Goal: Task Accomplishment & Management: Manage account settings

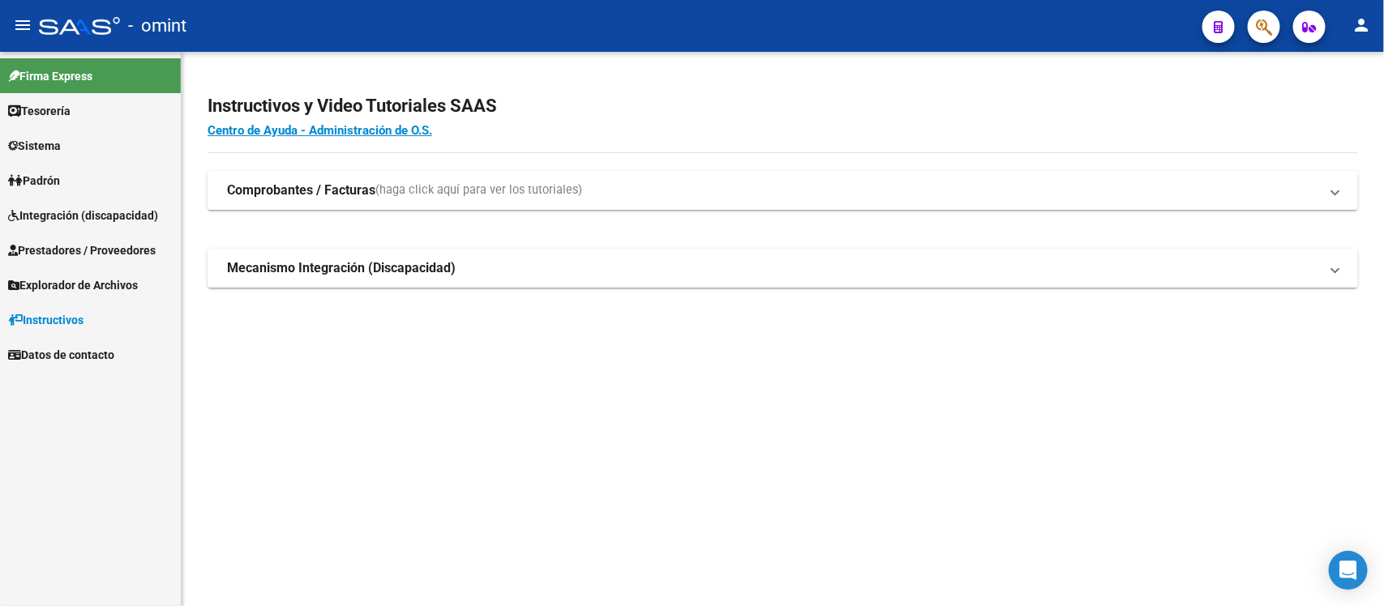
click at [83, 142] on link "Sistema" at bounding box center [90, 145] width 181 height 35
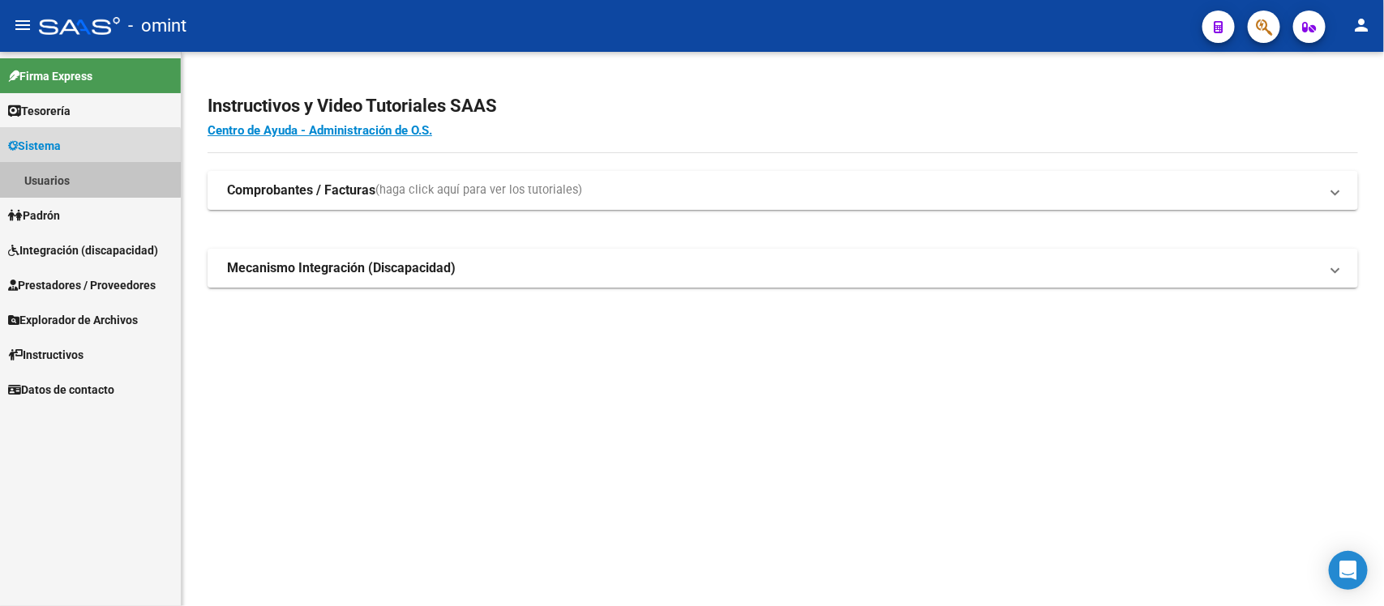
click at [83, 175] on link "Usuarios" at bounding box center [90, 180] width 181 height 35
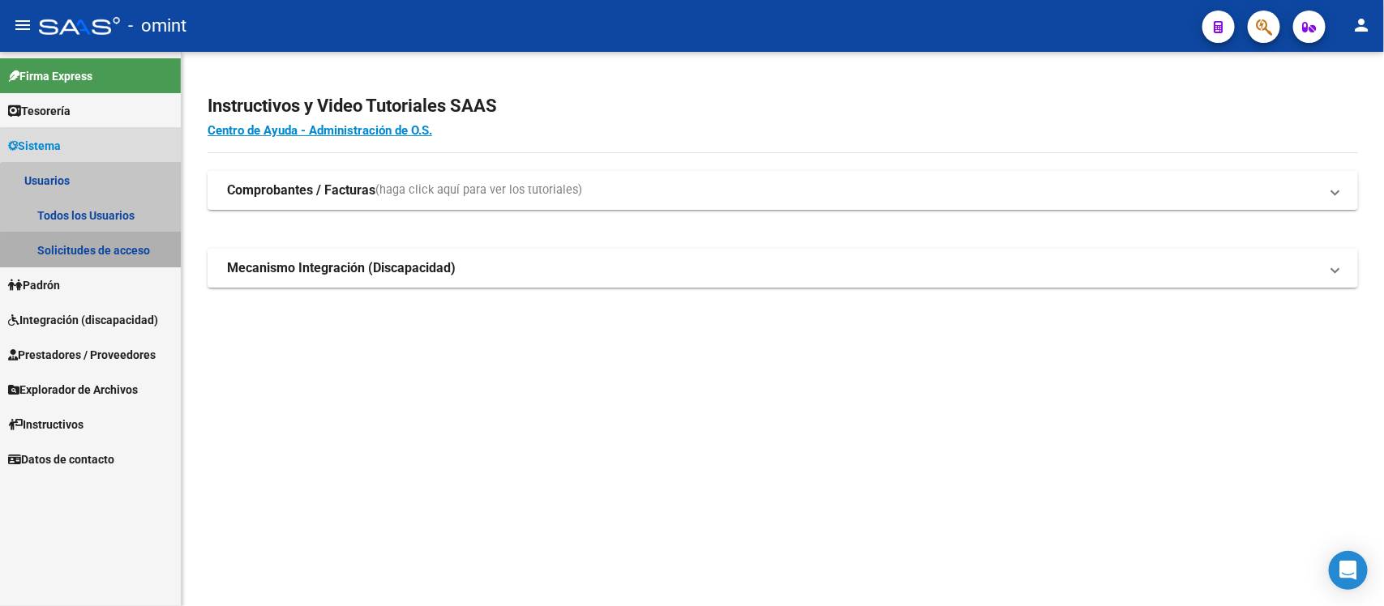
click at [103, 251] on link "Solicitudes de acceso" at bounding box center [90, 250] width 181 height 35
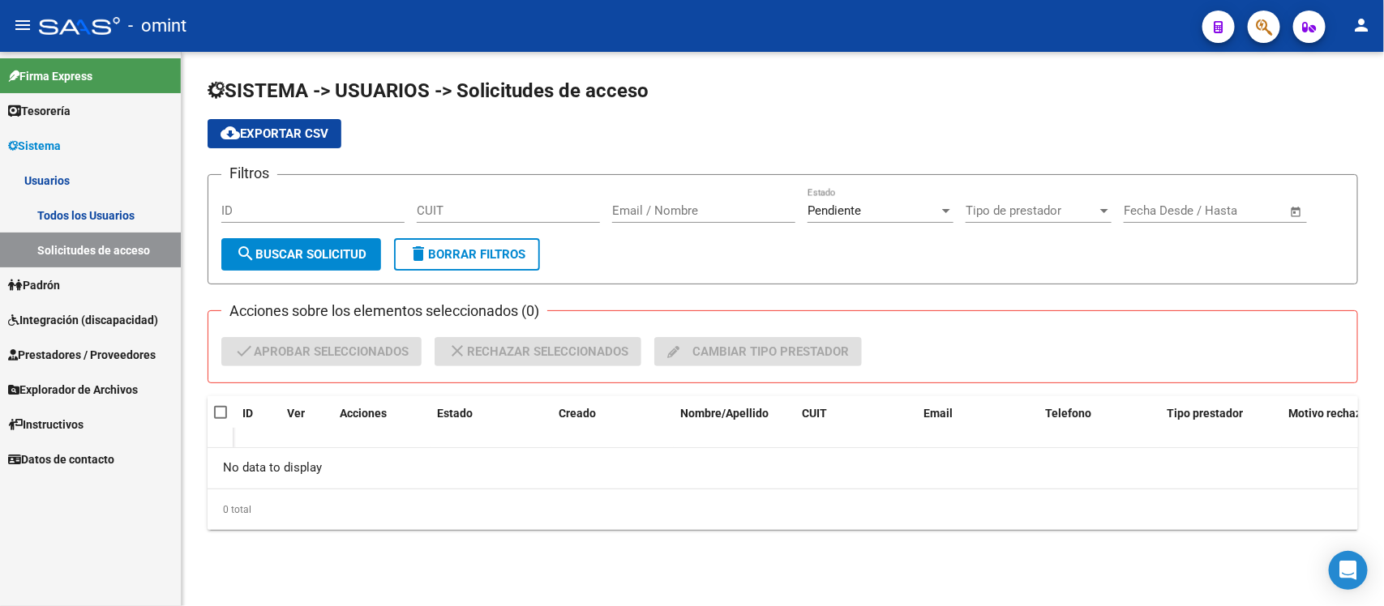
click at [513, 258] on span "delete Borrar Filtros" at bounding box center [467, 254] width 117 height 15
click at [79, 326] on span "Integración (discapacidad)" at bounding box center [83, 320] width 150 height 18
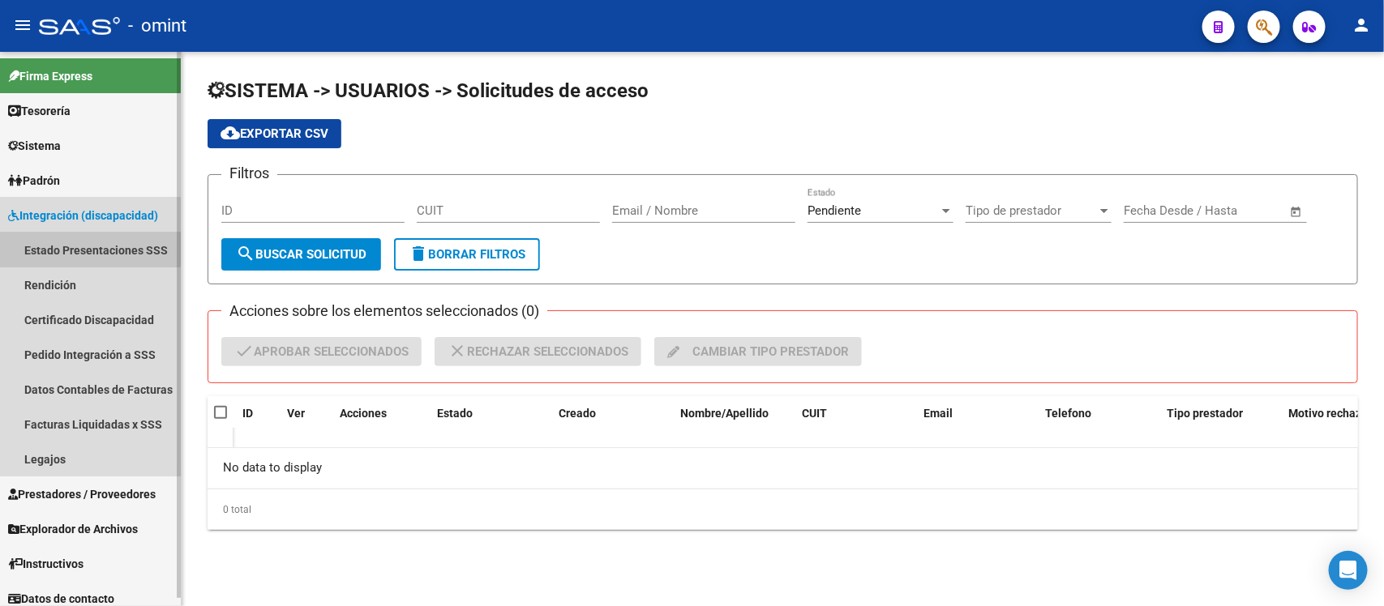
click at [87, 248] on link "Estado Presentaciones SSS" at bounding box center [90, 250] width 181 height 35
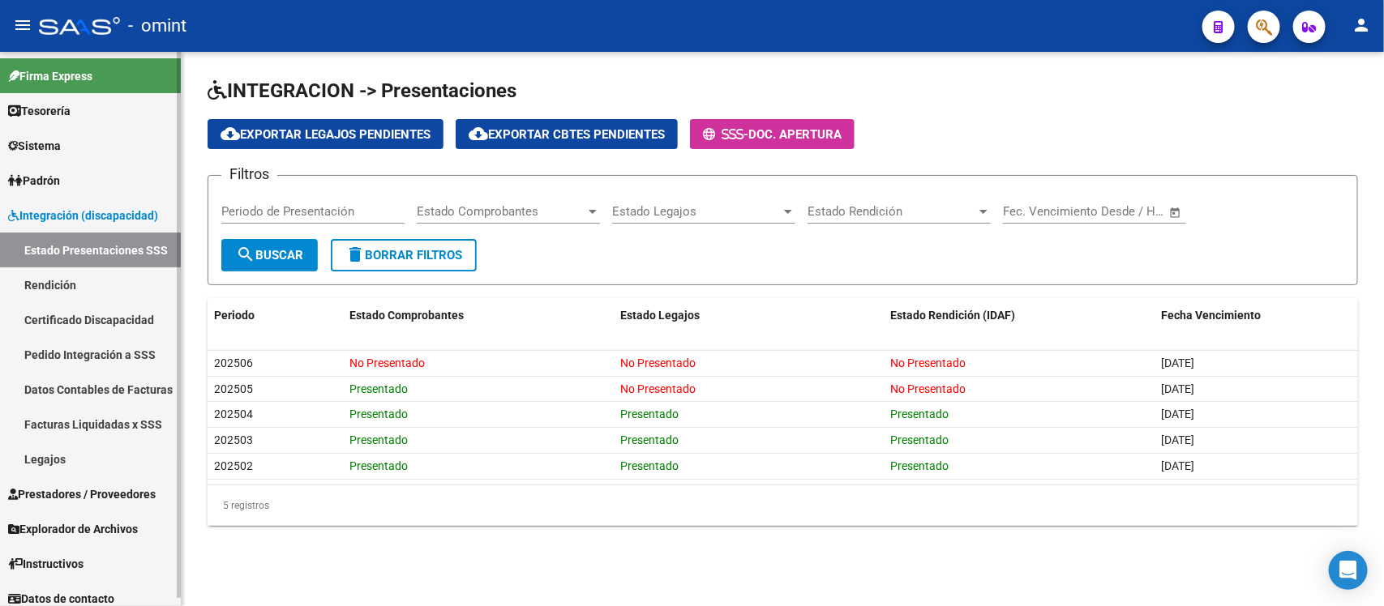
click at [71, 467] on link "Legajos" at bounding box center [90, 459] width 181 height 35
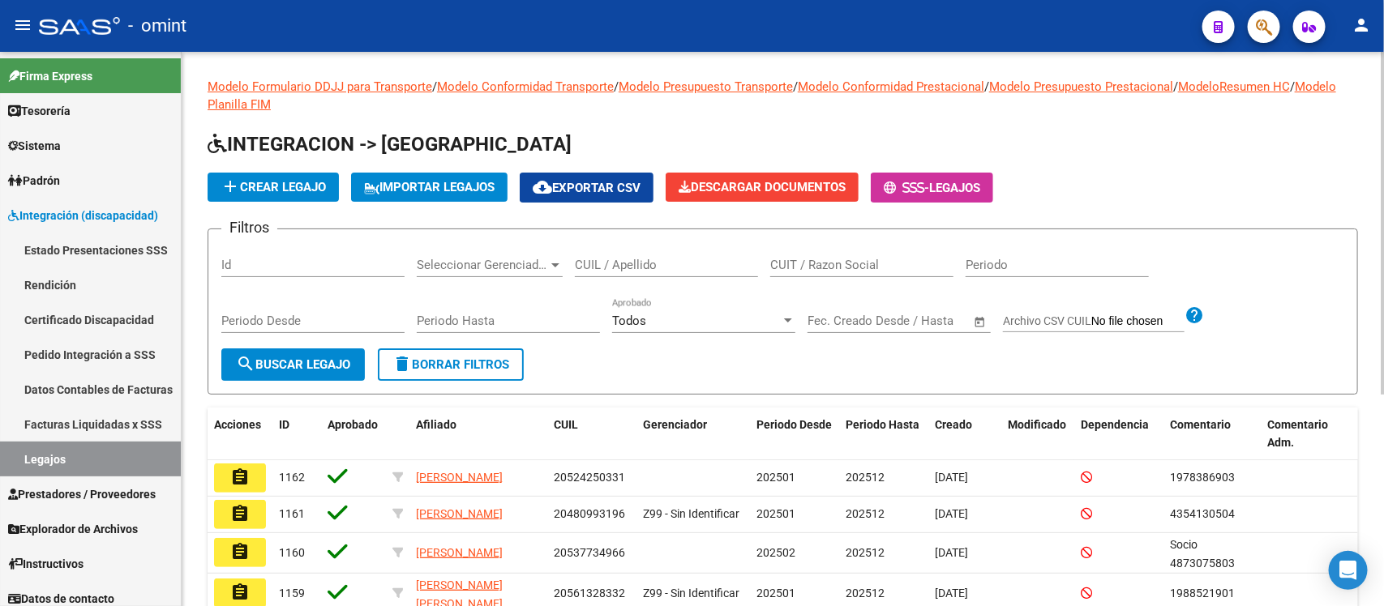
click at [643, 264] on input "CUIL / Apellido" at bounding box center [666, 265] width 183 height 15
paste input "CANCHELARA"
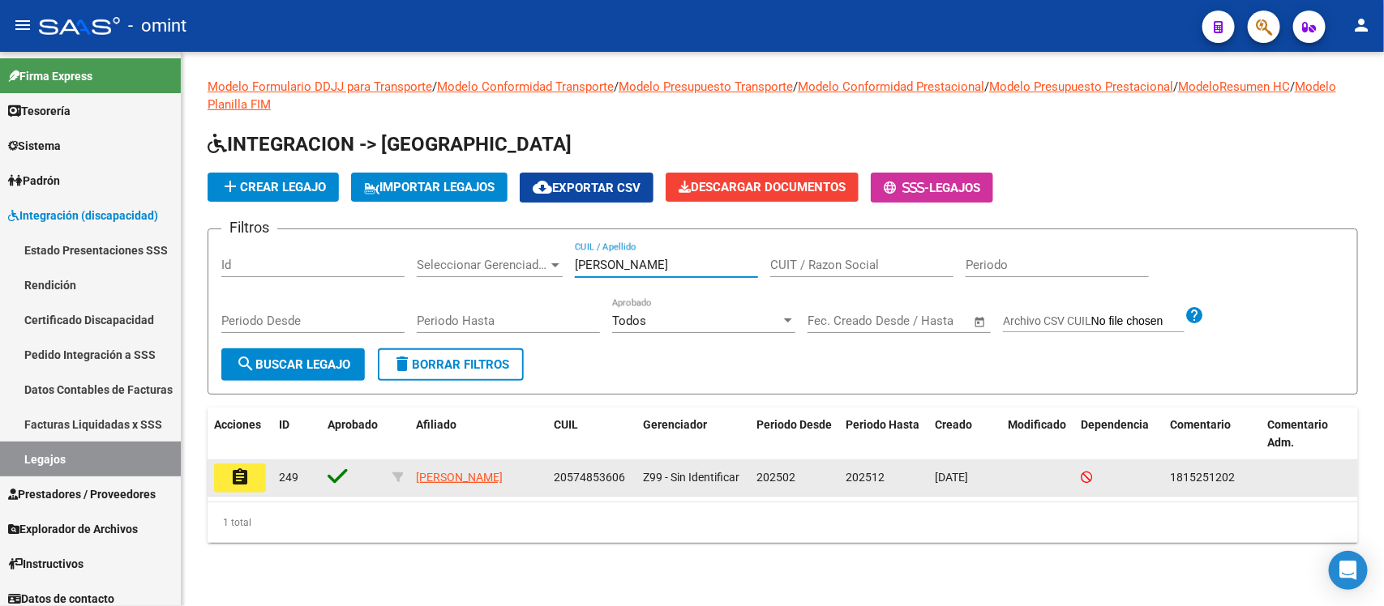
type input "CANCHELARA"
click at [244, 479] on mat-icon "assignment" at bounding box center [239, 477] width 19 height 19
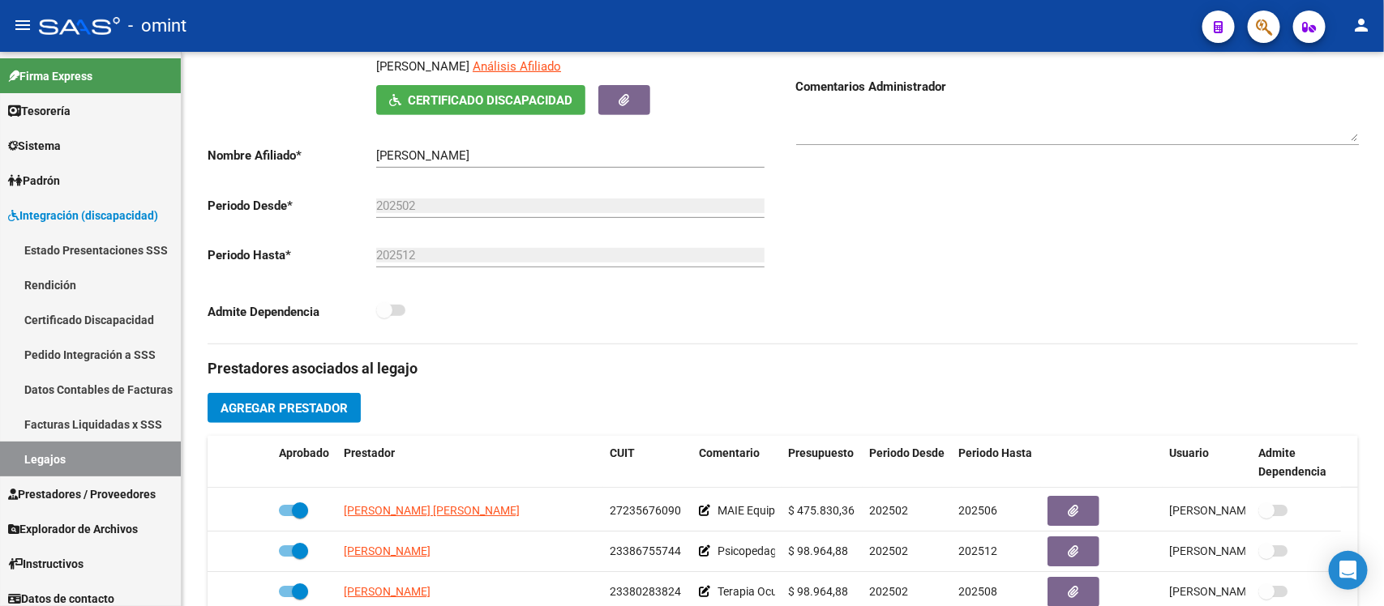
scroll to position [58, 0]
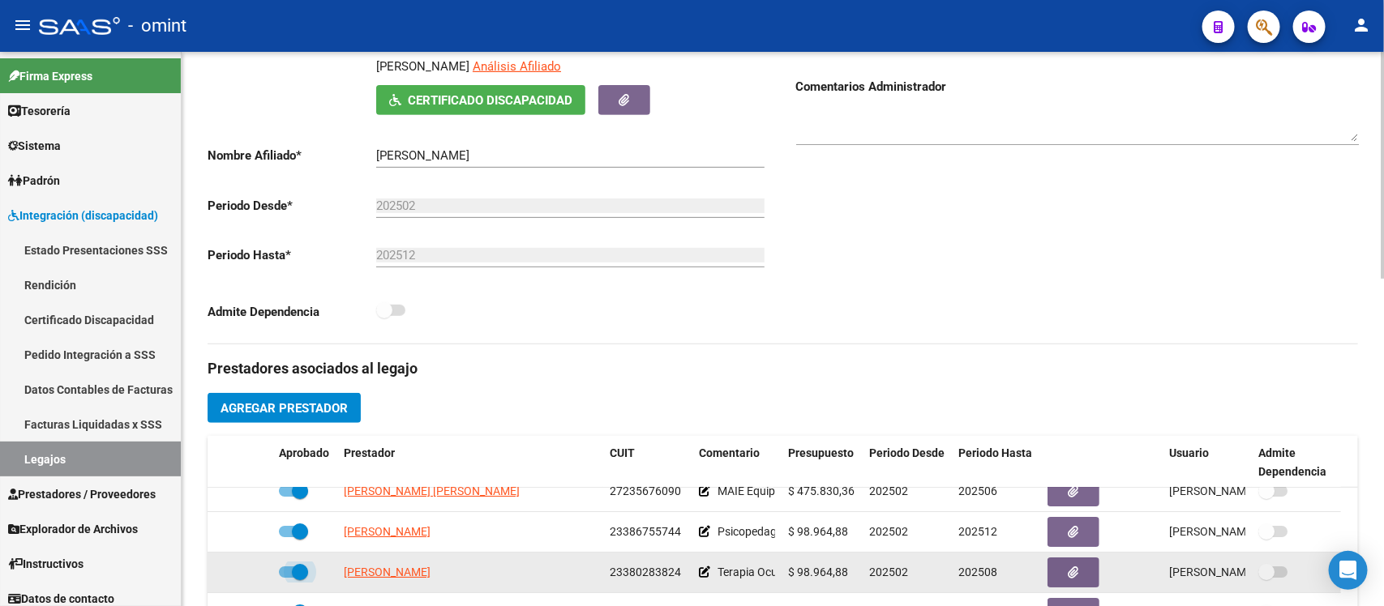
click at [298, 569] on span at bounding box center [300, 572] width 16 height 16
click at [287, 578] on input "checkbox" at bounding box center [286, 578] width 1 height 1
checkbox input "false"
click at [247, 569] on icon at bounding box center [248, 572] width 11 height 11
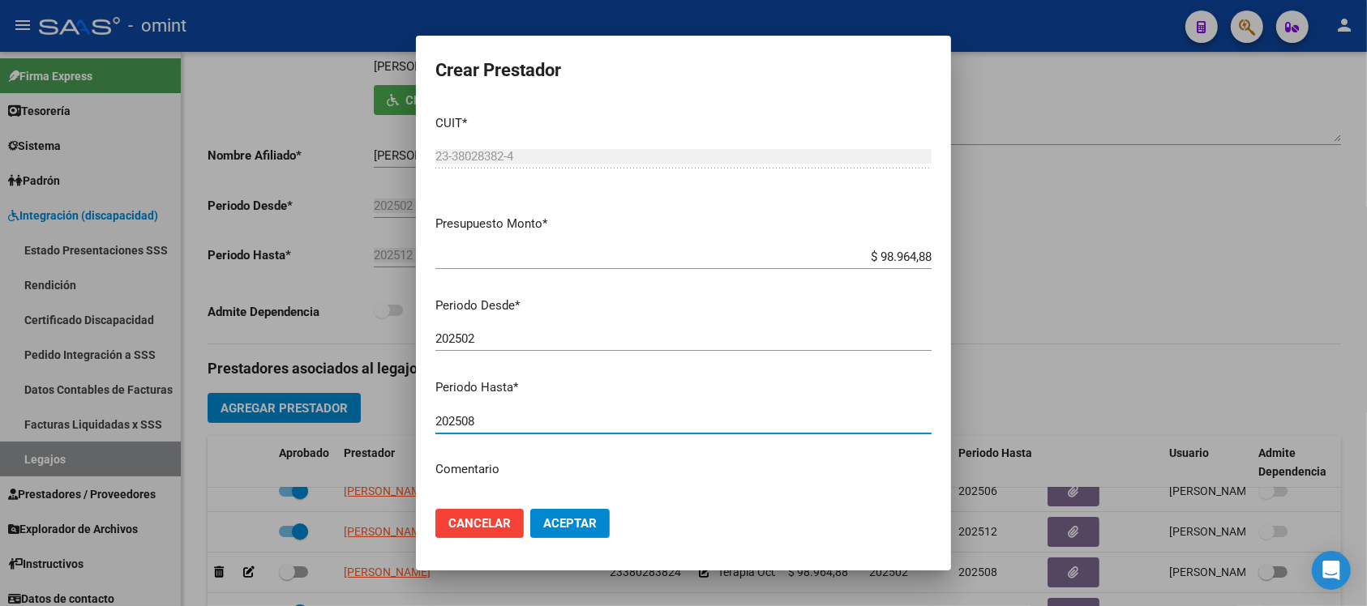
click at [550, 422] on input "202508" at bounding box center [683, 421] width 496 height 15
type input "202512"
click at [530, 509] on button "Aceptar" at bounding box center [569, 523] width 79 height 29
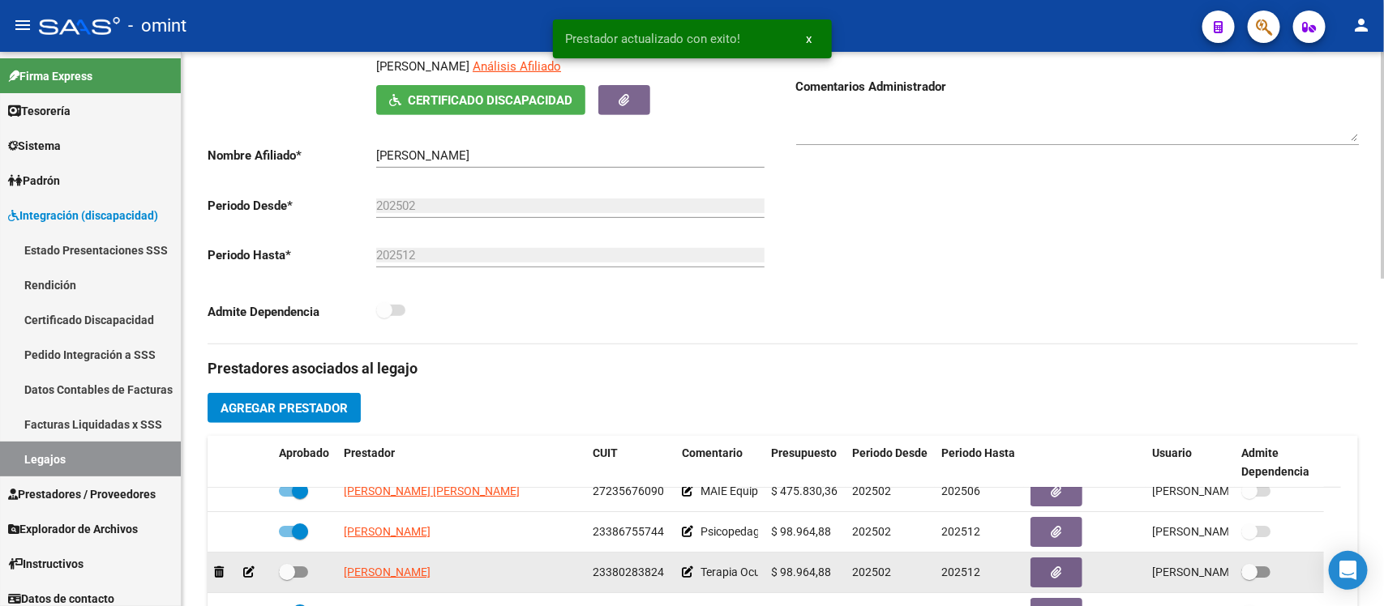
click at [285, 577] on span at bounding box center [287, 572] width 16 height 16
click at [286, 578] on input "checkbox" at bounding box center [286, 578] width 1 height 1
checkbox input "true"
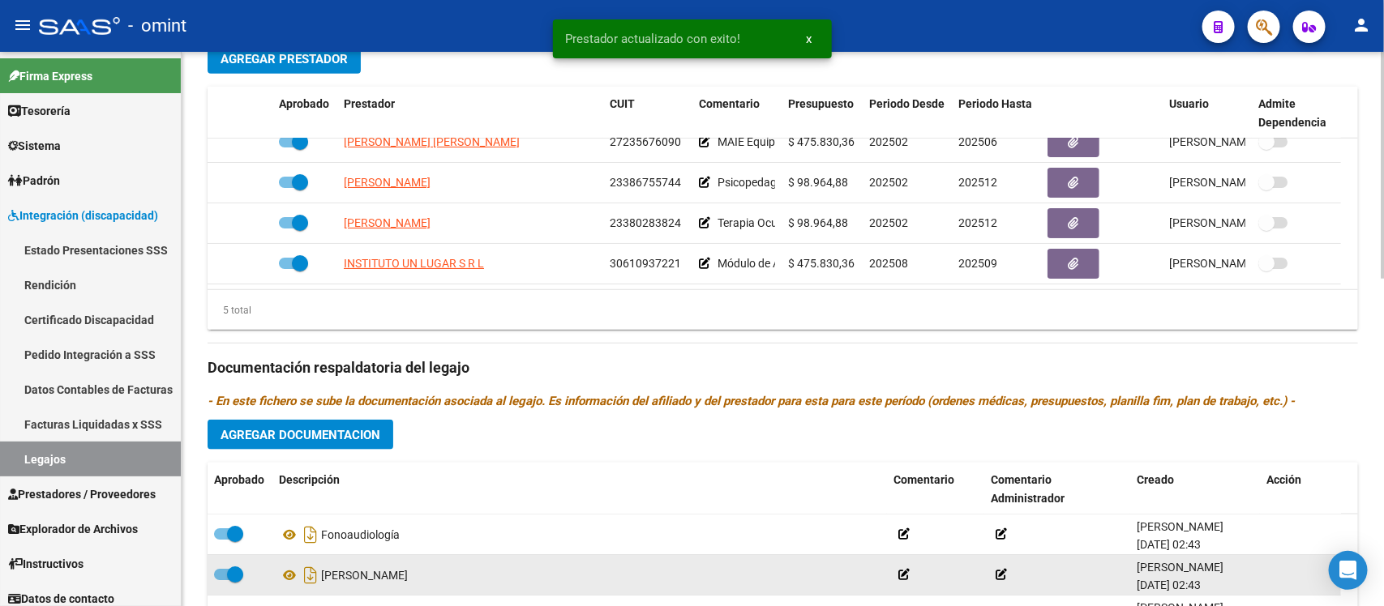
scroll to position [709, 0]
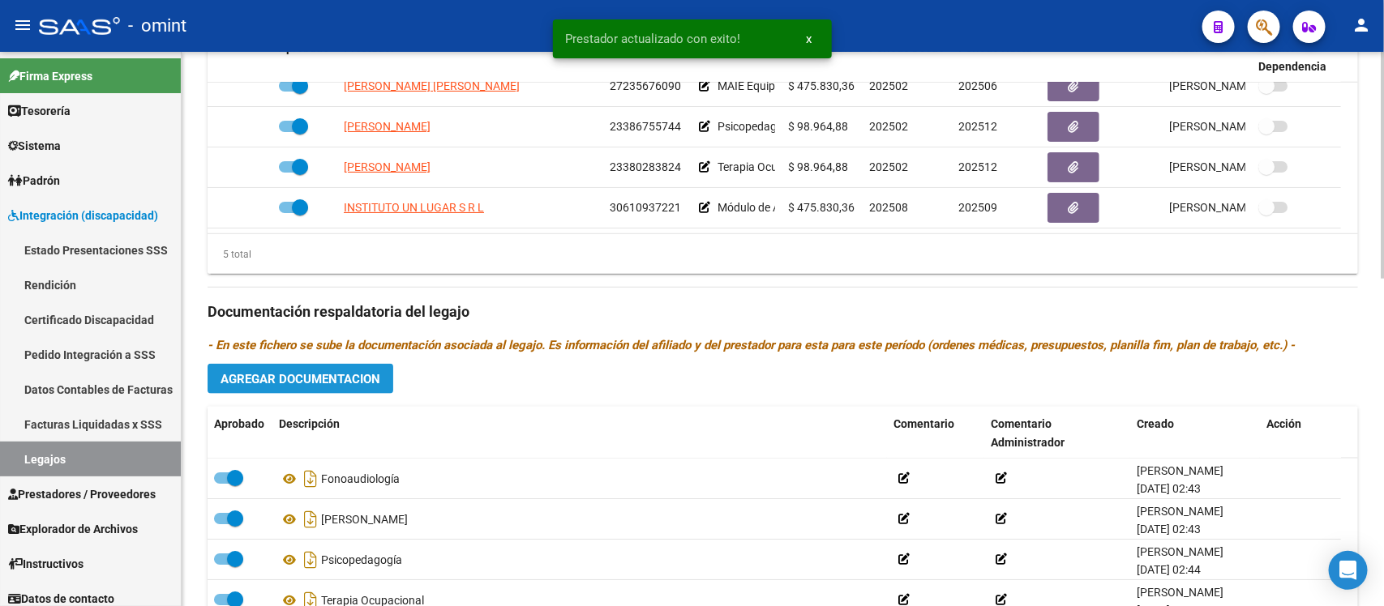
click at [363, 382] on span "Agregar Documentacion" at bounding box center [300, 379] width 160 height 15
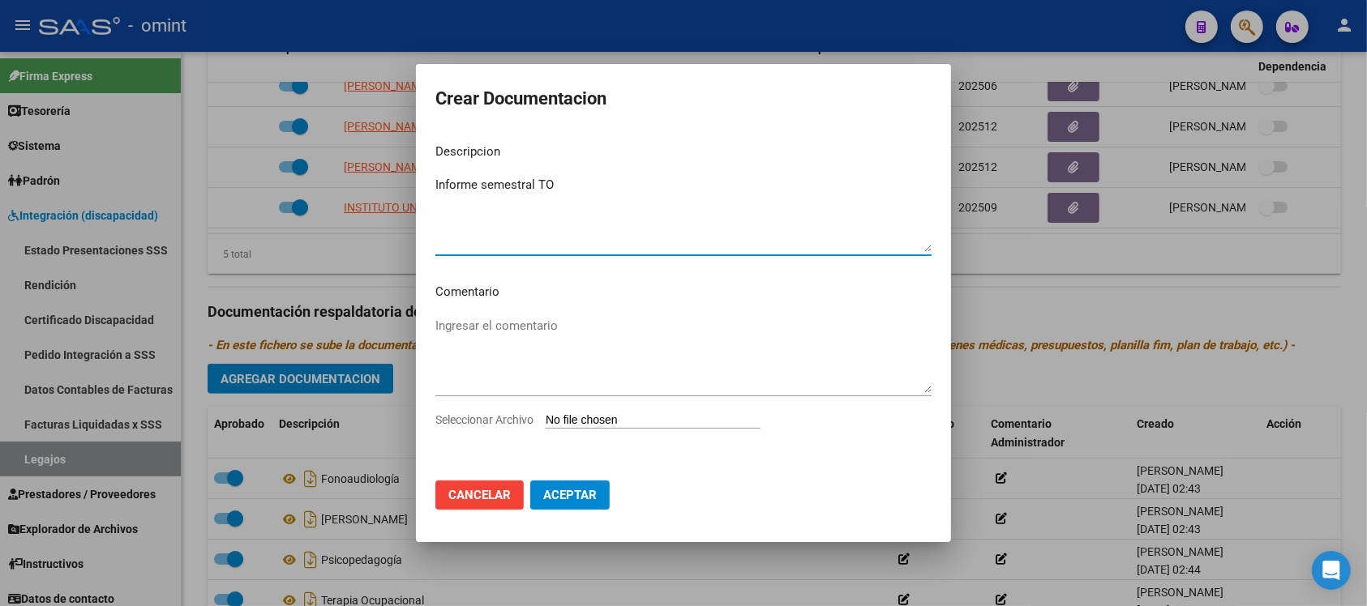
type textarea "Informe semestral TO"
click at [601, 424] on input "Seleccionar Archivo" at bounding box center [653, 420] width 215 height 15
type input "C:\fakepath\TO SEMESTRAL.pdf"
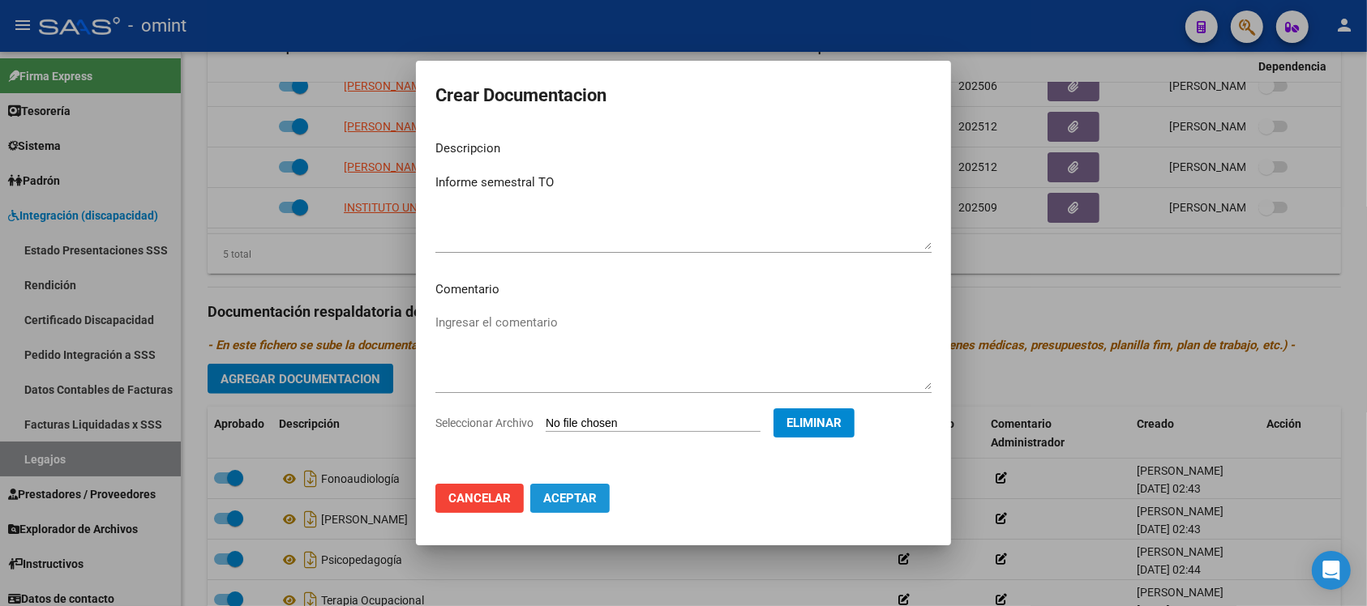
click at [558, 500] on span "Aceptar" at bounding box center [569, 498] width 53 height 15
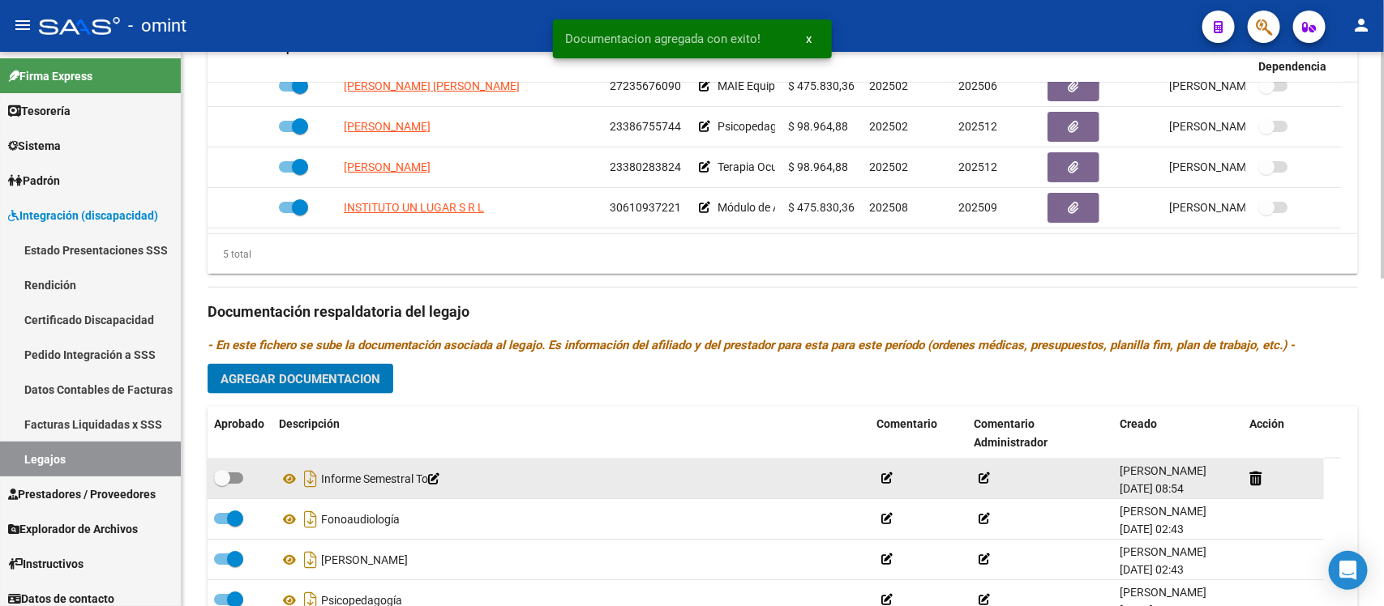
click at [224, 479] on span at bounding box center [222, 478] width 16 height 16
click at [222, 484] on input "checkbox" at bounding box center [221, 484] width 1 height 1
checkbox input "true"
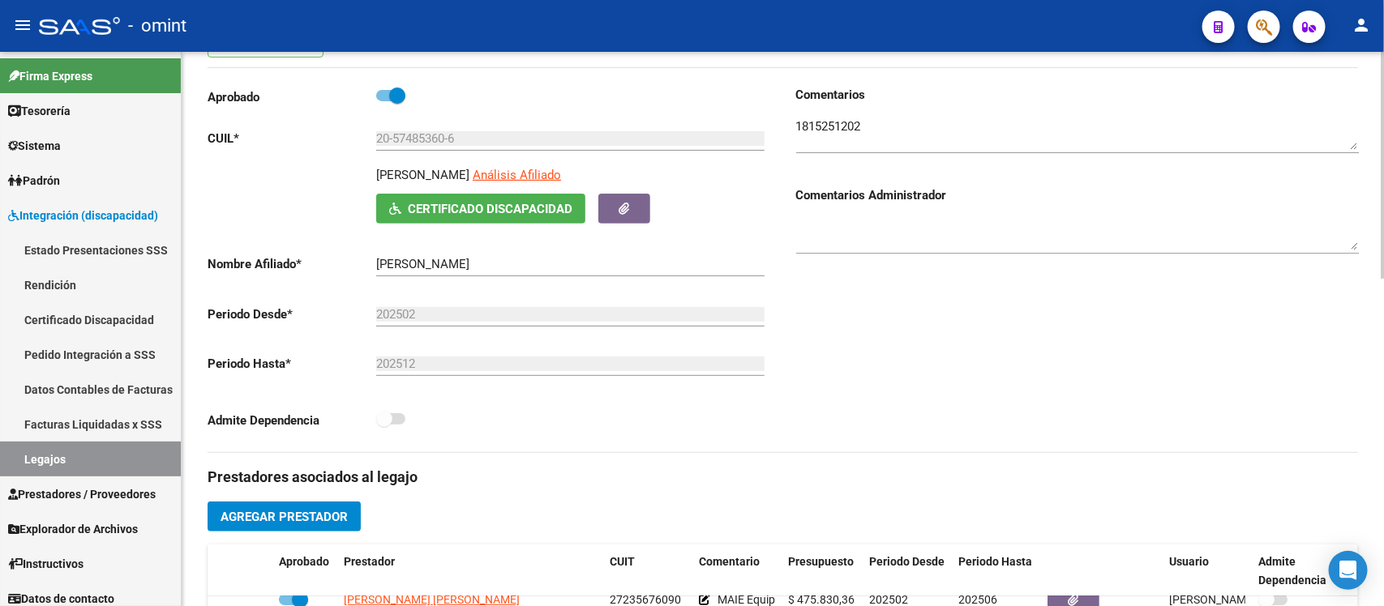
scroll to position [0, 0]
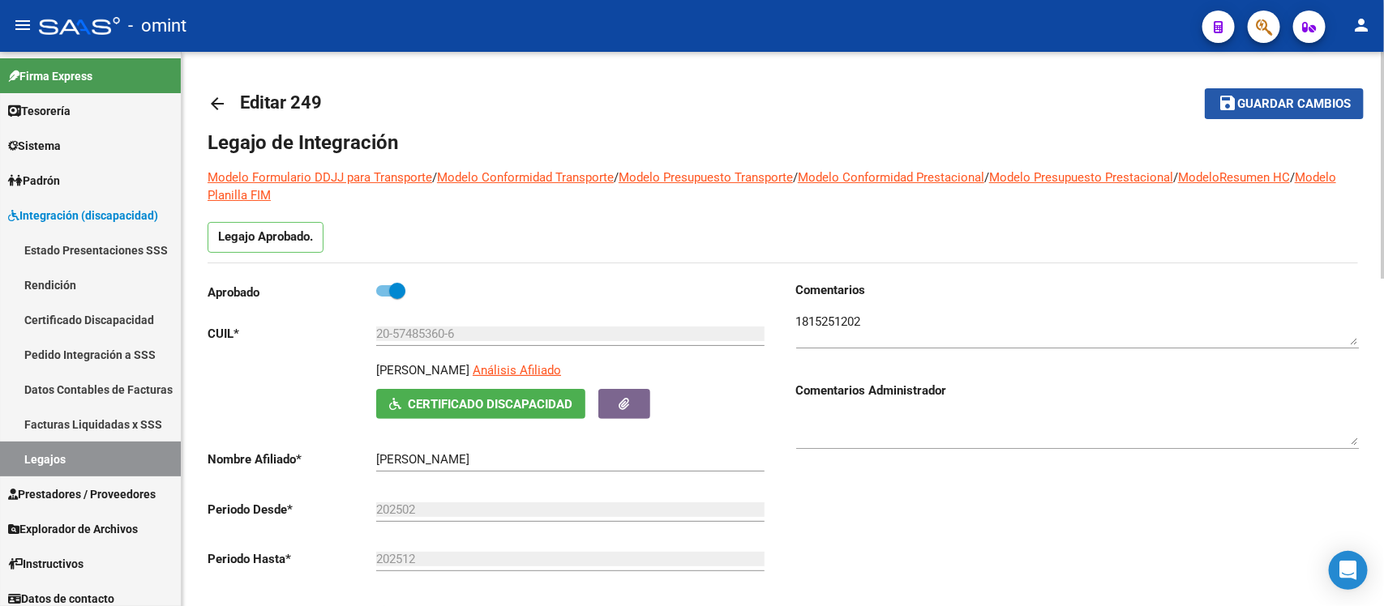
click at [1341, 97] on span "Guardar cambios" at bounding box center [1293, 104] width 113 height 15
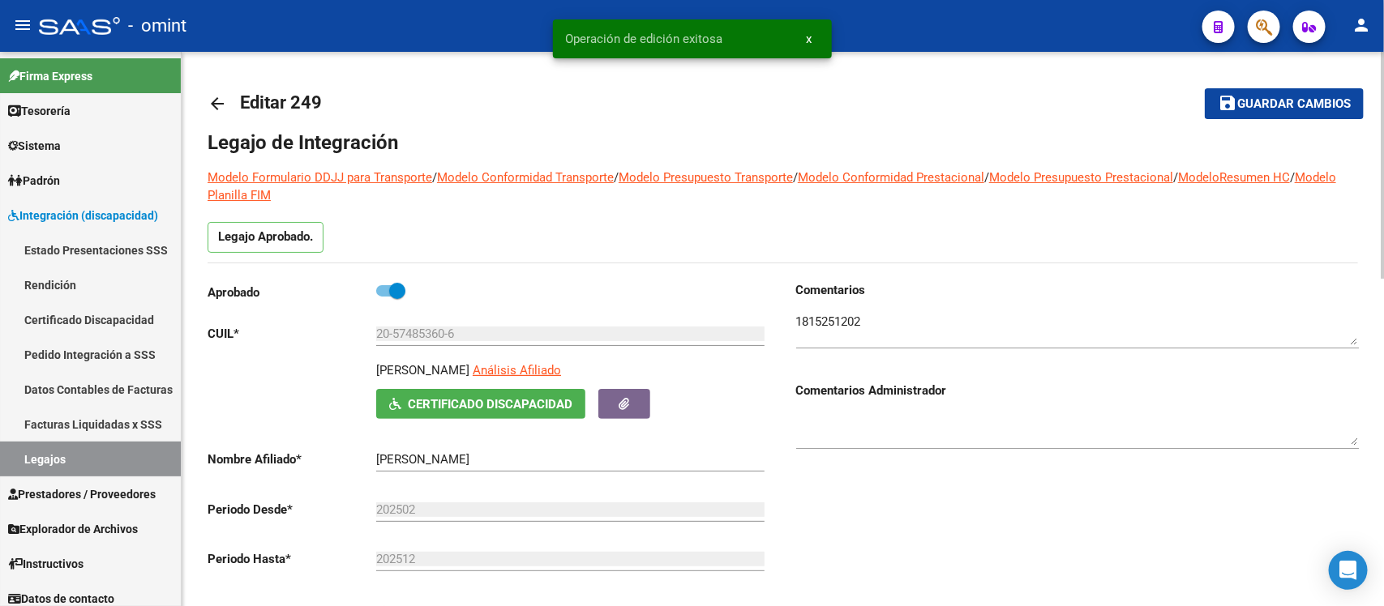
click at [219, 107] on mat-icon "arrow_back" at bounding box center [217, 103] width 19 height 19
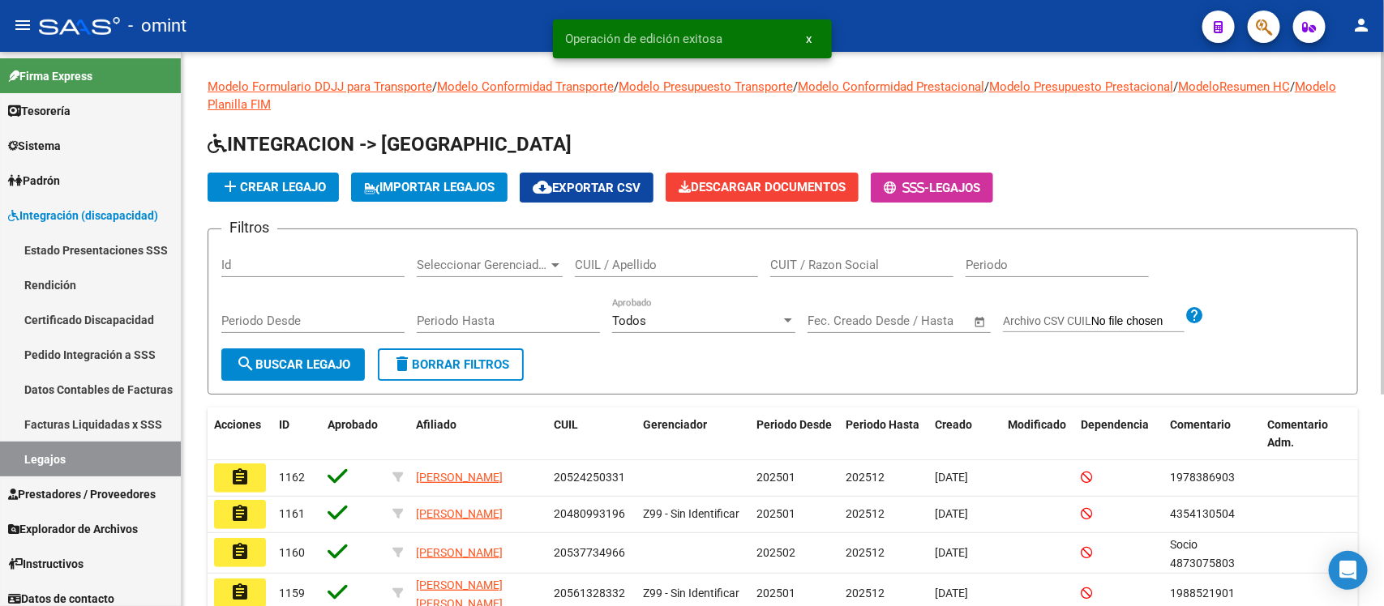
click at [832, 272] on div "CUIT / Razon Social" at bounding box center [861, 259] width 183 height 35
paste input "CANTEROS"
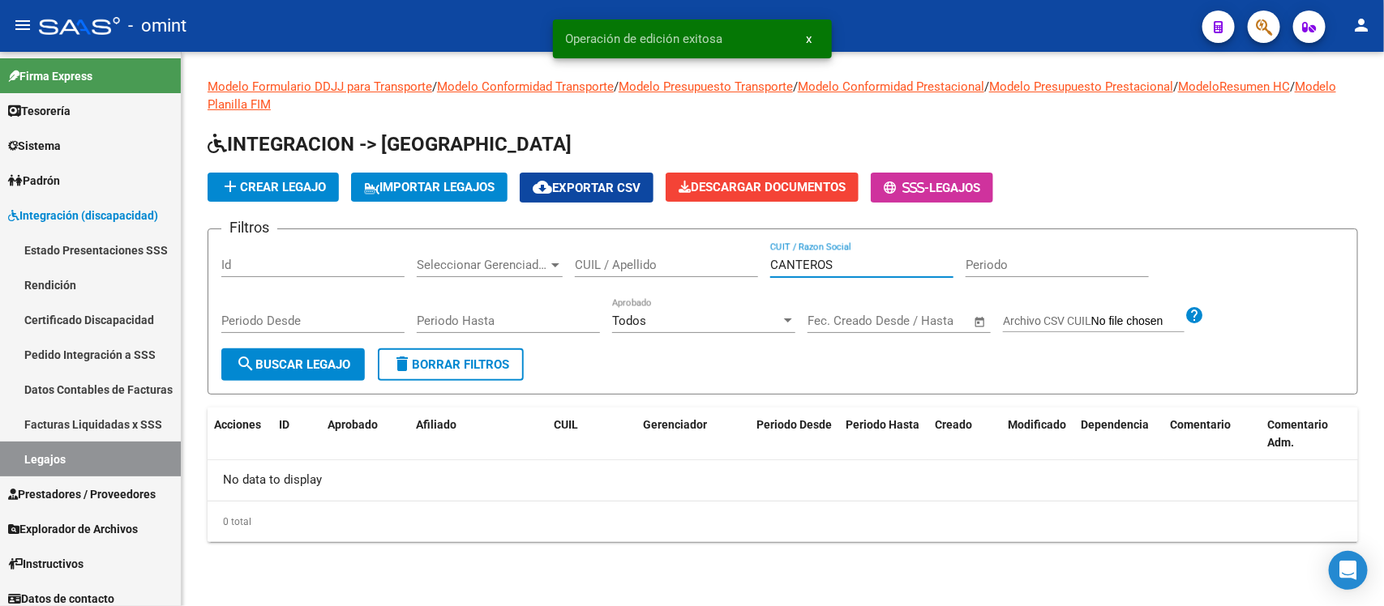
type input "CANTEROS"
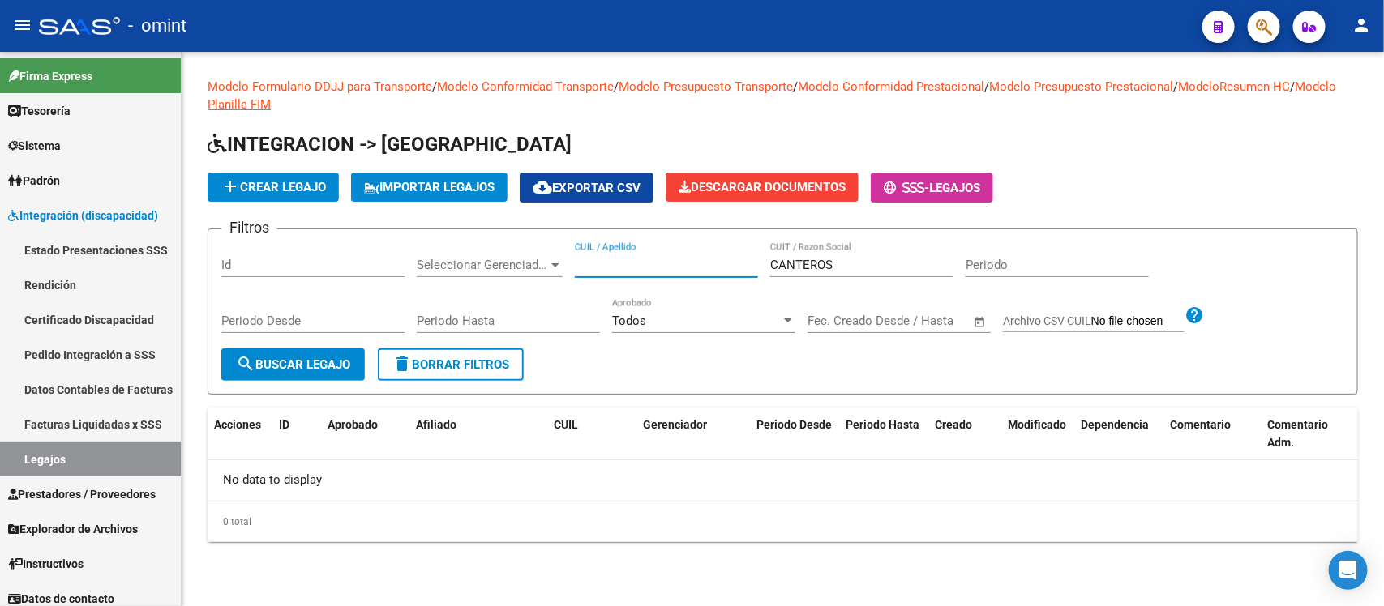
click at [721, 268] on input "CUIL / Apellido" at bounding box center [666, 265] width 183 height 15
paste input "CANTEROS"
type input "CANTEROS"
drag, startPoint x: 861, startPoint y: 260, endPoint x: 699, endPoint y: 265, distance: 162.2
click at [699, 265] on div "Filtros Id Seleccionar Gerenciador Seleccionar Gerenciador CANTEROS CUIL / Apel…" at bounding box center [782, 295] width 1123 height 106
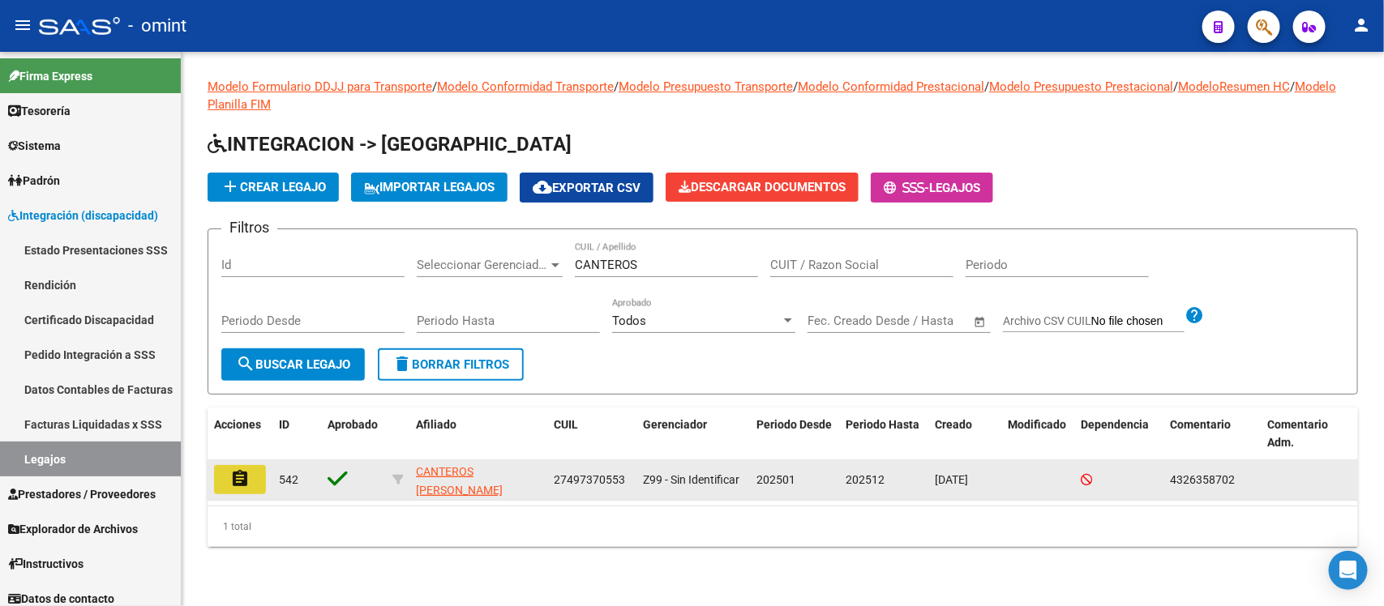
click at [262, 468] on button "assignment" at bounding box center [240, 479] width 52 height 29
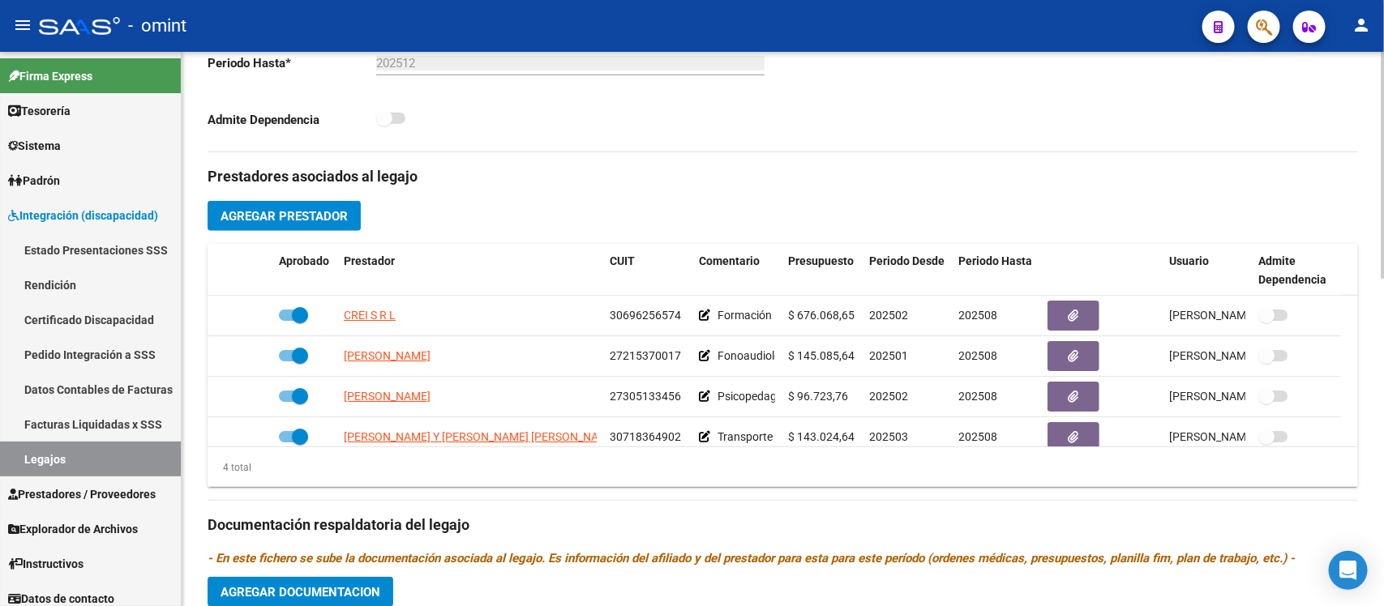
scroll to position [507, 0]
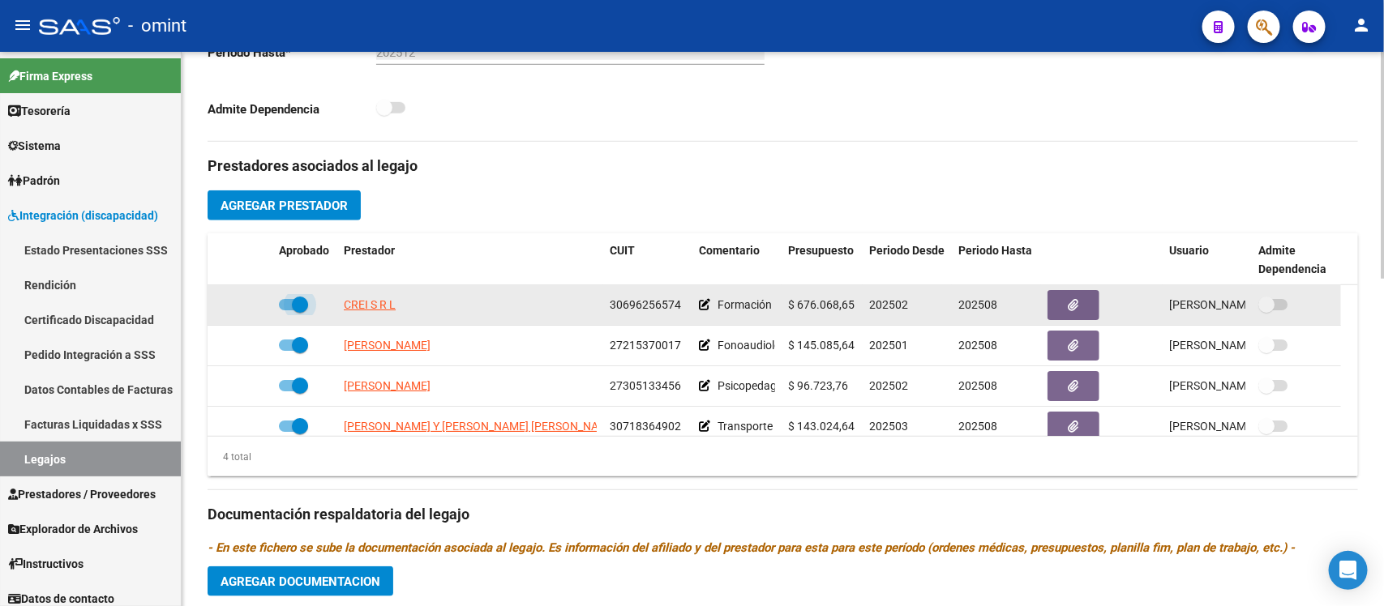
click at [296, 304] on span at bounding box center [300, 305] width 16 height 16
click at [287, 310] on input "checkbox" at bounding box center [286, 310] width 1 height 1
checkbox input "false"
click at [243, 306] on icon at bounding box center [248, 304] width 11 height 11
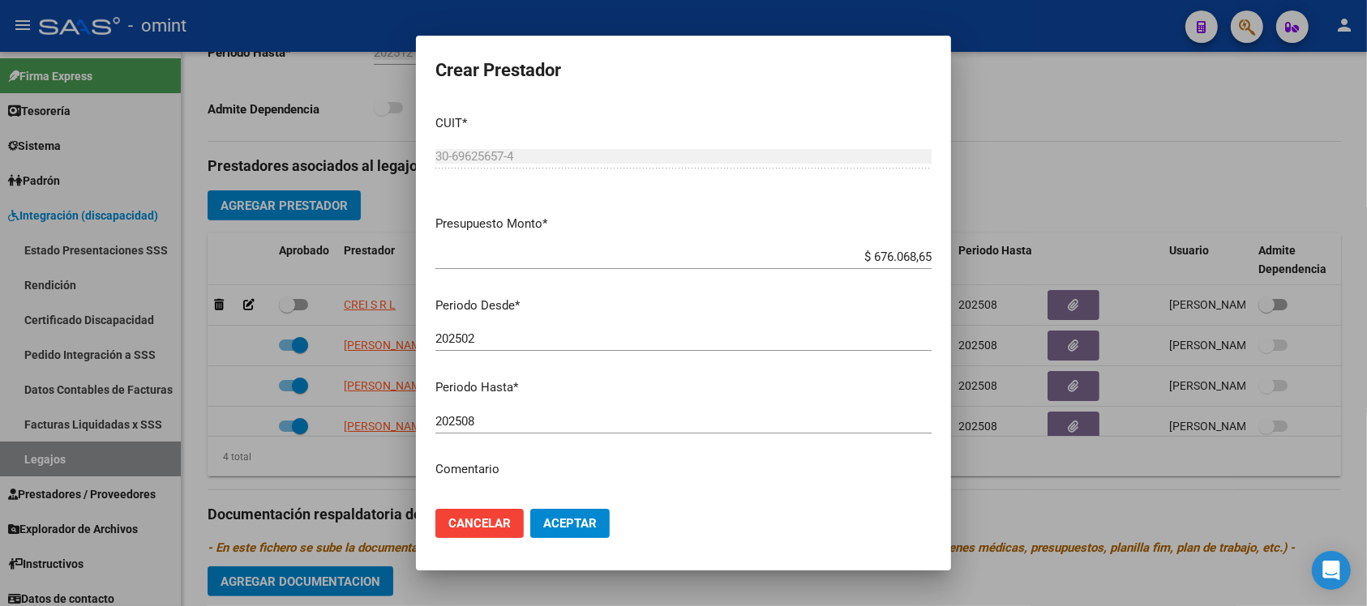
click at [540, 406] on mat-dialog-content "CUIT * 30-69625657-4 Ingresar CUIT ARCA Padrón Presupuesto Monto * $ 676.068,65…" at bounding box center [683, 299] width 535 height 394
click at [540, 430] on div "202508 Ingresar el periodo" at bounding box center [683, 421] width 496 height 24
type input "202512"
click at [530, 509] on button "Aceptar" at bounding box center [569, 523] width 79 height 29
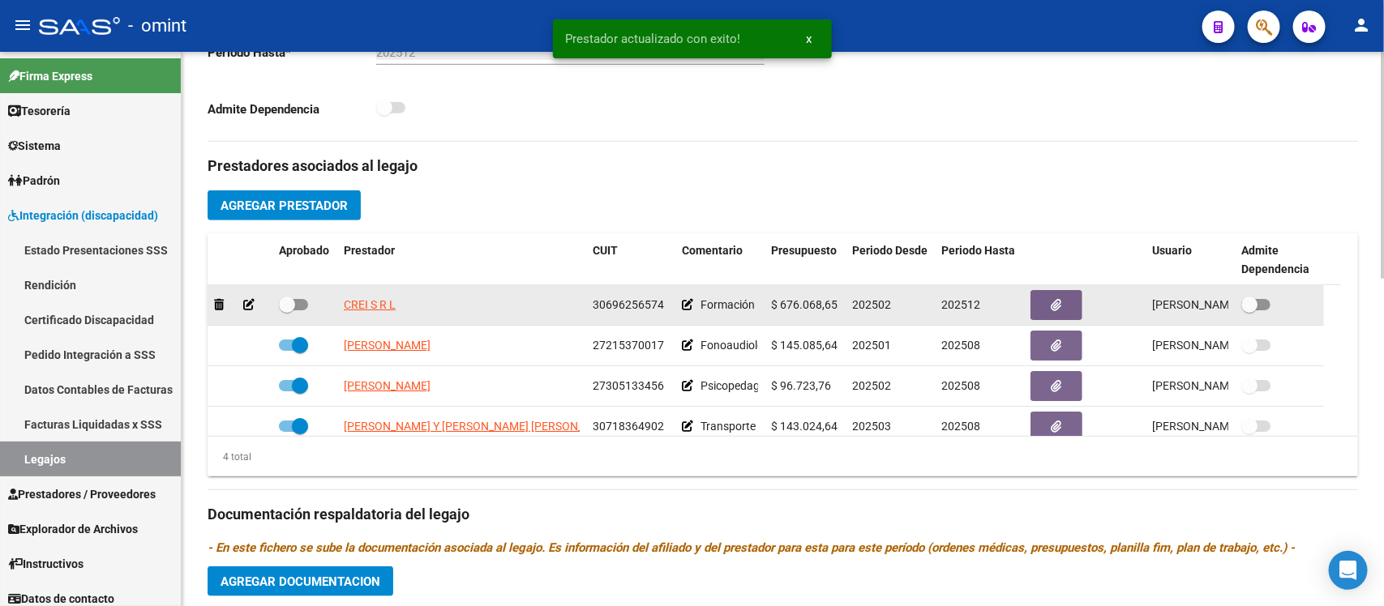
click at [286, 297] on span at bounding box center [287, 305] width 16 height 16
click at [286, 310] on input "checkbox" at bounding box center [286, 310] width 1 height 1
checkbox input "true"
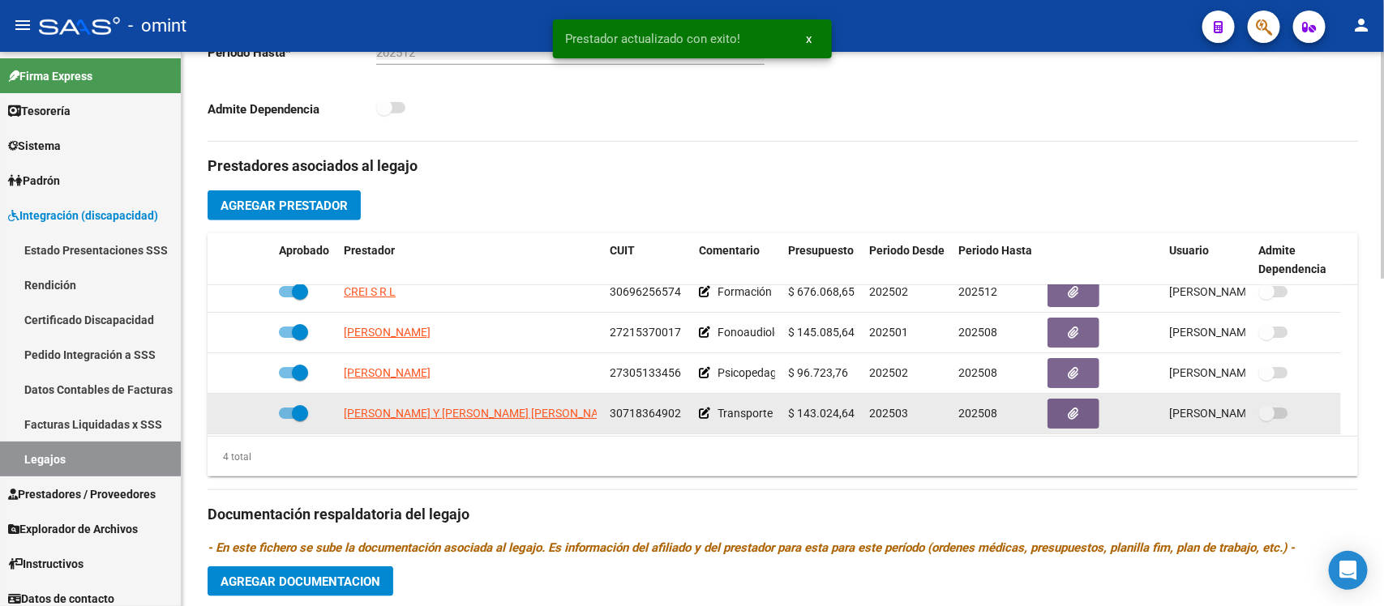
scroll to position [17, 0]
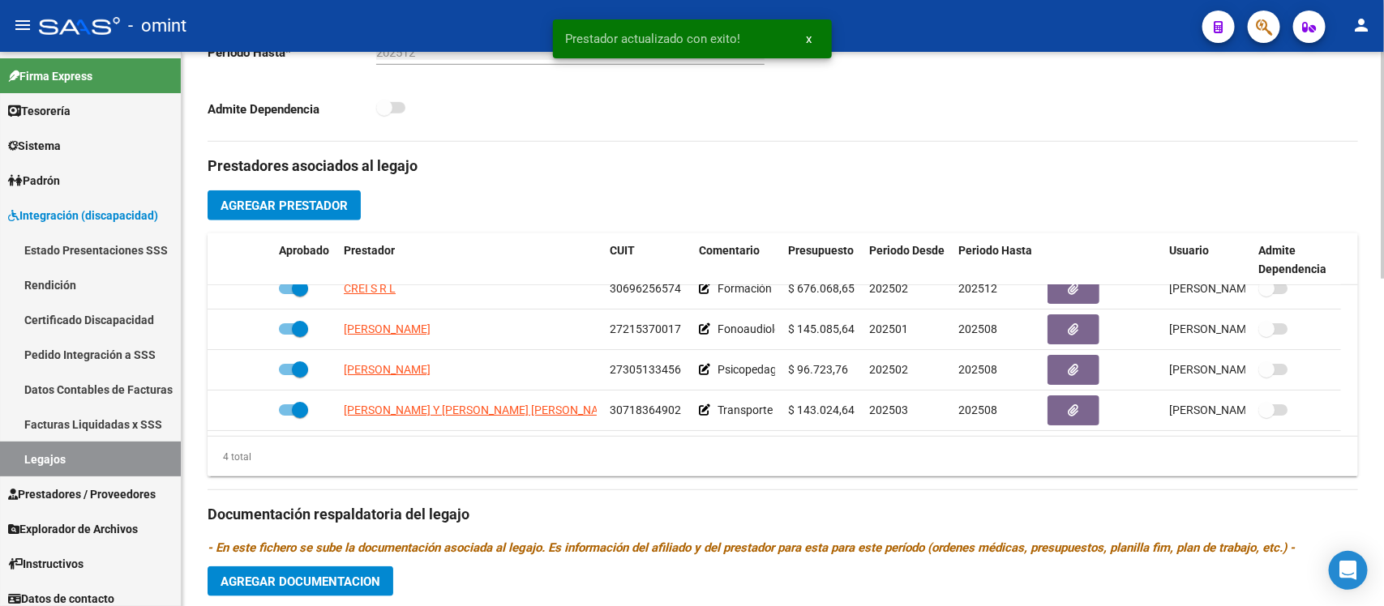
click at [310, 575] on span "Agregar Documentacion" at bounding box center [300, 582] width 160 height 15
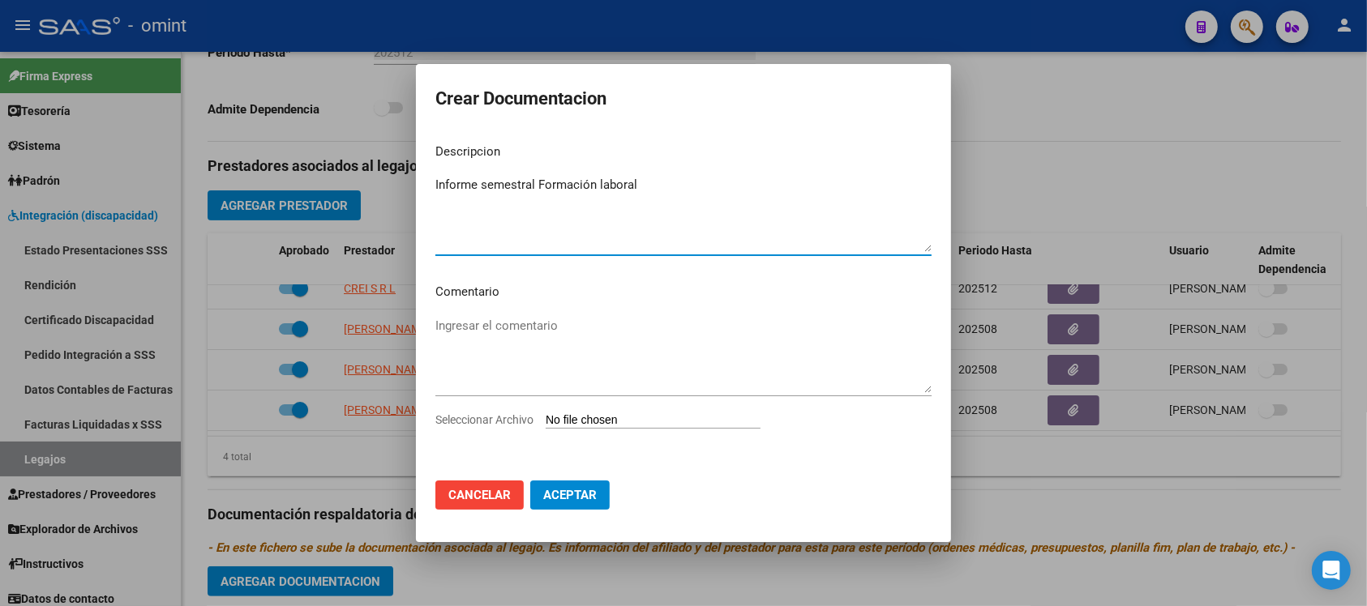
type textarea "Informe semestral Formación laboral"
click at [626, 427] on input "Seleccionar Archivo" at bounding box center [653, 420] width 215 height 15
type input "C:\fakepath\f048.pdf"
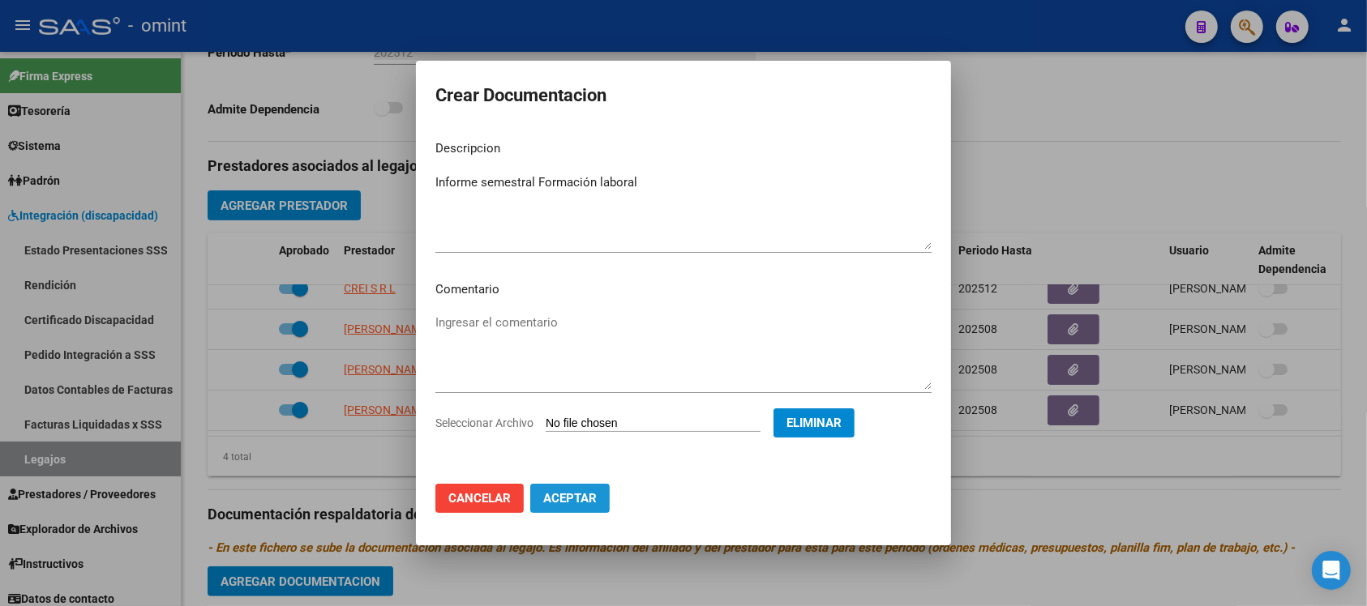
click at [594, 491] on span "Aceptar" at bounding box center [569, 498] width 53 height 15
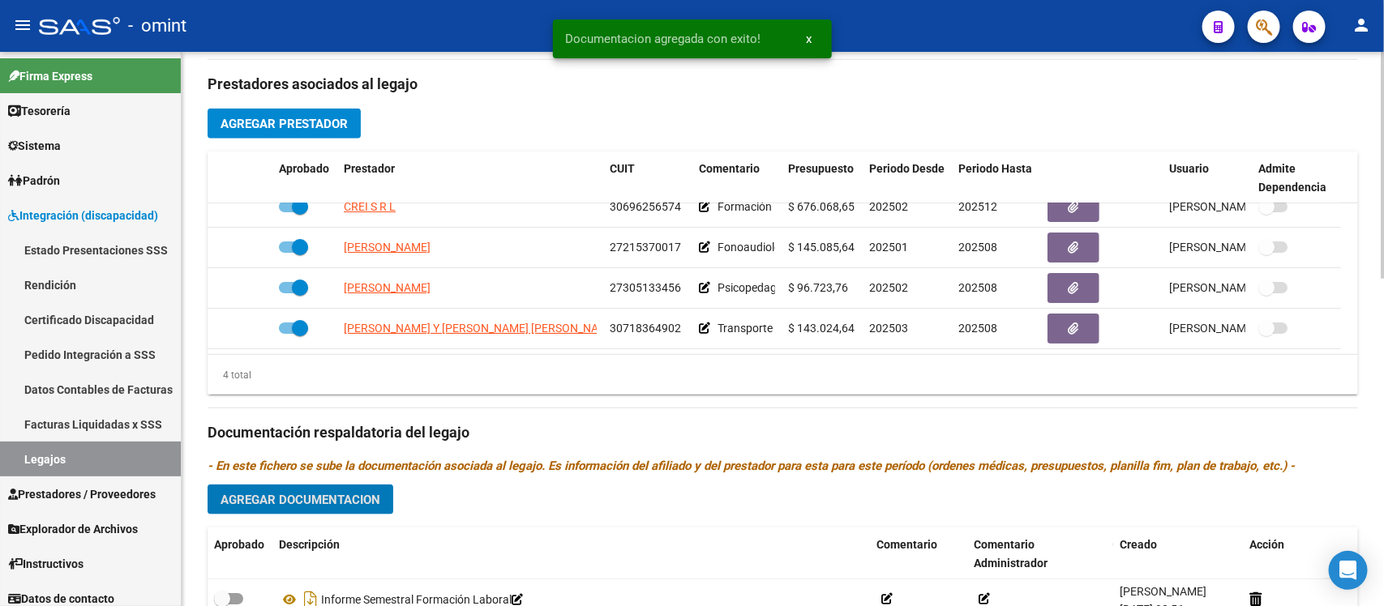
scroll to position [709, 0]
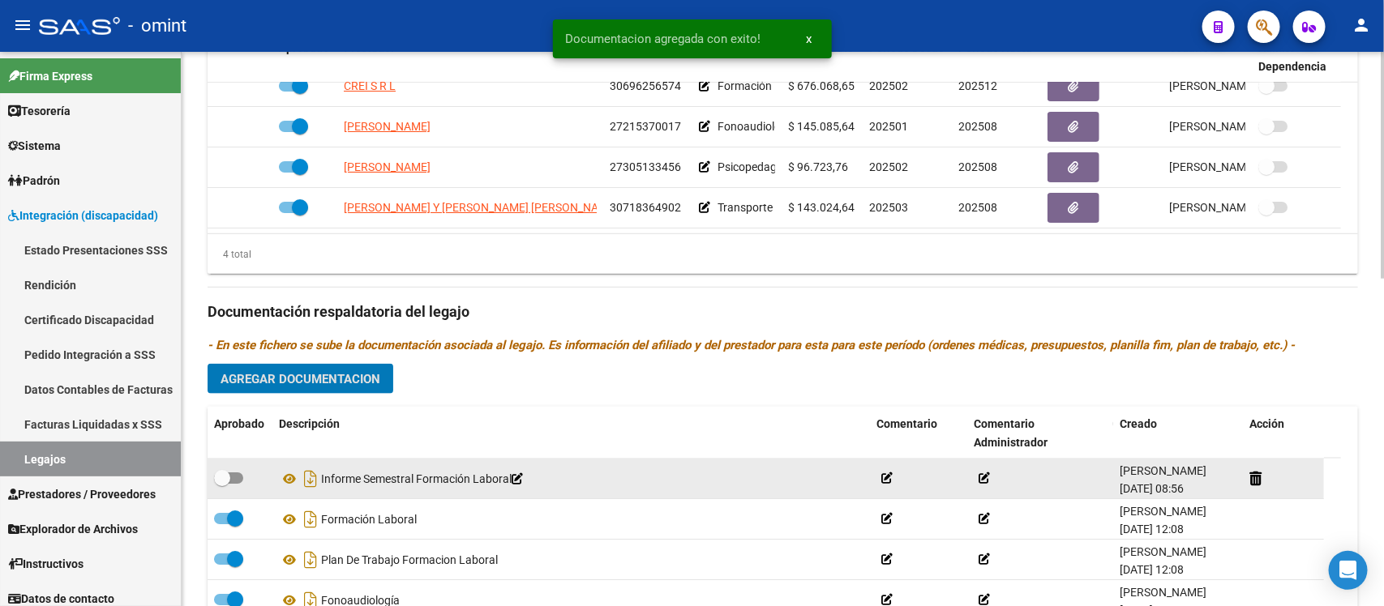
click at [216, 479] on span at bounding box center [222, 478] width 16 height 16
click at [221, 484] on input "checkbox" at bounding box center [221, 484] width 1 height 1
checkbox input "true"
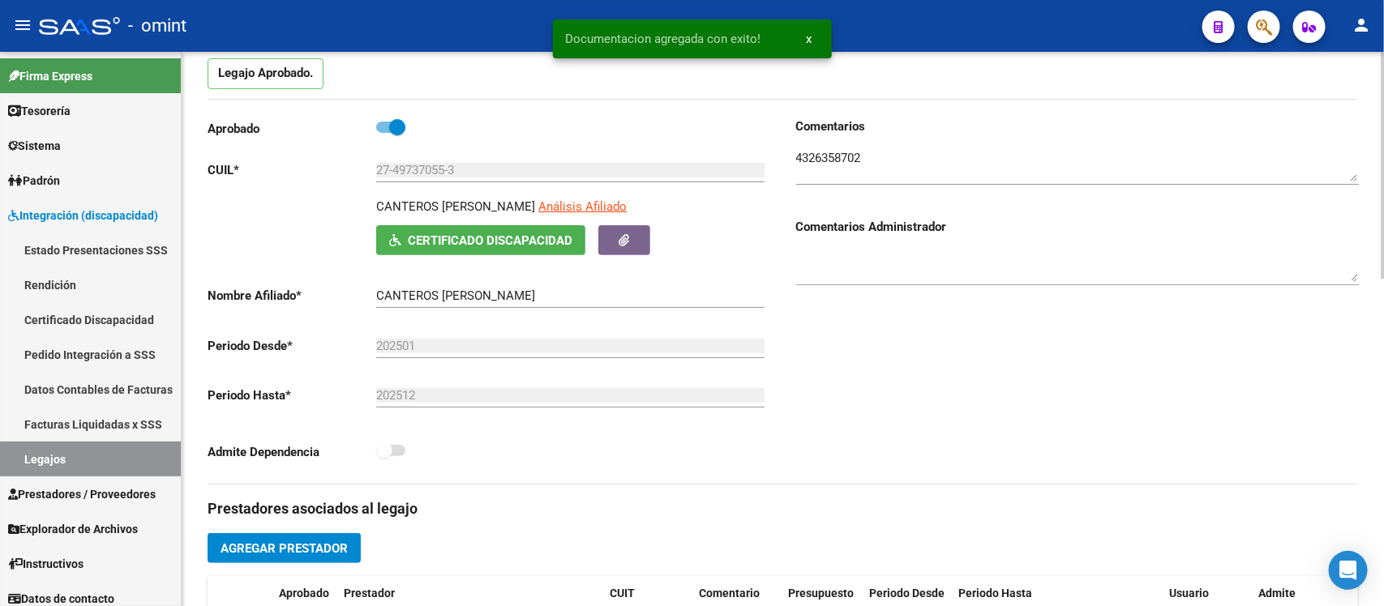
scroll to position [0, 0]
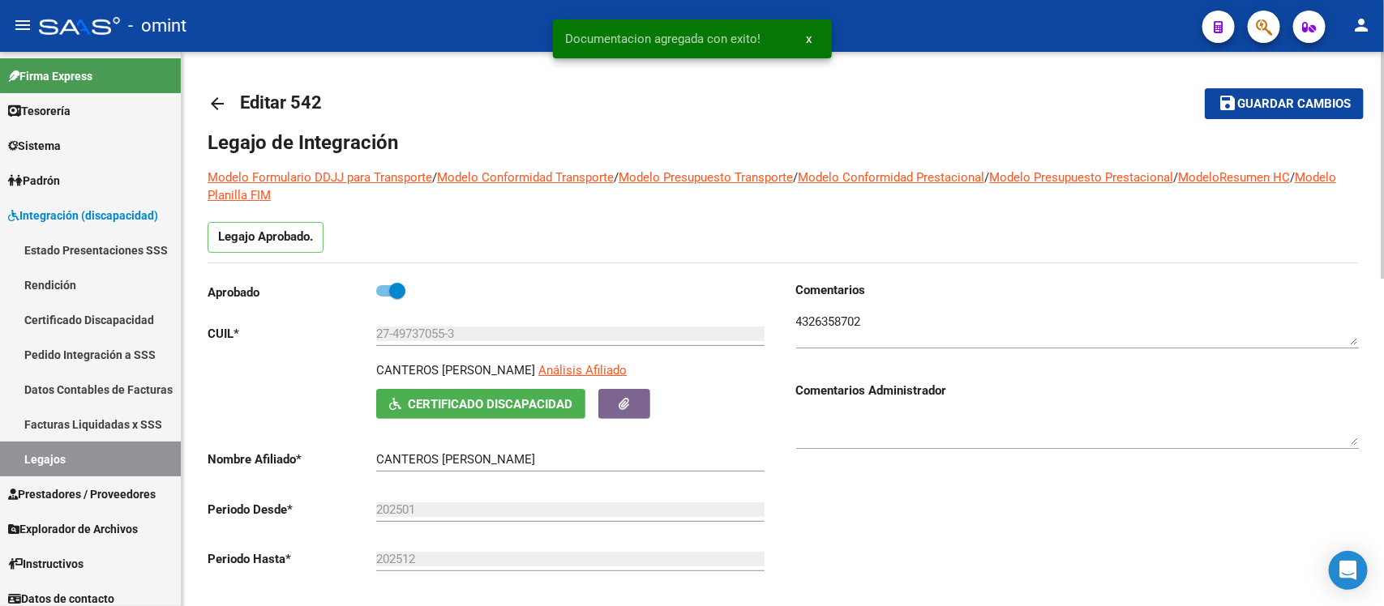
click at [1243, 119] on mat-toolbar-row "save Guardar cambios" at bounding box center [1244, 104] width 242 height 52
click at [1234, 110] on mat-icon "save" at bounding box center [1226, 102] width 19 height 19
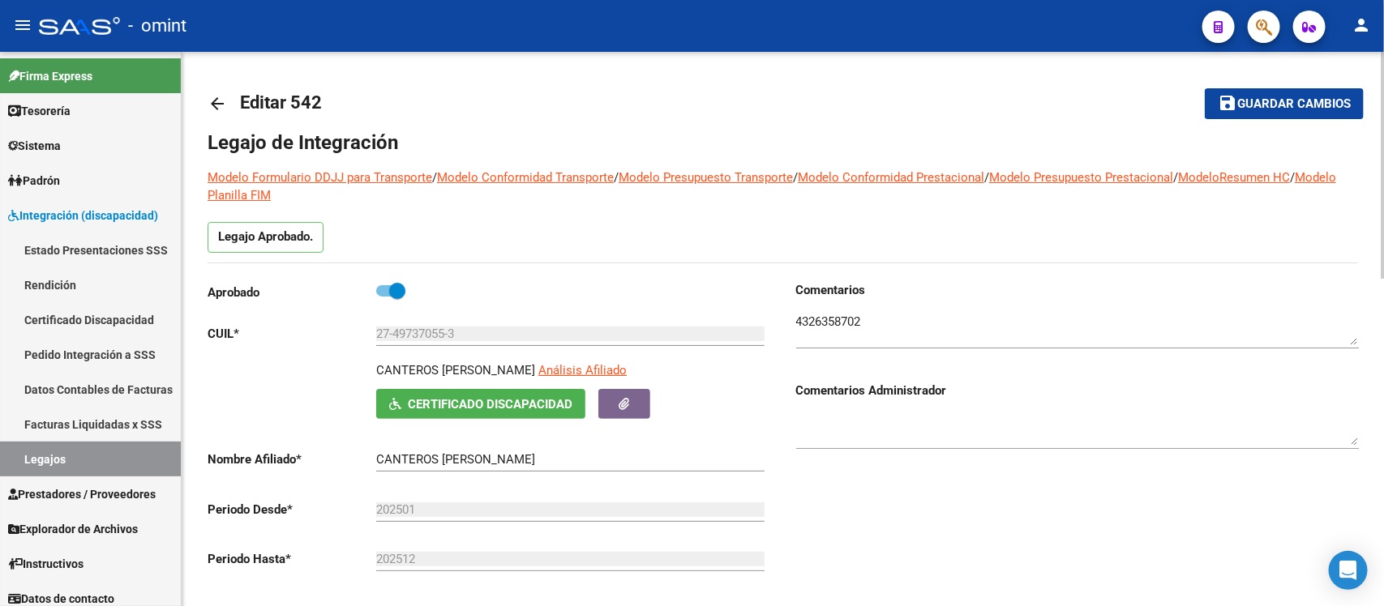
click at [212, 112] on mat-icon "arrow_back" at bounding box center [217, 103] width 19 height 19
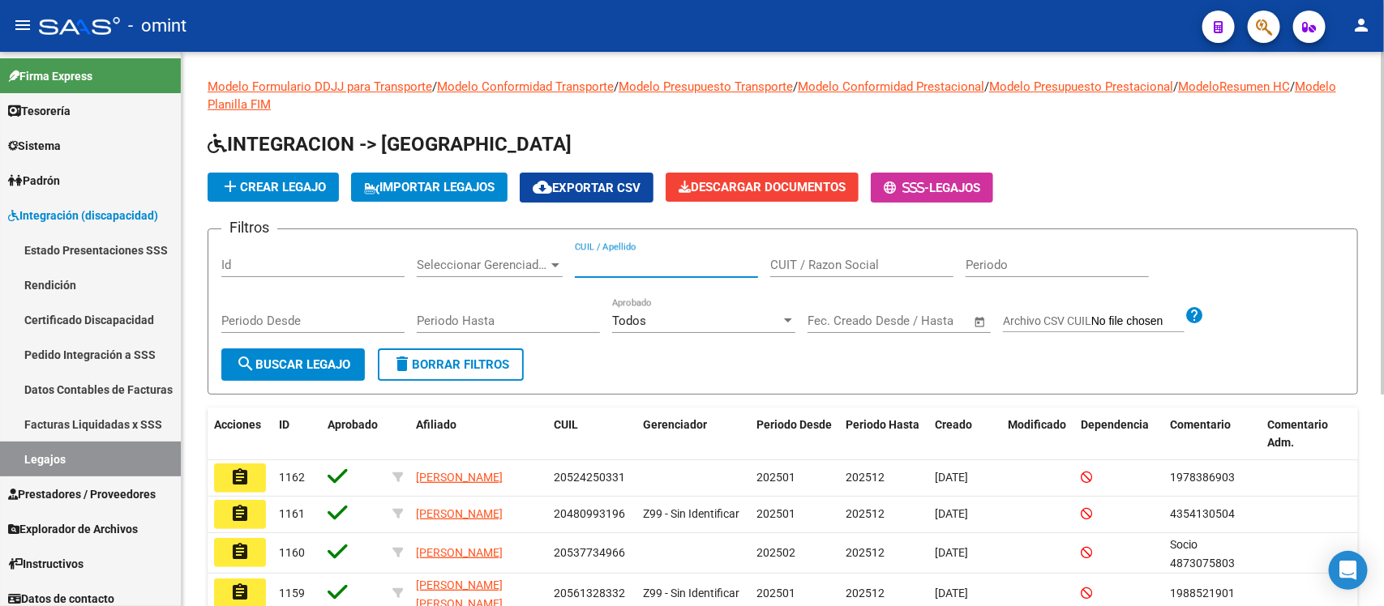
click at [600, 264] on input "CUIL / Apellido" at bounding box center [666, 265] width 183 height 15
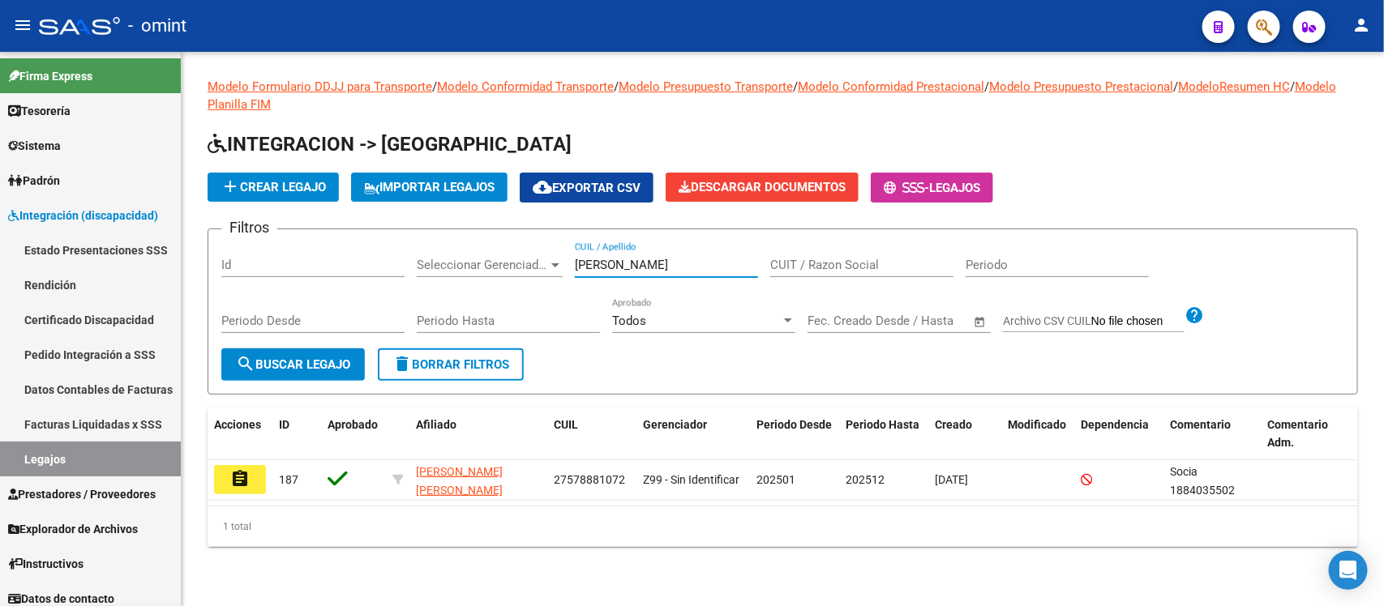
type input "casanova"
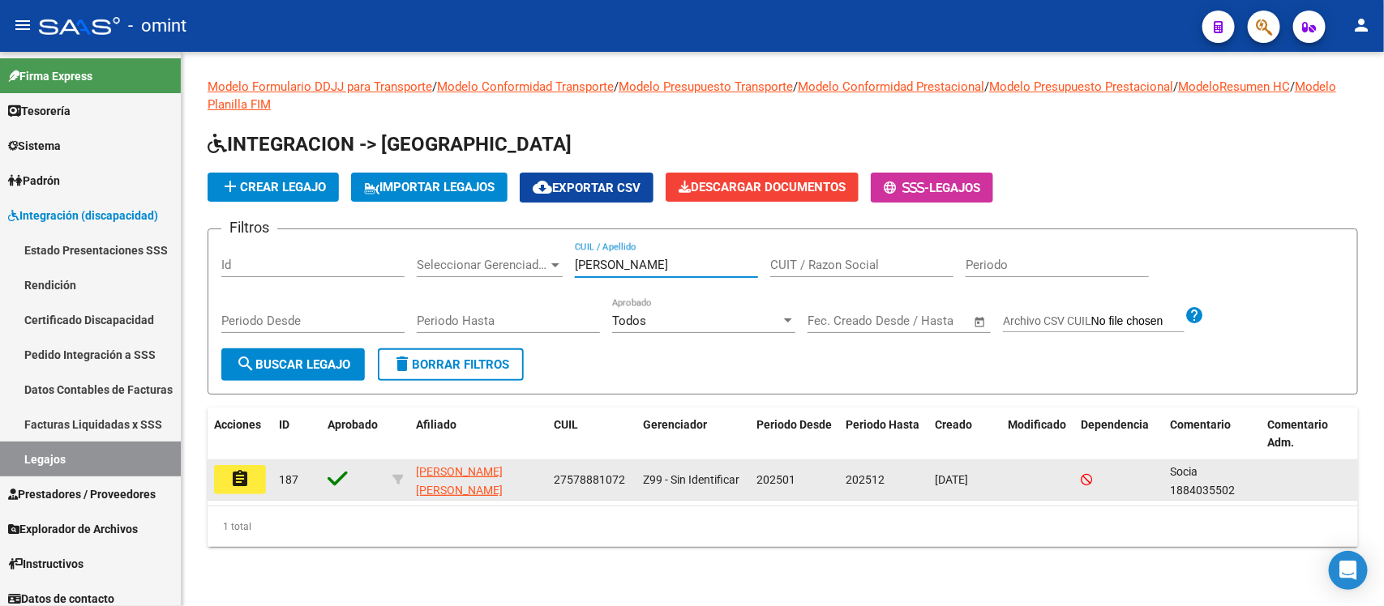
click at [228, 475] on button "assignment" at bounding box center [240, 479] width 52 height 29
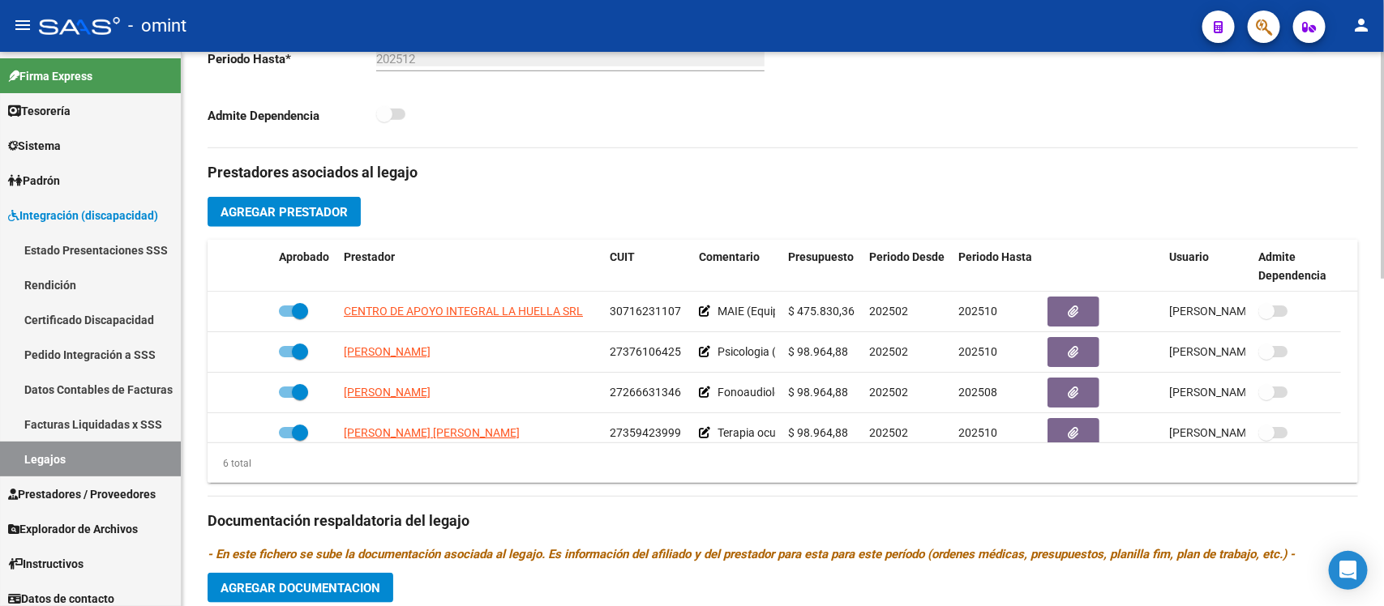
scroll to position [507, 0]
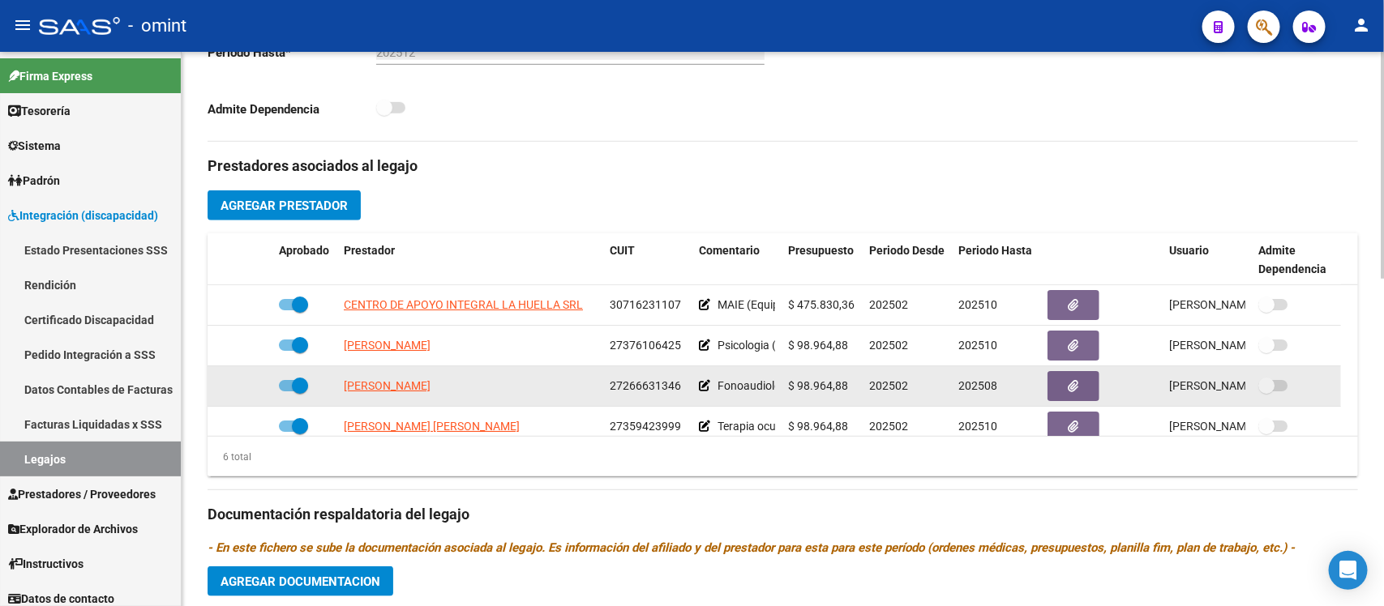
click at [302, 379] on span at bounding box center [300, 386] width 16 height 16
click at [287, 391] on input "checkbox" at bounding box center [286, 391] width 1 height 1
checkbox input "false"
click at [245, 386] on icon at bounding box center [248, 385] width 11 height 11
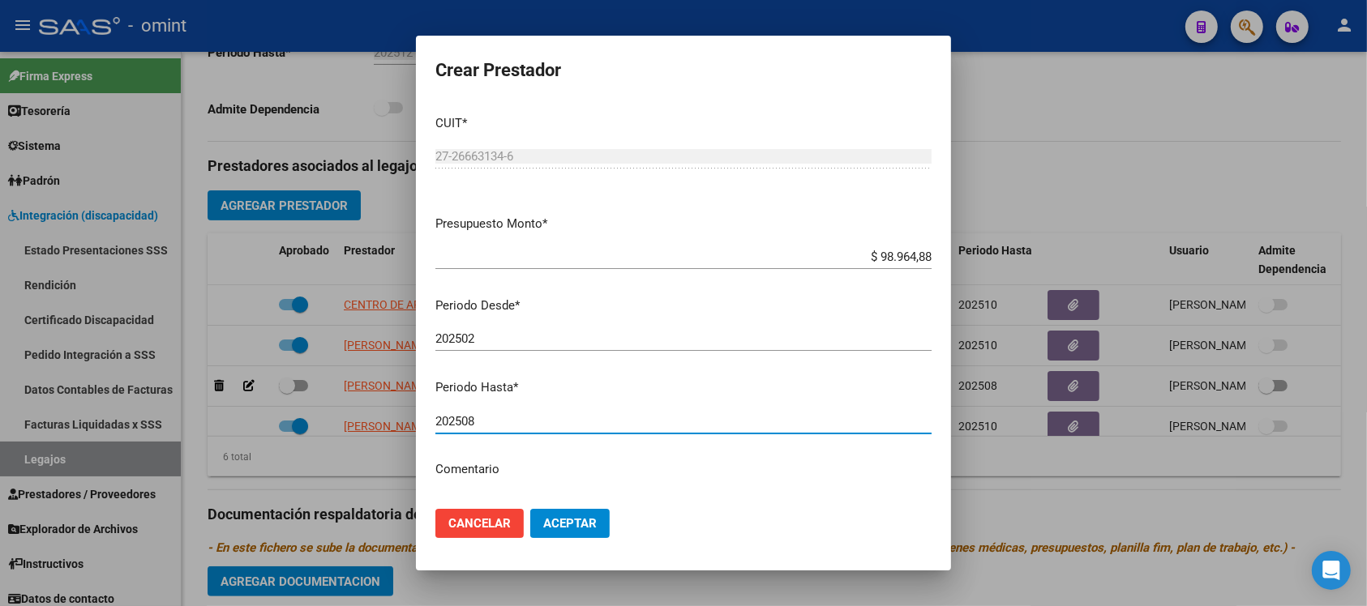
click at [558, 419] on input "202508" at bounding box center [683, 421] width 496 height 15
type input "202512"
click at [530, 509] on button "Aceptar" at bounding box center [569, 523] width 79 height 29
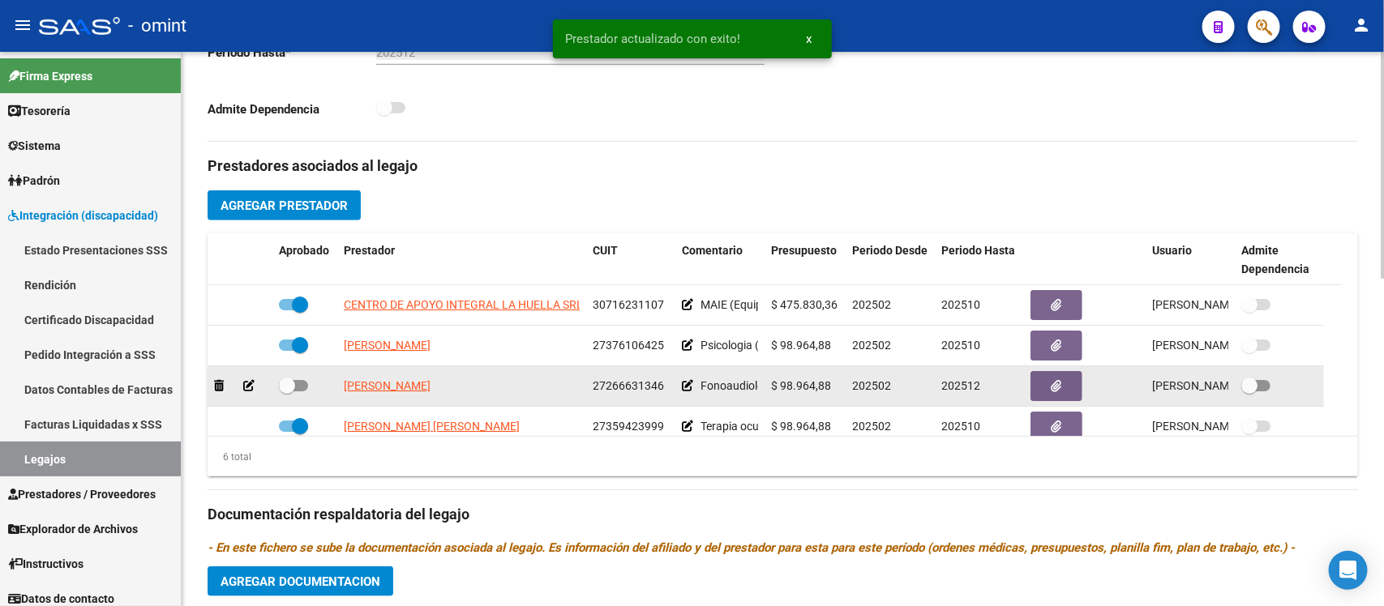
click at [289, 385] on span at bounding box center [287, 386] width 16 height 16
click at [287, 391] on input "checkbox" at bounding box center [286, 391] width 1 height 1
checkbox input "true"
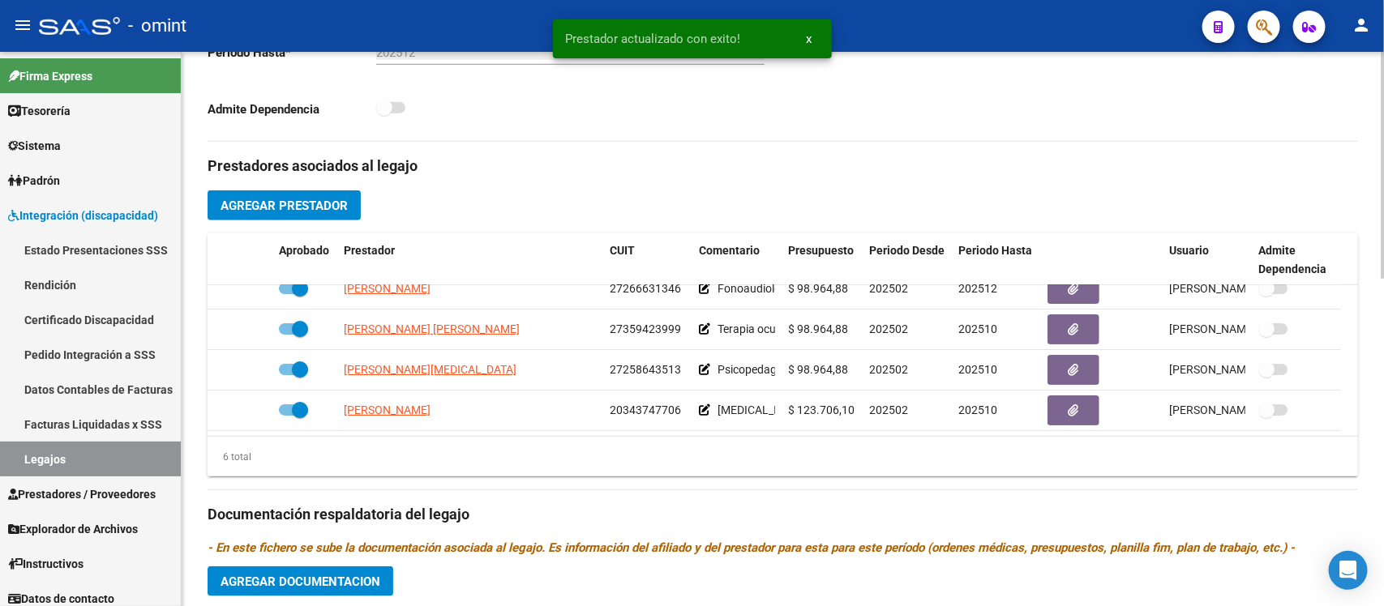
scroll to position [709, 0]
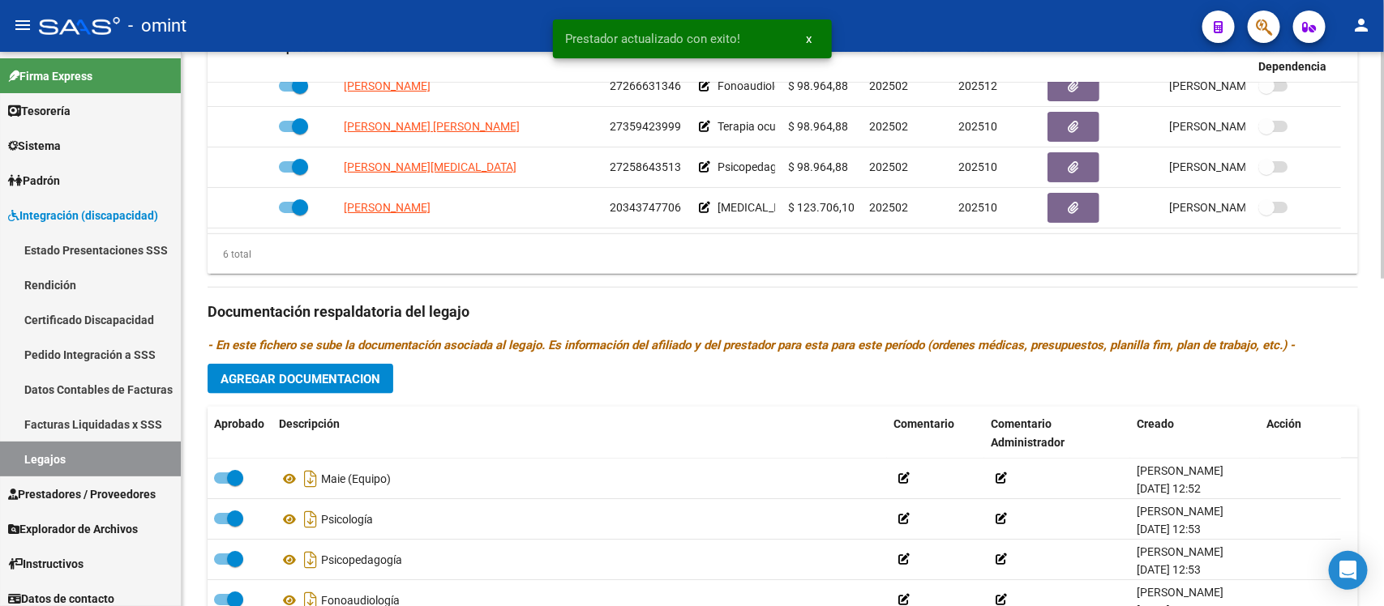
click at [322, 379] on span "Agregar Documentacion" at bounding box center [300, 379] width 160 height 15
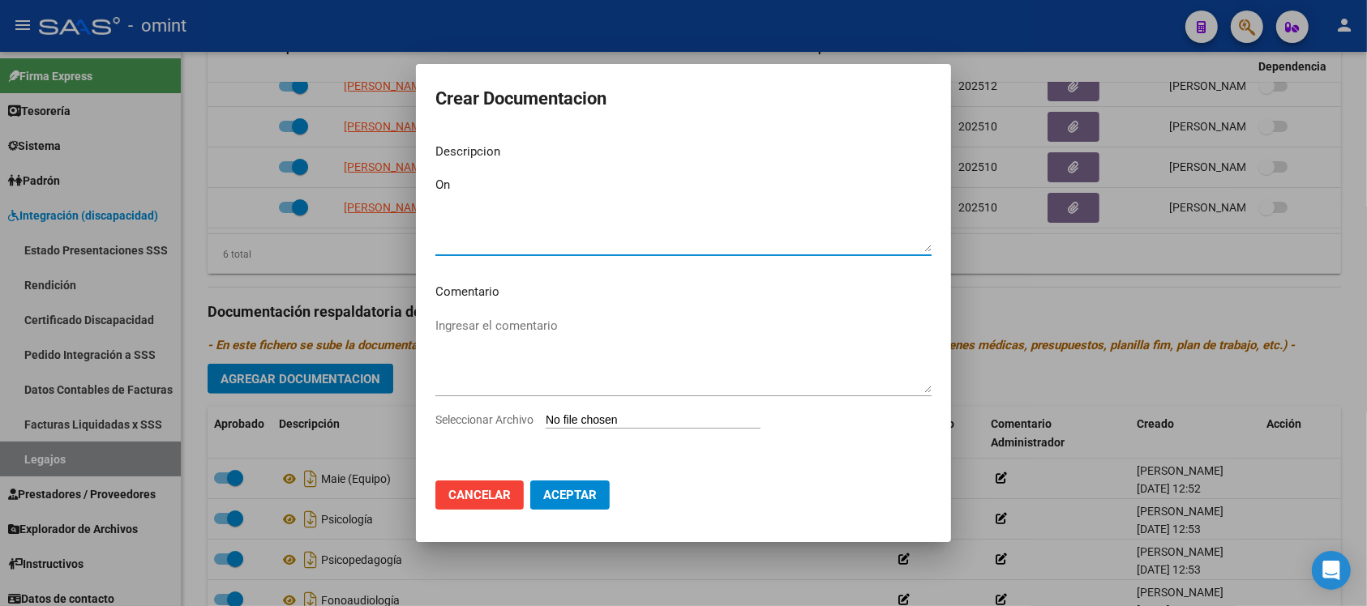
type textarea "O"
type textarea "Informe semestral fono"
click at [670, 420] on input "Seleccionar Archivo" at bounding box center [653, 420] width 215 height 15
type input "C:\fakepath\1884035502_25072510020_form048.pdf"
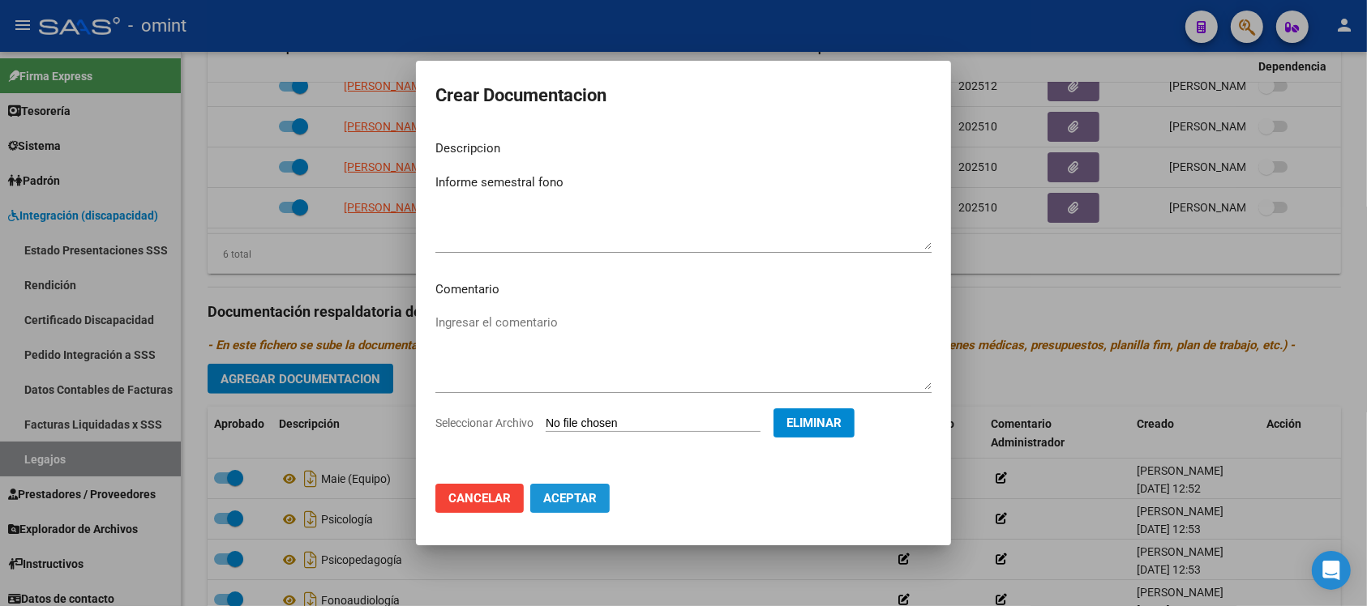
click at [557, 499] on span "Aceptar" at bounding box center [569, 498] width 53 height 15
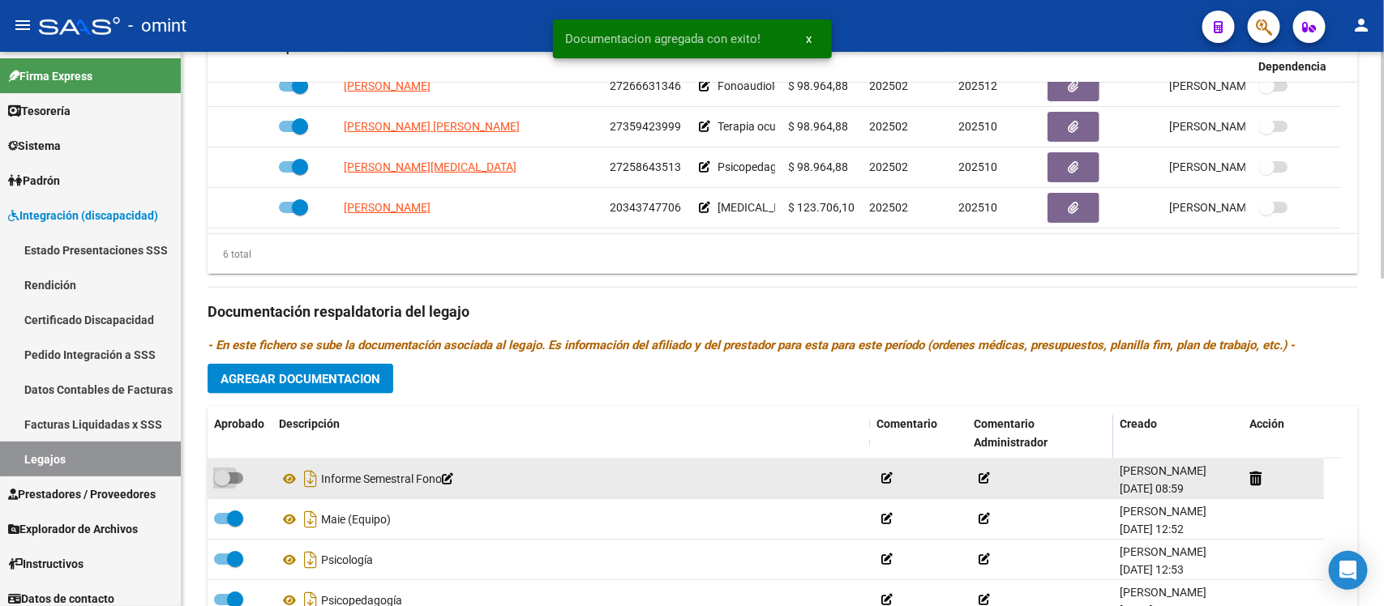
click at [225, 477] on span at bounding box center [222, 478] width 16 height 16
click at [222, 484] on input "checkbox" at bounding box center [221, 484] width 1 height 1
checkbox input "true"
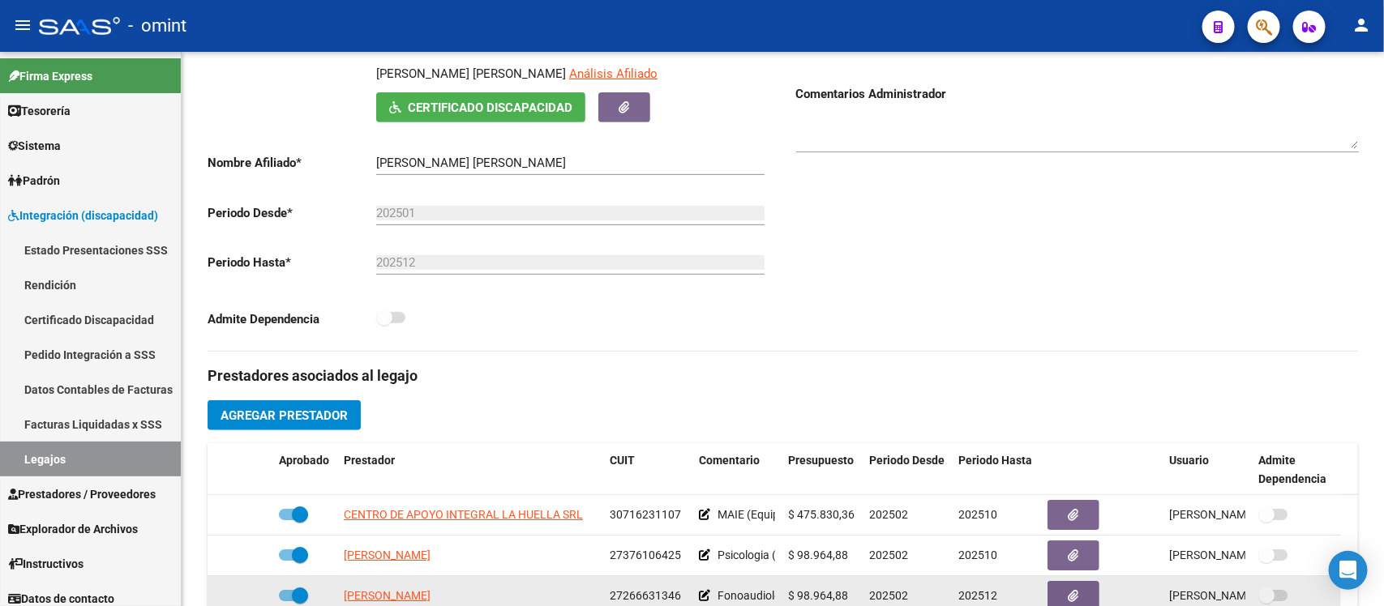
scroll to position [0, 0]
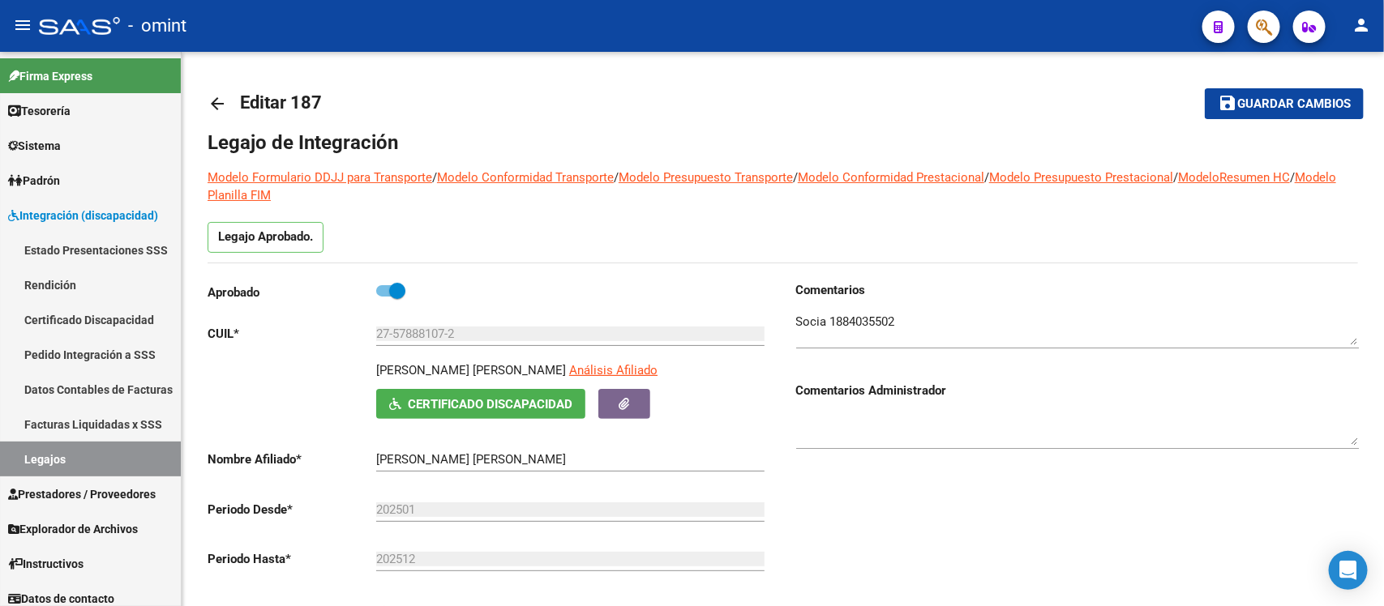
click at [217, 98] on mat-icon "arrow_back" at bounding box center [217, 103] width 19 height 19
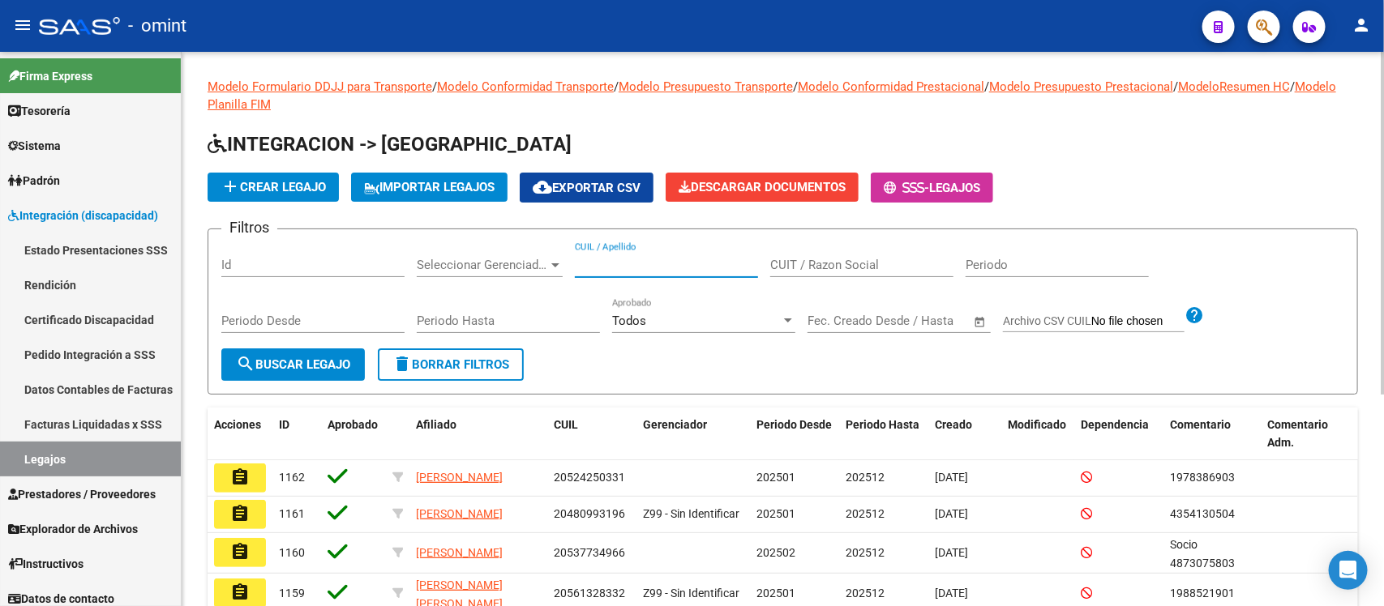
click at [663, 261] on input "CUIL / Apellido" at bounding box center [666, 265] width 183 height 15
paste input "CESAREO"
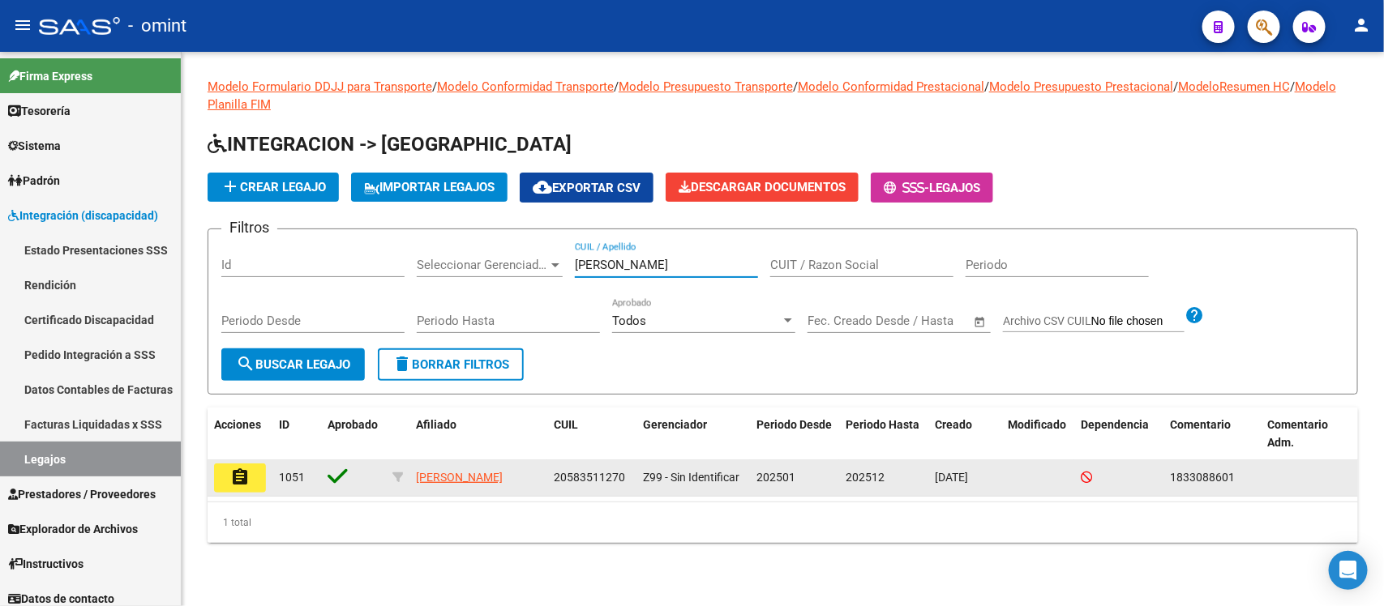
type input "CESAREO"
click at [242, 489] on button "assignment" at bounding box center [240, 478] width 52 height 29
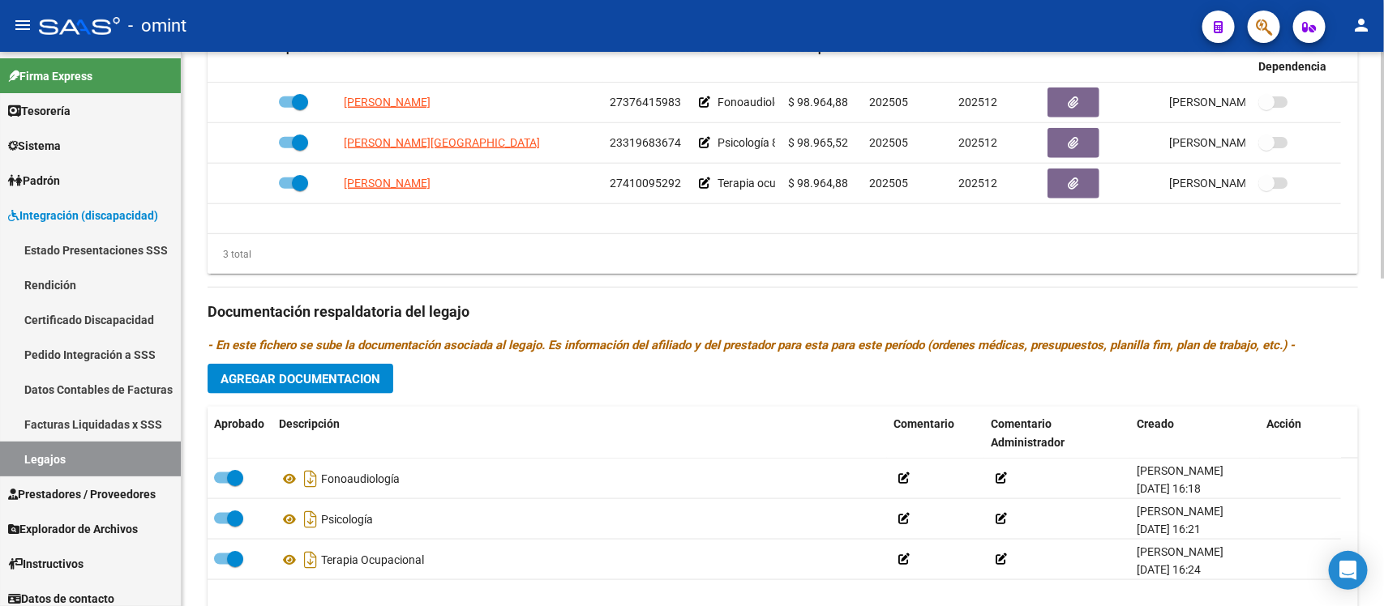
scroll to position [803, 0]
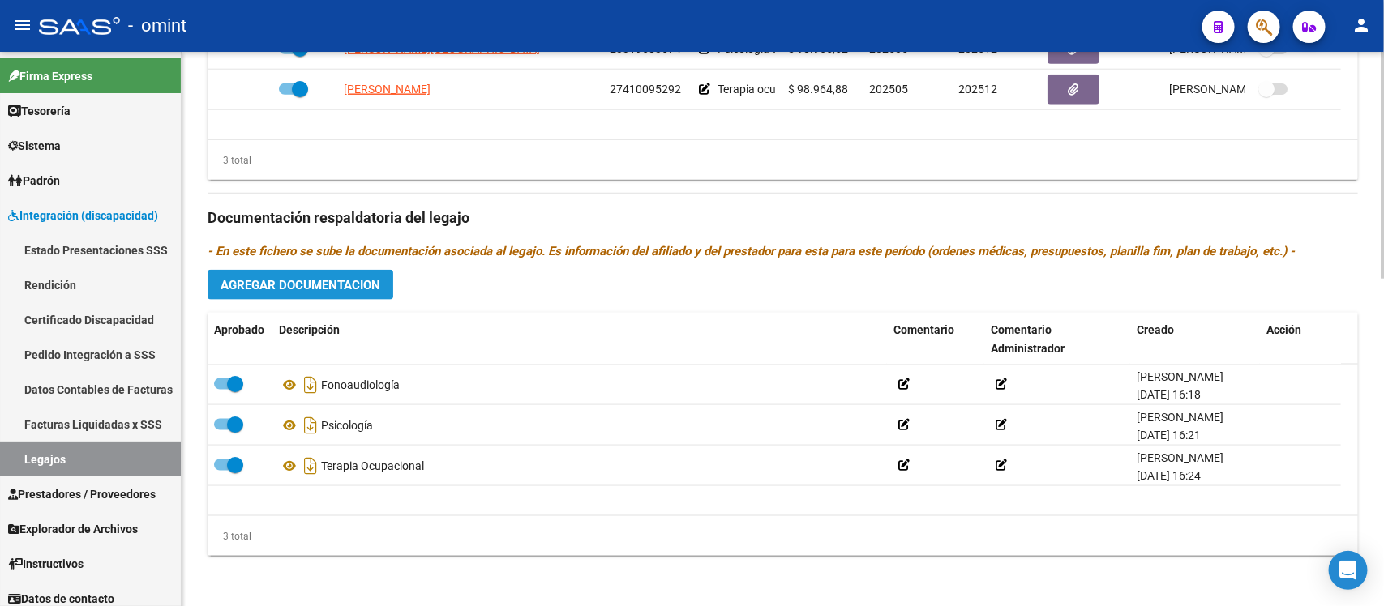
click at [316, 280] on span "Agregar Documentacion" at bounding box center [300, 285] width 160 height 15
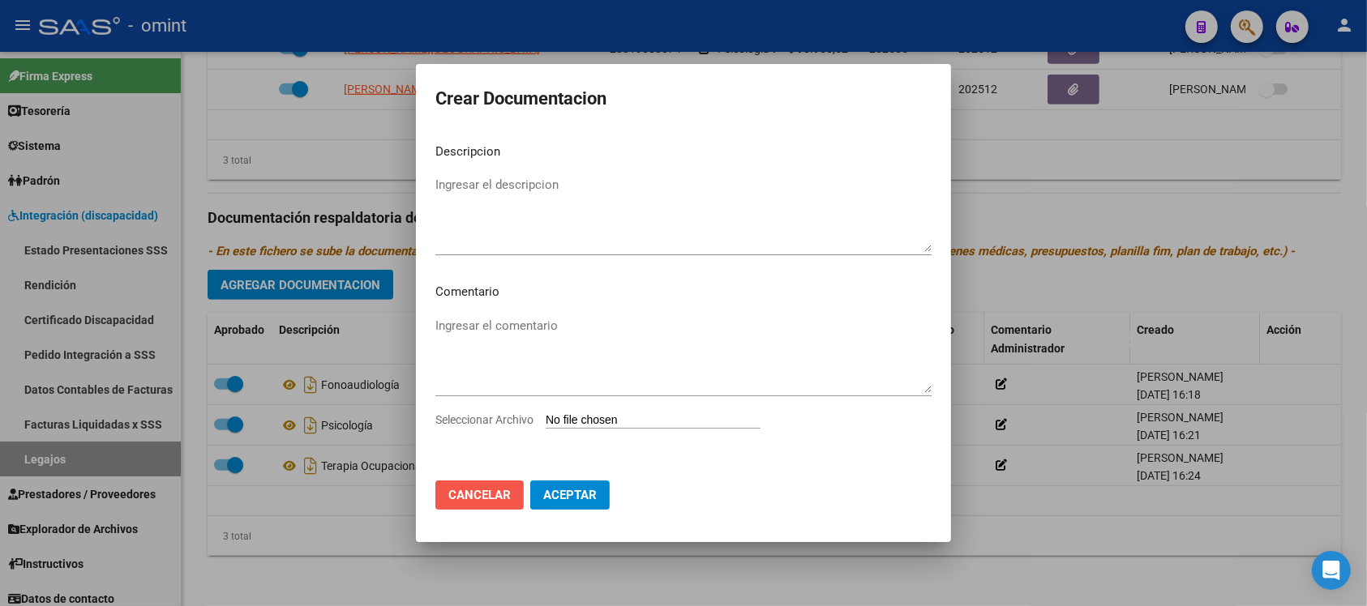
click at [492, 493] on span "Cancelar" at bounding box center [479, 495] width 62 height 15
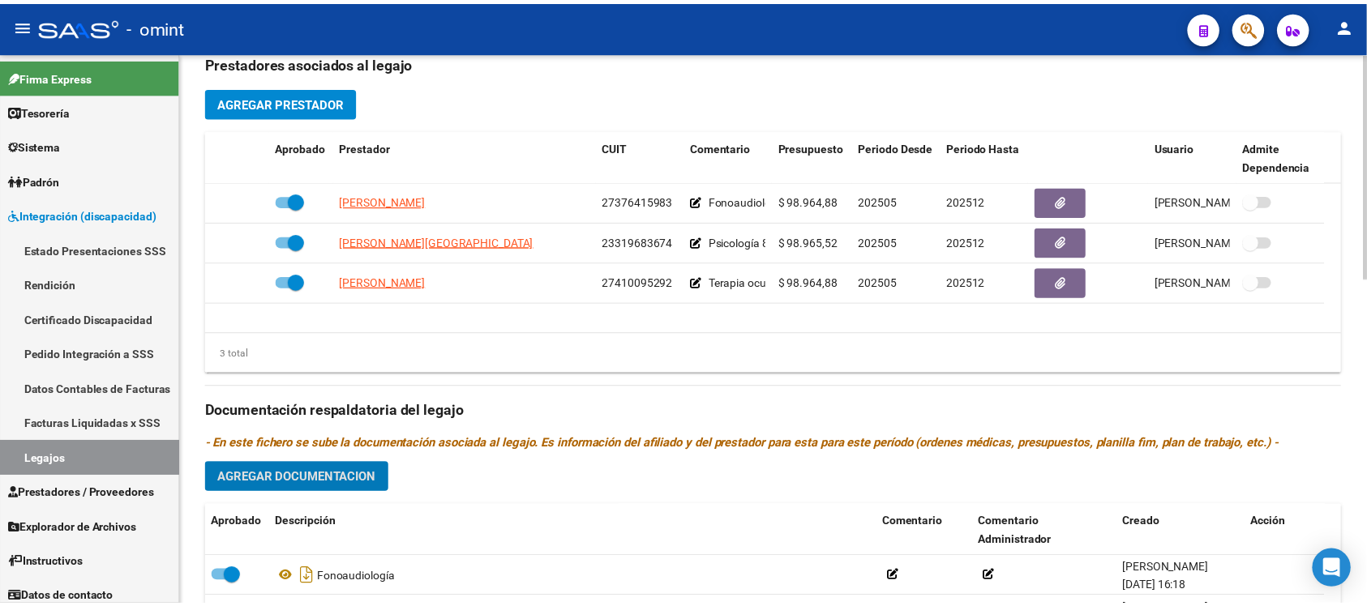
scroll to position [601, 0]
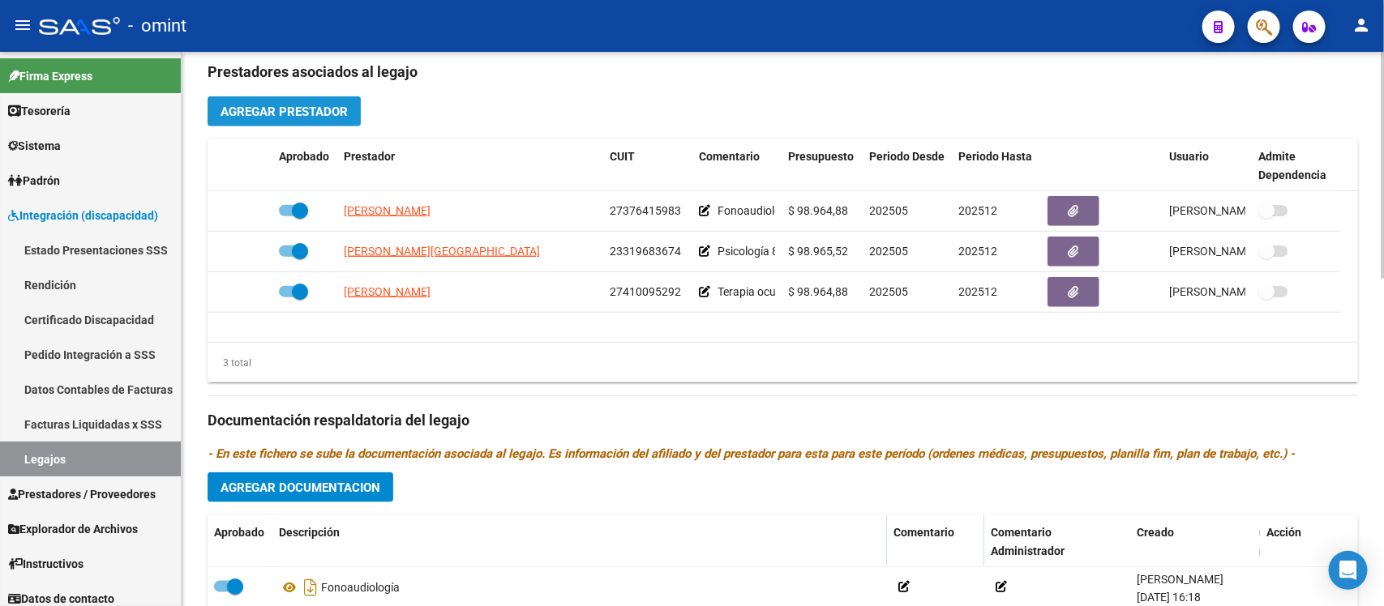
click at [281, 114] on span "Agregar Prestador" at bounding box center [283, 112] width 127 height 15
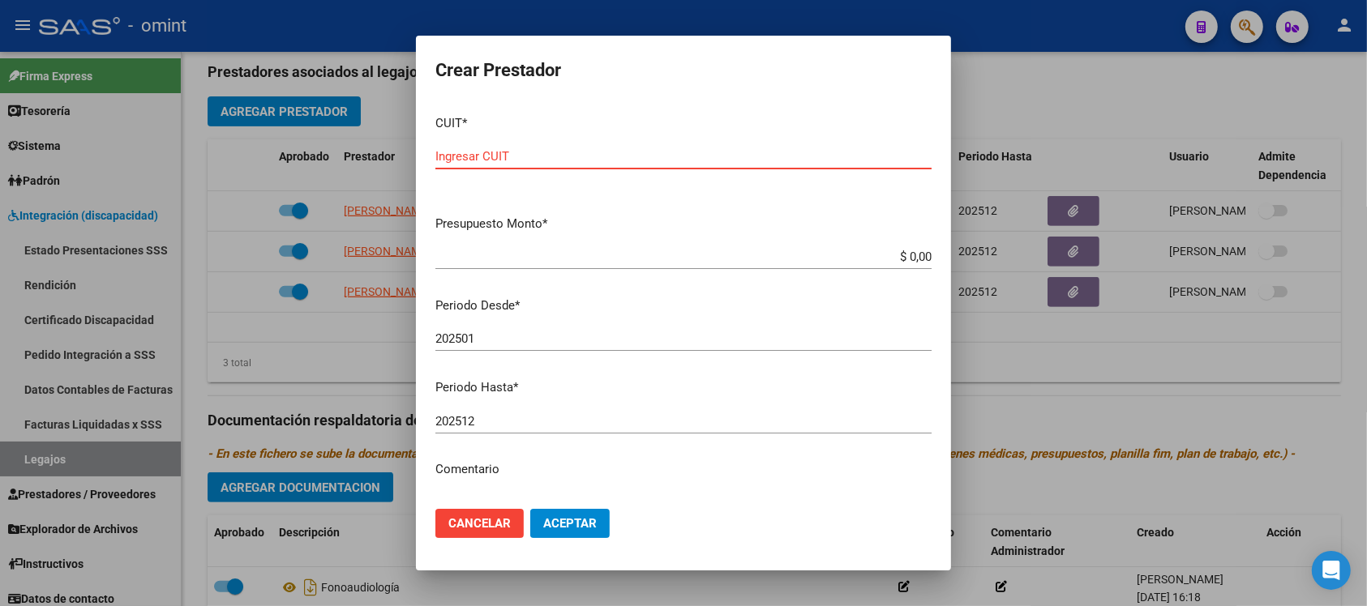
paste input "27-23567609-0"
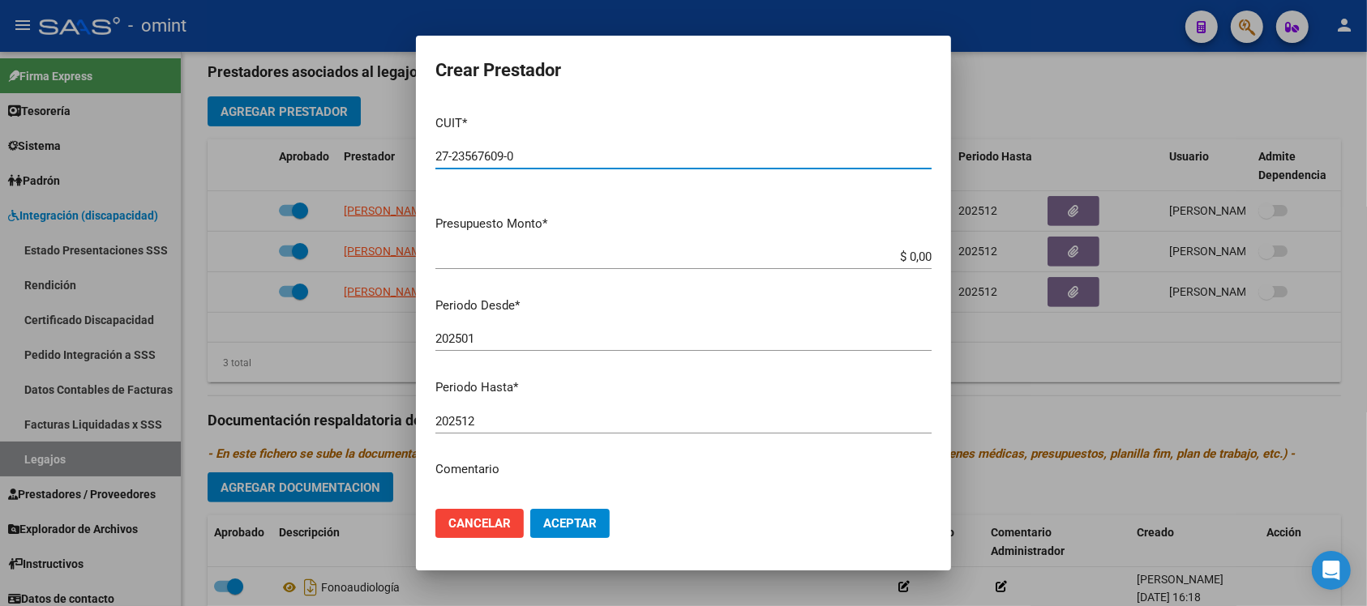
type input "27-23567609-0"
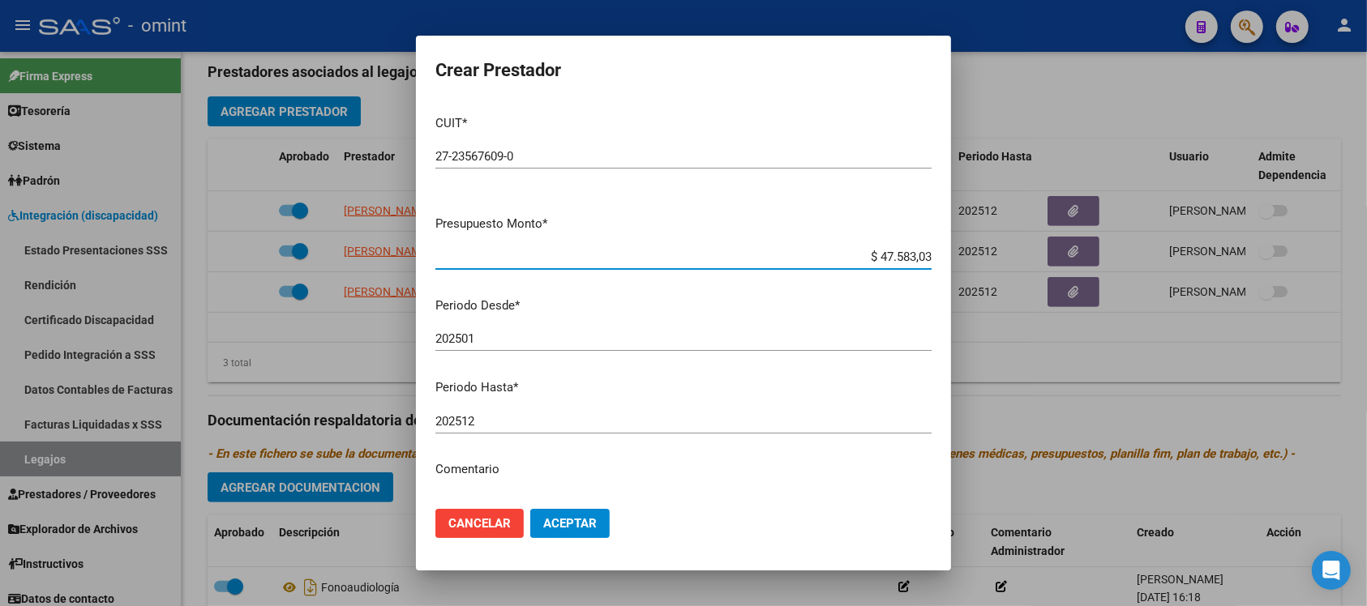
type input "$ 475.830,36"
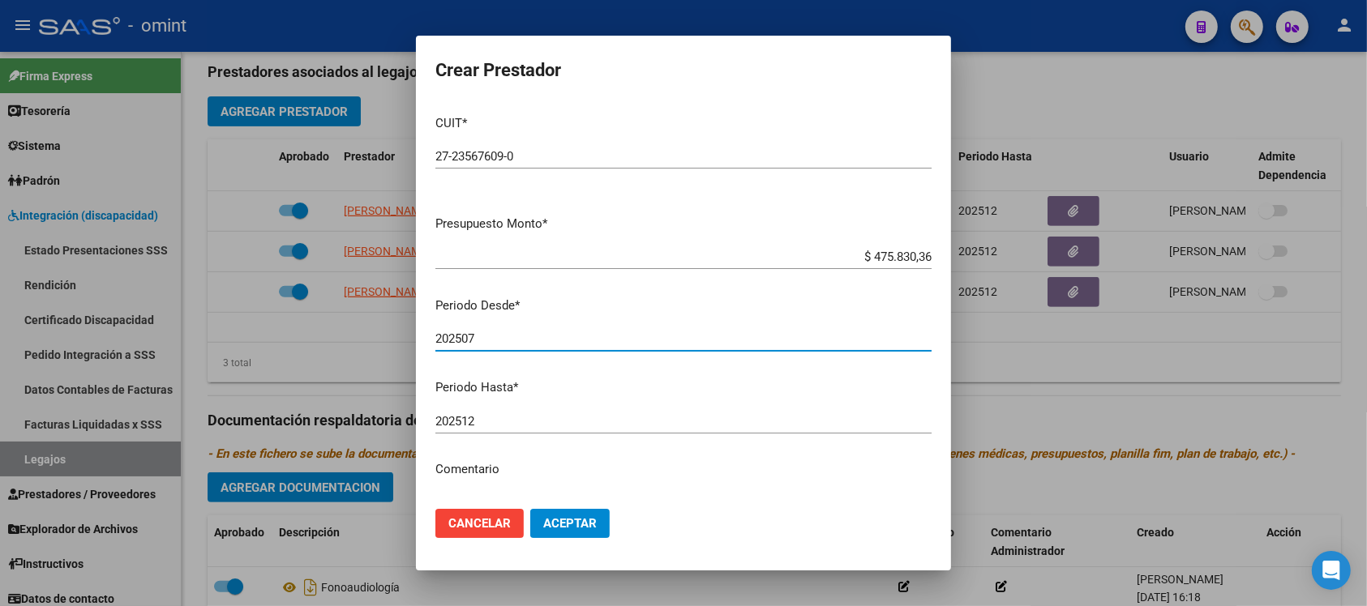
type input "202507"
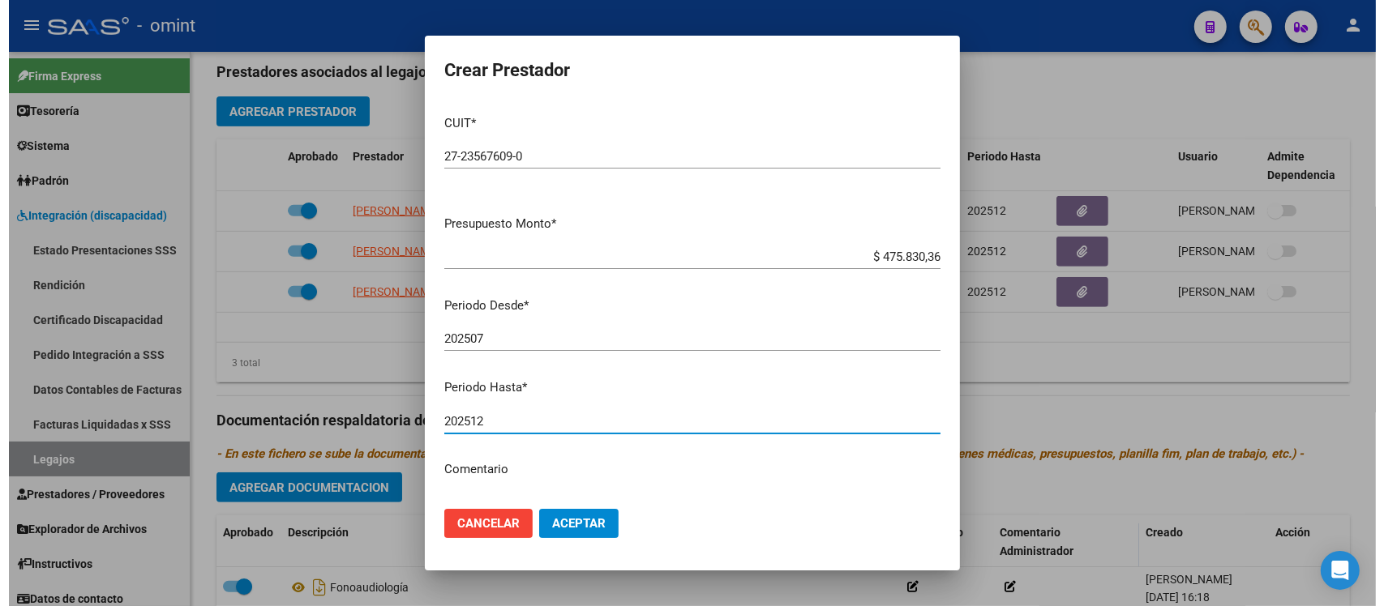
scroll to position [160, 0]
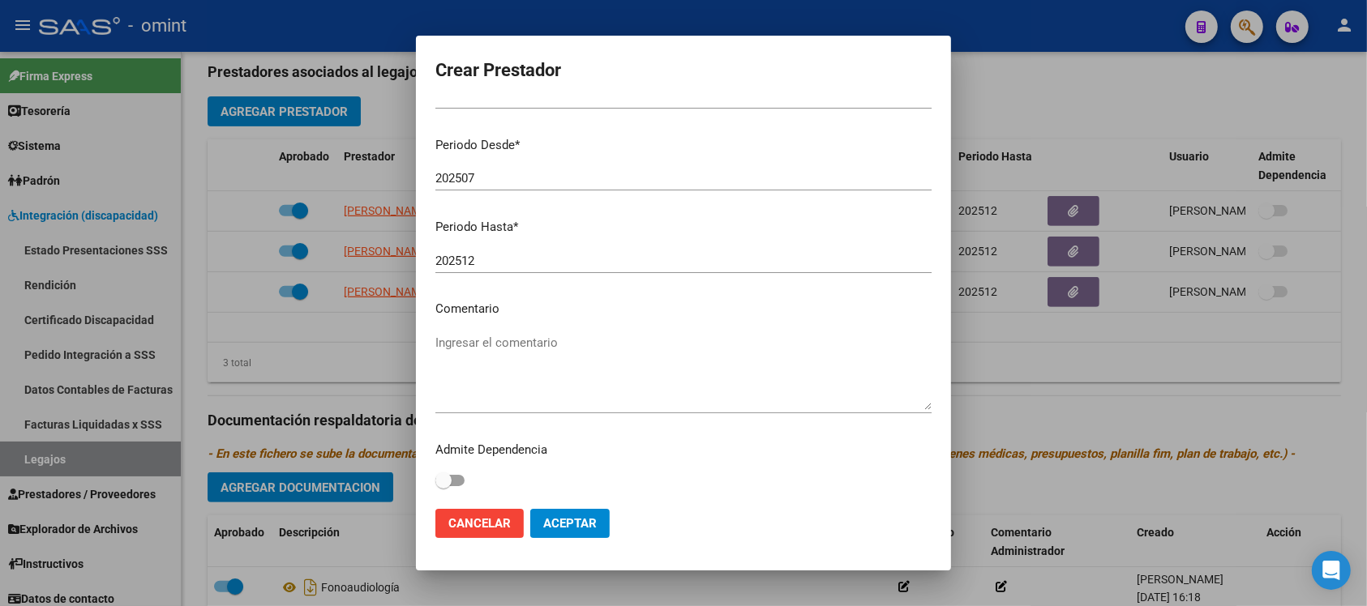
click at [541, 301] on p "Comentario" at bounding box center [683, 309] width 496 height 19
click at [533, 324] on mat-dialog-content "CUIT * 27-23567609-0 Ingresar CUIT ARCA Padrón Presupuesto Monto * $ 475.830,36…" at bounding box center [683, 299] width 535 height 394
click at [533, 336] on textarea "Ingresar el comentario" at bounding box center [683, 372] width 496 height 76
paste textarea "Módulo de Apoyo a la Integración Escolar (Equipo)"
type textarea "Módulo de Apoyo a la Integración Escolar (Equipo)"
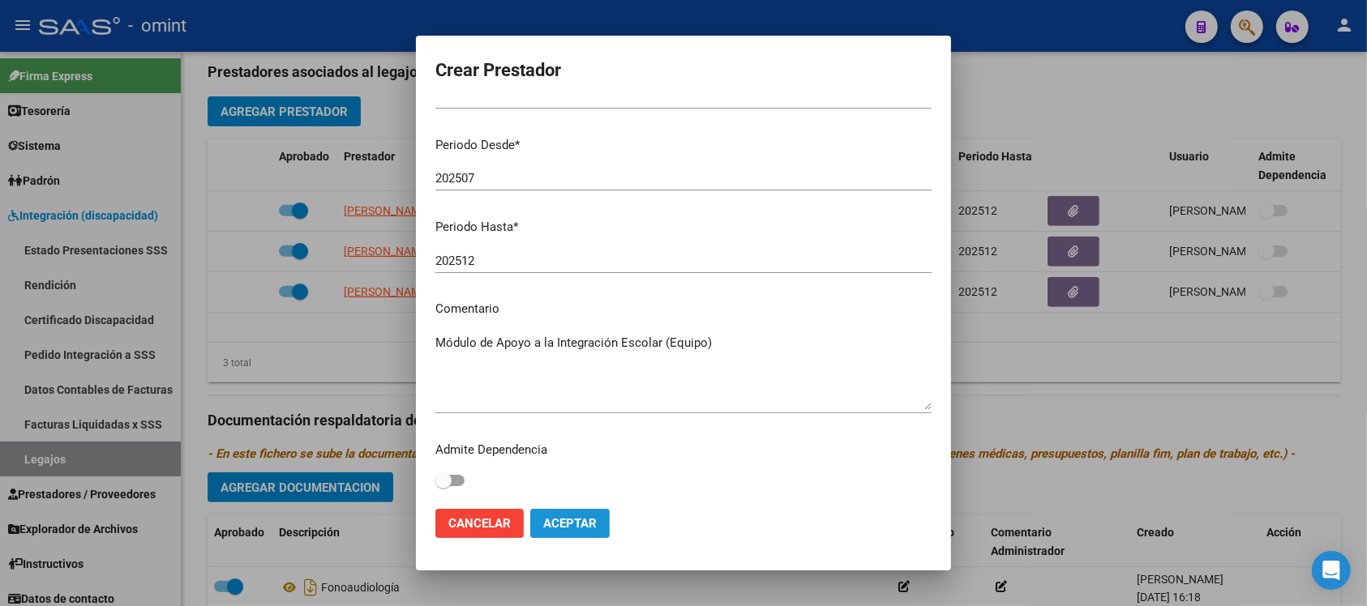
click at [594, 520] on span "Aceptar" at bounding box center [569, 523] width 53 height 15
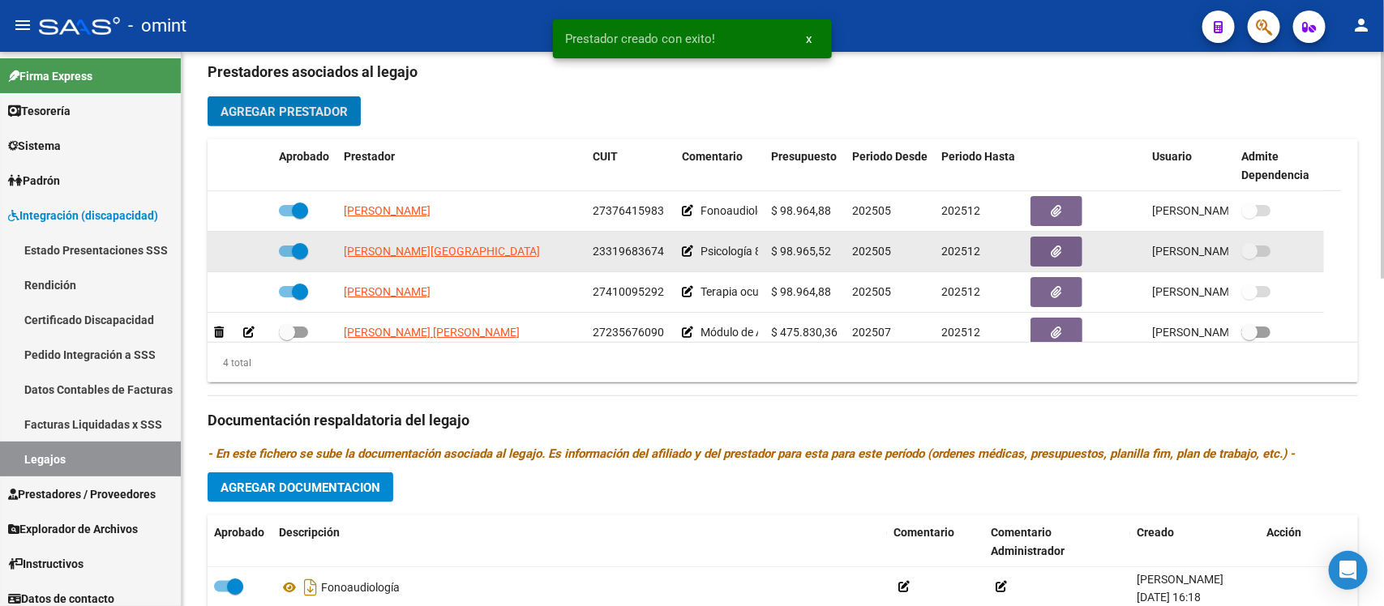
scroll to position [34, 0]
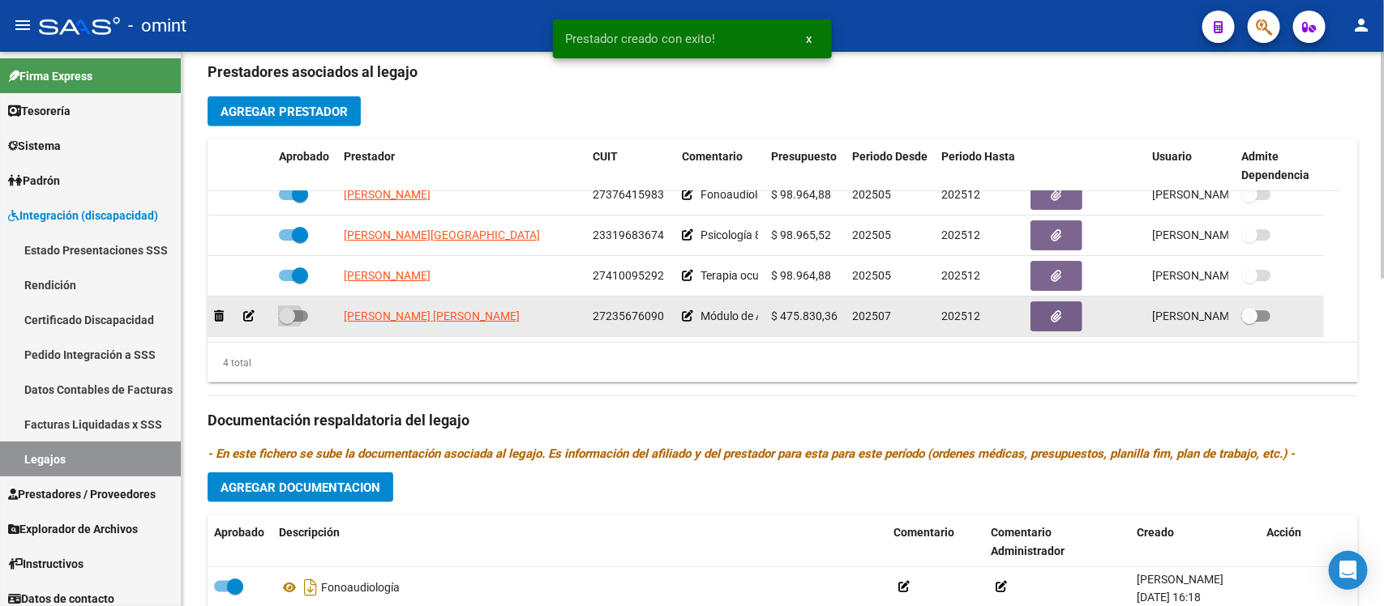
click at [280, 308] on span at bounding box center [287, 316] width 16 height 16
click at [286, 322] on input "checkbox" at bounding box center [286, 322] width 1 height 1
checkbox input "true"
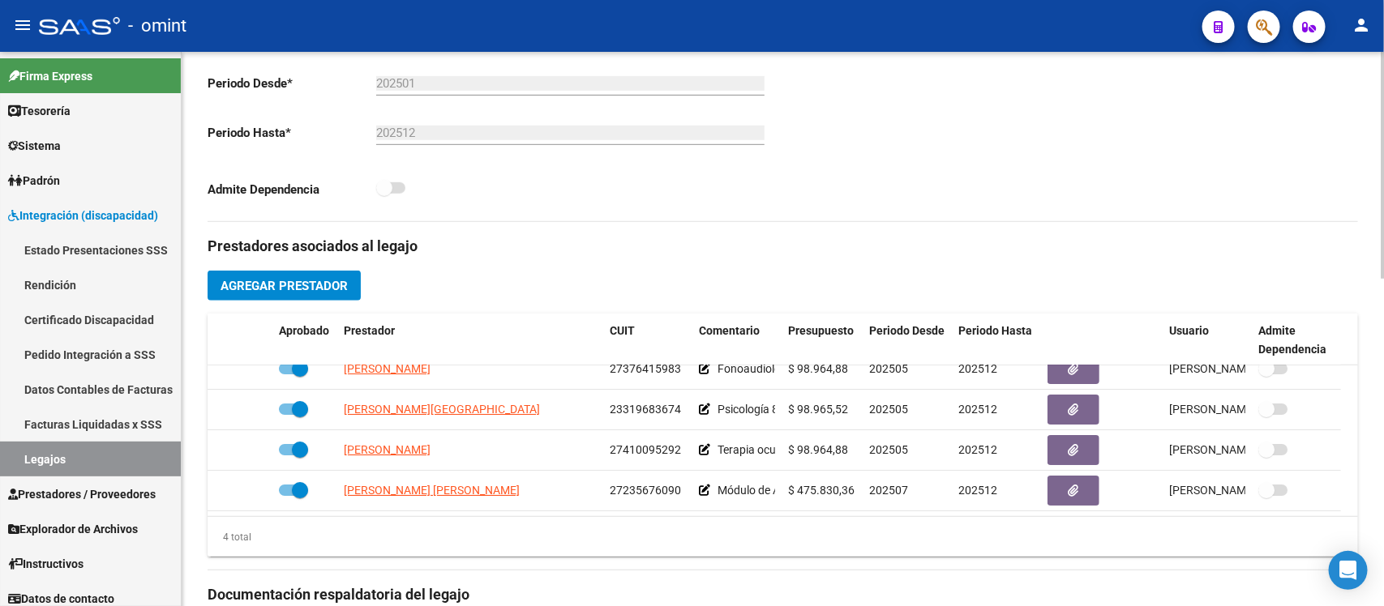
scroll to position [601, 0]
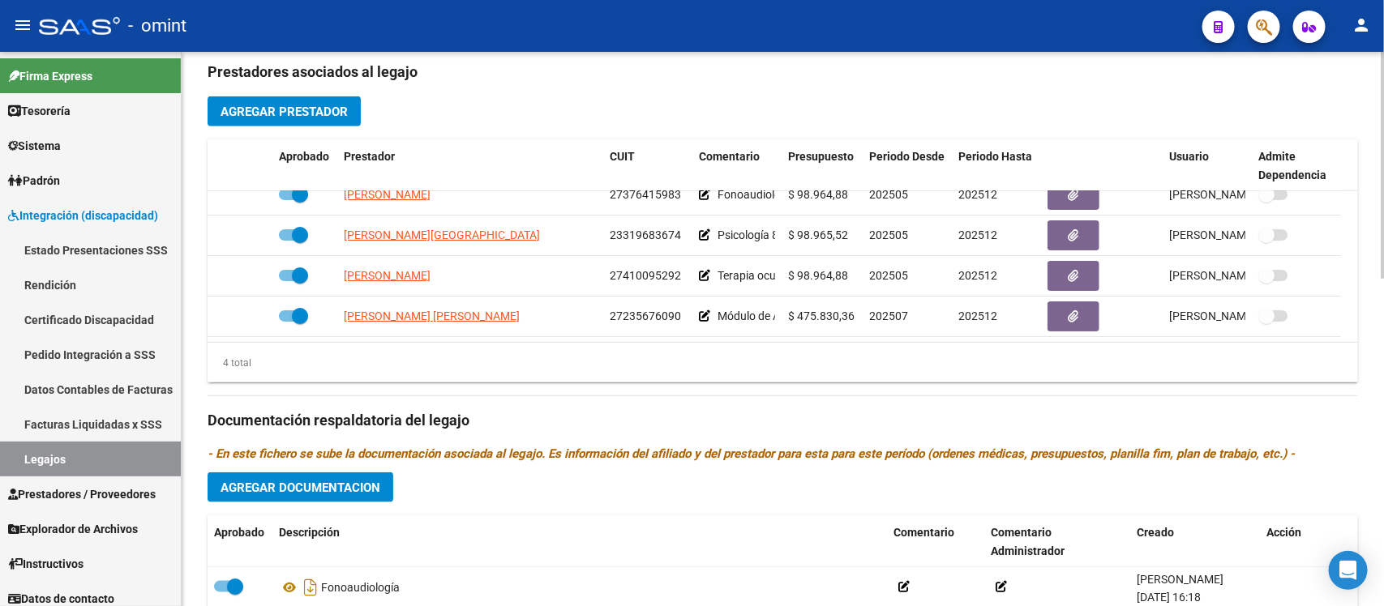
click at [345, 486] on span "Agregar Documentacion" at bounding box center [300, 488] width 160 height 15
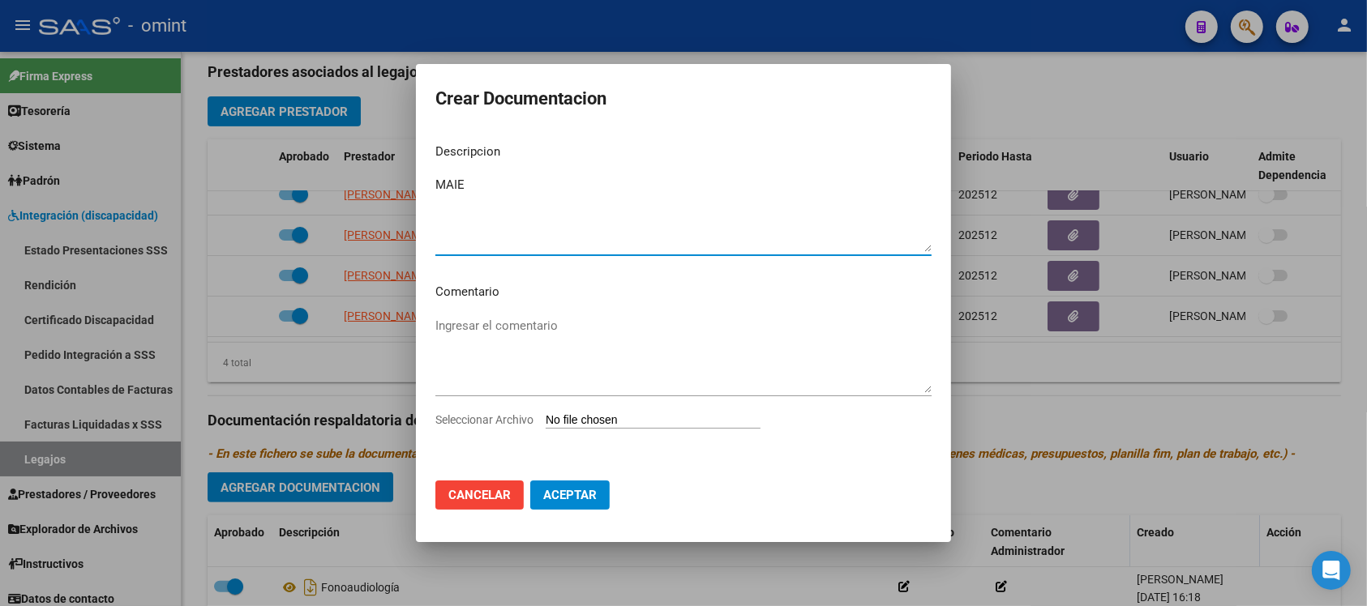
type textarea "MAIE"
click at [597, 427] on input "Seleccionar Archivo" at bounding box center [653, 420] width 215 height 15
type input "C:\fakepath\ilovepdf_merged.pdf"
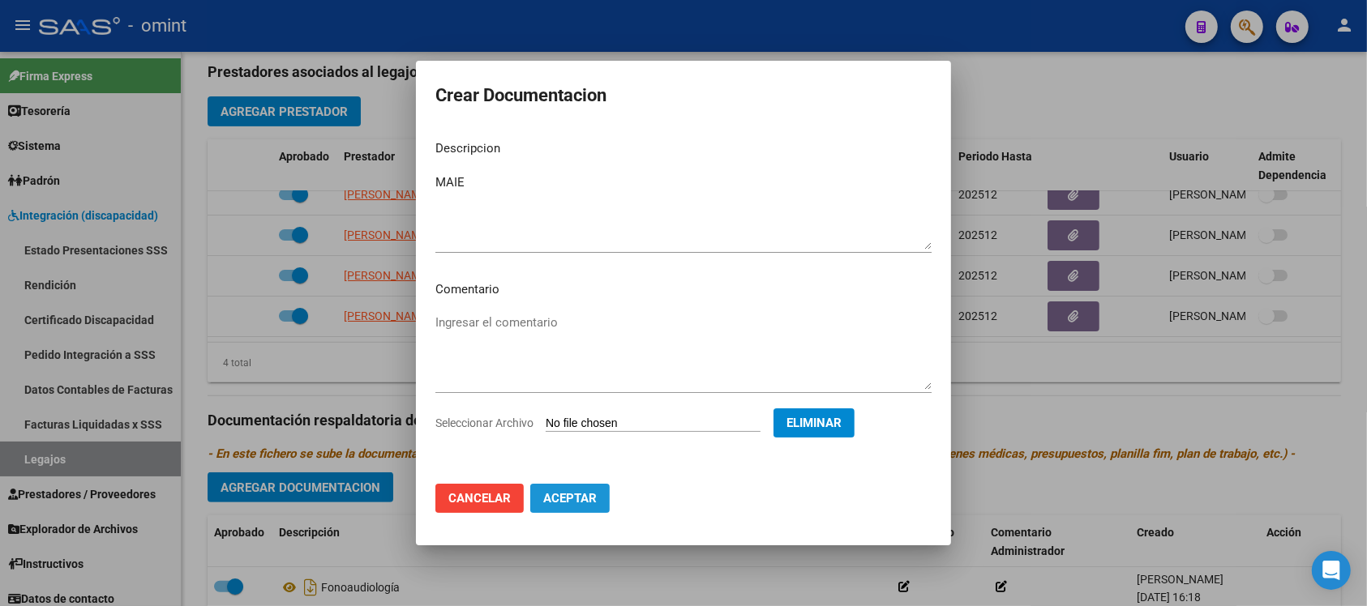
click at [572, 492] on span "Aceptar" at bounding box center [569, 498] width 53 height 15
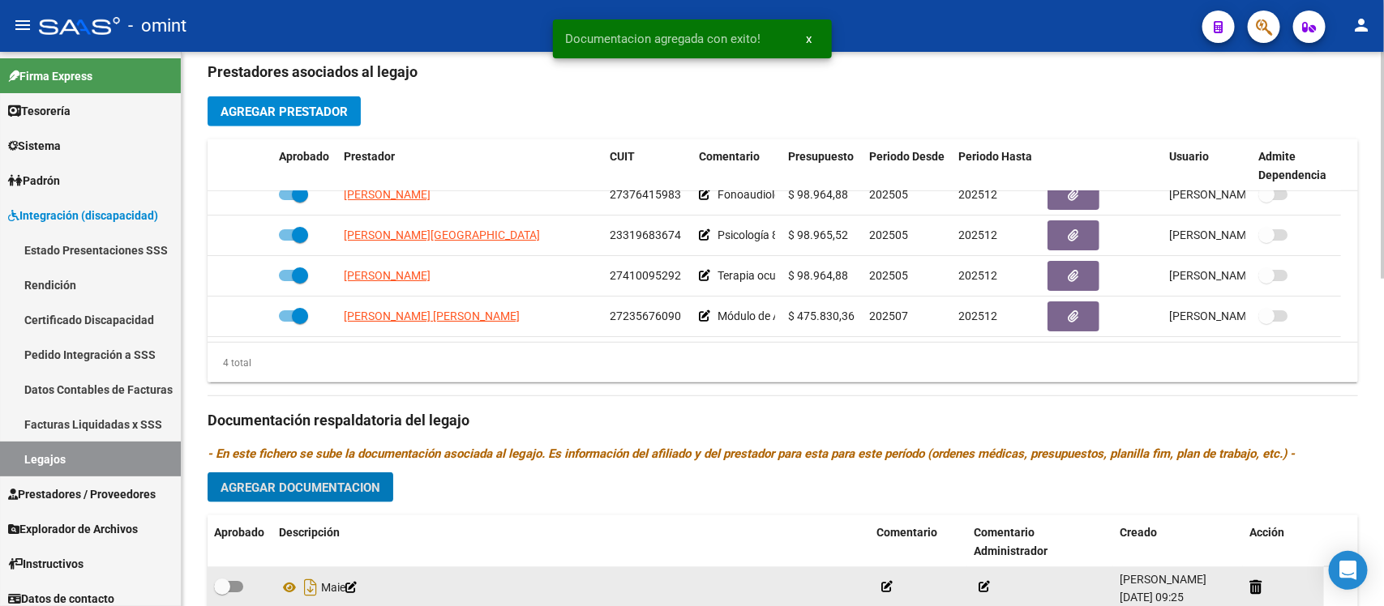
click at [220, 586] on span at bounding box center [222, 587] width 16 height 16
click at [221, 593] on input "checkbox" at bounding box center [221, 593] width 1 height 1
checkbox input "true"
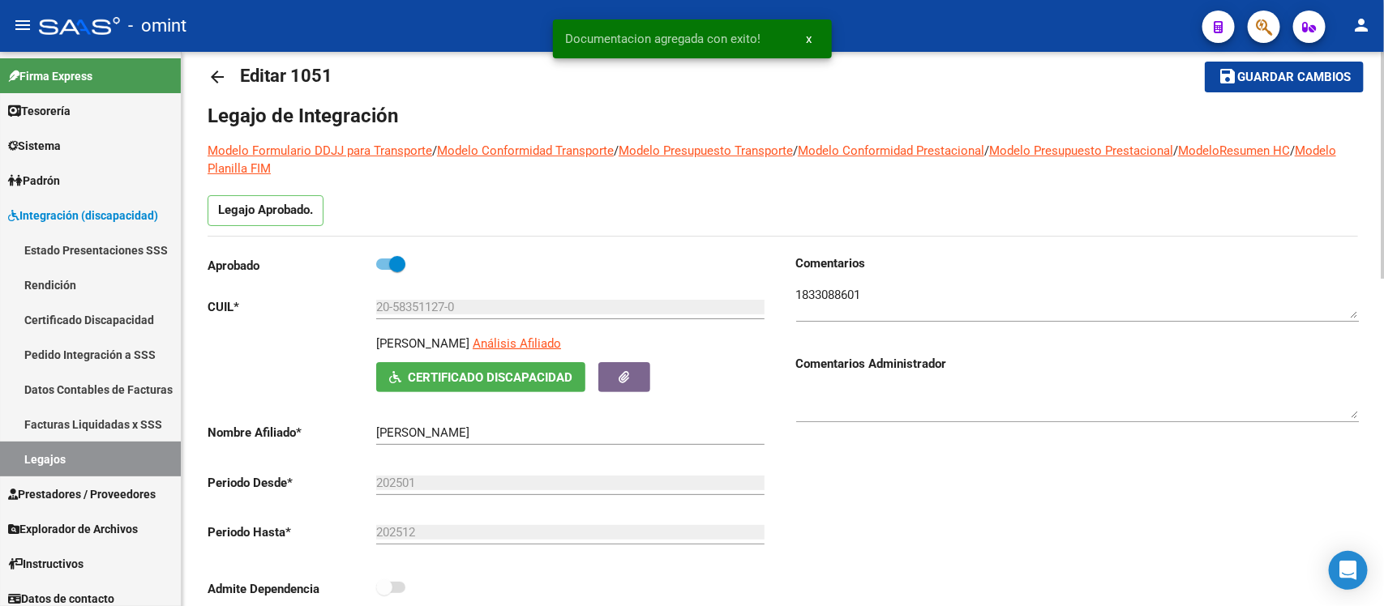
scroll to position [0, 0]
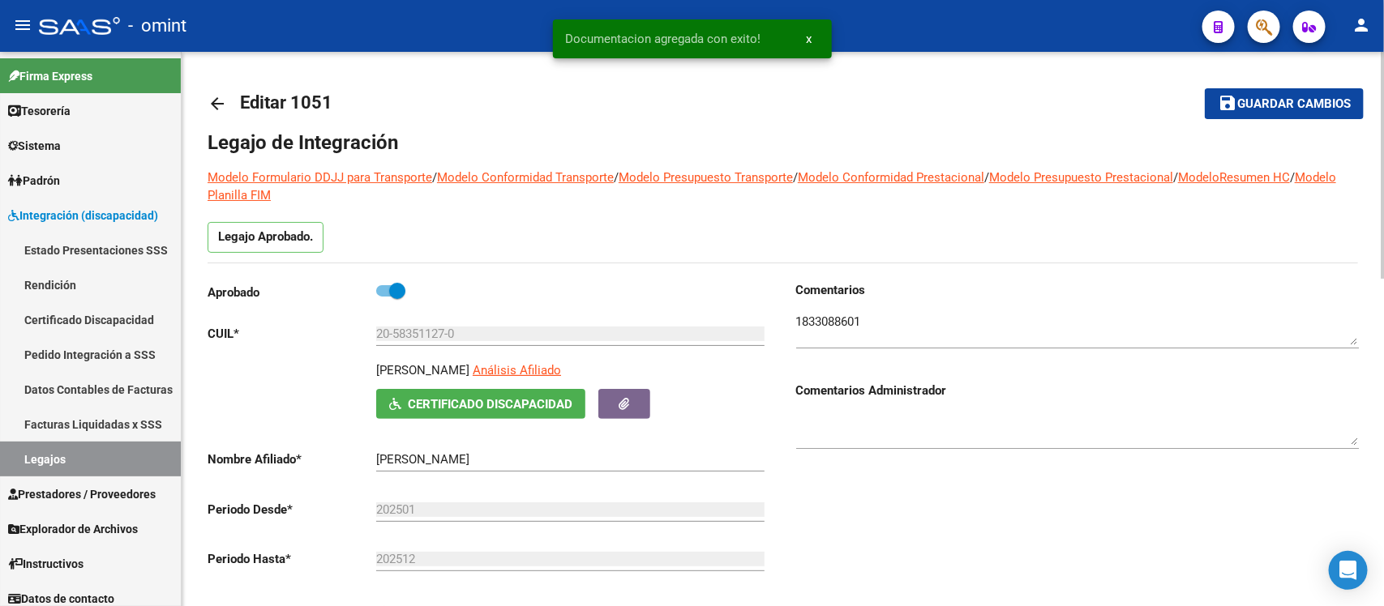
click at [1217, 116] on button "save Guardar cambios" at bounding box center [1283, 103] width 159 height 30
click at [211, 100] on mat-icon "arrow_back" at bounding box center [217, 103] width 19 height 19
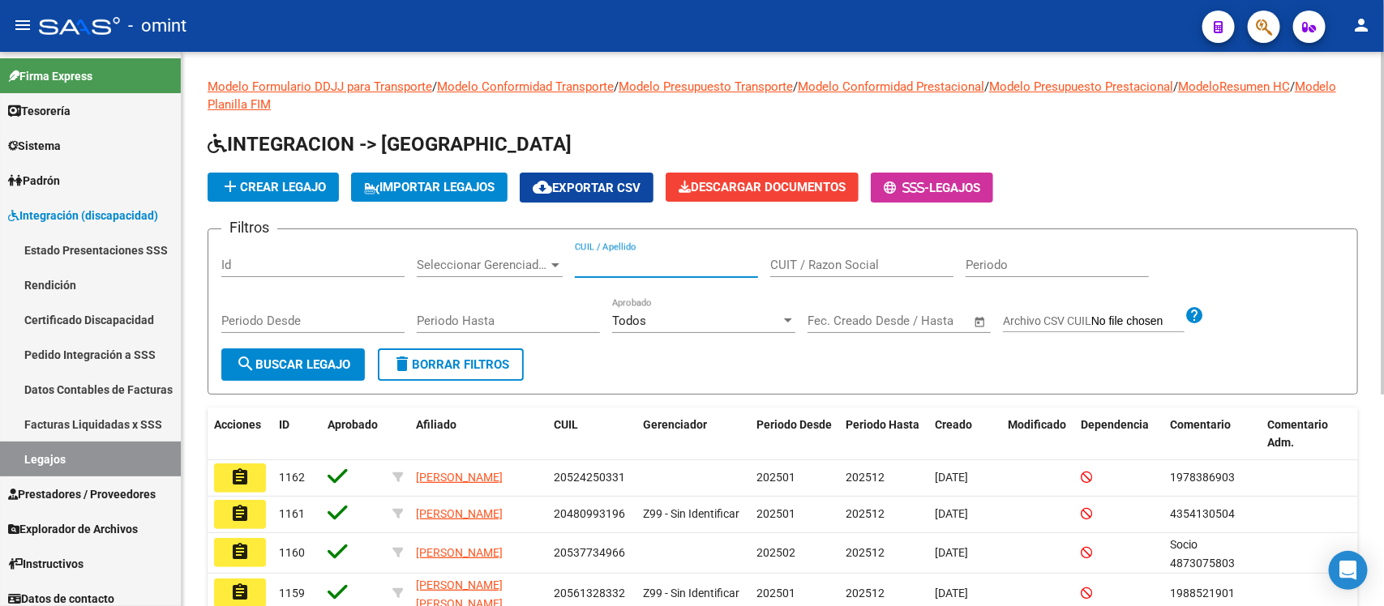
click at [610, 258] on input "CUIL / Apellido" at bounding box center [666, 265] width 183 height 15
paste input "BONAVIDA"
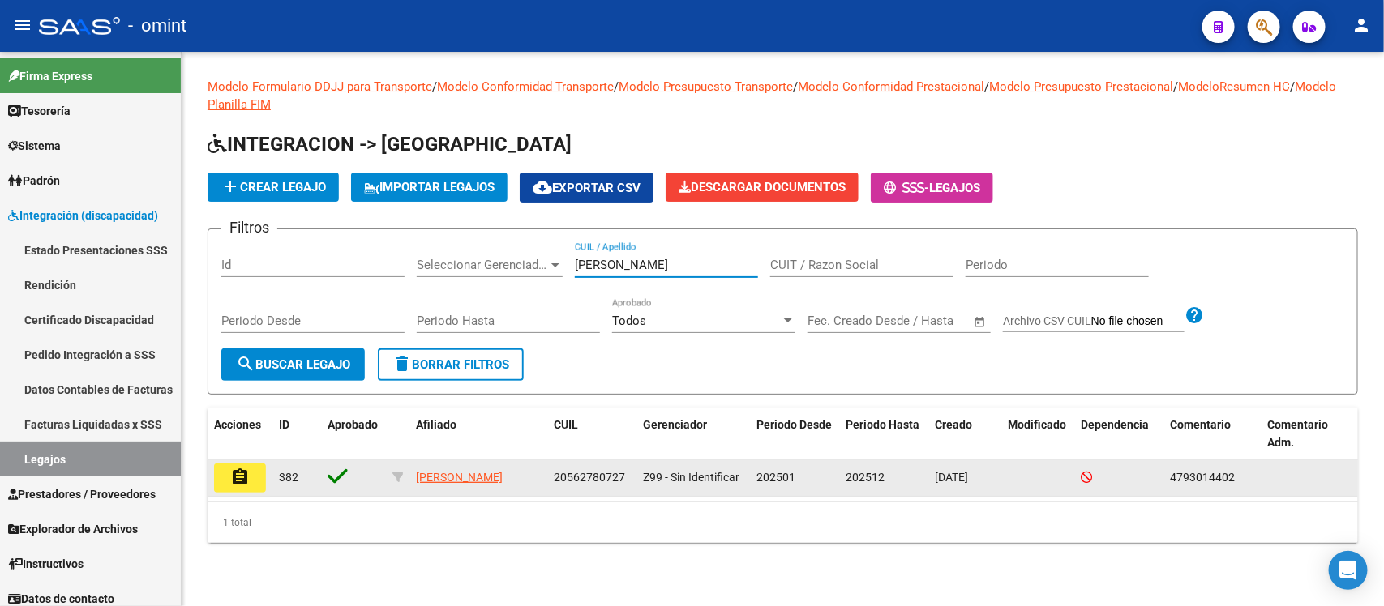
type input "BONAVIDA"
click at [243, 482] on mat-icon "assignment" at bounding box center [239, 477] width 19 height 19
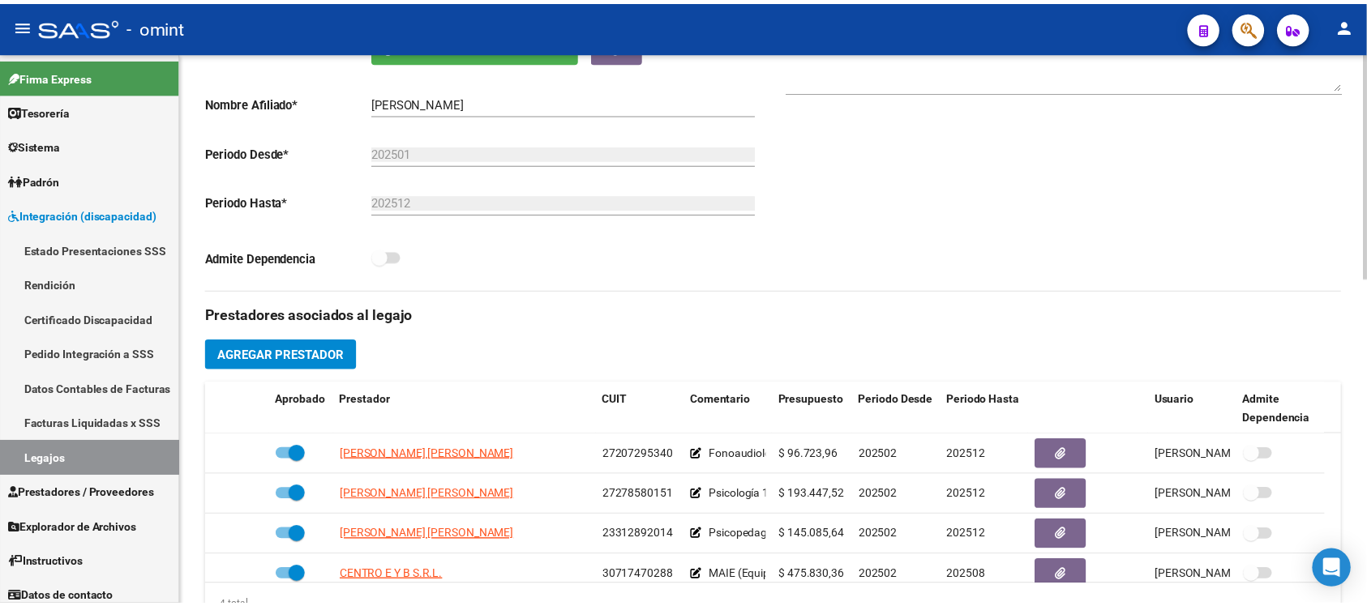
scroll to position [405, 0]
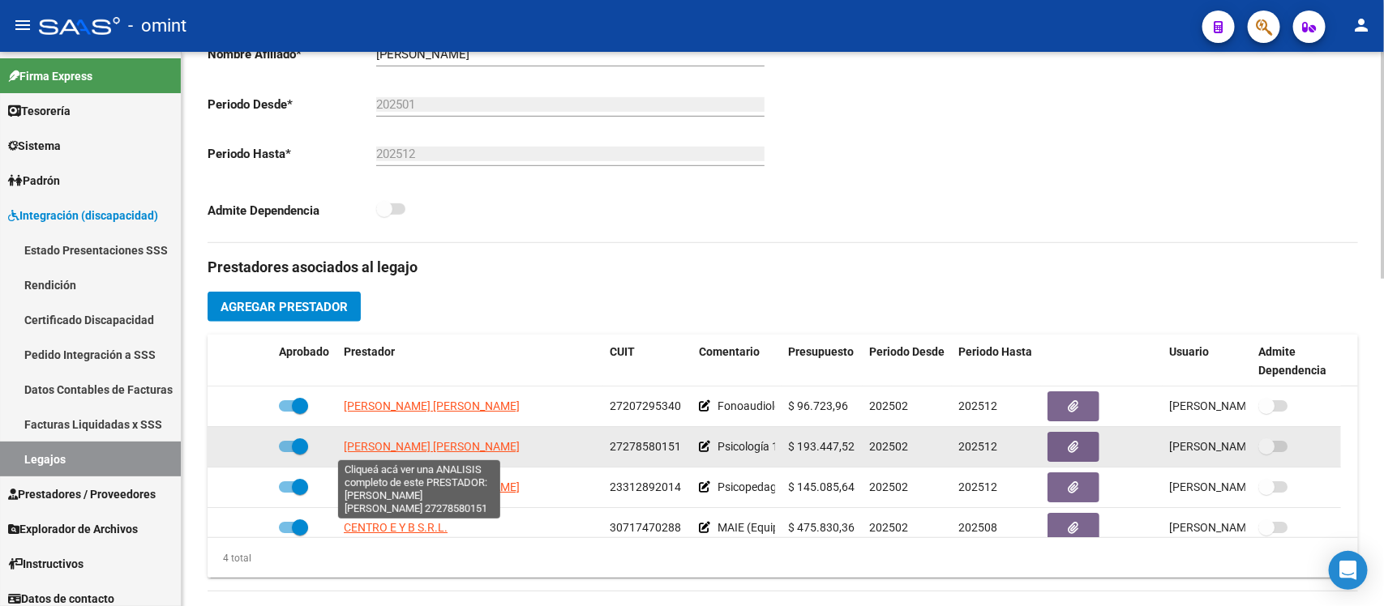
click at [431, 442] on span "BATISTONI DANIELA SUSANA" at bounding box center [432, 446] width 176 height 13
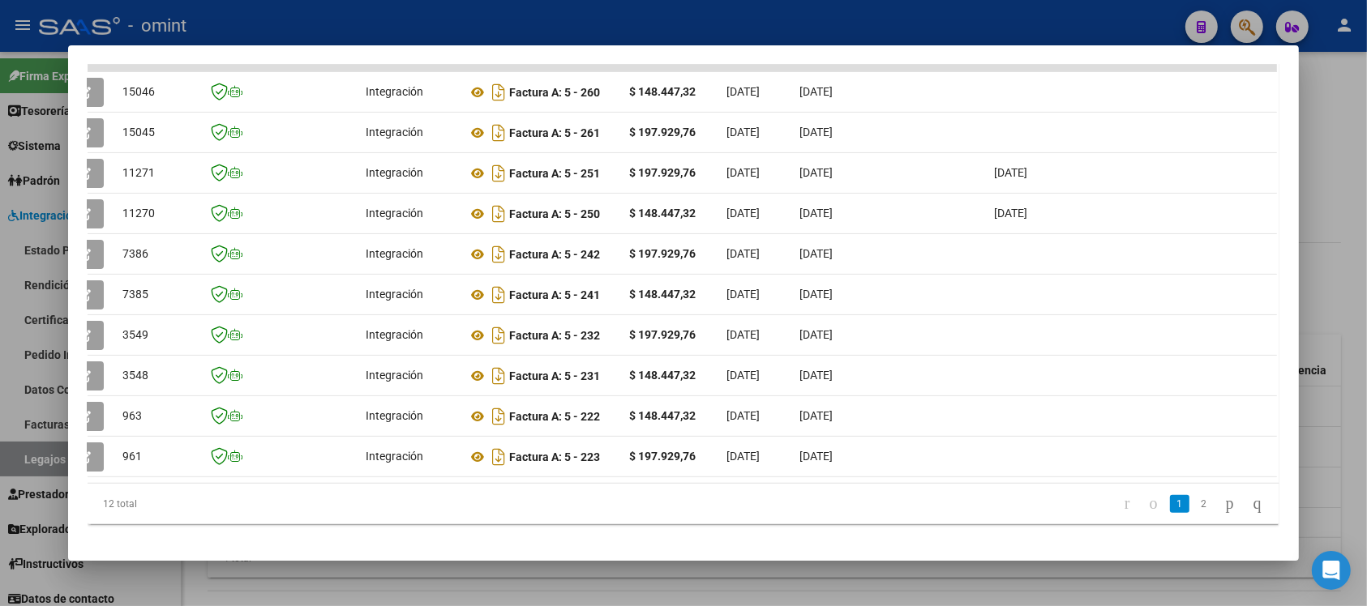
scroll to position [0, 0]
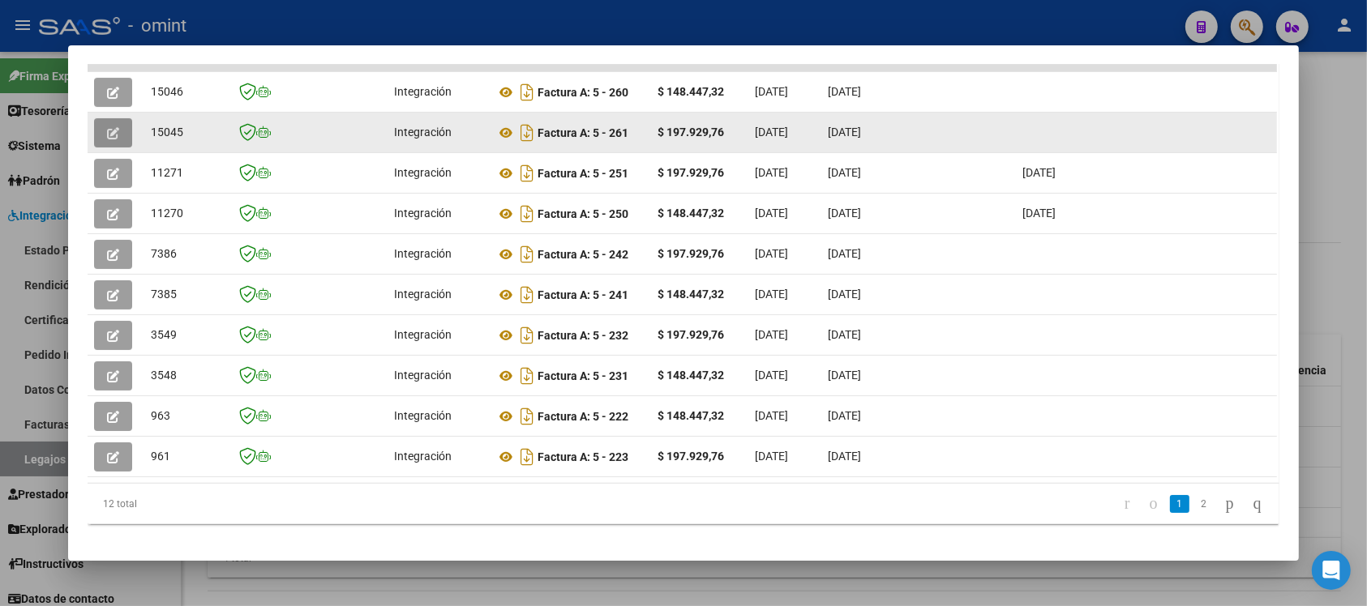
click at [94, 128] on button "button" at bounding box center [113, 132] width 38 height 29
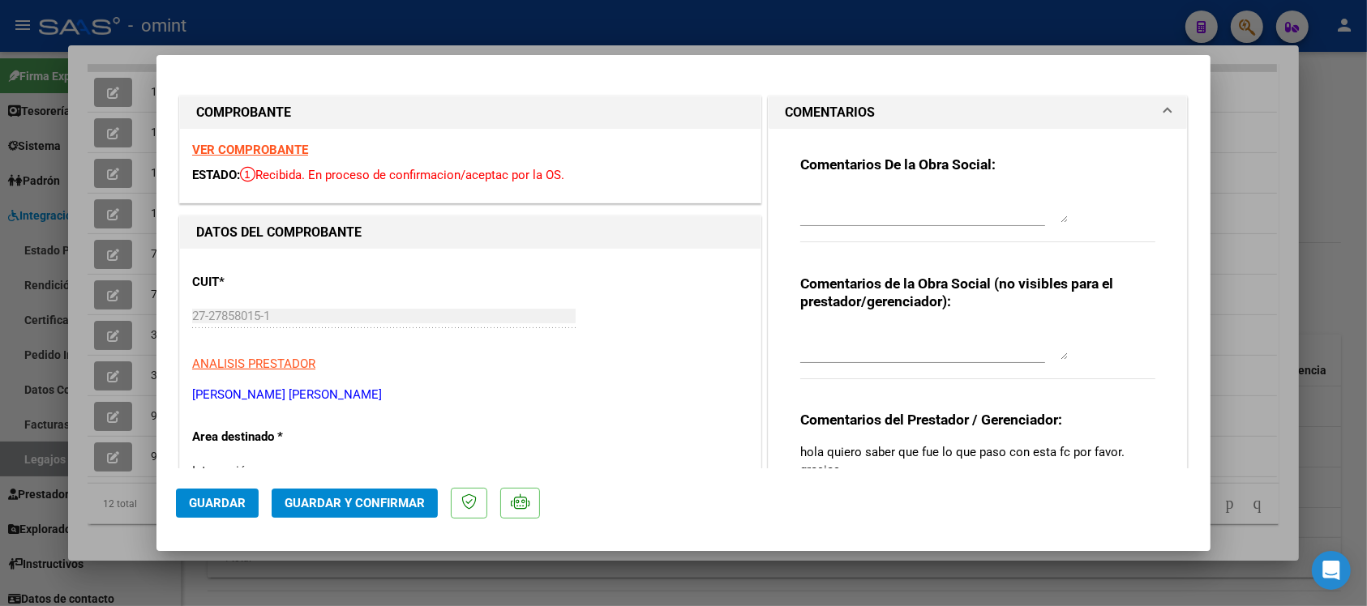
click at [272, 155] on strong "VER COMPROBANTE" at bounding box center [250, 150] width 116 height 15
click at [270, 162] on div "VER COMPROBANTE ESTADO: Recibida. En proceso de confirmacion/aceptac por la OS." at bounding box center [470, 166] width 580 height 74
click at [272, 156] on strong "VER COMPROBANTE" at bounding box center [250, 150] width 116 height 15
click at [329, 507] on span "Guardar y Confirmar" at bounding box center [355, 503] width 140 height 15
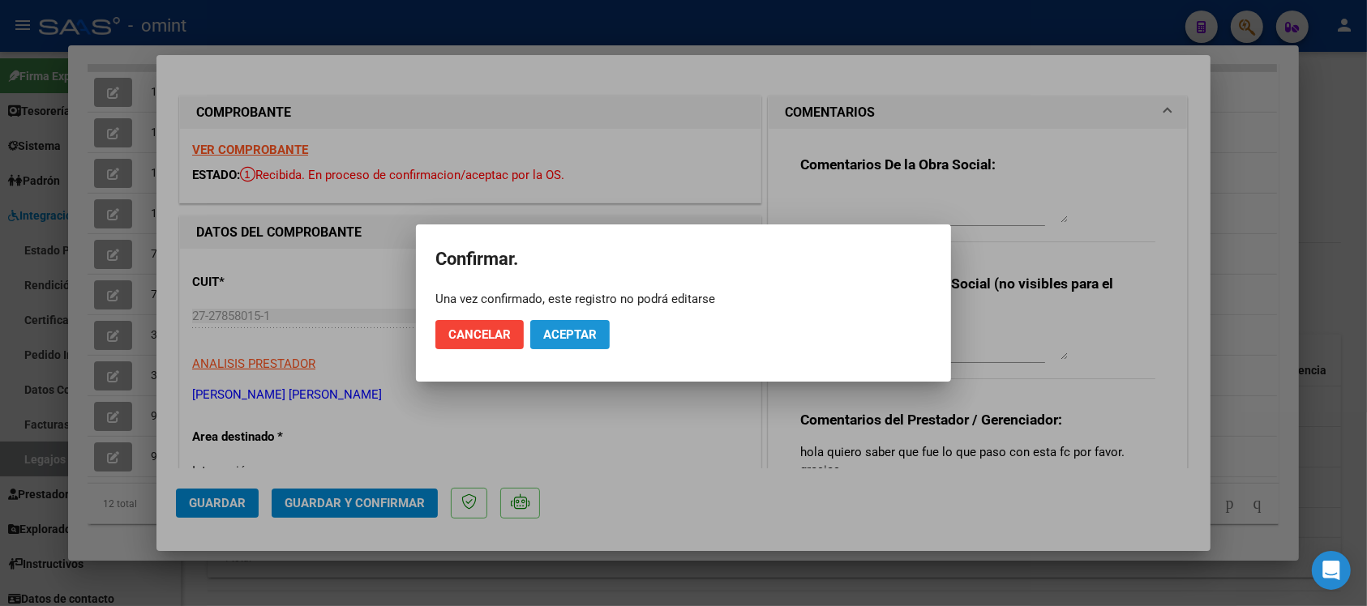
click at [560, 329] on span "Aceptar" at bounding box center [569, 334] width 53 height 15
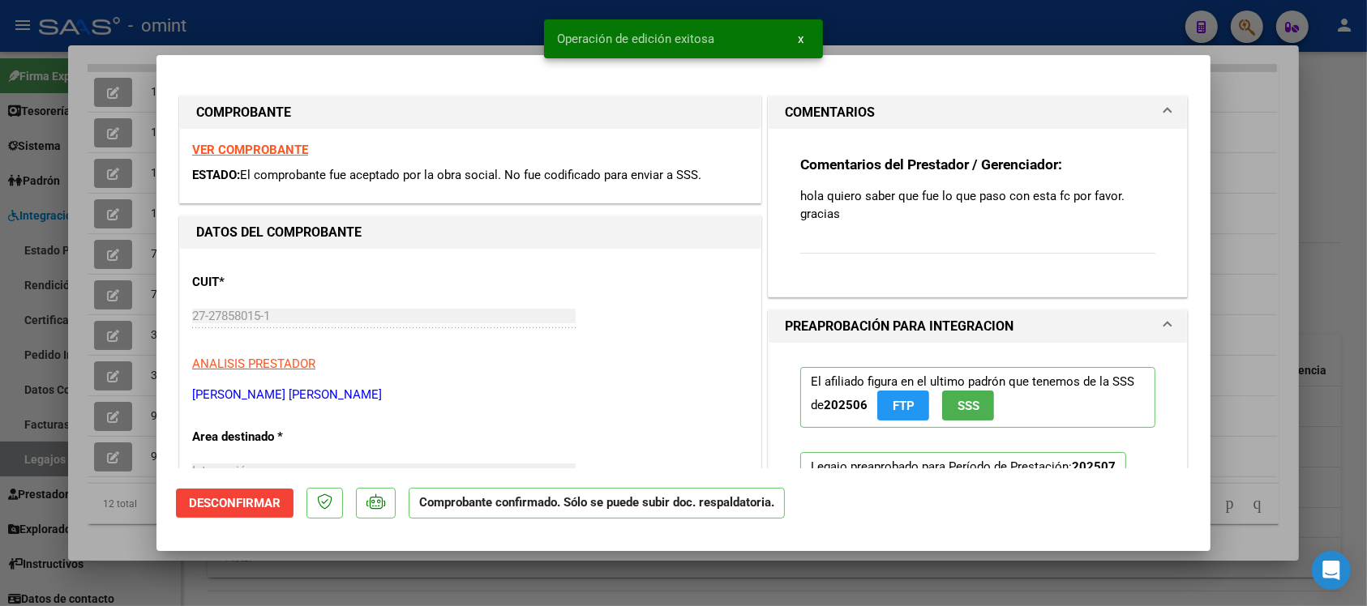
click at [373, 28] on div at bounding box center [683, 303] width 1367 height 606
type input "$ 0,00"
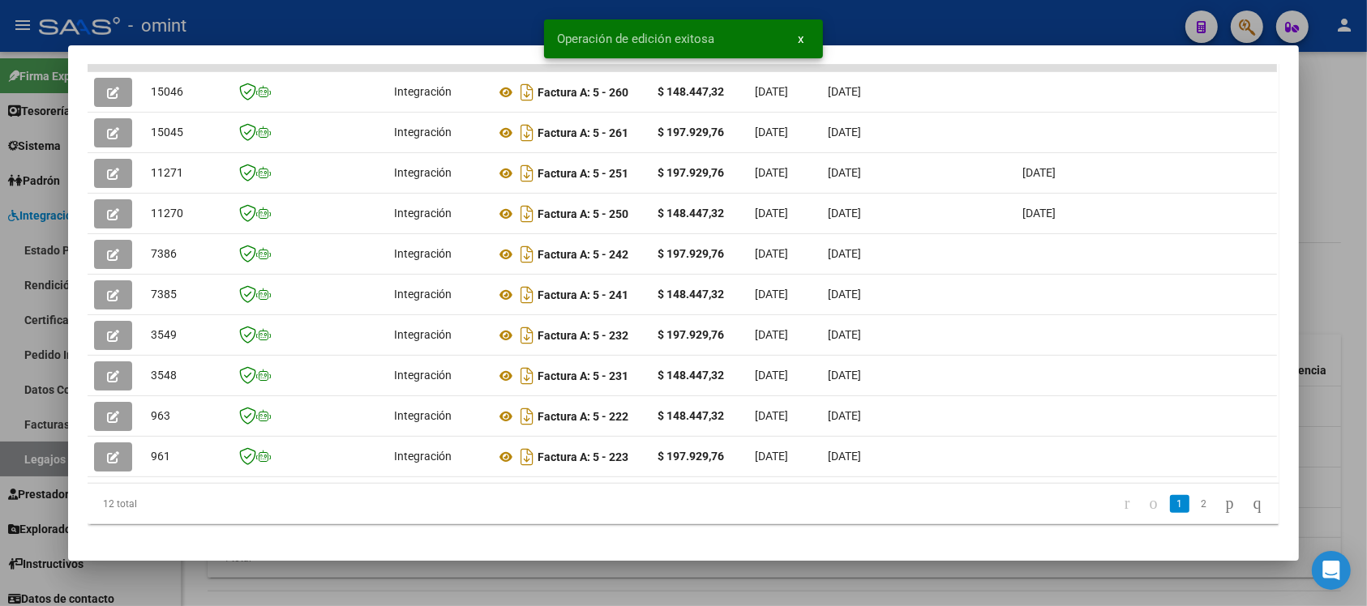
click at [314, 23] on div at bounding box center [683, 303] width 1367 height 606
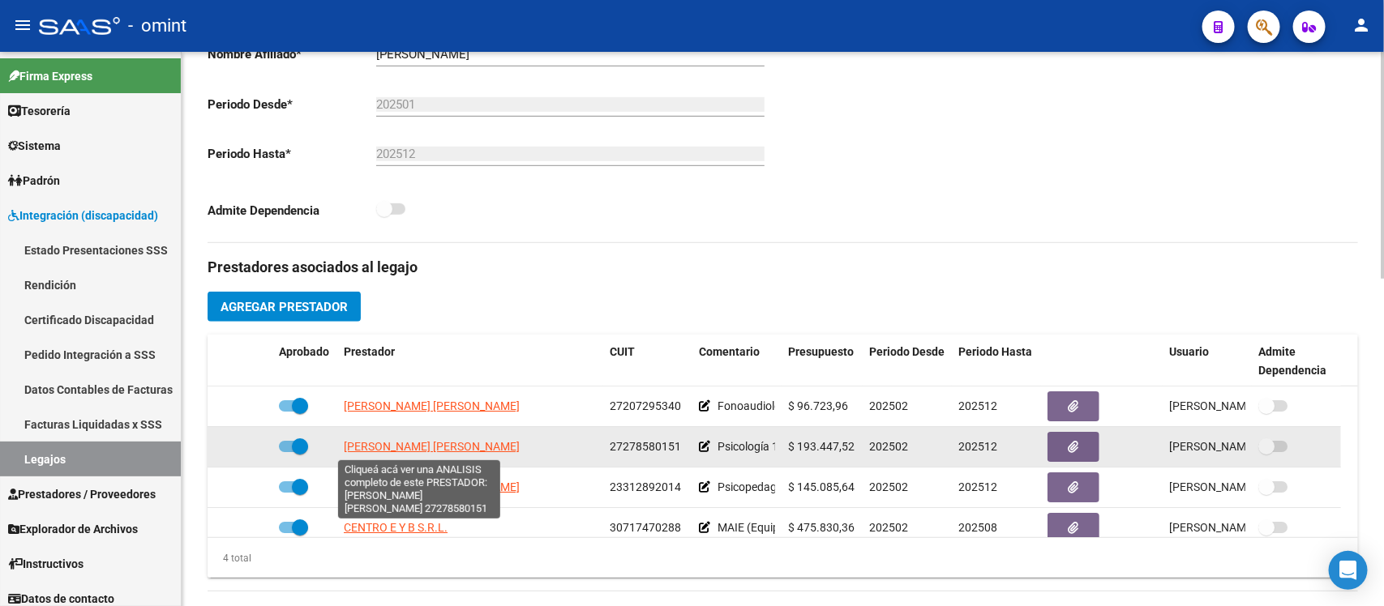
click at [413, 446] on span "BATISTONI DANIELA SUSANA" at bounding box center [432, 446] width 176 height 13
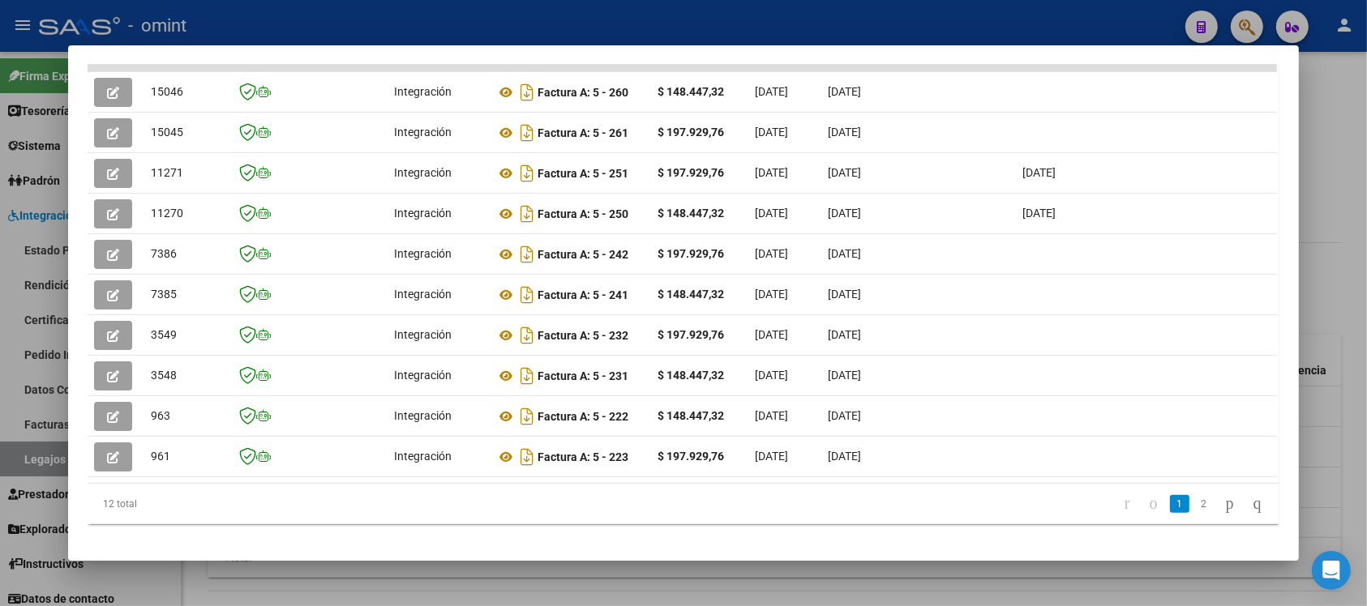
click at [320, 18] on div at bounding box center [683, 303] width 1367 height 606
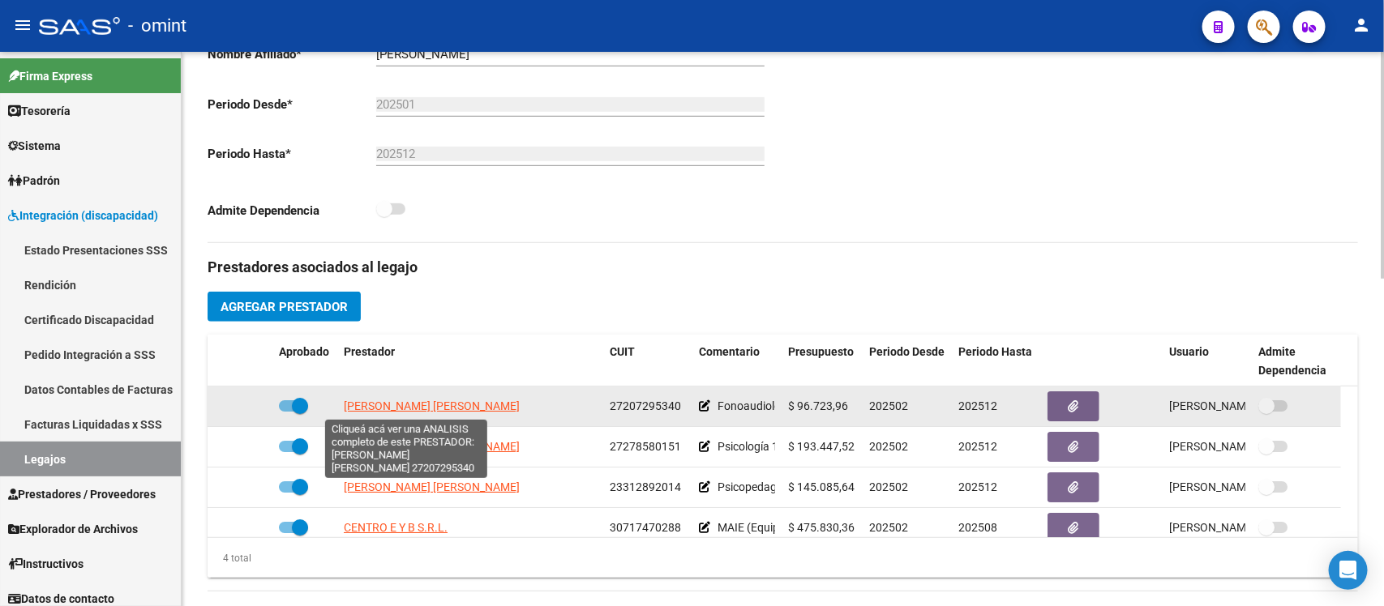
click at [435, 409] on span "GUNTIN MARIA ANDREA" at bounding box center [432, 406] width 176 height 13
type textarea "27207295340"
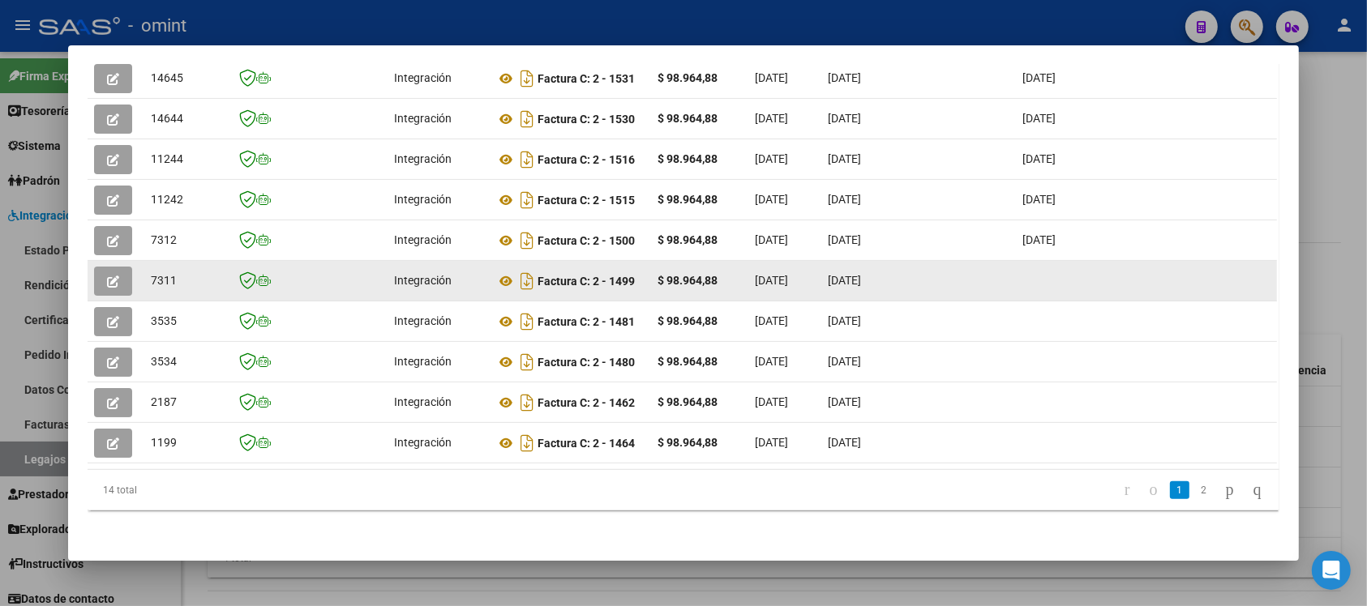
scroll to position [232, 0]
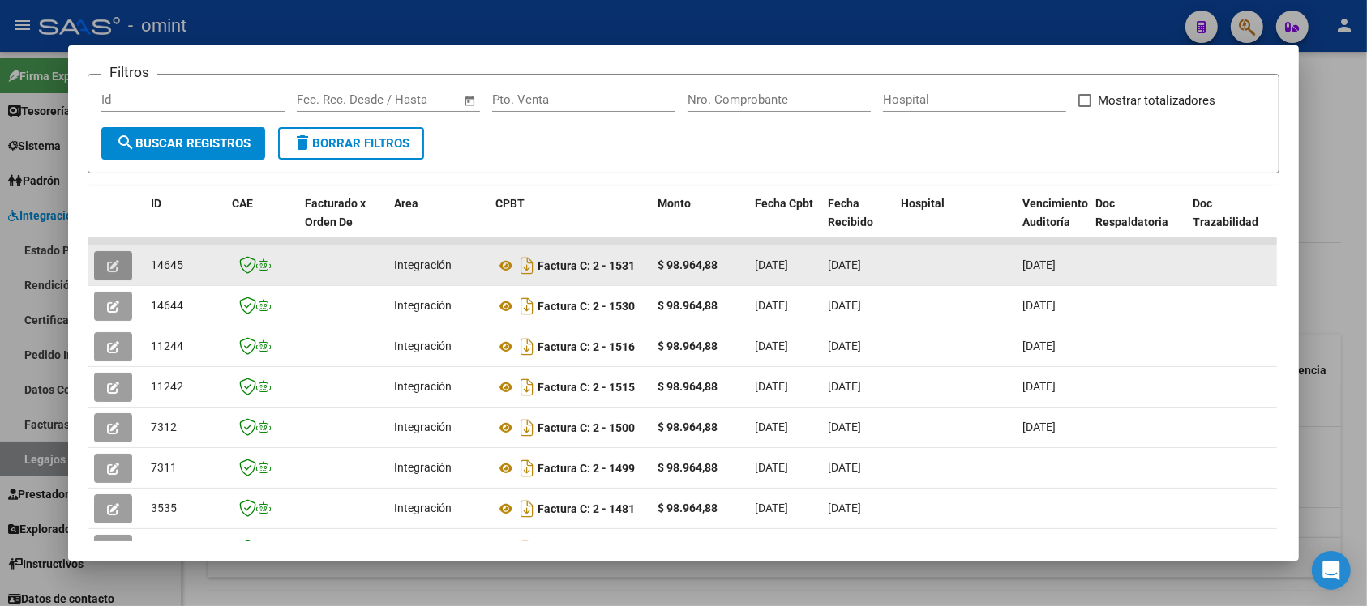
click at [115, 258] on button "button" at bounding box center [113, 265] width 38 height 29
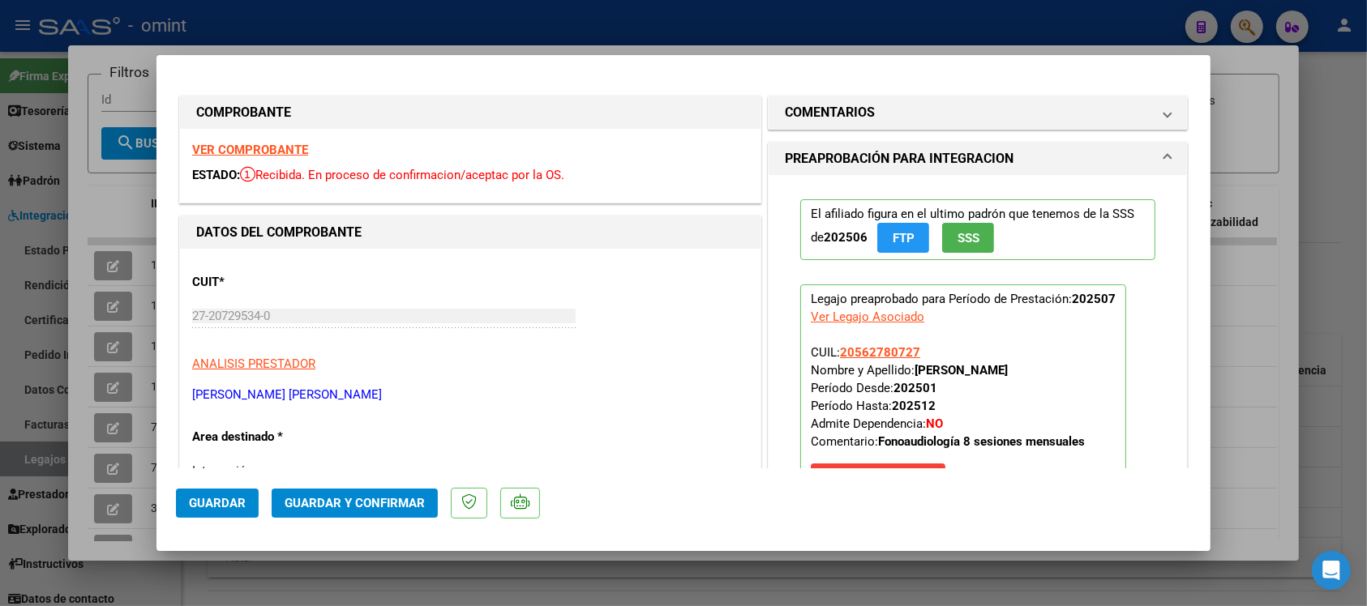
click at [298, 142] on div "VER COMPROBANTE ESTADO: Recibida. En proceso de confirmacion/aceptac por la OS." at bounding box center [470, 166] width 580 height 74
click at [297, 151] on strong "VER COMPROBANTE" at bounding box center [250, 150] width 116 height 15
click at [374, 507] on span "Guardar y Confirmar" at bounding box center [355, 503] width 140 height 15
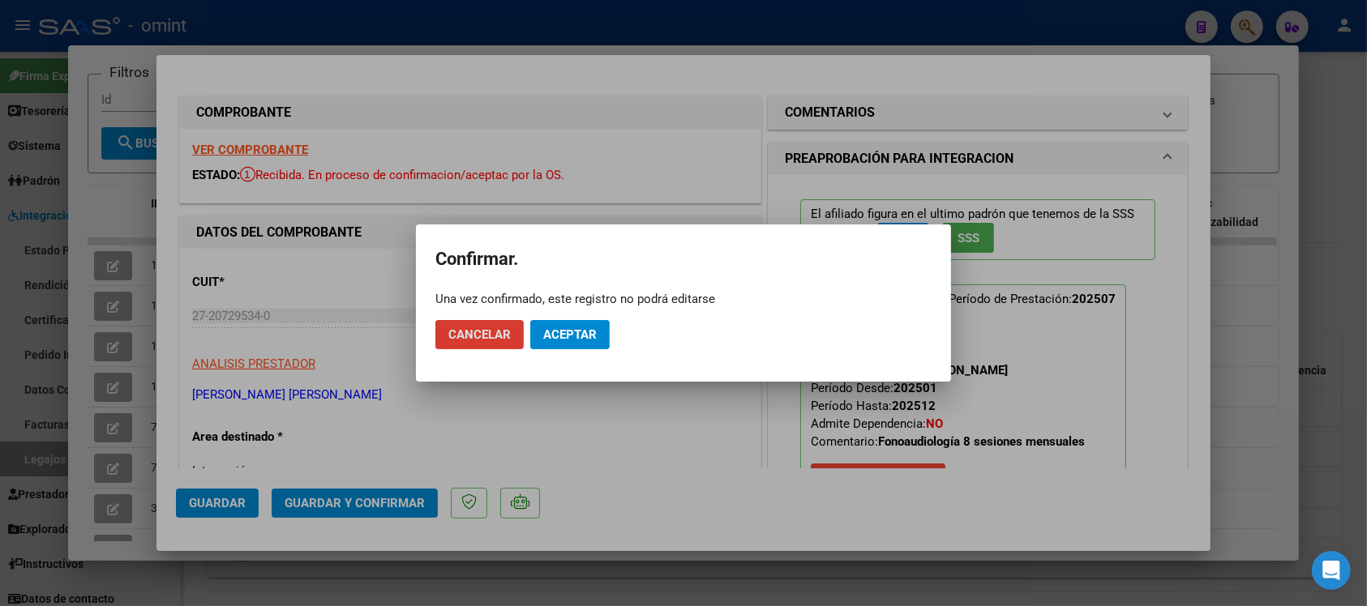
click at [621, 331] on mat-dialog-actions "Cancelar Aceptar" at bounding box center [683, 334] width 496 height 55
click at [573, 350] on mat-dialog-actions "Cancelar Aceptar" at bounding box center [683, 334] width 496 height 55
click at [580, 337] on span "Aceptar" at bounding box center [569, 334] width 53 height 15
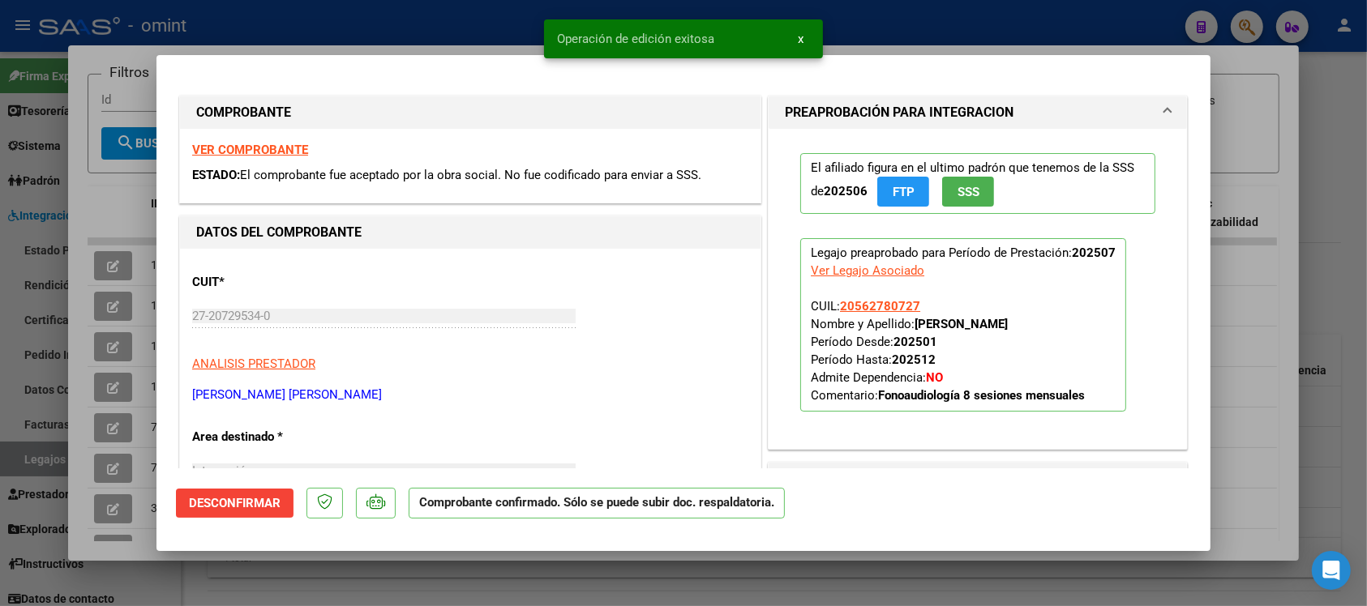
click at [386, 23] on div at bounding box center [683, 303] width 1367 height 606
type input "$ 0,00"
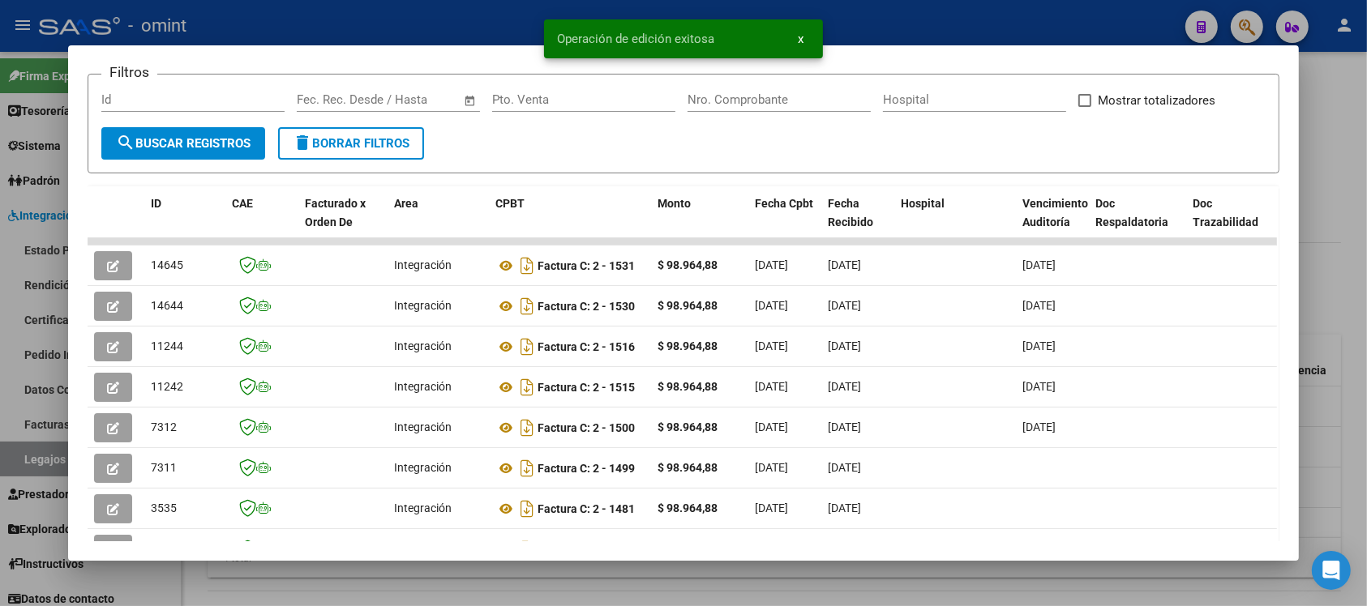
click at [371, 10] on div at bounding box center [683, 303] width 1367 height 606
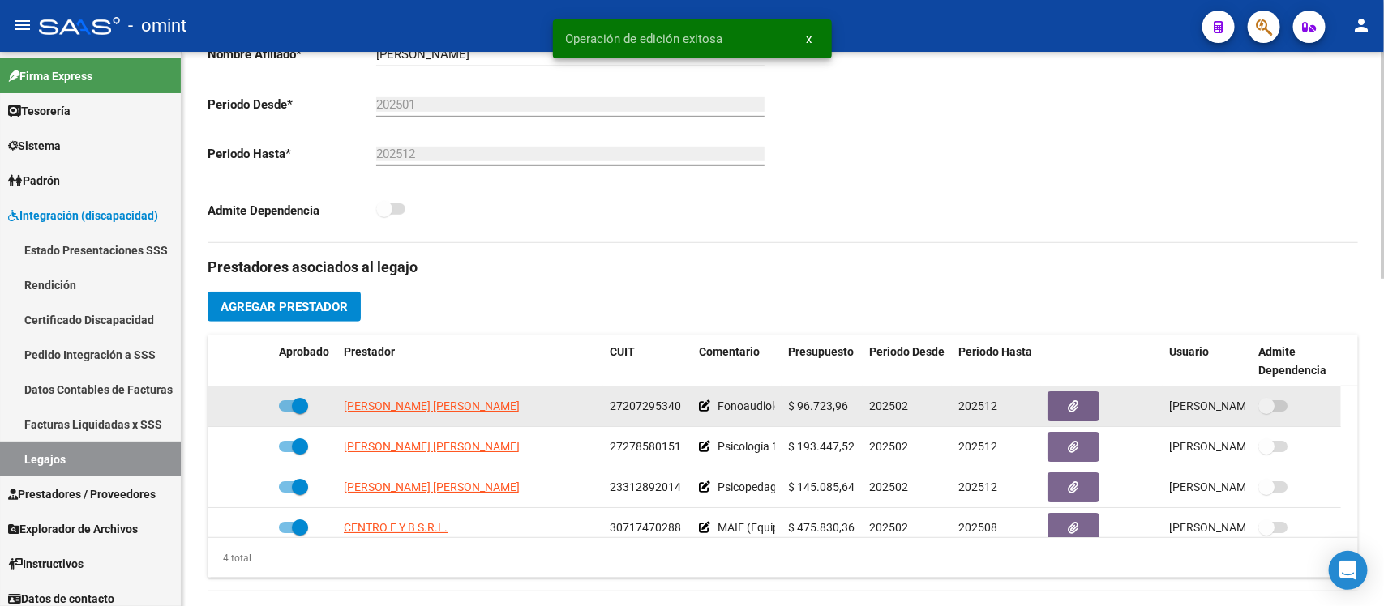
click at [373, 417] on datatable-body-cell "GUNTIN MARIA ANDREA" at bounding box center [470, 407] width 266 height 40
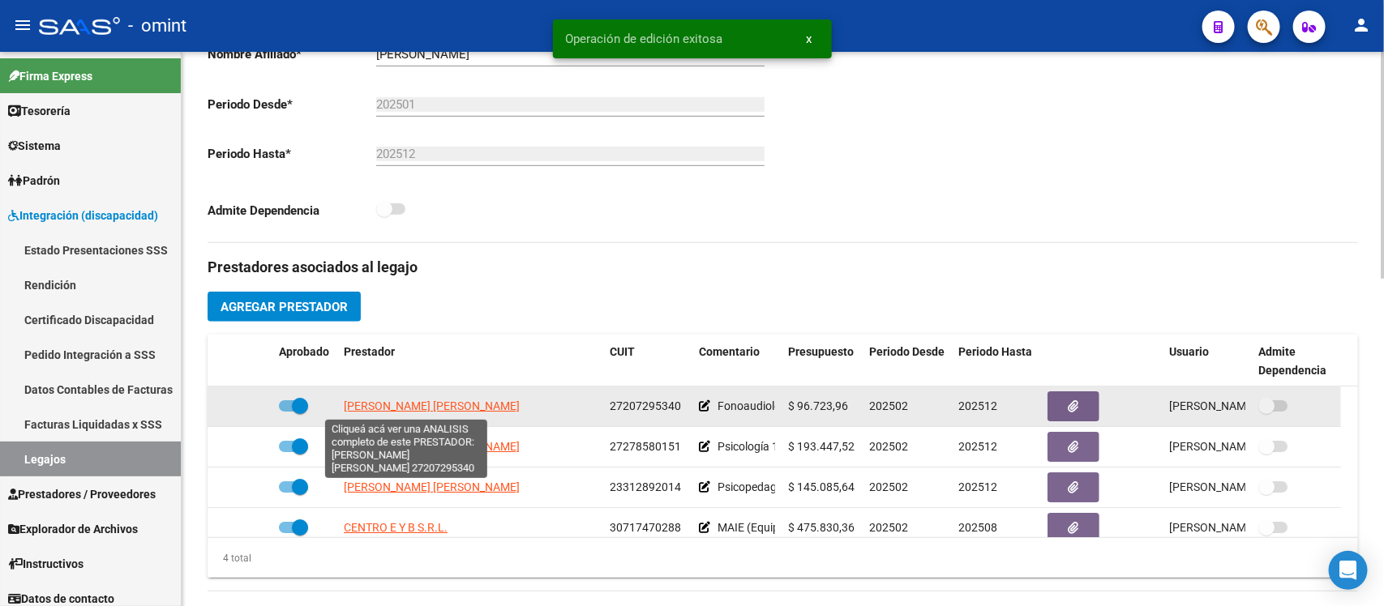
click at [370, 407] on span "GUNTIN MARIA ANDREA" at bounding box center [432, 406] width 176 height 13
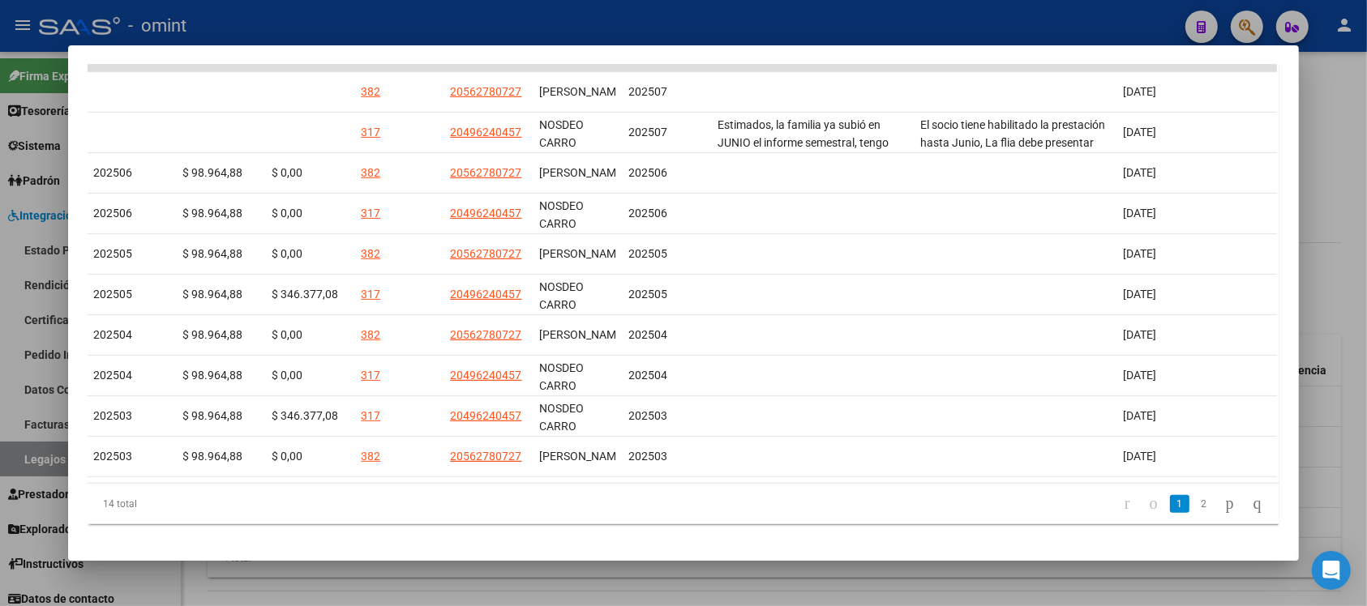
scroll to position [0, 2312]
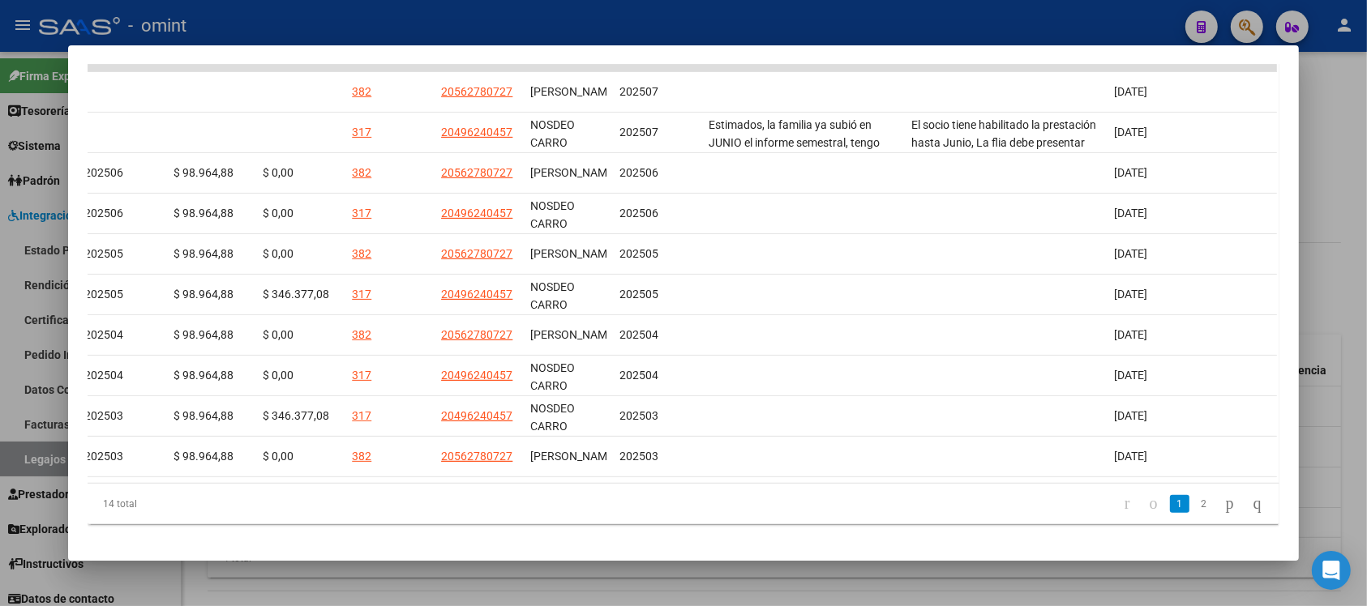
click at [909, 31] on div at bounding box center [683, 303] width 1367 height 606
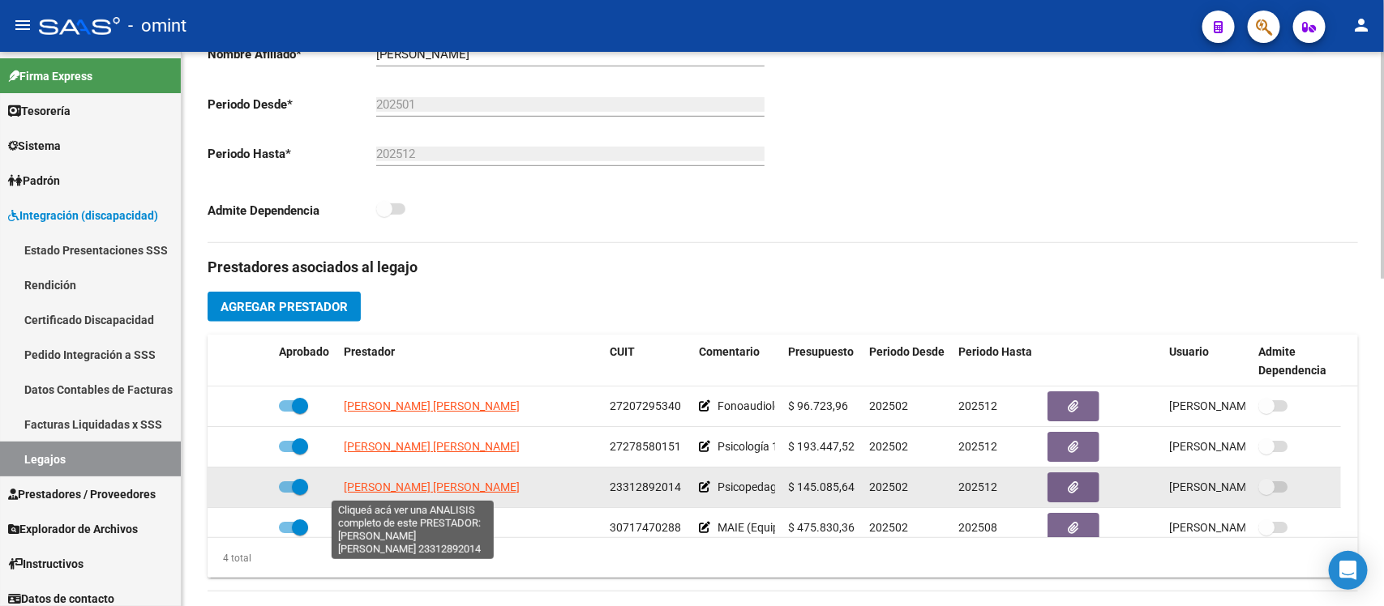
click at [417, 486] on span "DEMARCO JULIETA MARIA" at bounding box center [432, 487] width 176 height 13
type textarea "23312892014"
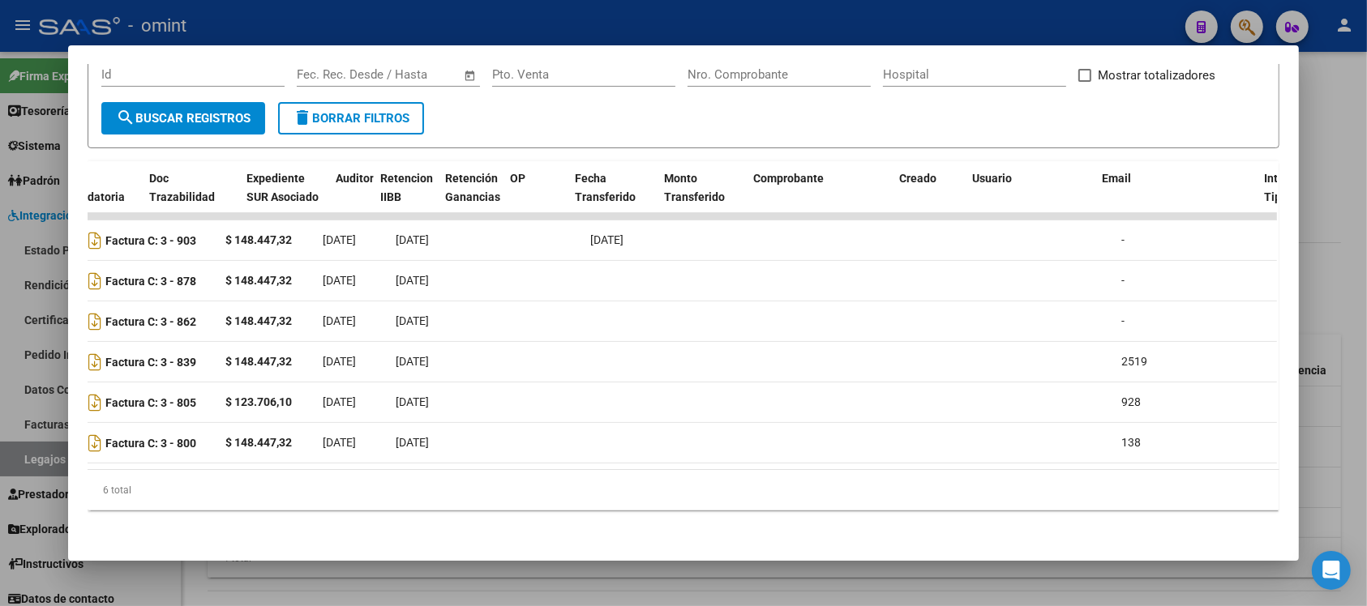
scroll to position [0, 0]
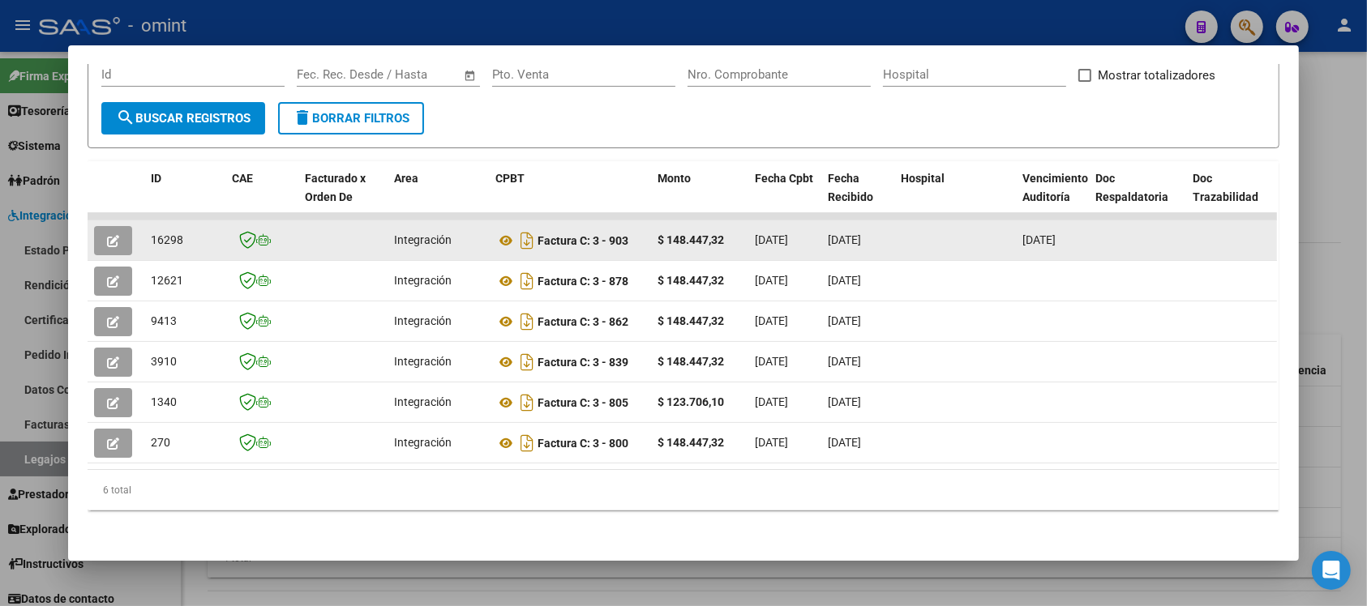
click at [102, 226] on button "button" at bounding box center [113, 240] width 38 height 29
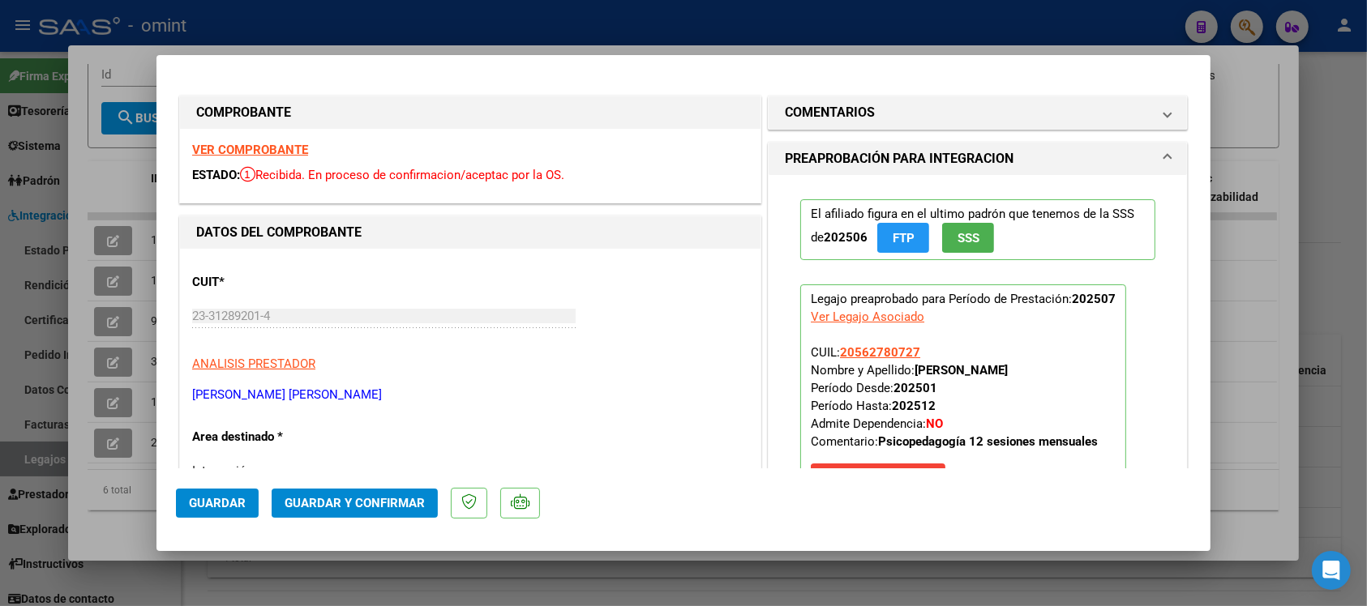
click at [251, 142] on div "VER COMPROBANTE ESTADO: Recibida. En proceso de confirmacion/aceptac por la OS." at bounding box center [470, 166] width 580 height 74
click at [257, 152] on strong "VER COMPROBANTE" at bounding box center [250, 150] width 116 height 15
click at [363, 512] on button "Guardar y Confirmar" at bounding box center [355, 503] width 166 height 29
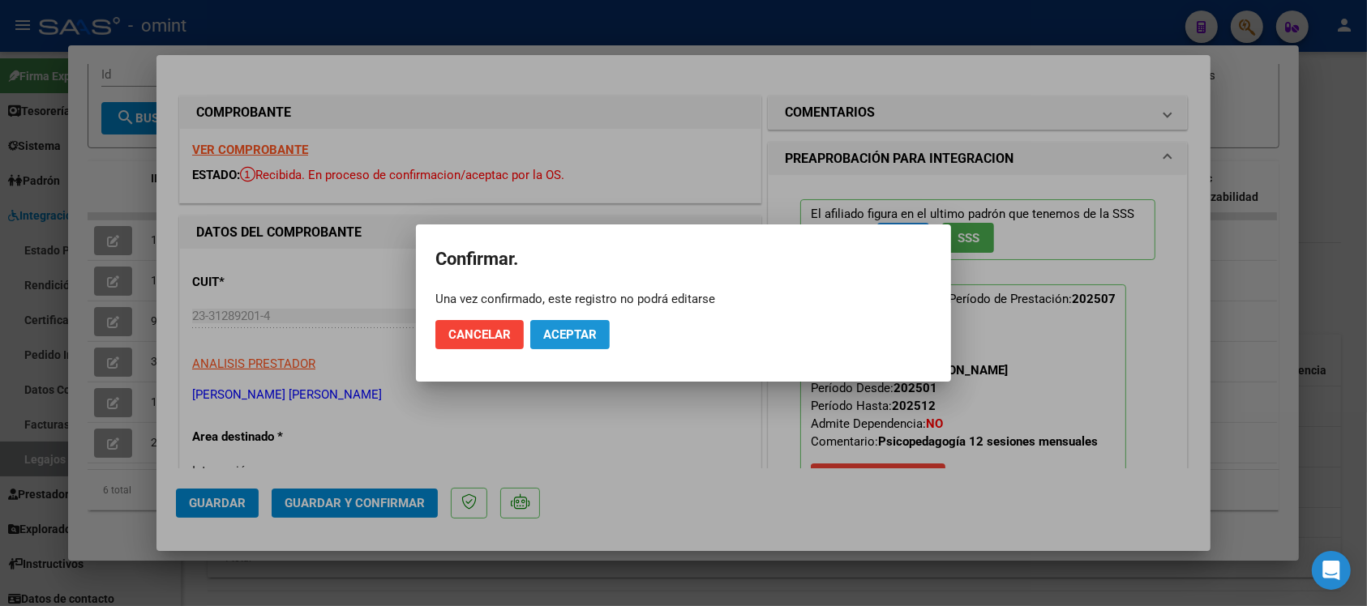
click at [586, 325] on button "Aceptar" at bounding box center [569, 334] width 79 height 29
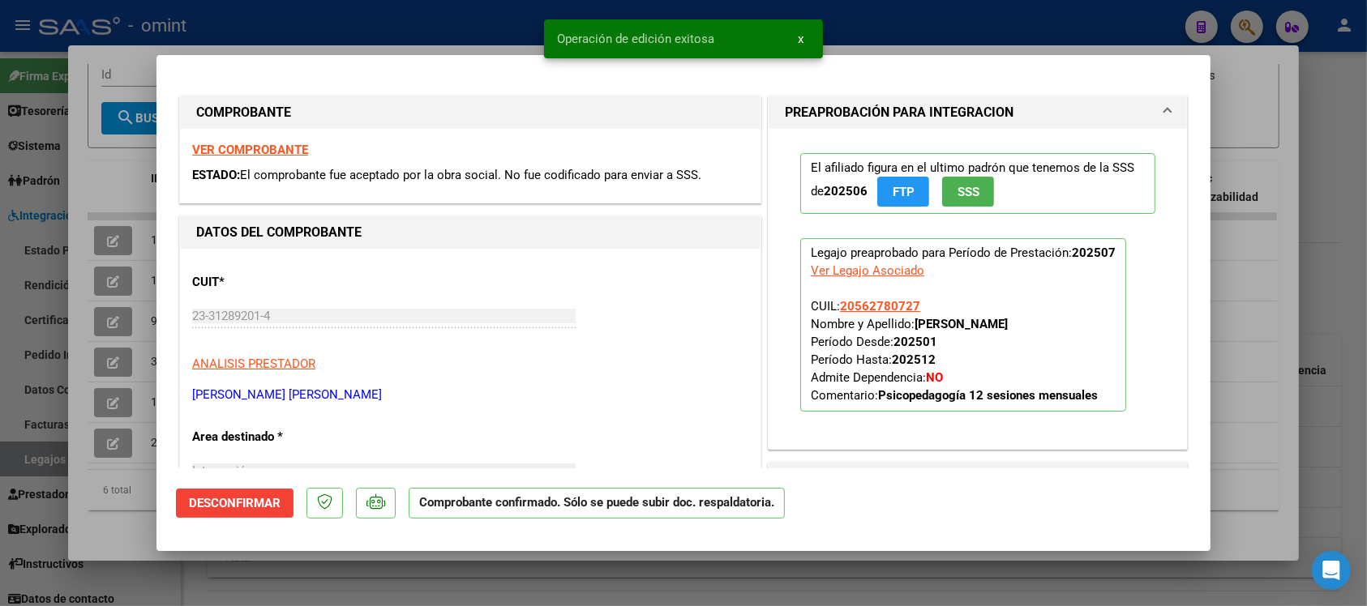
click at [383, 9] on div at bounding box center [683, 303] width 1367 height 606
type input "$ 0,00"
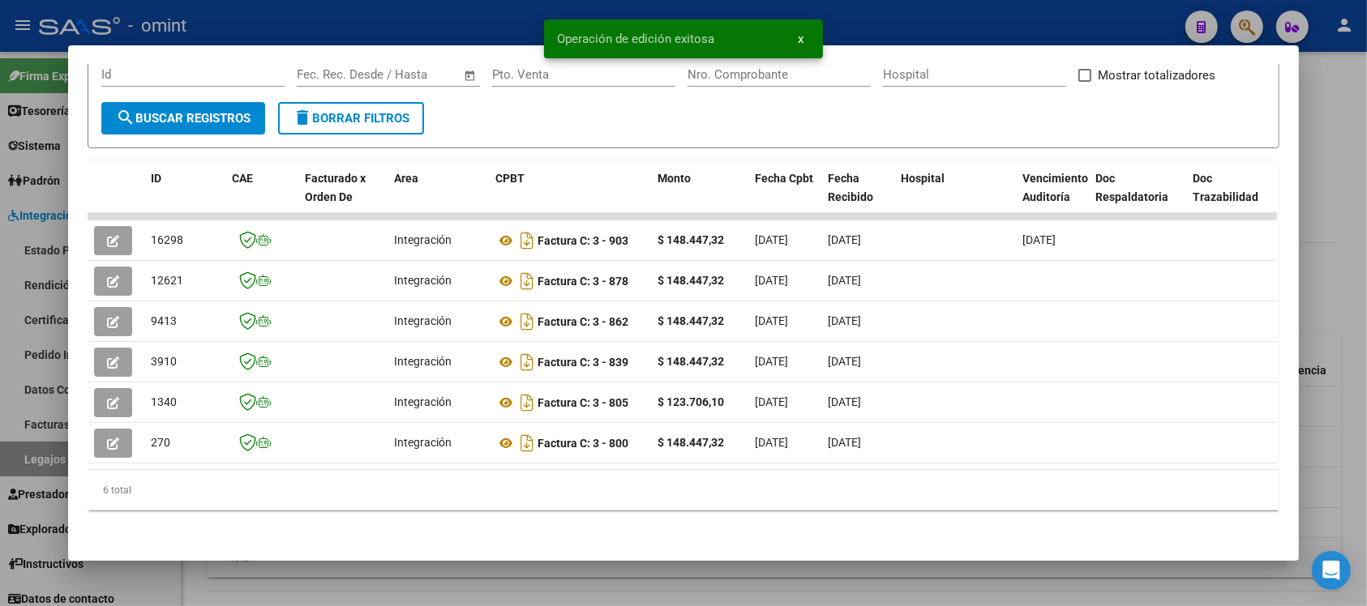
click at [383, 9] on div at bounding box center [683, 303] width 1367 height 606
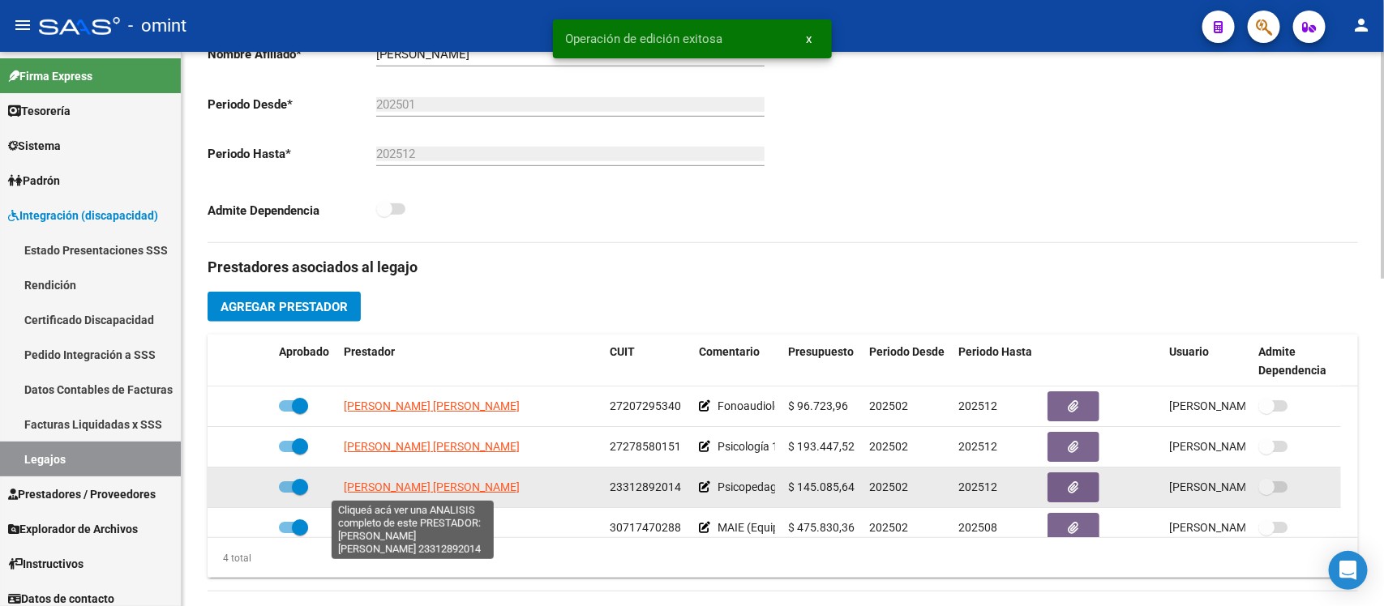
click at [400, 485] on span "DEMARCO JULIETA MARIA" at bounding box center [432, 487] width 176 height 13
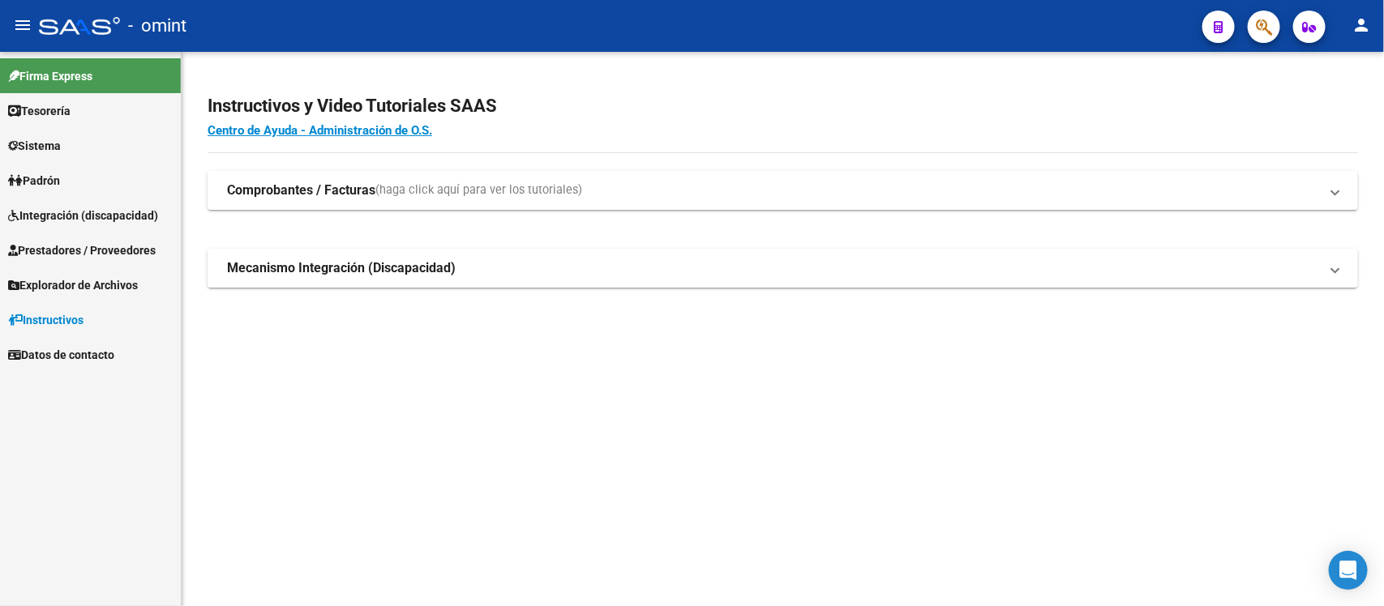
click at [93, 208] on span "Integración (discapacidad)" at bounding box center [83, 216] width 150 height 18
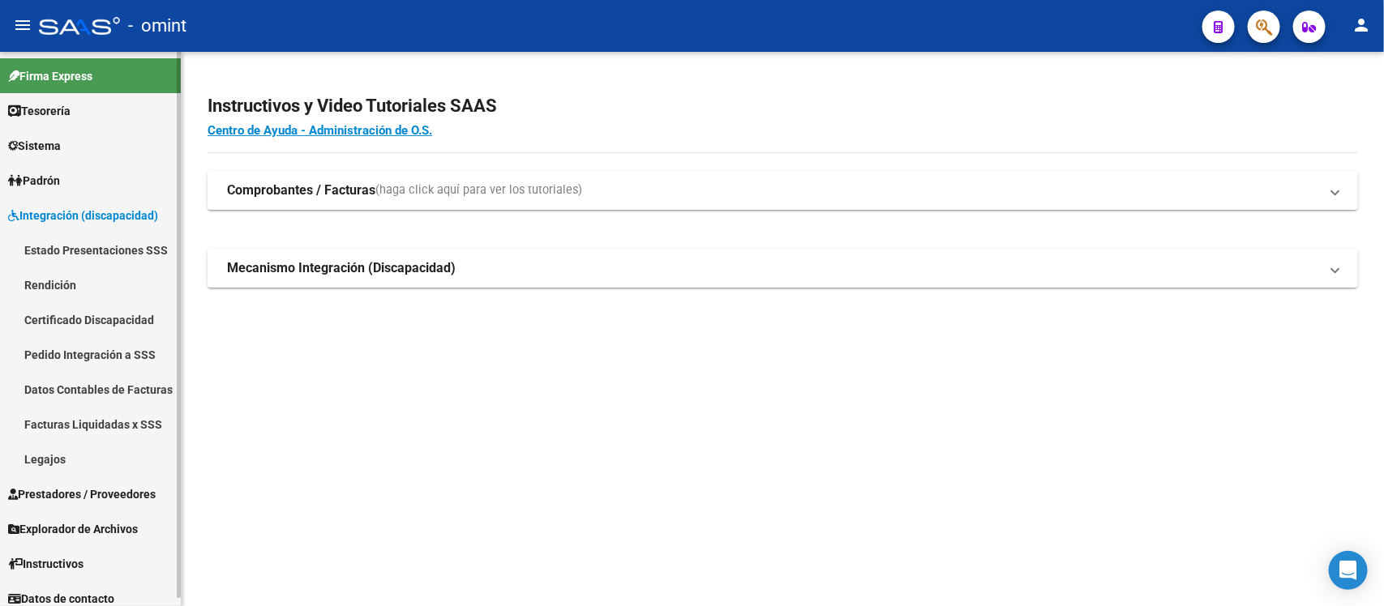
click at [81, 493] on span "Prestadores / Proveedores" at bounding box center [82, 495] width 148 height 18
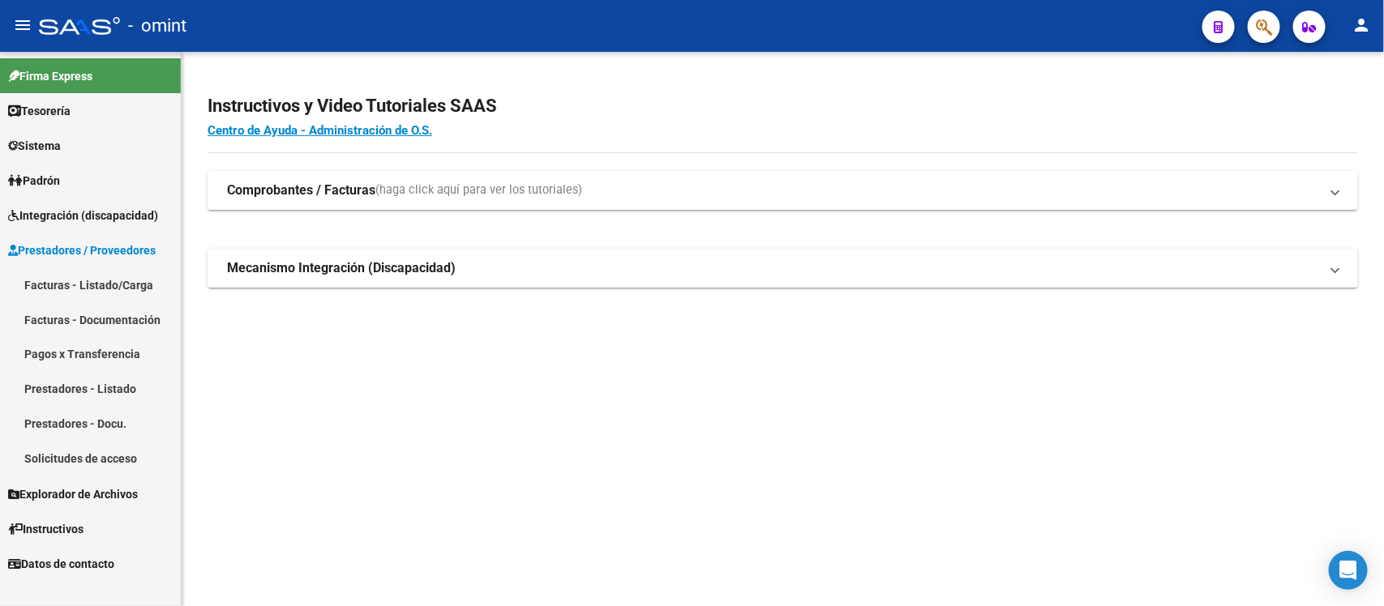
click at [123, 289] on link "Facturas - Listado/Carga" at bounding box center [90, 284] width 181 height 35
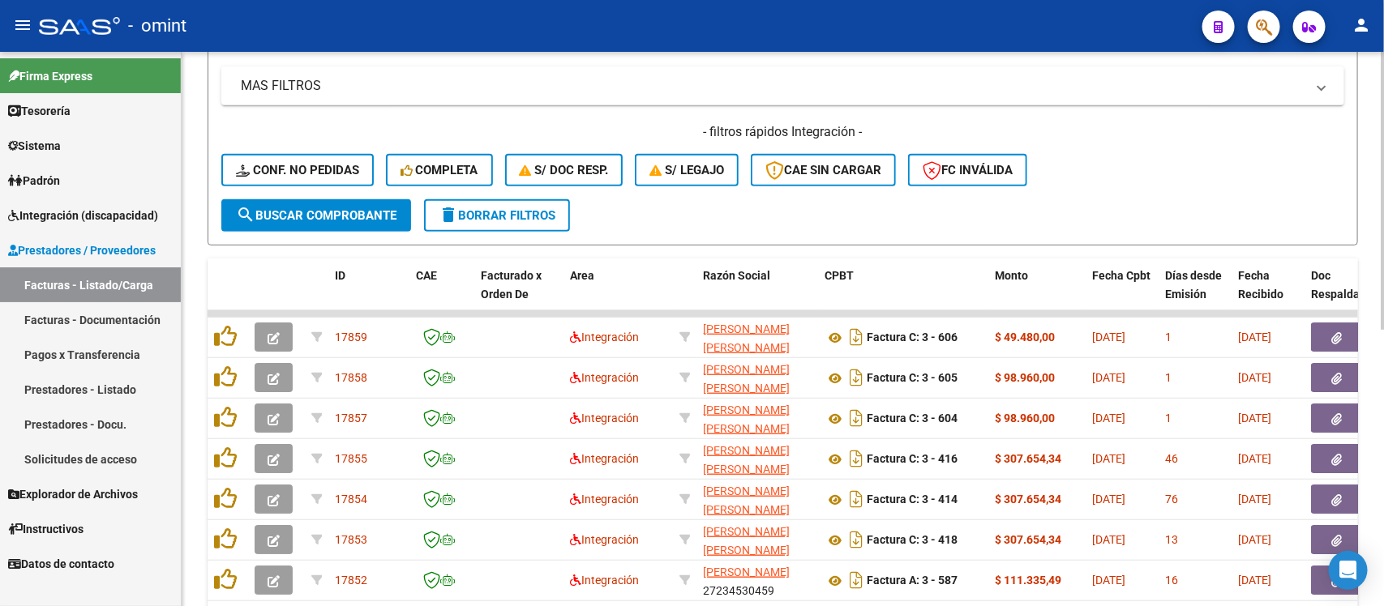
click at [537, 208] on span "delete Borrar Filtros" at bounding box center [497, 215] width 117 height 15
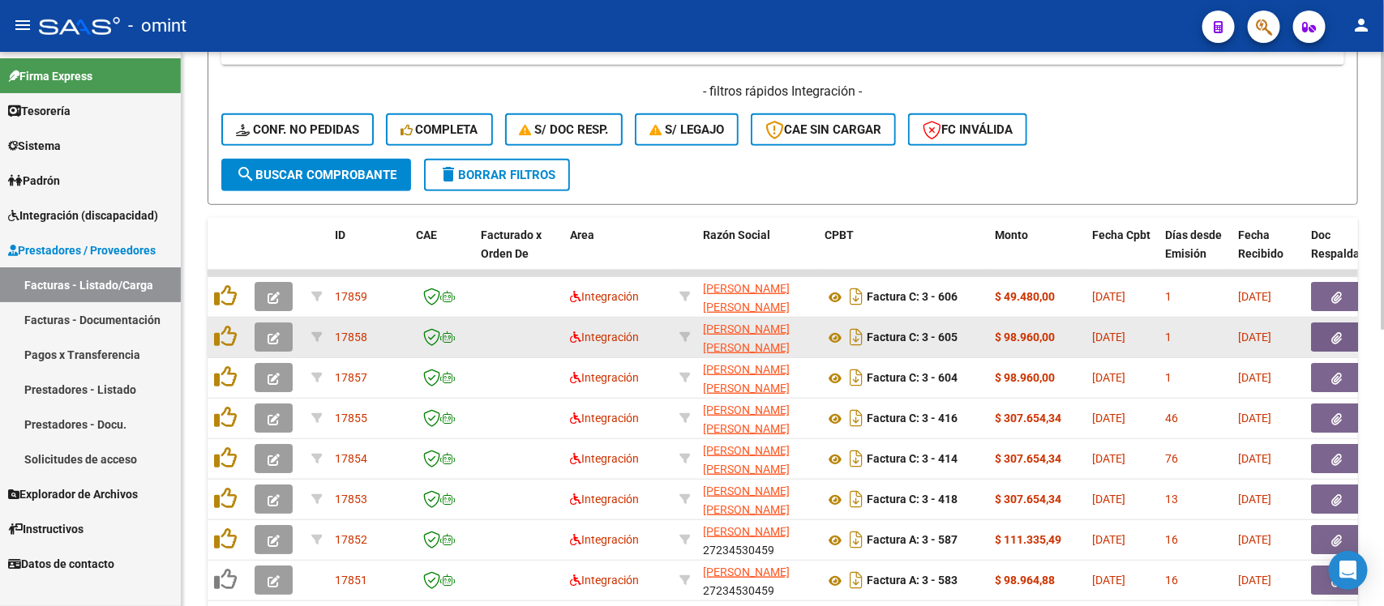
scroll to position [353, 0]
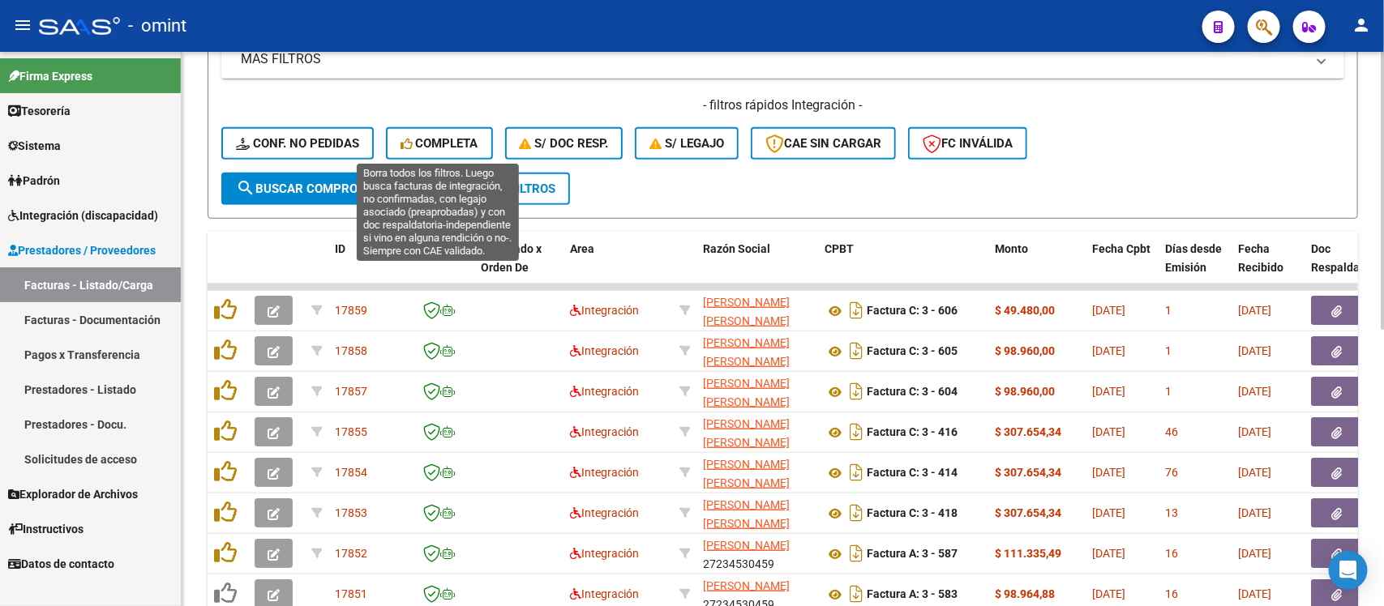
click at [472, 138] on span "Completa" at bounding box center [439, 143] width 78 height 15
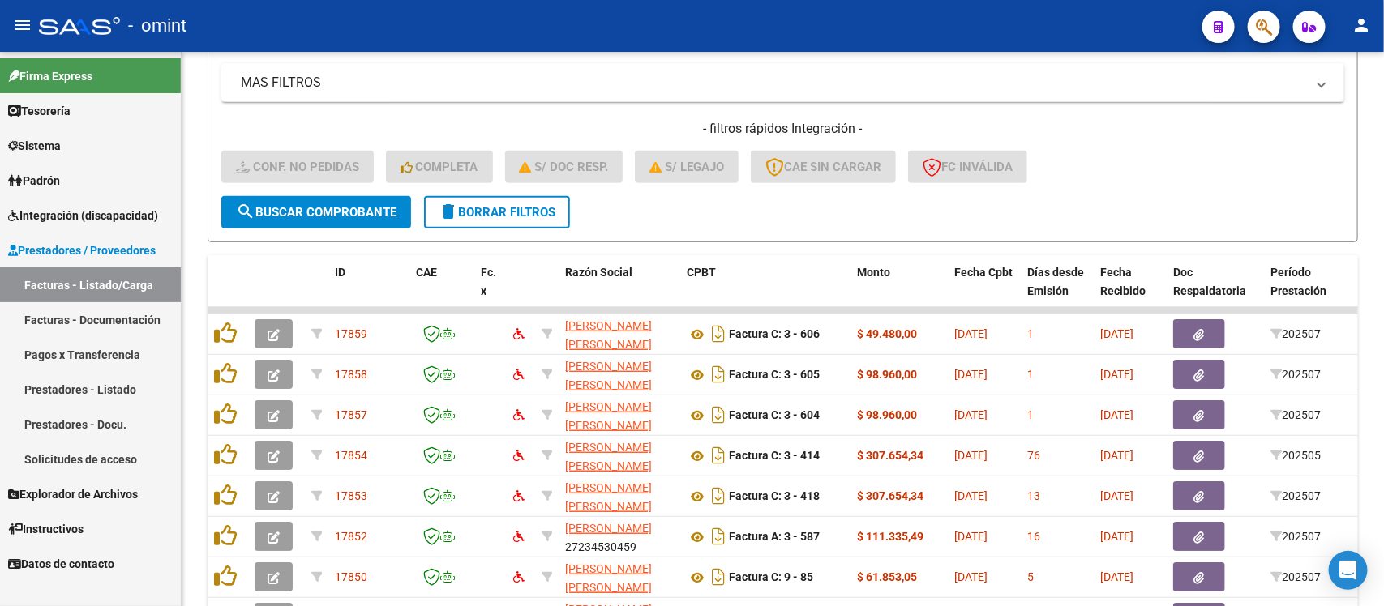
scroll to position [49, 0]
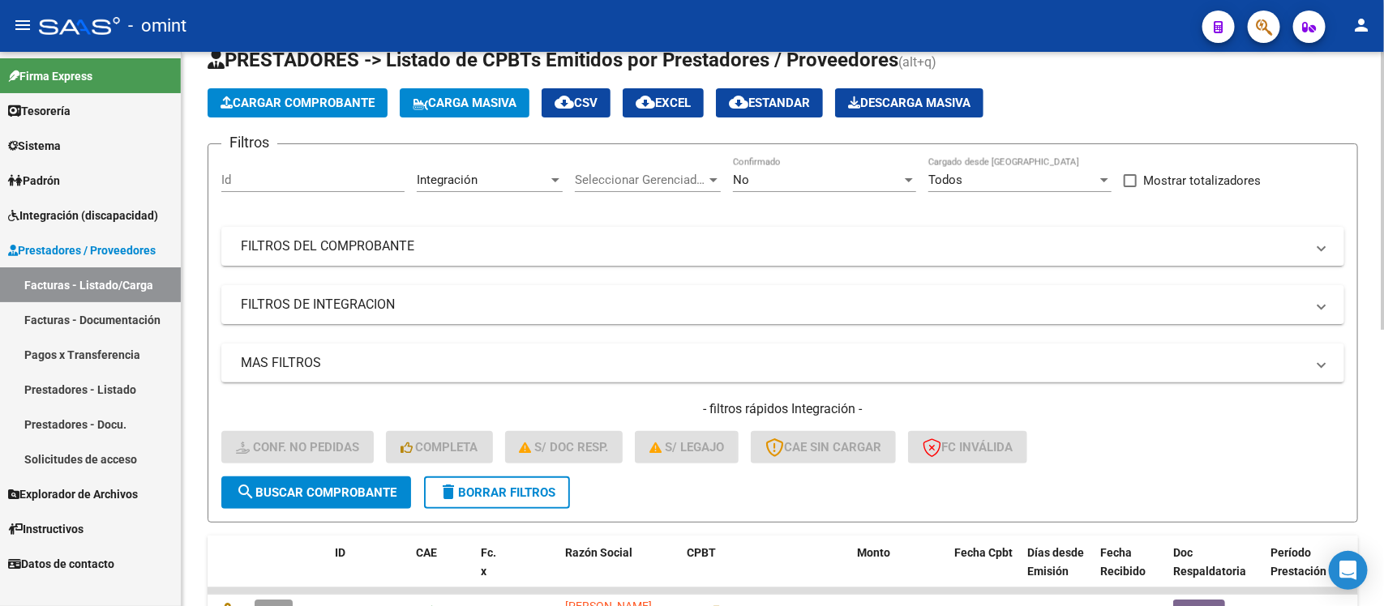
click at [503, 486] on span "delete Borrar Filtros" at bounding box center [497, 493] width 117 height 15
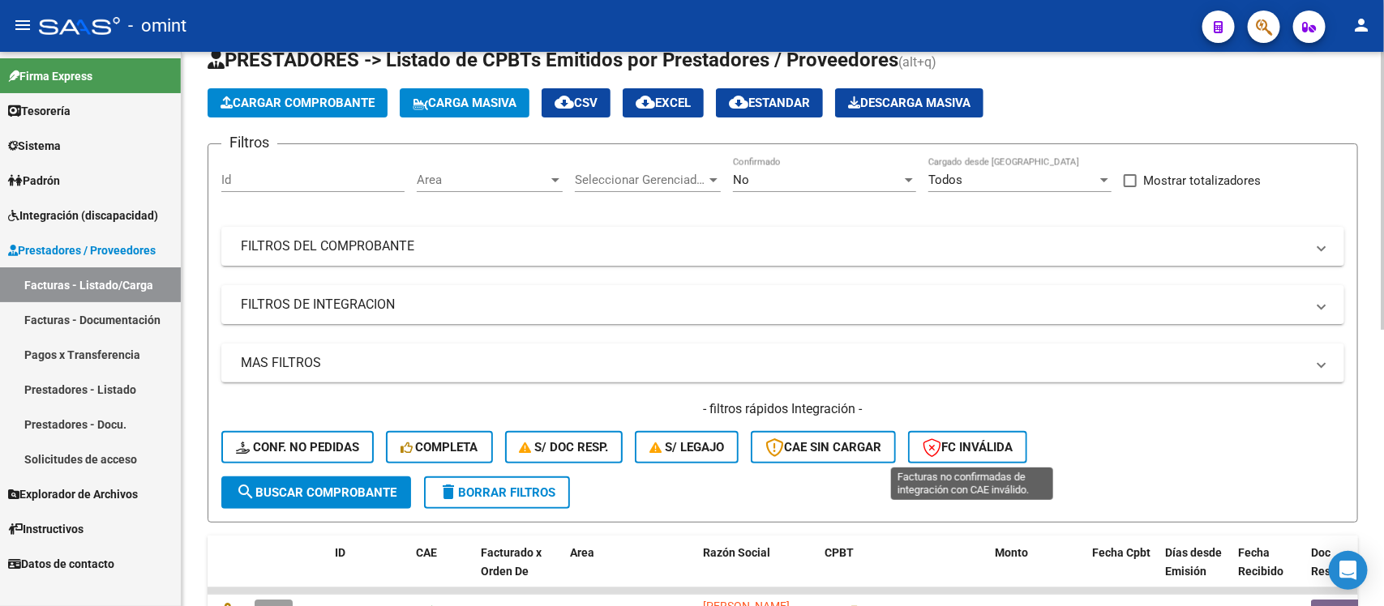
click at [973, 447] on span "FC Inválida" at bounding box center [967, 447] width 90 height 15
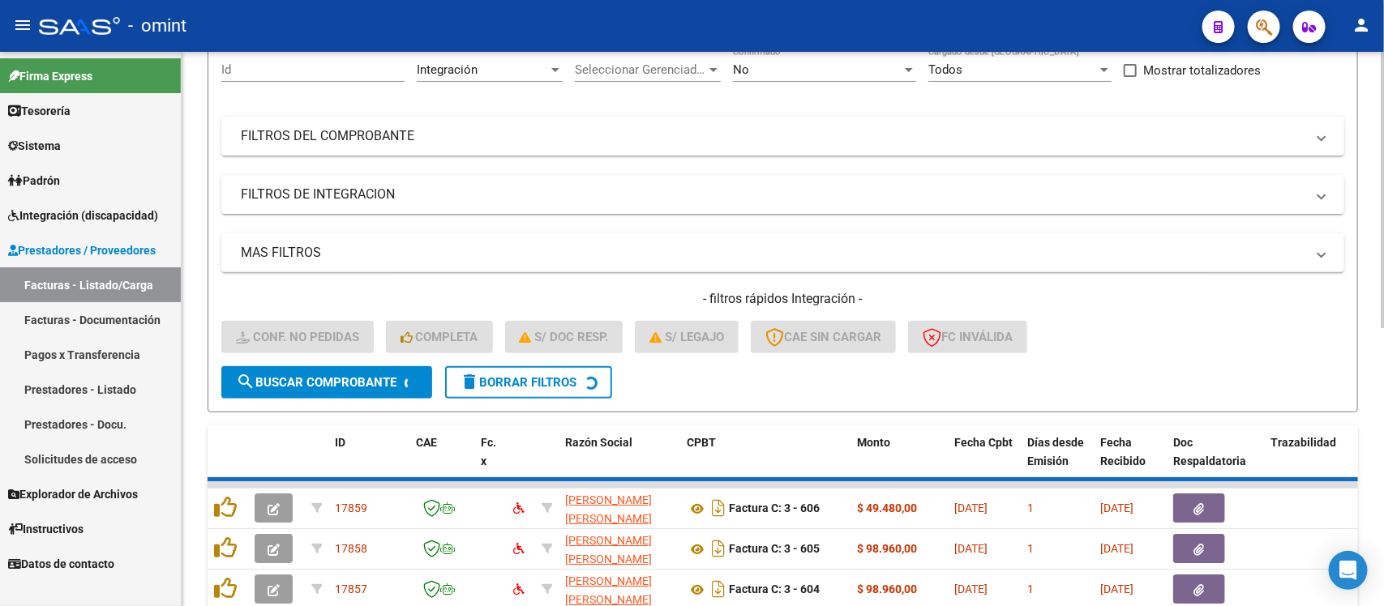
scroll to position [190, 0]
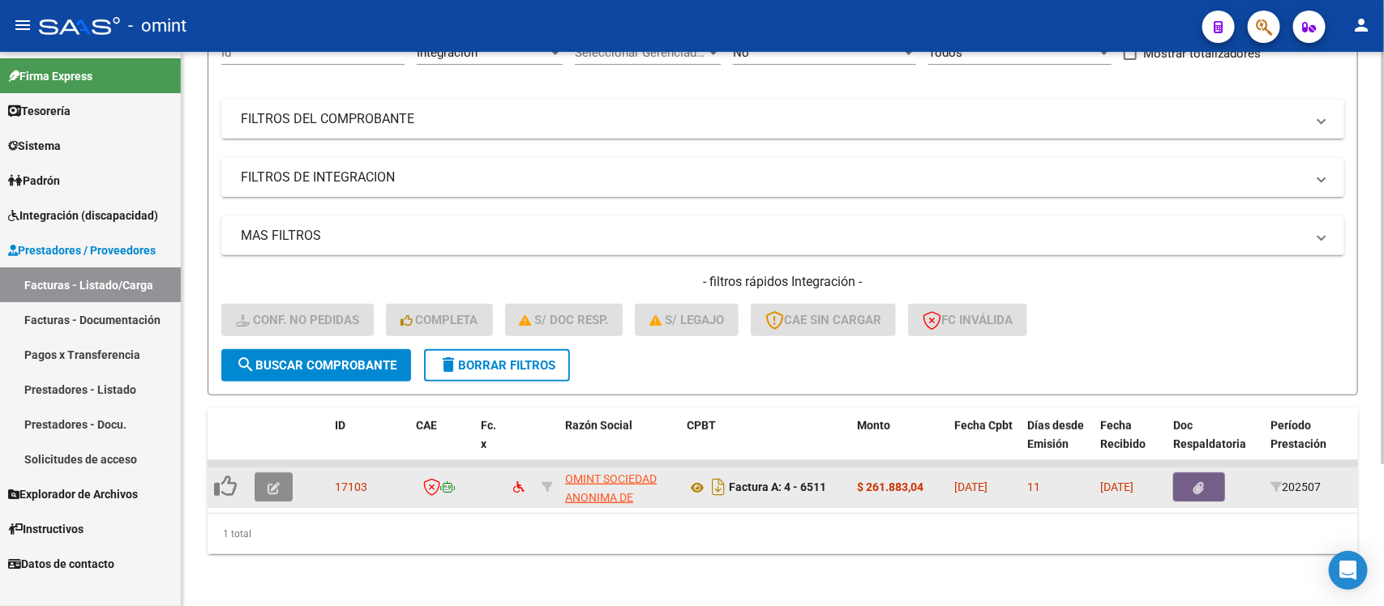
click at [281, 477] on button "button" at bounding box center [274, 487] width 38 height 29
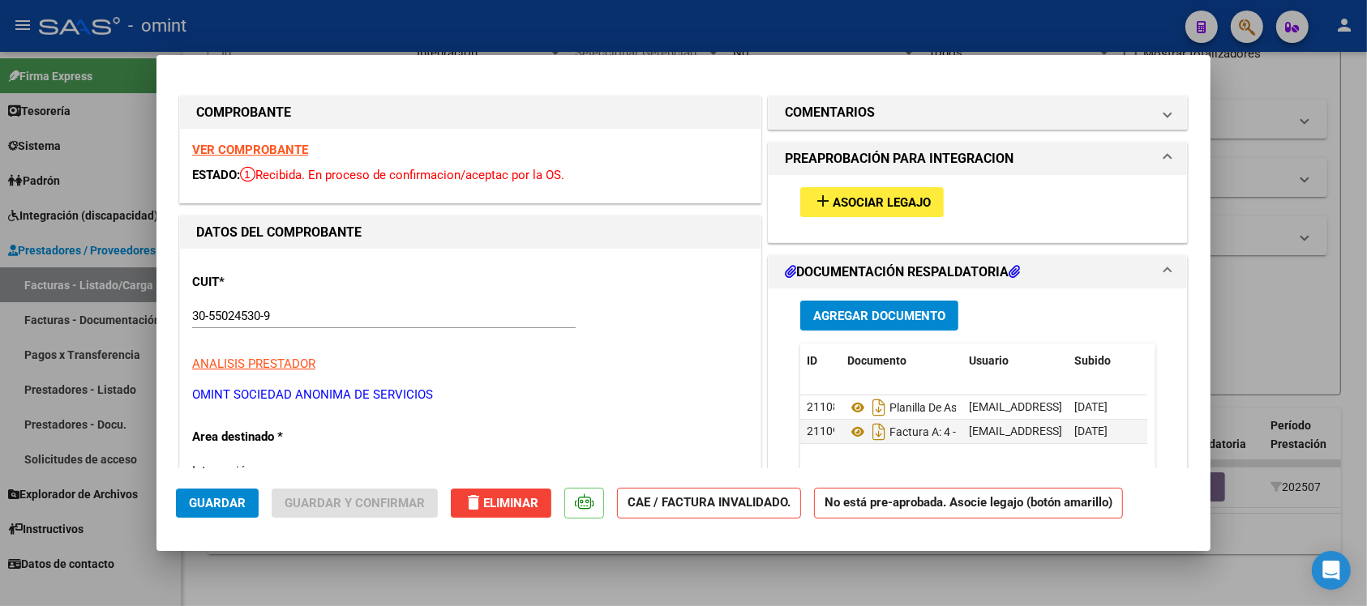
click at [297, 146] on strong "VER COMPROBANTE" at bounding box center [250, 150] width 116 height 15
click at [285, 144] on strong "VER COMPROBANTE" at bounding box center [250, 150] width 116 height 15
click at [638, 22] on div at bounding box center [683, 303] width 1367 height 606
type input "$ 0,00"
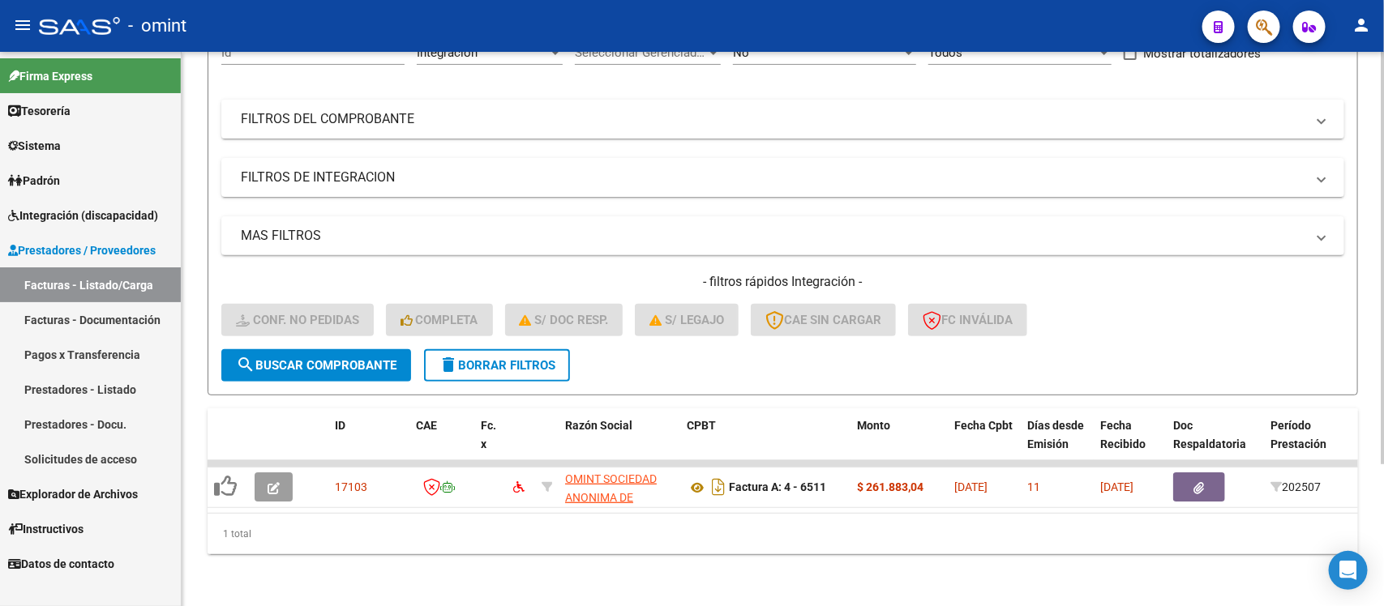
click at [452, 366] on form "Filtros Id Integración Area Seleccionar Gerenciador Seleccionar Gerenciador No …" at bounding box center [783, 205] width 1150 height 379
click at [470, 358] on span "delete Borrar Filtros" at bounding box center [497, 365] width 117 height 15
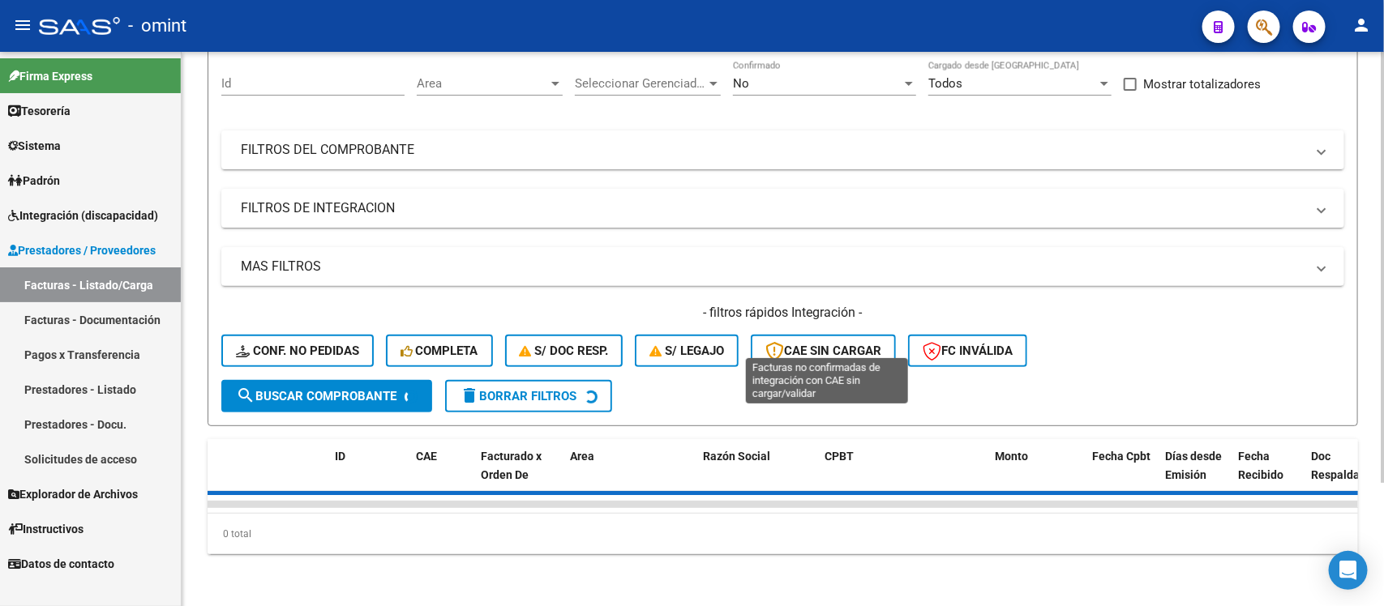
click at [820, 338] on form "Filtros Id Area Area Seleccionar Gerenciador Seleccionar Gerenciador No Confirm…" at bounding box center [783, 236] width 1150 height 379
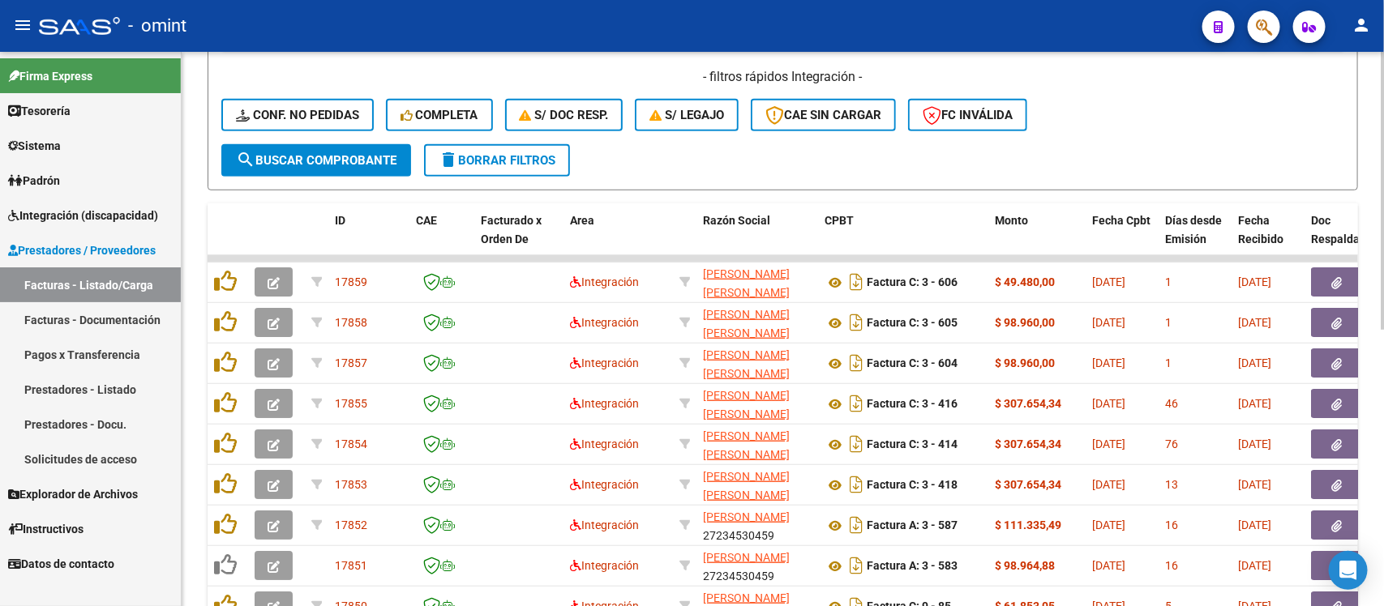
scroll to position [251, 0]
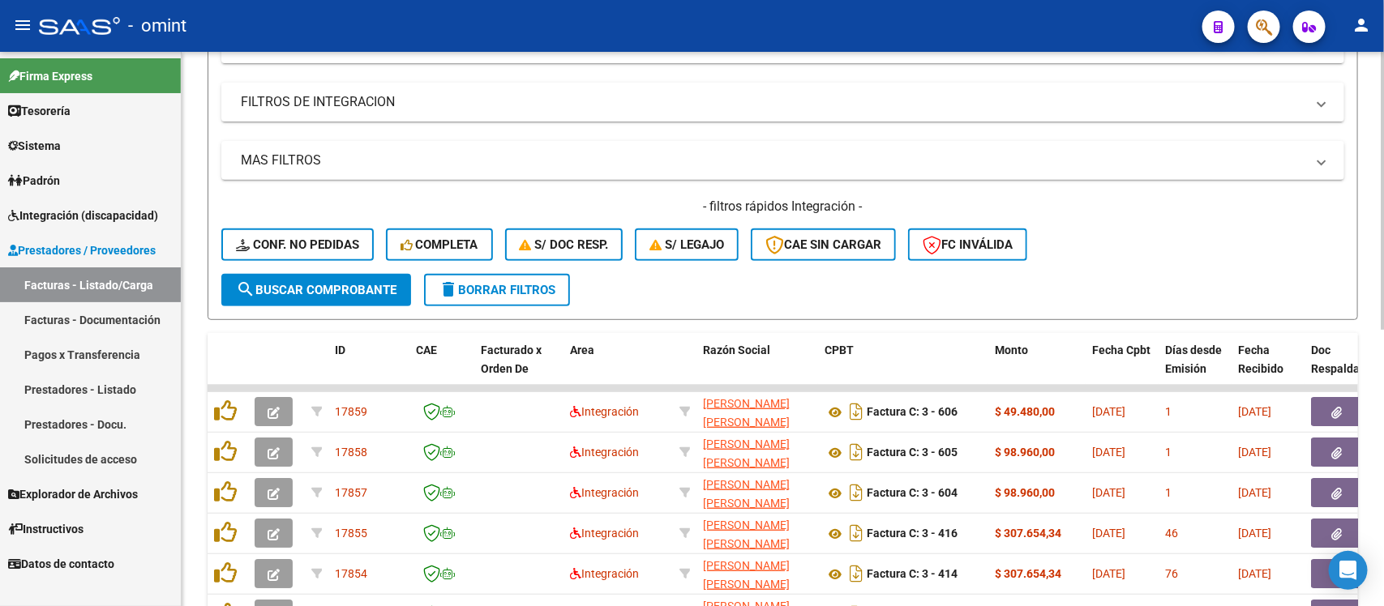
click at [551, 293] on span "delete Borrar Filtros" at bounding box center [497, 290] width 117 height 15
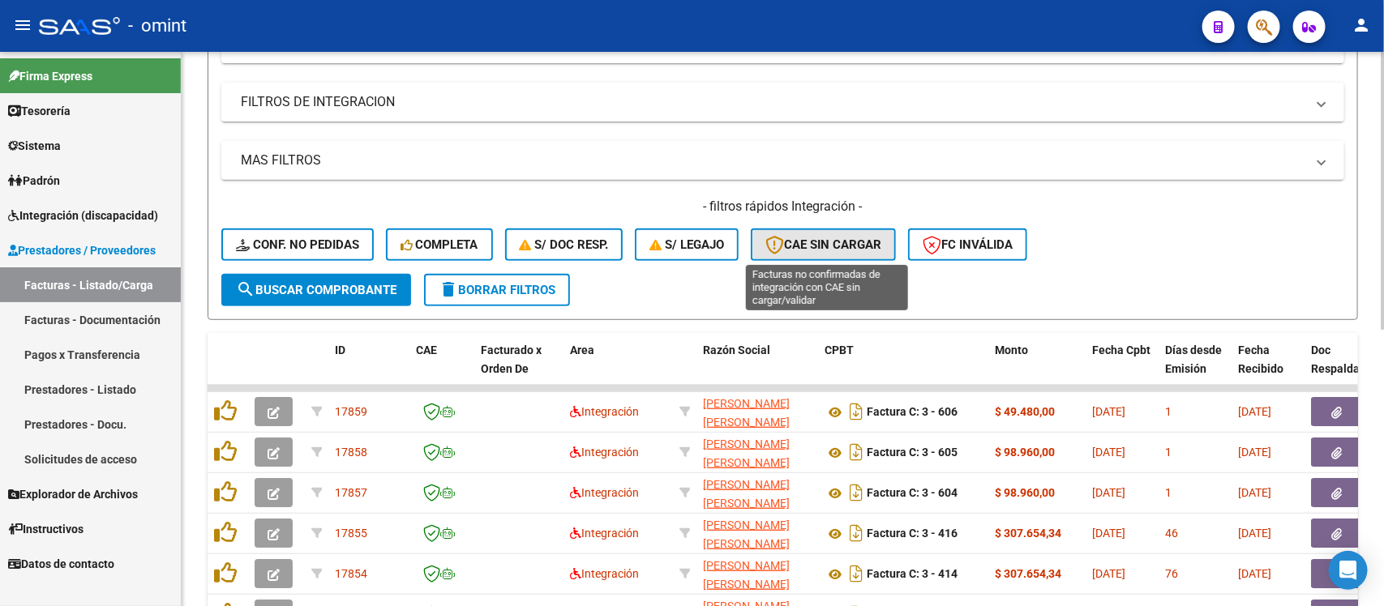
click at [839, 251] on button "CAE SIN CARGAR" at bounding box center [823, 245] width 145 height 32
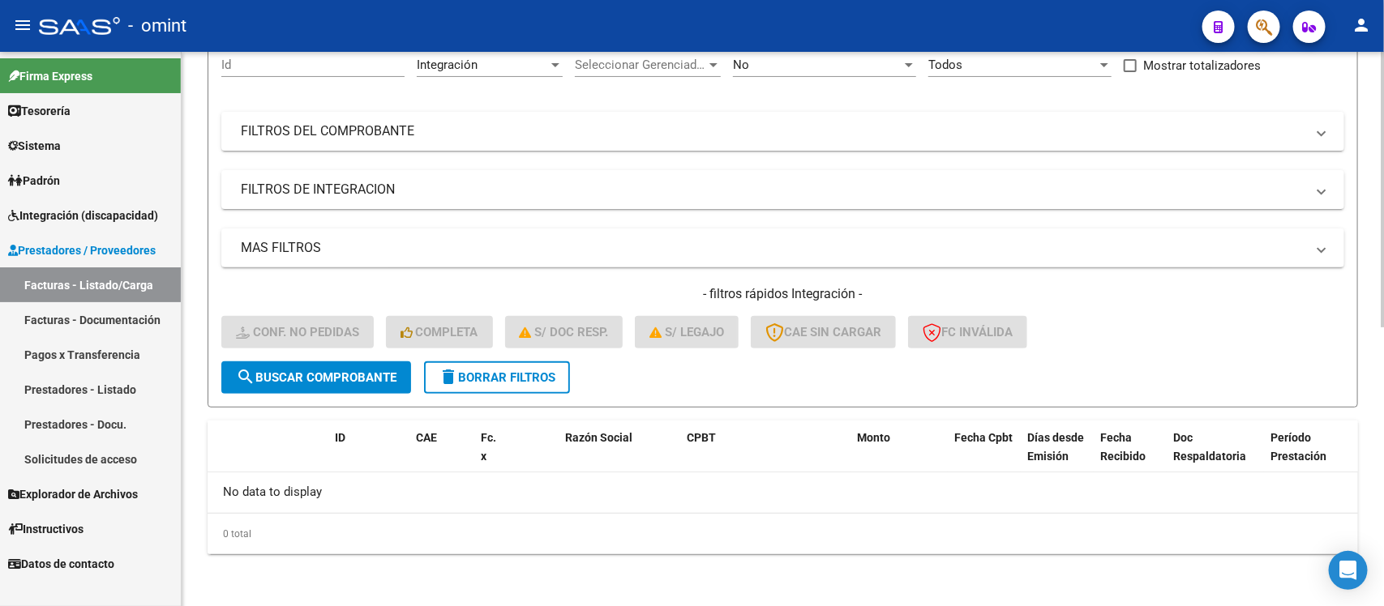
scroll to position [160, 0]
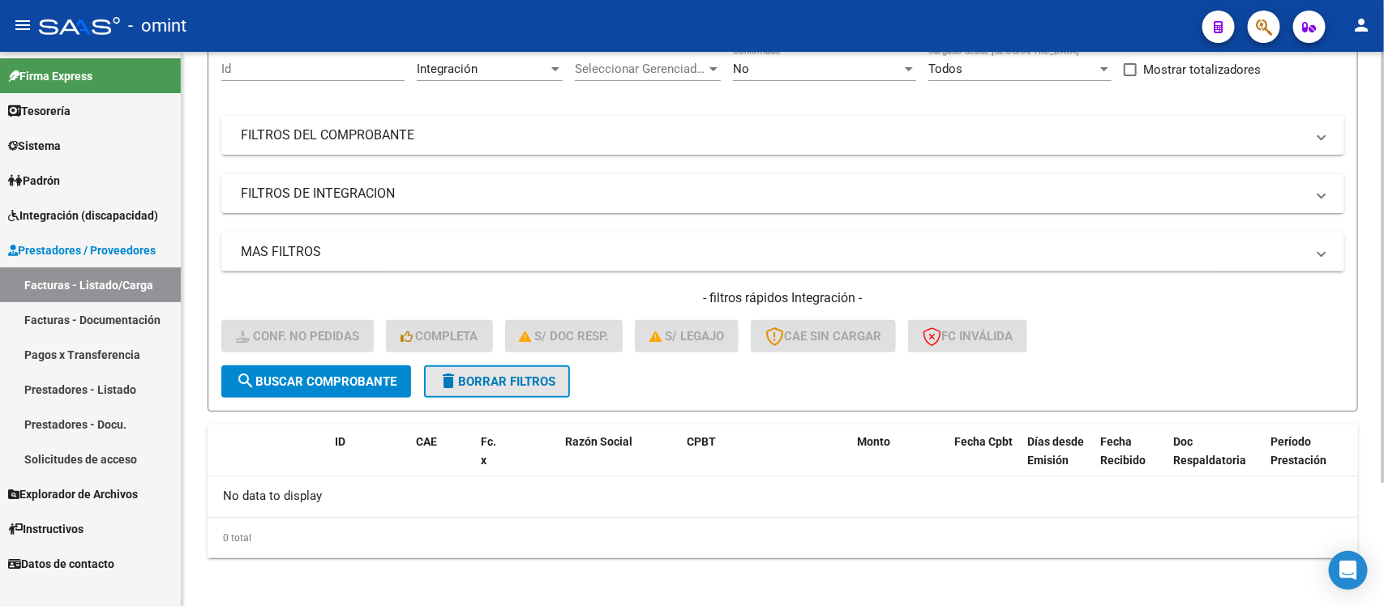
click at [508, 386] on button "delete Borrar Filtros" at bounding box center [497, 382] width 146 height 32
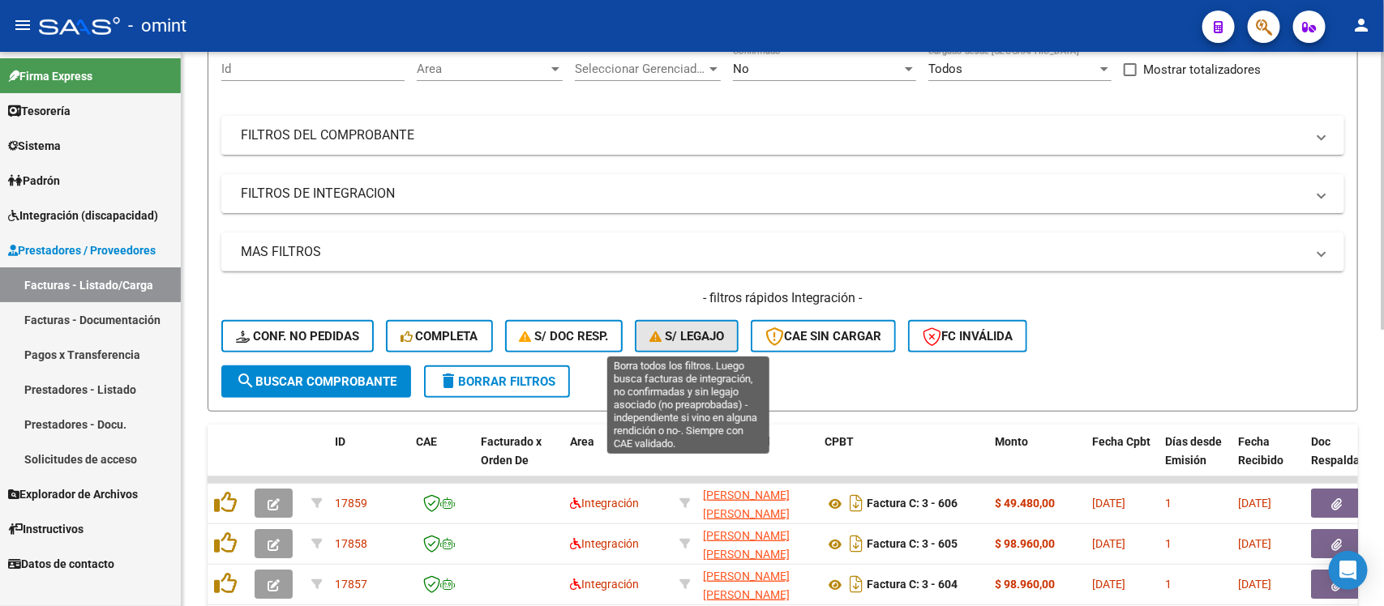
click at [699, 320] on button "S/ legajo" at bounding box center [687, 336] width 104 height 32
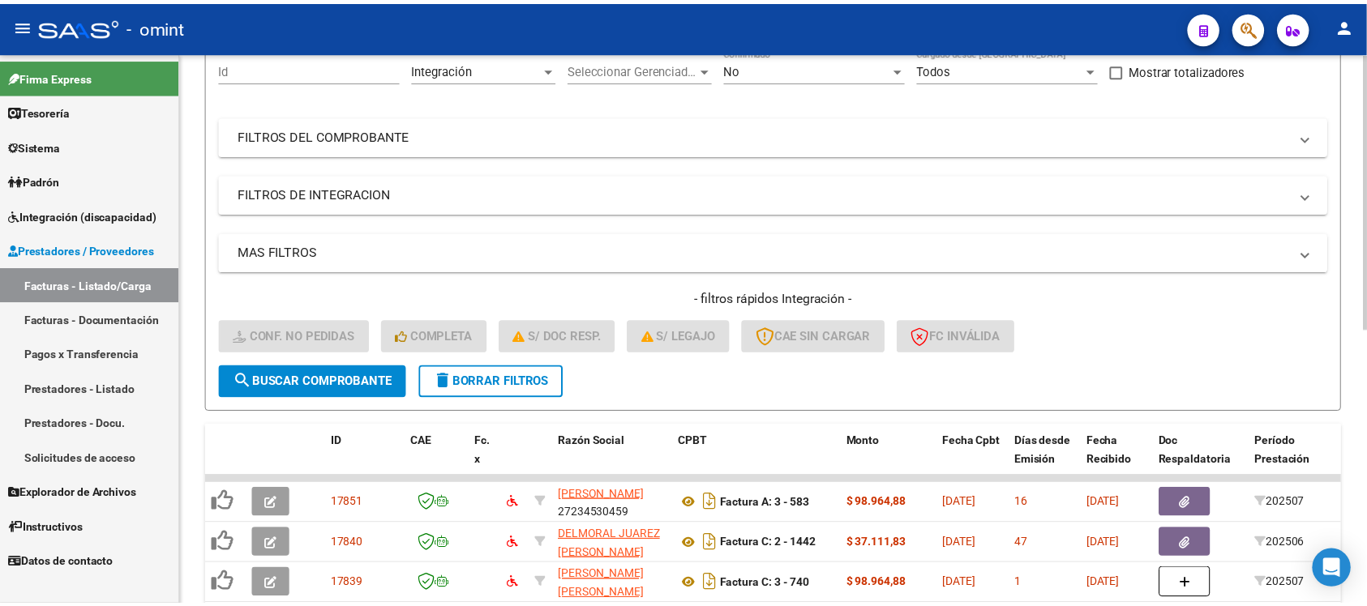
scroll to position [555, 0]
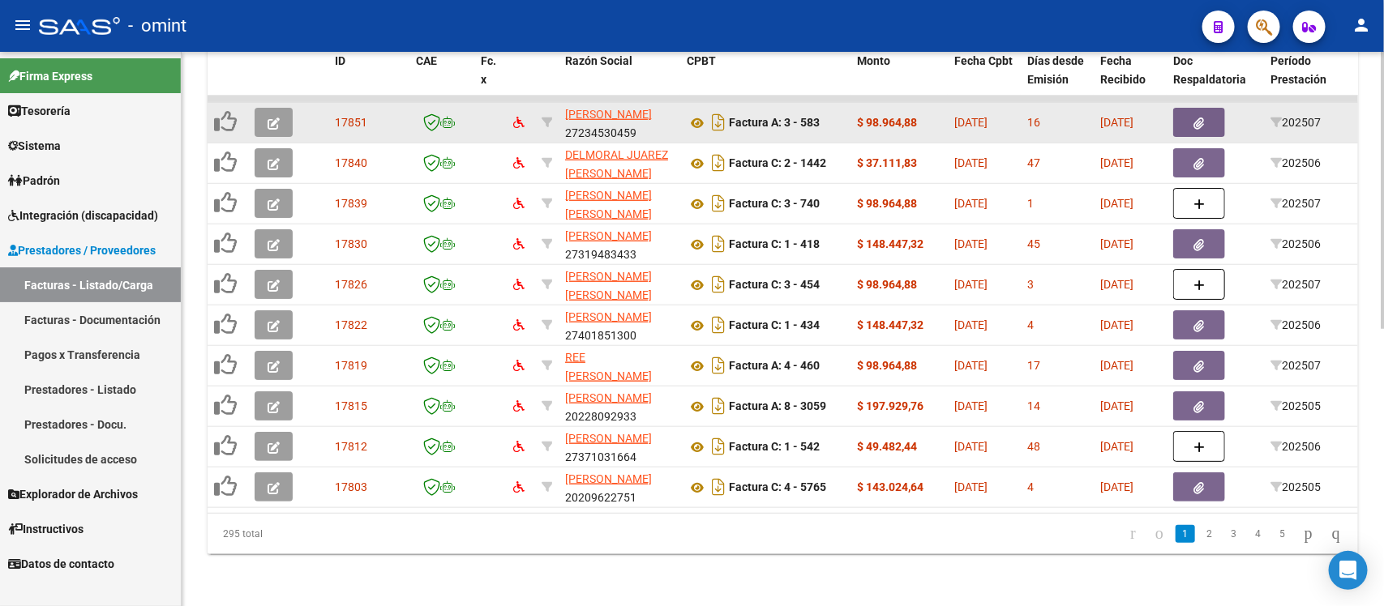
click icon "button"
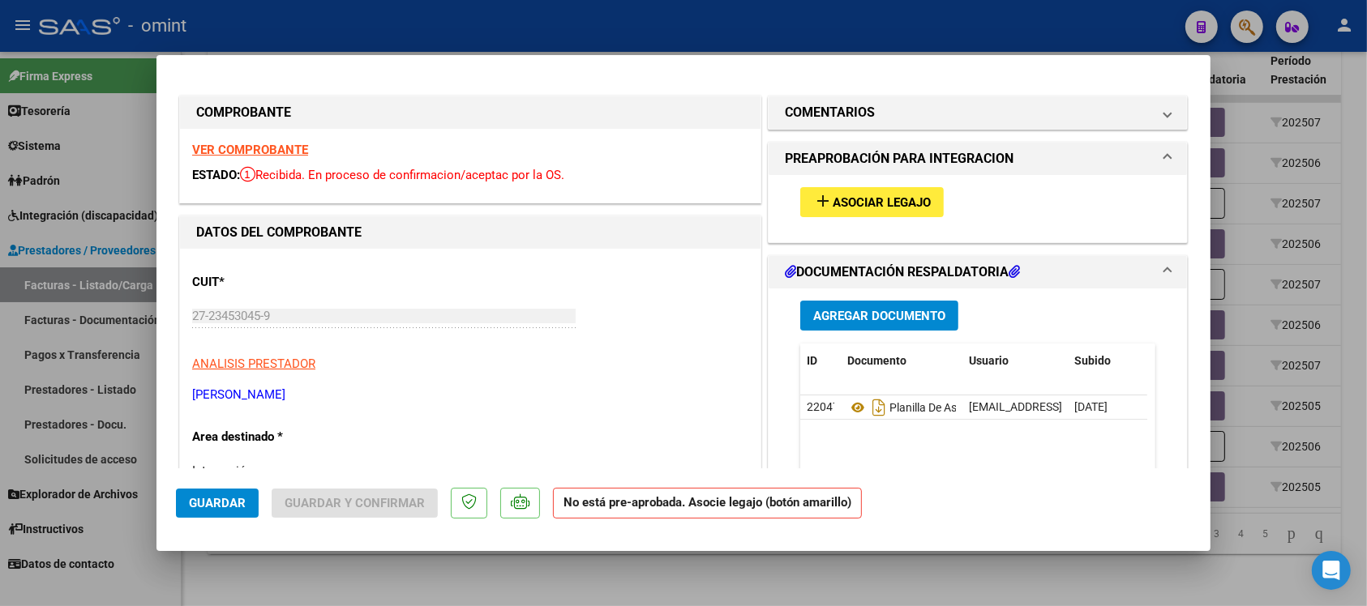
click div "VER COMPROBANTE ESTADO: Recibida. En proceso de confirmacion/aceptac por la OS."
click strong "VER COMPROBANTE"
click span "Asociar Legajo"
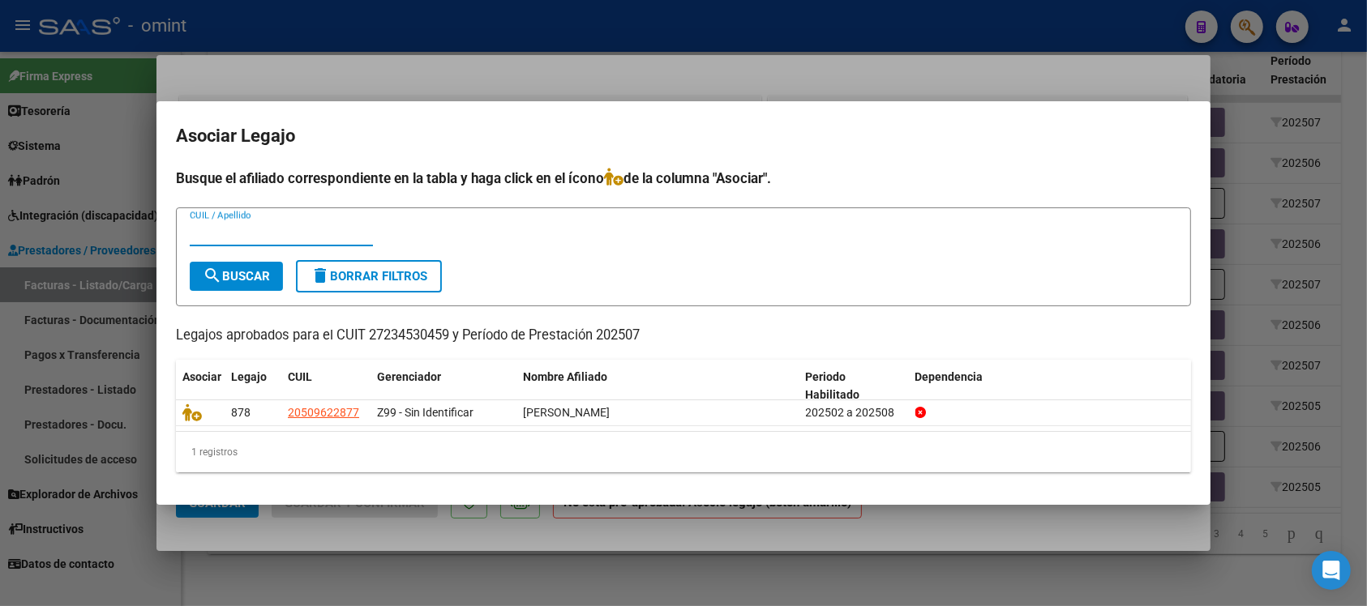
click div
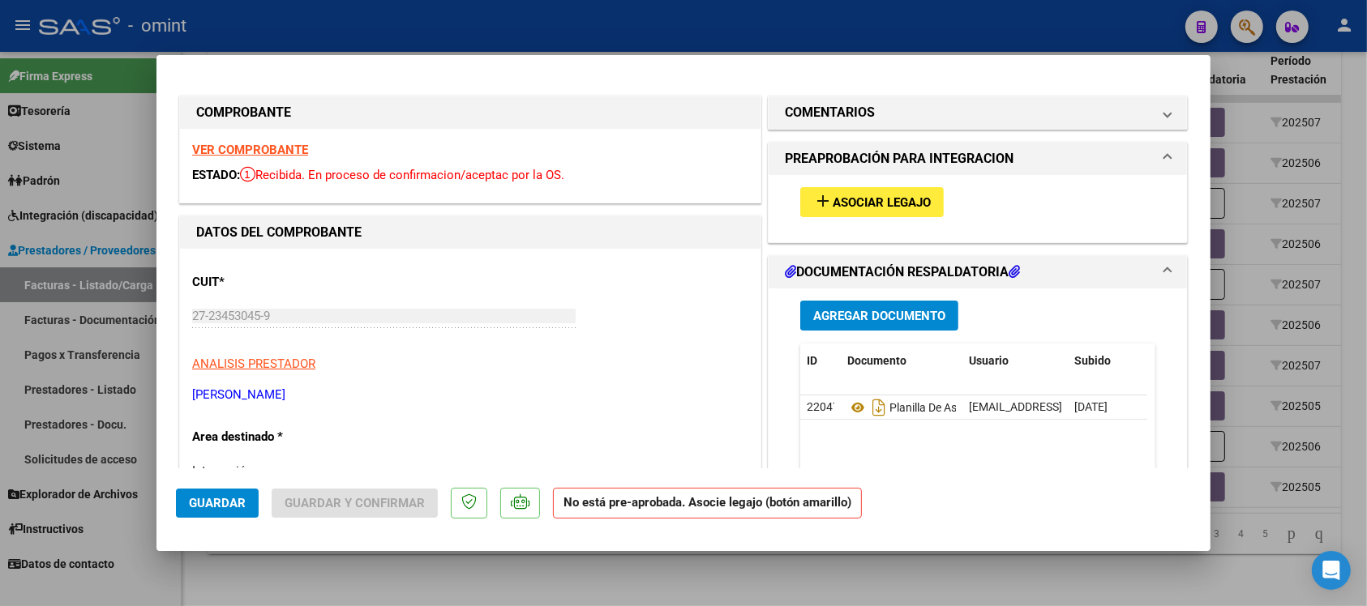
click div
type input "$ 0,00"
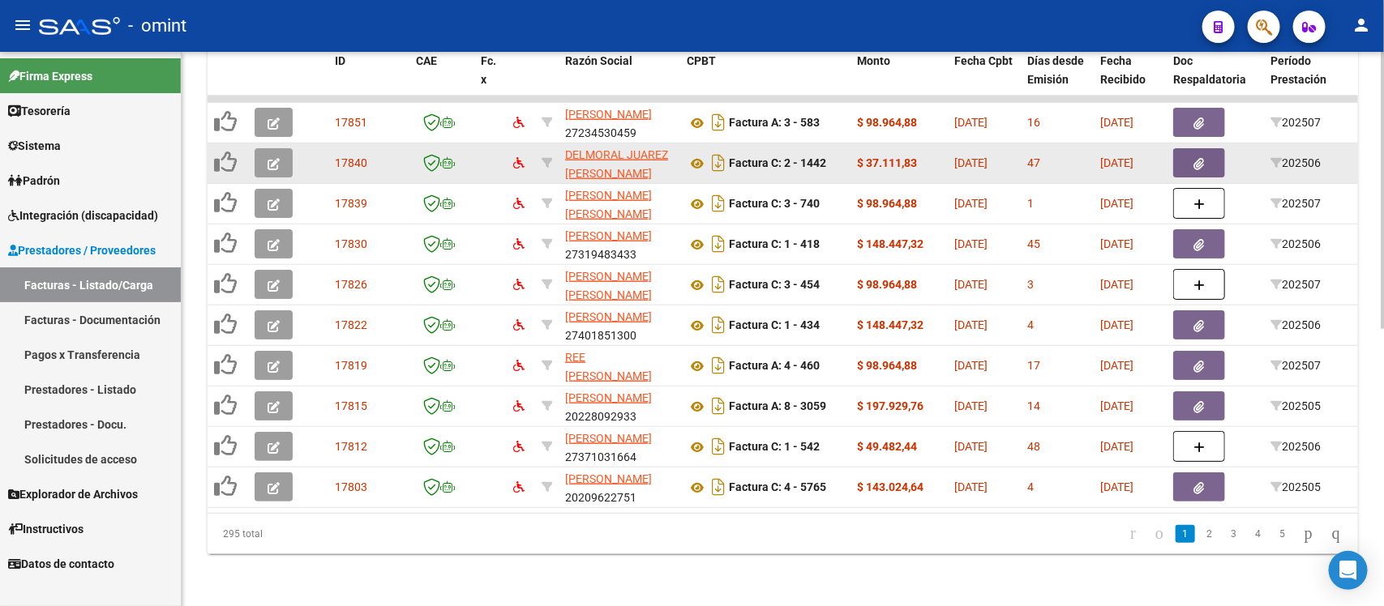
click icon "button"
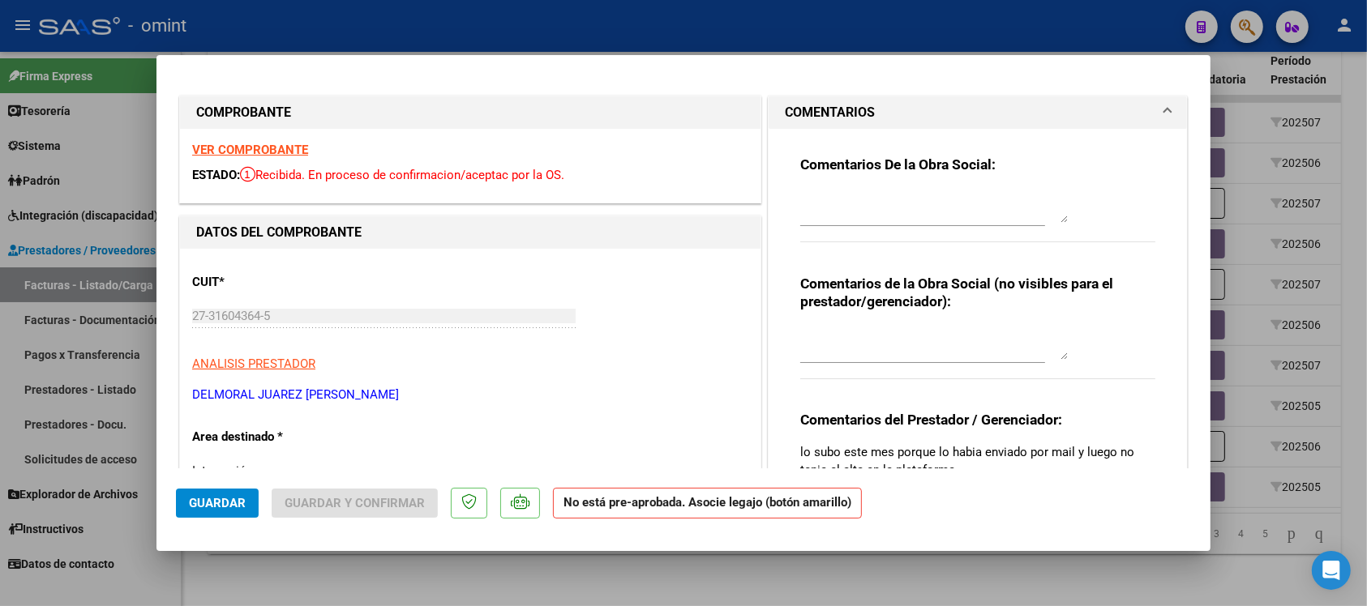
click strong "VER COMPROBANTE"
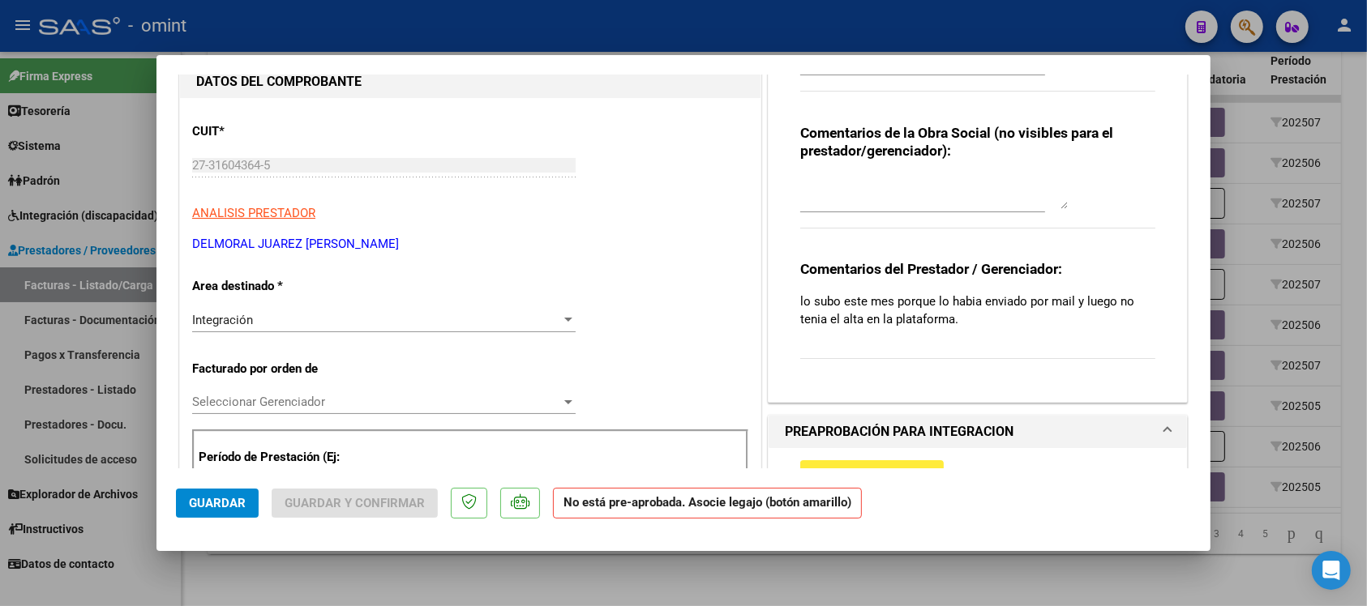
scroll to position [304, 0]
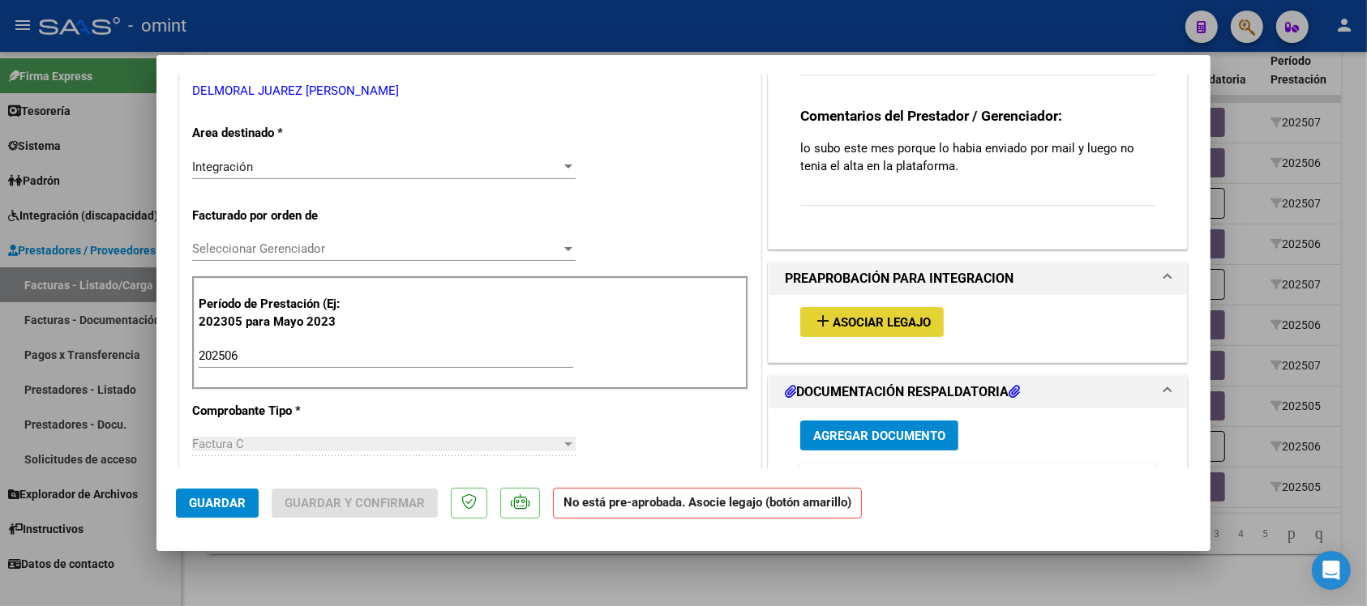
click button "add Asociar Legajo"
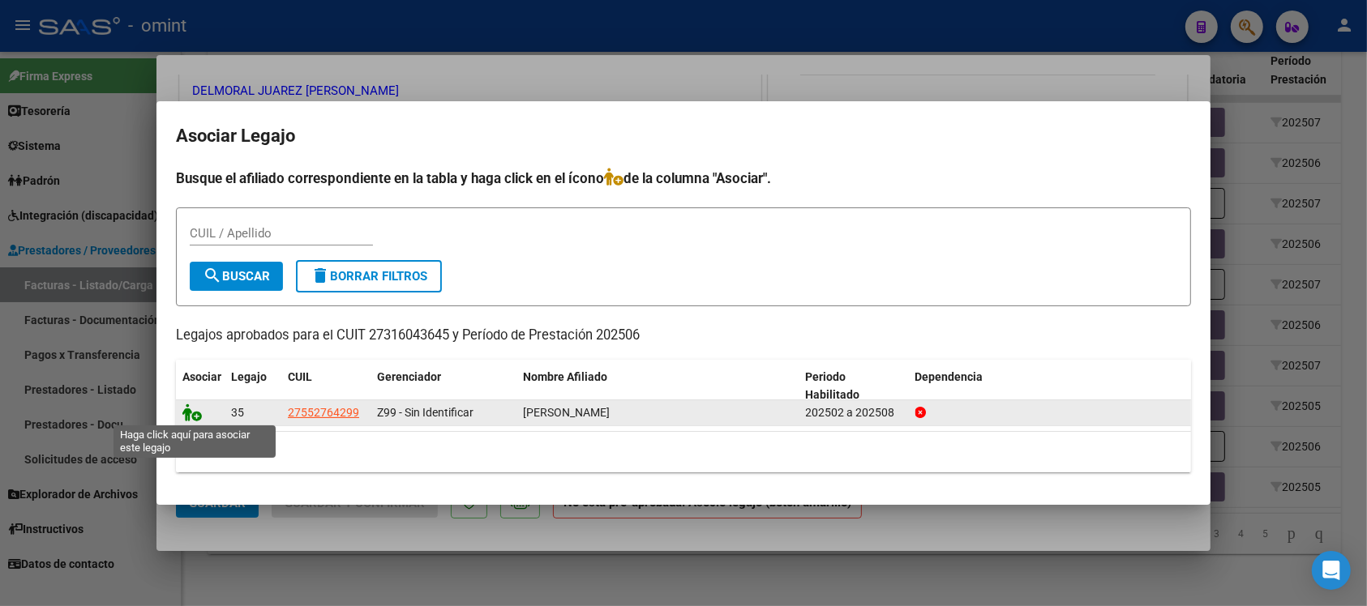
click icon
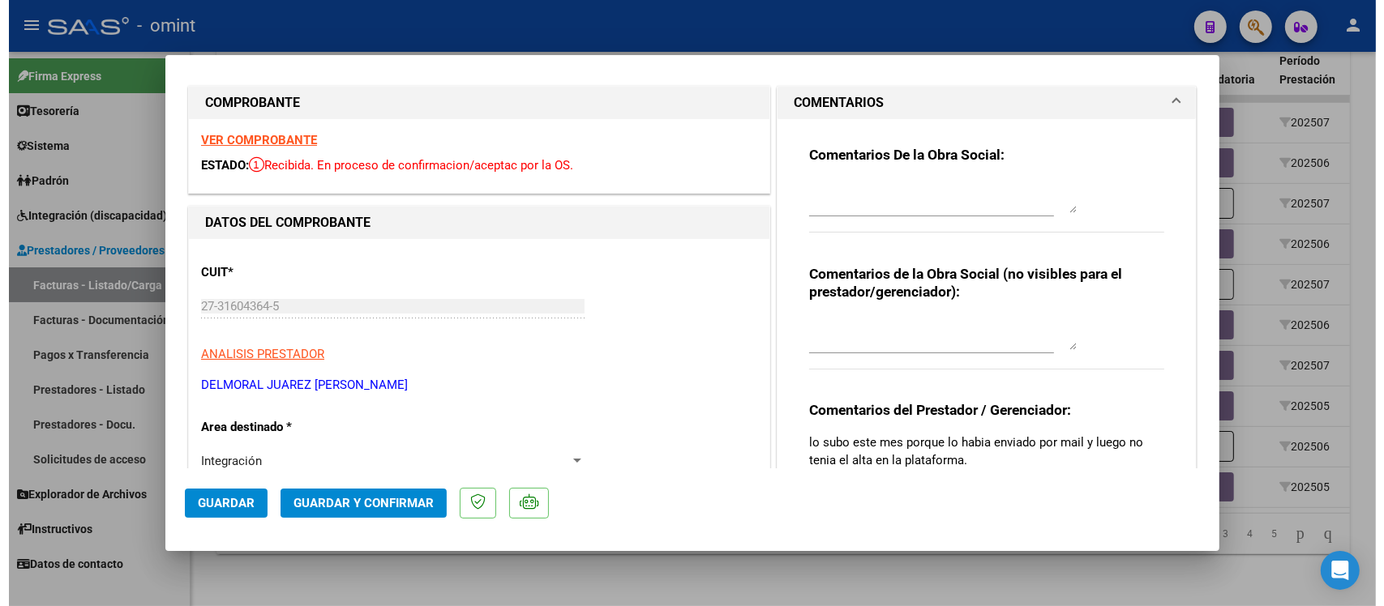
scroll to position [0, 0]
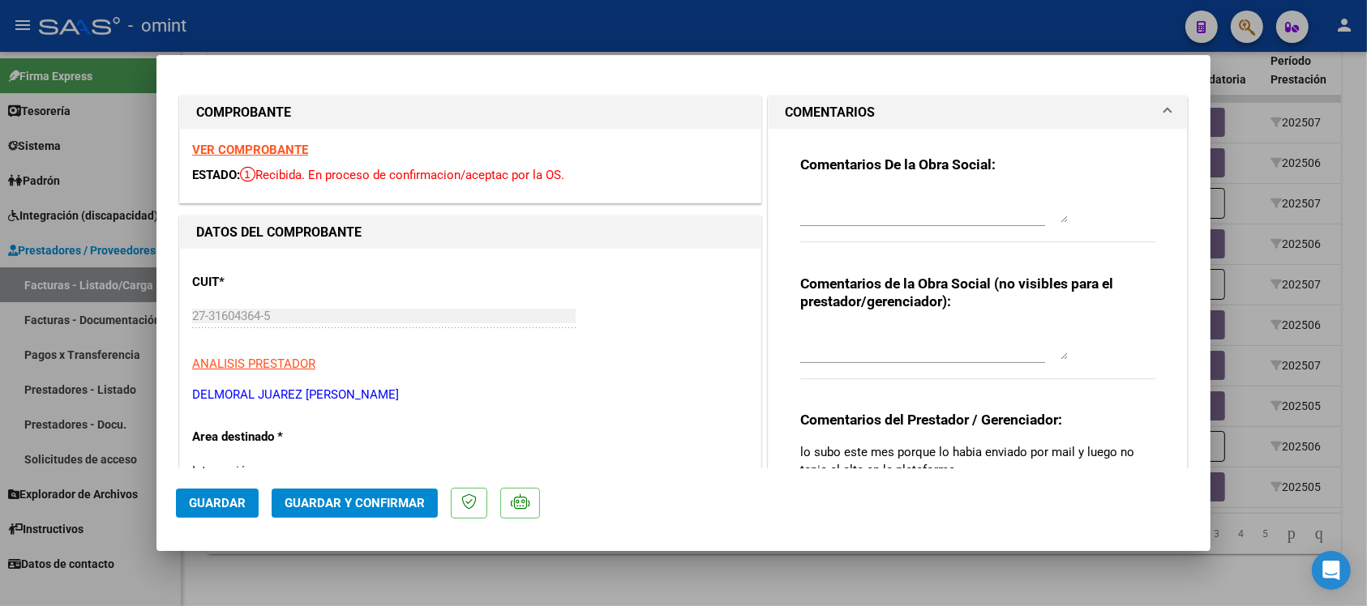
click strong "VER COMPROBANTE"
click span "Guardar"
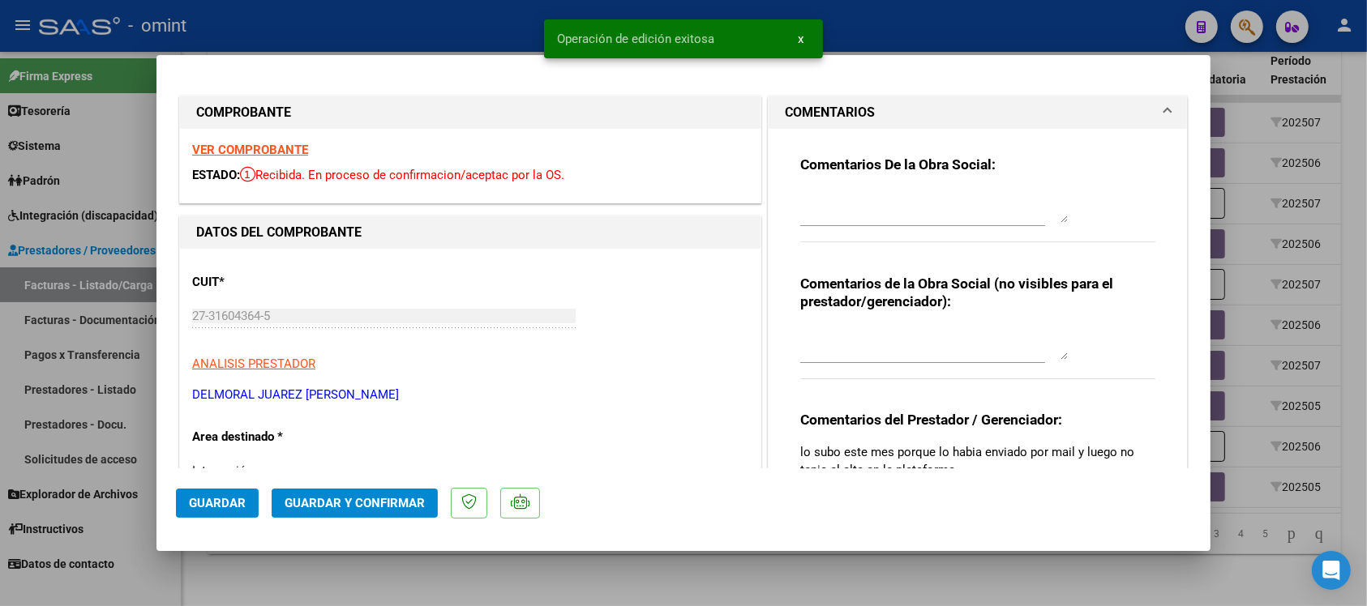
click div
type input "$ 0,00"
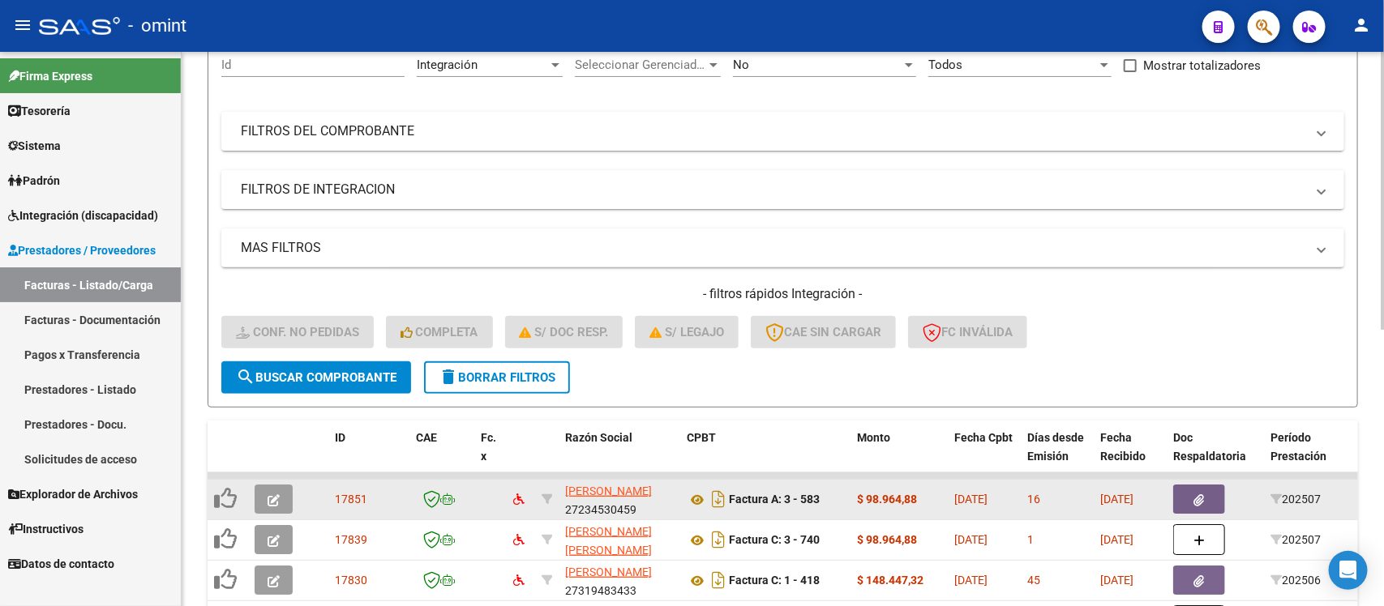
scroll to position [150, 0]
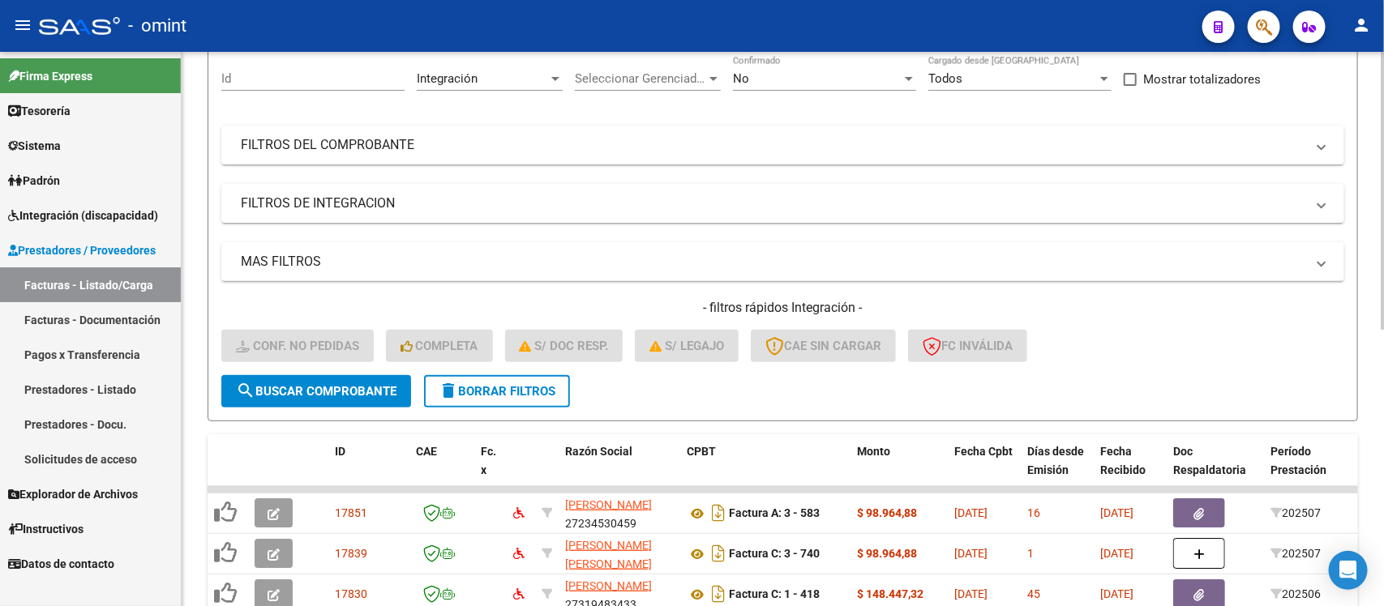
click span "delete Borrar Filtros"
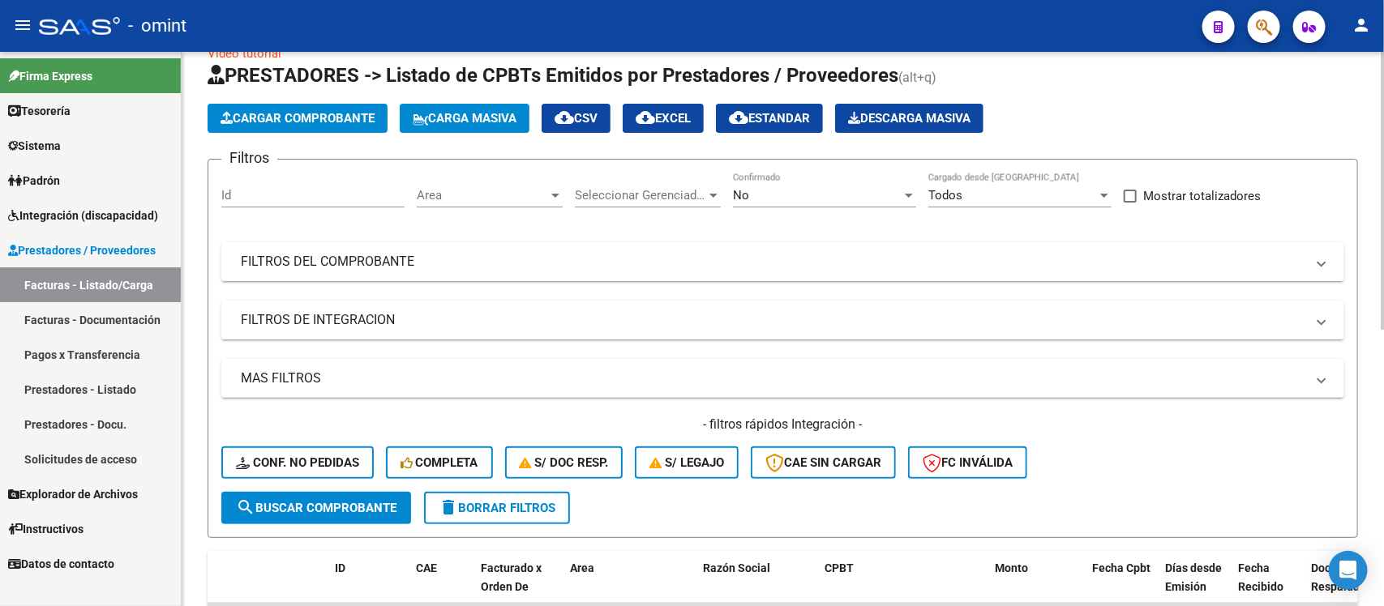
scroll to position [0, 0]
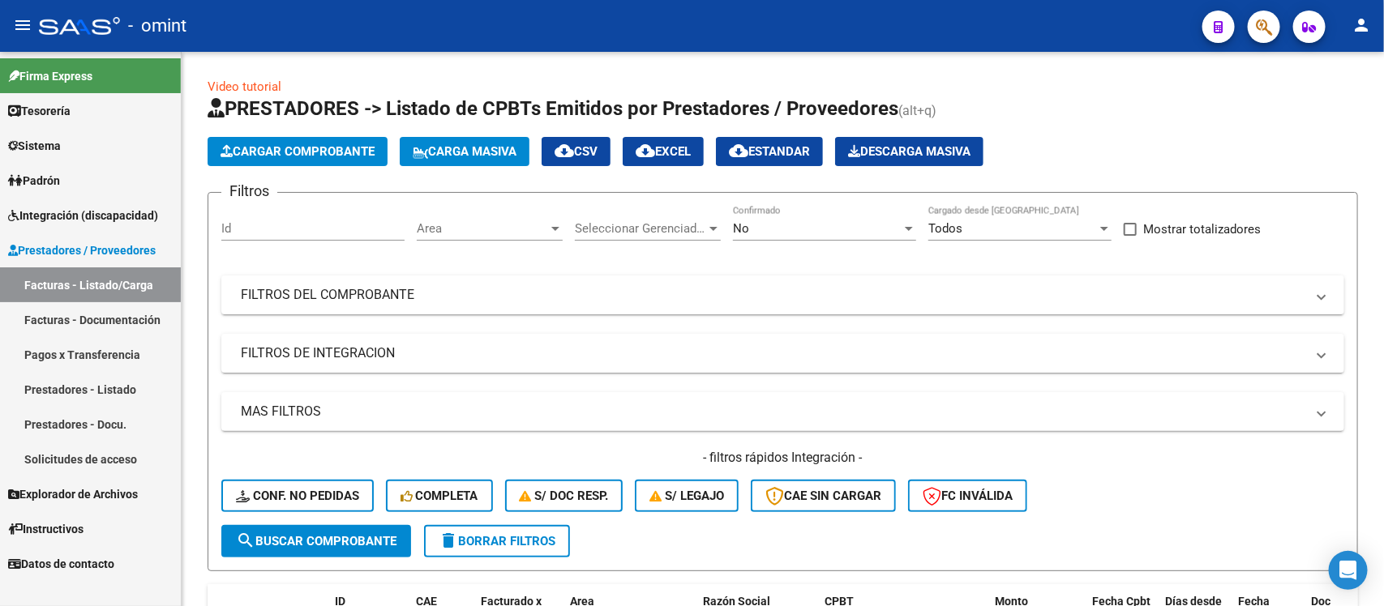
click span "Sistema"
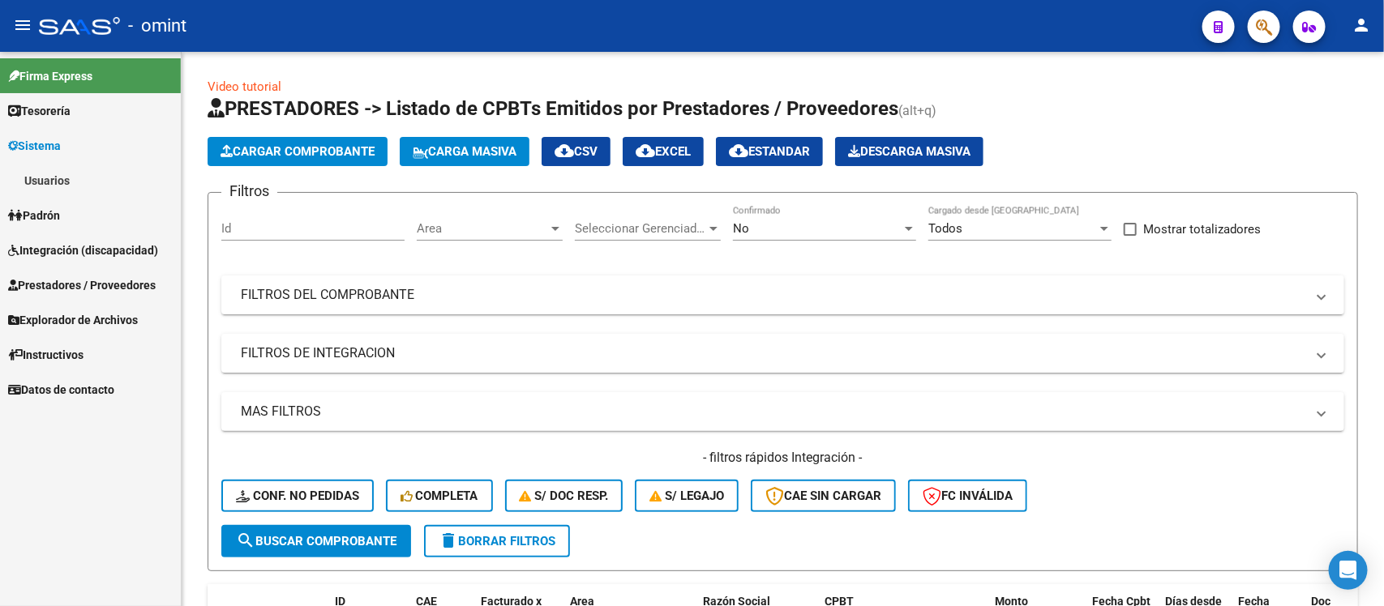
click link "Usuarios"
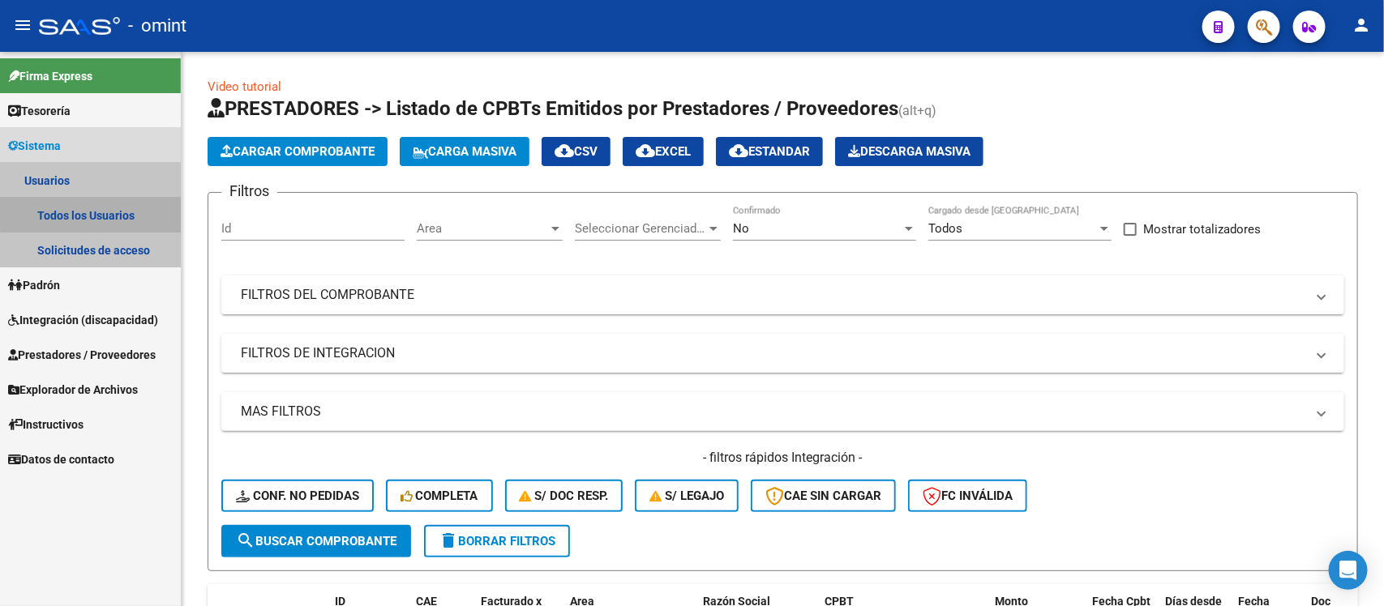
click link "Todos los Usuarios"
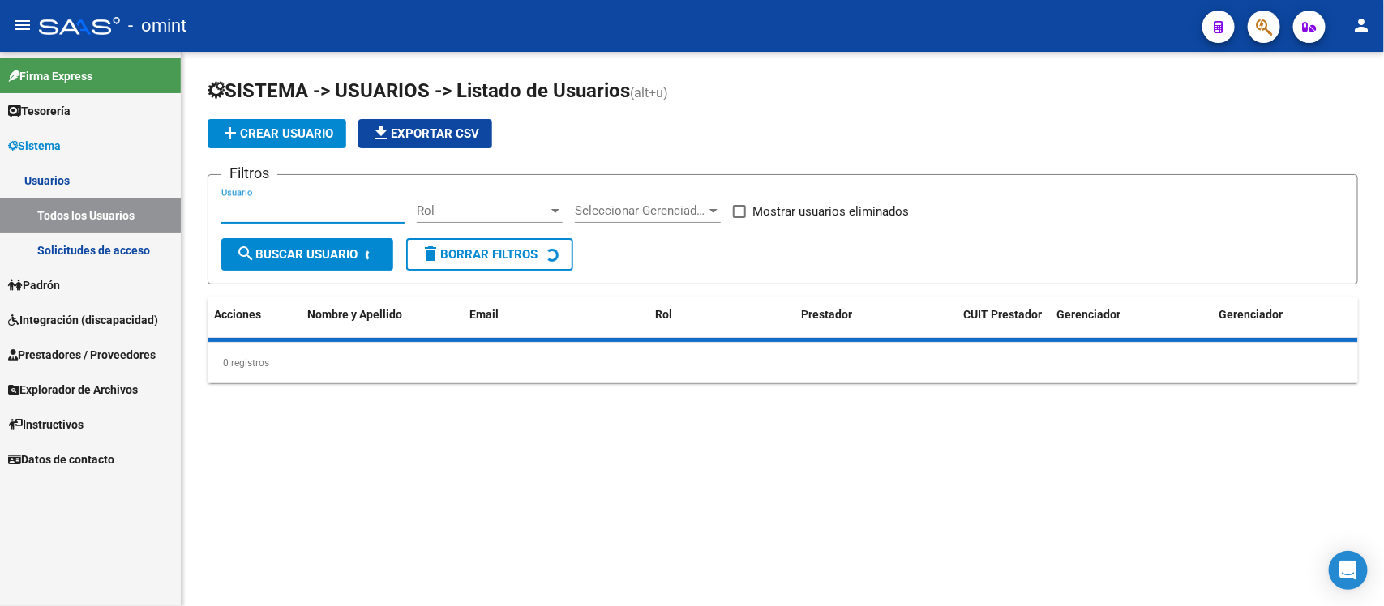
click input "Usuario"
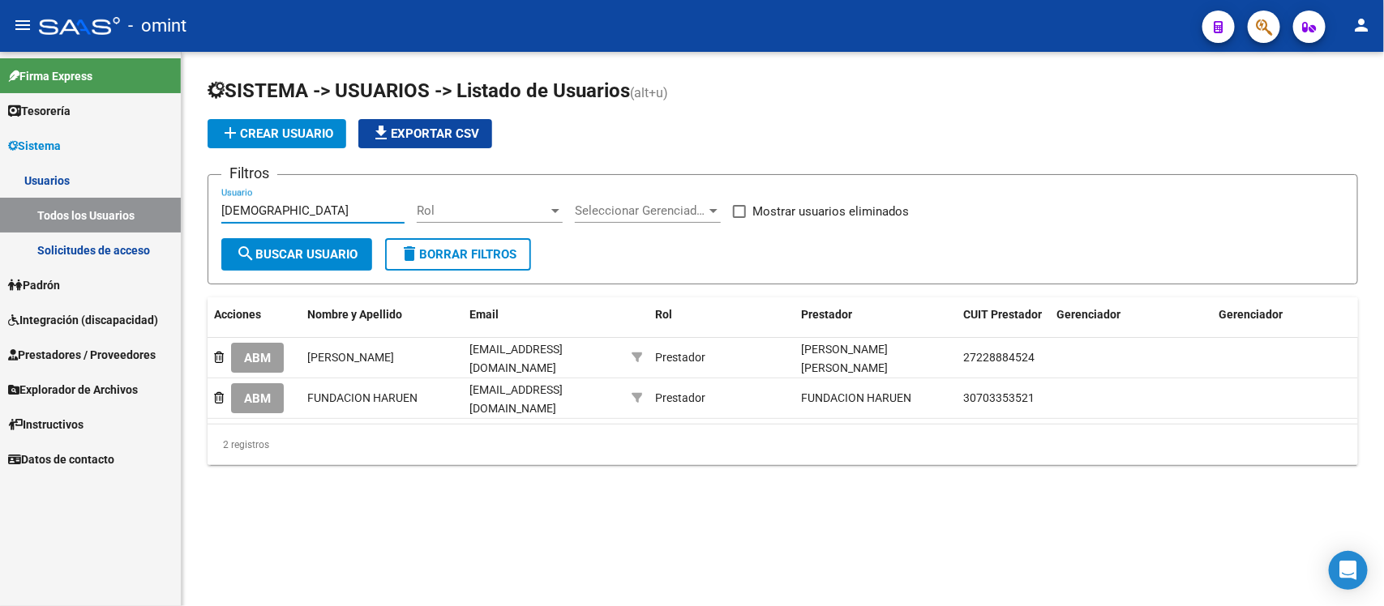
type input "iglesias"
click span "delete Borrar Filtros"
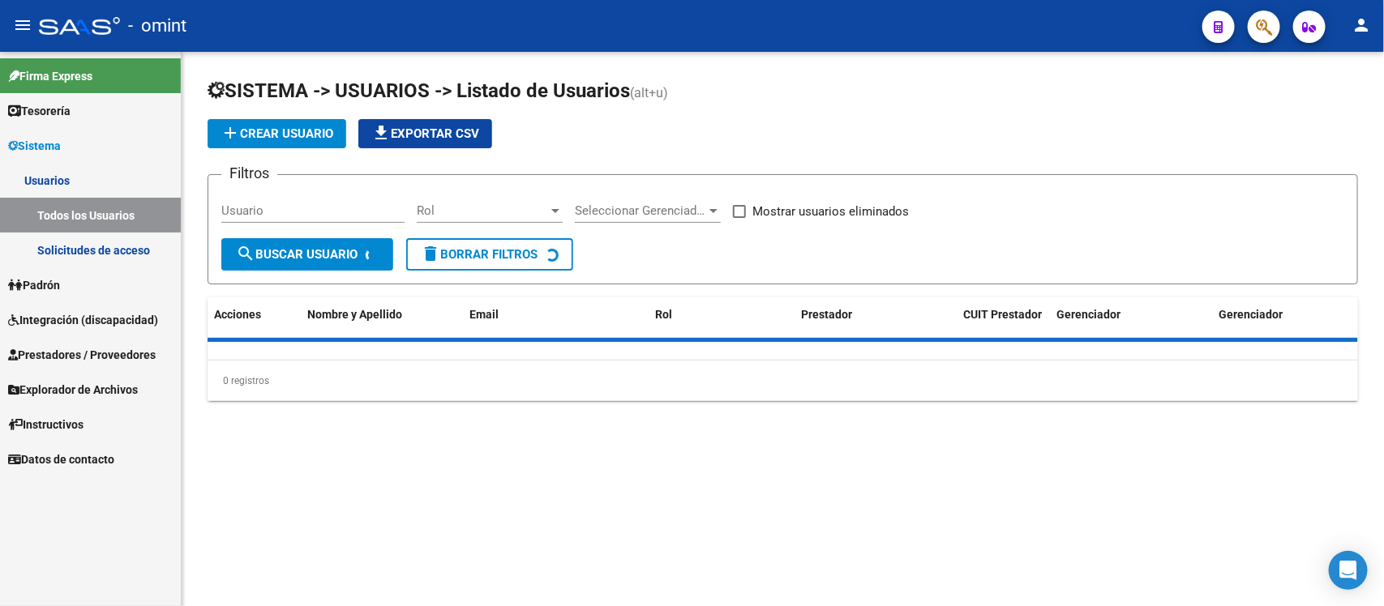
click link "Solicitudes de acceso"
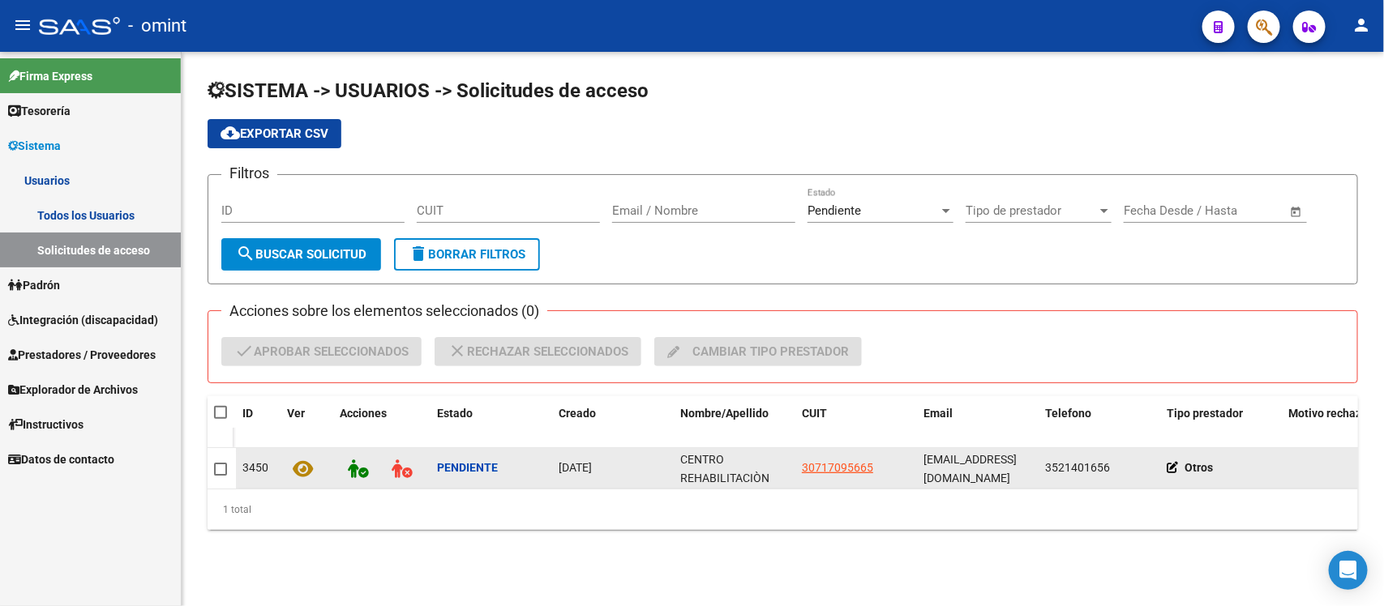
click div "CENTRO REHABILITACIÒN NORSALUD"
copy span "CENTRO REHABILITACIÒN NORSALUD"
click span
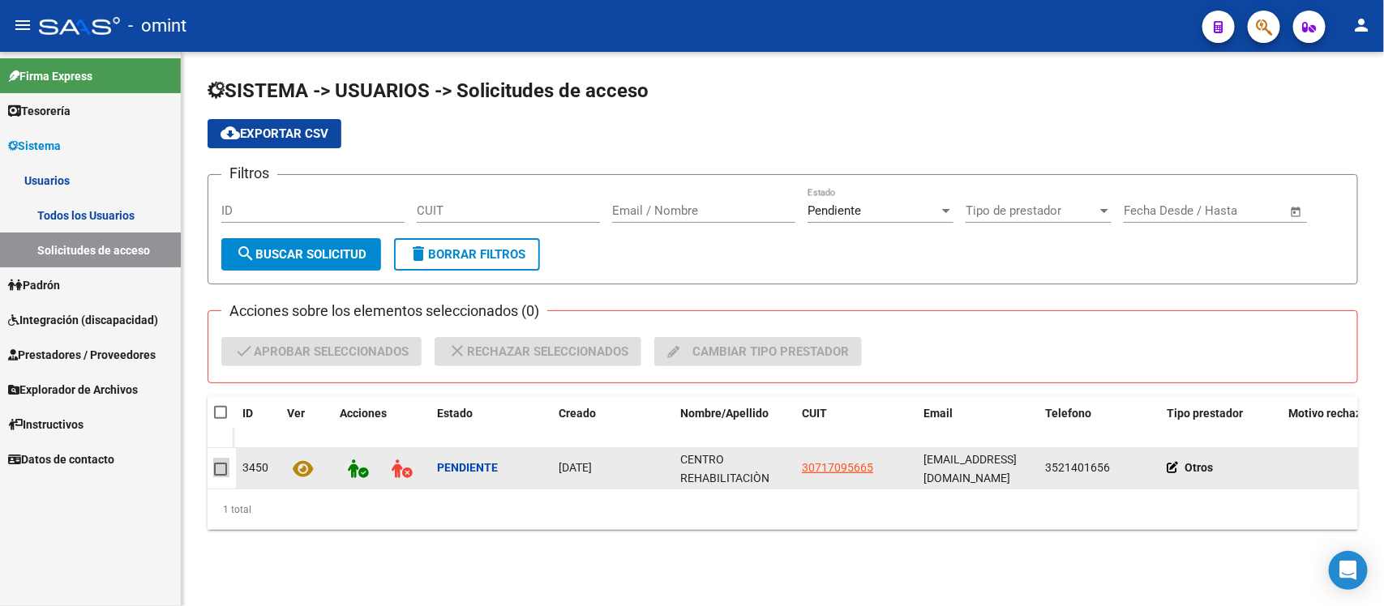
click input "checkbox"
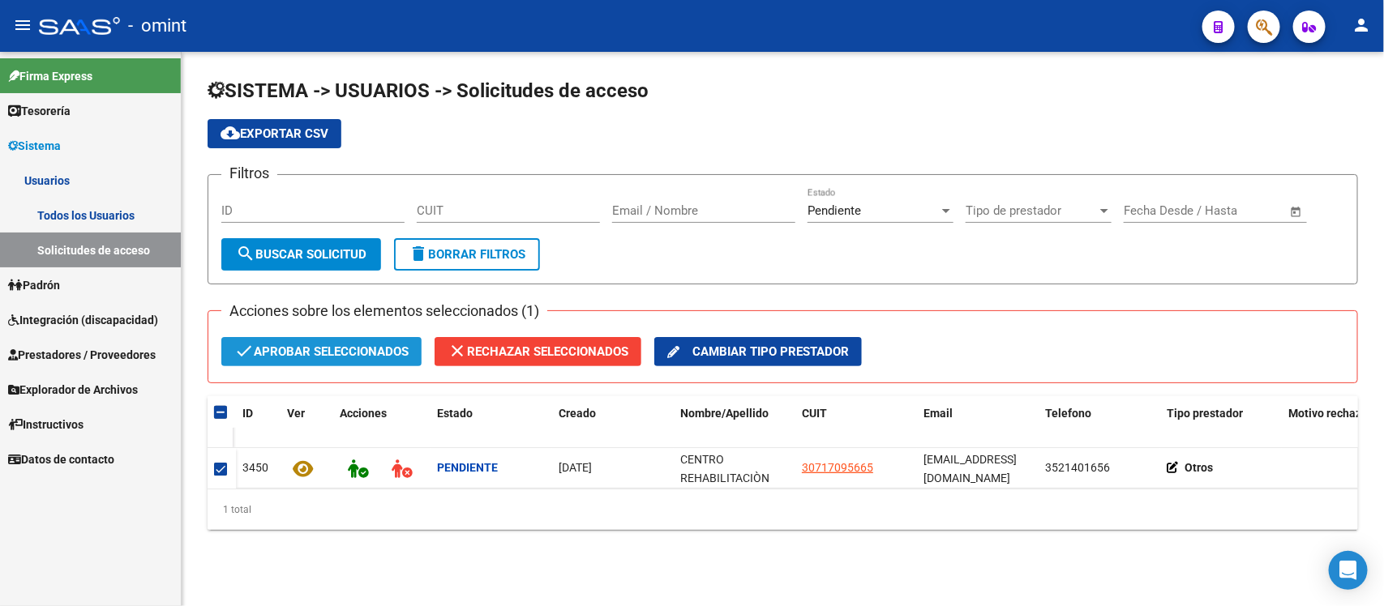
click span "check Aprobar seleccionados"
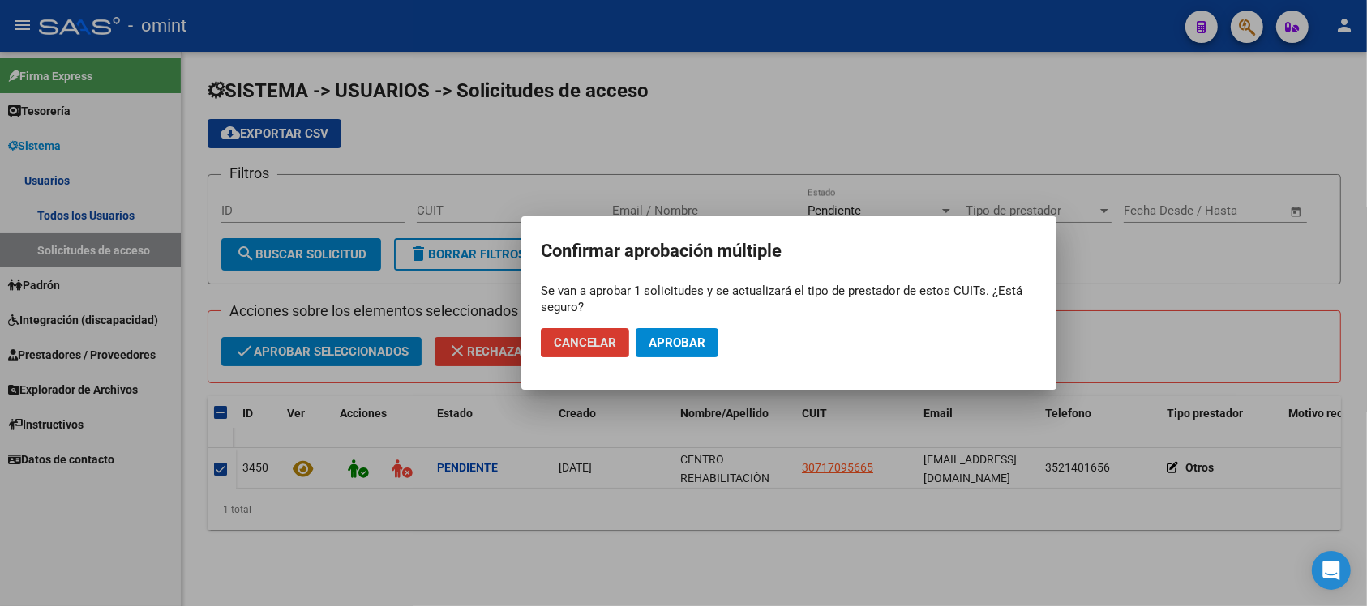
click span "Aprobar"
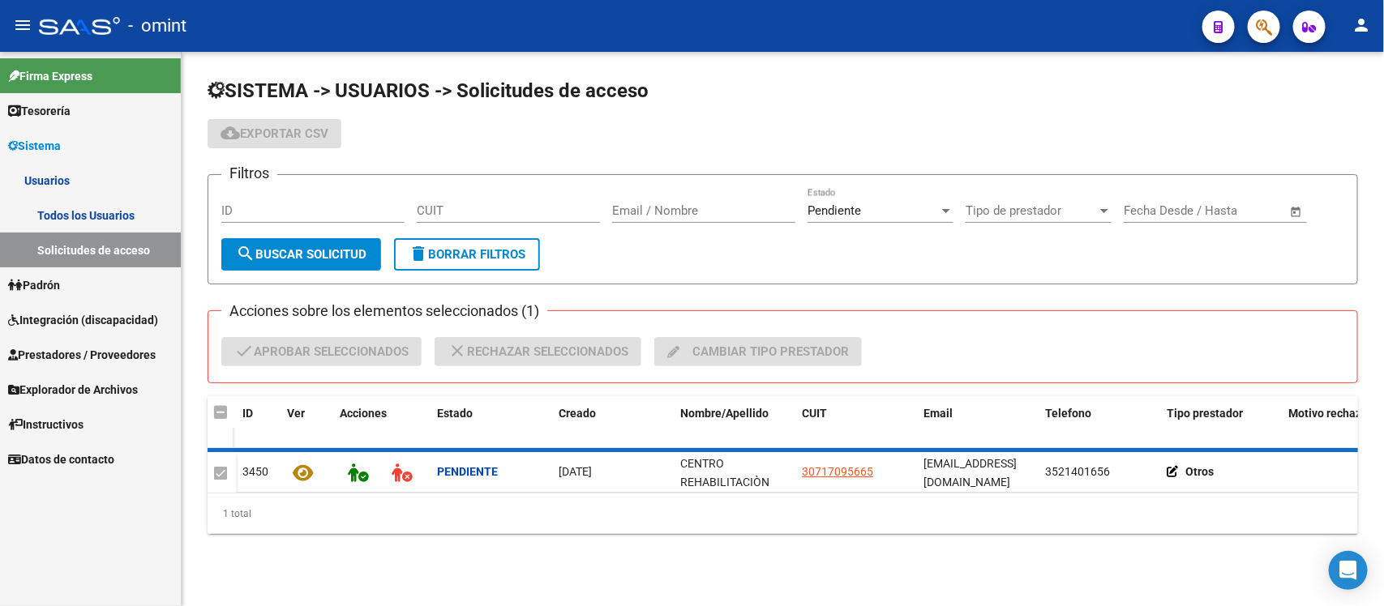
checkbox input "false"
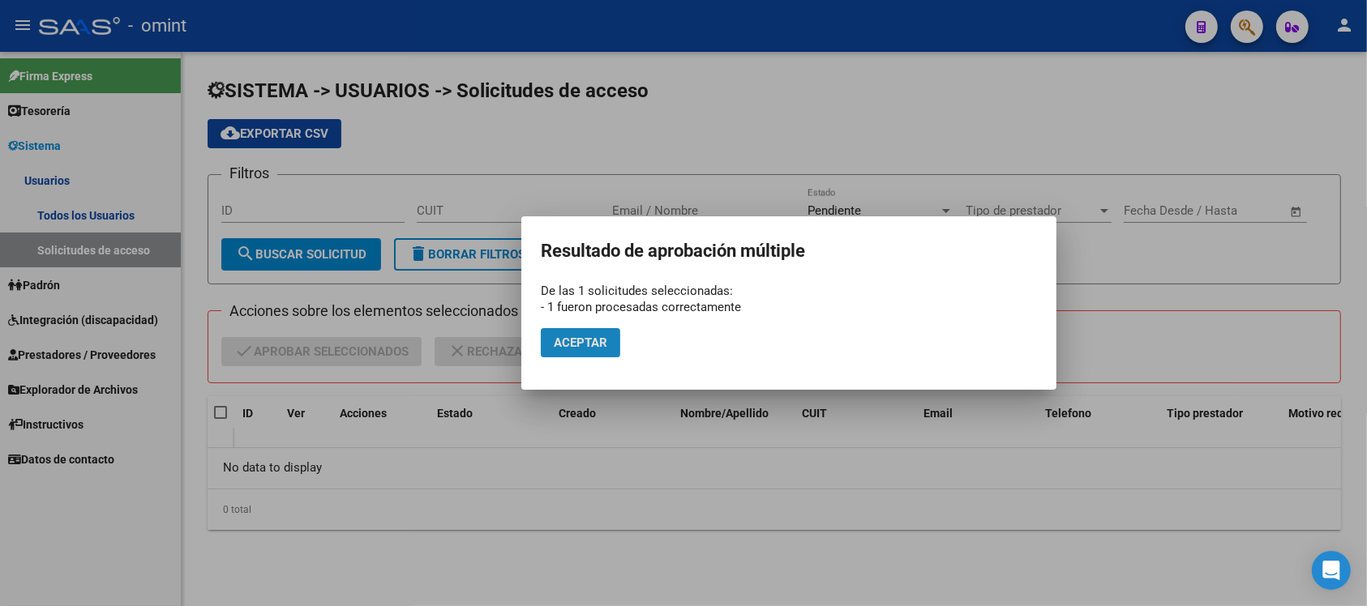
click span "Aceptar"
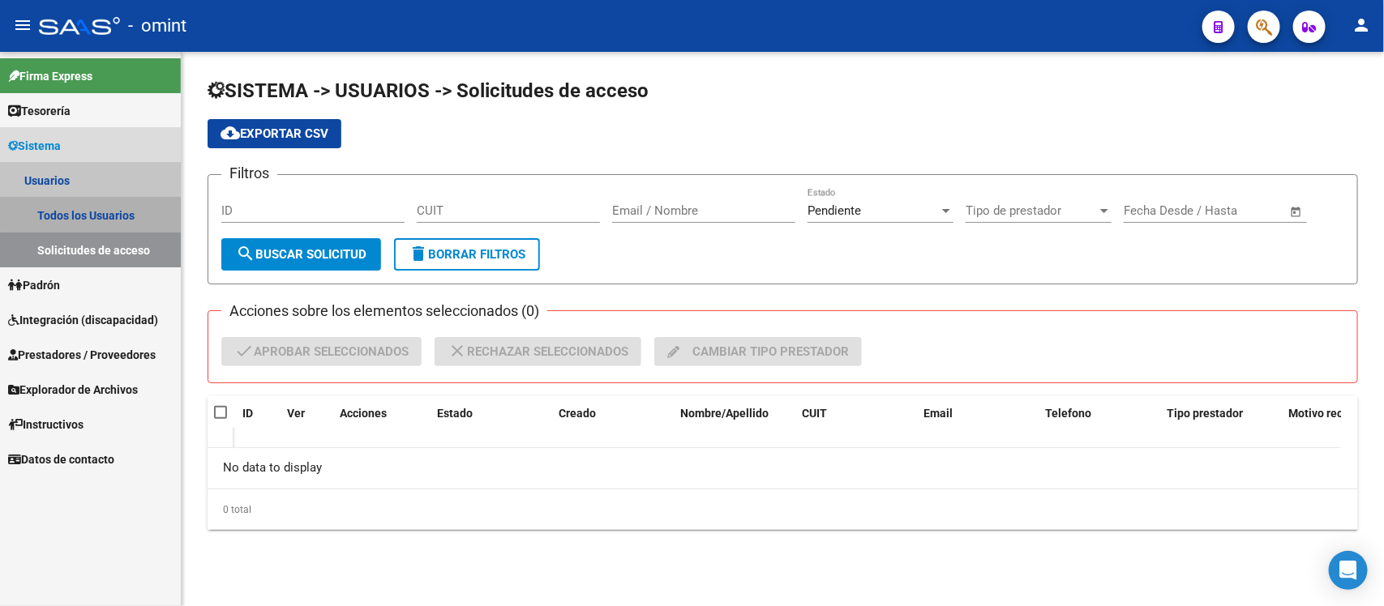
click link "Todos los Usuarios"
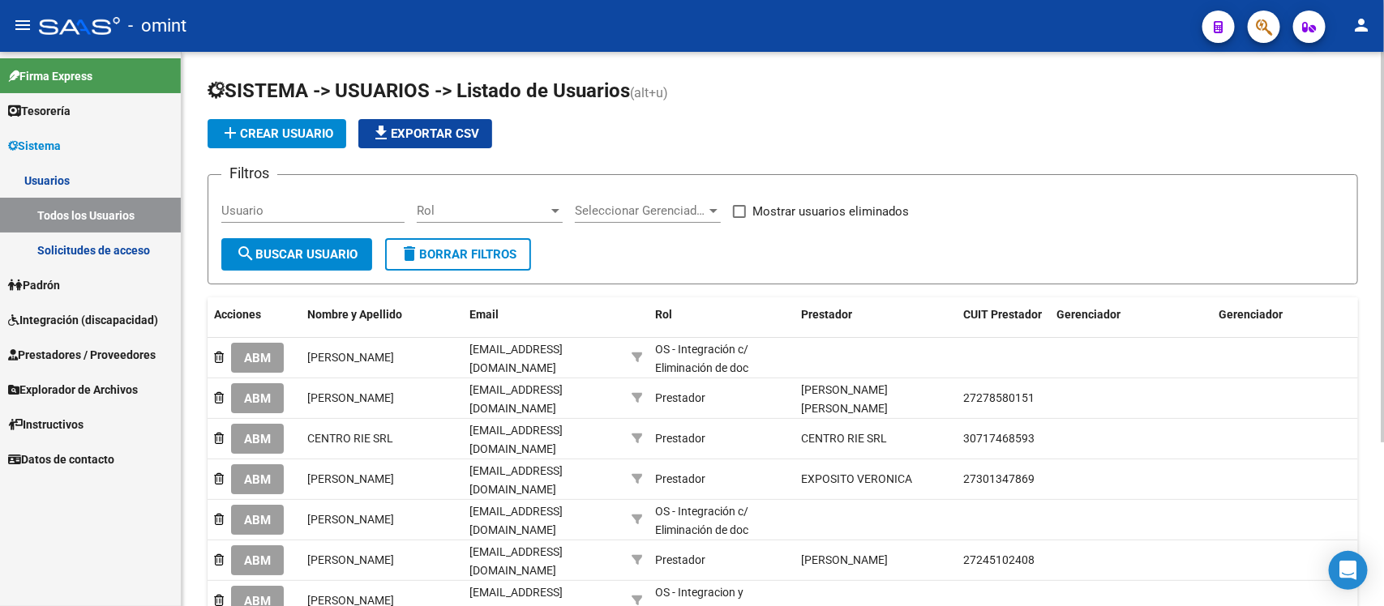
click input "Usuario"
paste input "CENTRO REHABILITACIÒN NORSALUD"
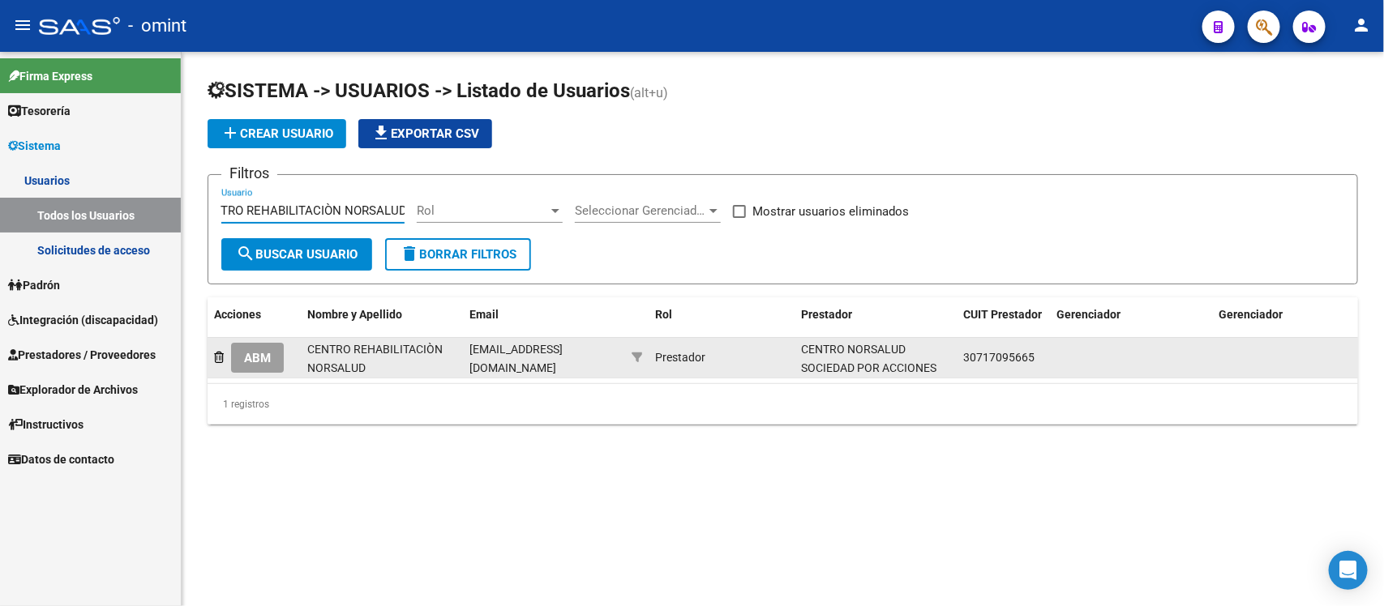
type input "CENTRO REHABILITACIÒN NORSALUD"
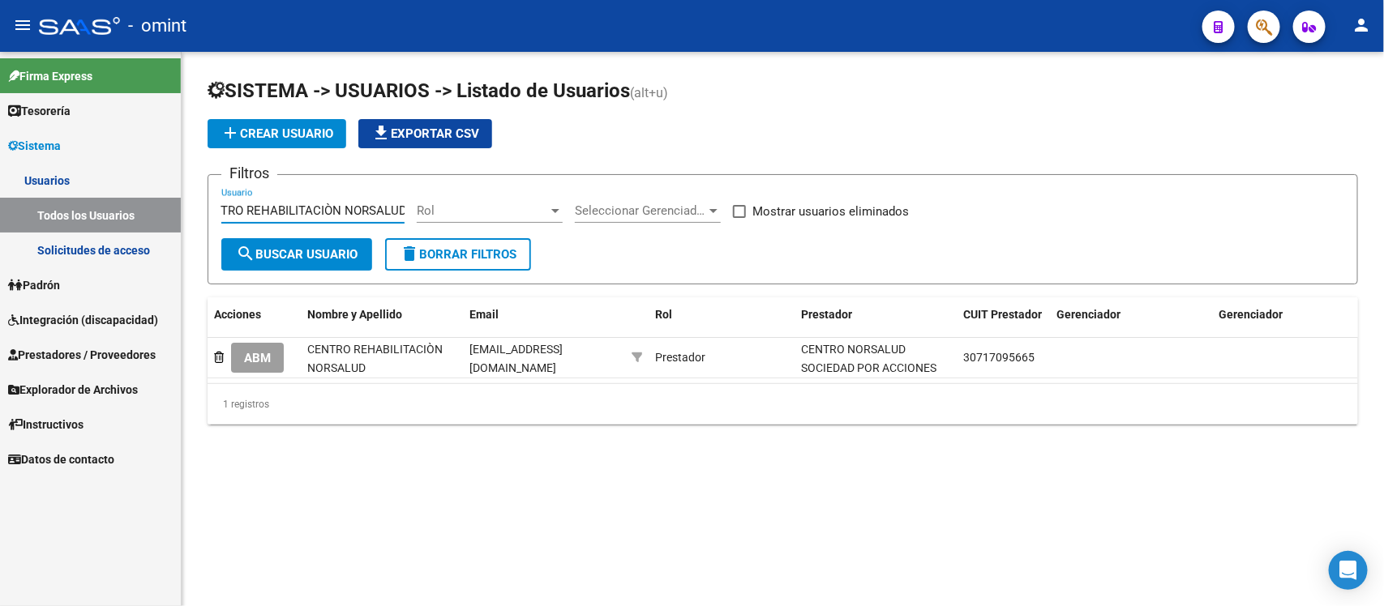
scroll to position [0, 0]
click button "ABM"
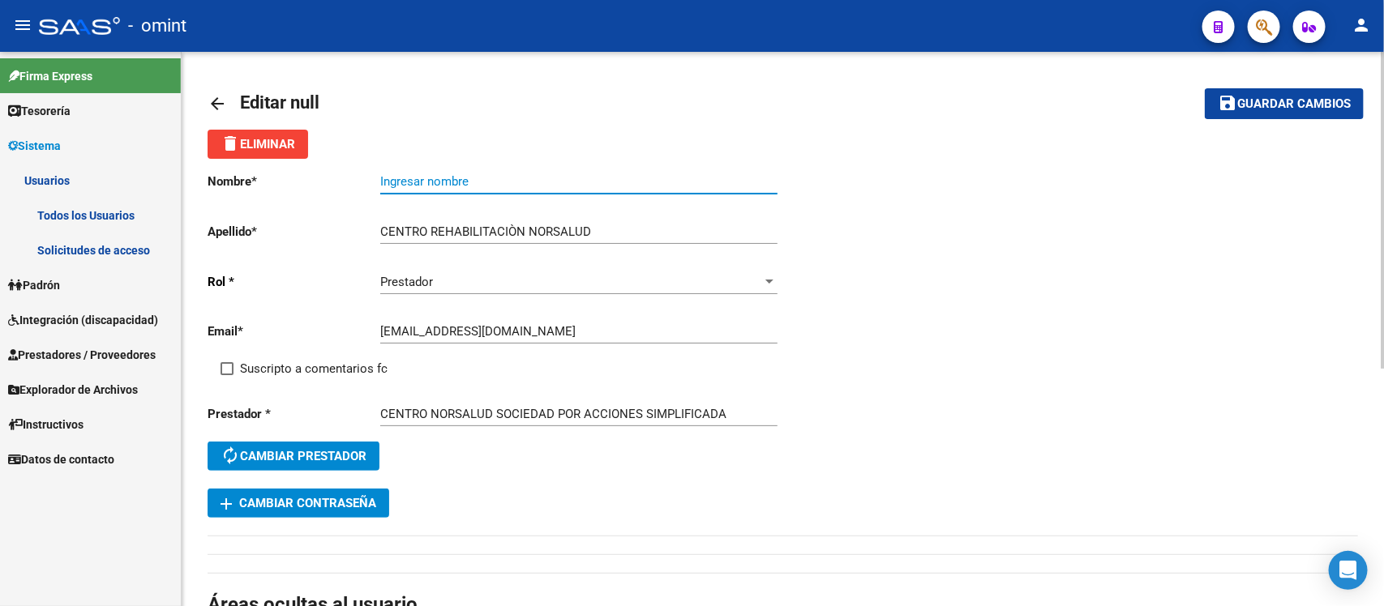
click input "Ingresar nombre"
paste input "CENTRO REHABILITACIÒN NORSALUD"
type input "CENTRO REHABILITACIÒN NORSALUD"
click label "Suscripto a comentarios fc"
click input "Suscripto a comentarios fc"
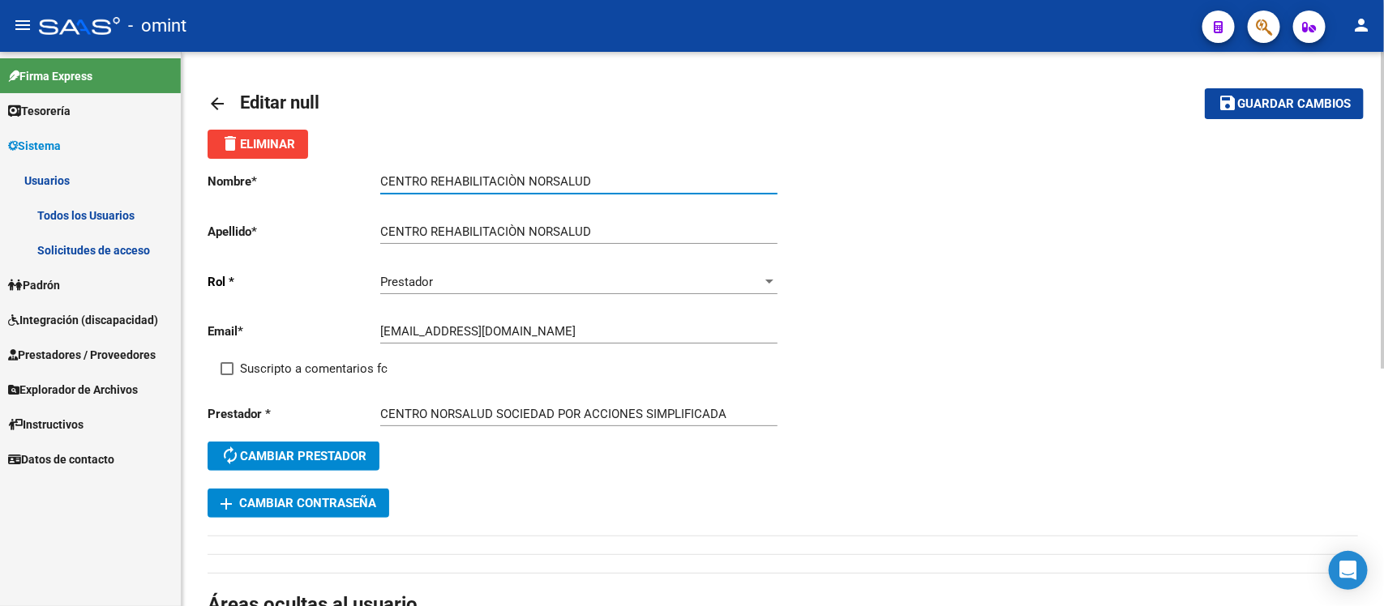
checkbox input "true"
click mat-icon "save"
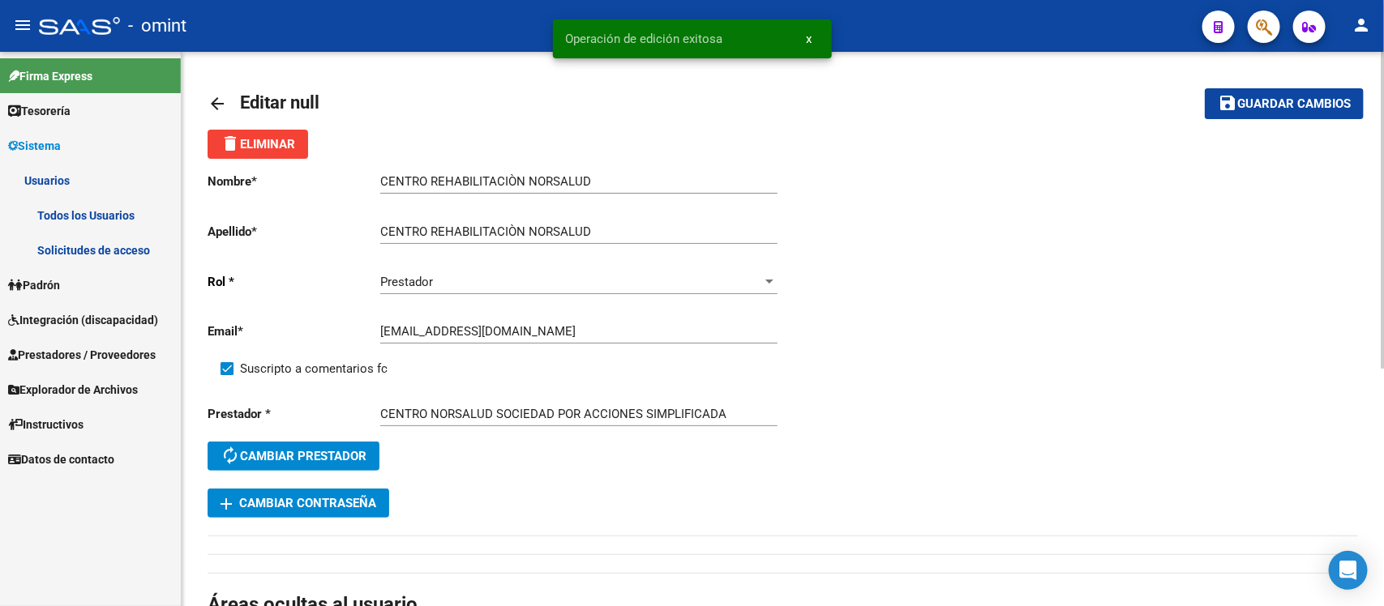
click mat-icon "arrow_back"
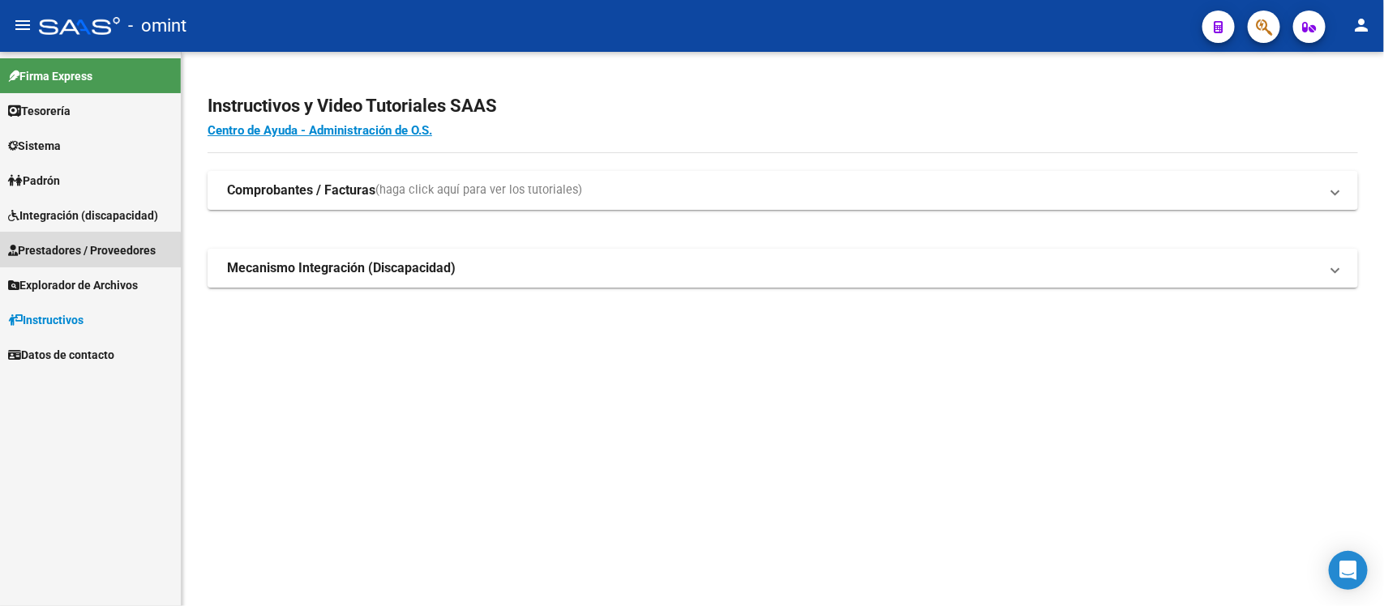
click at [71, 251] on span "Prestadores / Proveedores" at bounding box center [82, 251] width 148 height 18
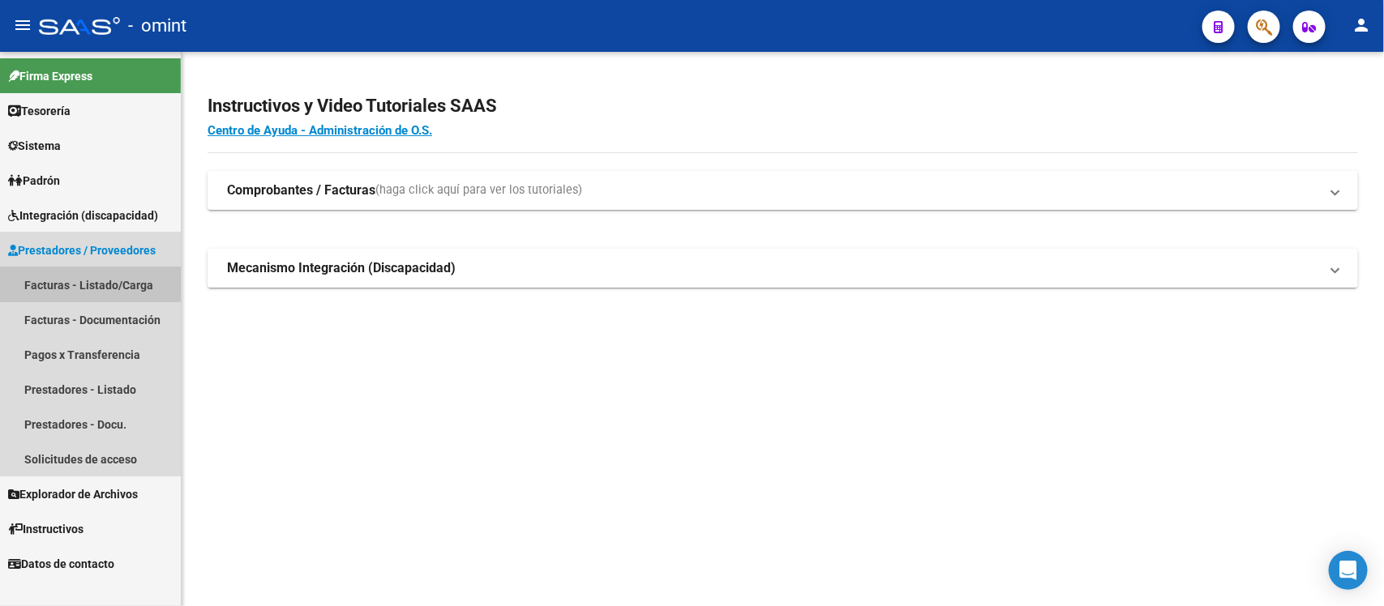
click at [79, 270] on link "Facturas - Listado/Carga" at bounding box center [90, 284] width 181 height 35
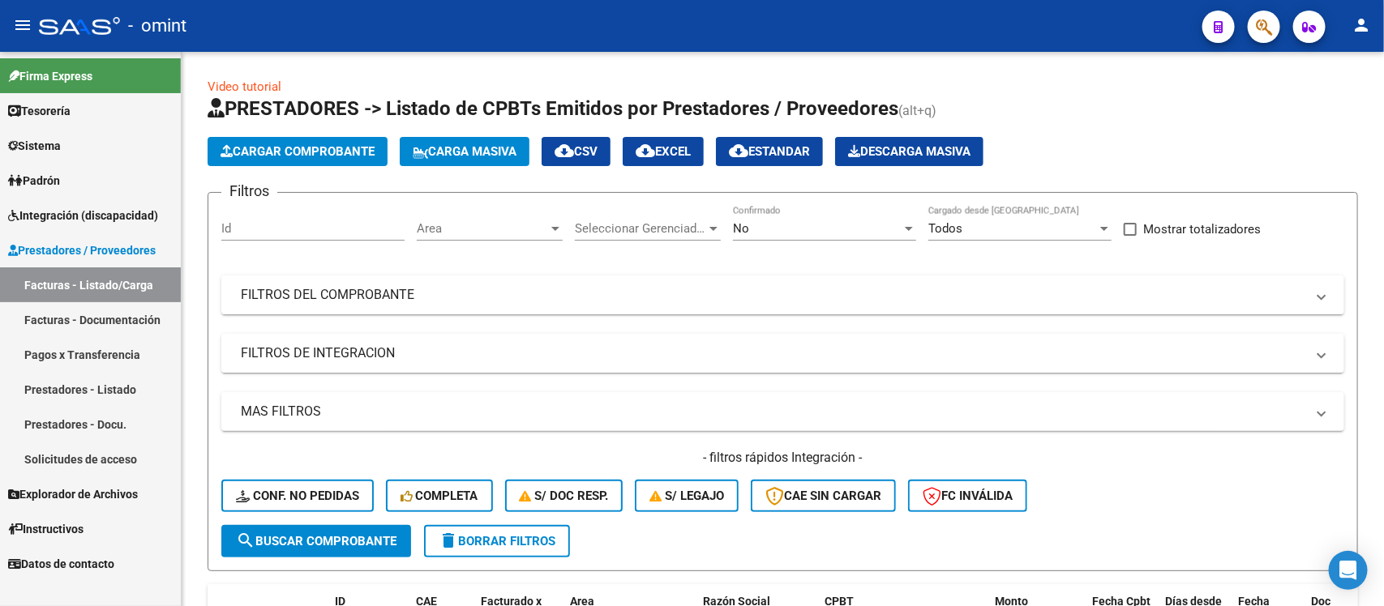
click at [74, 220] on span "Integración (discapacidad)" at bounding box center [83, 216] width 150 height 18
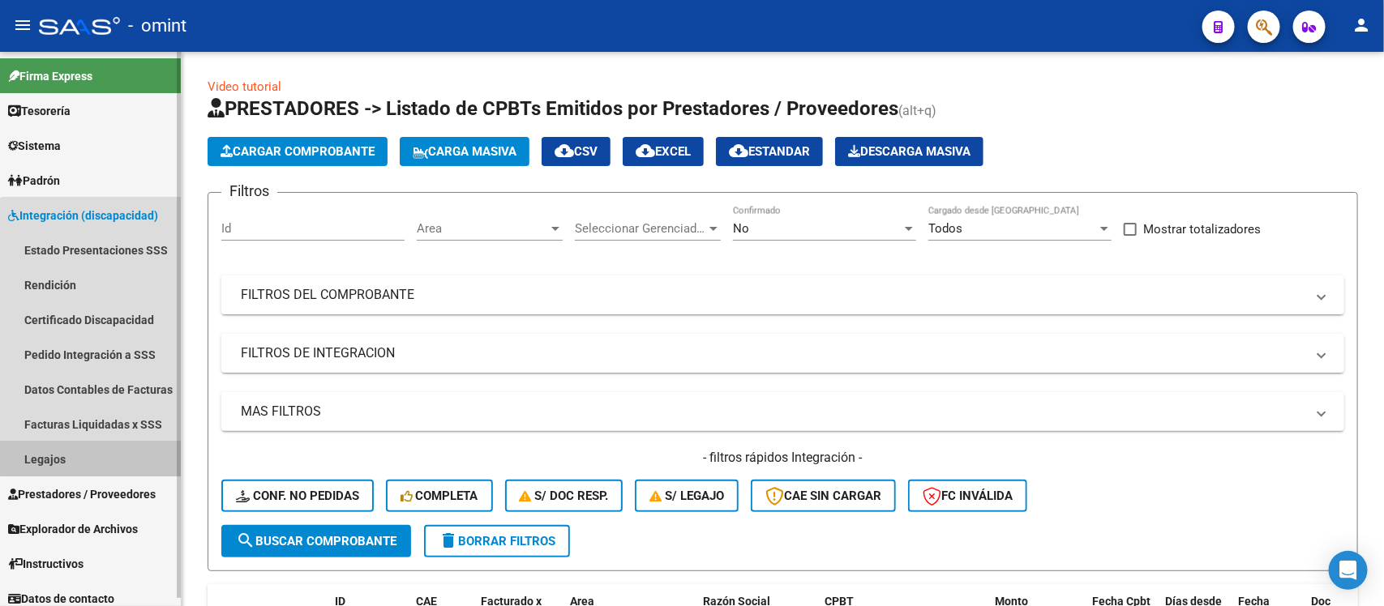
click at [94, 448] on link "Legajos" at bounding box center [90, 459] width 181 height 35
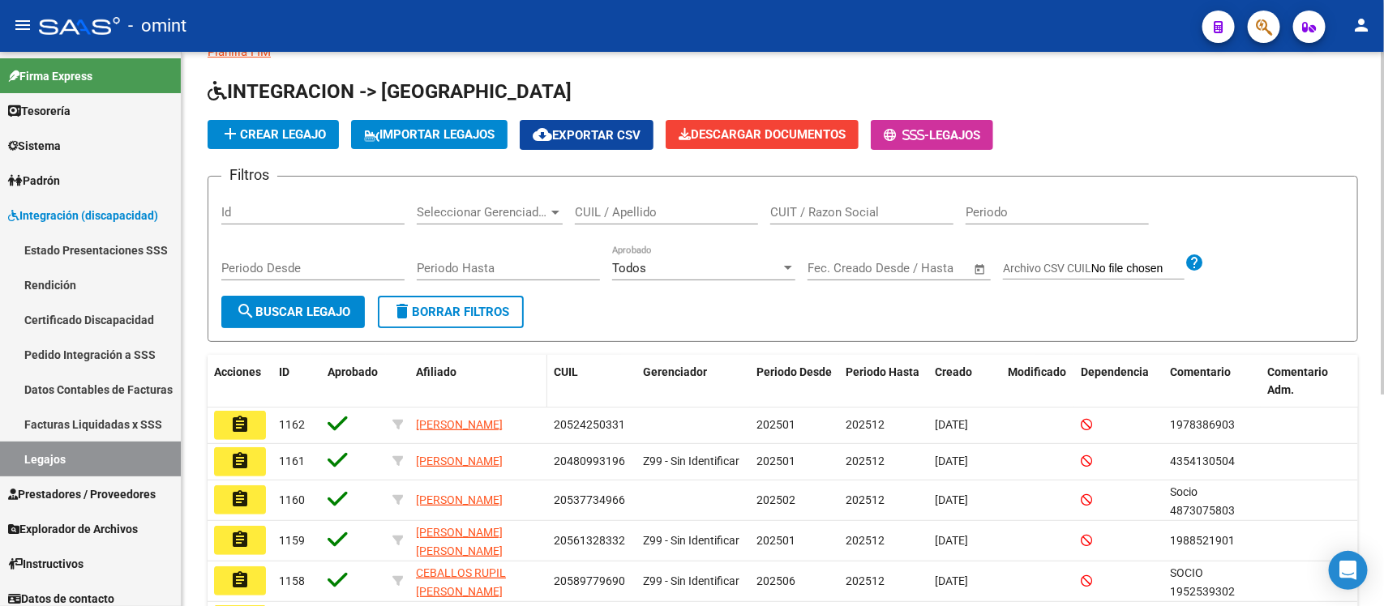
scroll to position [101, 0]
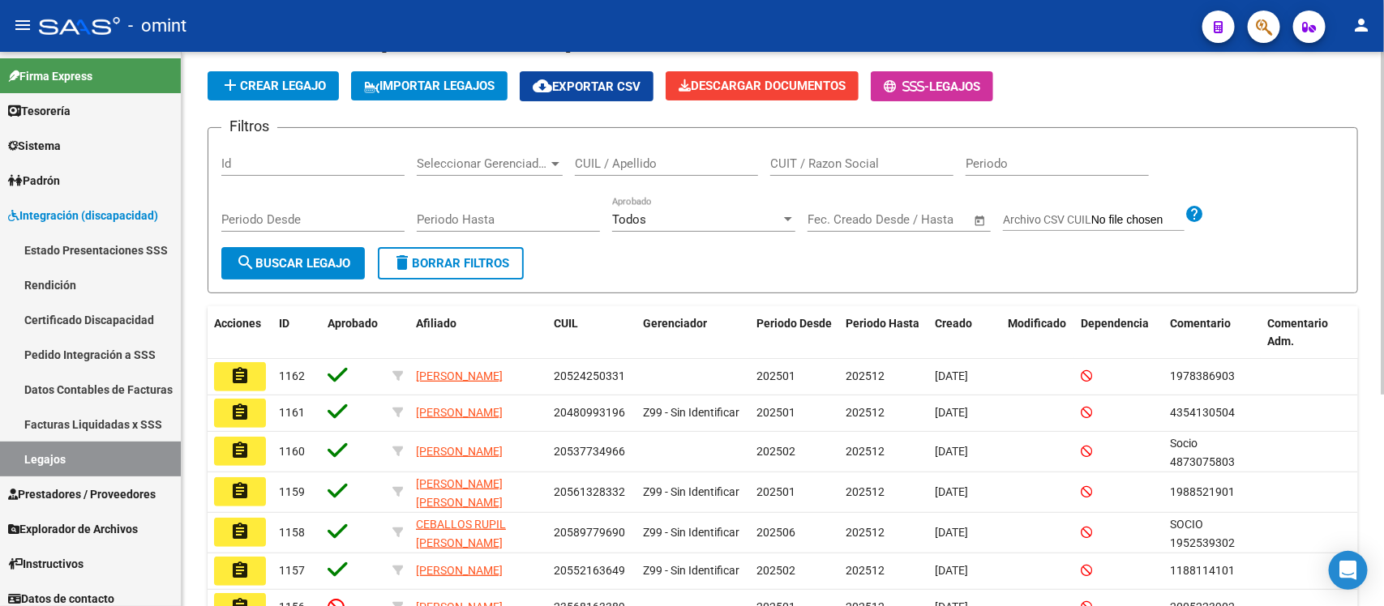
click at [669, 167] on input "CUIL / Apellido" at bounding box center [666, 163] width 183 height 15
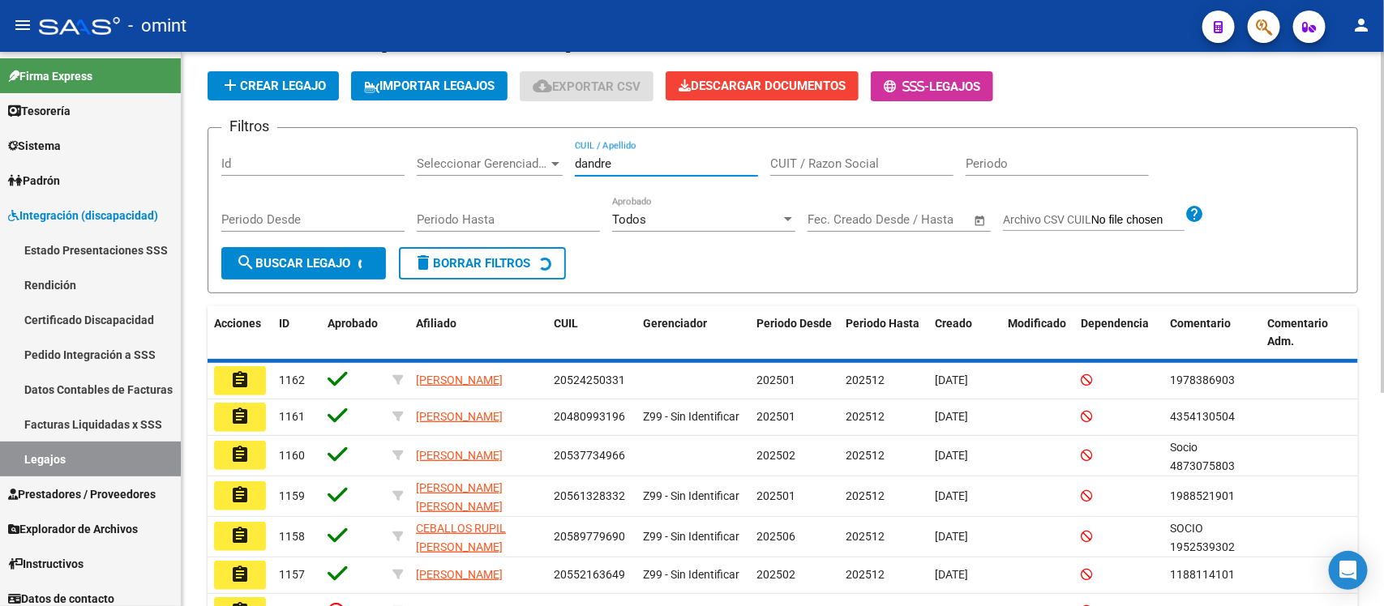
scroll to position [0, 0]
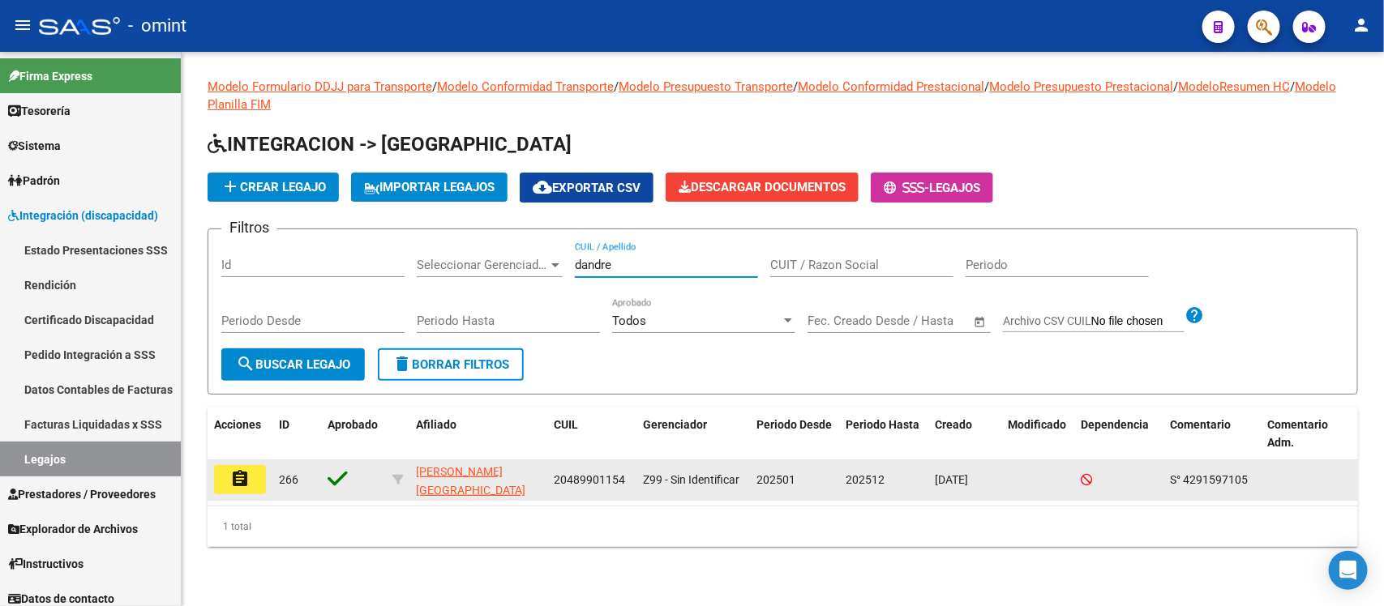
type input "dandre"
click at [253, 469] on button "assignment" at bounding box center [240, 479] width 52 height 29
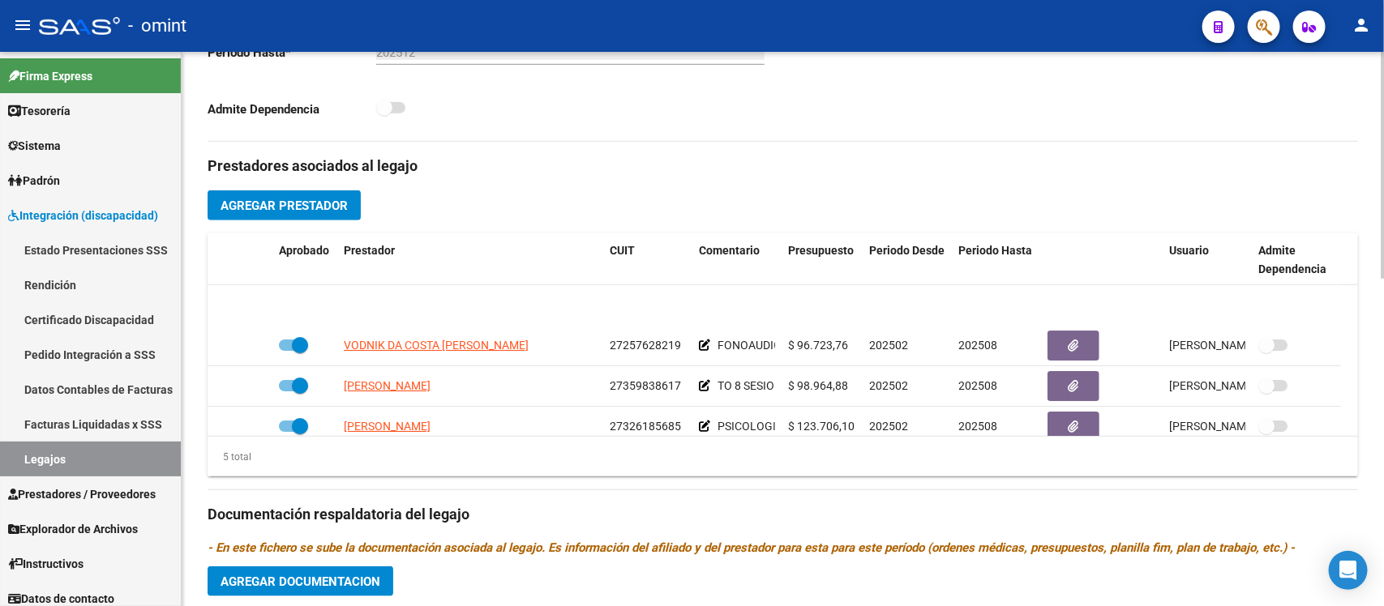
scroll to position [58, 0]
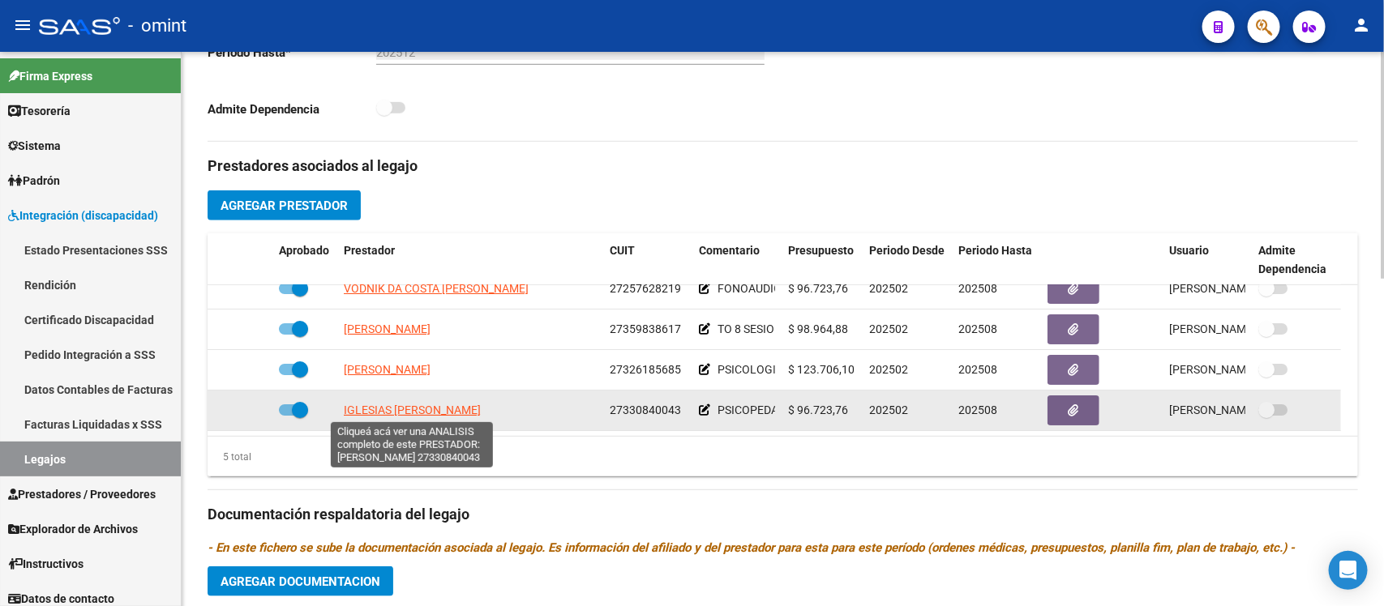
click at [451, 408] on span "IGLESIAS NATALIA GISELA" at bounding box center [412, 410] width 137 height 13
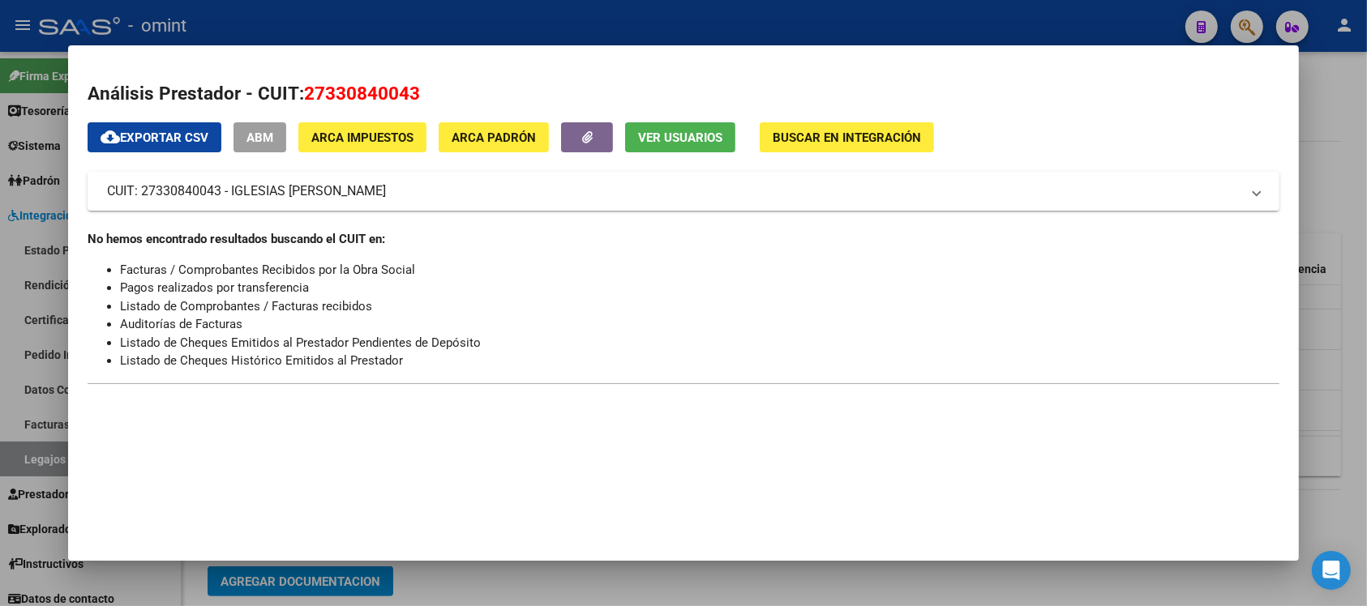
click at [495, 18] on div at bounding box center [683, 303] width 1367 height 606
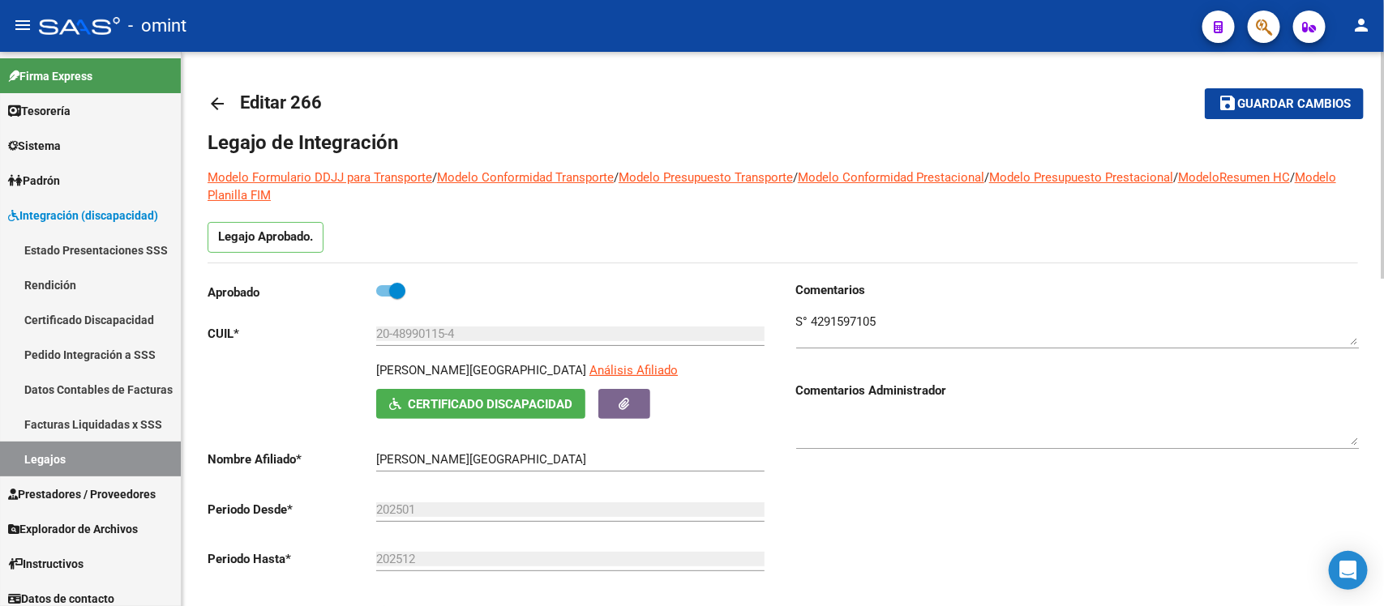
click at [217, 111] on mat-icon "arrow_back" at bounding box center [217, 103] width 19 height 19
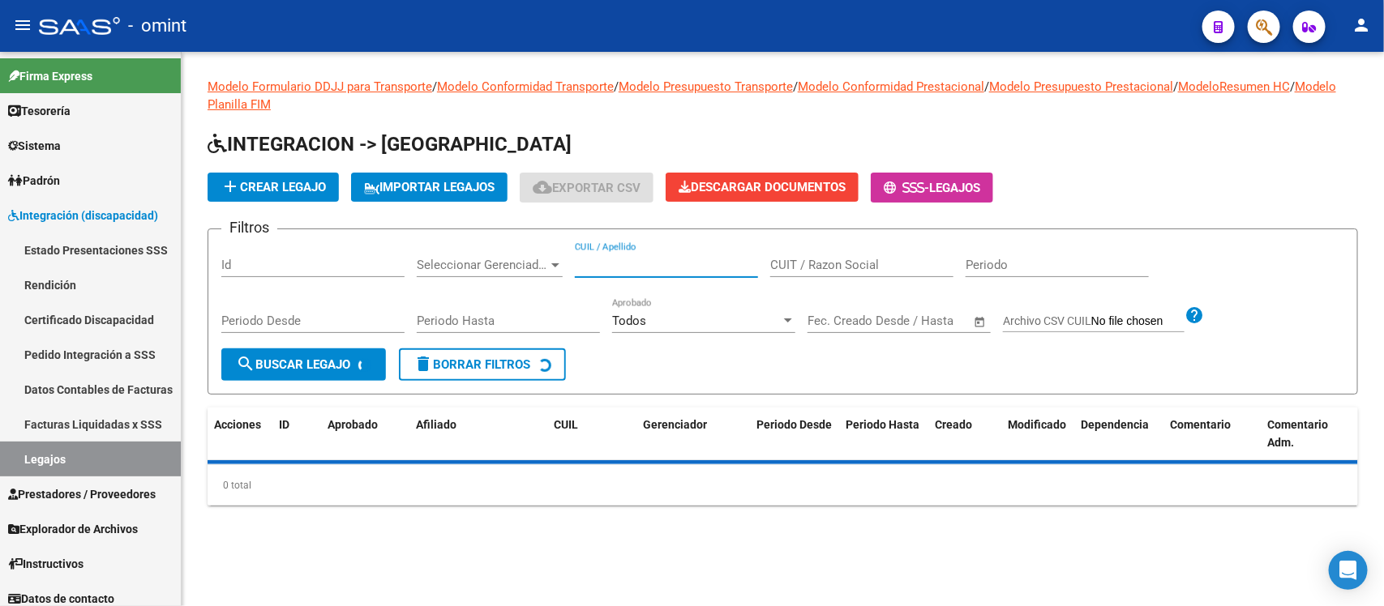
click at [671, 258] on input "CUIL / Apellido" at bounding box center [666, 265] width 183 height 15
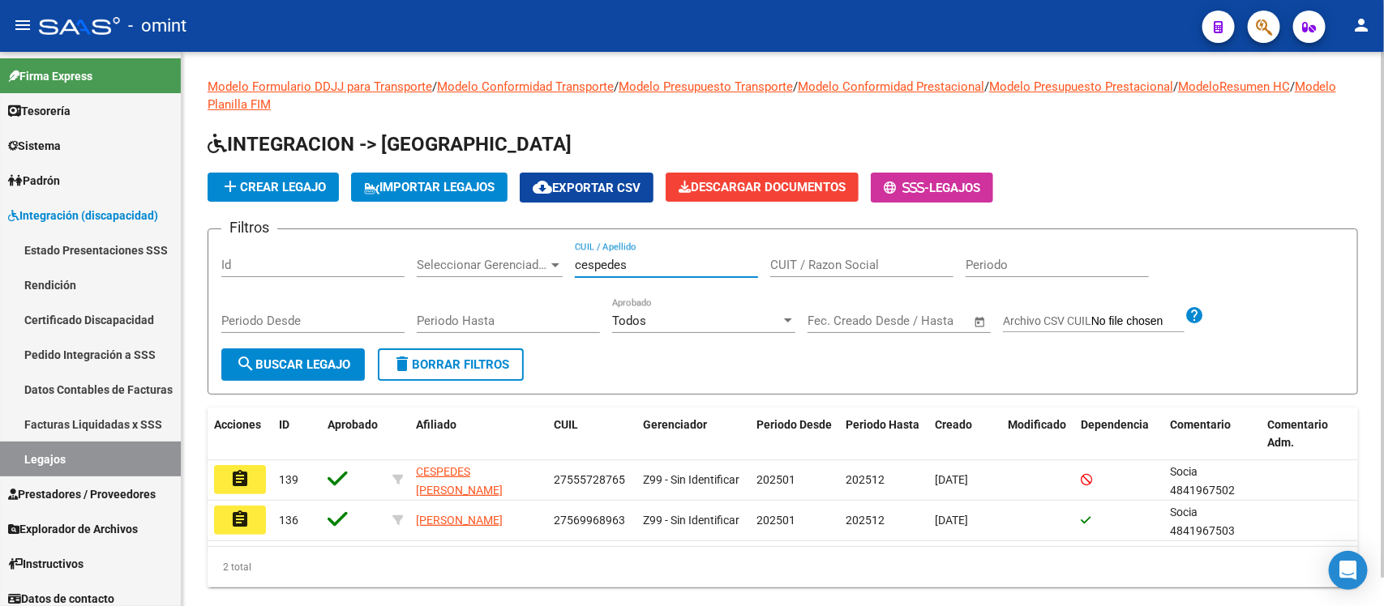
type input "cespedes"
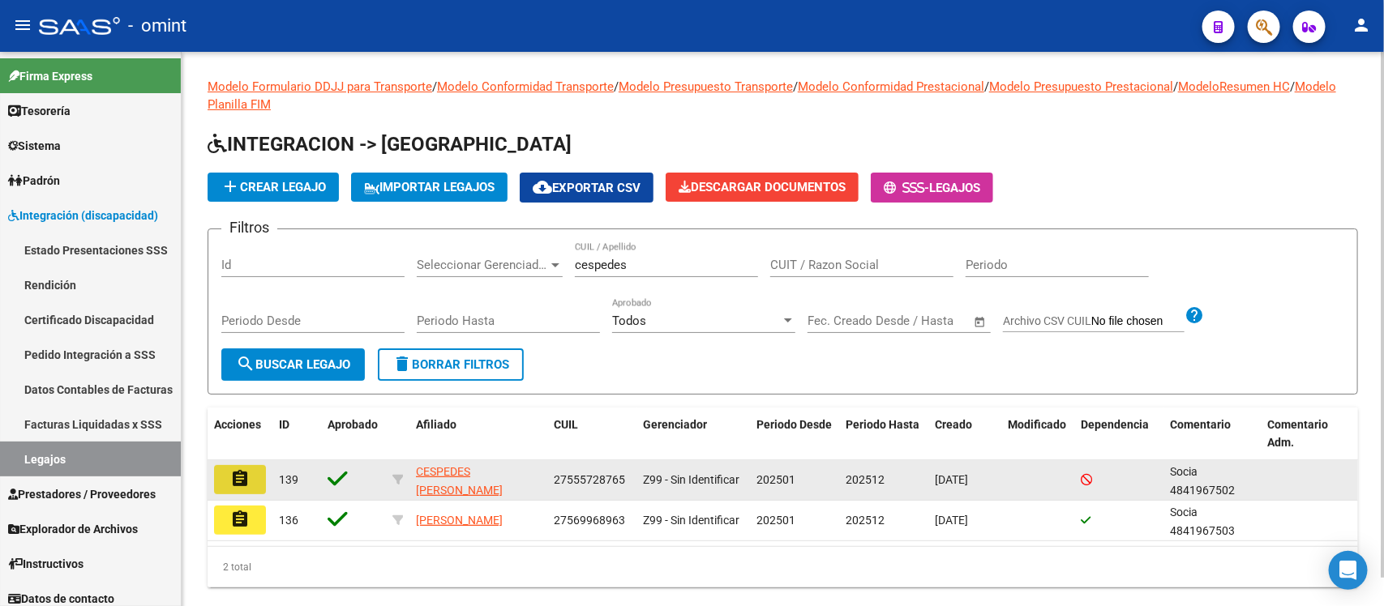
click at [228, 486] on button "assignment" at bounding box center [240, 479] width 52 height 29
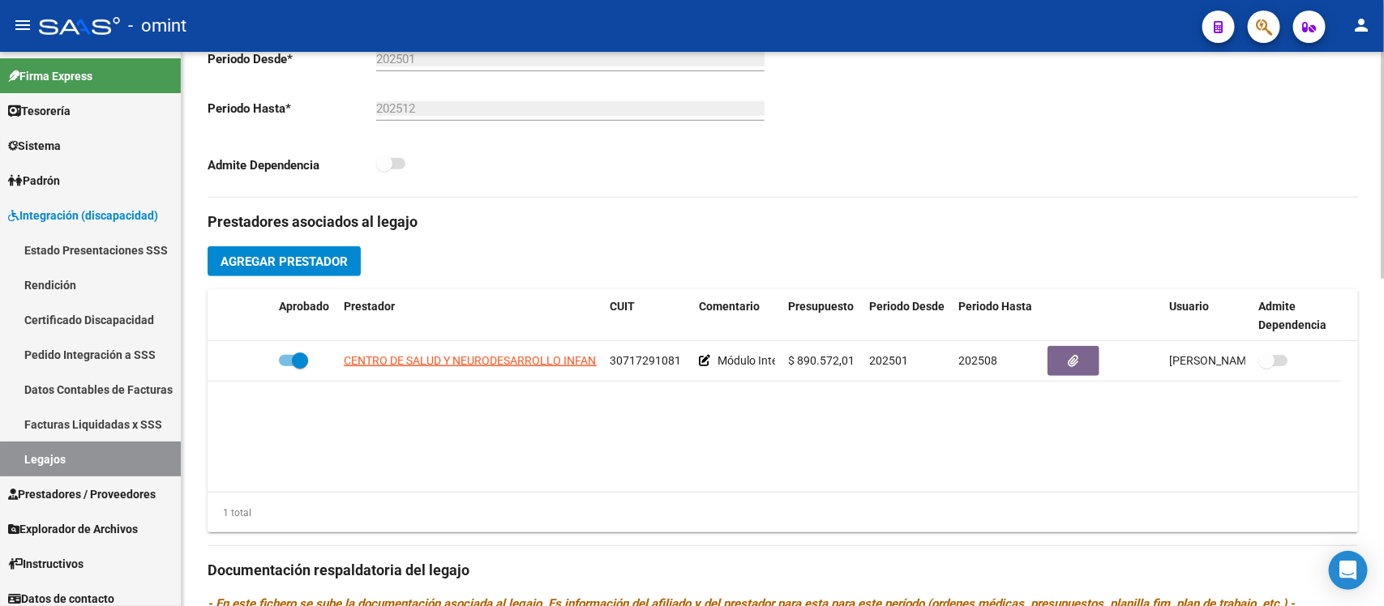
scroll to position [507, 0]
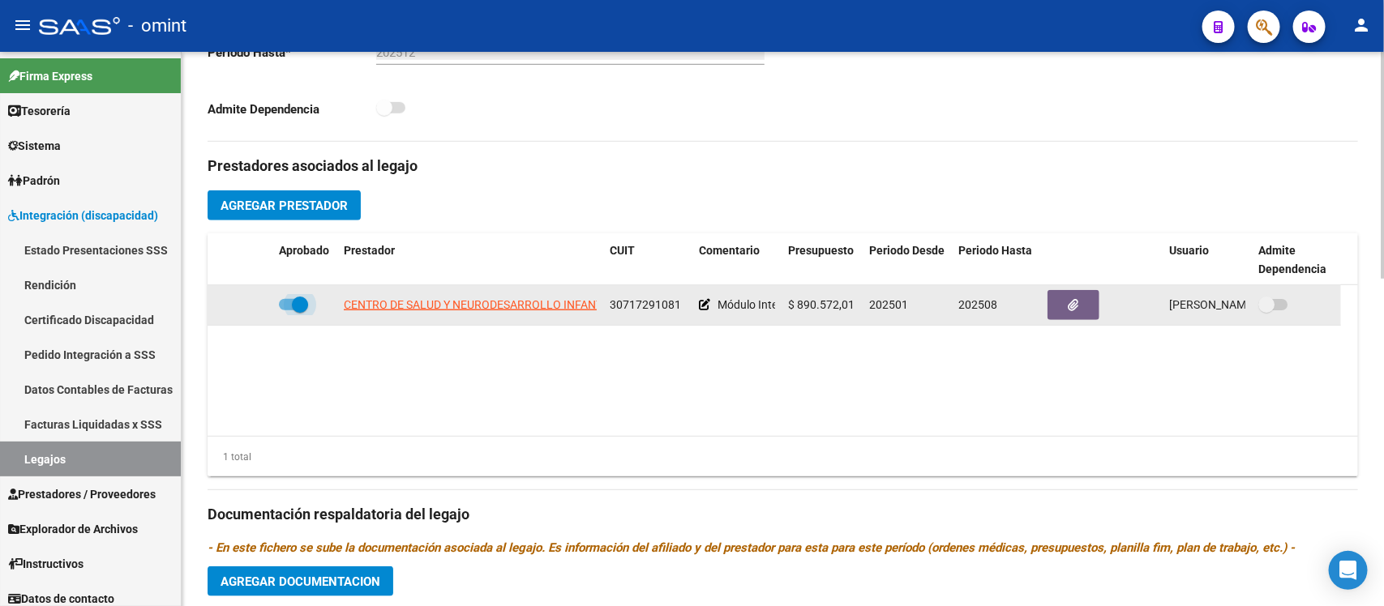
click at [296, 310] on span at bounding box center [300, 305] width 16 height 16
click at [287, 310] on input "checkbox" at bounding box center [286, 310] width 1 height 1
checkbox input "false"
click at [250, 302] on icon at bounding box center [248, 304] width 11 height 11
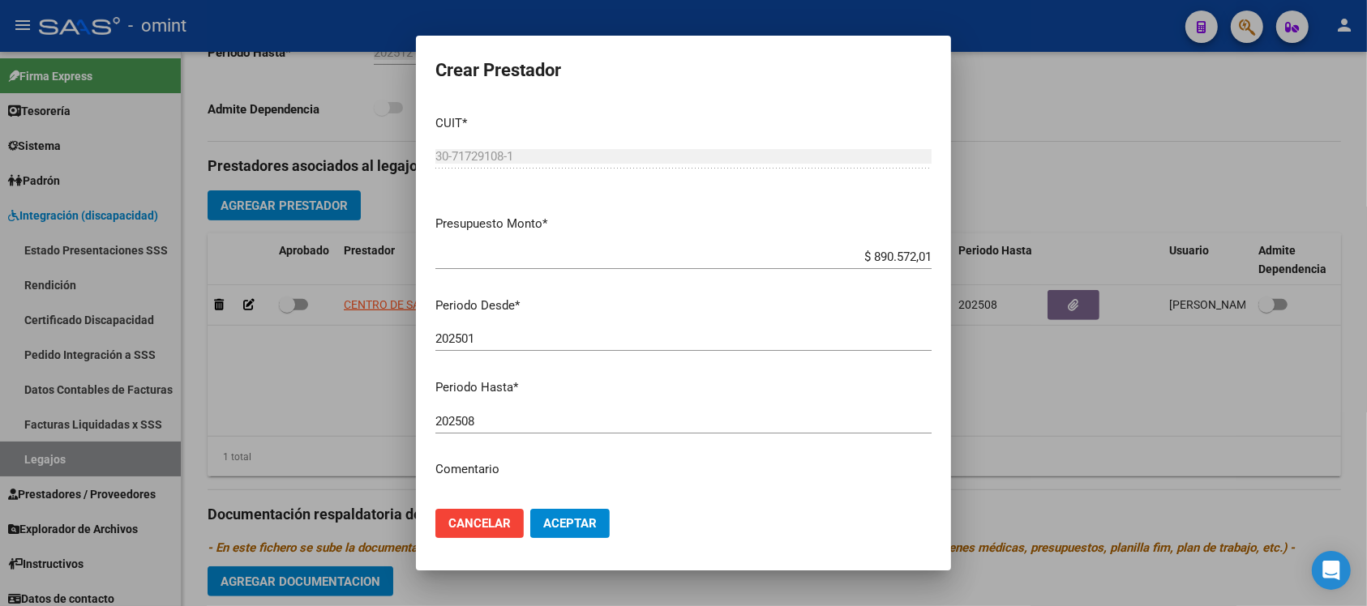
click at [532, 432] on div "202508 Ingresar el periodo" at bounding box center [683, 421] width 496 height 24
type input "202512"
click at [530, 509] on button "Aceptar" at bounding box center [569, 523] width 79 height 29
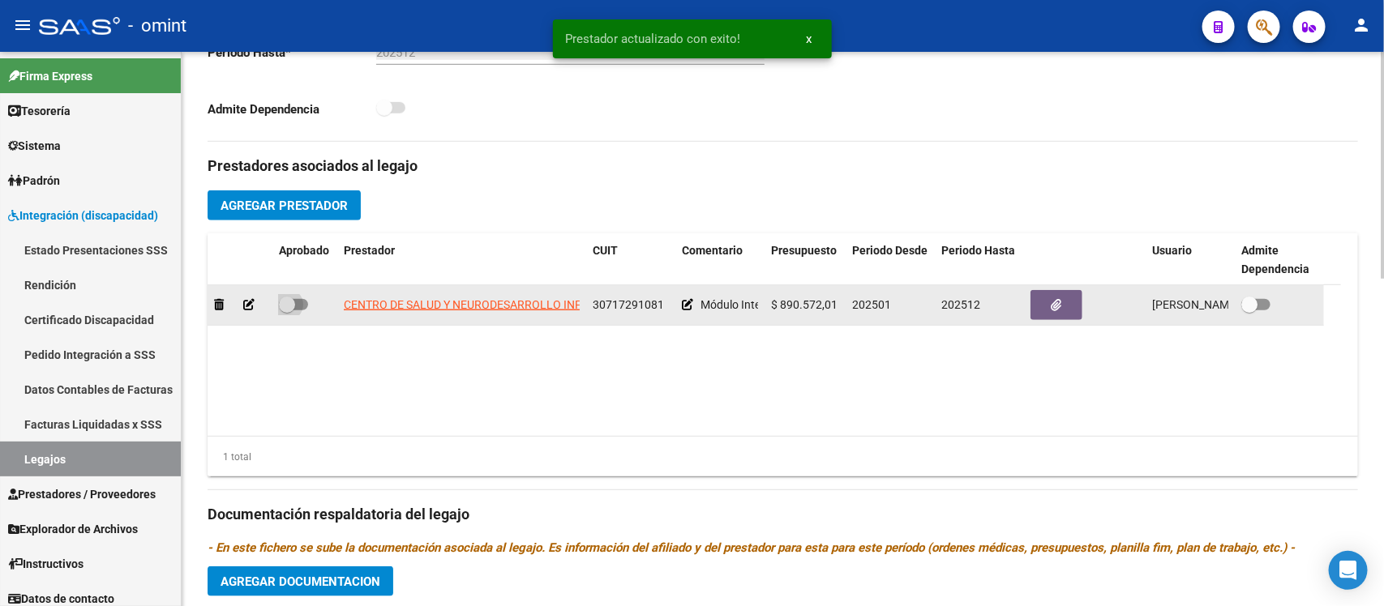
click at [286, 302] on span at bounding box center [287, 305] width 16 height 16
click at [286, 310] on input "checkbox" at bounding box center [286, 310] width 1 height 1
checkbox input "true"
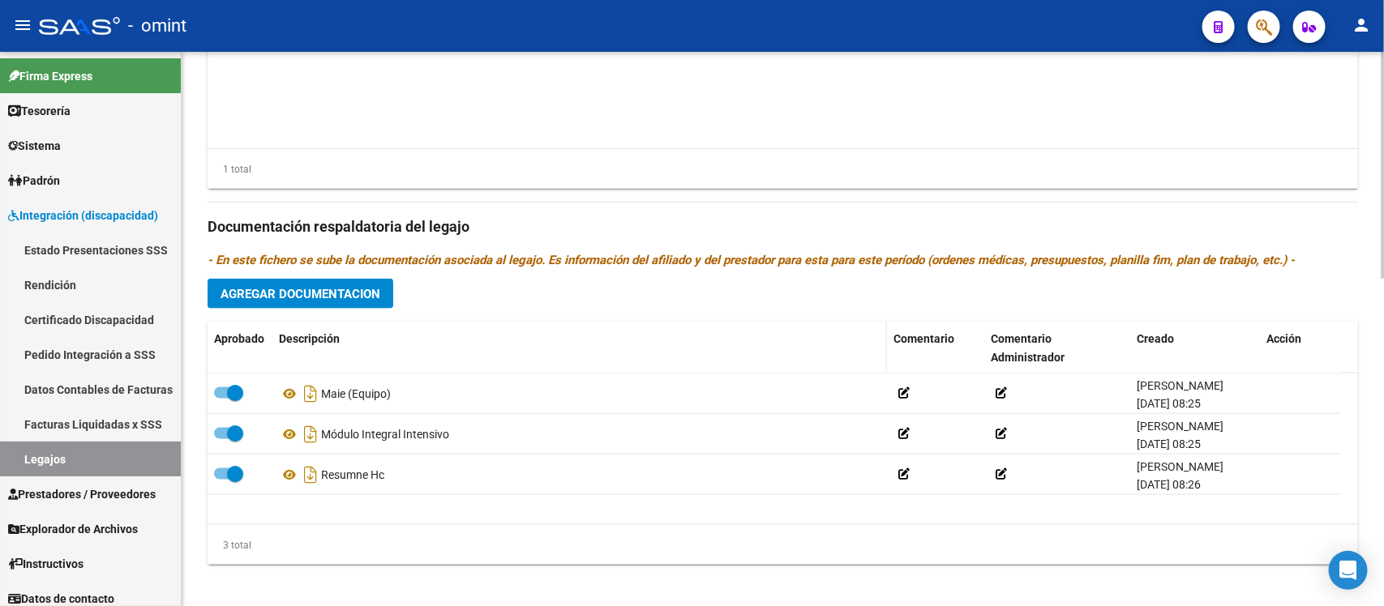
scroll to position [803, 0]
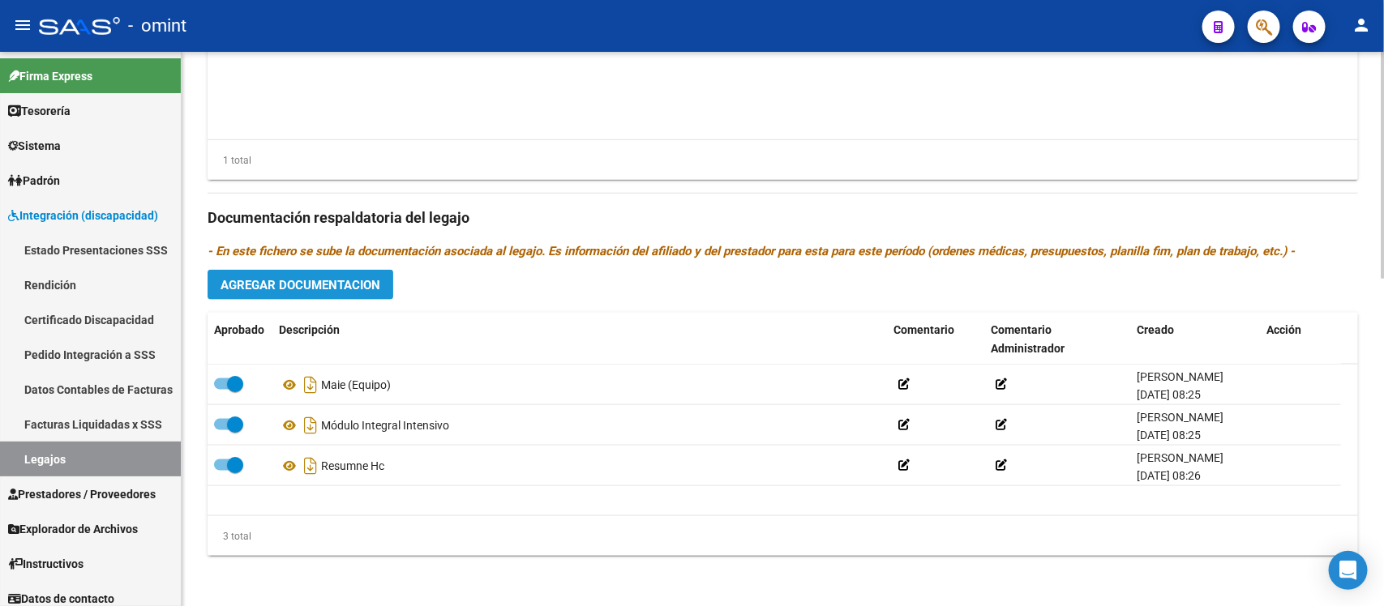
click at [308, 284] on span "Agregar Documentacion" at bounding box center [300, 285] width 160 height 15
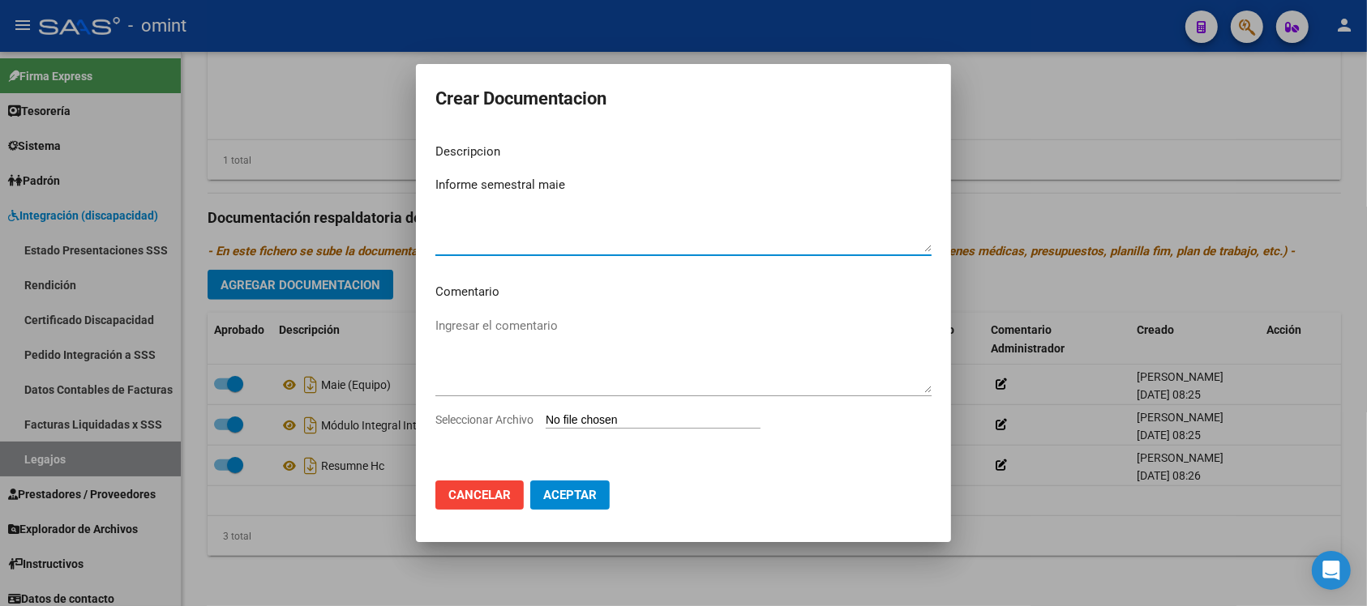
type textarea "Informe semestral maie"
click at [678, 413] on input "Seleccionar Archivo" at bounding box center [653, 420] width 215 height 15
type input "C:\fakepath\Cespedes Celeste informe (Apoyo escolar).pdf"
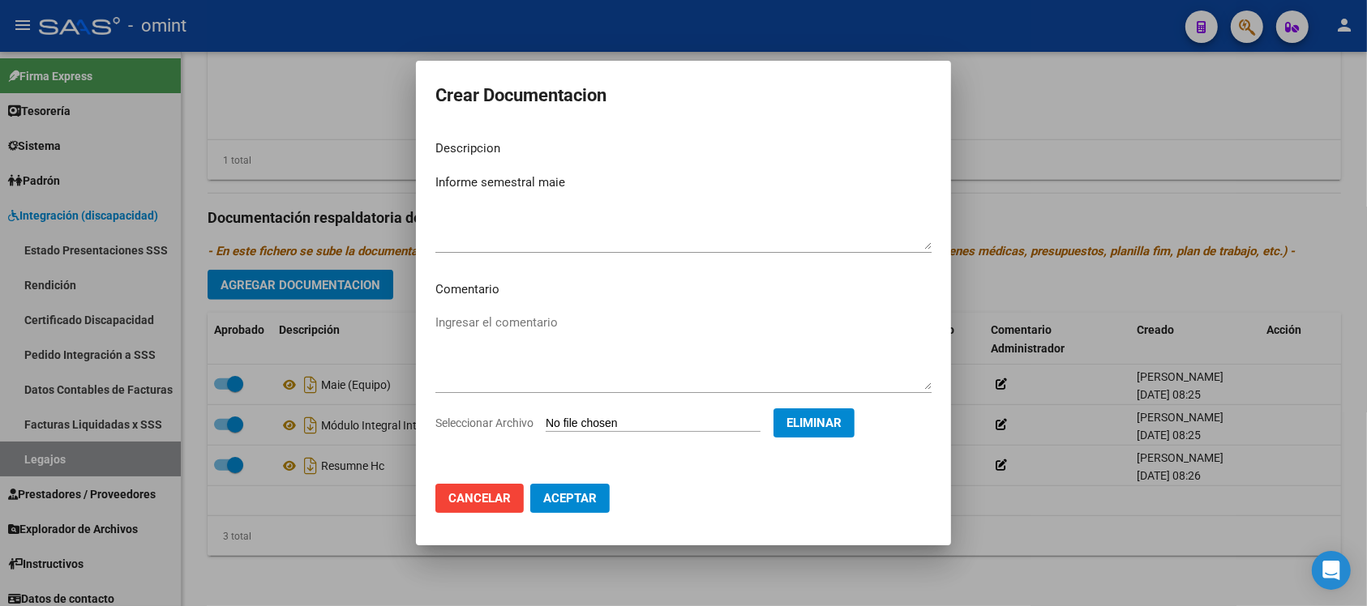
click at [570, 511] on button "Aceptar" at bounding box center [569, 498] width 79 height 29
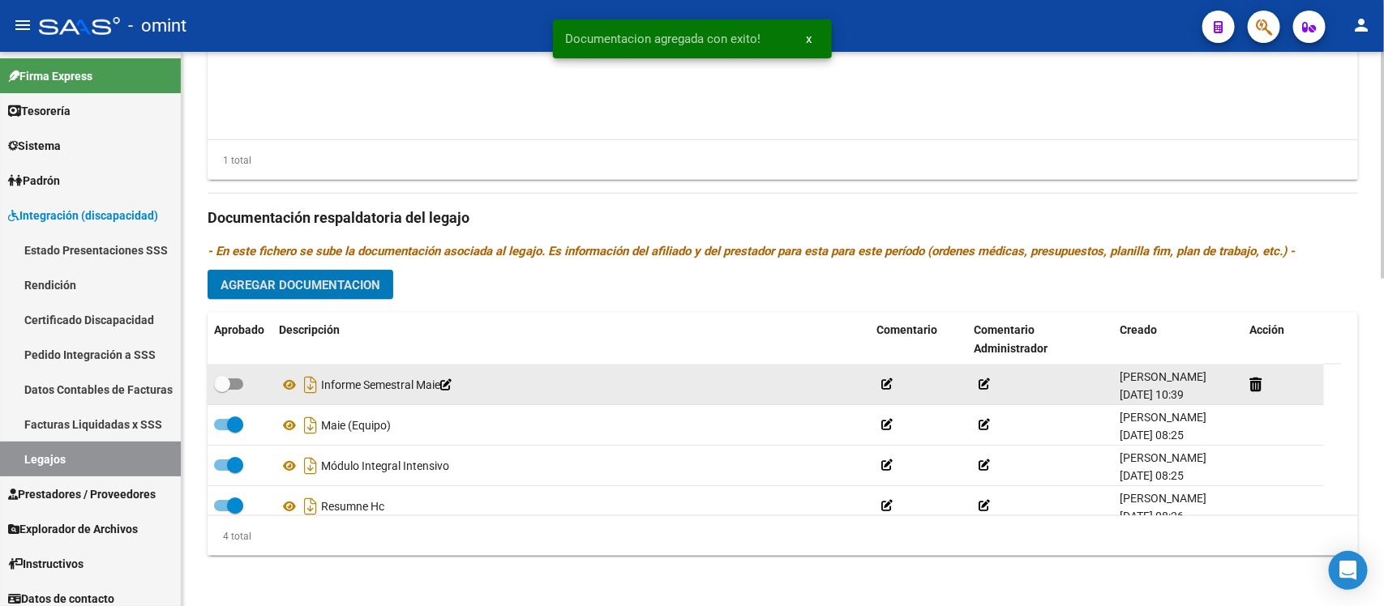
click at [214, 393] on div at bounding box center [240, 384] width 52 height 21
click at [219, 387] on span at bounding box center [222, 384] width 16 height 16
click at [221, 390] on input "checkbox" at bounding box center [221, 390] width 1 height 1
checkbox input "true"
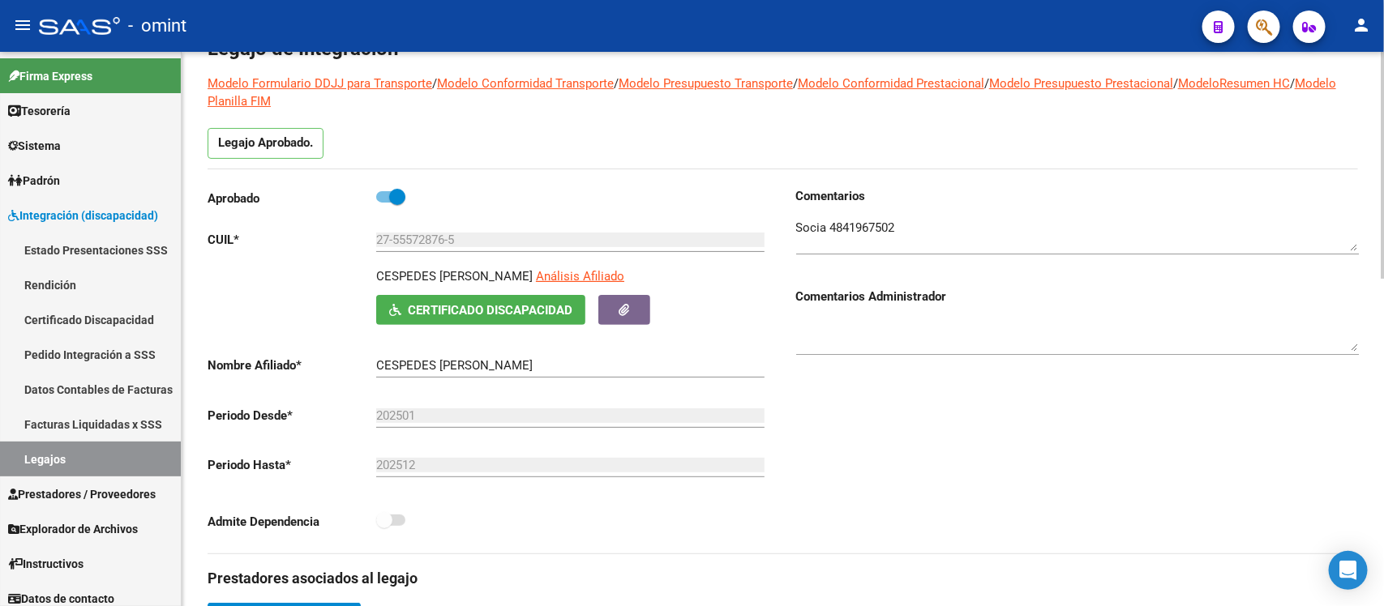
scroll to position [0, 0]
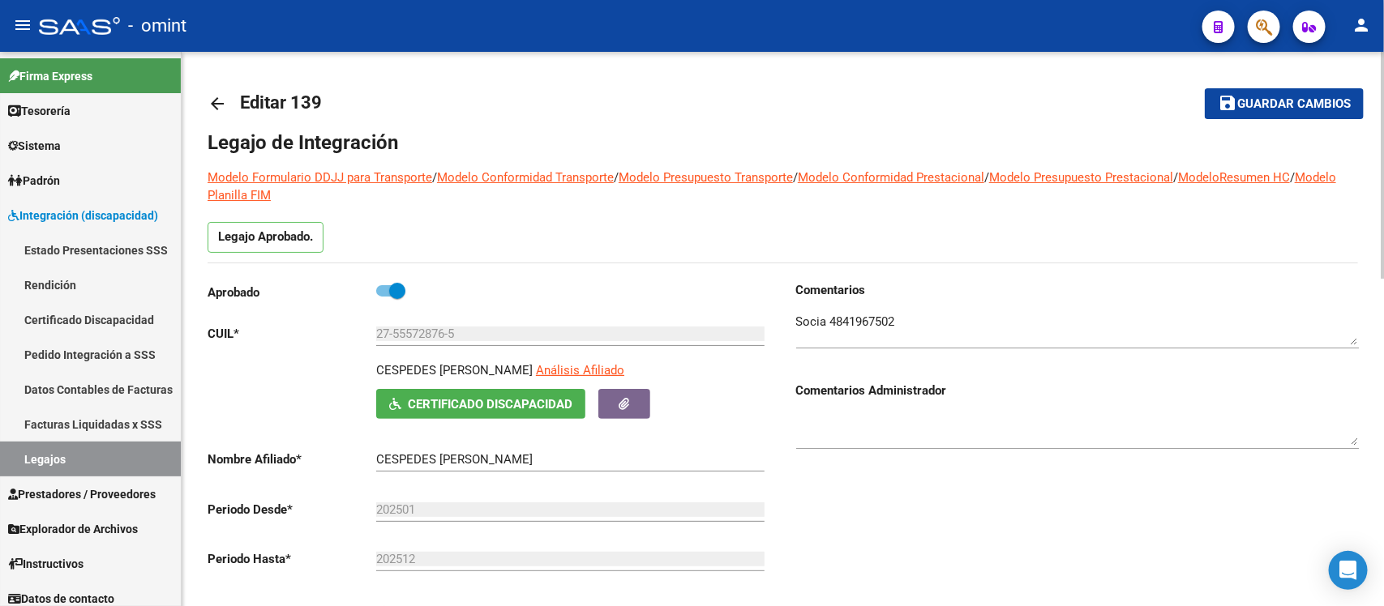
click at [212, 100] on mat-icon "arrow_back" at bounding box center [217, 103] width 19 height 19
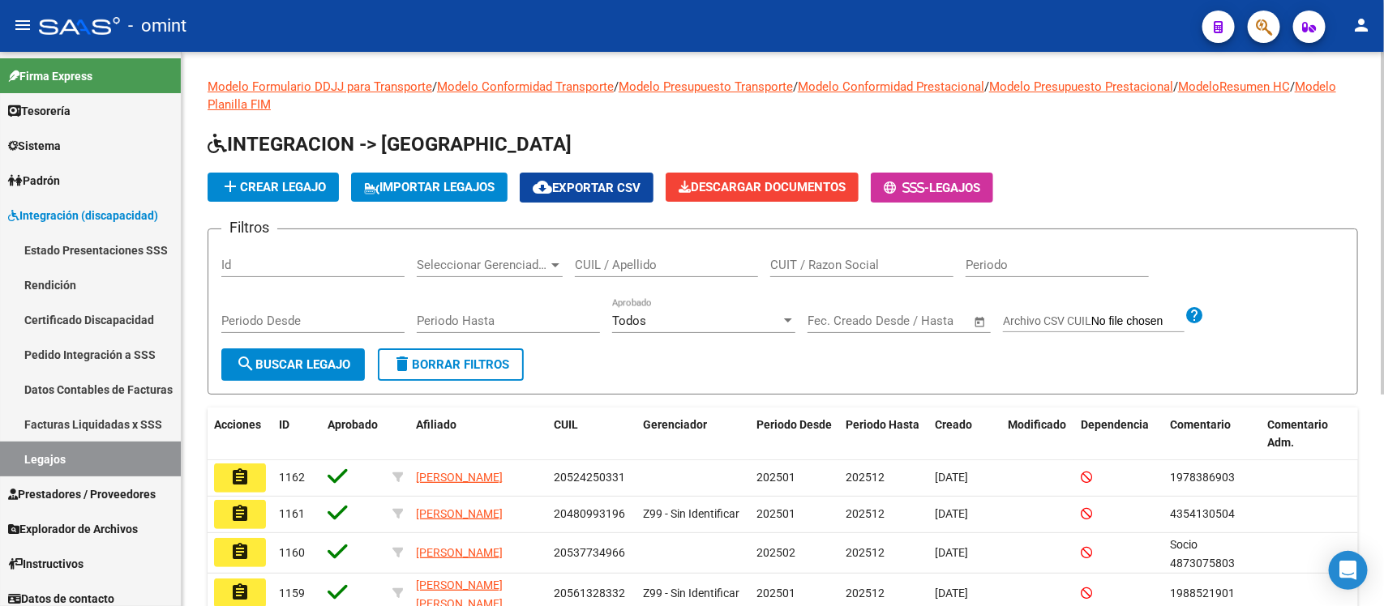
click at [616, 263] on input "CUIL / Apellido" at bounding box center [666, 265] width 183 height 15
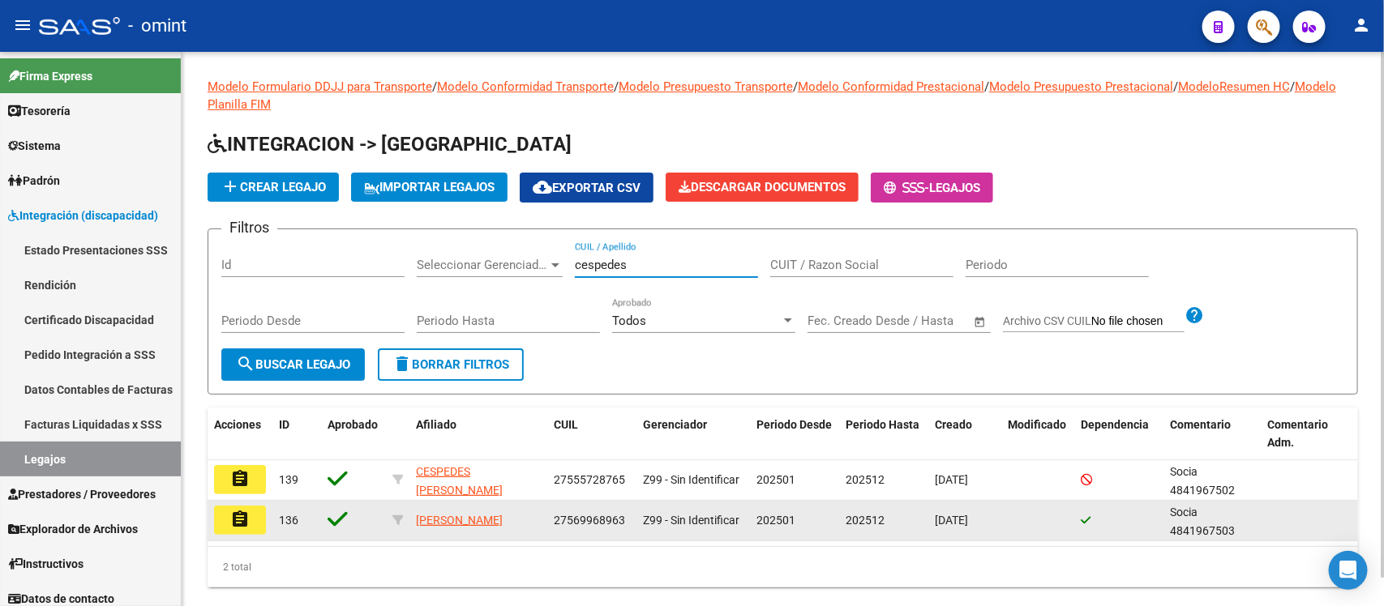
type input "cespedes"
click at [247, 512] on mat-icon "assignment" at bounding box center [239, 519] width 19 height 19
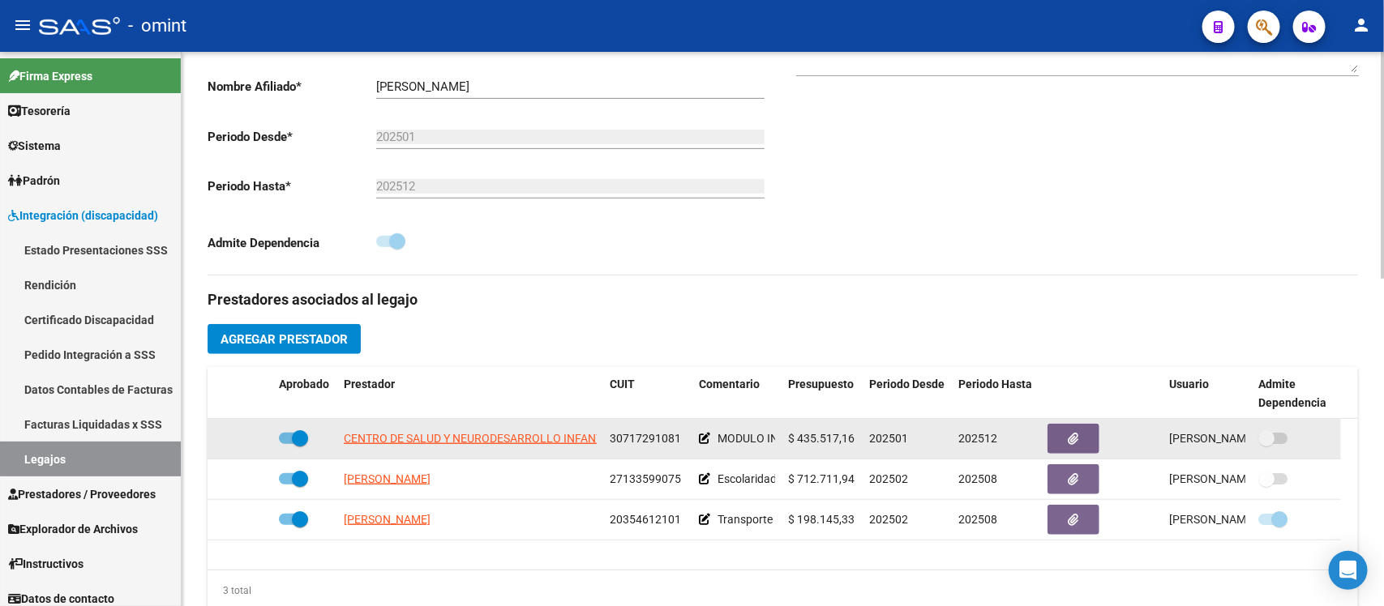
scroll to position [405, 0]
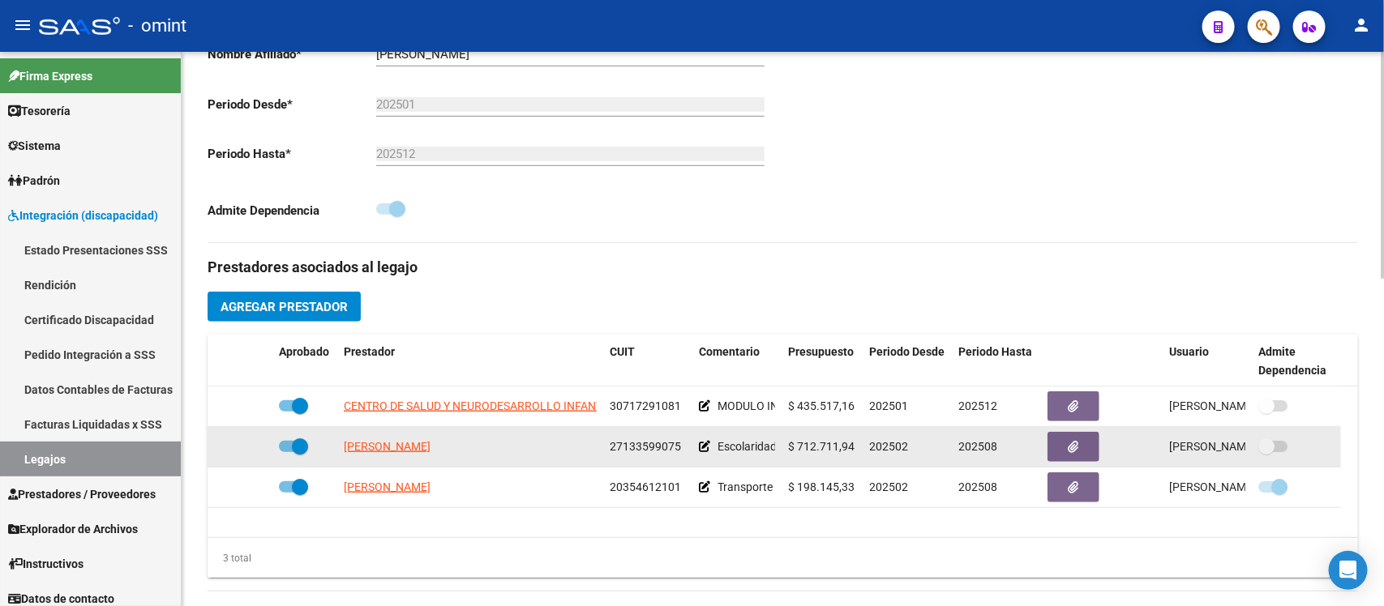
click at [292, 444] on span at bounding box center [300, 447] width 16 height 16
click at [287, 452] on input "checkbox" at bounding box center [286, 452] width 1 height 1
checkbox input "false"
click at [251, 441] on icon at bounding box center [248, 446] width 11 height 11
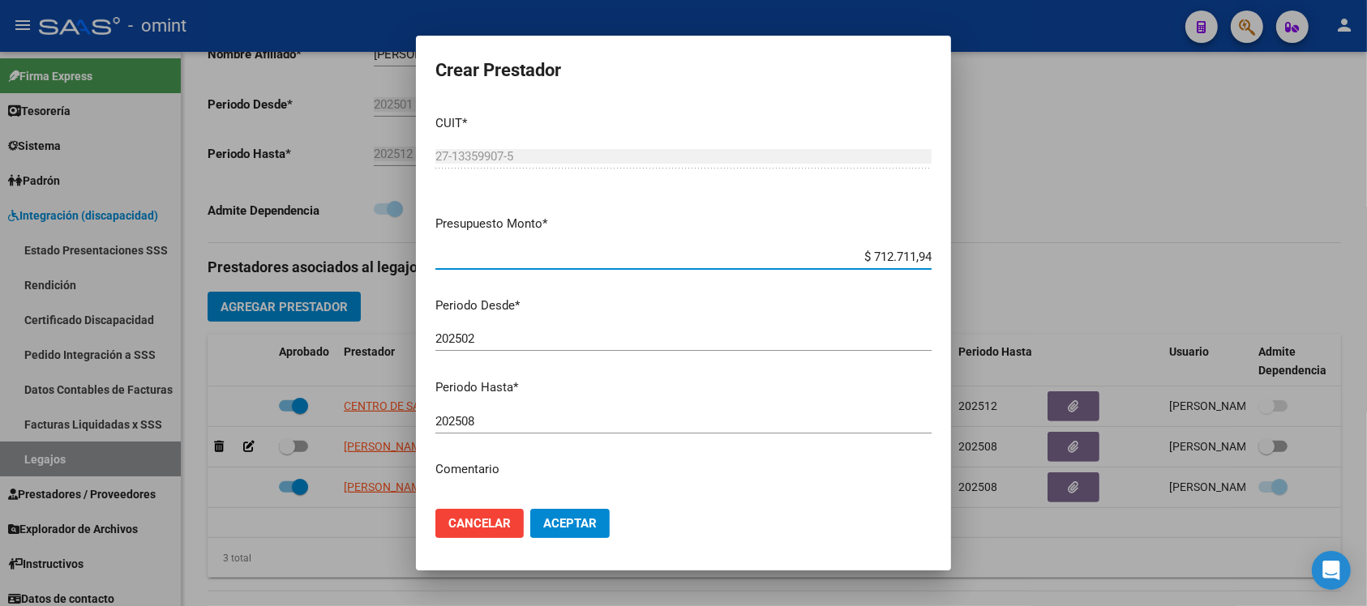
click at [517, 419] on input "202508" at bounding box center [683, 421] width 496 height 15
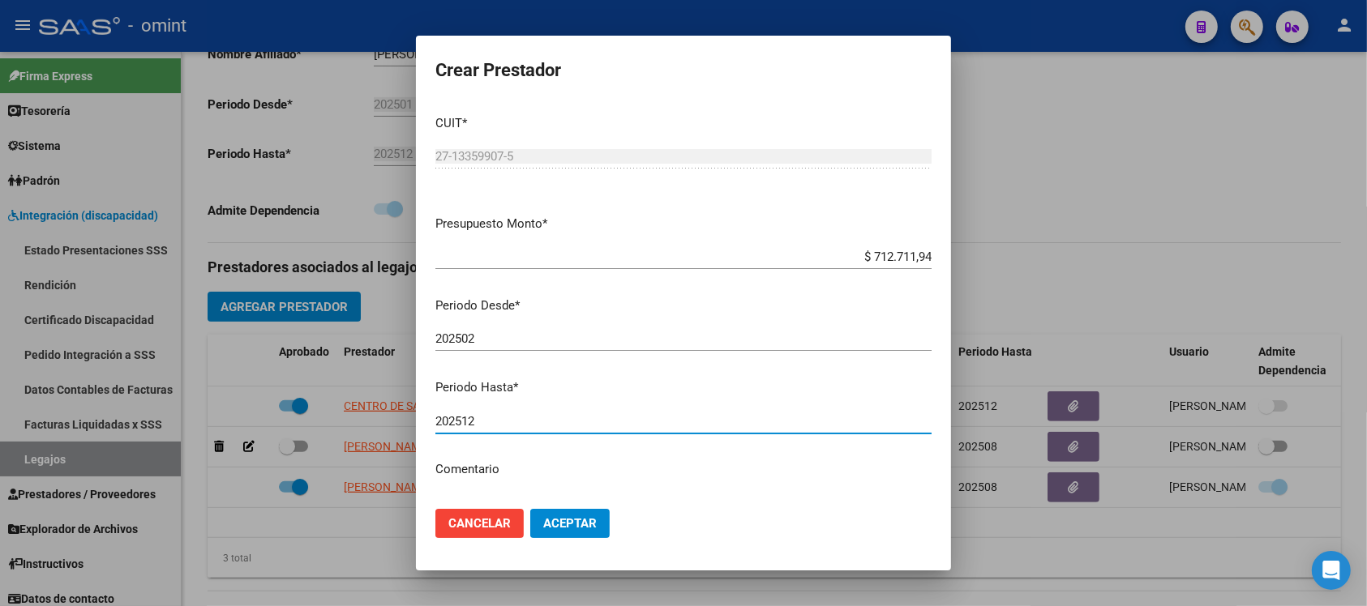
type input "202512"
click at [530, 509] on button "Aceptar" at bounding box center [569, 523] width 79 height 29
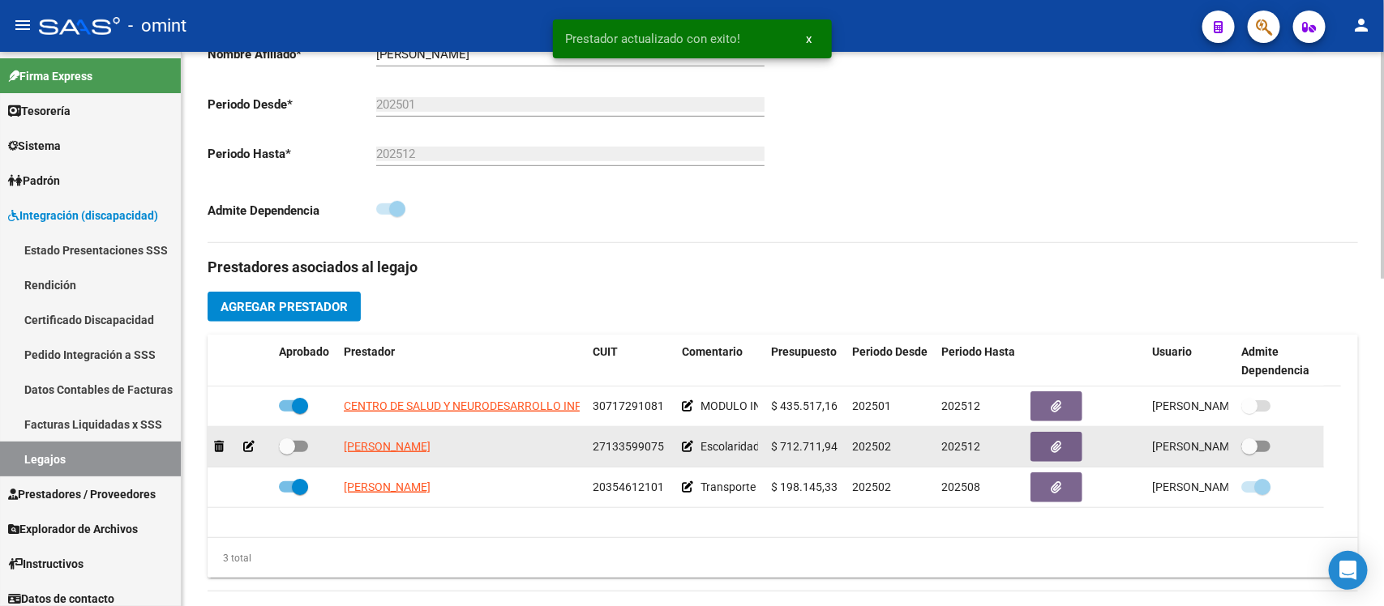
click at [285, 447] on span at bounding box center [287, 447] width 16 height 16
click at [286, 452] on input "checkbox" at bounding box center [286, 452] width 1 height 1
checkbox input "true"
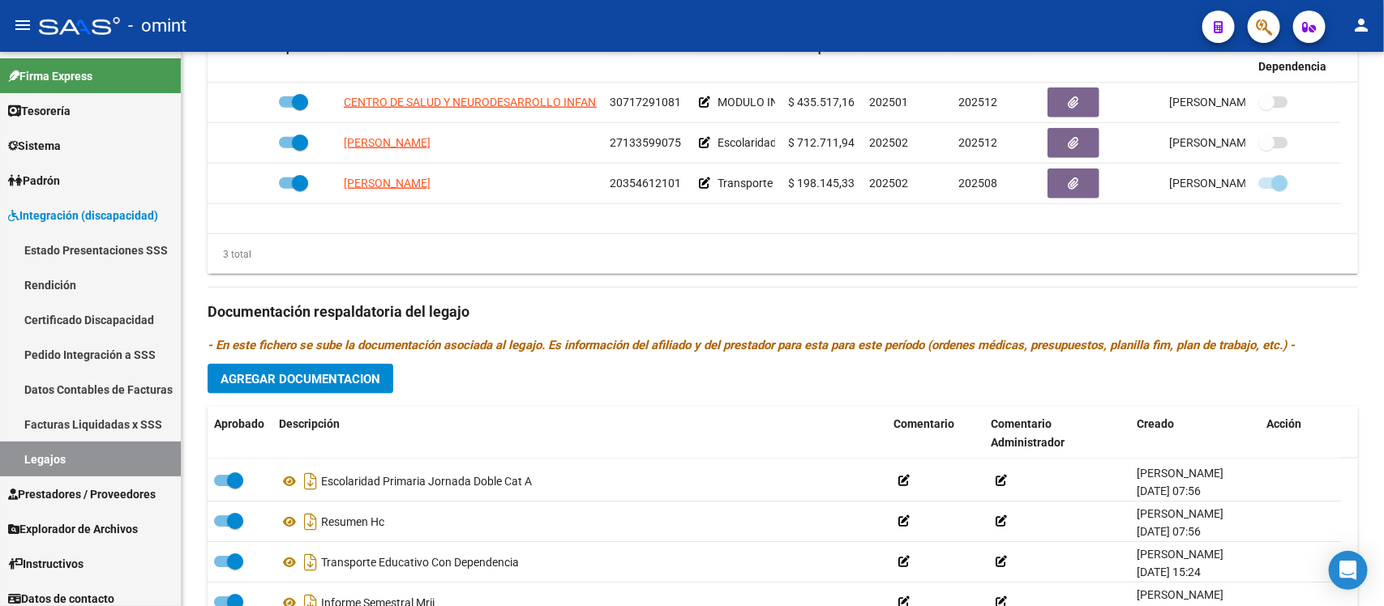
scroll to position [58, 0]
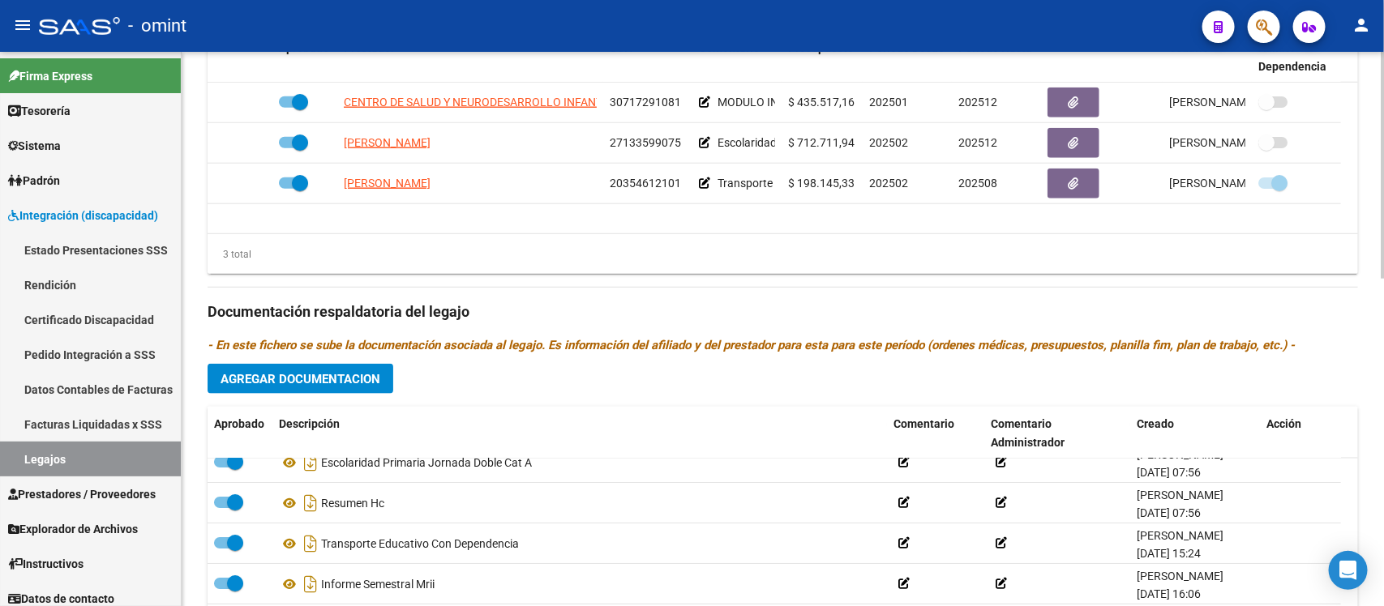
click at [336, 366] on button "Agregar Documentacion" at bounding box center [301, 379] width 186 height 30
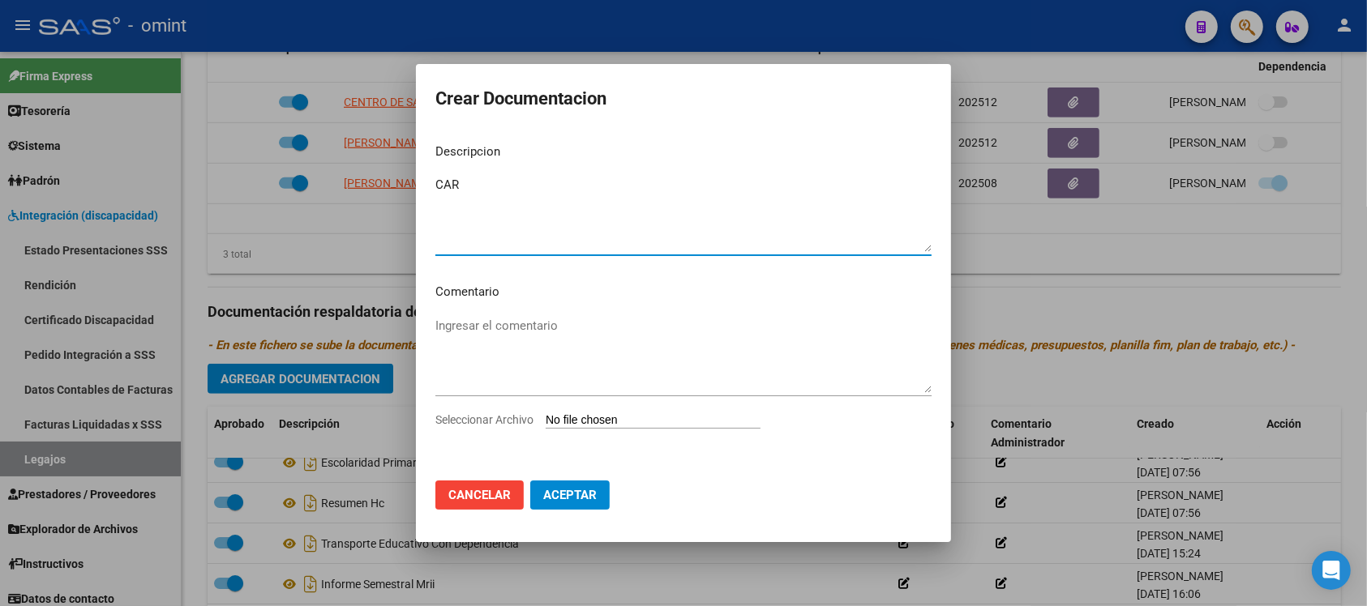
type textarea "CAR"
click at [643, 422] on input "Seleccionar Archivo" at bounding box center [653, 420] width 215 height 15
type input "C:\fakepath\CAR 2025.pdf"
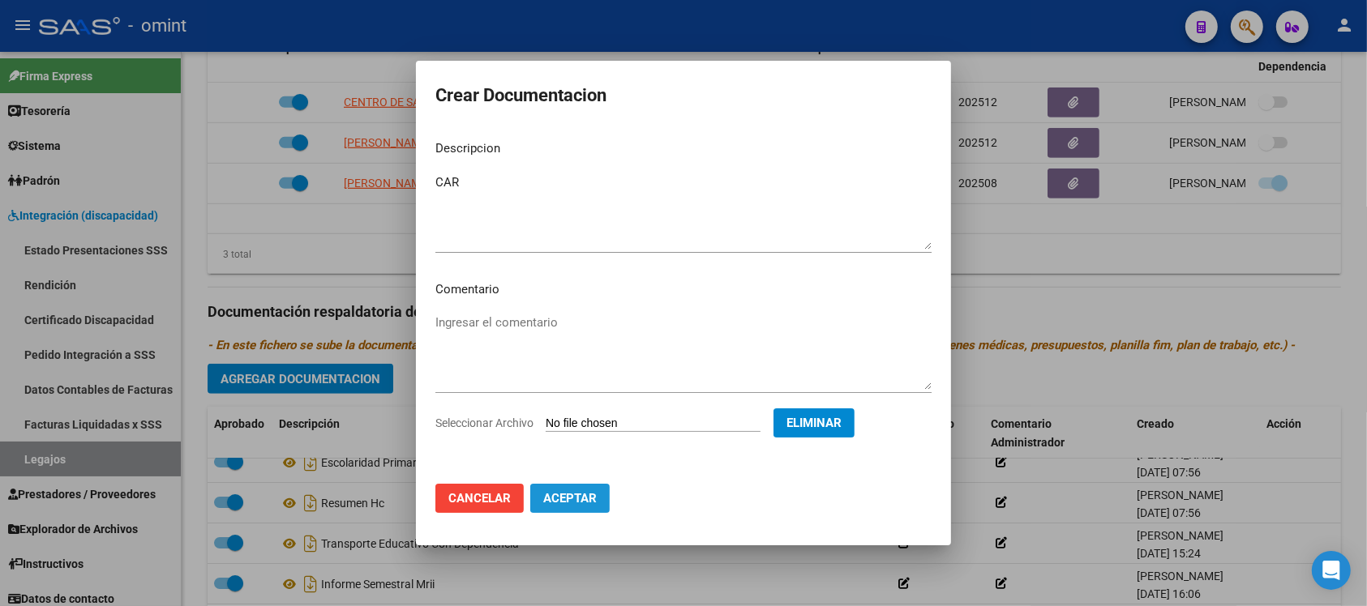
click at [582, 496] on span "Aceptar" at bounding box center [569, 498] width 53 height 15
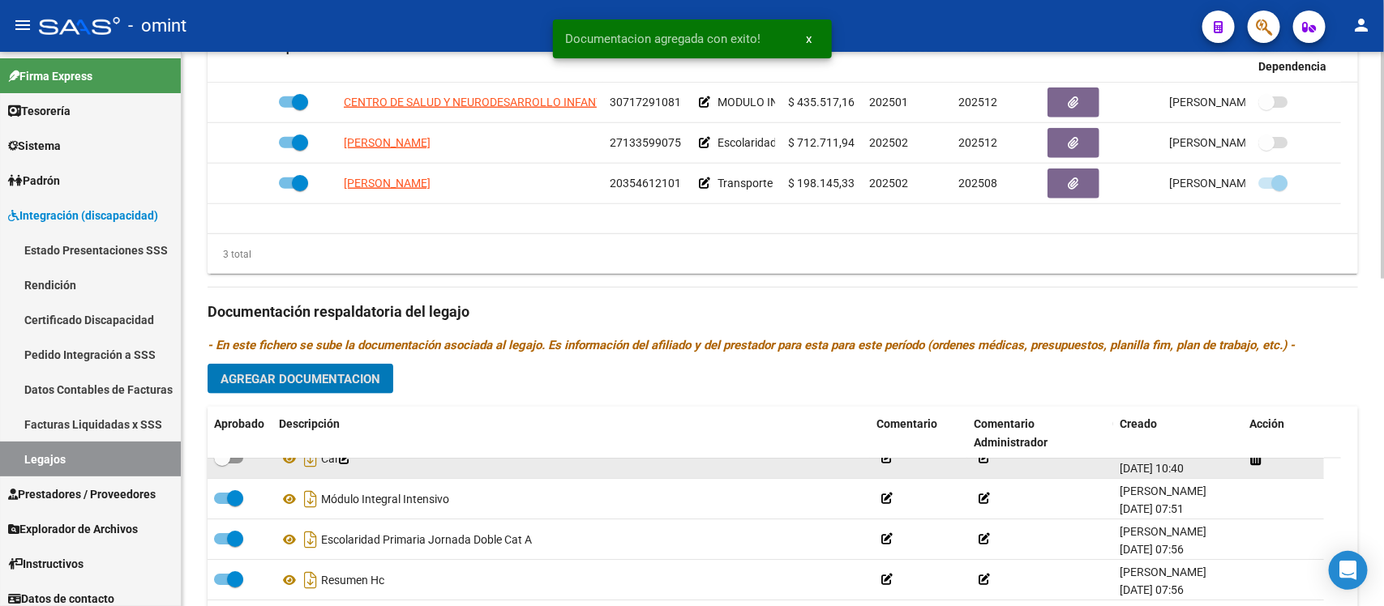
scroll to position [0, 0]
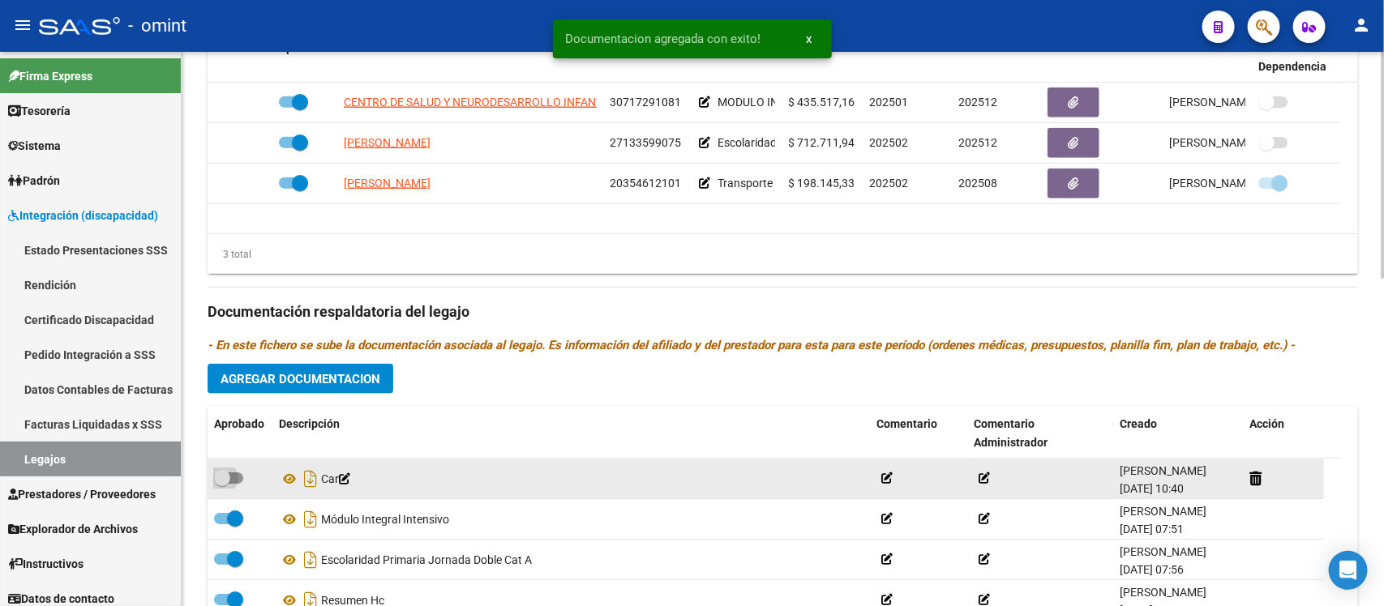
click at [221, 481] on span at bounding box center [222, 478] width 16 height 16
click at [221, 484] on input "checkbox" at bounding box center [221, 484] width 1 height 1
checkbox input "true"
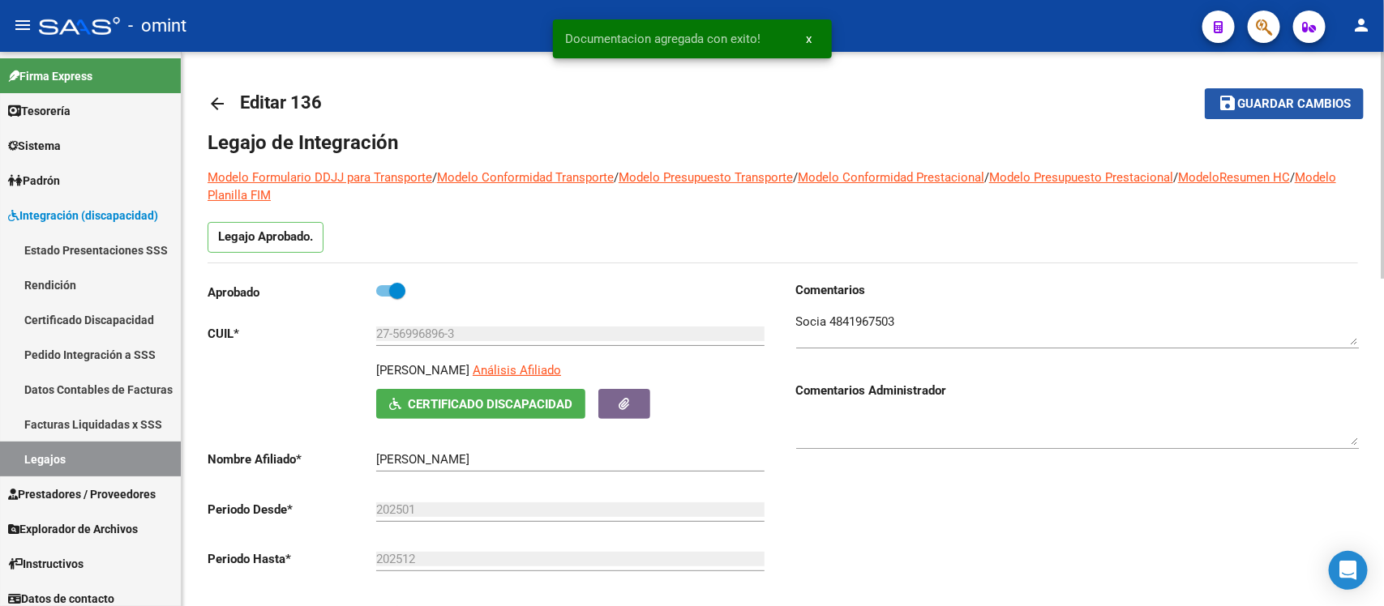
click at [1226, 110] on mat-icon "save" at bounding box center [1226, 102] width 19 height 19
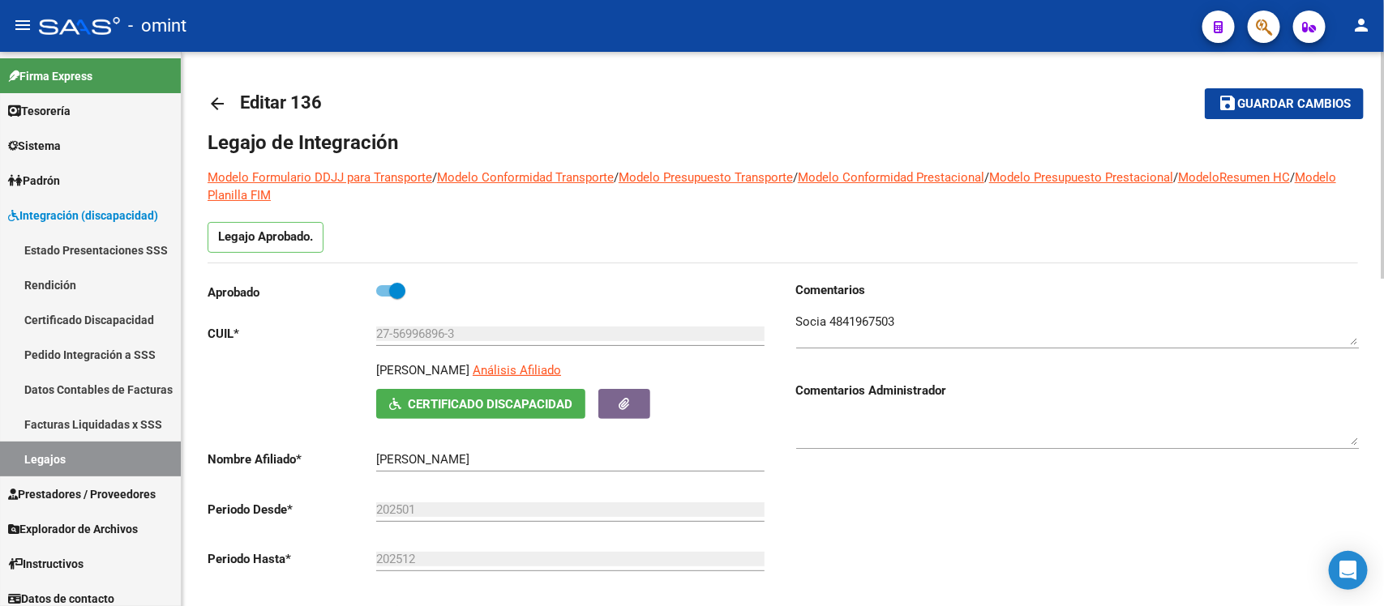
click at [211, 107] on mat-icon "arrow_back" at bounding box center [217, 103] width 19 height 19
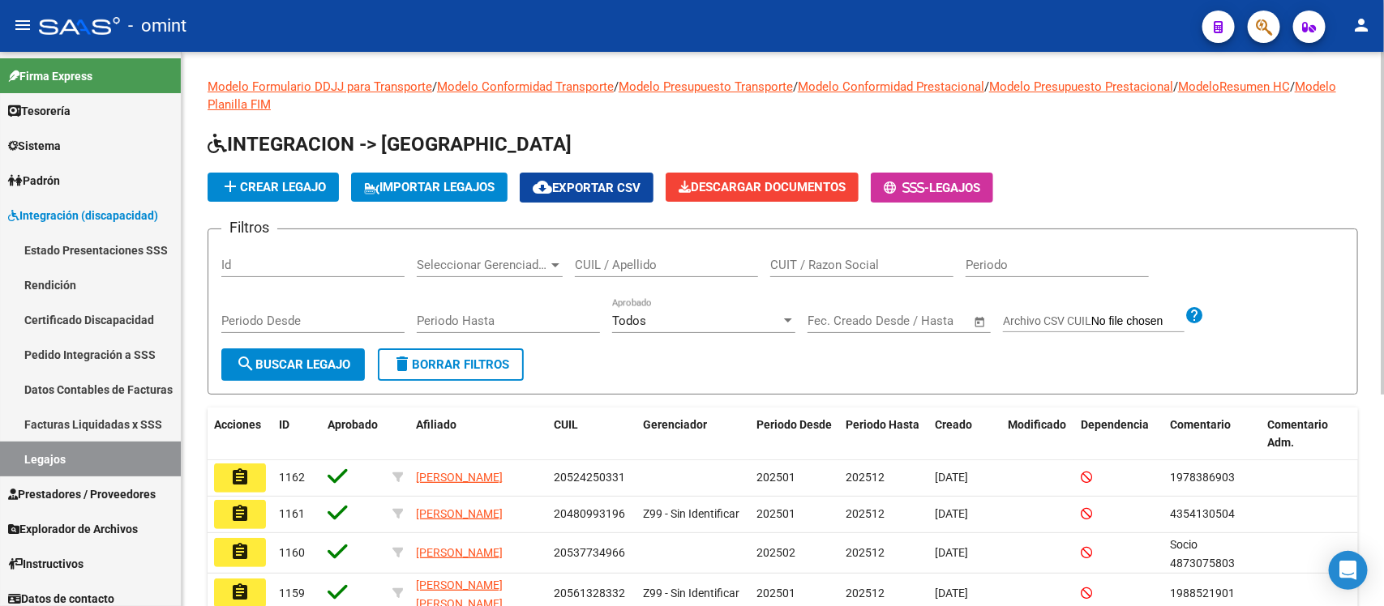
click at [647, 261] on input "CUIL / Apellido" at bounding box center [666, 265] width 183 height 15
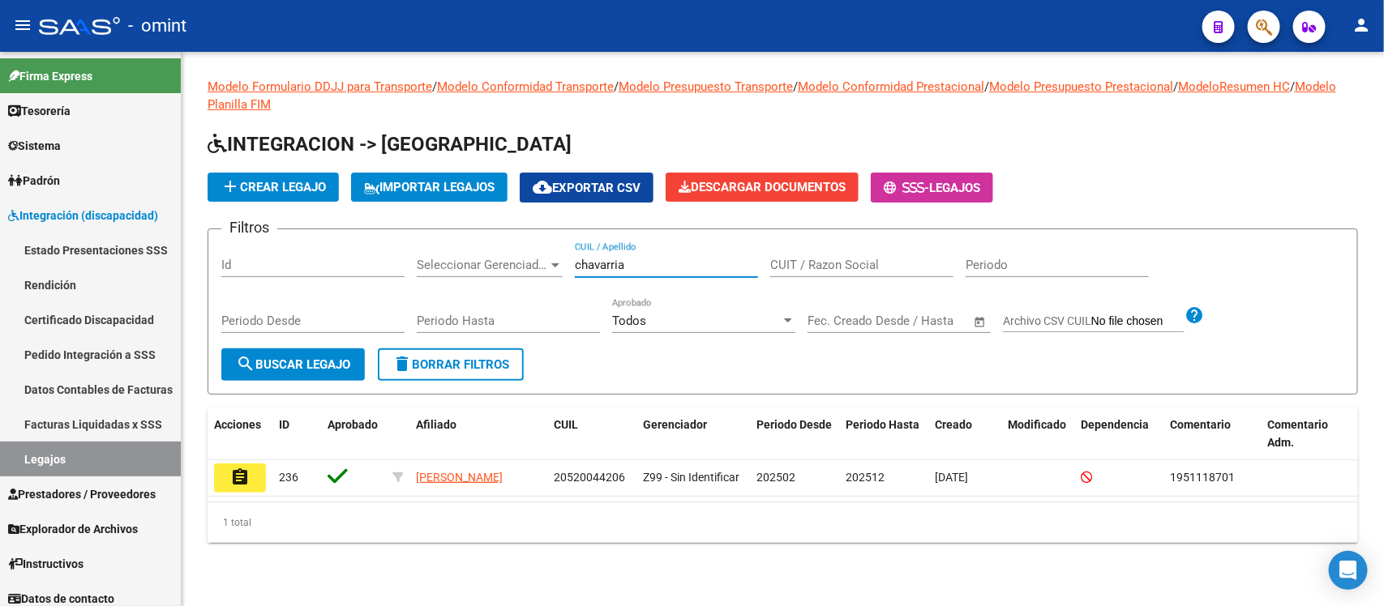
type input "chavarria"
click at [258, 479] on button "assignment" at bounding box center [240, 478] width 52 height 29
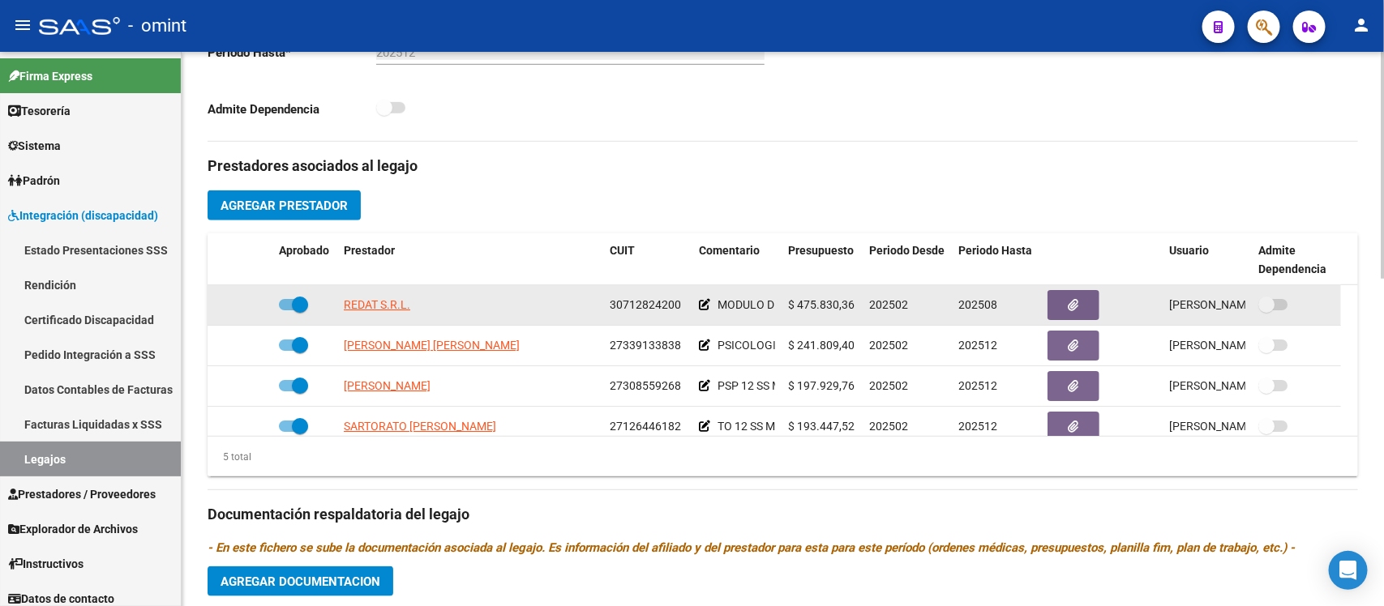
click at [302, 295] on label at bounding box center [293, 304] width 29 height 19
click at [287, 310] on input "checkbox" at bounding box center [286, 310] width 1 height 1
checkbox input "false"
click at [249, 305] on icon at bounding box center [248, 304] width 11 height 11
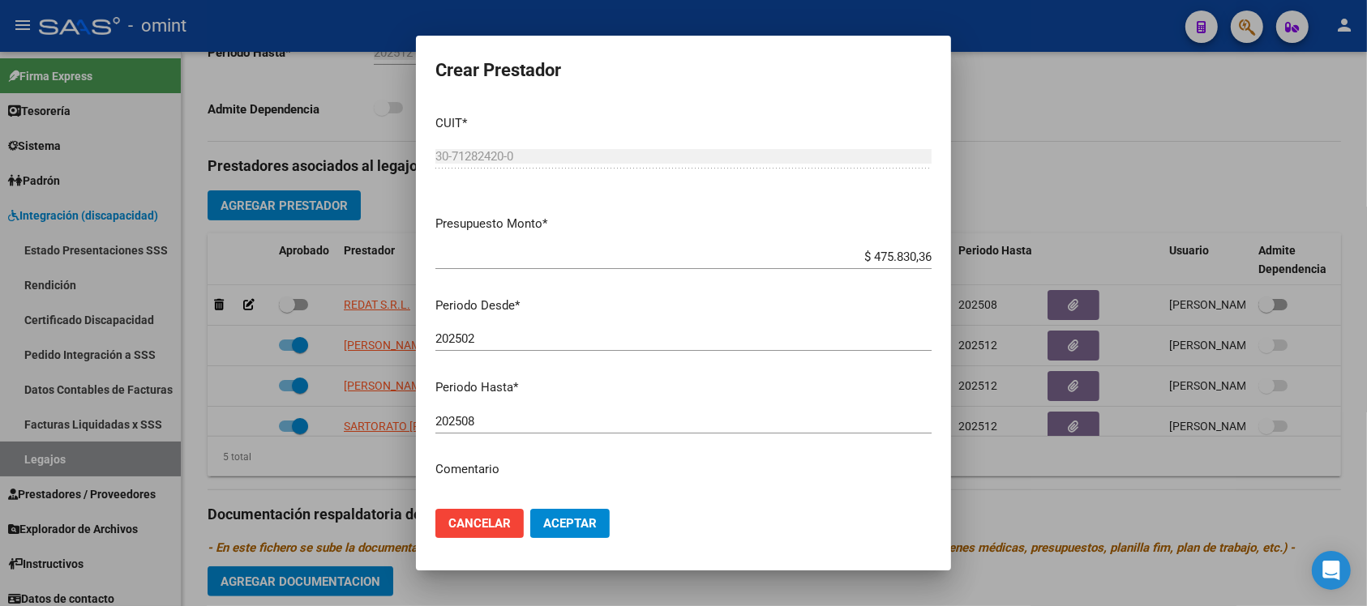
click at [515, 410] on div "202508 Ingresar el periodo" at bounding box center [683, 421] width 496 height 24
type input "202512"
click at [530, 509] on button "Aceptar" at bounding box center [569, 523] width 79 height 29
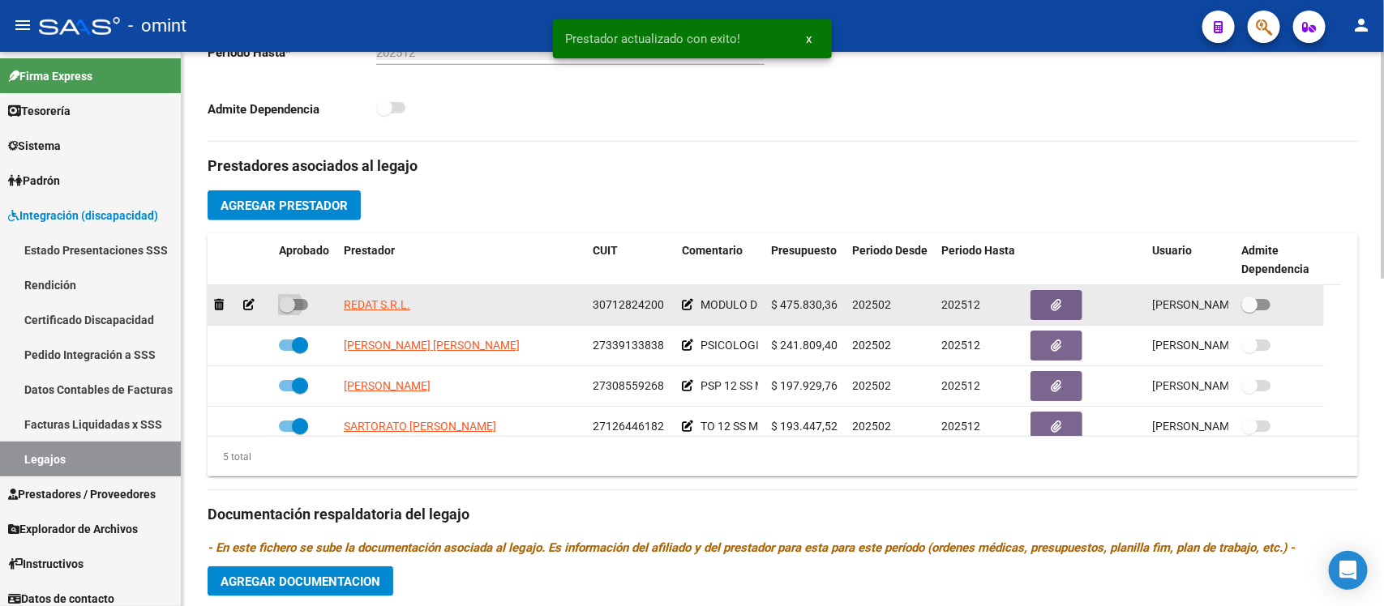
click at [280, 304] on span at bounding box center [287, 305] width 16 height 16
click at [286, 310] on input "checkbox" at bounding box center [286, 310] width 1 height 1
checkbox input "true"
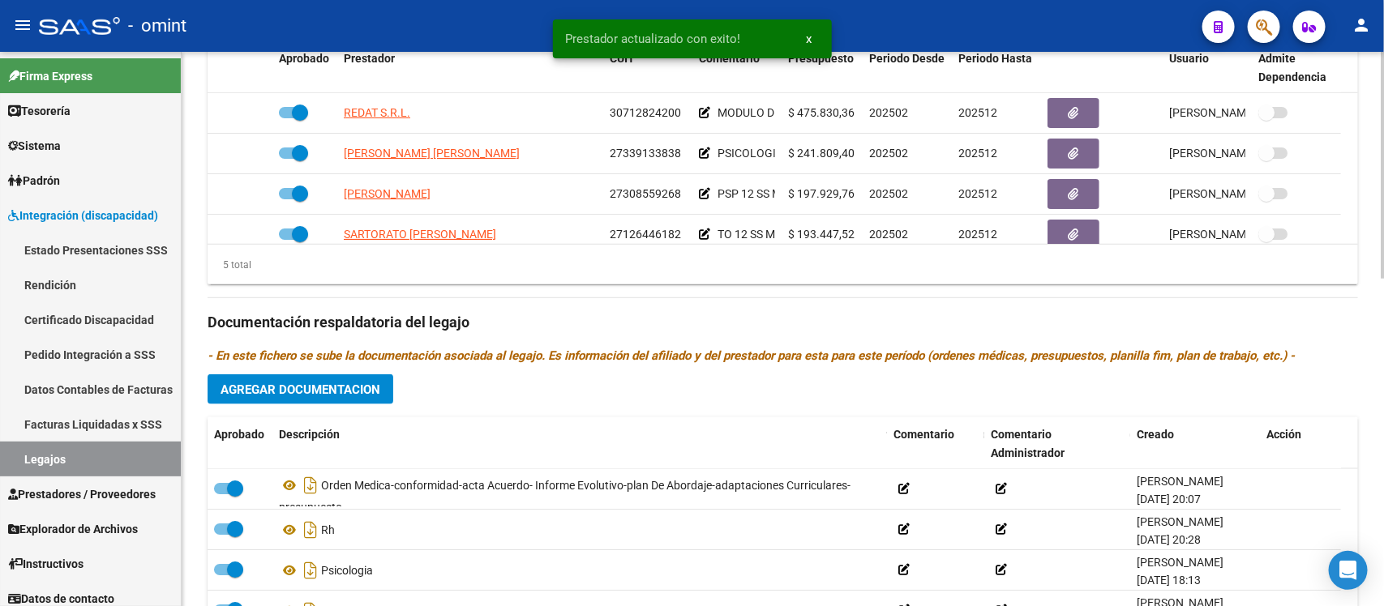
scroll to position [709, 0]
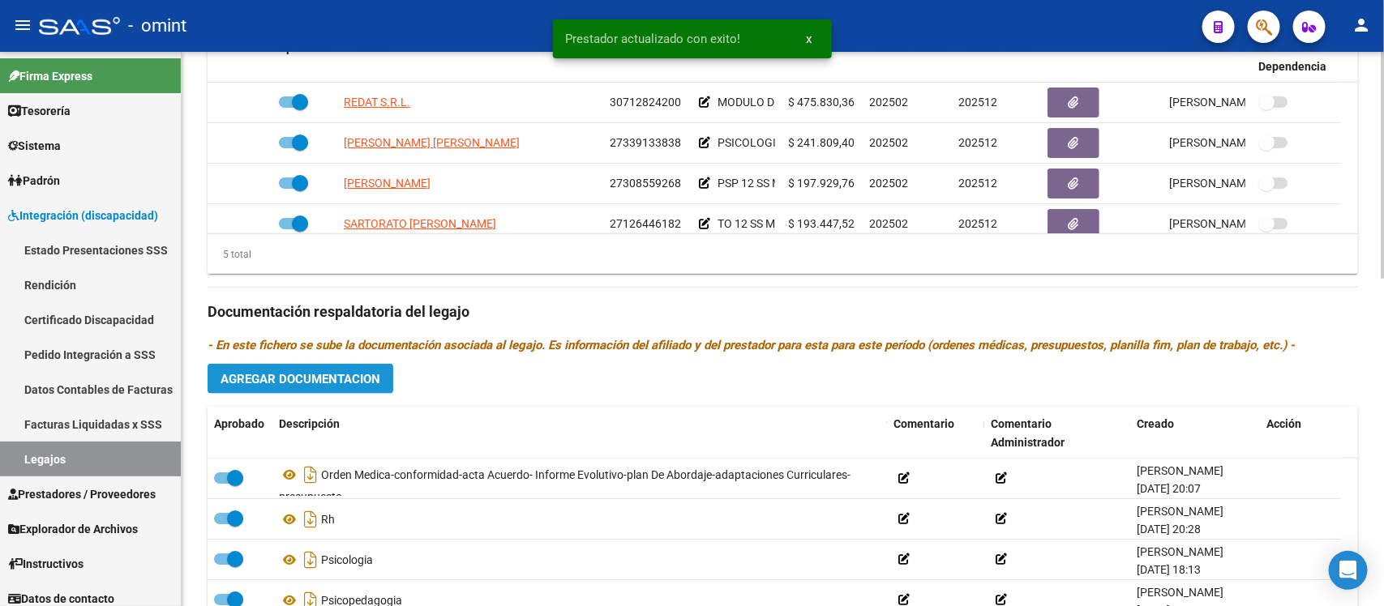
click at [324, 390] on button "Agregar Documentacion" at bounding box center [301, 379] width 186 height 30
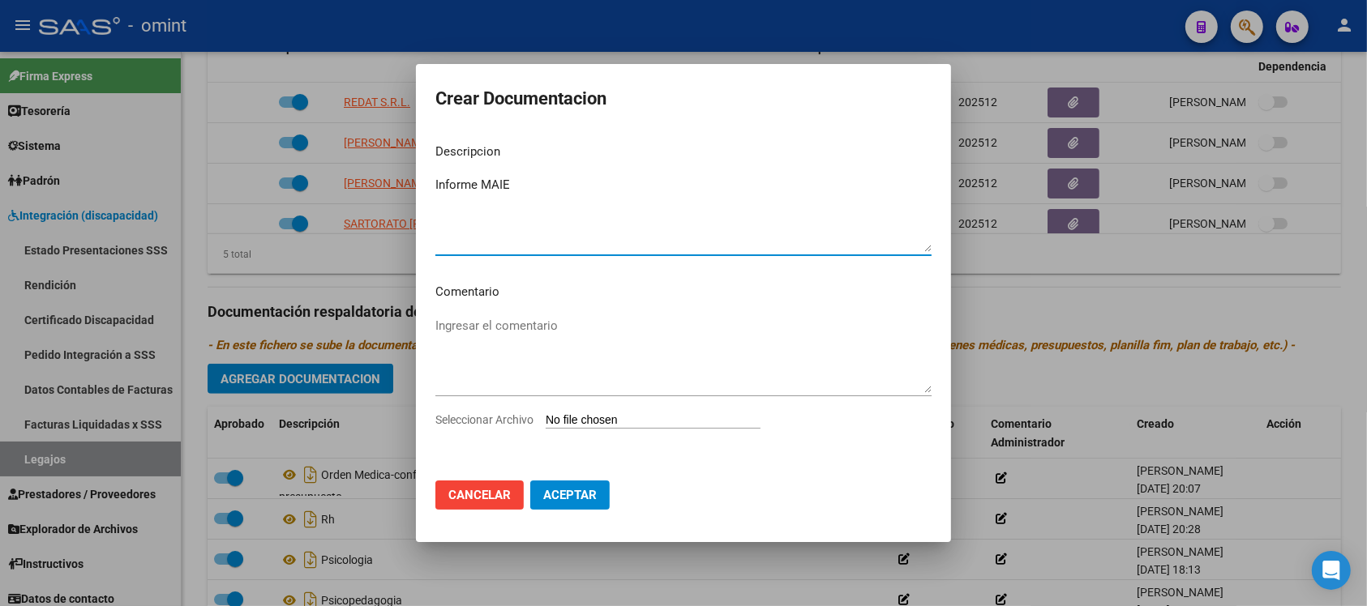
type textarea "Informe MAIE"
click at [657, 426] on input "Seleccionar Archivo" at bounding box center [653, 420] width 215 height 15
type input "C:\fakepath\INFORME SEMESTRAL.pdf"
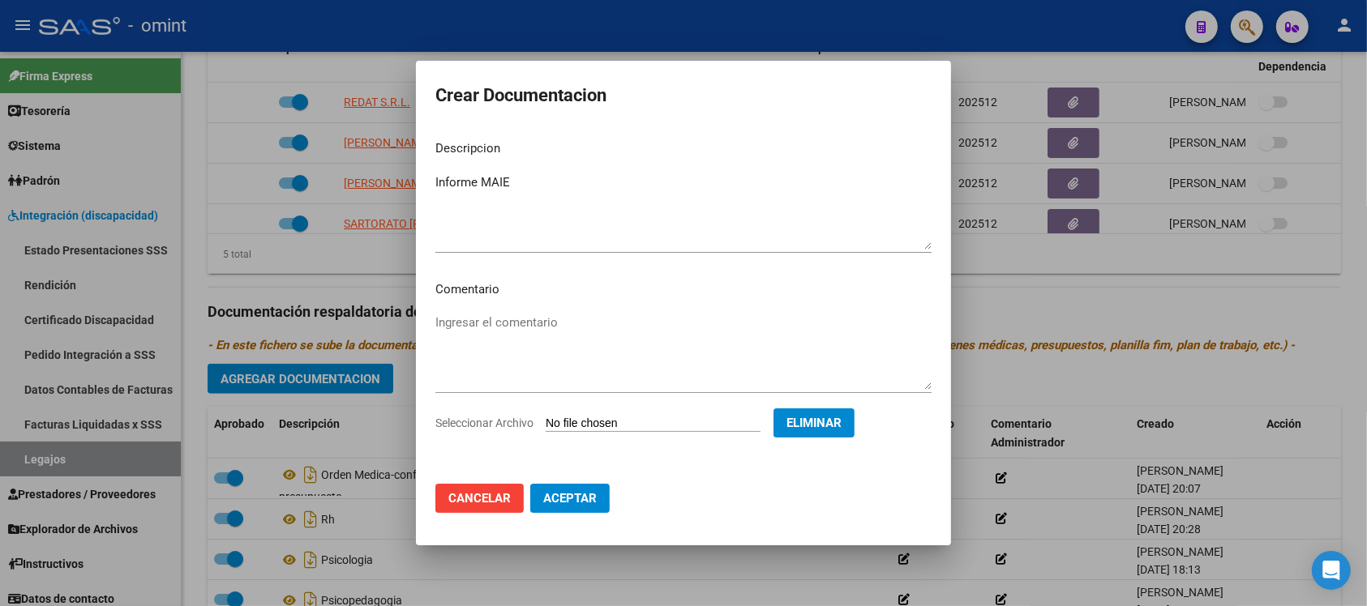
click at [561, 511] on button "Aceptar" at bounding box center [569, 498] width 79 height 29
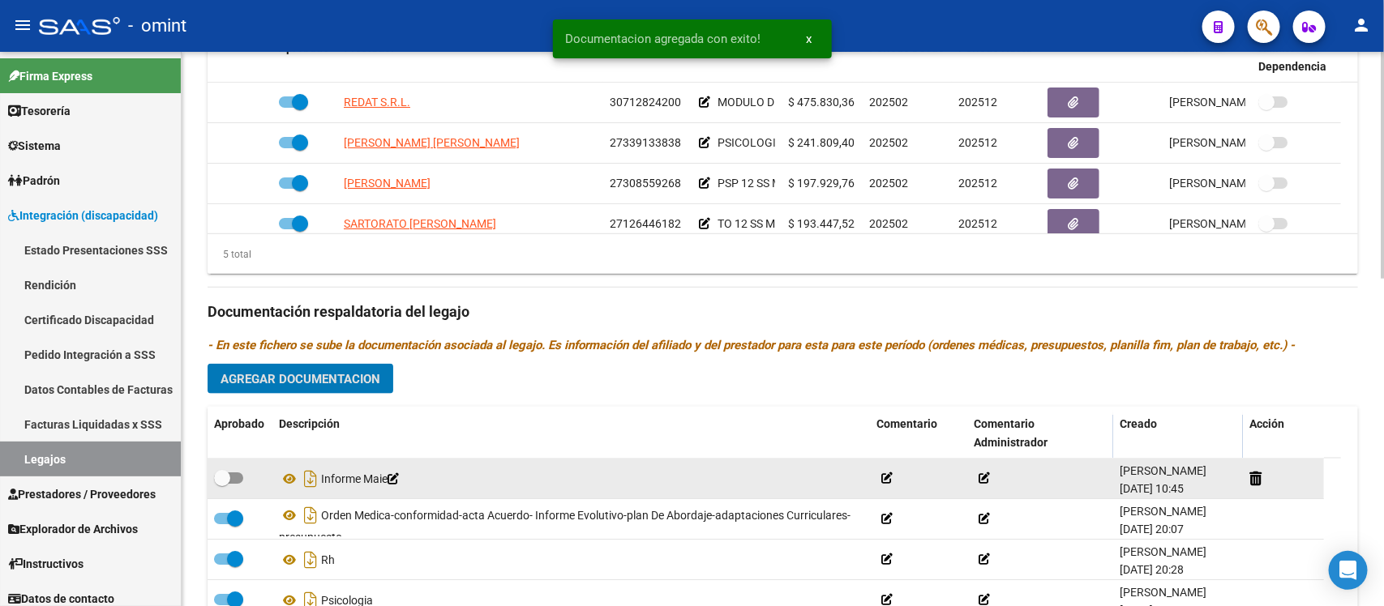
click at [217, 472] on span at bounding box center [222, 478] width 16 height 16
click at [221, 484] on input "checkbox" at bounding box center [221, 484] width 1 height 1
checkbox input "true"
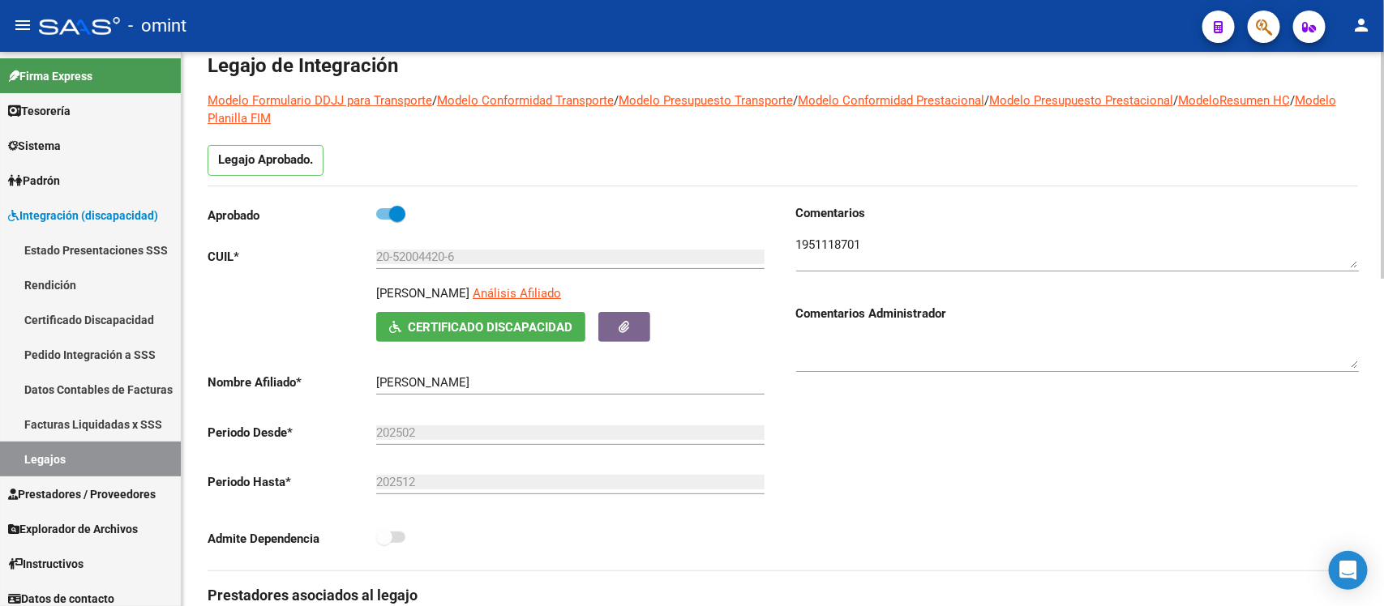
scroll to position [0, 0]
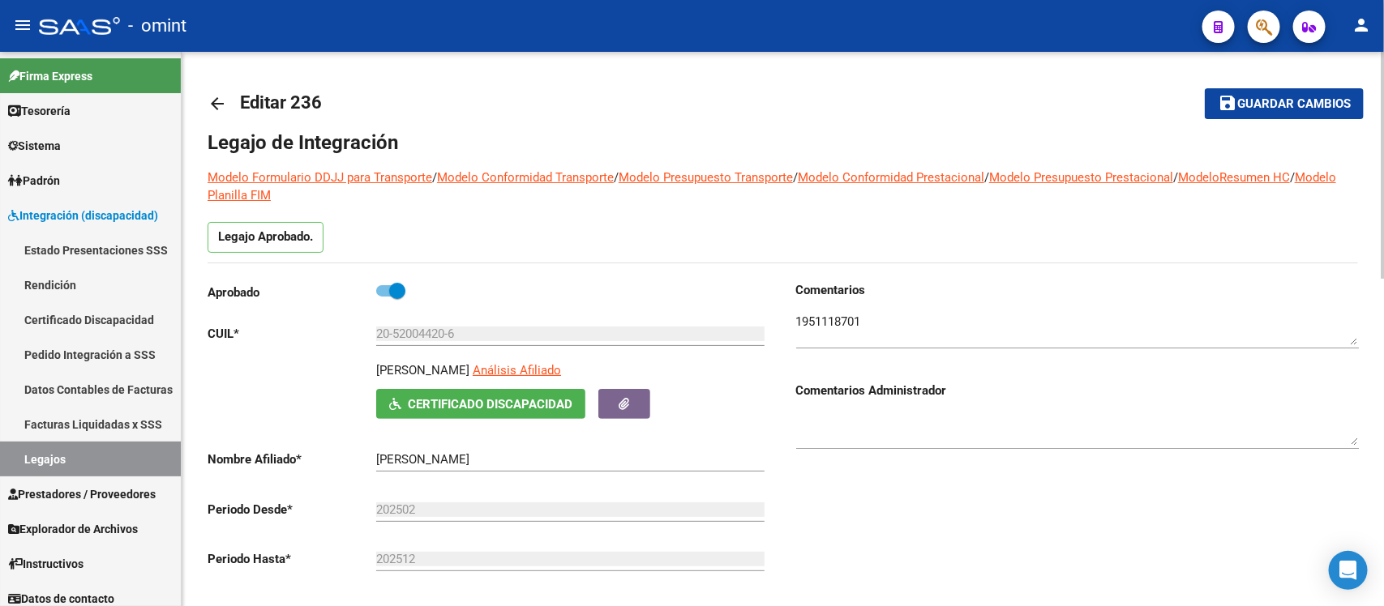
click at [217, 96] on mat-icon "arrow_back" at bounding box center [217, 103] width 19 height 19
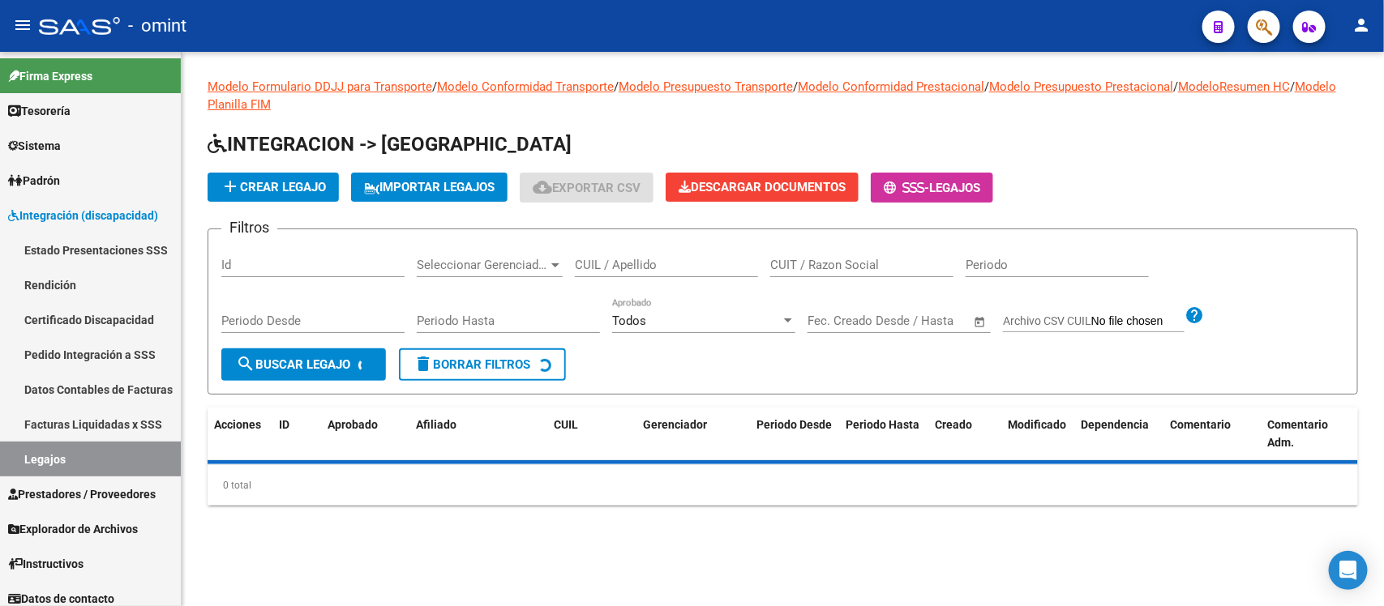
click at [669, 268] on input "CUIL / Apellido" at bounding box center [666, 265] width 183 height 15
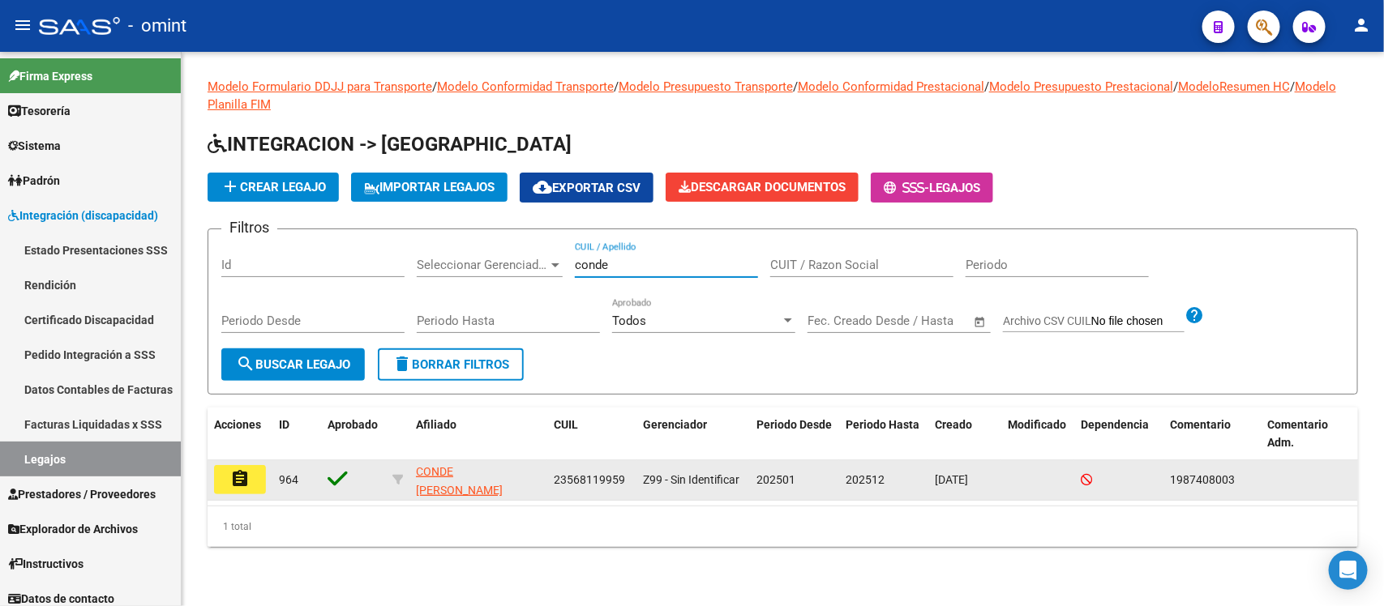
type input "conde"
click at [231, 477] on mat-icon "assignment" at bounding box center [239, 478] width 19 height 19
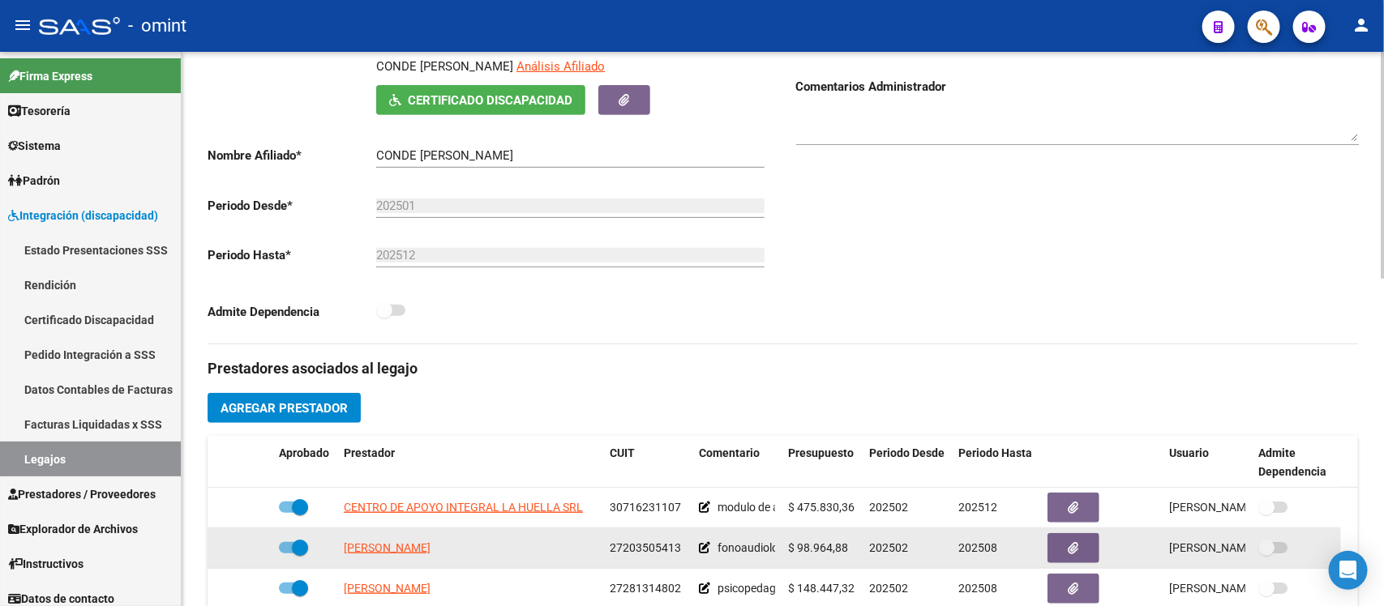
scroll to position [405, 0]
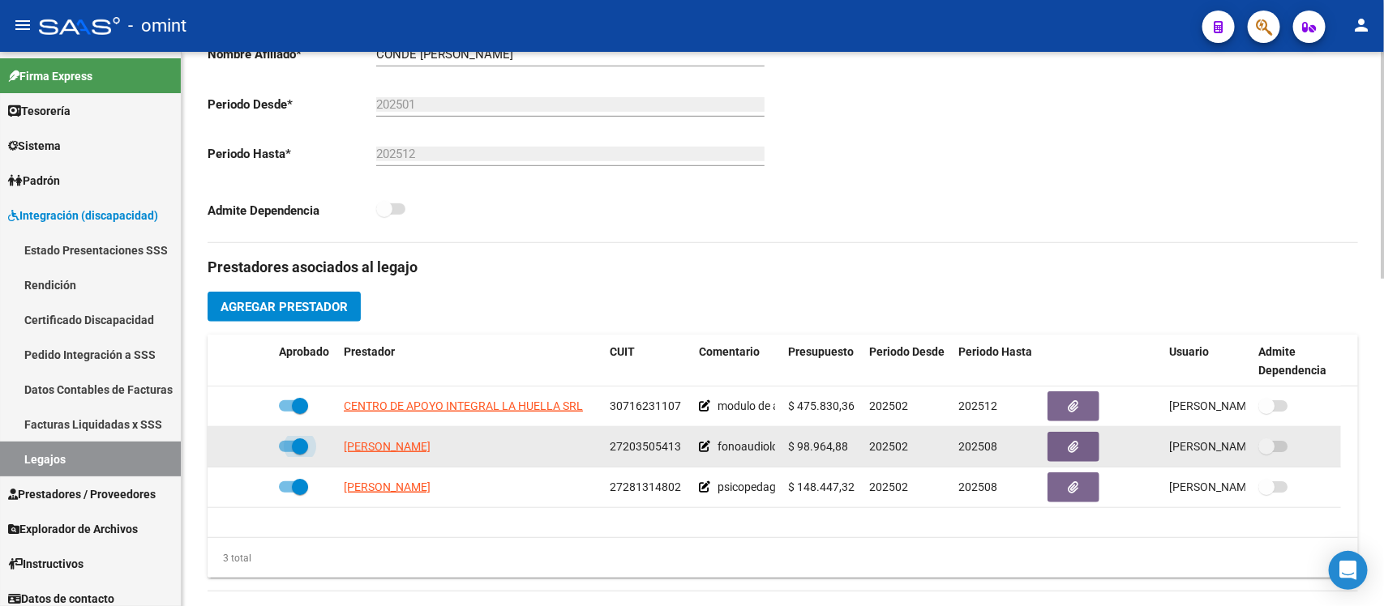
click at [302, 443] on span at bounding box center [300, 447] width 16 height 16
click at [287, 452] on input "checkbox" at bounding box center [286, 452] width 1 height 1
checkbox input "false"
click at [239, 442] on div at bounding box center [240, 447] width 52 height 19
click at [252, 448] on icon at bounding box center [248, 446] width 11 height 11
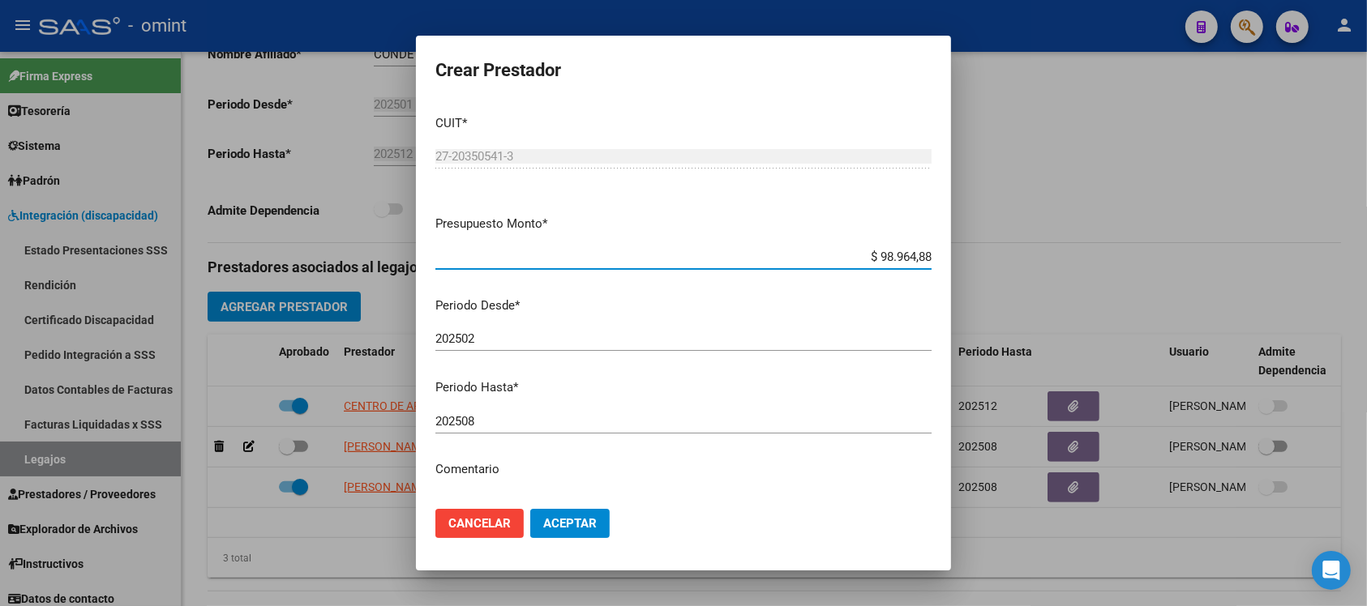
click at [509, 426] on input "202508" at bounding box center [683, 421] width 496 height 15
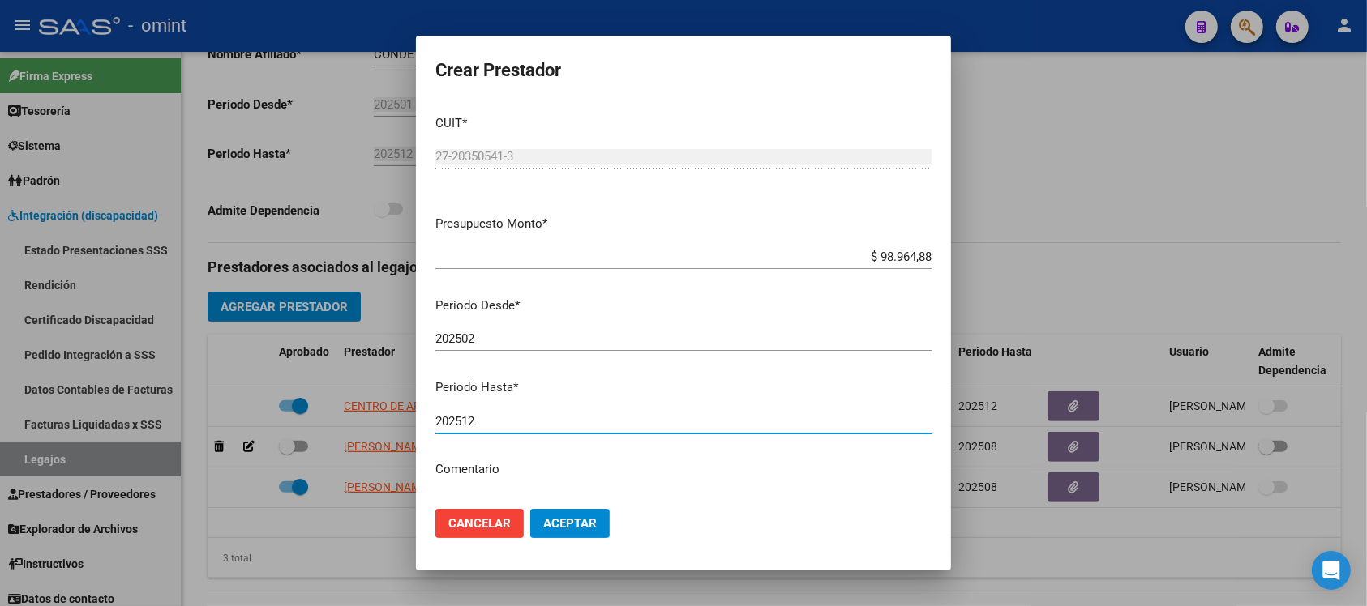
type input "202512"
click at [530, 509] on button "Aceptar" at bounding box center [569, 523] width 79 height 29
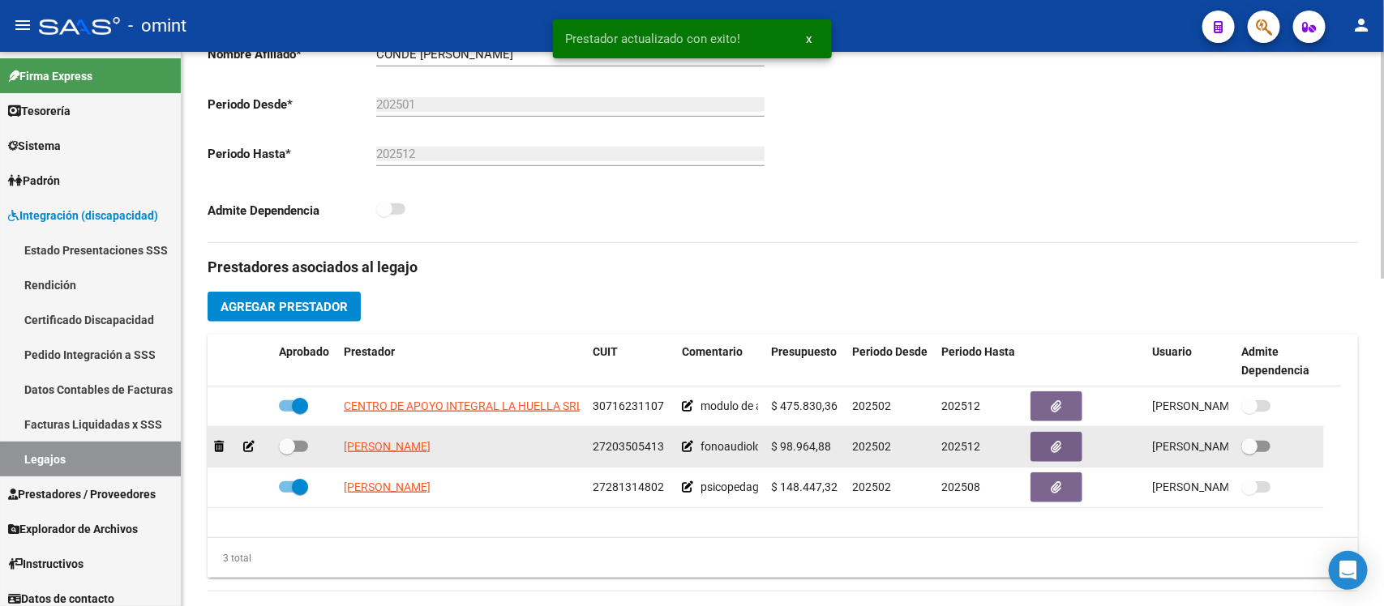
click at [284, 451] on span at bounding box center [287, 447] width 16 height 16
click at [286, 452] on input "checkbox" at bounding box center [286, 452] width 1 height 1
checkbox input "true"
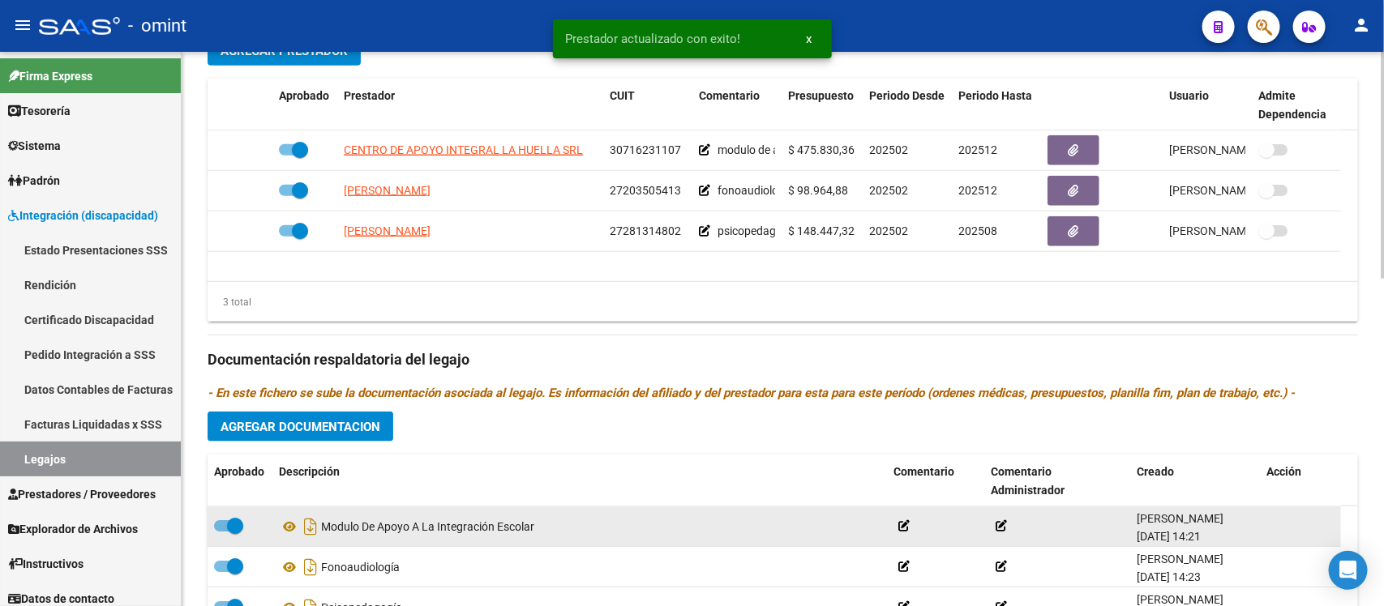
scroll to position [709, 0]
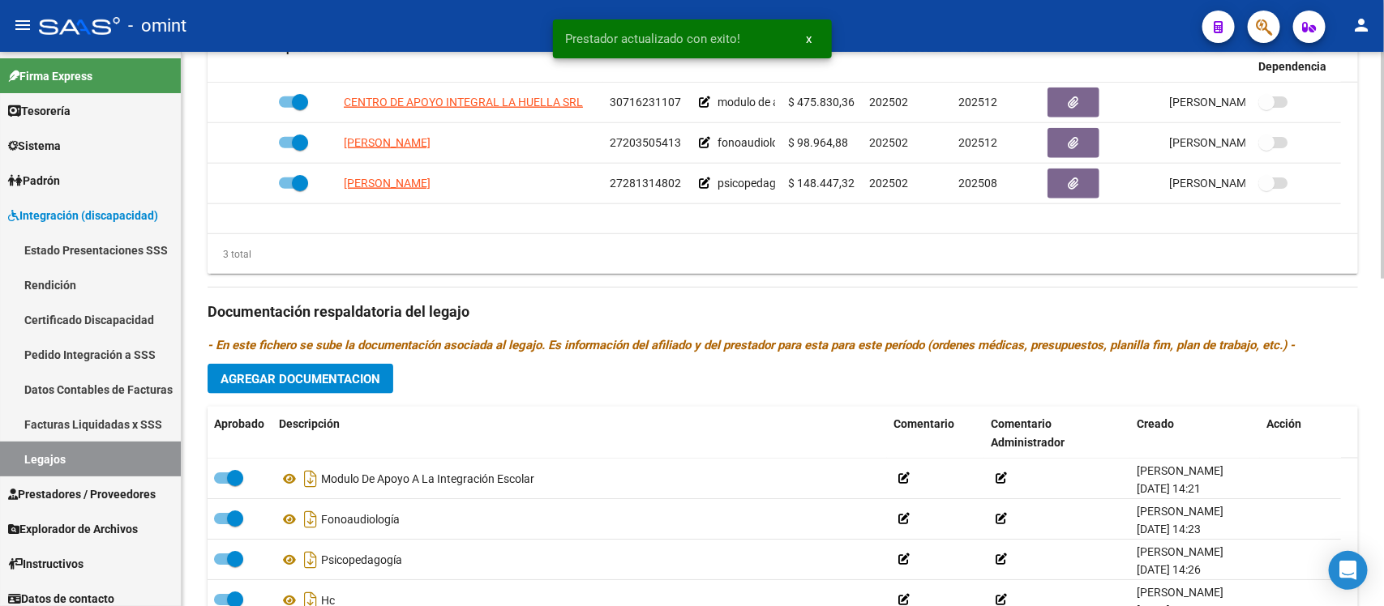
click at [355, 383] on span "Agregar Documentacion" at bounding box center [300, 379] width 160 height 15
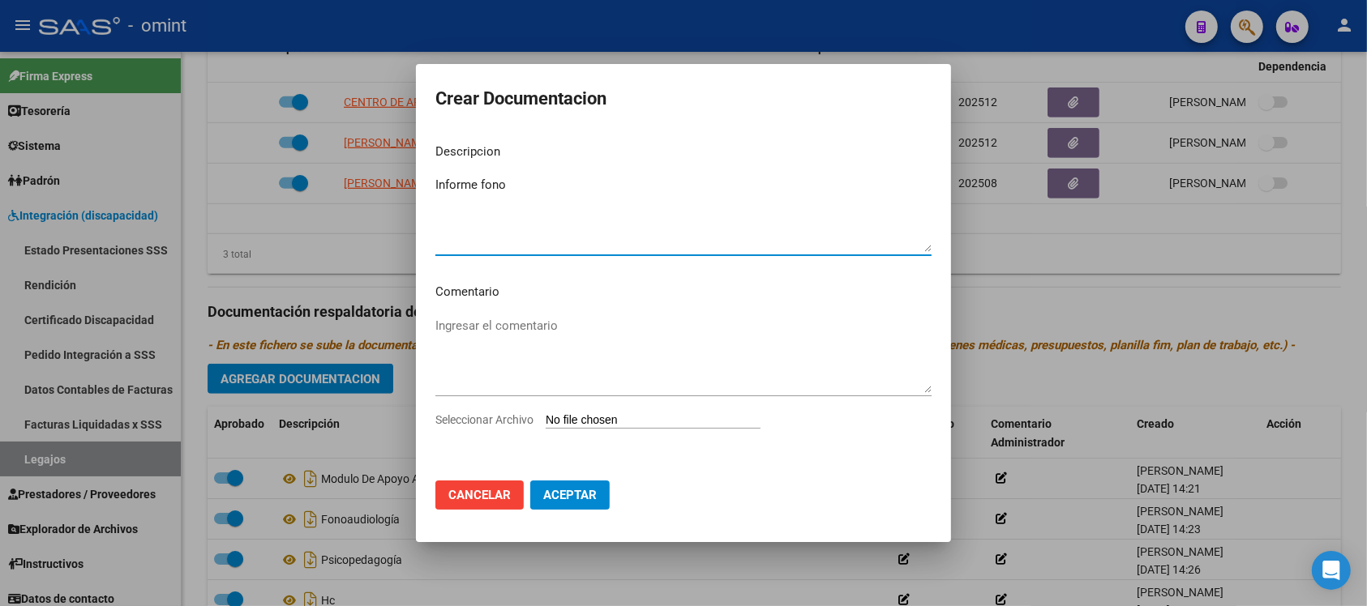
type textarea "Informe fono"
click at [632, 422] on input "Seleccionar Archivo" at bounding box center [653, 420] width 215 height 15
type input "C:\fakepath\1987408003_25070801180_form048.pdf"
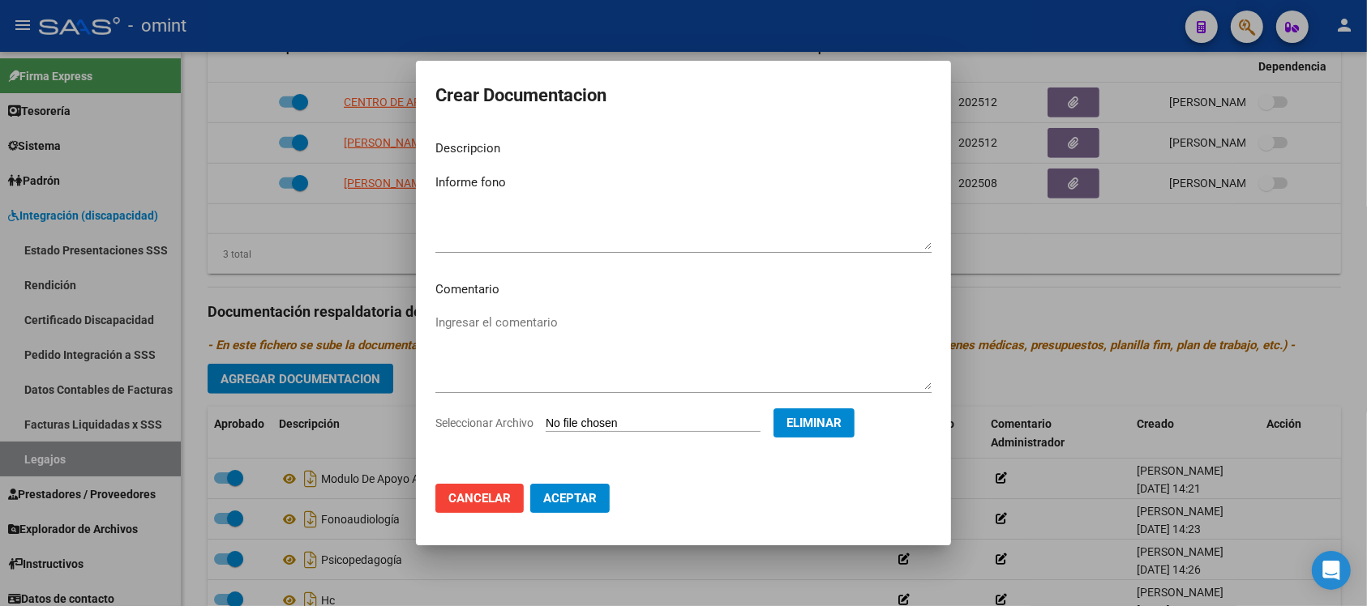
click at [593, 471] on mat-dialog-actions "Cancelar Aceptar" at bounding box center [683, 498] width 496 height 55
click at [588, 486] on button "Aceptar" at bounding box center [569, 498] width 79 height 29
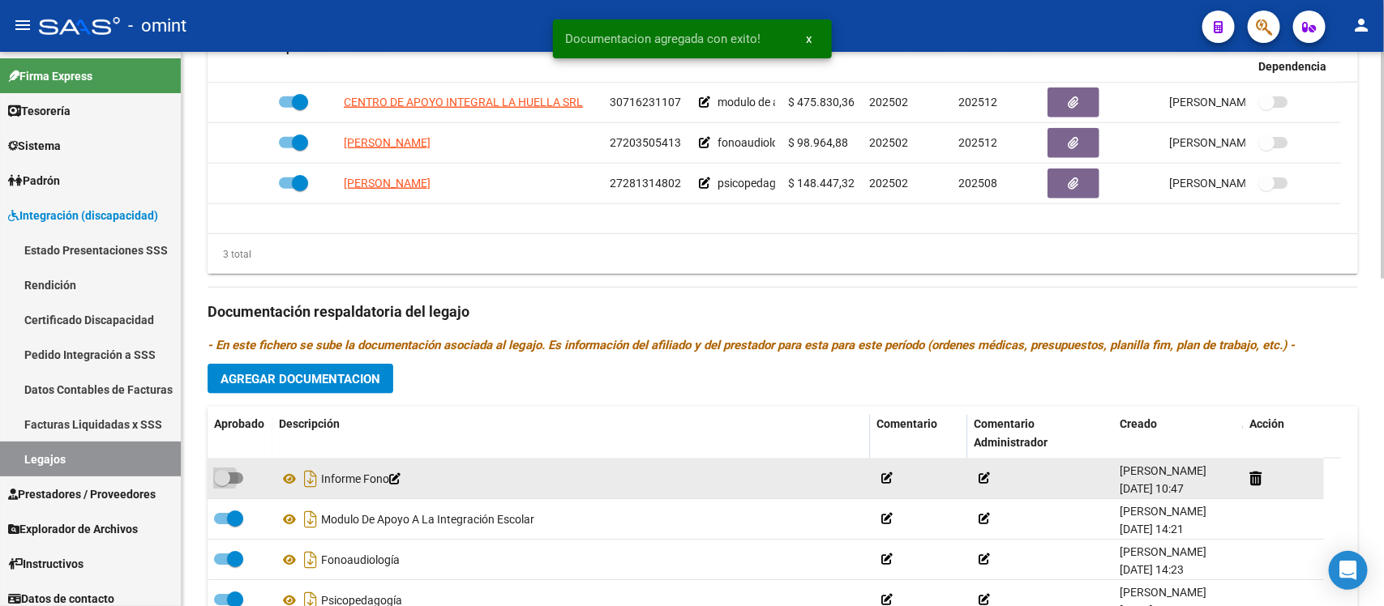
click at [229, 469] on label at bounding box center [228, 478] width 29 height 19
click at [222, 484] on input "checkbox" at bounding box center [221, 484] width 1 height 1
checkbox input "true"
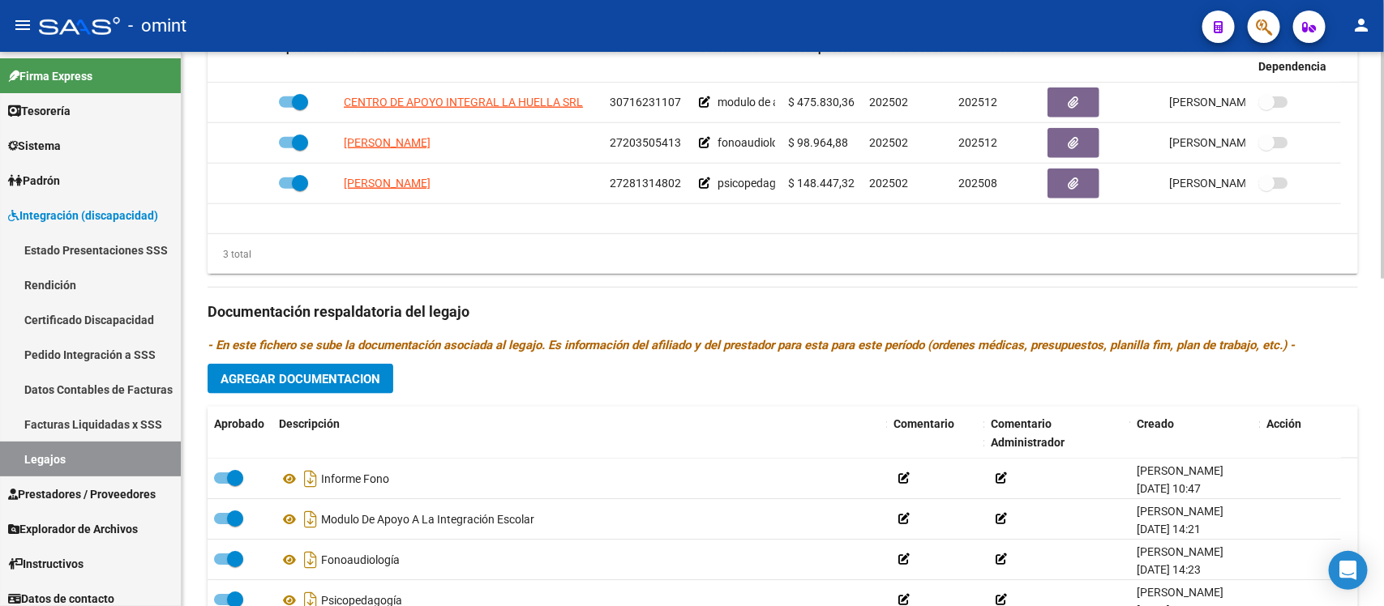
click at [294, 374] on span "Agregar Documentacion" at bounding box center [300, 379] width 160 height 15
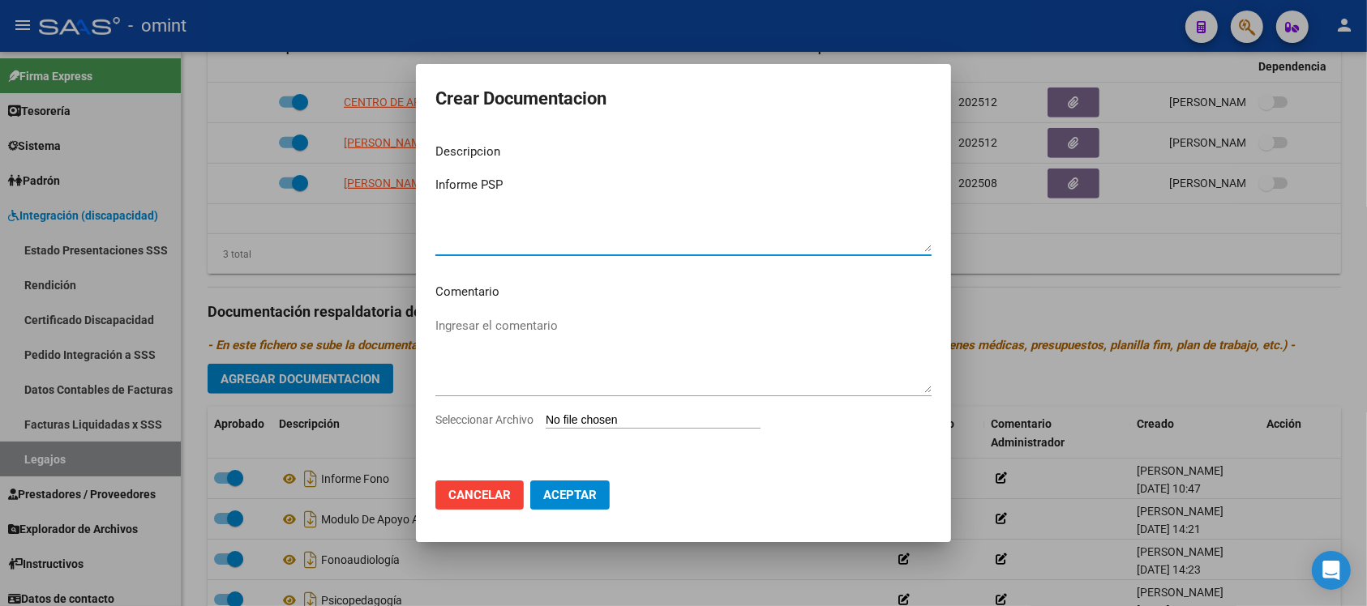
type textarea "Informe PSP"
click at [598, 424] on input "Seleccionar Archivo" at bounding box center [653, 420] width 215 height 15
type input "C:\fakepath\1987408003_25070810530_form048.pdf"
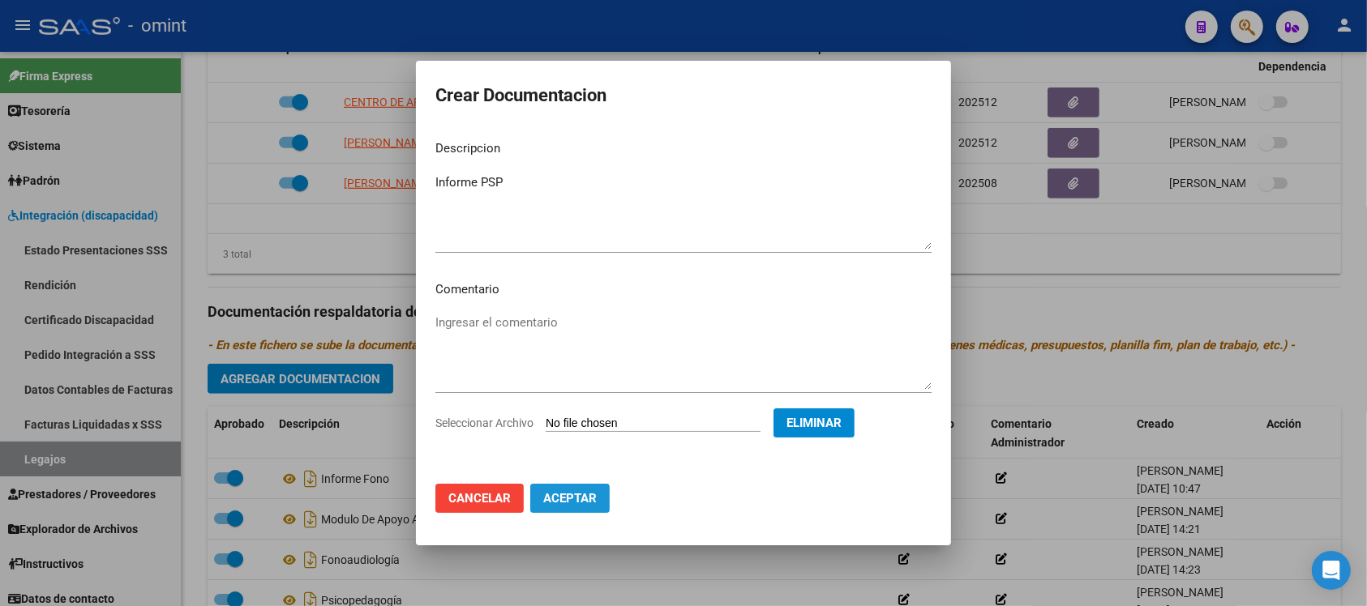
click at [588, 500] on span "Aceptar" at bounding box center [569, 498] width 53 height 15
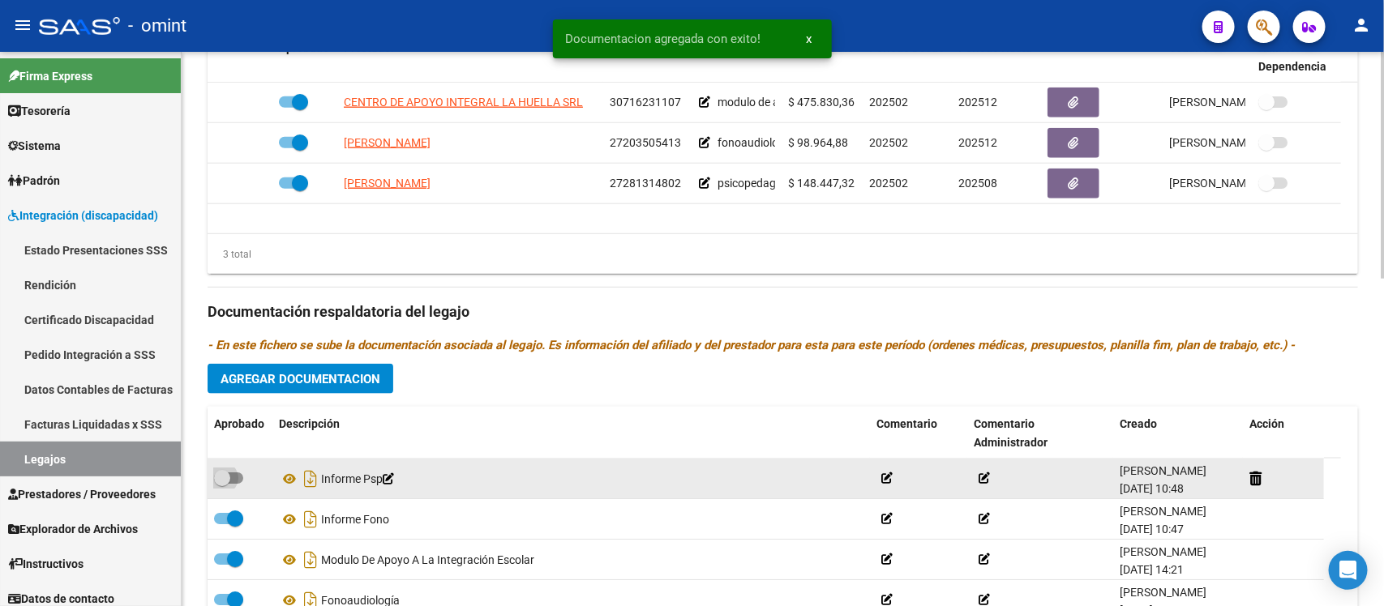
click at [231, 481] on span at bounding box center [228, 478] width 29 height 11
click at [222, 484] on input "checkbox" at bounding box center [221, 484] width 1 height 1
checkbox input "true"
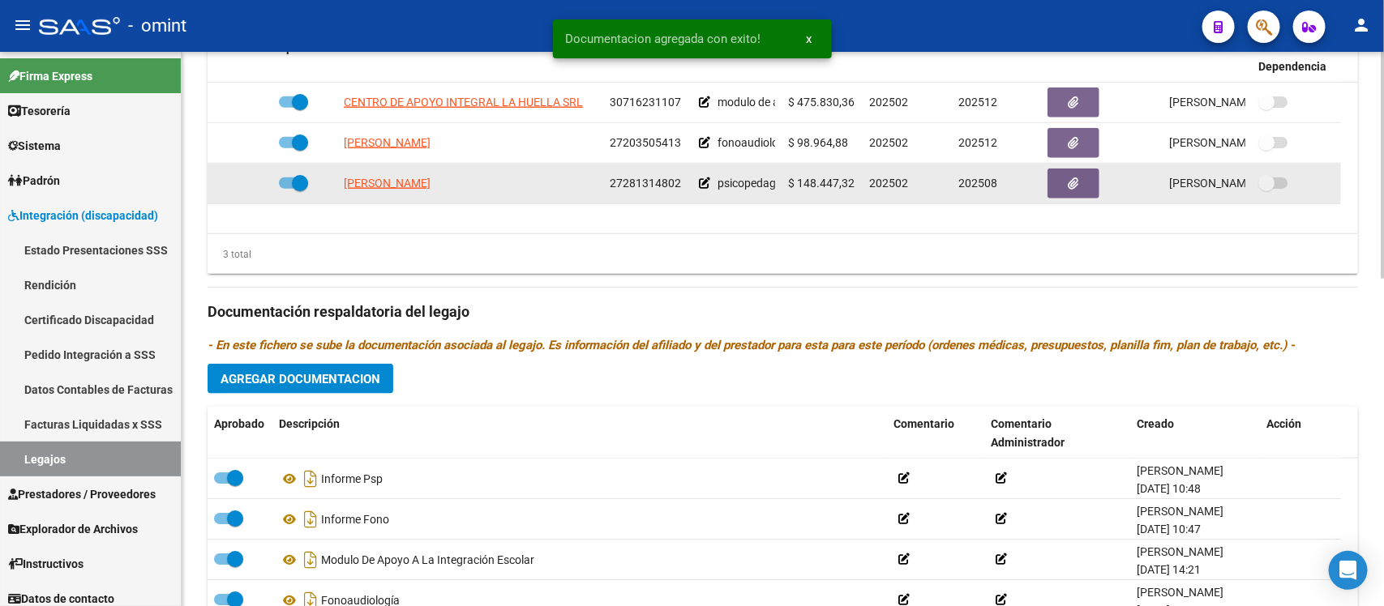
click at [298, 182] on span at bounding box center [300, 183] width 16 height 16
click at [287, 189] on input "checkbox" at bounding box center [286, 189] width 1 height 1
checkbox input "false"
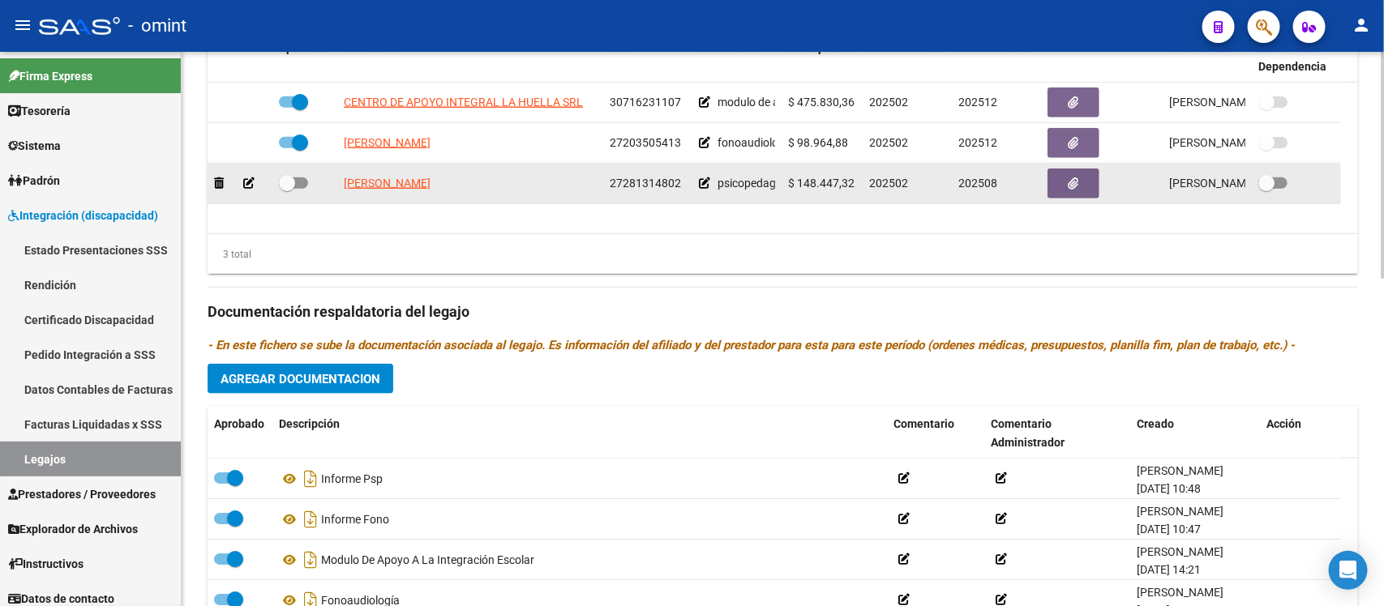
click at [250, 182] on icon at bounding box center [248, 183] width 11 height 11
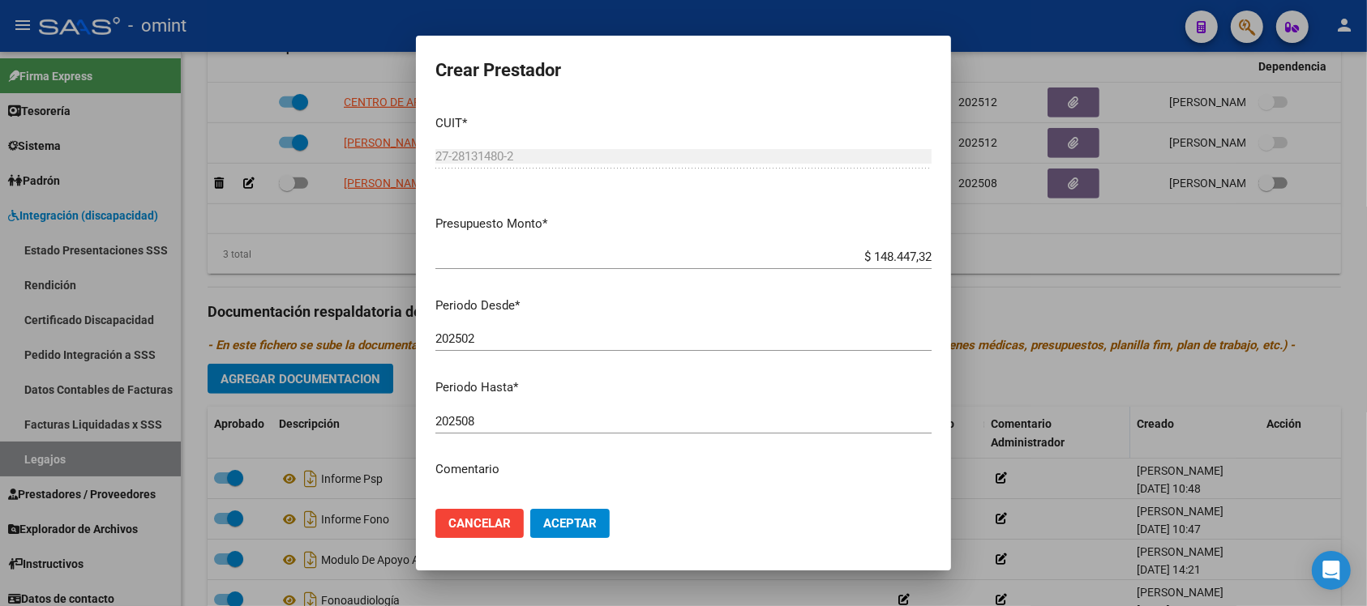
click at [516, 412] on div "202508 Ingresar el periodo" at bounding box center [683, 421] width 496 height 24
type input "202512"
click at [530, 509] on button "Aceptar" at bounding box center [569, 523] width 79 height 29
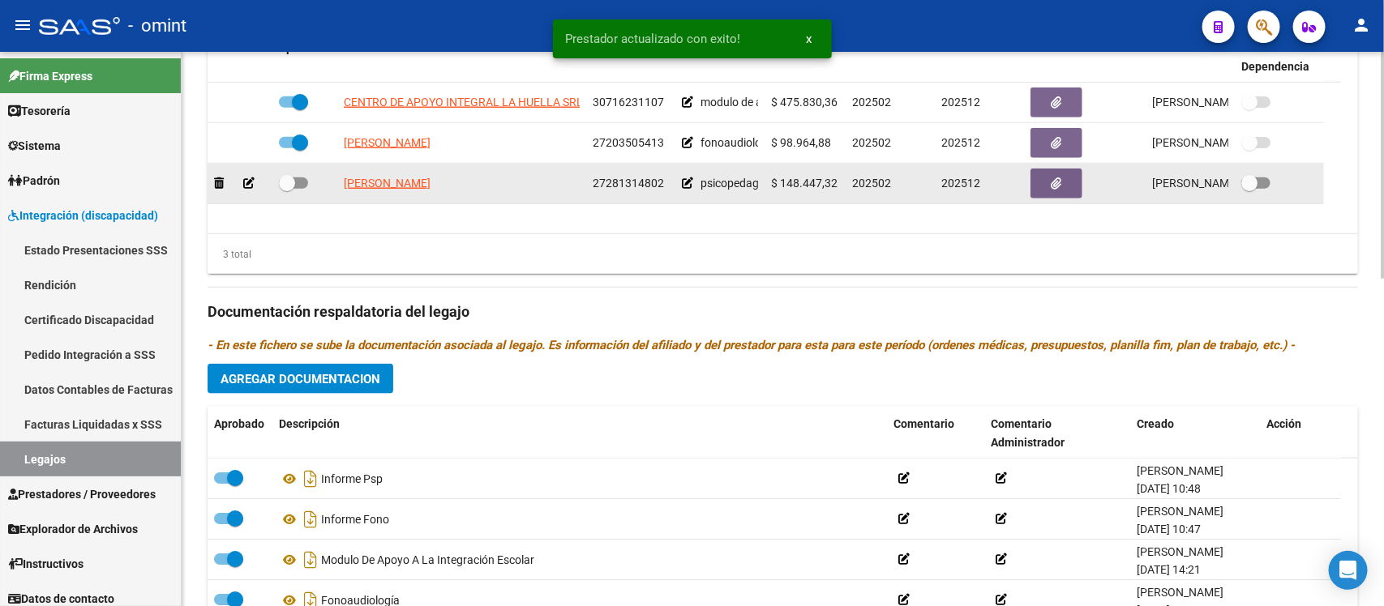
click at [294, 185] on span at bounding box center [293, 183] width 29 height 11
click at [287, 189] on input "checkbox" at bounding box center [286, 189] width 1 height 1
checkbox input "true"
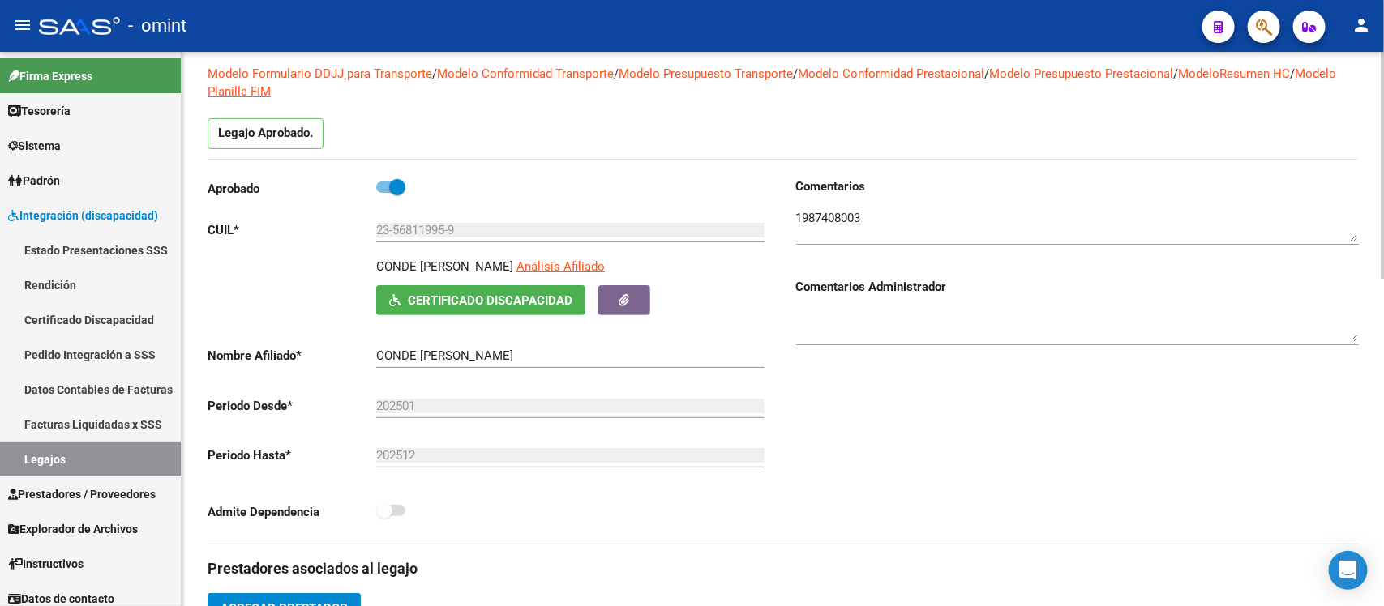
scroll to position [0, 0]
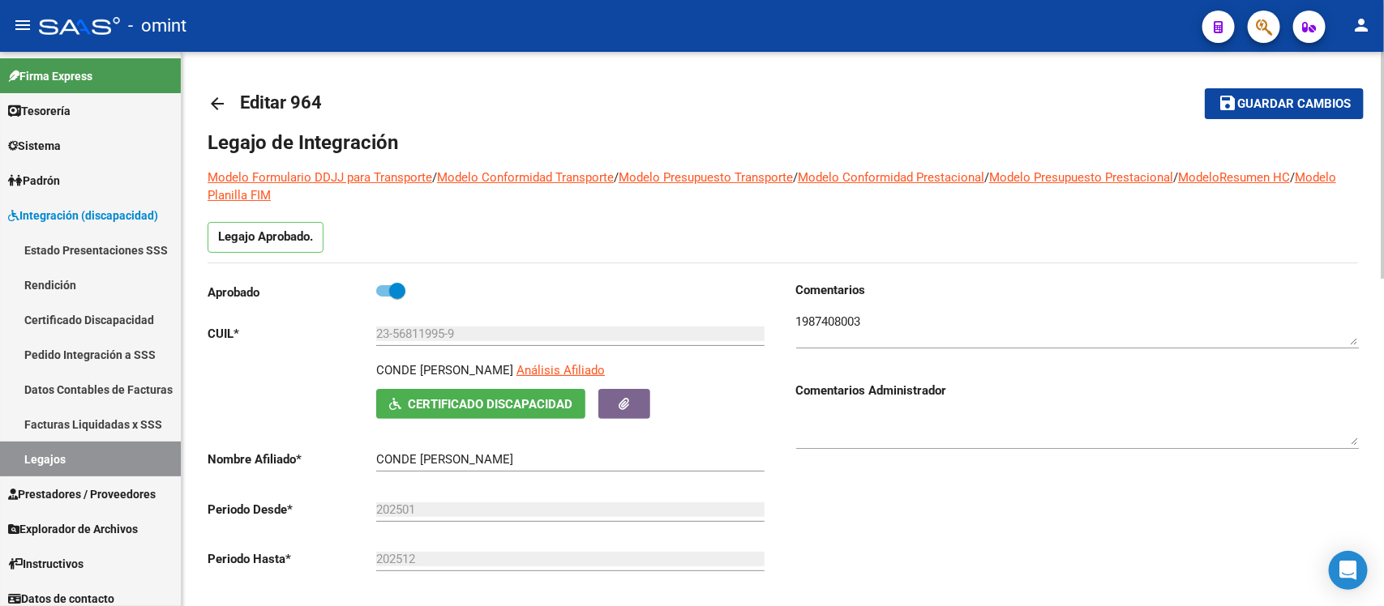
click at [216, 94] on mat-icon "arrow_back" at bounding box center [217, 103] width 19 height 19
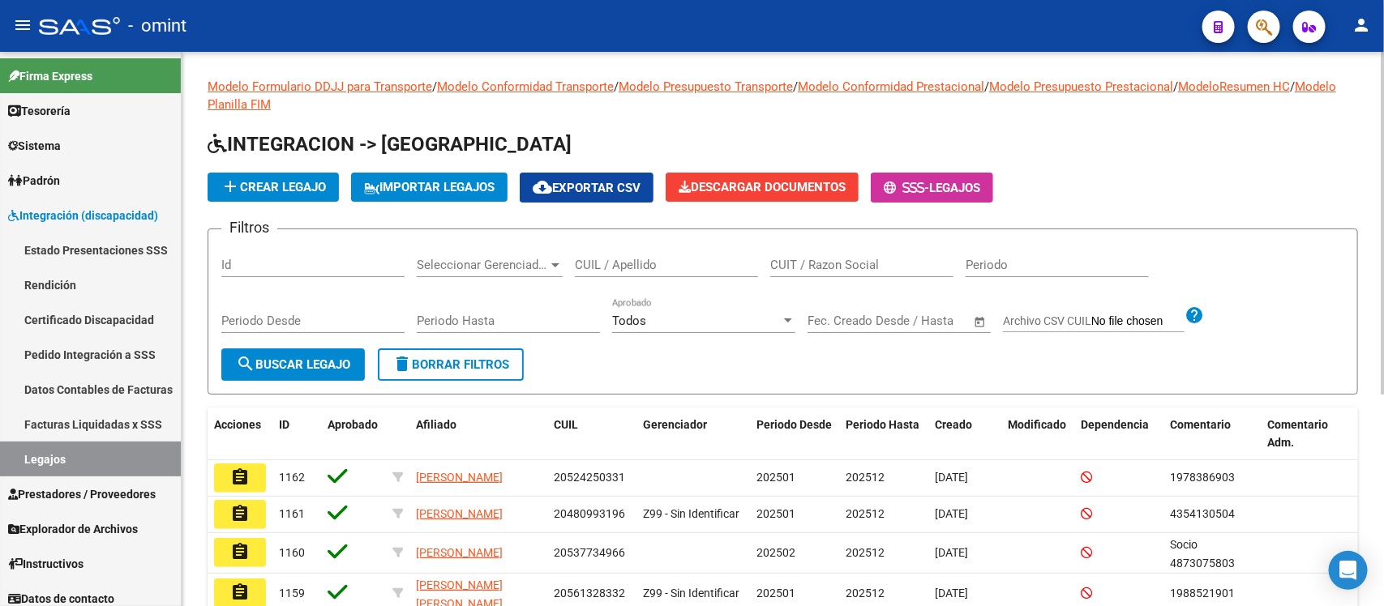
click at [670, 266] on input "CUIL / Apellido" at bounding box center [666, 265] width 183 height 15
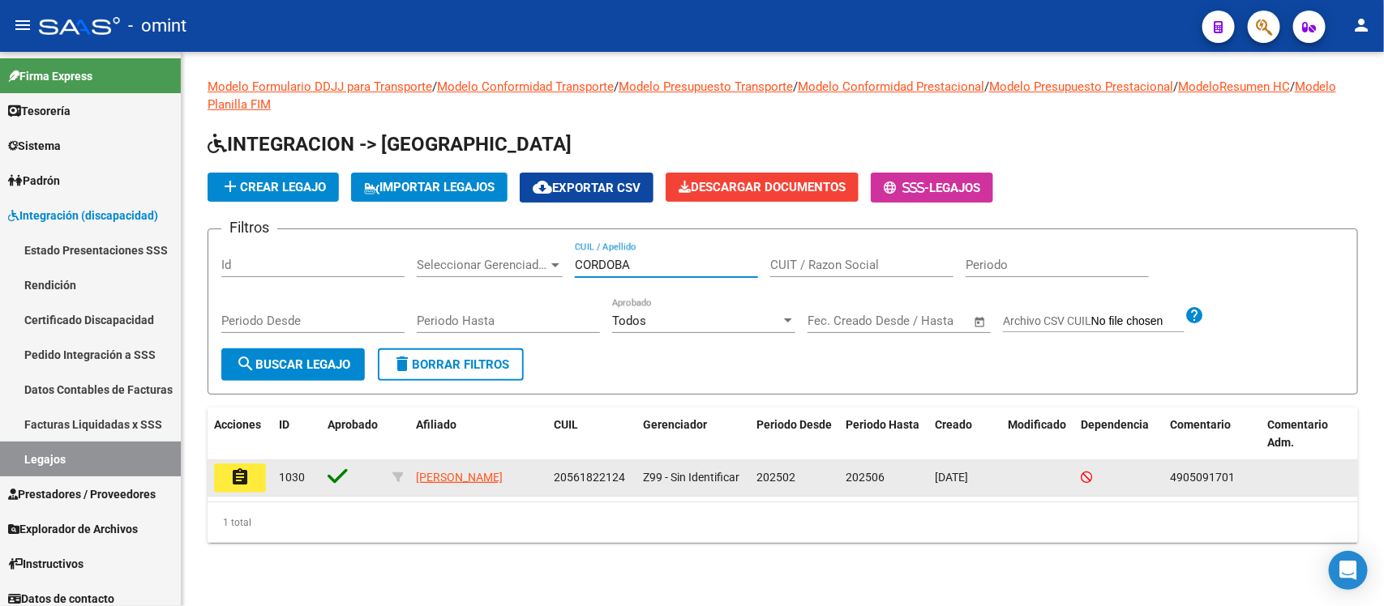
type input "CORDOBA"
click at [228, 471] on button "assignment" at bounding box center [240, 478] width 52 height 29
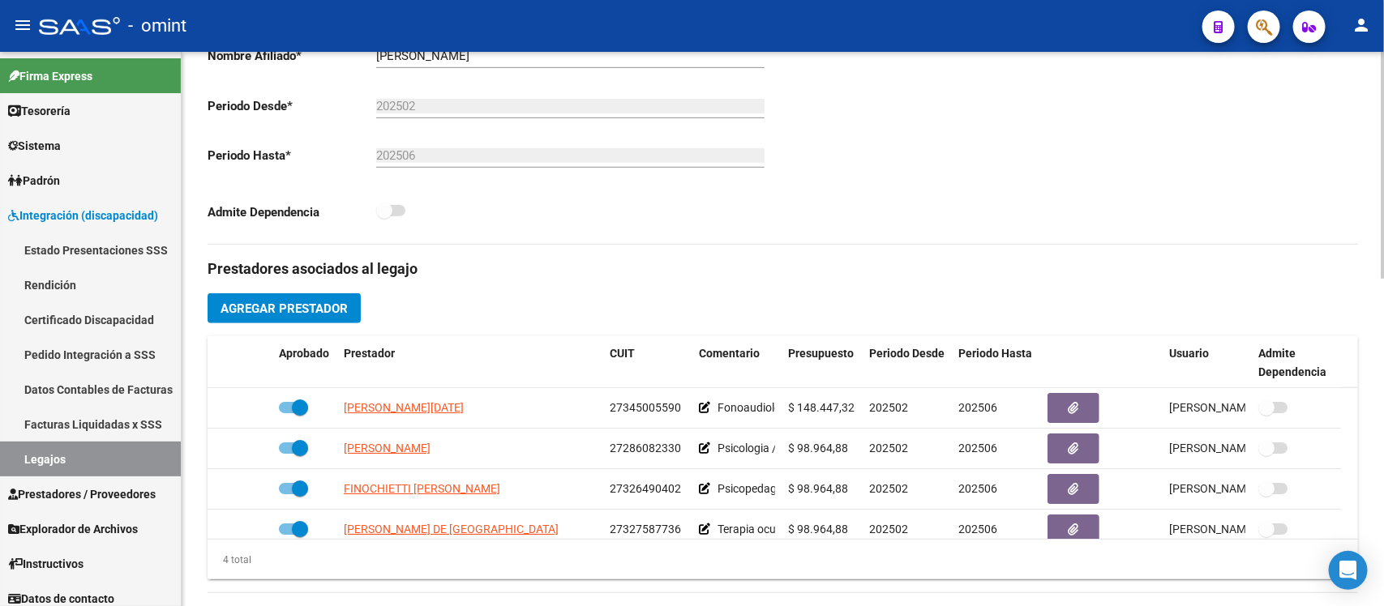
scroll to position [405, 0]
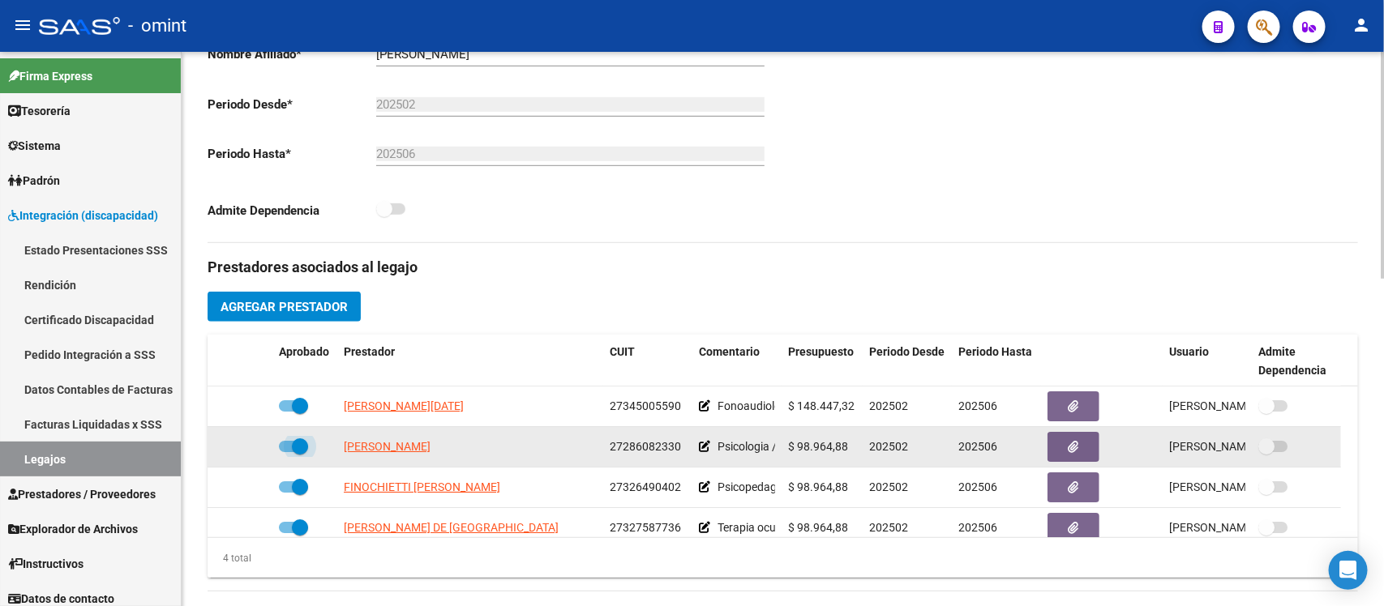
click at [304, 443] on span at bounding box center [300, 447] width 16 height 16
click at [287, 452] on input "checkbox" at bounding box center [286, 452] width 1 height 1
checkbox input "false"
click at [243, 451] on icon at bounding box center [248, 446] width 11 height 11
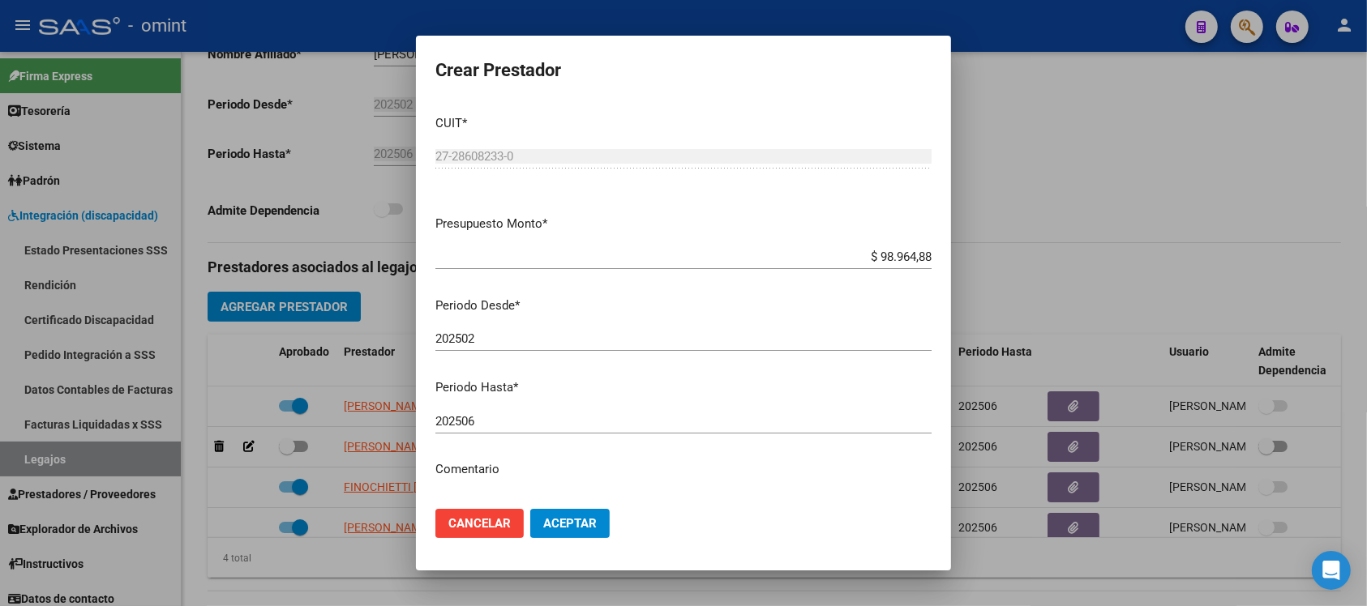
click at [519, 428] on div "202506 Ingresar el periodo" at bounding box center [683, 421] width 496 height 24
click at [530, 509] on button "Aceptar" at bounding box center [569, 523] width 79 height 29
type input "202512"
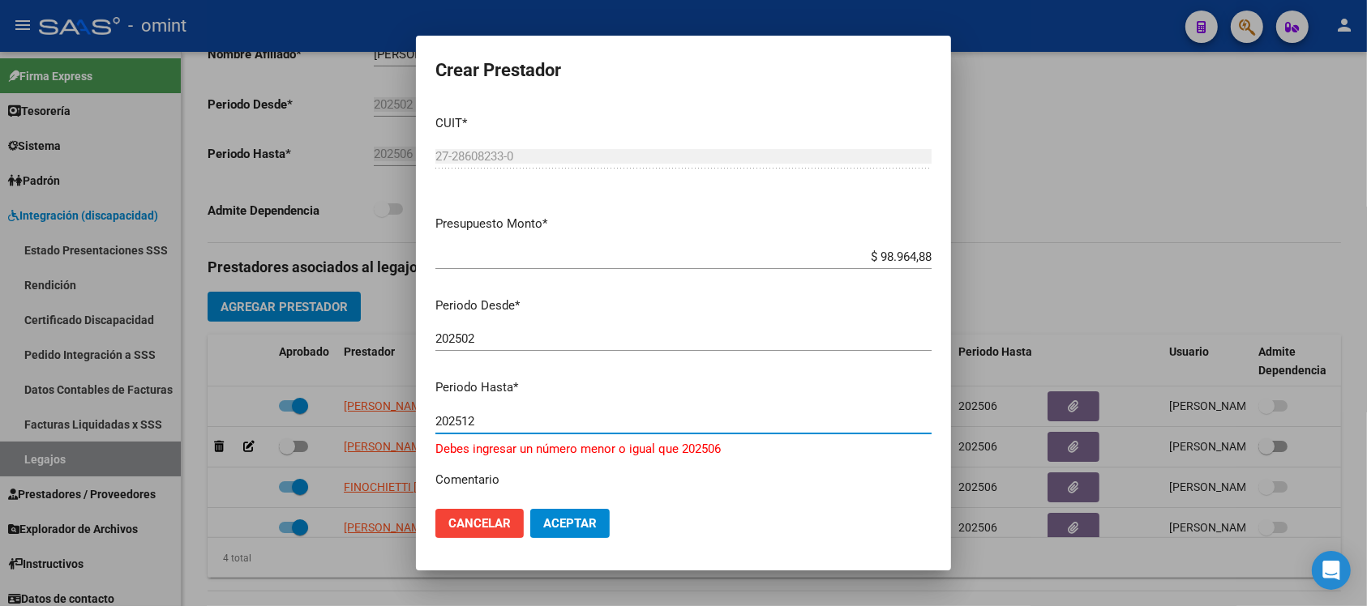
click at [530, 509] on button "Aceptar" at bounding box center [569, 523] width 79 height 29
click at [491, 527] on span "Cancelar" at bounding box center [479, 523] width 62 height 15
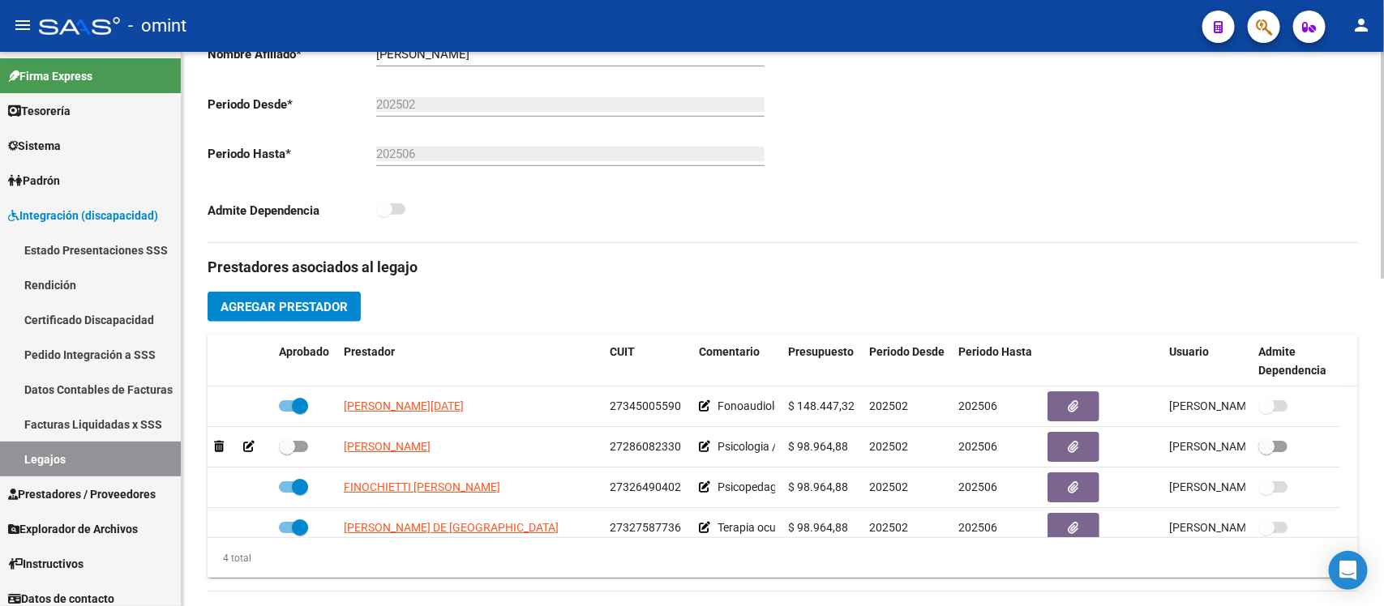
scroll to position [304, 0]
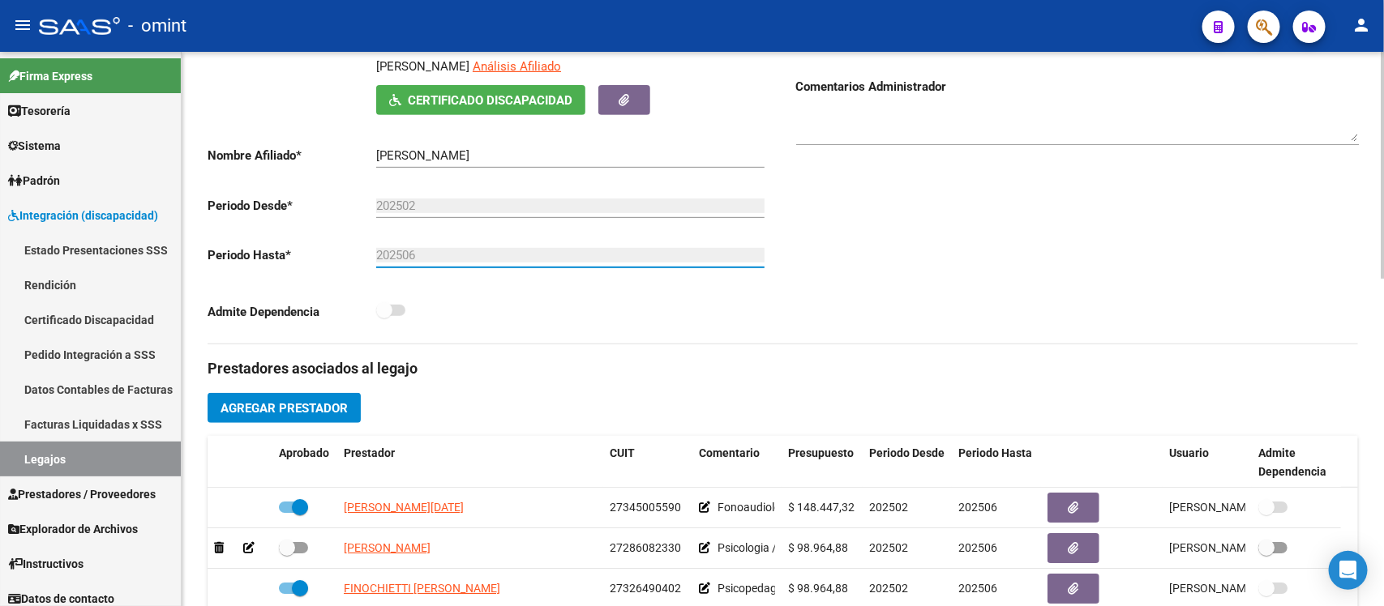
click at [458, 261] on input "202506" at bounding box center [570, 255] width 388 height 15
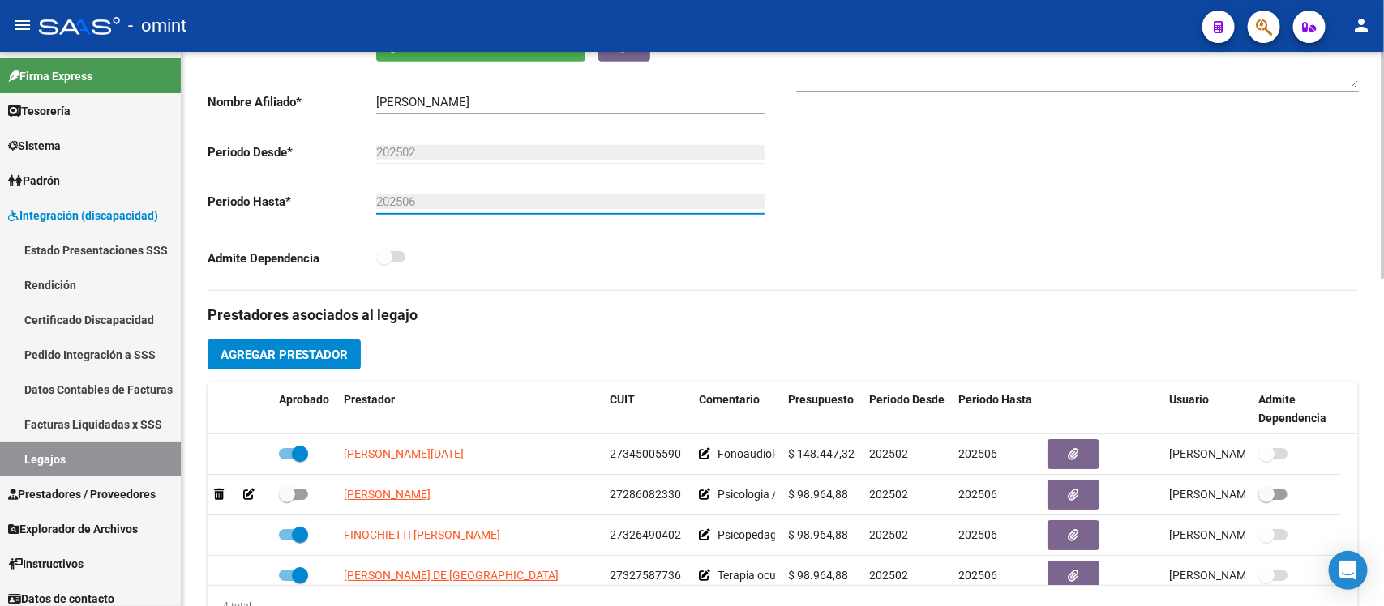
scroll to position [405, 0]
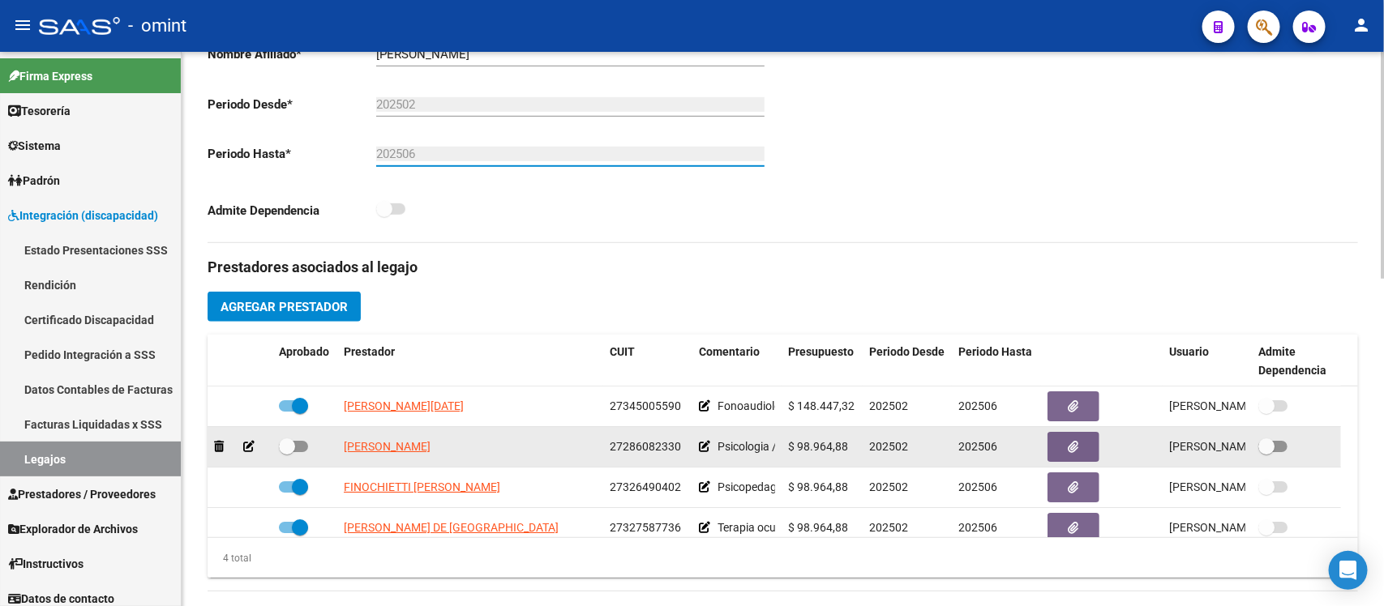
click at [290, 439] on span at bounding box center [287, 447] width 16 height 16
click at [287, 452] on input "checkbox" at bounding box center [286, 452] width 1 height 1
checkbox input "true"
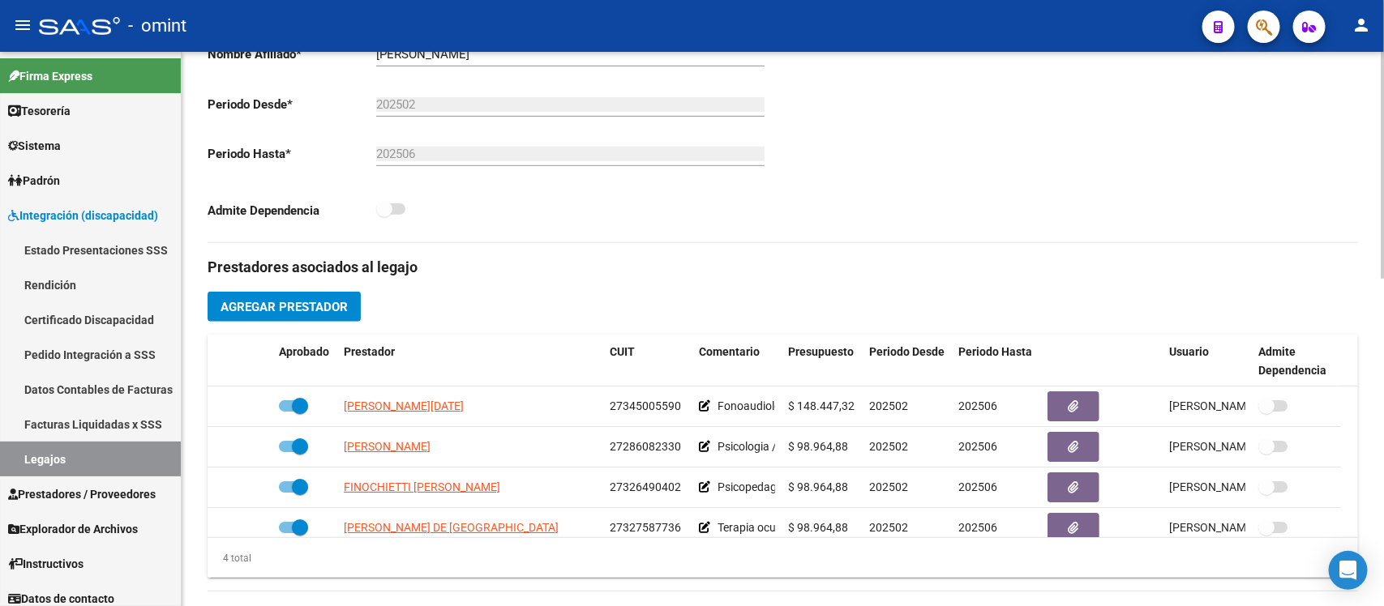
scroll to position [101, 0]
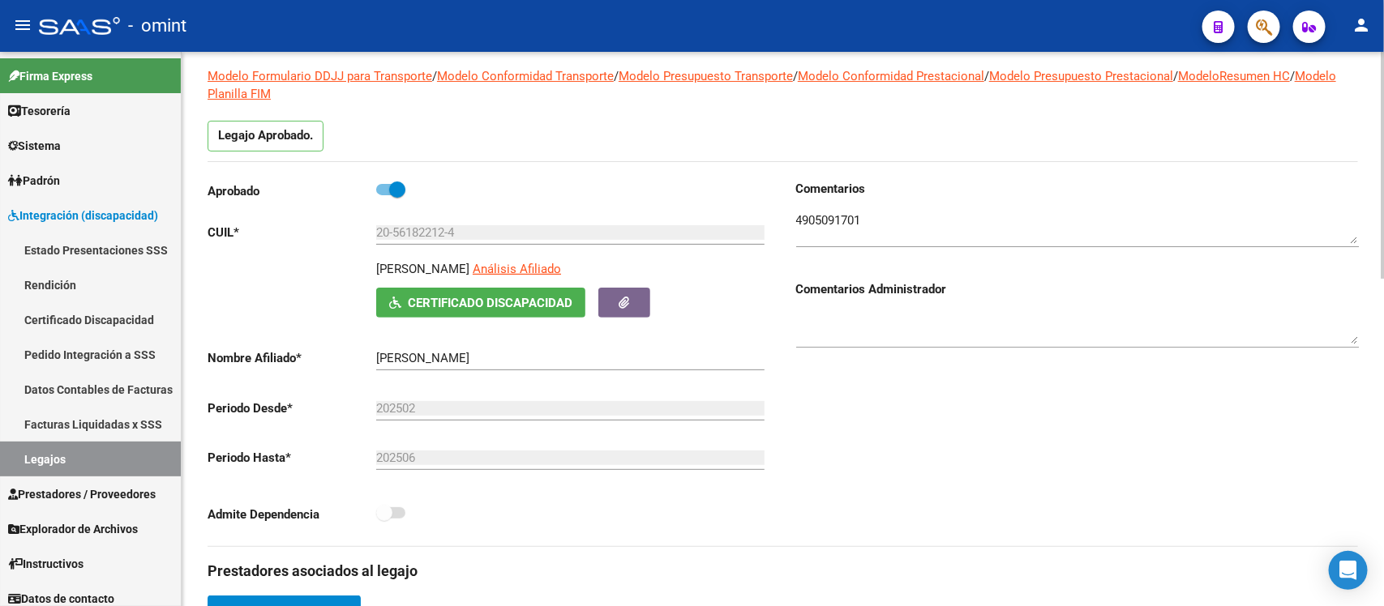
click at [395, 201] on div "Aprobado" at bounding box center [489, 195] width 563 height 30
click at [401, 191] on span at bounding box center [397, 190] width 16 height 16
click at [384, 195] on input "checkbox" at bounding box center [383, 195] width 1 height 1
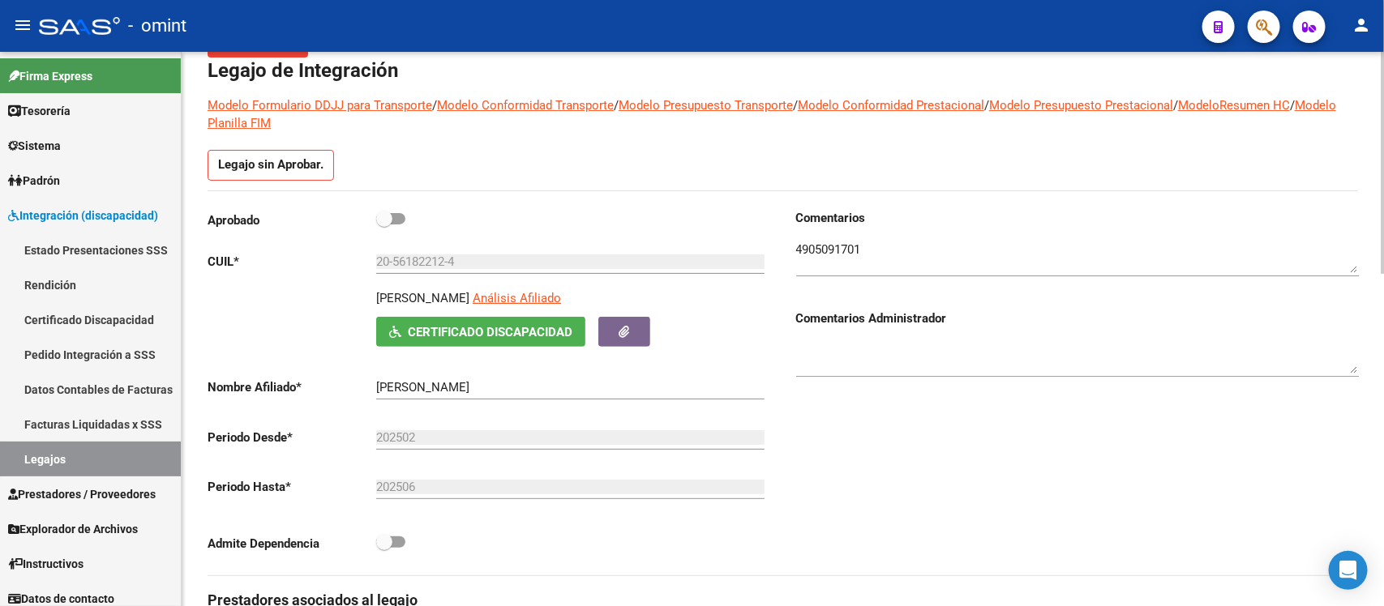
scroll to position [130, 0]
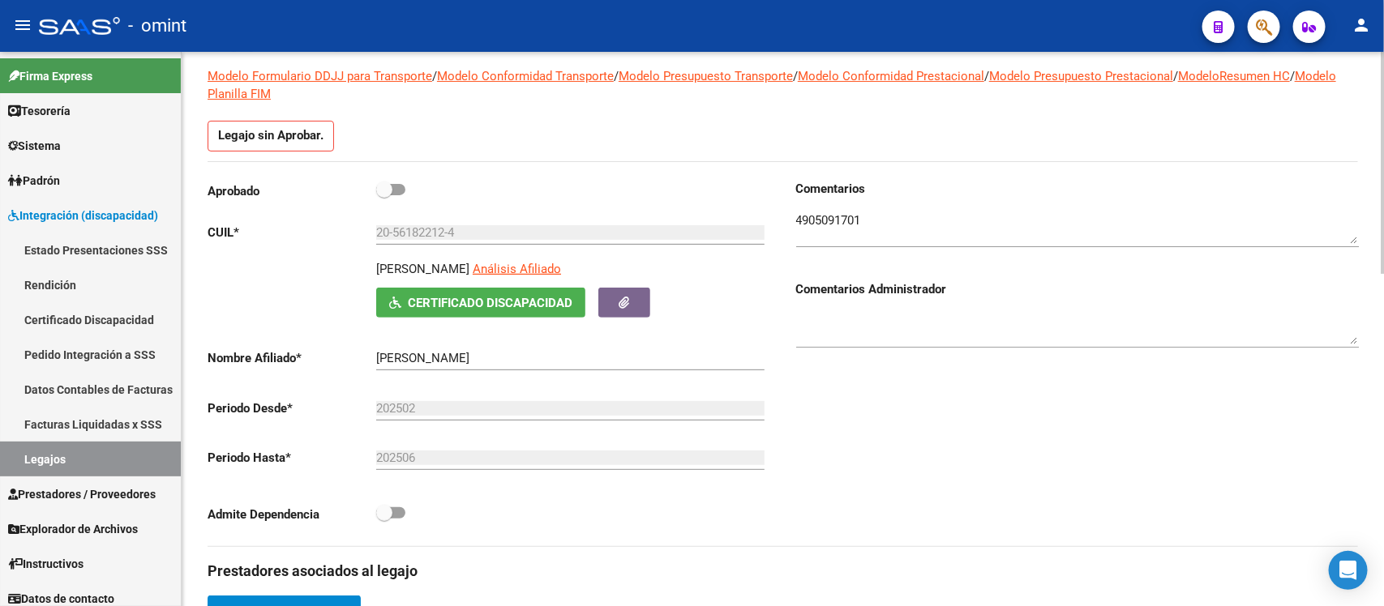
click at [393, 189] on span at bounding box center [390, 189] width 29 height 11
click at [384, 195] on input "checkbox" at bounding box center [383, 195] width 1 height 1
checkbox input "true"
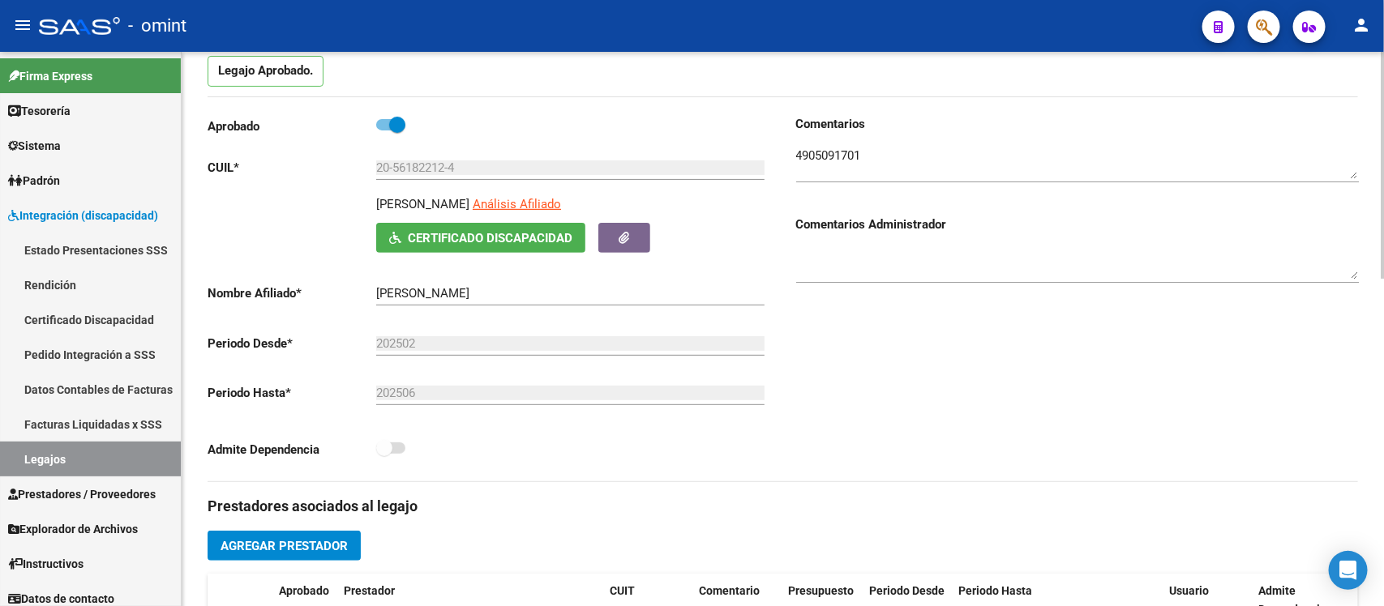
scroll to position [203, 0]
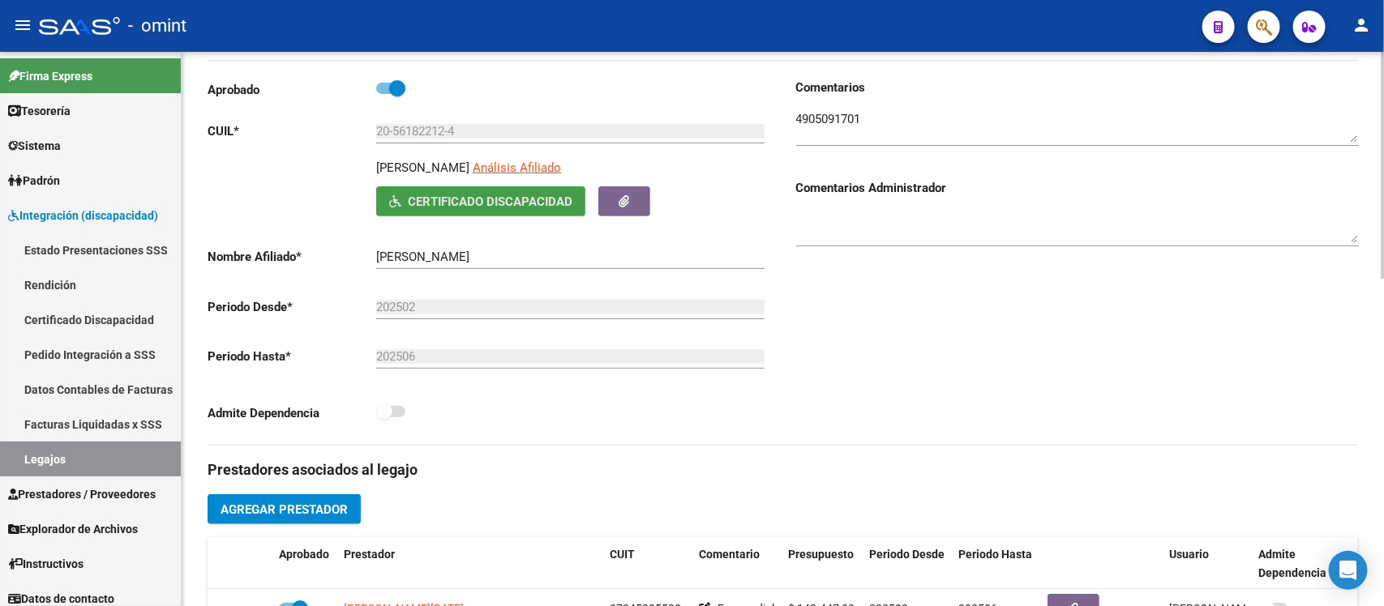
click at [482, 195] on span "Certificado Discapacidad" at bounding box center [490, 202] width 165 height 15
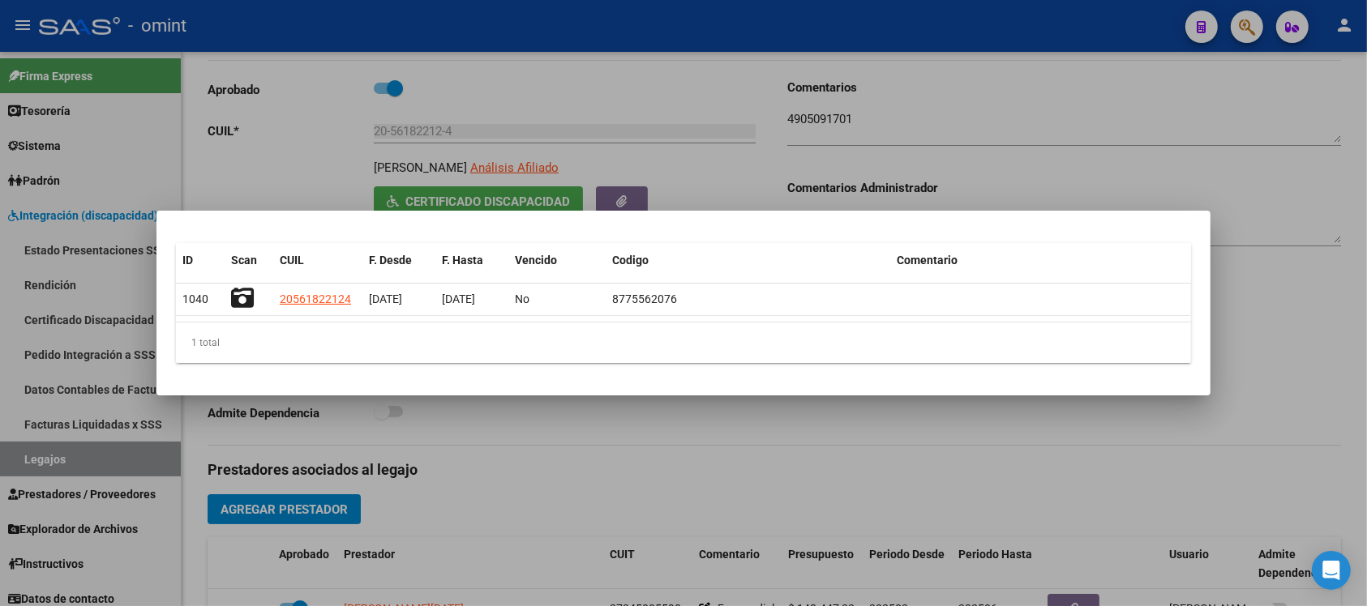
click at [306, 148] on div at bounding box center [683, 303] width 1367 height 606
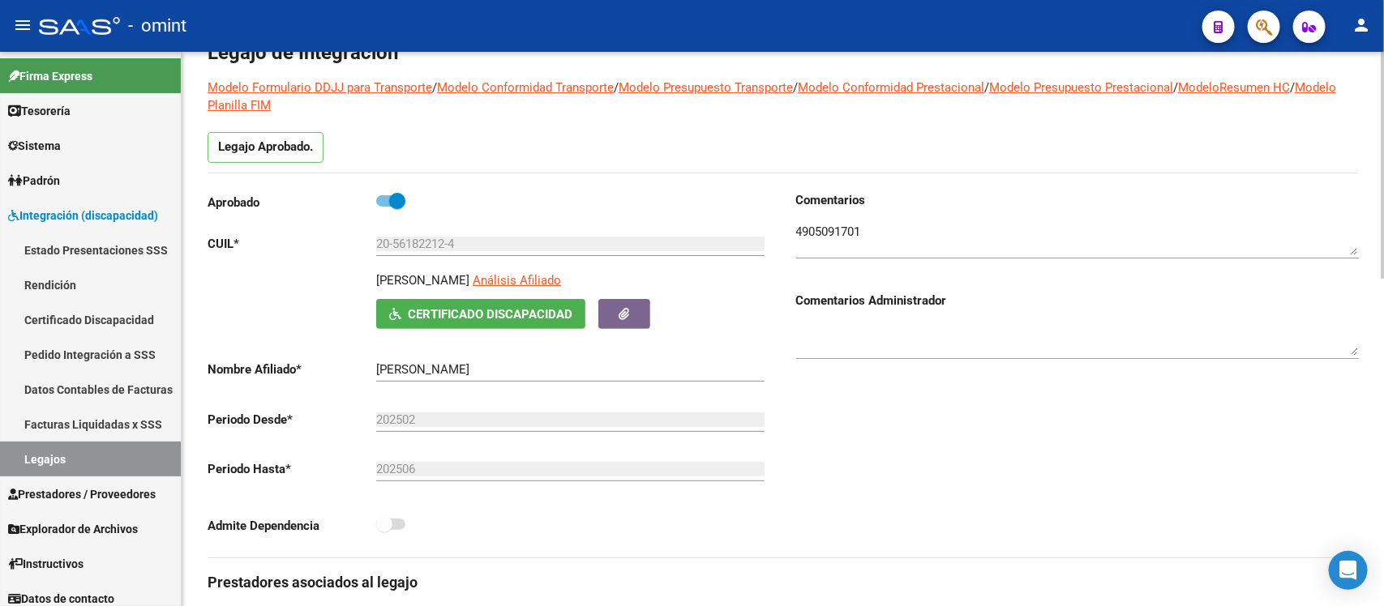
scroll to position [0, 0]
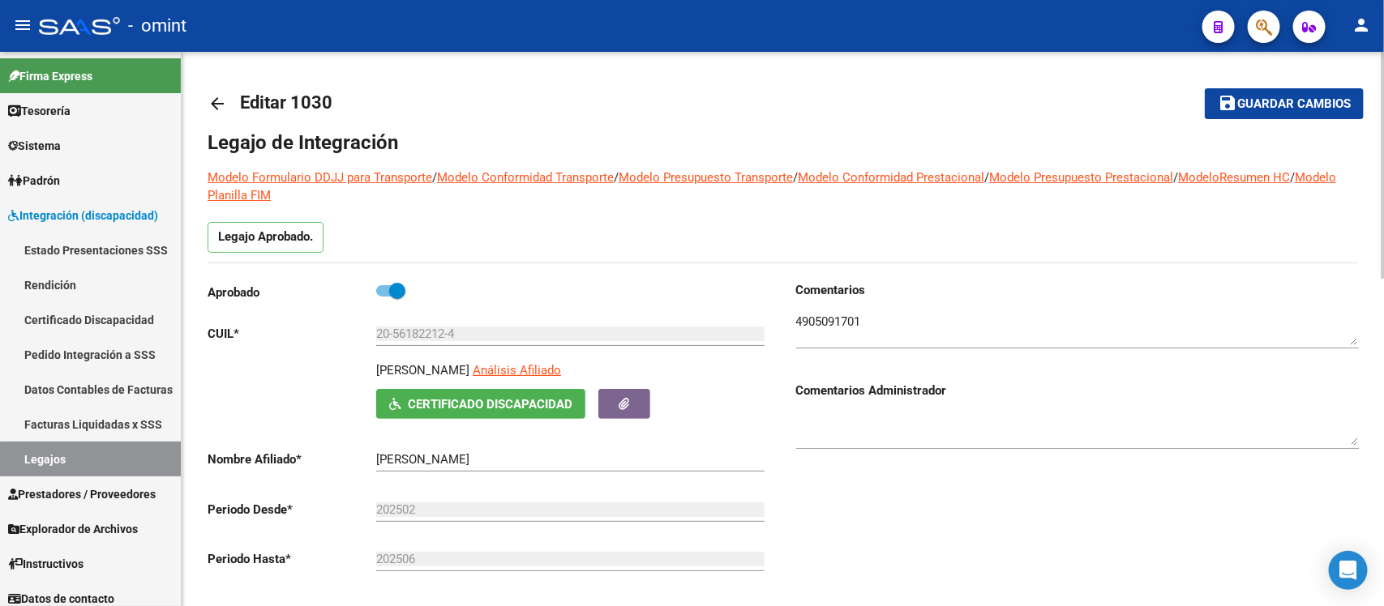
click at [225, 96] on mat-icon "arrow_back" at bounding box center [217, 103] width 19 height 19
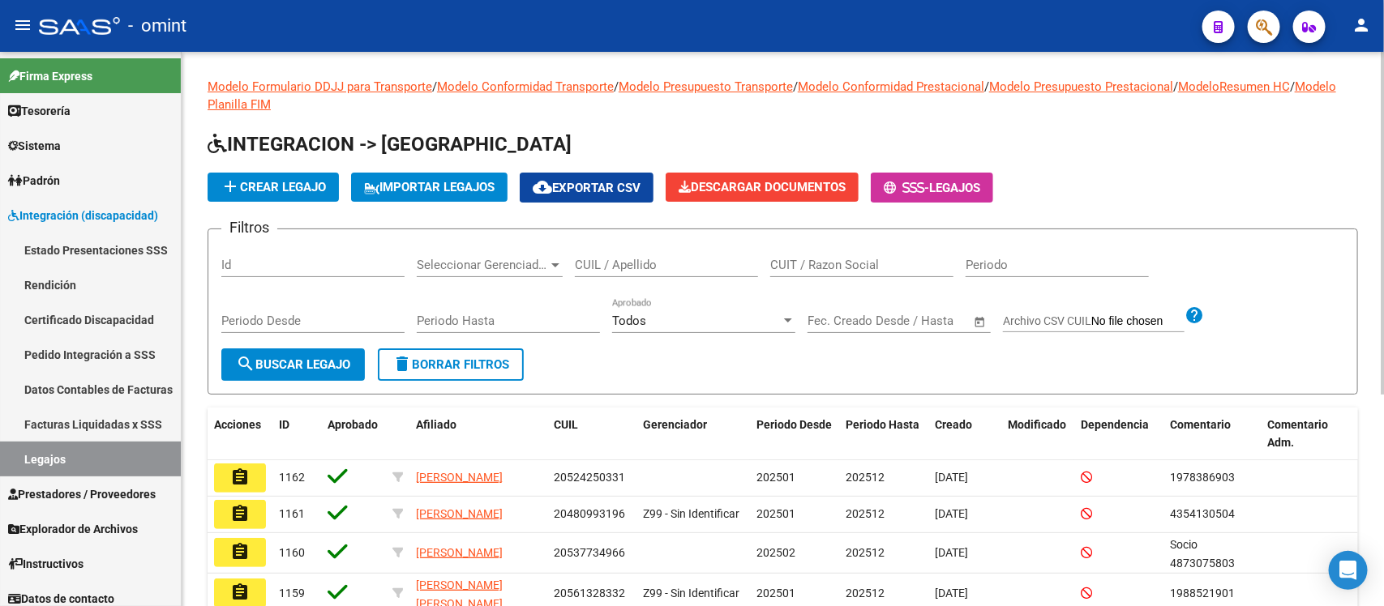
click at [631, 259] on input "CUIL / Apellido" at bounding box center [666, 265] width 183 height 15
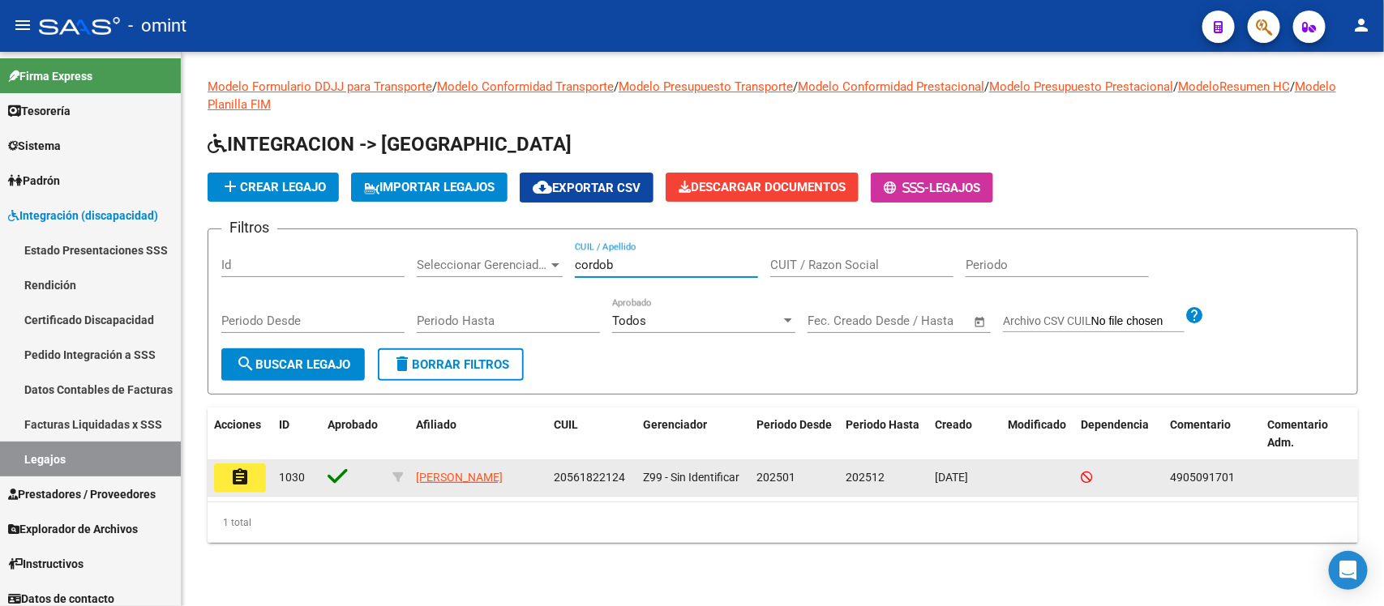
type input "cordob"
click at [227, 481] on button "assignment" at bounding box center [240, 478] width 52 height 29
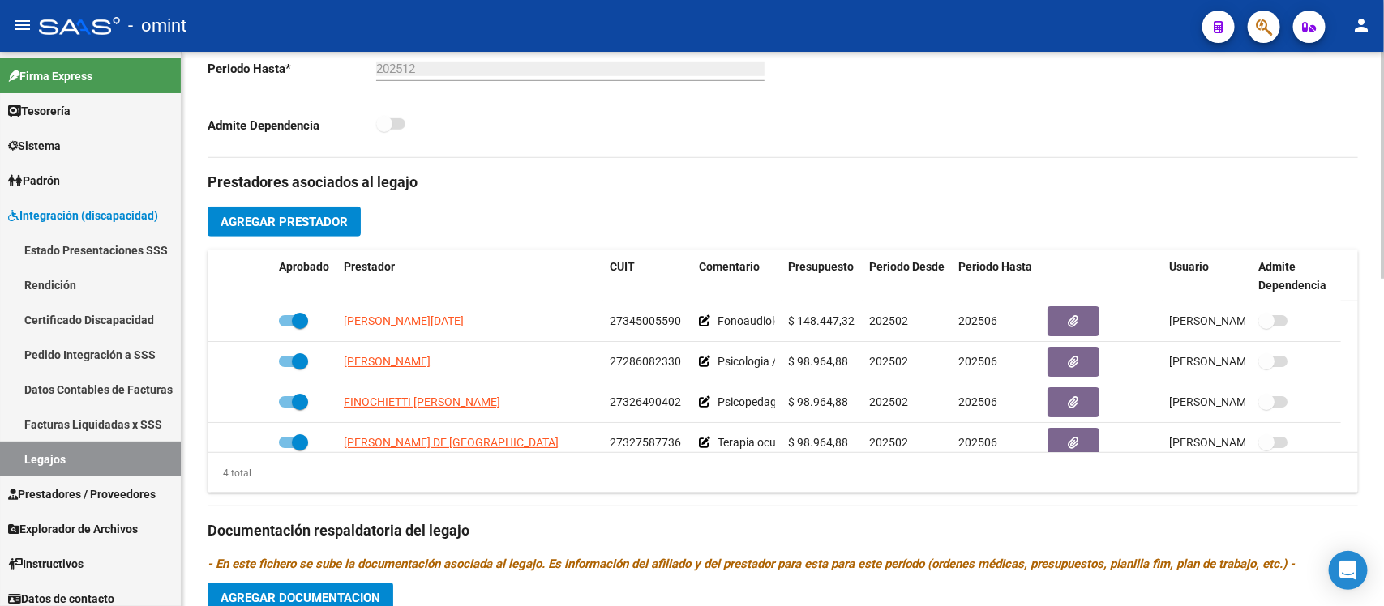
scroll to position [507, 0]
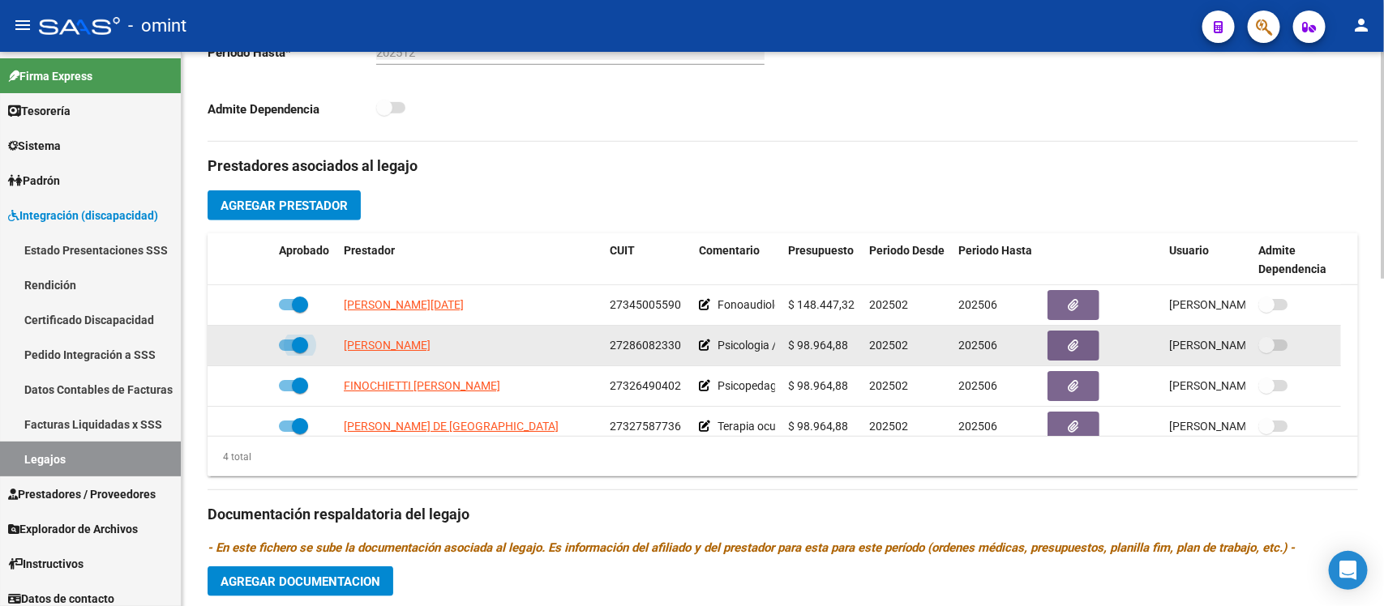
click at [293, 349] on span at bounding box center [300, 345] width 16 height 16
click at [287, 351] on input "checkbox" at bounding box center [286, 351] width 1 height 1
checkbox input "false"
click at [245, 346] on icon at bounding box center [248, 345] width 11 height 11
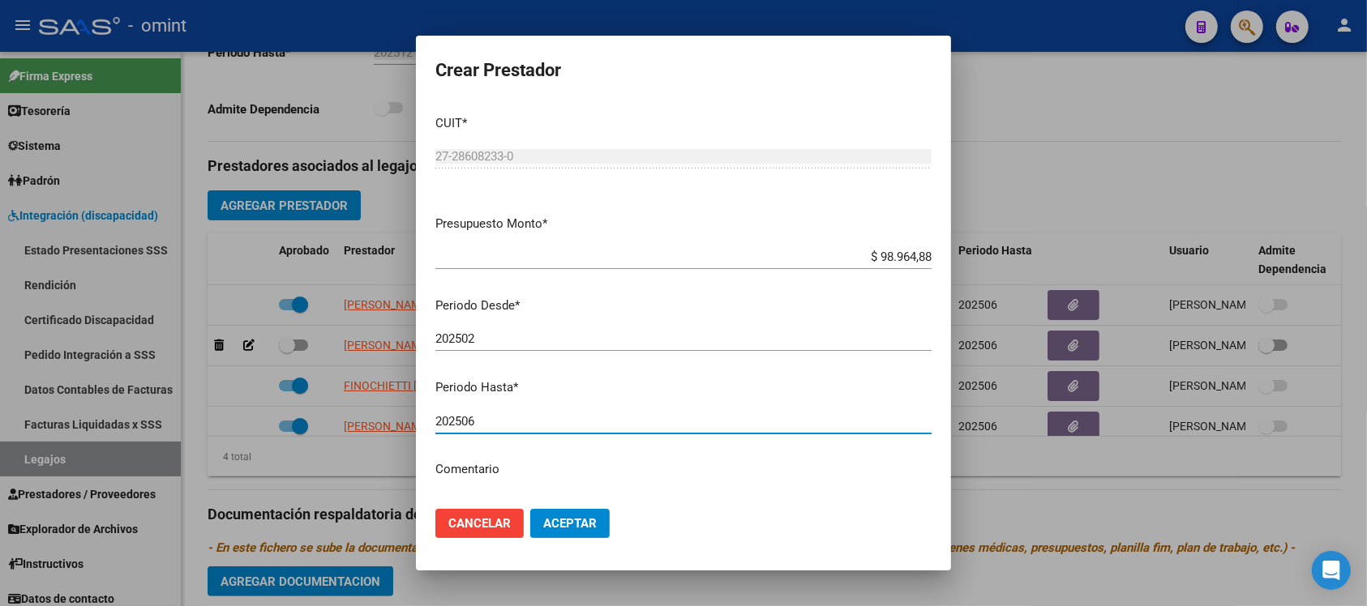
click at [601, 421] on input "202506" at bounding box center [683, 421] width 496 height 15
type input "202512"
click at [530, 509] on button "Aceptar" at bounding box center [569, 523] width 79 height 29
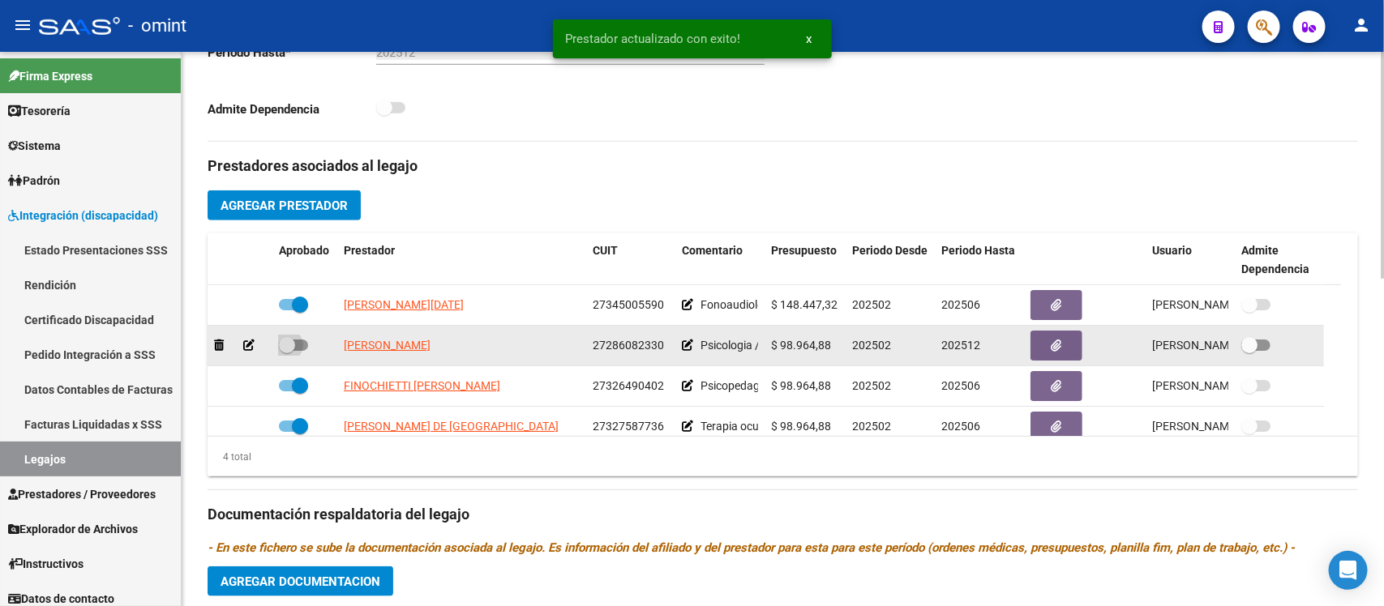
drag, startPoint x: 286, startPoint y: 345, endPoint x: 350, endPoint y: 412, distance: 92.3
click at [288, 344] on span at bounding box center [287, 345] width 16 height 16
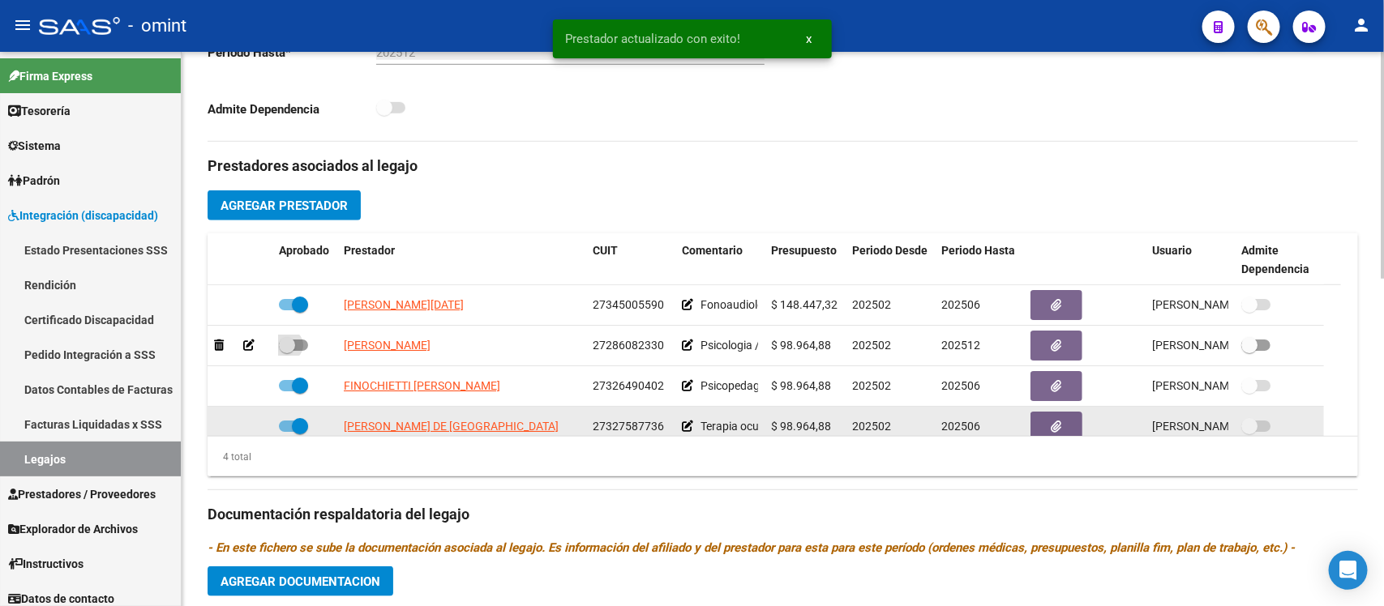
click at [287, 351] on input "checkbox" at bounding box center [286, 351] width 1 height 1
checkbox input "true"
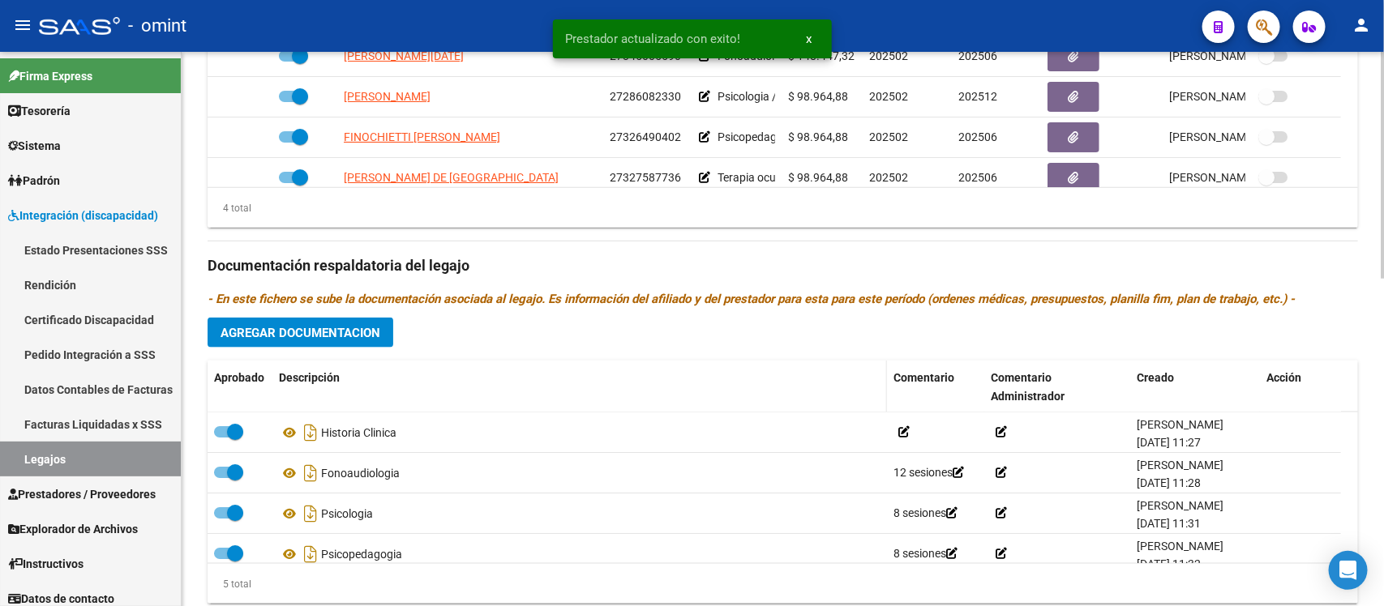
scroll to position [803, 0]
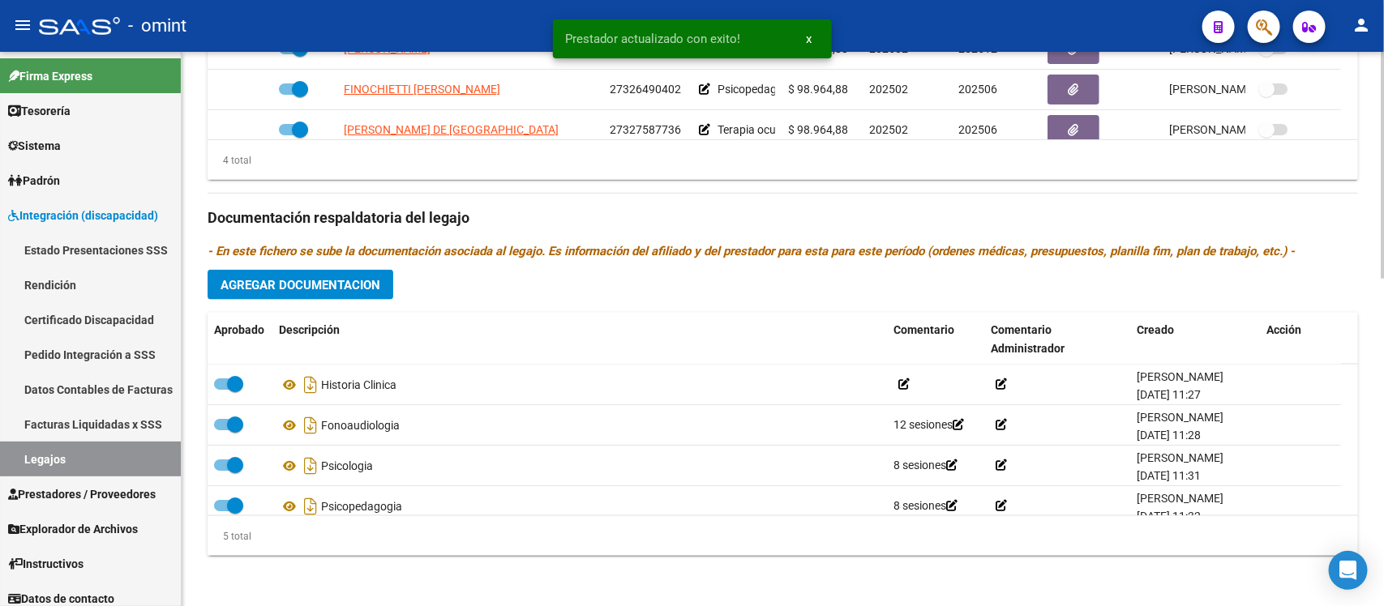
click at [351, 280] on span "Agregar Documentacion" at bounding box center [300, 285] width 160 height 15
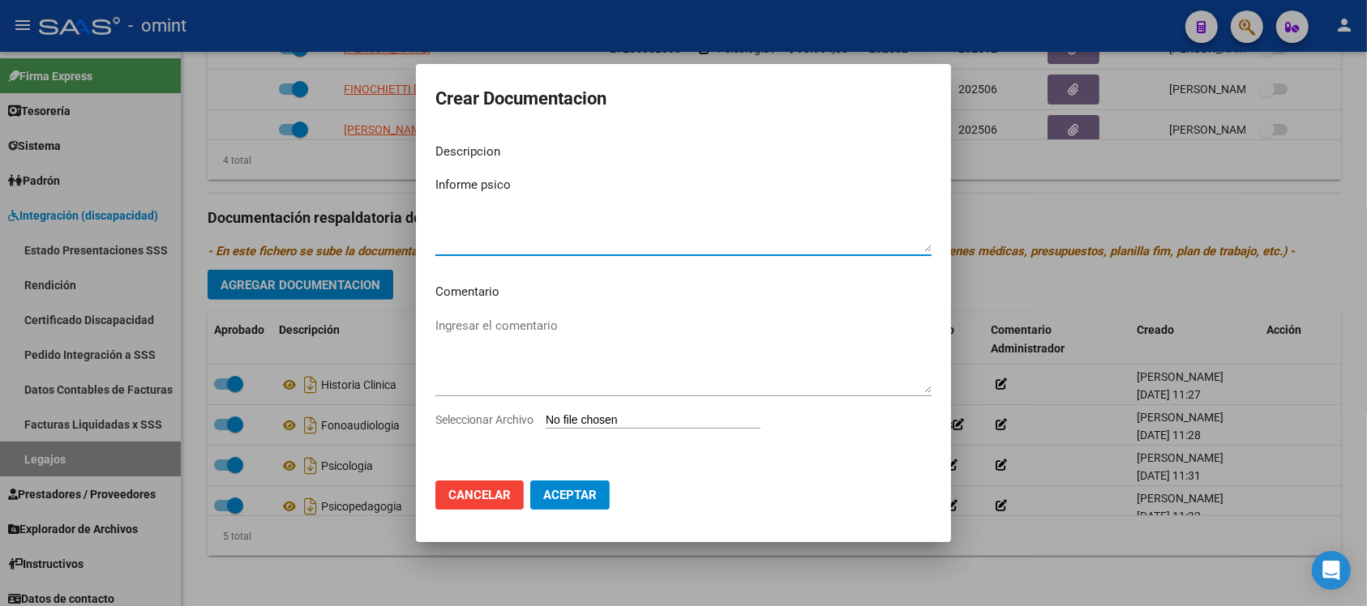
type textarea "Informe psico"
click at [626, 409] on div "Ingresar el comentario" at bounding box center [683, 363] width 496 height 98
click at [644, 423] on input "Seleccionar Archivo" at bounding box center [653, 420] width 215 height 15
click at [585, 422] on input "Seleccionar Archivo" at bounding box center [653, 420] width 215 height 15
type input "C:\fakepath\Informe semestral psico - cordoba.pdf"
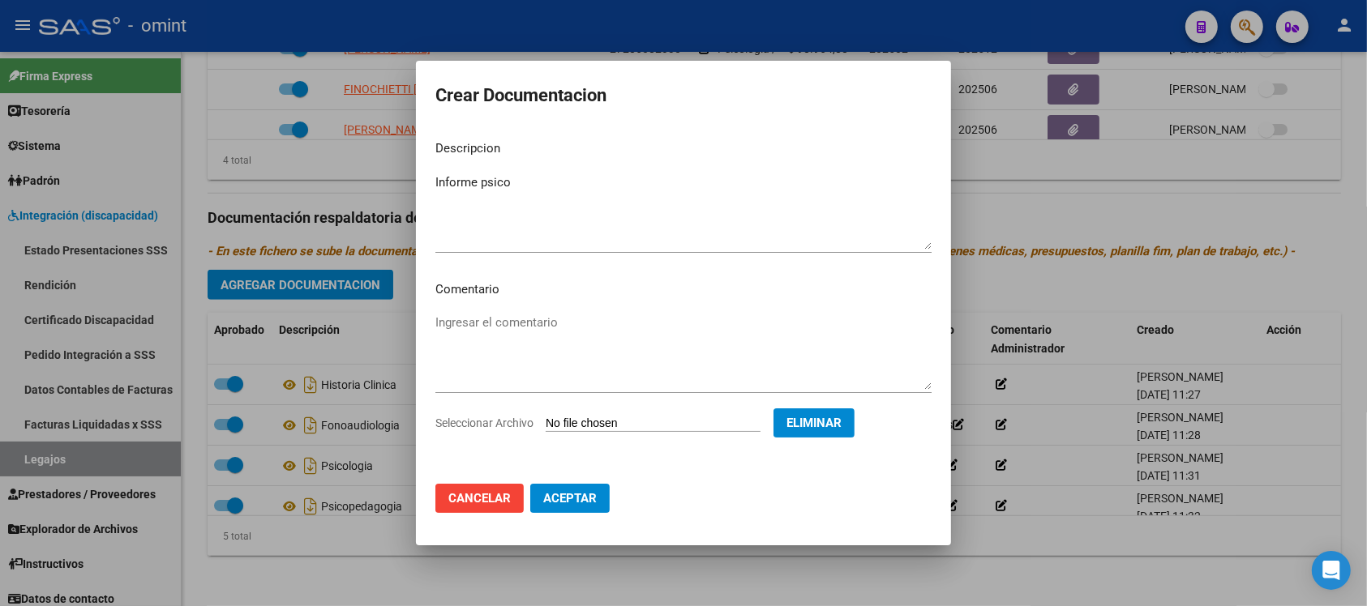
click at [580, 503] on span "Aceptar" at bounding box center [569, 498] width 53 height 15
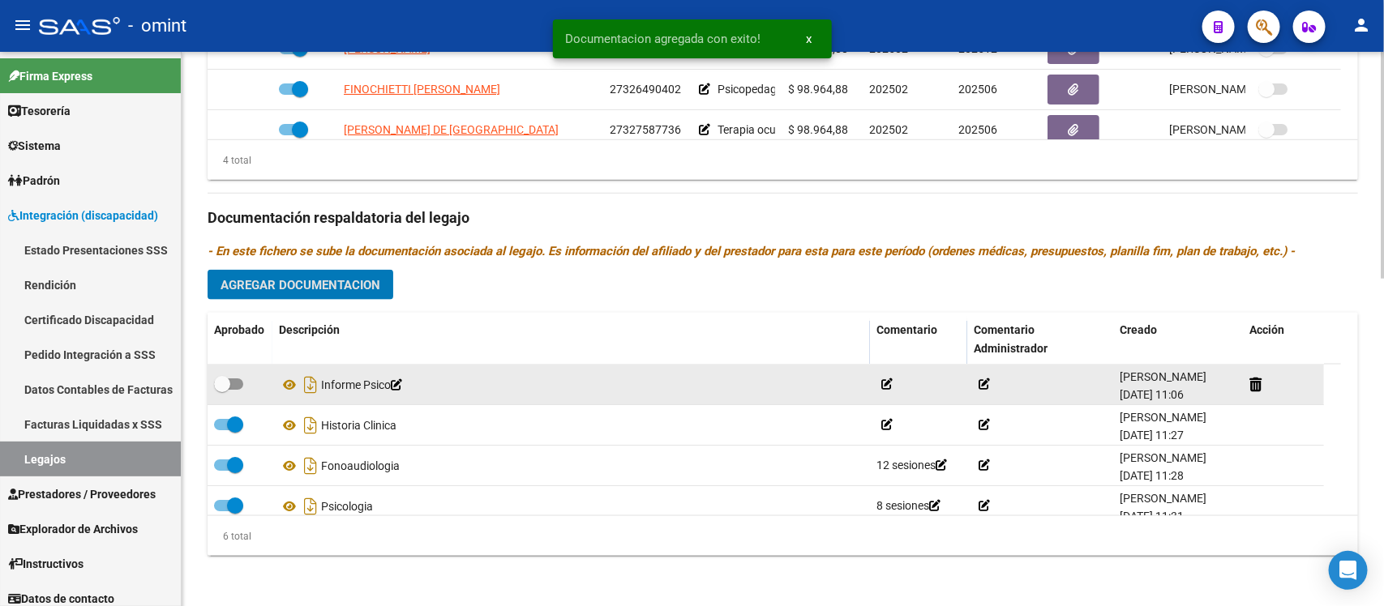
click at [223, 386] on span at bounding box center [222, 384] width 16 height 16
click at [222, 390] on input "checkbox" at bounding box center [221, 390] width 1 height 1
checkbox input "true"
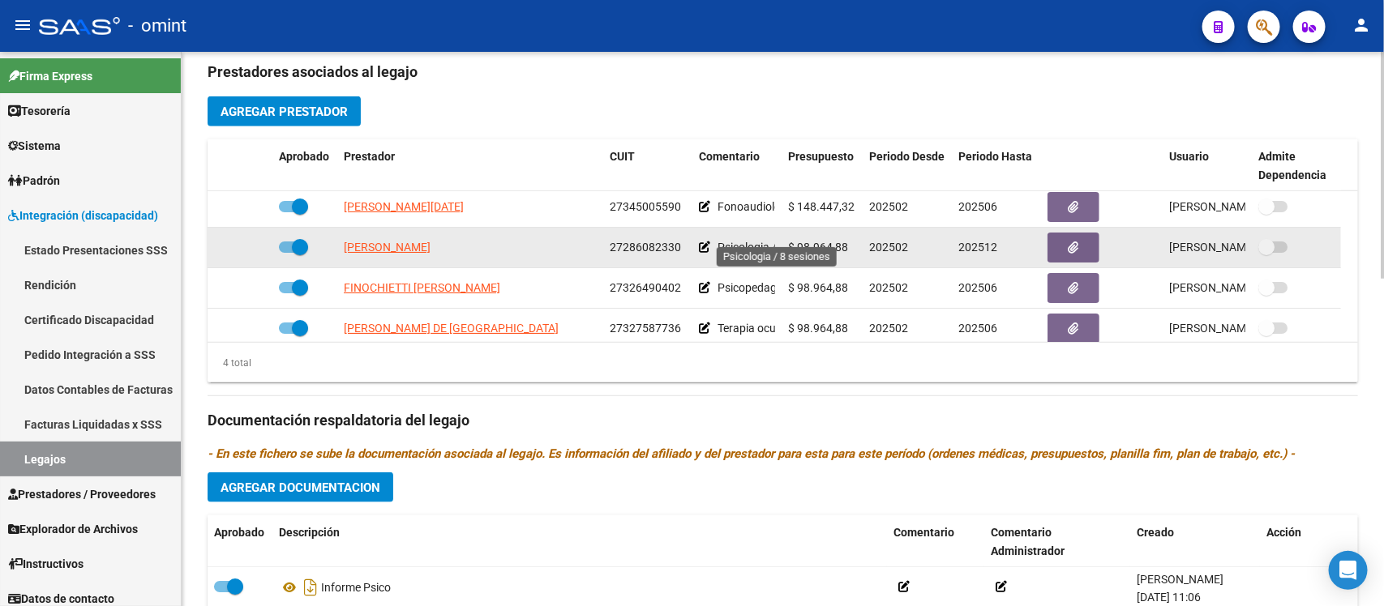
scroll to position [0, 0]
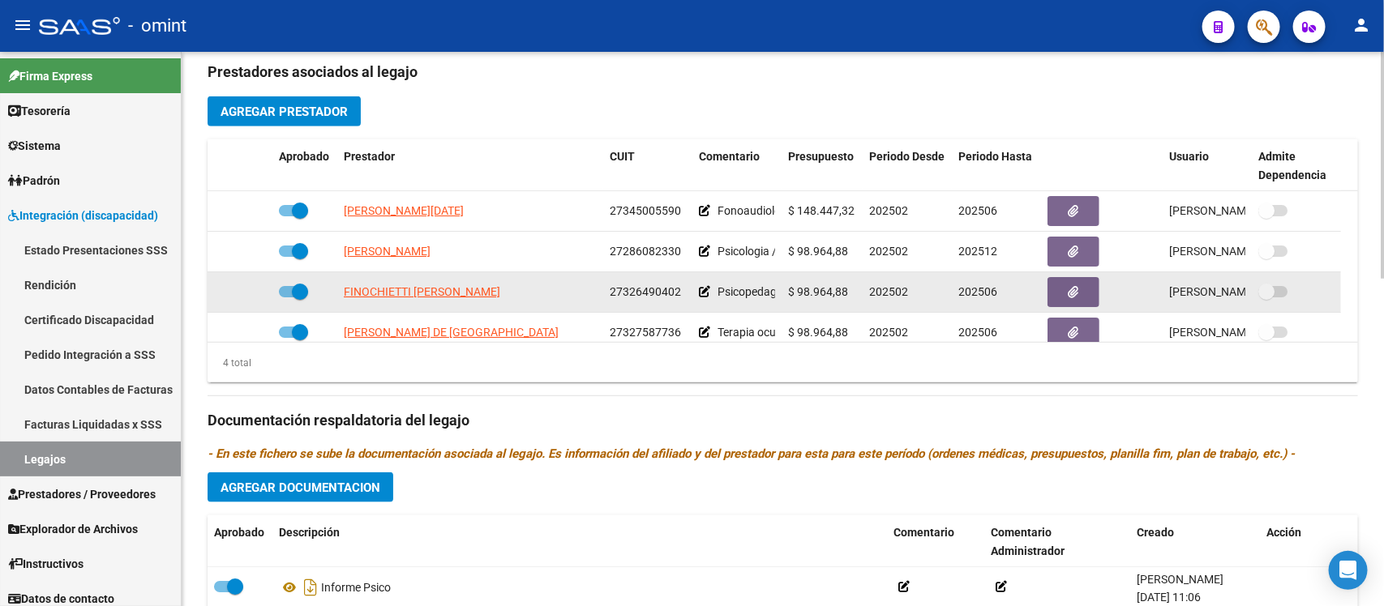
click at [297, 284] on span at bounding box center [300, 292] width 16 height 16
click at [287, 297] on input "checkbox" at bounding box center [286, 297] width 1 height 1
checkbox input "false"
click at [245, 294] on icon at bounding box center [248, 291] width 11 height 11
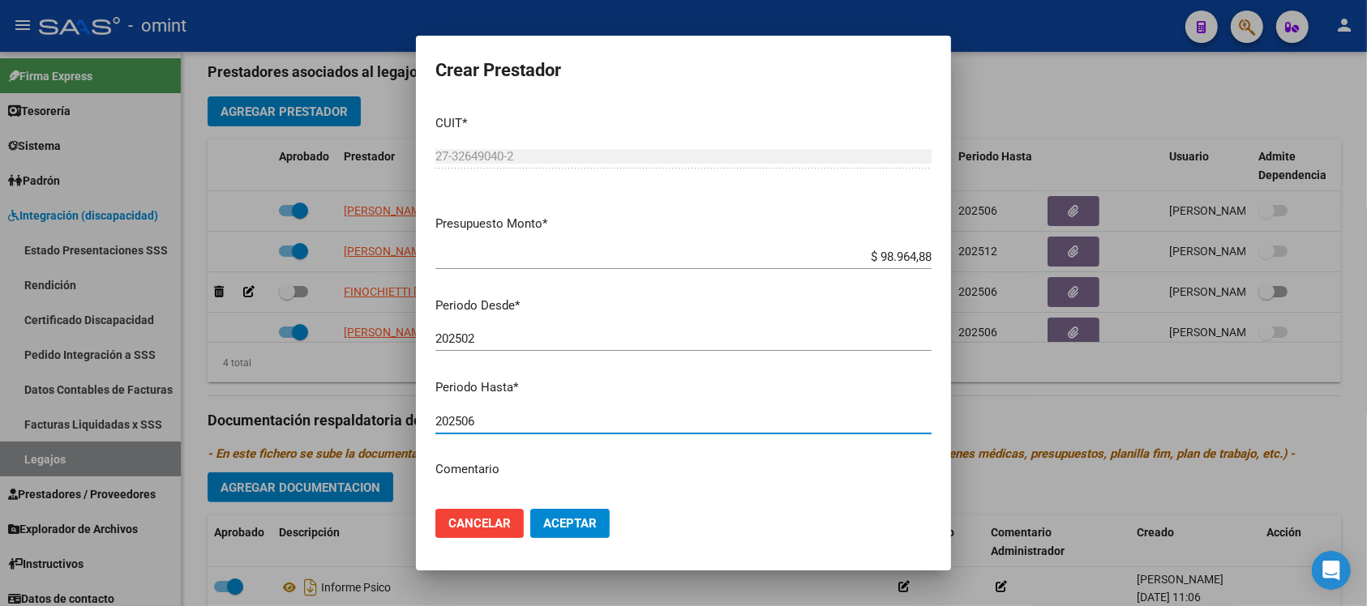
click at [520, 422] on input "202506" at bounding box center [683, 421] width 496 height 15
type input "202512"
click at [530, 509] on button "Aceptar" at bounding box center [569, 523] width 79 height 29
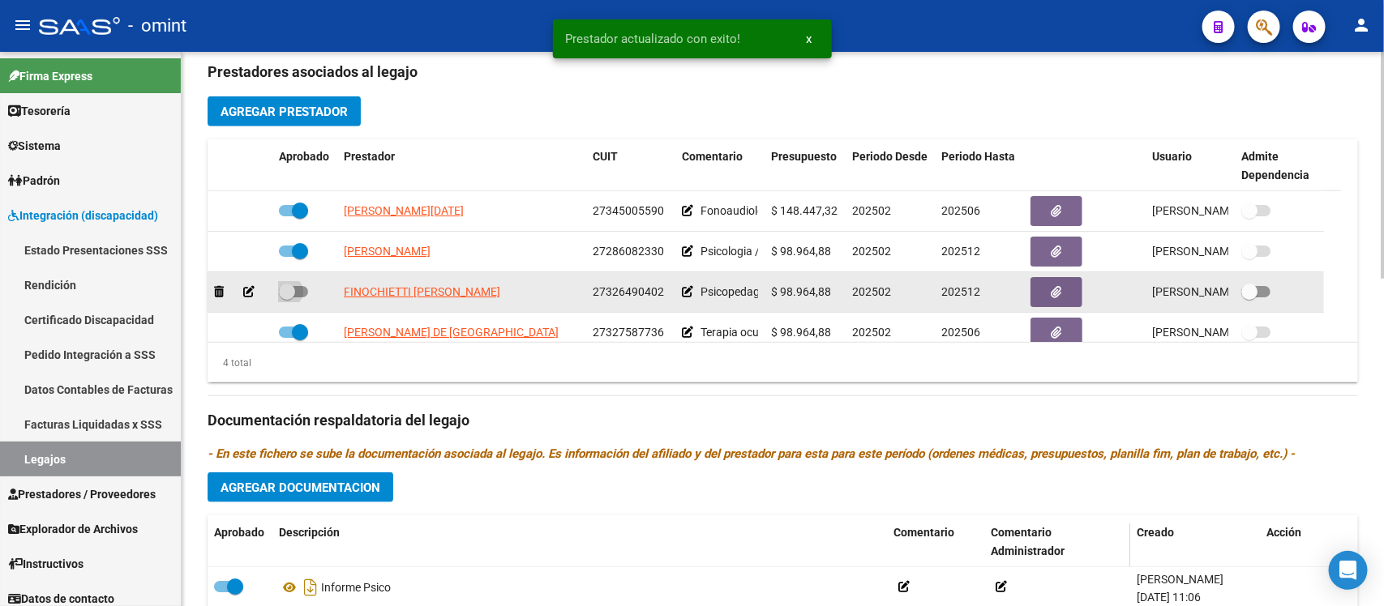
click at [282, 292] on span at bounding box center [287, 292] width 16 height 16
click at [286, 297] on input "checkbox" at bounding box center [286, 297] width 1 height 1
checkbox input "true"
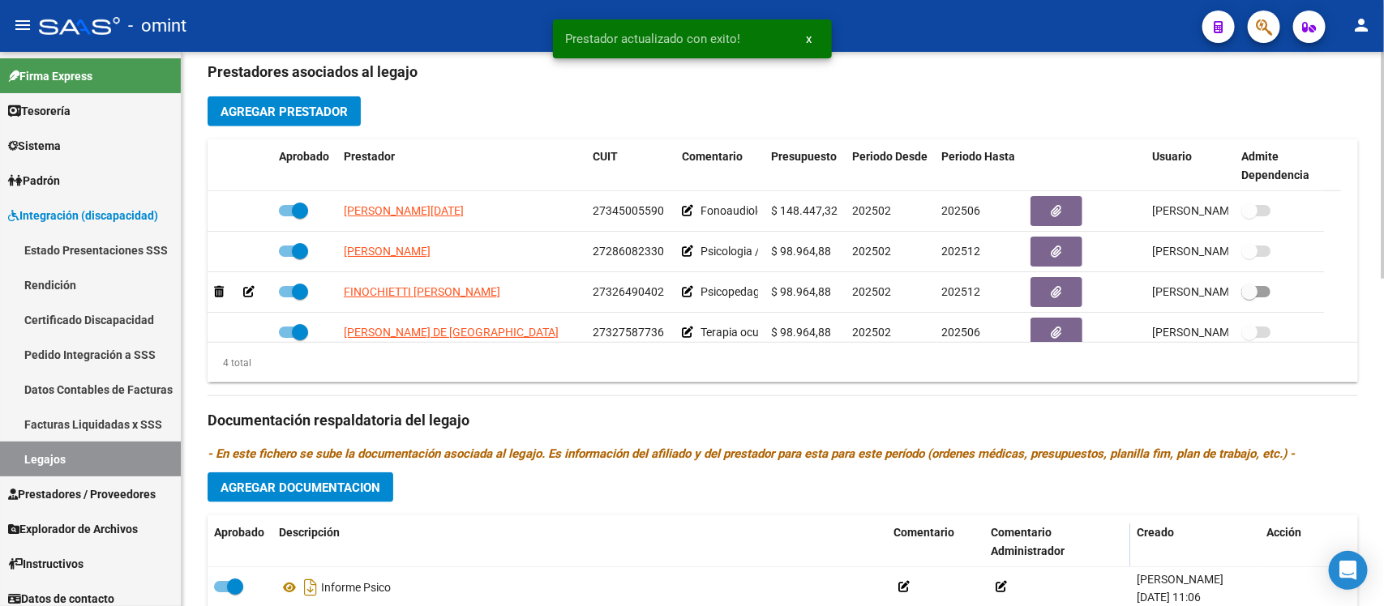
click at [329, 485] on span "Agregar Documentacion" at bounding box center [300, 488] width 160 height 15
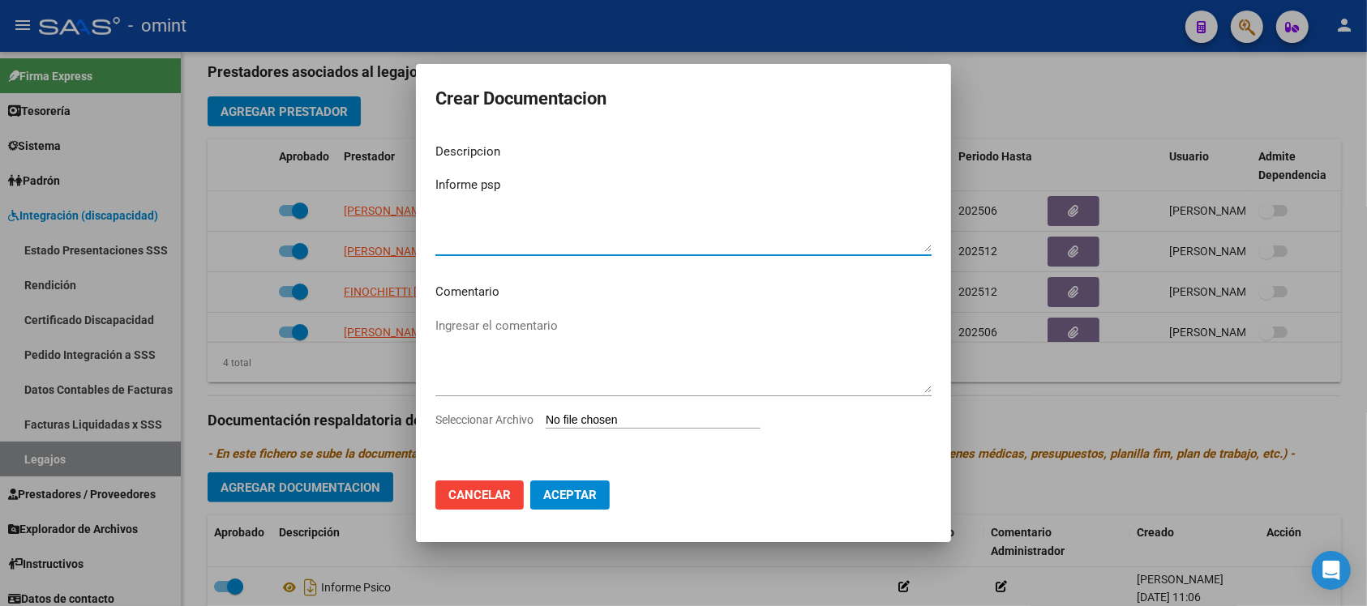
type textarea "Informe psp"
click at [620, 416] on input "Seleccionar Archivo" at bounding box center [653, 420] width 215 height 15
type input "C:\fakepath\4905091701_25062703270_form048.pdf"
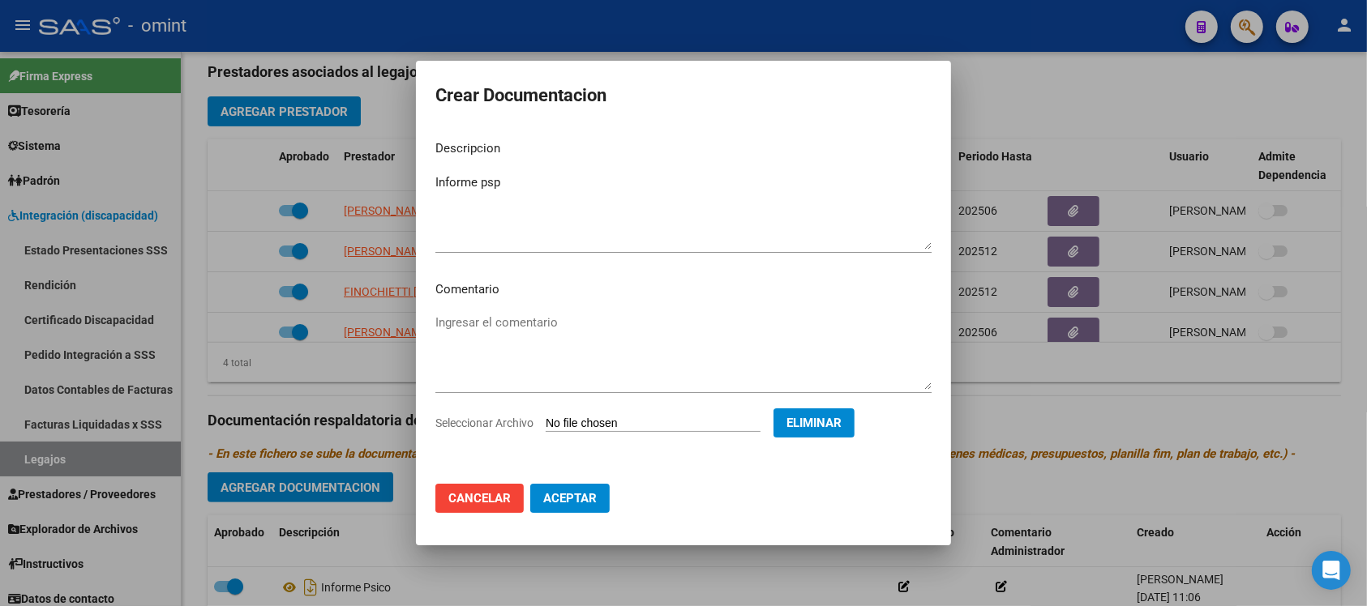
click at [550, 500] on span "Aceptar" at bounding box center [569, 498] width 53 height 15
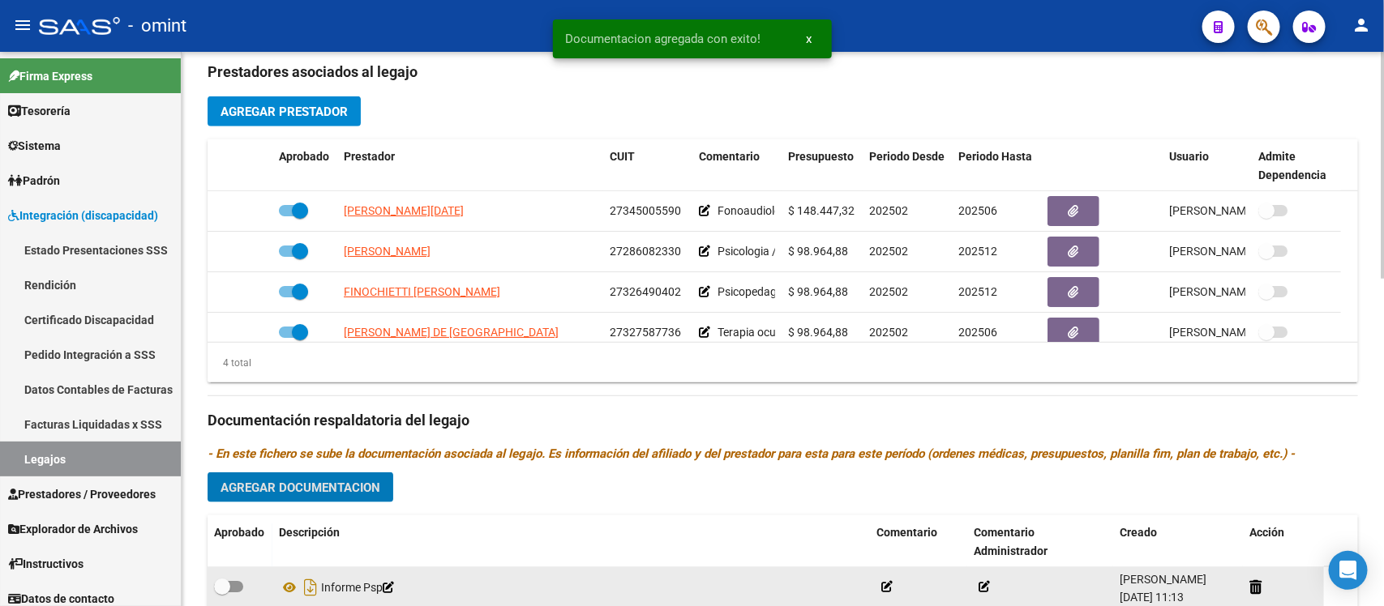
drag, startPoint x: 229, startPoint y: 584, endPoint x: 247, endPoint y: 574, distance: 21.0
click at [232, 582] on span at bounding box center [228, 586] width 29 height 11
click at [222, 593] on input "checkbox" at bounding box center [221, 593] width 1 height 1
checkbox input "true"
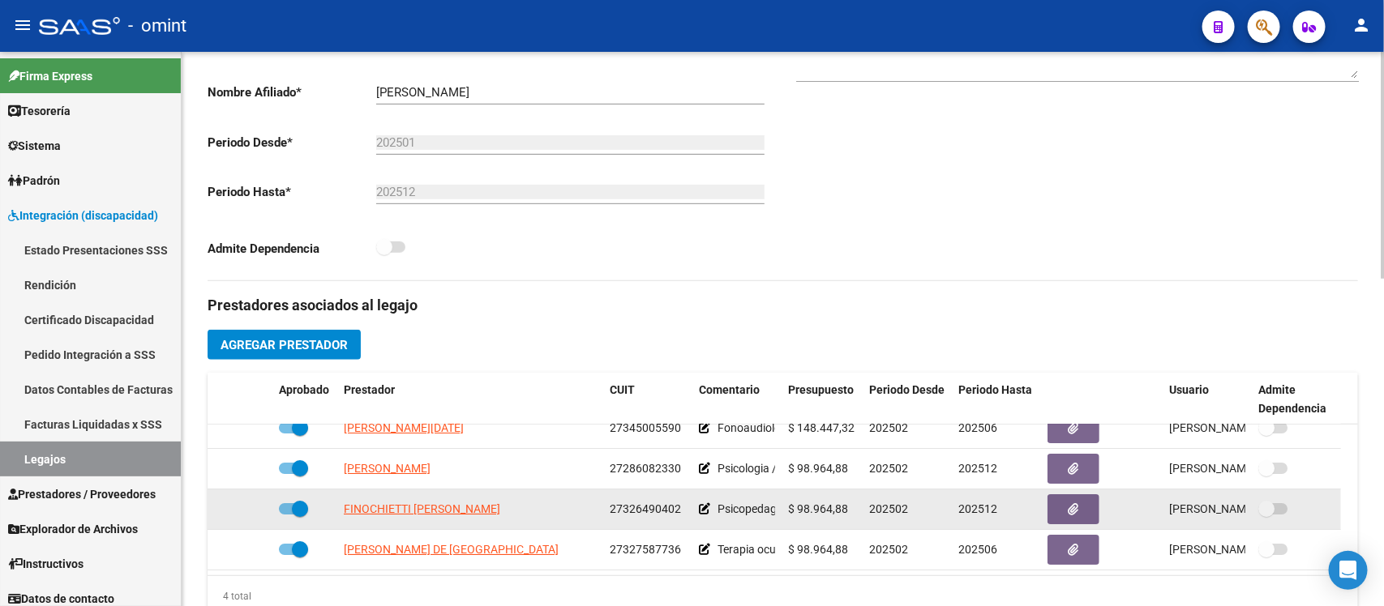
scroll to position [398, 0]
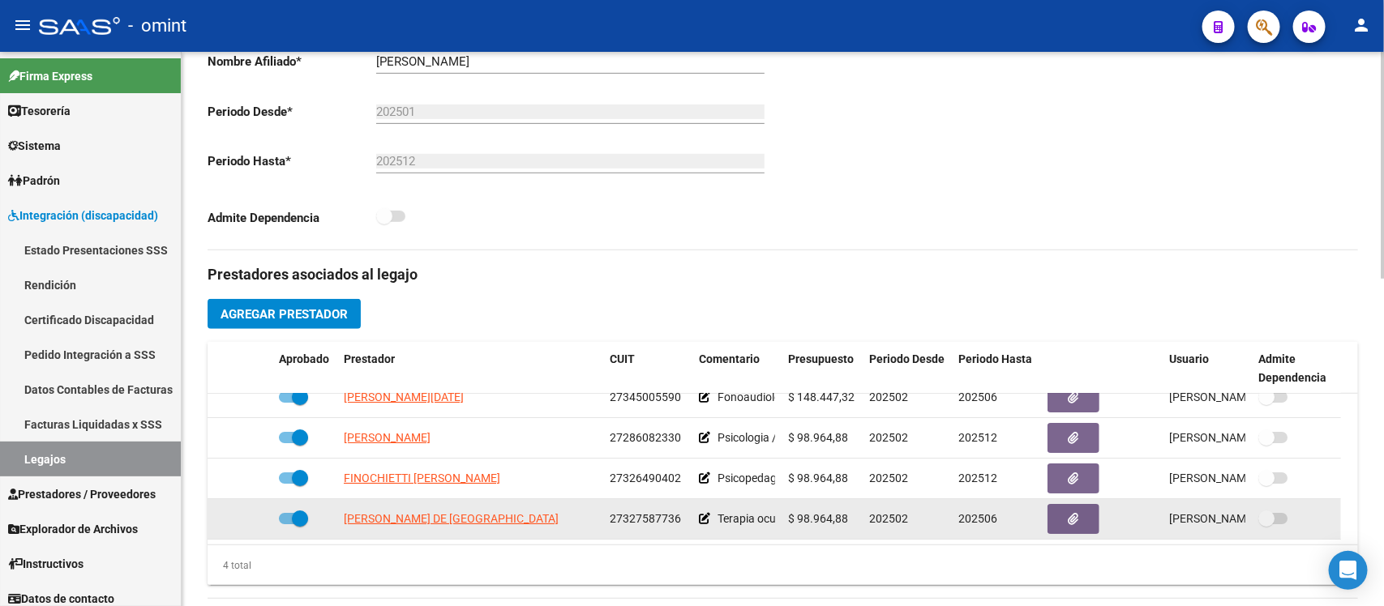
click at [294, 521] on span at bounding box center [300, 519] width 16 height 16
click at [287, 524] on input "checkbox" at bounding box center [286, 524] width 1 height 1
checkbox input "false"
click at [254, 515] on icon at bounding box center [248, 518] width 11 height 11
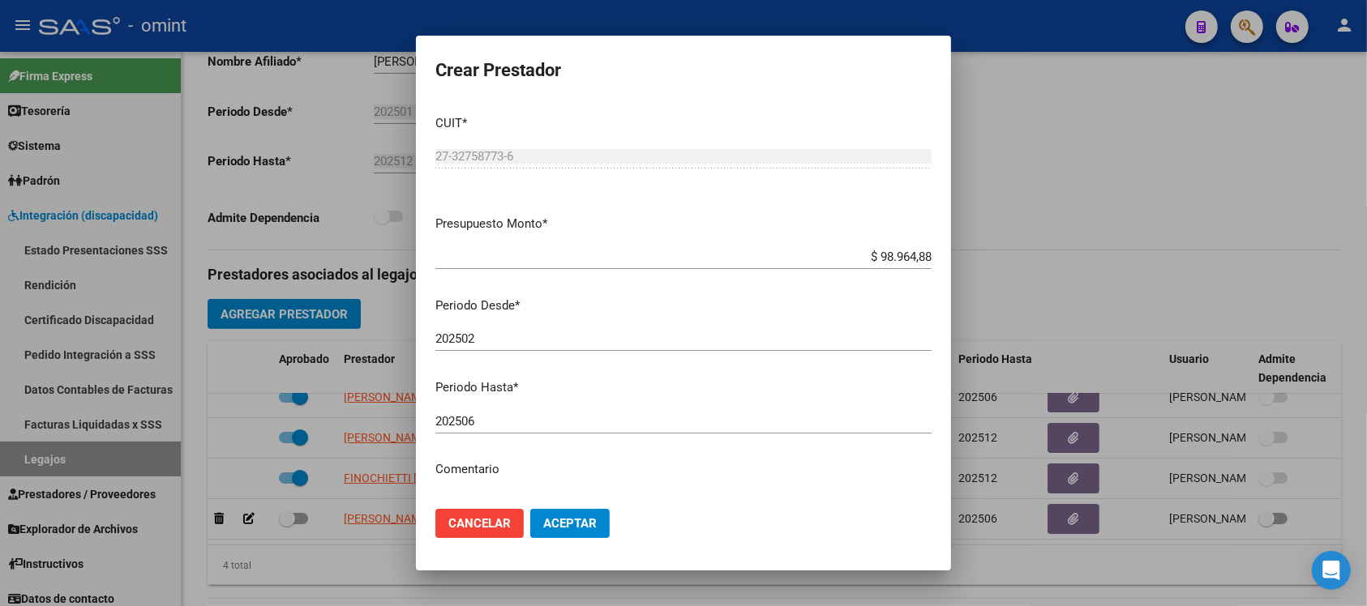
click at [513, 430] on div "202506 Ingresar el periodo" at bounding box center [683, 421] width 496 height 24
type input "202508"
click at [530, 509] on button "Aceptar" at bounding box center [569, 523] width 79 height 29
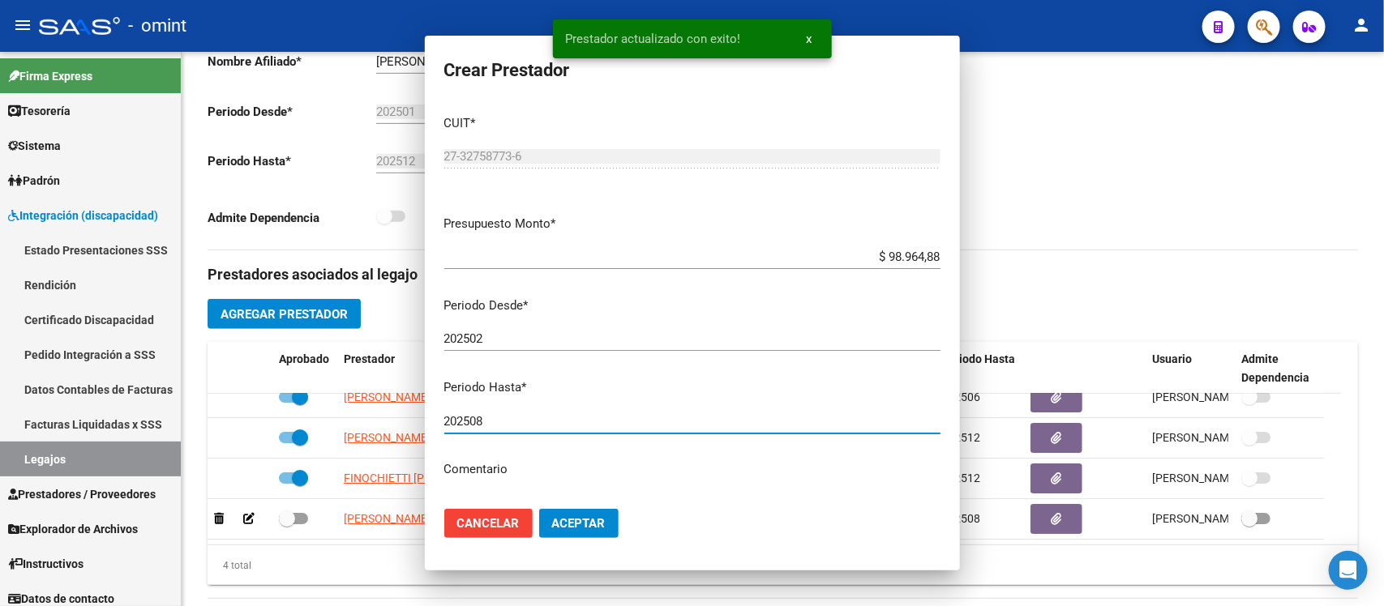
scroll to position [27, 0]
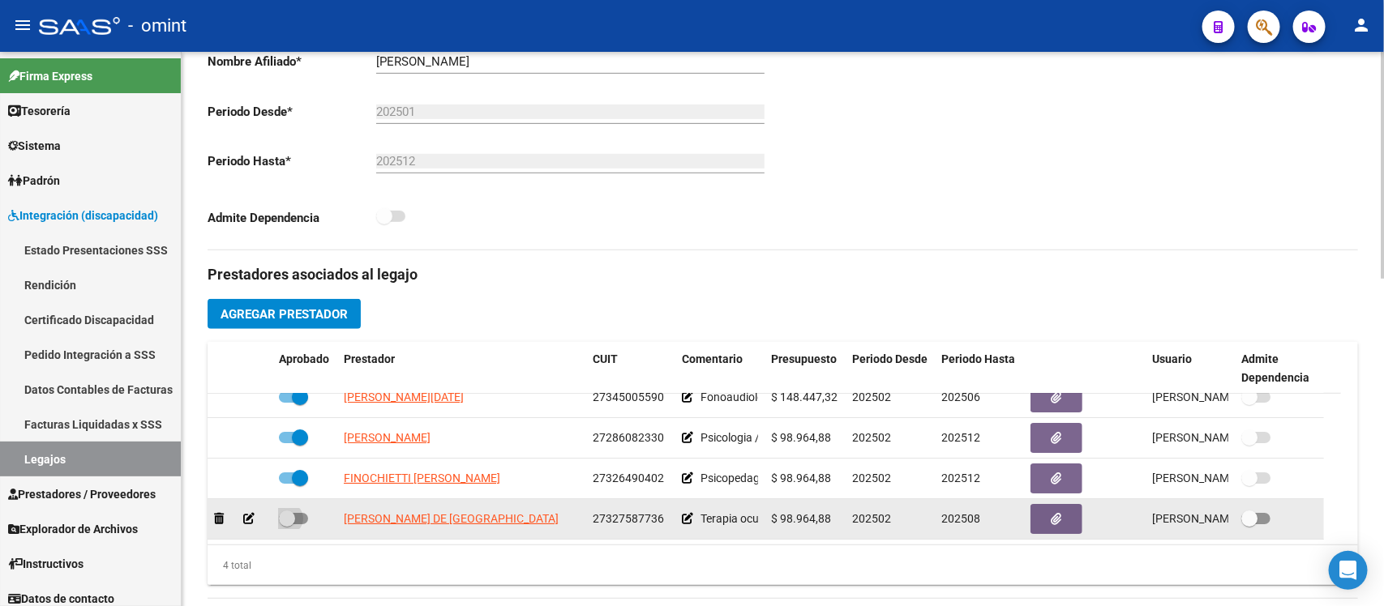
click at [294, 509] on label at bounding box center [293, 518] width 29 height 19
click at [287, 524] on input "checkbox" at bounding box center [286, 524] width 1 height 1
checkbox input "true"
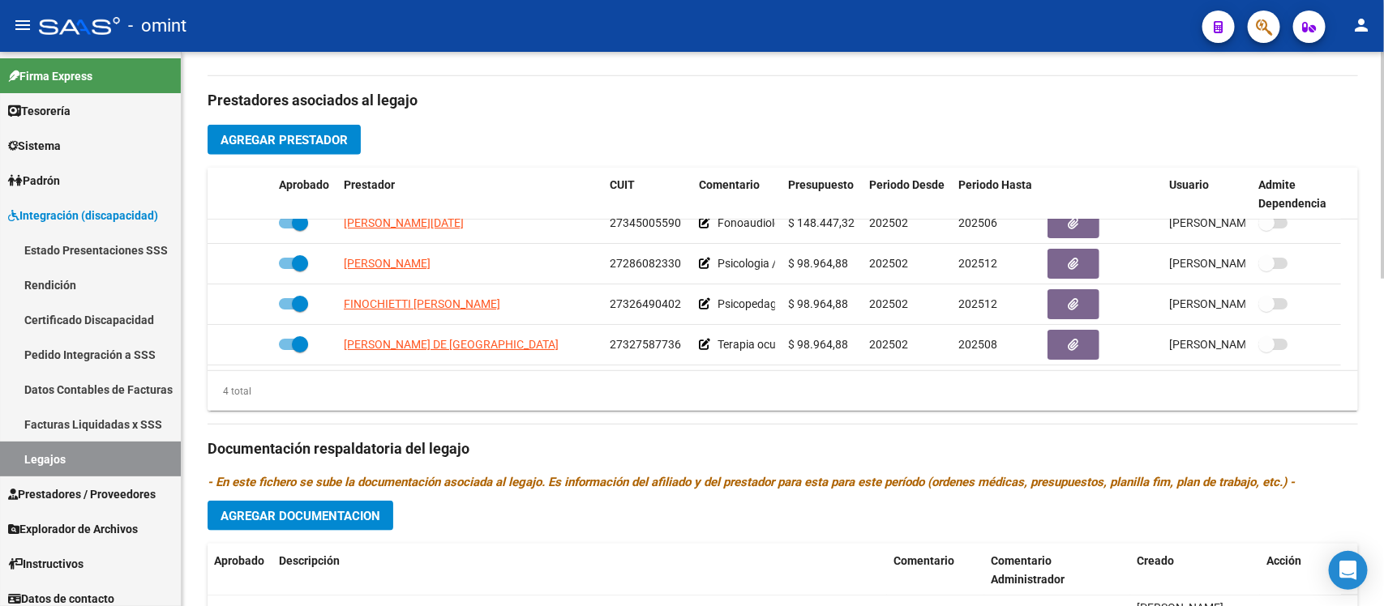
scroll to position [601, 0]
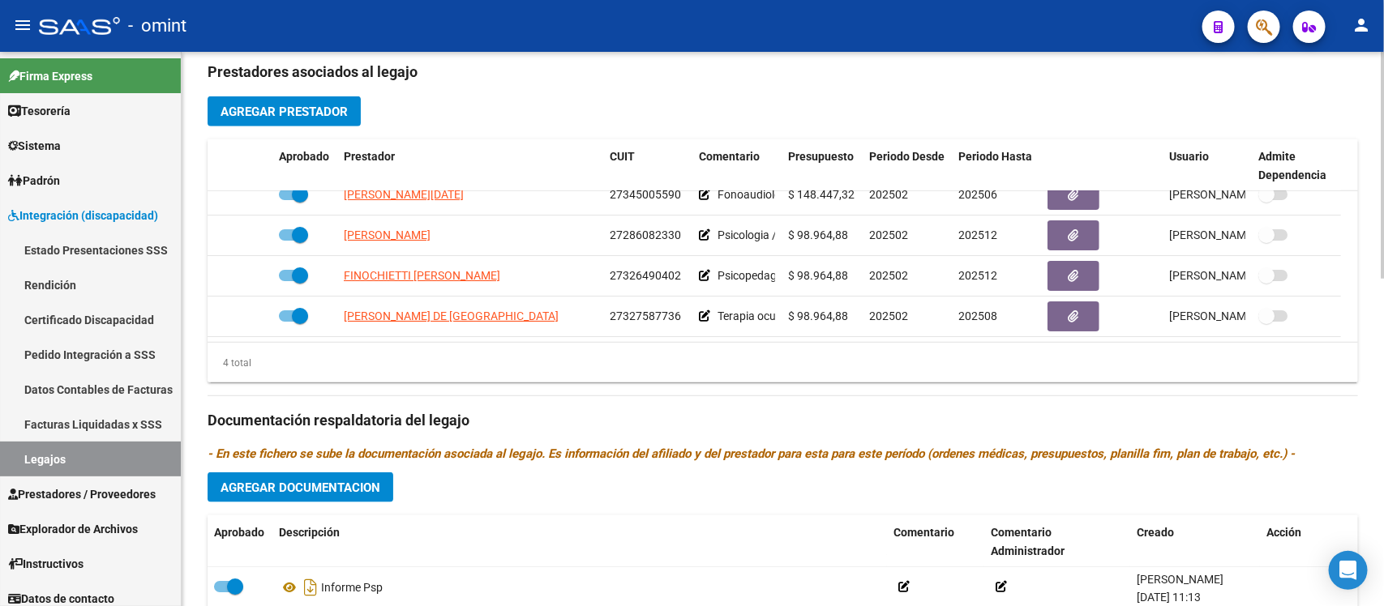
click at [245, 486] on span "Agregar Documentacion" at bounding box center [300, 488] width 160 height 15
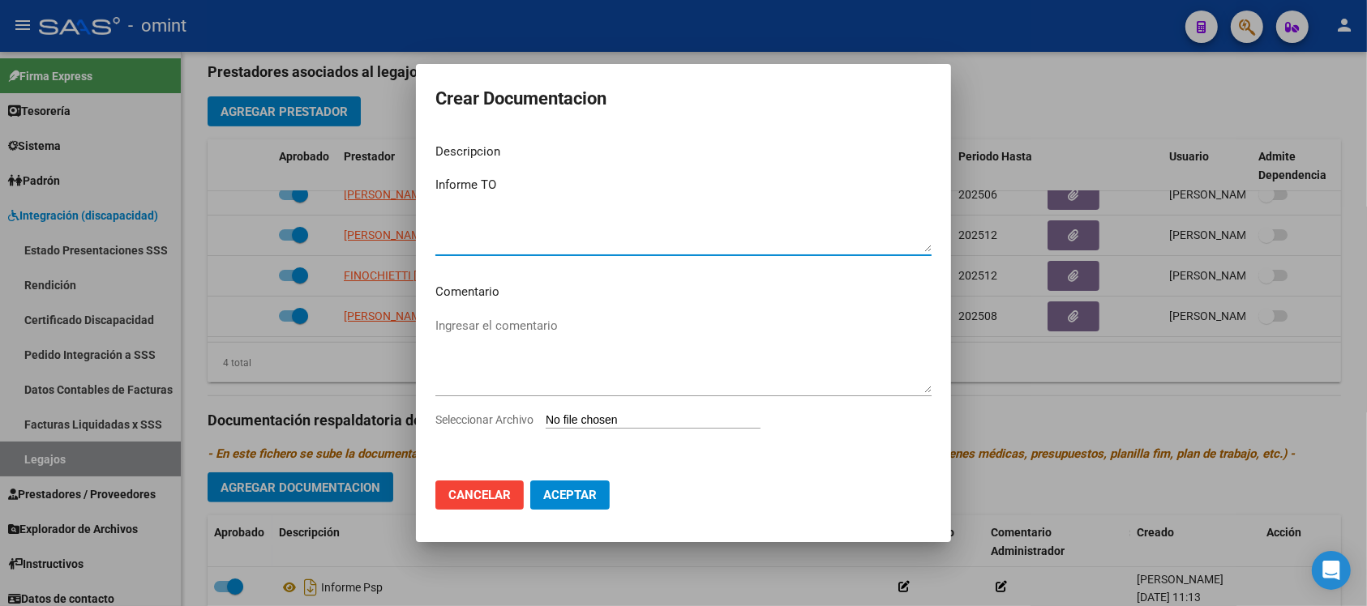
type textarea "Informe TO"
click at [638, 420] on input "Seleccionar Archivo" at bounding box center [653, 420] width 215 height 15
type input "C:\fakepath\4905091701_25062703170_form048.pdf"
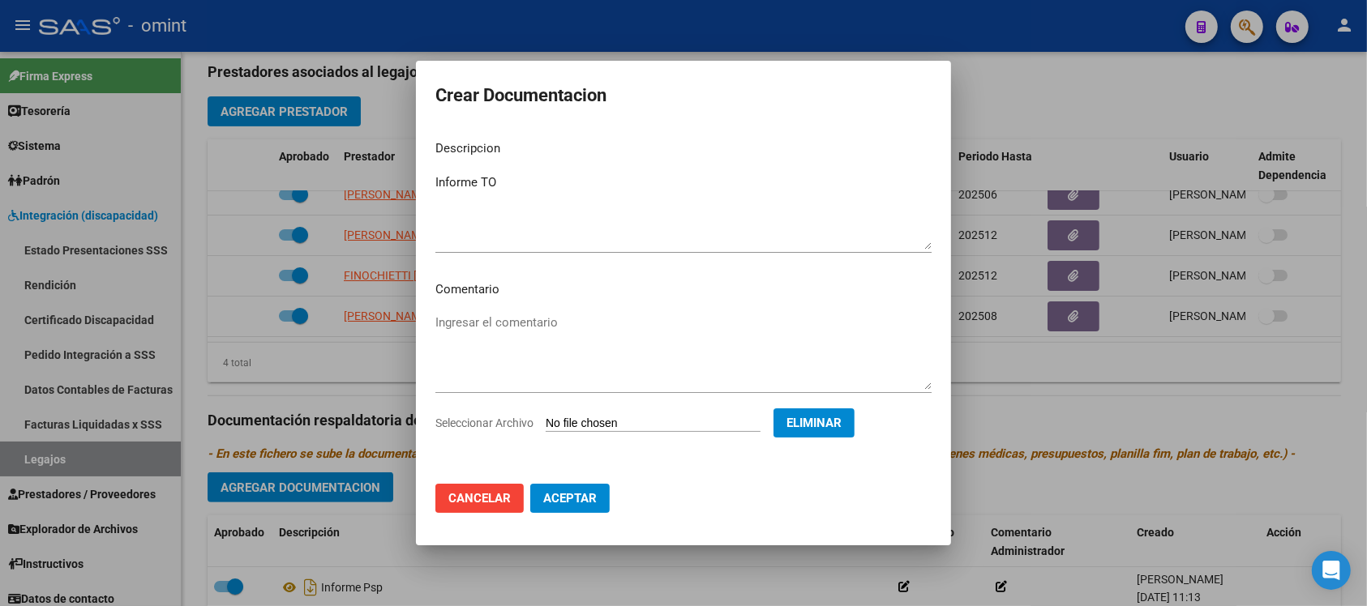
click at [555, 496] on span "Aceptar" at bounding box center [569, 498] width 53 height 15
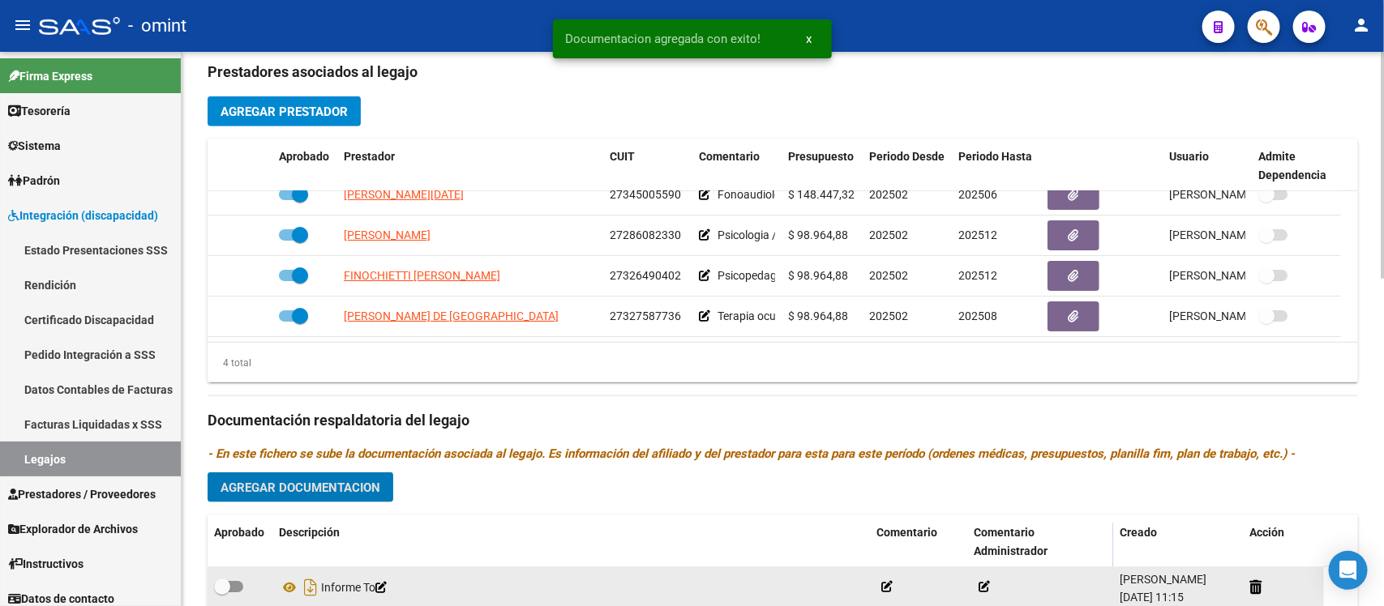
click at [227, 579] on span at bounding box center [222, 587] width 16 height 16
click at [222, 593] on input "checkbox" at bounding box center [221, 593] width 1 height 1
checkbox input "true"
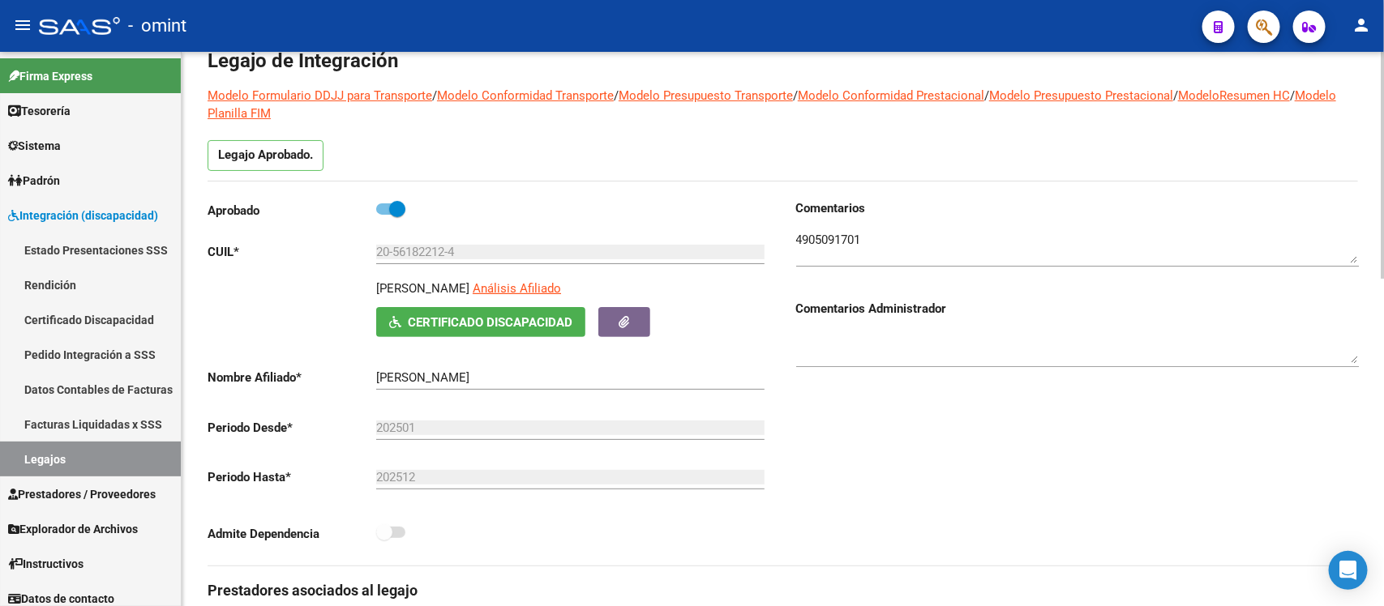
scroll to position [0, 0]
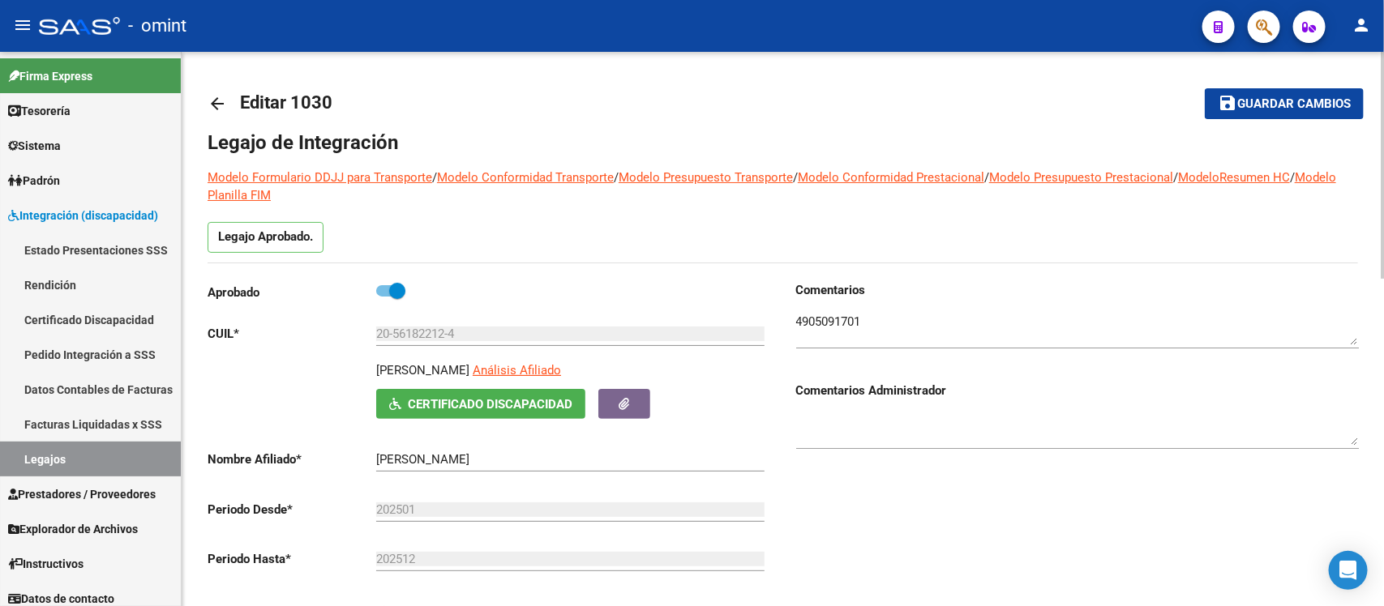
click at [213, 105] on mat-icon "arrow_back" at bounding box center [217, 103] width 19 height 19
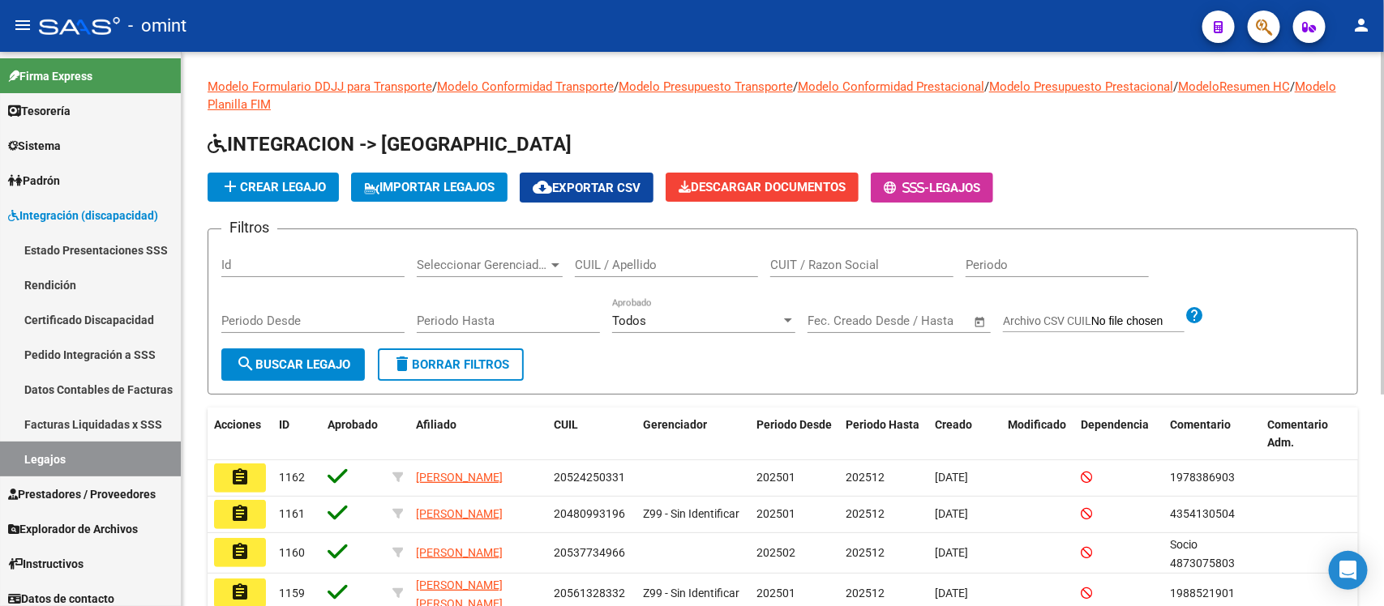
click at [650, 261] on input "CUIL / Apellido" at bounding box center [666, 265] width 183 height 15
paste input "CORPUS"
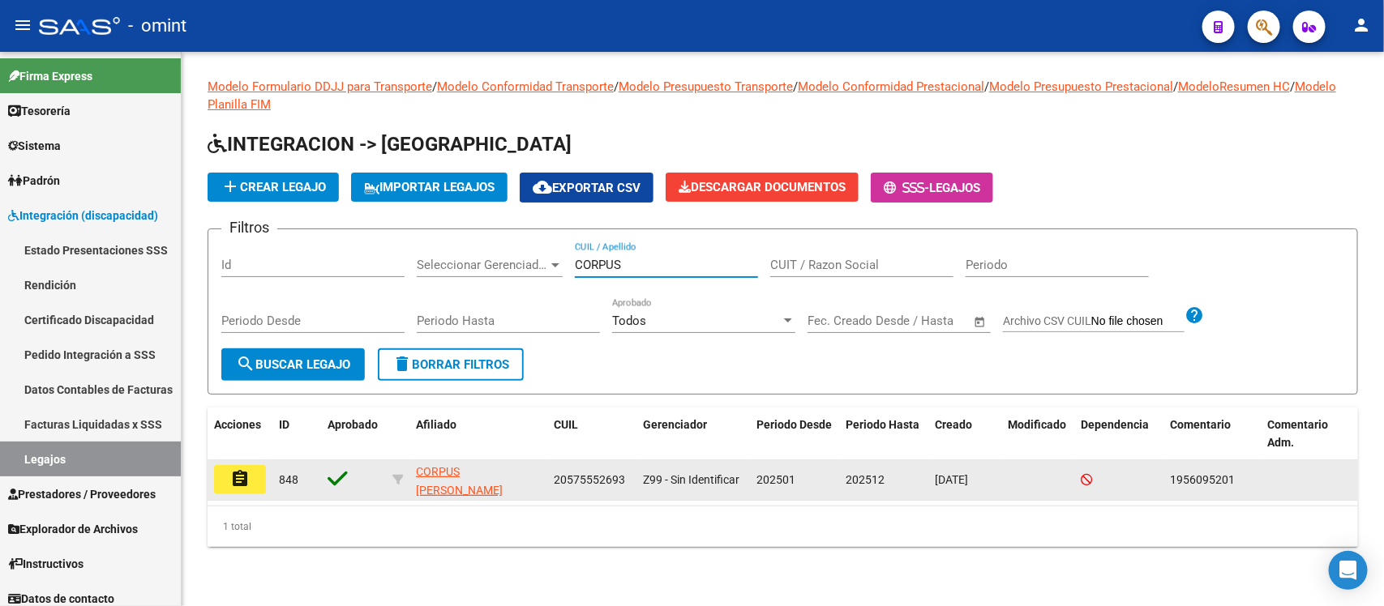
type input "CORPUS"
click at [220, 473] on button "assignment" at bounding box center [240, 479] width 52 height 29
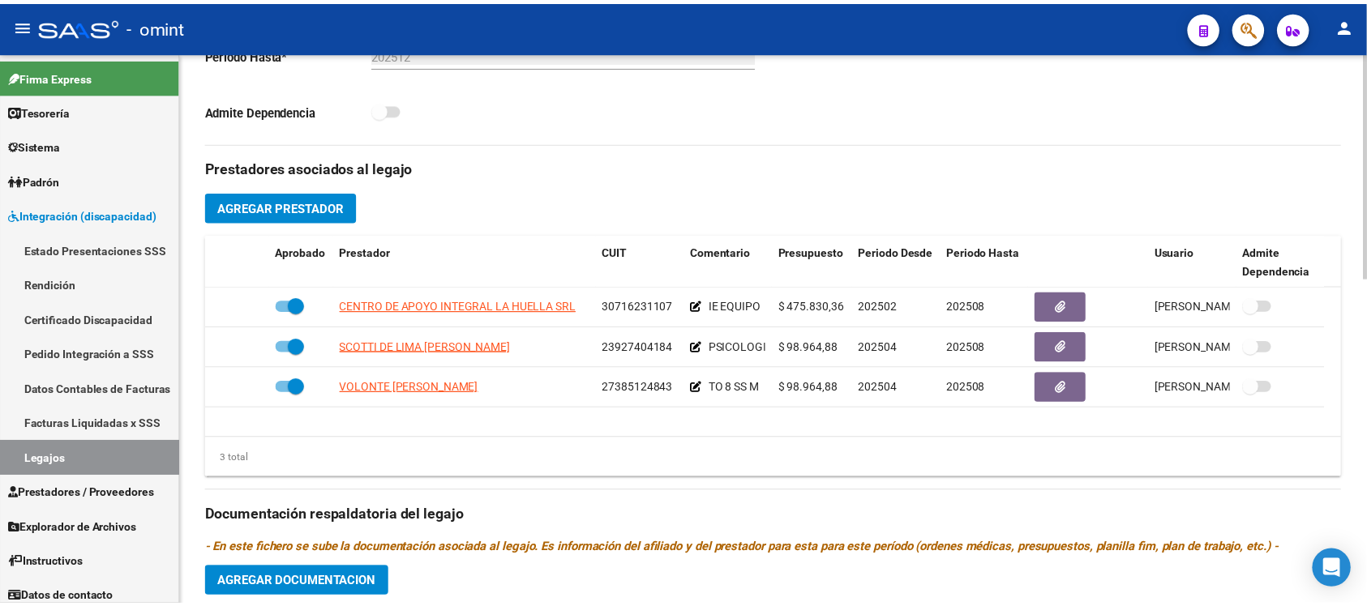
scroll to position [507, 0]
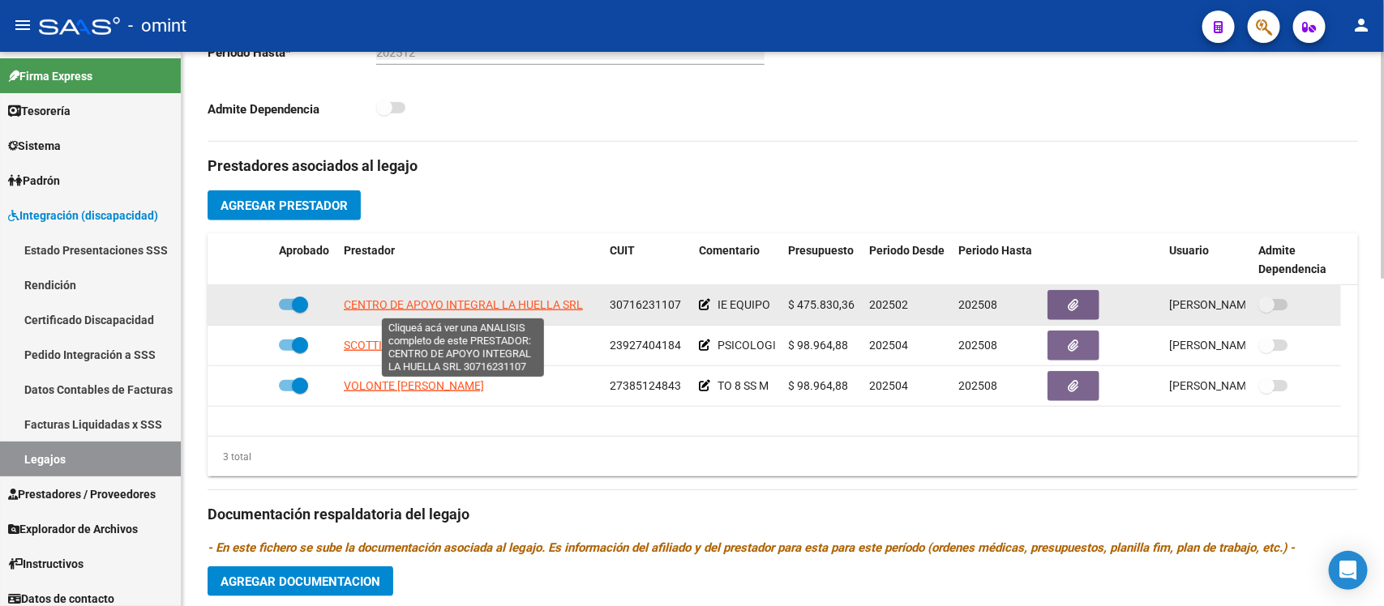
click at [459, 298] on span "CENTRO DE APOYO INTEGRAL LA HUELLA SRL" at bounding box center [463, 304] width 239 height 13
type textarea "30716231107"
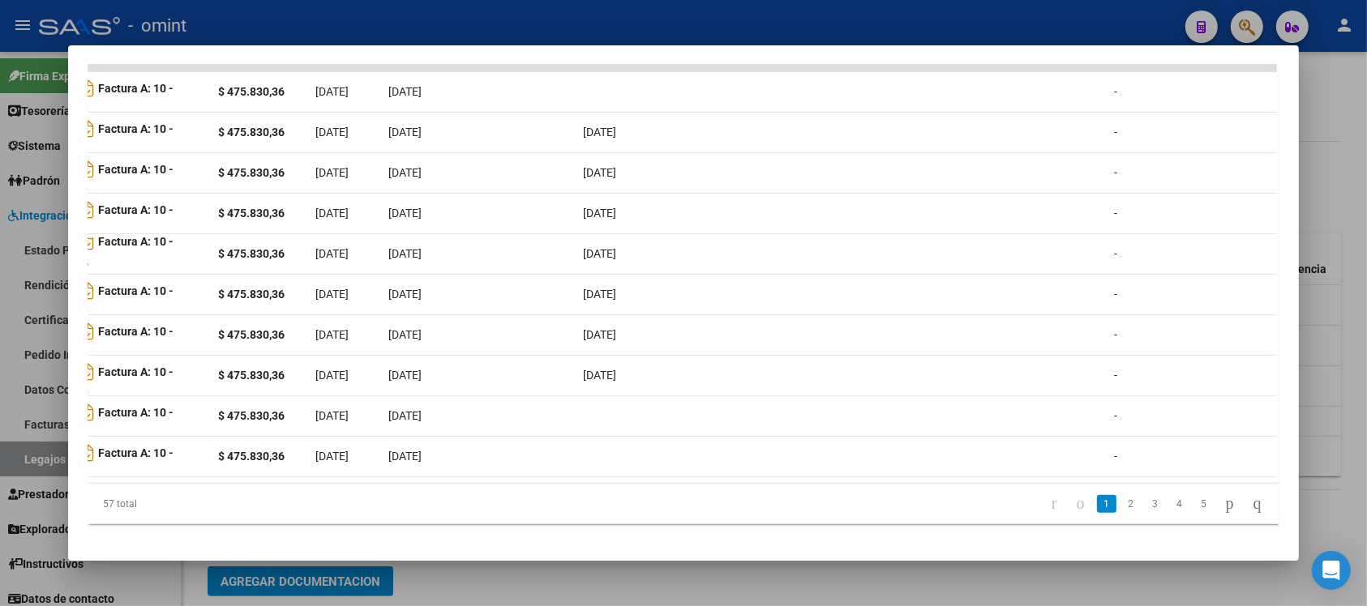
scroll to position [0, 0]
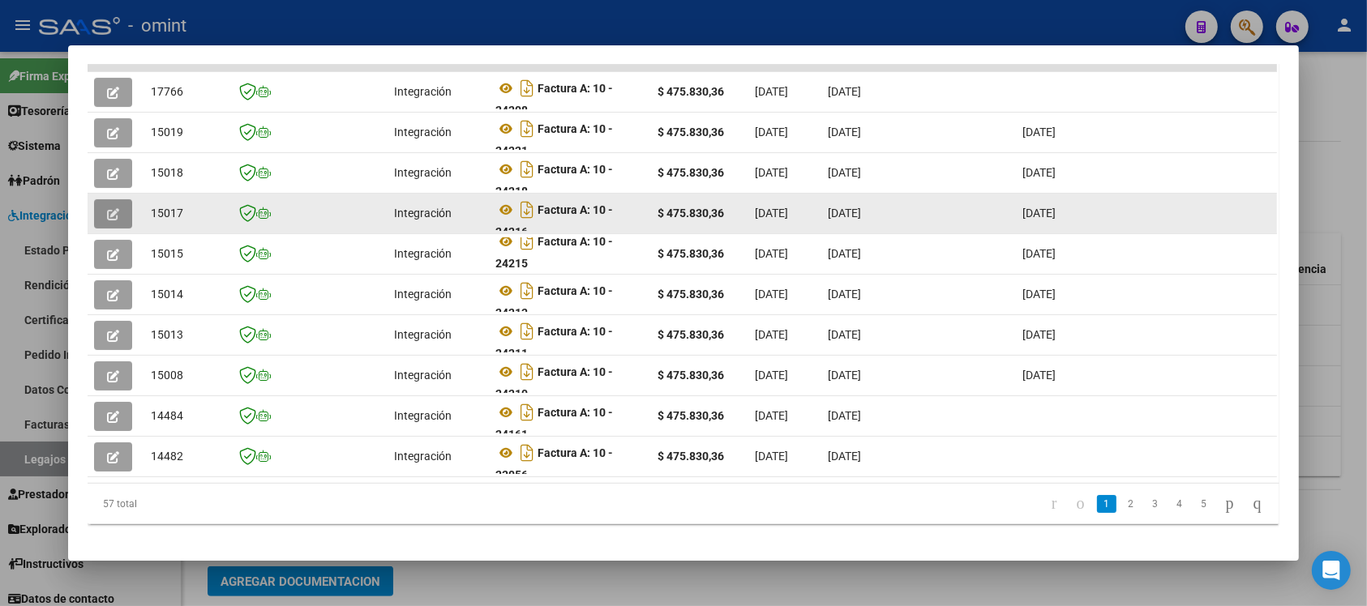
click at [118, 216] on button "button" at bounding box center [113, 213] width 38 height 29
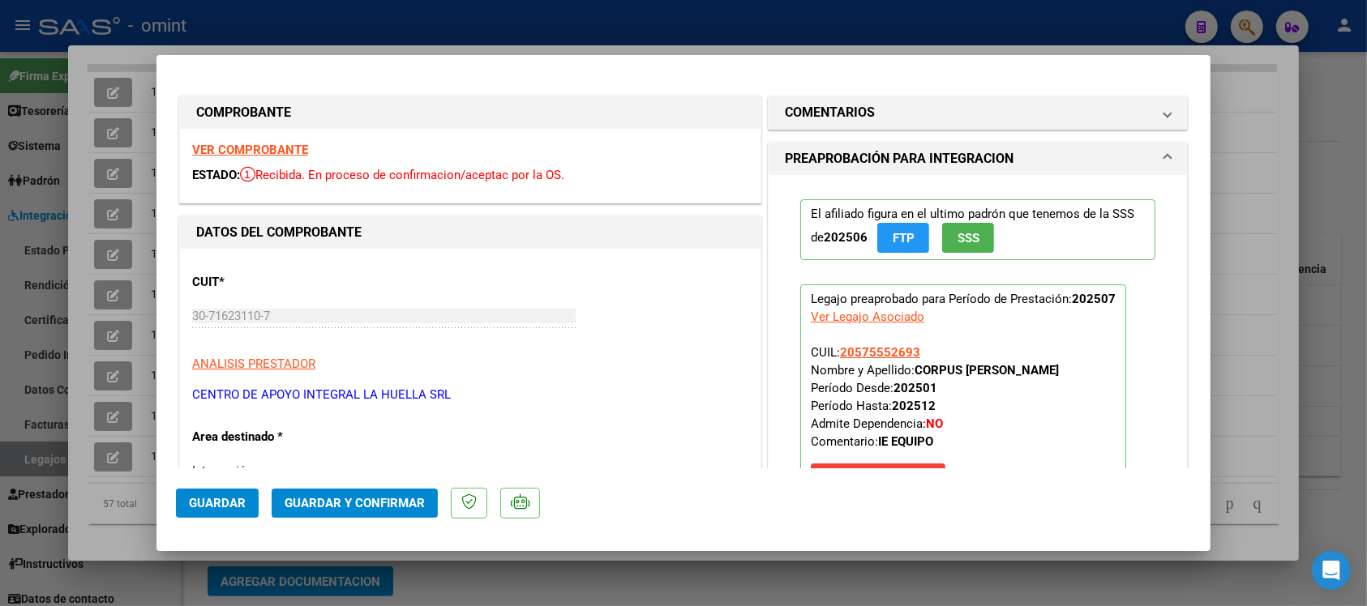
click at [285, 152] on strong "VER COMPROBANTE" at bounding box center [250, 150] width 116 height 15
click at [361, 503] on span "Guardar y Confirmar" at bounding box center [355, 503] width 140 height 15
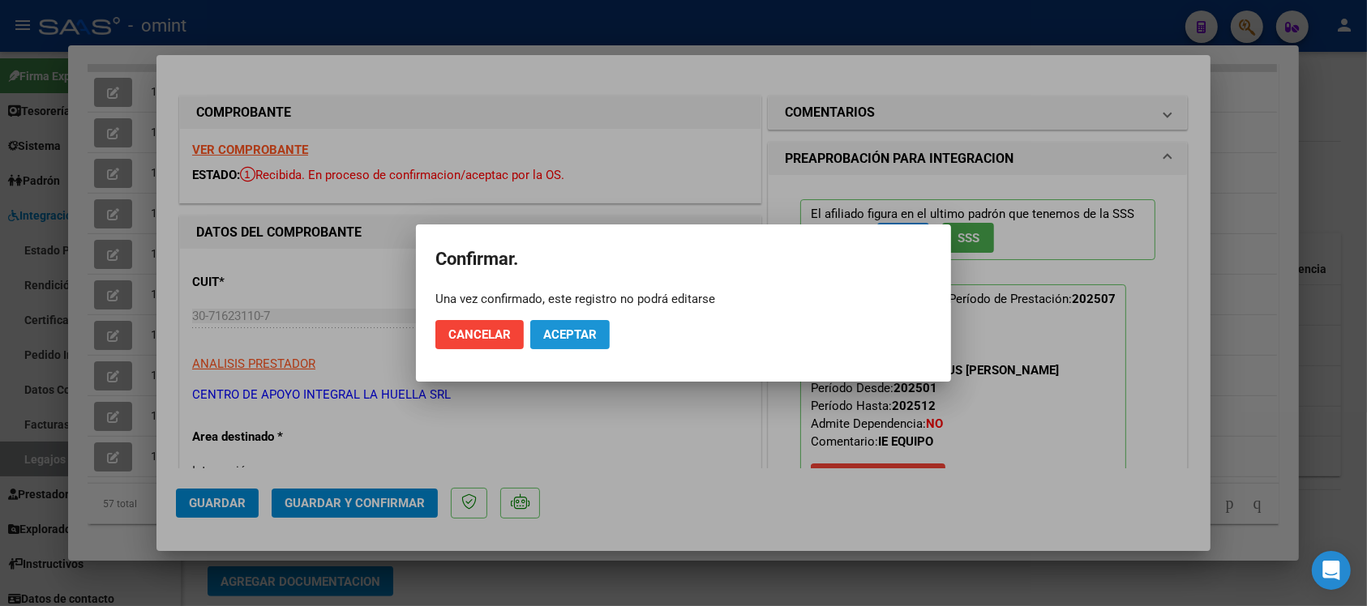
click at [569, 333] on span "Aceptar" at bounding box center [569, 334] width 53 height 15
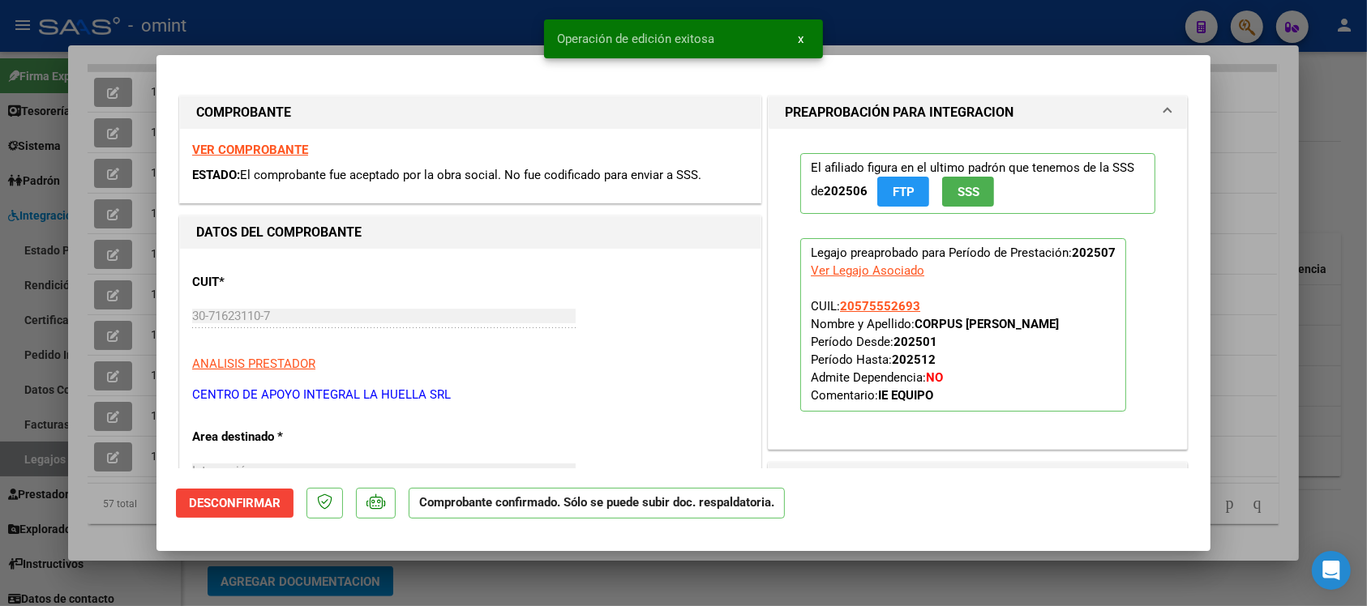
click at [308, 29] on div at bounding box center [683, 303] width 1367 height 606
type input "$ 0,00"
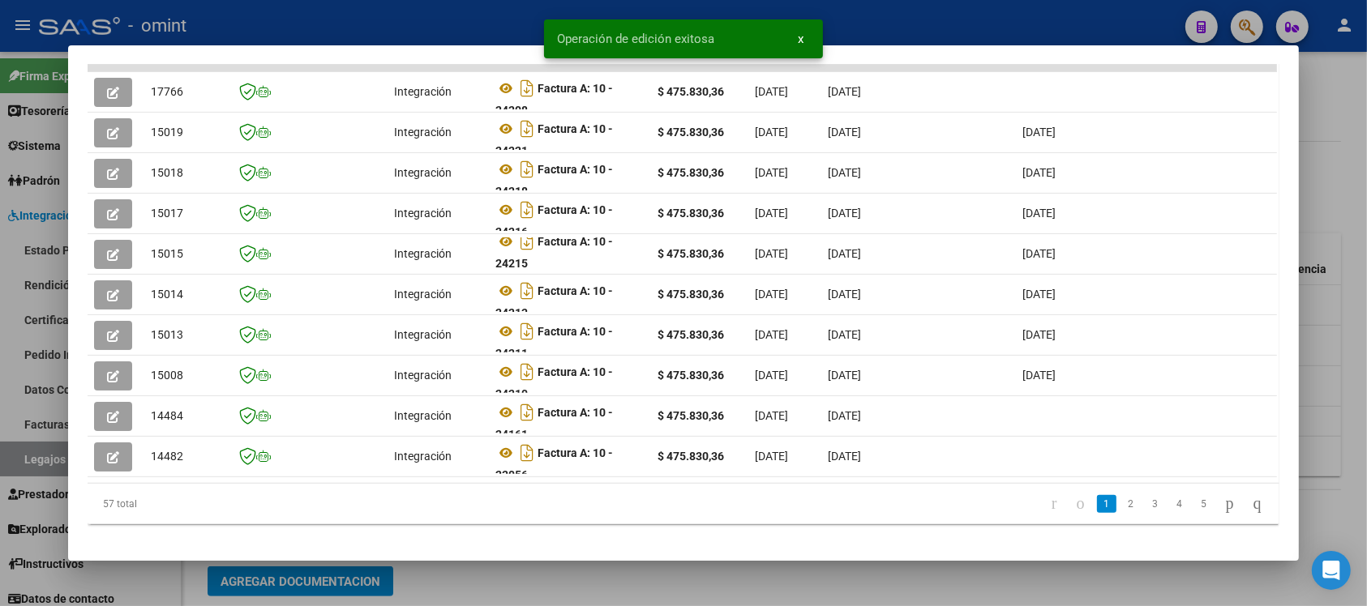
click at [349, 24] on div at bounding box center [683, 303] width 1367 height 606
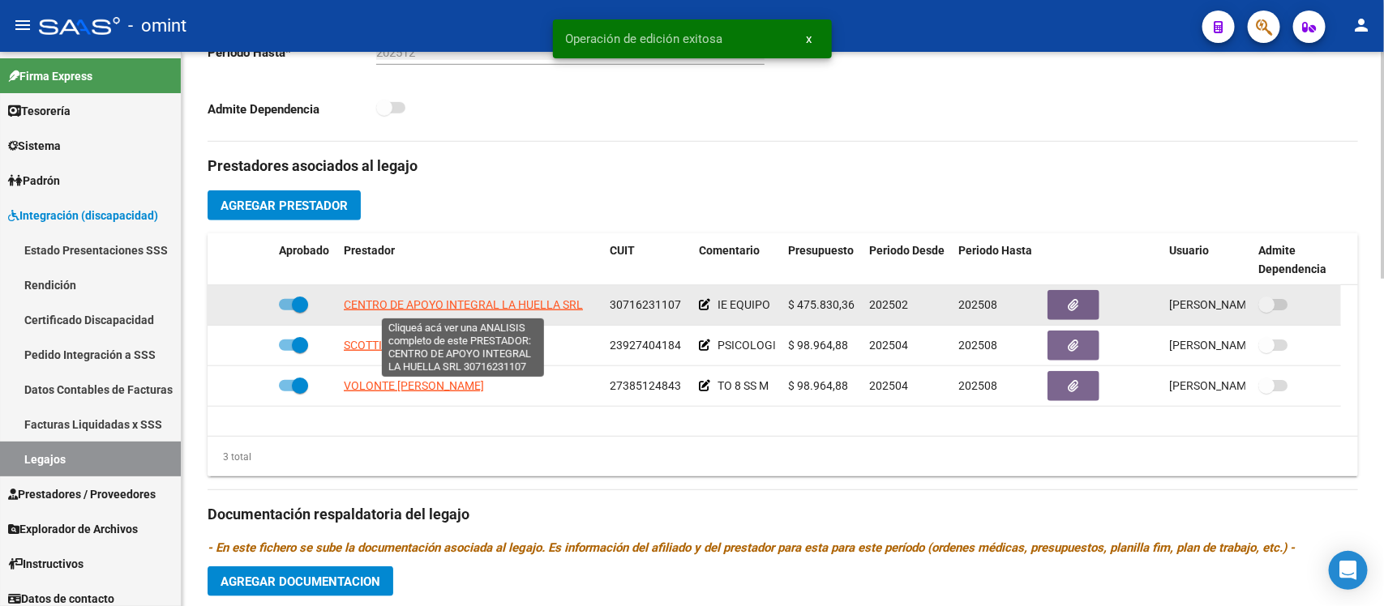
click at [399, 306] on span "CENTRO DE APOYO INTEGRAL LA HUELLA SRL" at bounding box center [463, 304] width 239 height 13
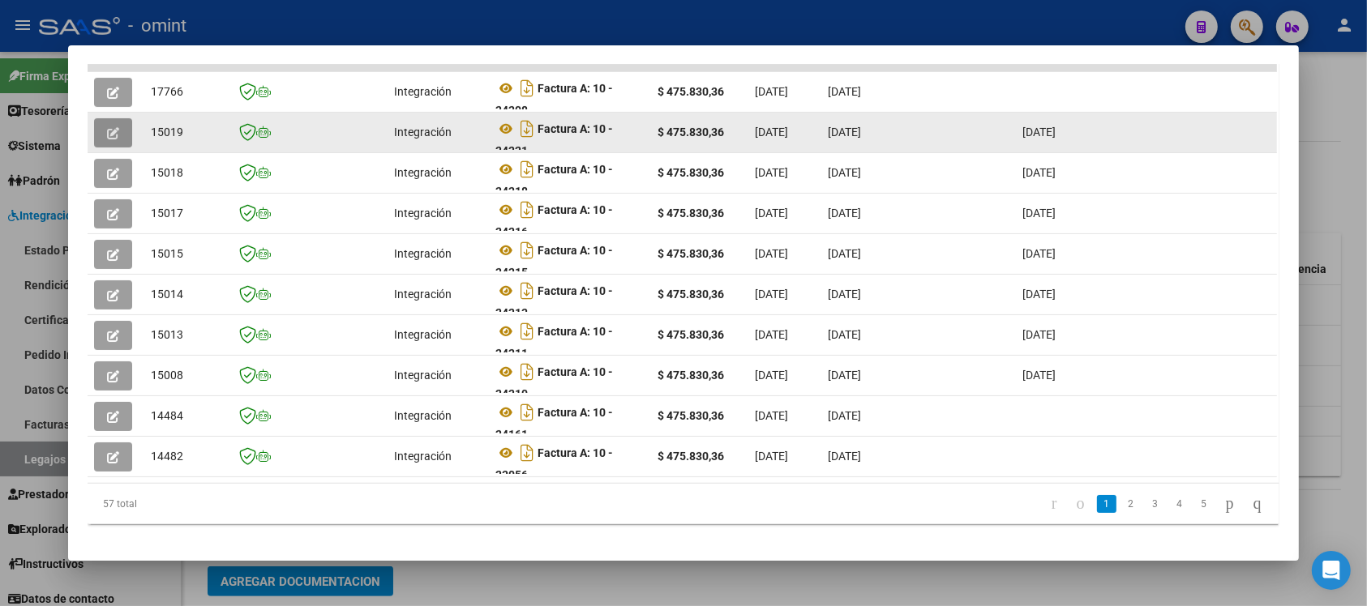
click at [107, 127] on icon "button" at bounding box center [113, 133] width 12 height 12
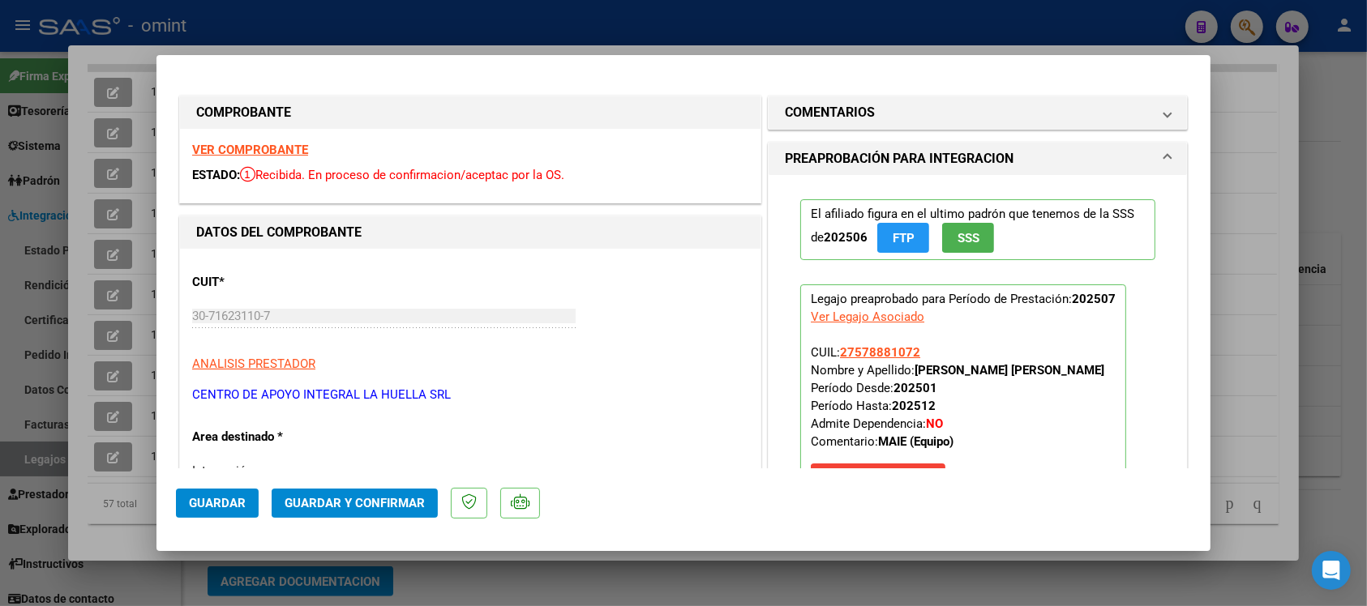
click at [383, 497] on span "Guardar y Confirmar" at bounding box center [355, 503] width 140 height 15
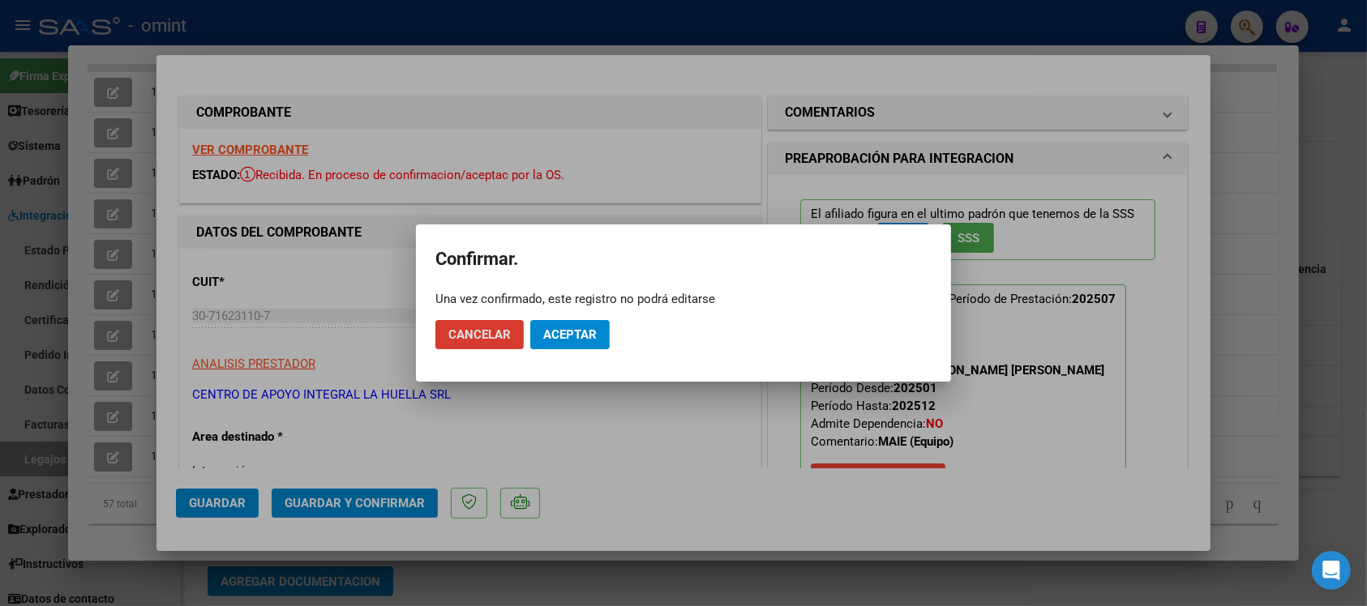
click at [581, 334] on span "Aceptar" at bounding box center [569, 334] width 53 height 15
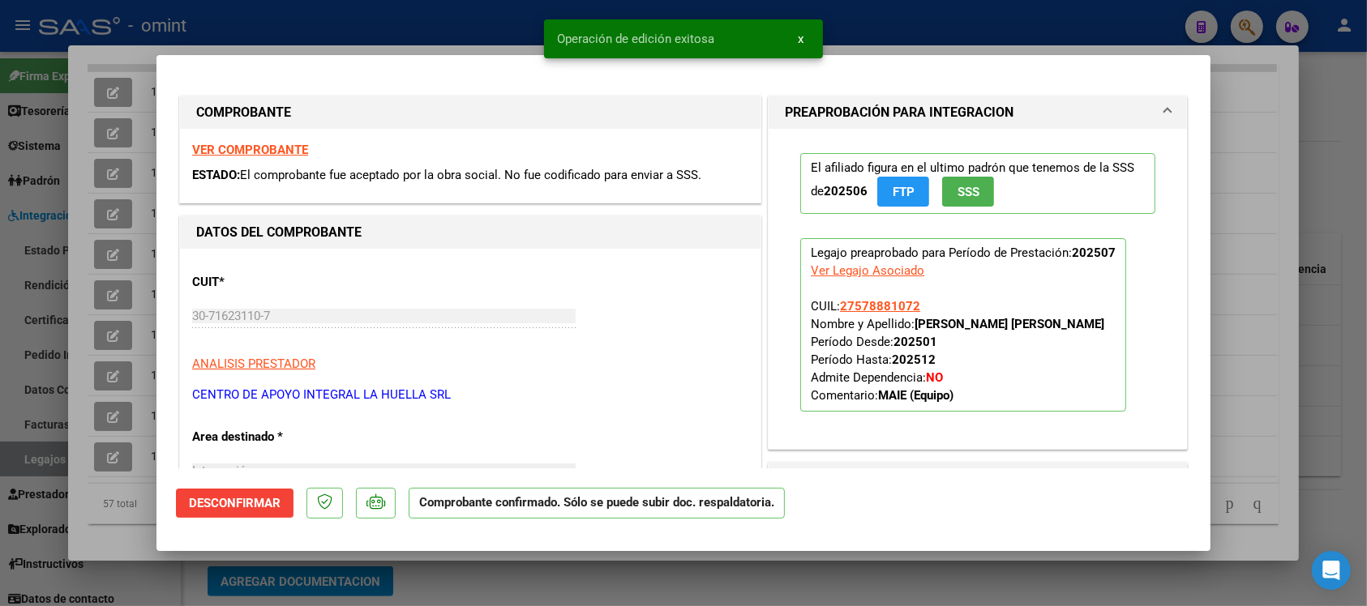
click at [473, 17] on div at bounding box center [683, 303] width 1367 height 606
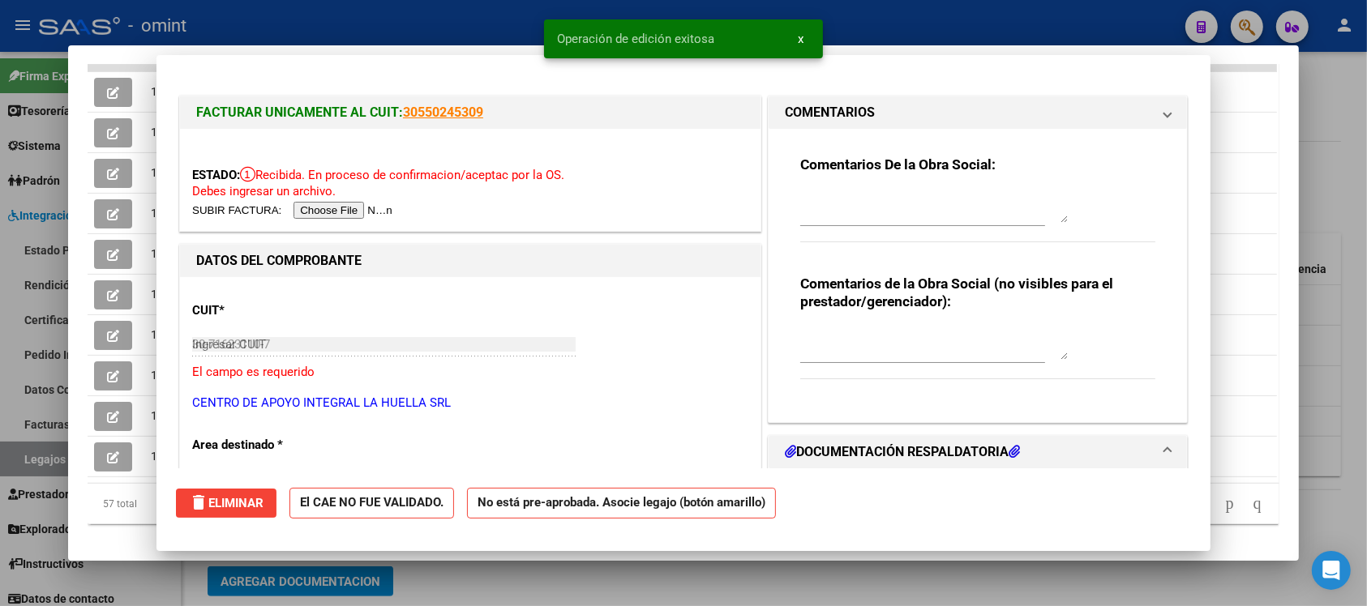
type input "$ 0,00"
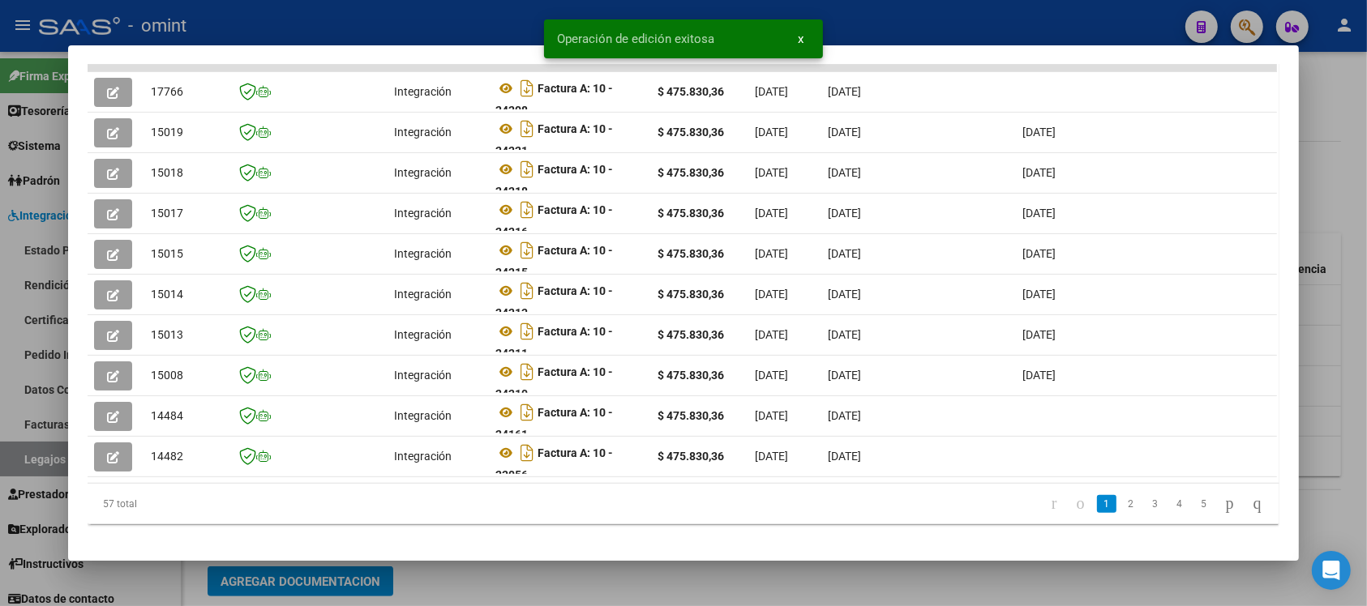
click at [473, 17] on div at bounding box center [683, 303] width 1367 height 606
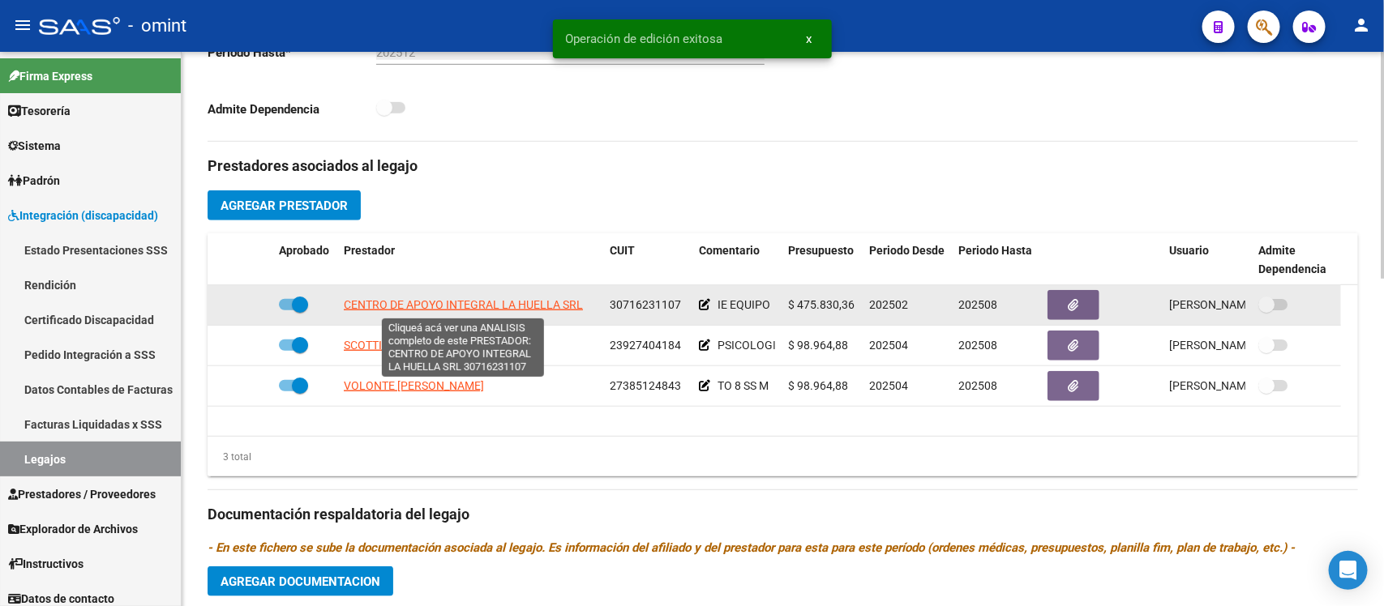
click at [400, 301] on span "CENTRO DE APOYO INTEGRAL LA HUELLA SRL" at bounding box center [463, 304] width 239 height 13
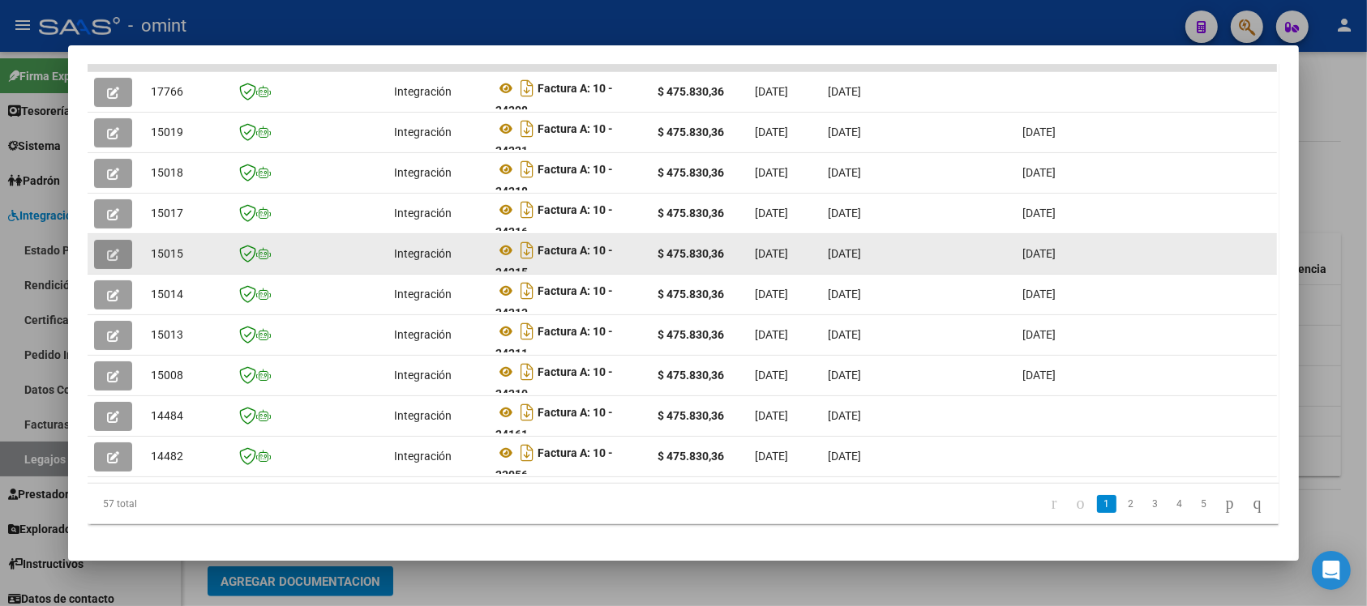
click at [107, 253] on icon "button" at bounding box center [113, 255] width 12 height 12
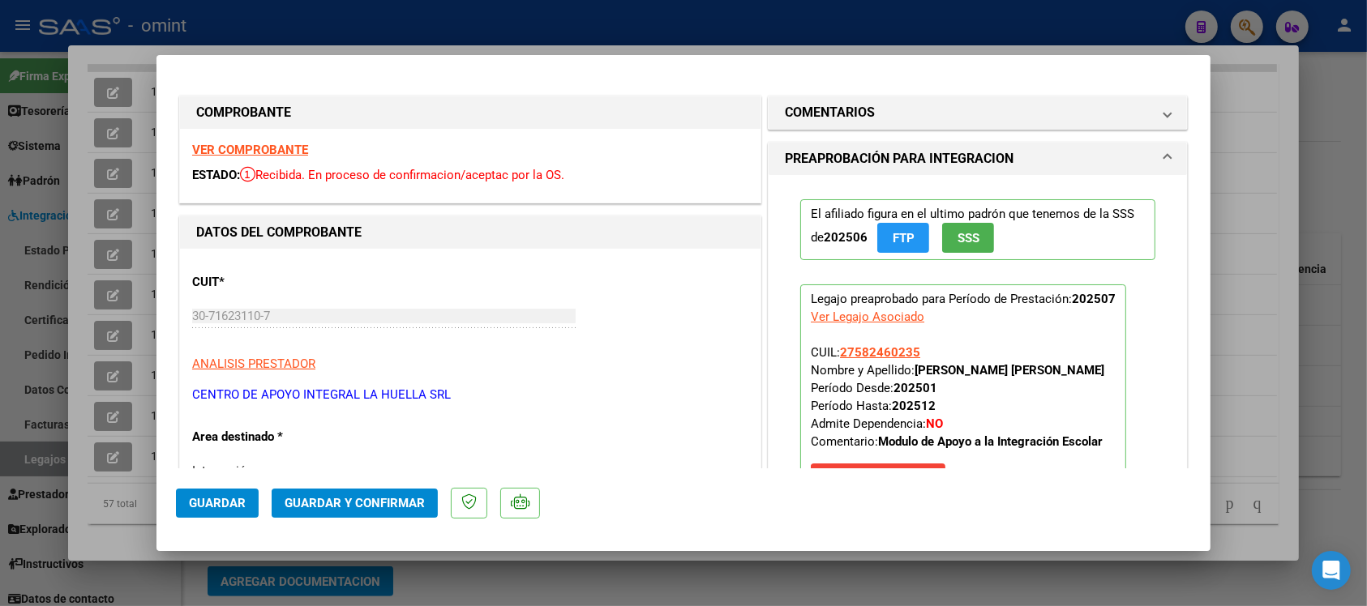
click at [407, 491] on button "Guardar y Confirmar" at bounding box center [355, 503] width 166 height 29
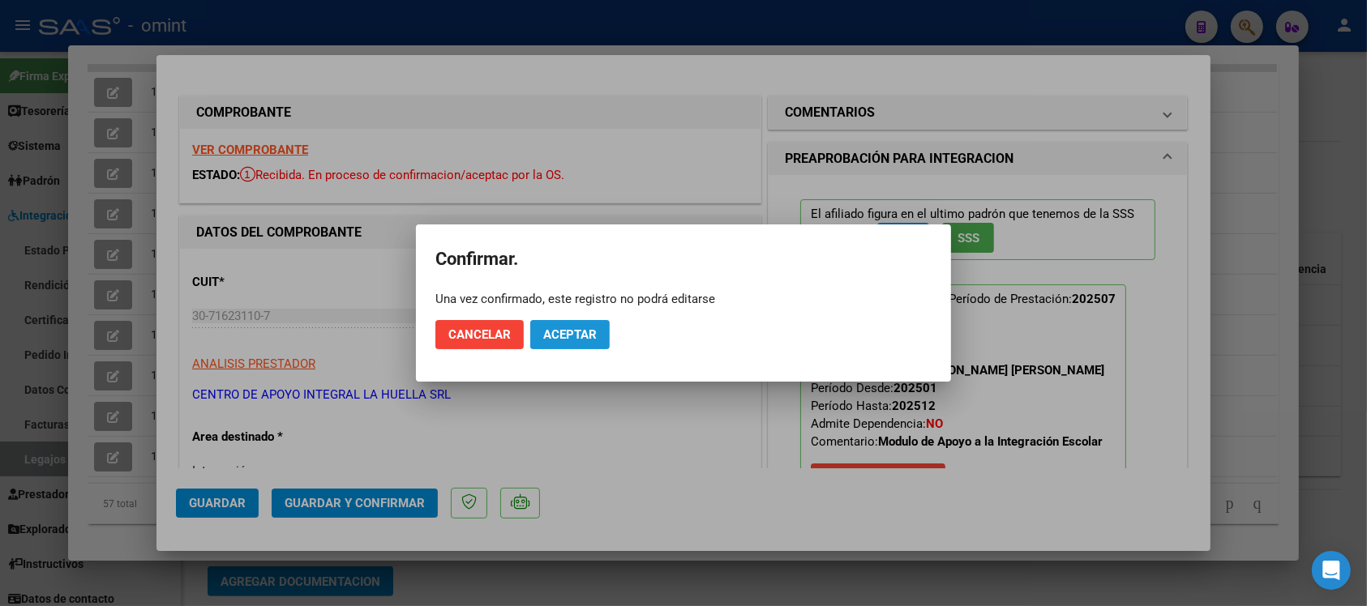
click at [586, 339] on span "Aceptar" at bounding box center [569, 334] width 53 height 15
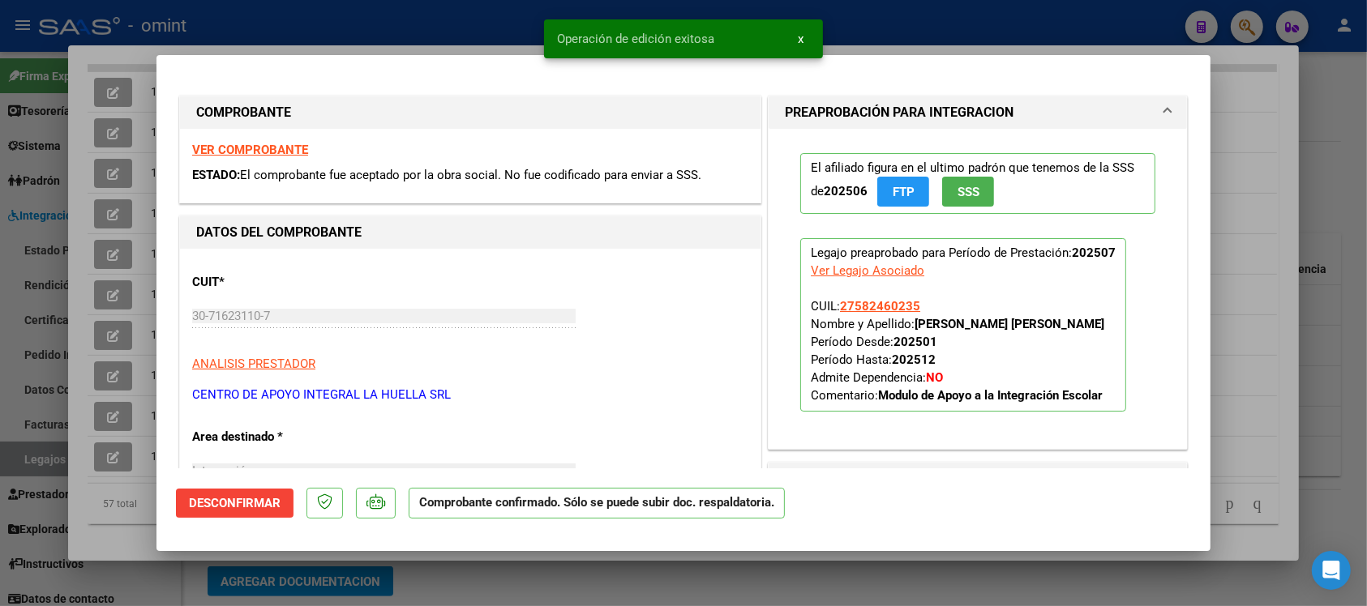
click at [492, 8] on div at bounding box center [683, 303] width 1367 height 606
type input "$ 0,00"
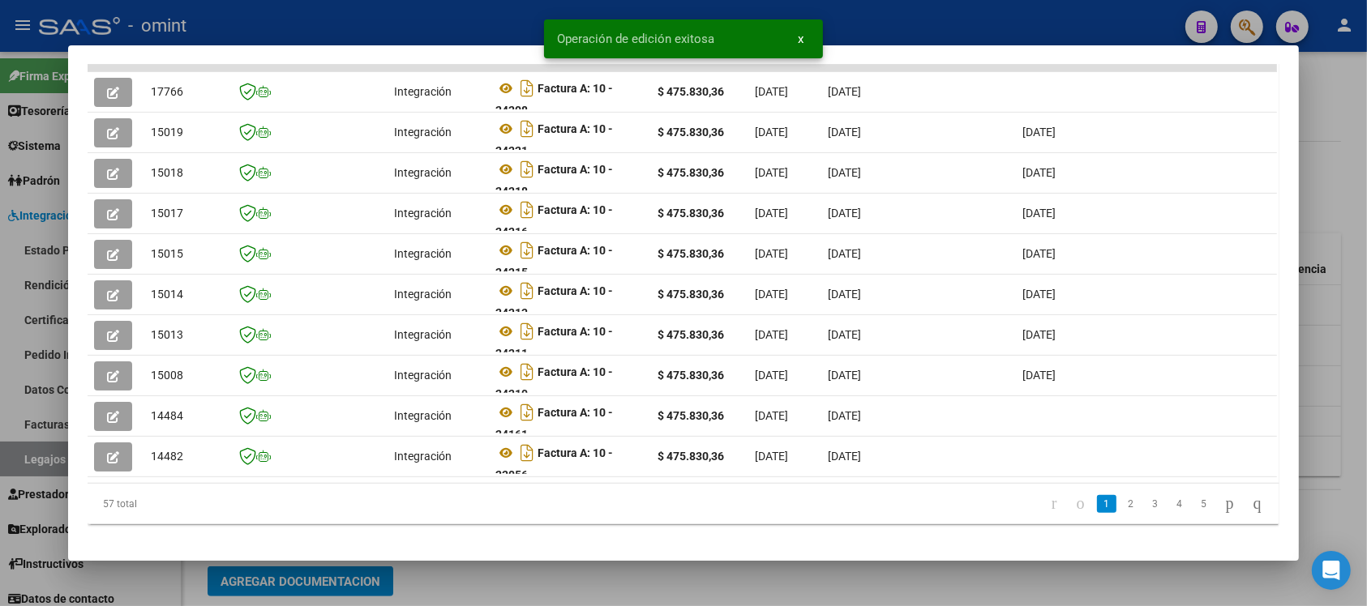
scroll to position [0, 2312]
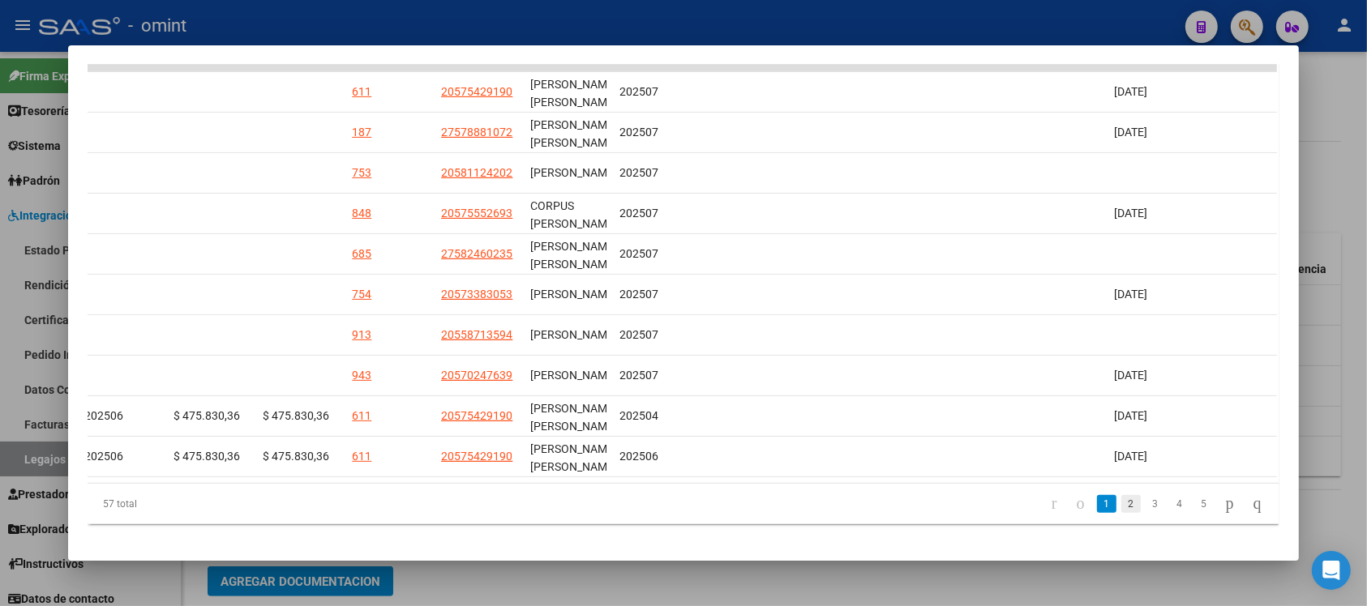
click at [1121, 513] on link "2" at bounding box center [1130, 504] width 19 height 18
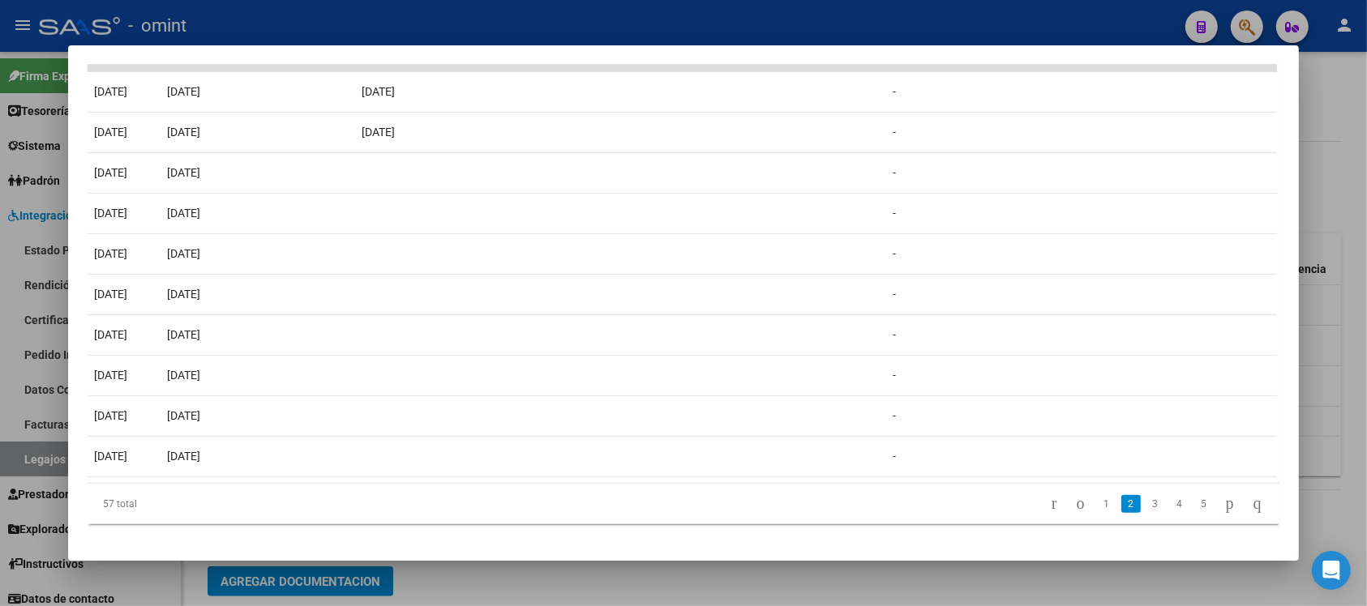
scroll to position [0, 0]
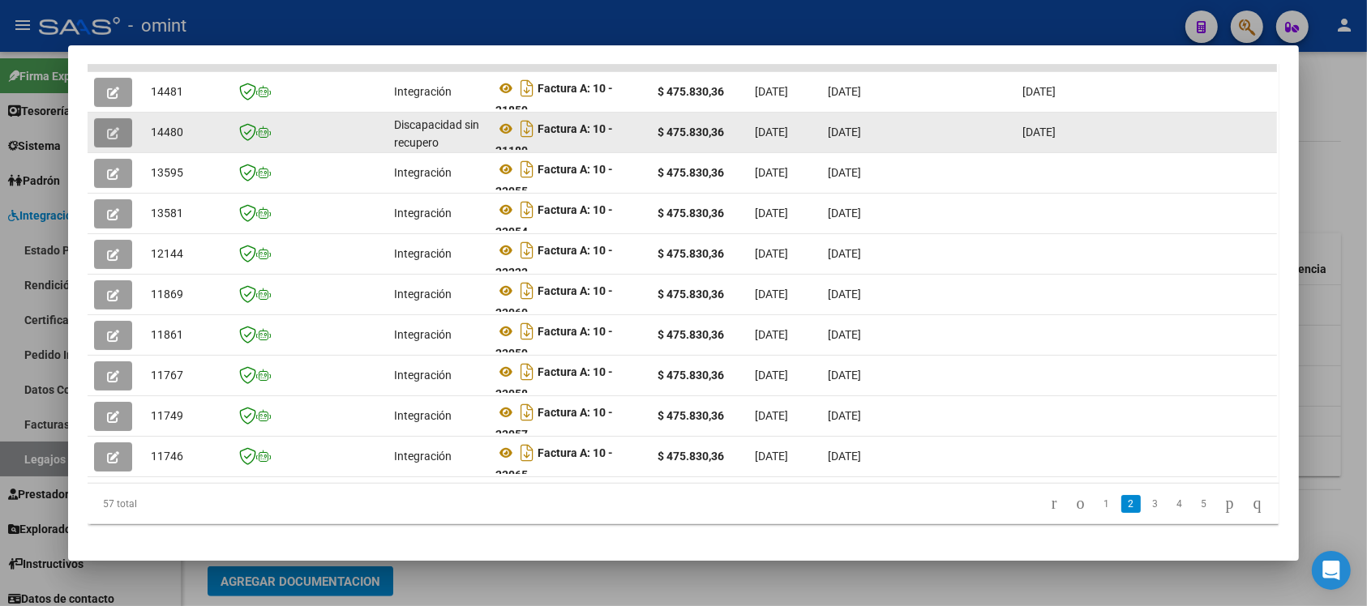
click at [115, 143] on button "button" at bounding box center [113, 132] width 38 height 29
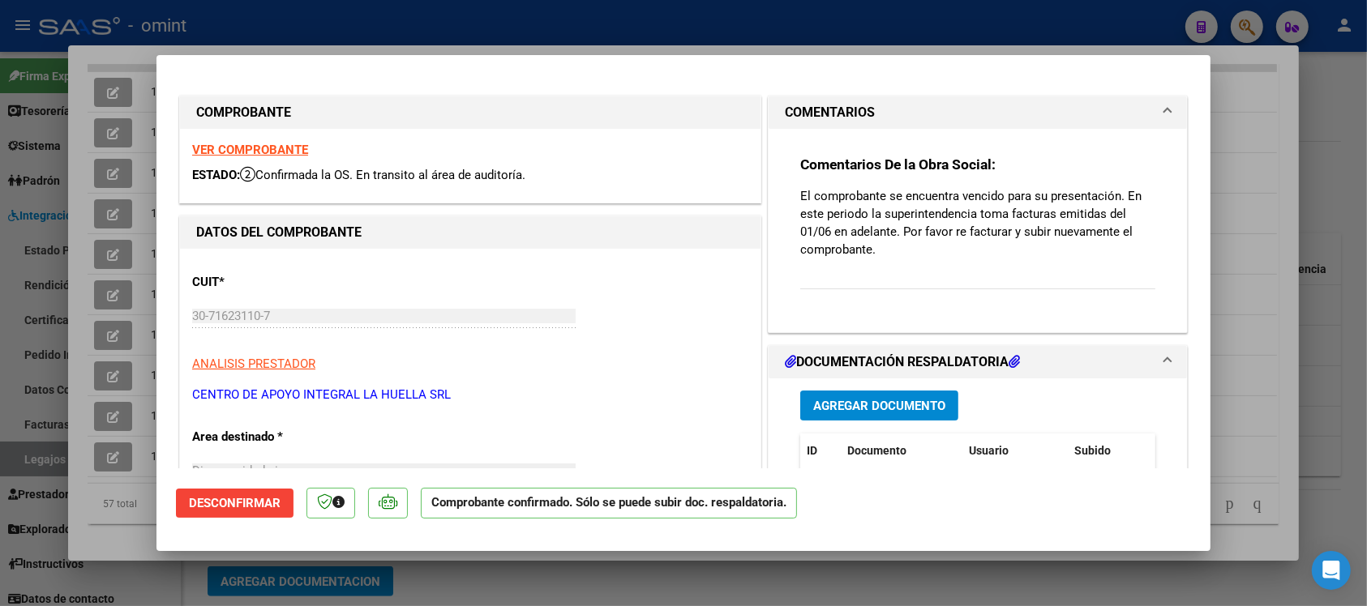
click at [261, 151] on strong "VER COMPROBANTE" at bounding box center [250, 150] width 116 height 15
click at [477, 24] on div at bounding box center [683, 303] width 1367 height 606
type input "$ 0,00"
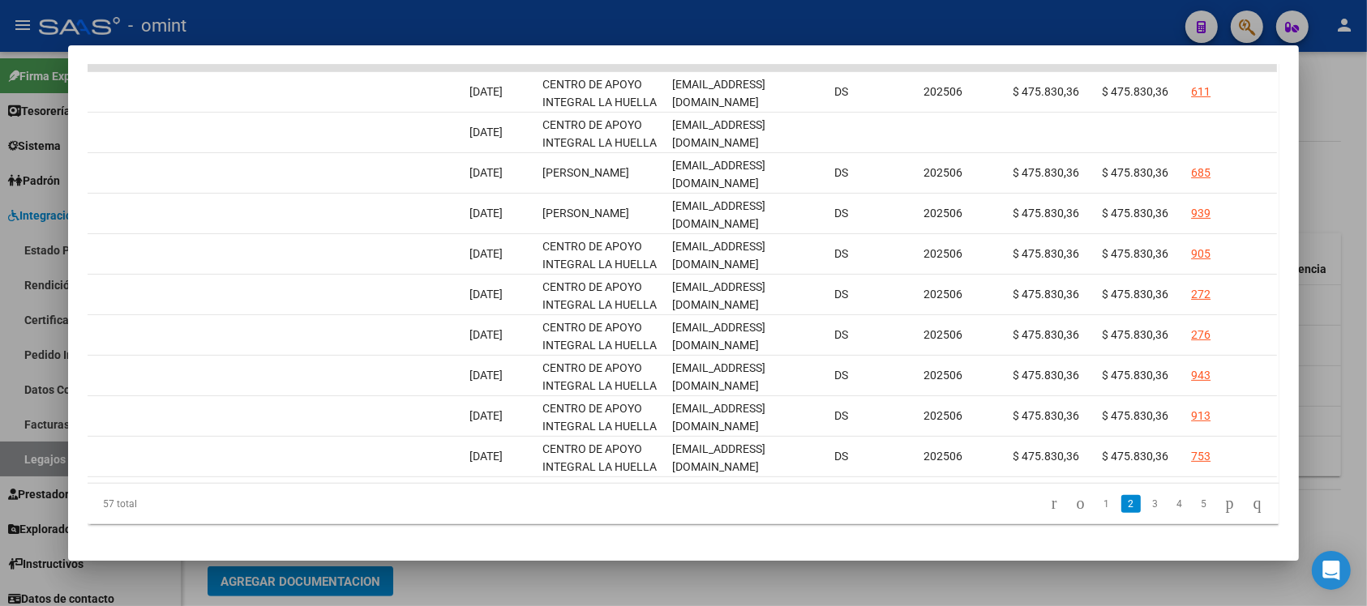
scroll to position [0, 2312]
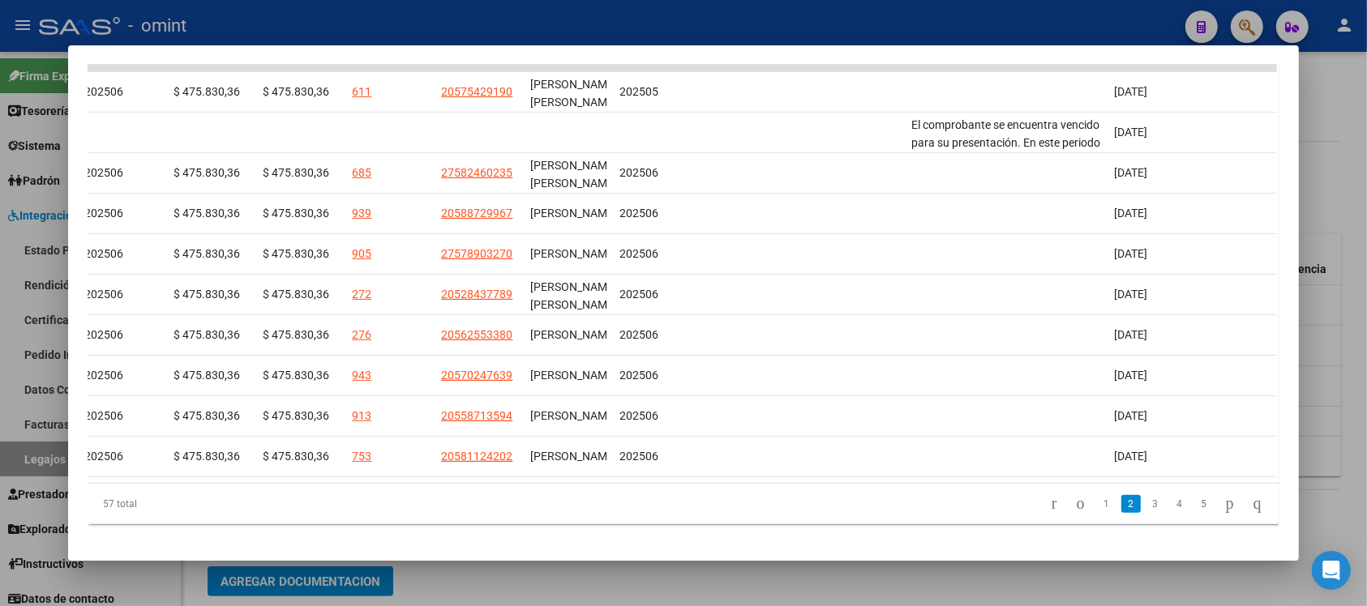
click at [593, 13] on div at bounding box center [683, 303] width 1367 height 606
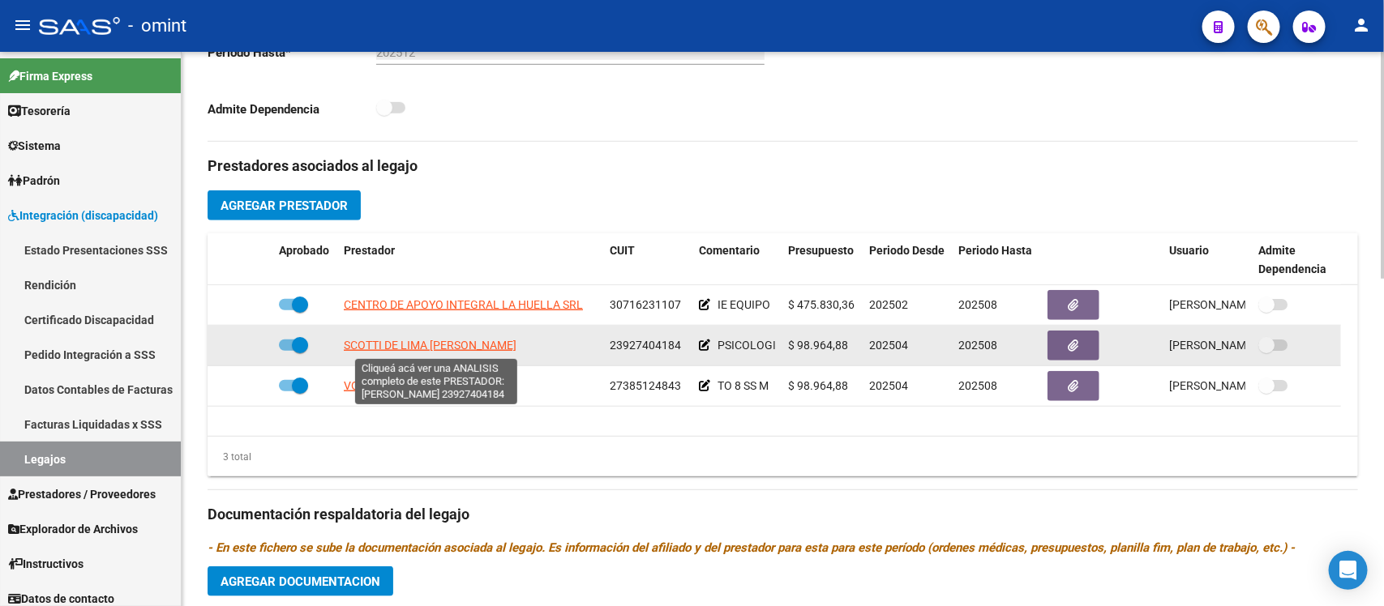
click at [419, 344] on span "SCOTTI DE LIMA VERONICA YANINA" at bounding box center [430, 345] width 173 height 13
type textarea "23927404184"
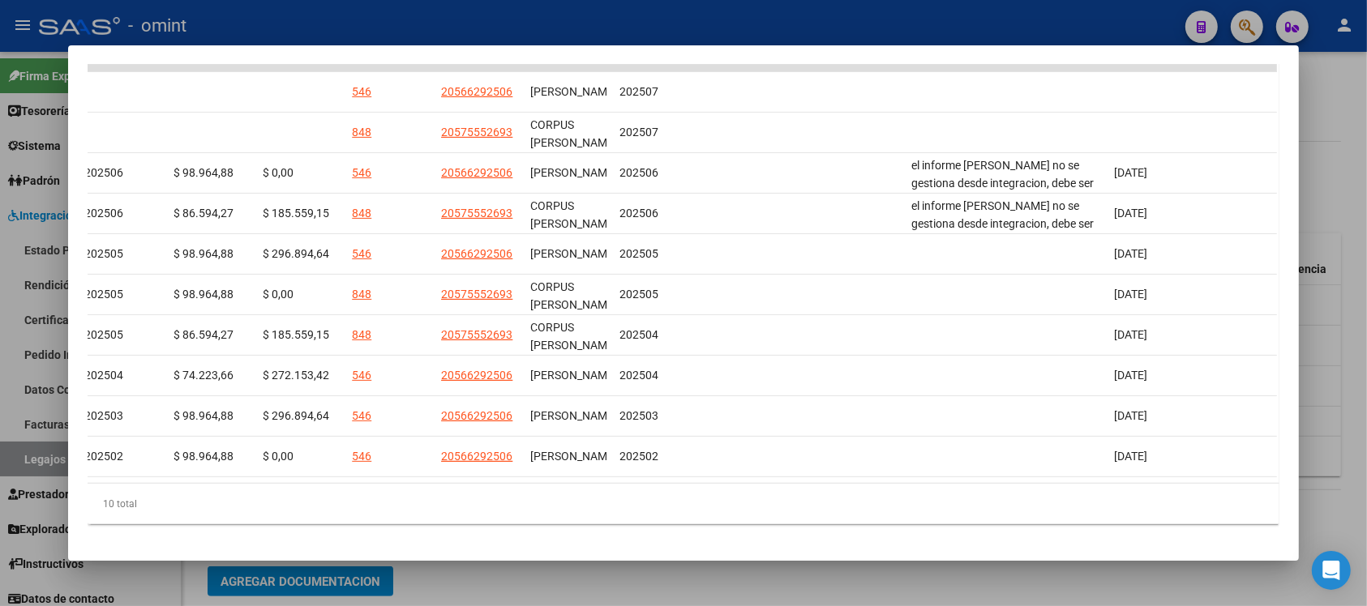
scroll to position [0, 0]
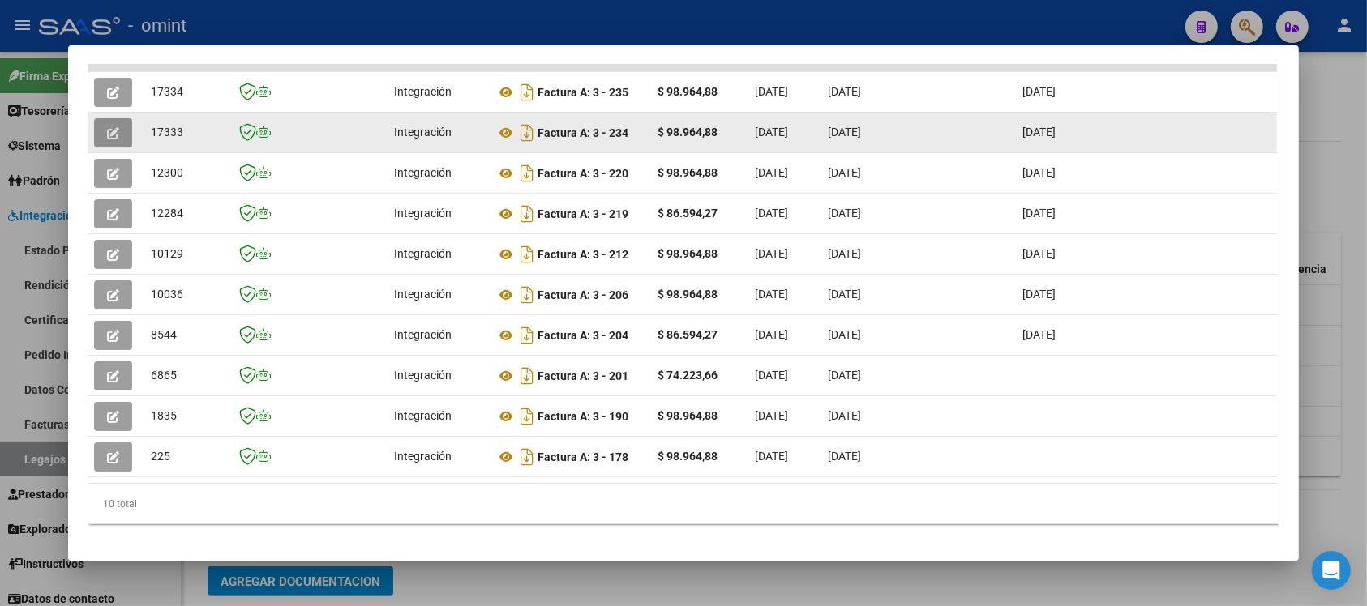
click at [107, 128] on icon "button" at bounding box center [113, 133] width 12 height 12
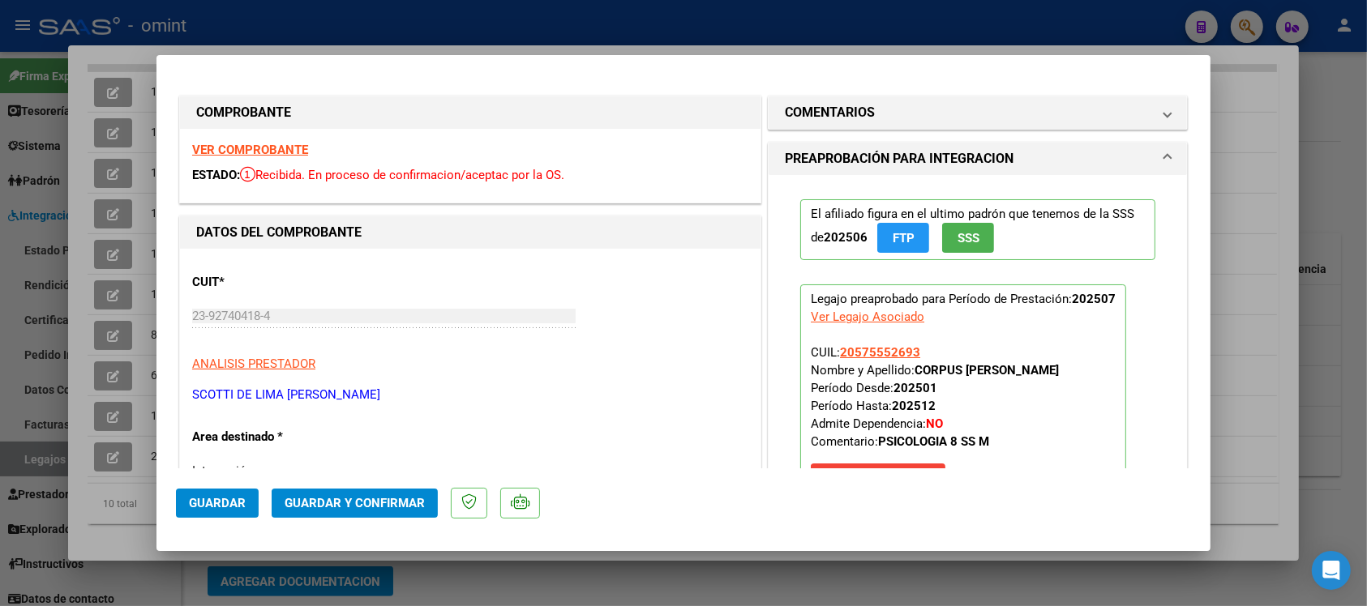
click at [286, 144] on strong "VER COMPROBANTE" at bounding box center [250, 150] width 116 height 15
click at [391, 493] on button "Guardar y Confirmar" at bounding box center [355, 503] width 166 height 29
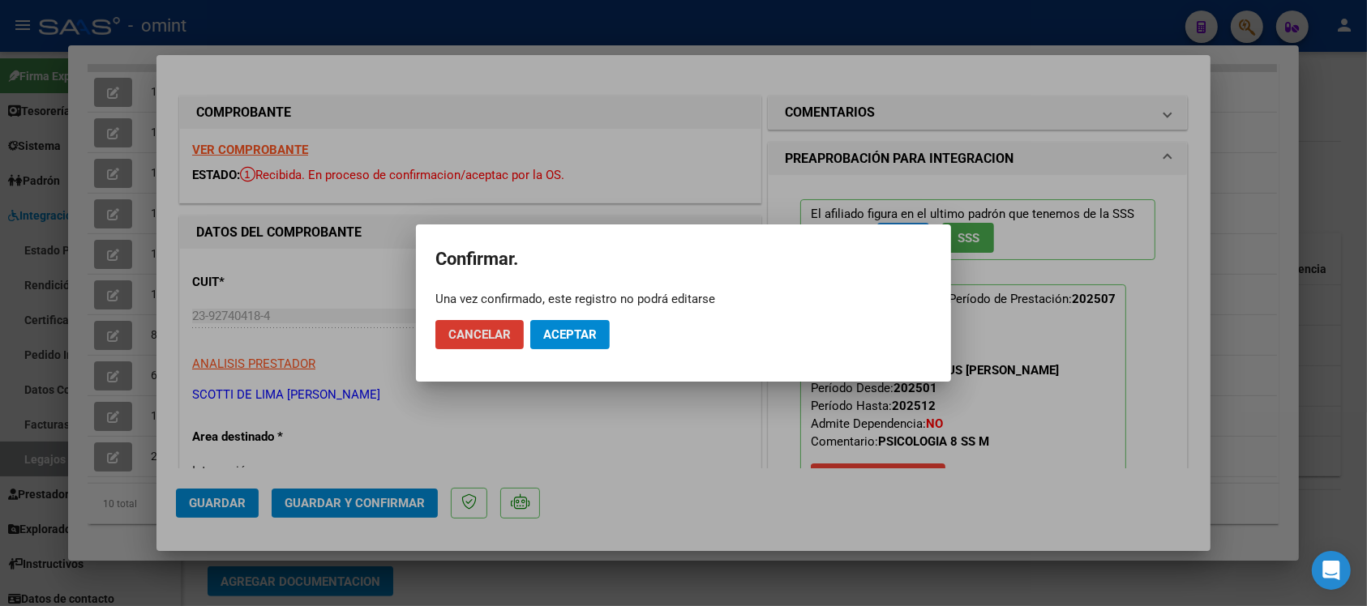
click at [562, 340] on span "Aceptar" at bounding box center [569, 334] width 53 height 15
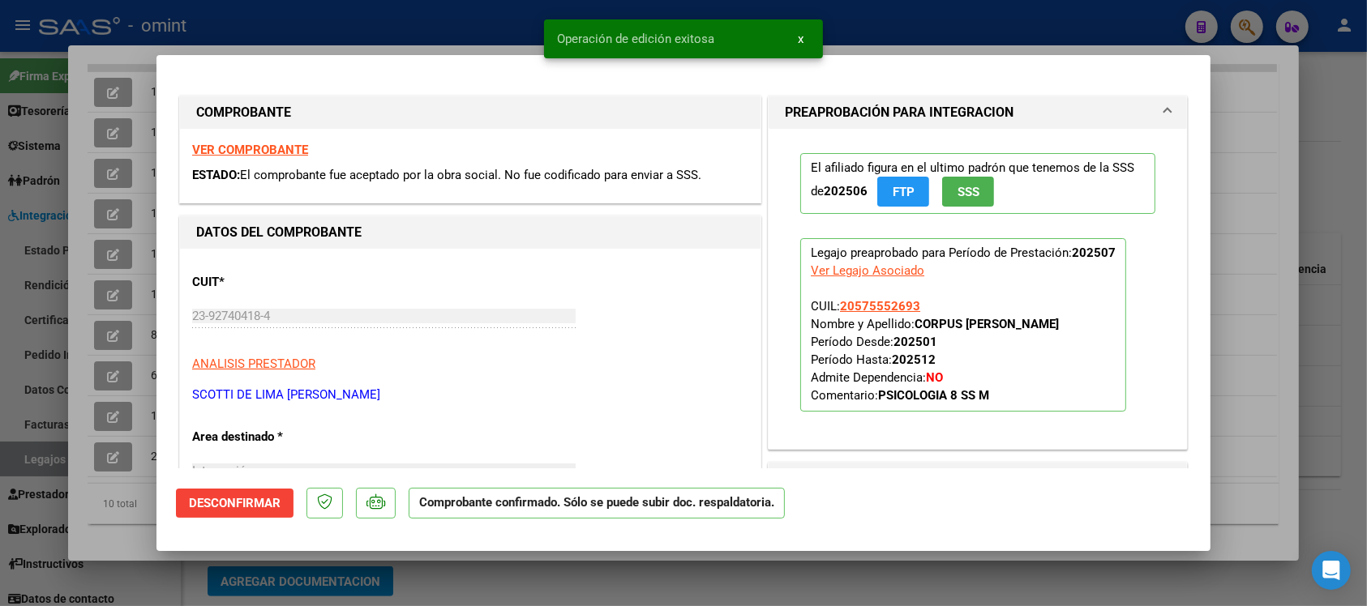
click at [417, 26] on div at bounding box center [683, 303] width 1367 height 606
type input "$ 0,00"
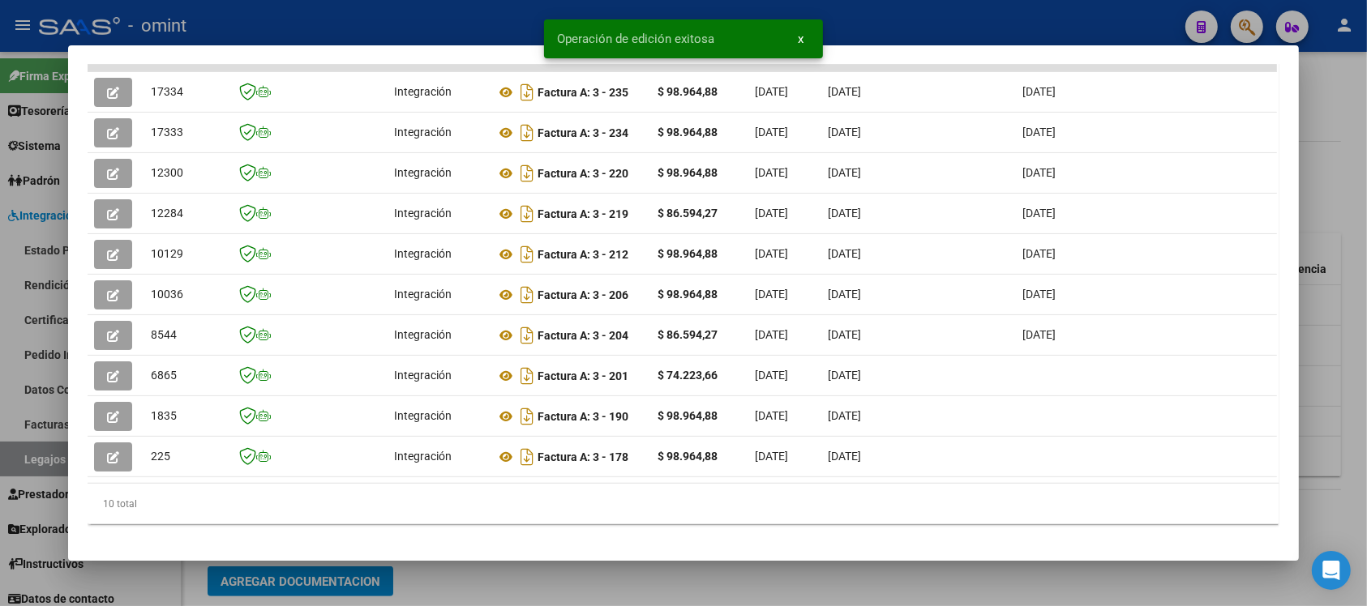
click at [408, 22] on div at bounding box center [683, 303] width 1367 height 606
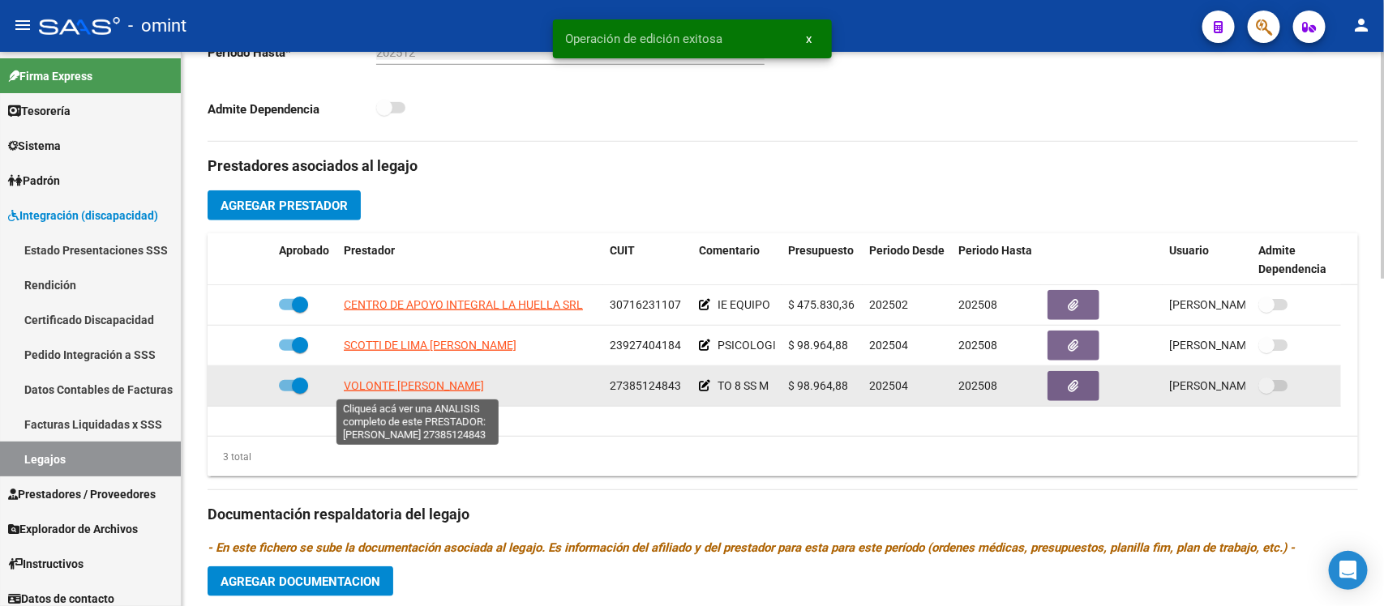
click at [451, 387] on span "VOLONTE MARIANA MAGALI" at bounding box center [414, 385] width 140 height 13
type textarea "27385124843"
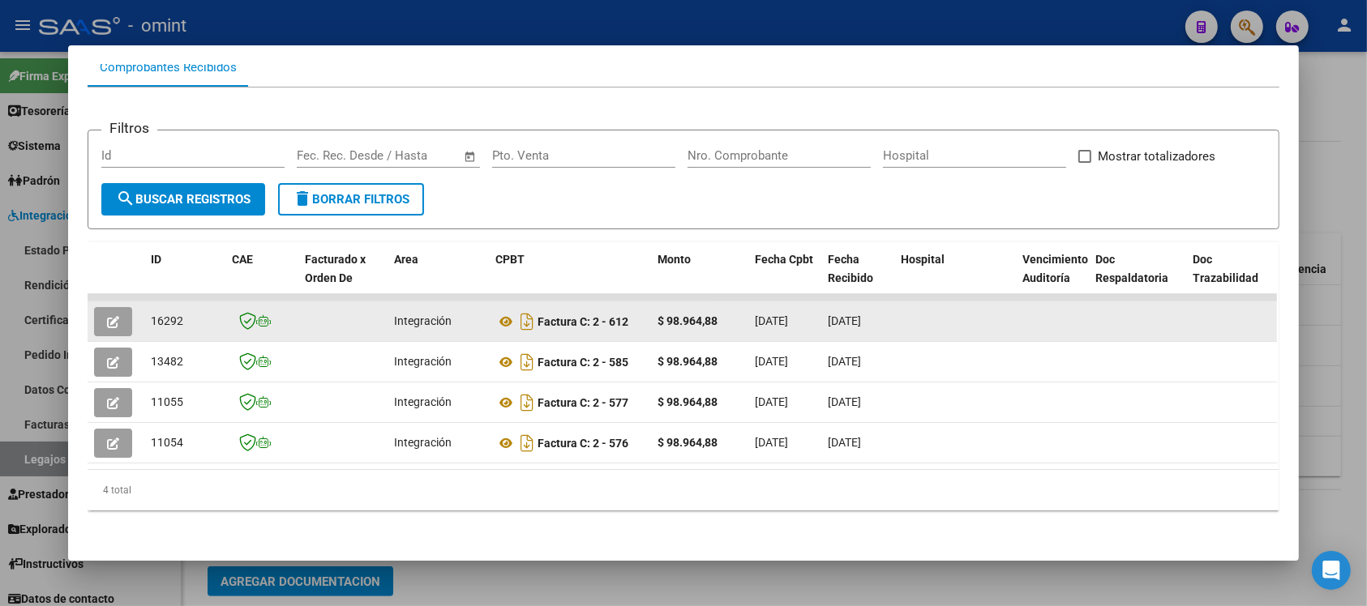
click at [107, 316] on icon "button" at bounding box center [113, 322] width 12 height 12
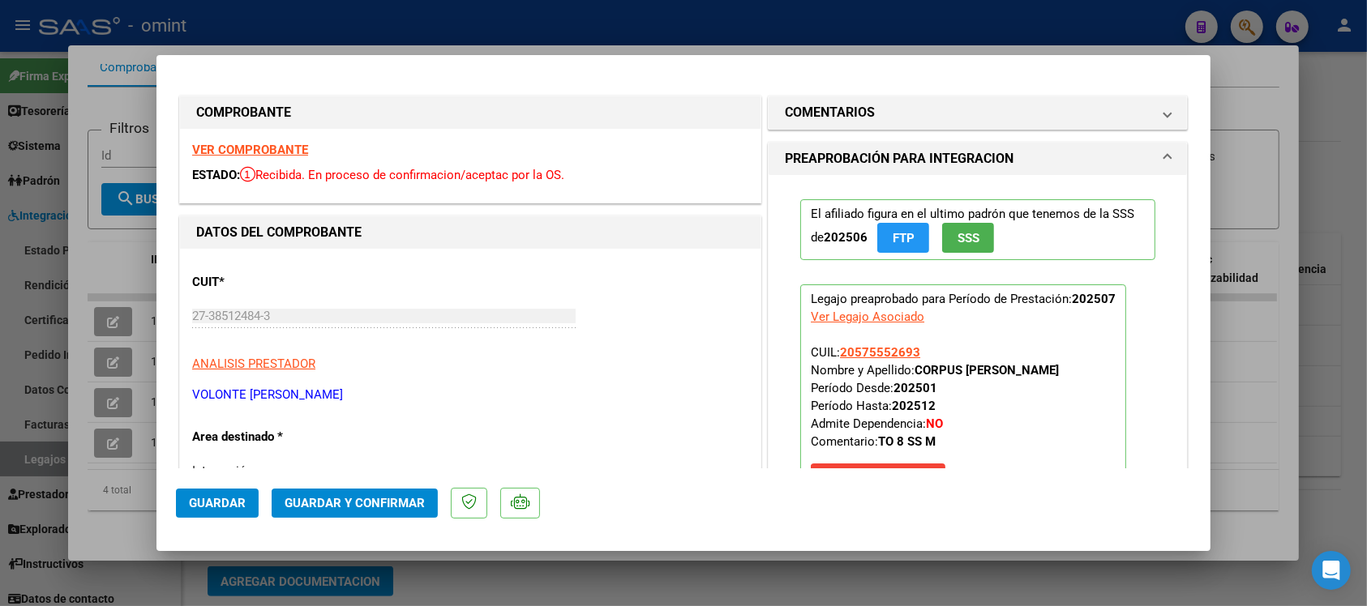
click at [284, 147] on strong "VER COMPROBANTE" at bounding box center [250, 150] width 116 height 15
click at [349, 500] on span "Guardar y Confirmar" at bounding box center [355, 503] width 140 height 15
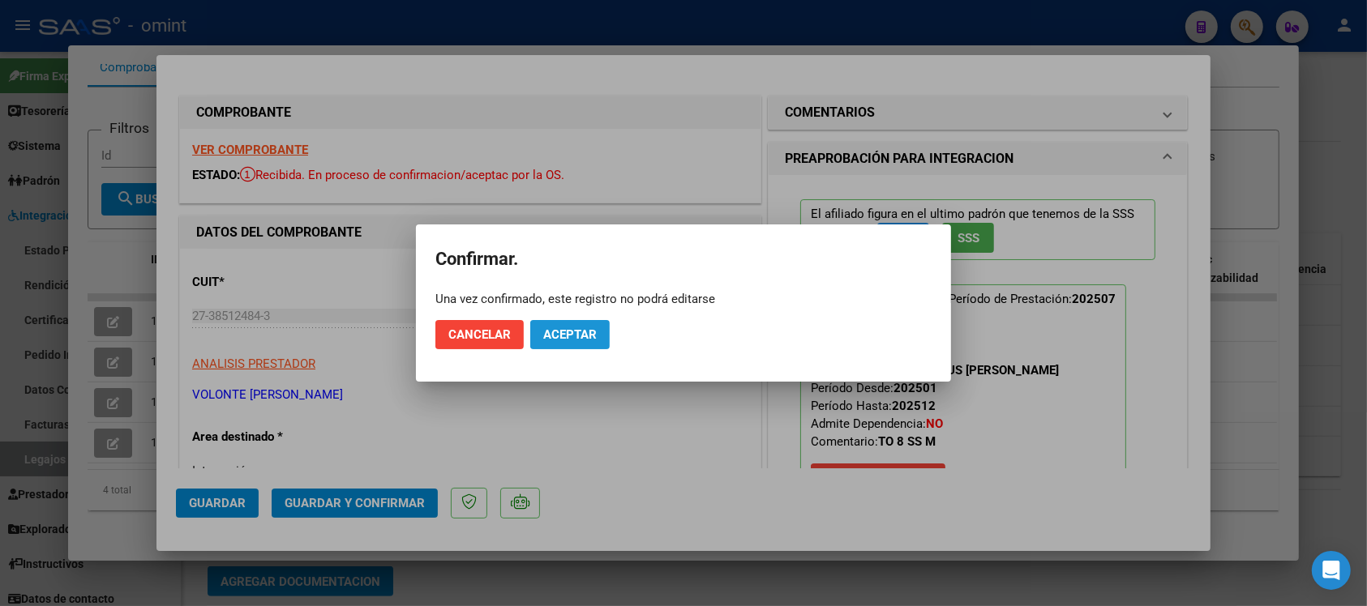
click at [563, 336] on span "Aceptar" at bounding box center [569, 334] width 53 height 15
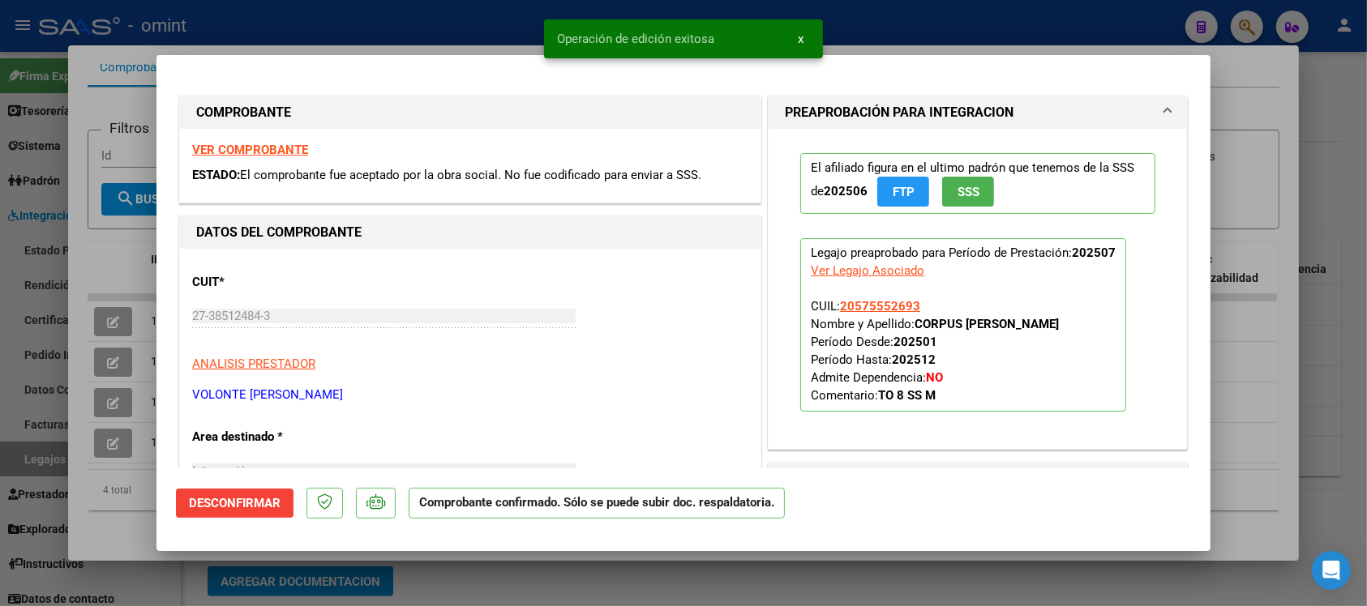
click at [447, 17] on div at bounding box center [683, 303] width 1367 height 606
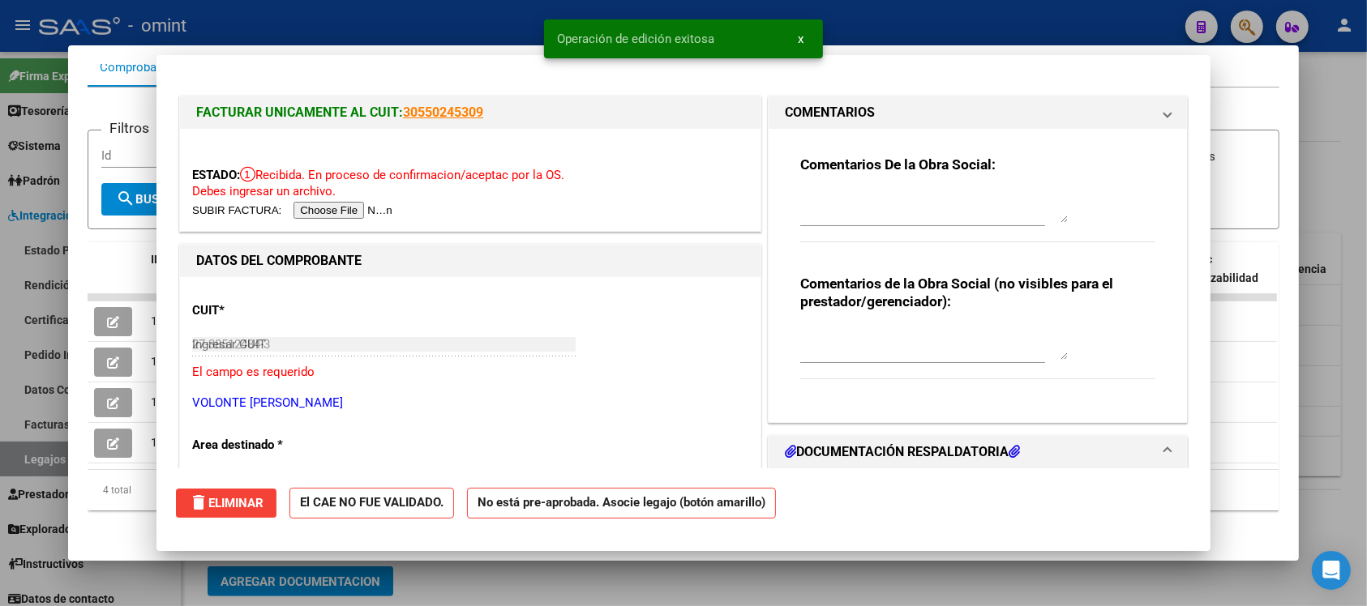
type input "$ 0,00"
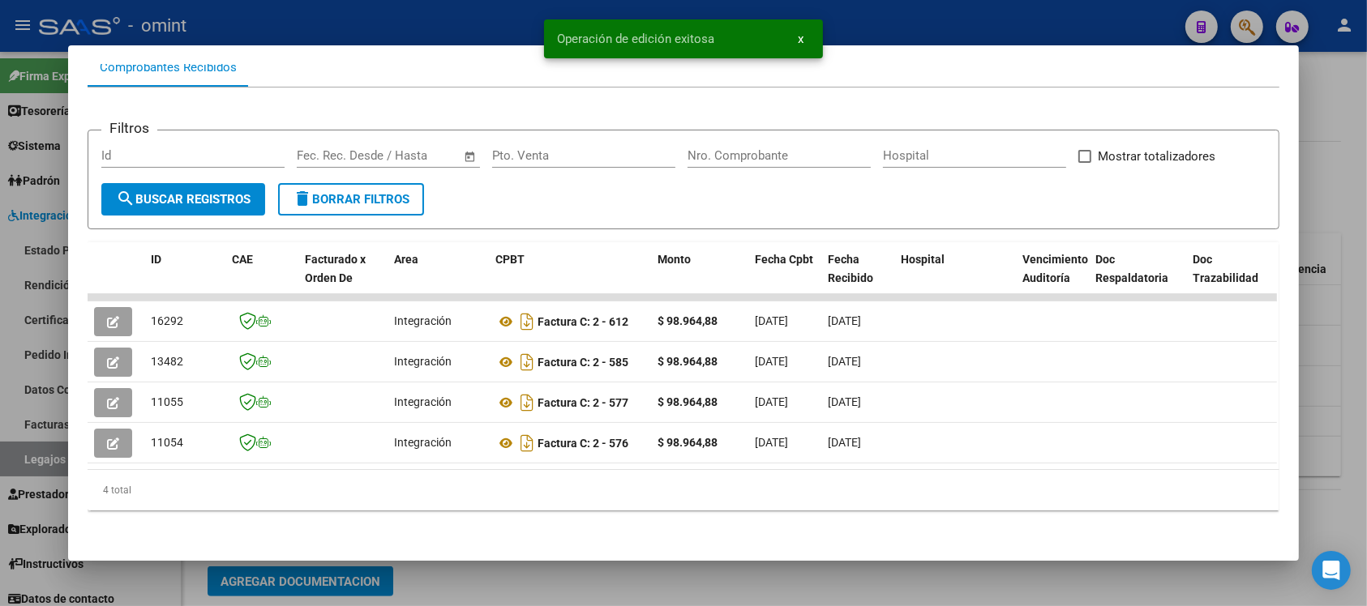
click at [447, 16] on div at bounding box center [683, 303] width 1367 height 606
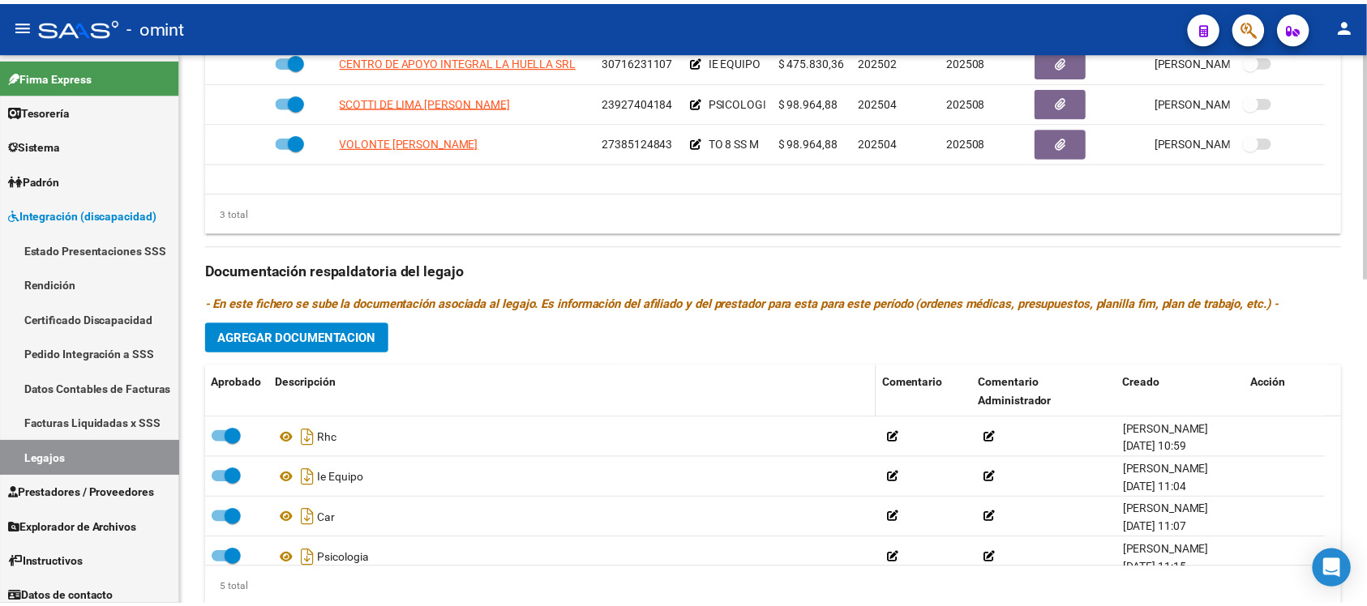
scroll to position [601, 0]
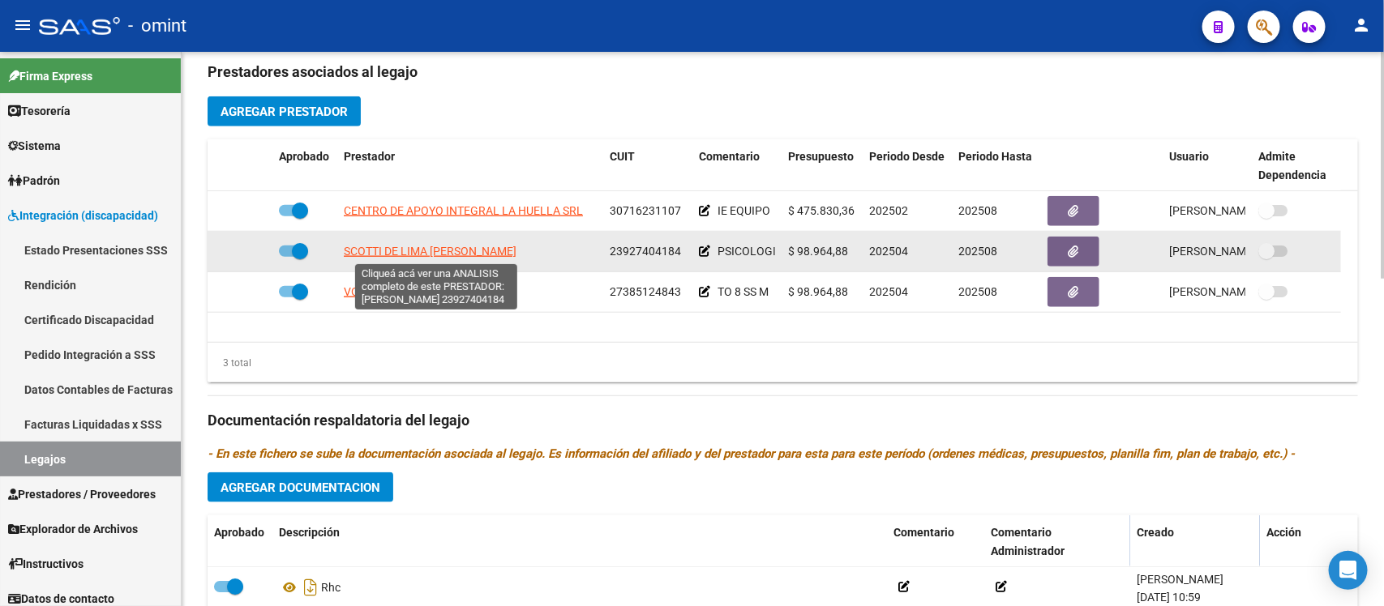
click at [423, 250] on span "SCOTTI DE LIMA VERONICA YANINA" at bounding box center [430, 251] width 173 height 13
type textarea "23927404184"
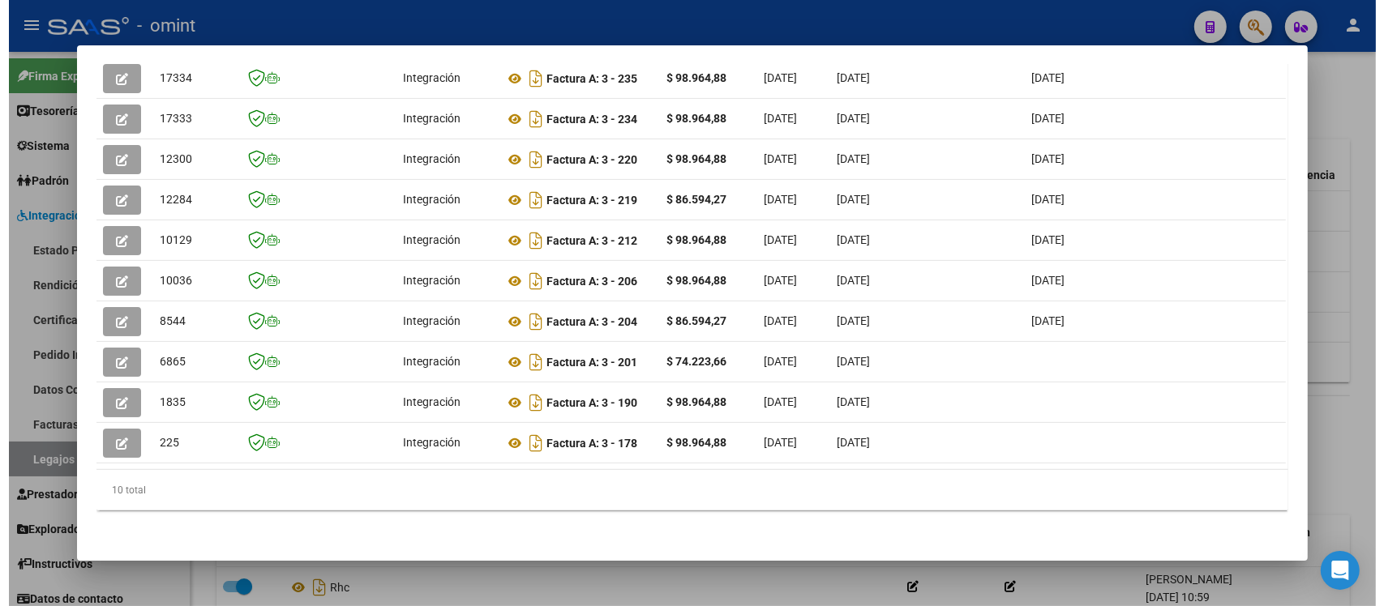
scroll to position [0, 2312]
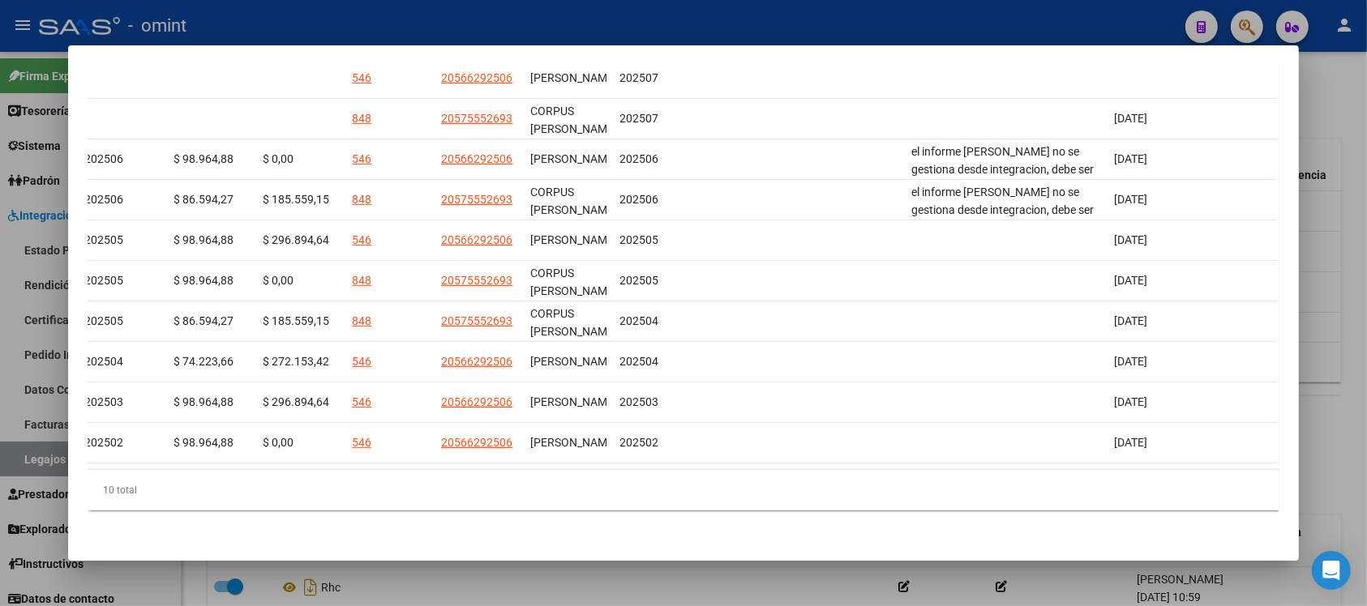
click at [665, 12] on div at bounding box center [683, 303] width 1367 height 606
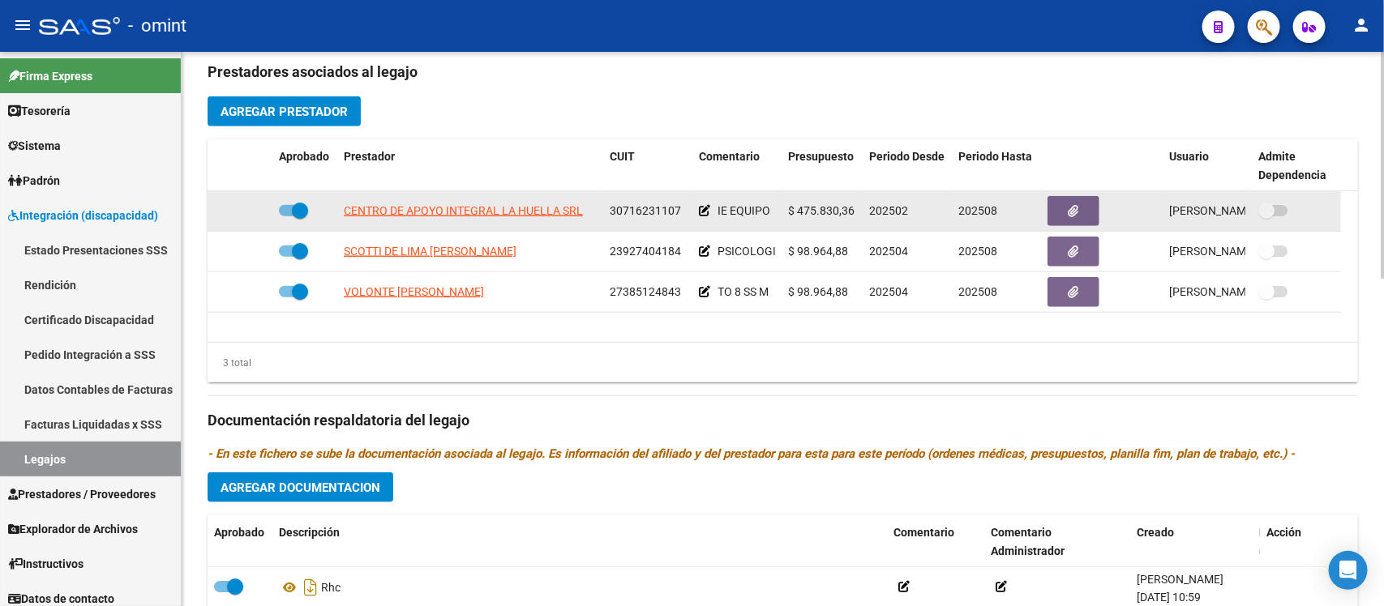
click at [300, 208] on span at bounding box center [300, 211] width 16 height 16
click at [287, 216] on input "checkbox" at bounding box center [286, 216] width 1 height 1
checkbox input "false"
click at [248, 212] on icon at bounding box center [248, 210] width 11 height 11
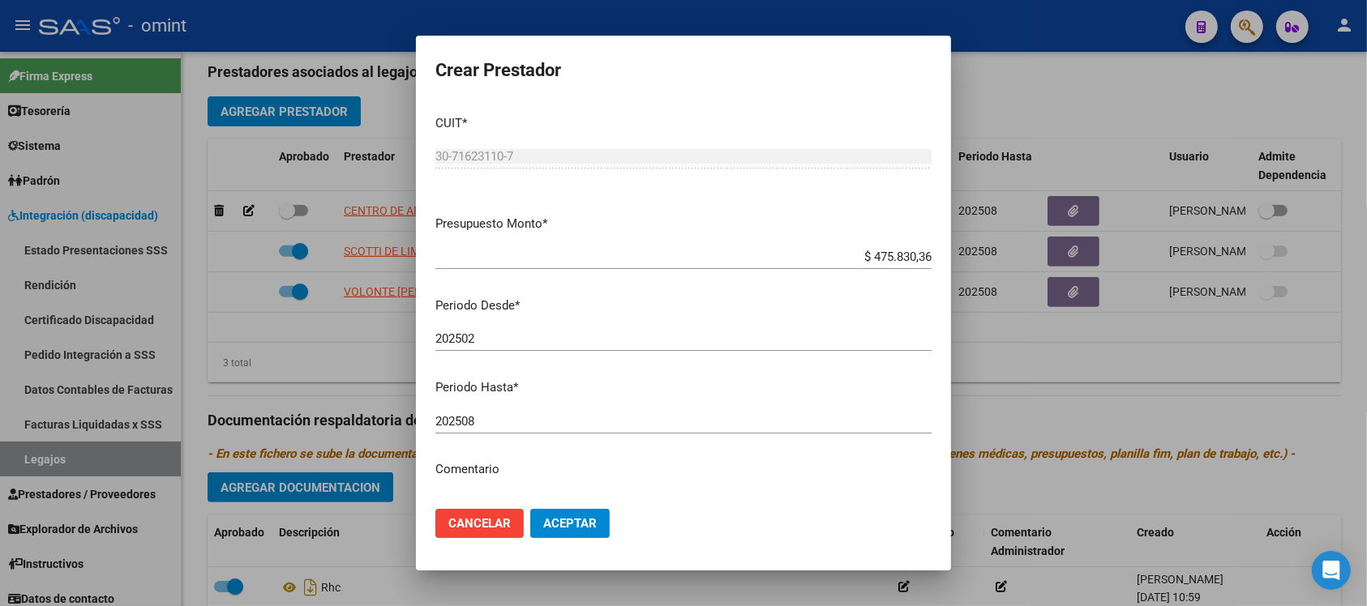
click at [562, 430] on div "202508 Ingresar el periodo" at bounding box center [683, 421] width 496 height 24
type input "202512"
click at [530, 509] on button "Aceptar" at bounding box center [569, 523] width 79 height 29
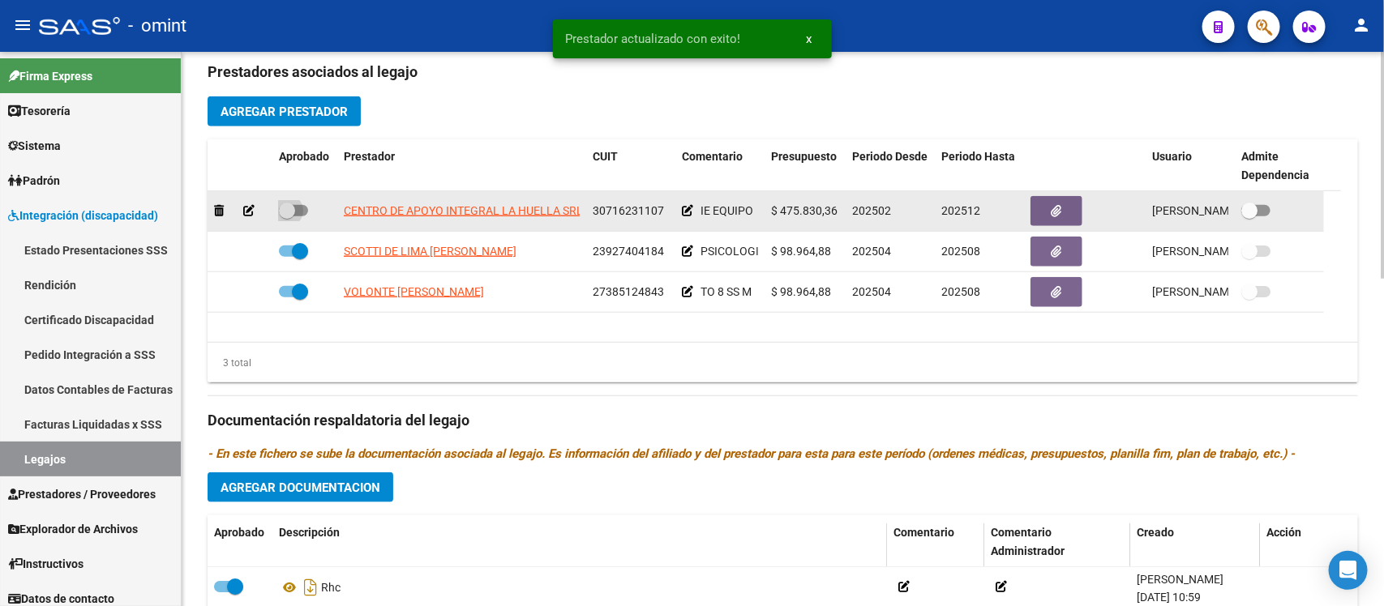
click at [285, 216] on span at bounding box center [287, 211] width 16 height 16
click at [286, 216] on input "checkbox" at bounding box center [286, 216] width 1 height 1
checkbox input "true"
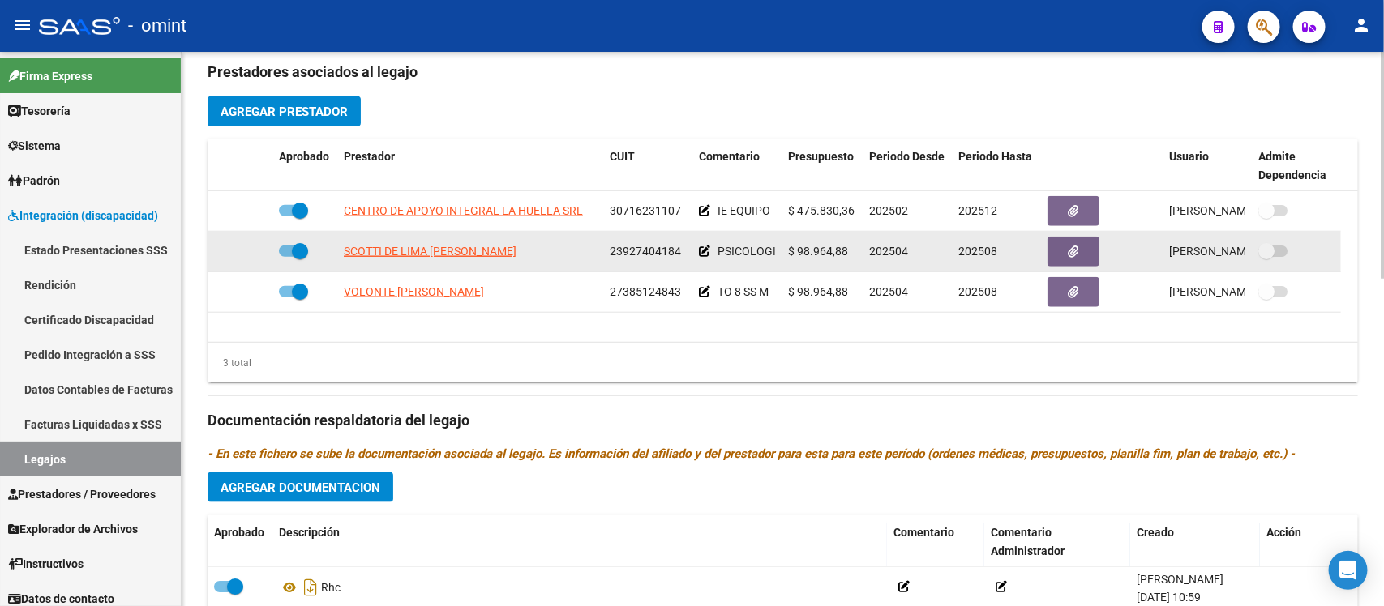
click at [300, 248] on span at bounding box center [300, 251] width 16 height 16
click at [287, 257] on input "checkbox" at bounding box center [286, 257] width 1 height 1
checkbox input "false"
click at [248, 250] on icon at bounding box center [248, 251] width 11 height 11
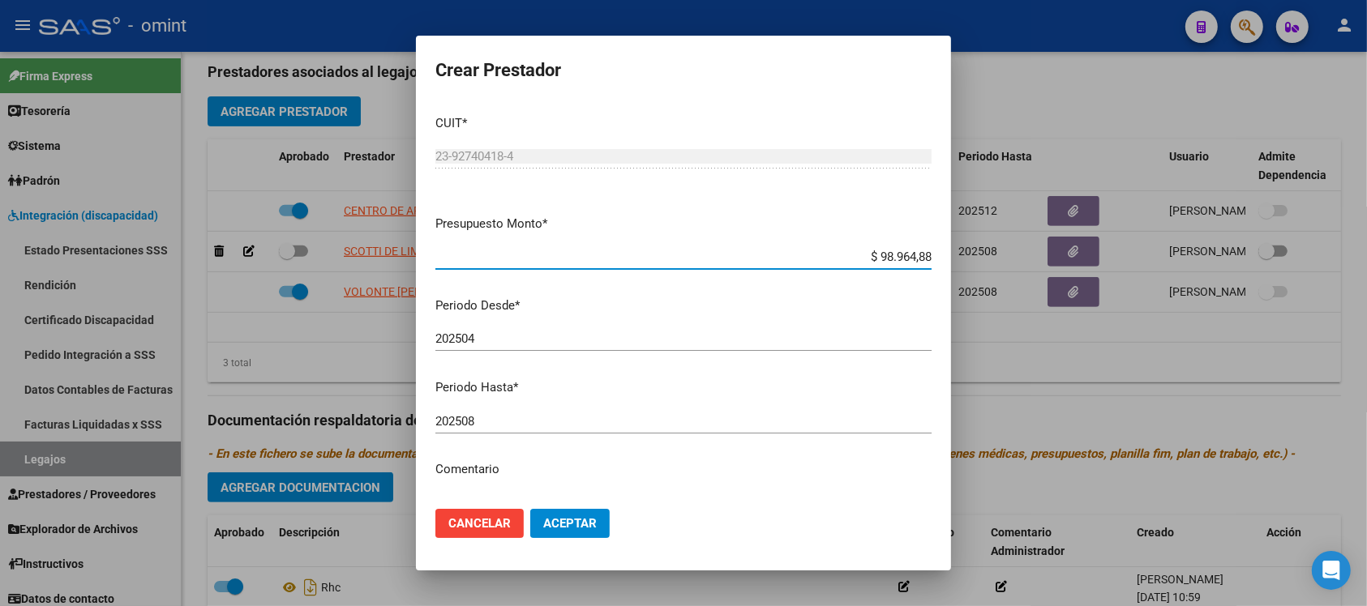
click at [550, 417] on input "202508" at bounding box center [683, 421] width 496 height 15
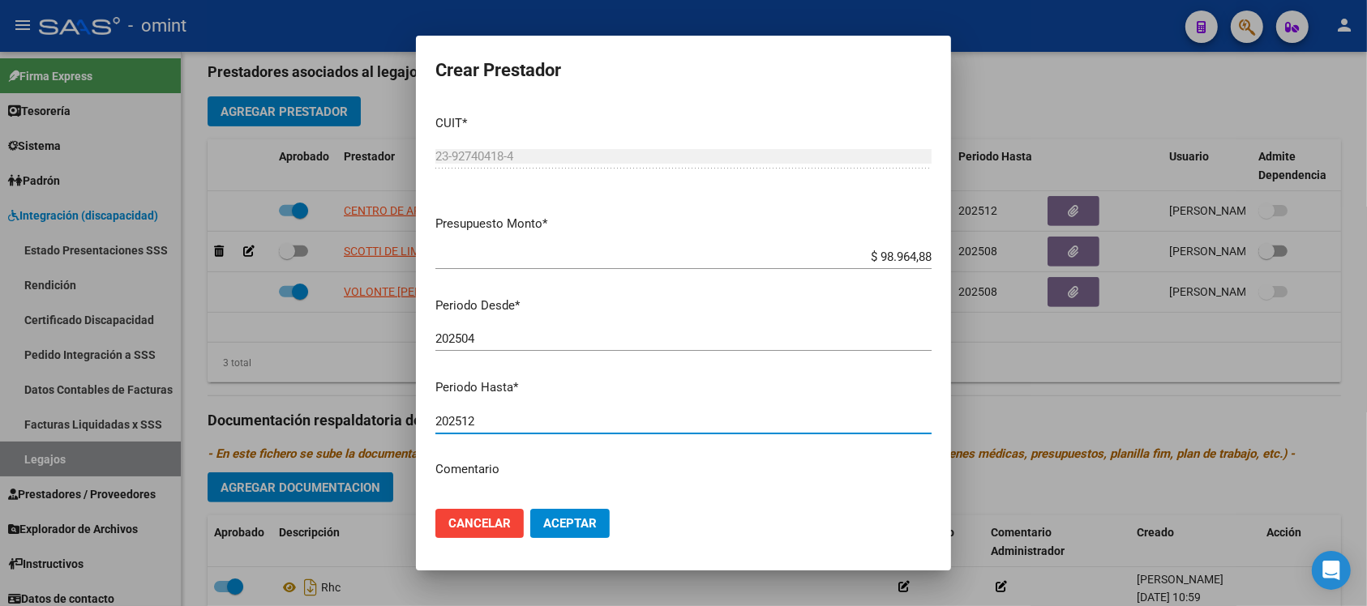
type input "202512"
click at [530, 509] on button "Aceptar" at bounding box center [569, 523] width 79 height 29
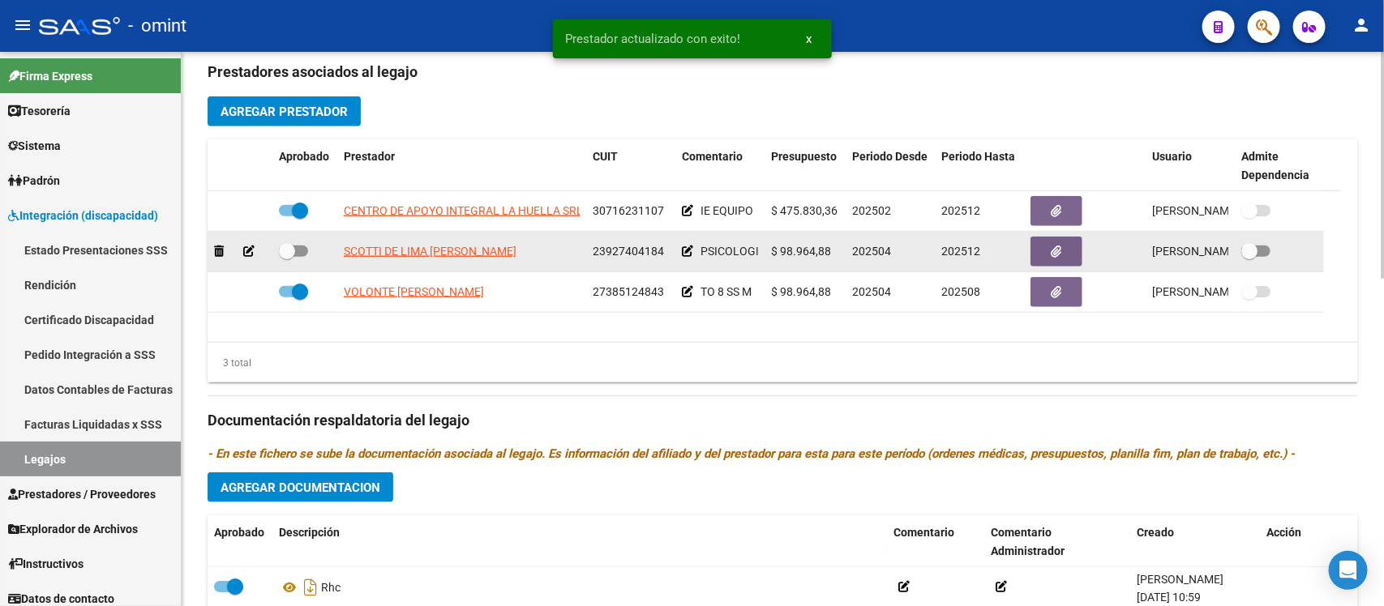
click at [289, 246] on span at bounding box center [287, 251] width 16 height 16
click at [287, 257] on input "checkbox" at bounding box center [286, 257] width 1 height 1
checkbox input "true"
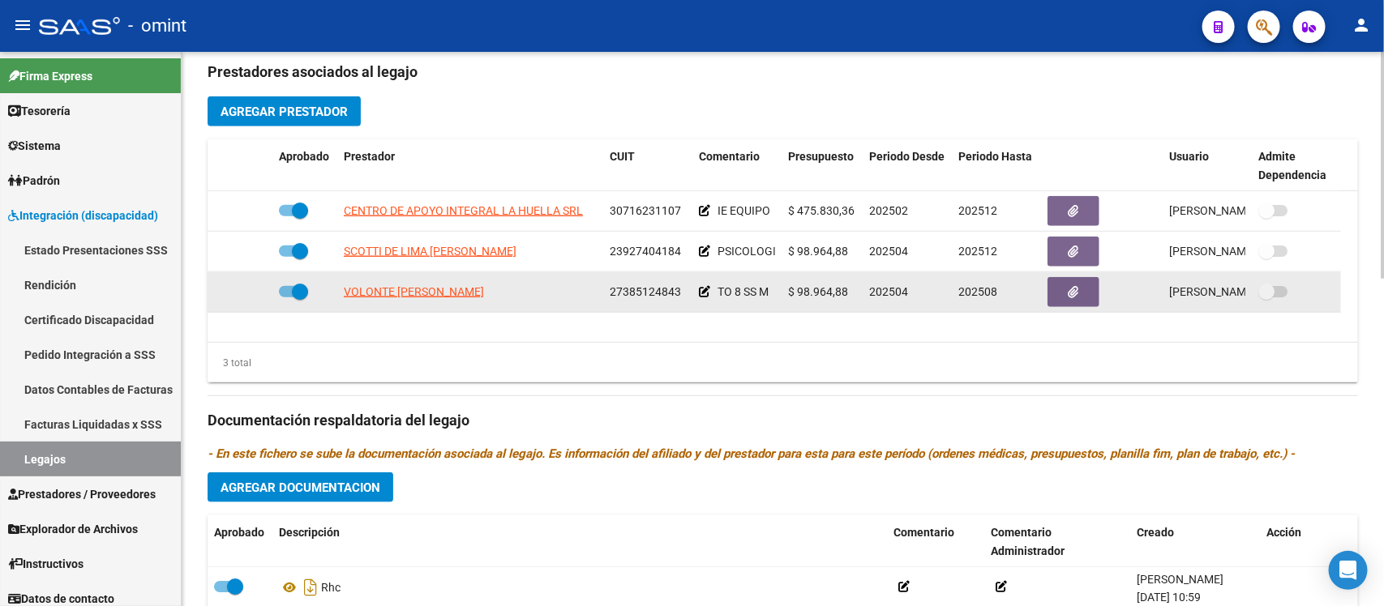
click at [302, 285] on span at bounding box center [300, 292] width 16 height 16
click at [287, 297] on input "checkbox" at bounding box center [286, 297] width 1 height 1
checkbox input "false"
click at [252, 286] on icon at bounding box center [248, 291] width 11 height 11
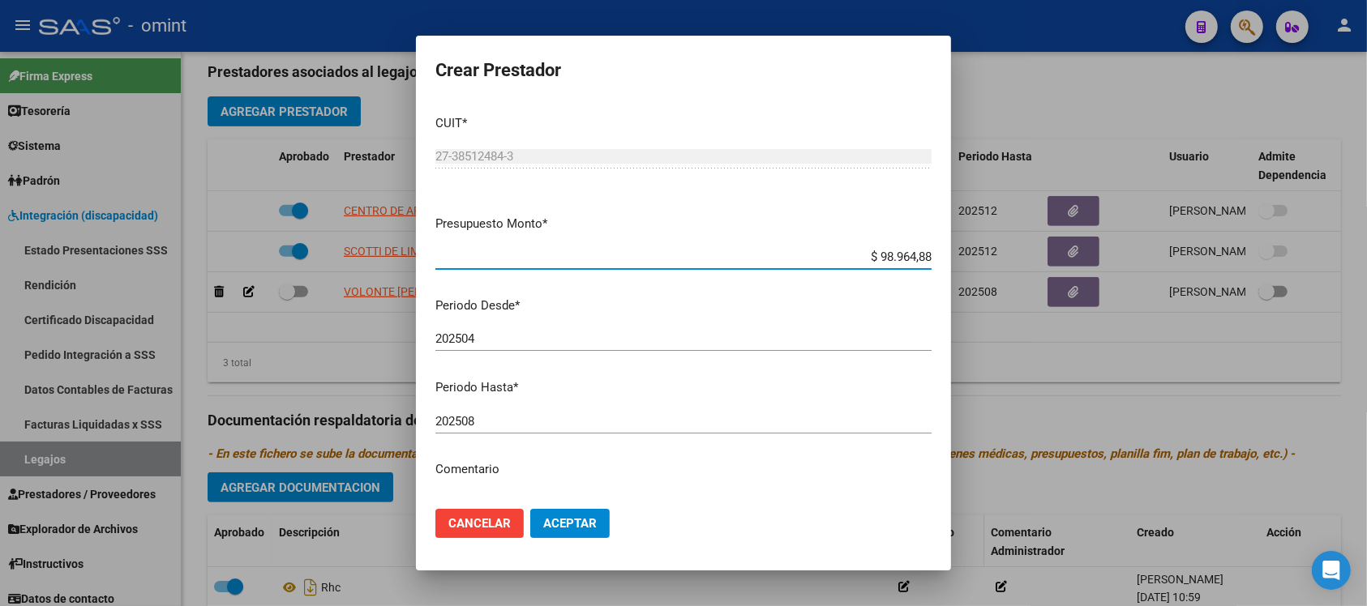
click at [528, 422] on input "202508" at bounding box center [683, 421] width 496 height 15
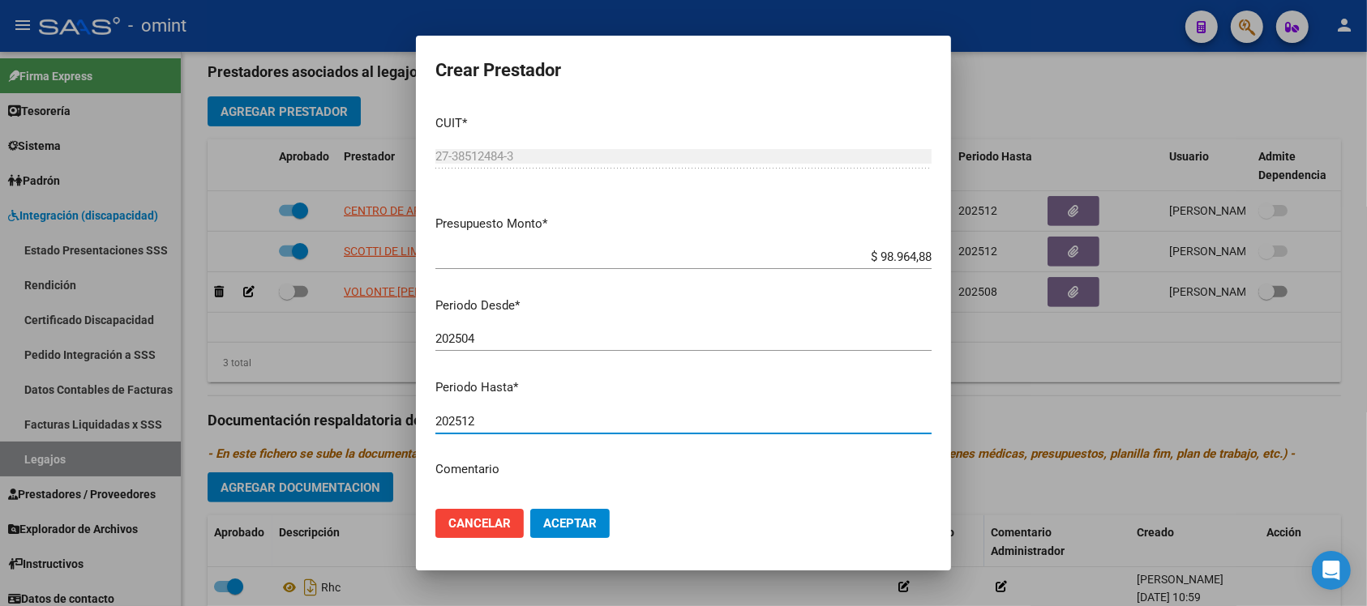
type input "202512"
click at [530, 509] on button "Aceptar" at bounding box center [569, 523] width 79 height 29
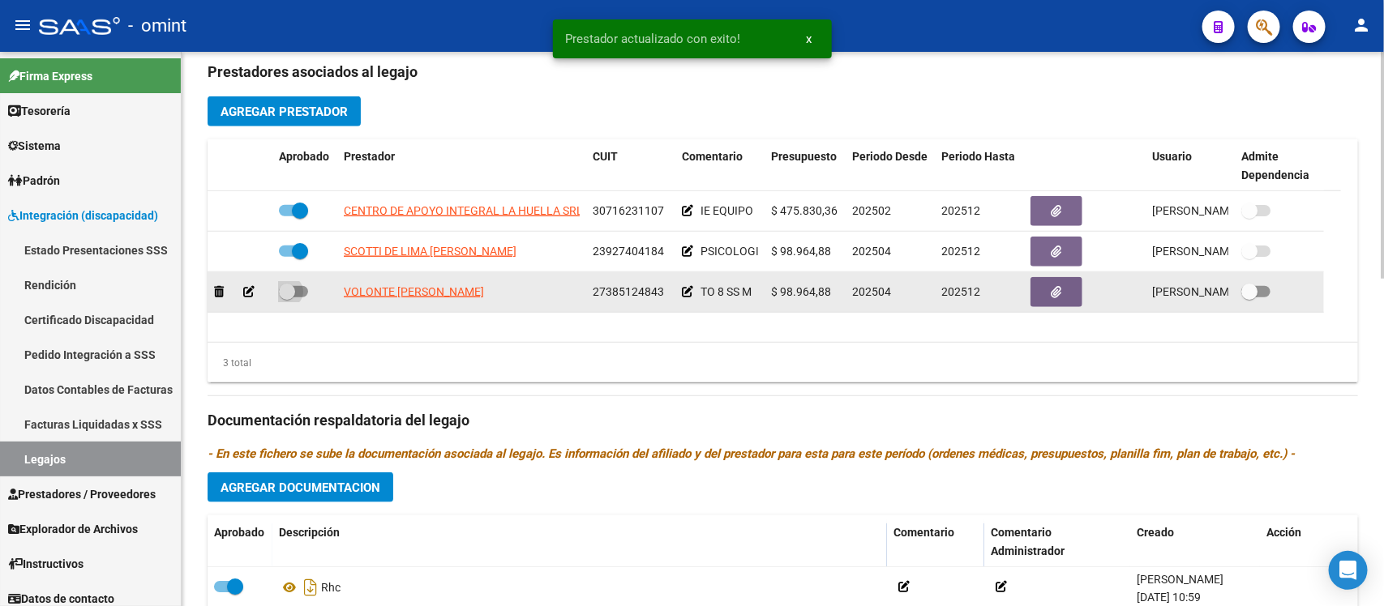
drag, startPoint x: 293, startPoint y: 286, endPoint x: 312, endPoint y: 286, distance: 18.6
click at [293, 285] on span at bounding box center [287, 292] width 16 height 16
click at [287, 297] on input "checkbox" at bounding box center [286, 297] width 1 height 1
checkbox input "true"
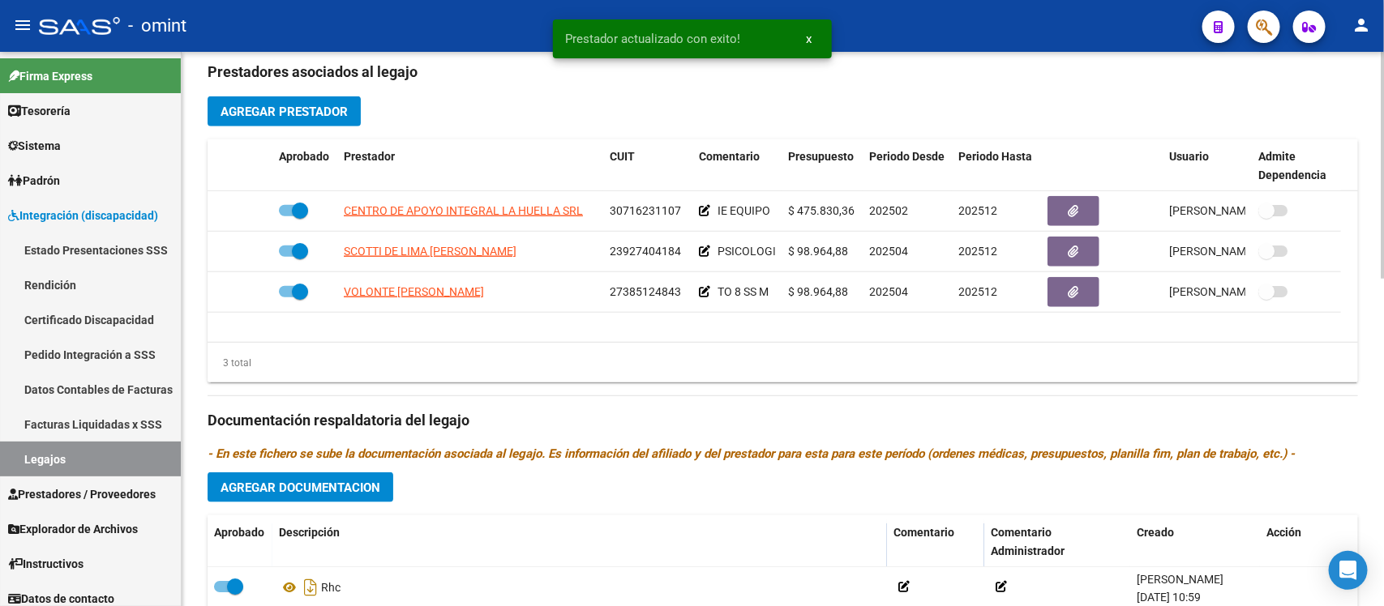
click at [370, 482] on span "Agregar Documentacion" at bounding box center [300, 488] width 160 height 15
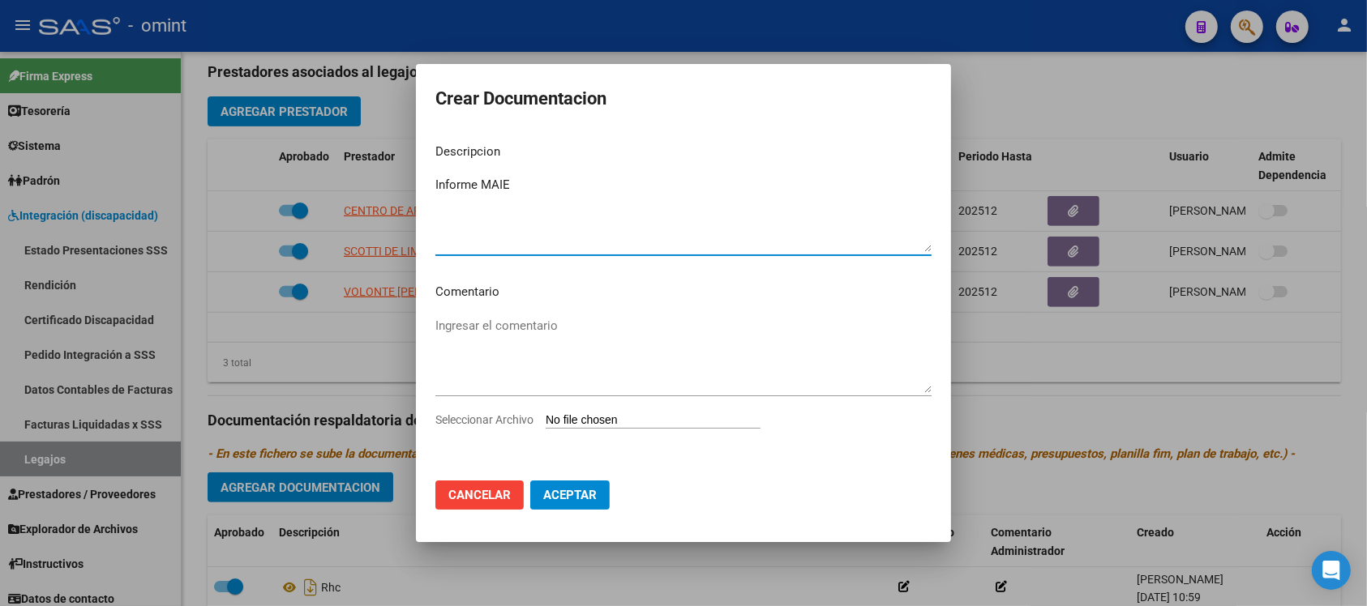
type textarea "Informe MAIE"
click at [653, 409] on div "Ingresar el comentario" at bounding box center [683, 363] width 496 height 98
click at [661, 419] on input "Seleccionar Archivo" at bounding box center [653, 420] width 215 height 15
type input "C:\fakepath\1956095201_25070201300_inf-seg-eval-sem.pdf"
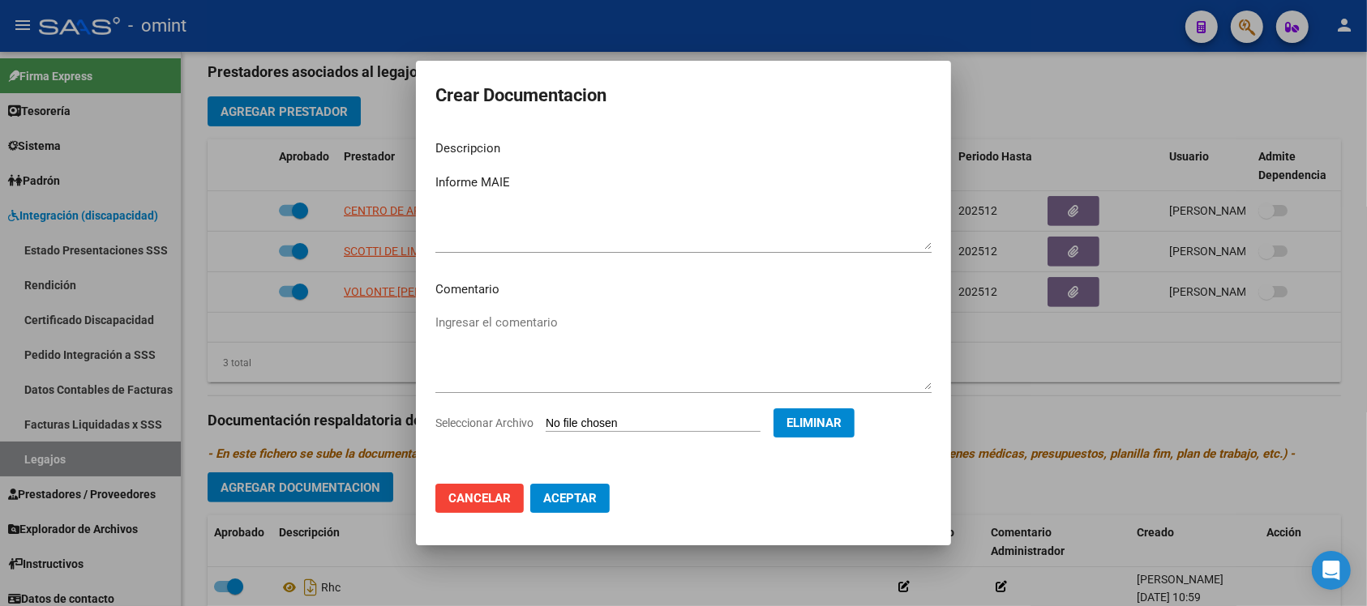
click at [580, 489] on button "Aceptar" at bounding box center [569, 498] width 79 height 29
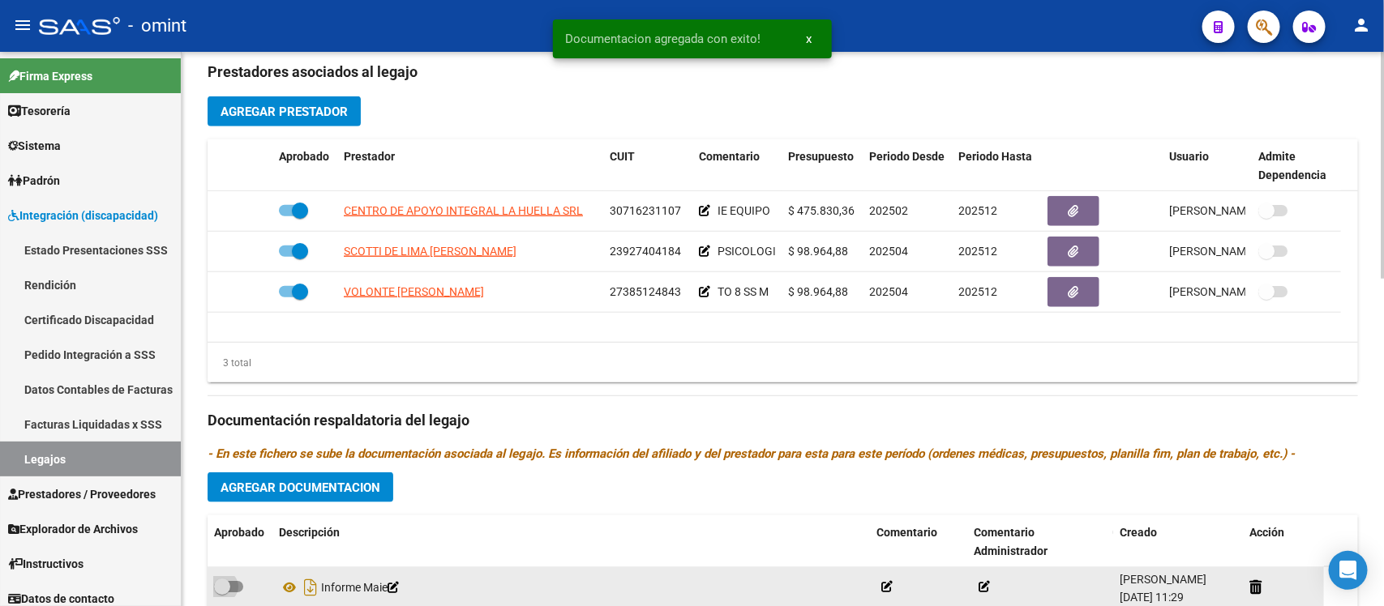
click at [232, 582] on span at bounding box center [228, 586] width 29 height 11
click at [222, 593] on input "checkbox" at bounding box center [221, 593] width 1 height 1
checkbox input "true"
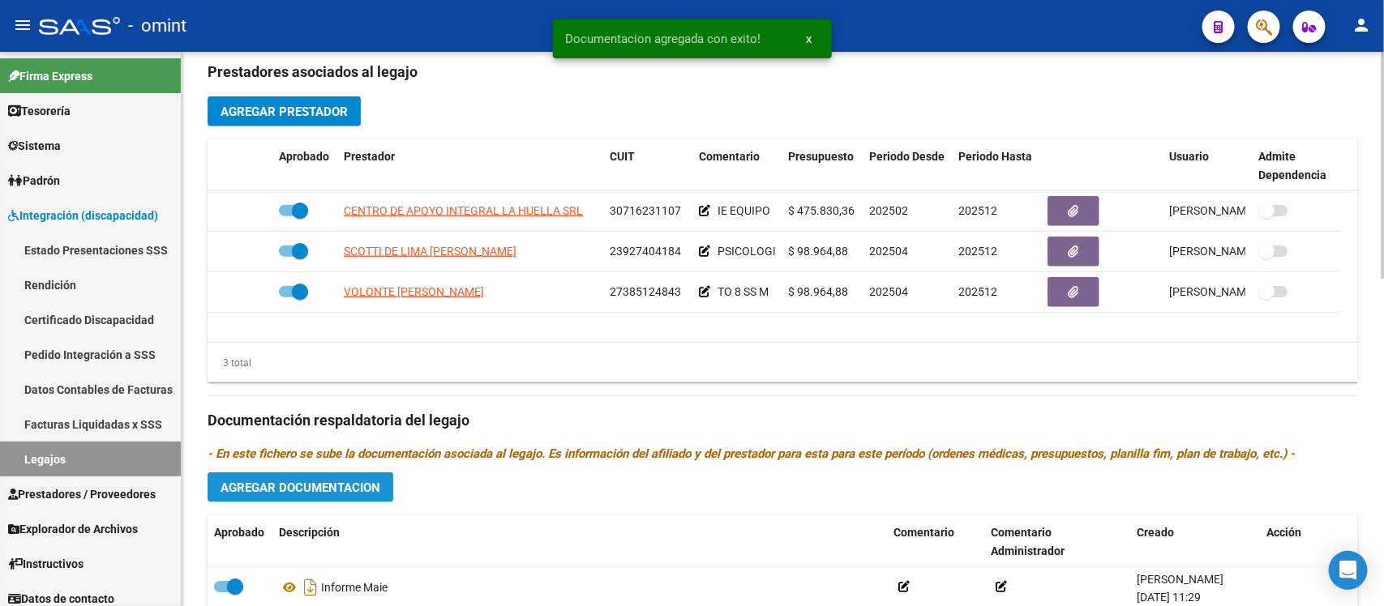
click at [312, 473] on button "Agregar Documentacion" at bounding box center [301, 488] width 186 height 30
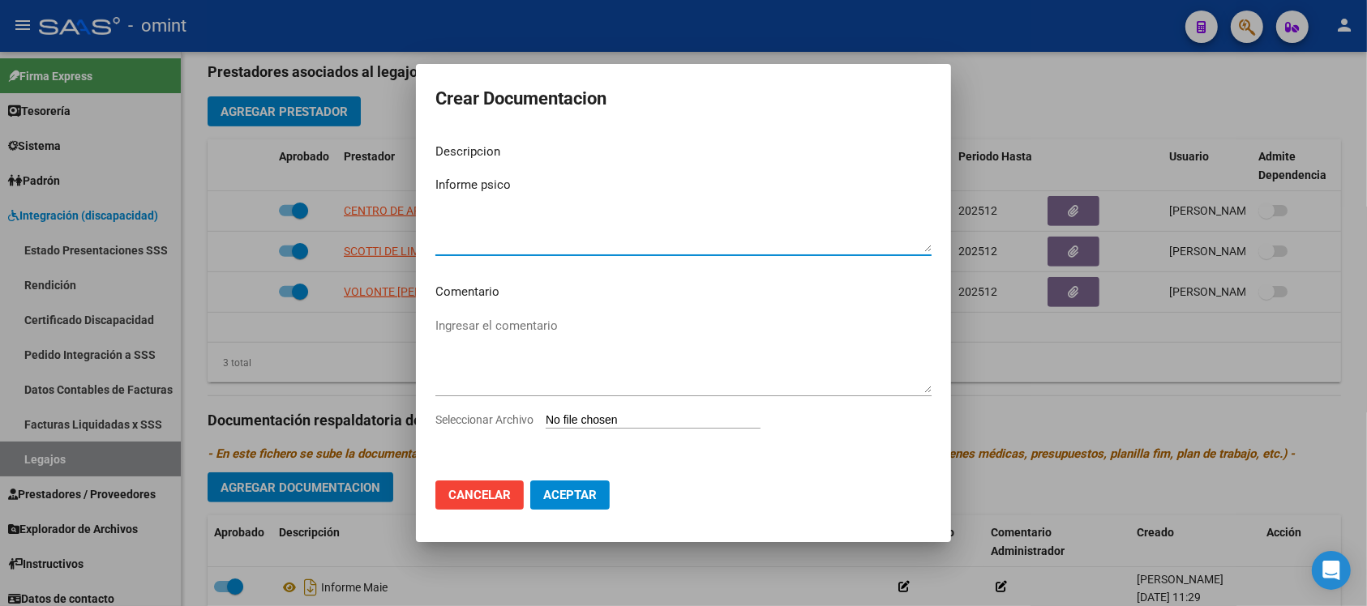
type textarea "Informe psico"
click at [621, 423] on input "Seleccionar Archivo" at bounding box center [653, 420] width 215 height 15
type input "C:\fakepath\1956095201_25070201330_form048.pdf"
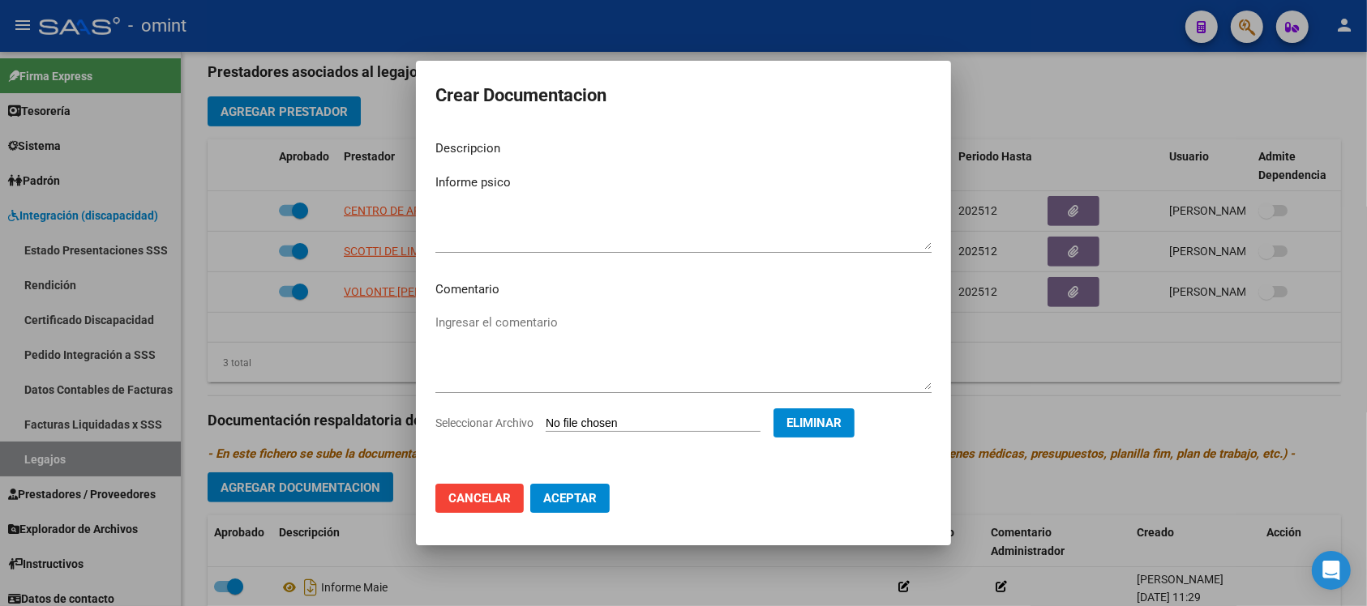
click at [574, 507] on button "Aceptar" at bounding box center [569, 498] width 79 height 29
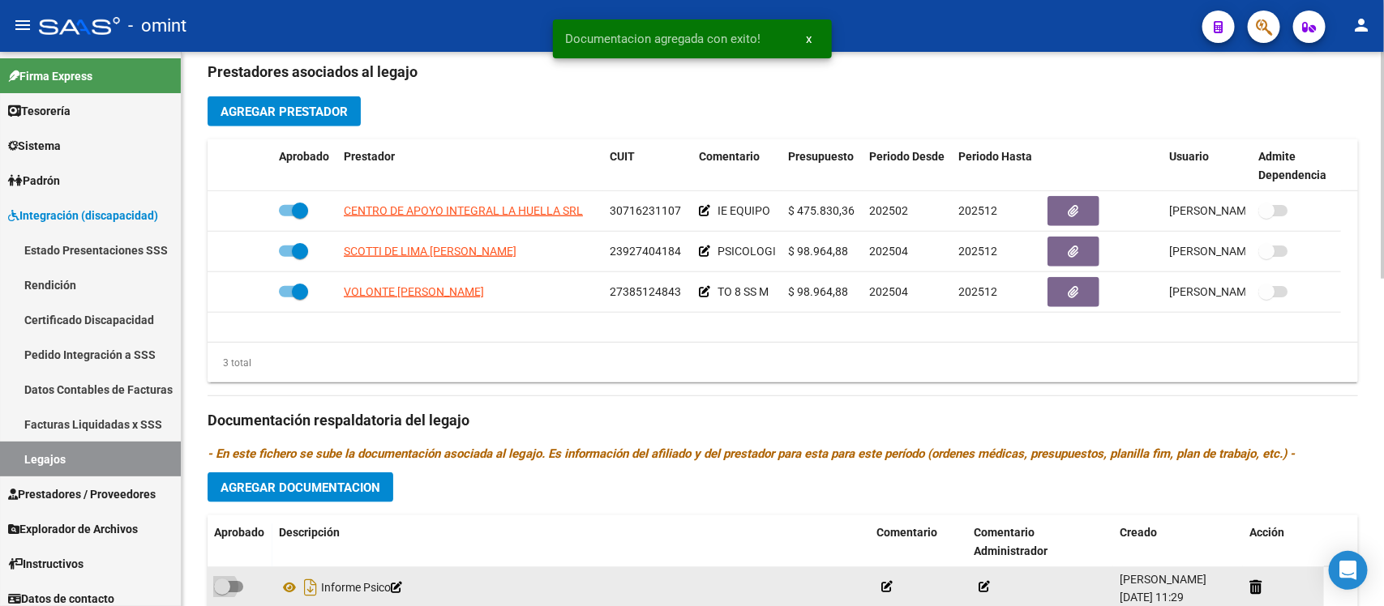
click at [225, 588] on span at bounding box center [222, 587] width 16 height 16
click at [222, 593] on input "checkbox" at bounding box center [221, 593] width 1 height 1
checkbox input "true"
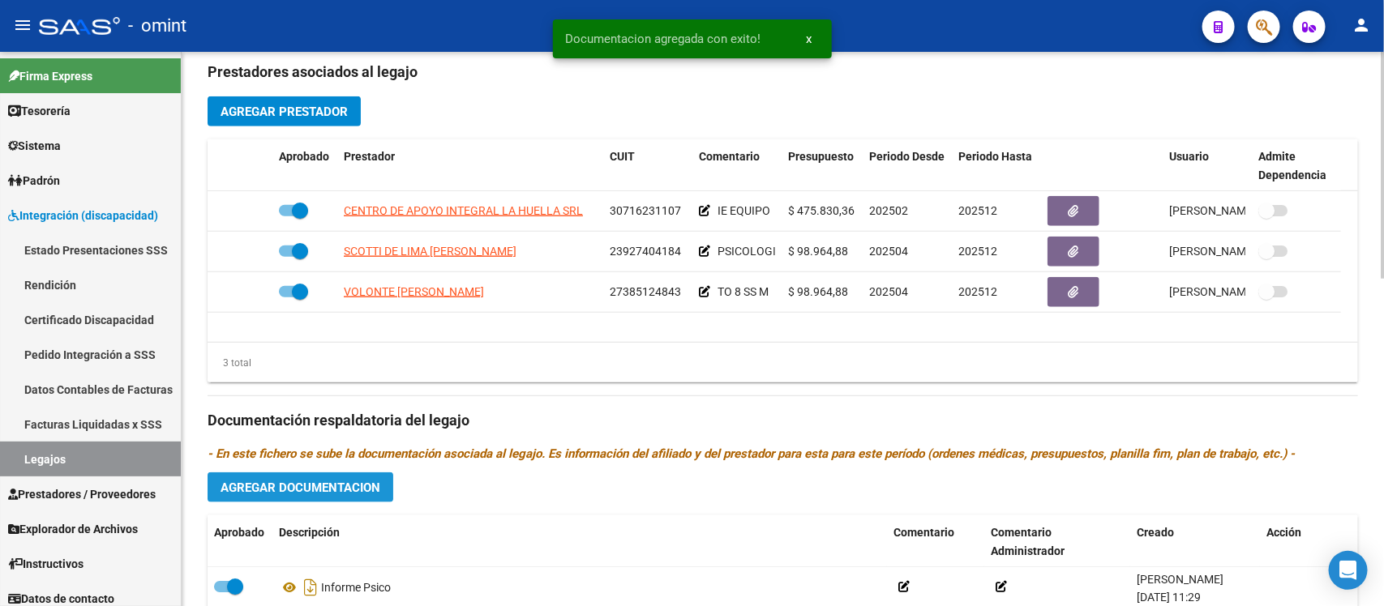
click at [318, 494] on button "Agregar Documentacion" at bounding box center [301, 488] width 186 height 30
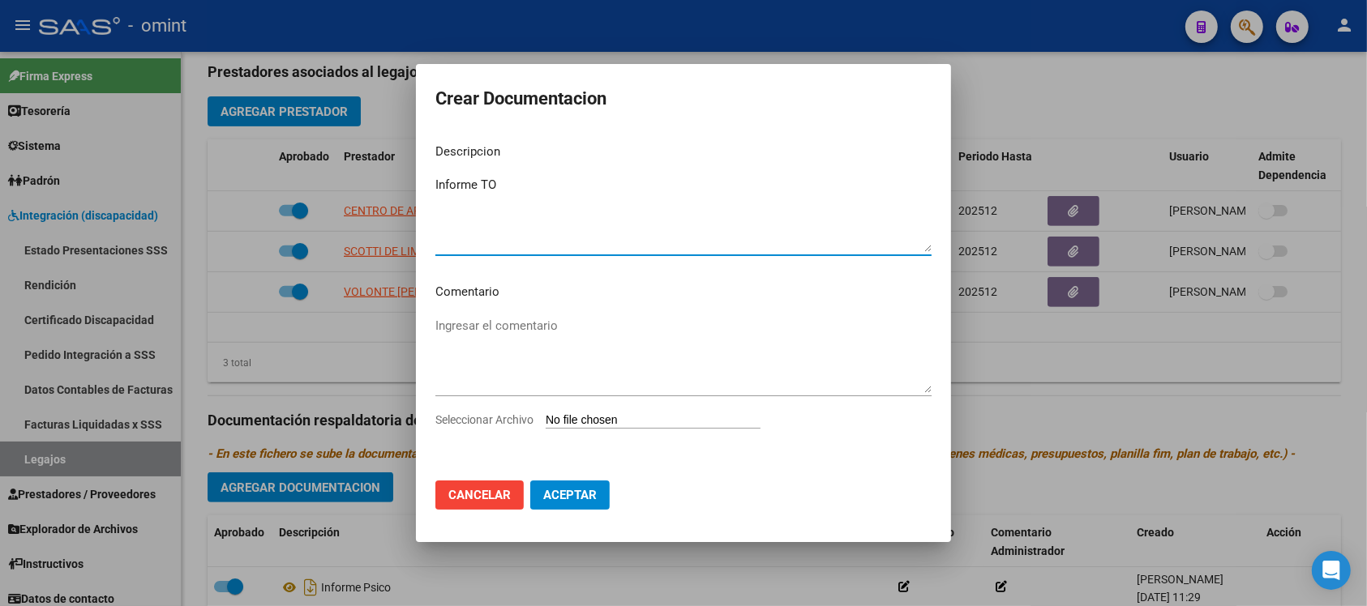
type textarea "Informe TO"
click at [618, 423] on input "Seleccionar Archivo" at bounding box center [653, 420] width 215 height 15
type input "C:\fakepath\1956095201_25070812450_form048.pdf"
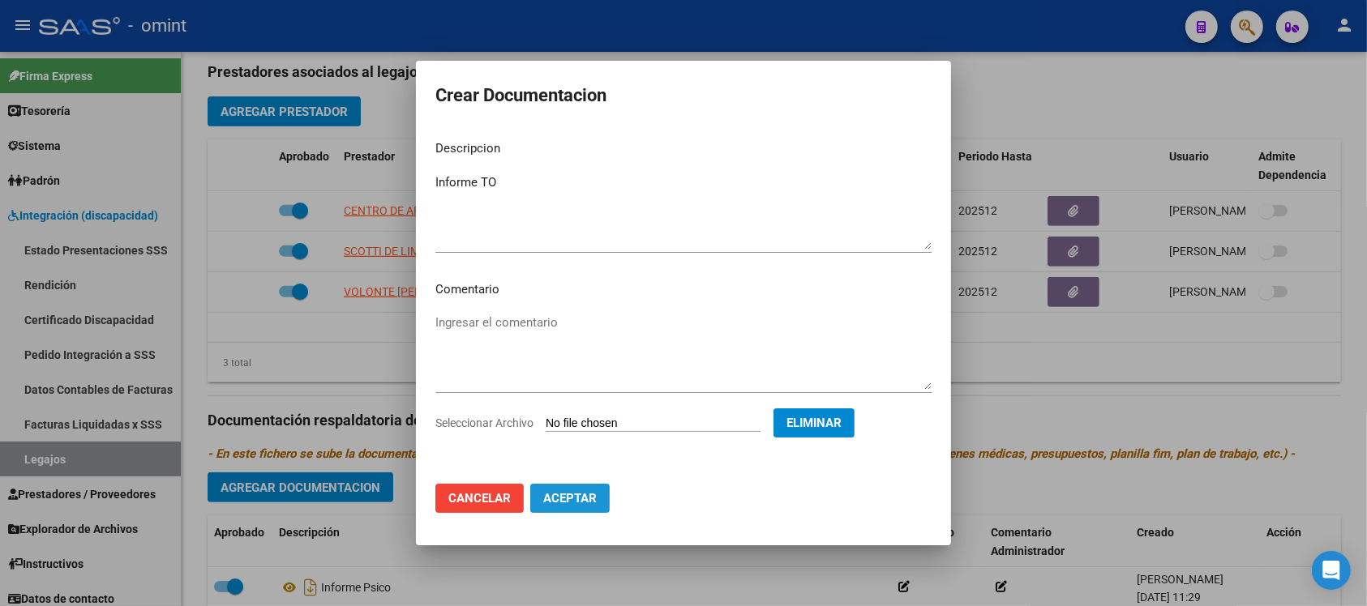
click at [568, 491] on span "Aceptar" at bounding box center [569, 498] width 53 height 15
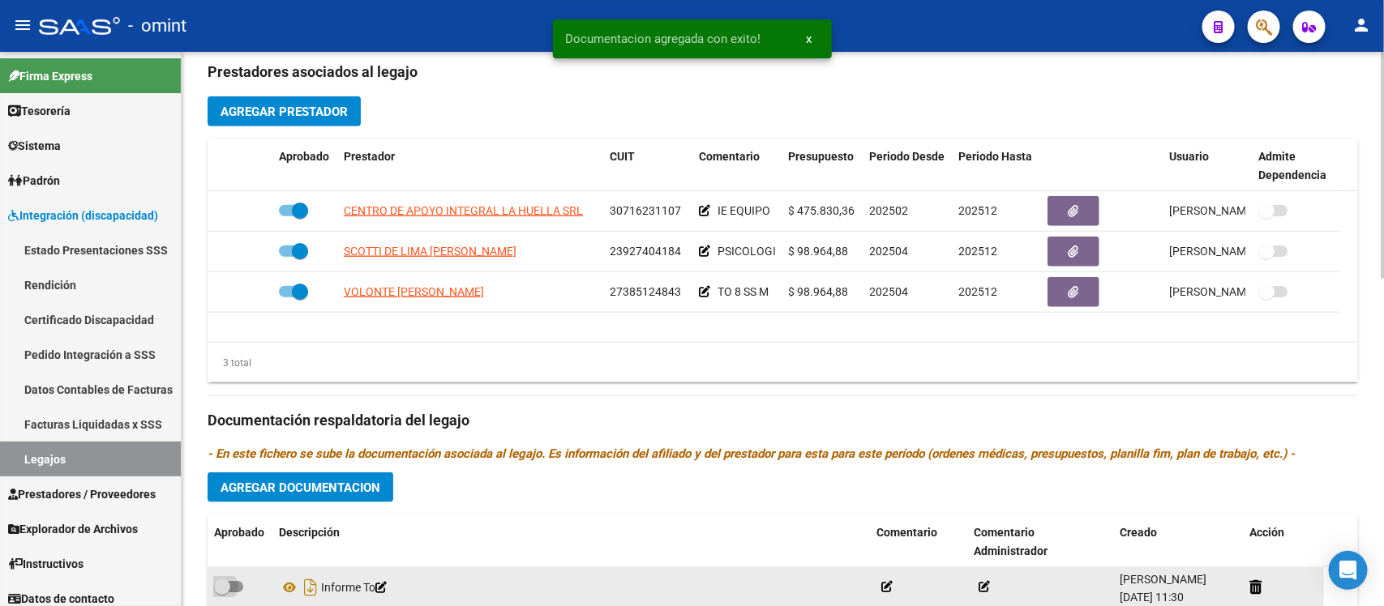
click at [219, 586] on span at bounding box center [222, 587] width 16 height 16
click at [221, 593] on input "checkbox" at bounding box center [221, 593] width 1 height 1
checkbox input "true"
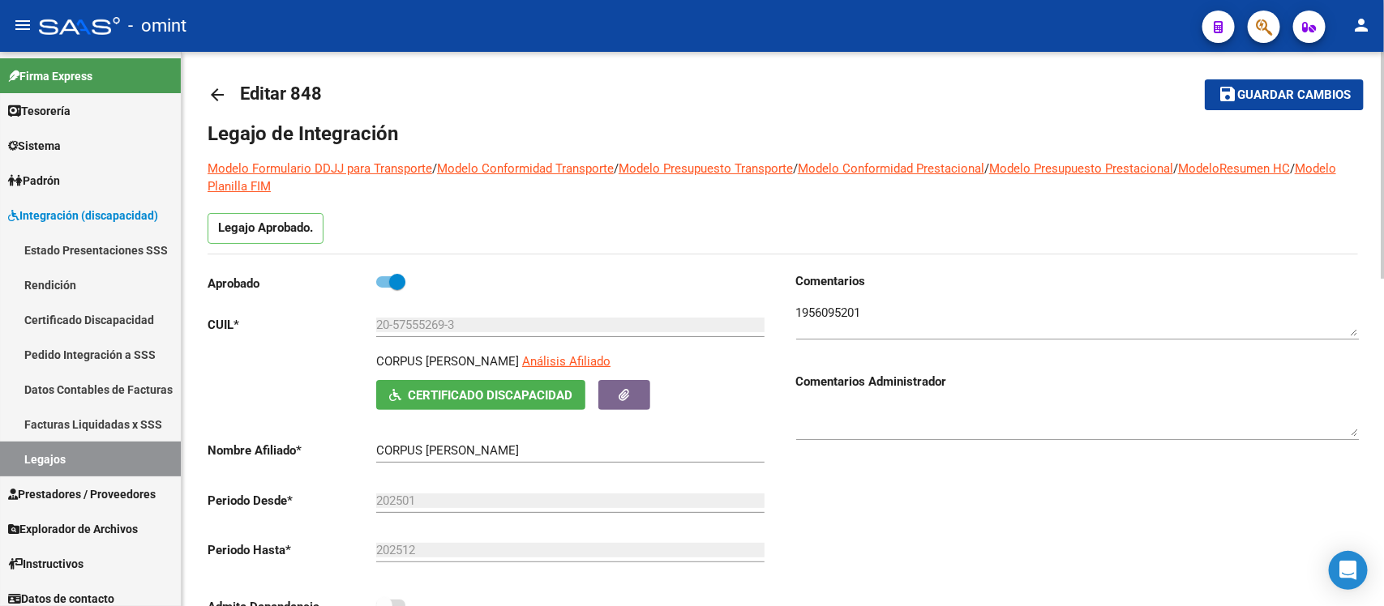
scroll to position [0, 0]
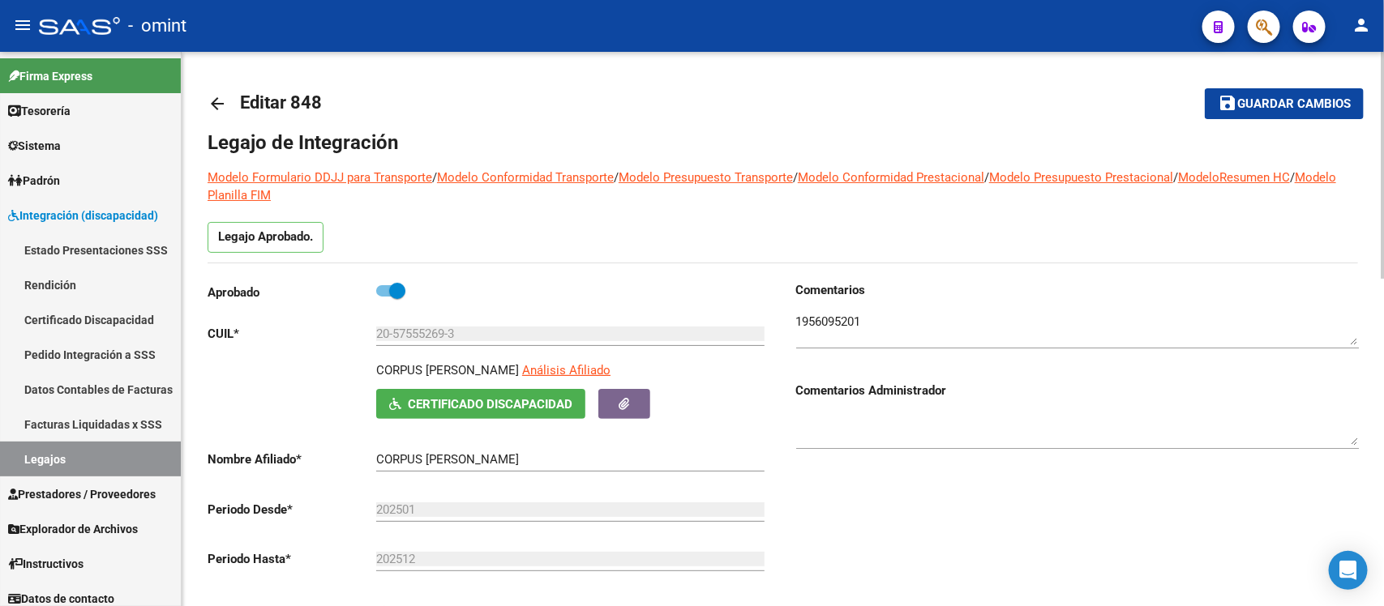
click at [1259, 89] on button "save Guardar cambios" at bounding box center [1283, 103] width 159 height 30
click at [221, 87] on link "arrow_back" at bounding box center [224, 103] width 32 height 38
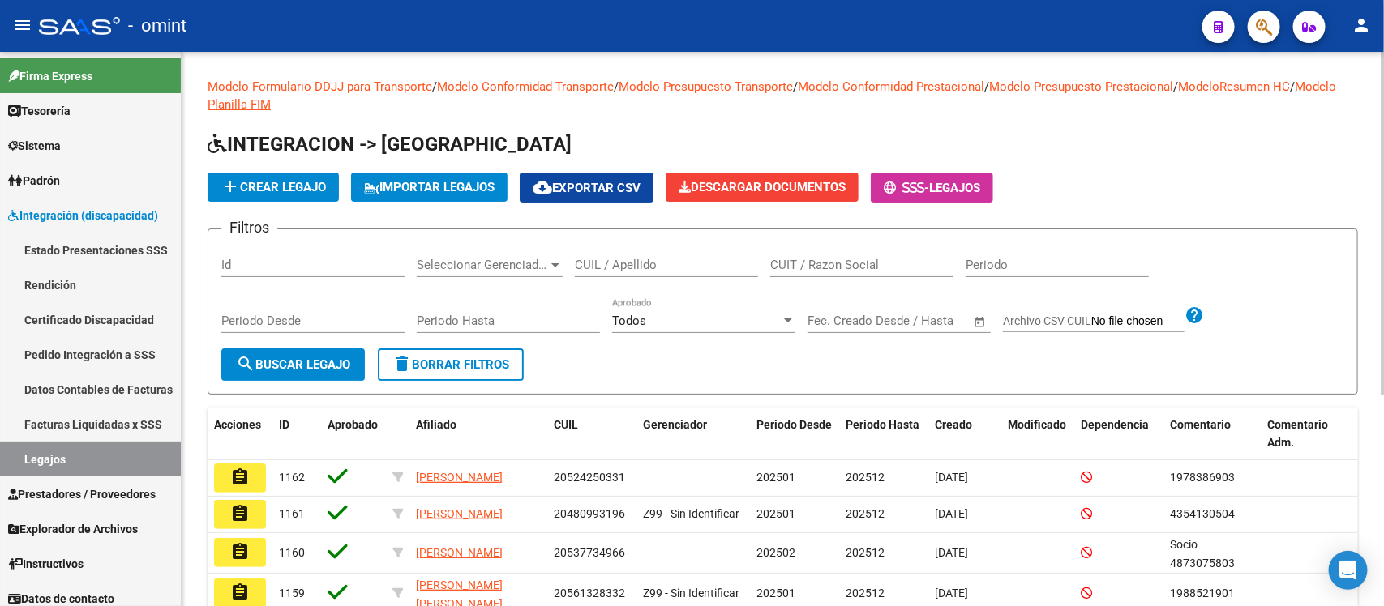
click at [640, 255] on div "CUIL / Apellido" at bounding box center [666, 259] width 183 height 35
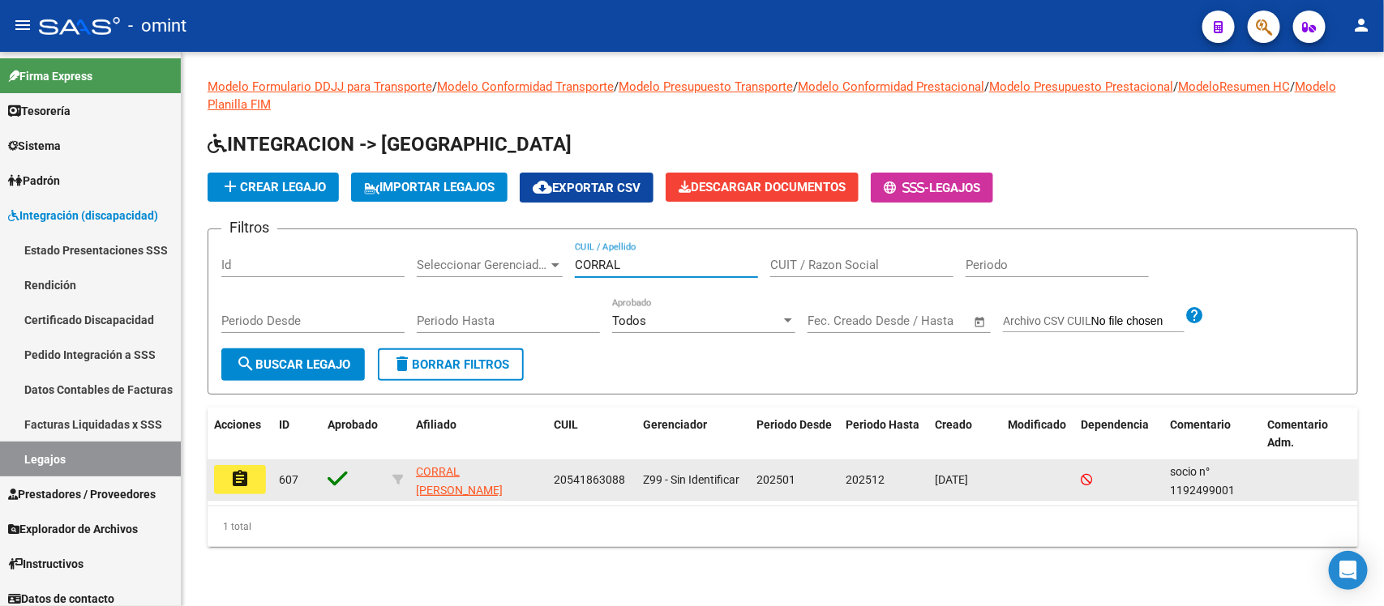
type input "CORRAL"
click at [255, 479] on button "assignment" at bounding box center [240, 479] width 52 height 29
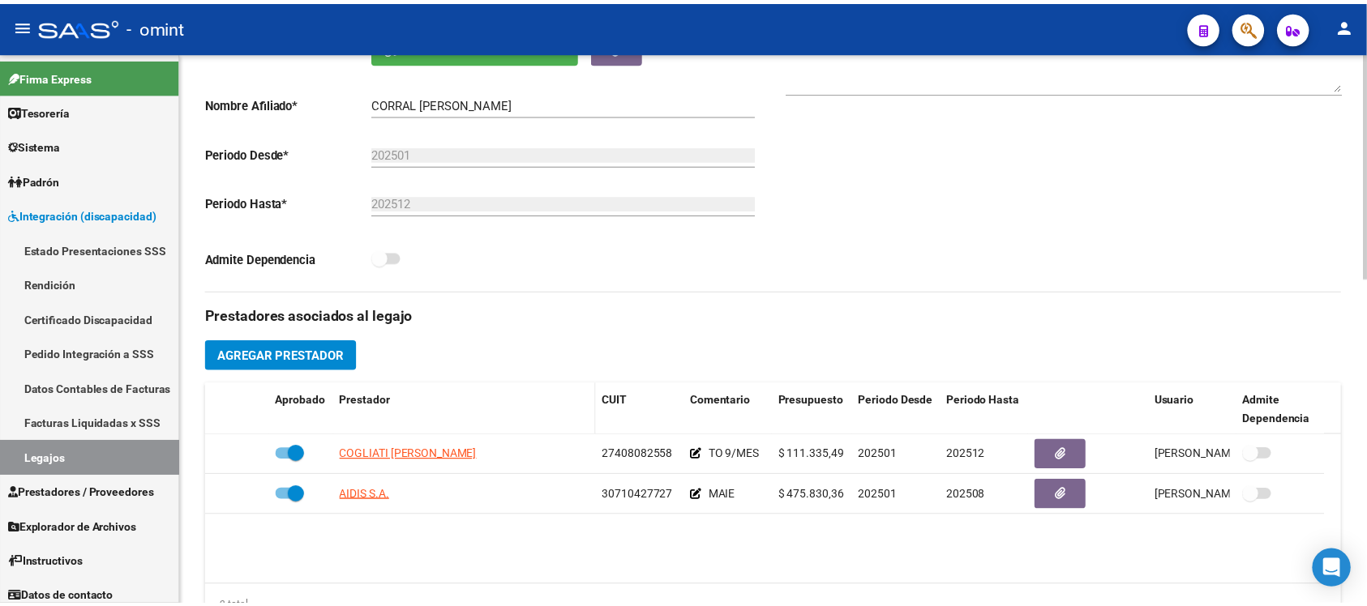
scroll to position [405, 0]
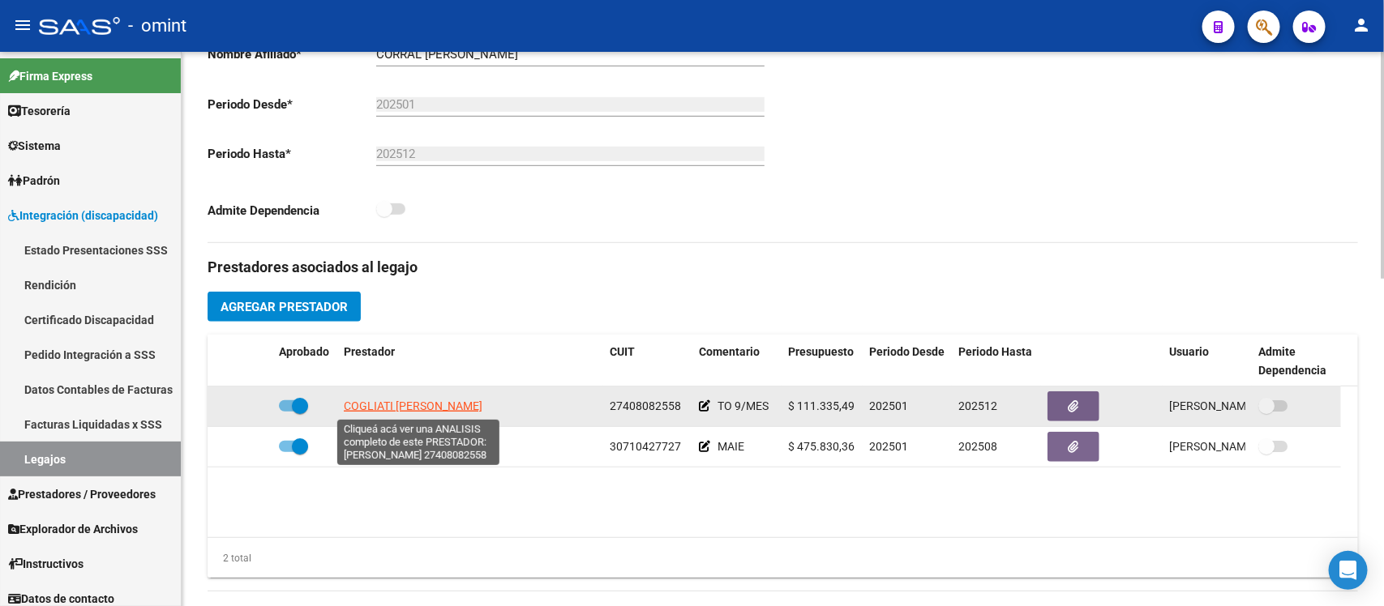
click at [452, 409] on span "[PERSON_NAME] [PERSON_NAME]" at bounding box center [413, 406] width 139 height 13
type textarea "27408082558"
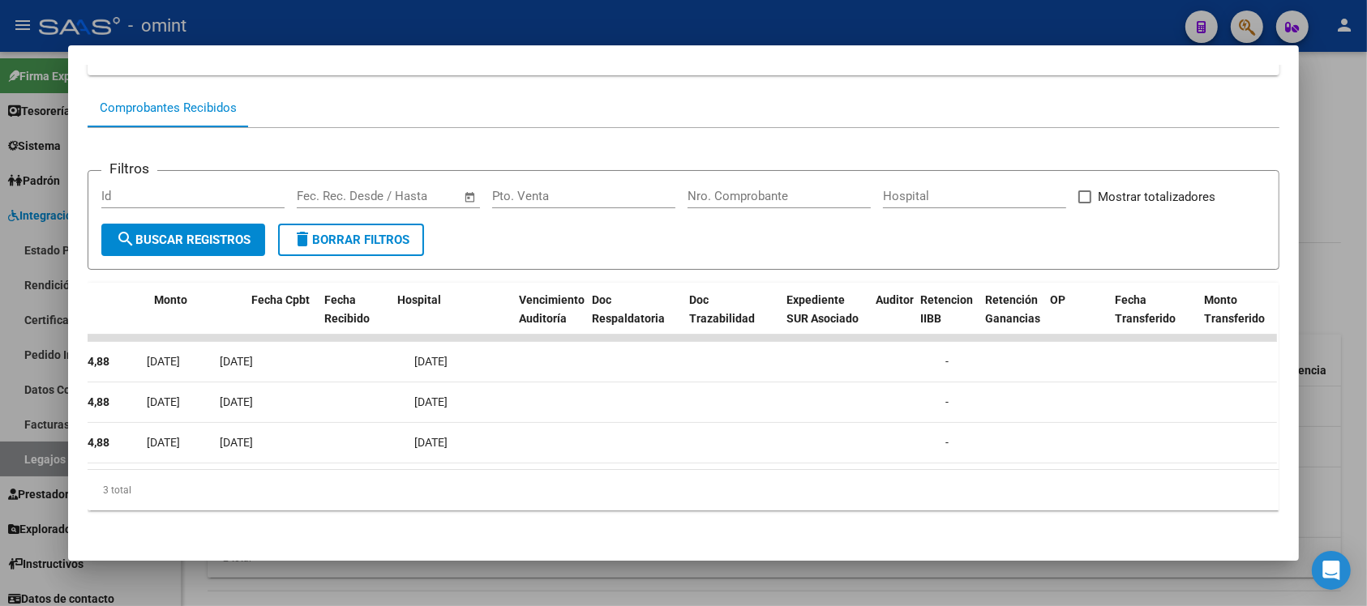
scroll to position [0, 0]
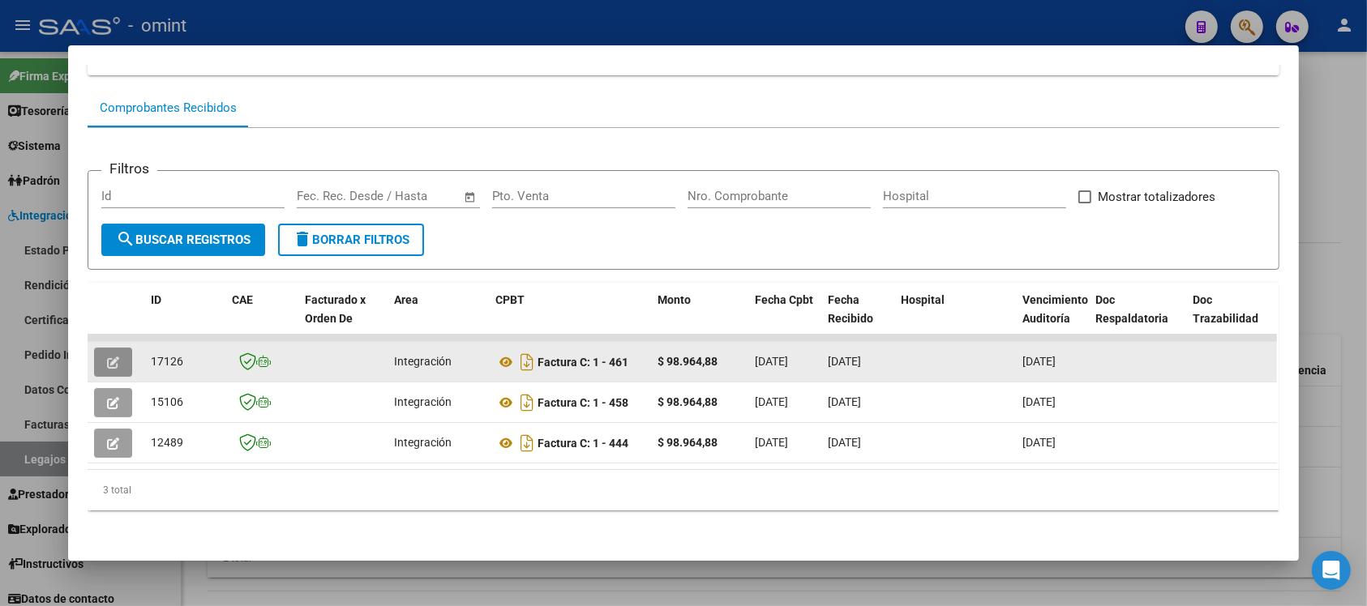
click at [116, 349] on button "button" at bounding box center [113, 362] width 38 height 29
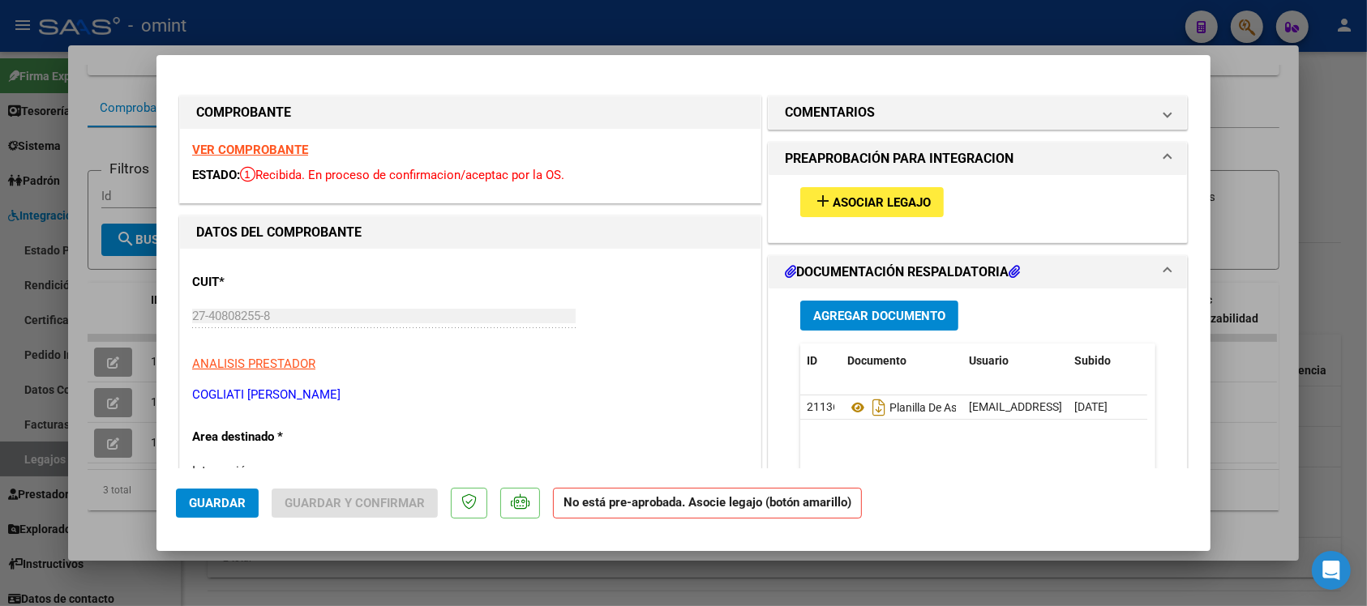
click at [265, 158] on div "VER COMPROBANTE ESTADO: Recibida. En proceso de confirmacion/aceptac por la OS." at bounding box center [470, 166] width 580 height 74
click at [268, 150] on strong "VER COMPROBANTE" at bounding box center [250, 150] width 116 height 15
click at [844, 111] on h1 "COMENTARIOS" at bounding box center [830, 112] width 90 height 19
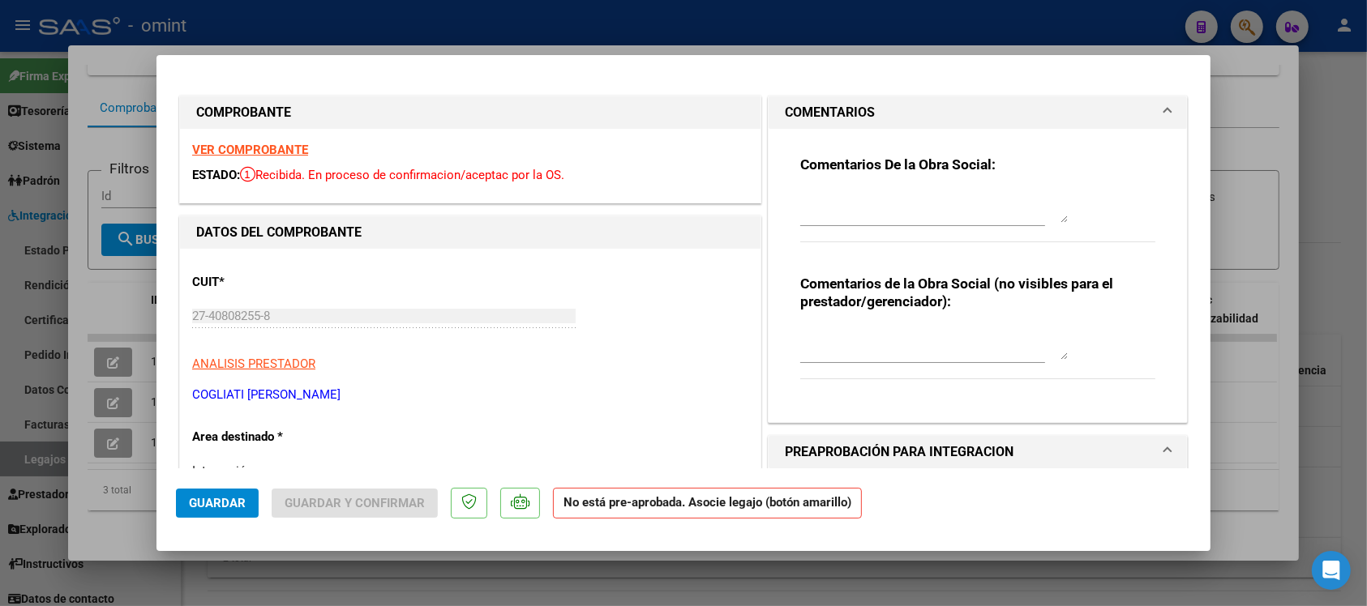
click at [901, 216] on textarea at bounding box center [933, 206] width 267 height 32
paste textarea "Fuera del periodo de presentación para el mecanismo de integración. Por favor c…"
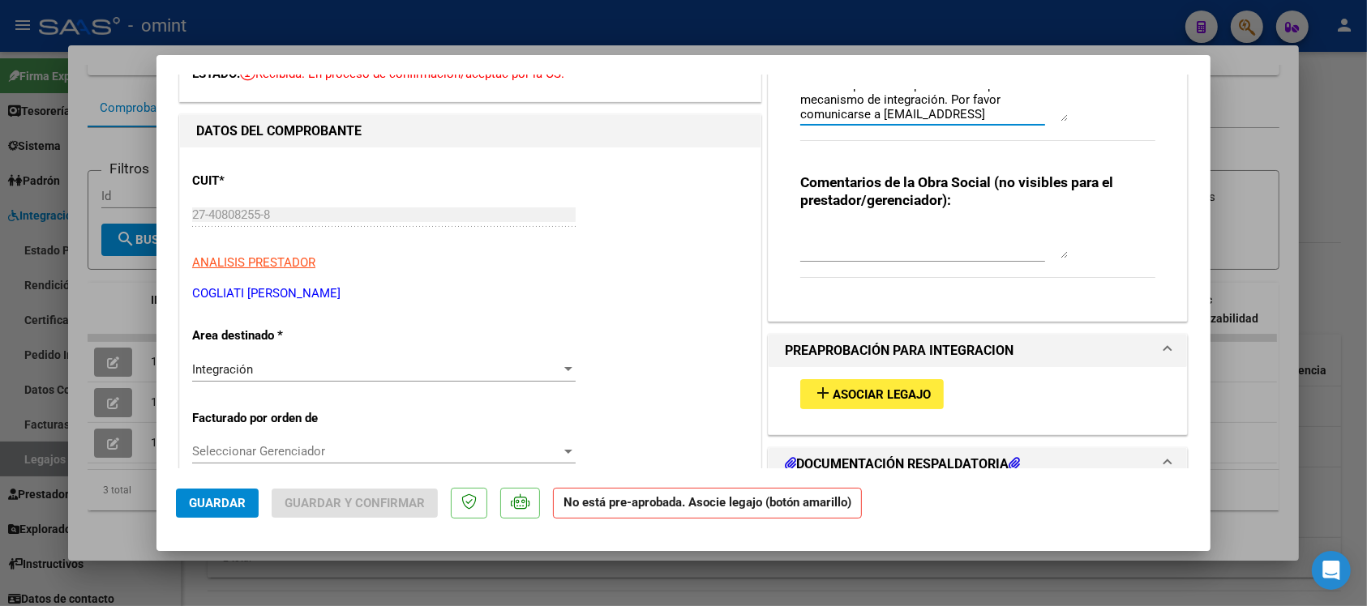
type textarea "Fuera del periodo de presentación para el mecanismo de integración. Por favor c…"
click at [289, 379] on div "Integración Seleccionar Area" at bounding box center [383, 369] width 383 height 24
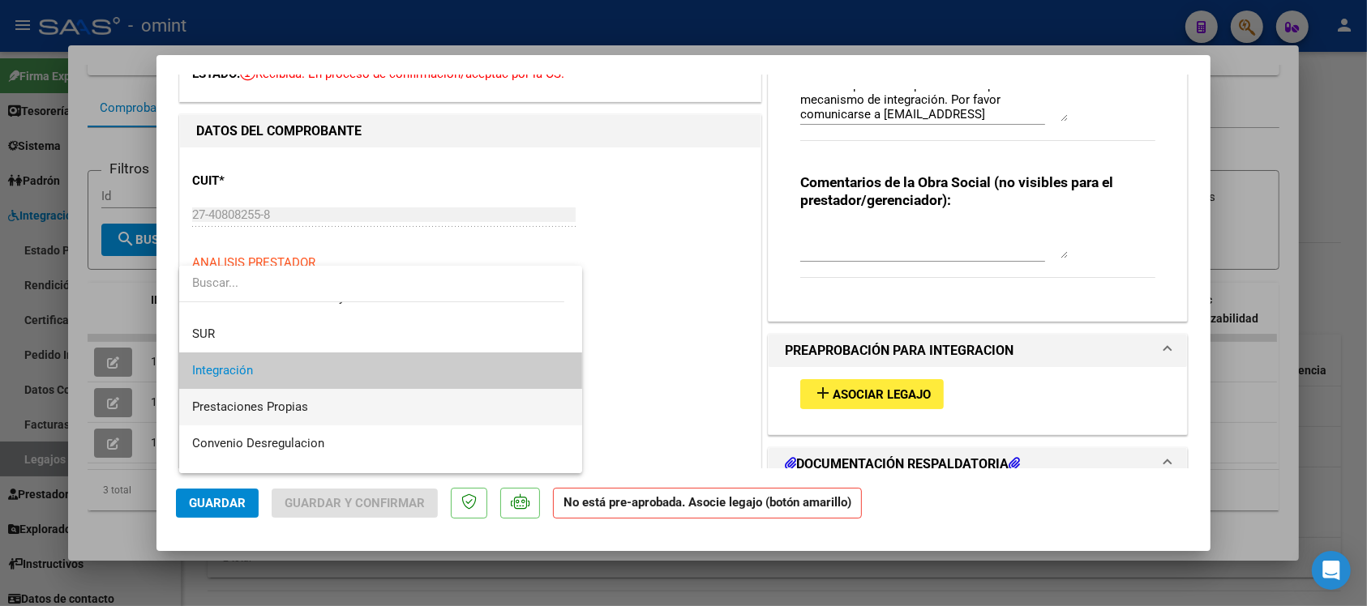
scroll to position [156, 0]
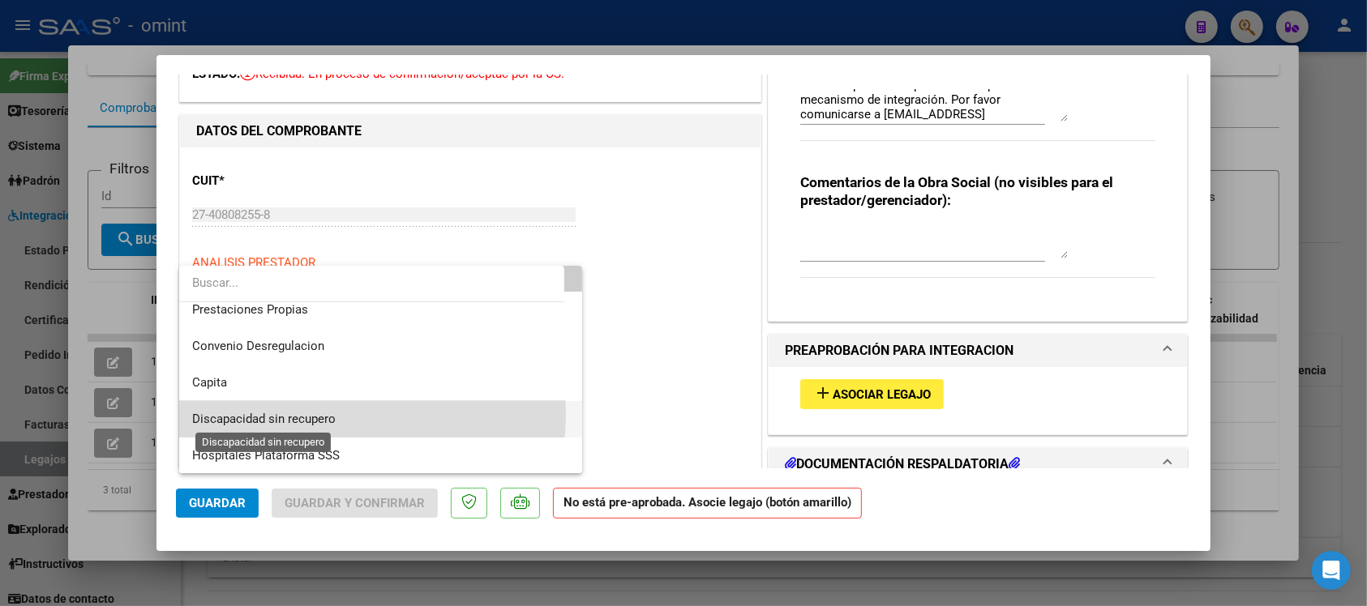
click at [330, 414] on span "Discapacidad sin recupero" at bounding box center [263, 419] width 143 height 15
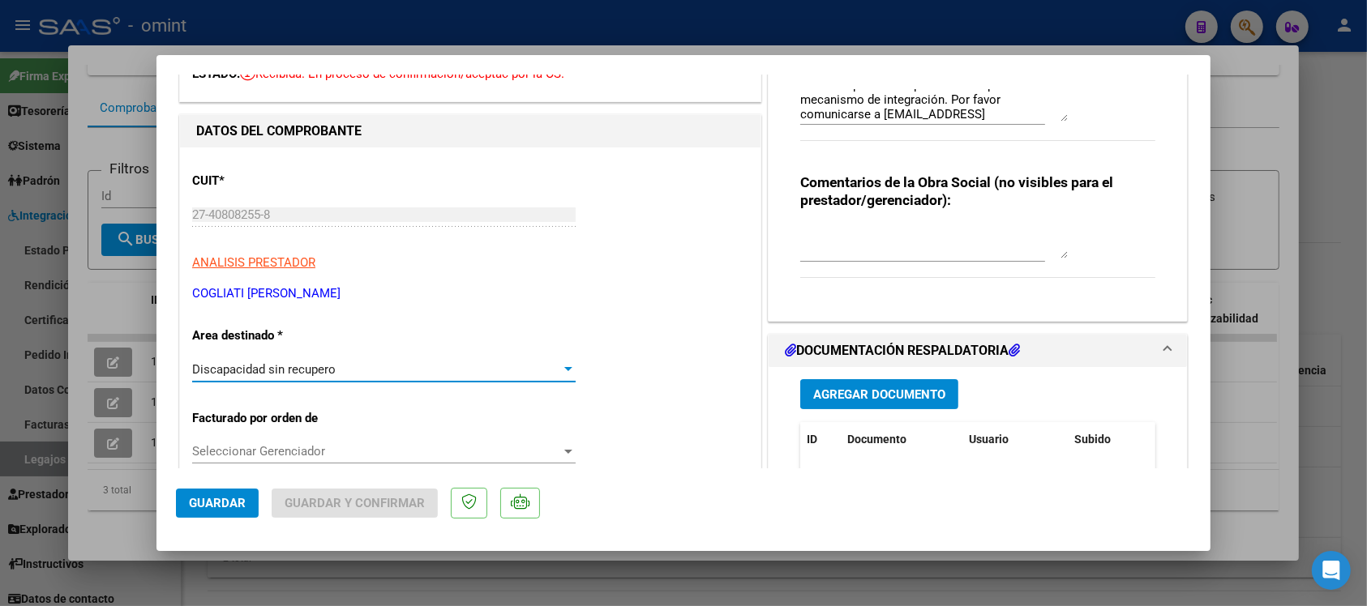
click at [233, 503] on span "Guardar" at bounding box center [217, 503] width 57 height 15
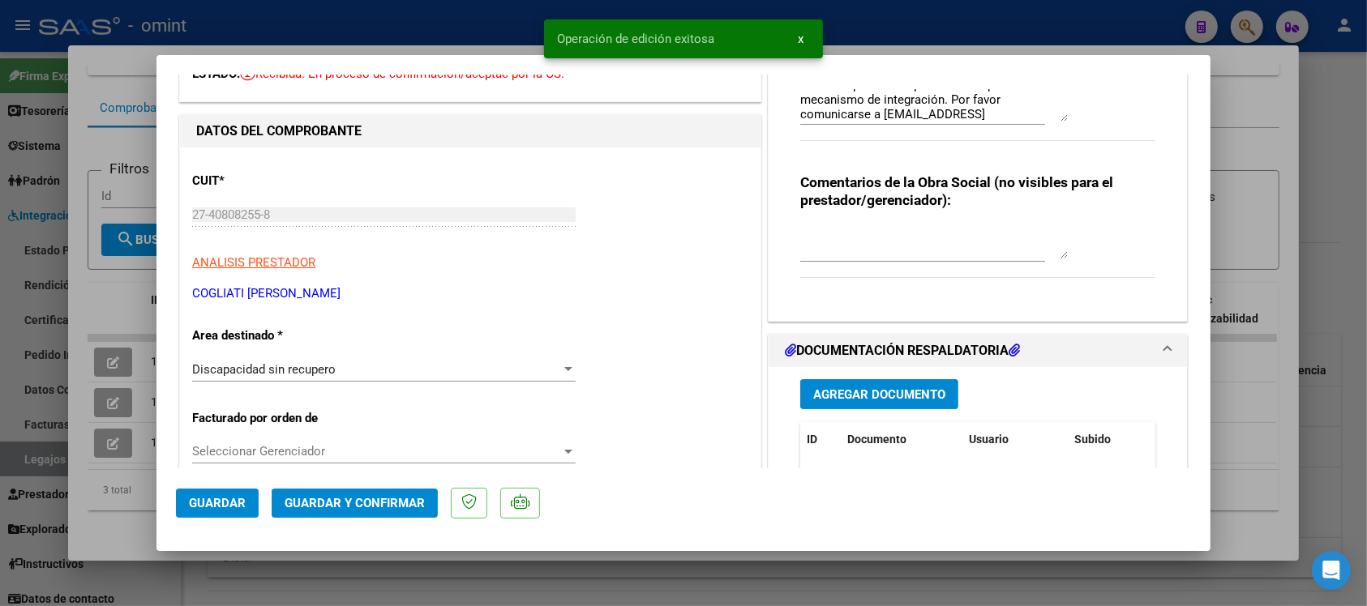
click at [500, 9] on div at bounding box center [683, 303] width 1367 height 606
type input "$ 0,00"
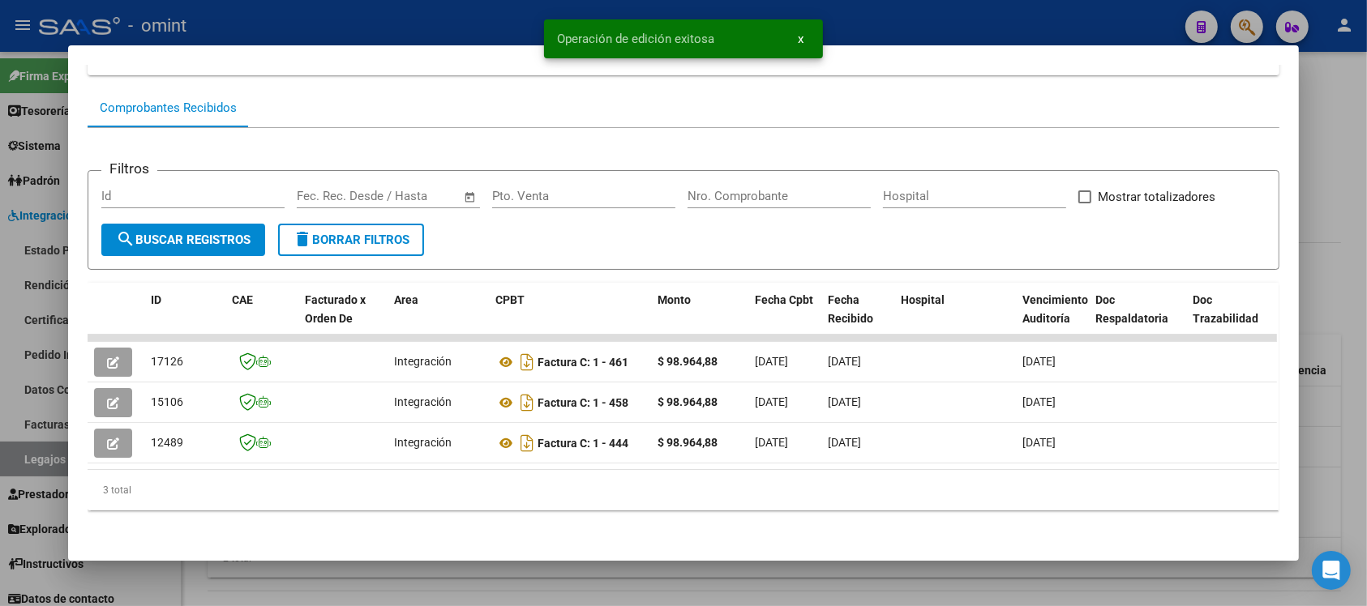
click at [500, 9] on div at bounding box center [683, 303] width 1367 height 606
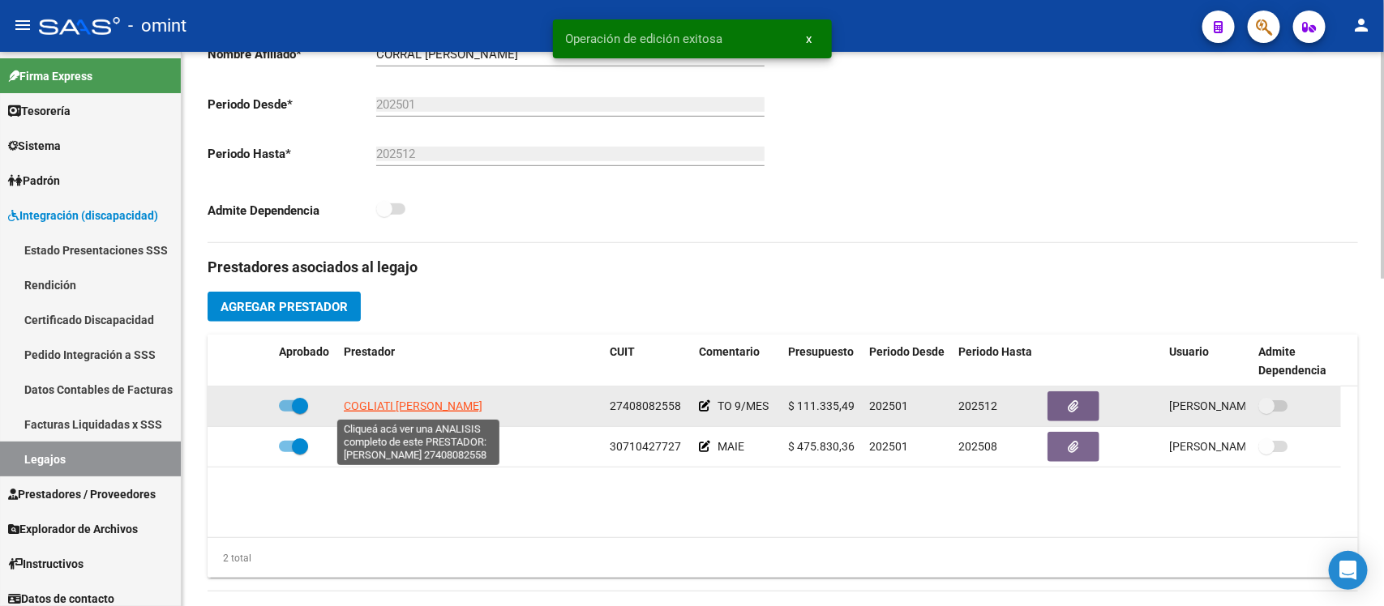
click at [428, 409] on span "[PERSON_NAME] [PERSON_NAME]" at bounding box center [413, 406] width 139 height 13
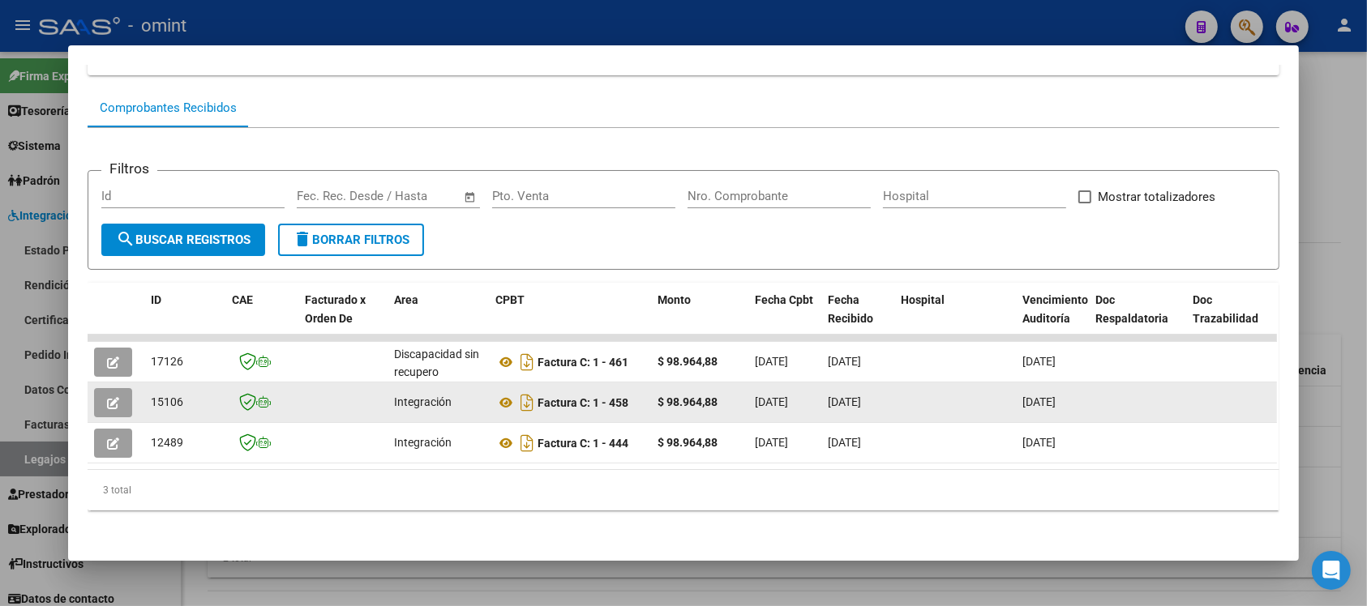
click at [110, 397] on icon "button" at bounding box center [113, 403] width 12 height 12
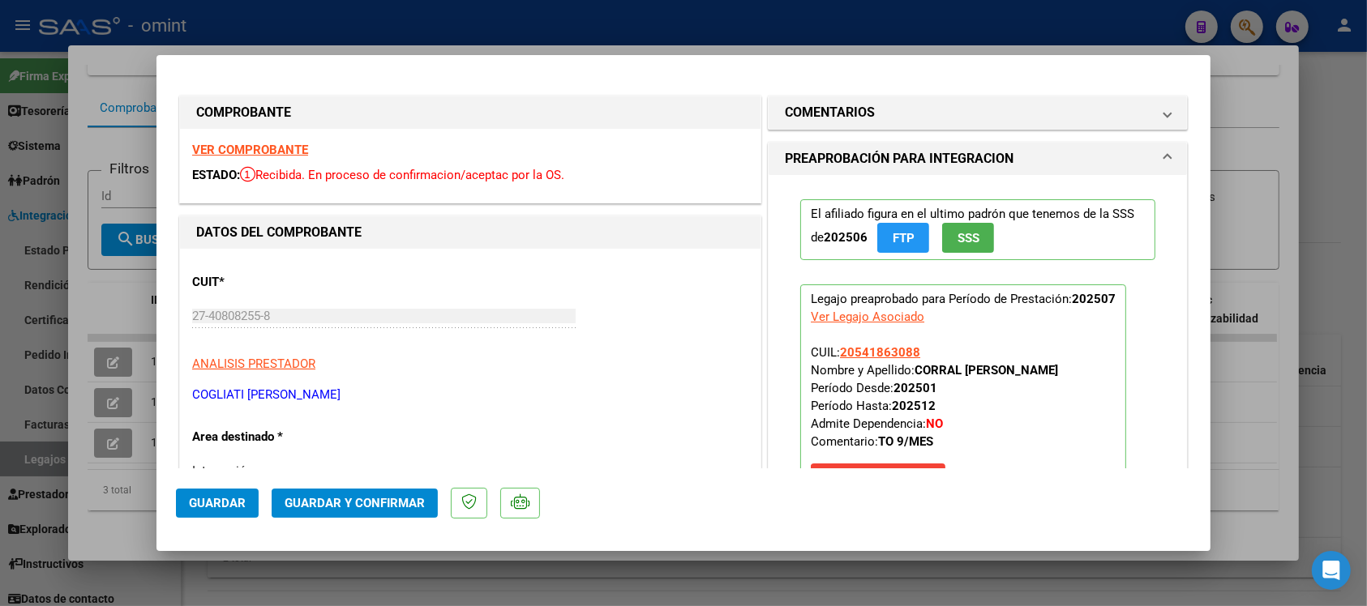
click at [270, 143] on strong "VER COMPROBANTE" at bounding box center [250, 150] width 116 height 15
click at [332, 507] on span "Guardar y Confirmar" at bounding box center [355, 503] width 140 height 15
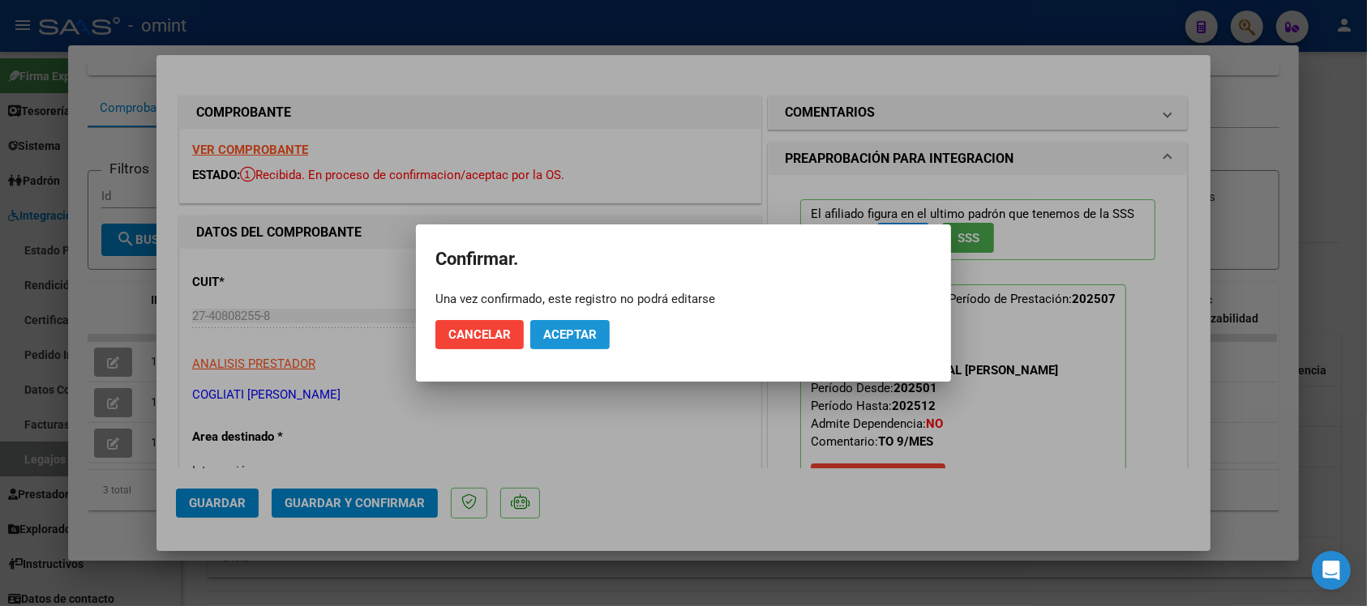
click at [561, 325] on button "Aceptar" at bounding box center [569, 334] width 79 height 29
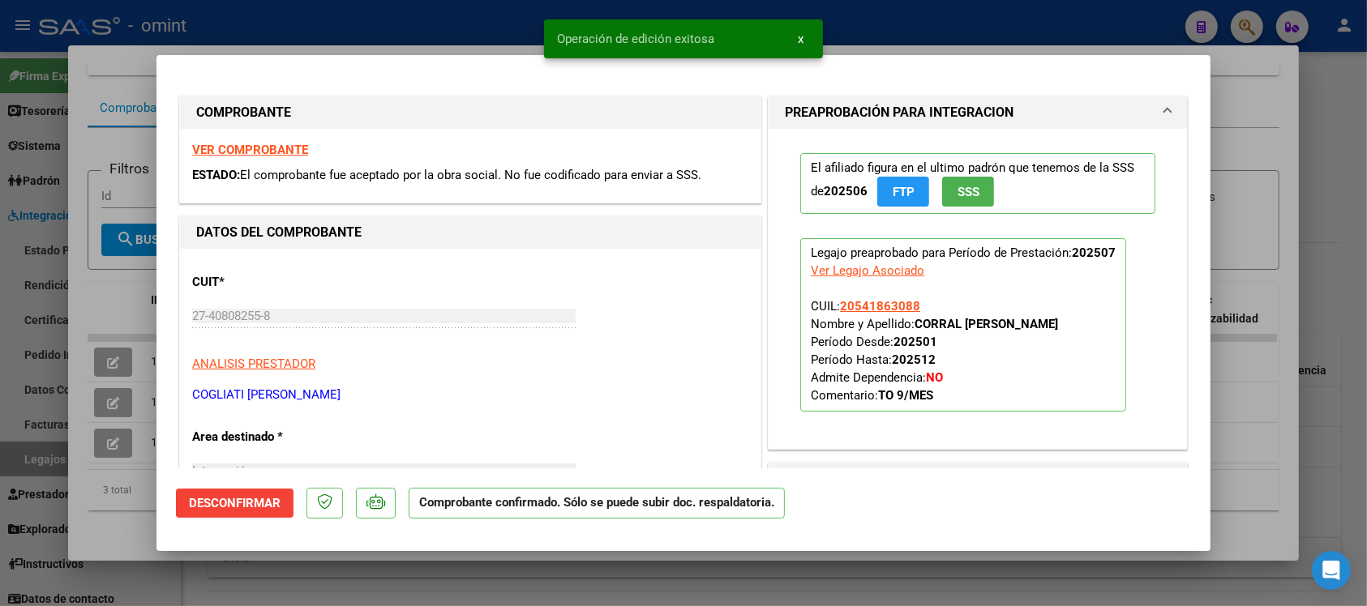
click at [314, 36] on div at bounding box center [683, 303] width 1367 height 606
type input "$ 0,00"
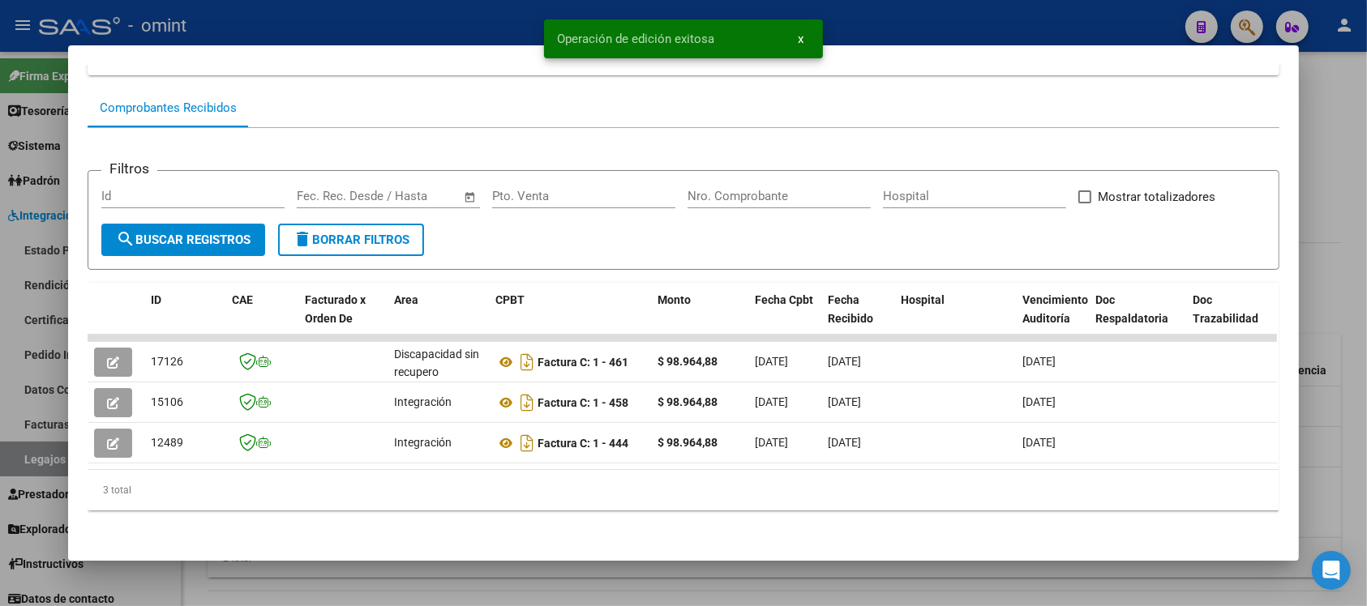
click at [313, 23] on div at bounding box center [683, 303] width 1367 height 606
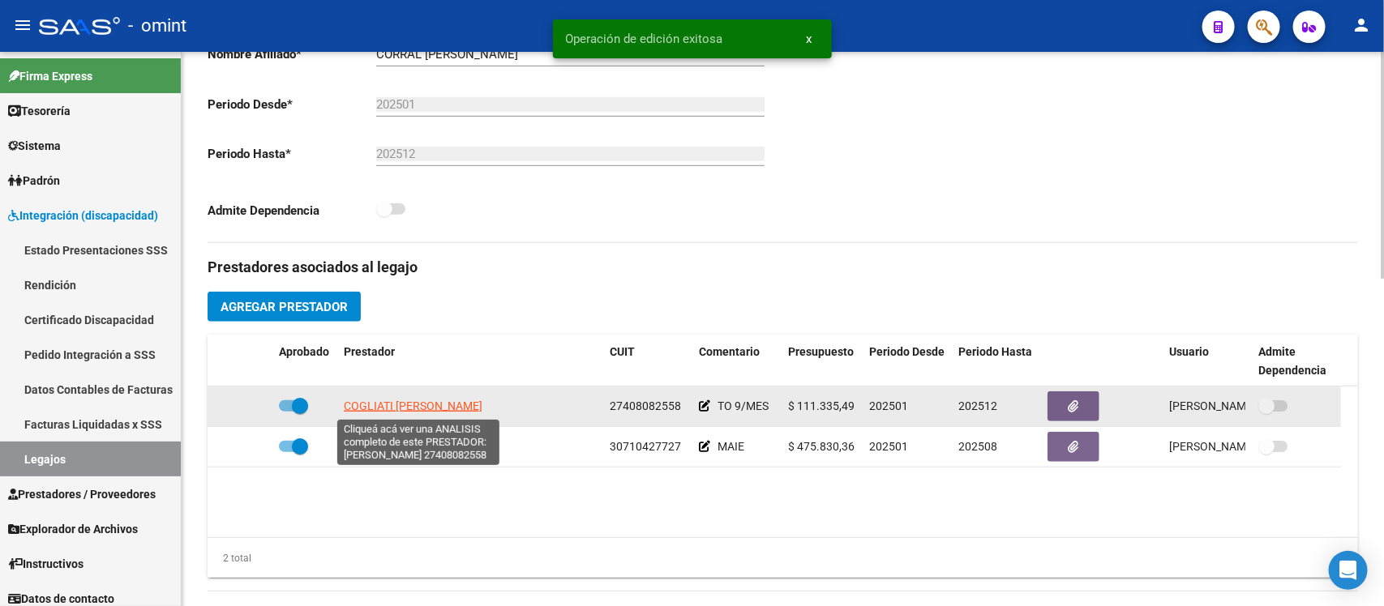
click at [381, 403] on span "[PERSON_NAME] [PERSON_NAME]" at bounding box center [413, 406] width 139 height 13
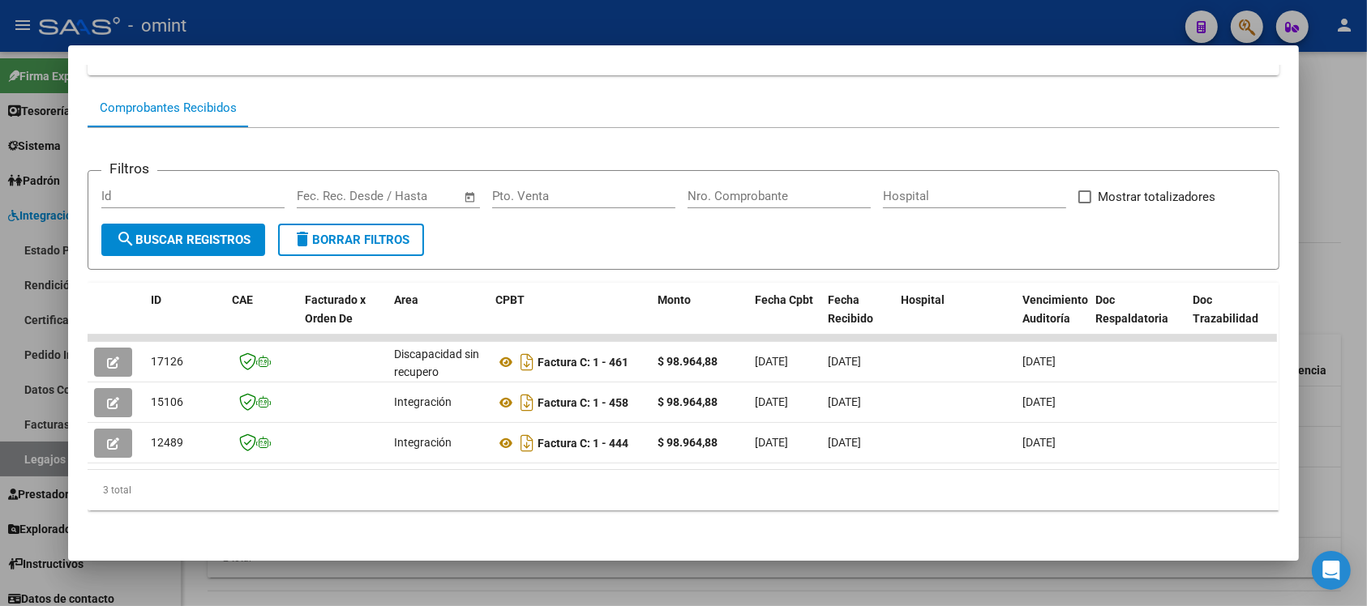
click at [576, 19] on div at bounding box center [683, 303] width 1367 height 606
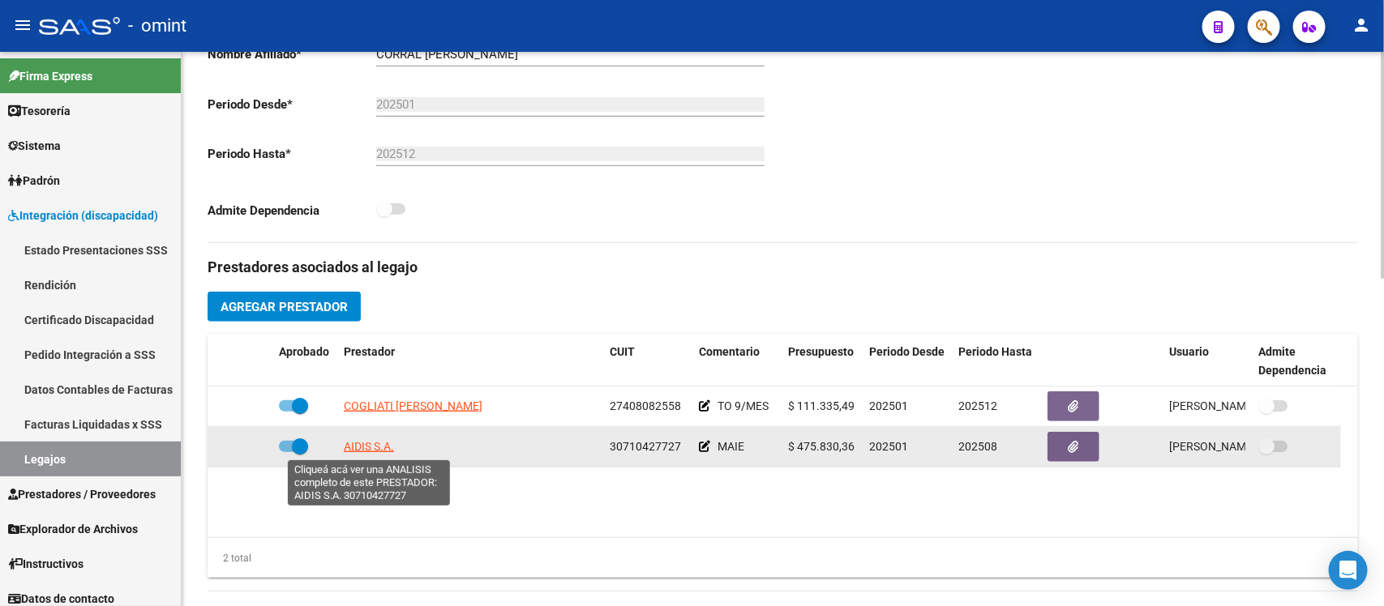
click at [379, 443] on span "AIDIS S.A." at bounding box center [369, 446] width 50 height 13
type textarea "30710427727"
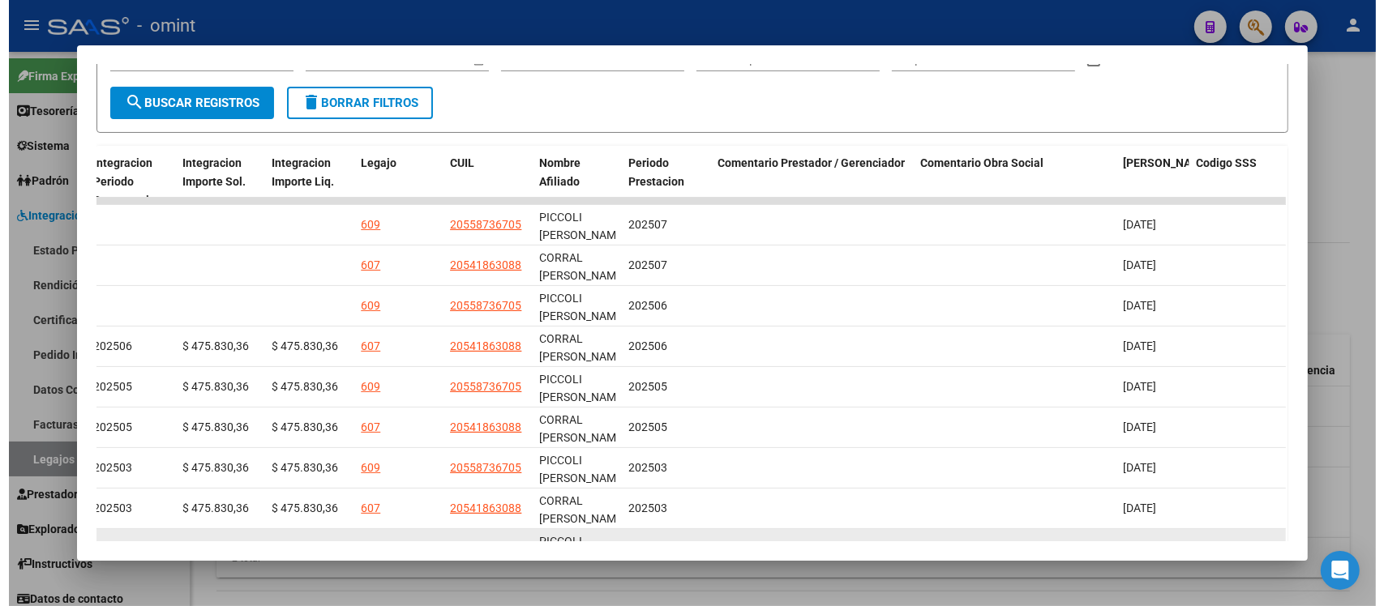
scroll to position [409, 0]
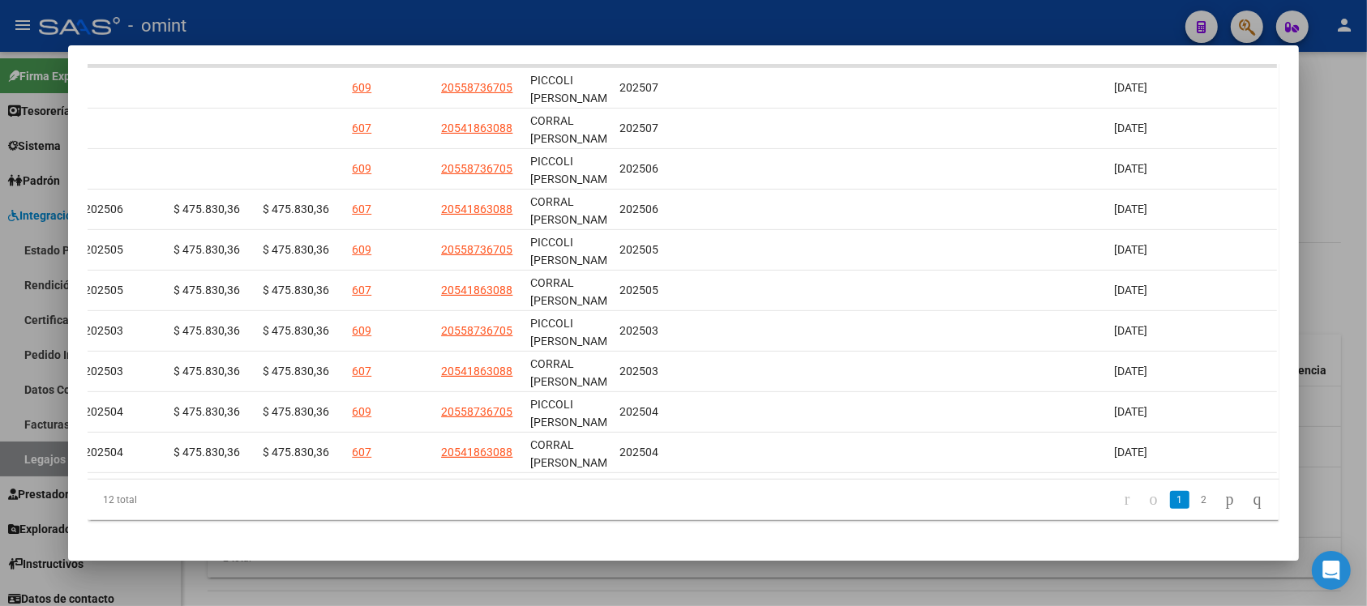
click at [614, 8] on div at bounding box center [683, 303] width 1367 height 606
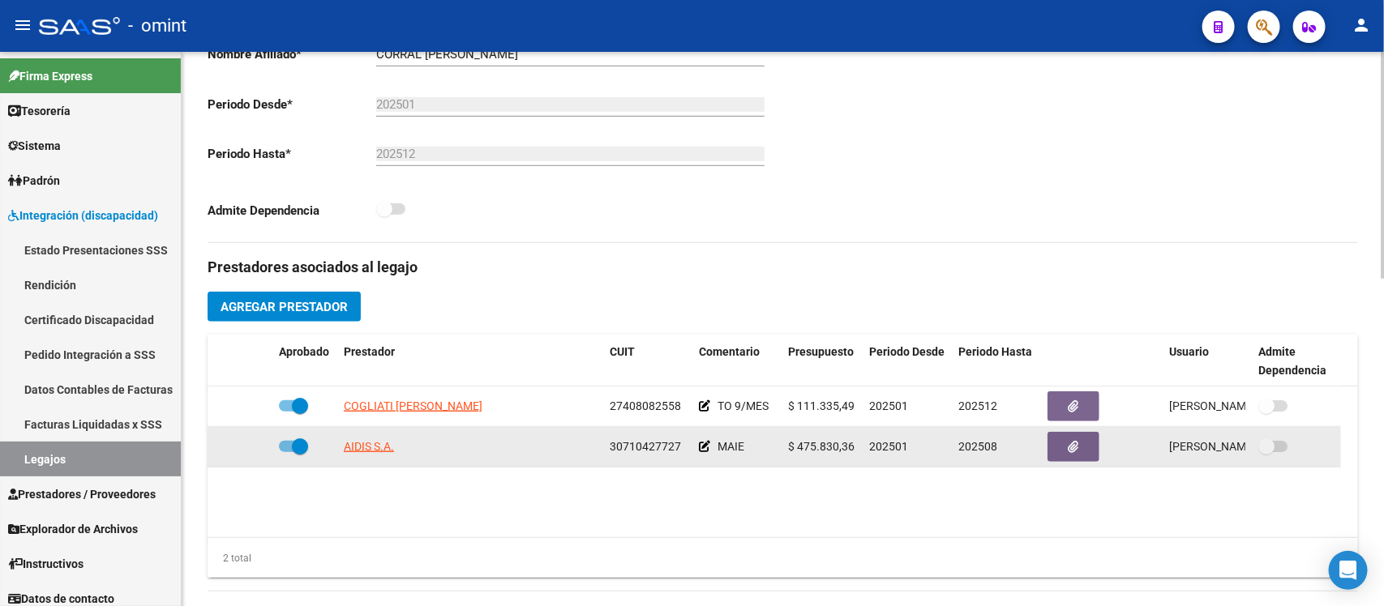
click at [298, 447] on span at bounding box center [300, 447] width 16 height 16
click at [287, 452] on input "checkbox" at bounding box center [286, 452] width 1 height 1
checkbox input "false"
click at [240, 448] on div at bounding box center [240, 447] width 52 height 19
click at [243, 447] on icon at bounding box center [248, 446] width 11 height 11
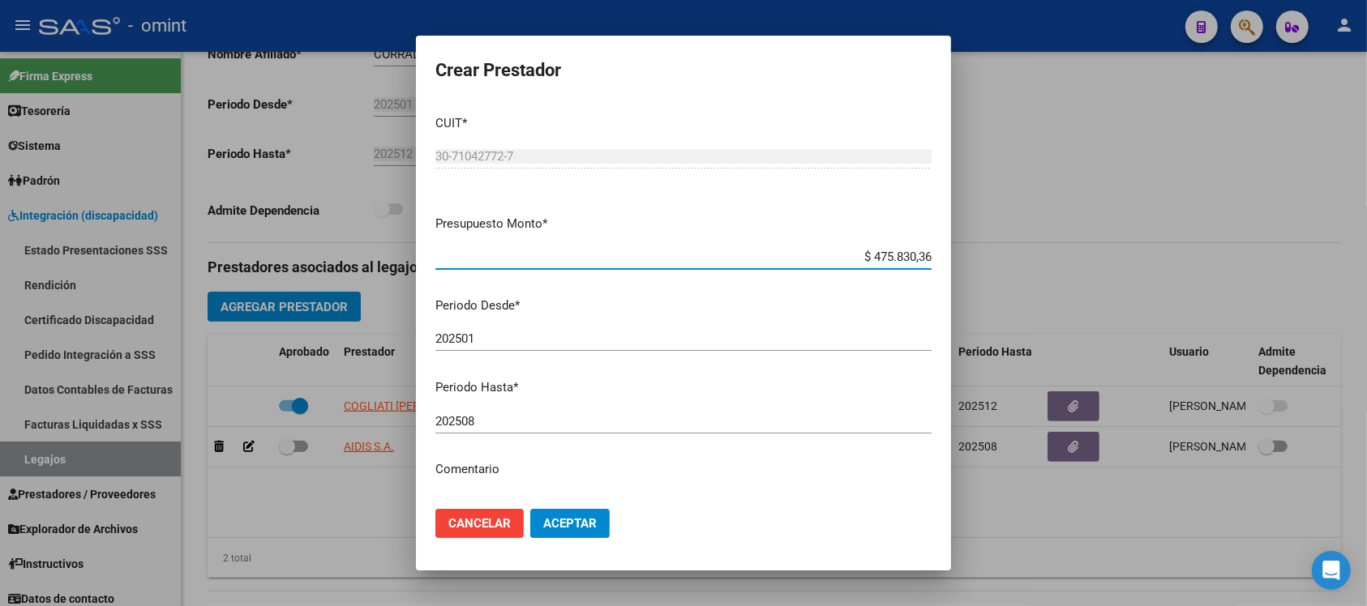
click at [658, 426] on input "202508" at bounding box center [683, 421] width 496 height 15
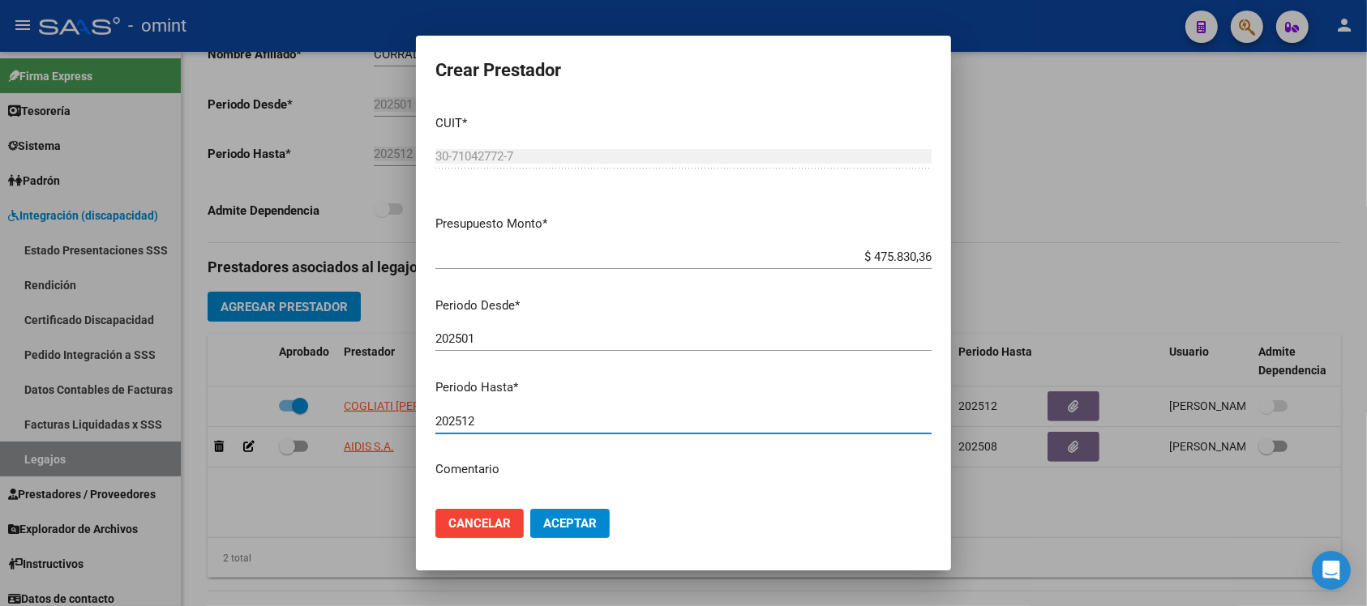
type input "202512"
click at [530, 509] on button "Aceptar" at bounding box center [569, 523] width 79 height 29
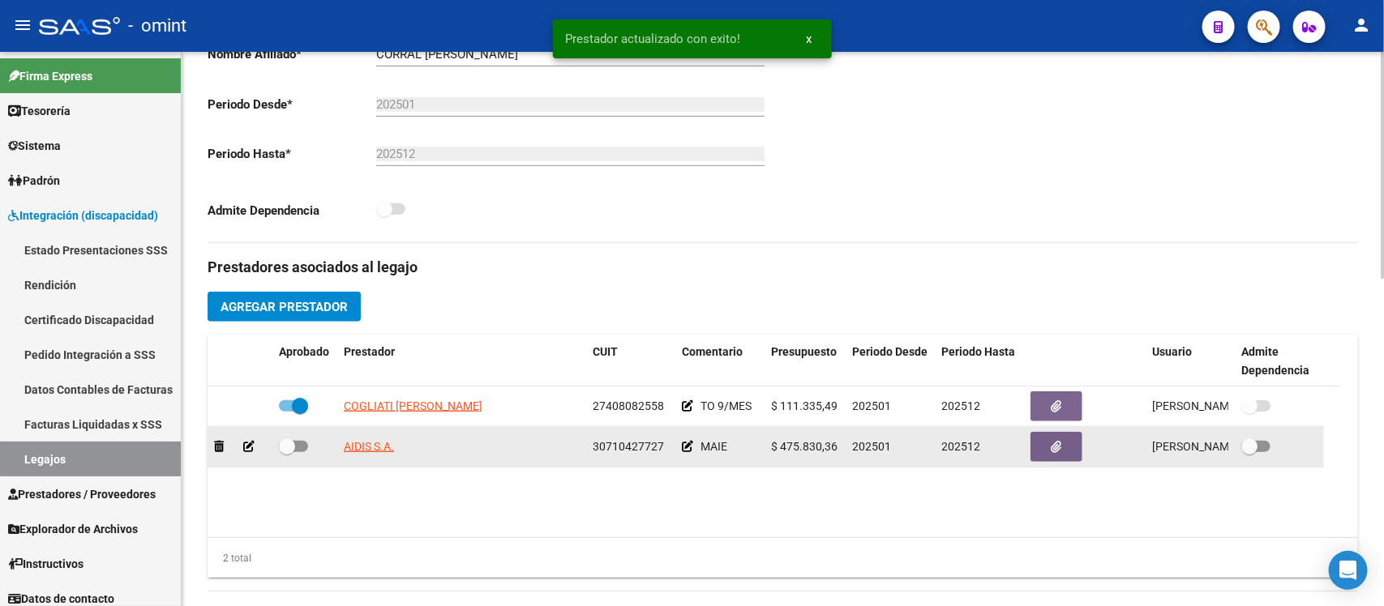
click at [285, 439] on span at bounding box center [287, 447] width 16 height 16
click at [286, 452] on input "checkbox" at bounding box center [286, 452] width 1 height 1
checkbox input "true"
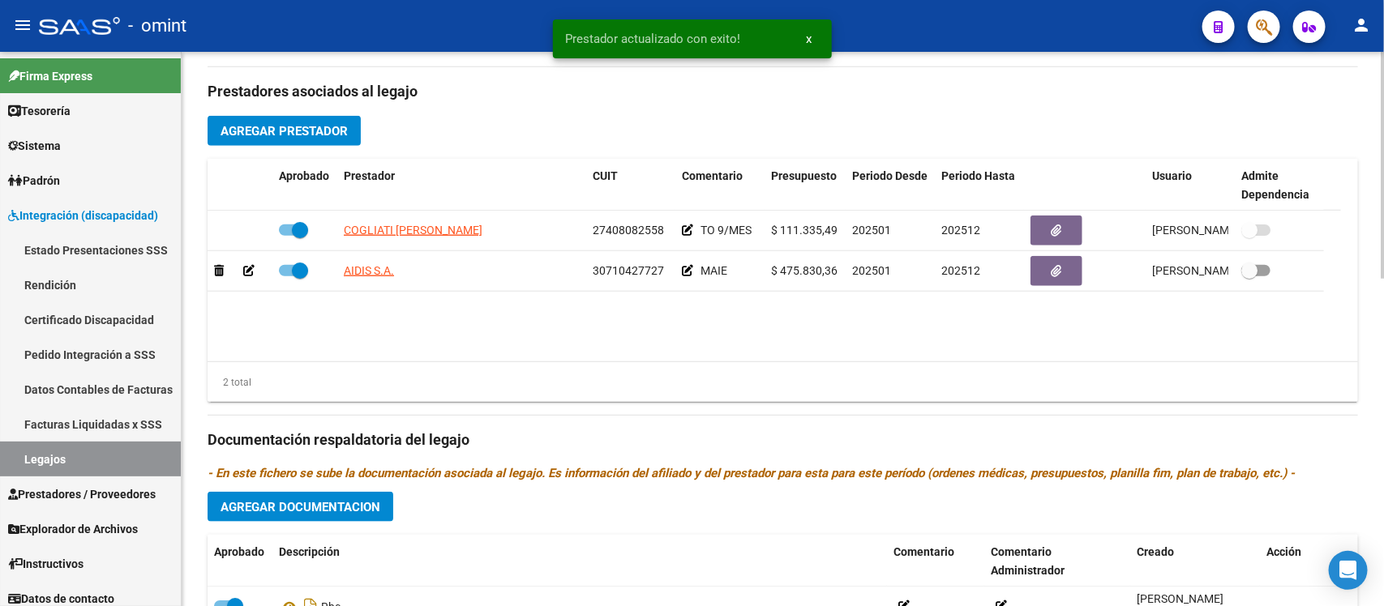
scroll to position [608, 0]
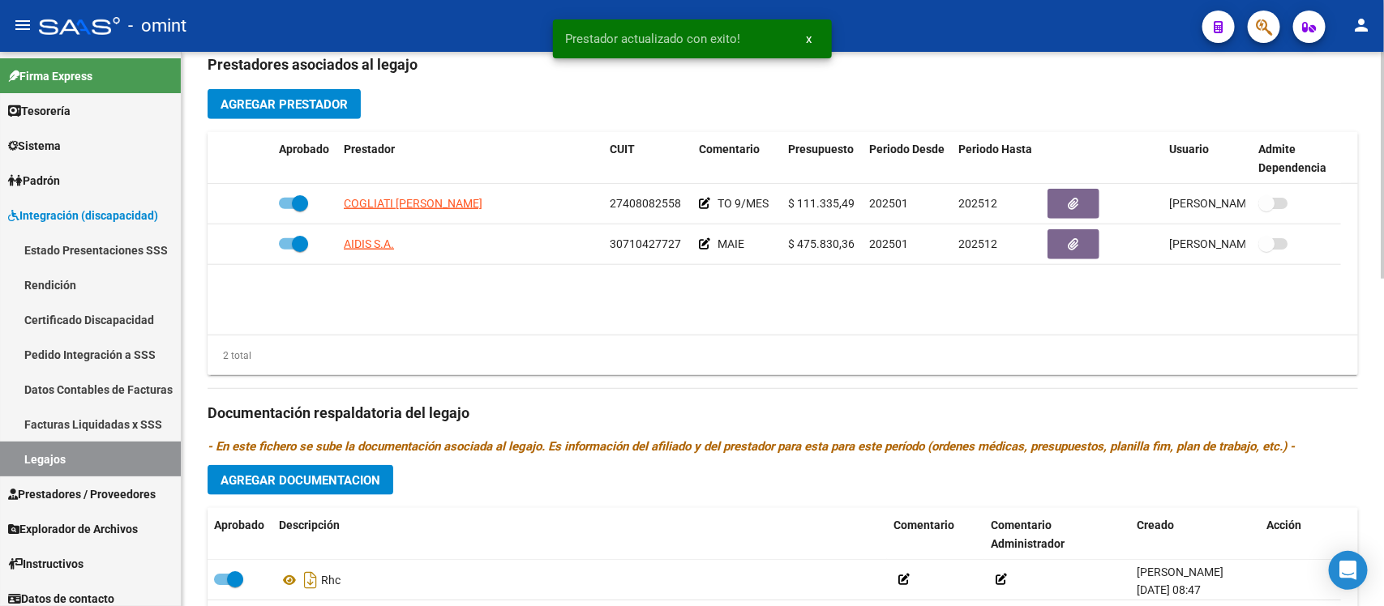
click at [370, 473] on span "Agregar Documentacion" at bounding box center [300, 480] width 160 height 15
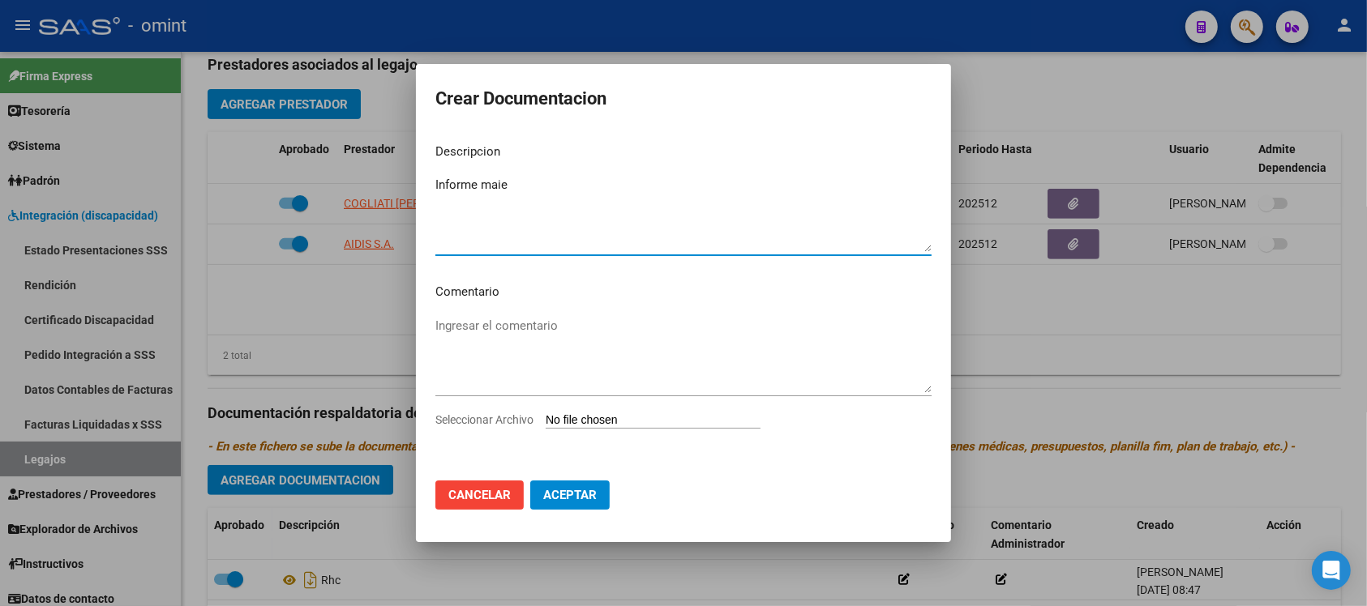
type textarea "Informe maie"
click at [612, 417] on input "Seleccionar Archivo" at bounding box center [653, 420] width 215 height 15
type input "C:\fakepath\1192499001_25070402140_inf-seg-eval-sem.pdf"
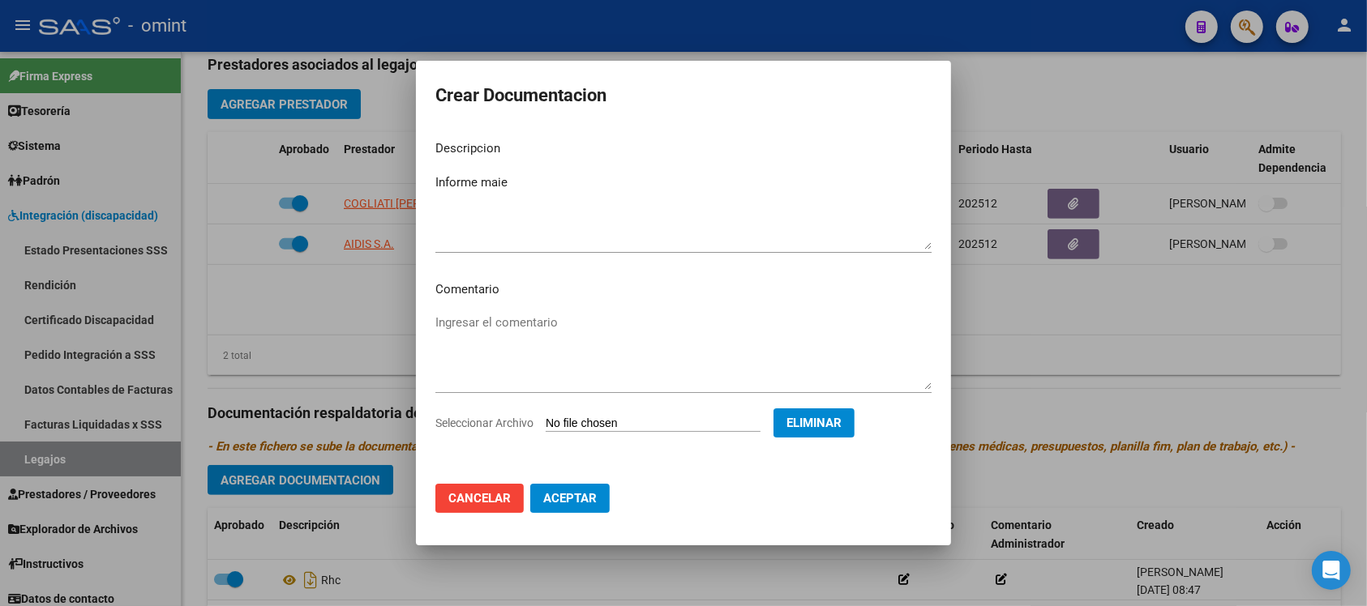
click at [575, 503] on span "Aceptar" at bounding box center [569, 498] width 53 height 15
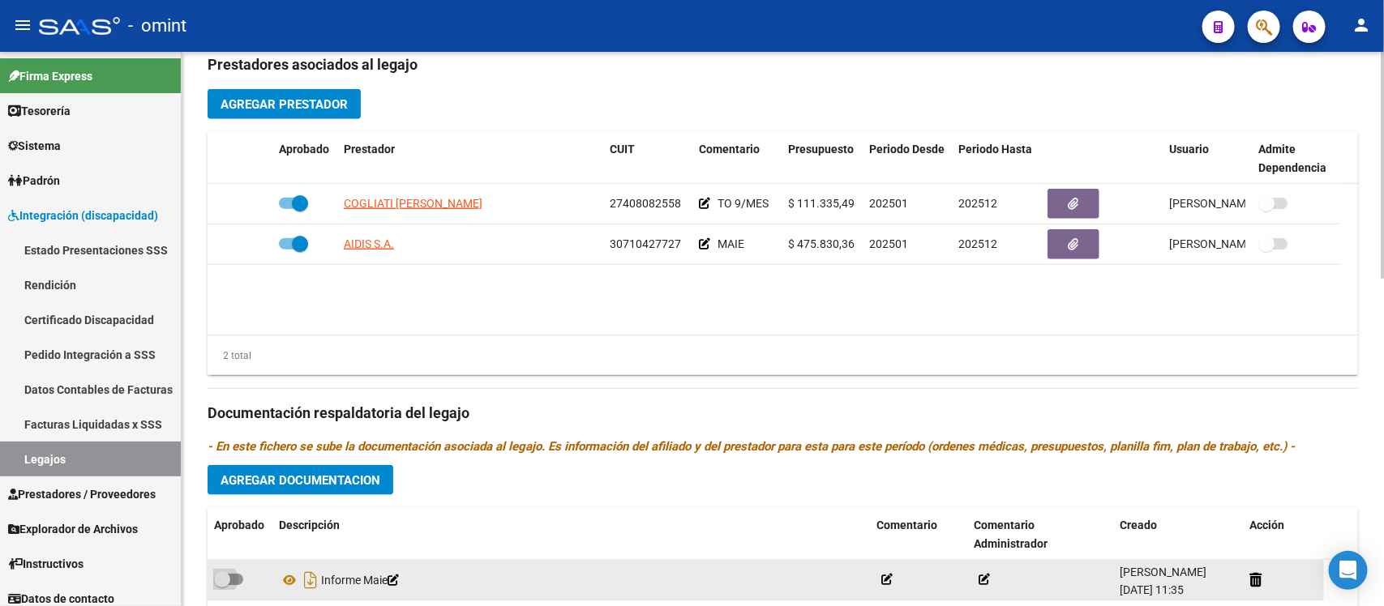
click at [223, 576] on span at bounding box center [222, 579] width 16 height 16
click at [222, 585] on input "checkbox" at bounding box center [221, 585] width 1 height 1
checkbox input "true"
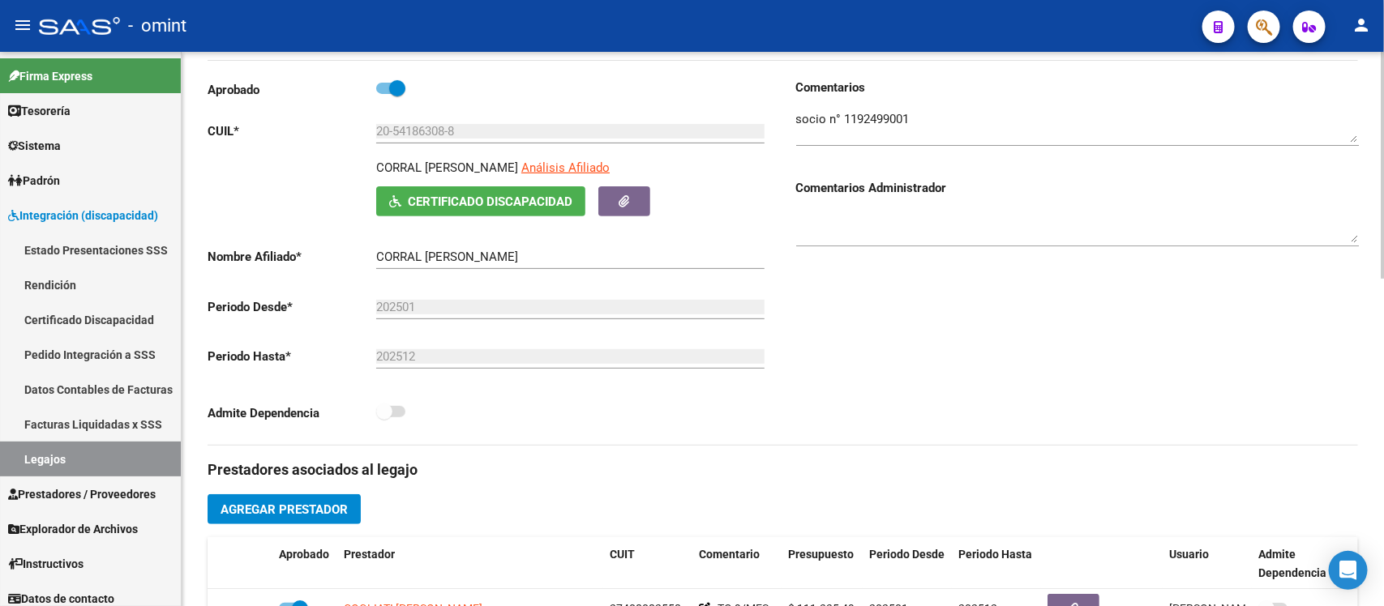
scroll to position [0, 0]
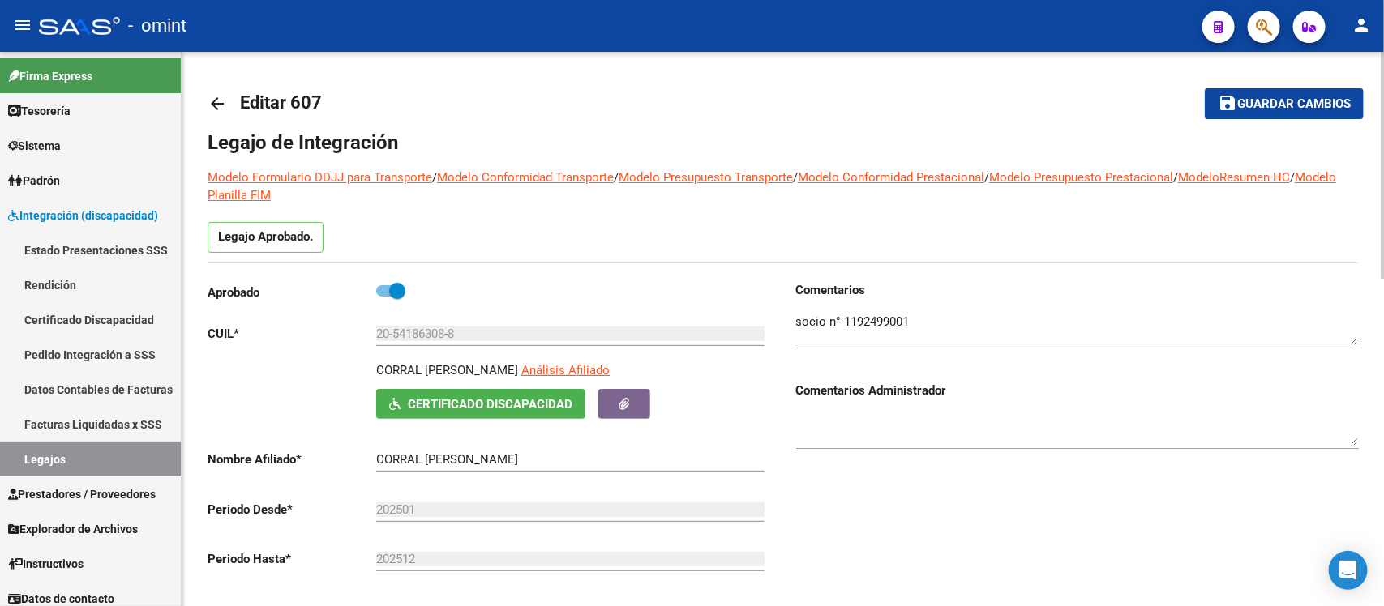
click at [1246, 101] on span "Guardar cambios" at bounding box center [1293, 104] width 113 height 15
click at [212, 106] on mat-icon "arrow_back" at bounding box center [217, 103] width 19 height 19
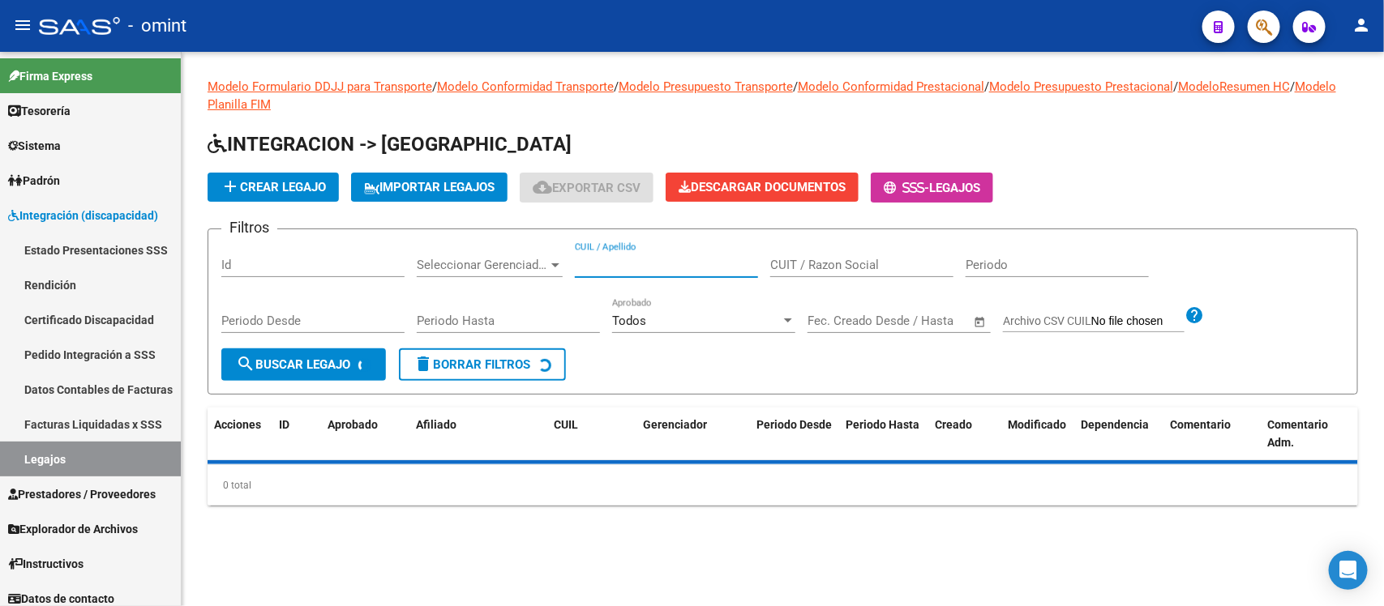
click at [661, 265] on input "CUIL / Apellido" at bounding box center [666, 265] width 183 height 15
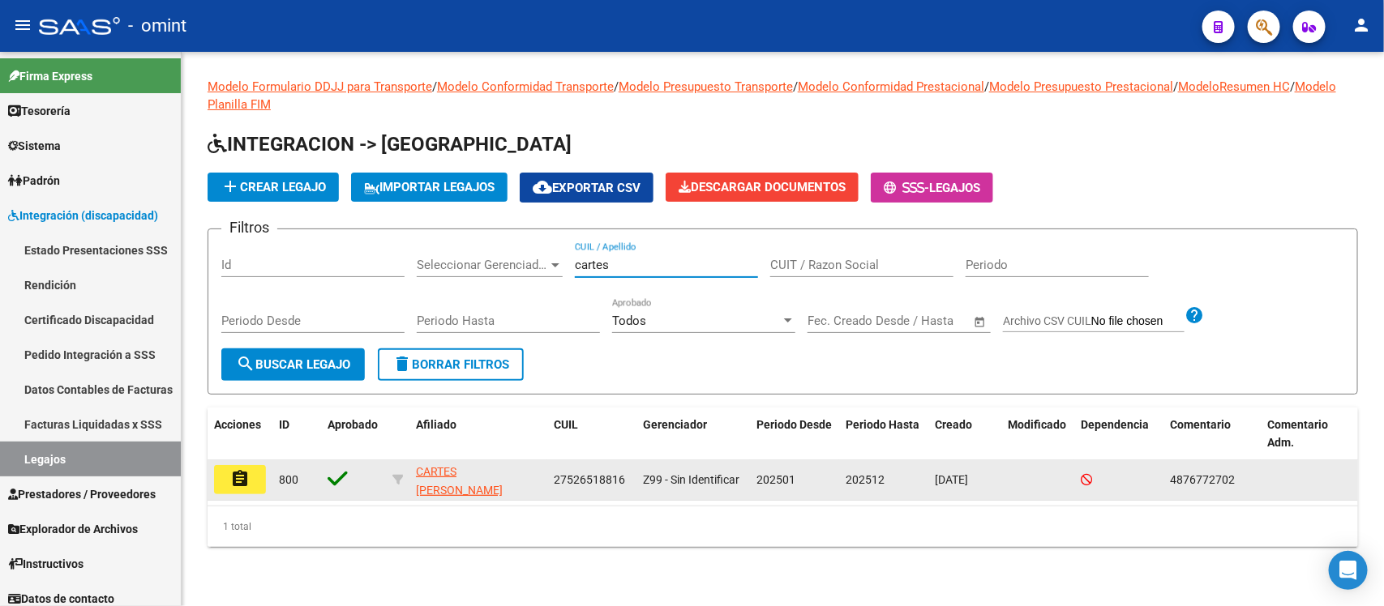
type input "cartes"
click at [243, 465] on button "assignment" at bounding box center [240, 479] width 52 height 29
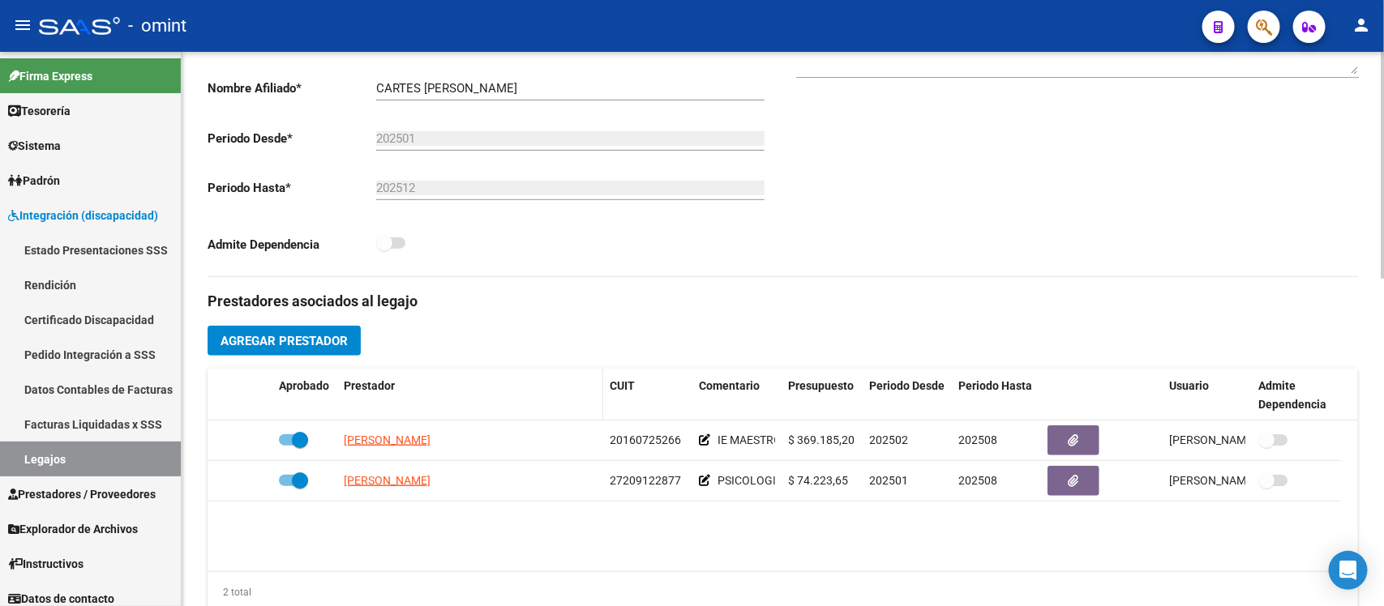
scroll to position [405, 0]
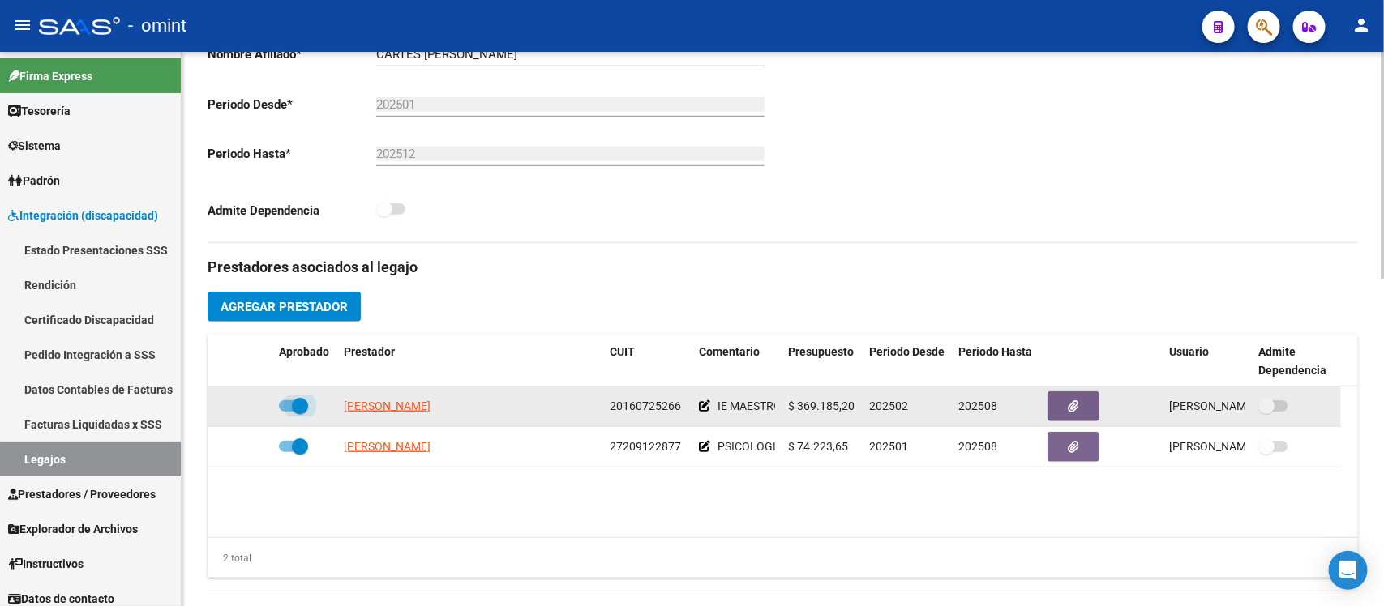
click at [302, 404] on span at bounding box center [300, 406] width 16 height 16
click at [287, 412] on input "checkbox" at bounding box center [286, 412] width 1 height 1
checkbox input "false"
click at [248, 404] on icon at bounding box center [248, 405] width 11 height 11
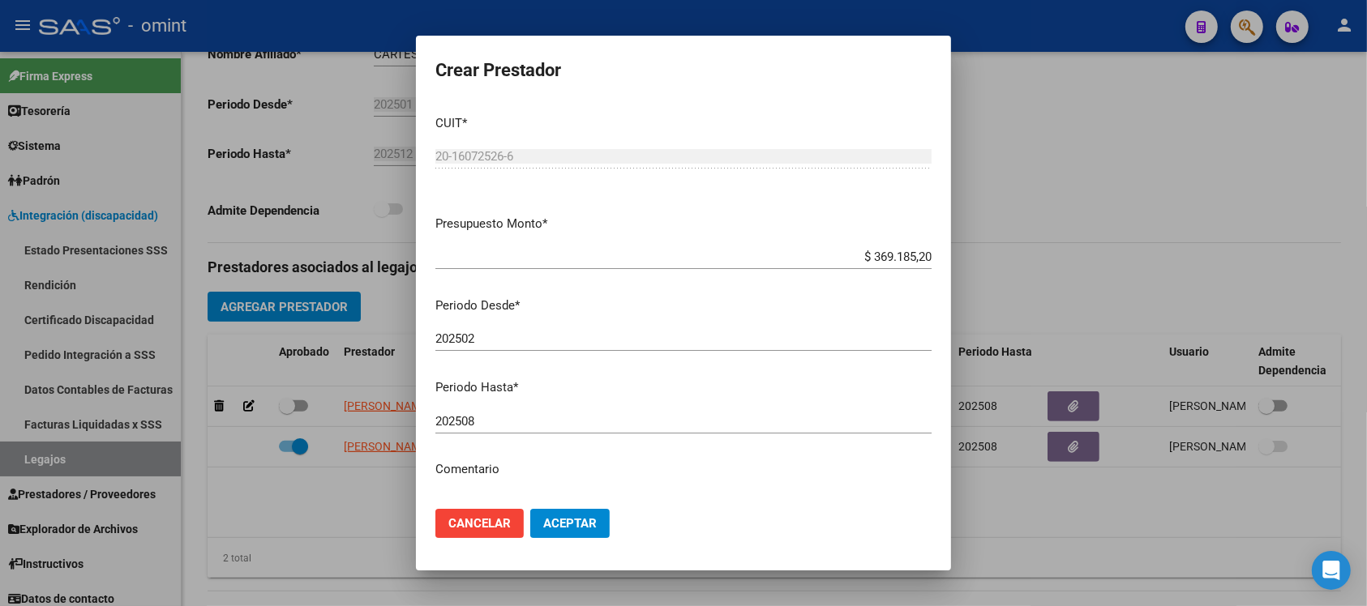
click at [588, 411] on div "202508 Ingresar el periodo" at bounding box center [683, 421] width 496 height 24
type input "202512"
click at [530, 509] on button "Aceptar" at bounding box center [569, 523] width 79 height 29
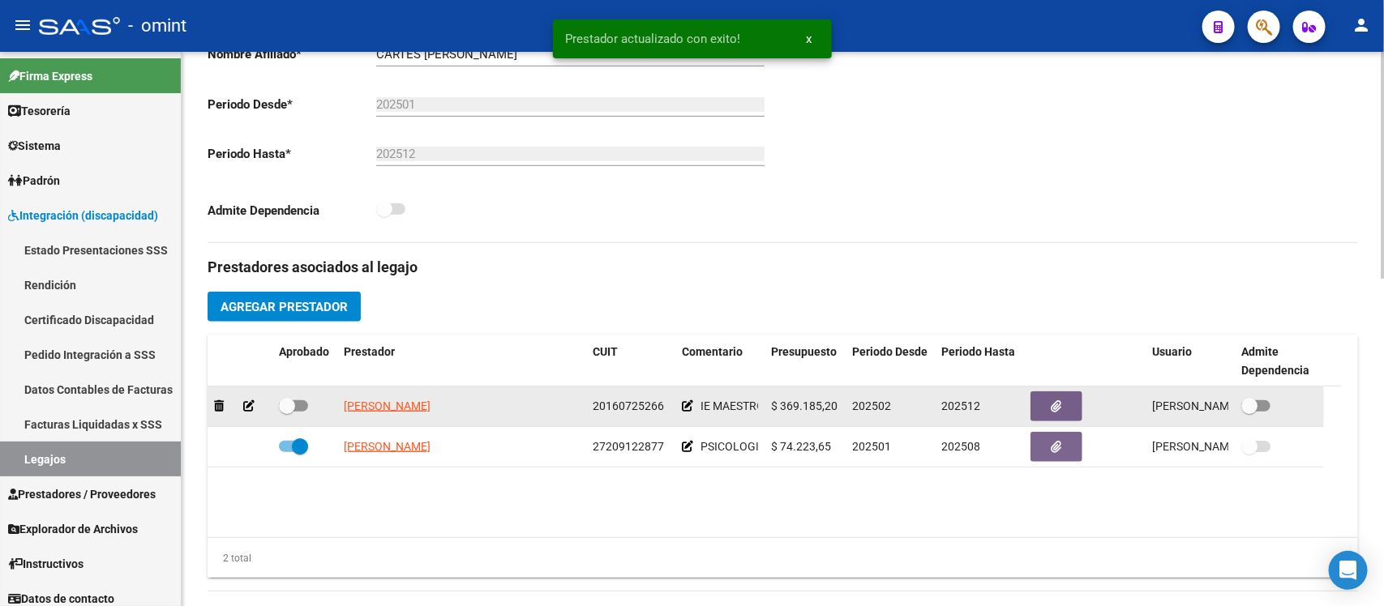
click at [288, 406] on span at bounding box center [287, 406] width 16 height 16
click at [287, 412] on input "checkbox" at bounding box center [286, 412] width 1 height 1
checkbox input "true"
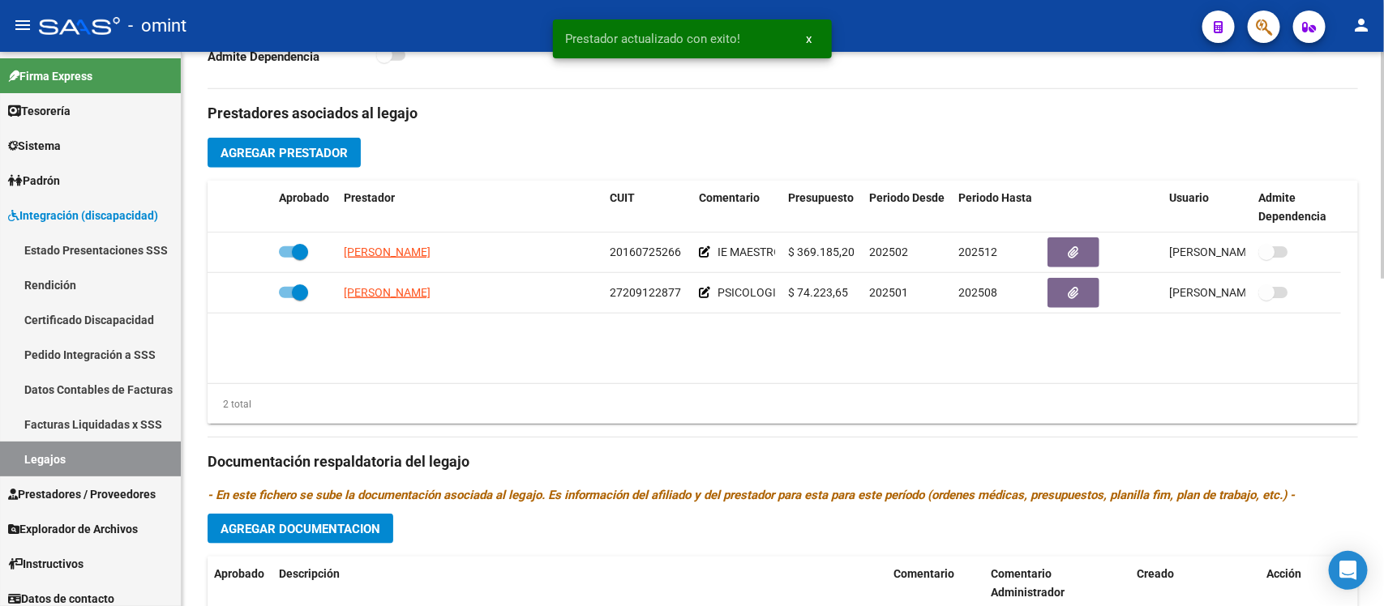
scroll to position [608, 0]
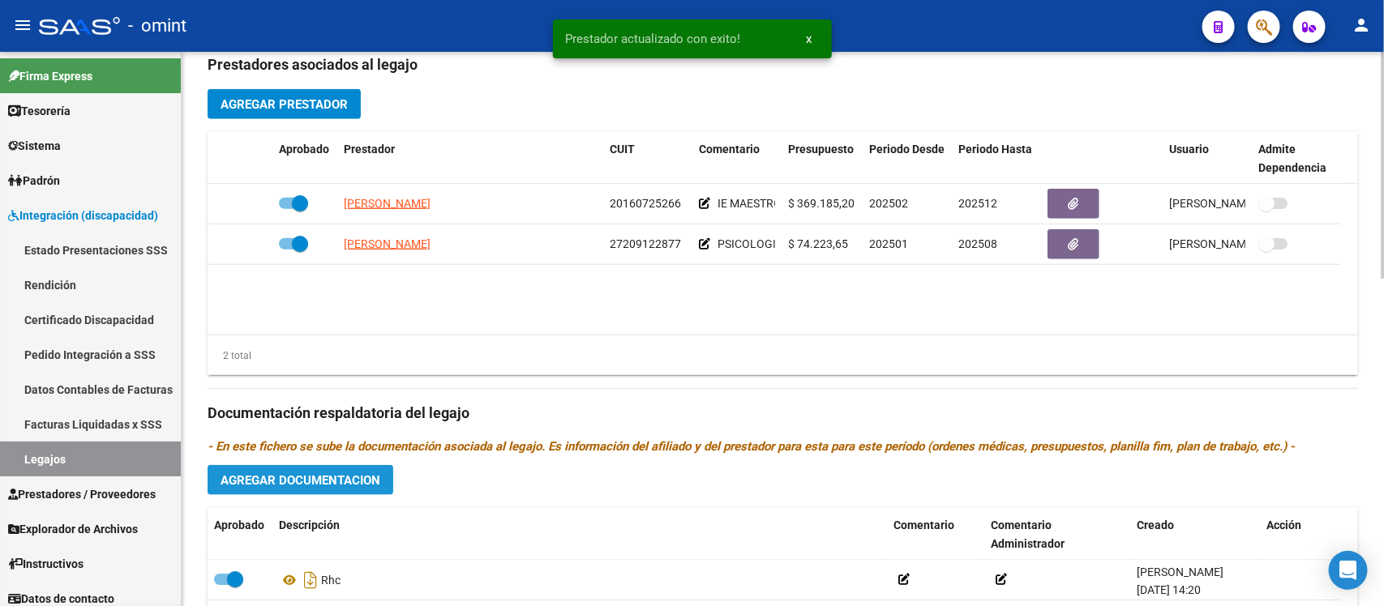
click at [362, 486] on span "Agregar Documentacion" at bounding box center [300, 480] width 160 height 15
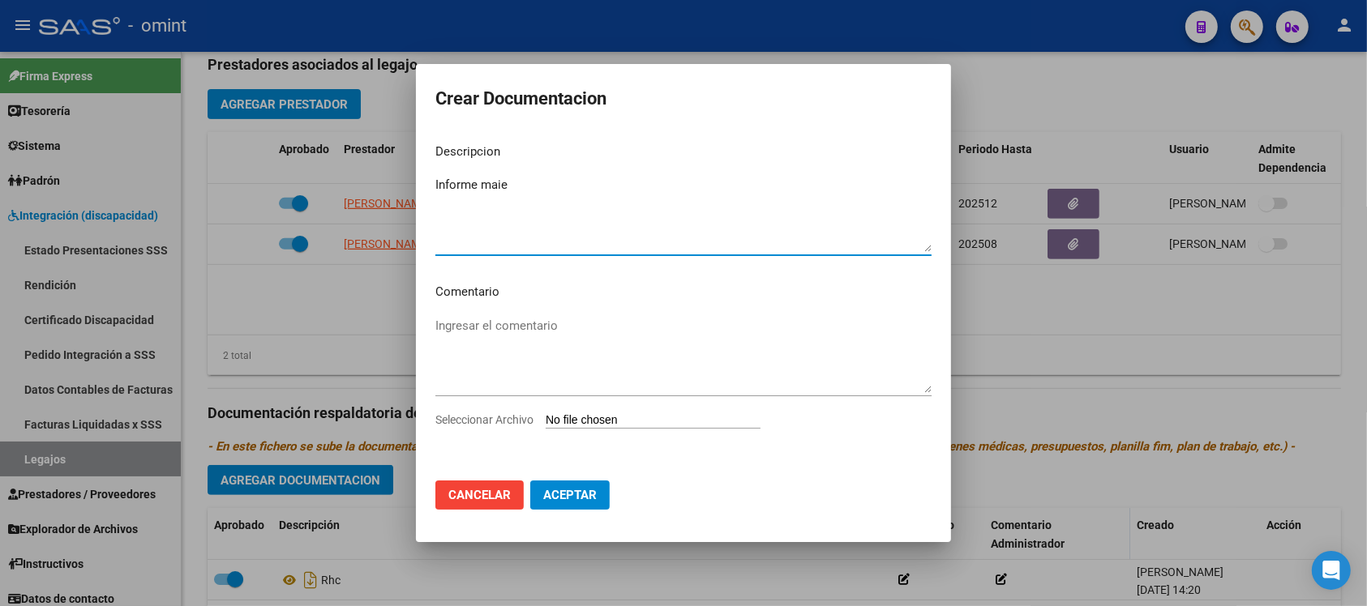
type textarea "Informe maie"
click at [632, 426] on input "Seleccionar Archivo" at bounding box center [653, 420] width 215 height 15
type input "C:\fakepath\048 maie 1.jpg"
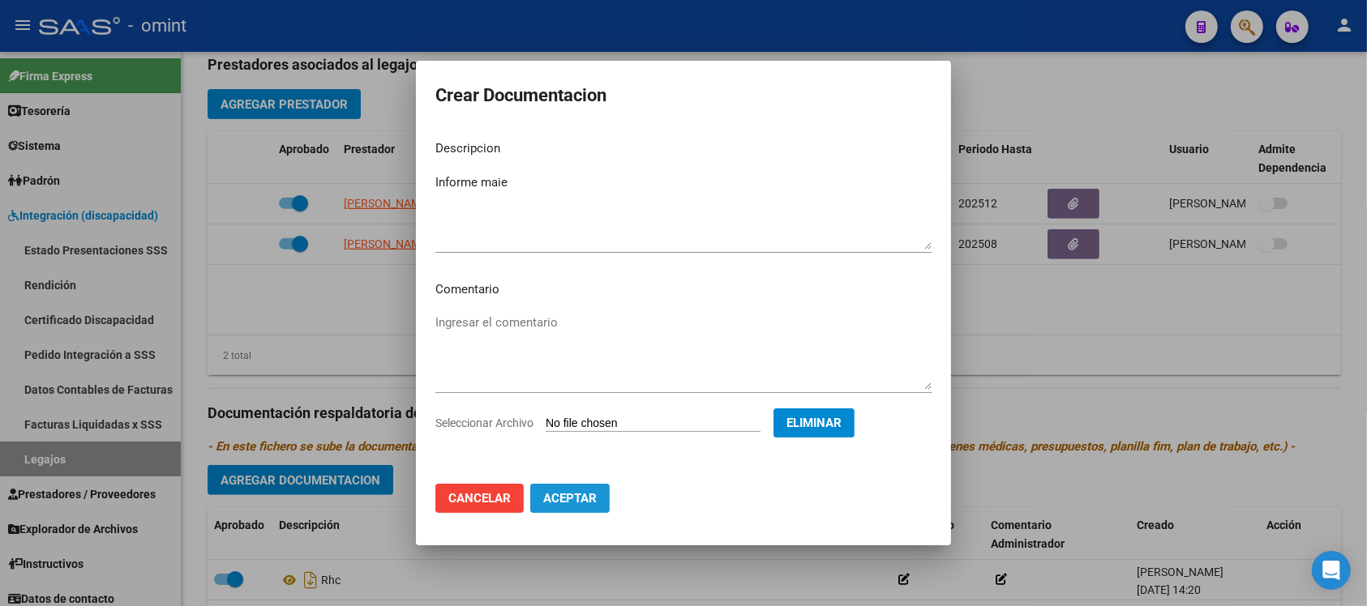
click at [584, 511] on button "Aceptar" at bounding box center [569, 498] width 79 height 29
checkbox input "false"
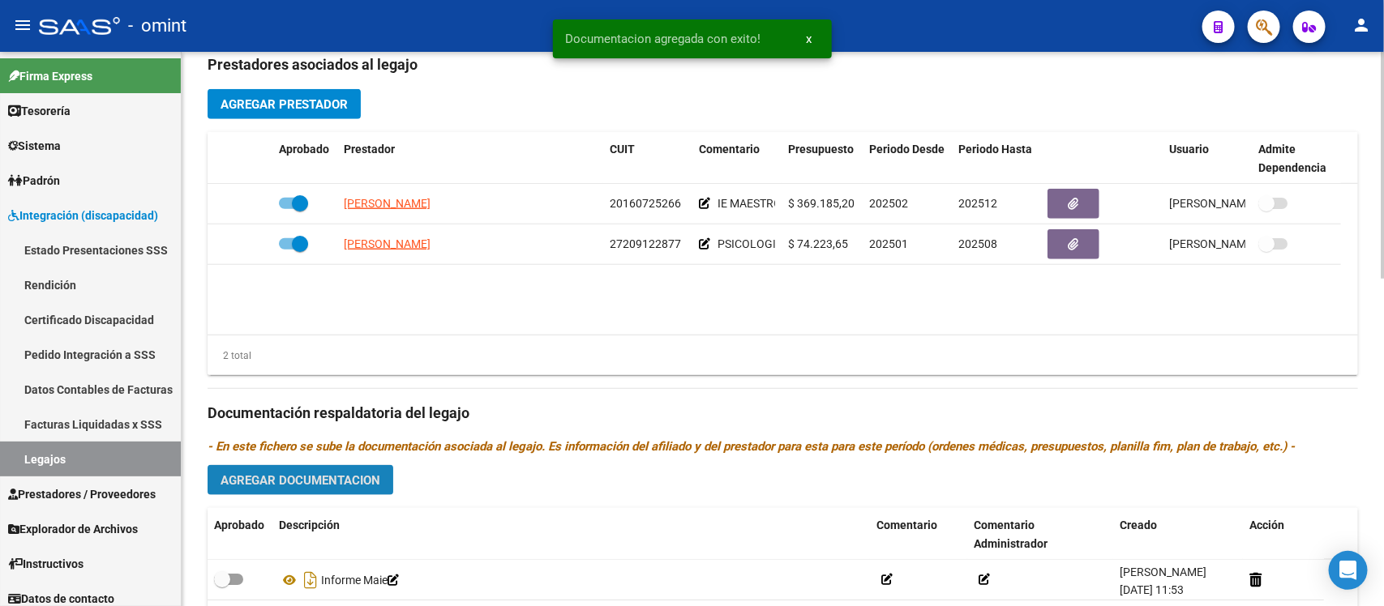
click at [316, 484] on span "Agregar Documentacion" at bounding box center [300, 480] width 160 height 15
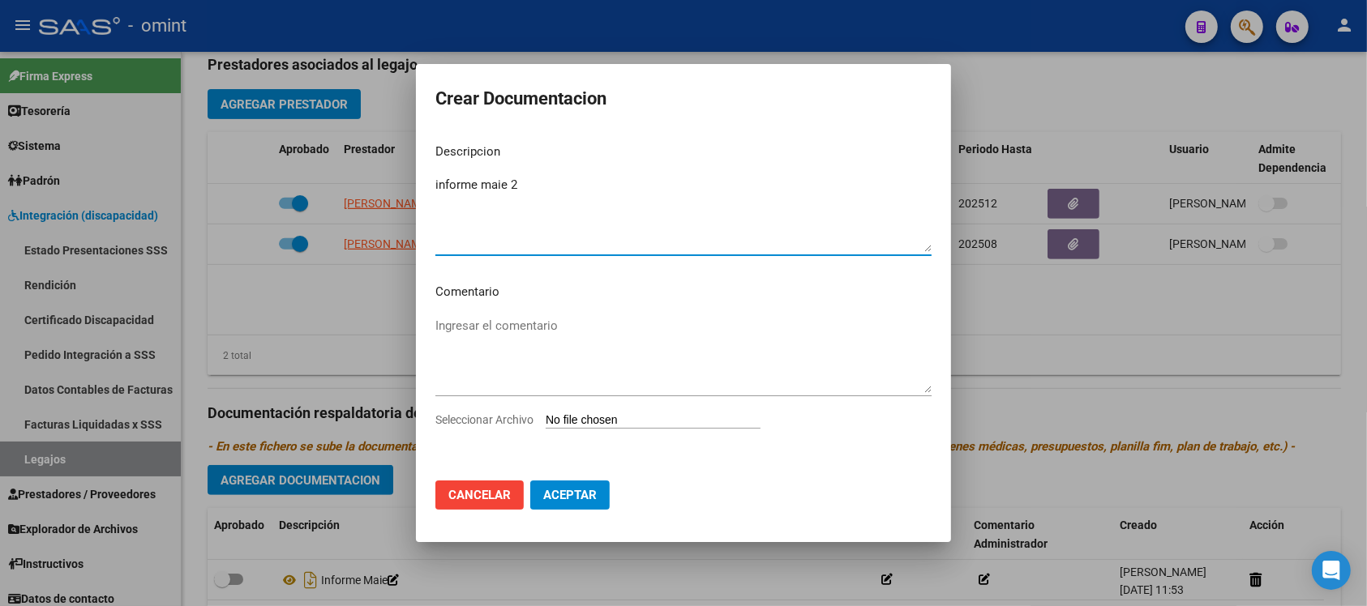
type textarea "informe maie 2"
click at [620, 421] on input "Seleccionar Archivo" at bounding box center [653, 420] width 215 height 15
type input "C:\fakepath\048 maie 2.jpg"
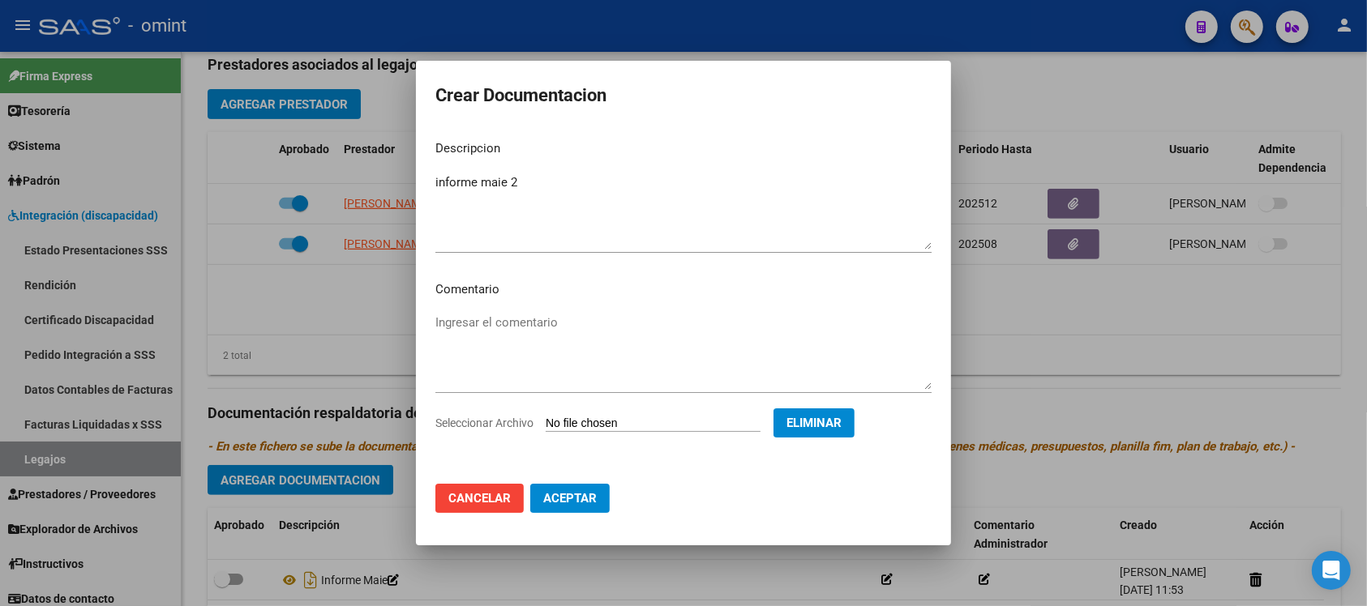
click at [575, 482] on mat-dialog-actions "Cancelar Aceptar" at bounding box center [683, 498] width 496 height 55
click at [586, 487] on button "Aceptar" at bounding box center [569, 498] width 79 height 29
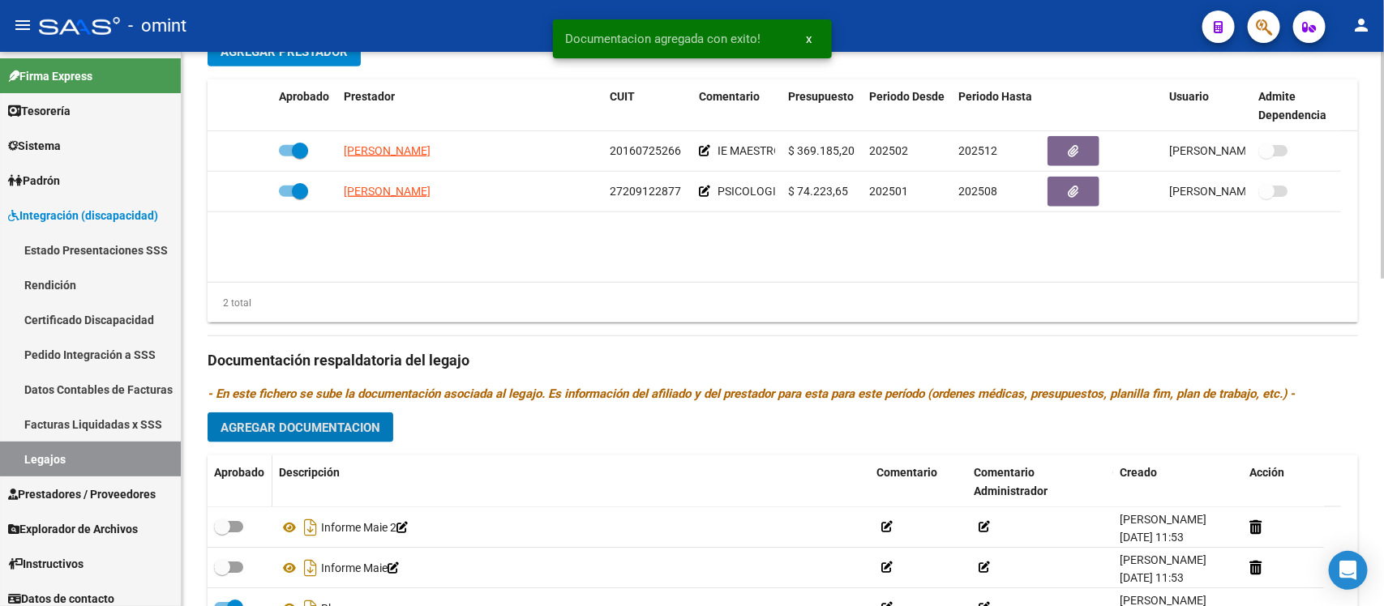
scroll to position [709, 0]
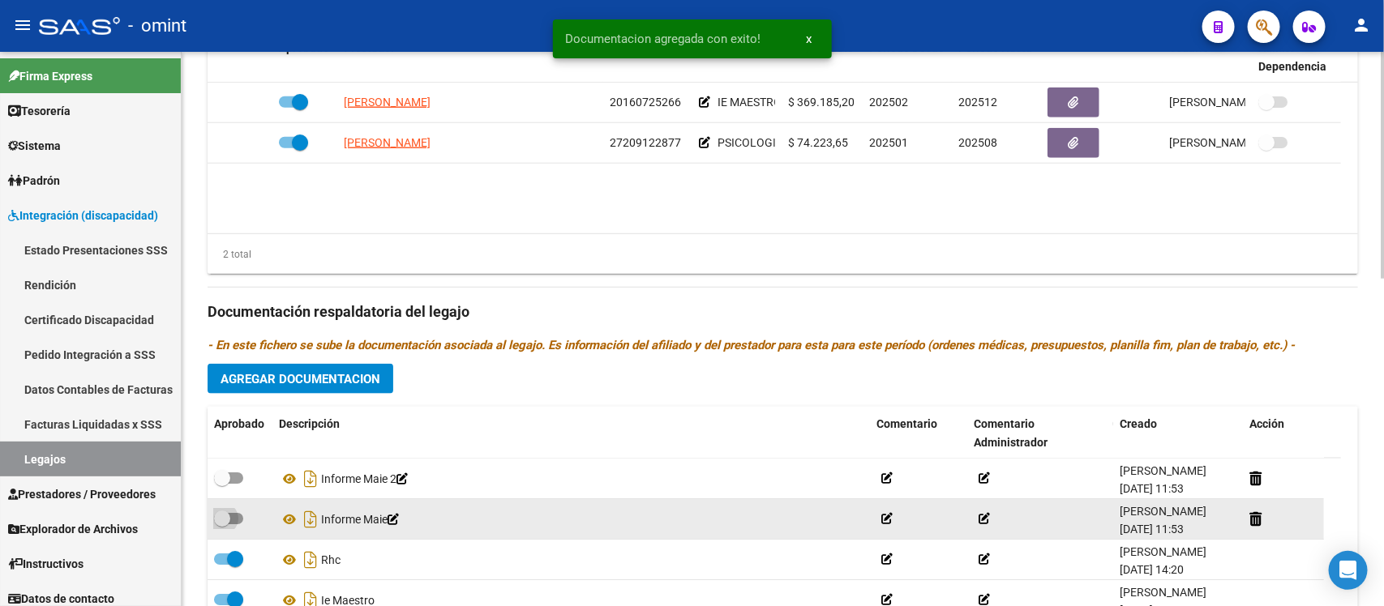
click at [225, 519] on span at bounding box center [222, 519] width 16 height 16
click at [222, 524] on input "checkbox" at bounding box center [221, 524] width 1 height 1
checkbox input "true"
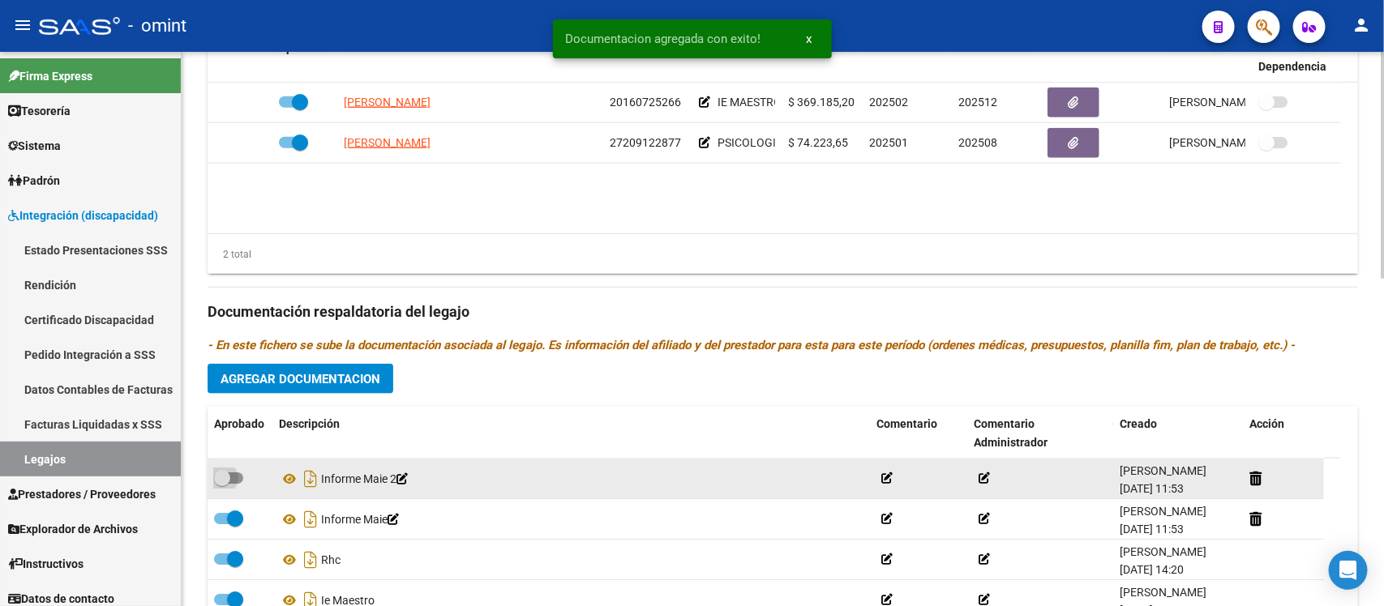
click at [232, 479] on span at bounding box center [228, 478] width 29 height 11
click at [222, 484] on input "checkbox" at bounding box center [221, 484] width 1 height 1
checkbox input "true"
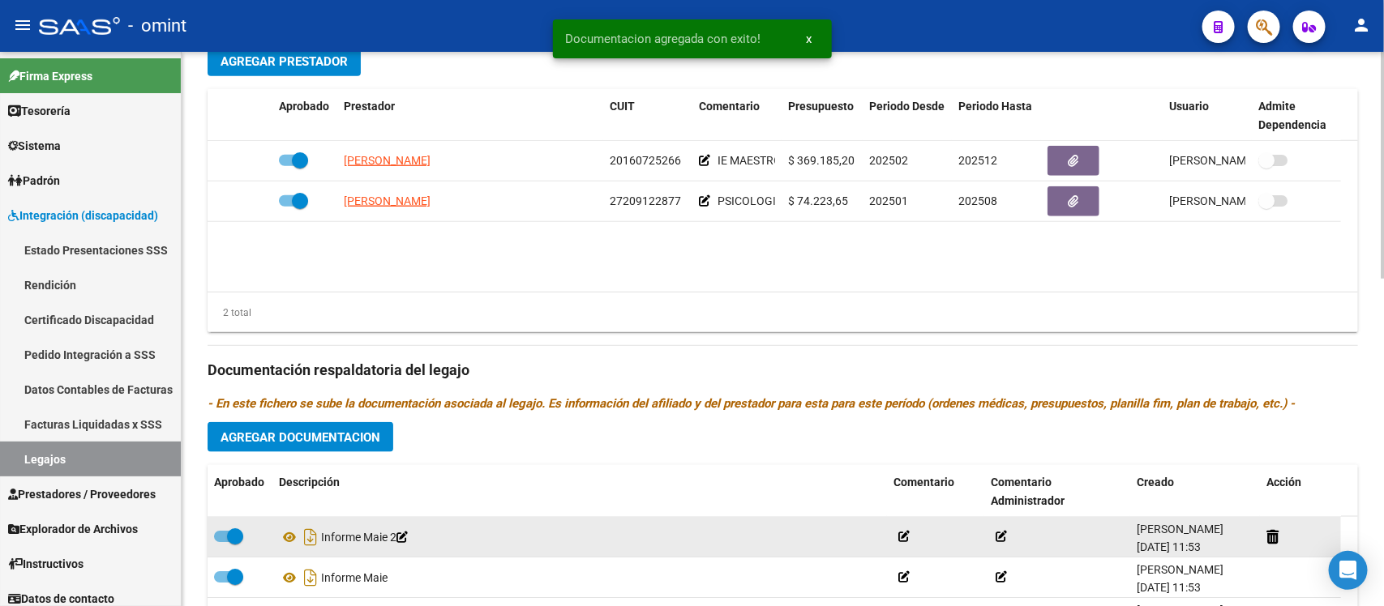
scroll to position [608, 0]
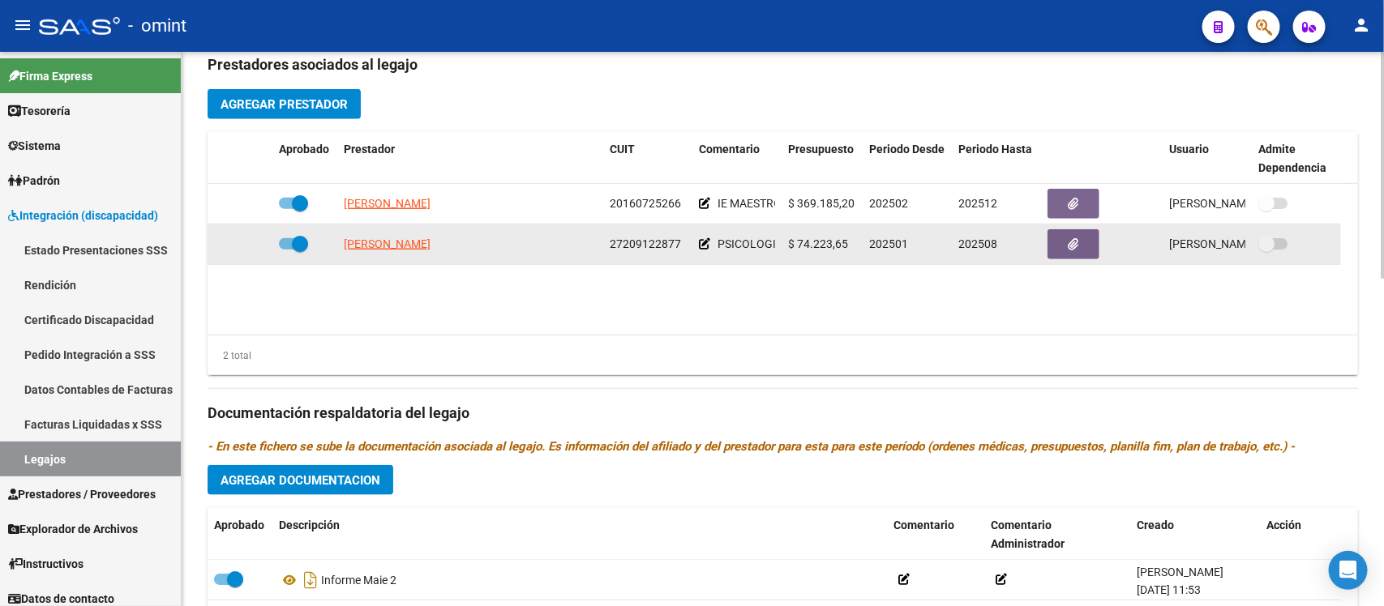
click at [301, 241] on span at bounding box center [300, 244] width 16 height 16
click at [287, 250] on input "checkbox" at bounding box center [286, 250] width 1 height 1
checkbox input "false"
click at [246, 244] on icon at bounding box center [248, 243] width 11 height 11
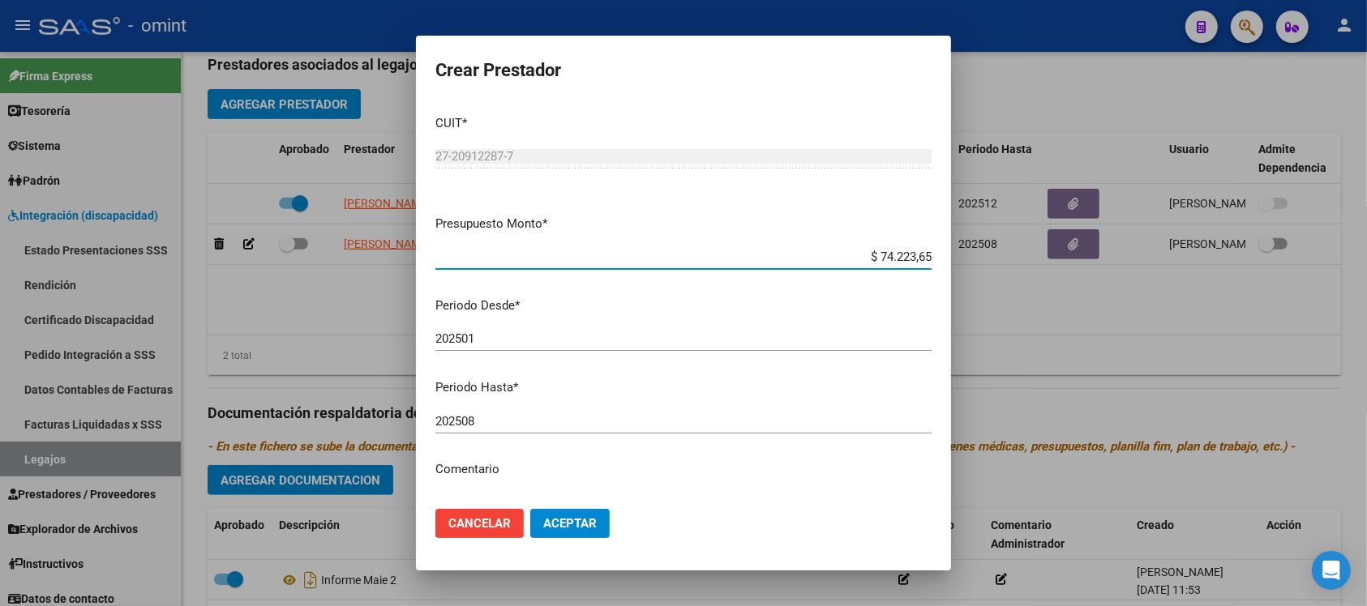
click at [540, 416] on input "202508" at bounding box center [683, 421] width 496 height 15
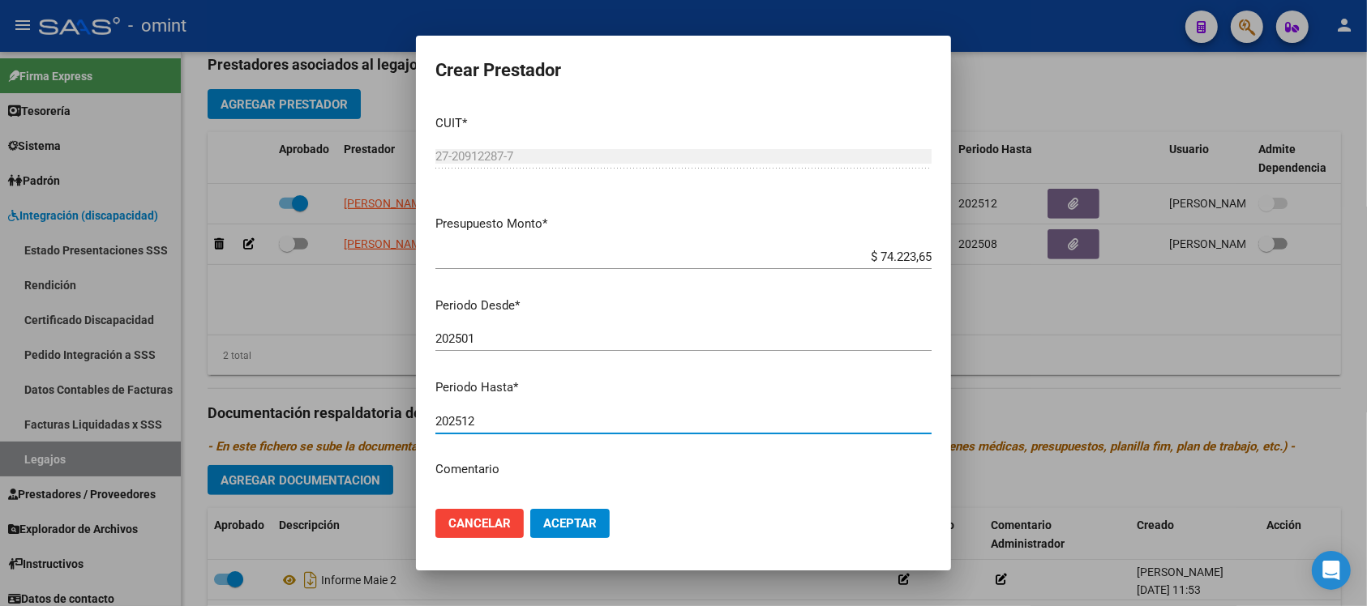
type input "202512"
click at [530, 509] on button "Aceptar" at bounding box center [569, 523] width 79 height 29
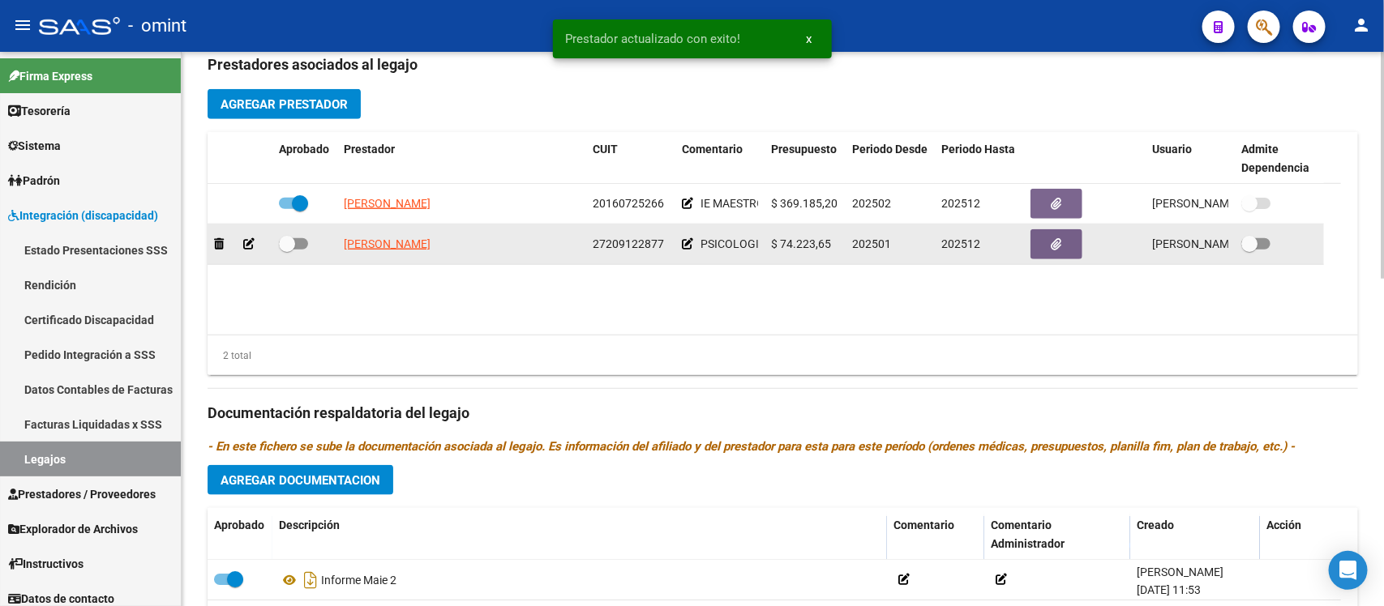
click at [294, 243] on span at bounding box center [293, 243] width 29 height 11
click at [287, 250] on input "checkbox" at bounding box center [286, 250] width 1 height 1
checkbox input "true"
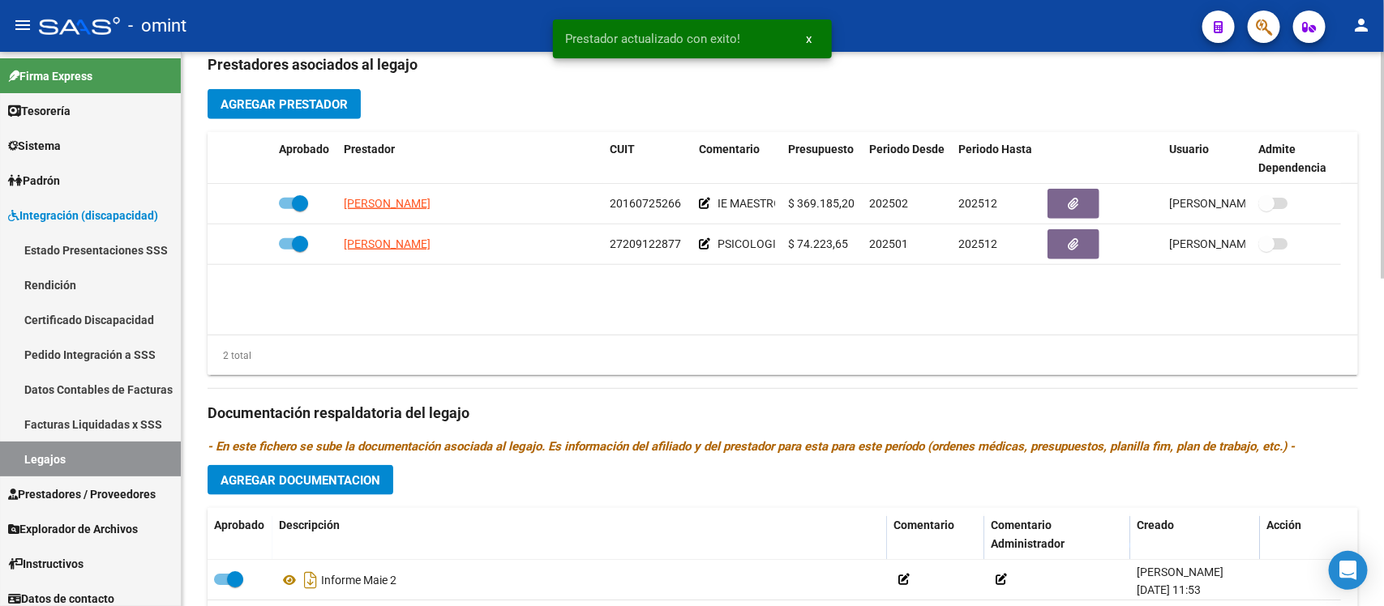
click at [351, 477] on span "Agregar Documentacion" at bounding box center [300, 480] width 160 height 15
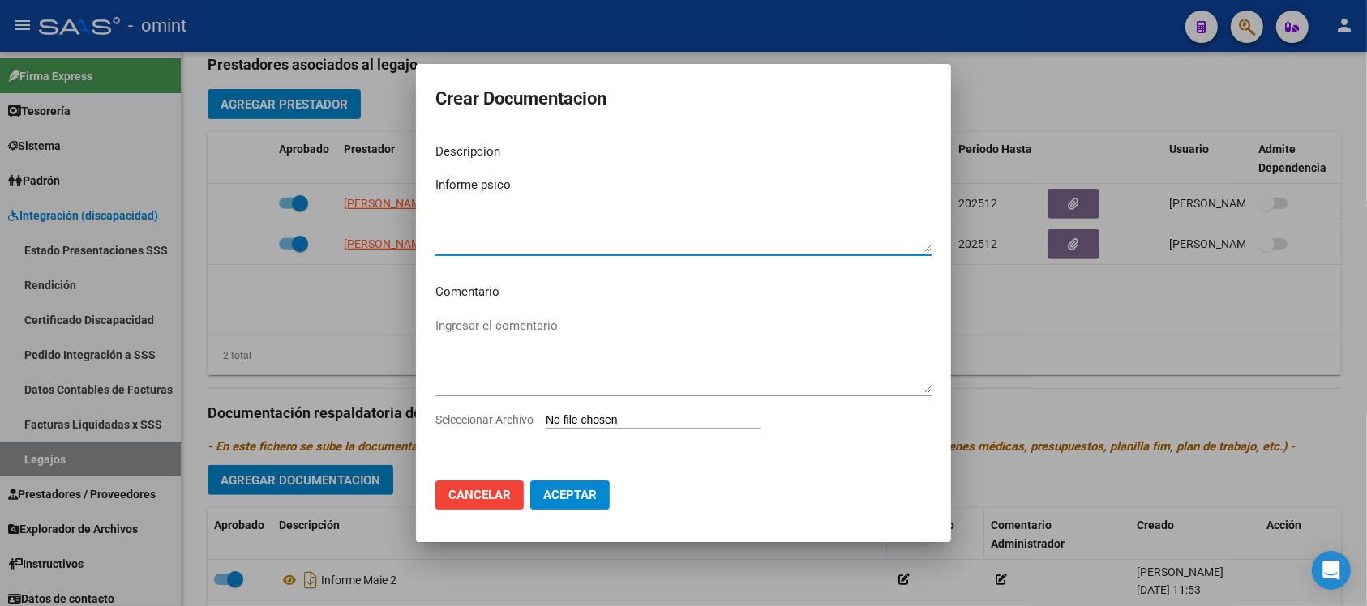
type textarea "Informe psico"
click at [628, 424] on input "Seleccionar Archivo" at bounding box center [653, 420] width 215 height 15
type input "C:\fakepath\048 ps 1.jpg"
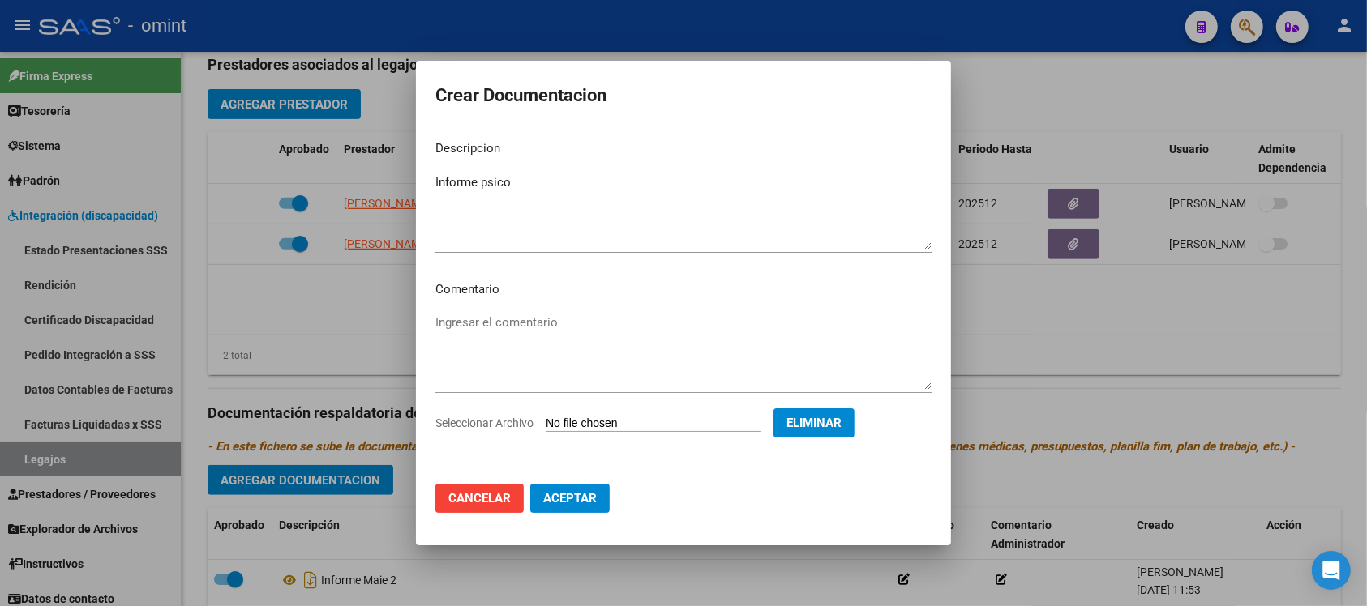
click at [556, 493] on span "Aceptar" at bounding box center [569, 498] width 53 height 15
checkbox input "false"
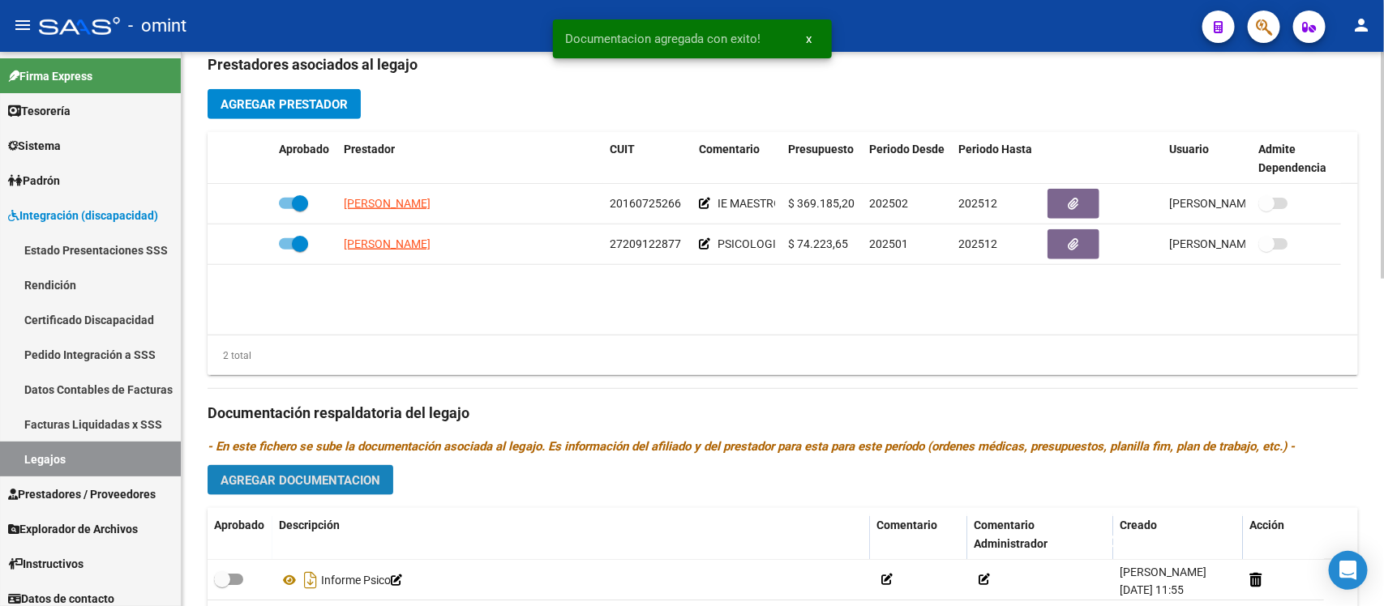
click at [308, 470] on button "Agregar Documentacion" at bounding box center [301, 480] width 186 height 30
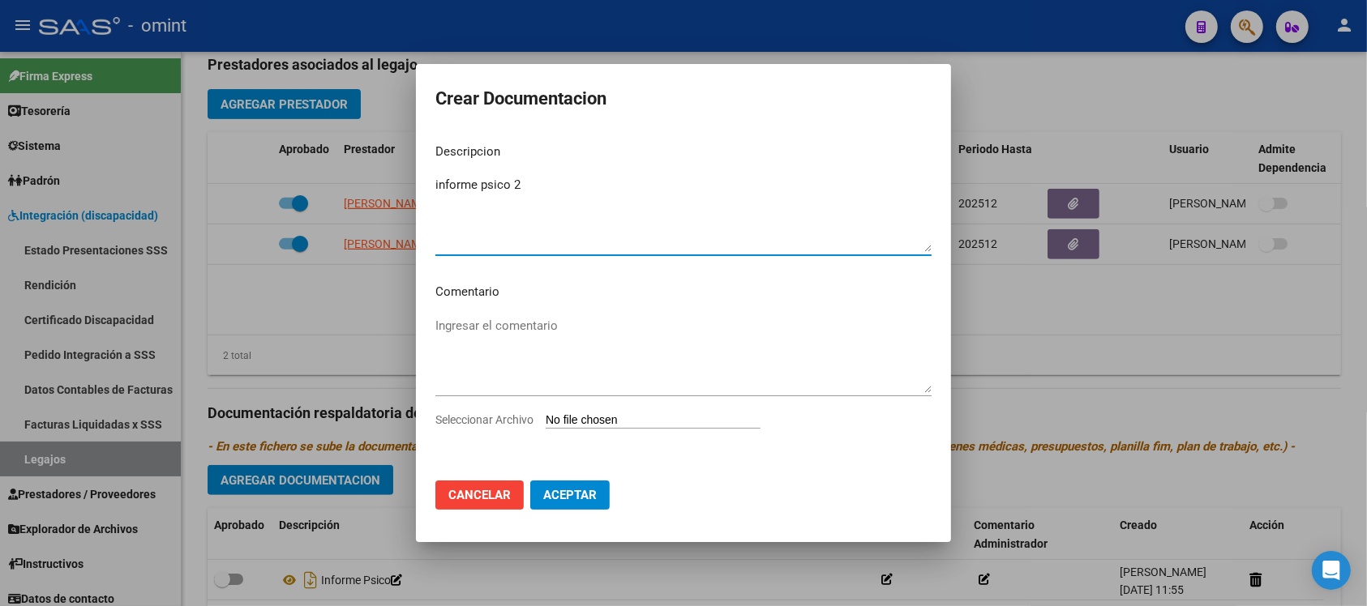
type textarea "informe psico 2"
click at [683, 418] on input "Seleccionar Archivo" at bounding box center [653, 420] width 215 height 15
type input "C:\fakepath\048 ps 2.jpg"
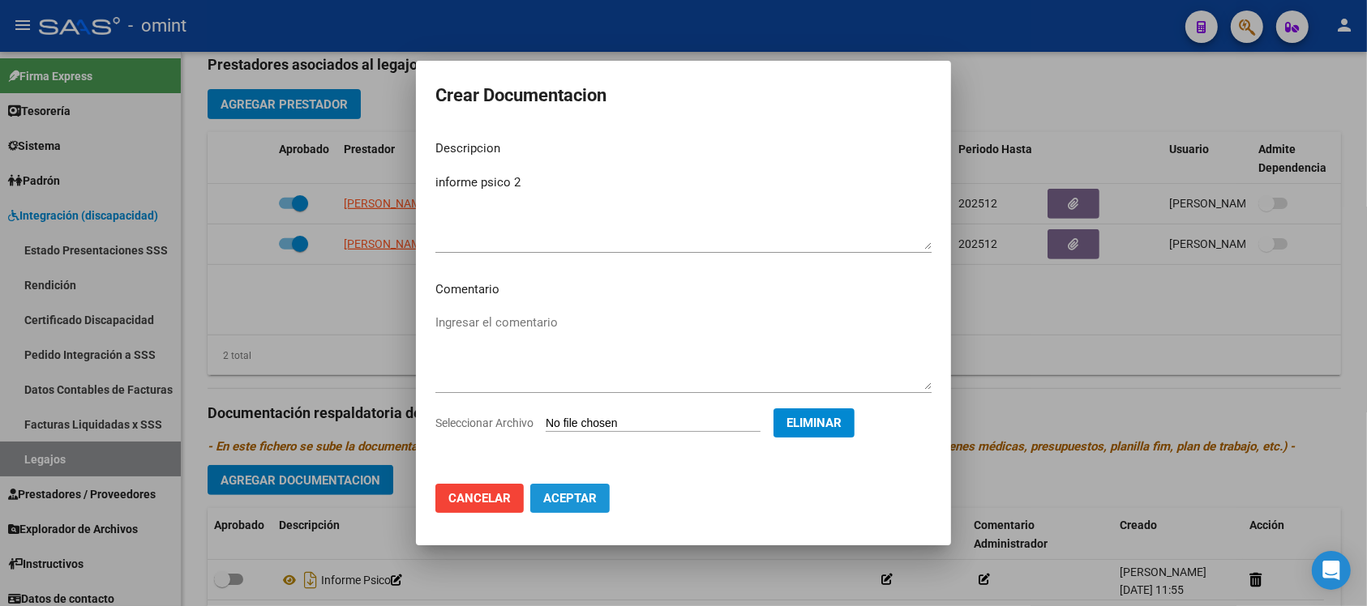
click at [578, 511] on button "Aceptar" at bounding box center [569, 498] width 79 height 29
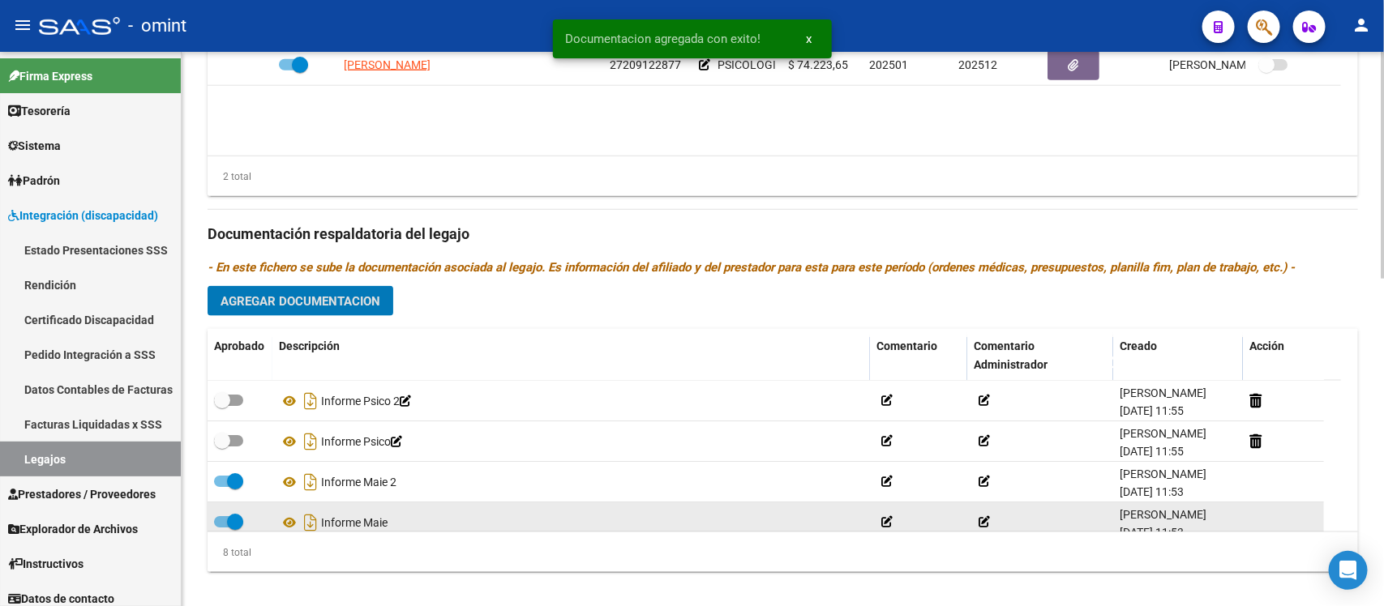
scroll to position [803, 0]
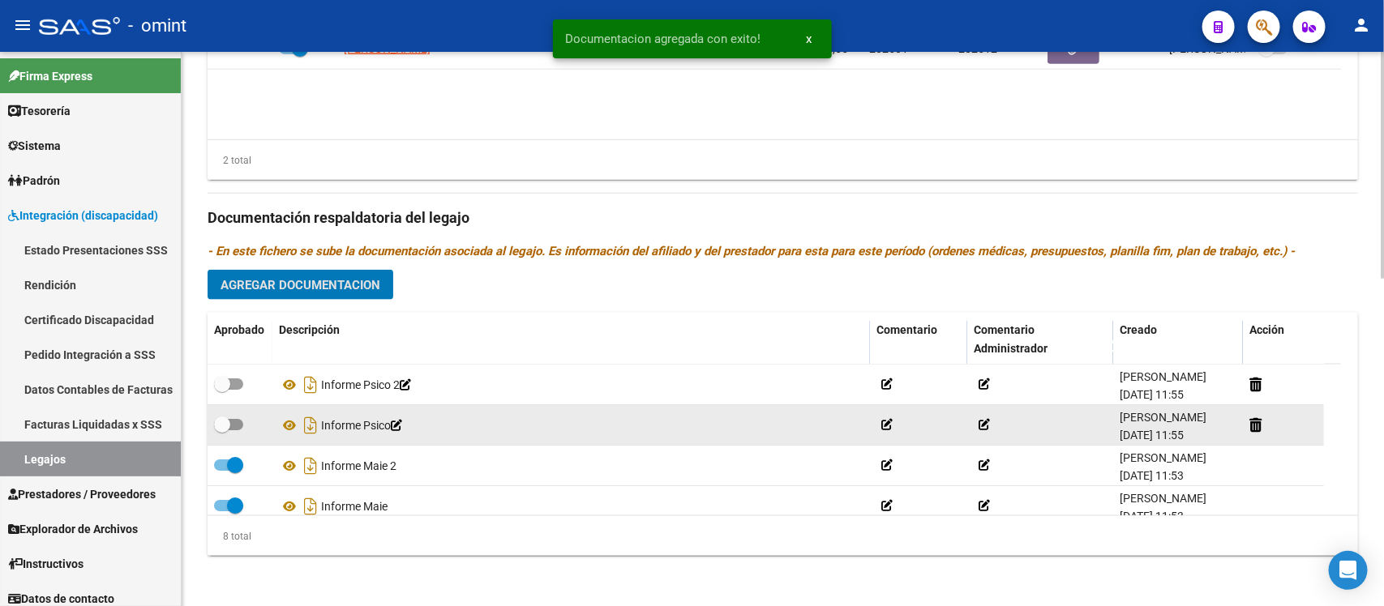
click at [224, 419] on span at bounding box center [222, 425] width 16 height 16
click at [222, 430] on input "checkbox" at bounding box center [221, 430] width 1 height 1
checkbox input "true"
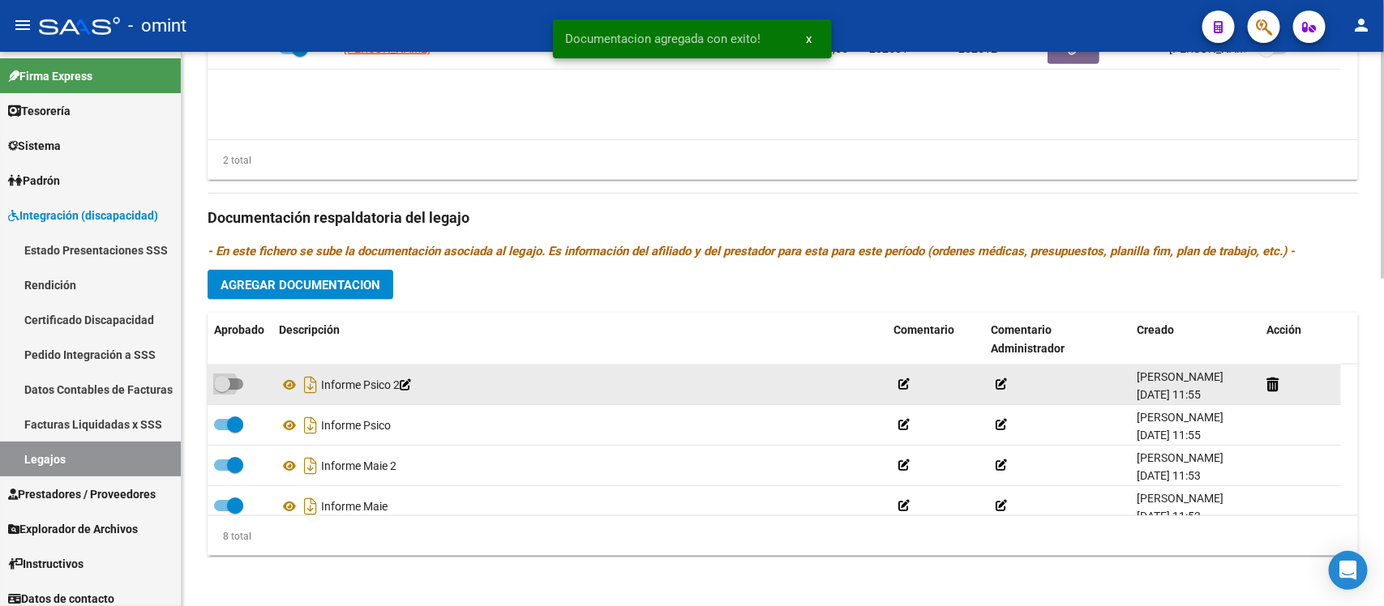
click at [229, 382] on span at bounding box center [228, 384] width 29 height 11
click at [222, 390] on input "checkbox" at bounding box center [221, 390] width 1 height 1
checkbox input "true"
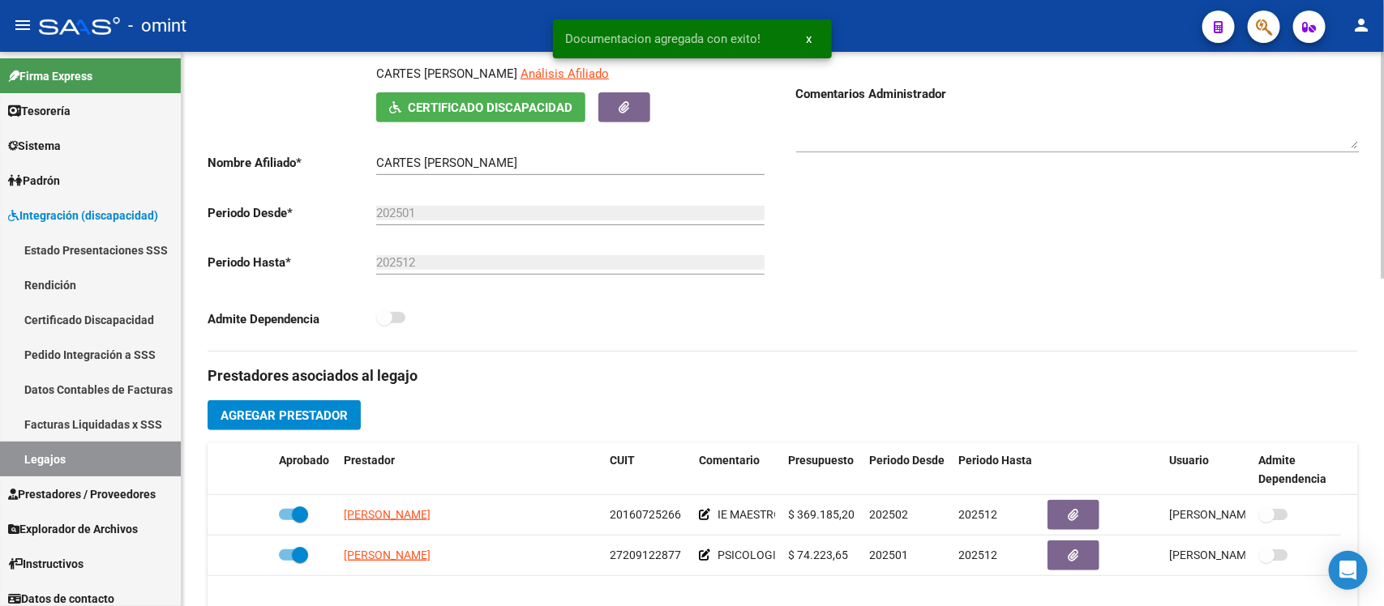
scroll to position [0, 0]
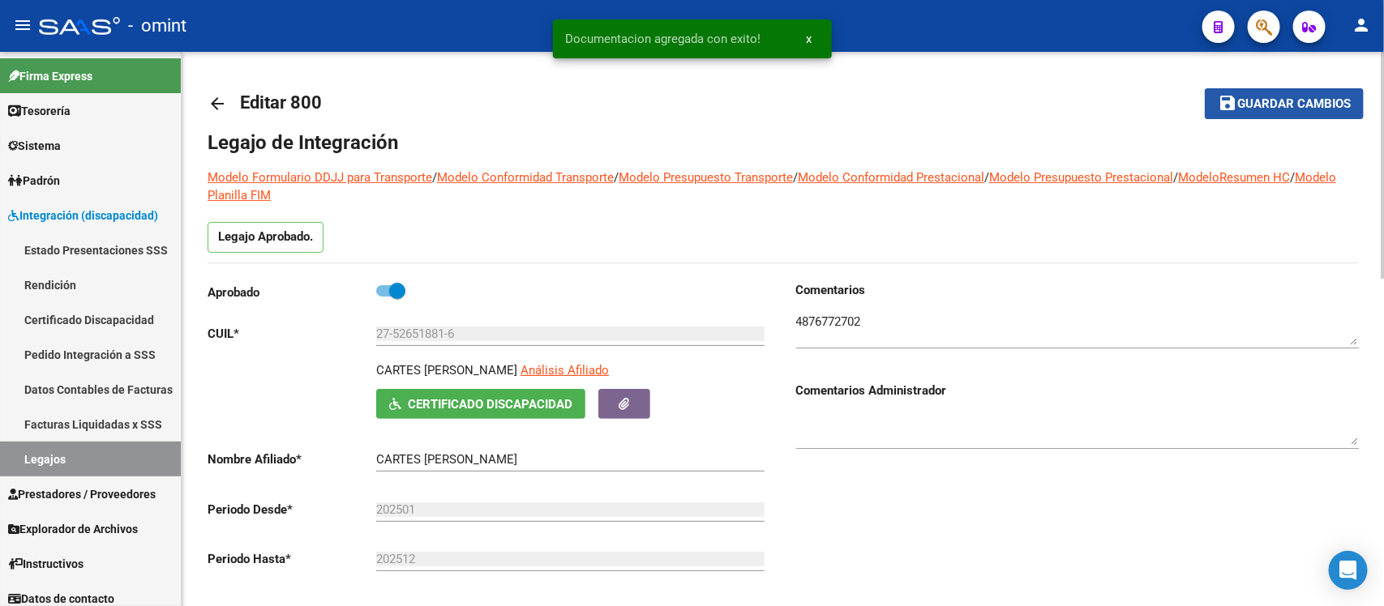
click at [1260, 99] on span "Guardar cambios" at bounding box center [1293, 104] width 113 height 15
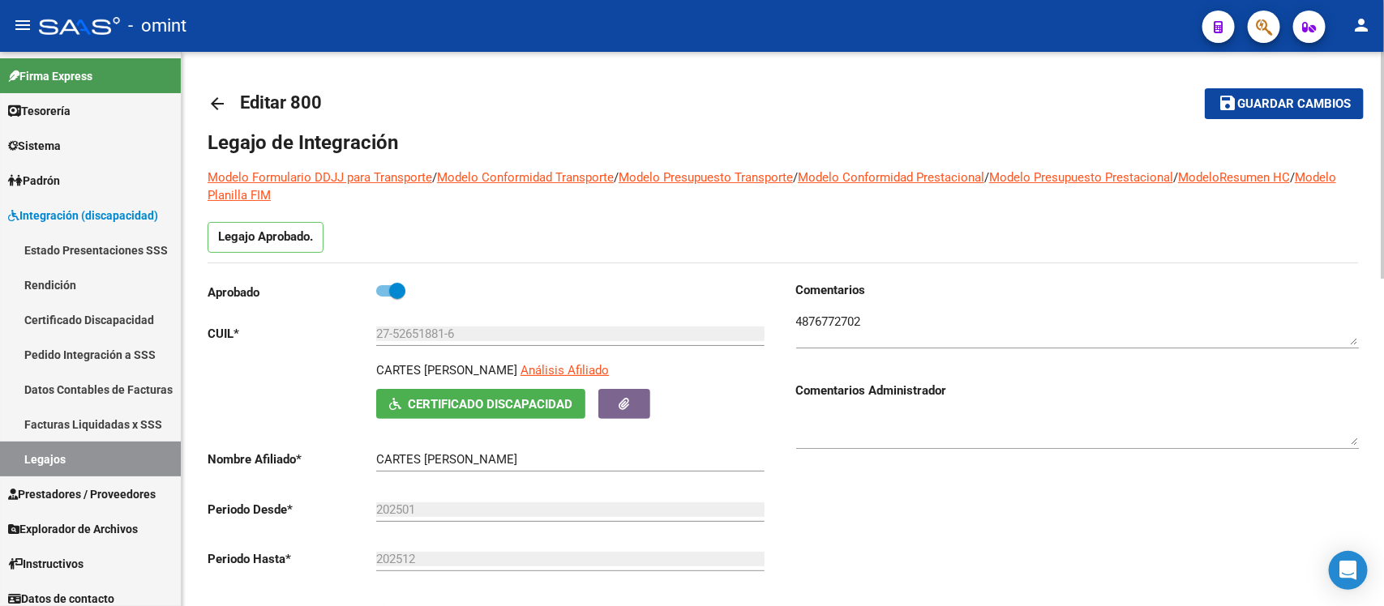
click at [215, 97] on mat-icon "arrow_back" at bounding box center [217, 103] width 19 height 19
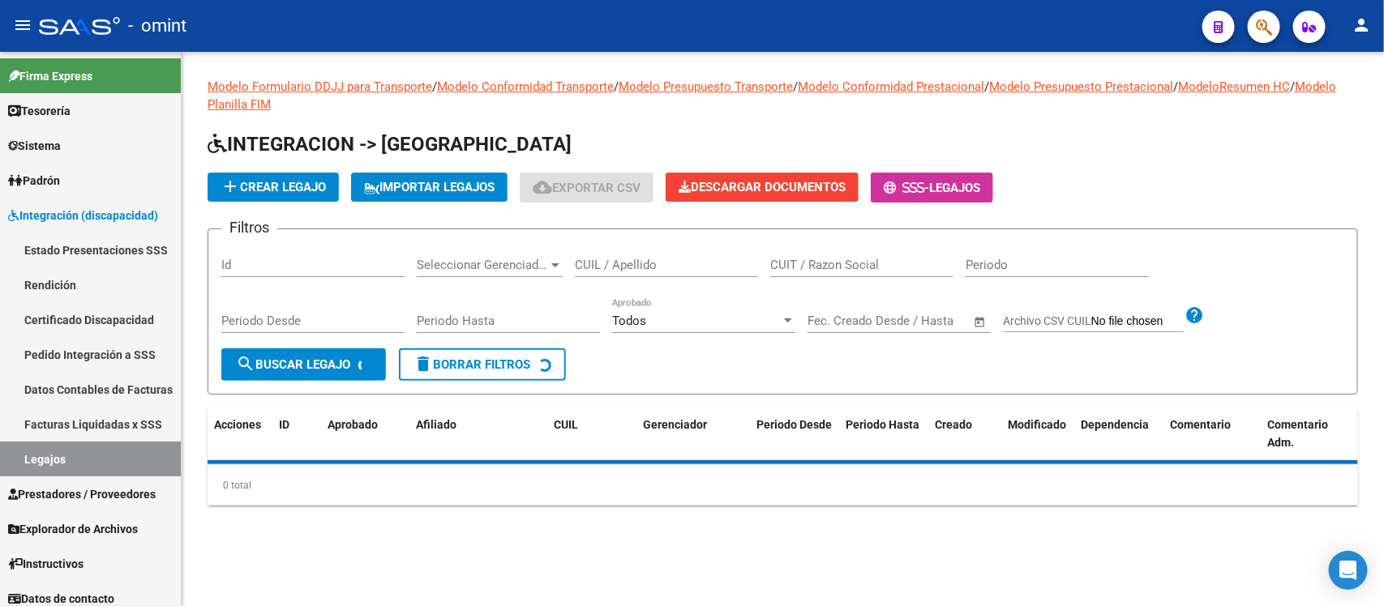
click at [666, 260] on input "CUIL / Apellido" at bounding box center [666, 265] width 183 height 15
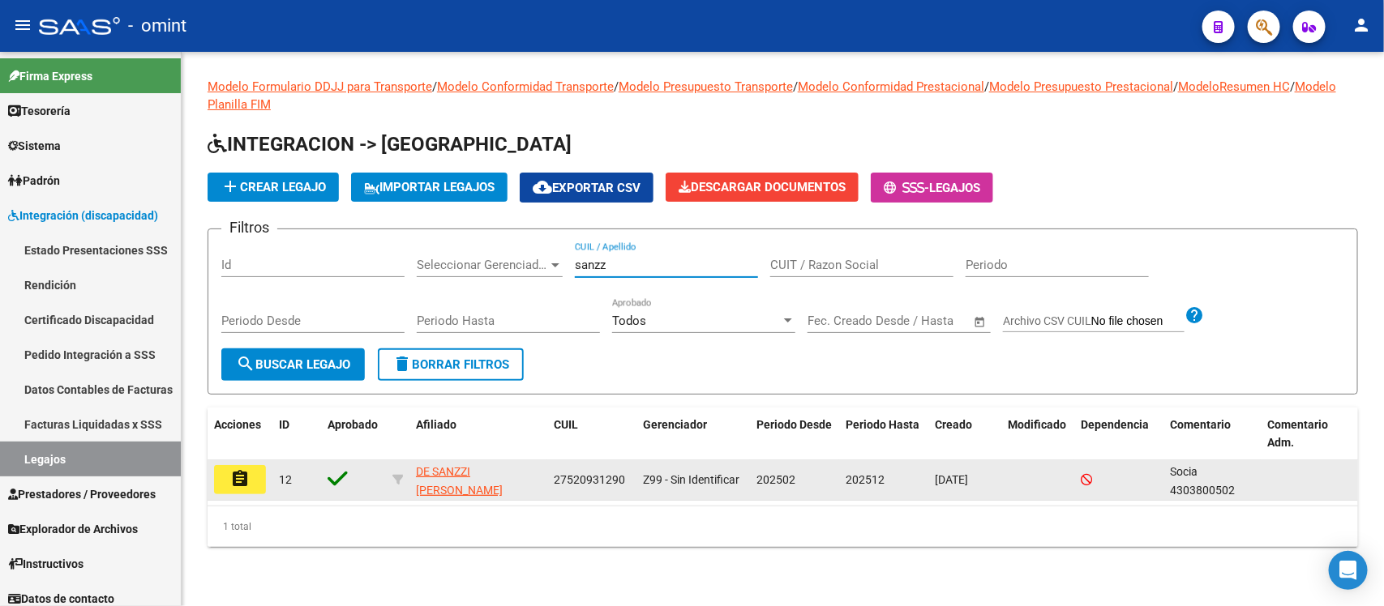
type input "sanzz"
click at [252, 480] on button "assignment" at bounding box center [240, 479] width 52 height 29
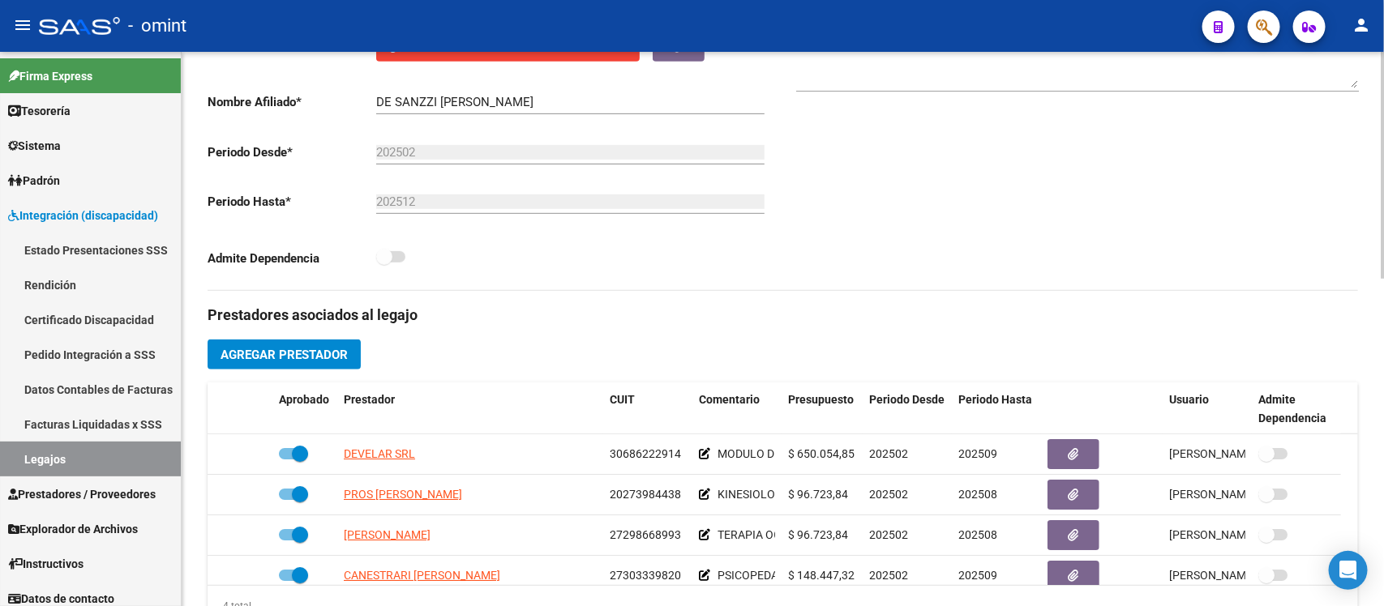
scroll to position [405, 0]
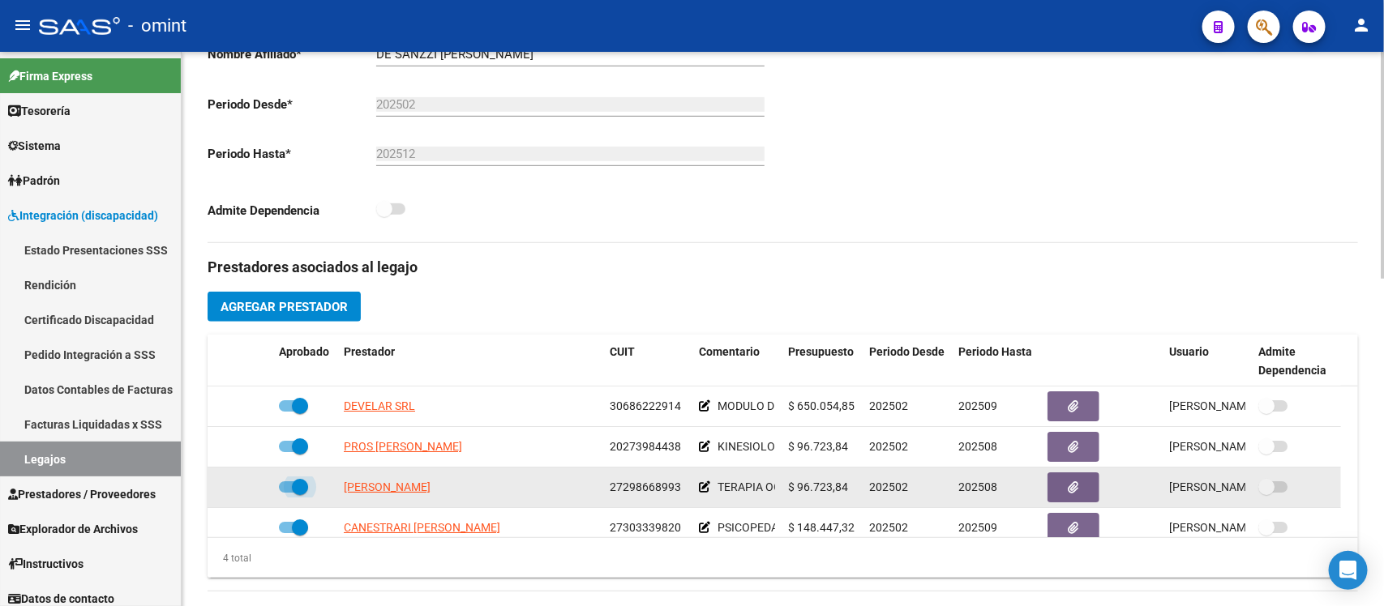
click at [302, 482] on span at bounding box center [300, 487] width 16 height 16
click at [287, 493] on input "checkbox" at bounding box center [286, 493] width 1 height 1
checkbox input "false"
click at [241, 489] on div at bounding box center [240, 487] width 52 height 19
click at [250, 485] on icon at bounding box center [248, 486] width 11 height 11
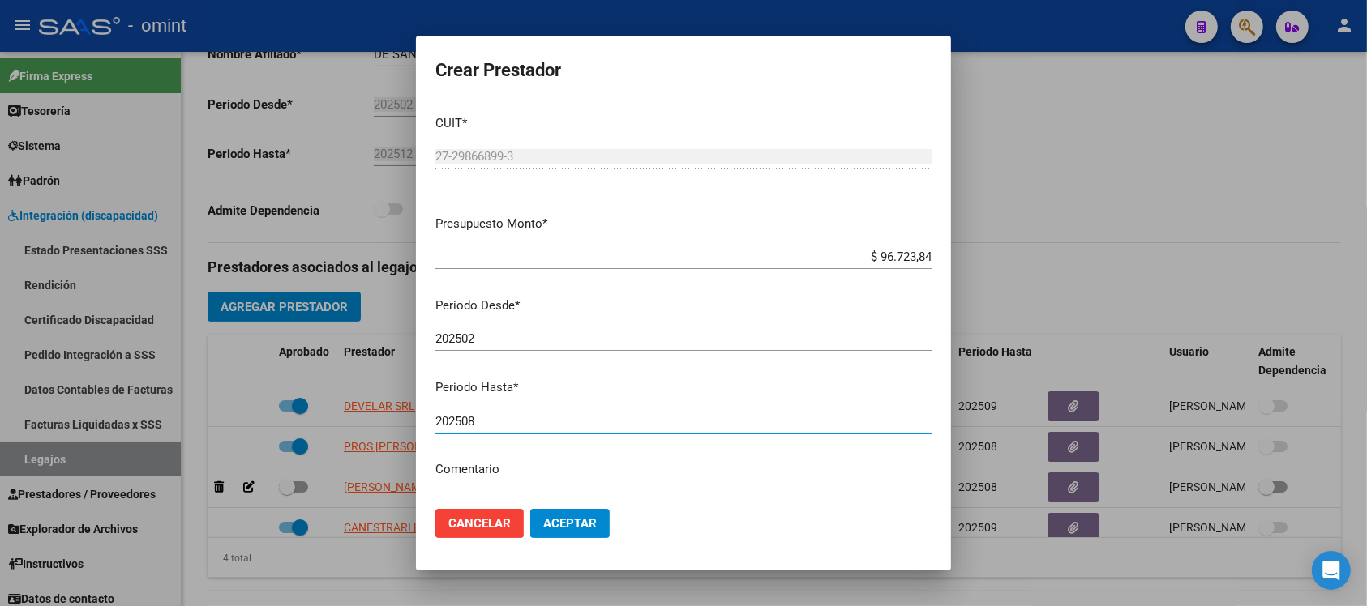
click at [533, 420] on input "202508" at bounding box center [683, 421] width 496 height 15
type input "202512"
click at [530, 509] on button "Aceptar" at bounding box center [569, 523] width 79 height 29
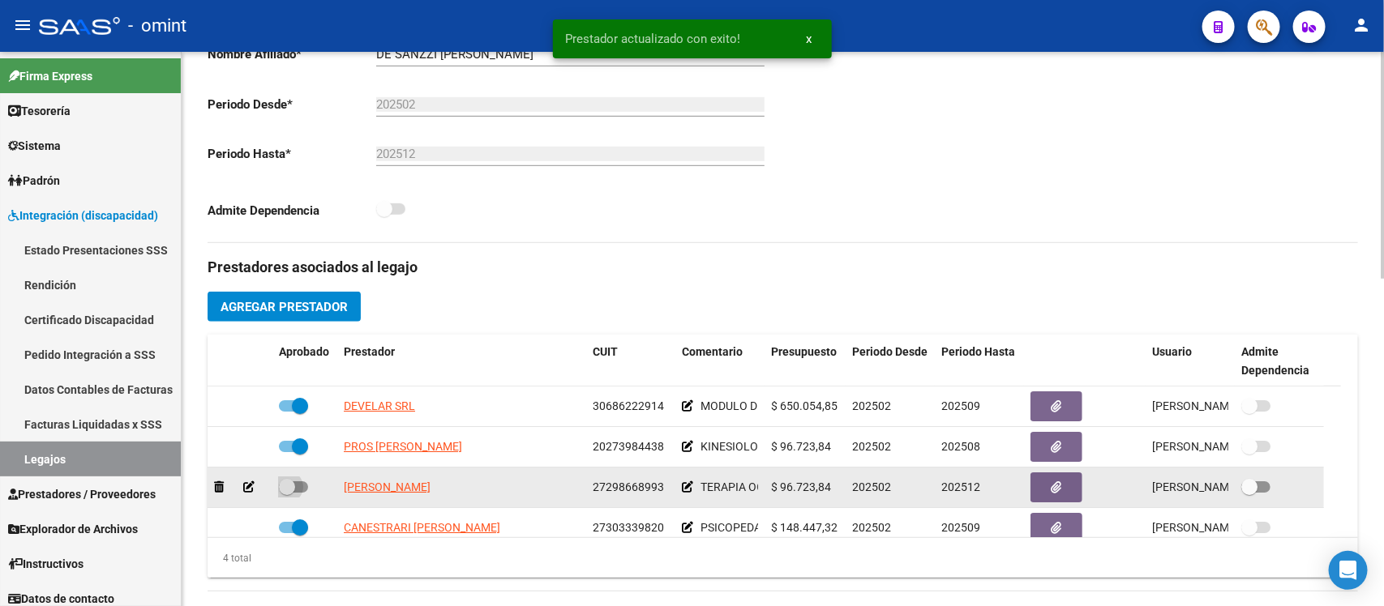
click at [280, 485] on span at bounding box center [287, 487] width 16 height 16
click at [286, 493] on input "checkbox" at bounding box center [286, 493] width 1 height 1
checkbox input "true"
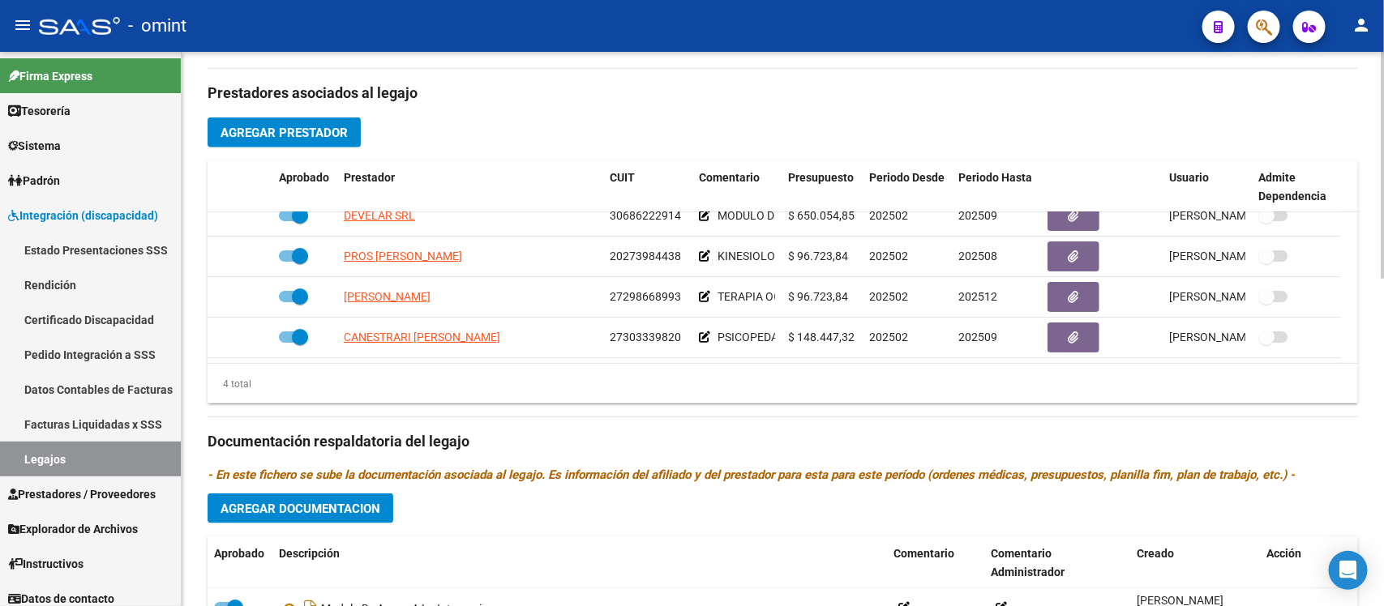
scroll to position [608, 0]
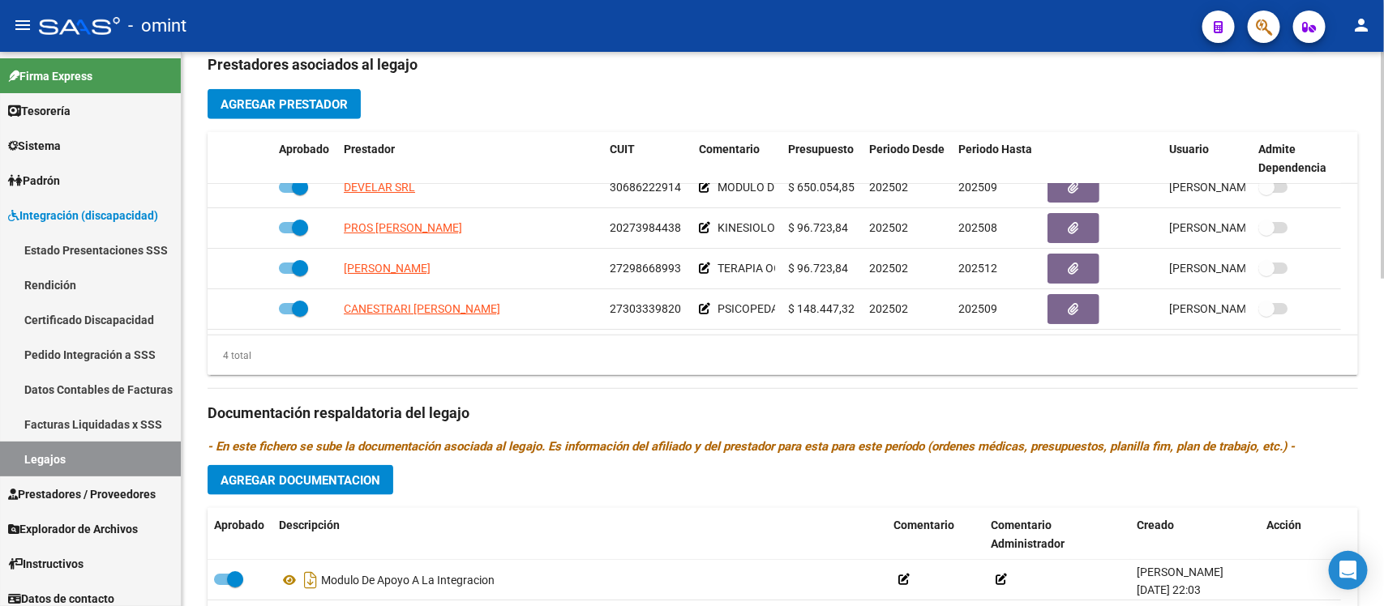
click at [354, 470] on button "Agregar Documentacion" at bounding box center [301, 480] width 186 height 30
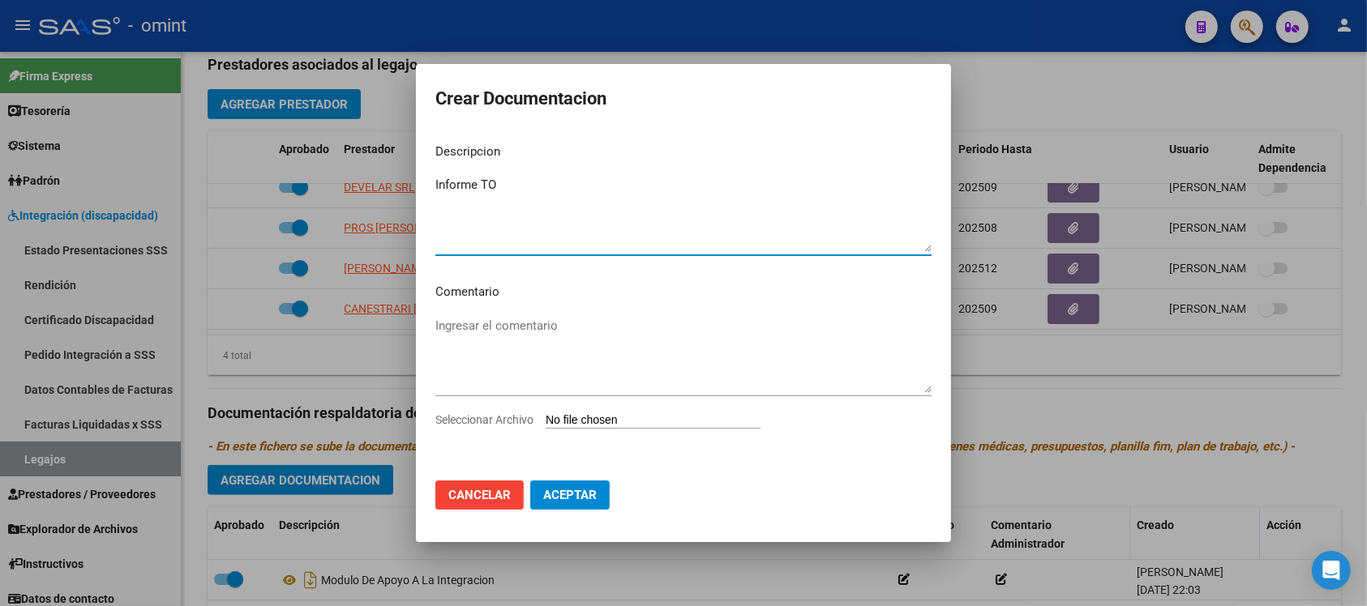
type textarea "Informe TO"
click at [598, 420] on input "Seleccionar Archivo" at bounding box center [653, 420] width 215 height 15
type input "C:\fakepath\4303800502_25073105040_form048 TO.pdf"
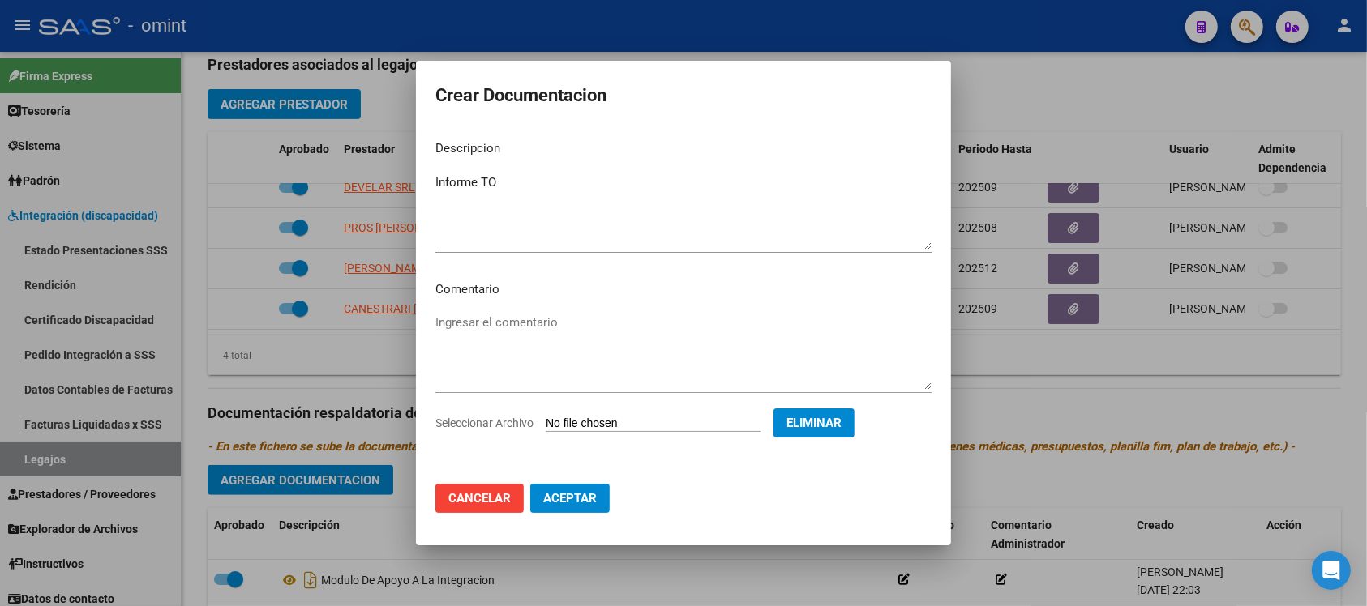
click at [568, 513] on mat-dialog-actions "Cancelar Aceptar" at bounding box center [683, 498] width 496 height 55
click at [570, 500] on span "Aceptar" at bounding box center [569, 498] width 53 height 15
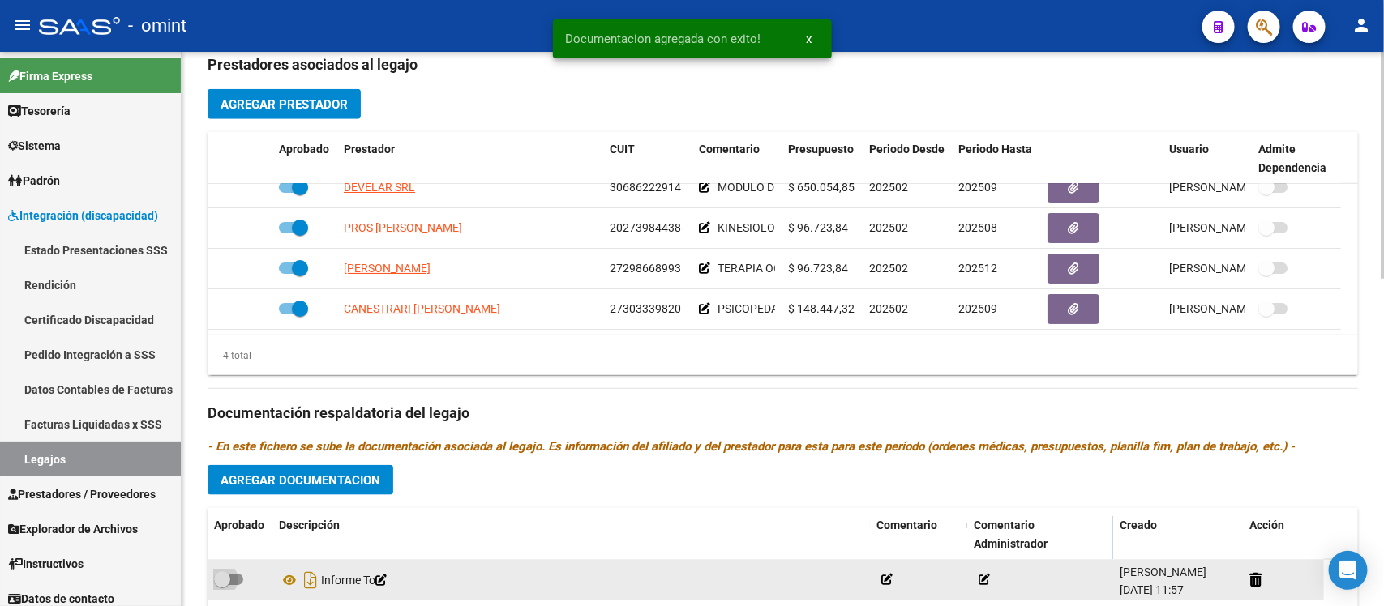
click at [223, 580] on span at bounding box center [222, 579] width 16 height 16
click at [222, 585] on input "checkbox" at bounding box center [221, 585] width 1 height 1
checkbox input "true"
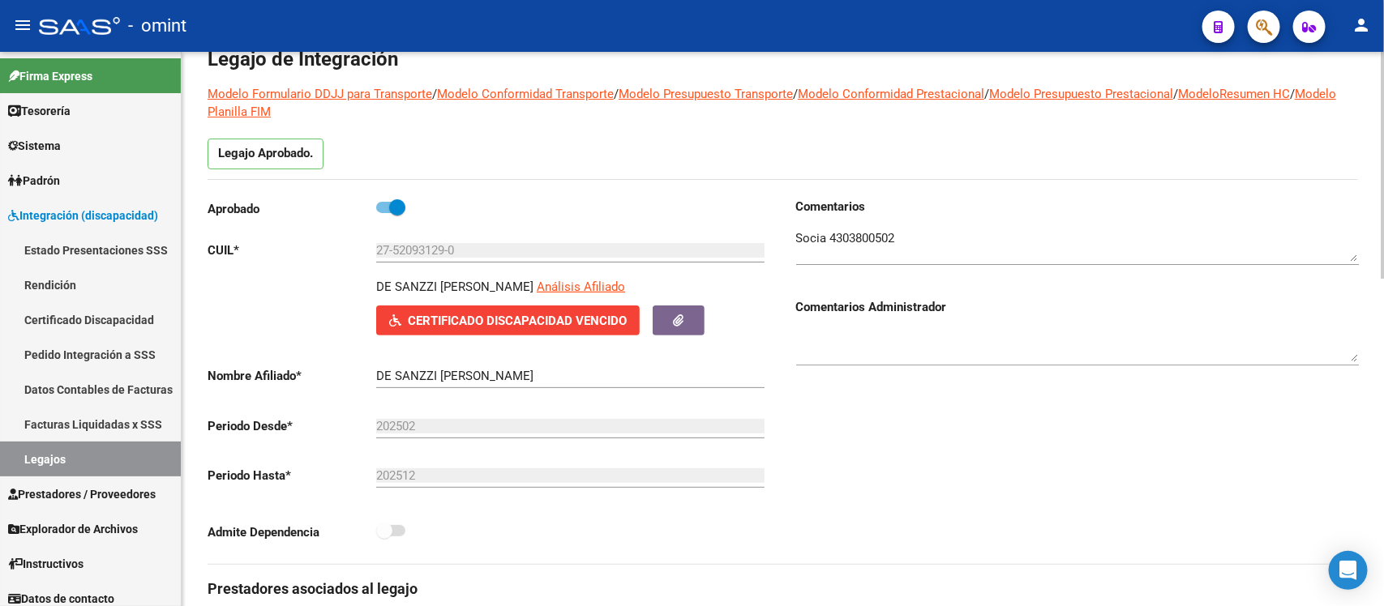
scroll to position [0, 0]
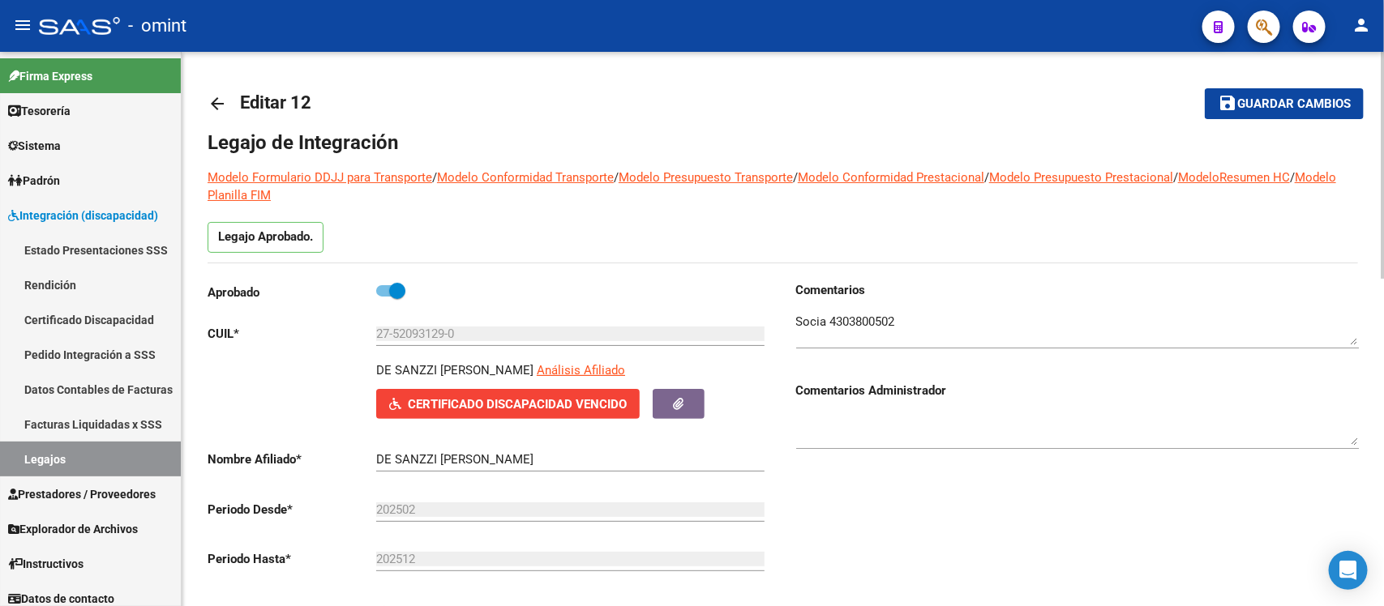
click at [209, 101] on mat-icon "arrow_back" at bounding box center [217, 103] width 19 height 19
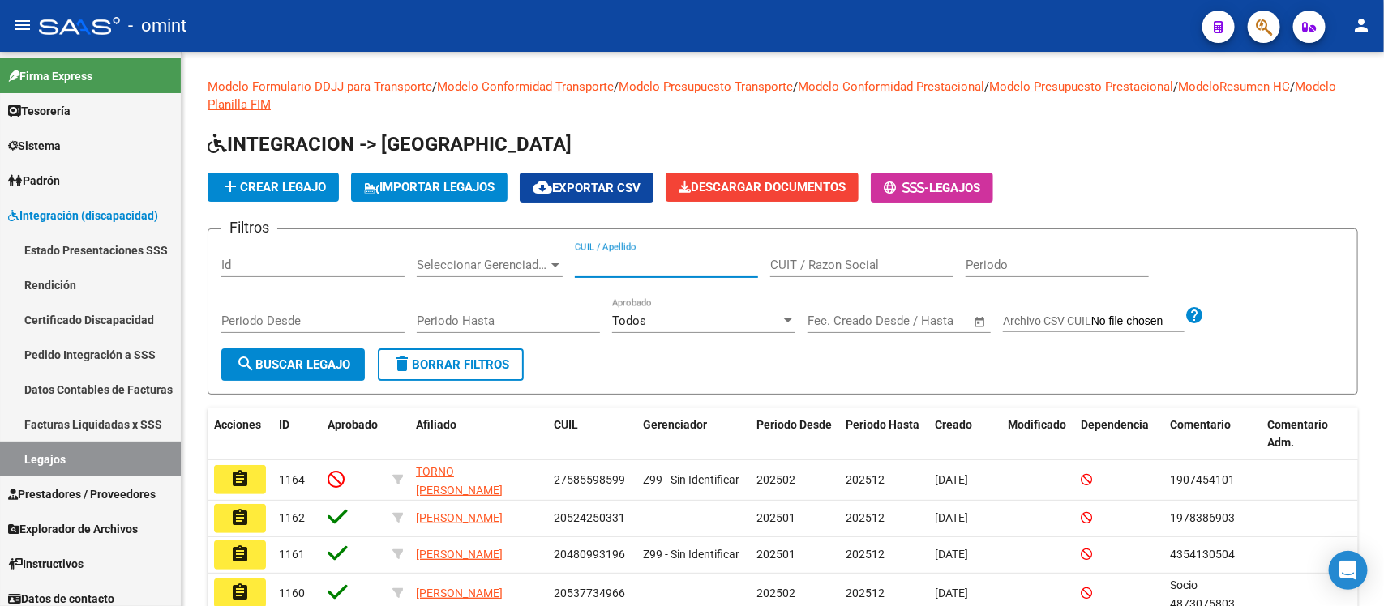
click at [646, 268] on input "CUIL / Apellido" at bounding box center [666, 265] width 183 height 15
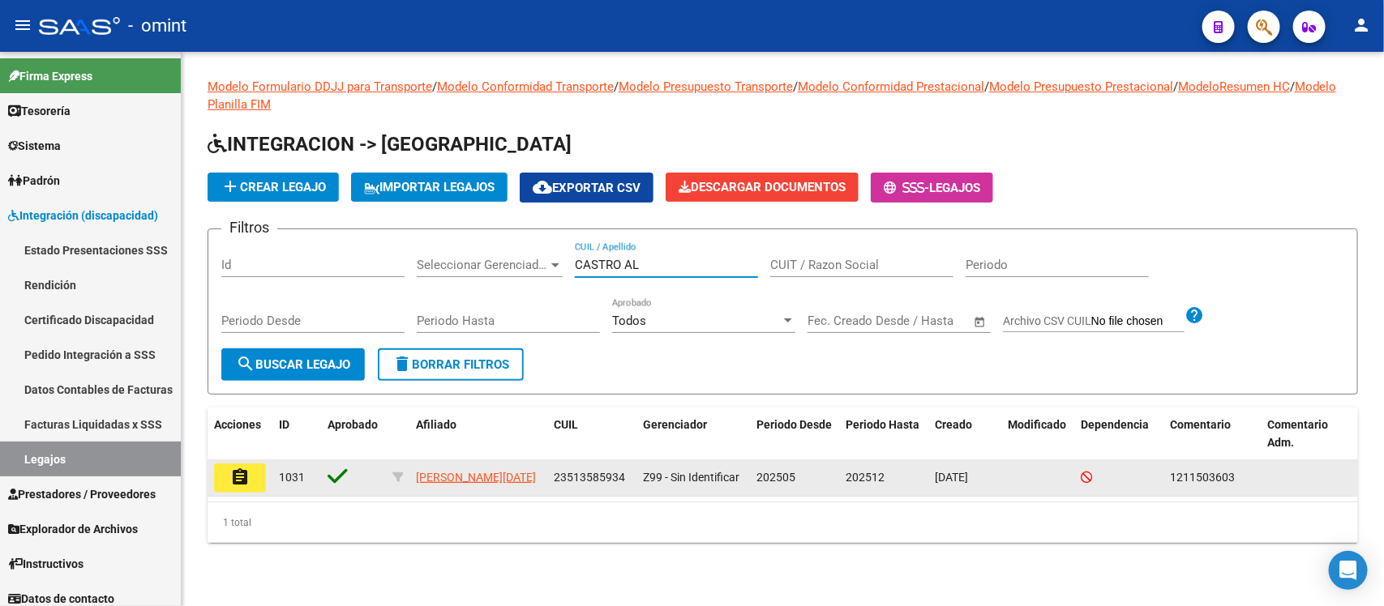
type input "CASTRO AL"
click at [240, 473] on mat-icon "assignment" at bounding box center [239, 477] width 19 height 19
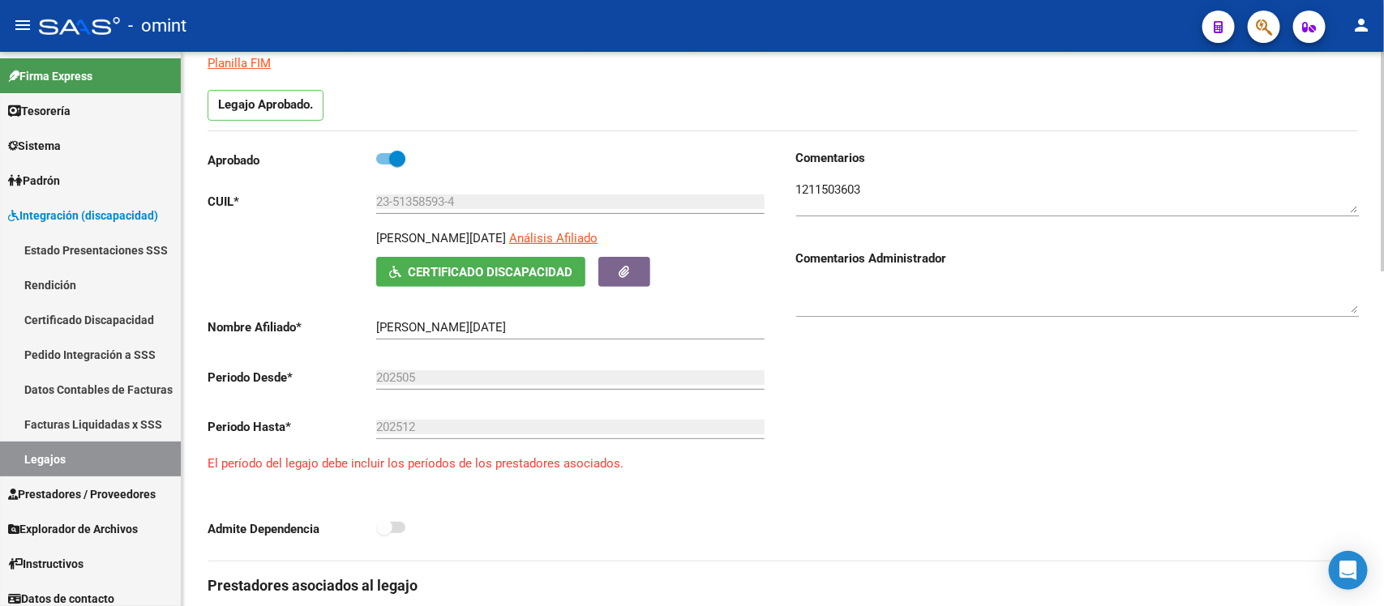
scroll to position [405, 0]
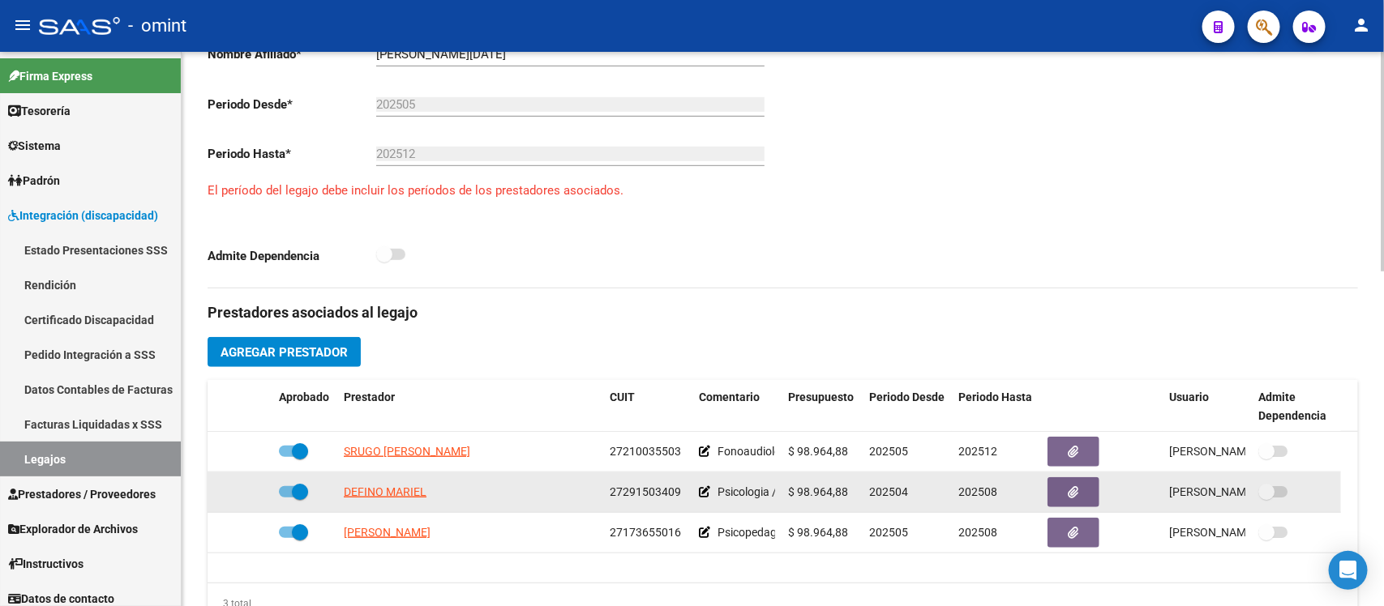
click at [293, 497] on span at bounding box center [300, 492] width 16 height 16
click at [287, 498] on input "checkbox" at bounding box center [286, 498] width 1 height 1
checkbox input "false"
click at [239, 494] on div at bounding box center [240, 492] width 52 height 19
click at [249, 494] on icon at bounding box center [248, 491] width 11 height 11
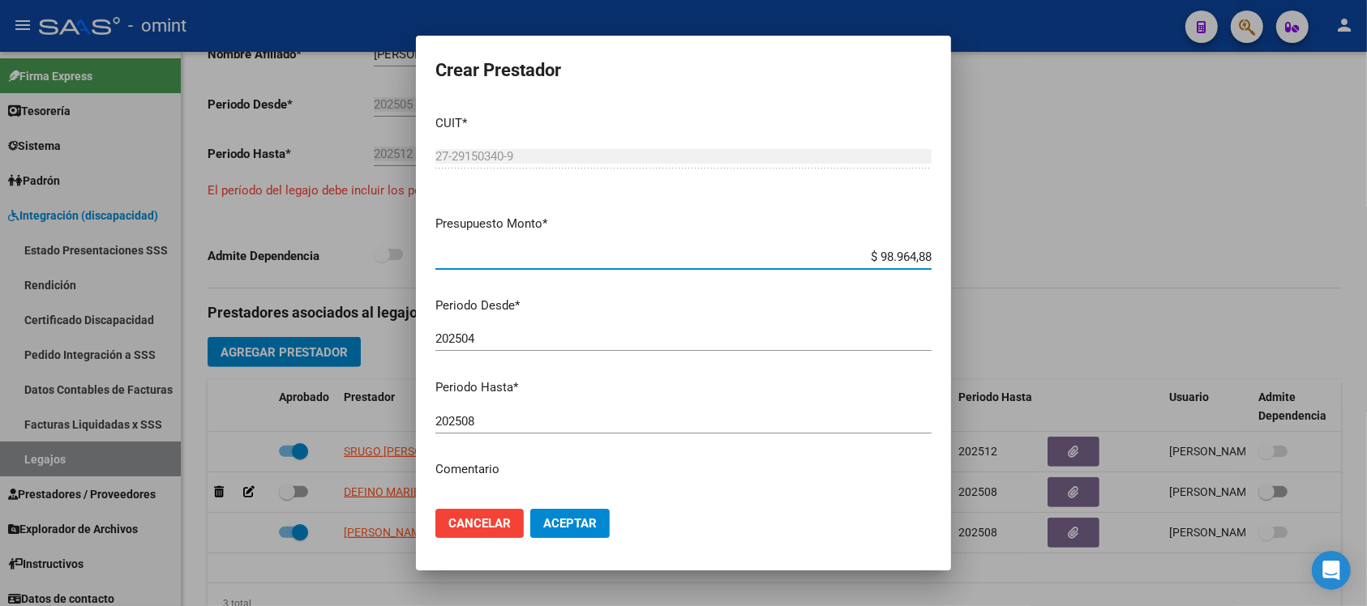
click at [508, 414] on input "202508" at bounding box center [683, 421] width 496 height 15
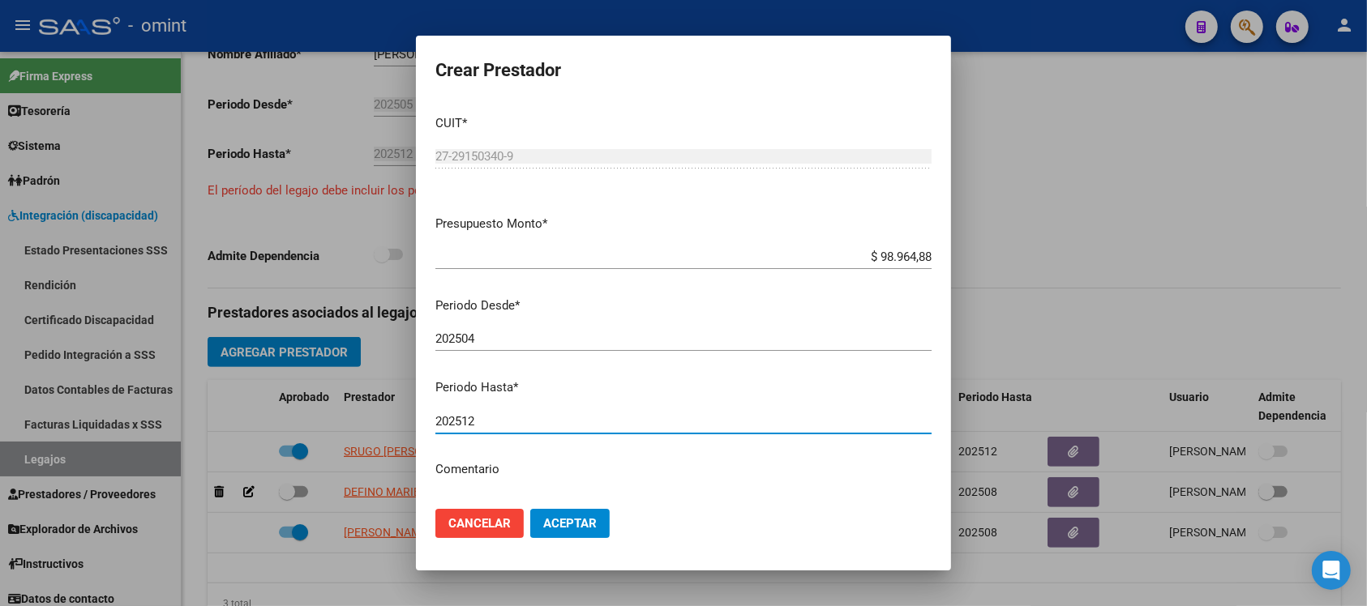
type input "202512"
click at [530, 509] on button "Aceptar" at bounding box center [569, 523] width 79 height 29
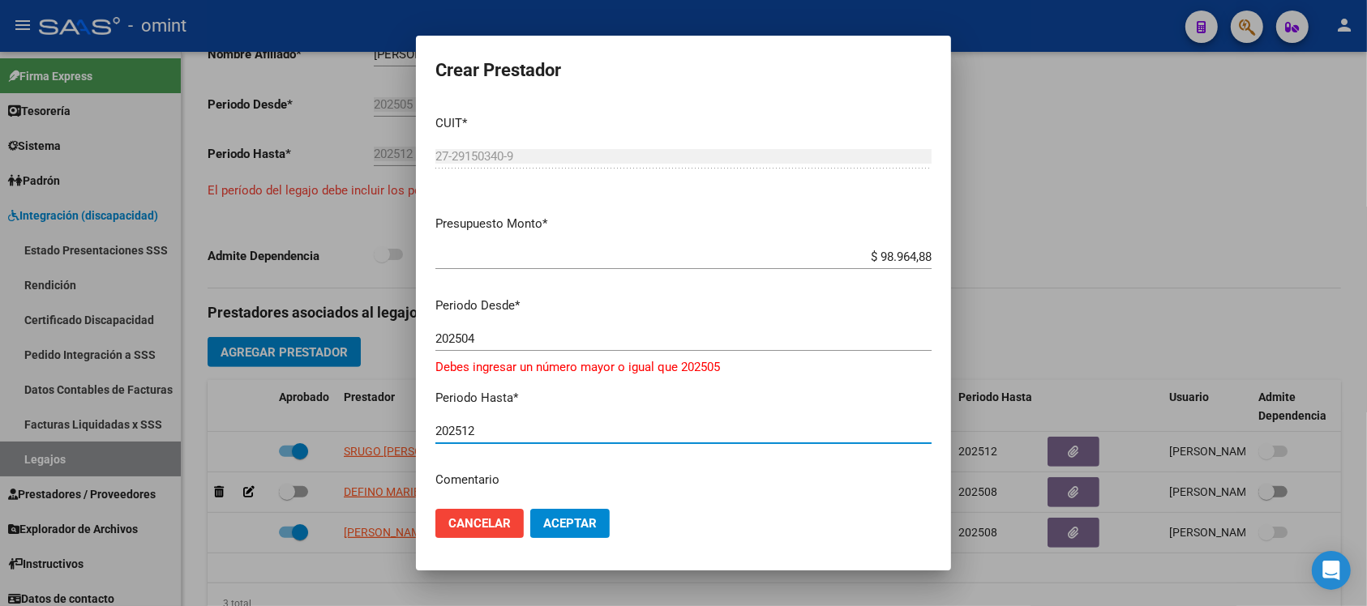
click at [530, 509] on button "Aceptar" at bounding box center [569, 523] width 79 height 29
click at [488, 516] on span "Cancelar" at bounding box center [479, 523] width 62 height 15
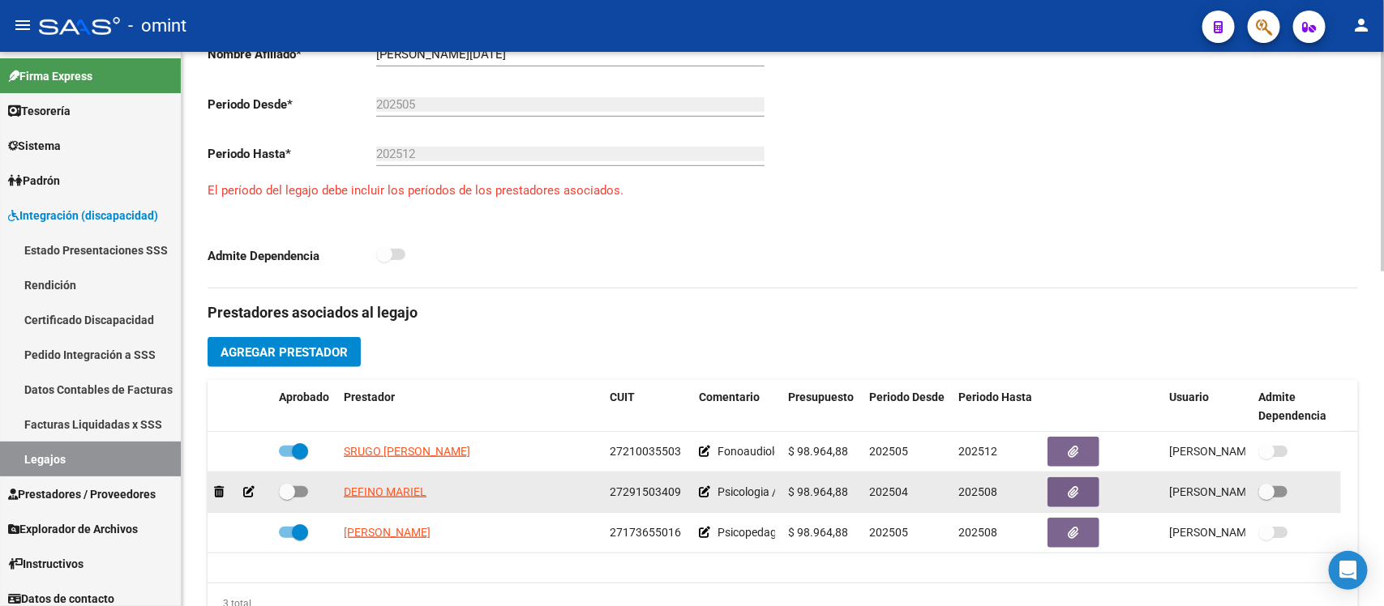
click at [246, 494] on icon at bounding box center [248, 491] width 11 height 11
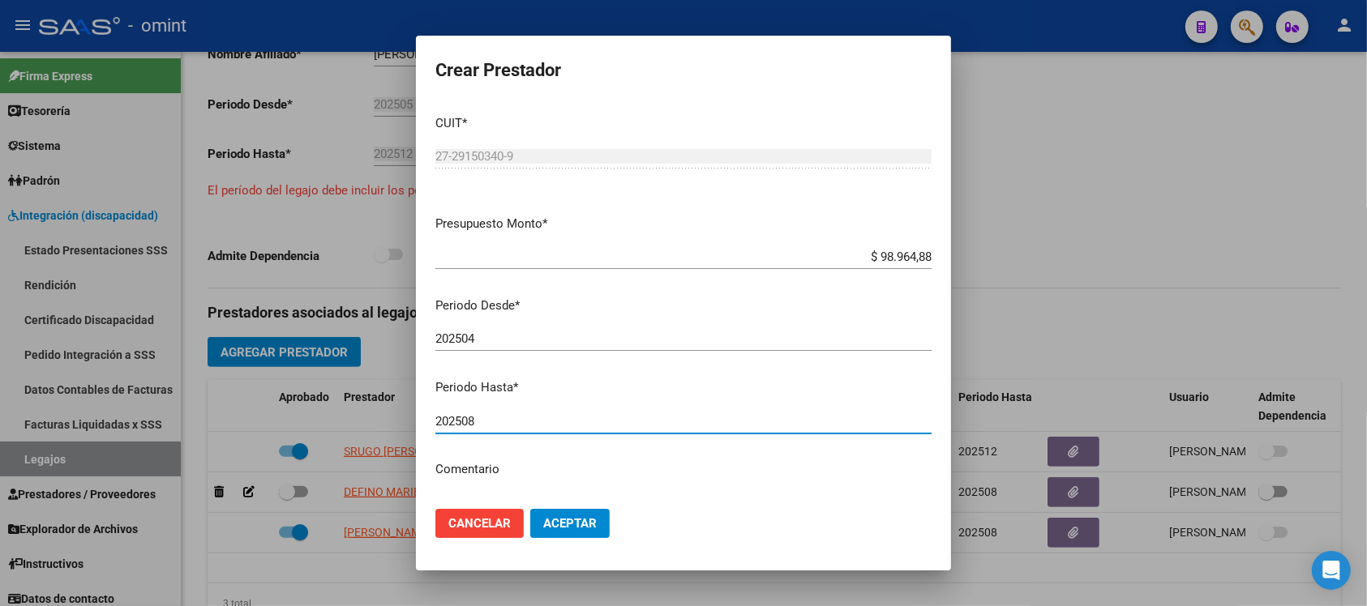
click at [528, 414] on input "202508" at bounding box center [683, 421] width 496 height 15
type input "202512"
click at [530, 509] on button "Aceptar" at bounding box center [569, 523] width 79 height 29
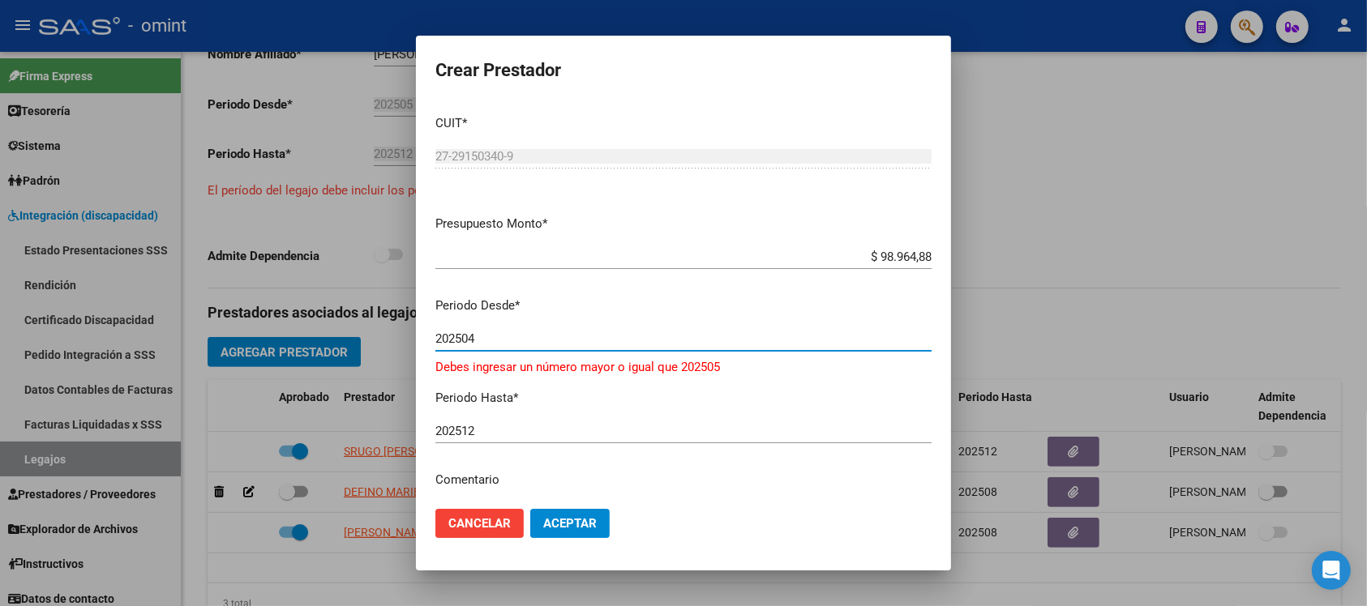
click at [467, 340] on input "202504" at bounding box center [683, 339] width 496 height 15
click at [563, 332] on input "202504" at bounding box center [683, 339] width 496 height 15
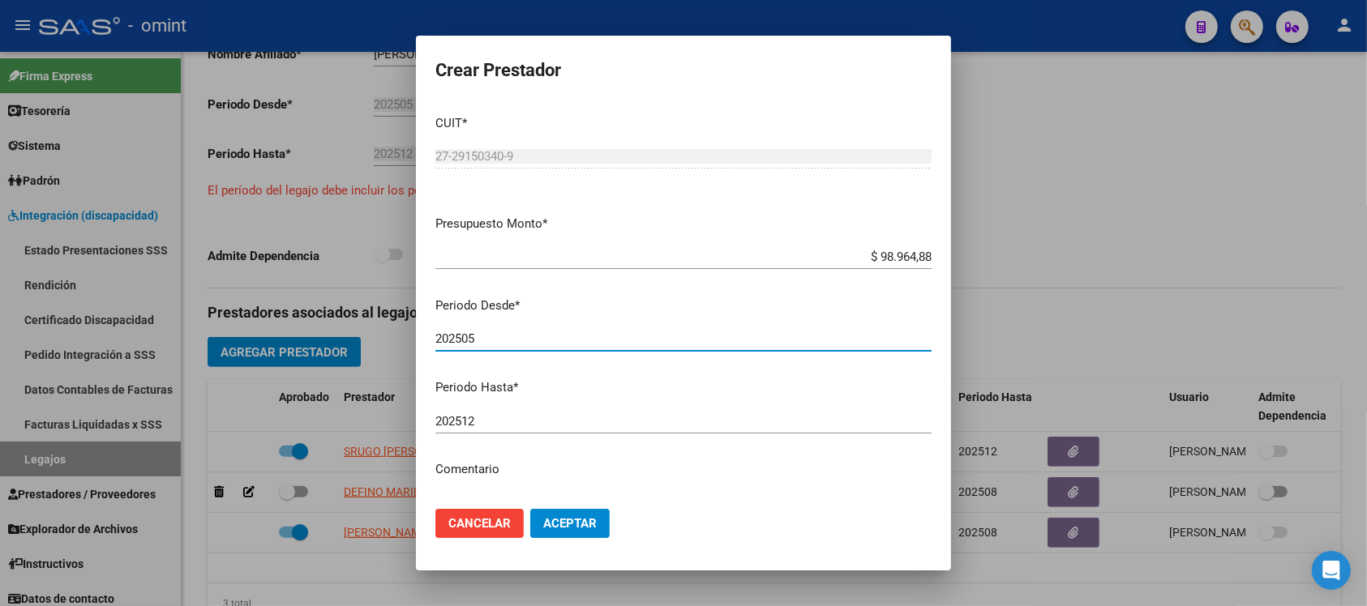
type input "202505"
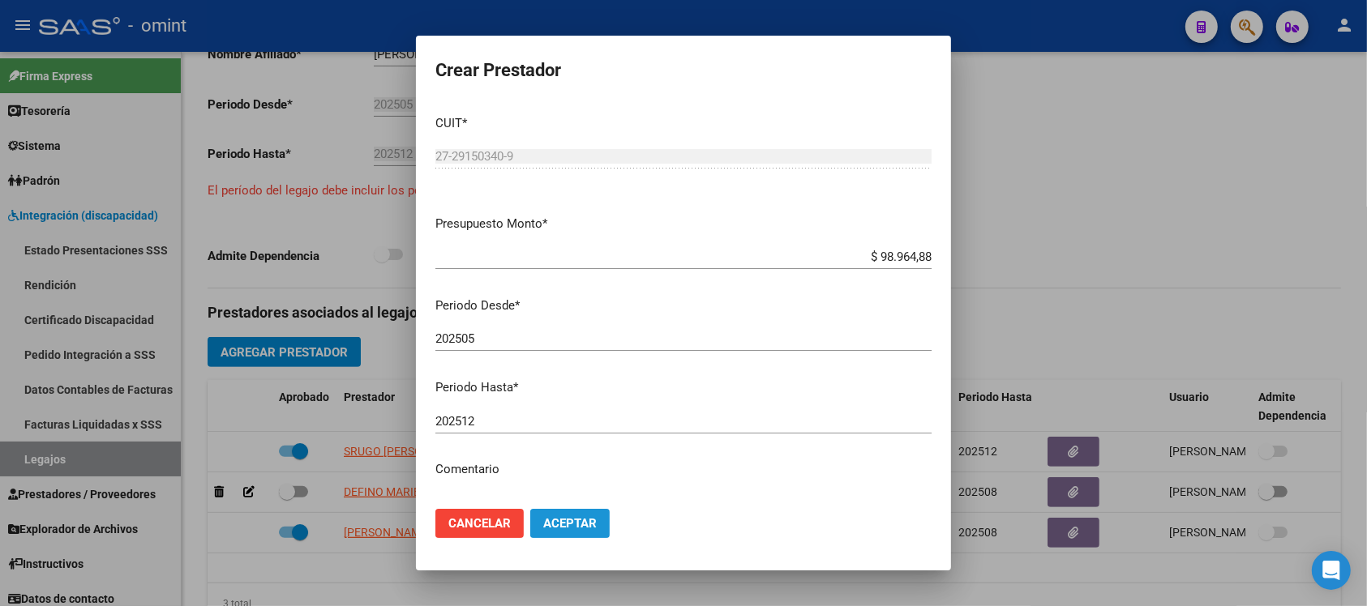
click at [589, 515] on button "Aceptar" at bounding box center [569, 523] width 79 height 29
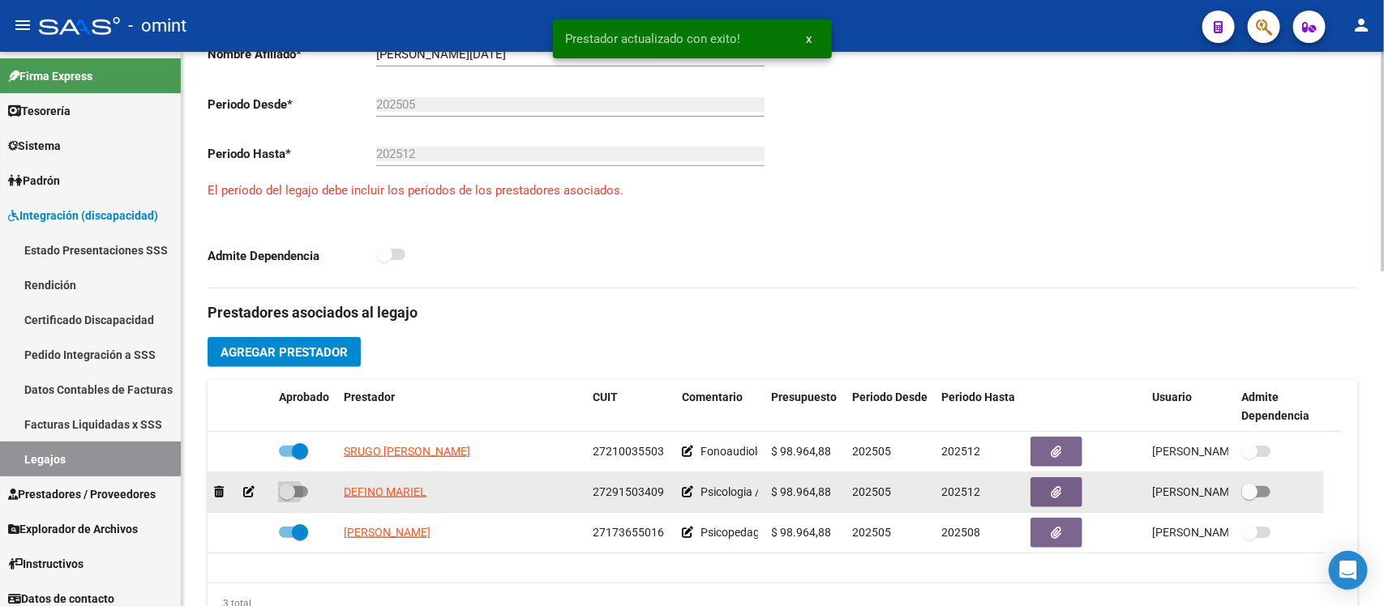
click at [290, 495] on span at bounding box center [287, 492] width 16 height 16
click at [287, 498] on input "checkbox" at bounding box center [286, 498] width 1 height 1
checkbox input "true"
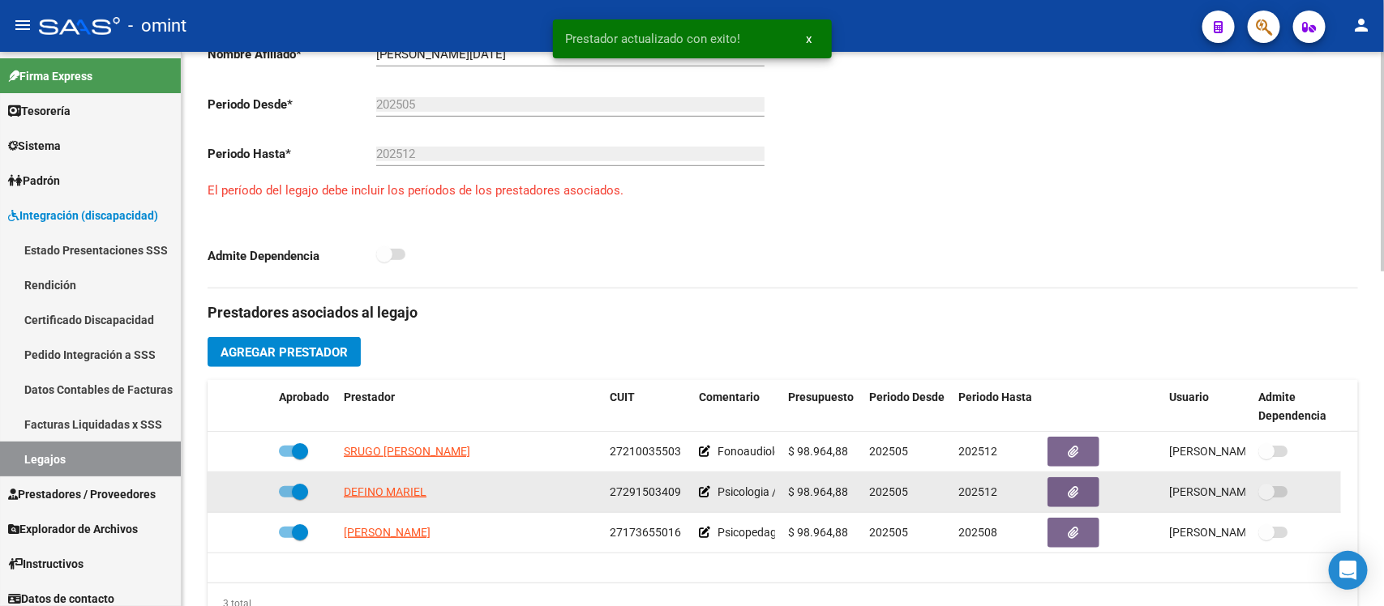
click at [246, 488] on datatable-body-cell at bounding box center [240, 493] width 65 height 40
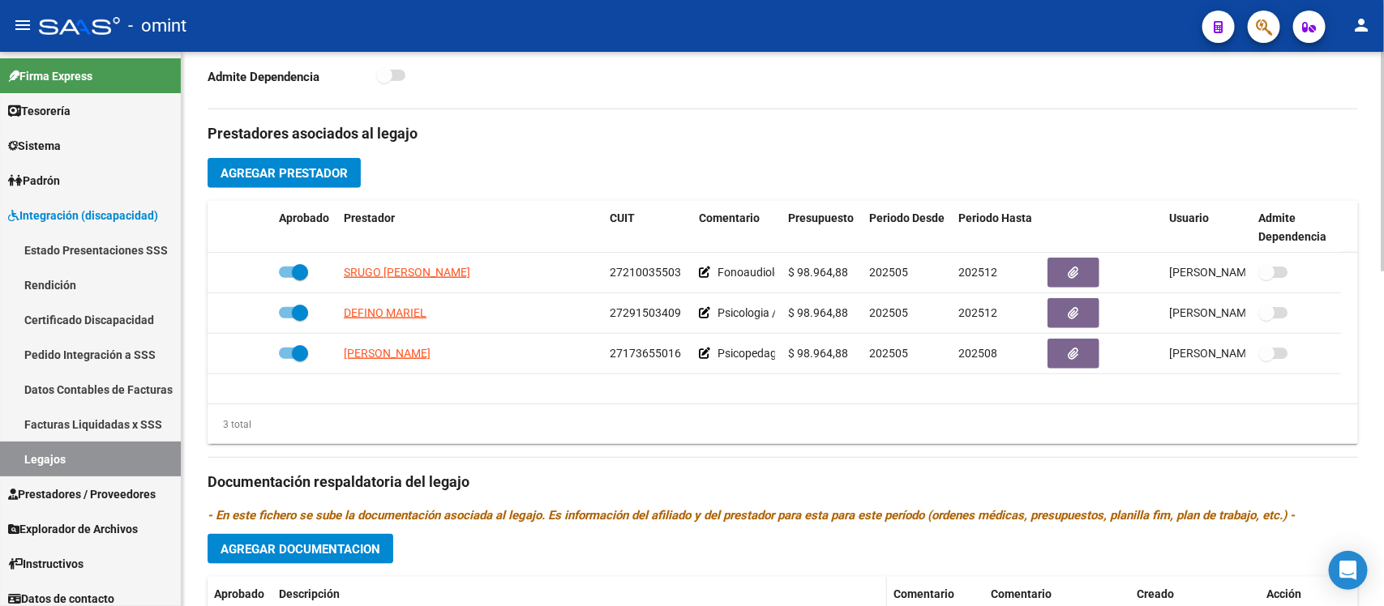
scroll to position [709, 0]
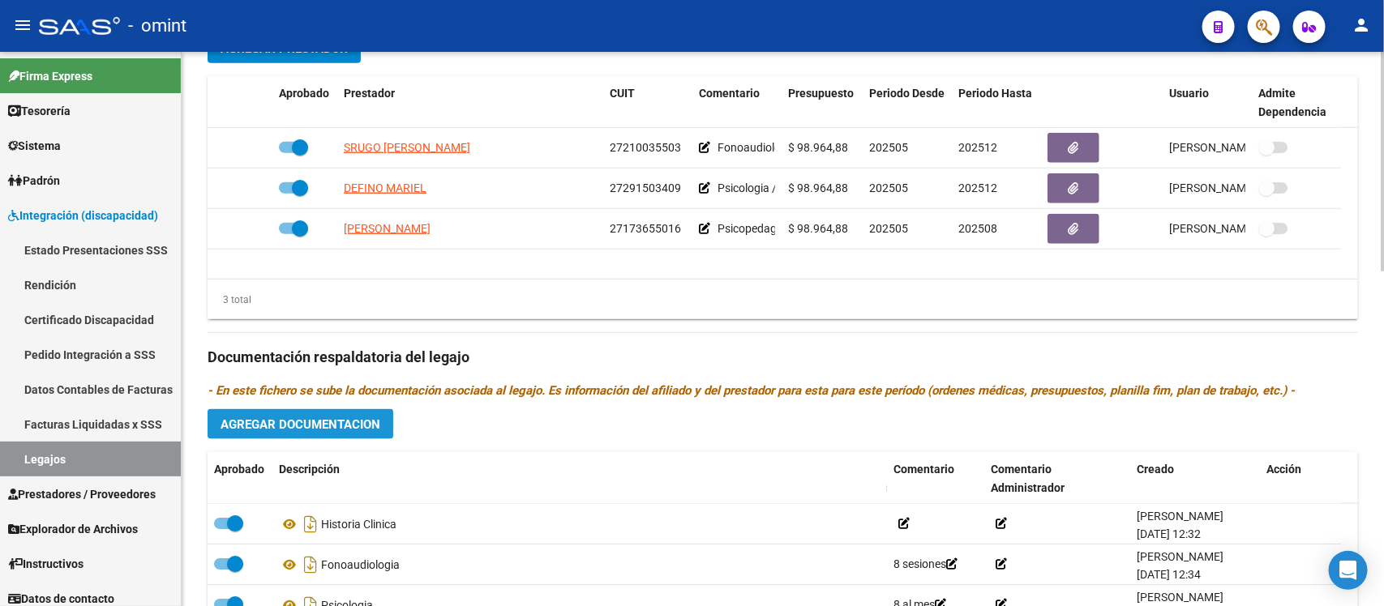
click at [324, 418] on span "Agregar Documentacion" at bounding box center [300, 424] width 160 height 15
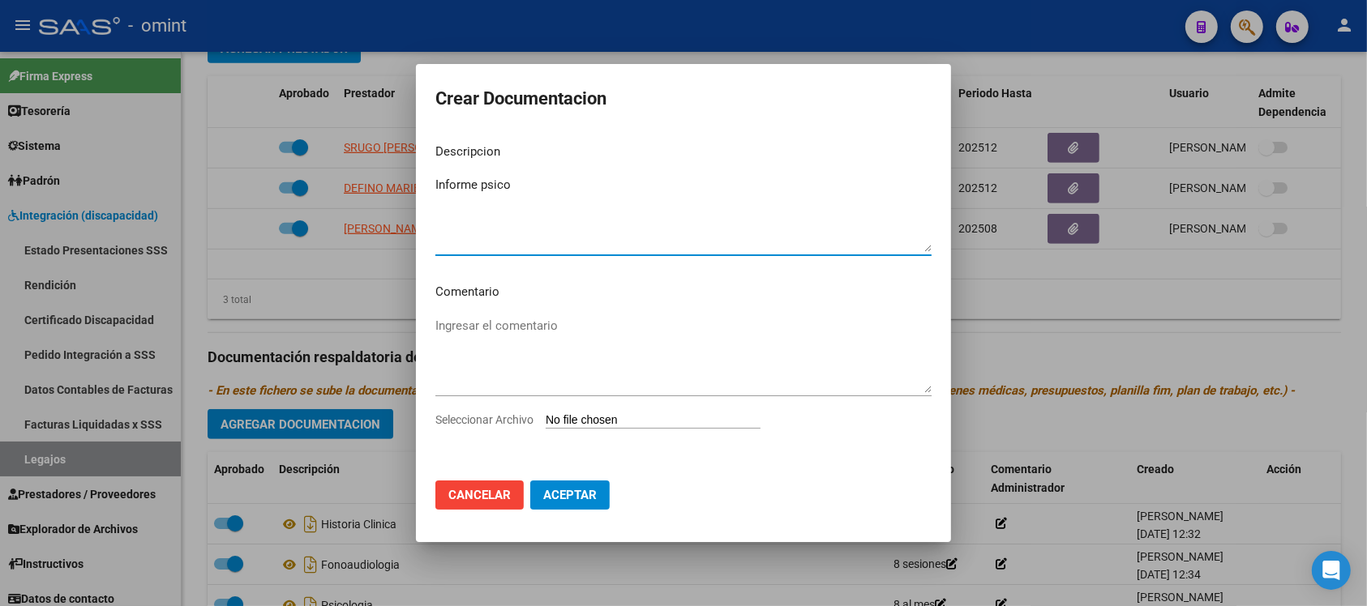
type textarea "Informe psico"
click at [632, 422] on input "Seleccionar Archivo" at bounding box center [653, 420] width 215 height 15
type input "C:\fakepath\1211503603_25073009220_form048.pdf"
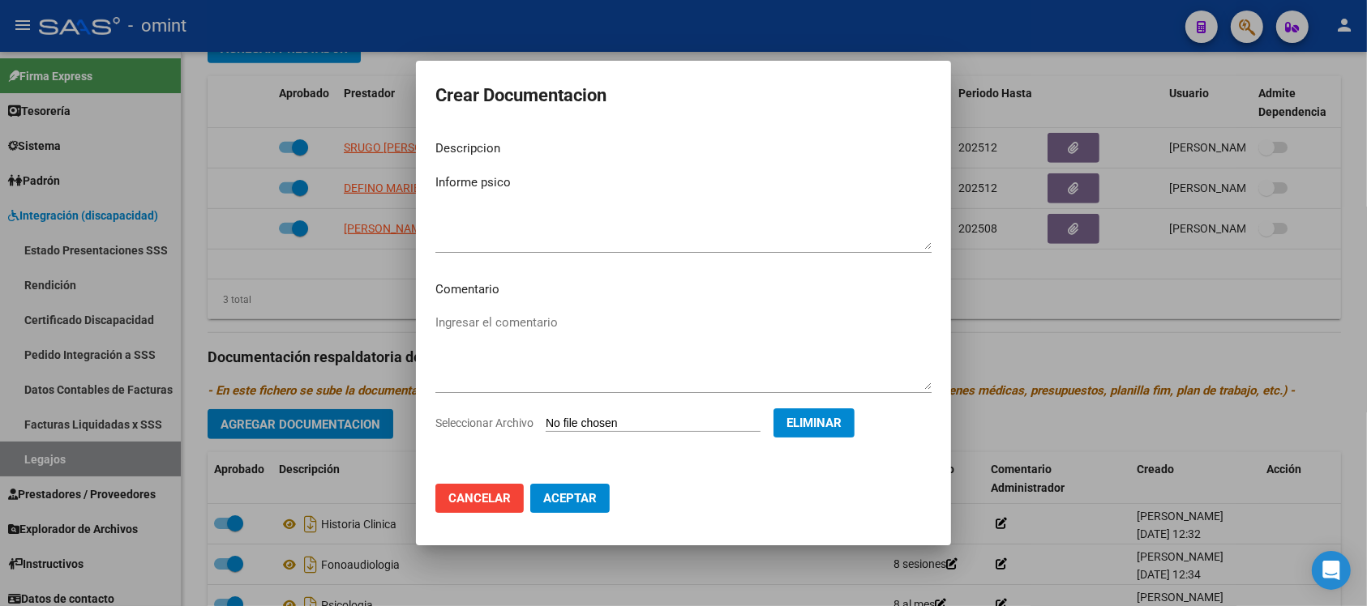
click at [586, 515] on mat-dialog-actions "Cancelar Aceptar" at bounding box center [683, 498] width 496 height 55
click at [575, 488] on button "Aceptar" at bounding box center [569, 498] width 79 height 29
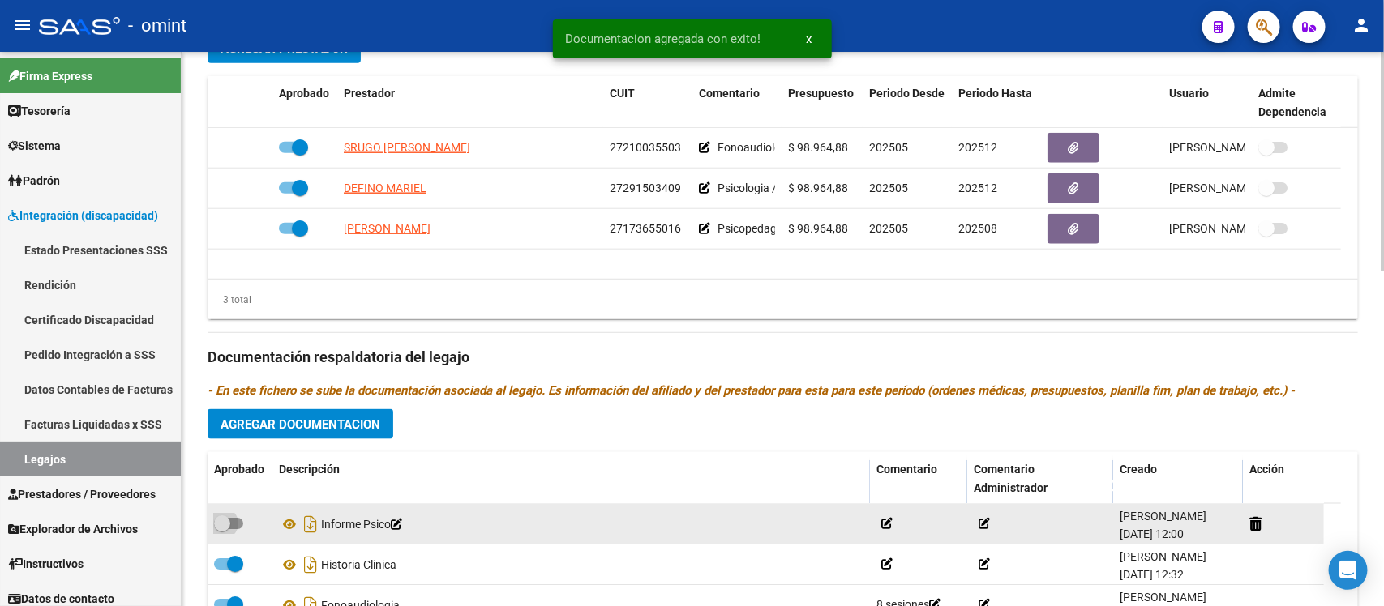
click at [220, 519] on span at bounding box center [222, 524] width 16 height 16
click at [221, 529] on input "checkbox" at bounding box center [221, 529] width 1 height 1
checkbox input "true"
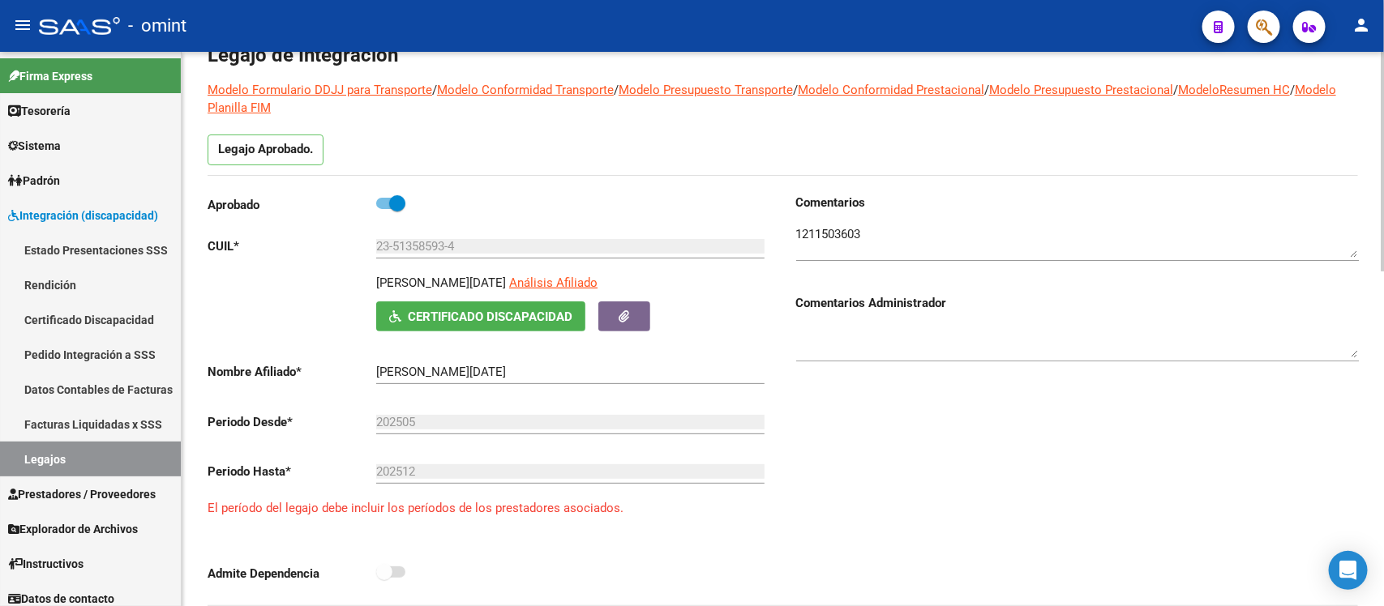
scroll to position [0, 0]
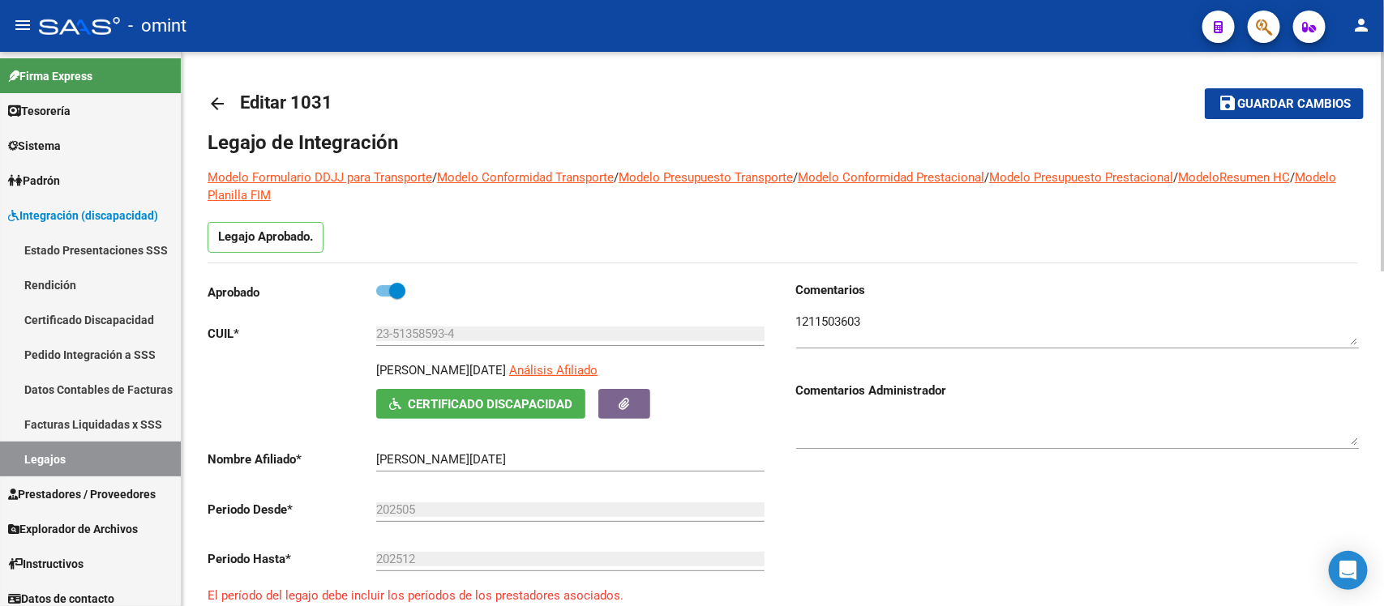
click at [227, 104] on link "arrow_back" at bounding box center [224, 103] width 32 height 38
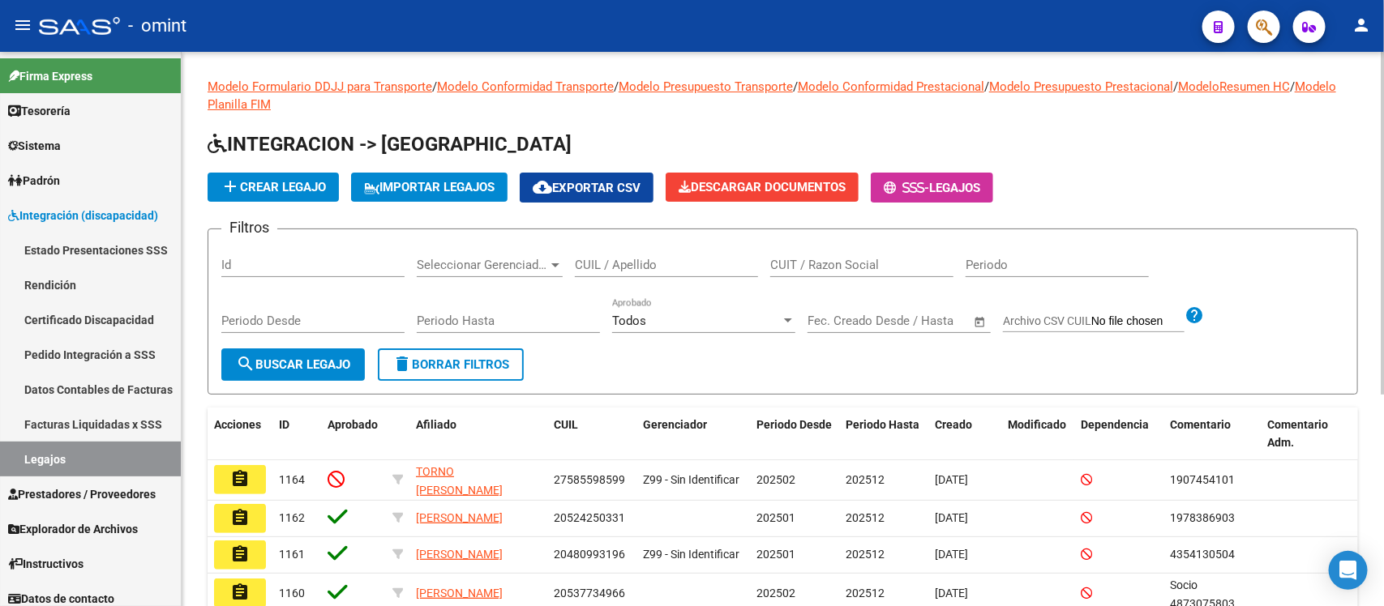
click at [665, 249] on div "CUIL / Apellido" at bounding box center [666, 259] width 183 height 35
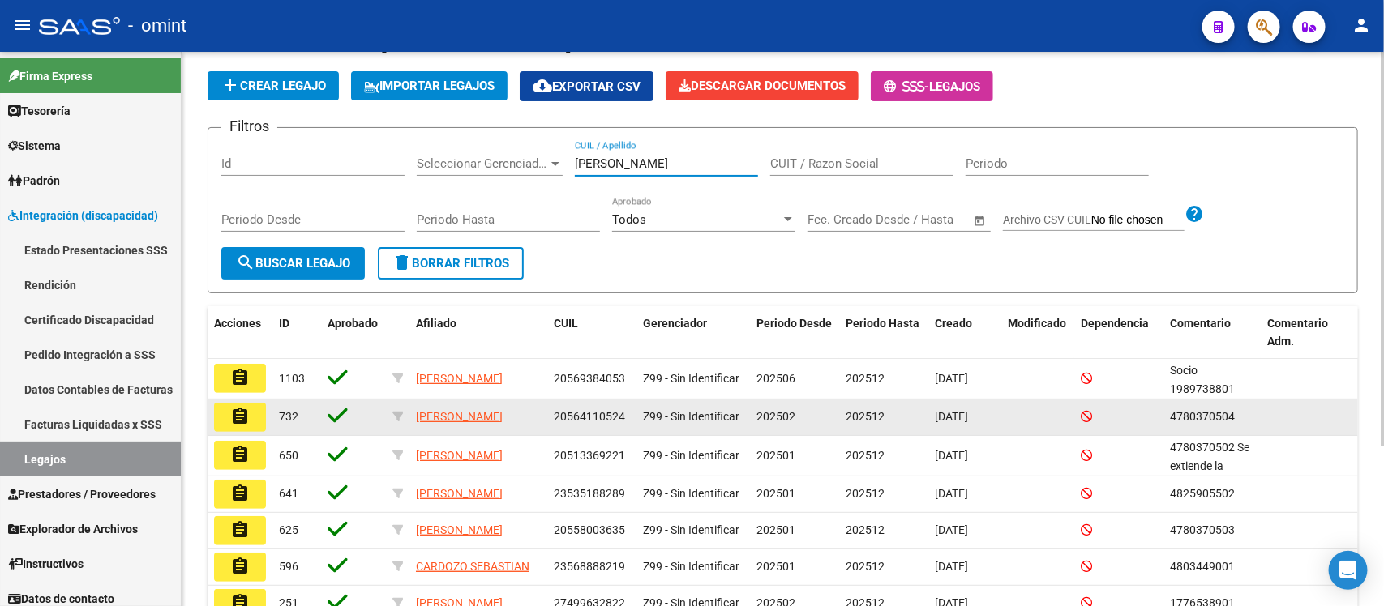
scroll to position [203, 0]
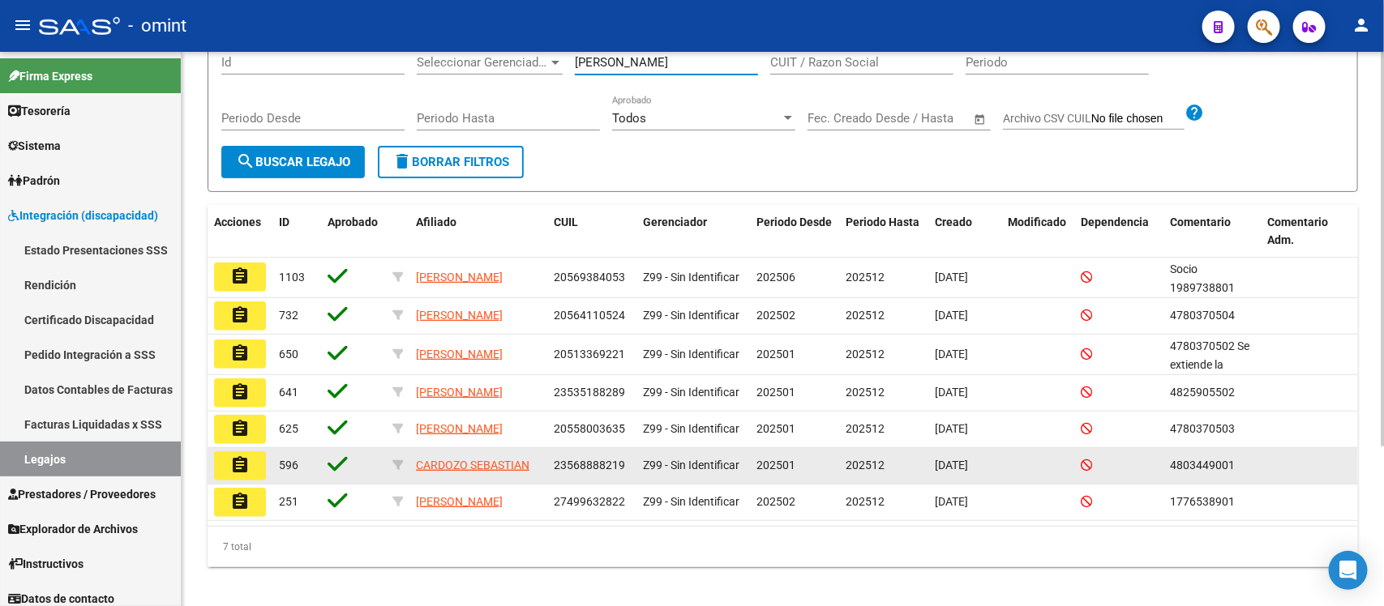
type input "cardozo"
click at [231, 475] on mat-icon "assignment" at bounding box center [239, 465] width 19 height 19
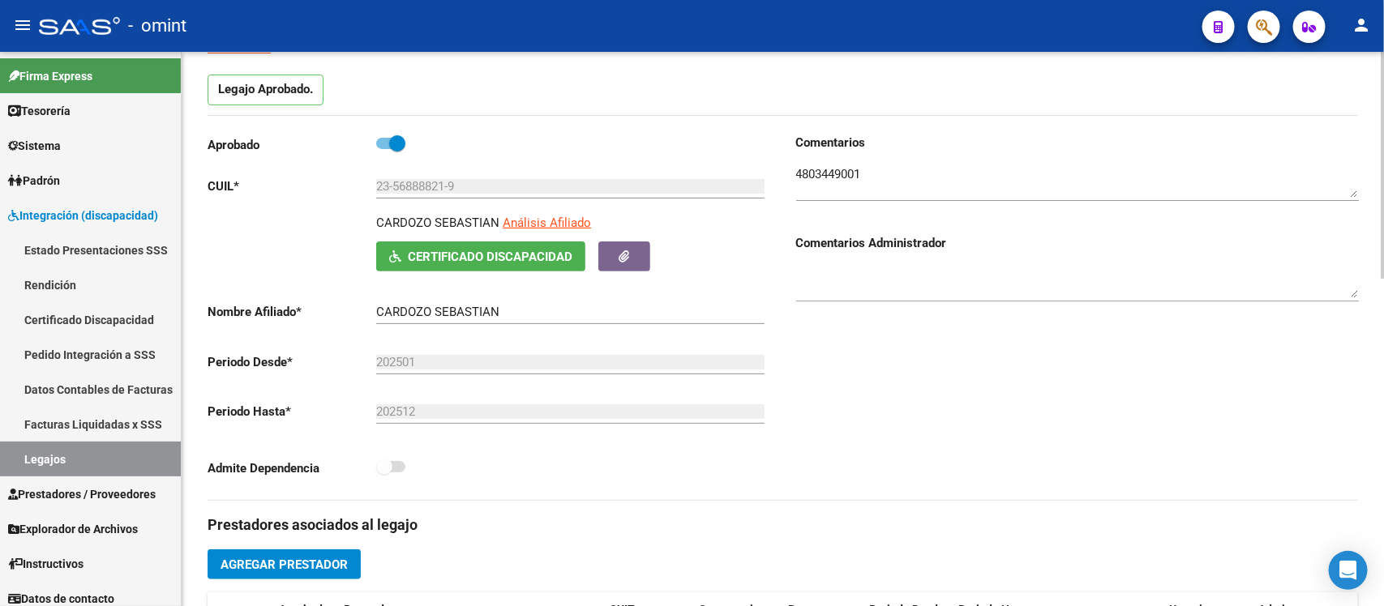
scroll to position [405, 0]
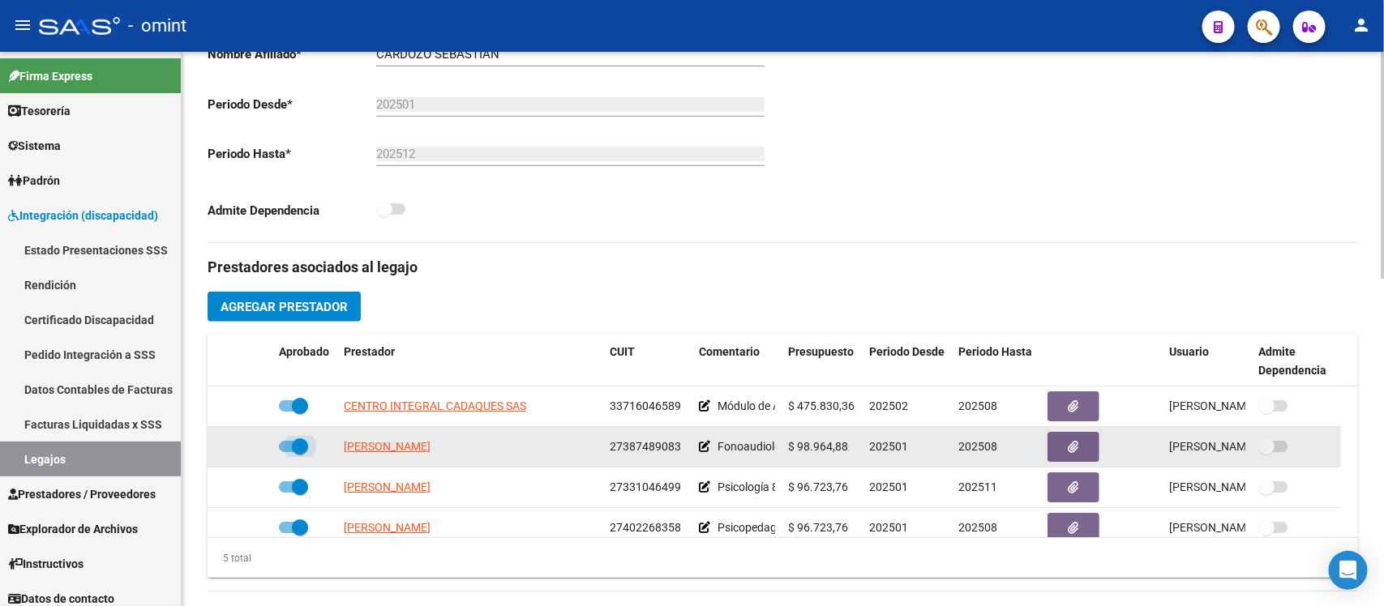
click at [296, 454] on span at bounding box center [300, 447] width 16 height 16
click at [287, 453] on input "checkbox" at bounding box center [286, 452] width 1 height 1
checkbox input "false"
click at [240, 446] on div at bounding box center [240, 447] width 52 height 19
click at [249, 446] on icon at bounding box center [248, 446] width 11 height 11
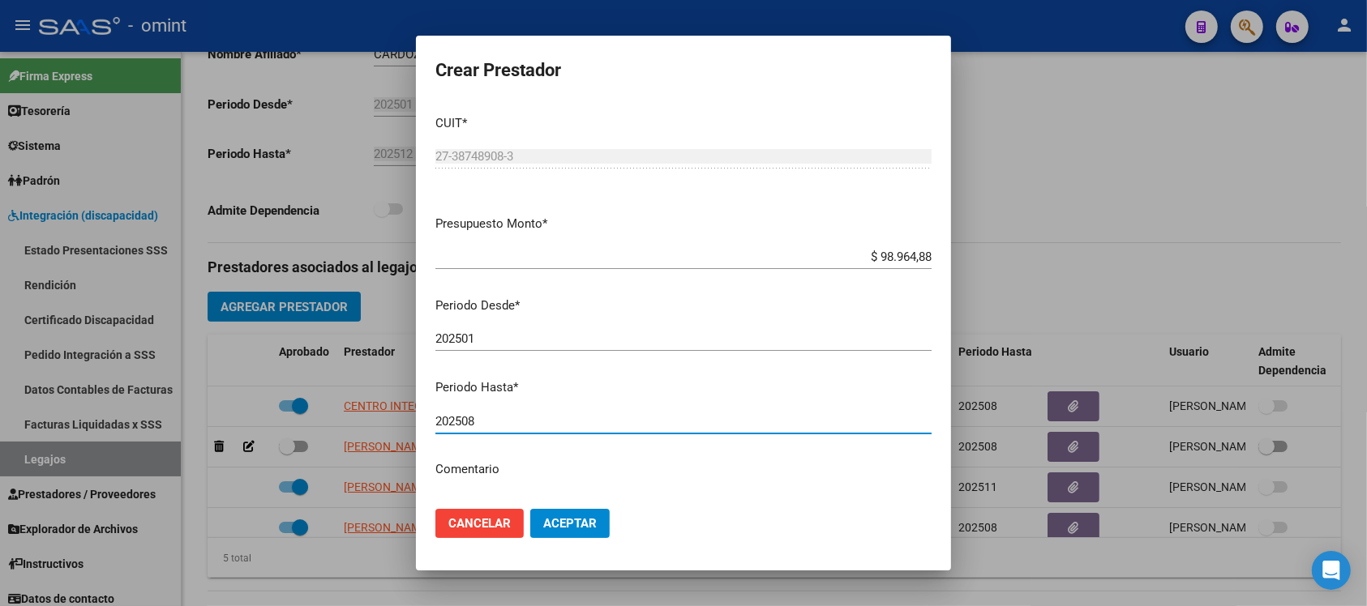
click at [487, 419] on input "202508" at bounding box center [683, 421] width 496 height 15
type input "202512"
click at [530, 509] on button "Aceptar" at bounding box center [569, 523] width 79 height 29
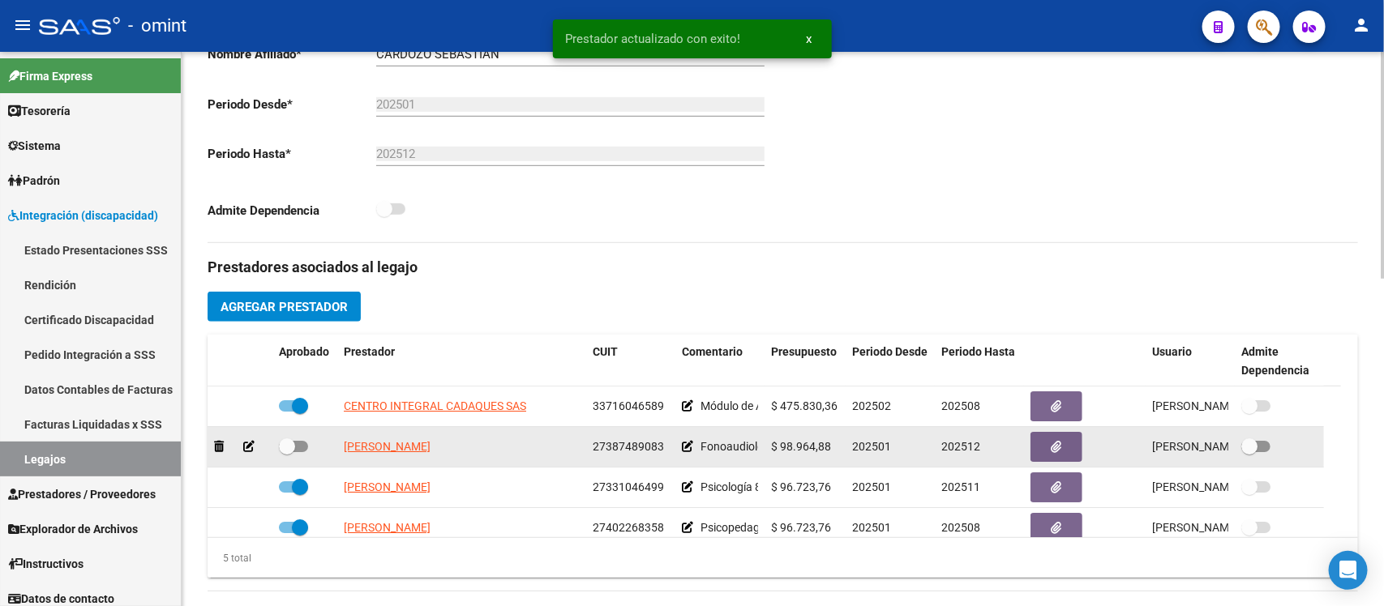
click at [289, 454] on span at bounding box center [287, 447] width 16 height 16
click at [287, 453] on input "checkbox" at bounding box center [286, 452] width 1 height 1
checkbox input "true"
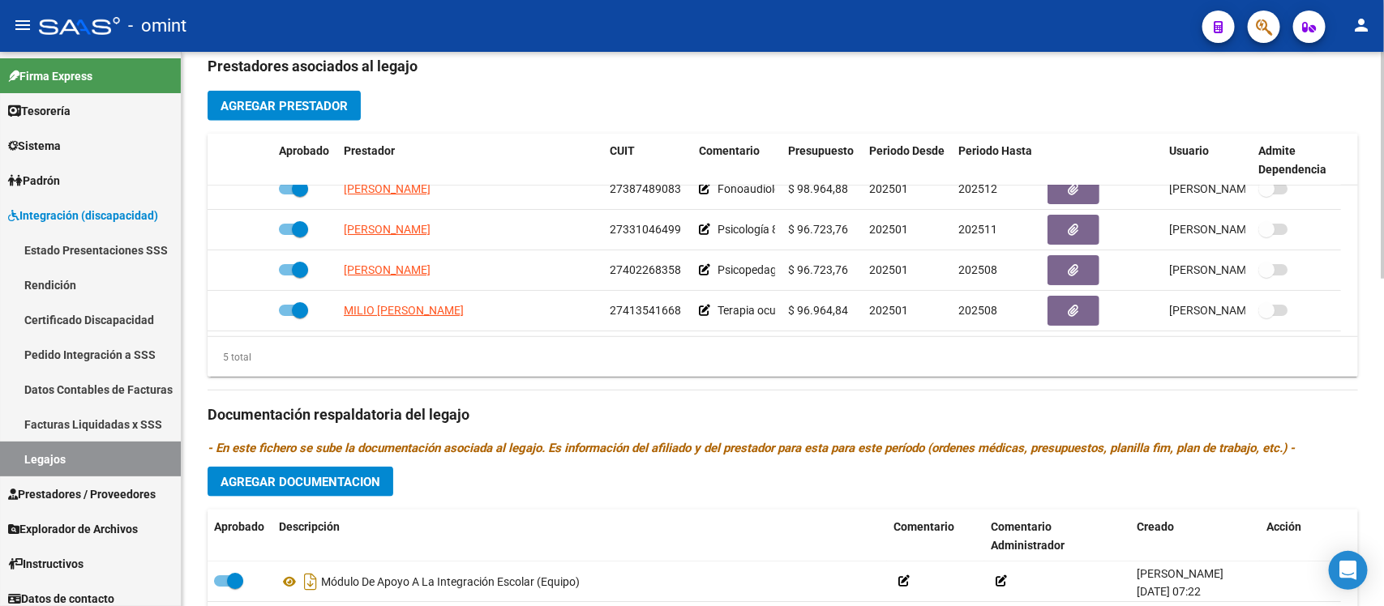
scroll to position [608, 0]
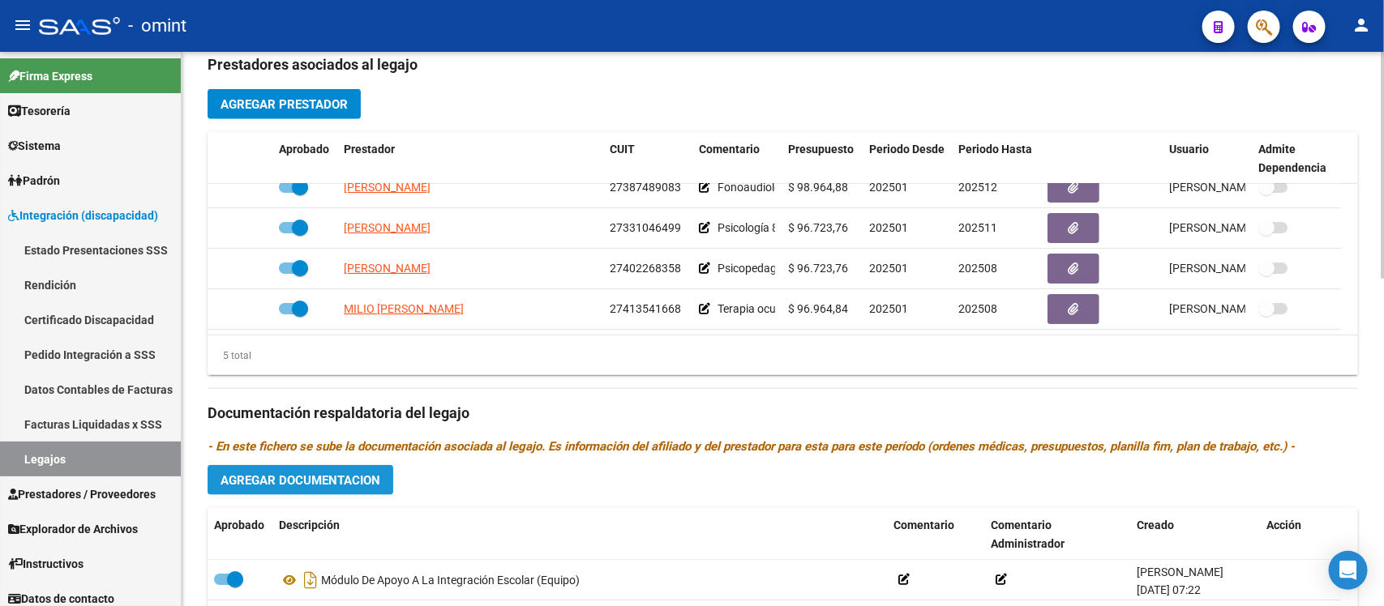
click at [314, 479] on span "Agregar Documentacion" at bounding box center [300, 480] width 160 height 15
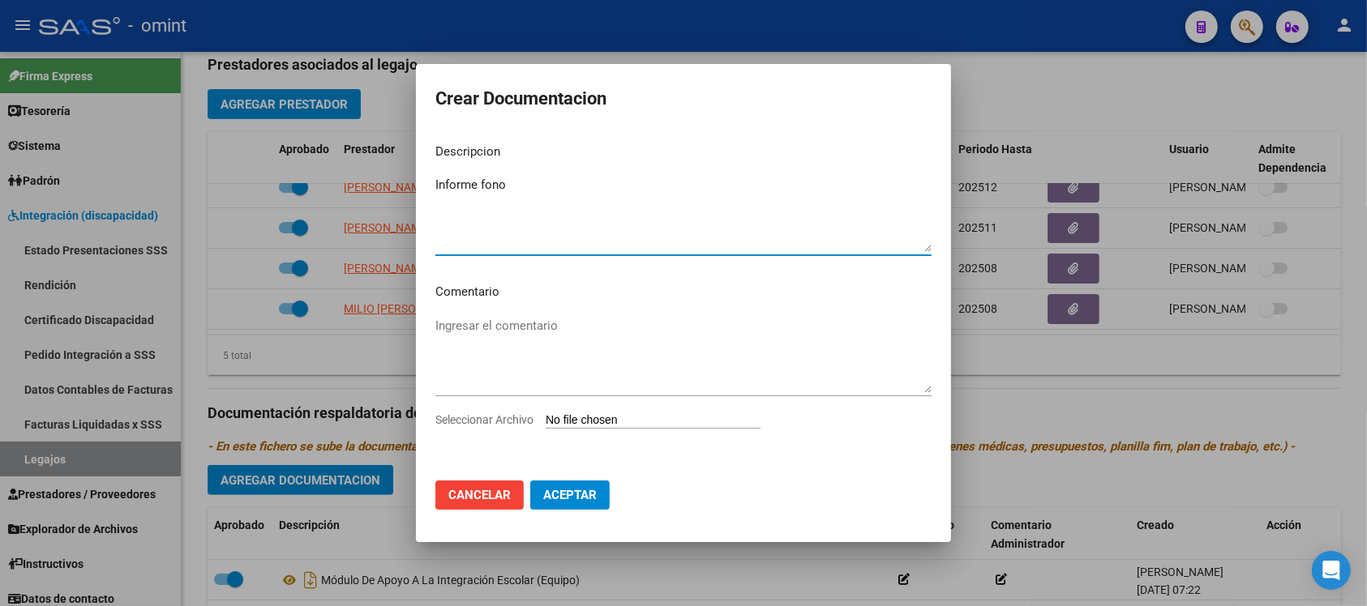
type textarea "Informe fono"
click at [606, 424] on input "Seleccionar Archivo" at bounding box center [653, 420] width 215 height 15
type input "C:\fakepath\FONO - 047.jpg"
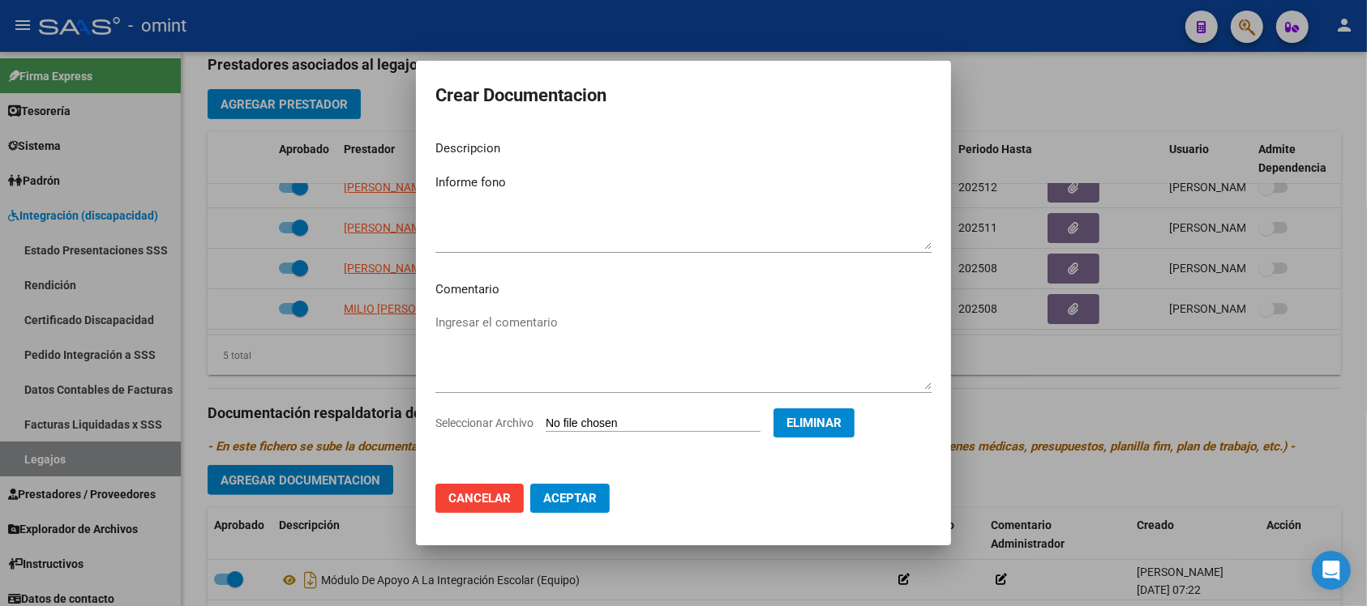
click at [837, 404] on div "Ingresar el comentario" at bounding box center [683, 359] width 496 height 98
click at [844, 413] on button "Eliminar" at bounding box center [813, 423] width 81 height 29
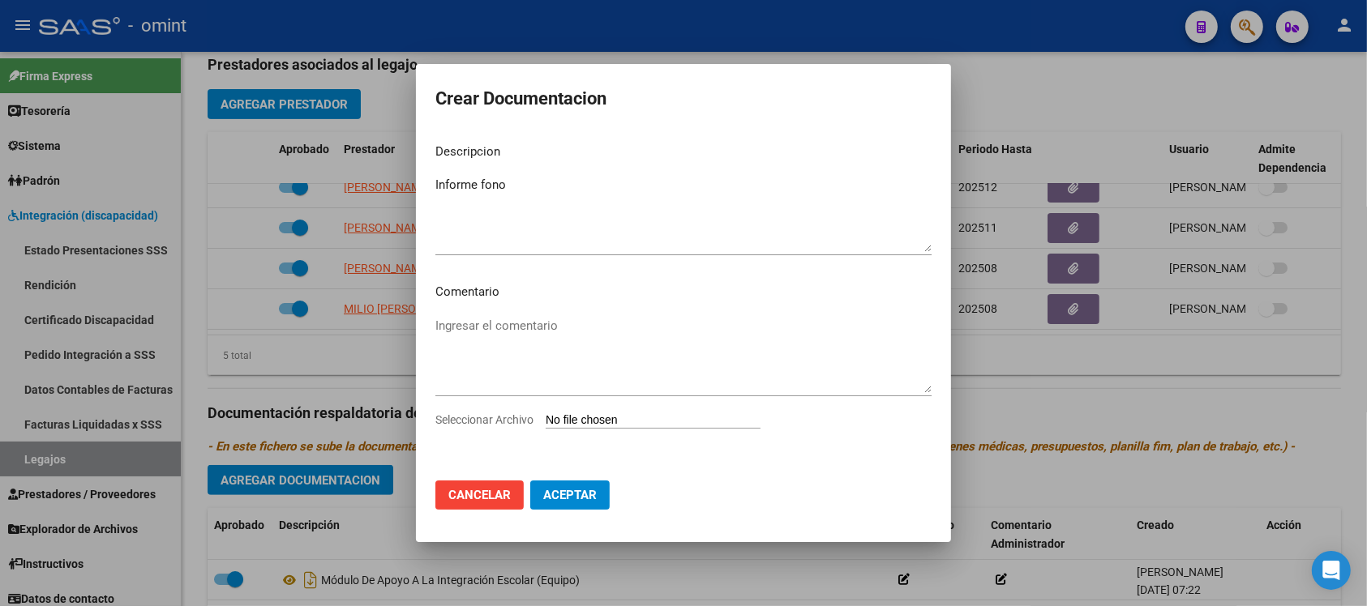
click at [644, 415] on input "Seleccionar Archivo" at bounding box center [653, 420] width 215 height 15
type input "C:\fakepath\4803449001_25072901560_inf-seg-eval-sem FONO.pdf"
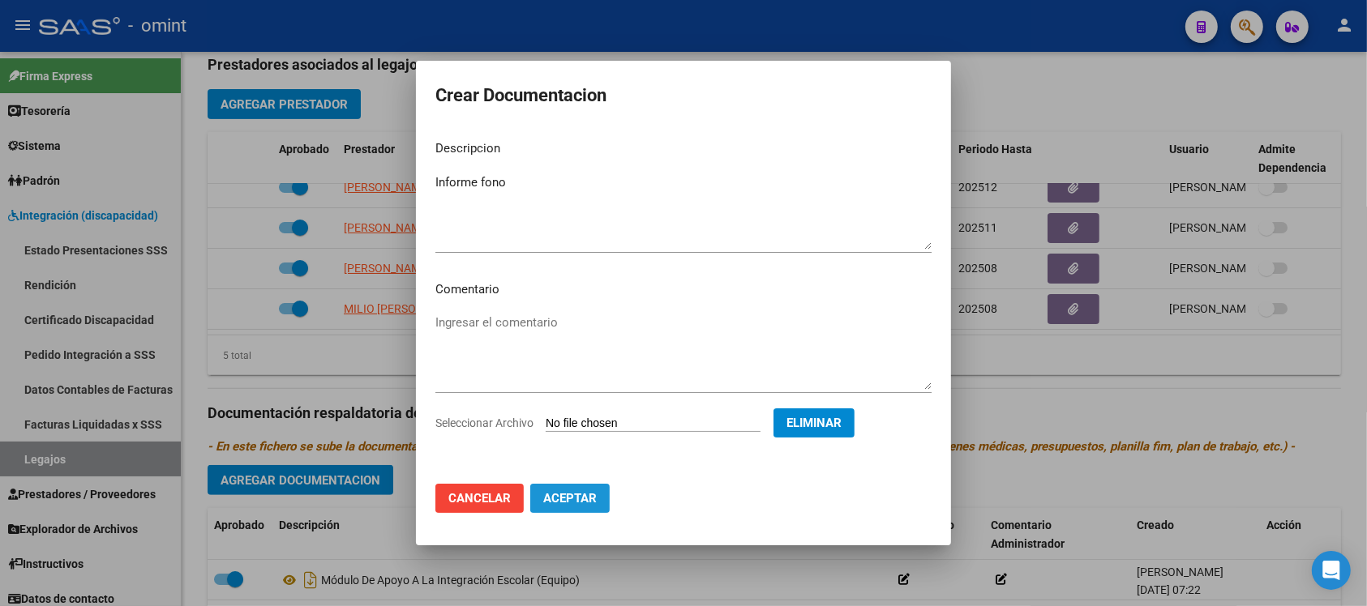
click at [597, 504] on span "Aceptar" at bounding box center [569, 498] width 53 height 15
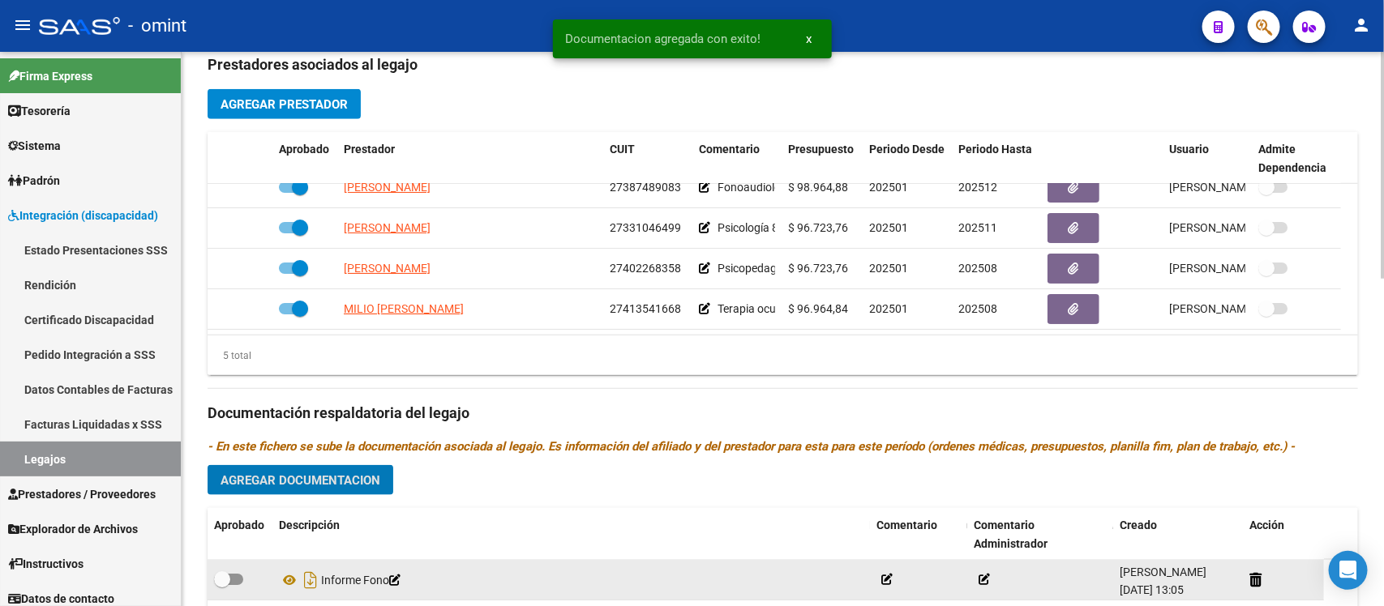
click at [216, 588] on label at bounding box center [228, 579] width 29 height 19
click at [221, 586] on input "checkbox" at bounding box center [221, 585] width 1 height 1
checkbox input "true"
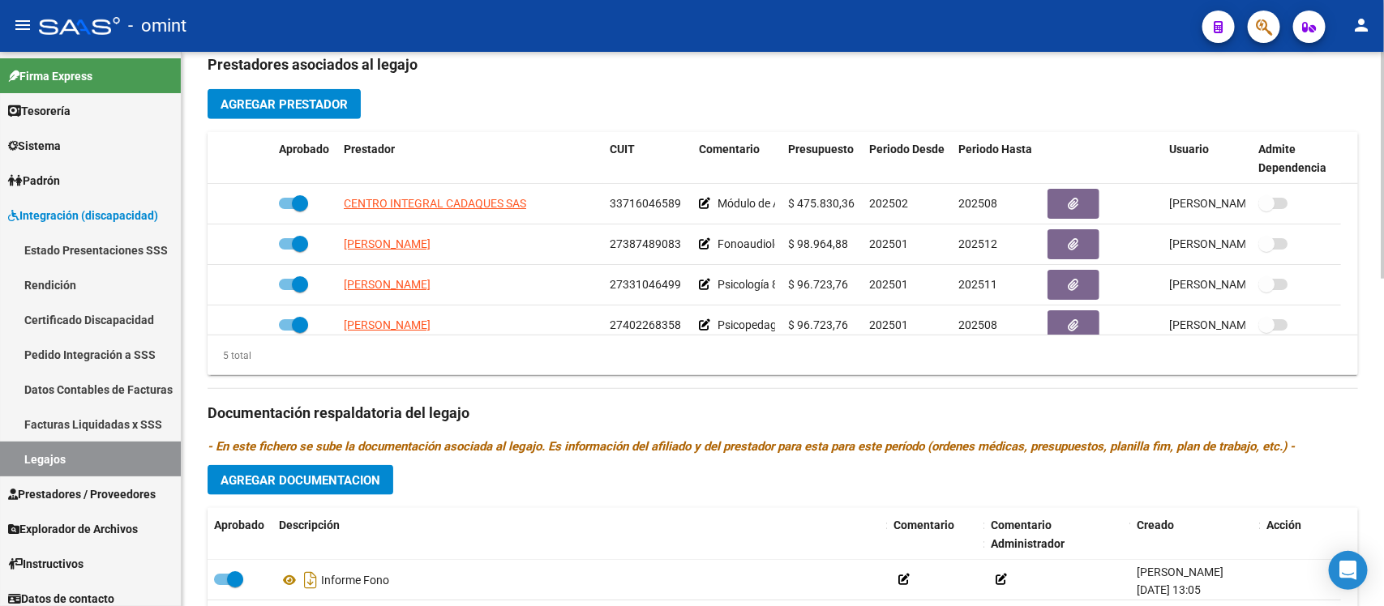
scroll to position [507, 0]
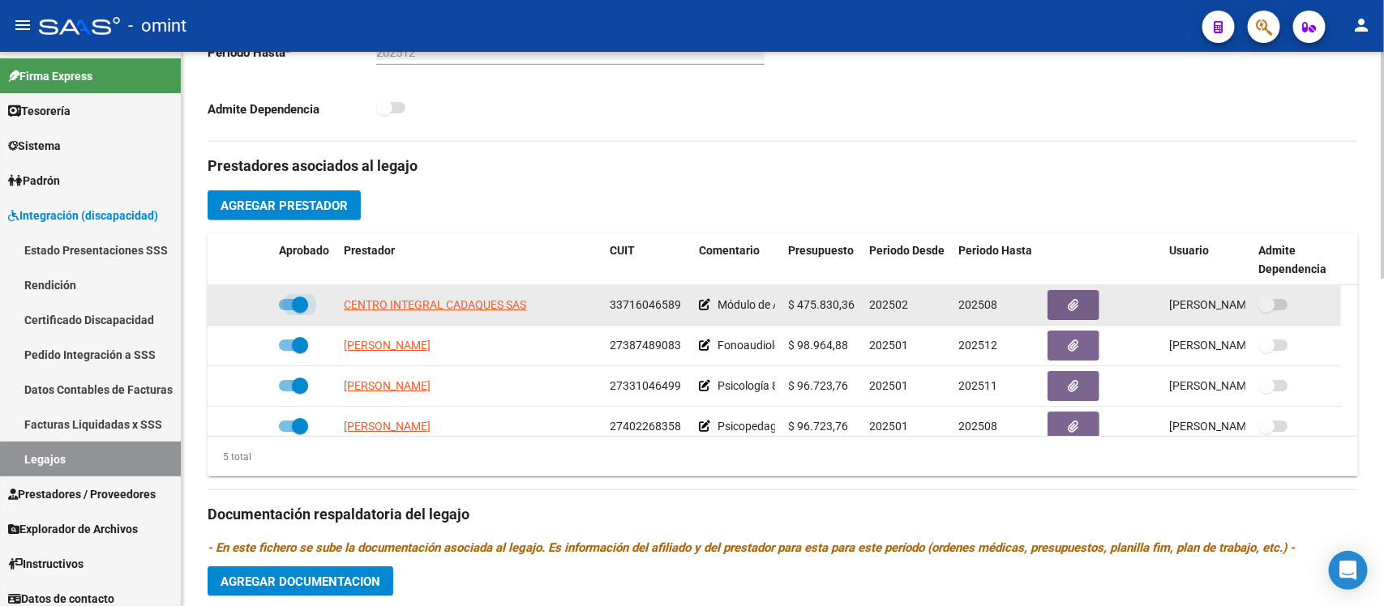
click at [292, 310] on span at bounding box center [300, 305] width 16 height 16
click at [287, 310] on input "checkbox" at bounding box center [286, 310] width 1 height 1
click at [240, 302] on div at bounding box center [240, 305] width 52 height 19
click at [248, 300] on icon at bounding box center [248, 304] width 11 height 11
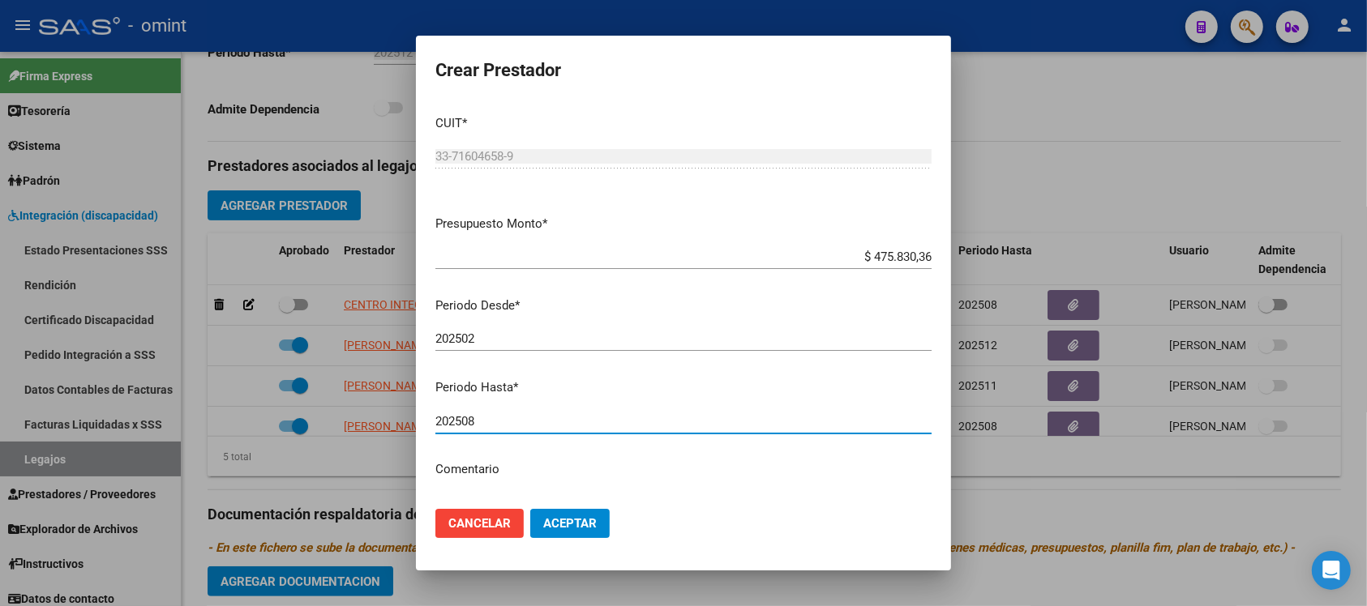
click at [524, 424] on input "202508" at bounding box center [683, 421] width 496 height 15
click at [530, 509] on button "Aceptar" at bounding box center [569, 523] width 79 height 29
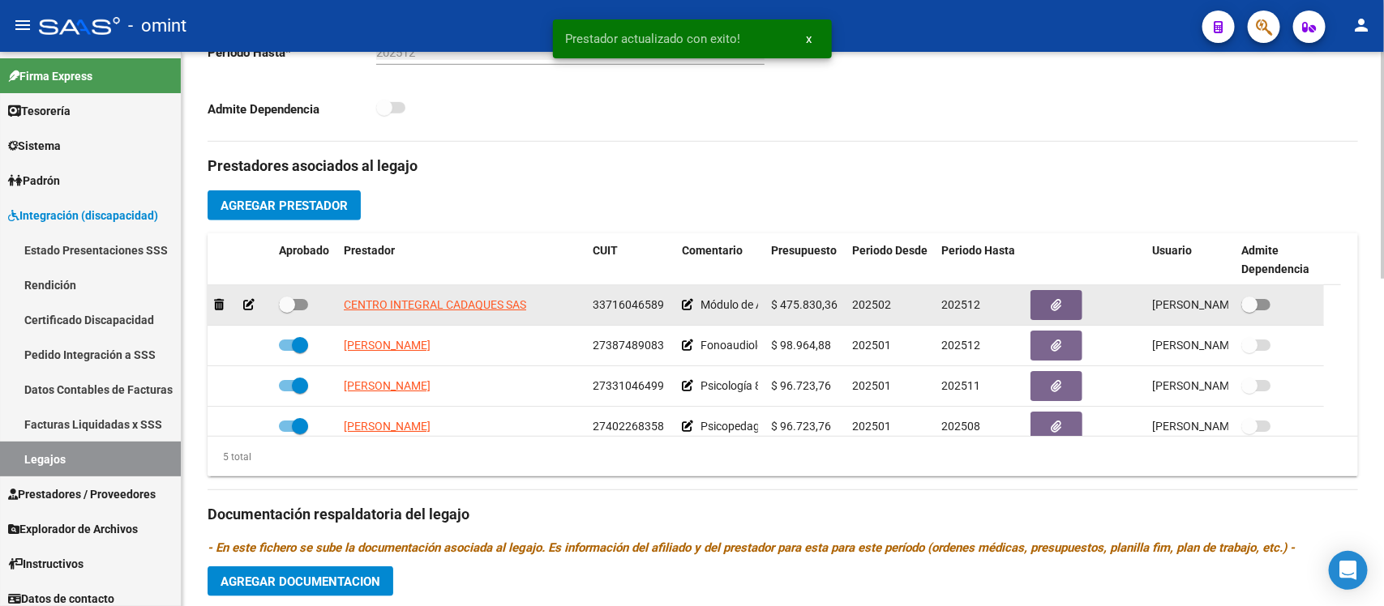
click at [289, 310] on span at bounding box center [287, 305] width 16 height 16
click at [287, 310] on input "checkbox" at bounding box center [286, 310] width 1 height 1
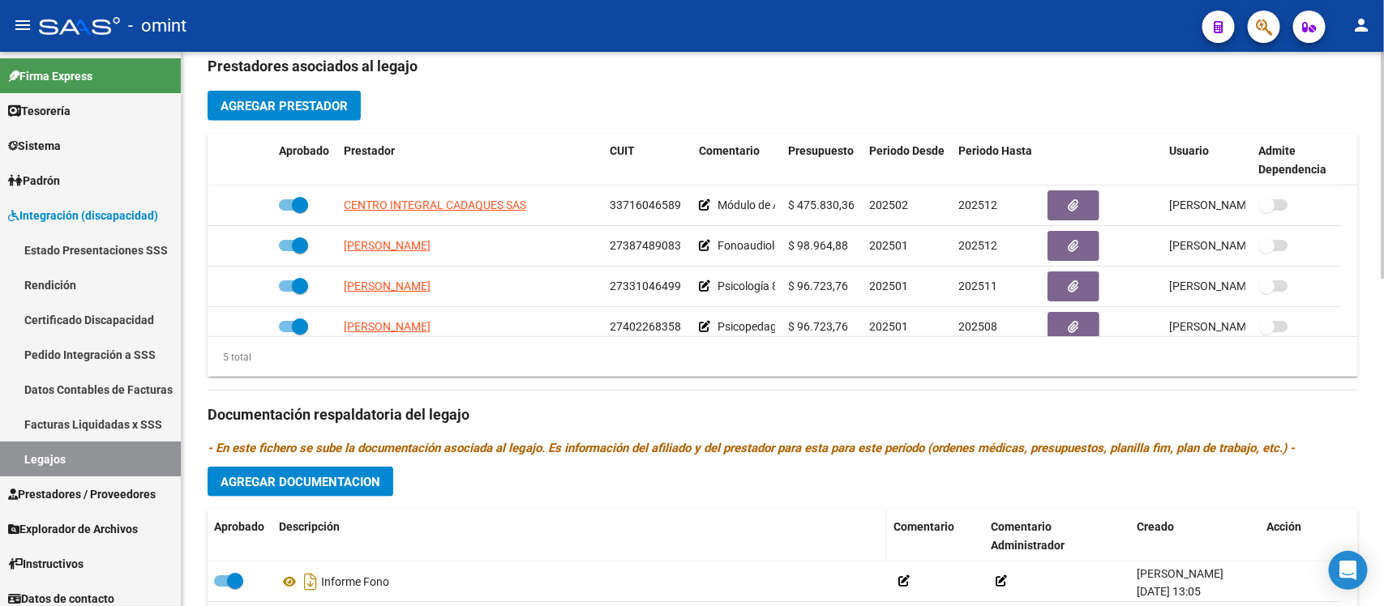
scroll to position [709, 0]
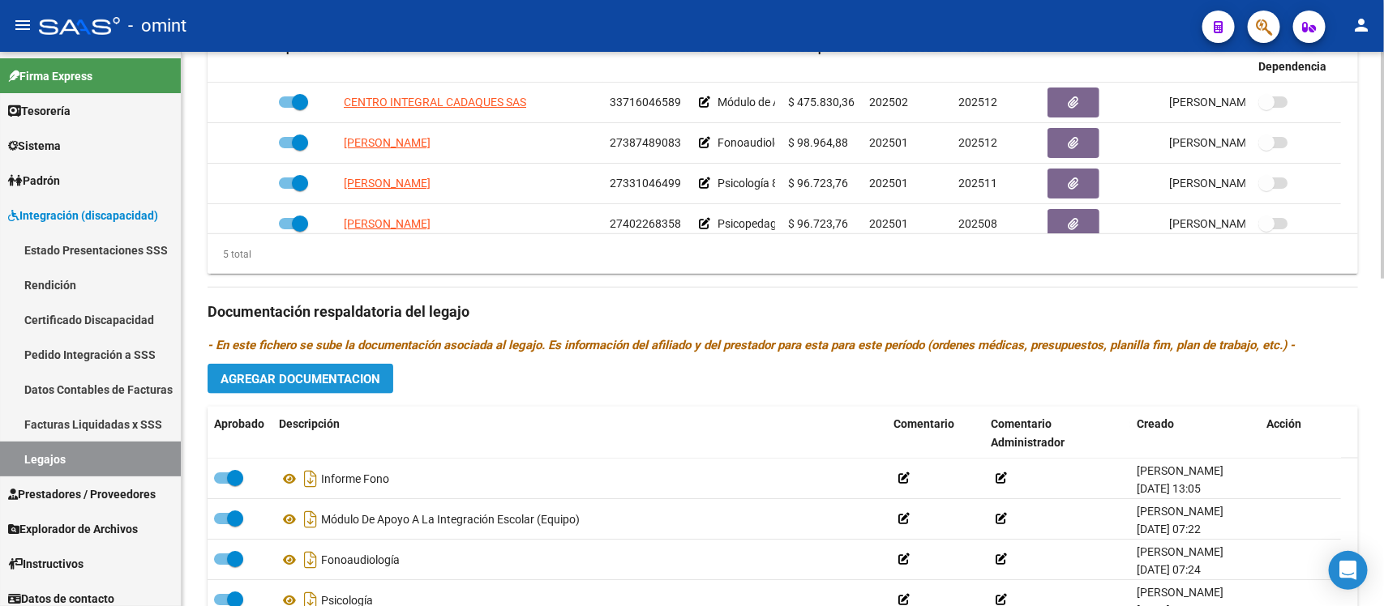
click at [331, 375] on span "Agregar Documentacion" at bounding box center [300, 379] width 160 height 15
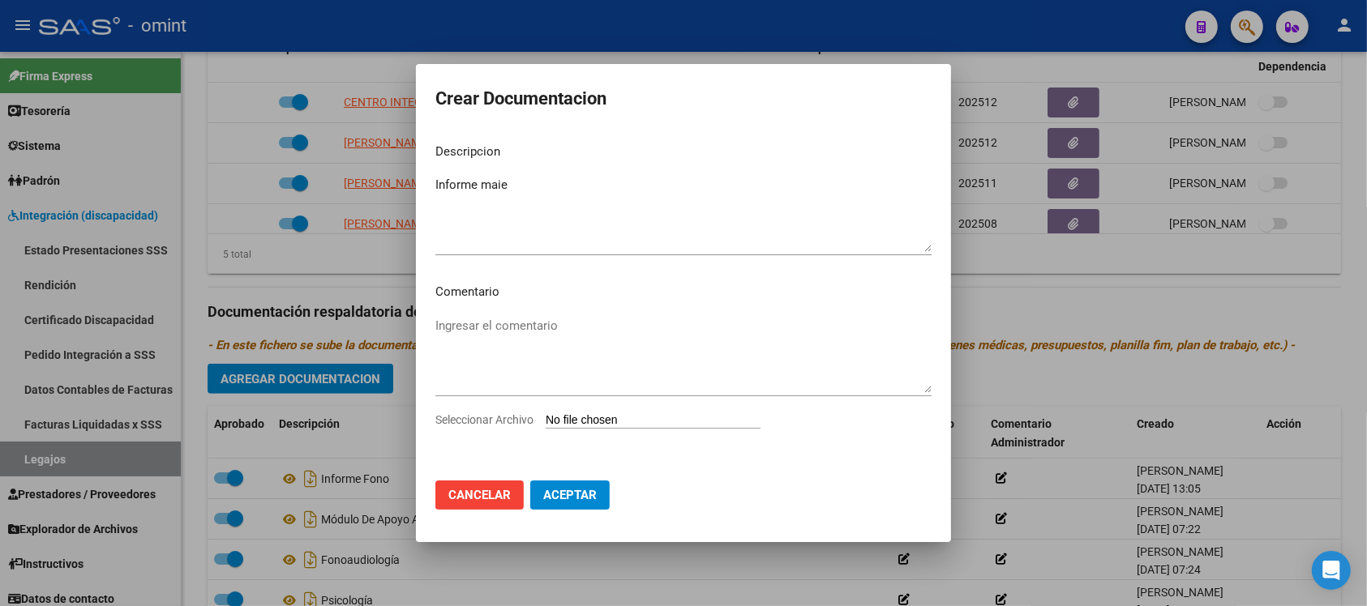
click at [645, 426] on input "Seleccionar Archivo" at bounding box center [653, 420] width 215 height 15
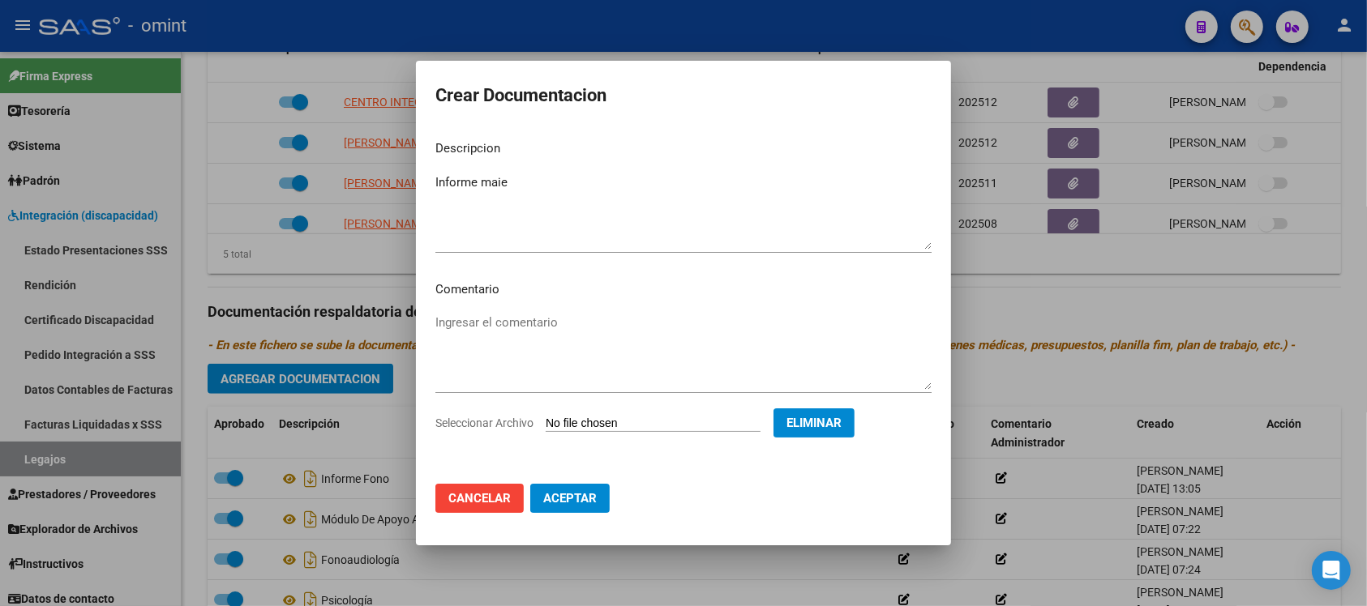
click at [586, 503] on span "Aceptar" at bounding box center [569, 498] width 53 height 15
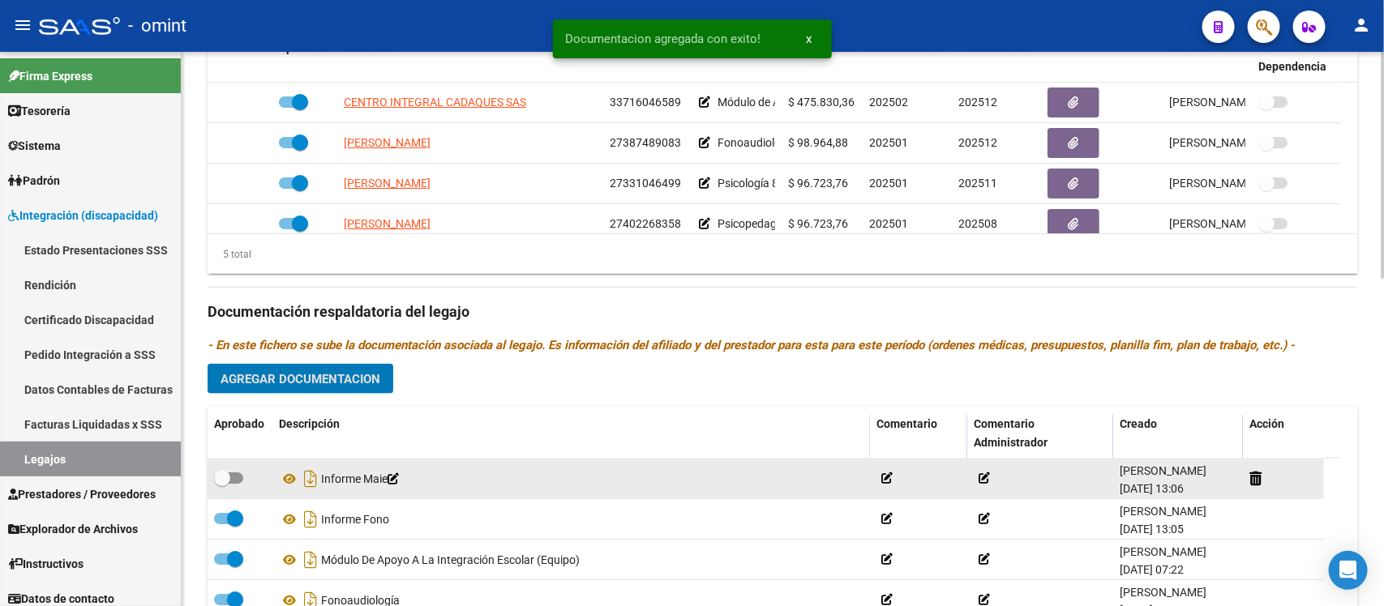
click at [224, 482] on span at bounding box center [222, 478] width 16 height 16
click at [222, 484] on input "checkbox" at bounding box center [221, 484] width 1 height 1
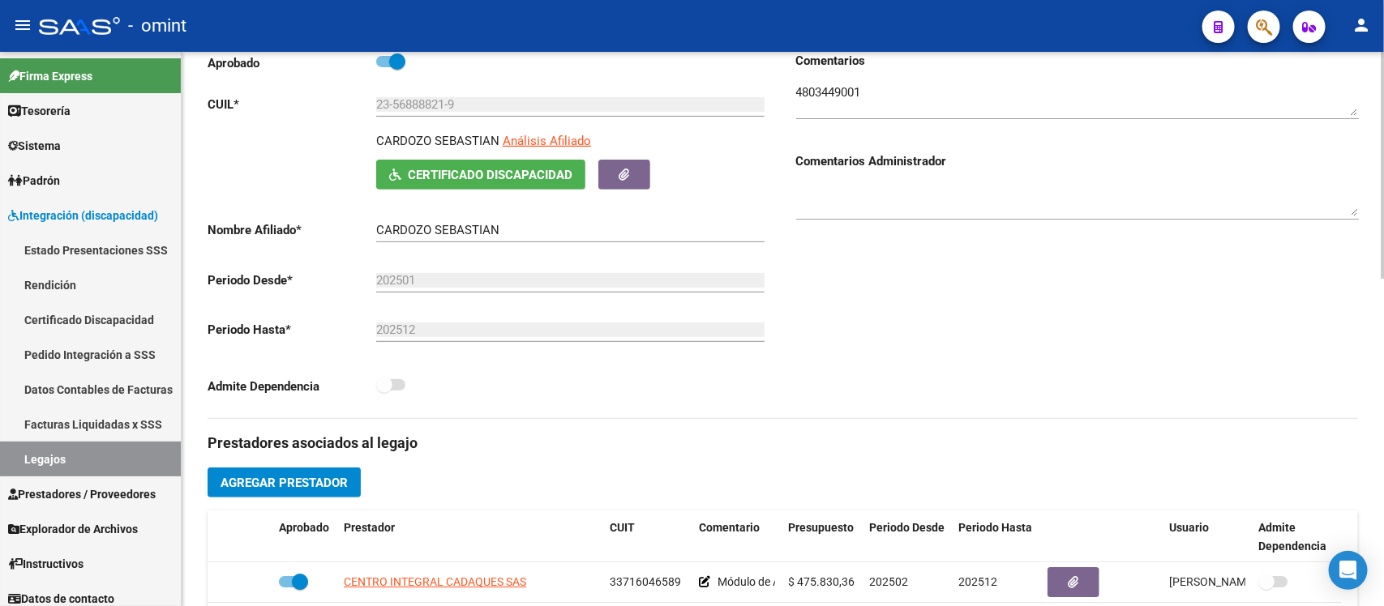
scroll to position [0, 0]
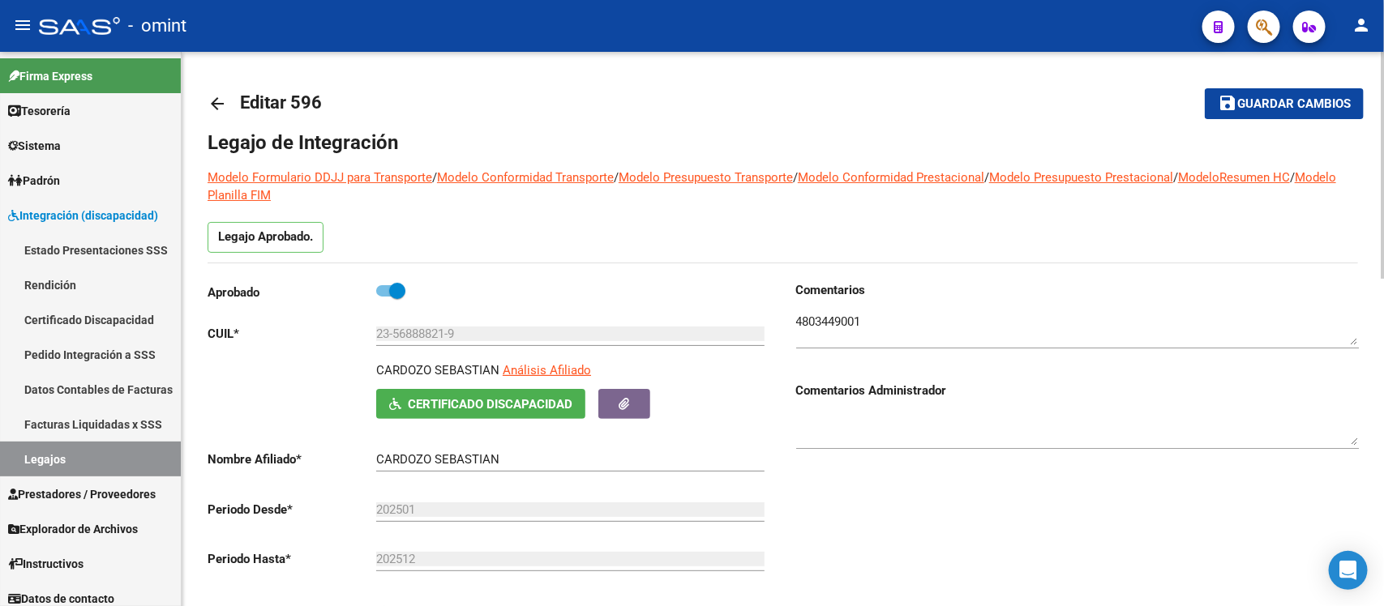
click at [216, 103] on mat-icon "arrow_back" at bounding box center [217, 103] width 19 height 19
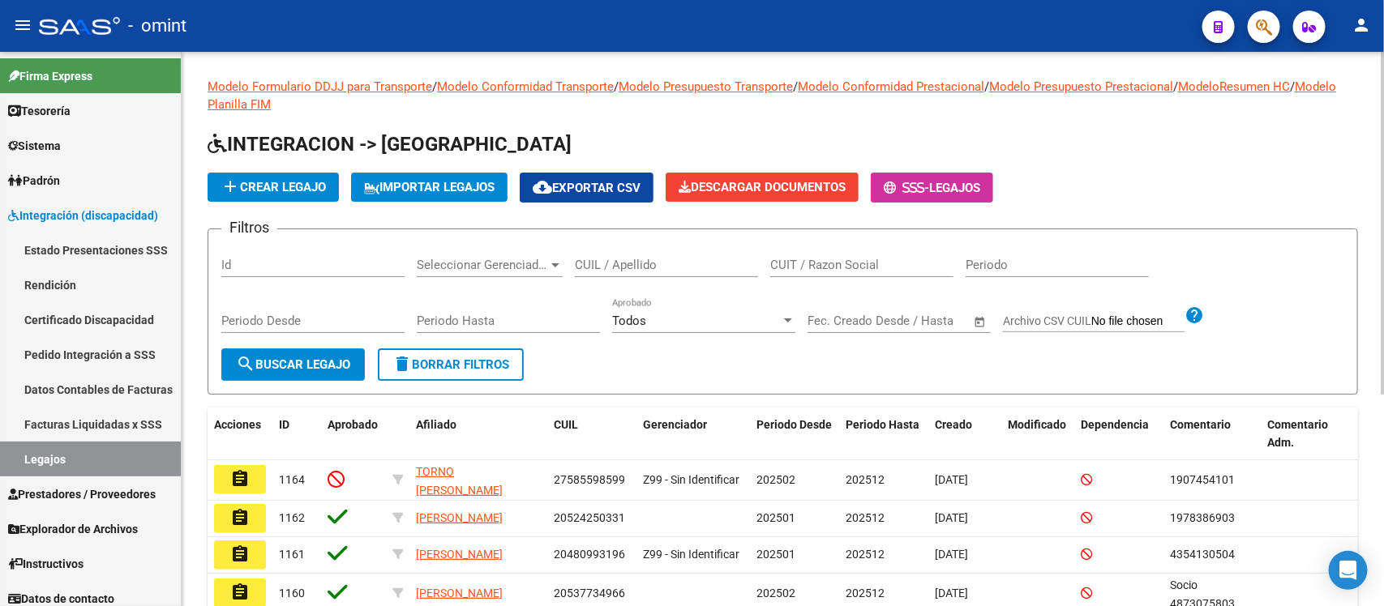
click at [617, 263] on input "CUIL / Apellido" at bounding box center [666, 265] width 183 height 15
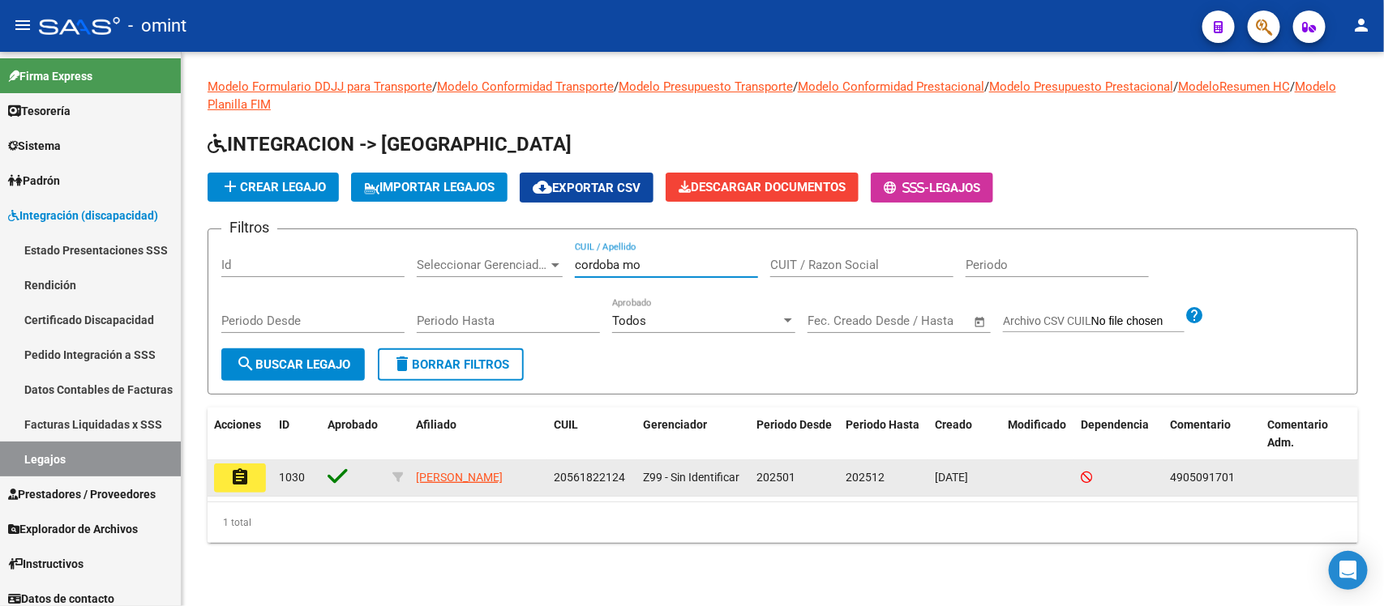
click at [246, 472] on mat-icon "assignment" at bounding box center [239, 477] width 19 height 19
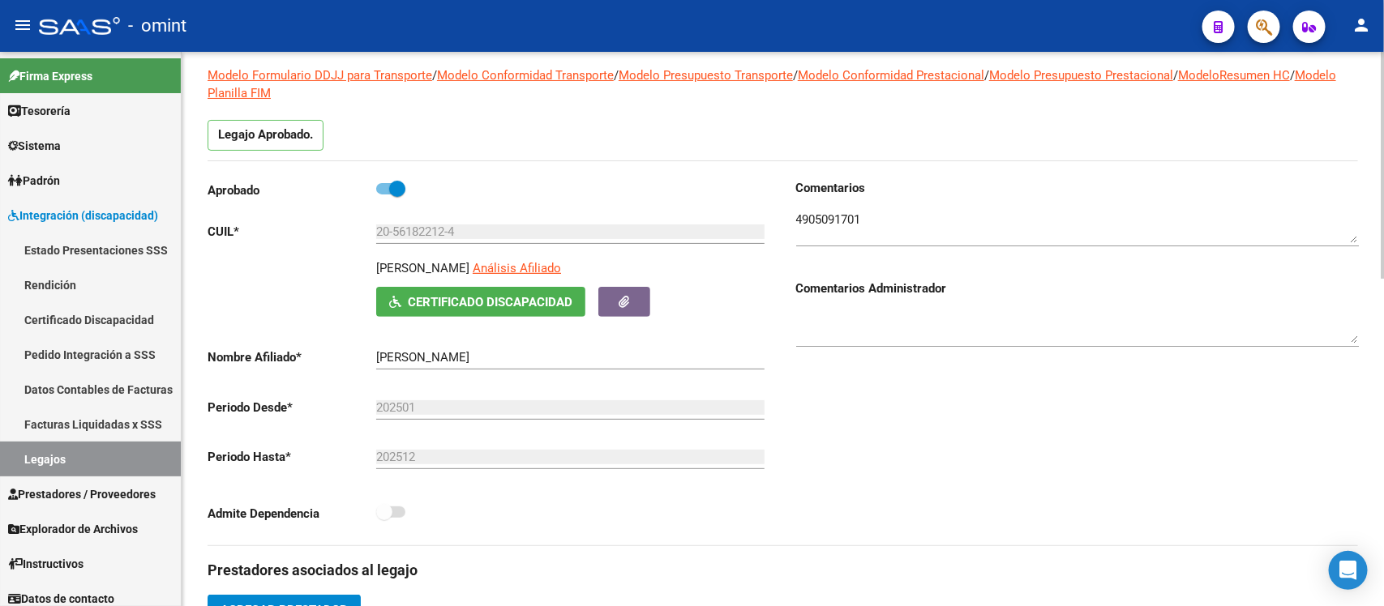
scroll to position [101, 0]
click at [859, 219] on textarea at bounding box center [1077, 228] width 563 height 32
click at [859, 217] on textarea at bounding box center [1077, 228] width 563 height 32
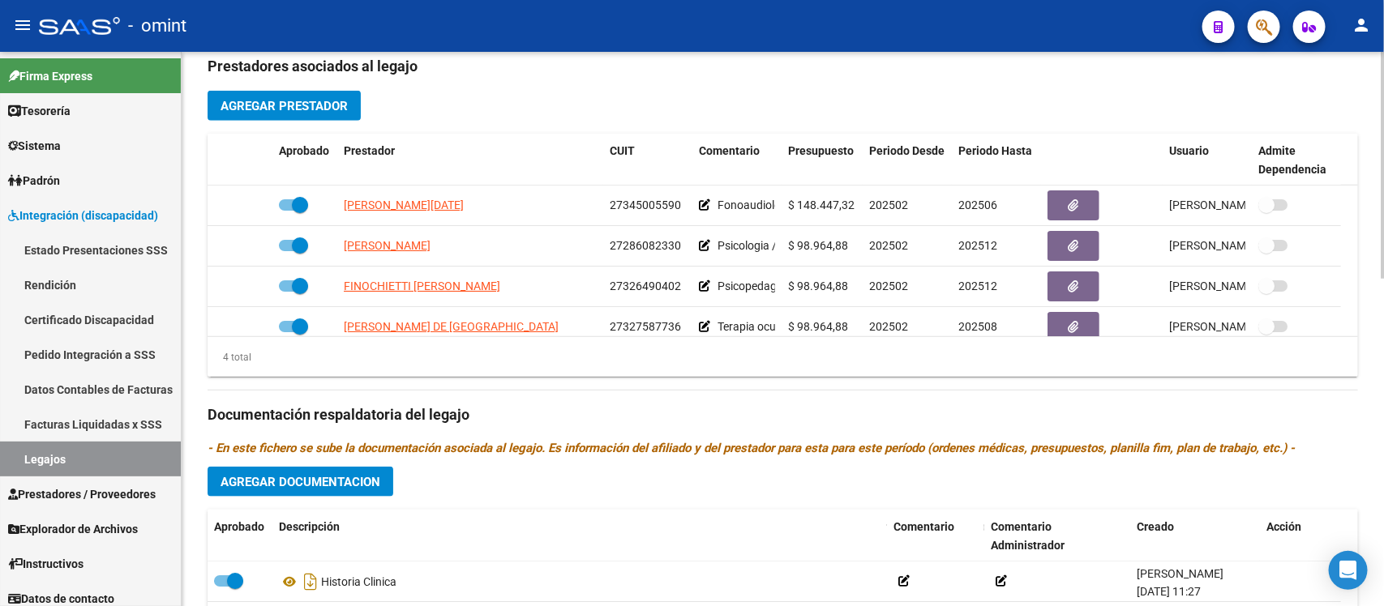
scroll to position [608, 0]
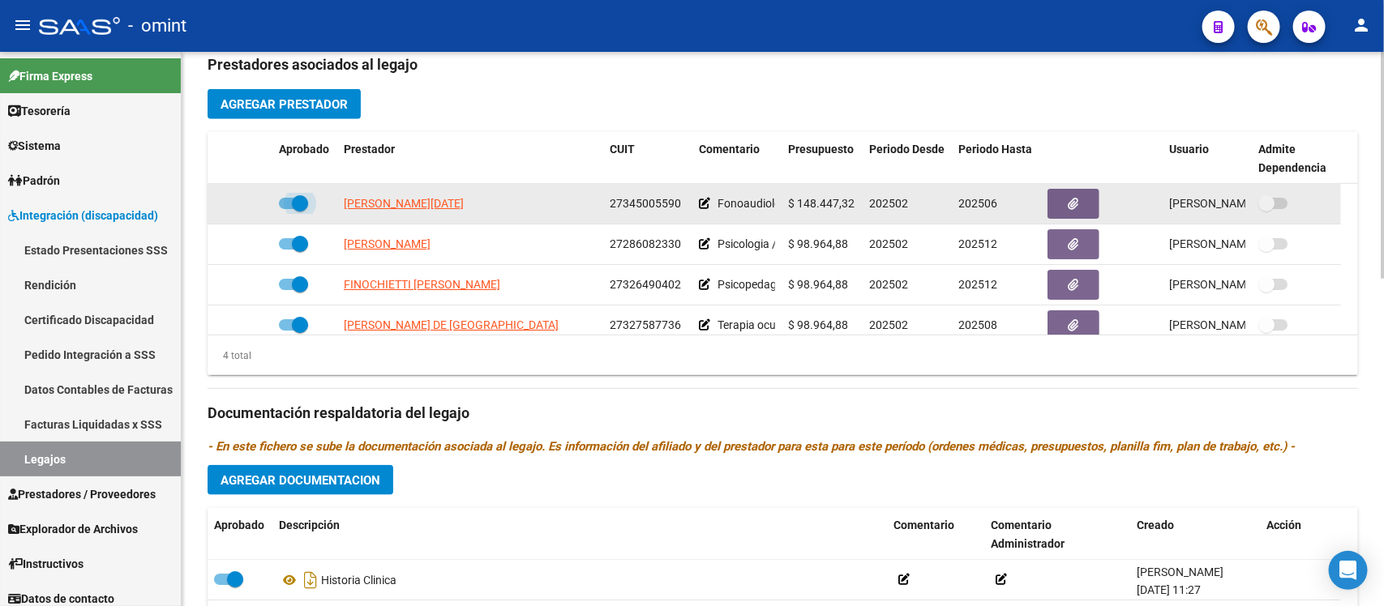
click at [294, 199] on span at bounding box center [300, 203] width 16 height 16
click at [287, 209] on input "checkbox" at bounding box center [286, 209] width 1 height 1
click at [248, 208] on icon at bounding box center [248, 203] width 11 height 11
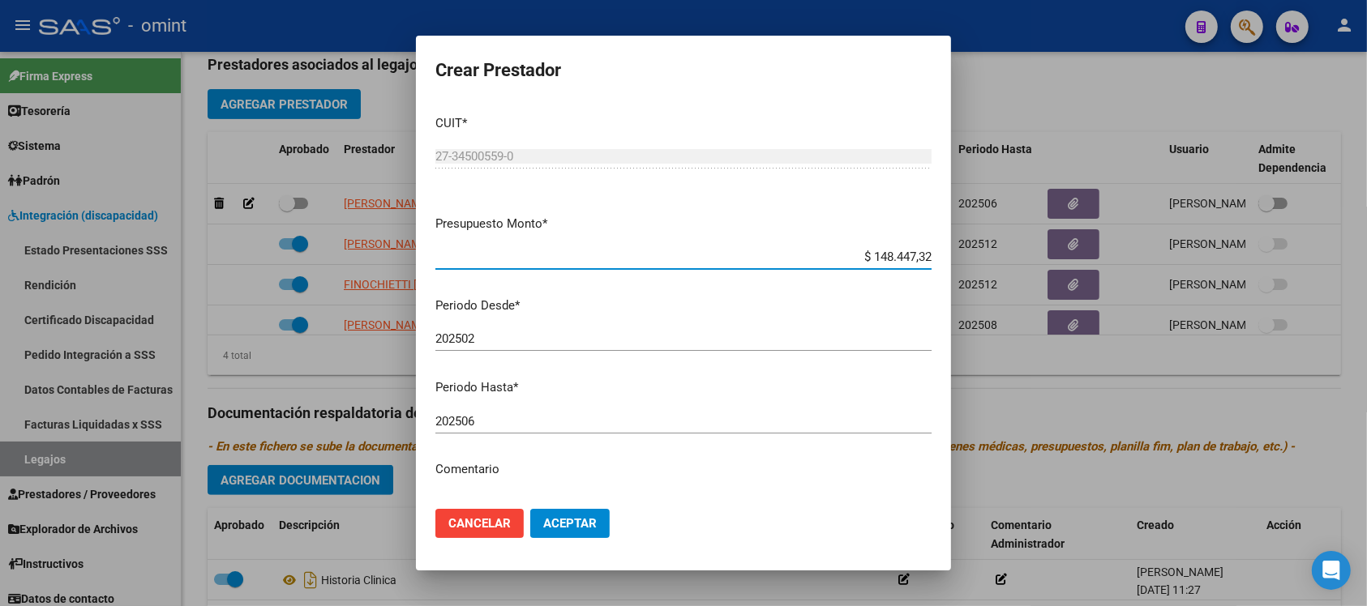
click at [529, 432] on div "202506 Ingresar el periodo" at bounding box center [683, 421] width 496 height 24
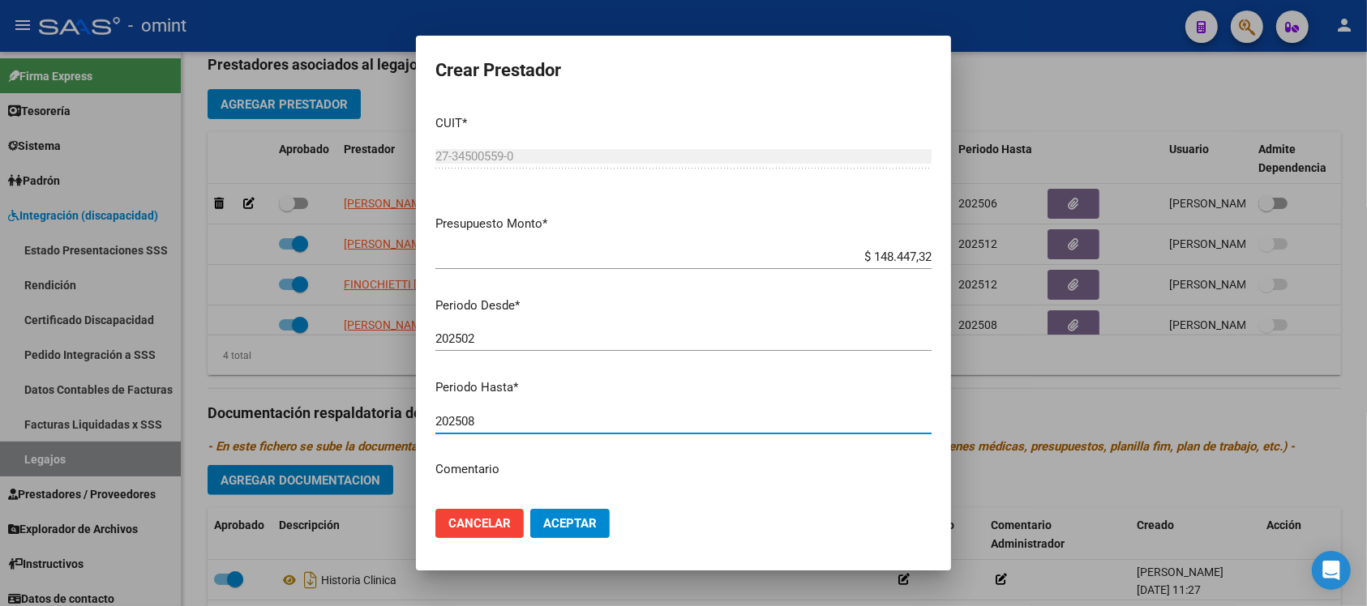
click at [530, 509] on button "Aceptar" at bounding box center [569, 523] width 79 height 29
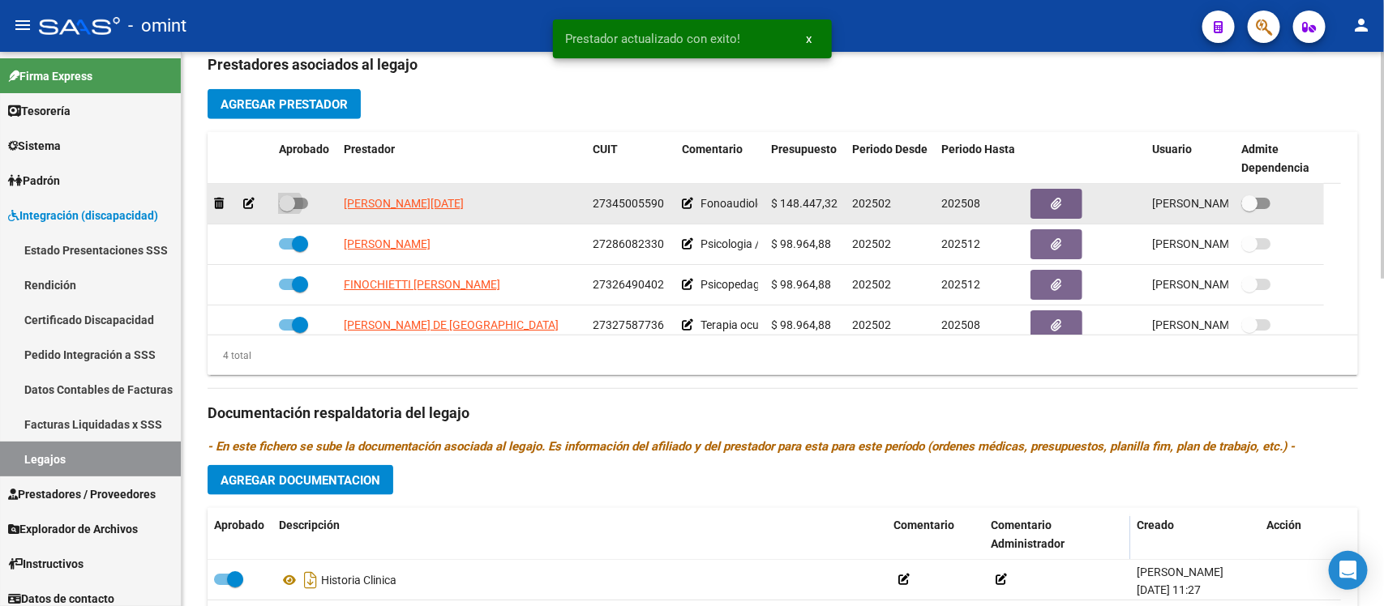
click at [293, 203] on span at bounding box center [287, 203] width 16 height 16
click at [287, 209] on input "checkbox" at bounding box center [286, 209] width 1 height 1
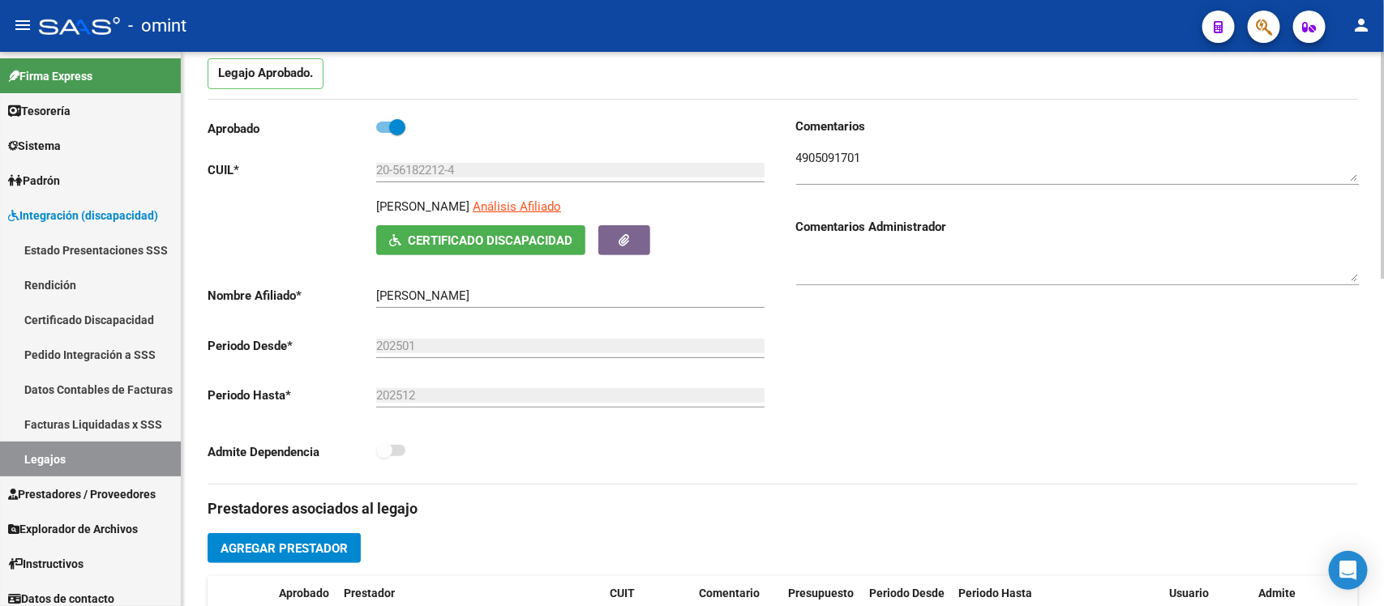
scroll to position [0, 0]
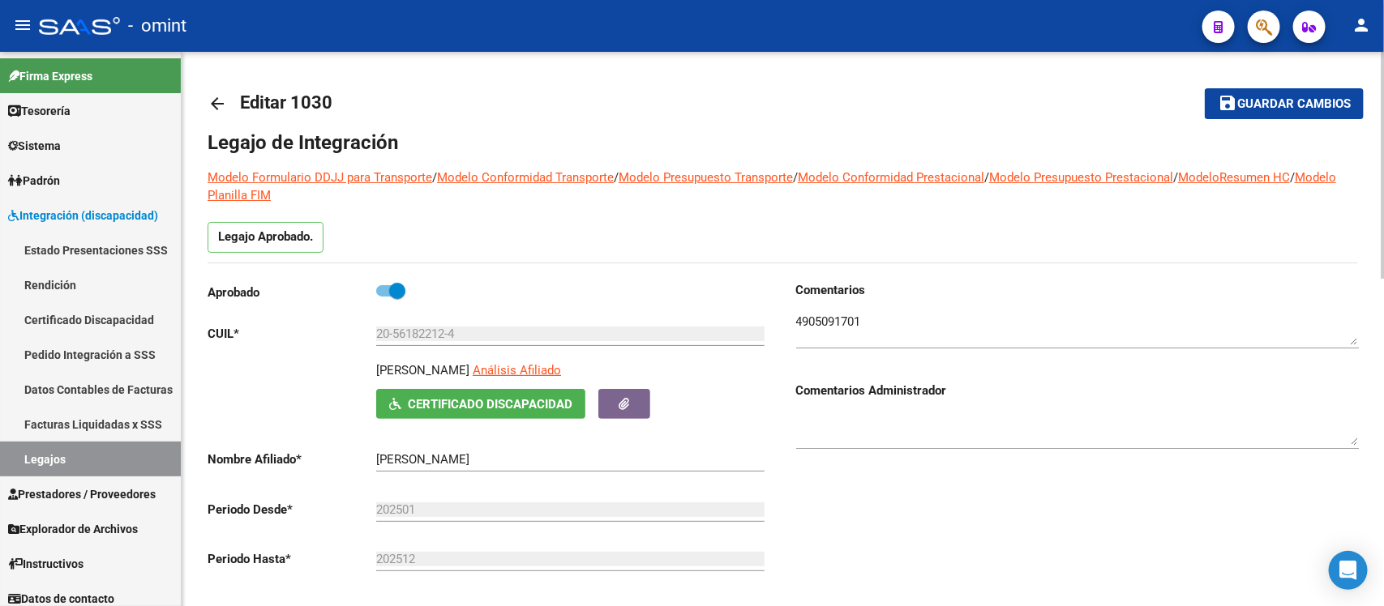
click at [216, 106] on mat-icon "arrow_back" at bounding box center [217, 103] width 19 height 19
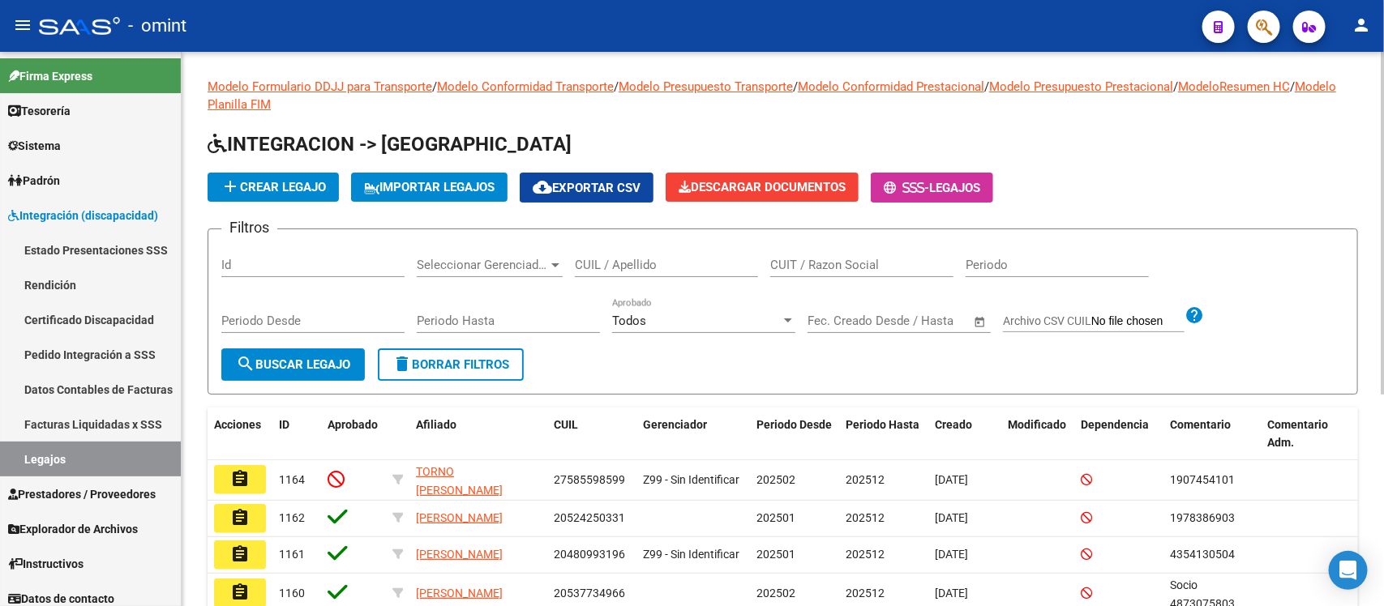
click at [687, 258] on input "CUIL / Apellido" at bounding box center [666, 265] width 183 height 15
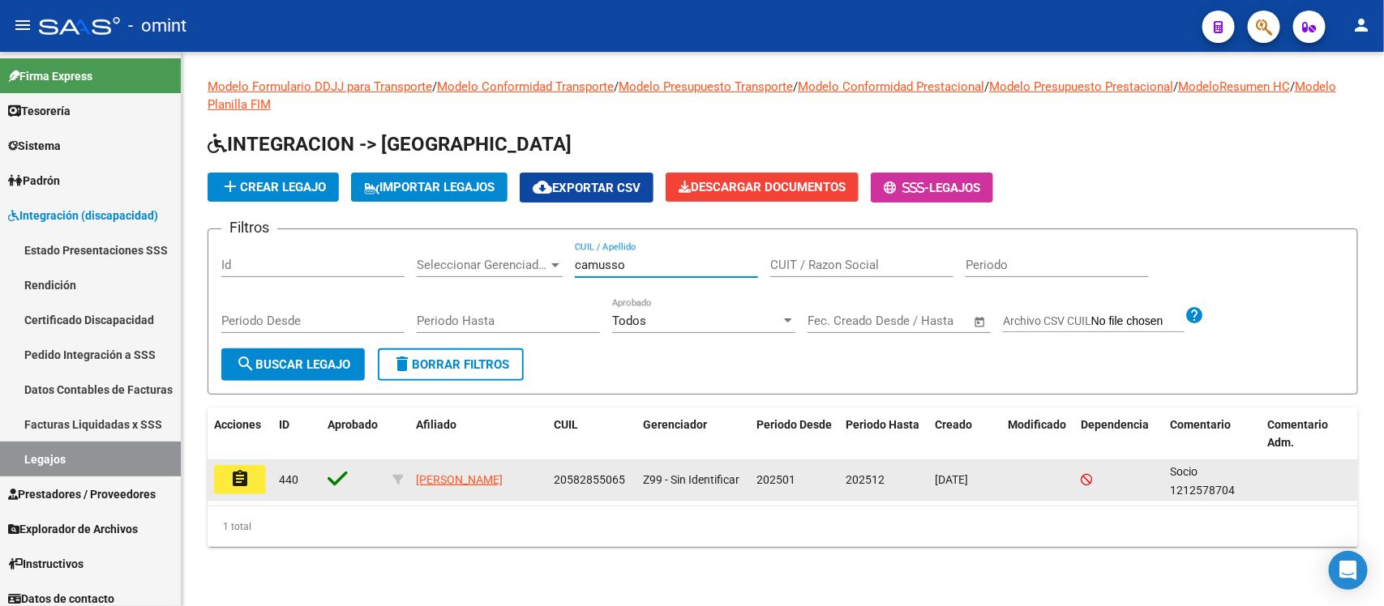
click at [245, 474] on mat-icon "assignment" at bounding box center [239, 478] width 19 height 19
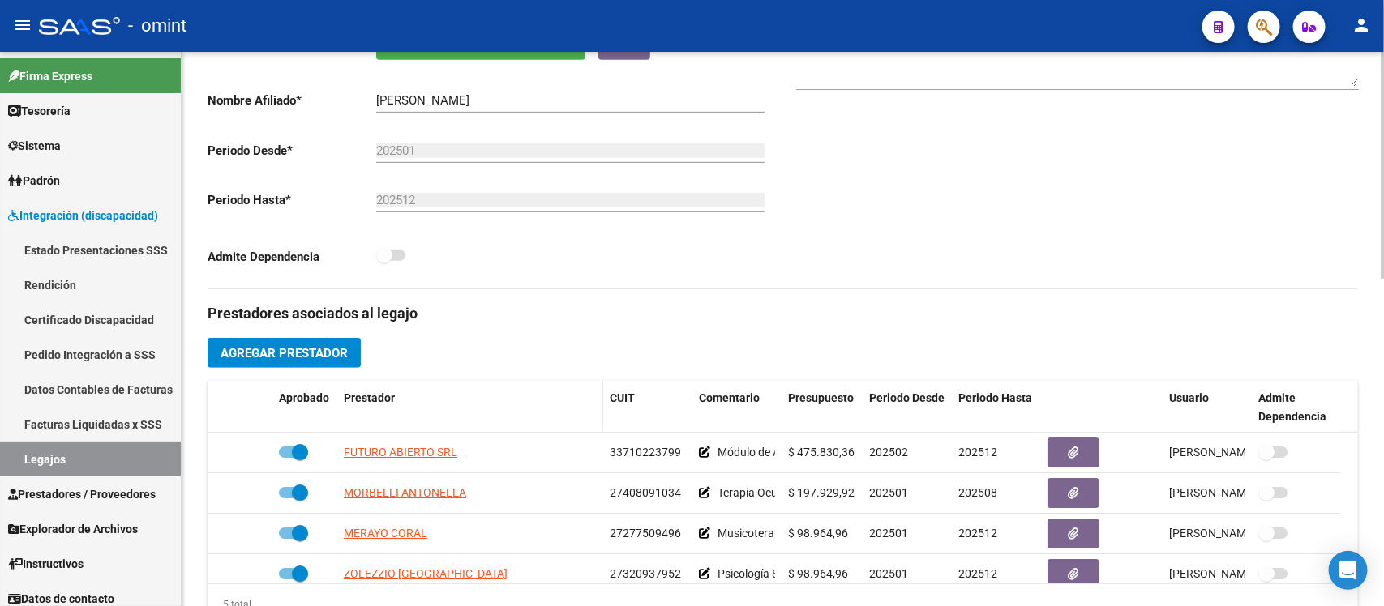
scroll to position [405, 0]
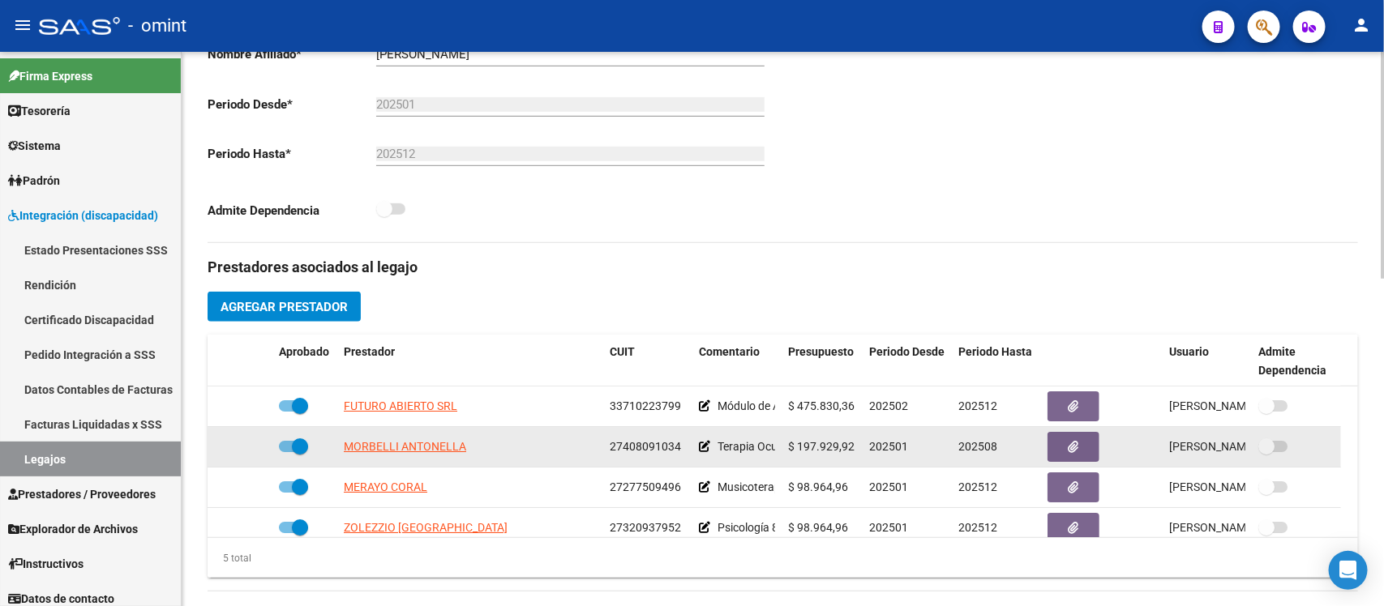
click at [298, 444] on span at bounding box center [300, 447] width 16 height 16
click at [287, 452] on input "checkbox" at bounding box center [286, 452] width 1 height 1
click at [244, 450] on icon at bounding box center [248, 446] width 11 height 11
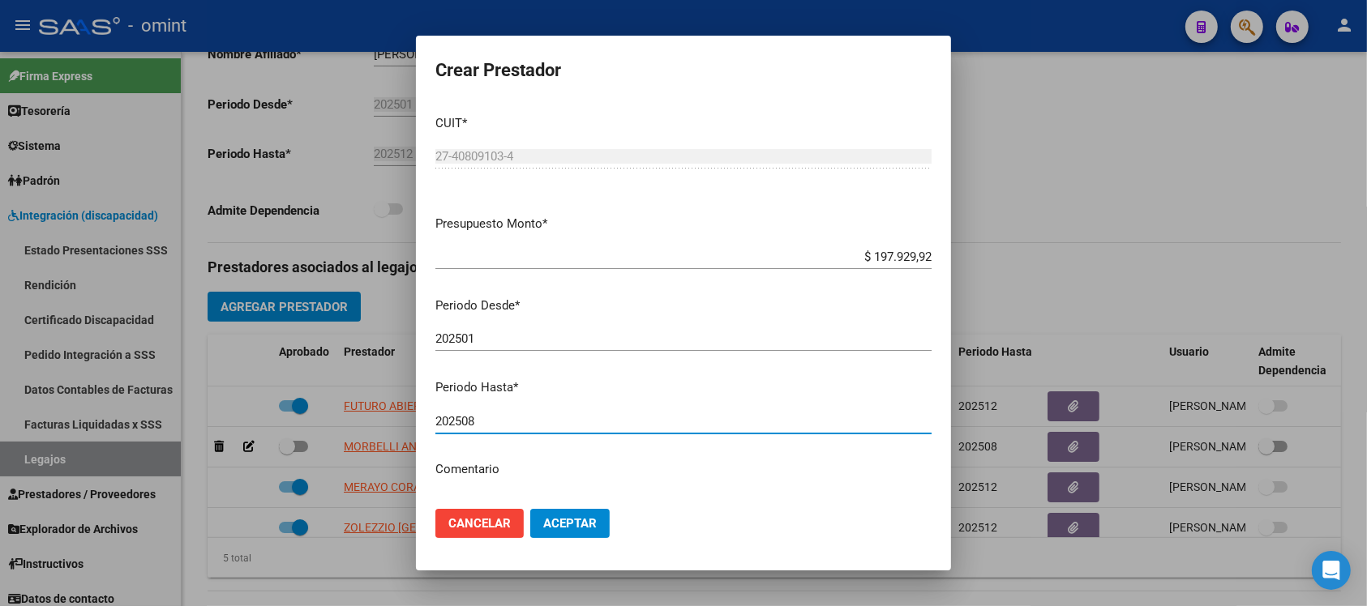
click at [494, 414] on input "202508" at bounding box center [683, 421] width 496 height 15
click at [530, 509] on button "Aceptar" at bounding box center [569, 523] width 79 height 29
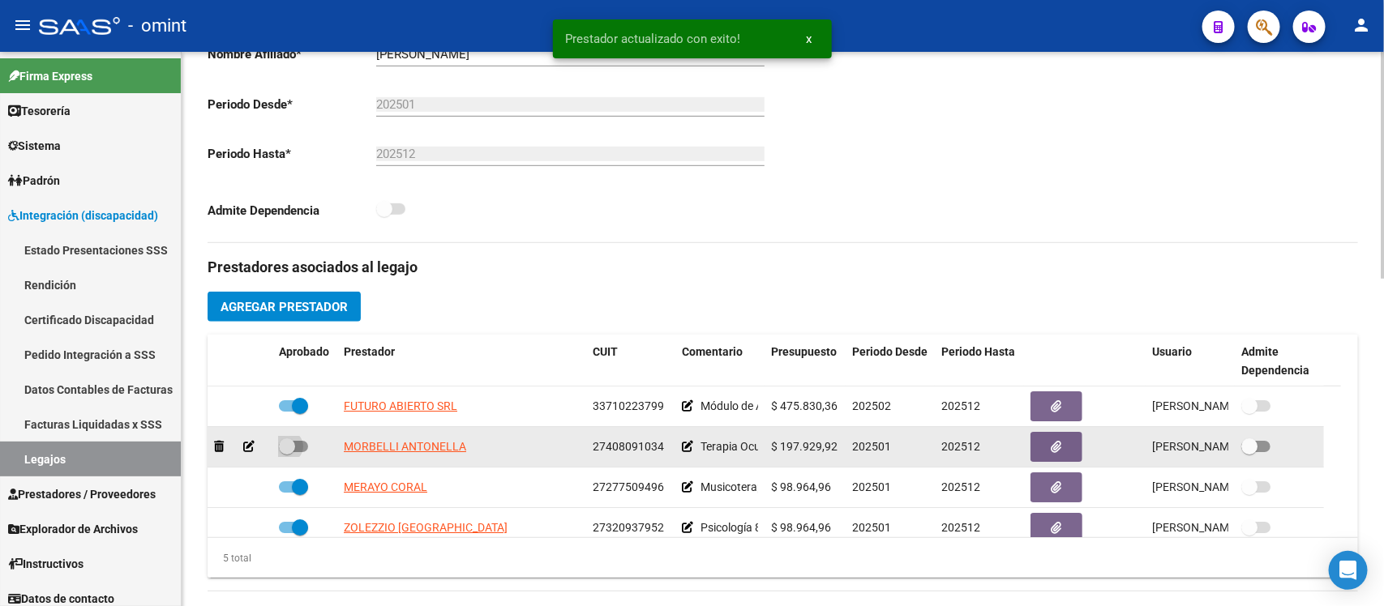
click at [290, 447] on span at bounding box center [287, 447] width 16 height 16
click at [287, 452] on input "checkbox" at bounding box center [286, 452] width 1 height 1
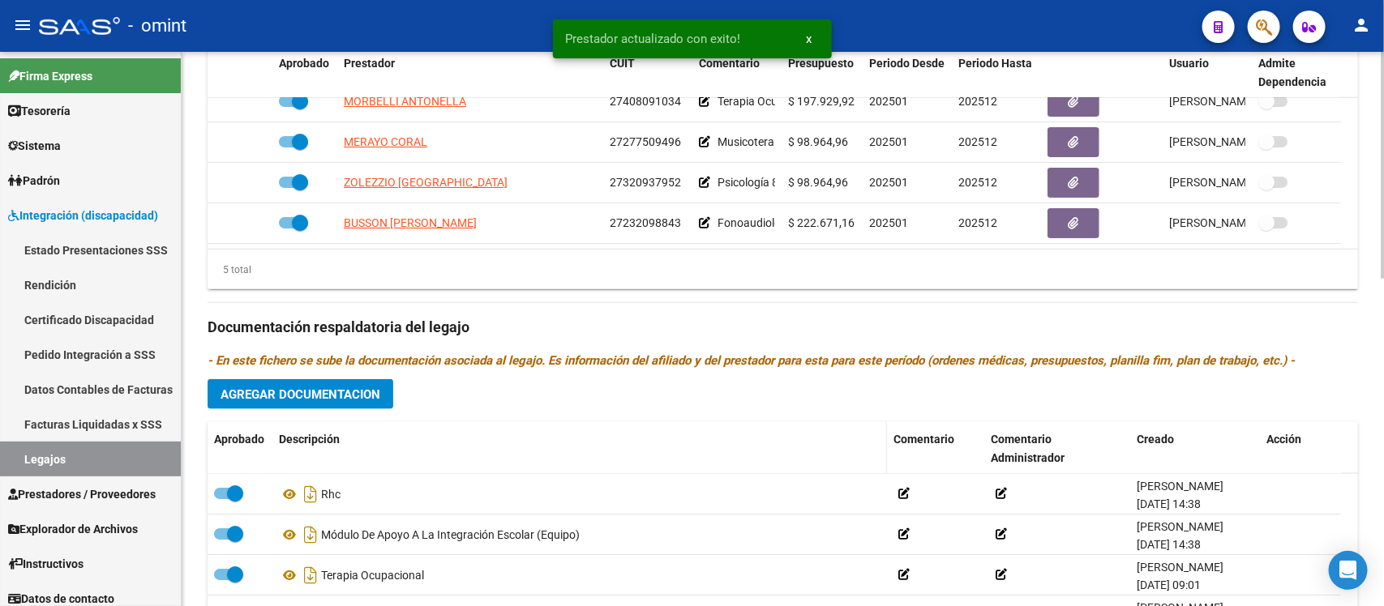
scroll to position [709, 0]
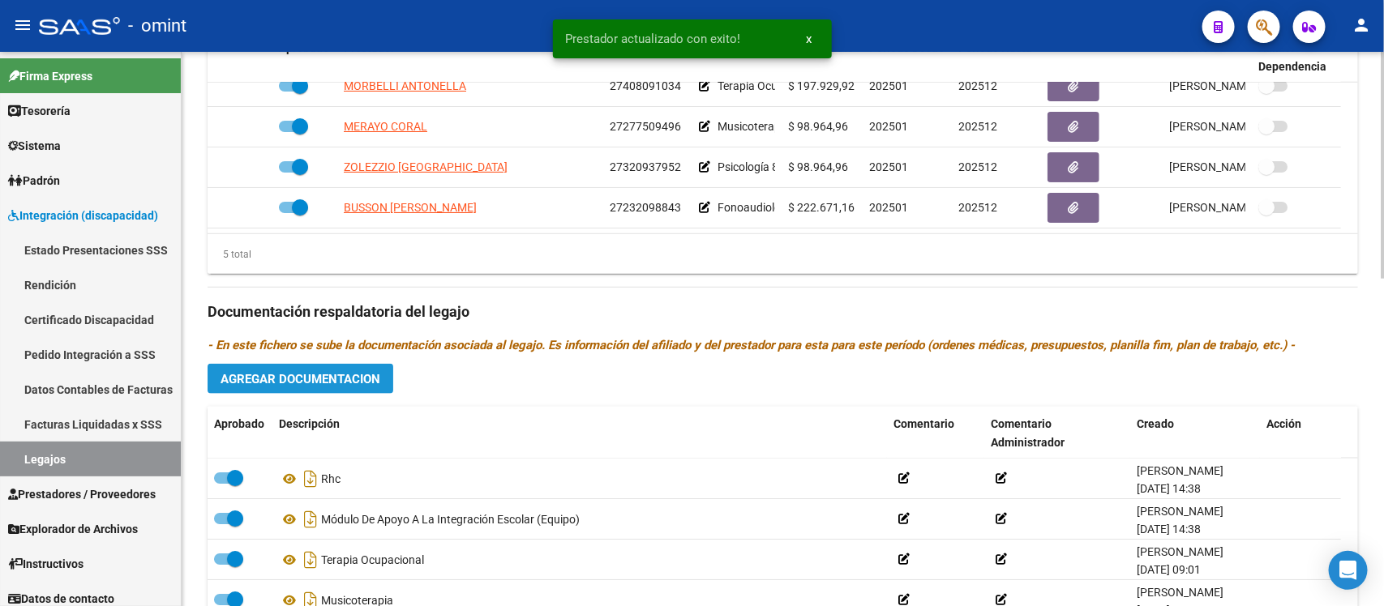
click at [301, 372] on span "Agregar Documentacion" at bounding box center [300, 379] width 160 height 15
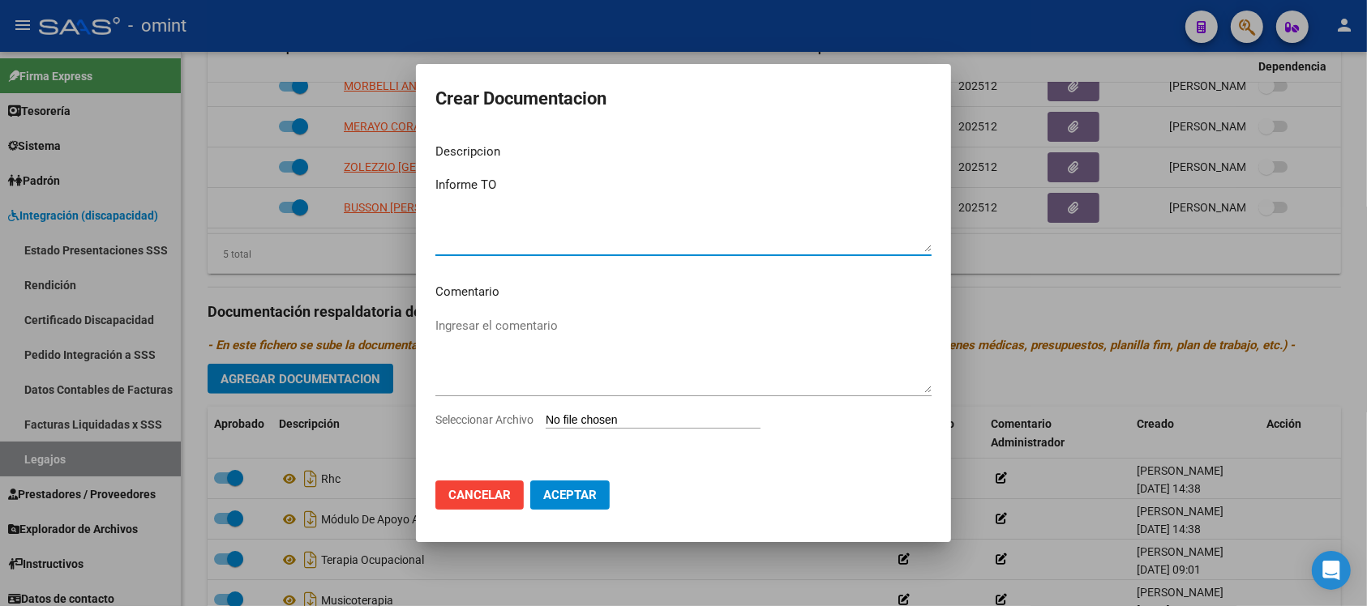
click at [677, 430] on div "Seleccionar Archivo" at bounding box center [683, 426] width 496 height 31
click at [678, 417] on input "Seleccionar Archivo" at bounding box center [653, 420] width 215 height 15
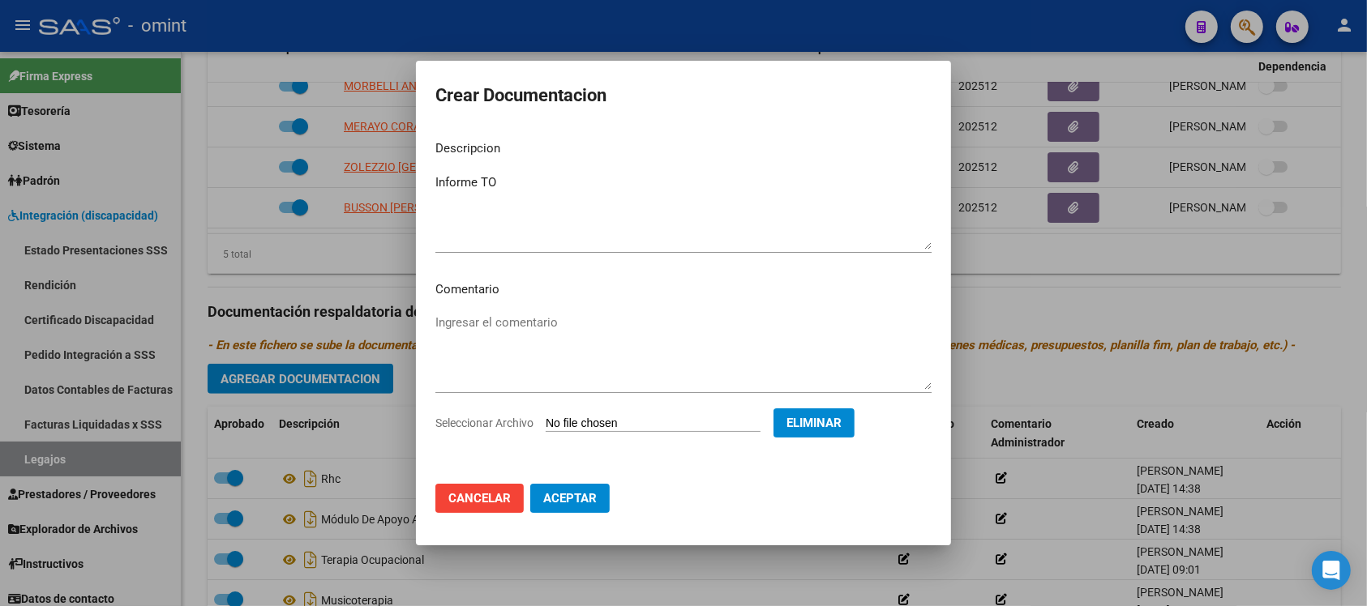
click at [593, 513] on mat-dialog-actions "Cancelar Aceptar" at bounding box center [683, 498] width 496 height 55
click at [593, 508] on button "Aceptar" at bounding box center [569, 498] width 79 height 29
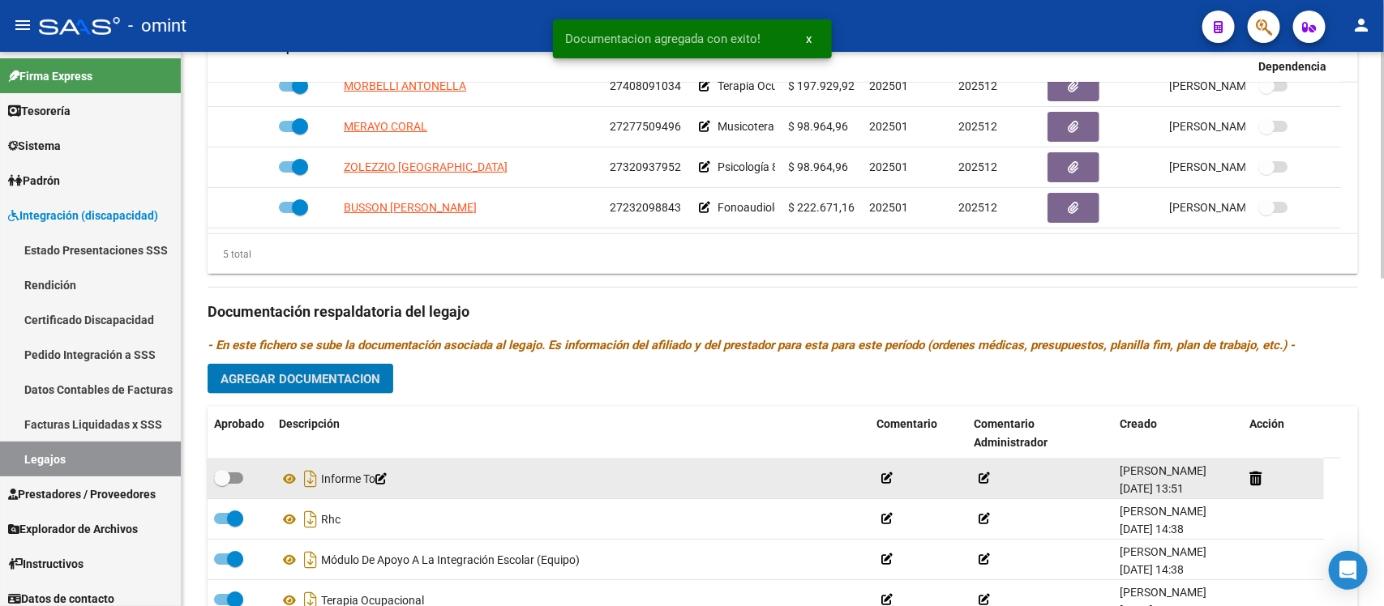
click at [220, 475] on span at bounding box center [222, 478] width 16 height 16
click at [221, 484] on input "checkbox" at bounding box center [221, 484] width 1 height 1
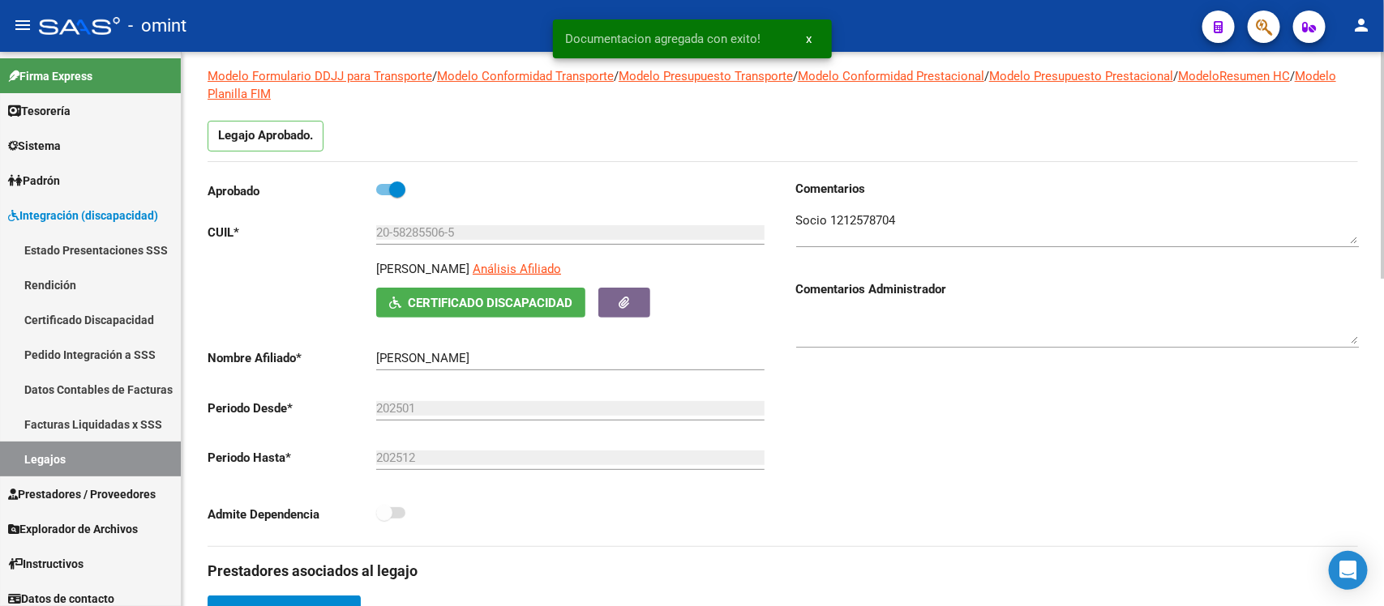
scroll to position [0, 0]
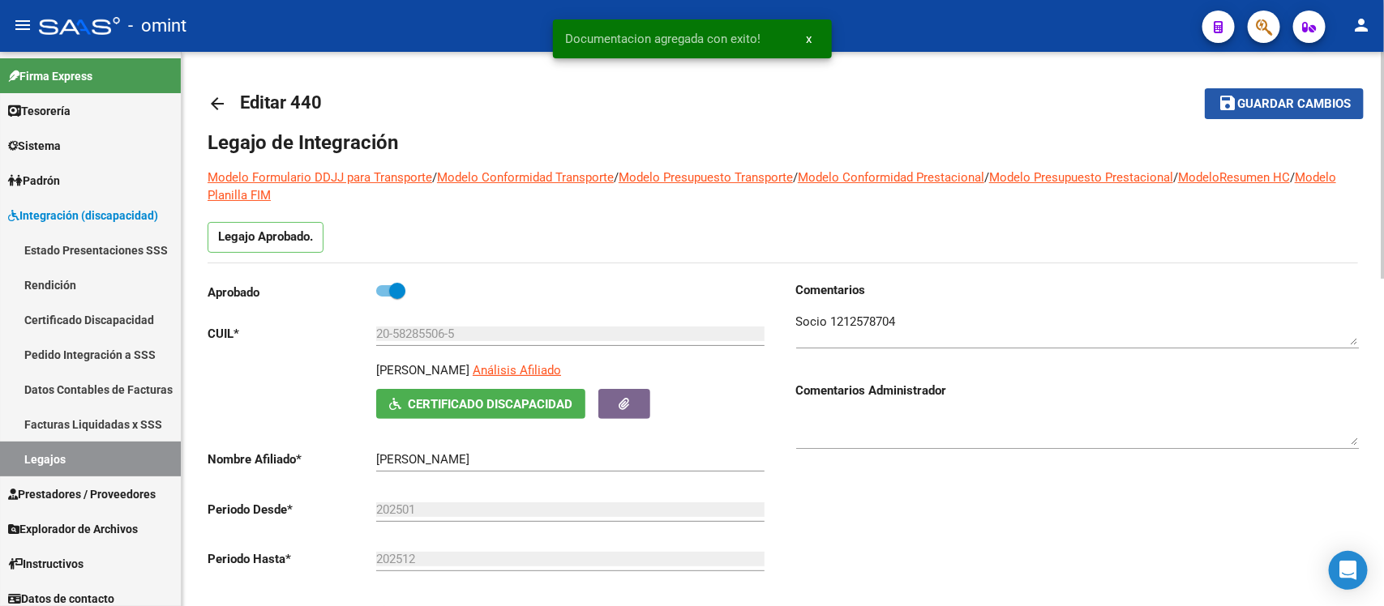
click at [1253, 99] on span "Guardar cambios" at bounding box center [1293, 104] width 113 height 15
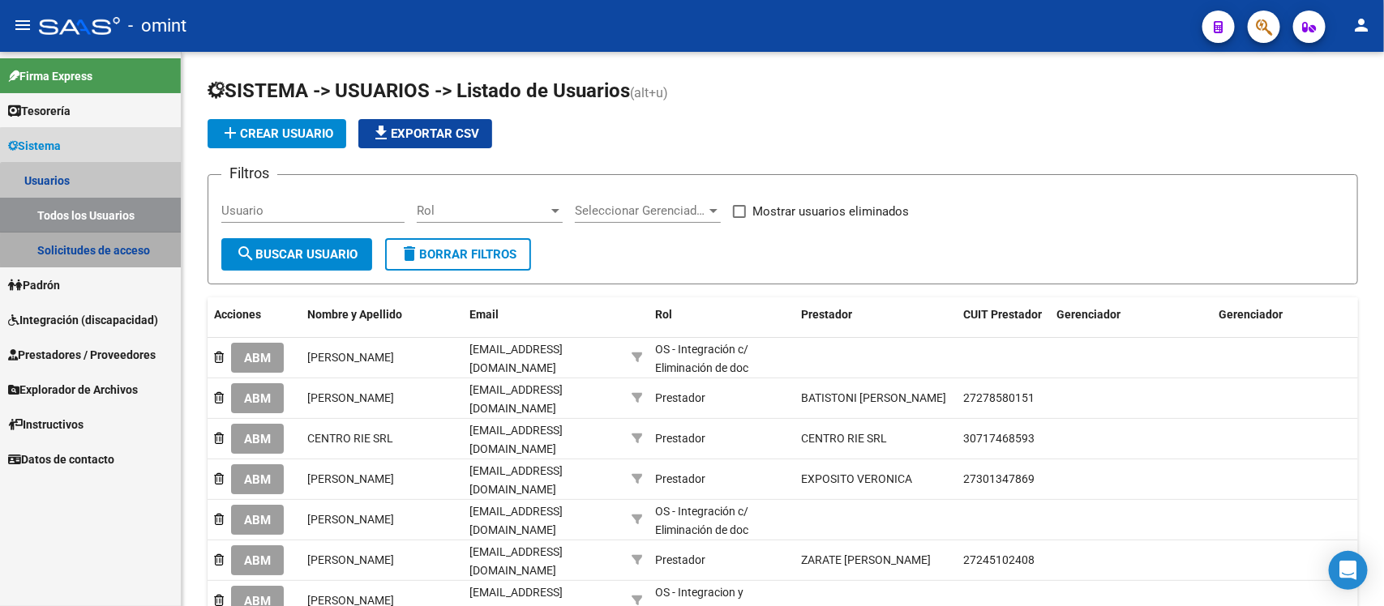
click at [126, 250] on link "Solicitudes de acceso" at bounding box center [90, 250] width 181 height 35
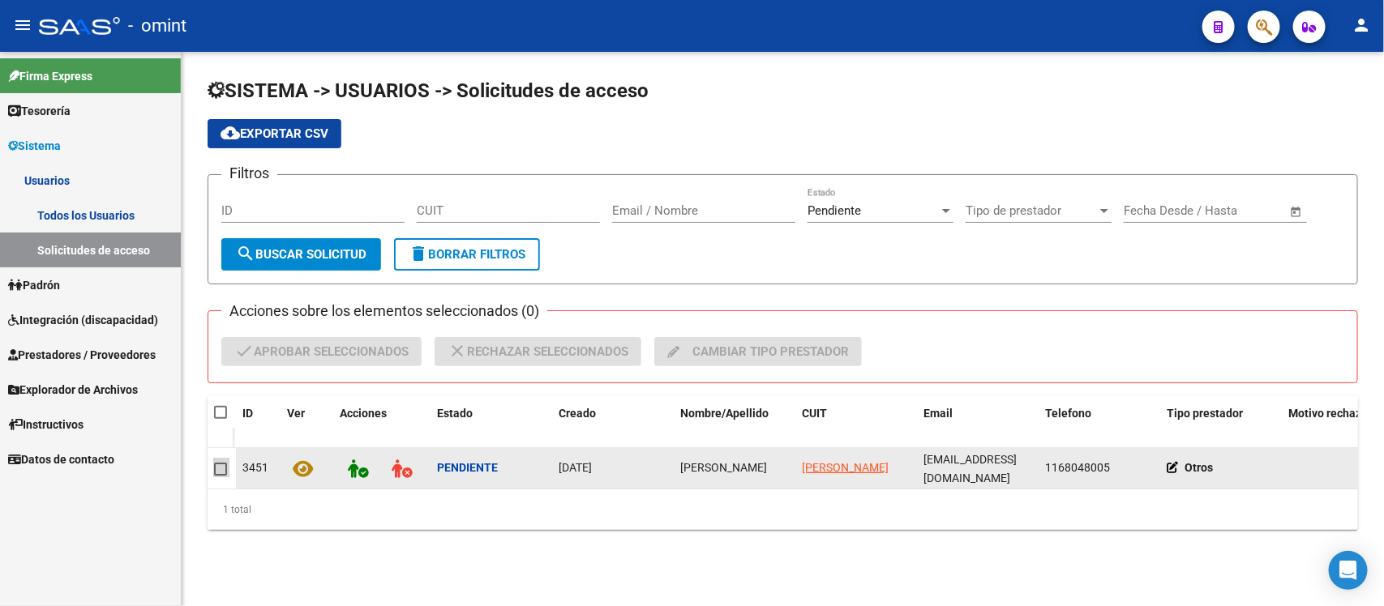
click at [220, 464] on span at bounding box center [220, 469] width 13 height 13
click at [220, 476] on input "checkbox" at bounding box center [220, 476] width 1 height 1
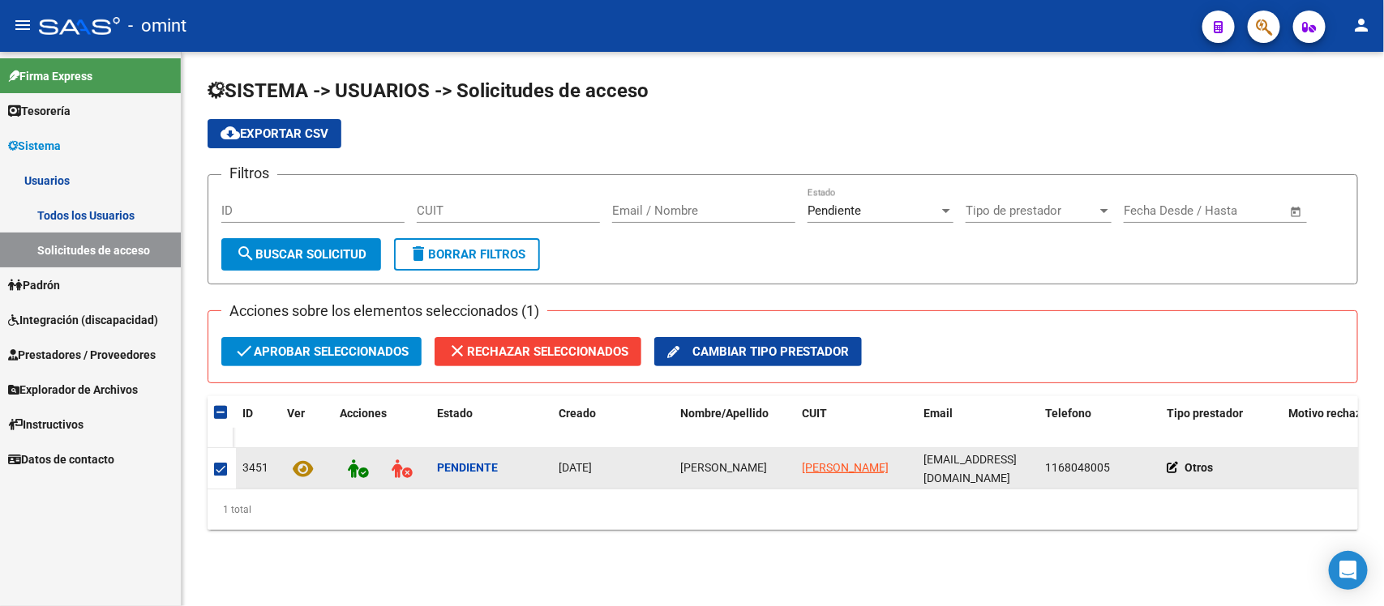
click at [693, 461] on span "[PERSON_NAME]" at bounding box center [723, 467] width 87 height 13
copy span "[PERSON_NAME]"
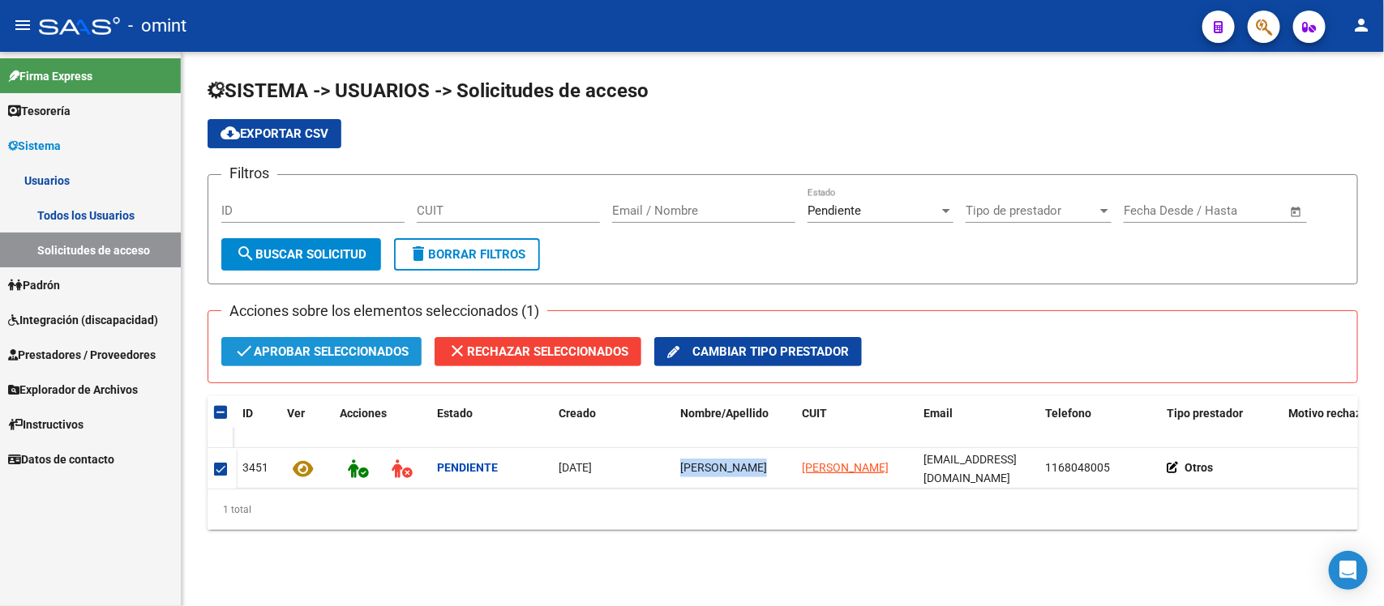
click at [355, 343] on span "check Aprobar seleccionados" at bounding box center [321, 351] width 174 height 29
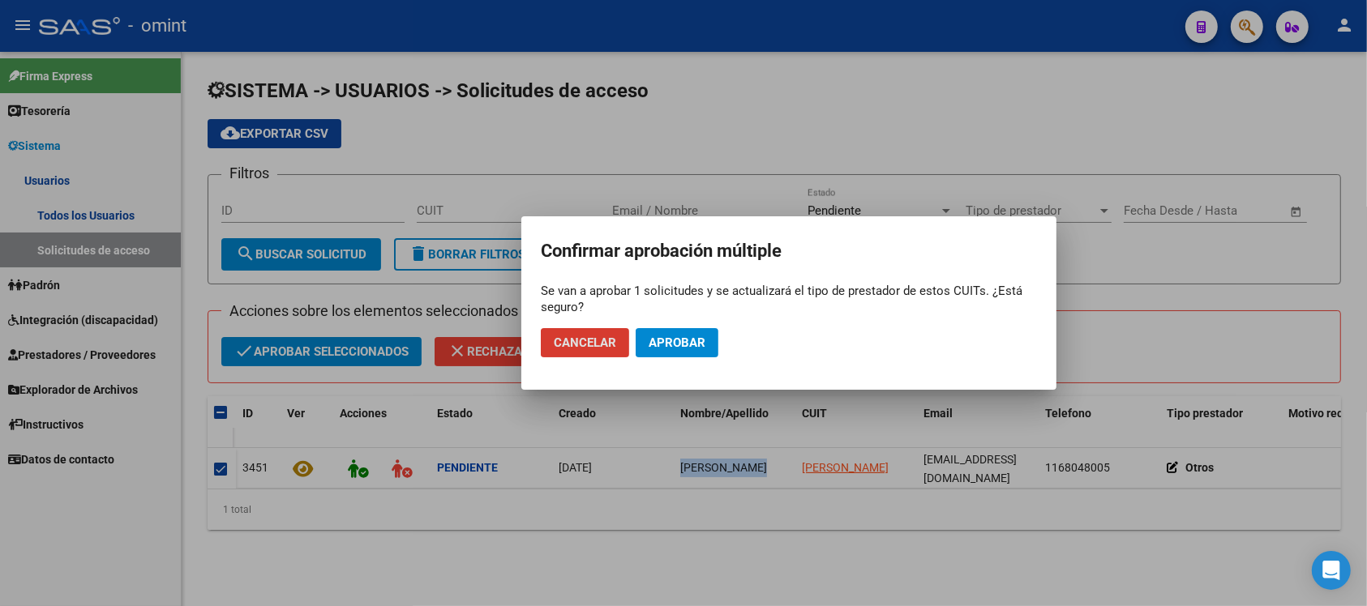
click at [658, 336] on span "Aprobar" at bounding box center [676, 343] width 57 height 15
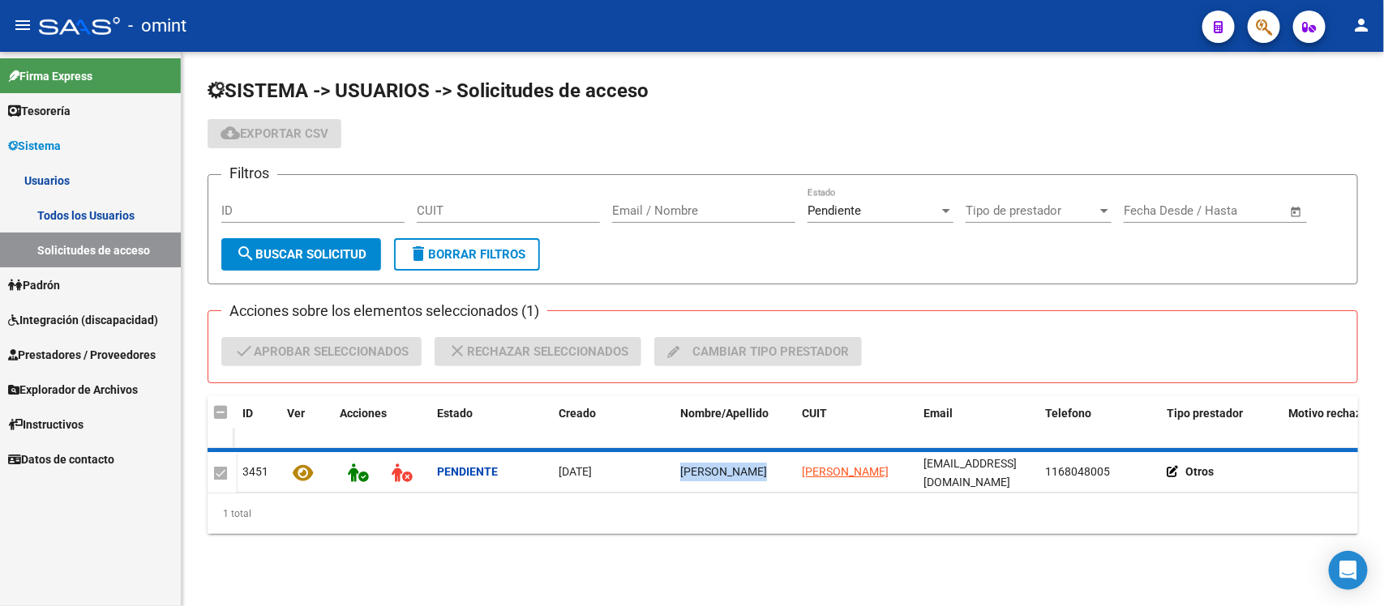
checkbox input "false"
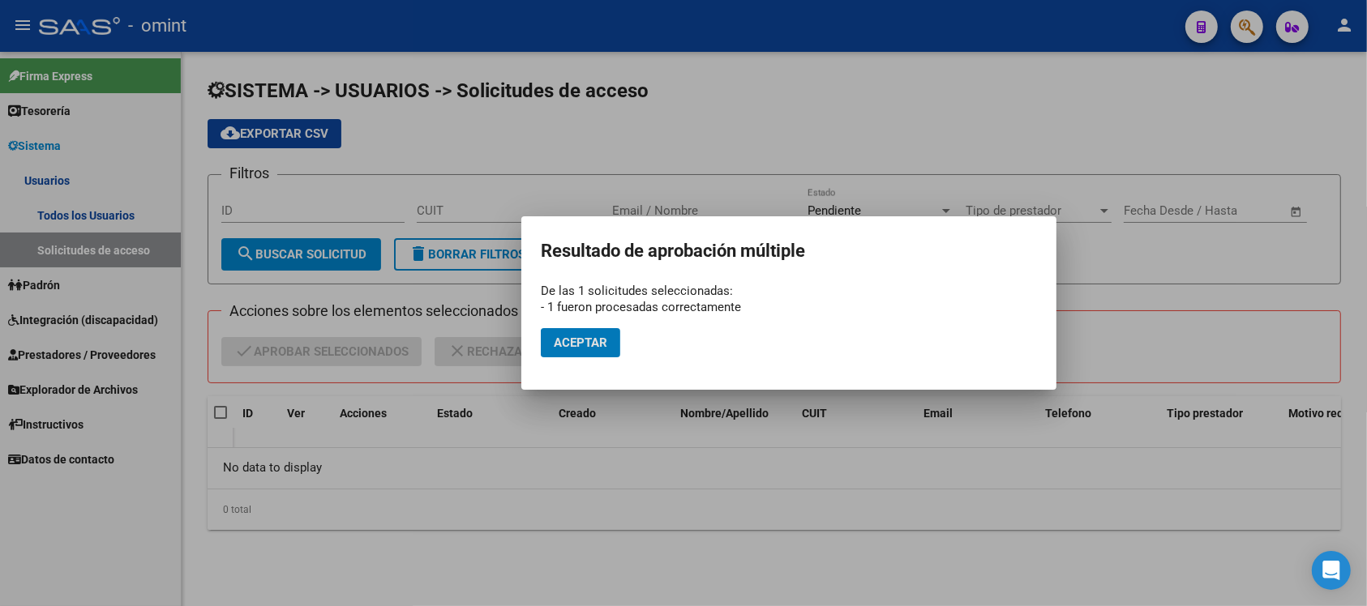
click at [597, 342] on span "Aceptar" at bounding box center [580, 343] width 53 height 15
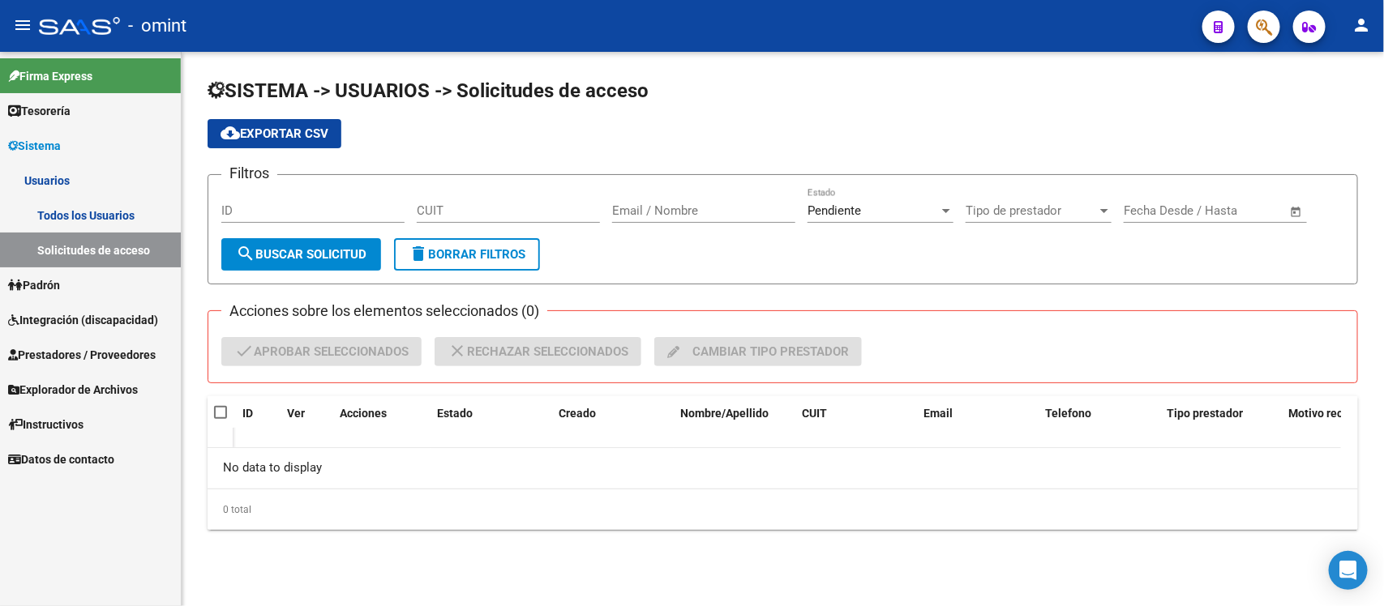
click at [116, 208] on link "Todos los Usuarios" at bounding box center [90, 215] width 181 height 35
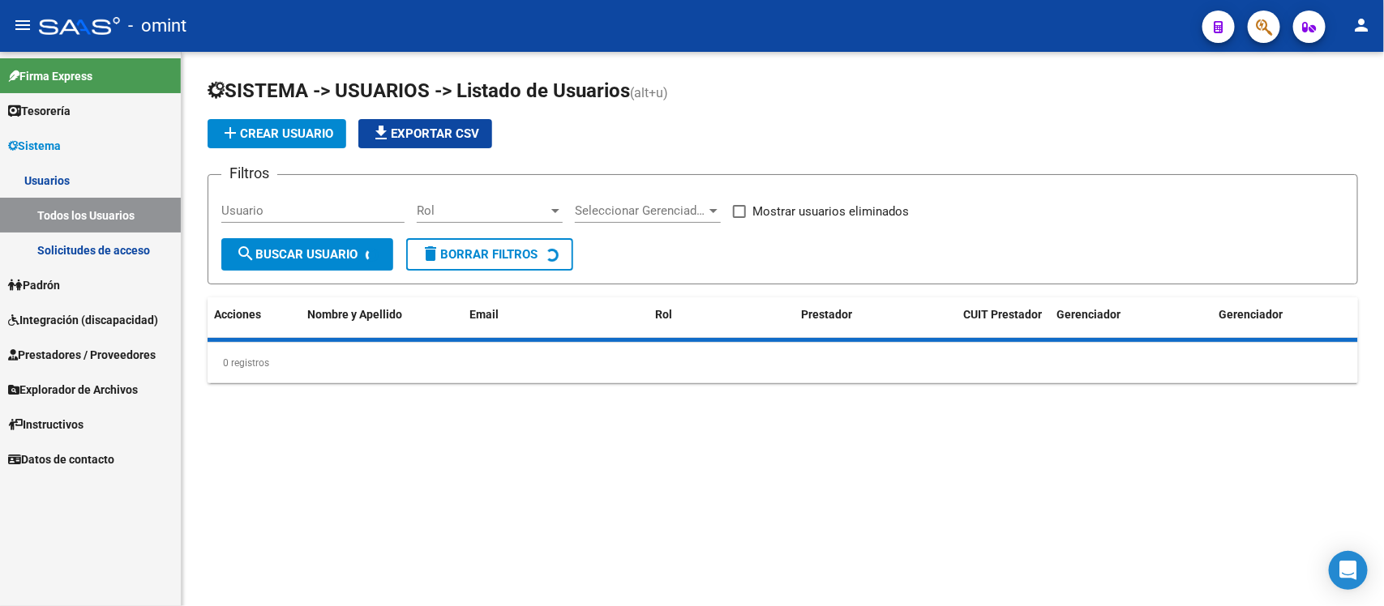
click at [285, 212] on input "Usuario" at bounding box center [312, 210] width 183 height 15
paste input "[PERSON_NAME]"
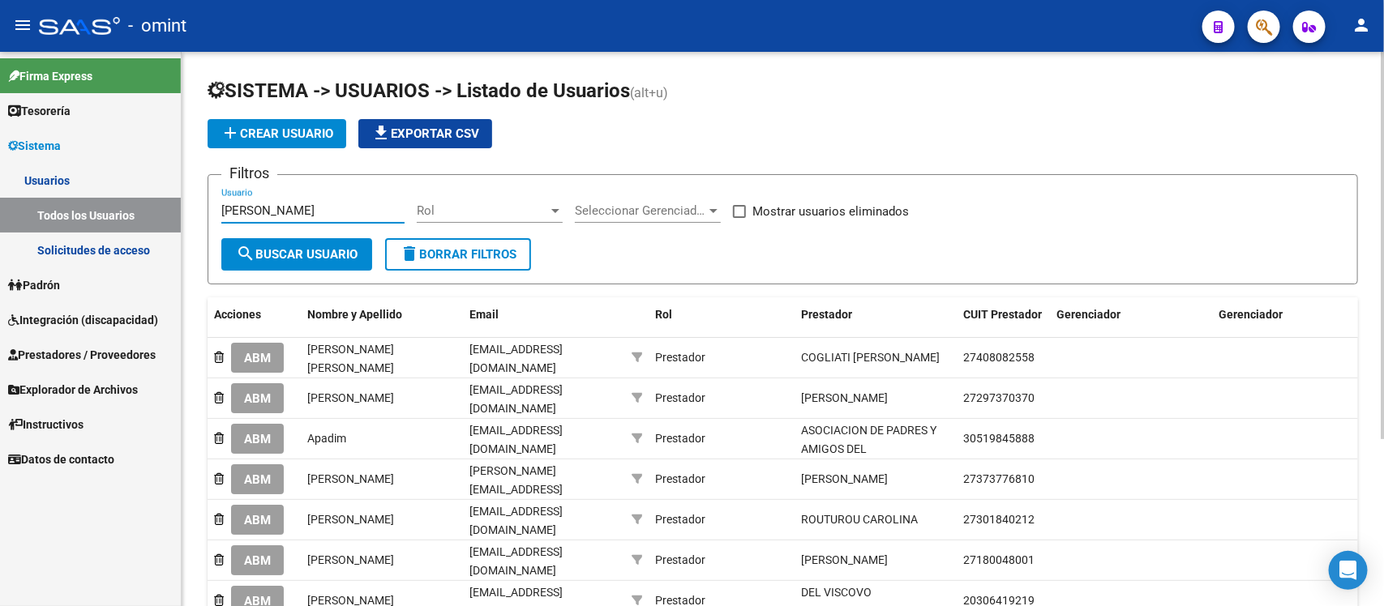
click at [310, 209] on input "[PERSON_NAME]" at bounding box center [312, 210] width 183 height 15
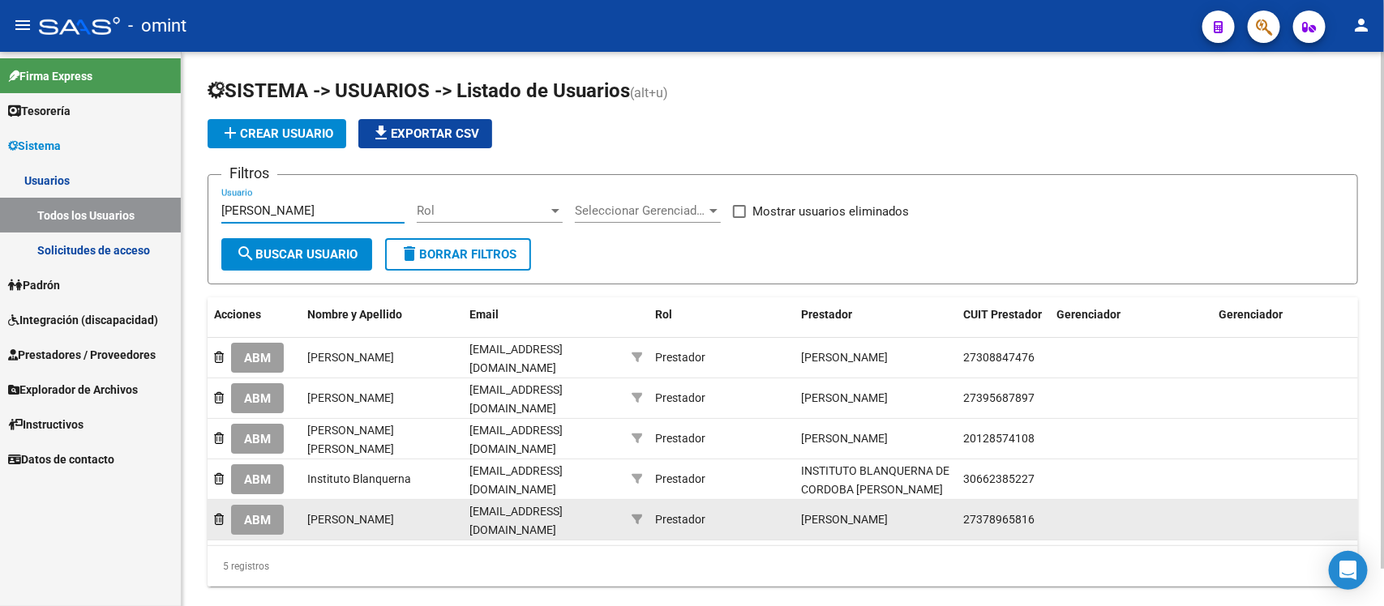
type input "[PERSON_NAME]"
click at [263, 520] on button "ABM" at bounding box center [257, 520] width 53 height 30
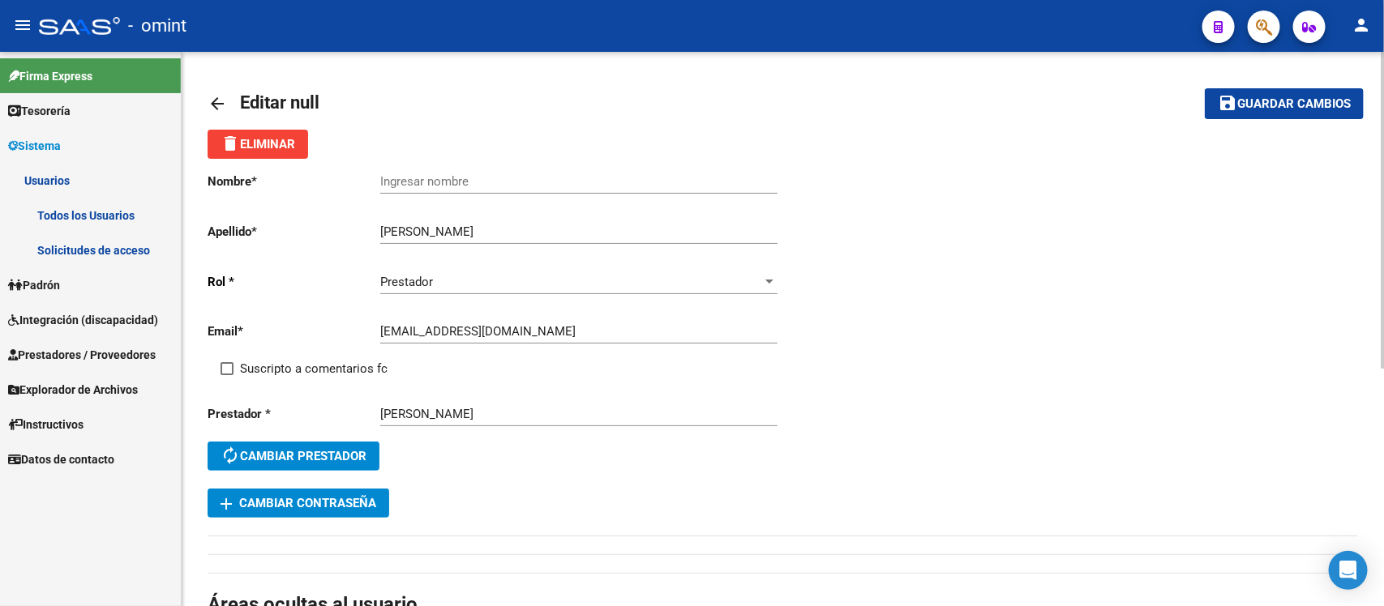
click at [423, 170] on div "Ingresar nombre" at bounding box center [578, 176] width 397 height 35
paste input "[PERSON_NAME]"
type input "[PERSON_NAME]"
click at [262, 373] on span "Suscripto a comentarios fc" at bounding box center [314, 368] width 148 height 19
click at [227, 375] on input "Suscripto a comentarios fc" at bounding box center [226, 375] width 1 height 1
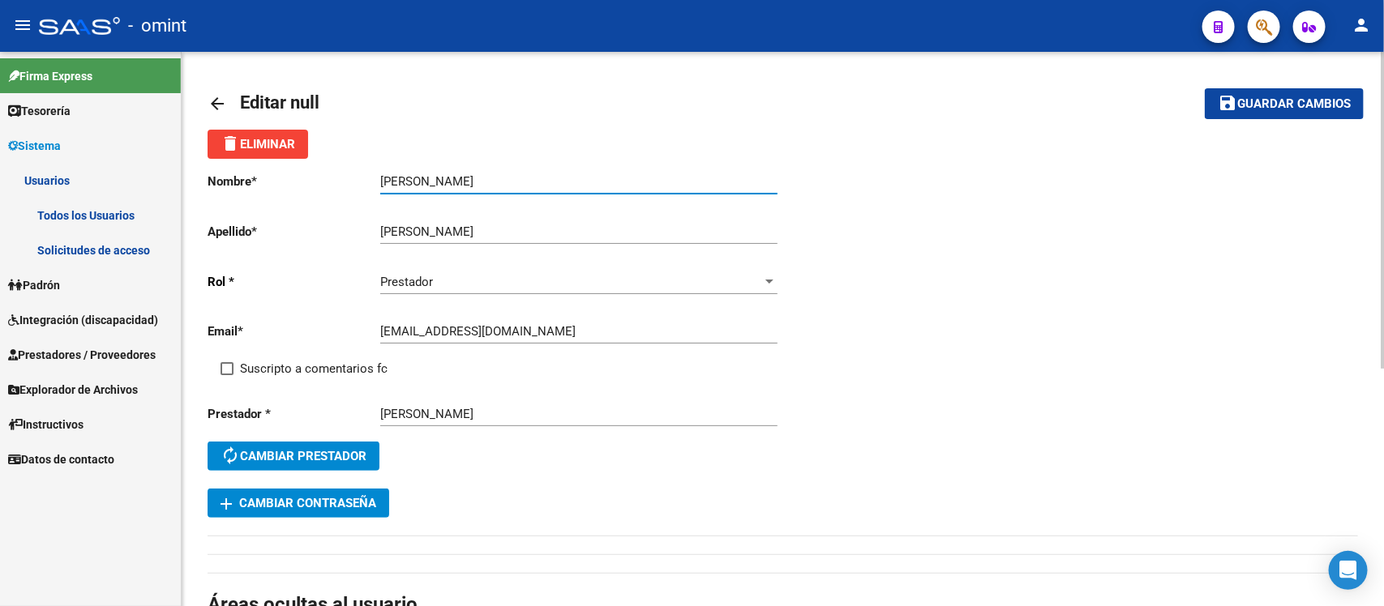
checkbox input "true"
click at [1342, 93] on button "save Guardar cambios" at bounding box center [1283, 103] width 159 height 30
click at [211, 103] on mat-icon "arrow_back" at bounding box center [217, 103] width 19 height 19
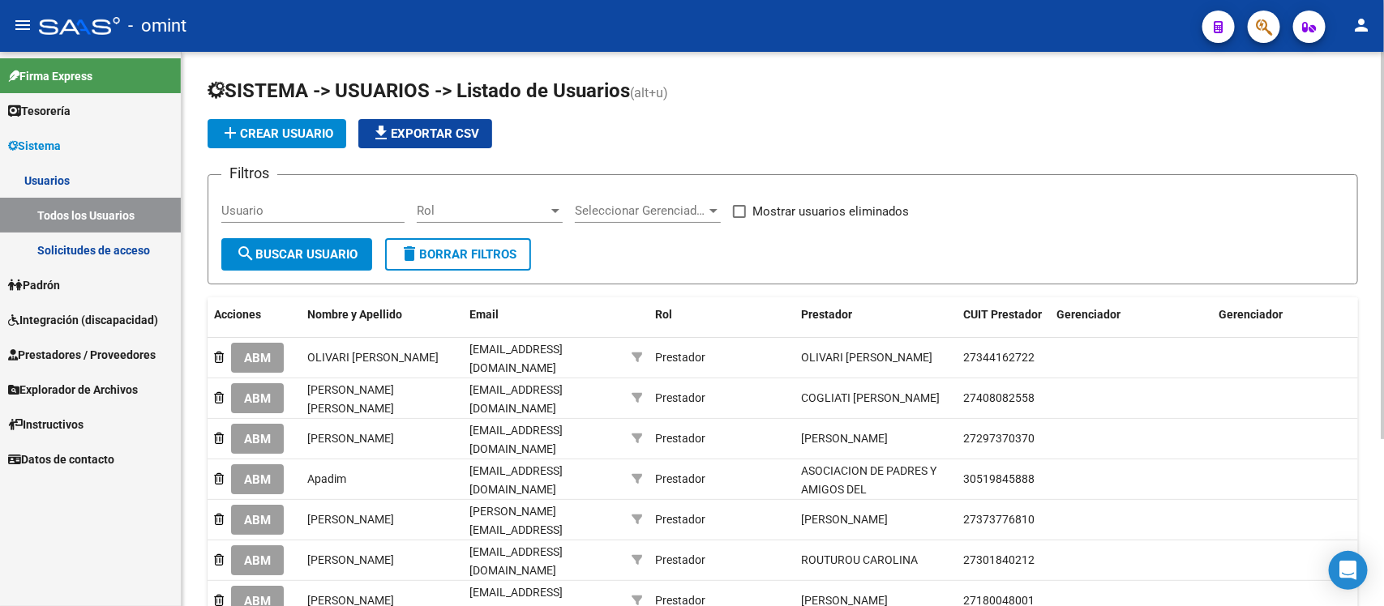
click at [91, 251] on link "Solicitudes de acceso" at bounding box center [90, 250] width 181 height 35
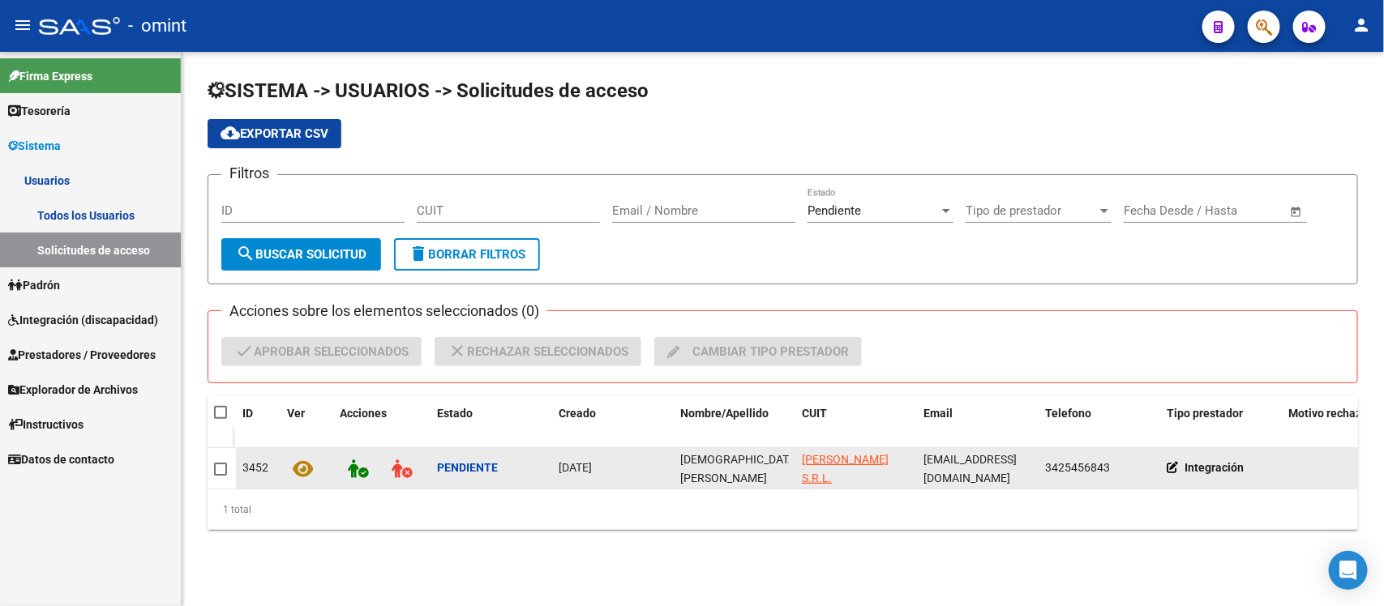
click at [713, 469] on span "[DEMOGRAPHIC_DATA][PERSON_NAME]" at bounding box center [739, 469] width 118 height 32
copy span "[DEMOGRAPHIC_DATA][PERSON_NAME]"
click at [225, 468] on span at bounding box center [220, 469] width 13 height 13
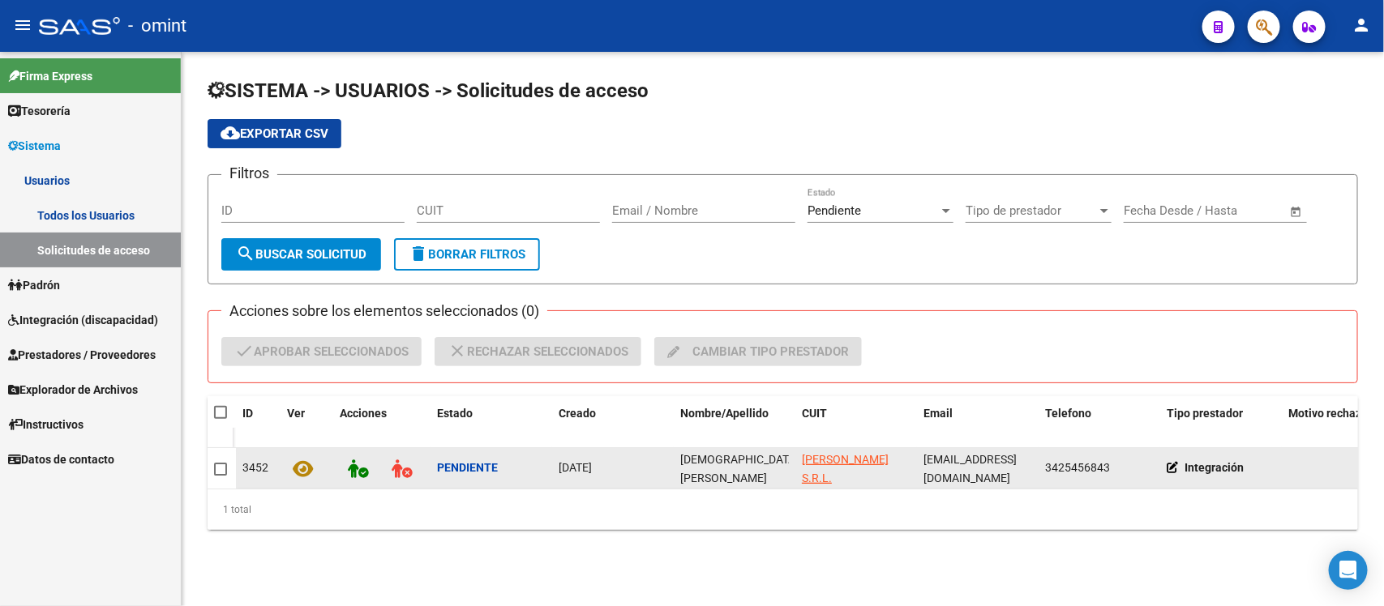
click at [220, 476] on input "checkbox" at bounding box center [220, 476] width 1 height 1
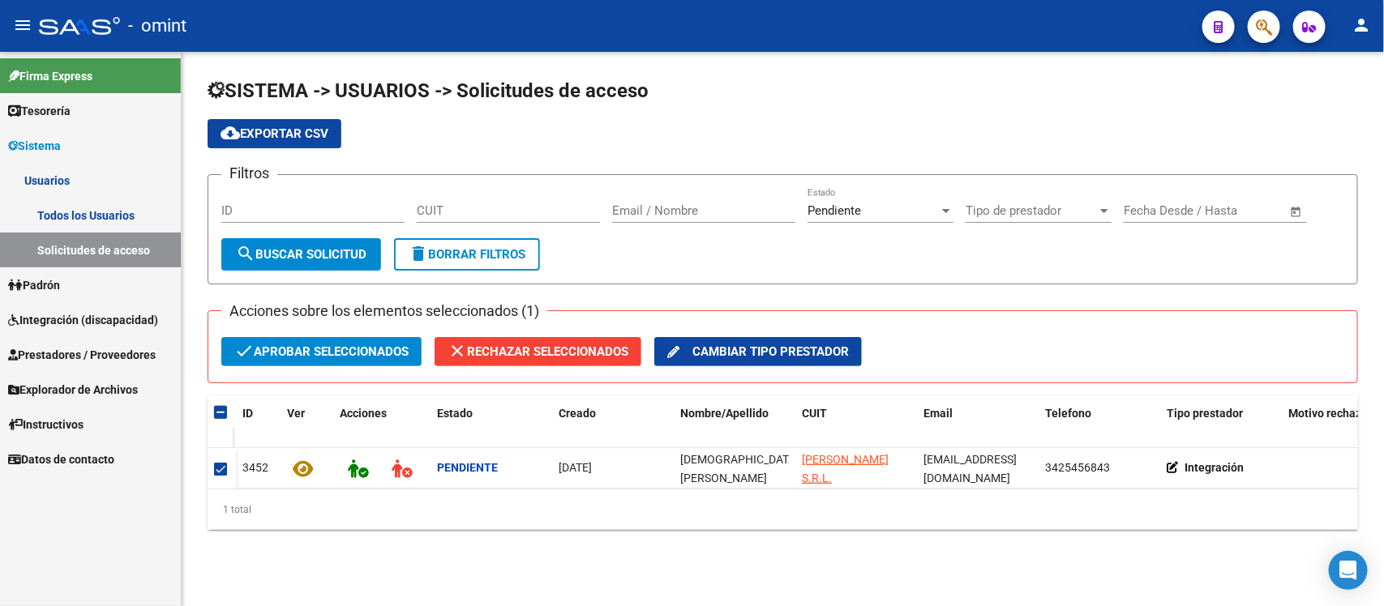
click at [370, 344] on span "check Aprobar seleccionados" at bounding box center [321, 351] width 174 height 29
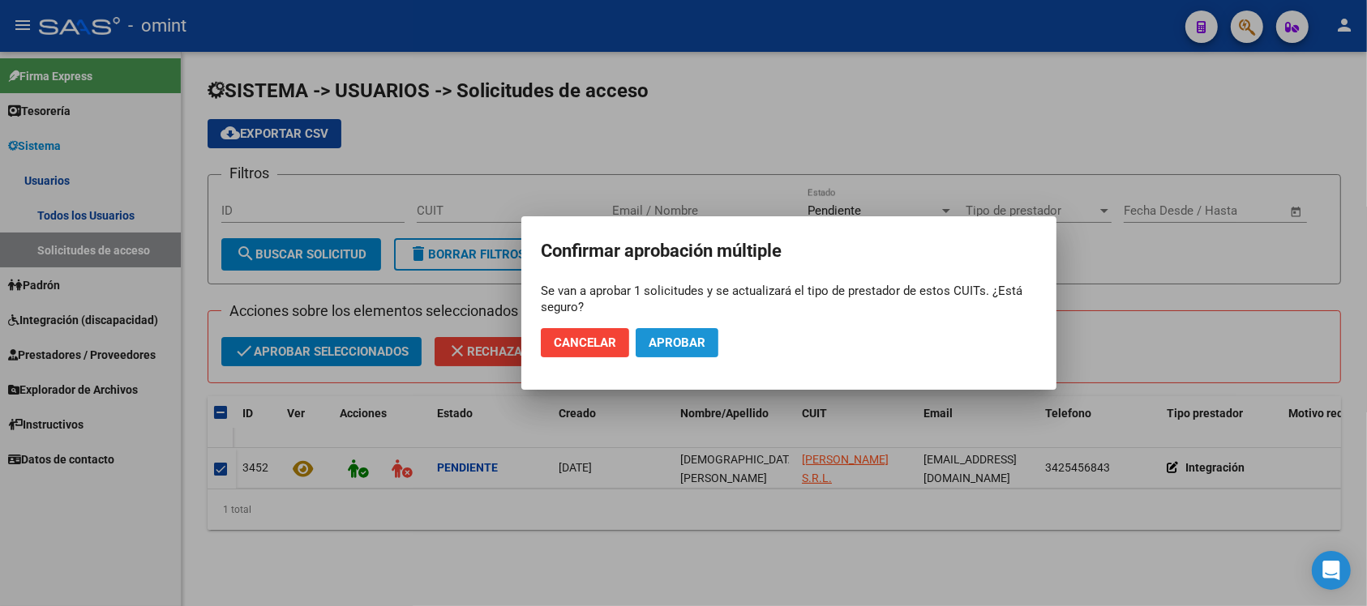
click at [669, 343] on span "Aprobar" at bounding box center [676, 343] width 57 height 15
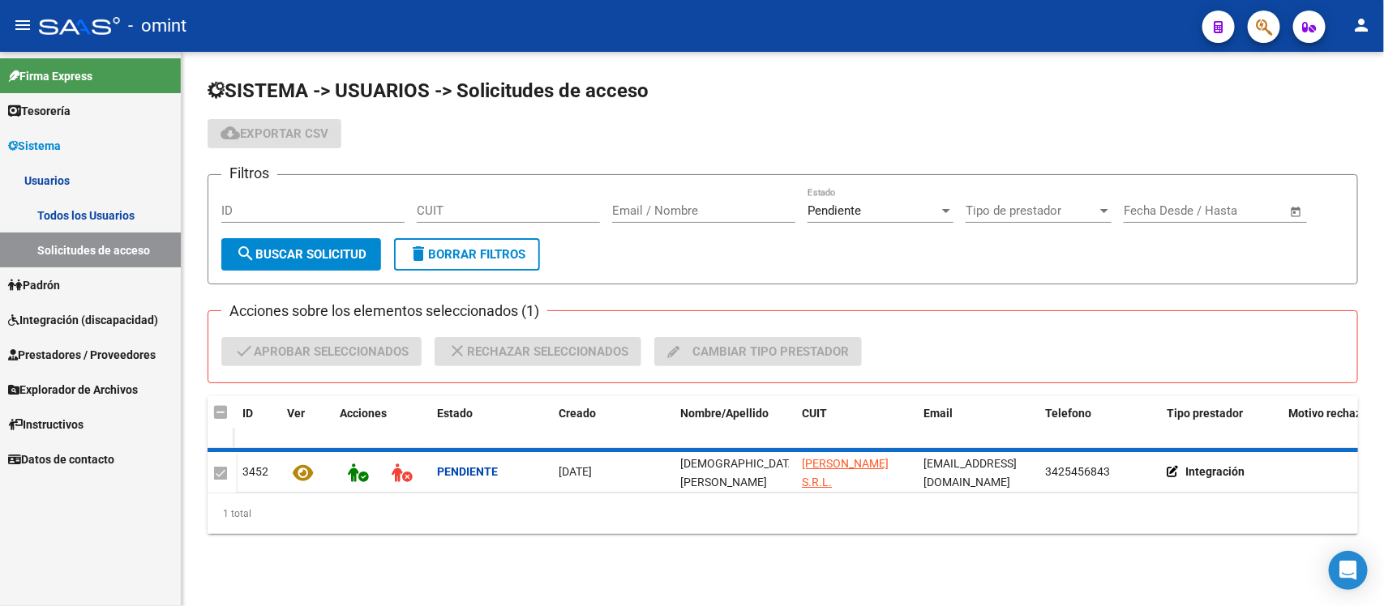
checkbox input "false"
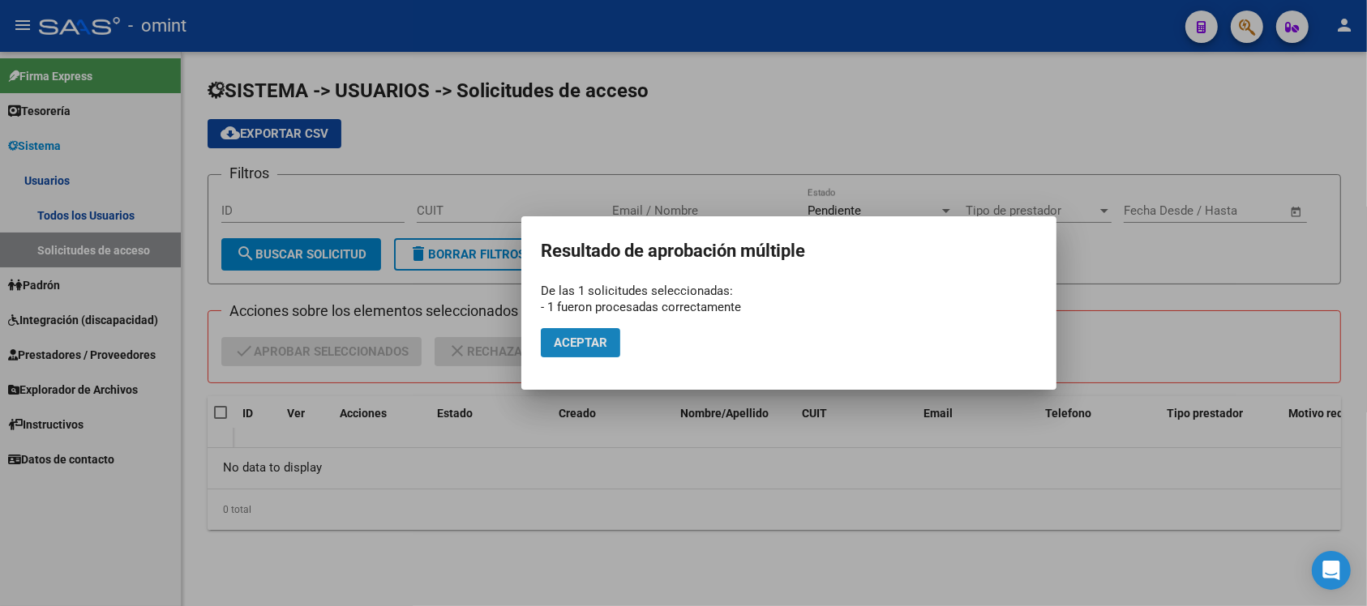
click at [575, 357] on button "Aceptar" at bounding box center [580, 342] width 79 height 29
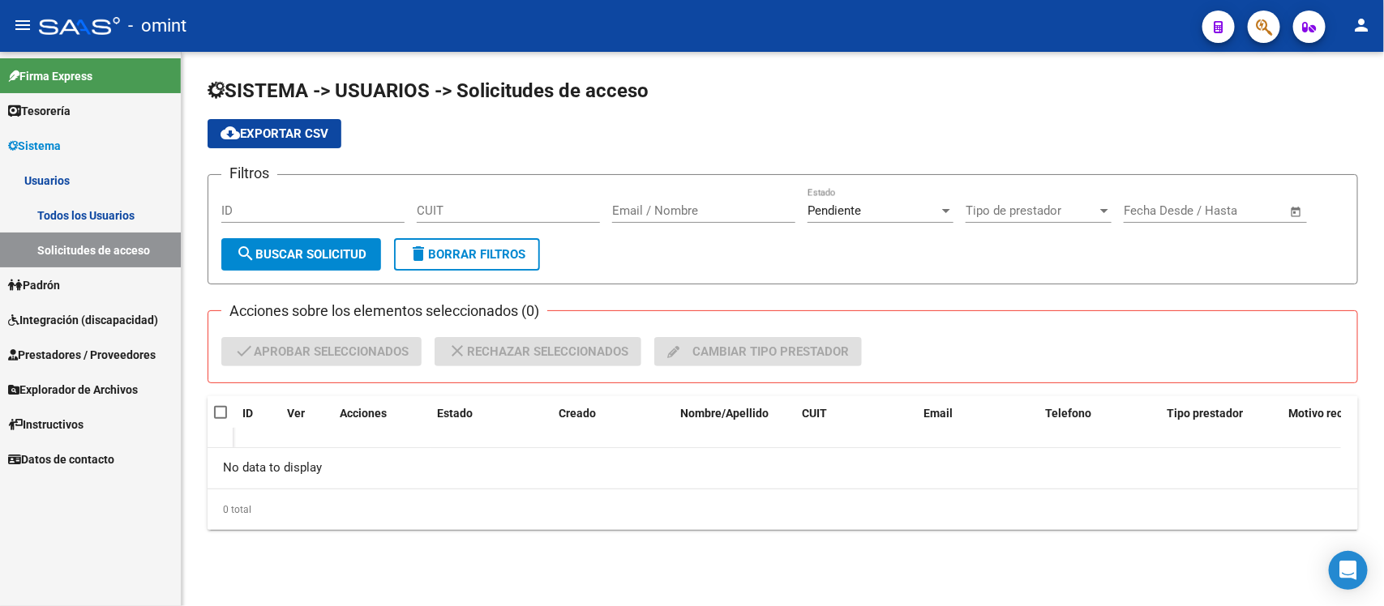
click at [104, 220] on link "Todos los Usuarios" at bounding box center [90, 215] width 181 height 35
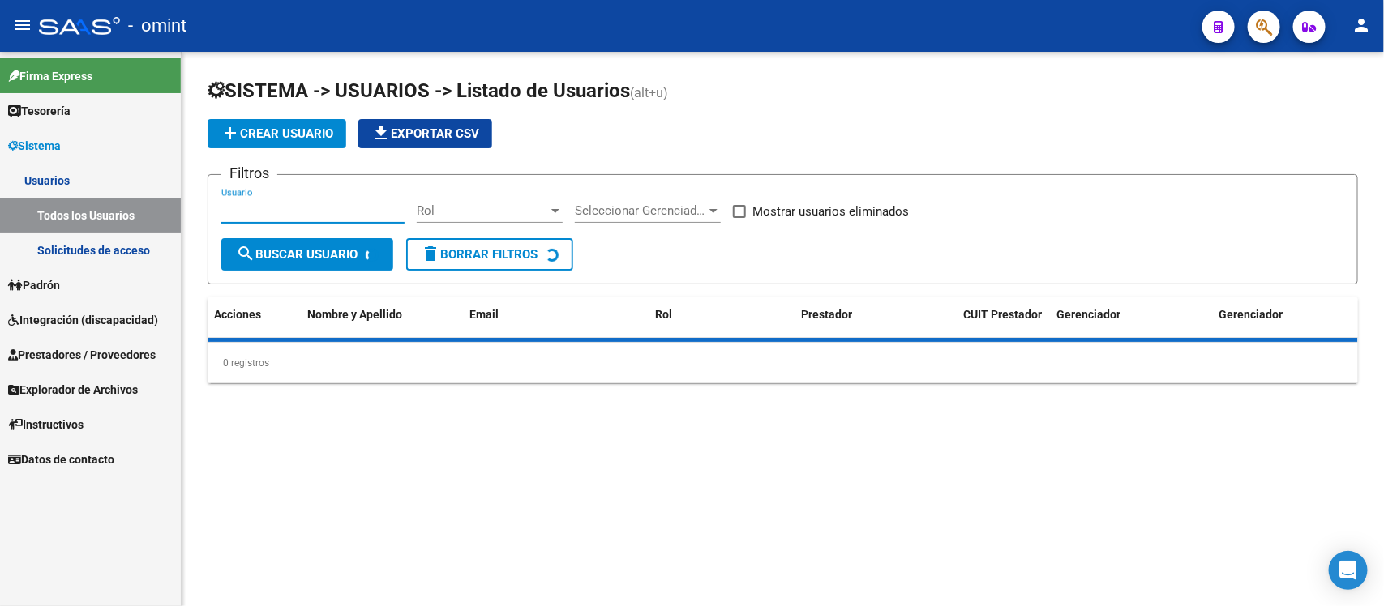
click at [322, 212] on input "Usuario" at bounding box center [312, 210] width 183 height 15
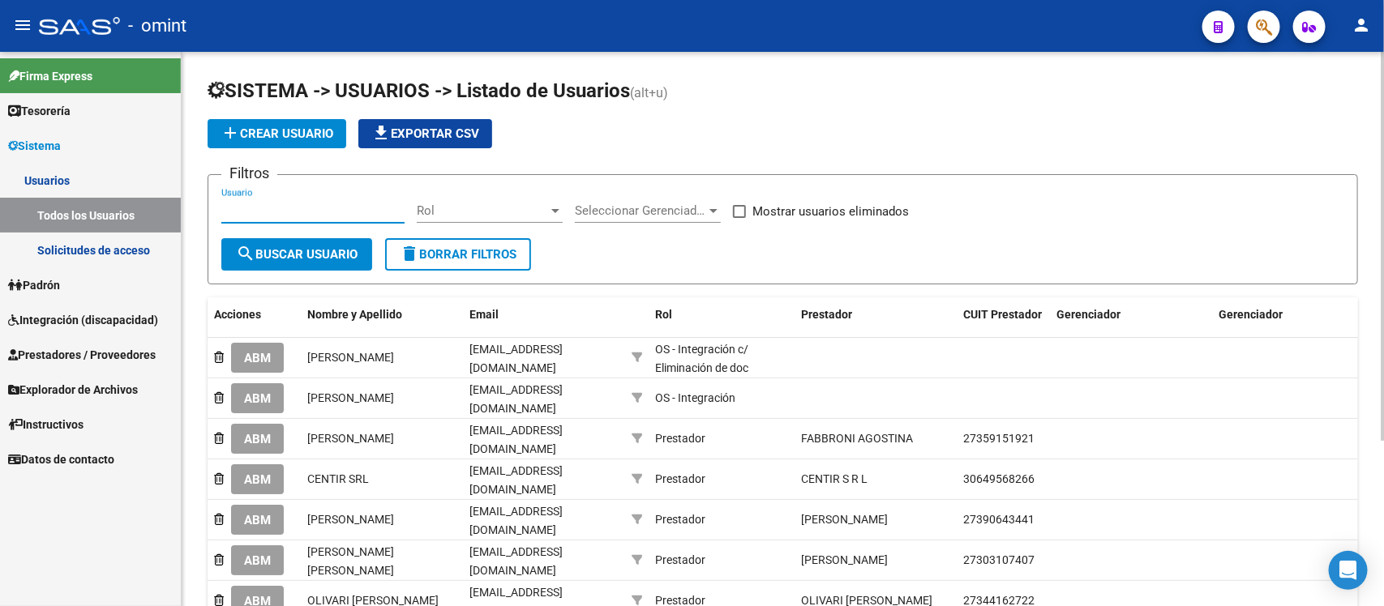
click at [322, 212] on input "Usuario" at bounding box center [312, 210] width 183 height 15
paste input "[DEMOGRAPHIC_DATA][PERSON_NAME]"
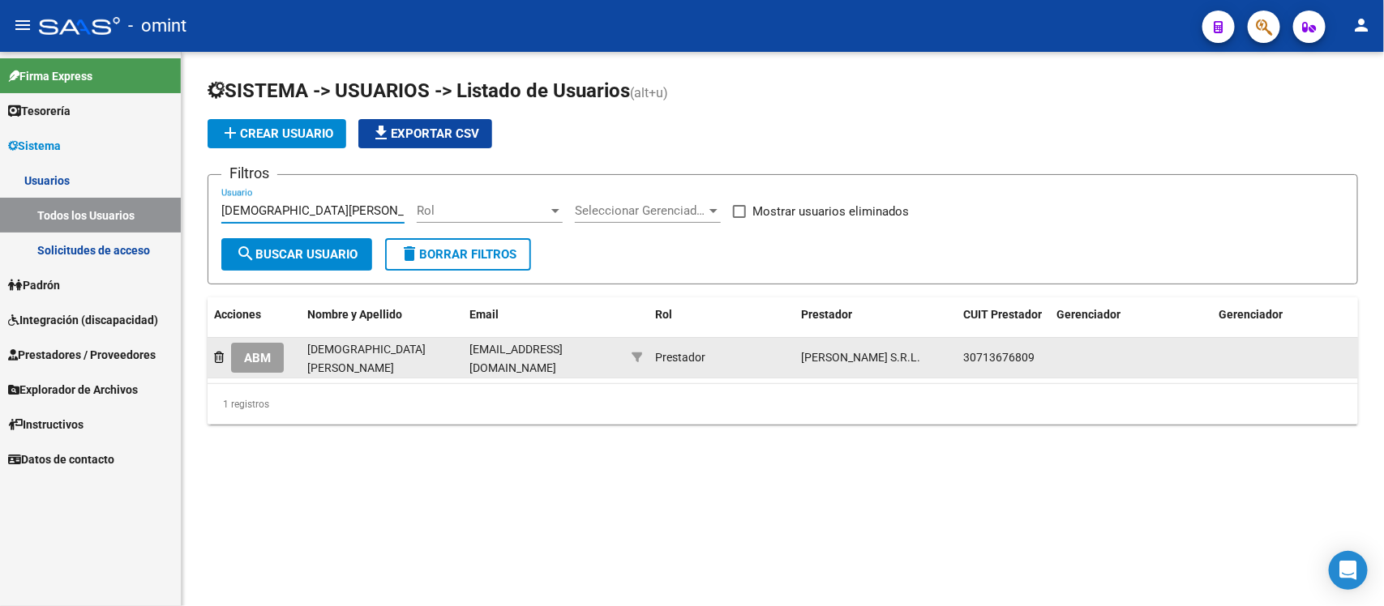
type input "[DEMOGRAPHIC_DATA][PERSON_NAME]"
click at [255, 357] on span "ABM" at bounding box center [257, 358] width 27 height 15
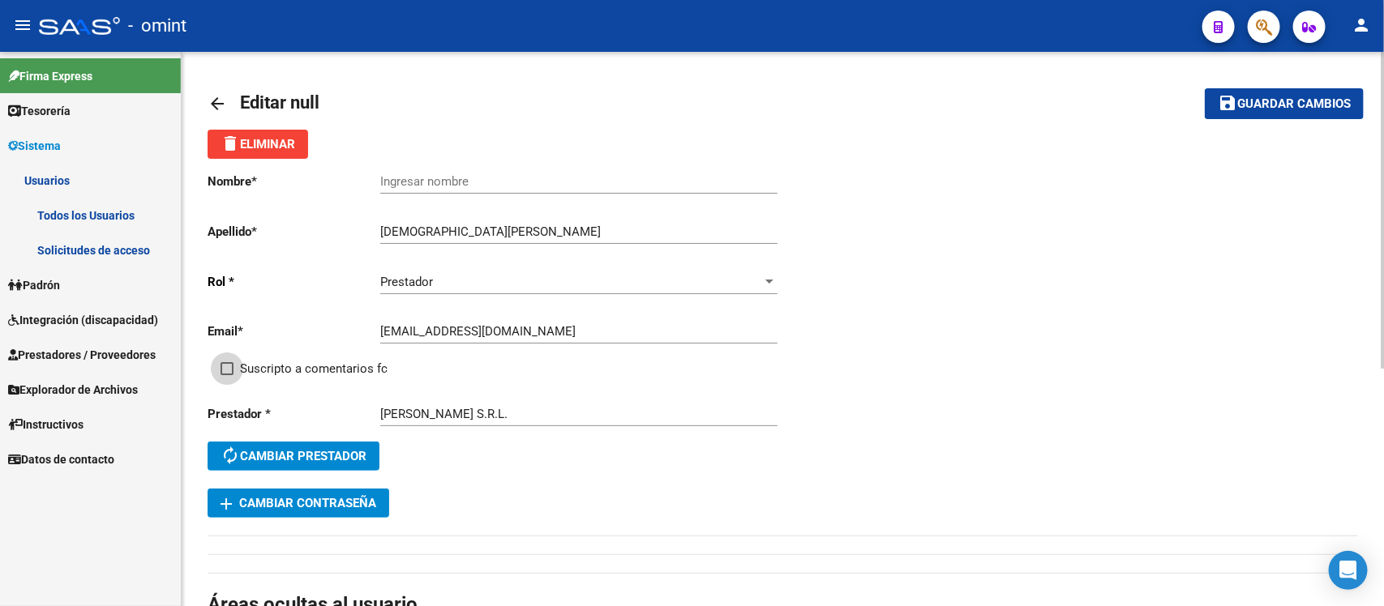
click at [308, 359] on span "Suscripto a comentarios fc" at bounding box center [314, 368] width 148 height 19
click at [227, 375] on input "Suscripto a comentarios fc" at bounding box center [226, 375] width 1 height 1
checkbox input "true"
click at [452, 185] on input "Ingresar nombre" at bounding box center [578, 181] width 397 height 15
paste input "[DEMOGRAPHIC_DATA][PERSON_NAME]"
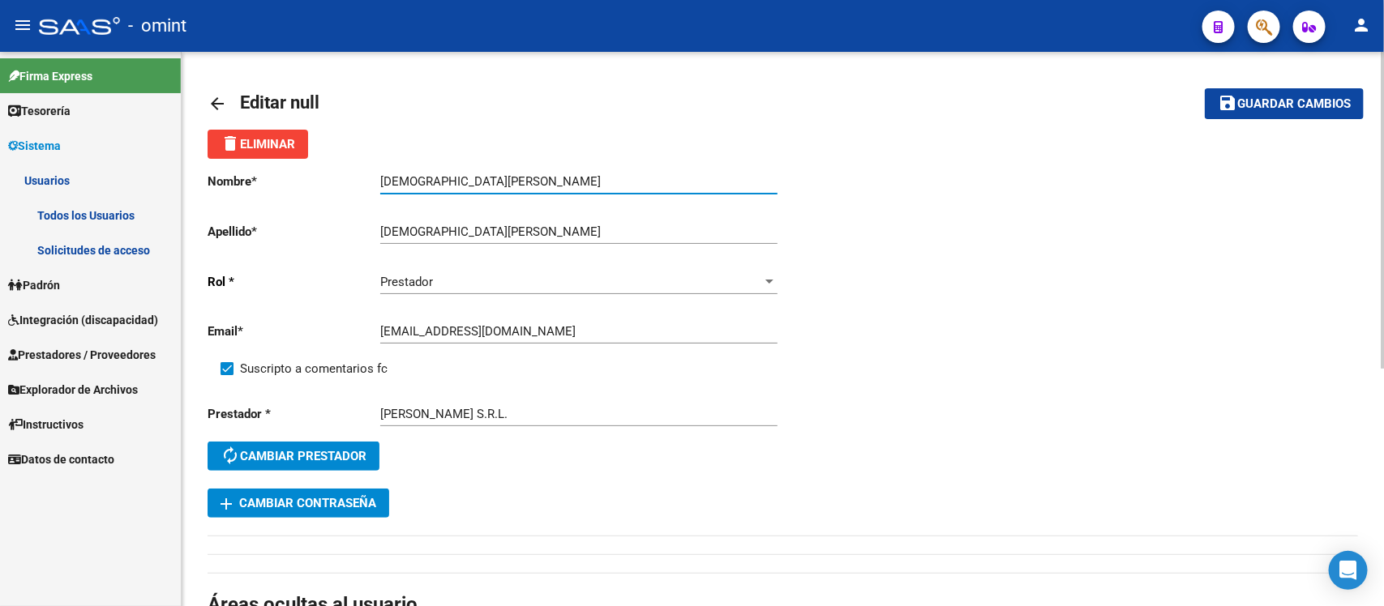
type input "[DEMOGRAPHIC_DATA][PERSON_NAME]"
click at [1266, 106] on span "Guardar cambios" at bounding box center [1293, 104] width 113 height 15
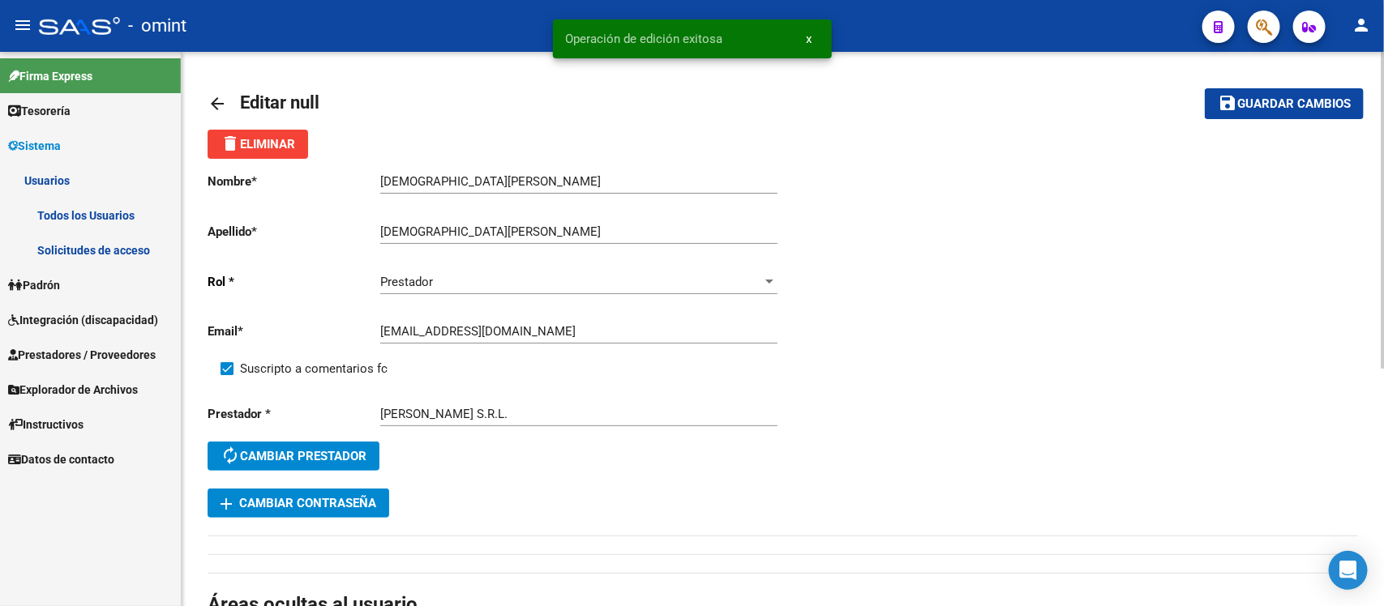
click at [220, 106] on mat-icon "arrow_back" at bounding box center [217, 103] width 19 height 19
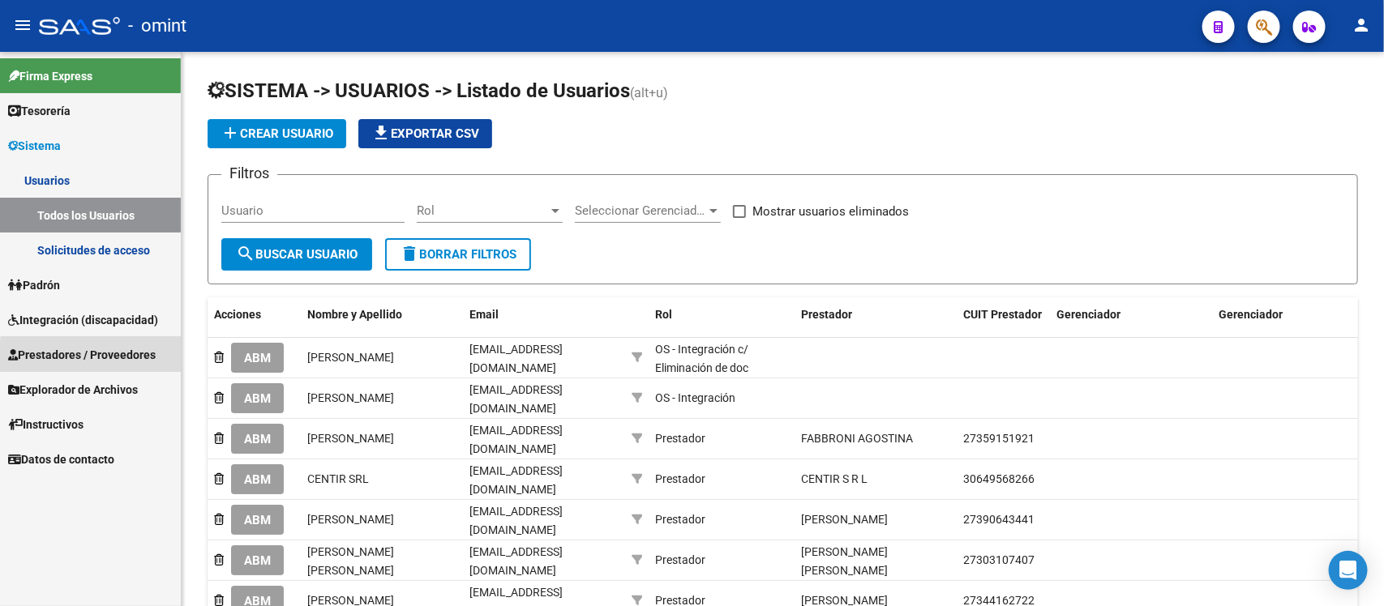
click at [110, 357] on span "Prestadores / Proveedores" at bounding box center [82, 355] width 148 height 18
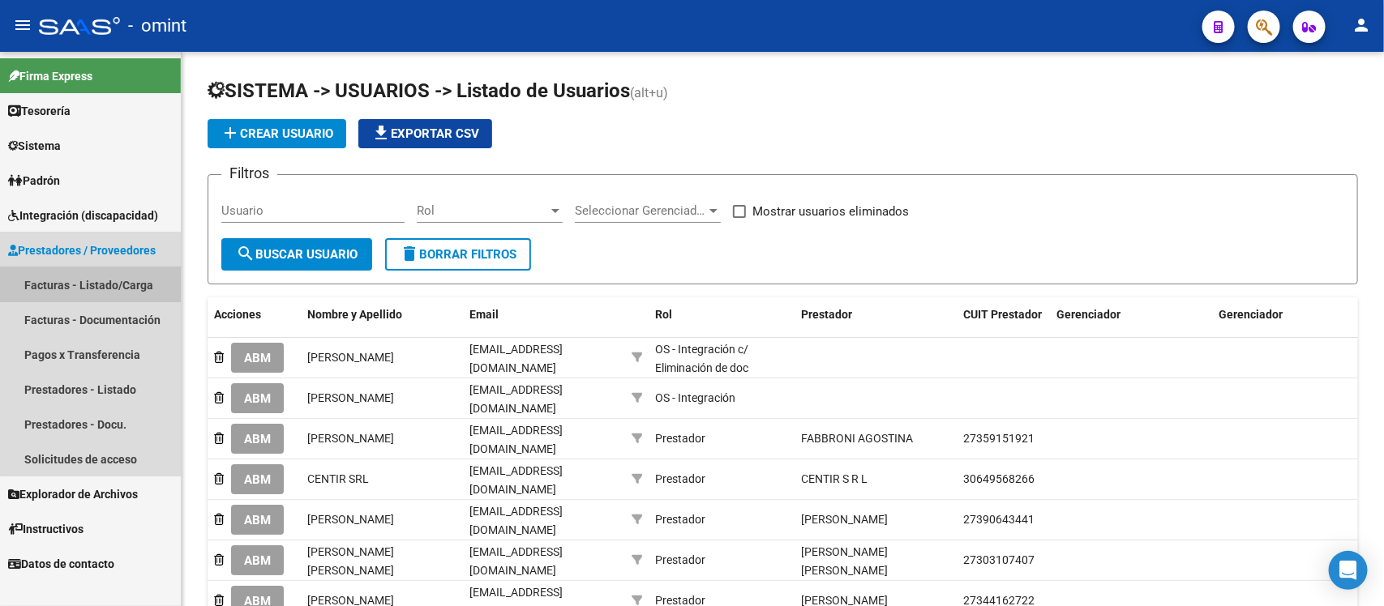
click at [103, 270] on link "Facturas - Listado/Carga" at bounding box center [90, 284] width 181 height 35
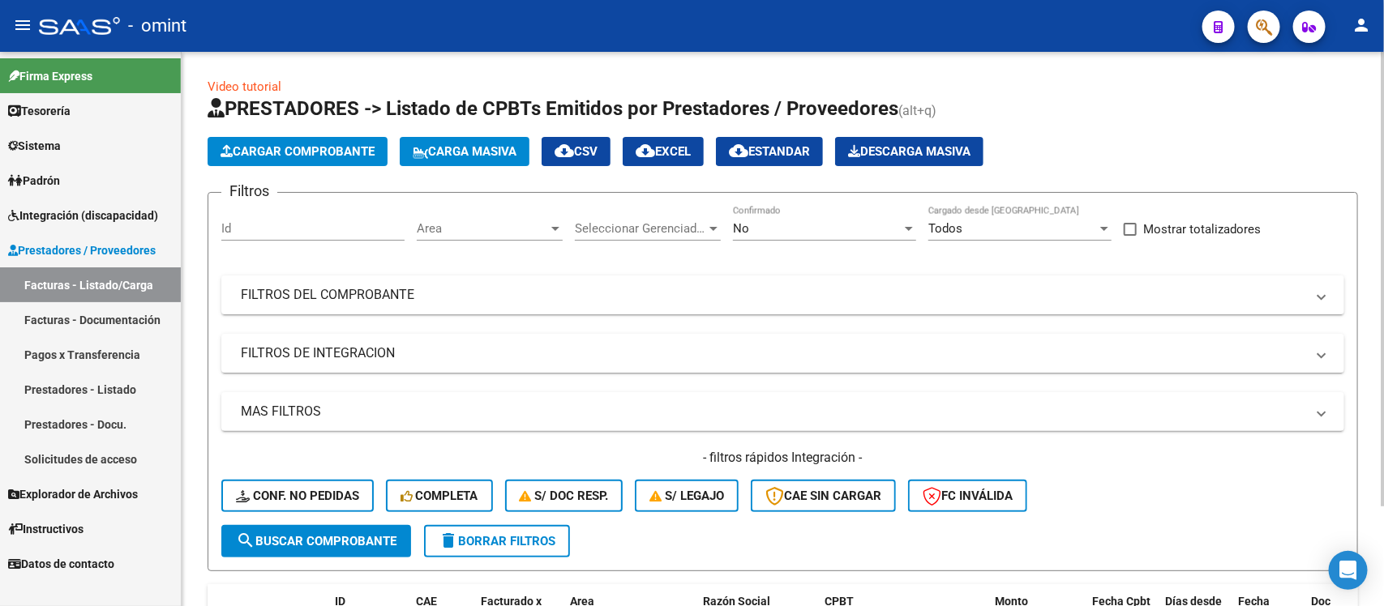
scroll to position [123, 0]
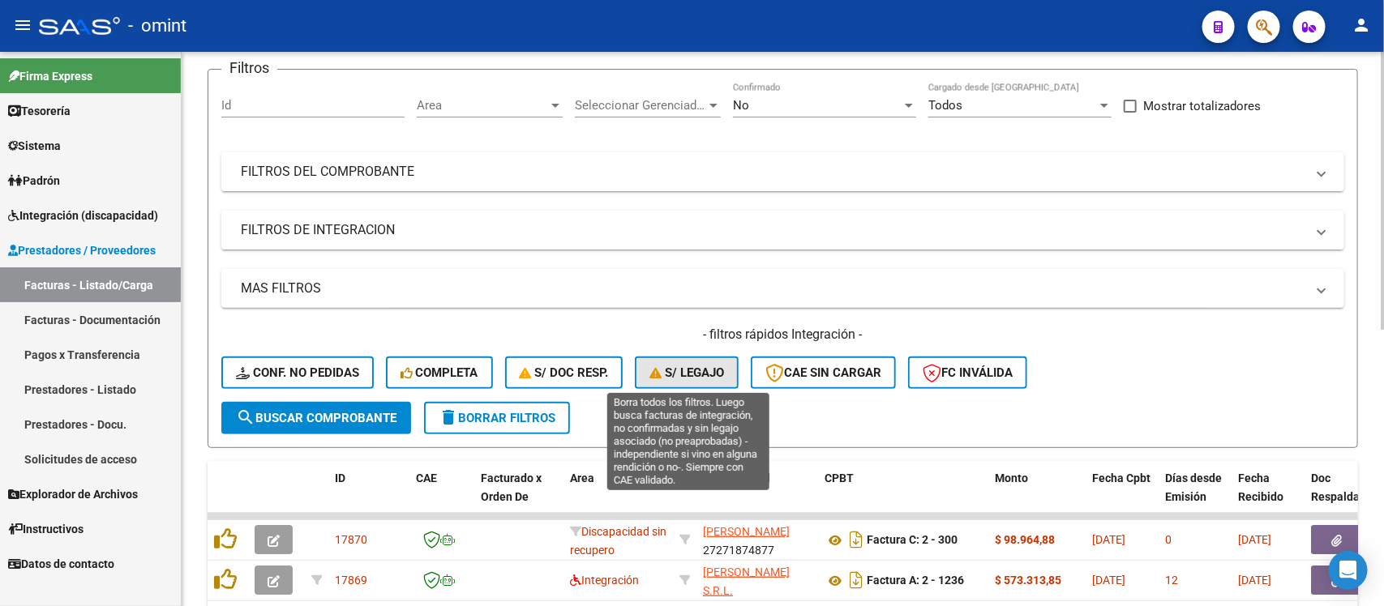
click at [690, 378] on button "S/ legajo" at bounding box center [687, 373] width 104 height 32
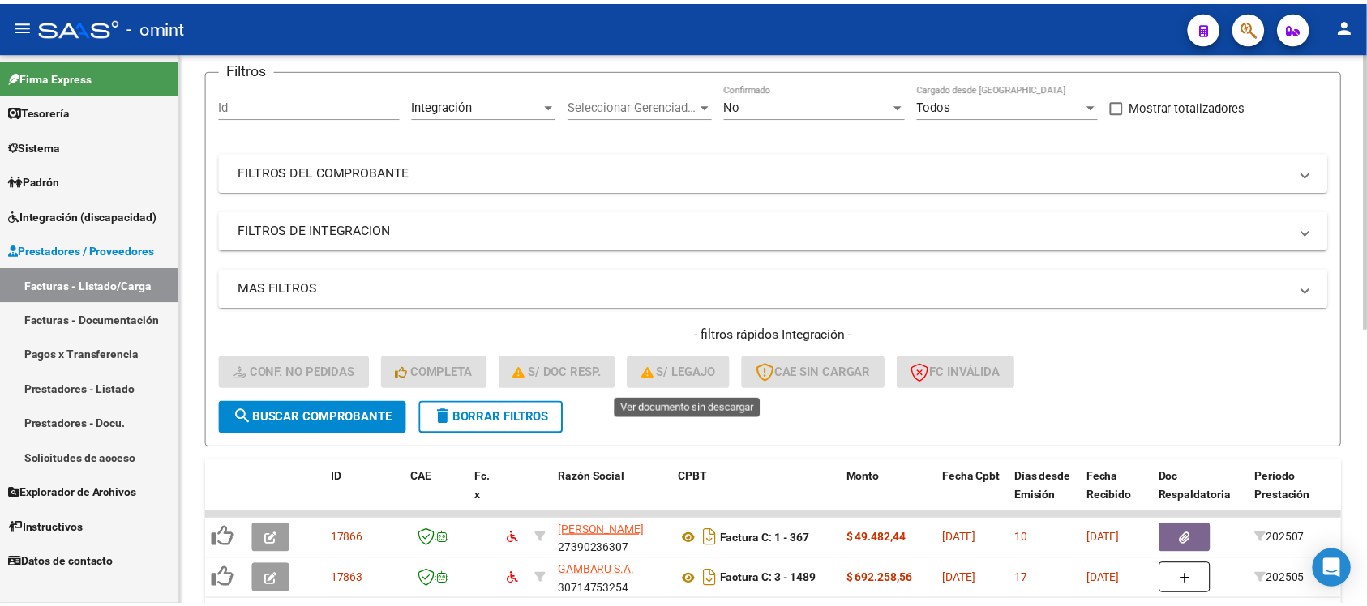
scroll to position [528, 0]
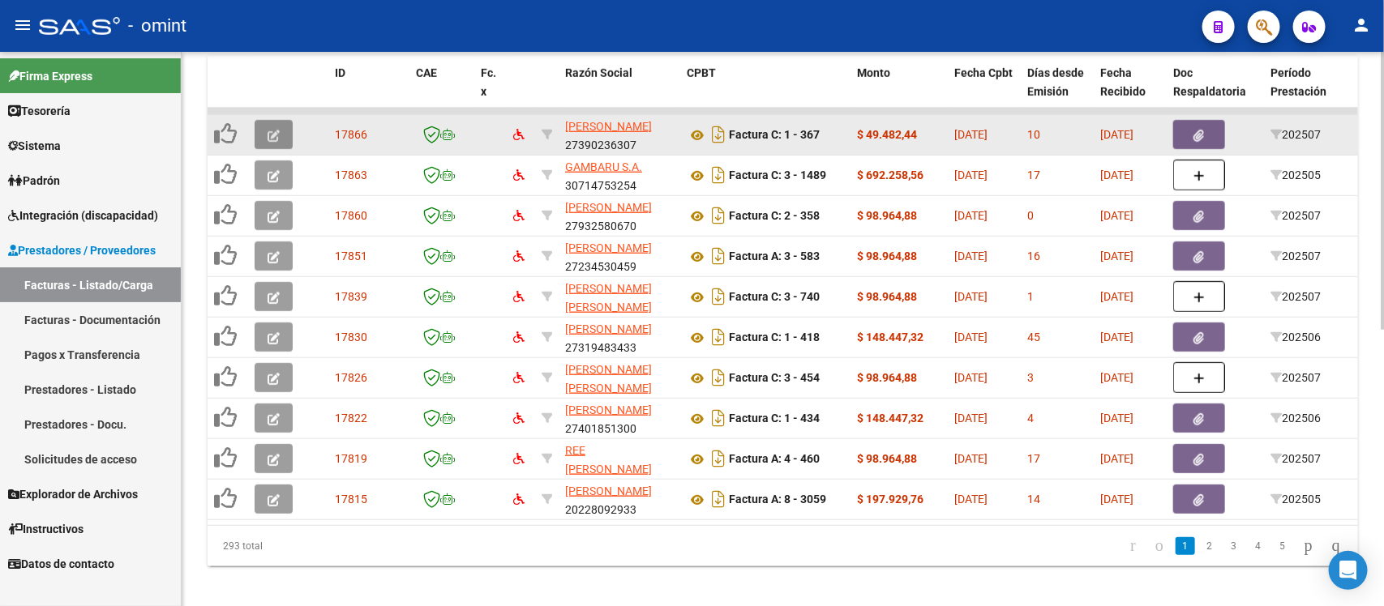
click at [281, 135] on button "button" at bounding box center [274, 134] width 38 height 29
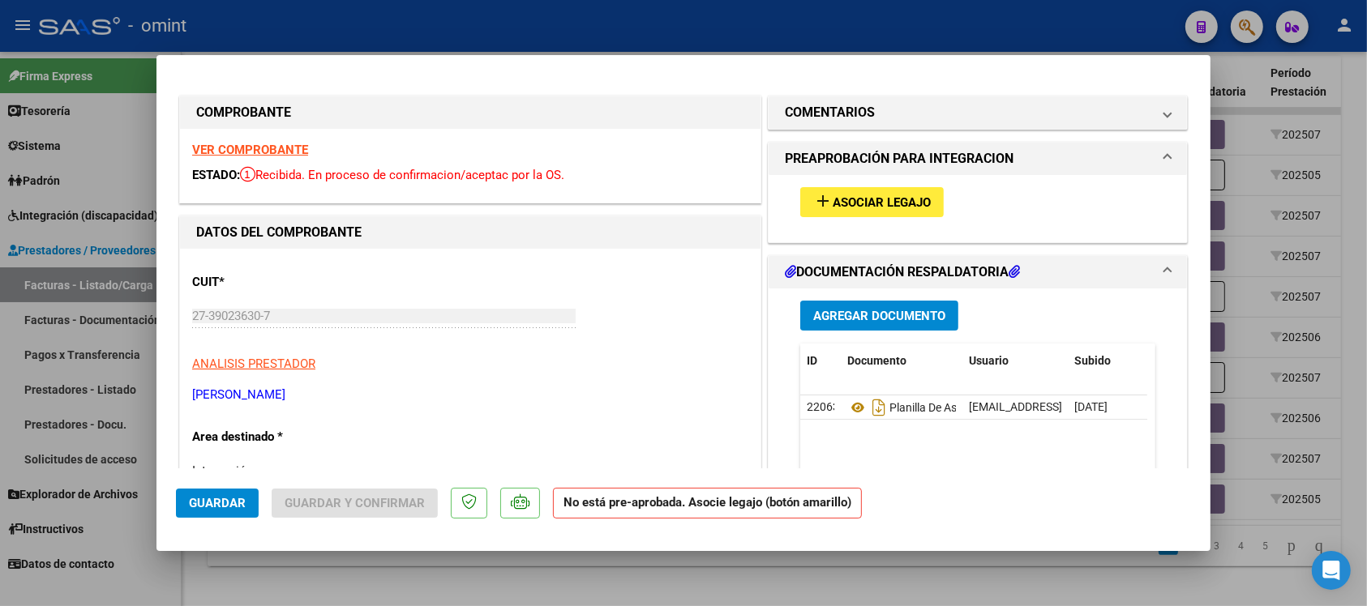
click at [272, 147] on strong "VER COMPROBANTE" at bounding box center [250, 150] width 116 height 15
click at [888, 217] on div "add Asociar Legajo" at bounding box center [977, 202] width 379 height 54
click at [897, 201] on span "Asociar Legajo" at bounding box center [881, 202] width 98 height 15
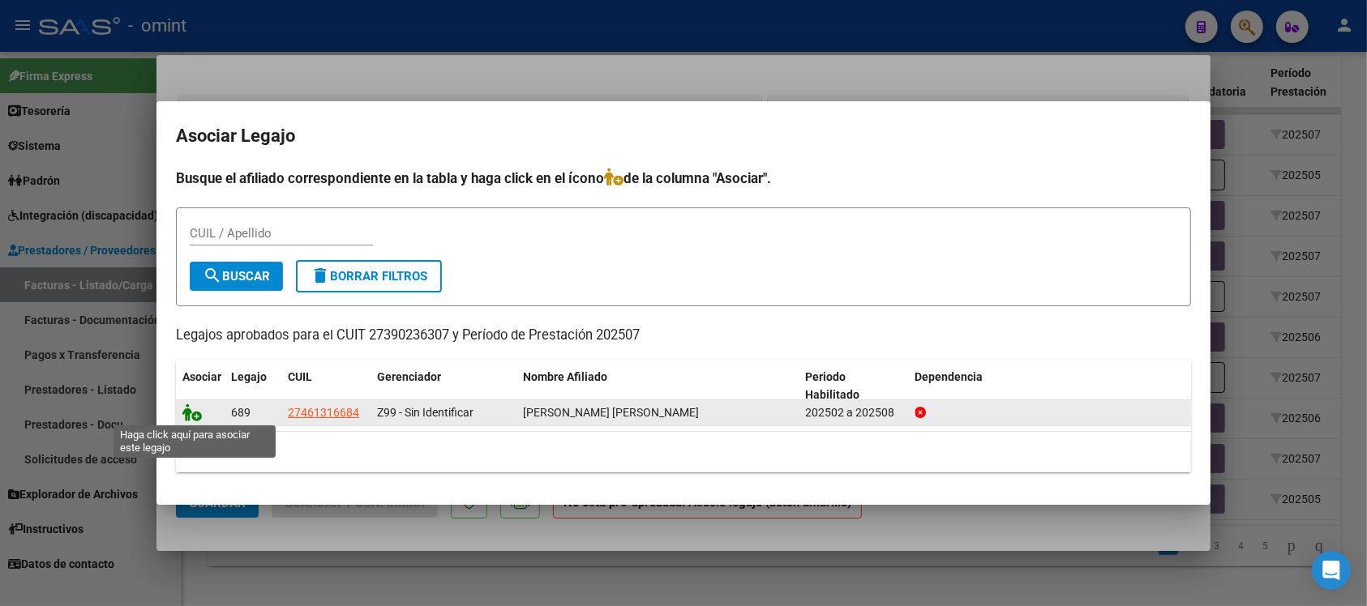
click at [193, 416] on icon at bounding box center [191, 413] width 19 height 18
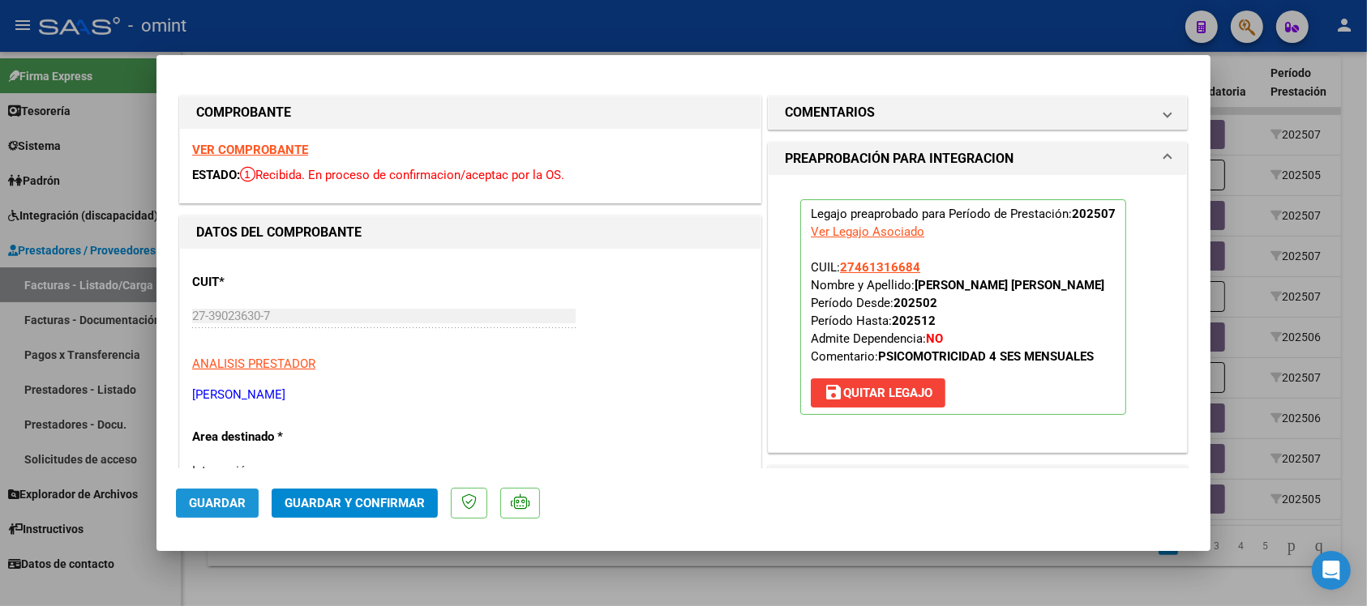
click at [245, 512] on button "Guardar" at bounding box center [217, 503] width 83 height 29
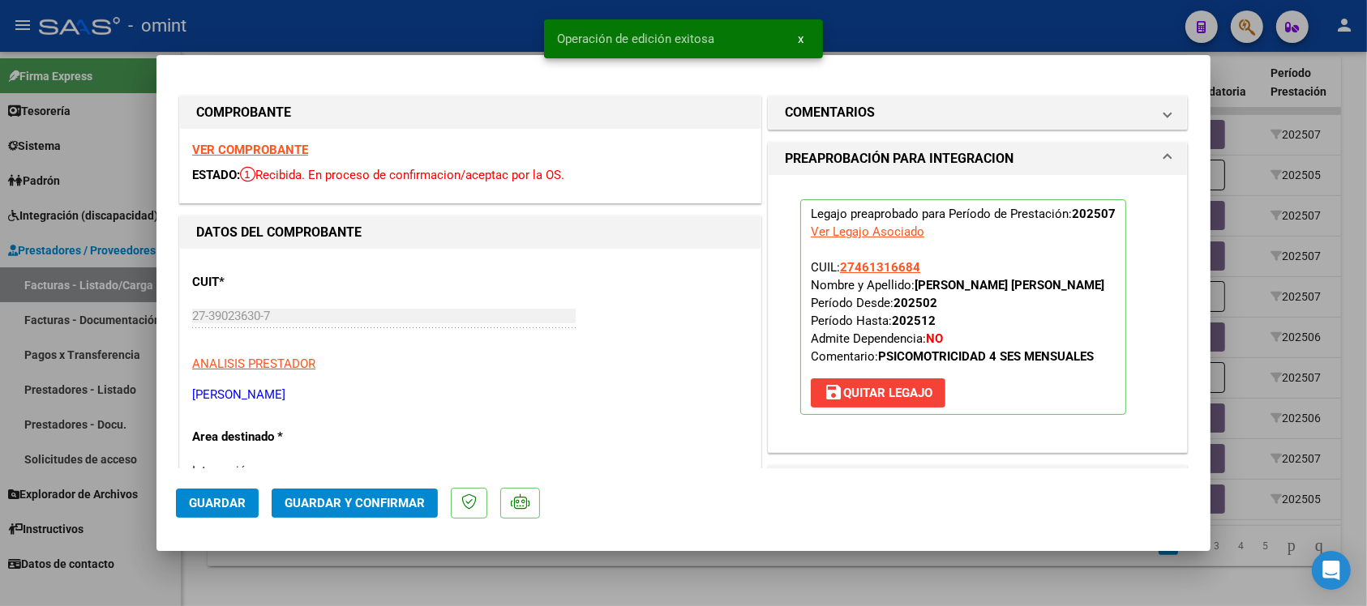
click at [452, 20] on div at bounding box center [683, 303] width 1367 height 606
type input "$ 0,00"
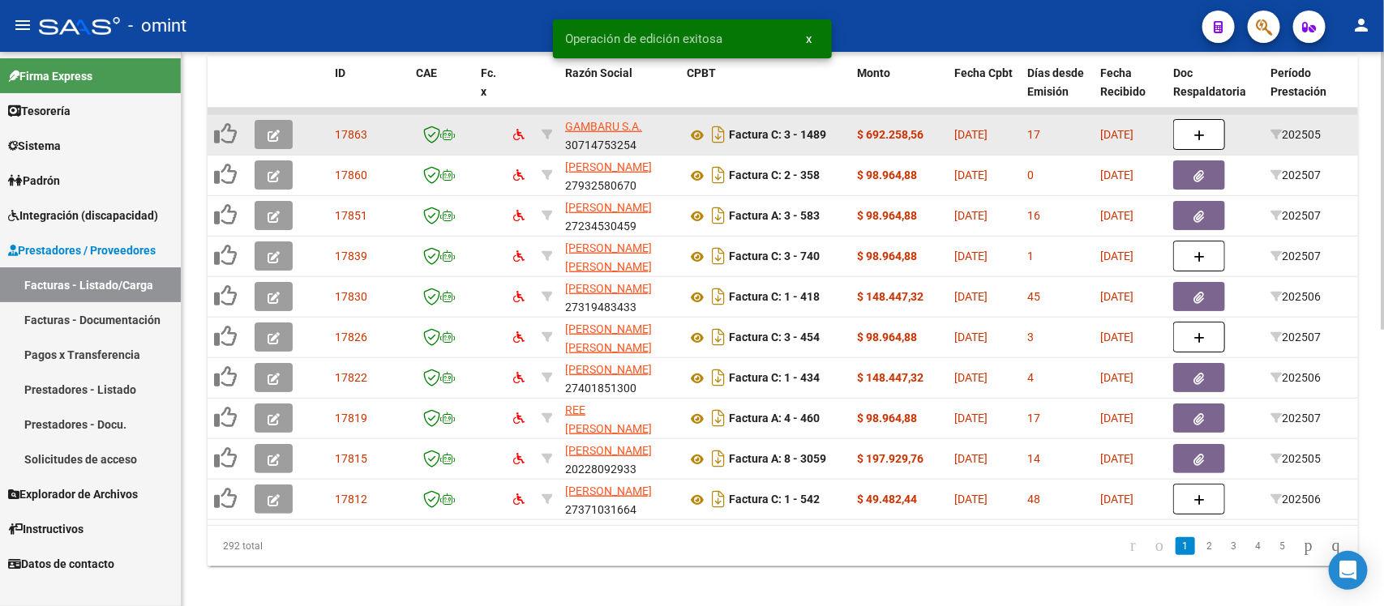
click at [277, 135] on icon "button" at bounding box center [273, 136] width 12 height 12
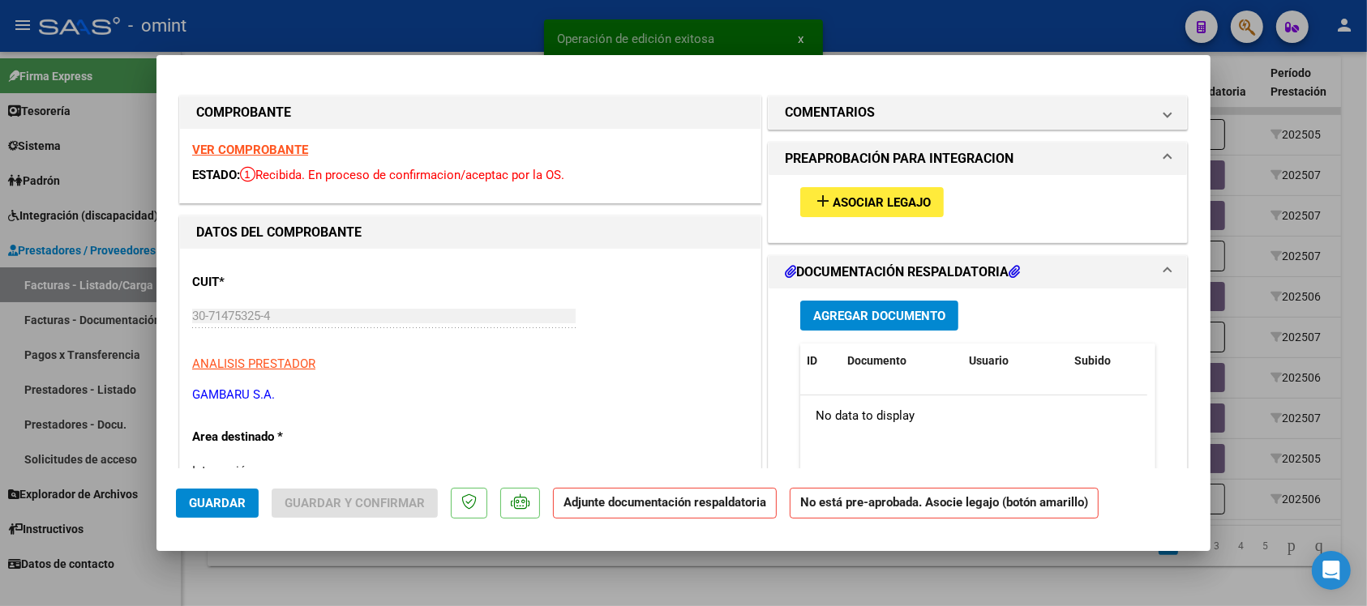
click at [289, 146] on strong "VER COMPROBANTE" at bounding box center [250, 150] width 116 height 15
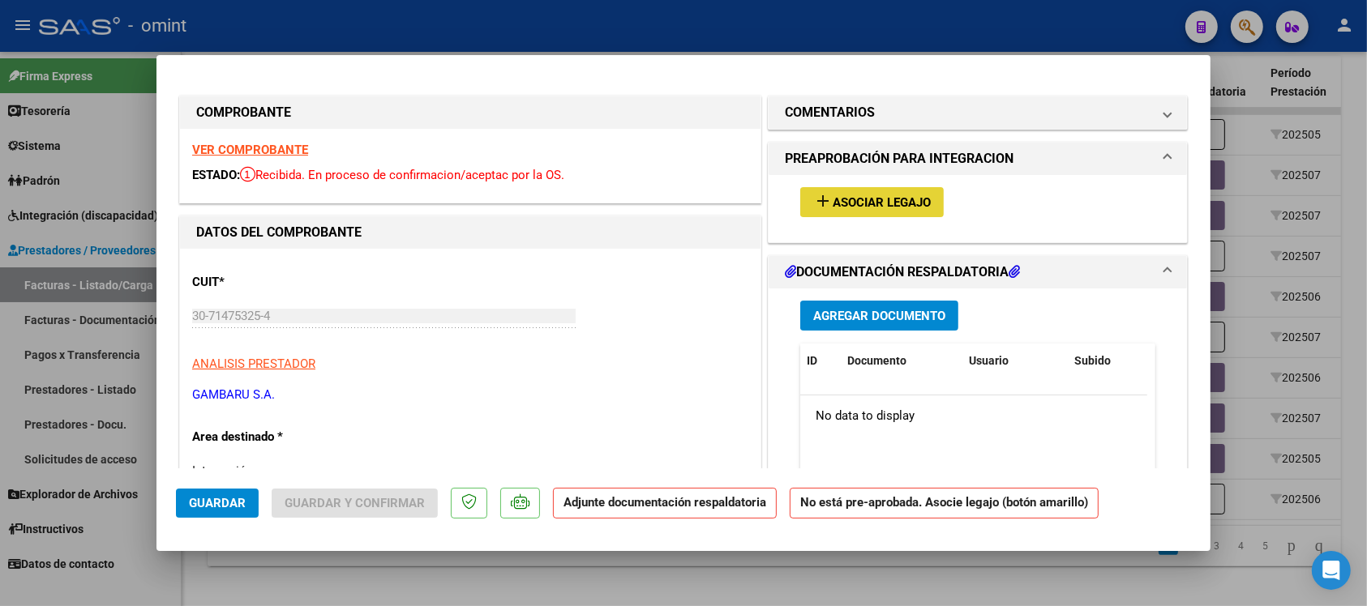
click at [854, 203] on span "Asociar Legajo" at bounding box center [881, 202] width 98 height 15
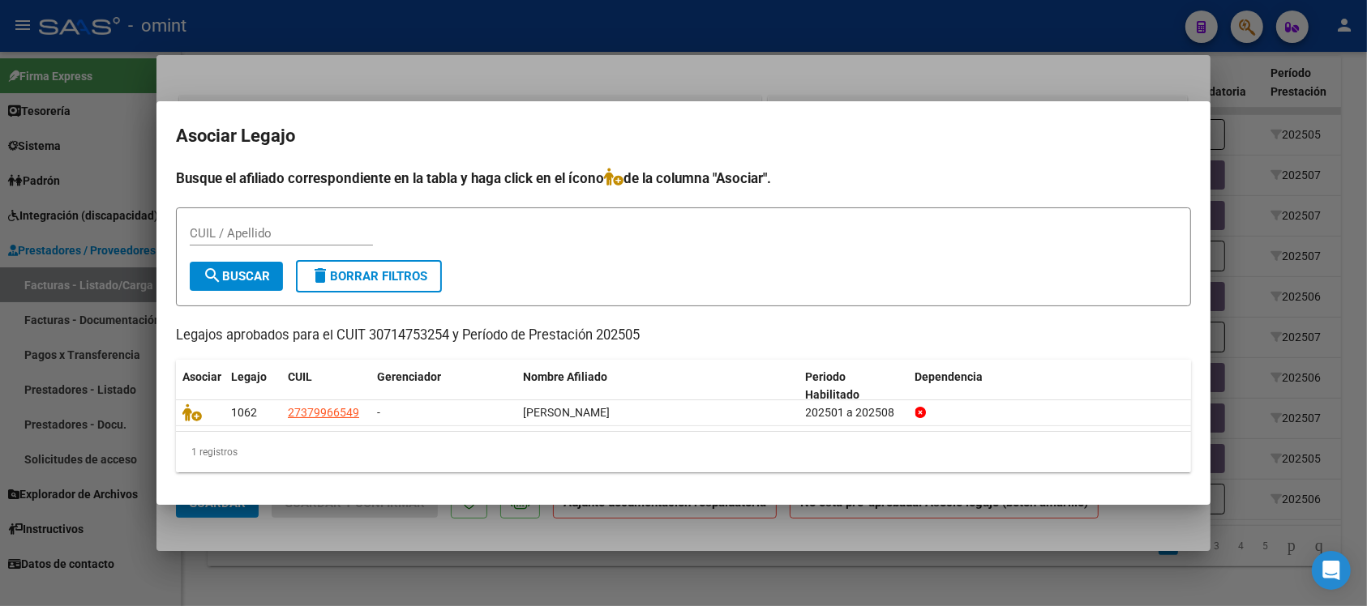
click at [440, 46] on div at bounding box center [683, 303] width 1367 height 606
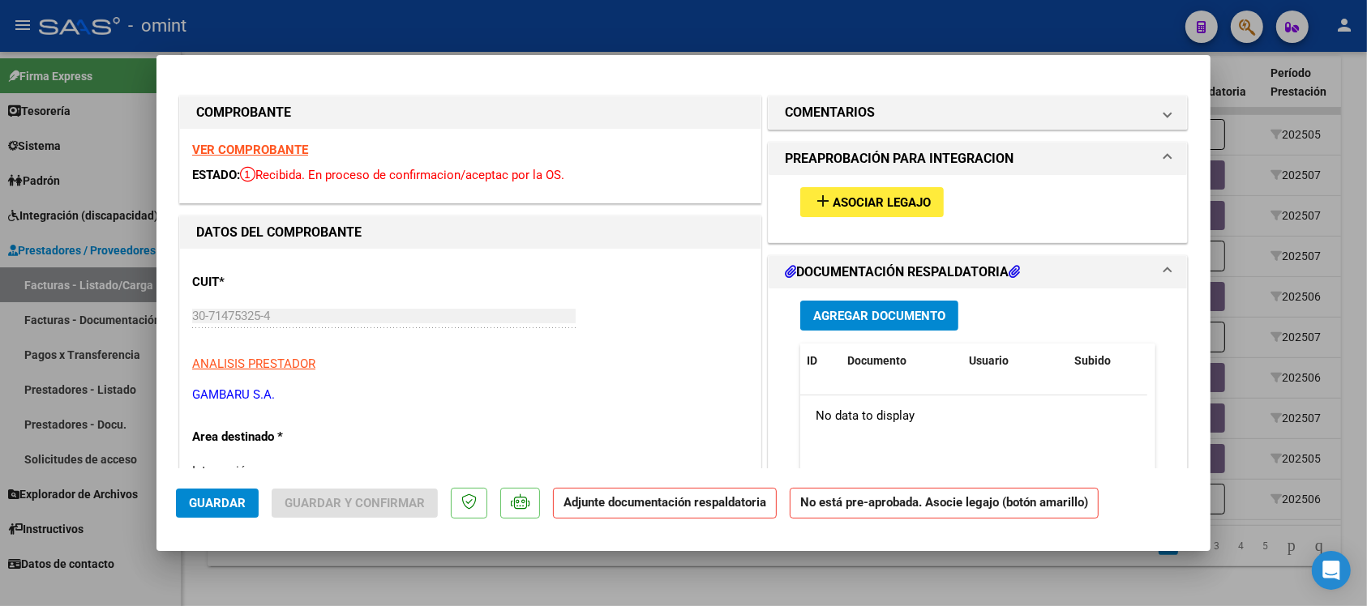
click at [440, 31] on div at bounding box center [683, 303] width 1367 height 606
type input "$ 0,00"
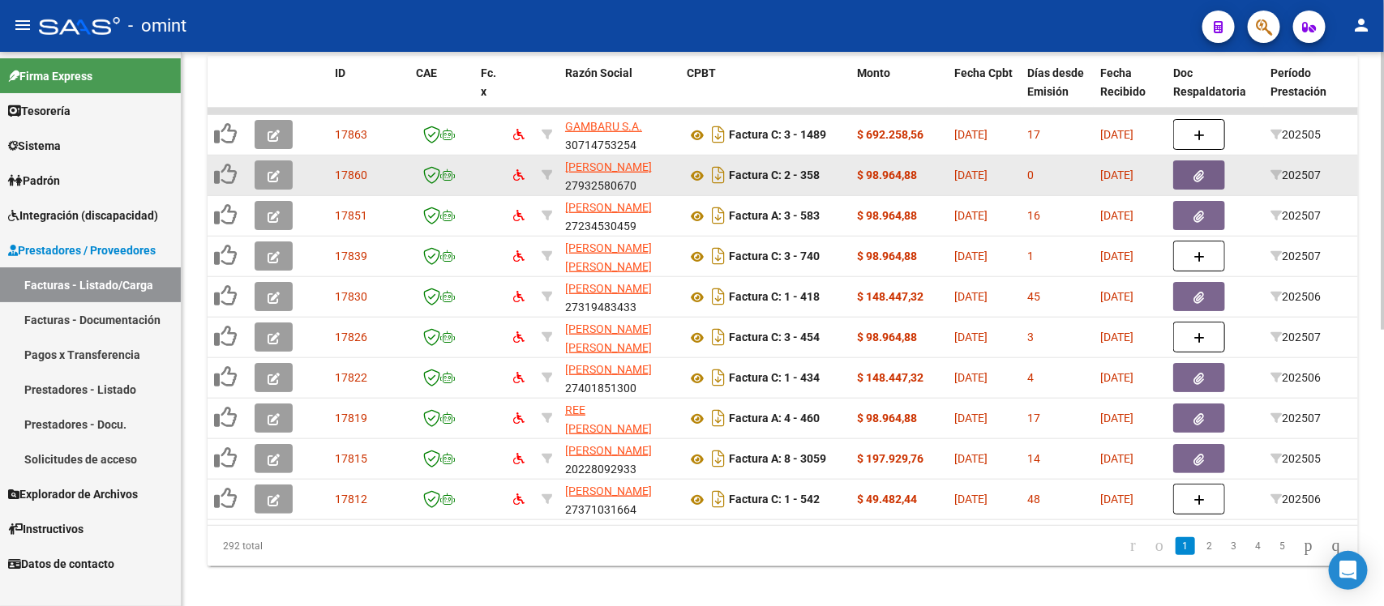
click at [285, 160] on button "button" at bounding box center [274, 174] width 38 height 29
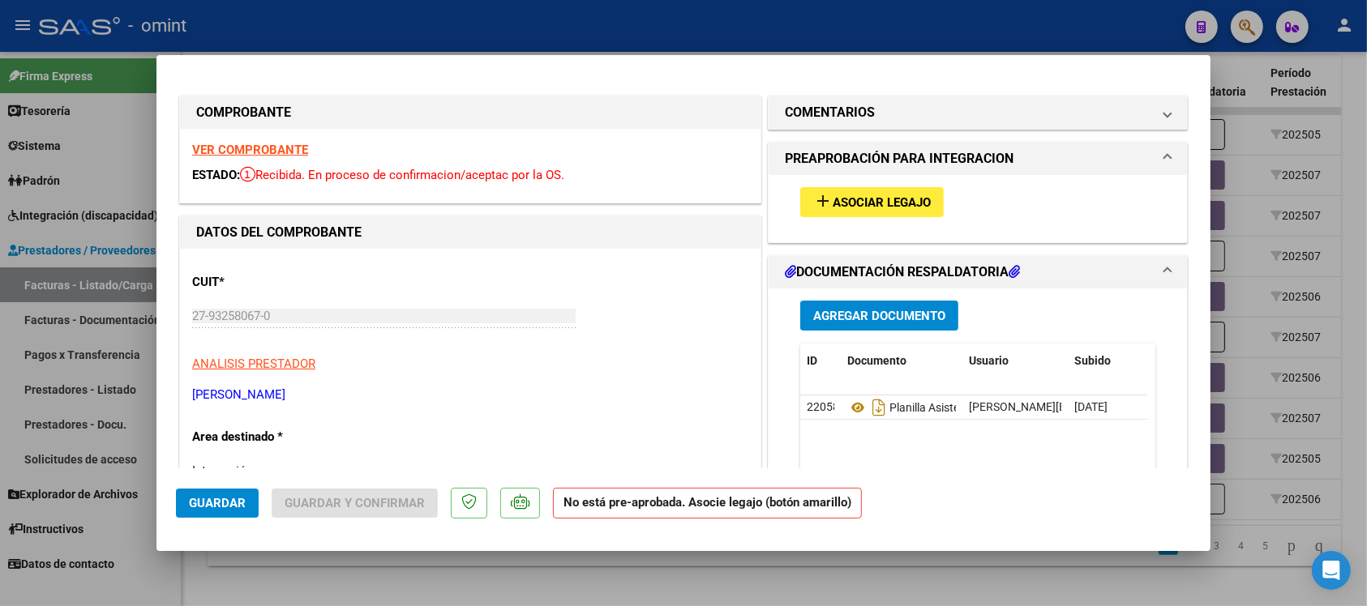
click at [302, 147] on strong "VER COMPROBANTE" at bounding box center [250, 150] width 116 height 15
click at [853, 212] on button "add Asociar Legajo" at bounding box center [871, 202] width 143 height 30
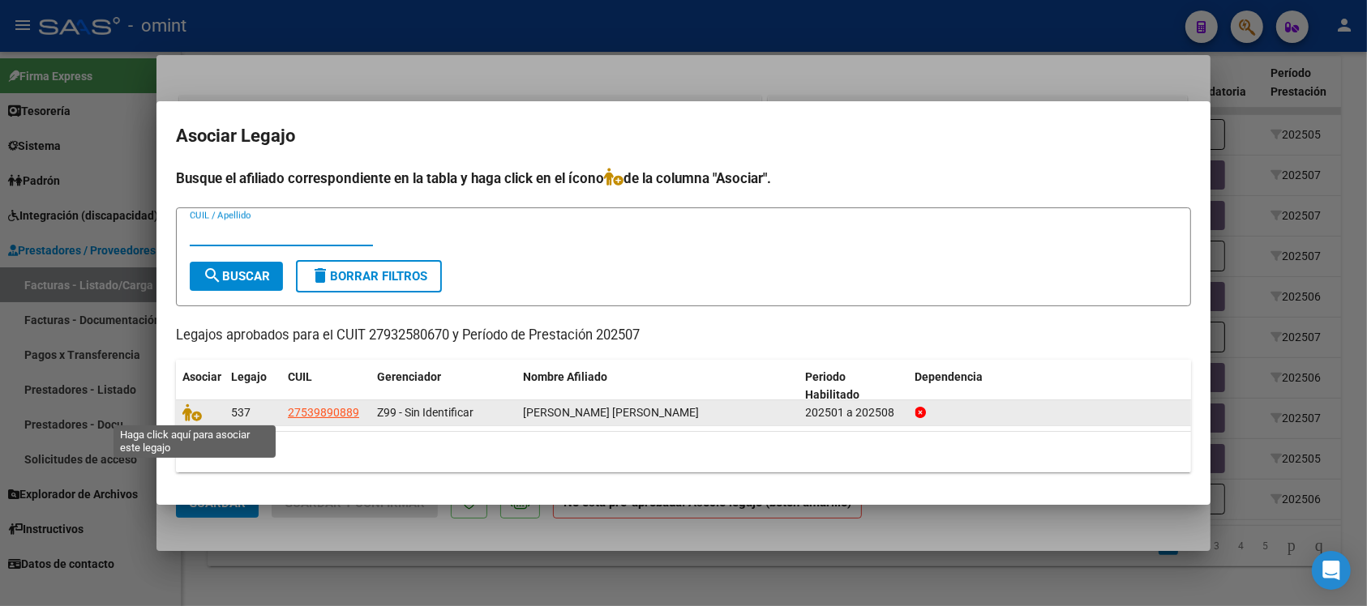
click at [200, 408] on span at bounding box center [194, 412] width 24 height 13
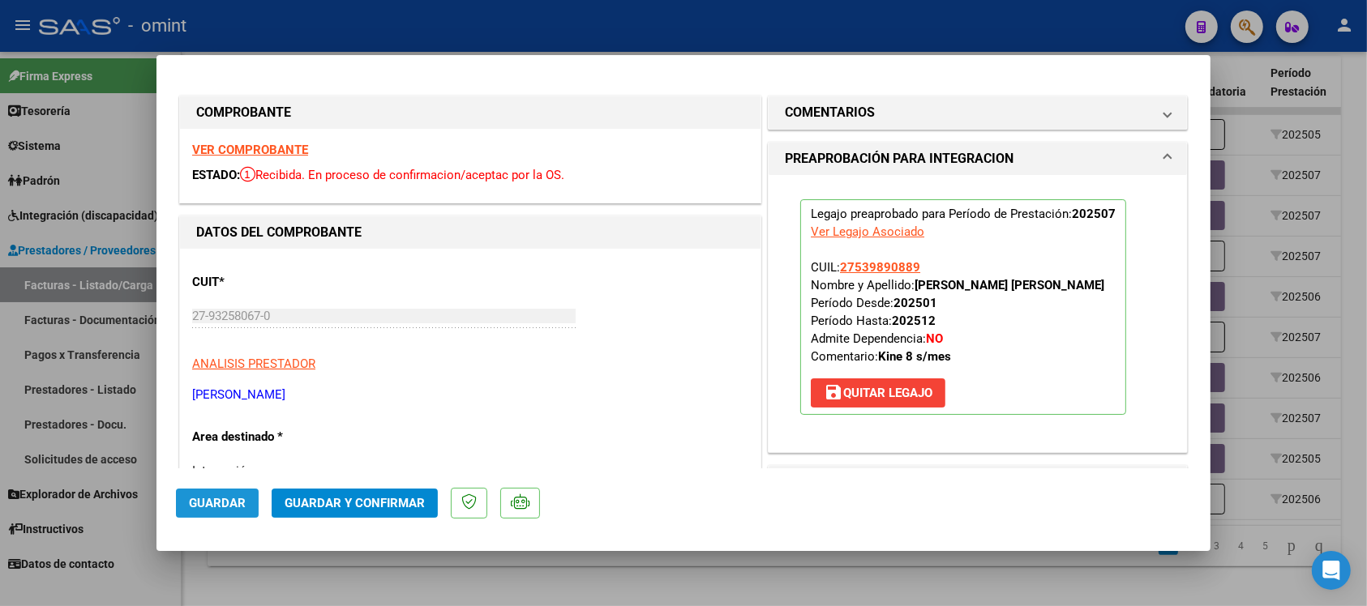
click at [236, 509] on span "Guardar" at bounding box center [217, 503] width 57 height 15
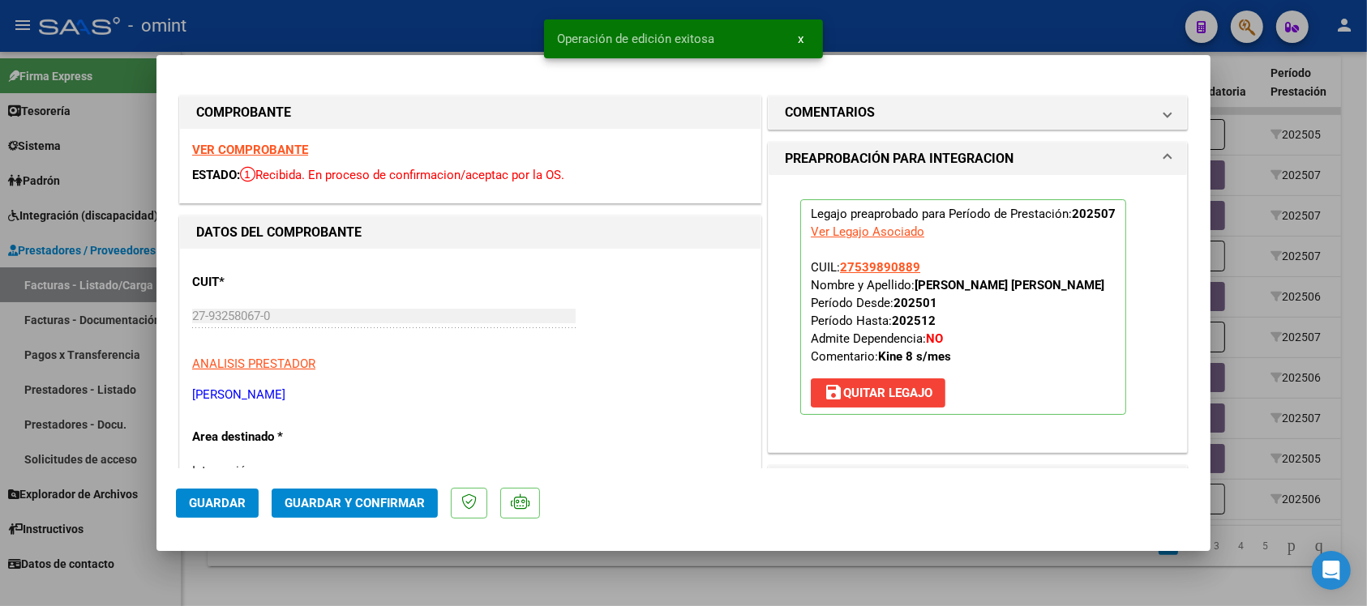
click at [439, 28] on div at bounding box center [683, 303] width 1367 height 606
type input "$ 0,00"
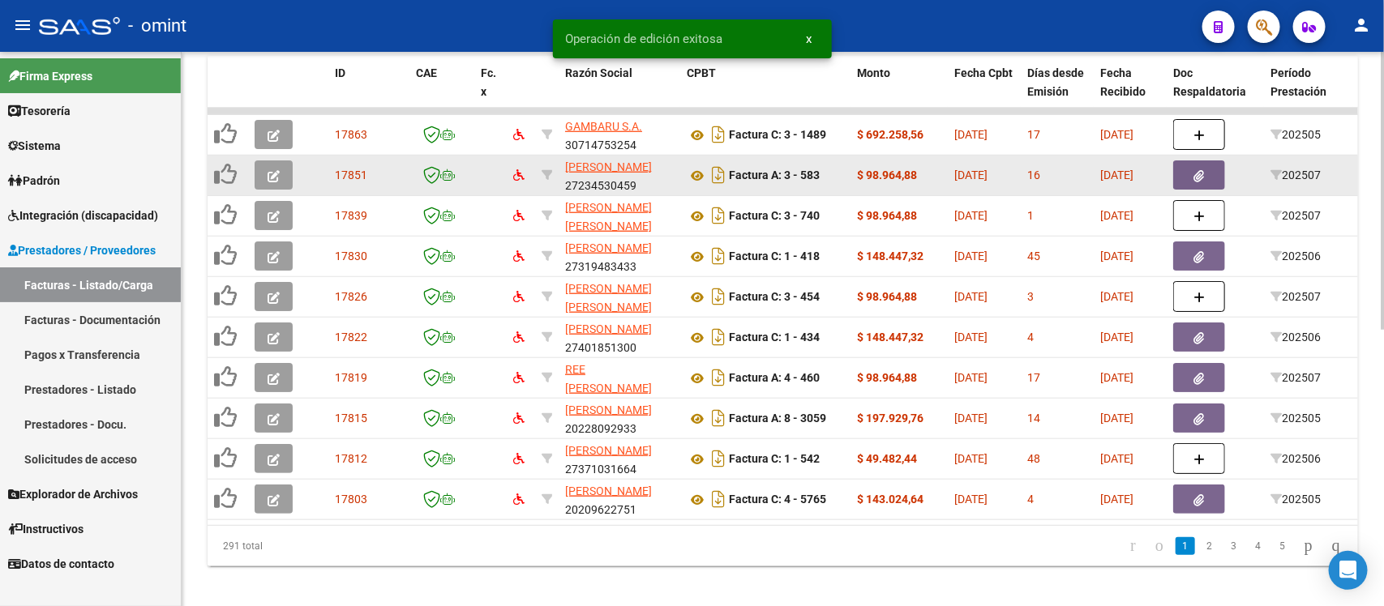
click at [267, 170] on icon "button" at bounding box center [273, 176] width 12 height 12
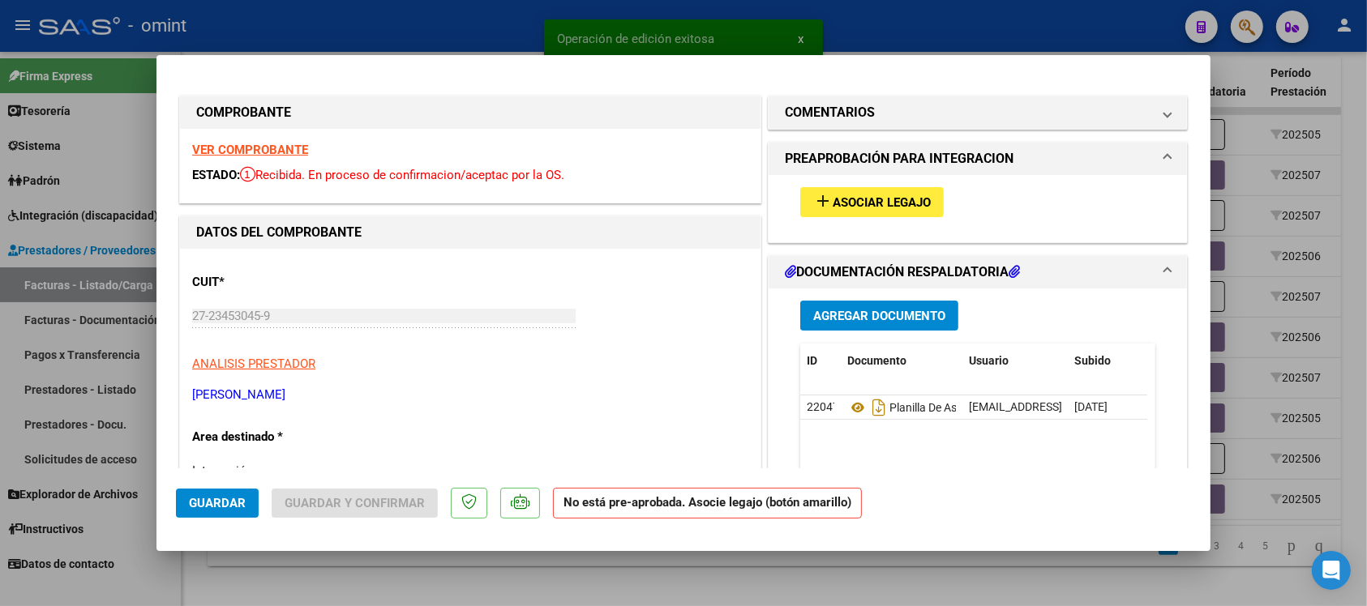
click at [280, 152] on strong "VER COMPROBANTE" at bounding box center [250, 150] width 116 height 15
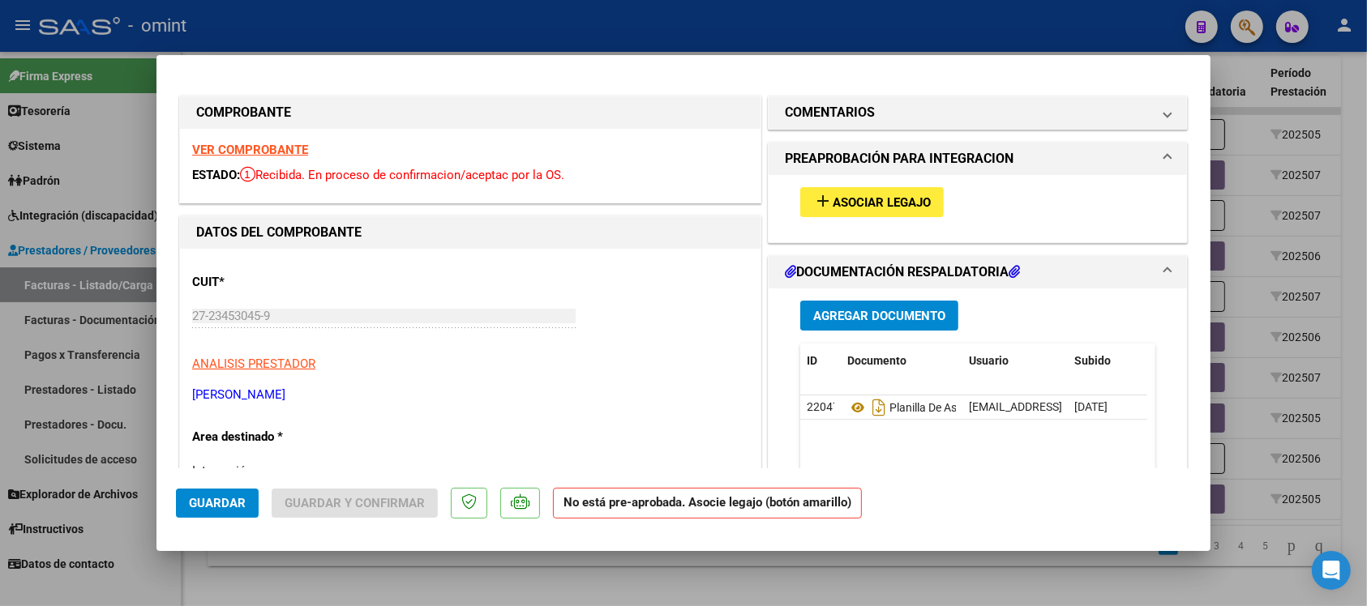
click at [813, 209] on mat-icon "add" at bounding box center [822, 200] width 19 height 19
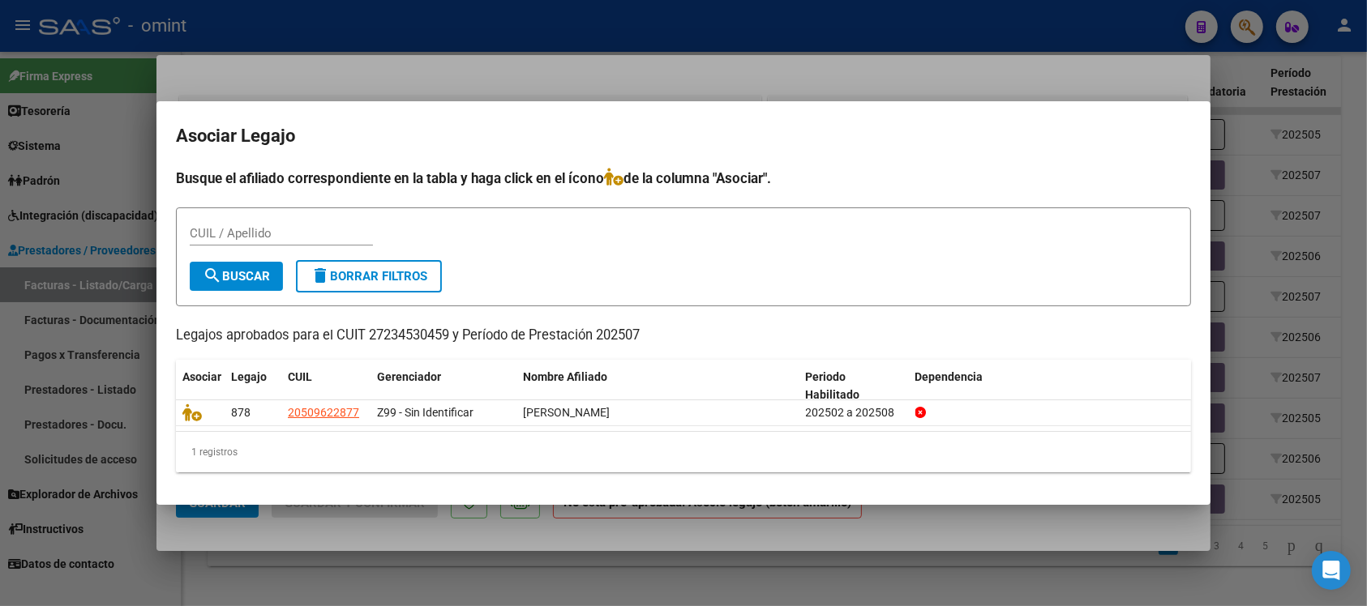
click at [655, 35] on div at bounding box center [683, 303] width 1367 height 606
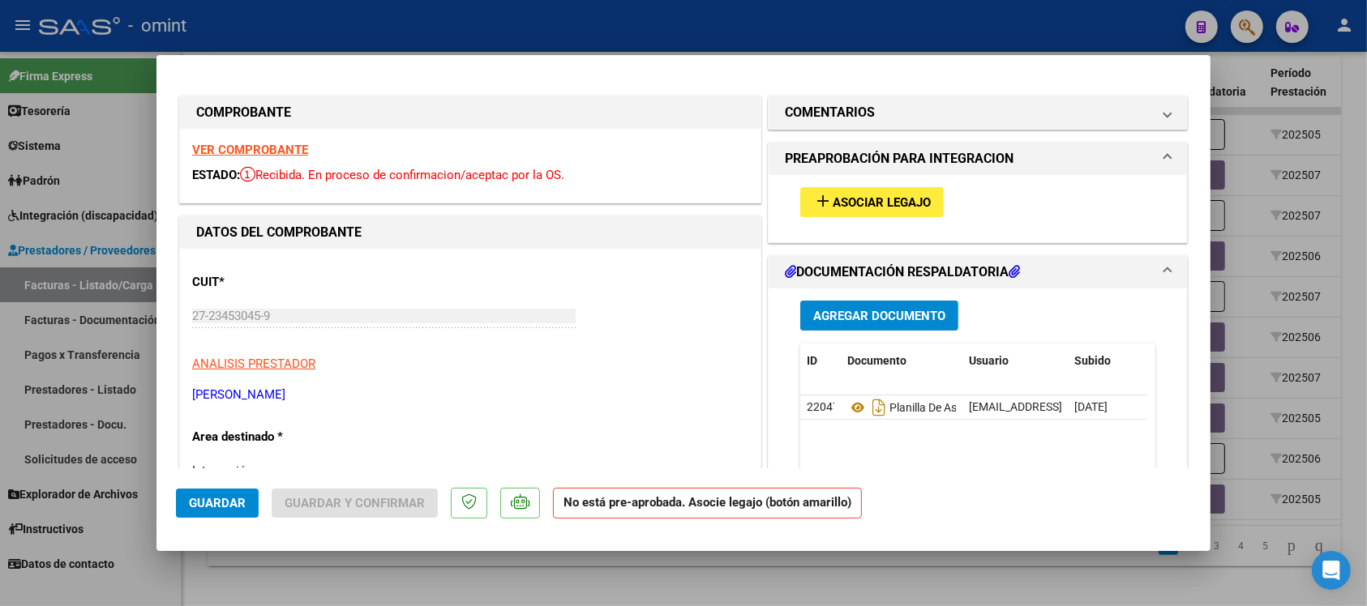
click at [647, 29] on div at bounding box center [683, 303] width 1367 height 606
type input "$ 0,00"
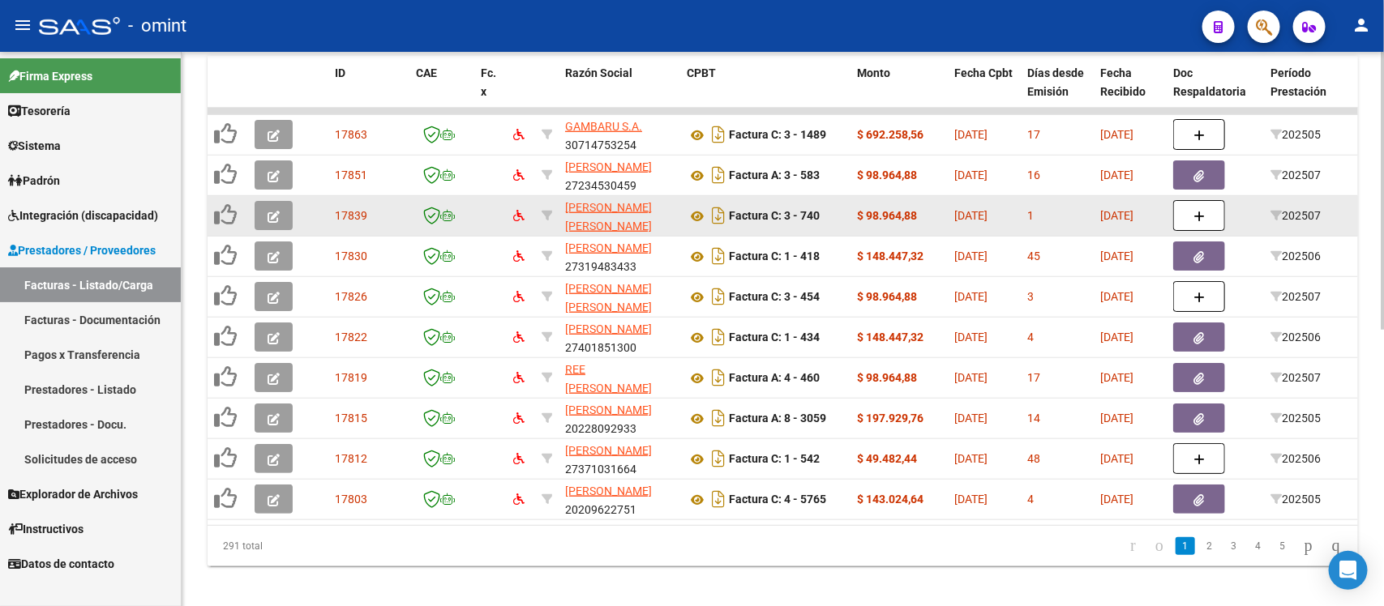
click at [273, 211] on icon "button" at bounding box center [273, 217] width 12 height 12
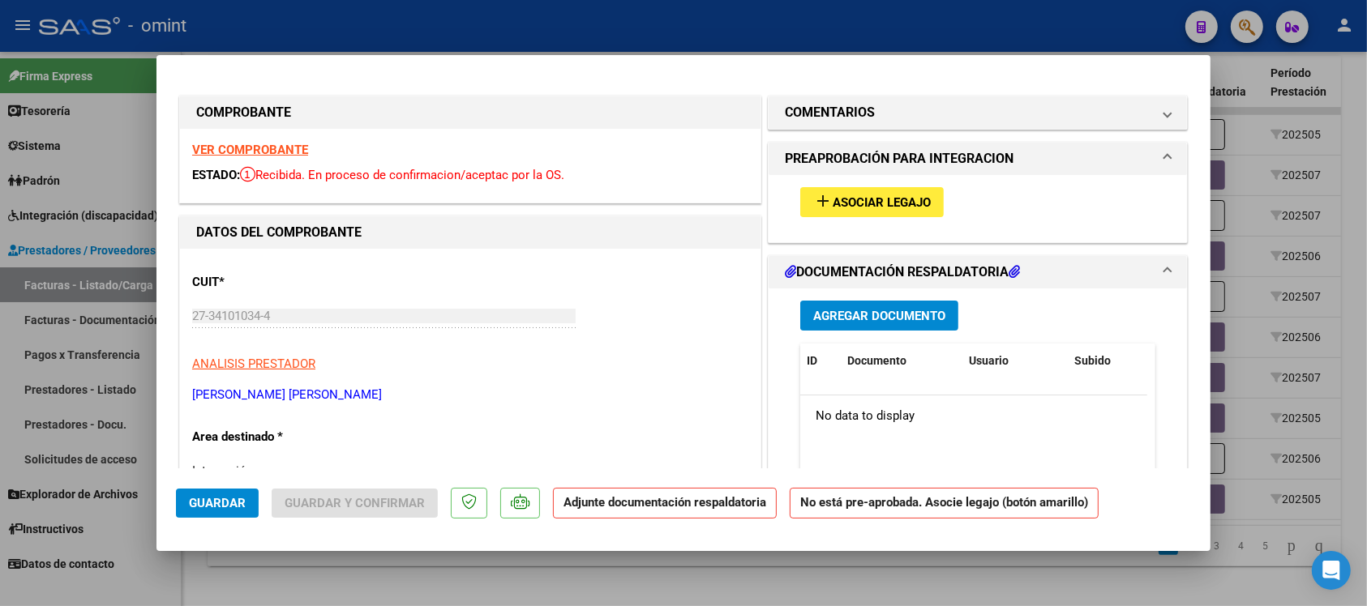
click at [286, 156] on strong "VER COMPROBANTE" at bounding box center [250, 150] width 116 height 15
click at [921, 204] on span "Asociar Legajo" at bounding box center [881, 202] width 98 height 15
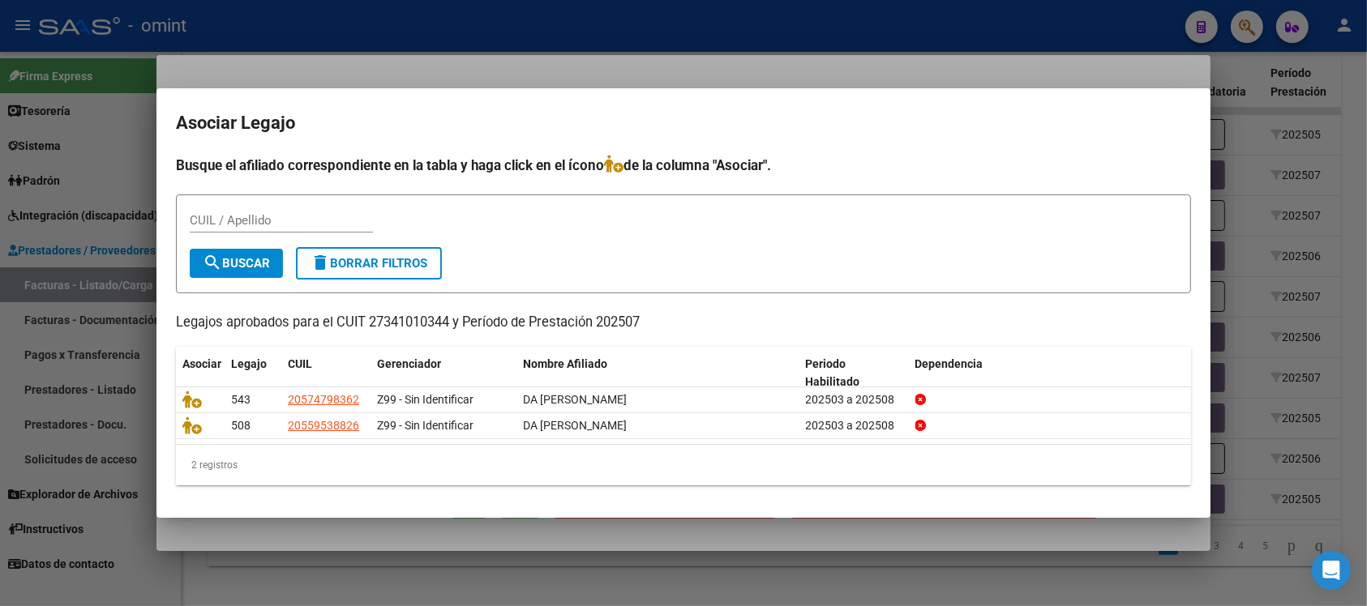
click at [626, 35] on div at bounding box center [683, 303] width 1367 height 606
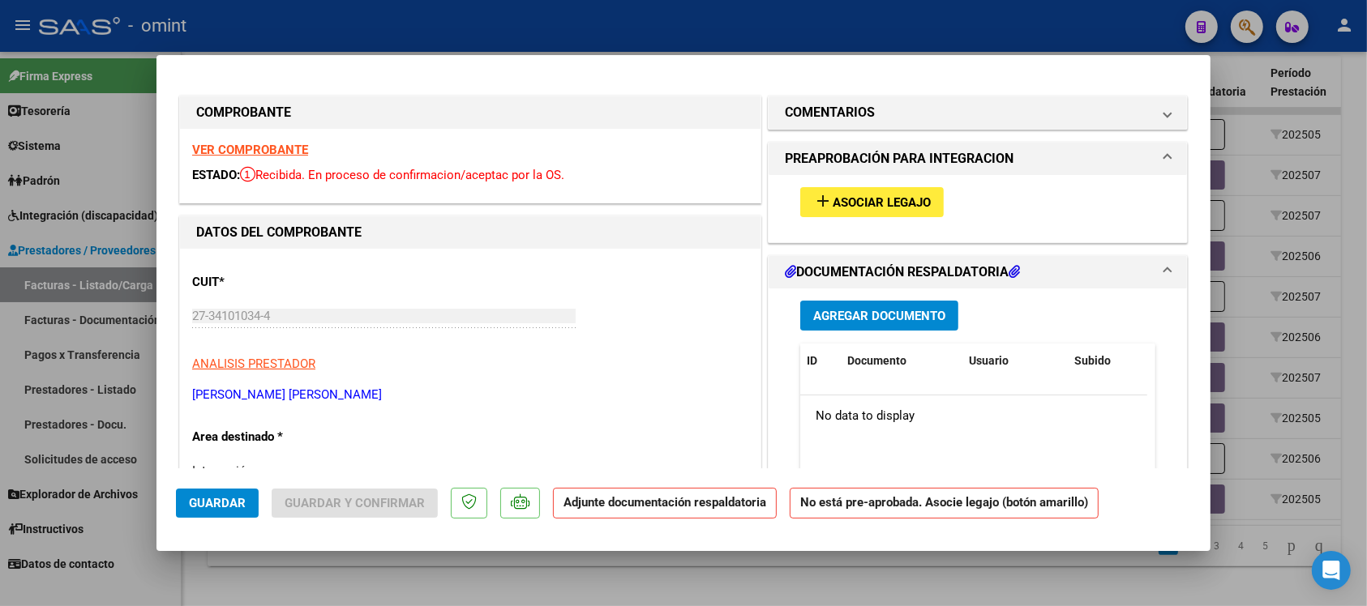
click at [632, 23] on div at bounding box center [683, 303] width 1367 height 606
type input "$ 0,00"
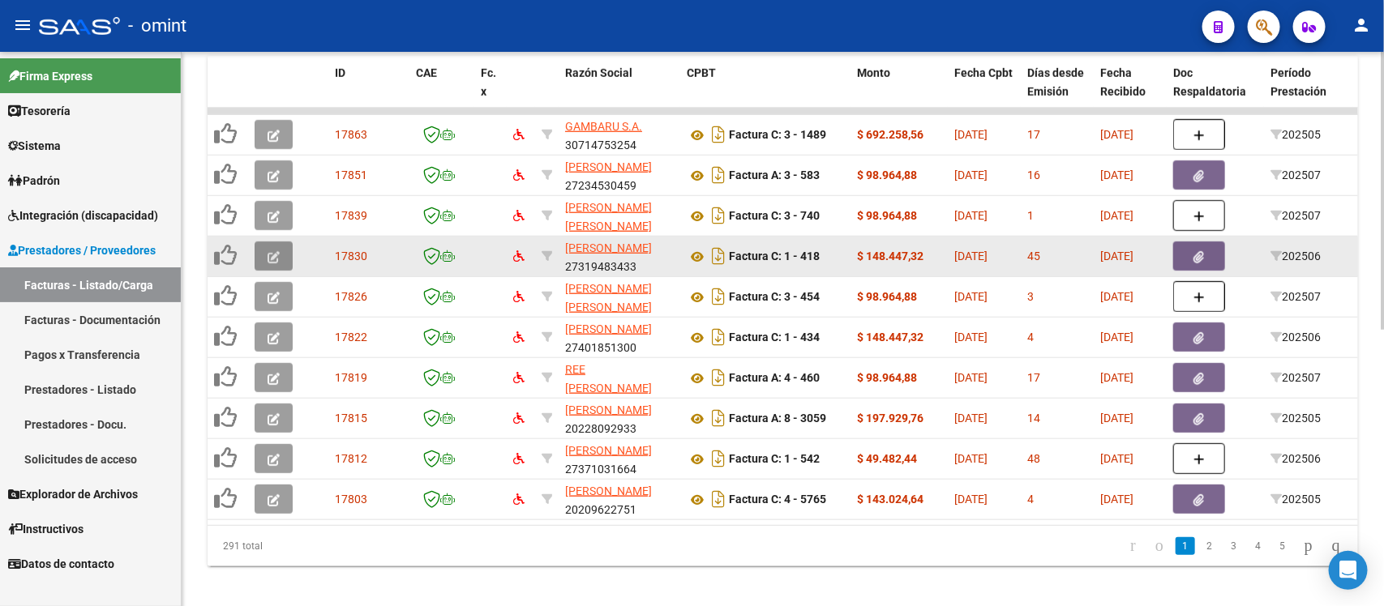
click at [276, 252] on icon "button" at bounding box center [273, 257] width 12 height 12
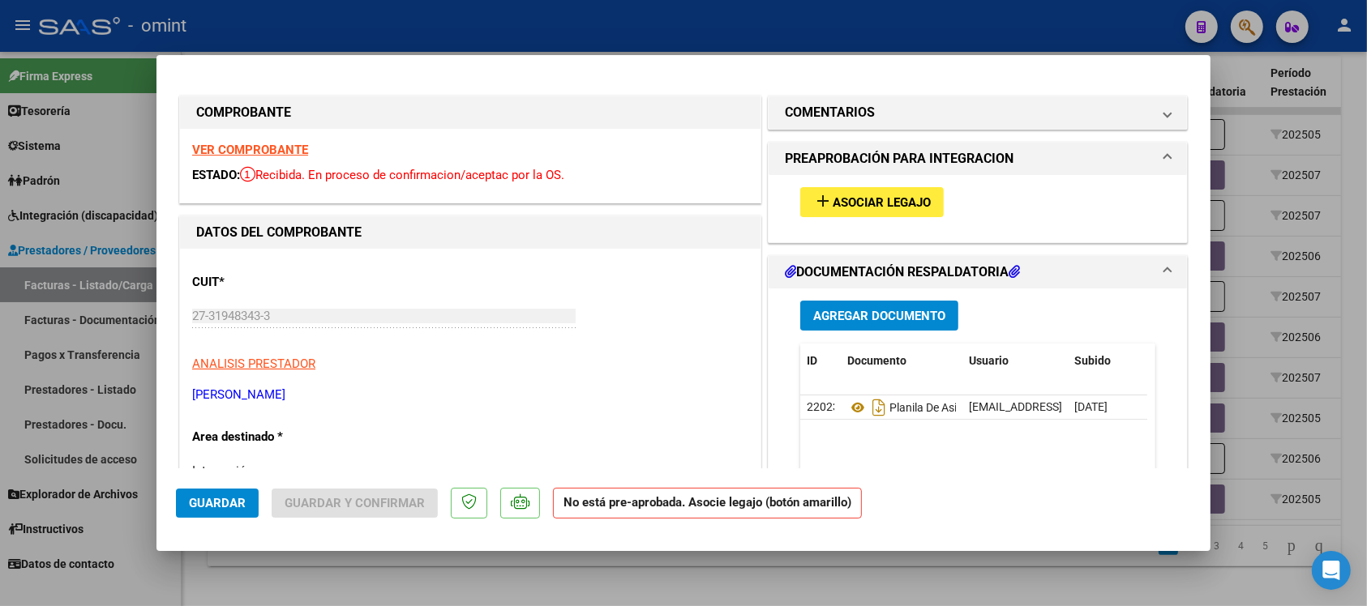
click at [256, 152] on strong "VER COMPROBANTE" at bounding box center [250, 150] width 116 height 15
click at [841, 208] on span "Asociar Legajo" at bounding box center [881, 202] width 98 height 15
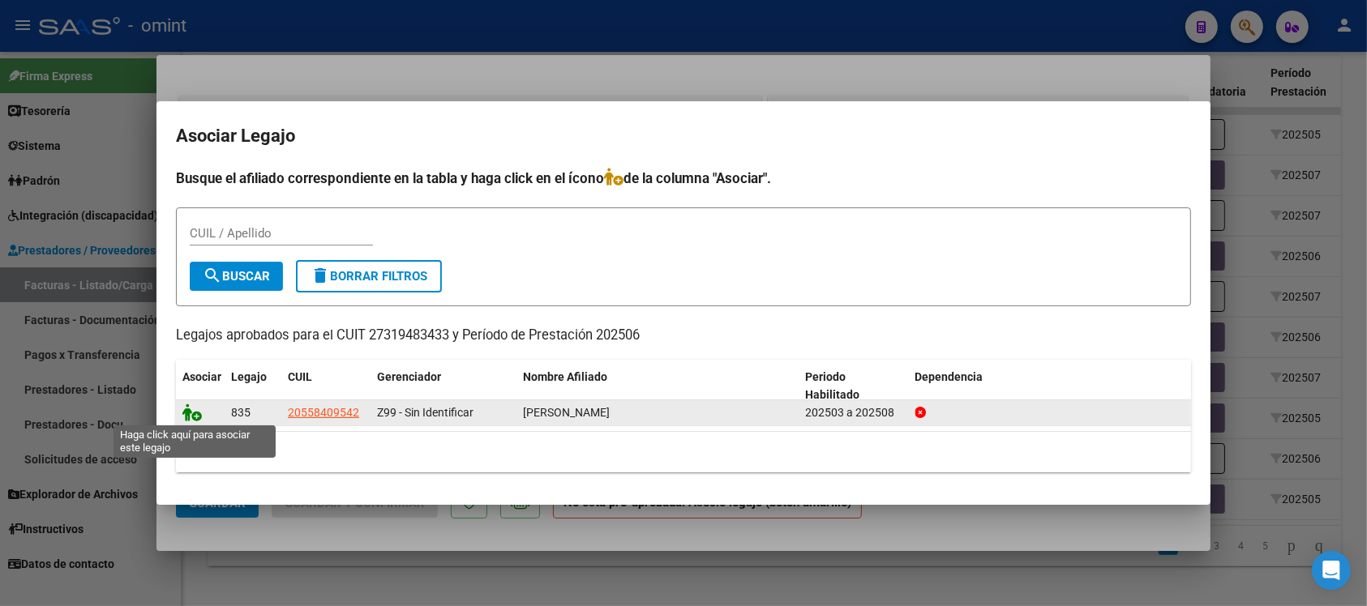
click at [189, 407] on icon at bounding box center [191, 413] width 19 height 18
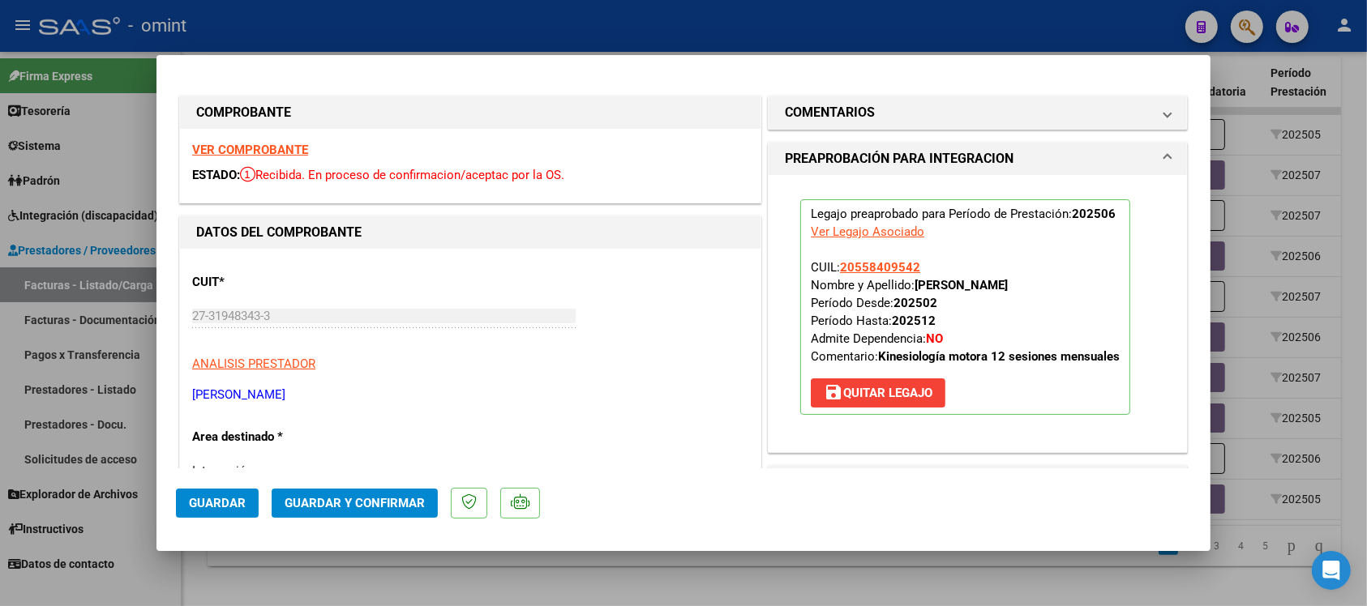
click at [239, 505] on span "Guardar" at bounding box center [217, 503] width 57 height 15
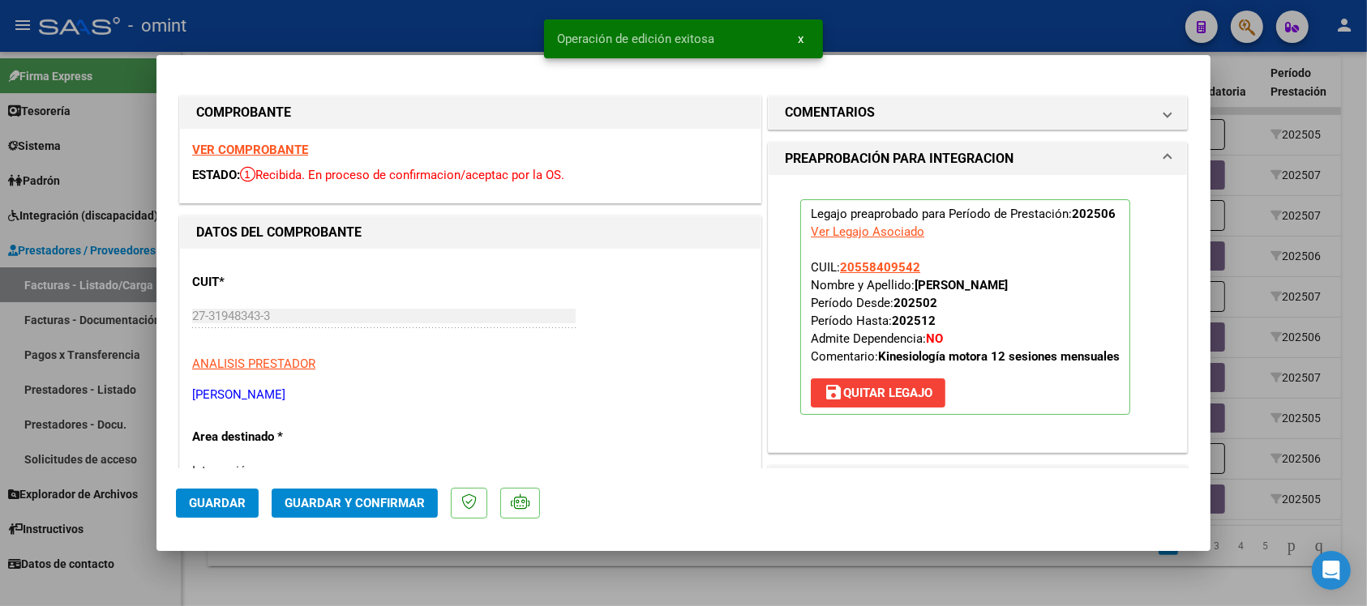
click at [507, 6] on div at bounding box center [683, 303] width 1367 height 606
type input "$ 0,00"
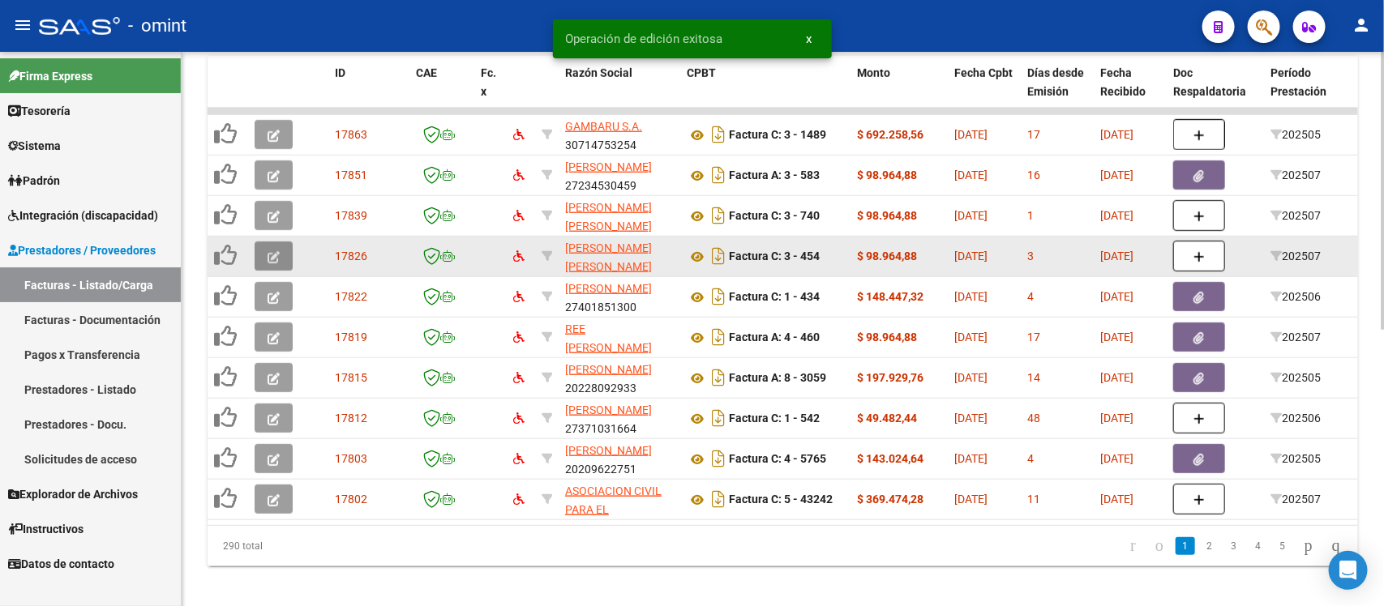
click at [259, 252] on button "button" at bounding box center [274, 256] width 38 height 29
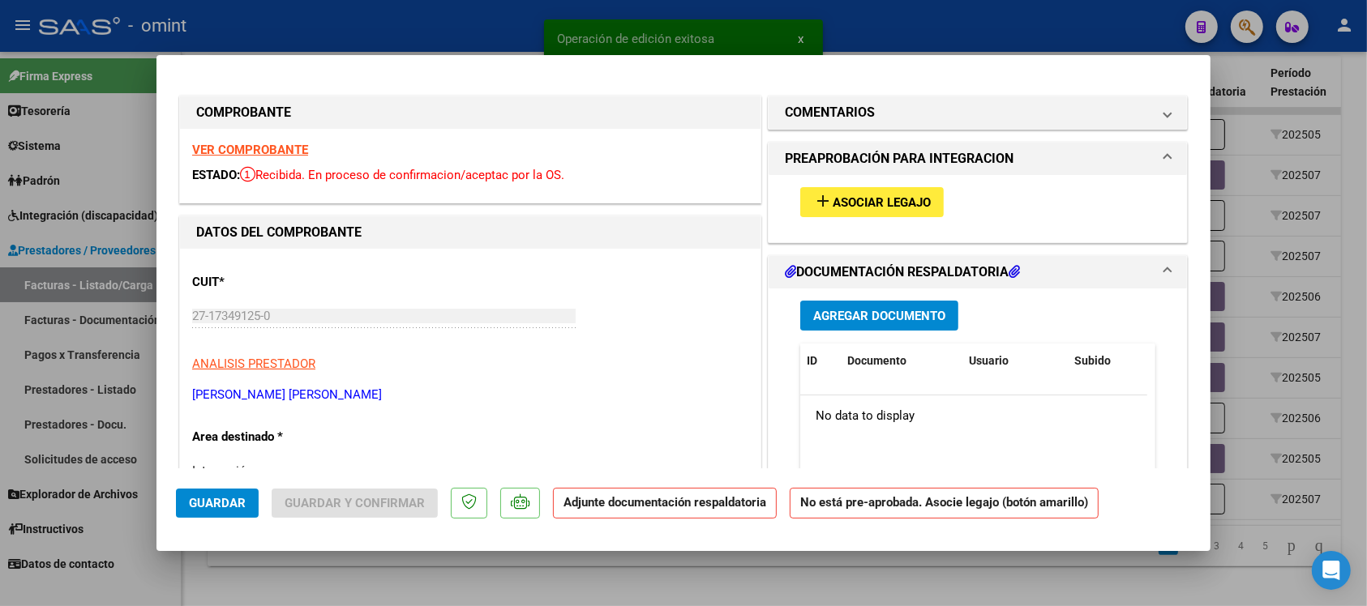
click at [256, 151] on strong "VER COMPROBANTE" at bounding box center [250, 150] width 116 height 15
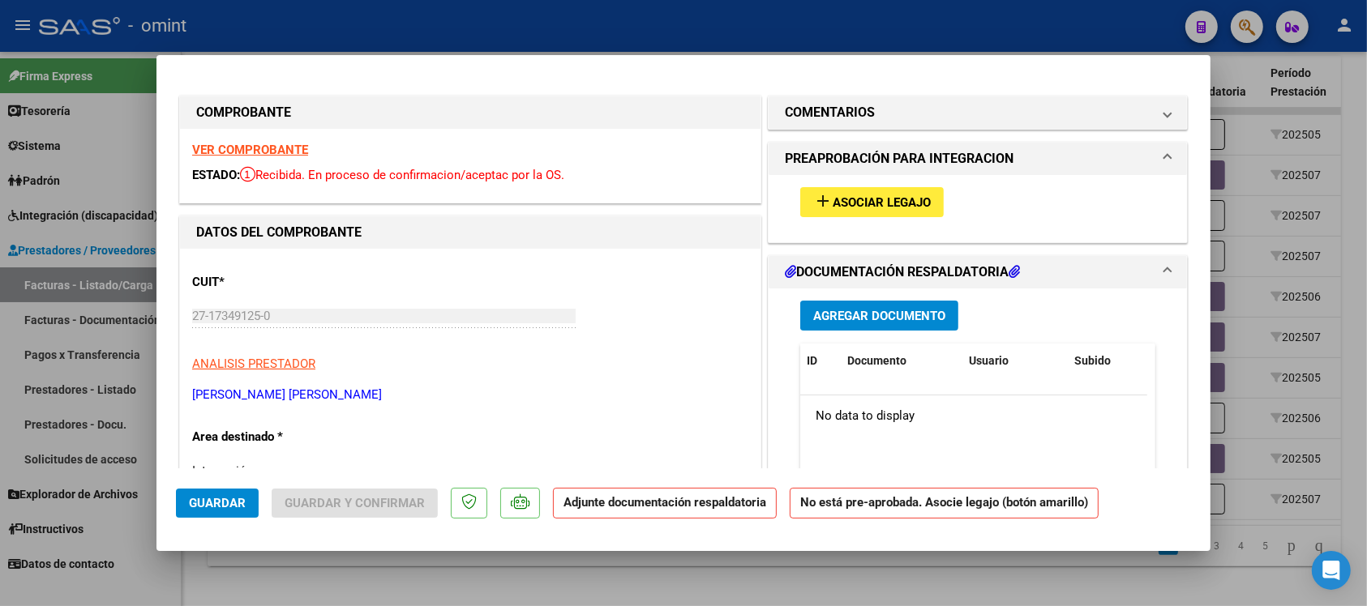
click at [876, 212] on button "add Asociar Legajo" at bounding box center [871, 202] width 143 height 30
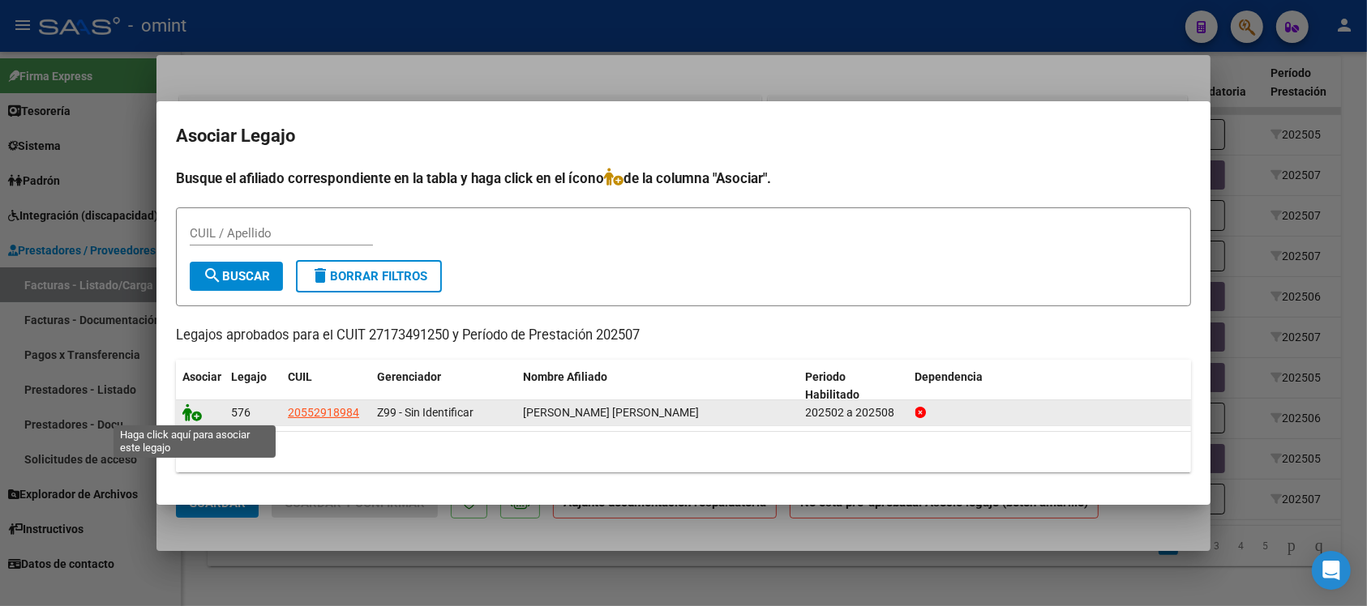
click at [192, 409] on icon at bounding box center [191, 413] width 19 height 18
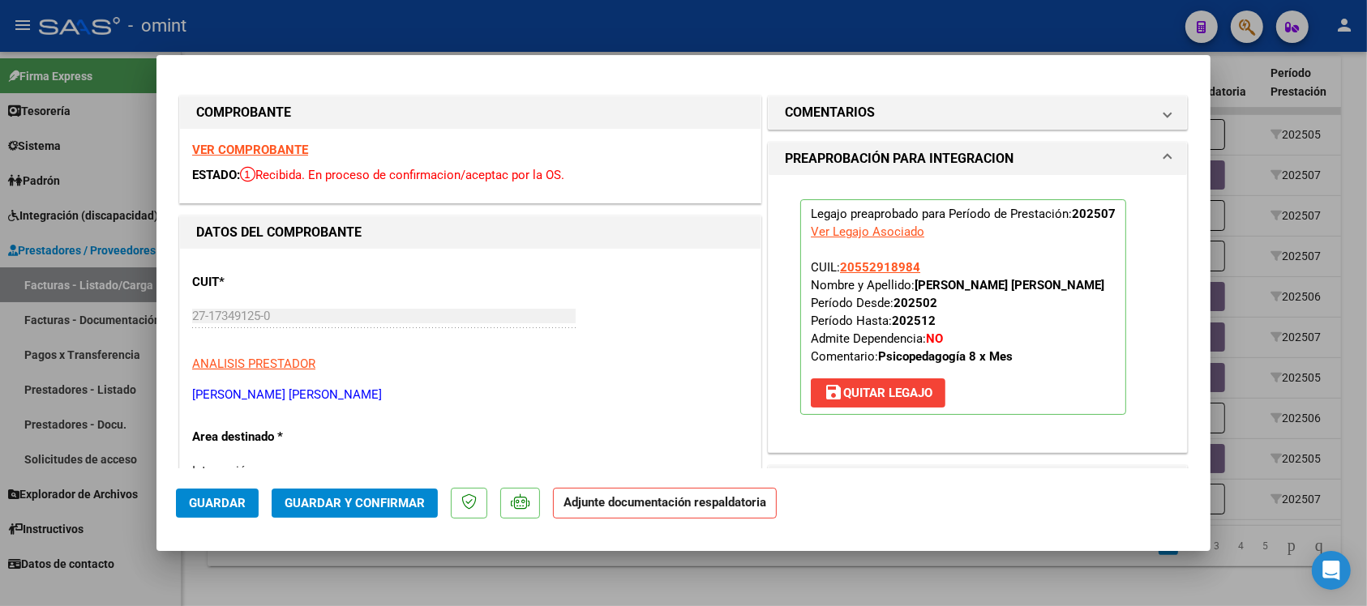
click at [233, 491] on button "Guardar" at bounding box center [217, 503] width 83 height 29
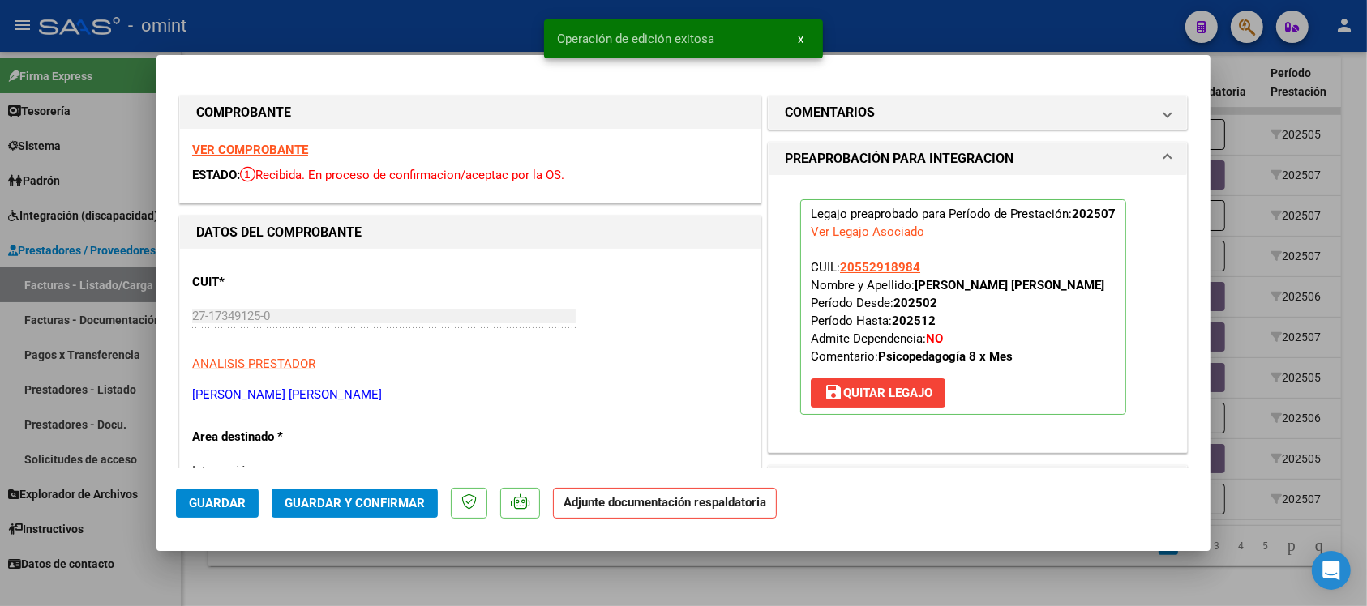
click at [403, 24] on div at bounding box center [683, 303] width 1367 height 606
type input "$ 0,00"
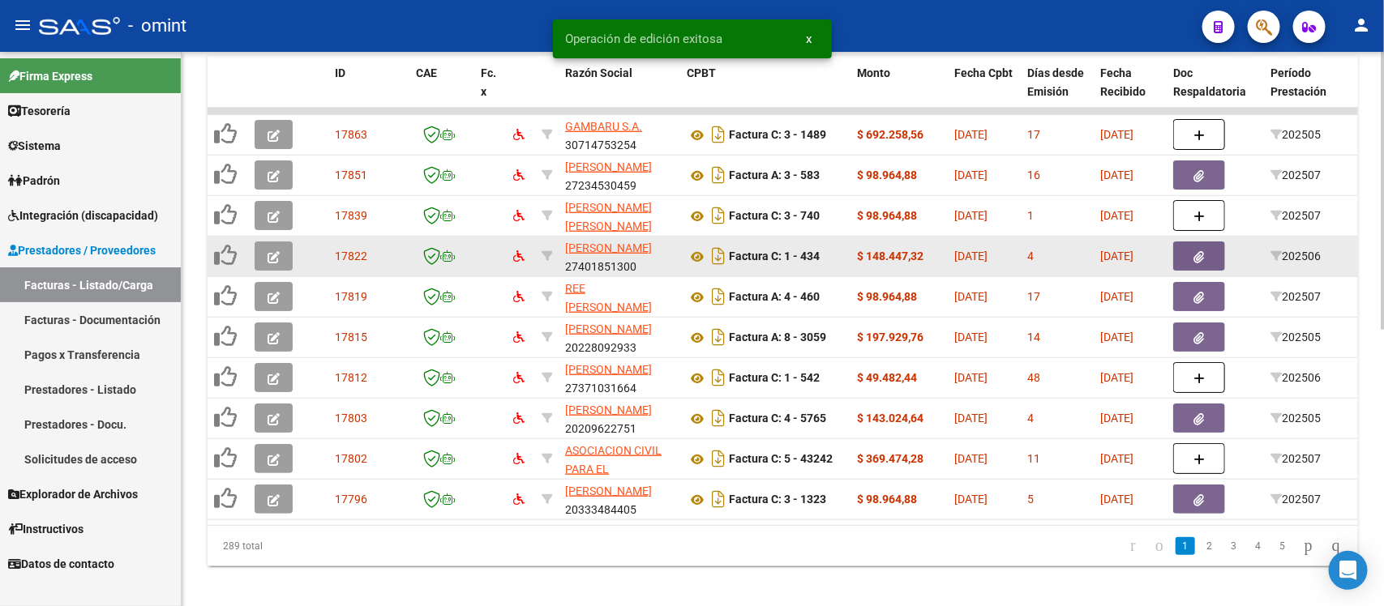
click at [267, 251] on icon "button" at bounding box center [273, 257] width 12 height 12
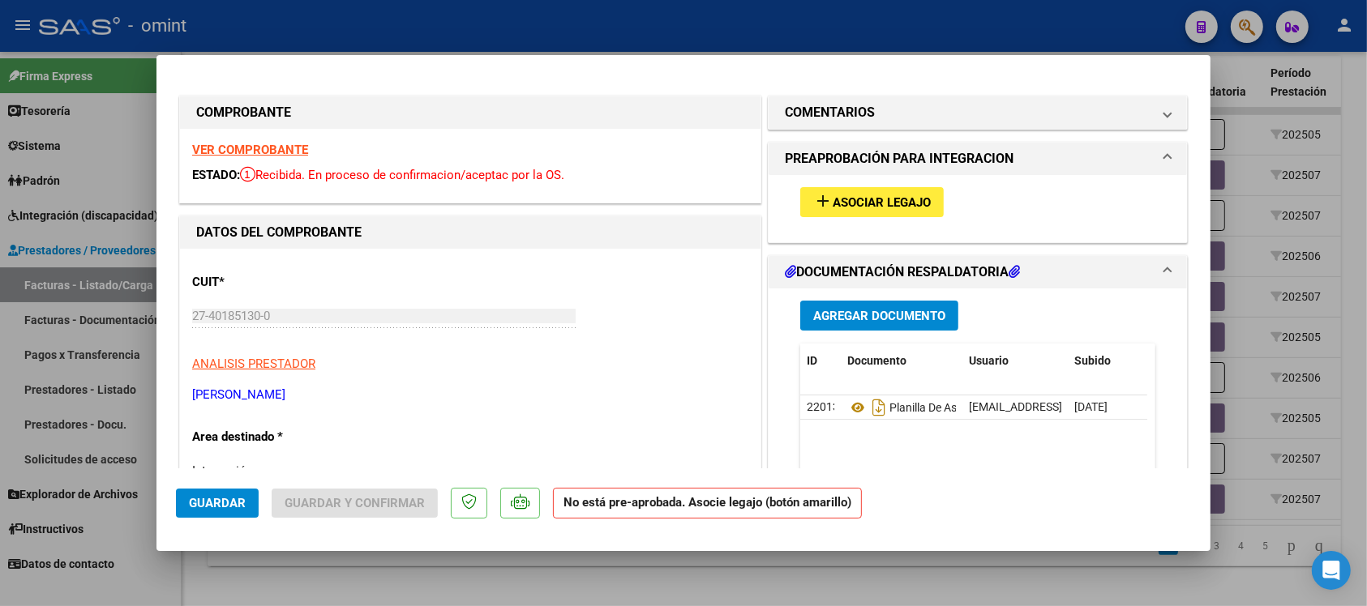
click at [269, 154] on strong "VER COMPROBANTE" at bounding box center [250, 150] width 116 height 15
click at [832, 191] on button "add Asociar Legajo" at bounding box center [871, 202] width 143 height 30
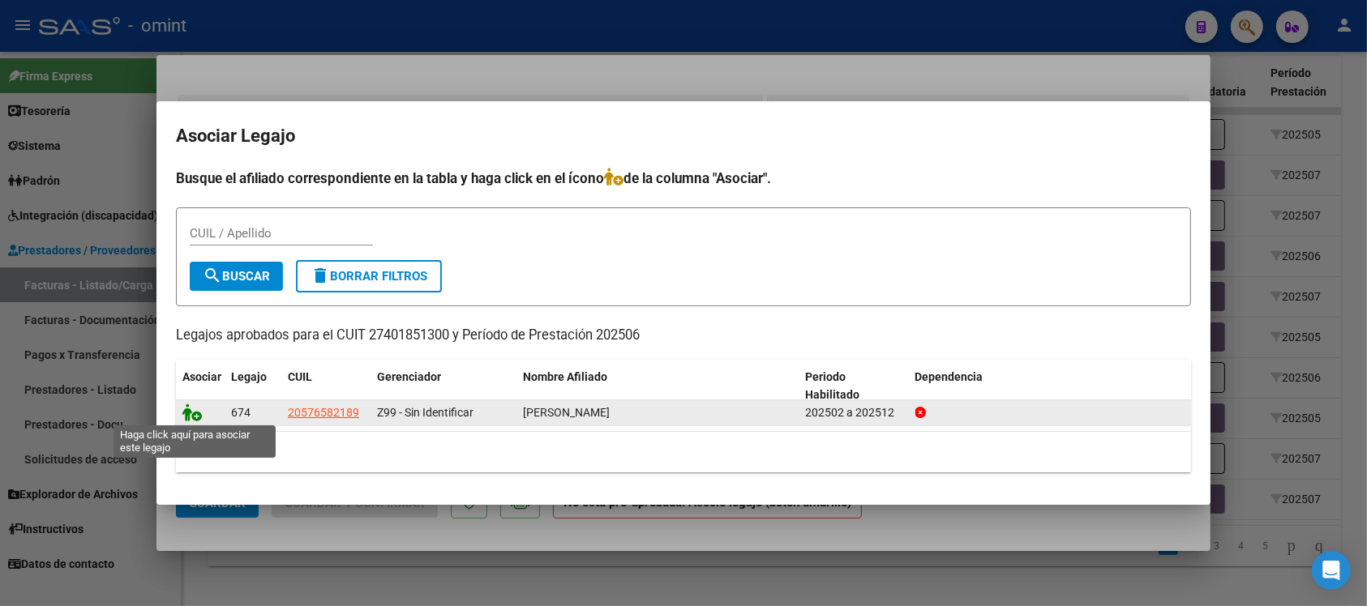
click at [184, 418] on icon at bounding box center [191, 413] width 19 height 18
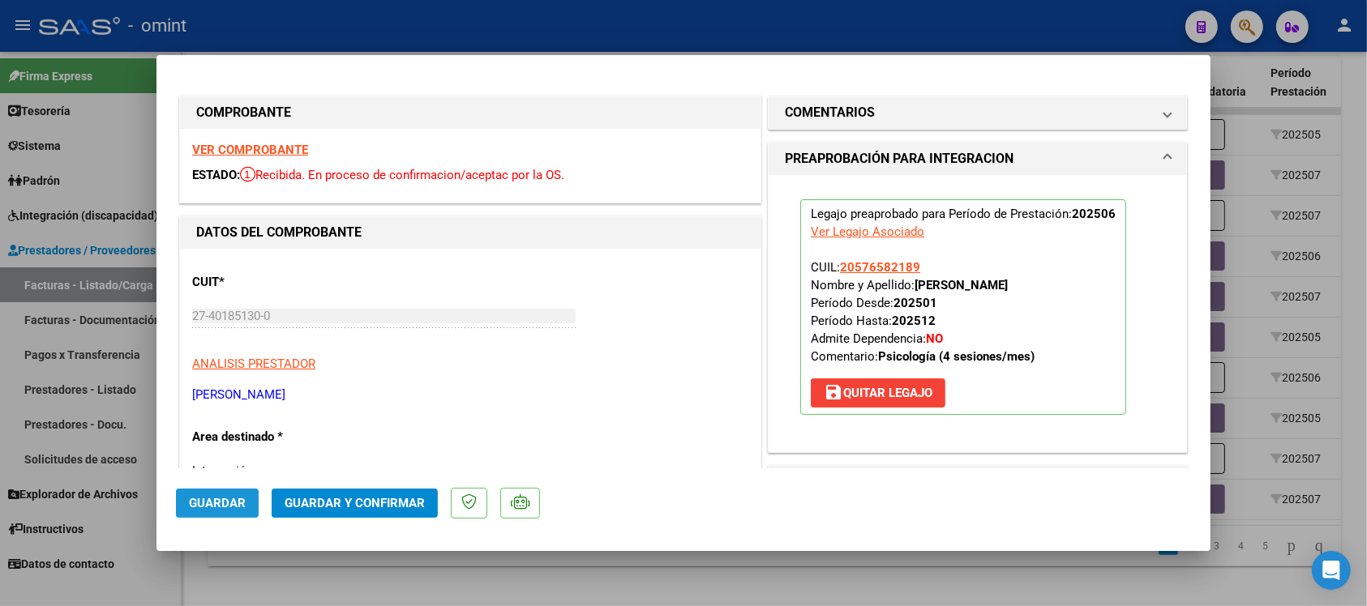
click at [225, 499] on span "Guardar" at bounding box center [217, 503] width 57 height 15
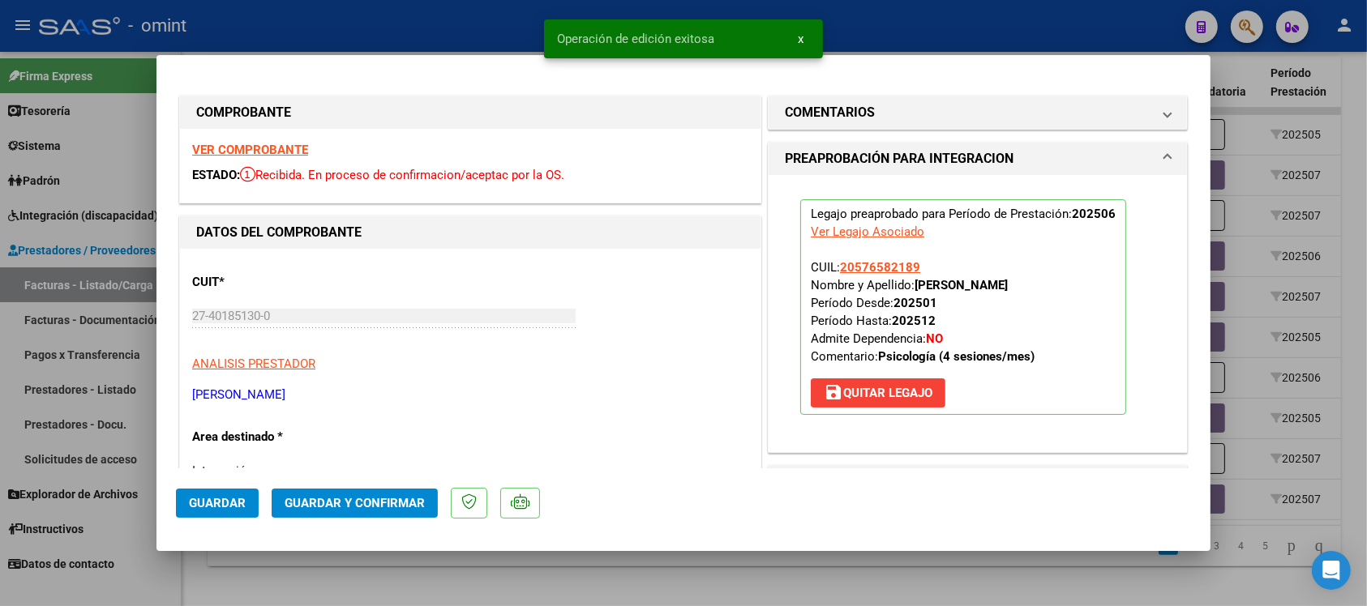
click at [412, 26] on div at bounding box center [683, 303] width 1367 height 606
type input "$ 0,00"
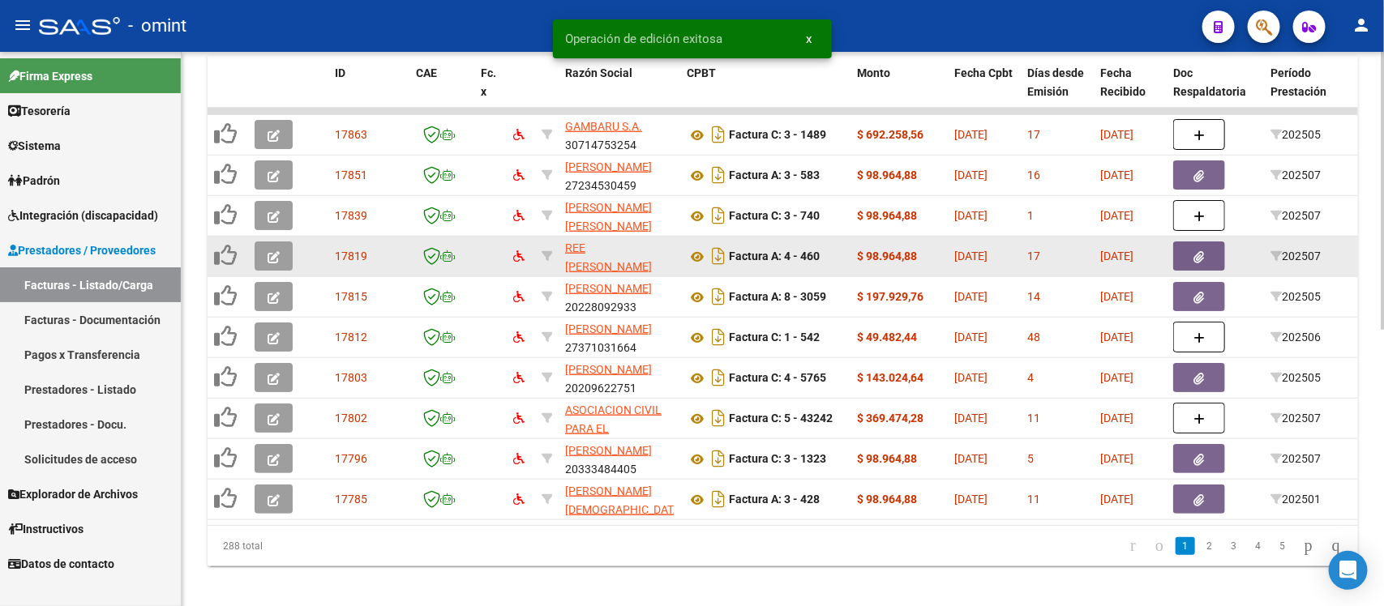
click at [282, 246] on button "button" at bounding box center [274, 256] width 38 height 29
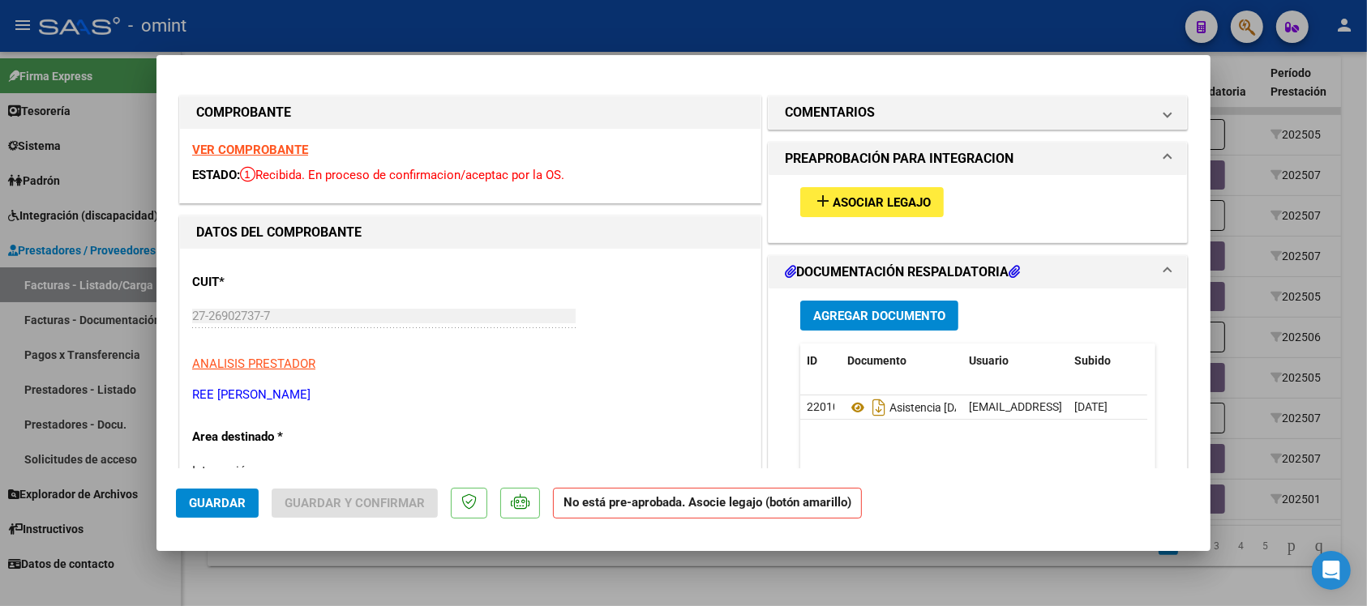
click at [302, 150] on strong "VER COMPROBANTE" at bounding box center [250, 150] width 116 height 15
click at [858, 204] on span "Asociar Legajo" at bounding box center [881, 202] width 98 height 15
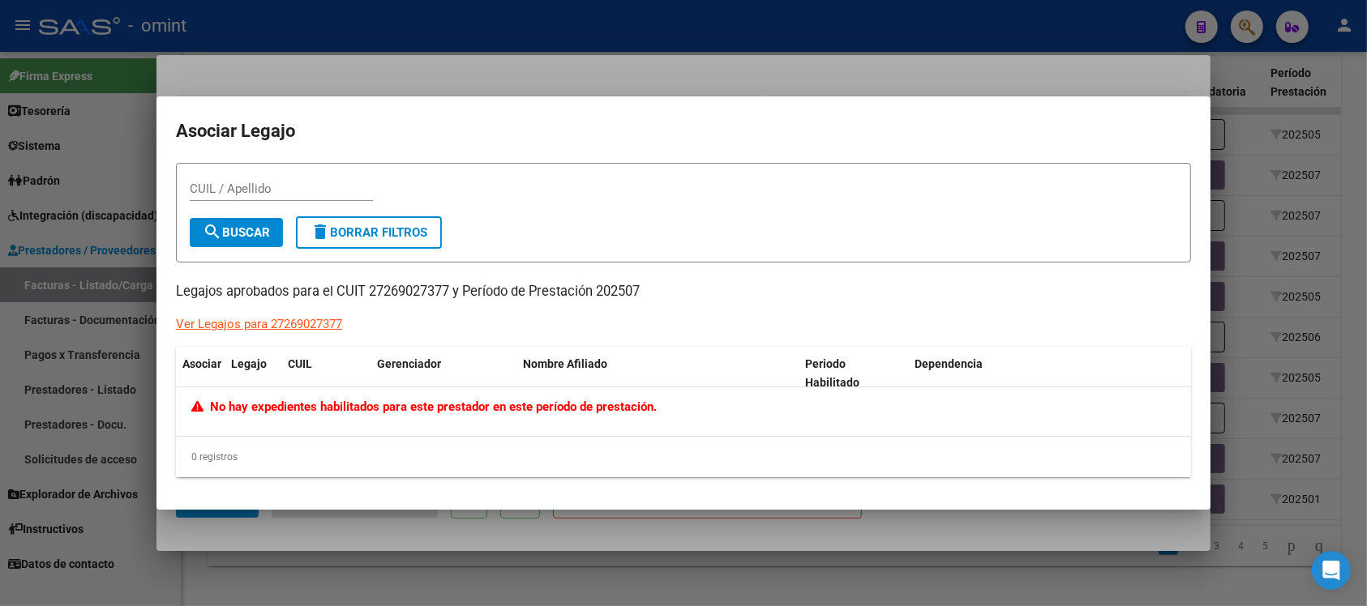
click at [641, 73] on div at bounding box center [683, 303] width 1367 height 606
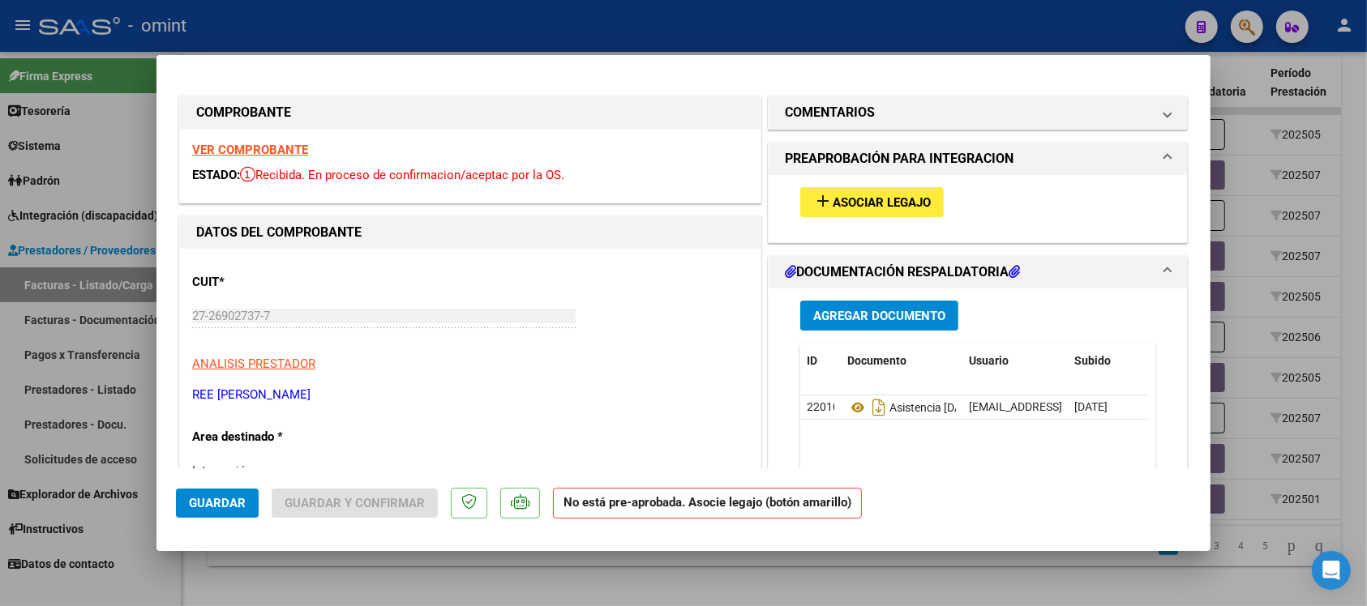
click at [610, 35] on div at bounding box center [683, 303] width 1367 height 606
type input "$ 0,00"
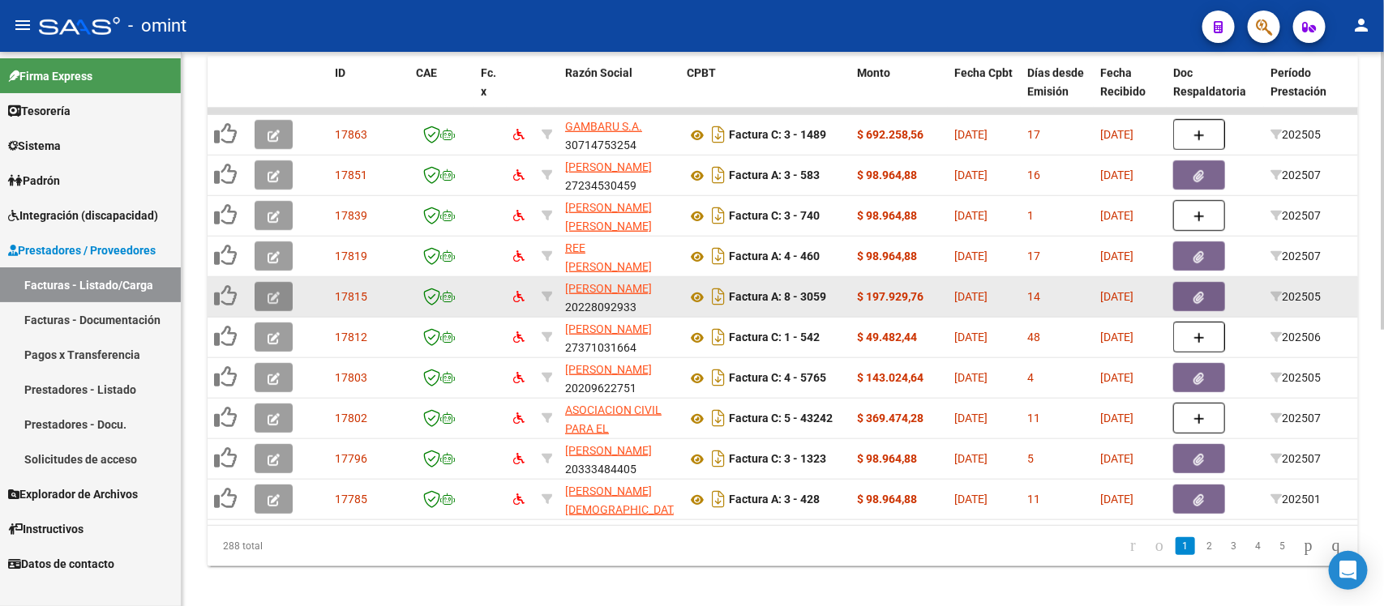
click at [262, 285] on button "button" at bounding box center [274, 296] width 38 height 29
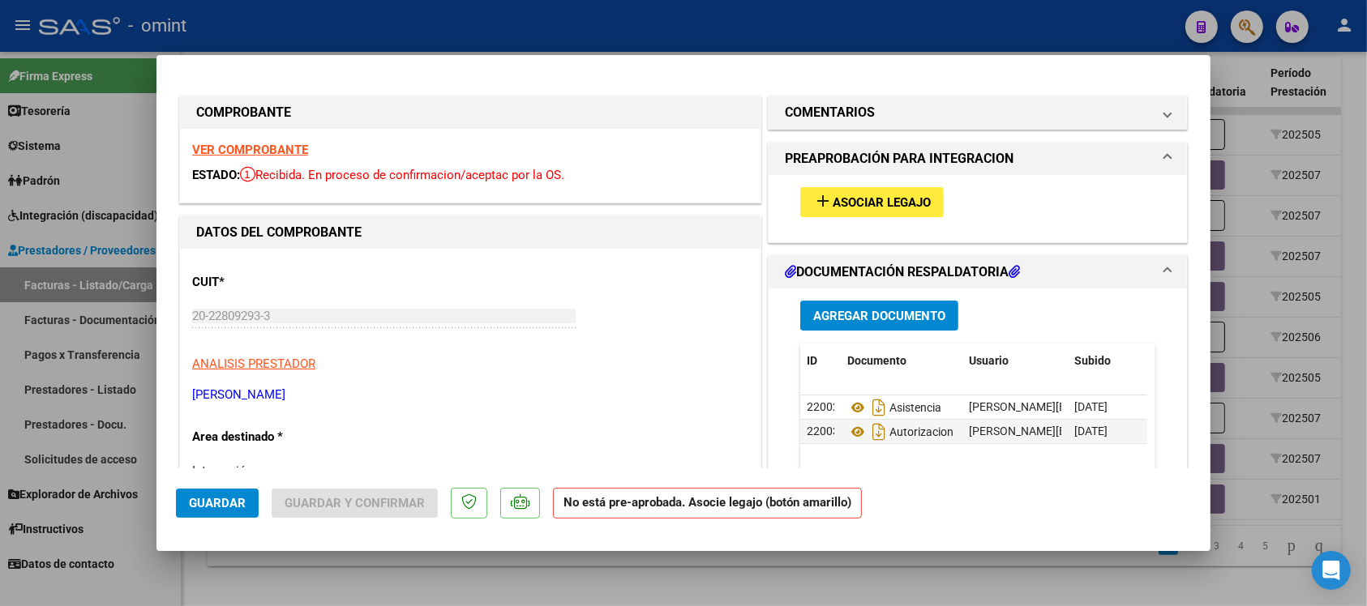
click at [290, 147] on strong "VER COMPROBANTE" at bounding box center [250, 150] width 116 height 15
click at [896, 205] on span "Asociar Legajo" at bounding box center [881, 202] width 98 height 15
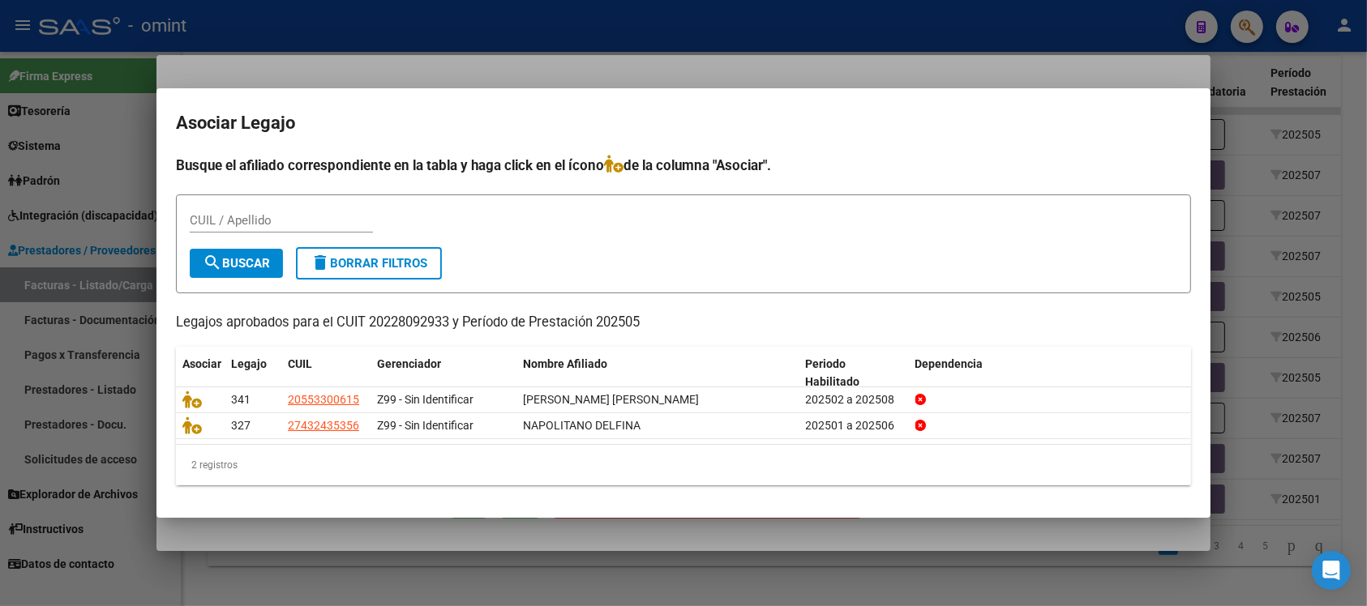
click at [714, 45] on div at bounding box center [683, 303] width 1367 height 606
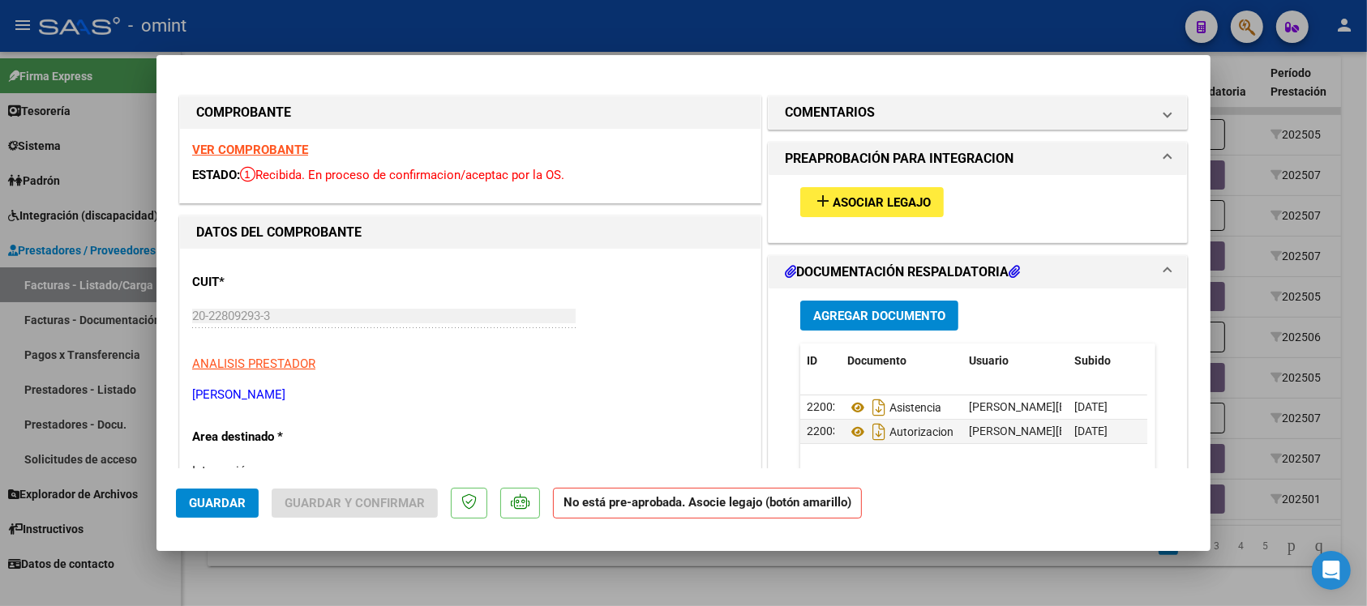
click at [704, 34] on div at bounding box center [683, 303] width 1367 height 606
type input "$ 0,00"
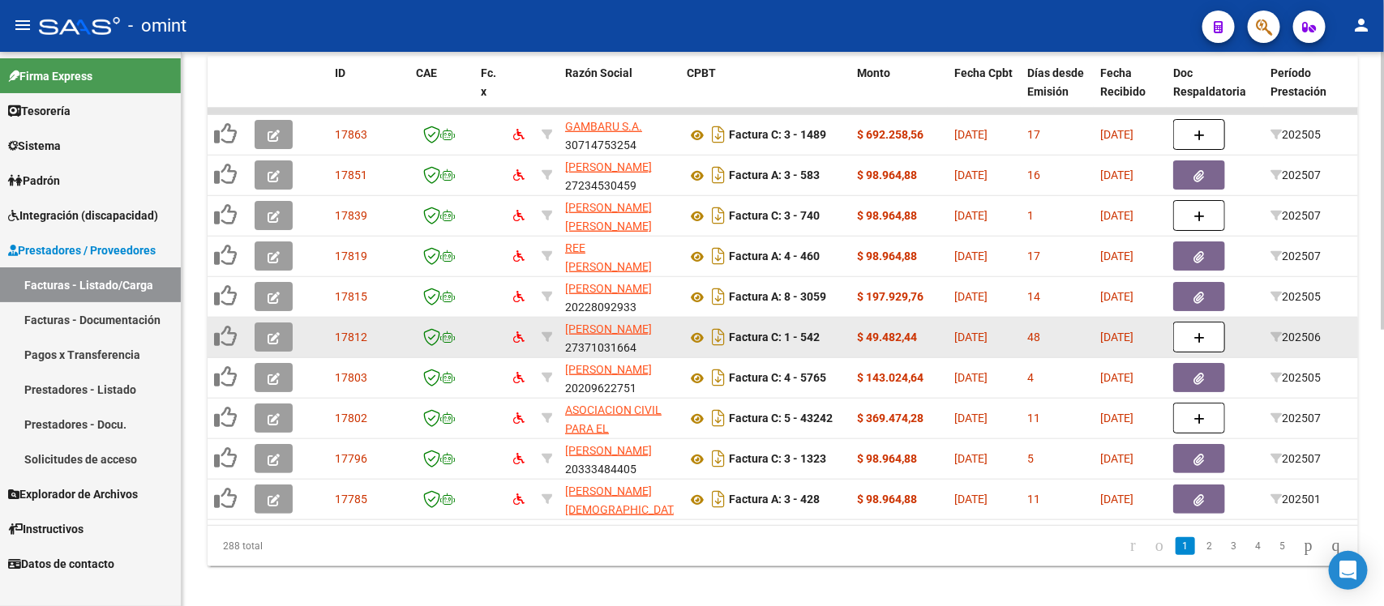
click at [277, 333] on icon "button" at bounding box center [273, 338] width 12 height 12
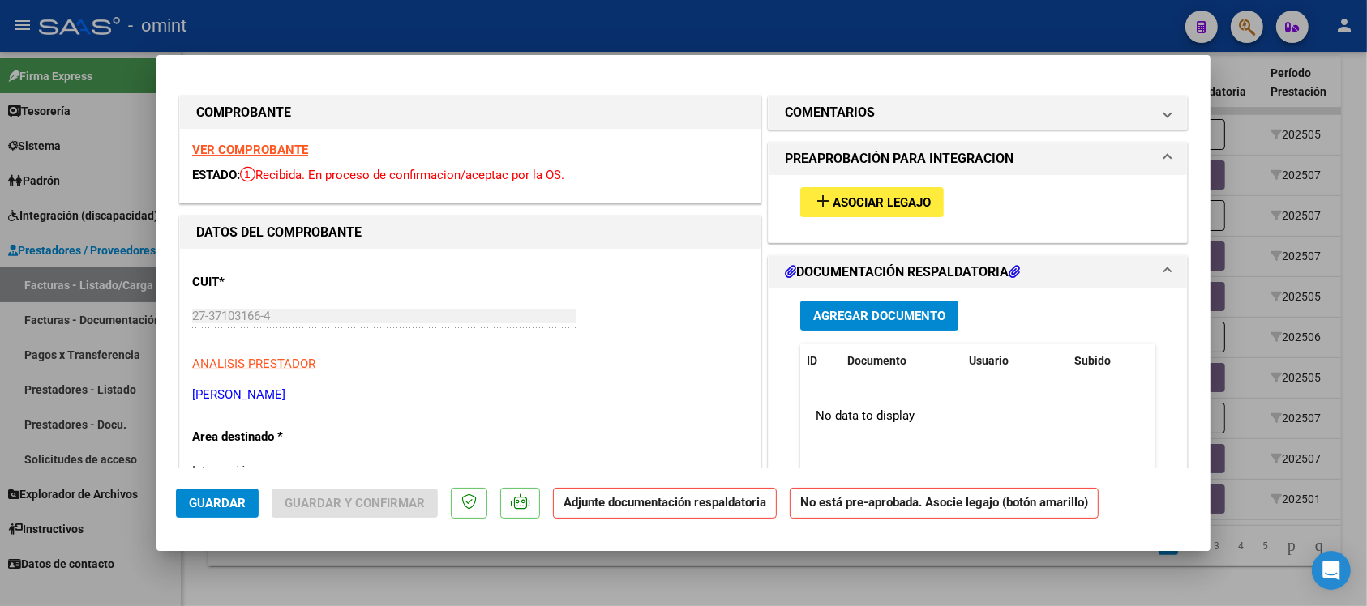
click at [269, 151] on strong "VER COMPROBANTE" at bounding box center [250, 150] width 116 height 15
click at [819, 212] on button "add Asociar Legajo" at bounding box center [871, 202] width 143 height 30
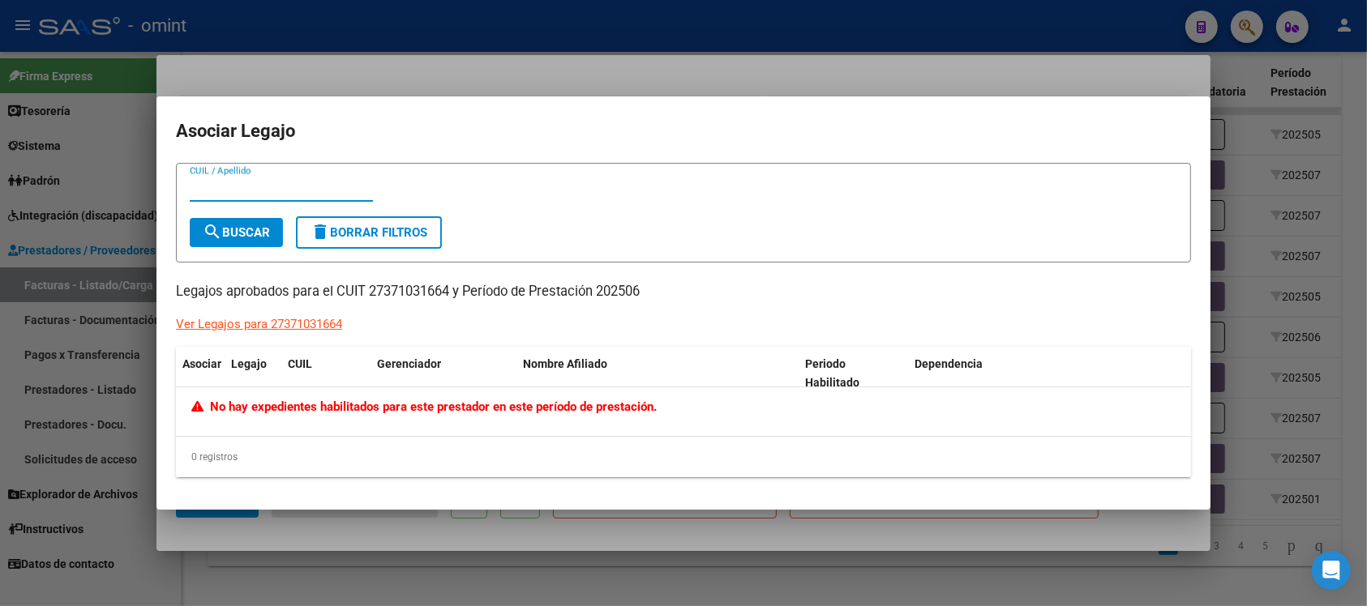
click at [618, 46] on div at bounding box center [683, 303] width 1367 height 606
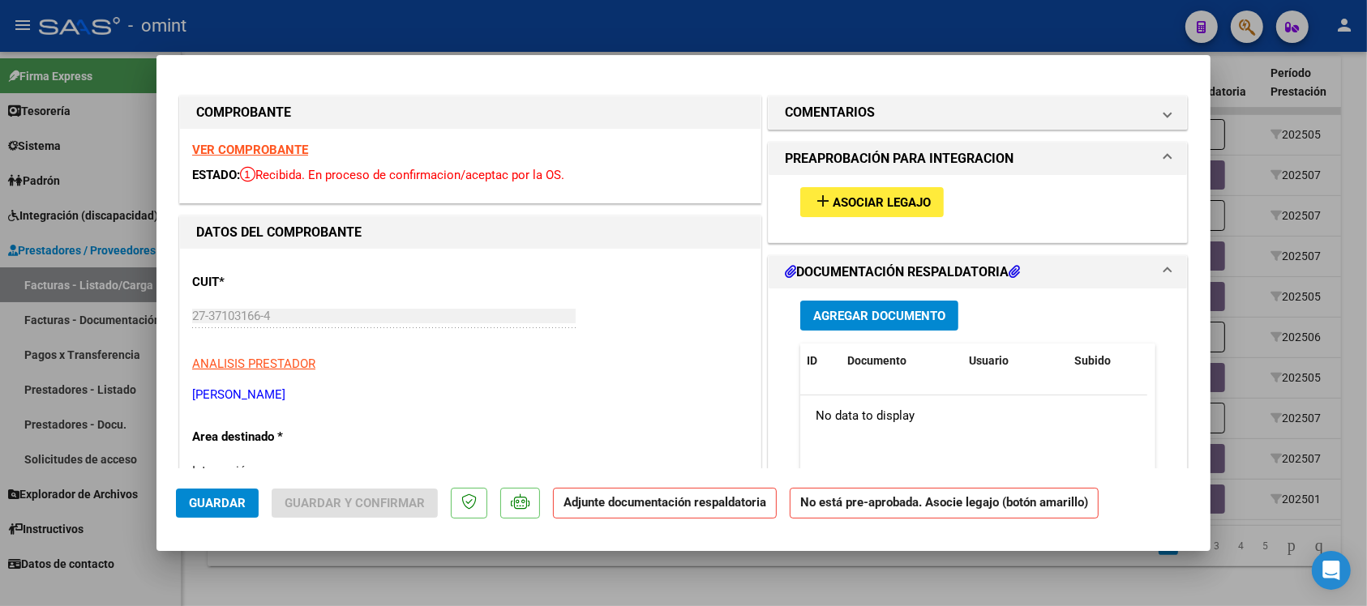
click at [610, 24] on div at bounding box center [683, 303] width 1367 height 606
type input "$ 0,00"
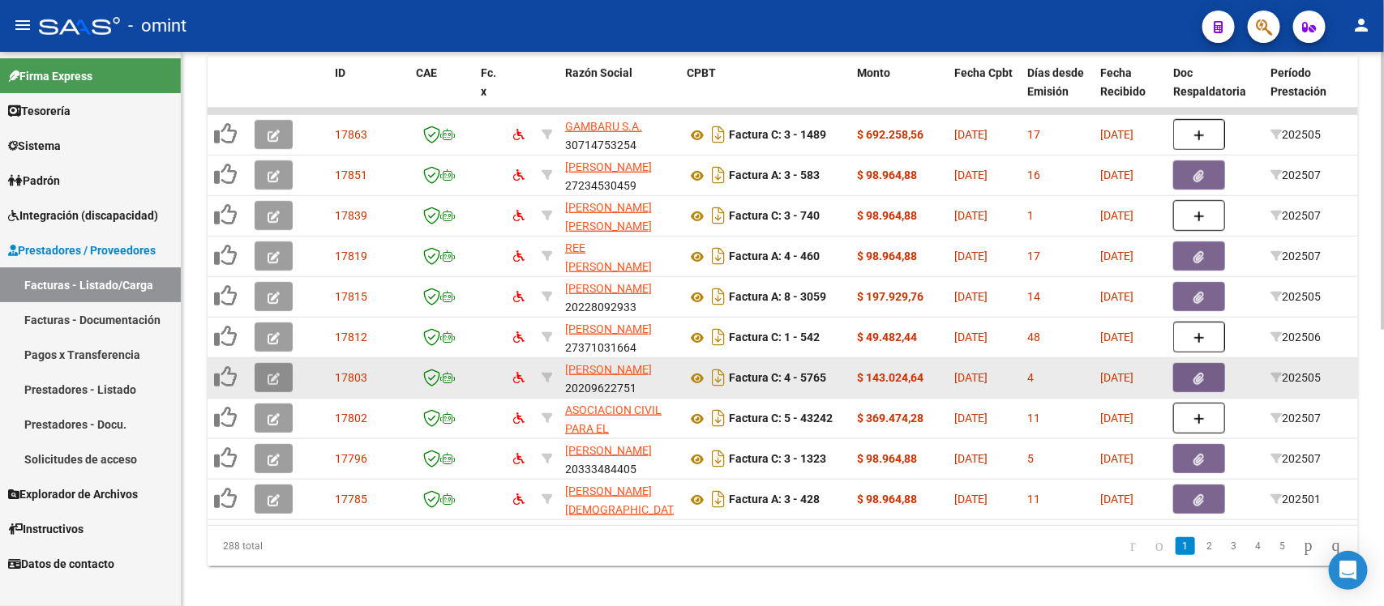
click at [276, 373] on icon "button" at bounding box center [273, 379] width 12 height 12
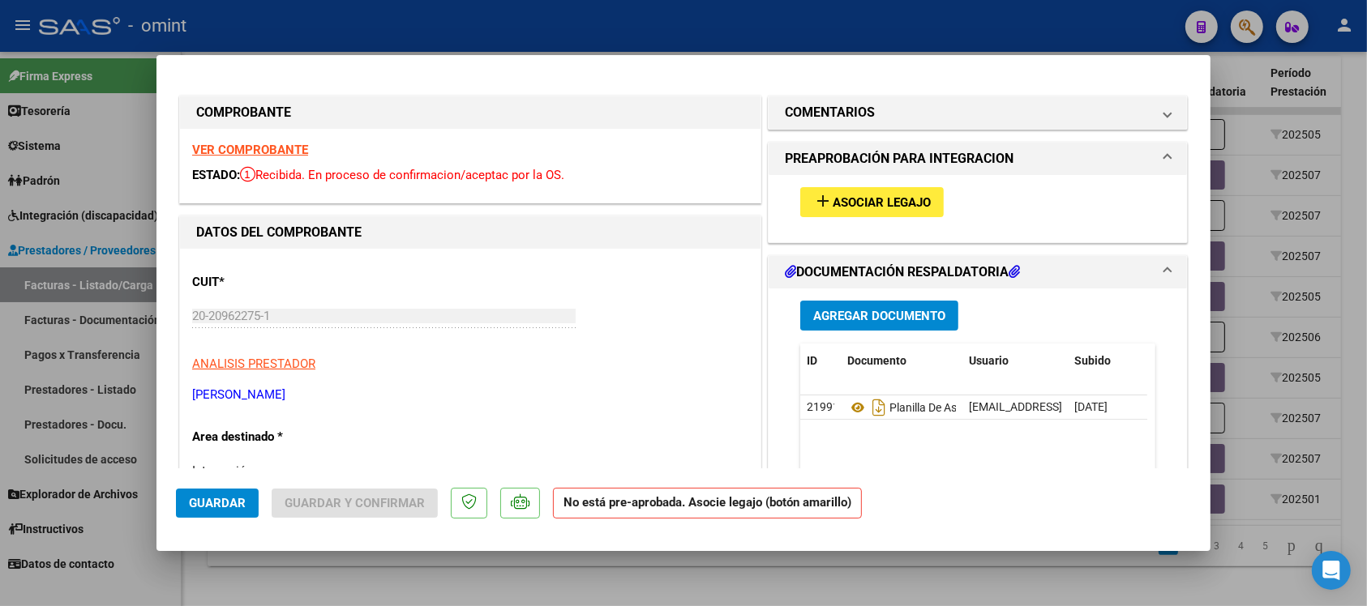
click at [292, 148] on strong "VER COMPROBANTE" at bounding box center [250, 150] width 116 height 15
click at [836, 208] on span "Asociar Legajo" at bounding box center [881, 202] width 98 height 15
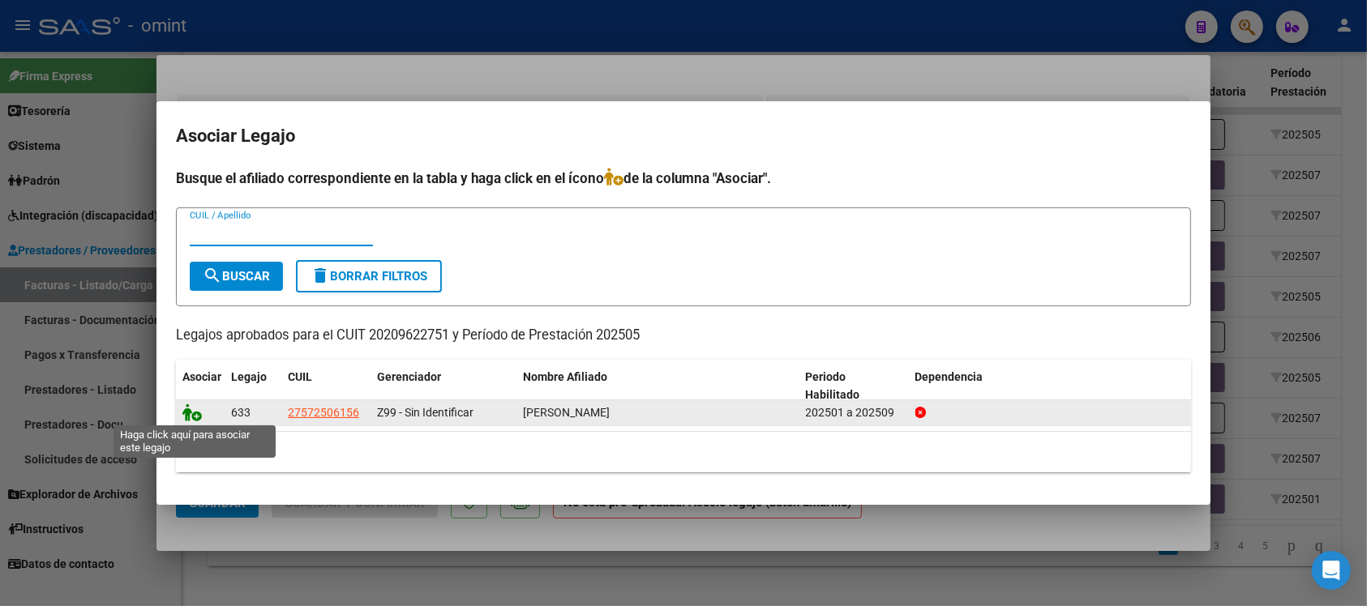
click at [192, 407] on icon at bounding box center [191, 413] width 19 height 18
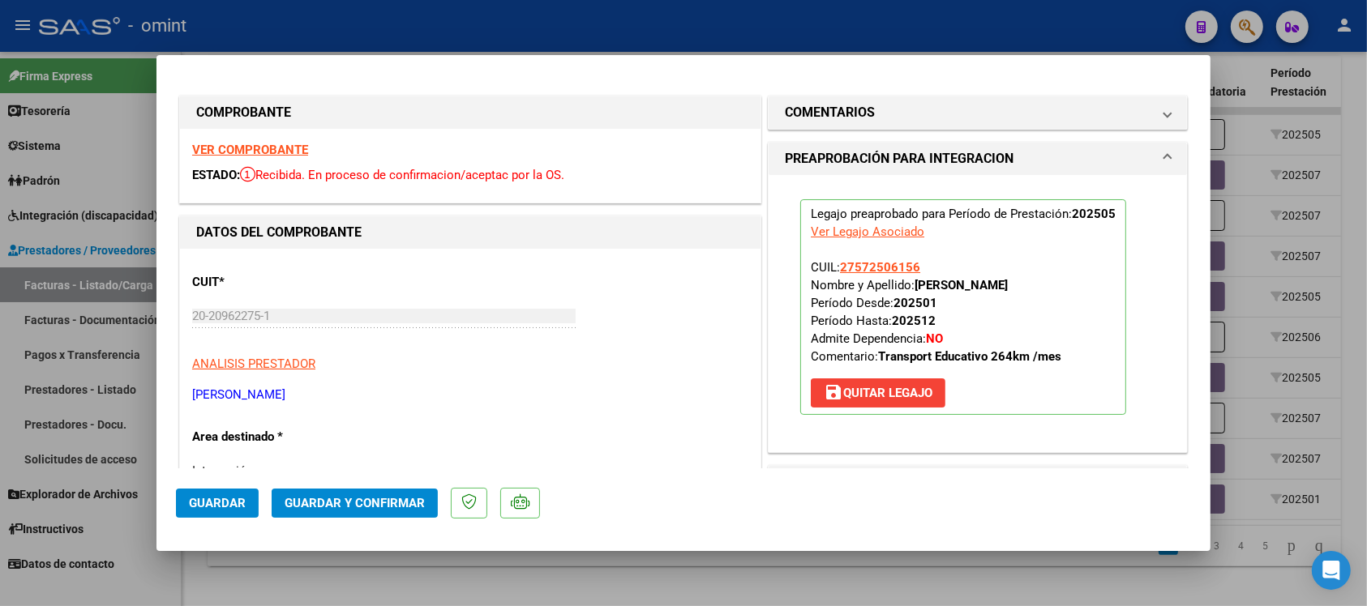
click at [224, 520] on mat-dialog-actions "Guardar Guardar y Confirmar" at bounding box center [683, 501] width 1015 height 64
click at [215, 496] on span "Guardar" at bounding box center [217, 503] width 57 height 15
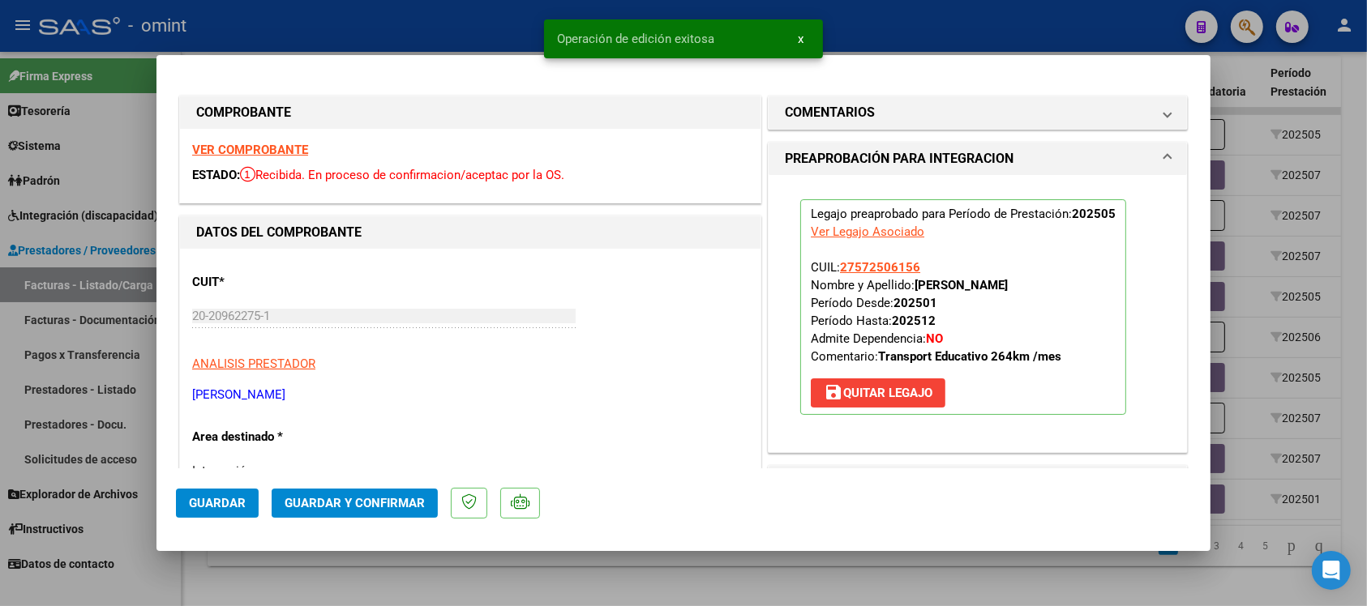
click at [407, 11] on div at bounding box center [683, 303] width 1367 height 606
type input "$ 0,00"
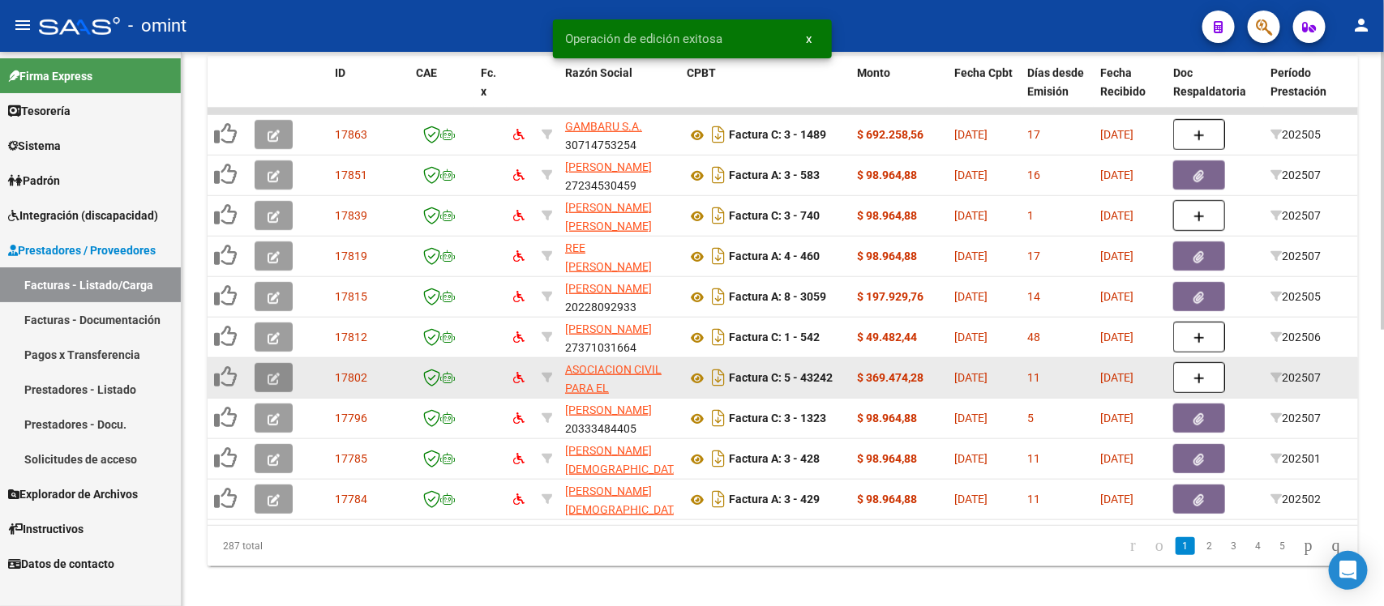
click at [272, 378] on icon "button" at bounding box center [273, 379] width 12 height 12
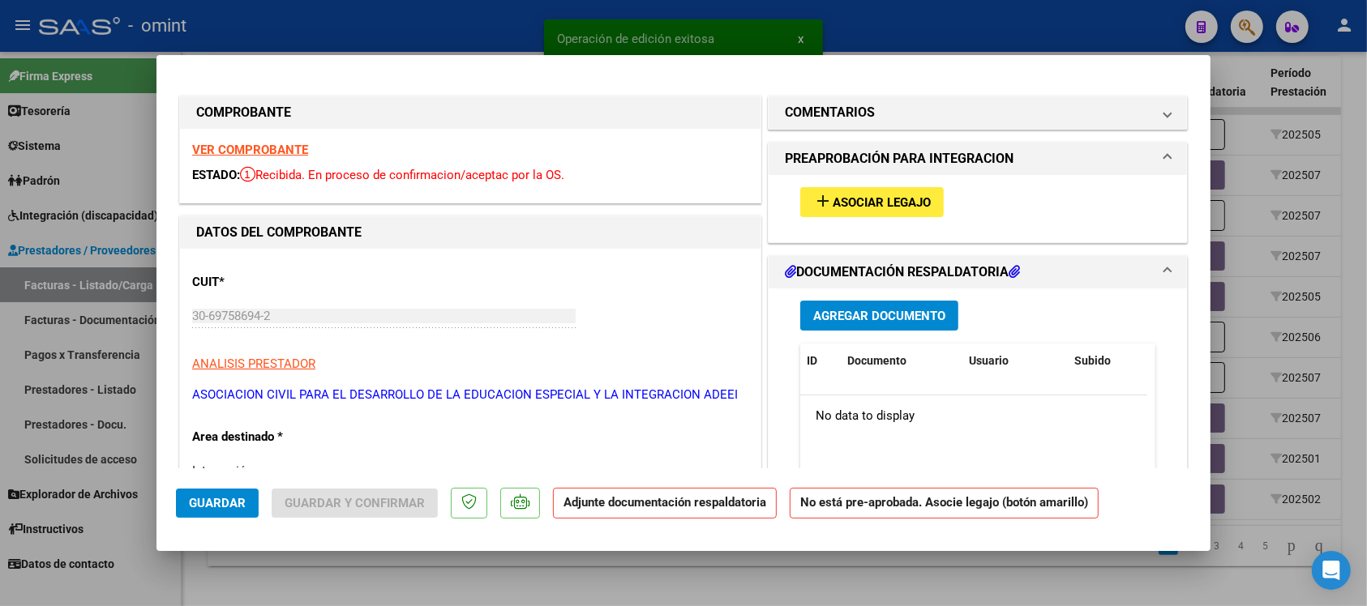
click at [262, 150] on strong "VER COMPROBANTE" at bounding box center [250, 150] width 116 height 15
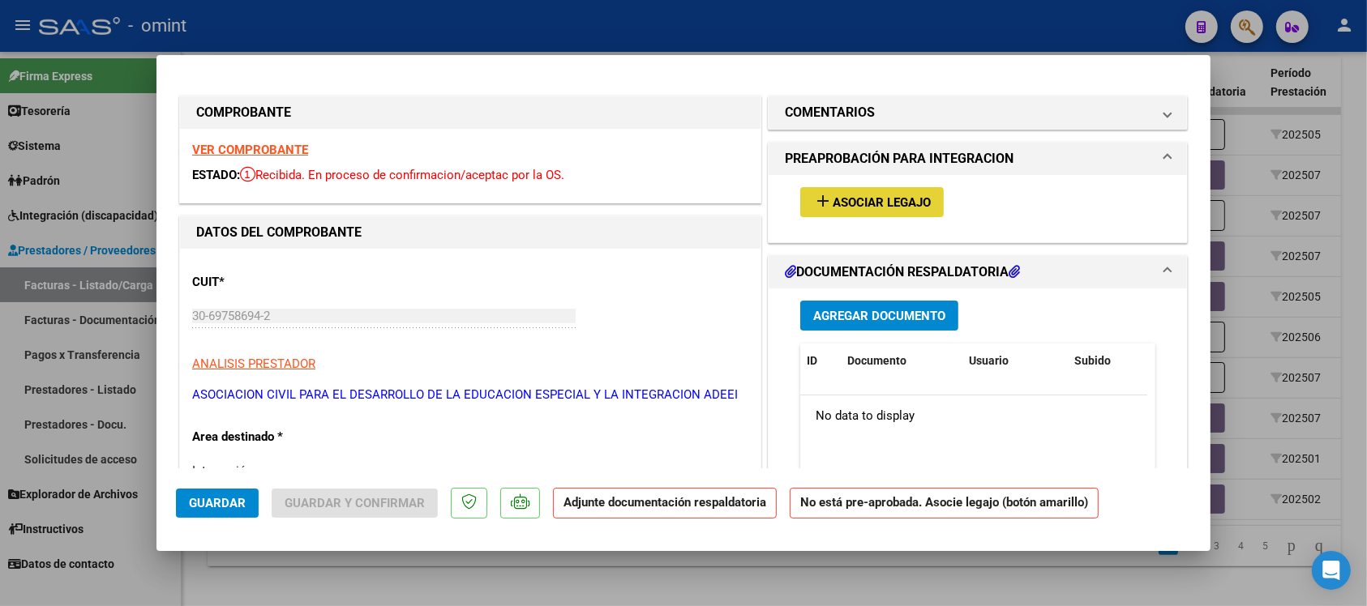
click at [876, 216] on button "add Asociar Legajo" at bounding box center [871, 202] width 143 height 30
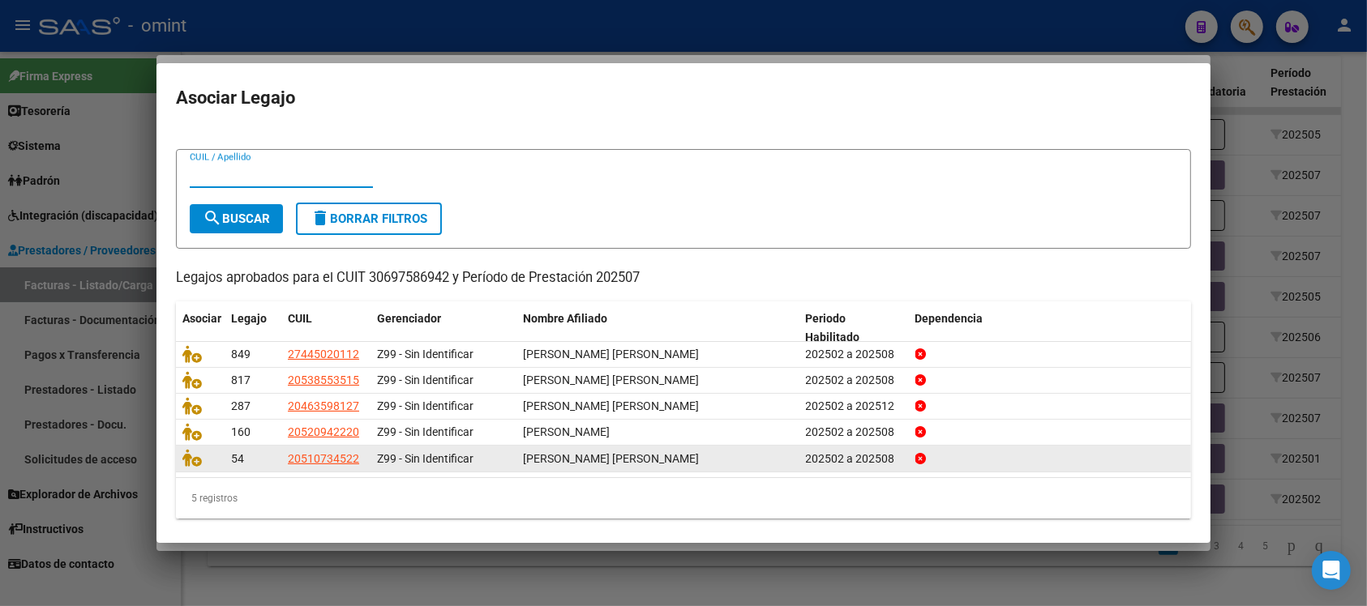
scroll to position [26, 0]
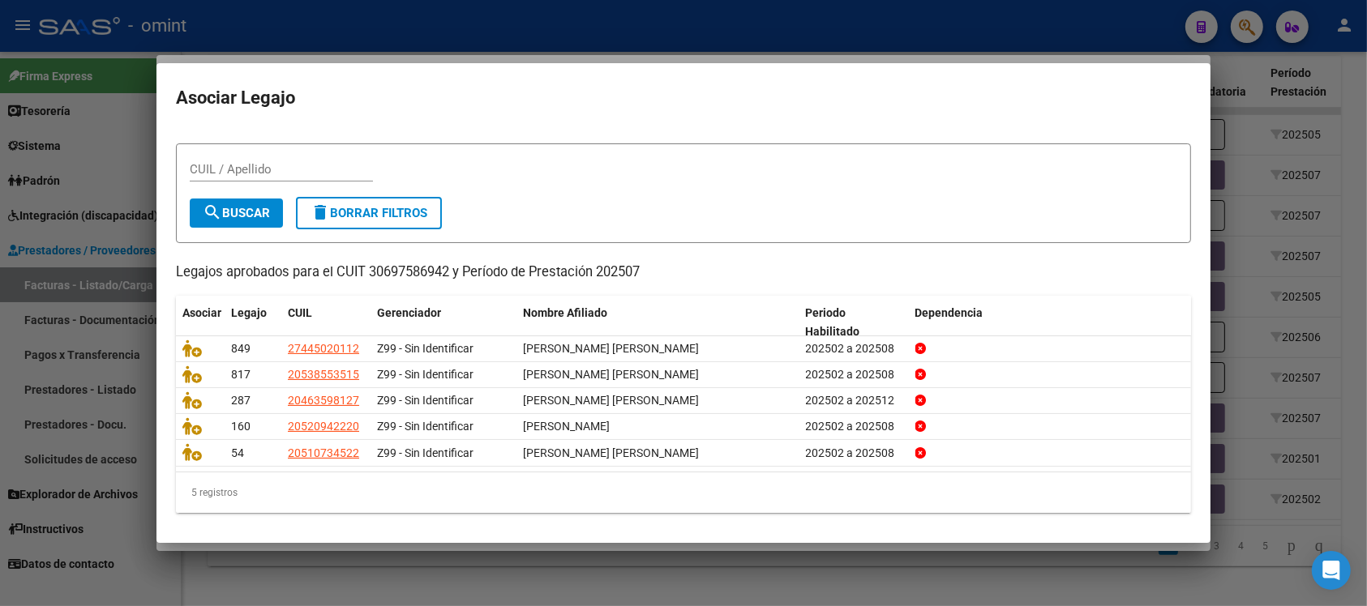
click at [727, 35] on div at bounding box center [683, 303] width 1367 height 606
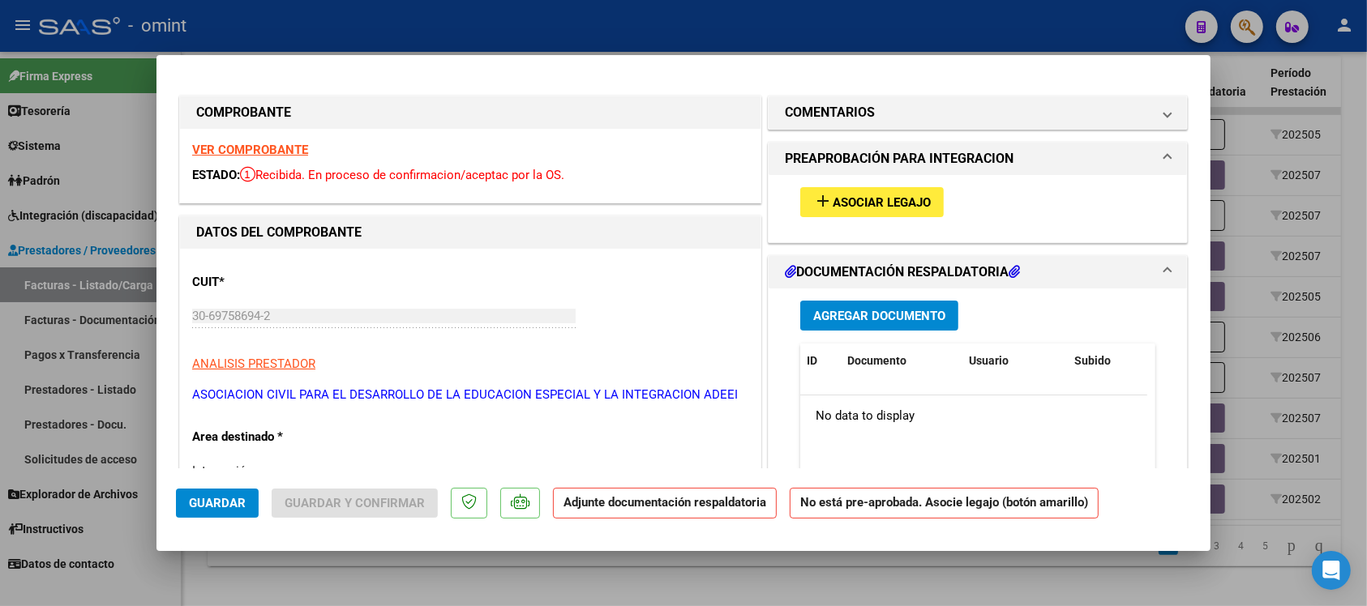
click at [727, 35] on div at bounding box center [683, 303] width 1367 height 606
type input "$ 0,00"
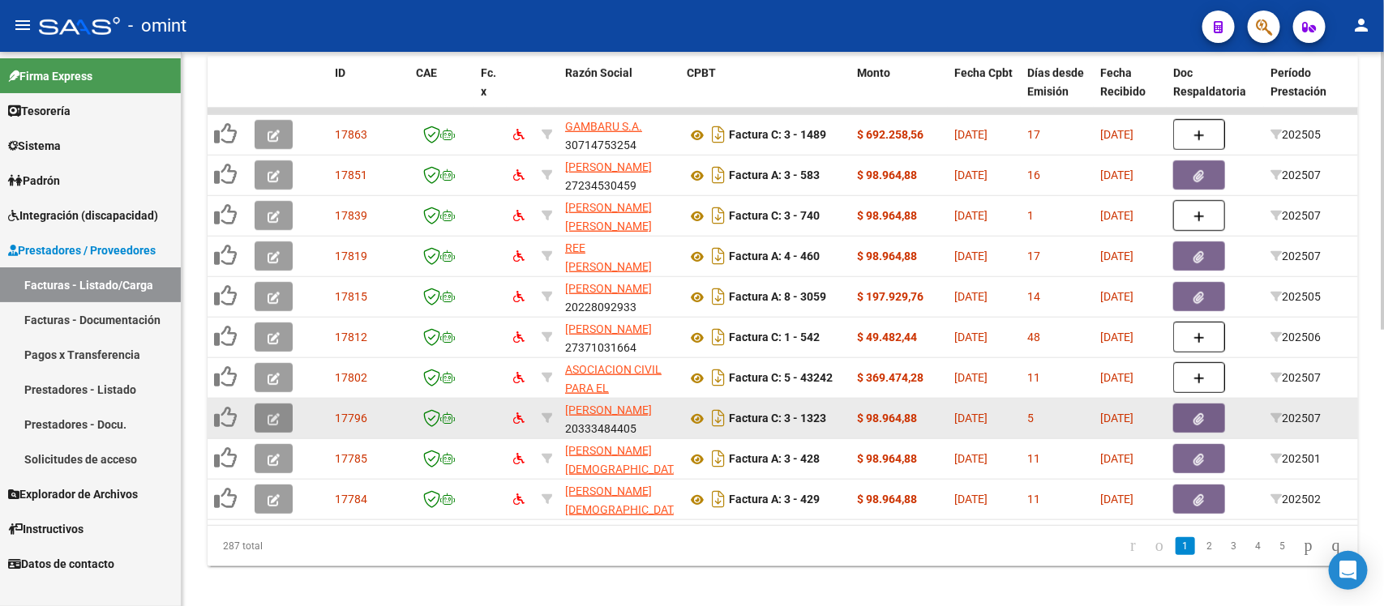
click at [272, 413] on icon "button" at bounding box center [273, 419] width 12 height 12
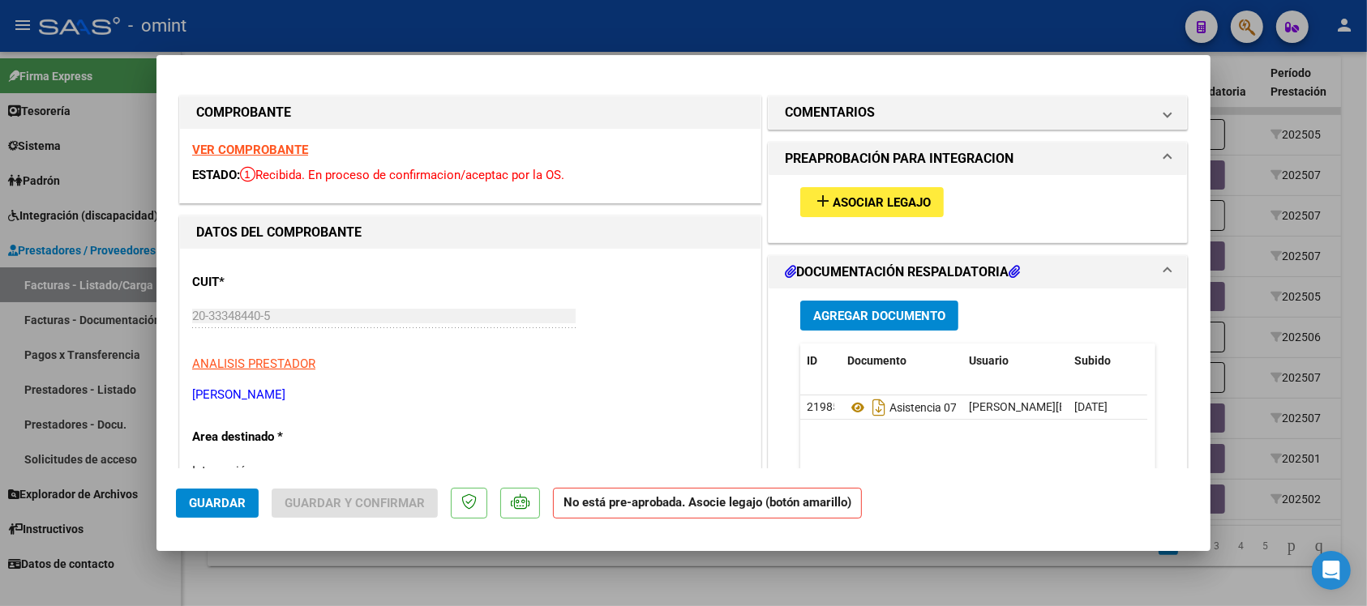
click at [278, 146] on strong "VER COMPROBANTE" at bounding box center [250, 150] width 116 height 15
click at [843, 208] on span "Asociar Legajo" at bounding box center [881, 202] width 98 height 15
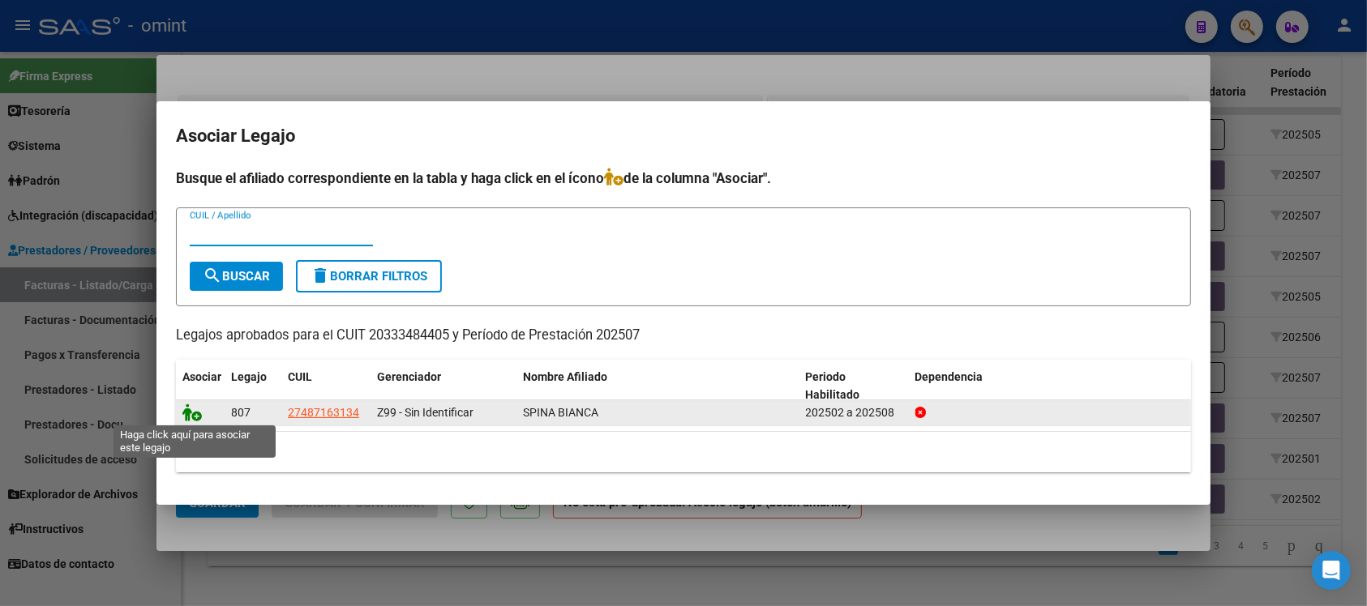
click at [193, 408] on icon at bounding box center [191, 413] width 19 height 18
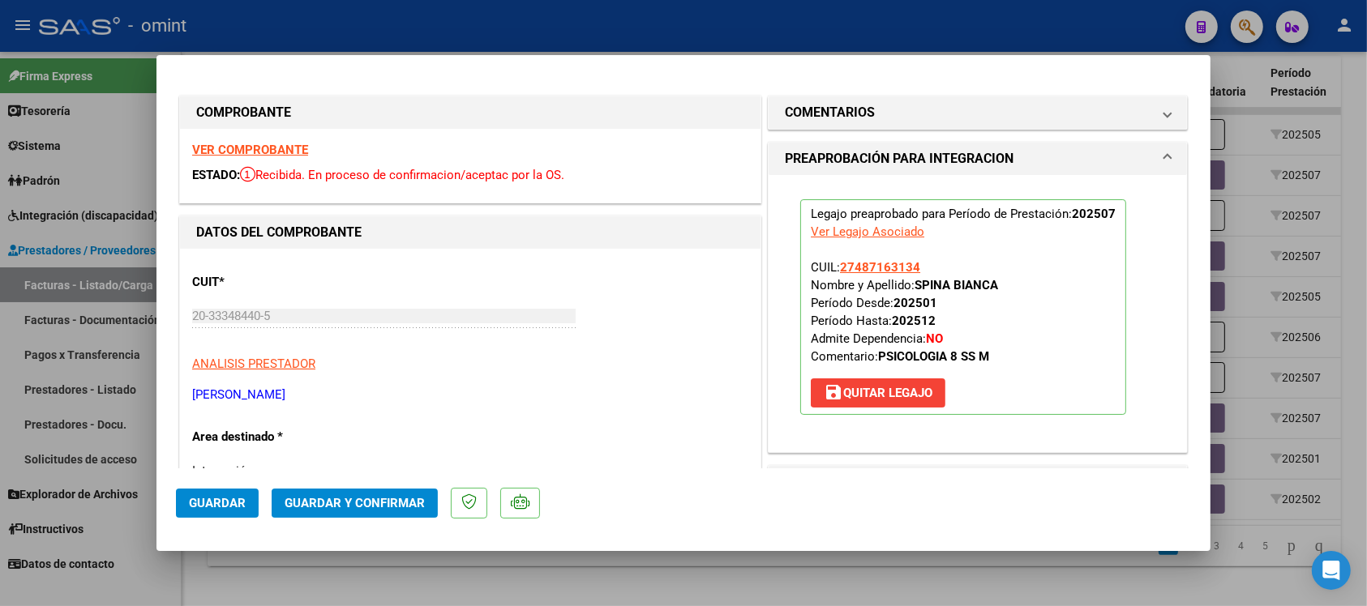
click at [239, 509] on span "Guardar" at bounding box center [217, 503] width 57 height 15
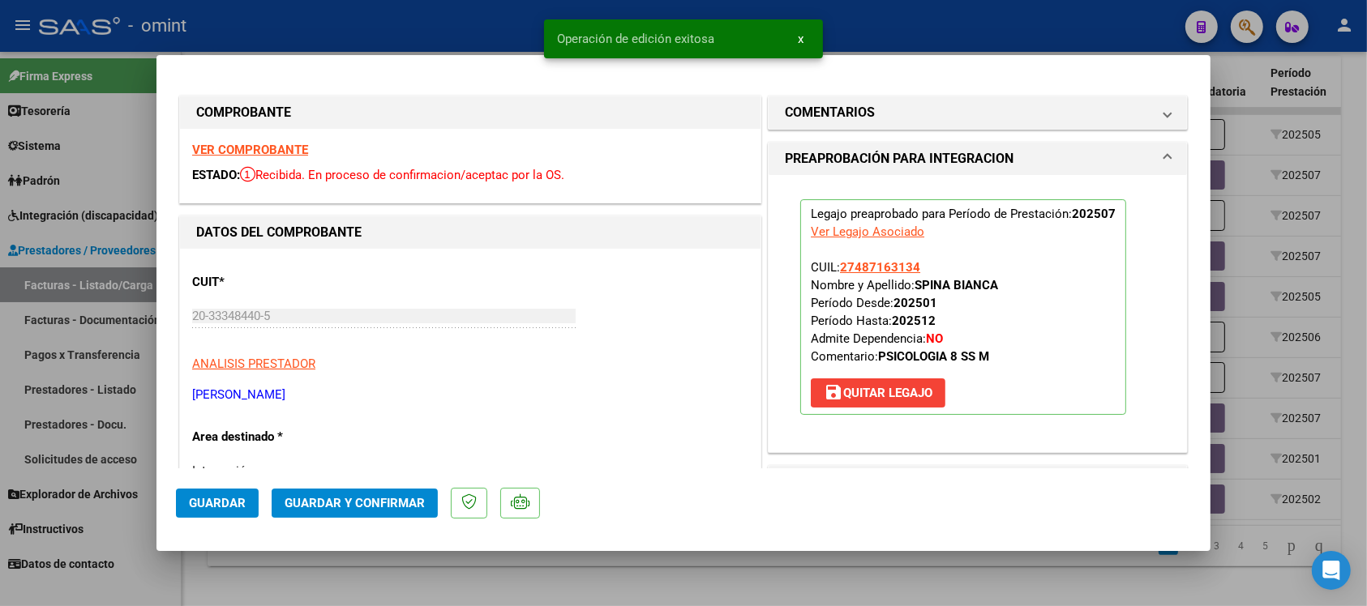
click at [482, 20] on div at bounding box center [683, 303] width 1367 height 606
type input "$ 0,00"
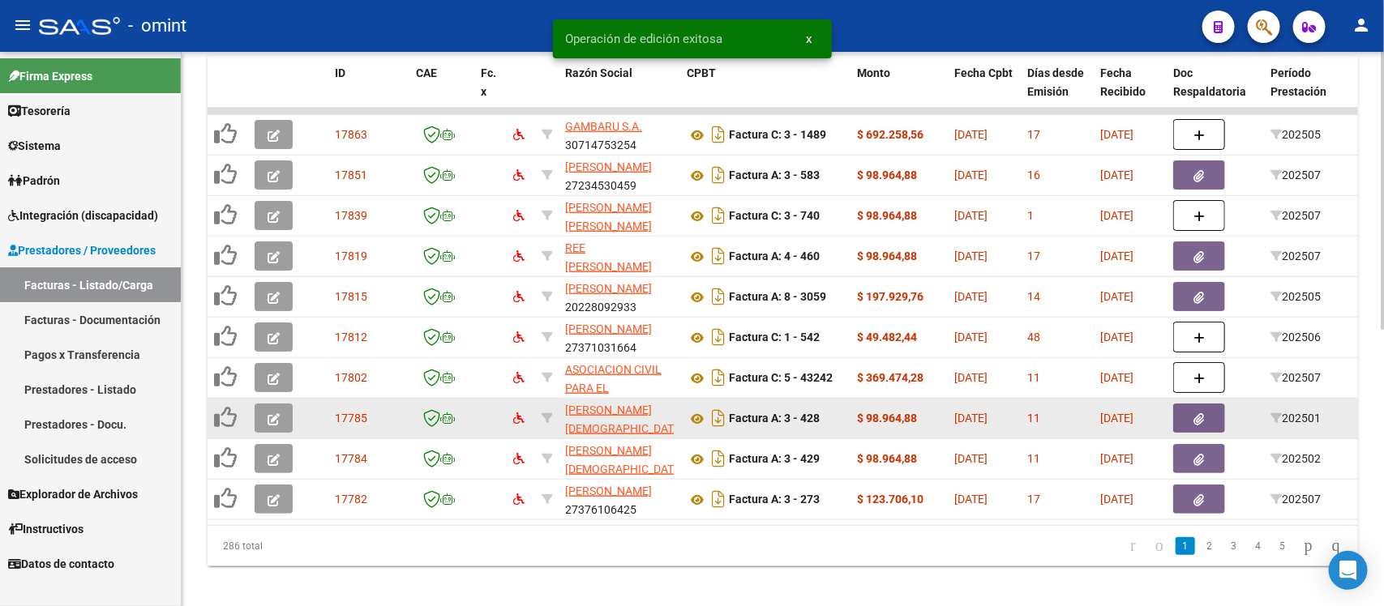
click at [262, 422] on button "button" at bounding box center [274, 418] width 38 height 29
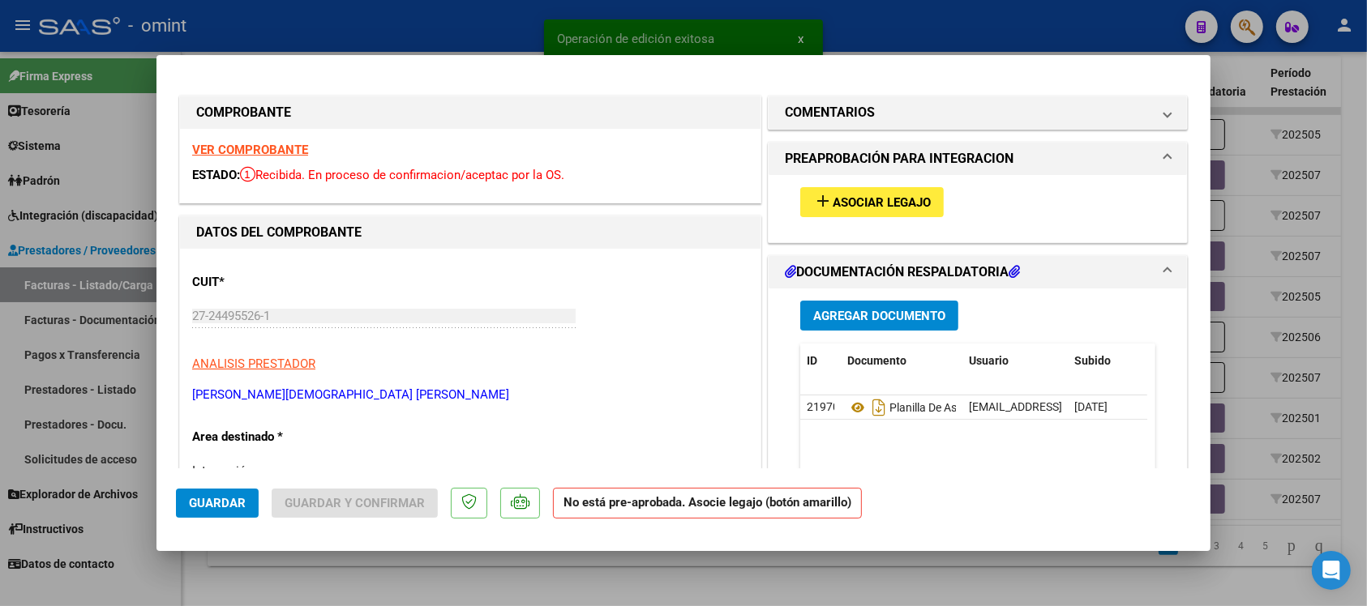
click at [297, 151] on strong "VER COMPROBANTE" at bounding box center [250, 150] width 116 height 15
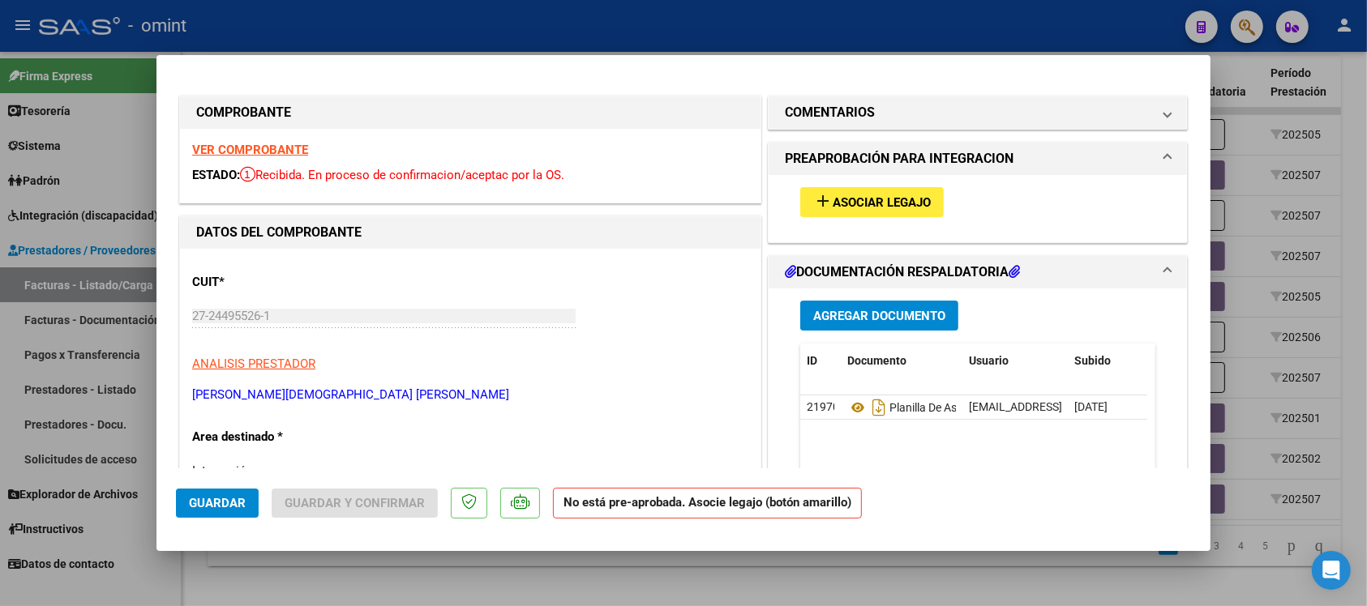
click at [864, 219] on div "add Asociar Legajo" at bounding box center [977, 202] width 379 height 54
click at [860, 209] on button "add Asociar Legajo" at bounding box center [871, 202] width 143 height 30
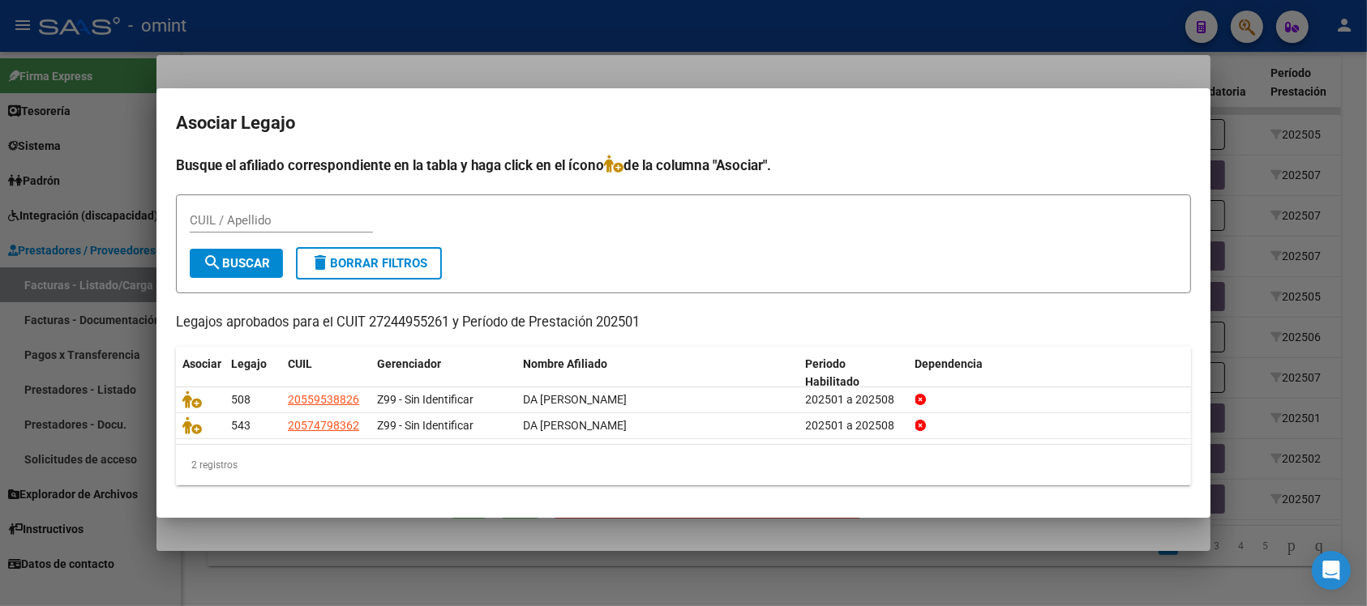
click at [598, 62] on div at bounding box center [683, 303] width 1367 height 606
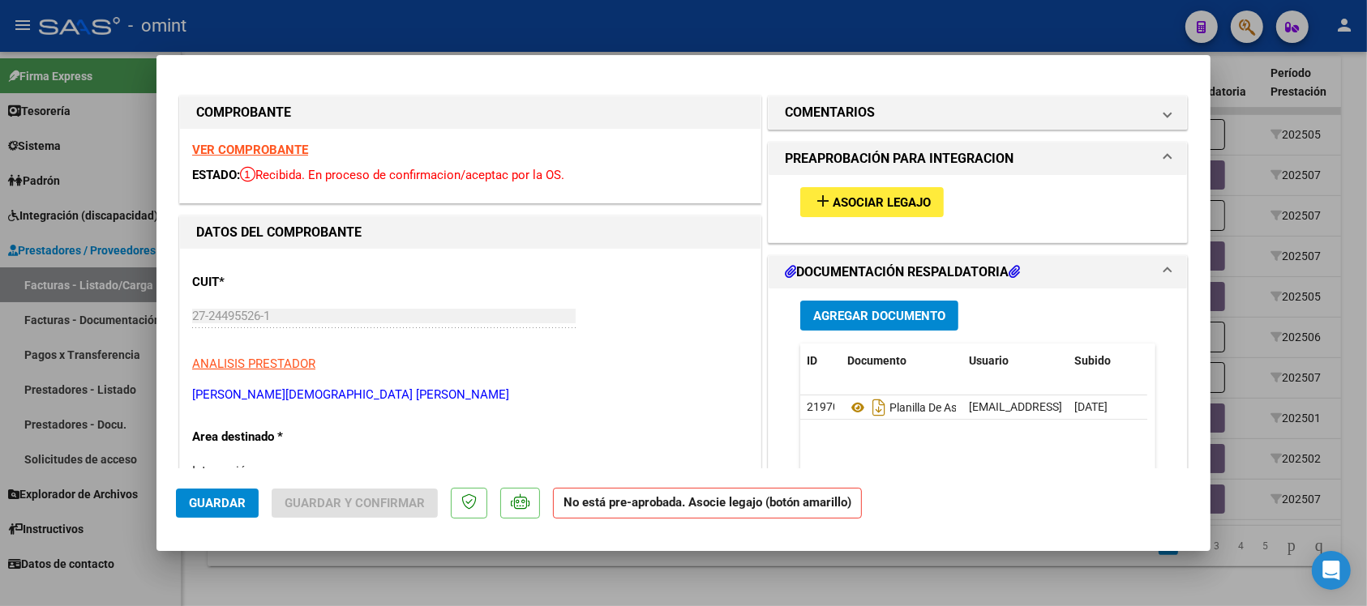
click at [585, 29] on div at bounding box center [683, 303] width 1367 height 606
type input "$ 0,00"
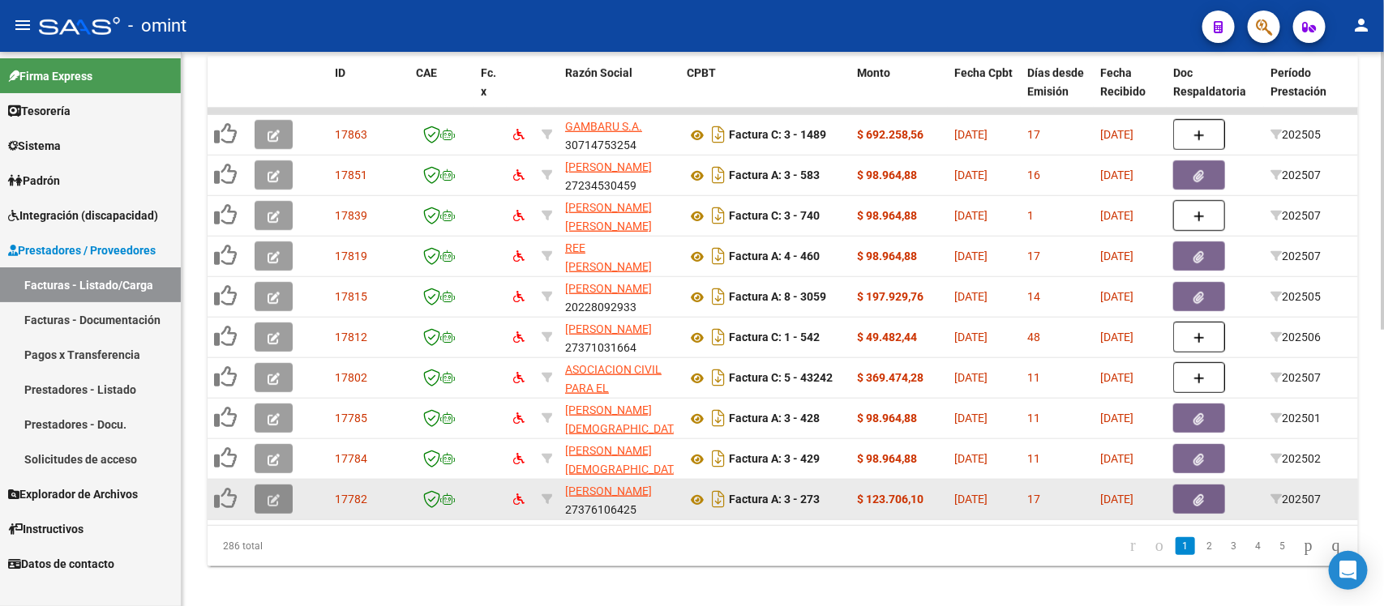
click at [266, 503] on button "button" at bounding box center [274, 499] width 38 height 29
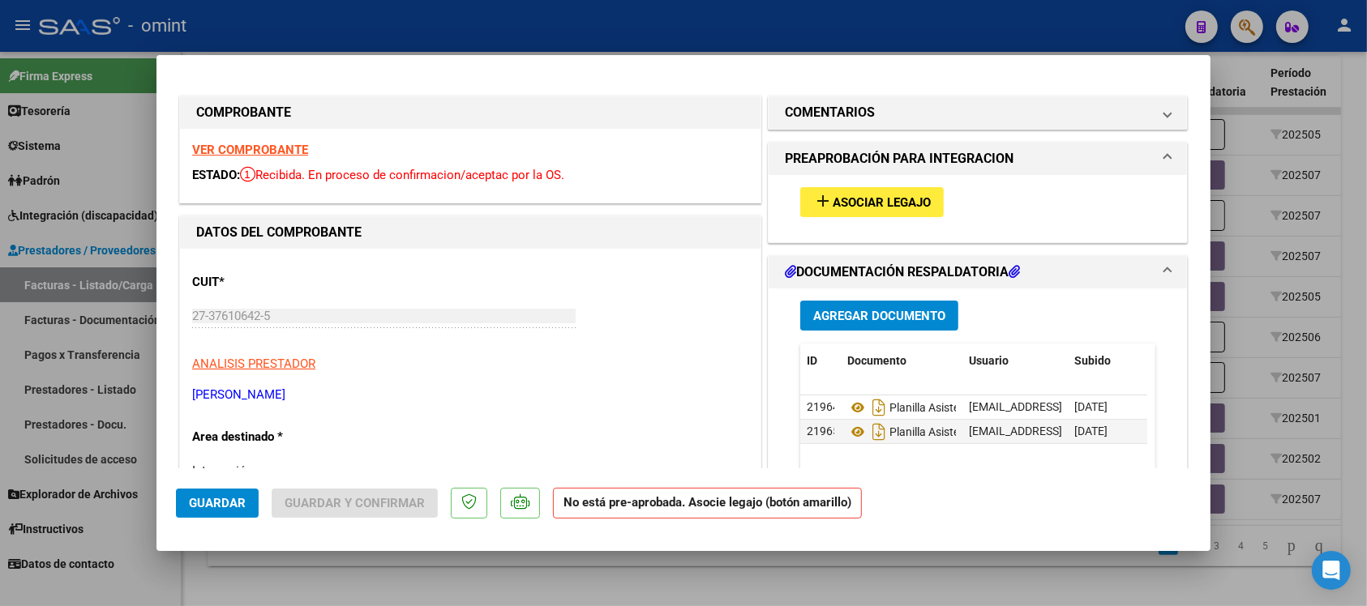
click at [276, 146] on strong "VER COMPROBANTE" at bounding box center [250, 150] width 116 height 15
click at [839, 195] on span "Asociar Legajo" at bounding box center [881, 202] width 98 height 15
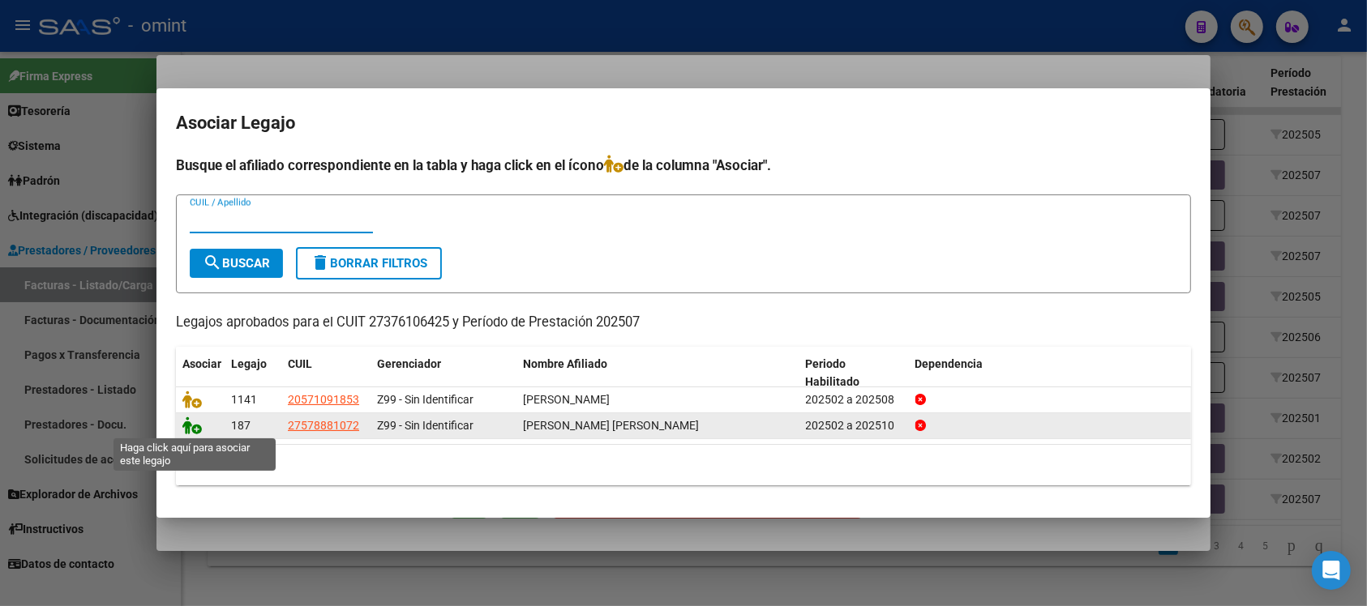
click at [199, 426] on icon at bounding box center [191, 426] width 19 height 18
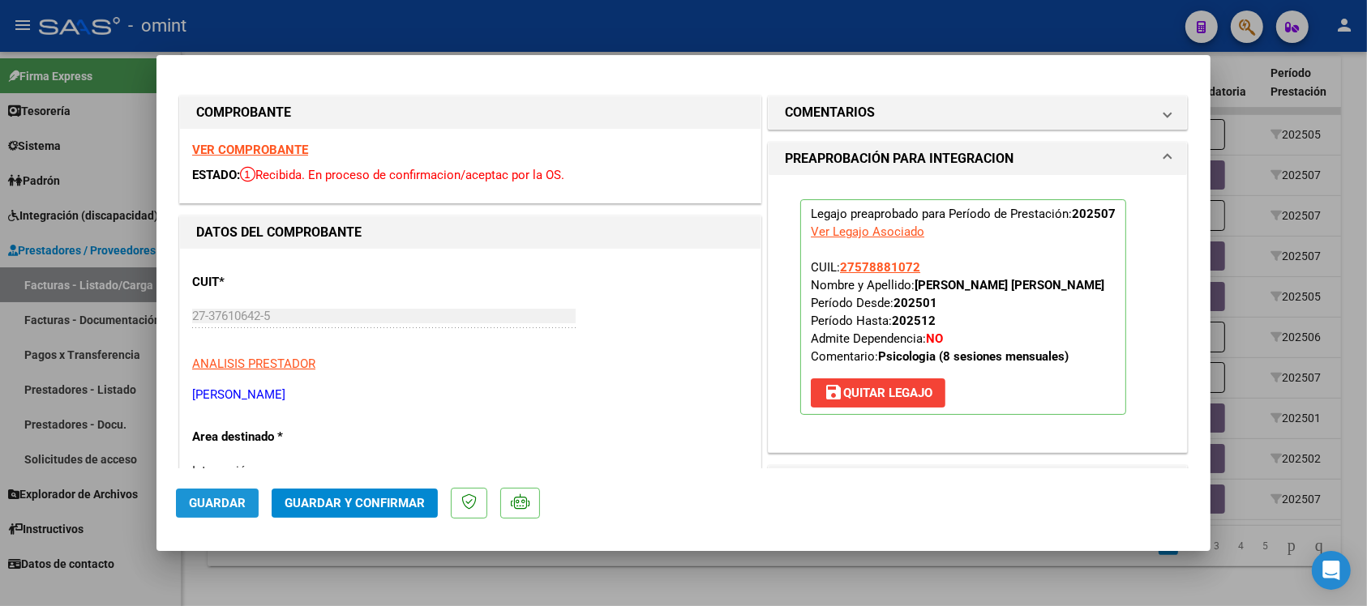
click at [227, 507] on span "Guardar" at bounding box center [217, 503] width 57 height 15
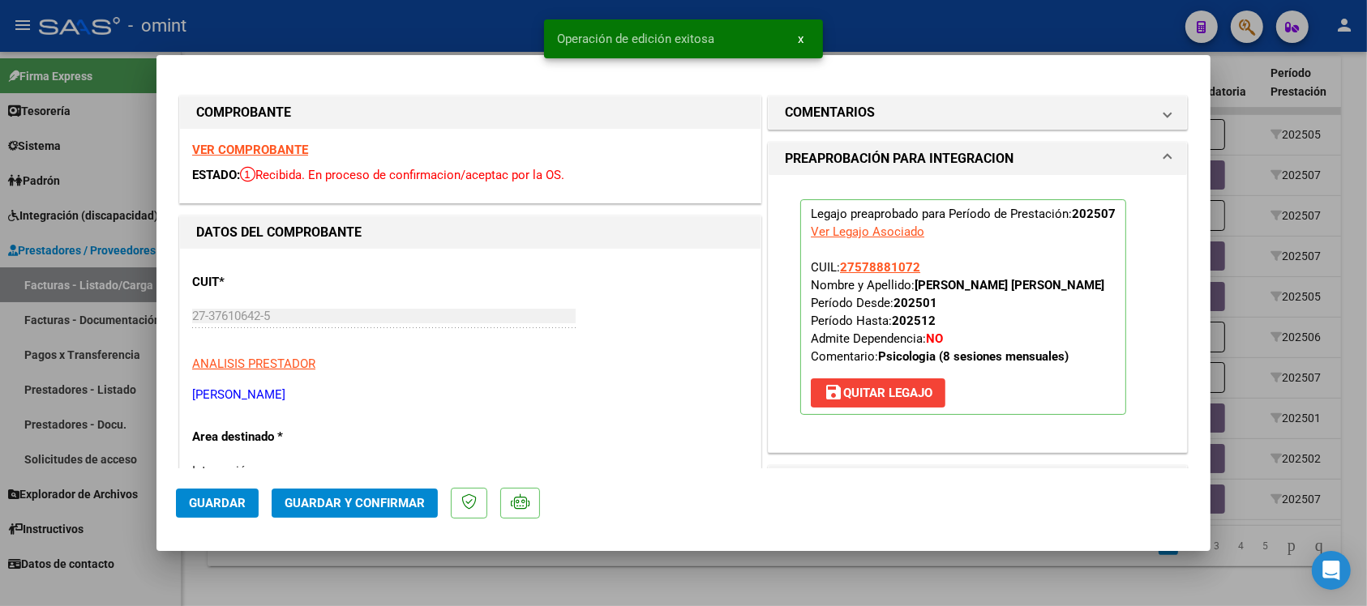
click at [468, 26] on div at bounding box center [683, 303] width 1367 height 606
type input "$ 0,00"
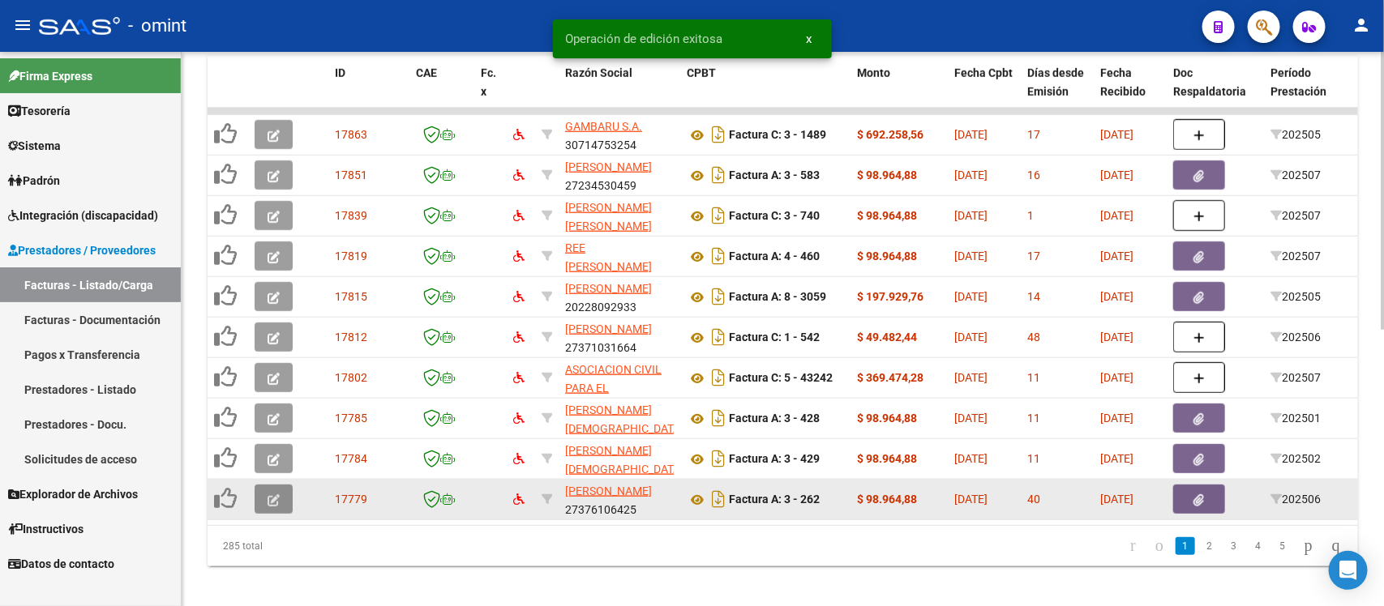
click at [278, 494] on icon "button" at bounding box center [273, 500] width 12 height 12
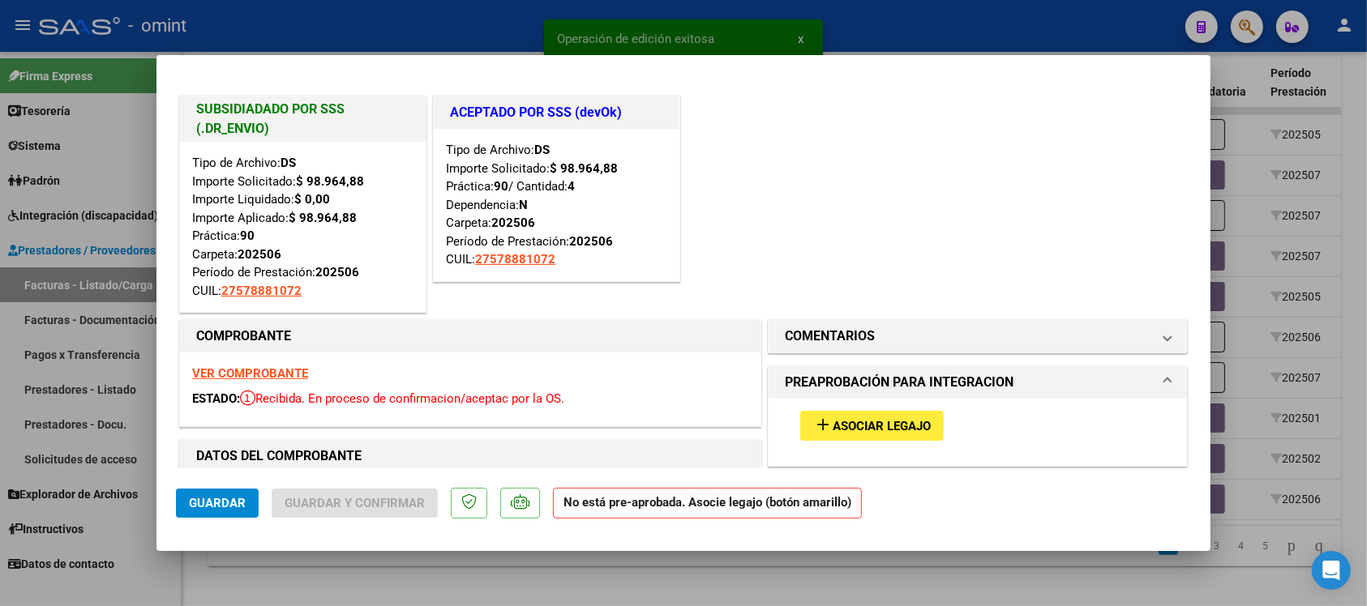
click at [260, 370] on strong "VER COMPROBANTE" at bounding box center [250, 373] width 116 height 15
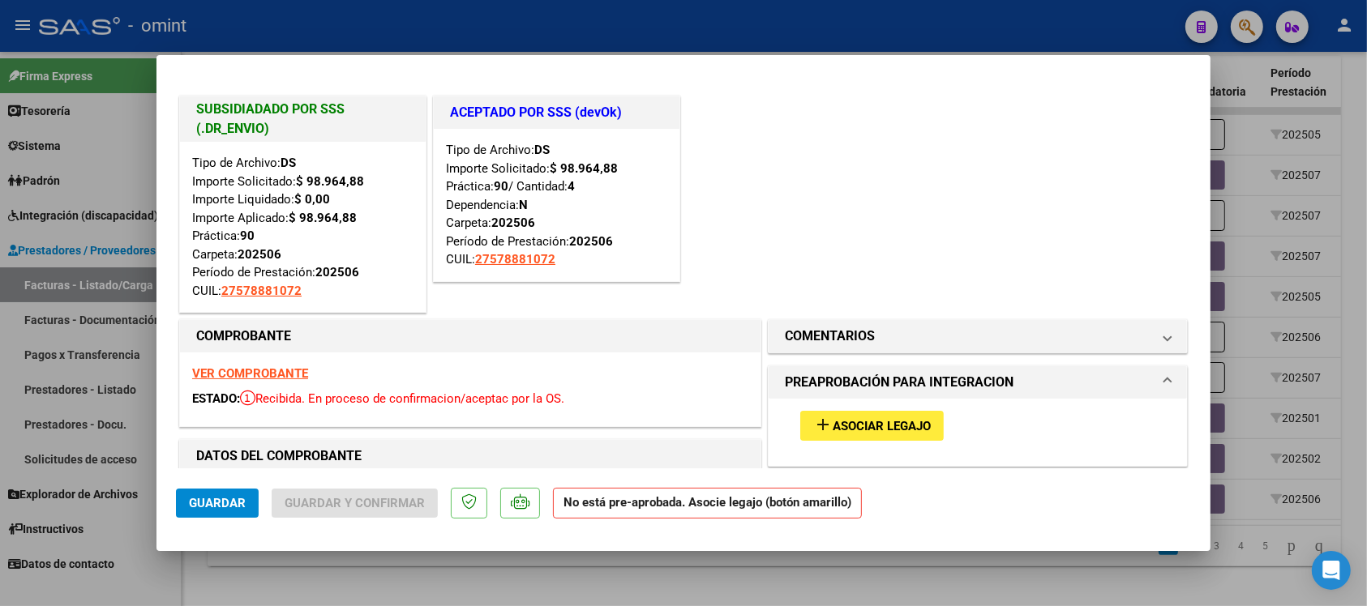
click at [918, 426] on span "Asociar Legajo" at bounding box center [881, 426] width 98 height 15
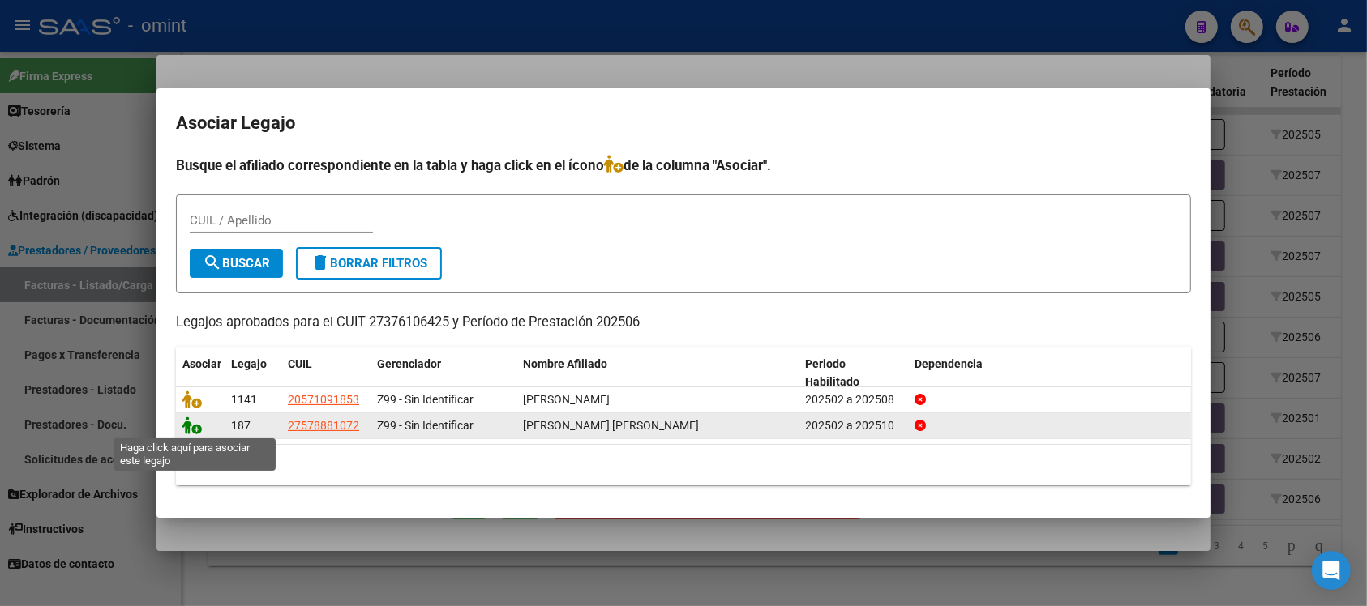
click at [199, 430] on icon at bounding box center [191, 426] width 19 height 18
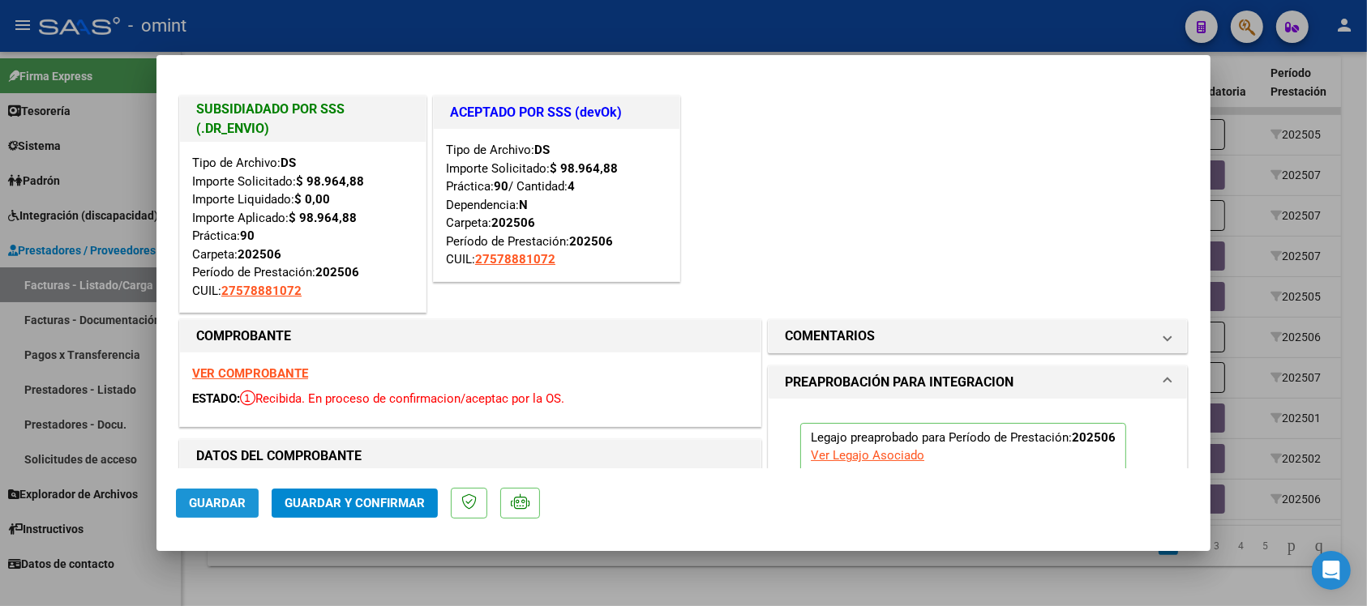
click at [203, 503] on span "Guardar" at bounding box center [217, 503] width 57 height 15
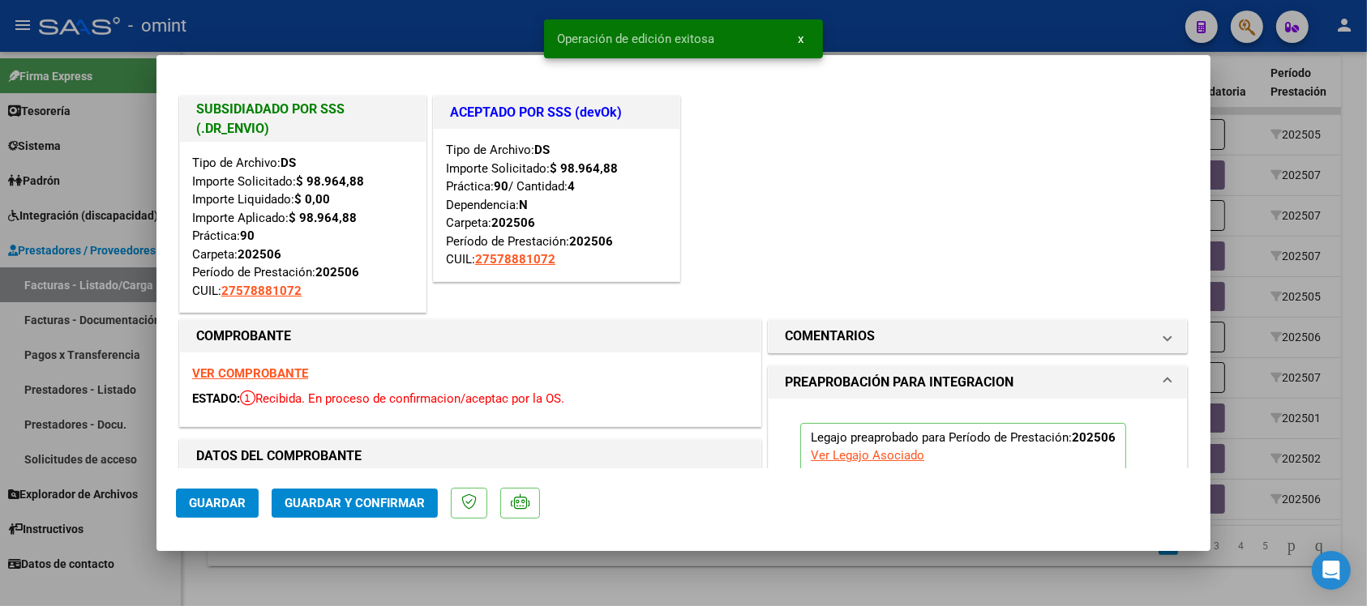
click at [460, 18] on div at bounding box center [683, 303] width 1367 height 606
type input "$ 0,00"
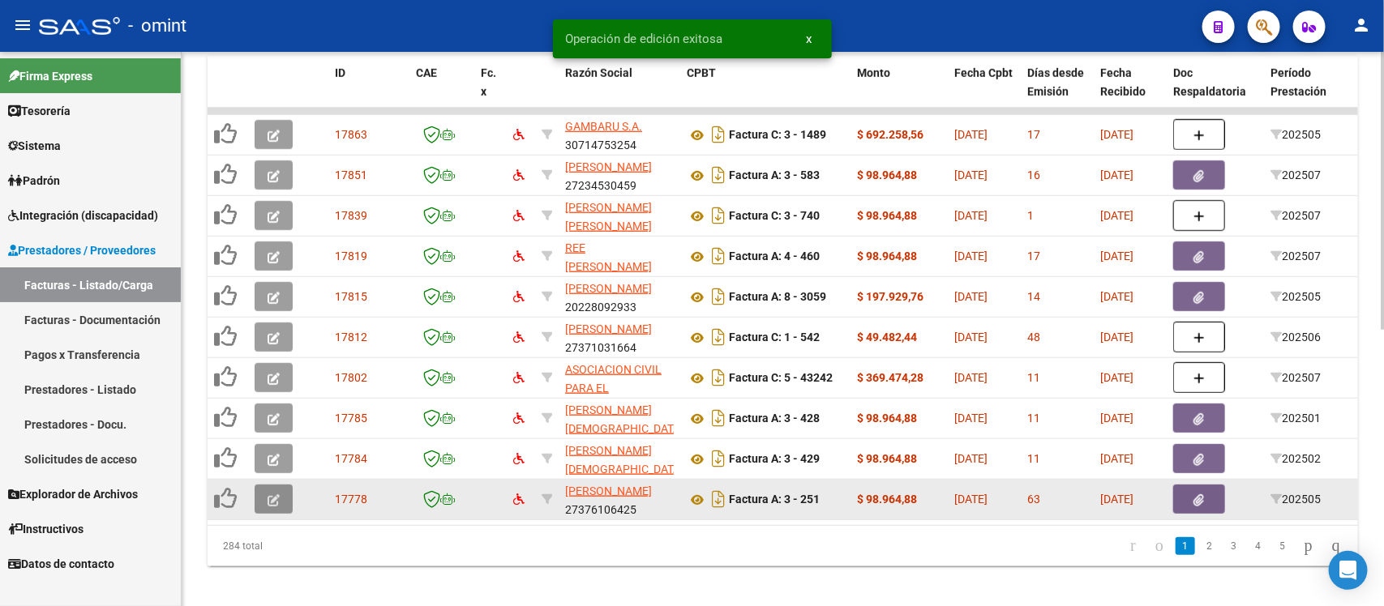
click at [268, 498] on icon "button" at bounding box center [273, 500] width 12 height 12
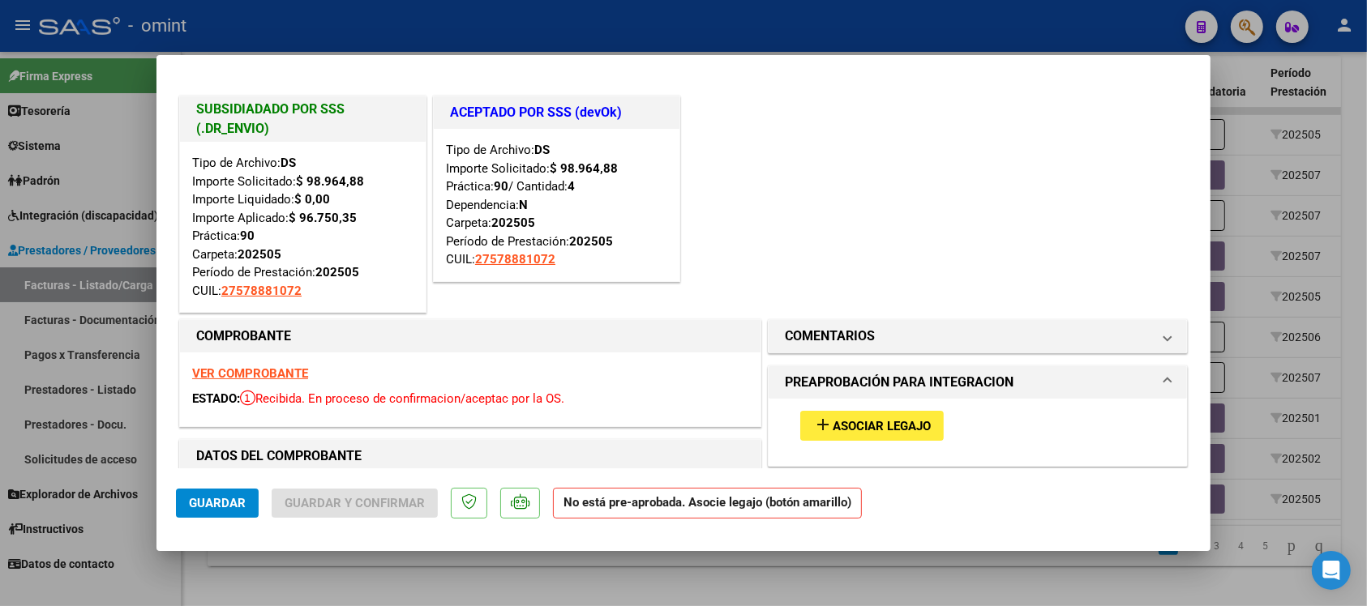
click at [265, 378] on strong "VER COMPROBANTE" at bounding box center [250, 373] width 116 height 15
click at [914, 430] on span "Asociar Legajo" at bounding box center [881, 426] width 98 height 15
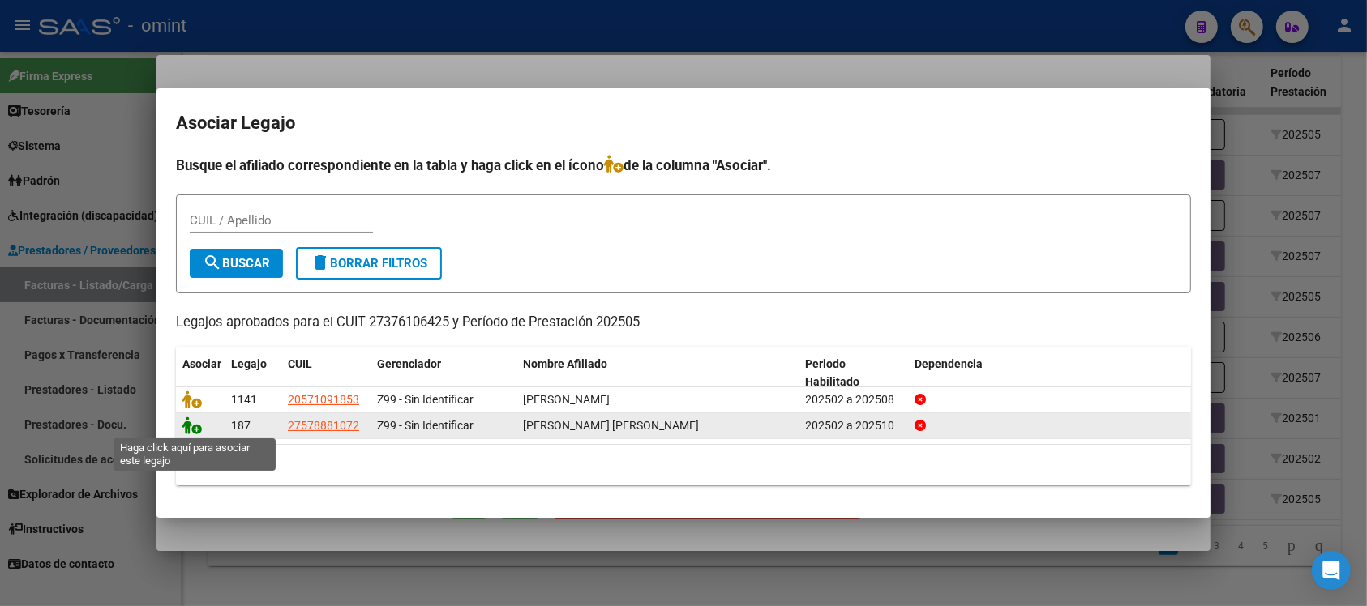
click at [195, 424] on icon at bounding box center [191, 426] width 19 height 18
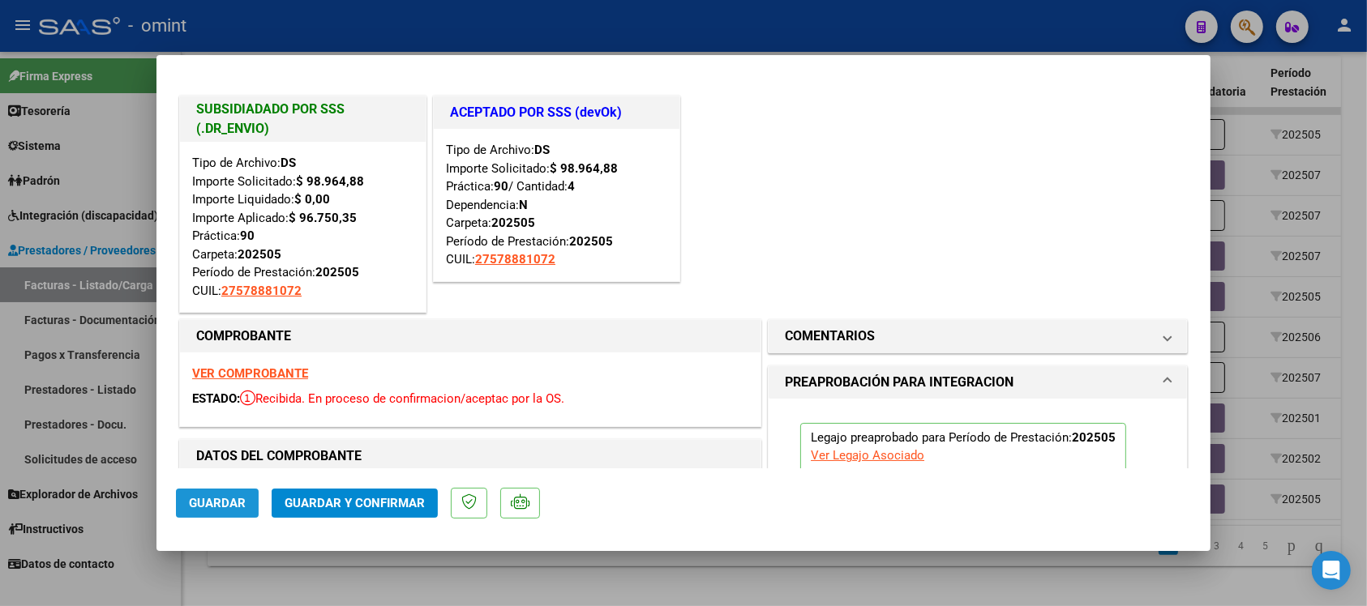
click at [208, 501] on span "Guardar" at bounding box center [217, 503] width 57 height 15
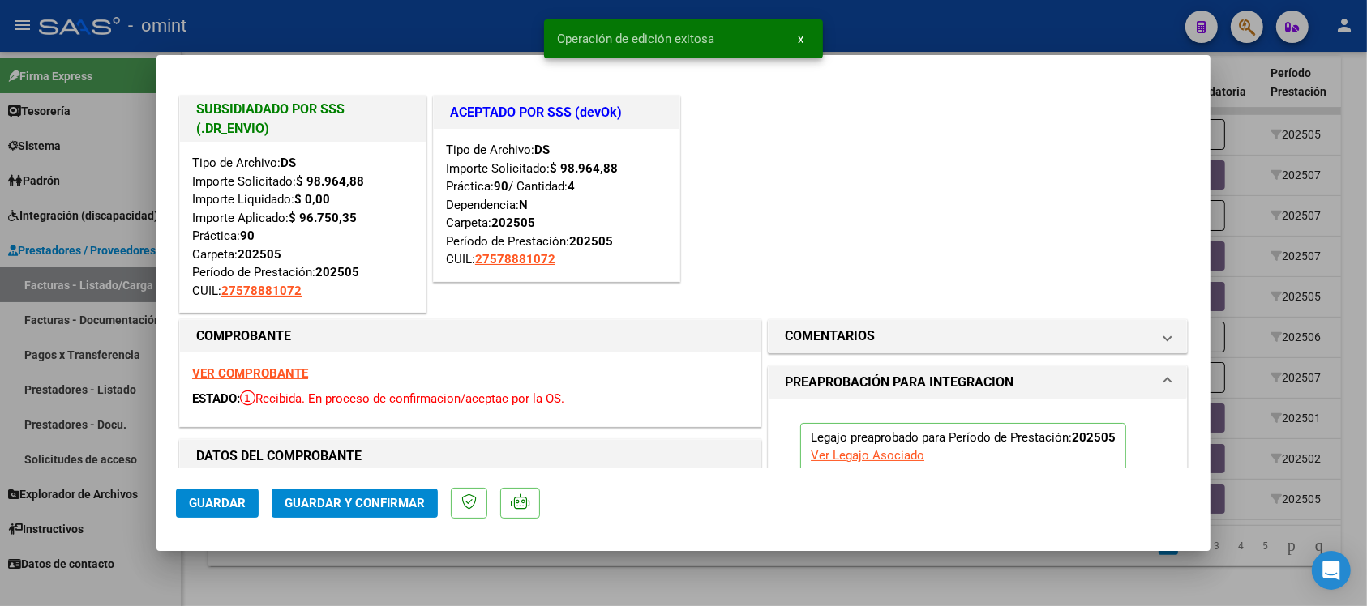
click at [387, 13] on div at bounding box center [683, 303] width 1367 height 606
type input "$ 0,00"
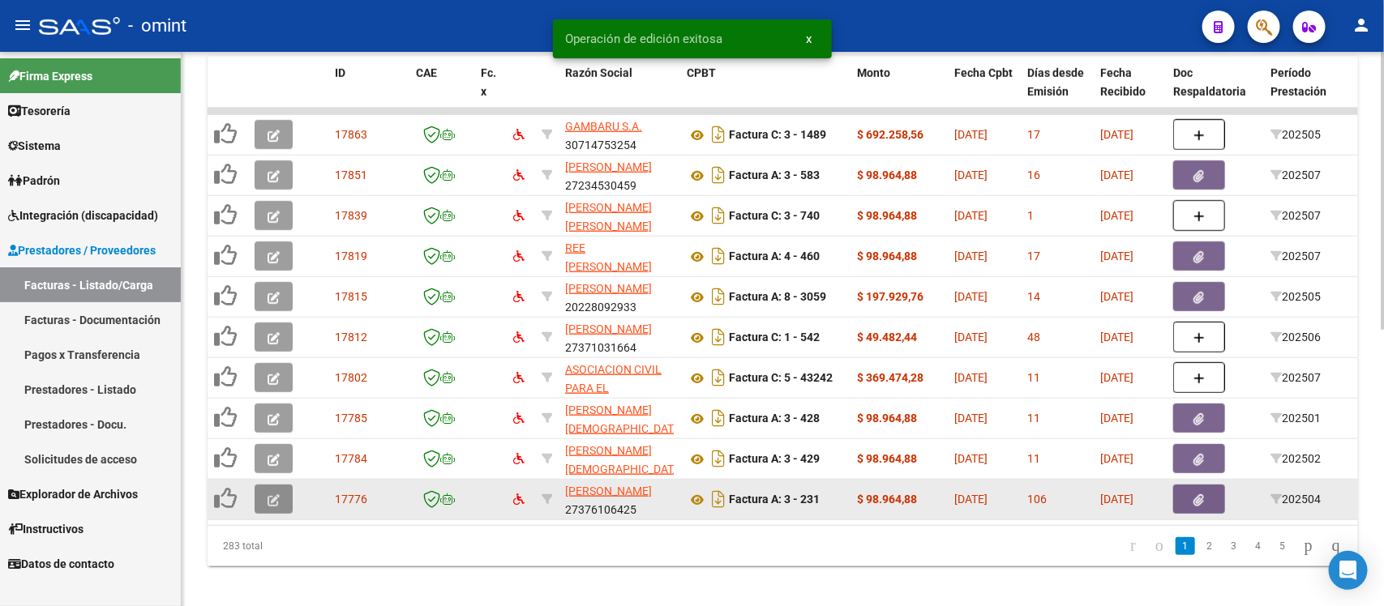
click at [264, 499] on button "button" at bounding box center [274, 499] width 38 height 29
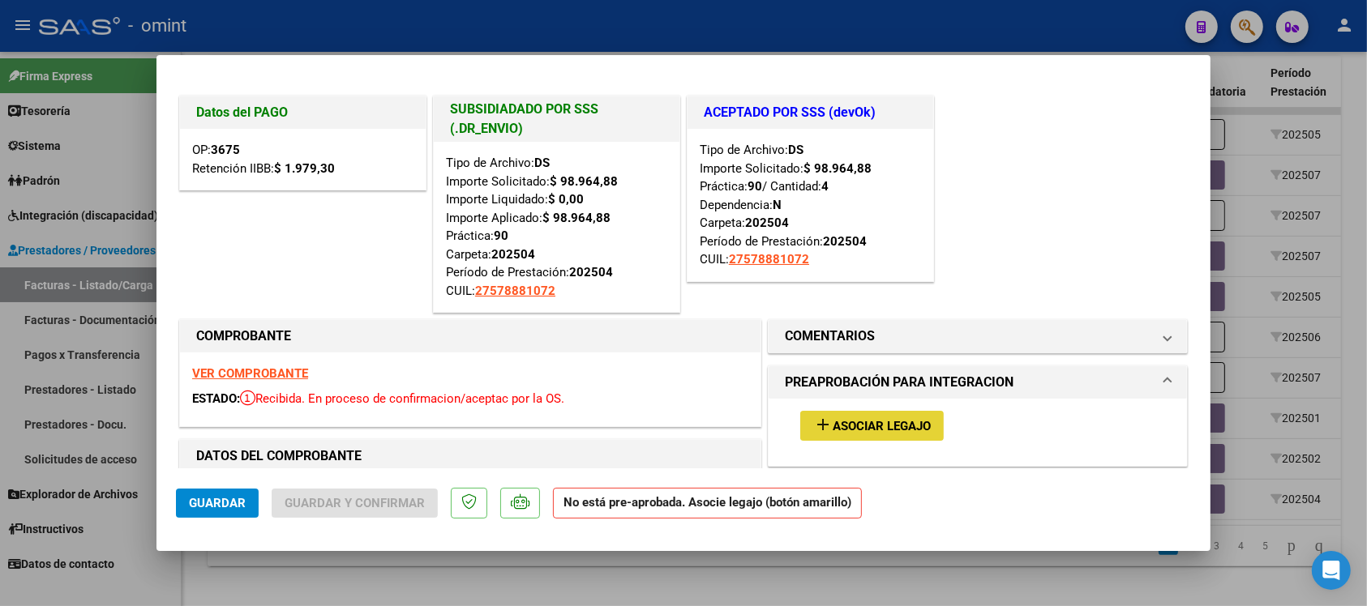
click at [832, 423] on span "Asociar Legajo" at bounding box center [881, 426] width 98 height 15
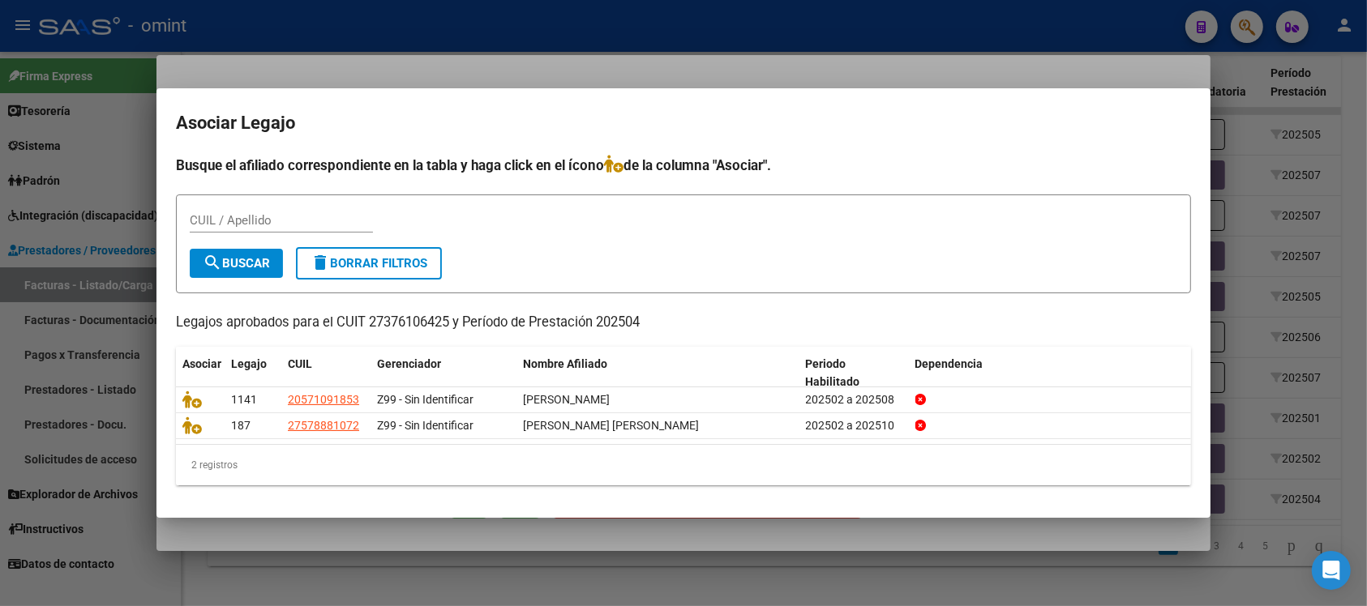
click at [584, 71] on div at bounding box center [683, 303] width 1367 height 606
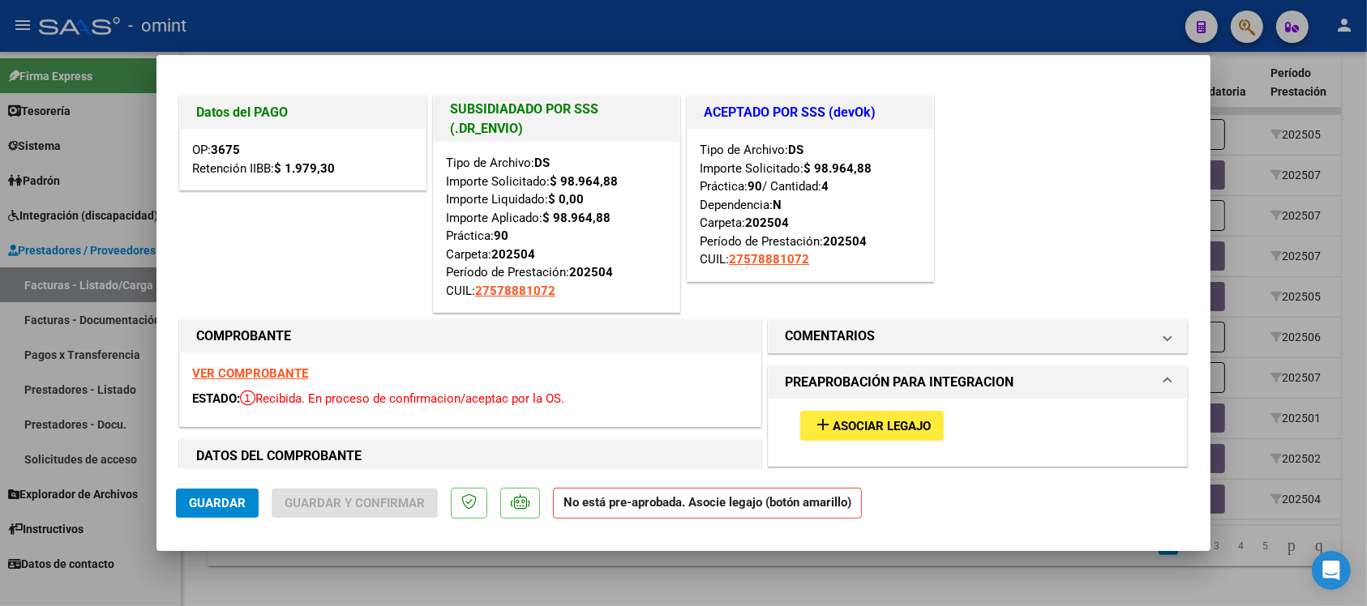
click at [289, 363] on div "VER COMPROBANTE ESTADO: Recibida. En proceso de confirmacion/aceptac por la OS." at bounding box center [470, 390] width 580 height 74
click at [293, 369] on strong "VER COMPROBANTE" at bounding box center [250, 373] width 116 height 15
click at [879, 421] on span "Asociar Legajo" at bounding box center [881, 426] width 98 height 15
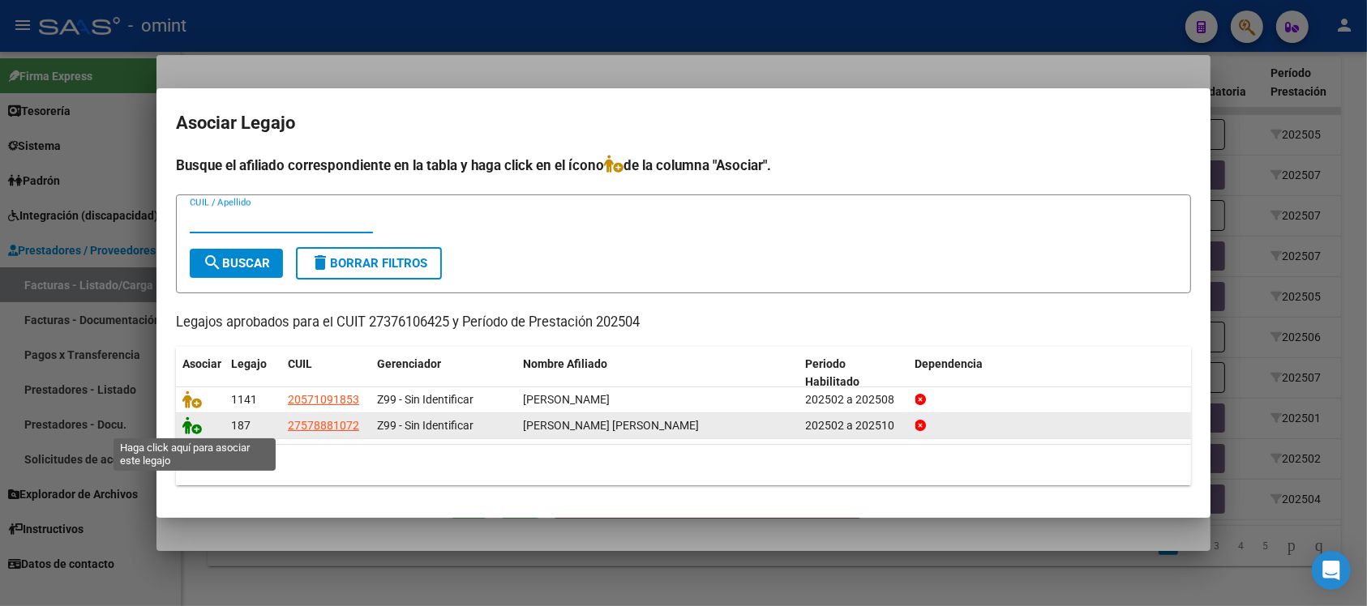
click at [197, 424] on icon at bounding box center [191, 426] width 19 height 18
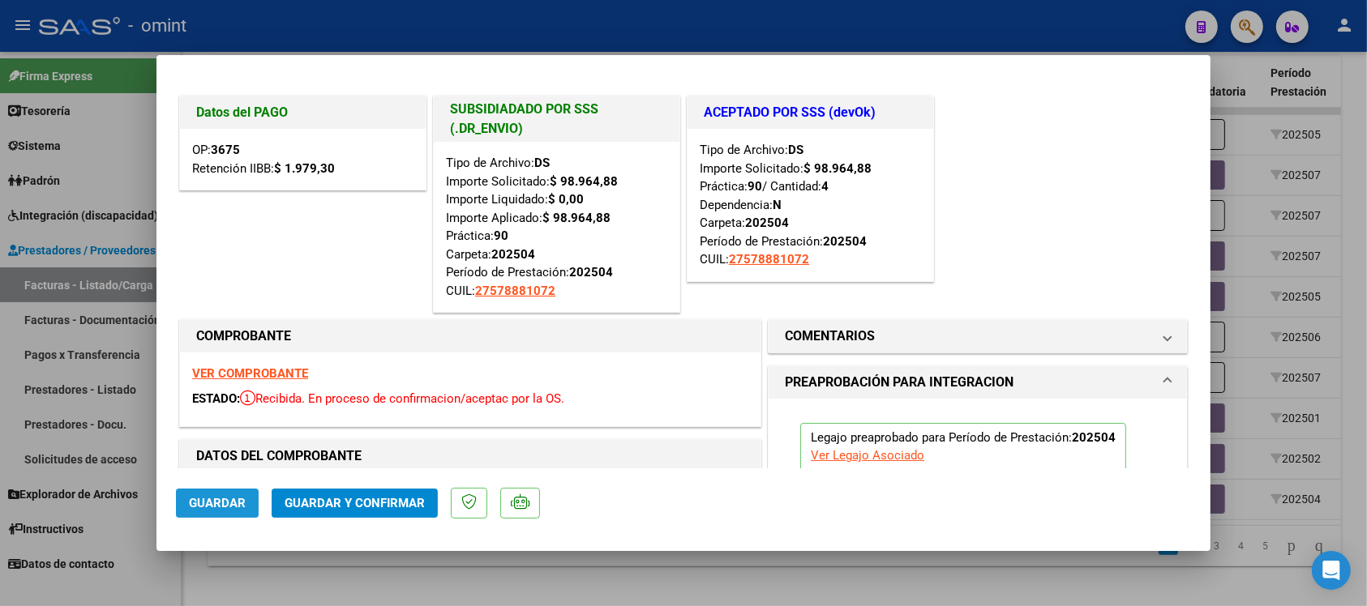
click at [229, 496] on span "Guardar" at bounding box center [217, 503] width 57 height 15
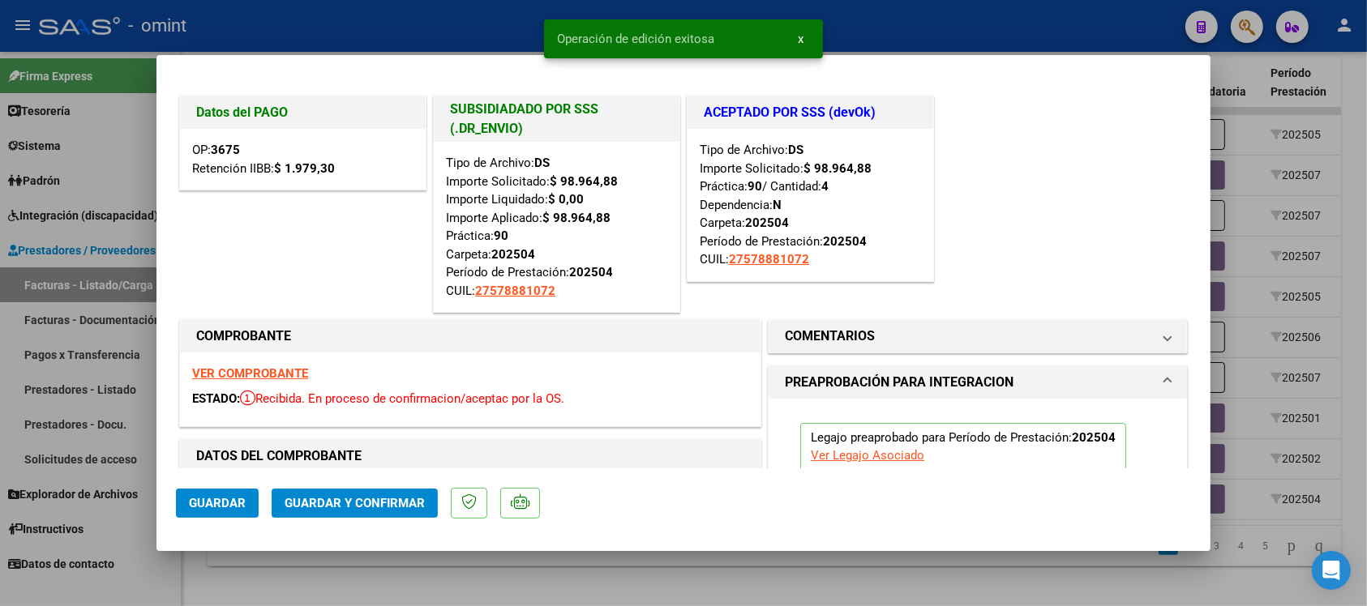
click at [389, 17] on div at bounding box center [683, 303] width 1367 height 606
type input "$ 0,00"
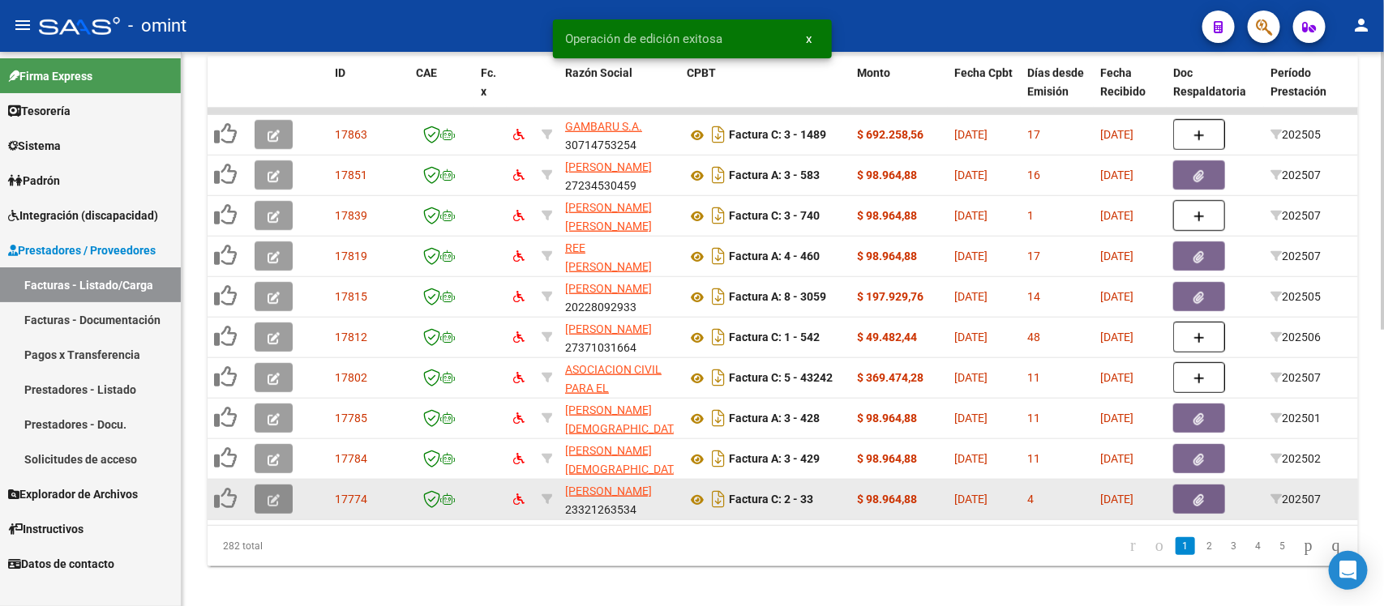
click at [265, 490] on button "button" at bounding box center [274, 499] width 38 height 29
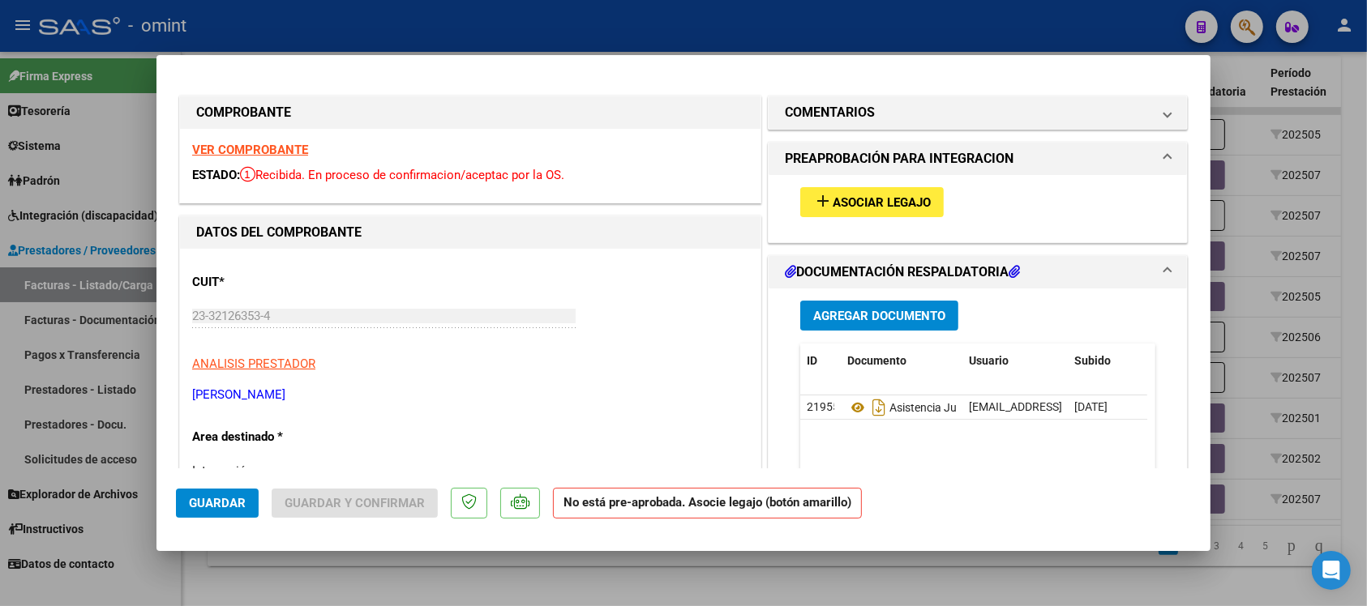
click at [293, 151] on strong "VER COMPROBANTE" at bounding box center [250, 150] width 116 height 15
click at [864, 205] on span "Asociar Legajo" at bounding box center [881, 202] width 98 height 15
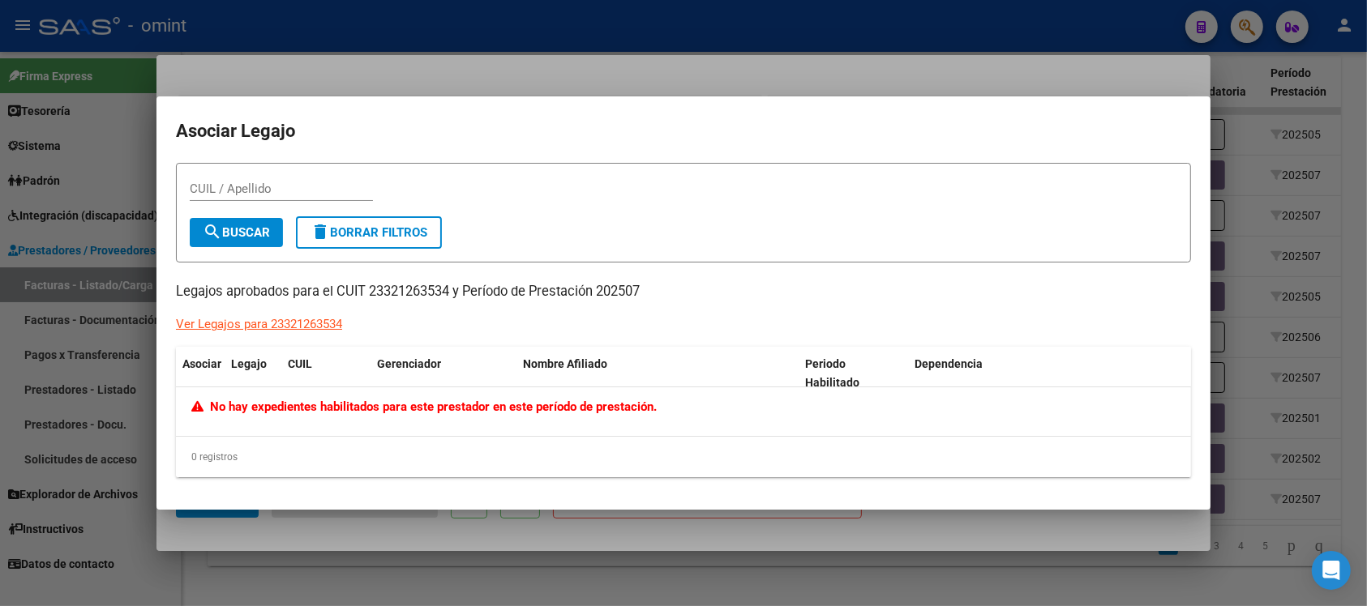
click at [458, 86] on div at bounding box center [683, 303] width 1367 height 606
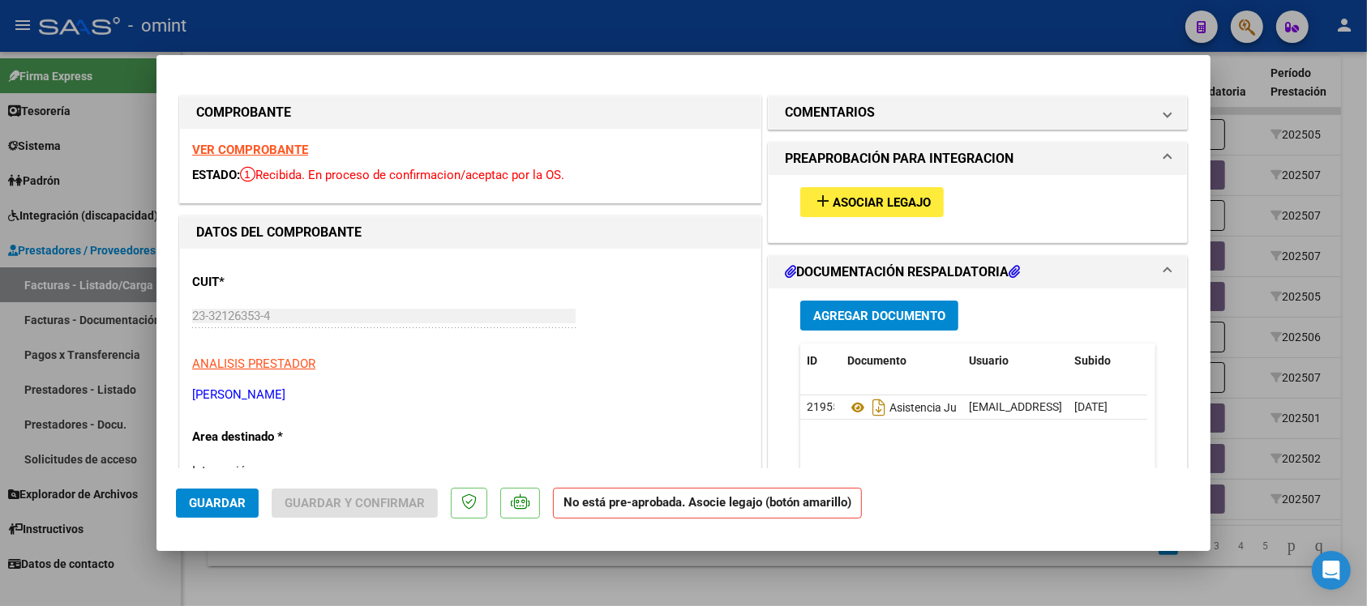
click at [448, 65] on mat-dialog-container "COMPROBANTE VER COMPROBANTE ESTADO: Recibida. En proceso de confirmacion/acepta…" at bounding box center [683, 303] width 1054 height 497
click at [464, 41] on div at bounding box center [683, 303] width 1367 height 606
type input "$ 0,00"
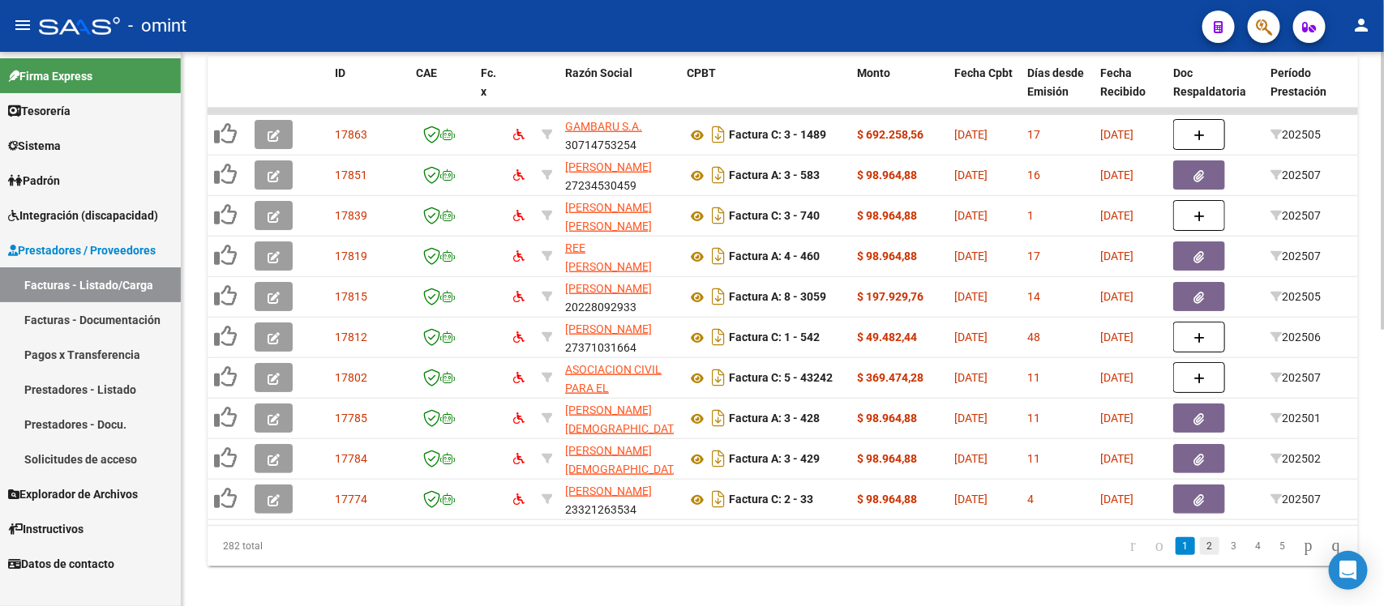
click at [1200, 555] on link "2" at bounding box center [1209, 546] width 19 height 18
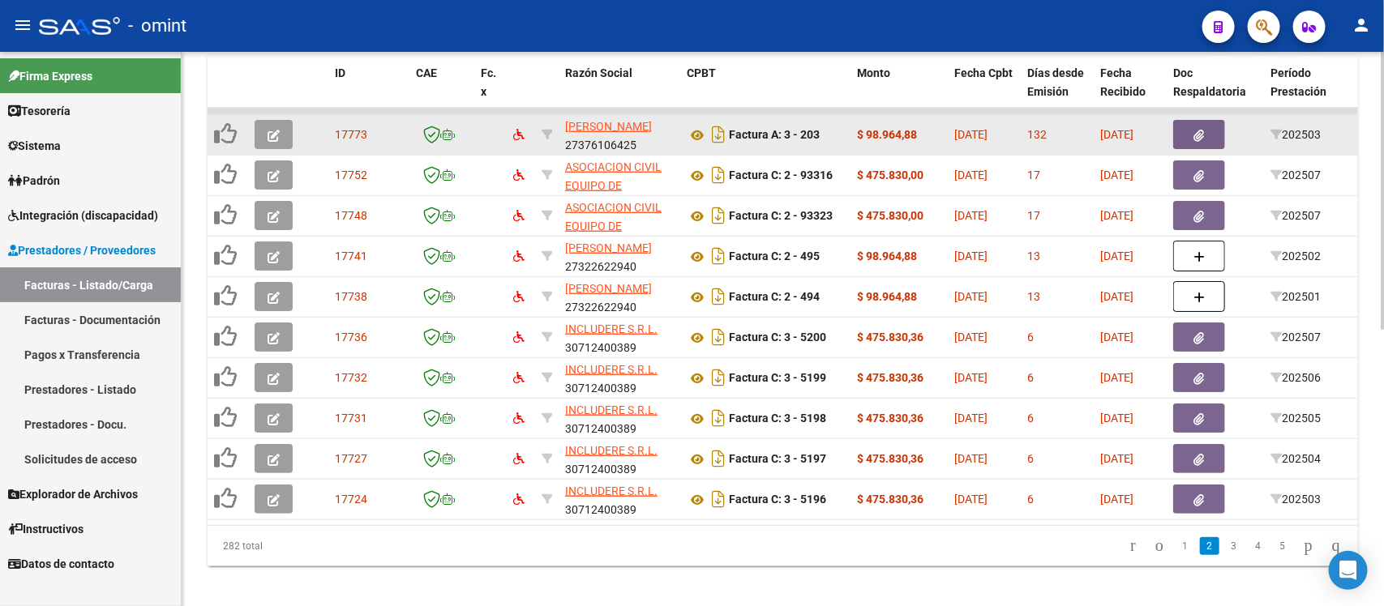
click at [264, 139] on button "button" at bounding box center [274, 134] width 38 height 29
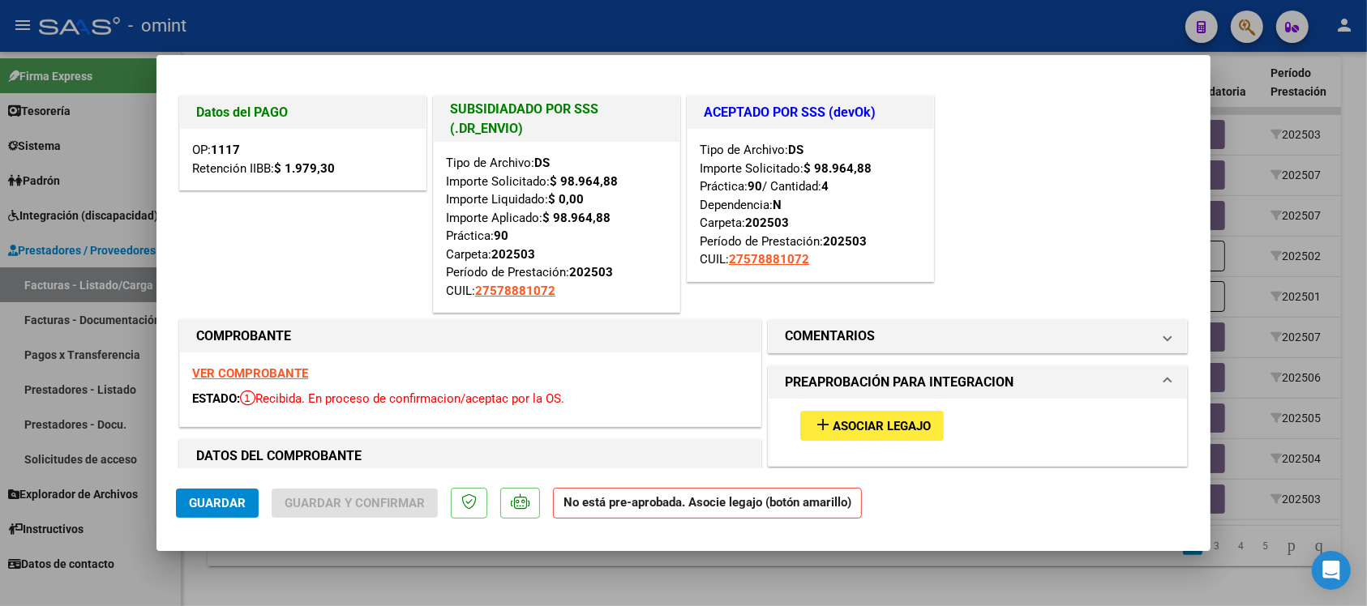
click at [276, 370] on strong "VER COMPROBANTE" at bounding box center [250, 373] width 116 height 15
click at [873, 428] on span "Asociar Legajo" at bounding box center [881, 426] width 98 height 15
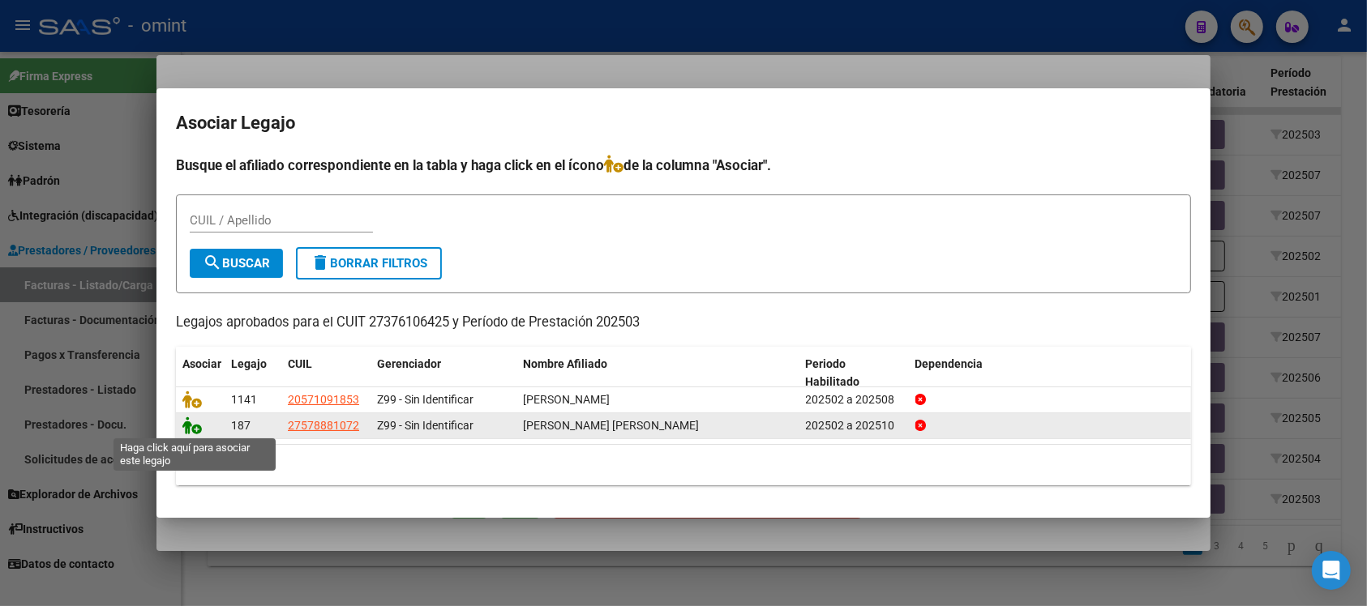
click at [193, 430] on icon at bounding box center [191, 426] width 19 height 18
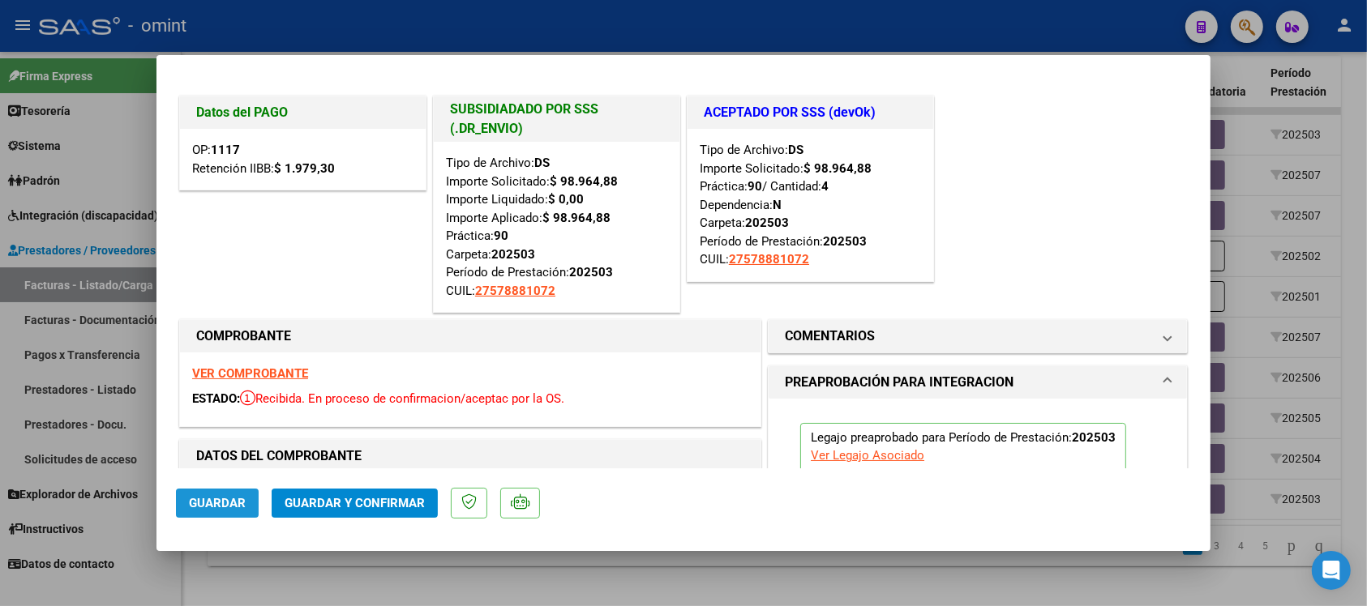
click at [235, 496] on span "Guardar" at bounding box center [217, 503] width 57 height 15
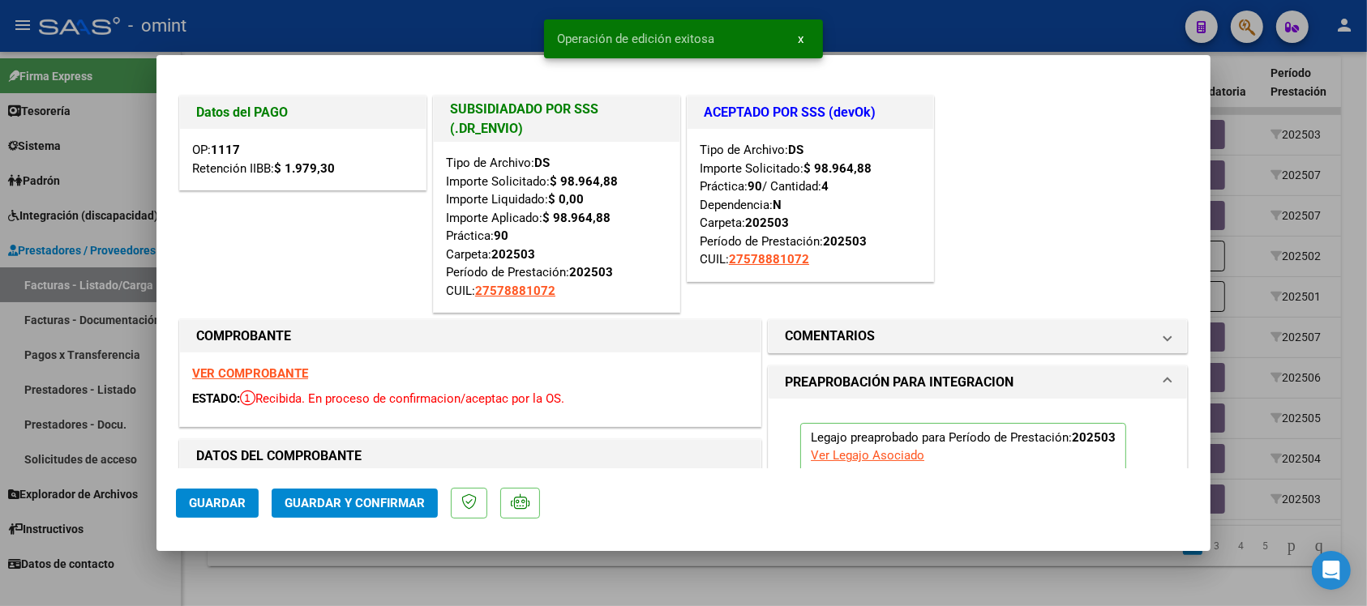
click at [341, 21] on div at bounding box center [683, 303] width 1367 height 606
type input "$ 0,00"
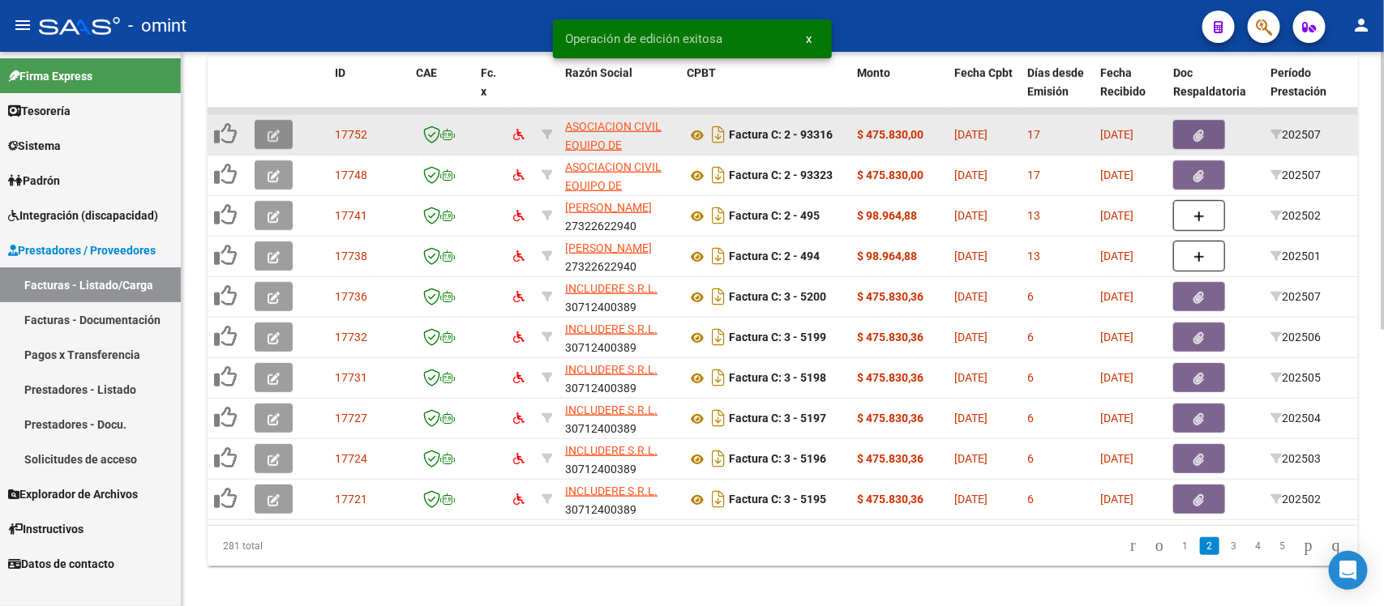
click at [269, 136] on icon "button" at bounding box center [273, 136] width 12 height 12
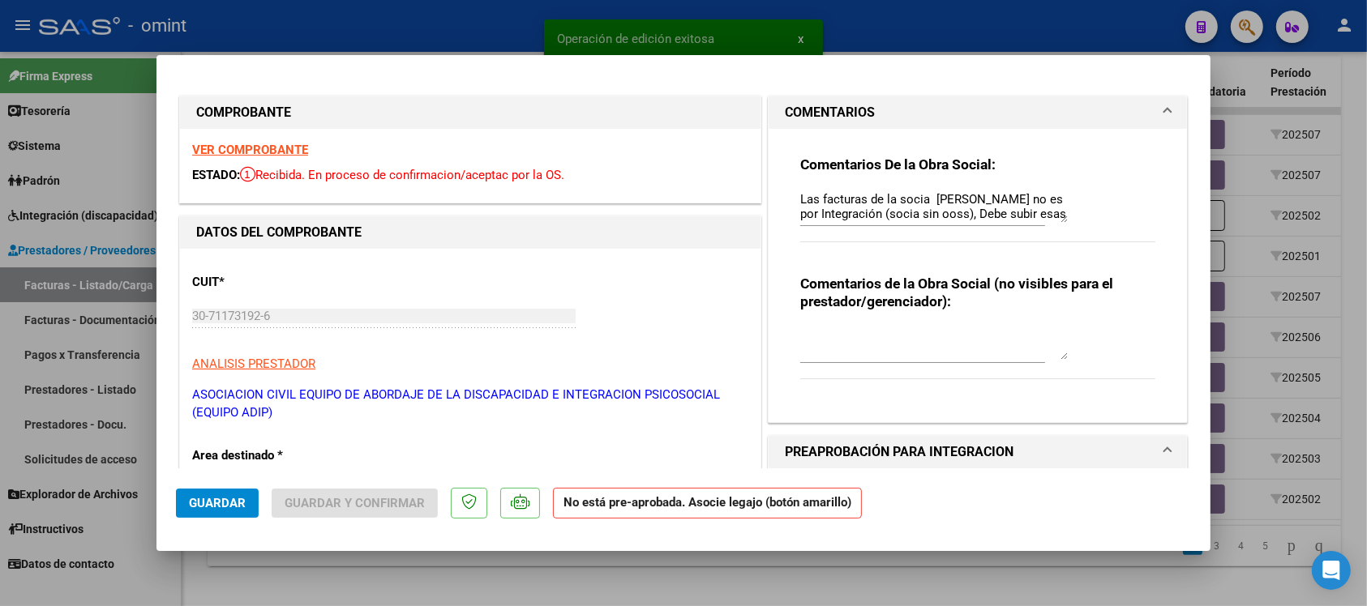
click at [289, 154] on strong "VER COMPROBANTE" at bounding box center [250, 150] width 116 height 15
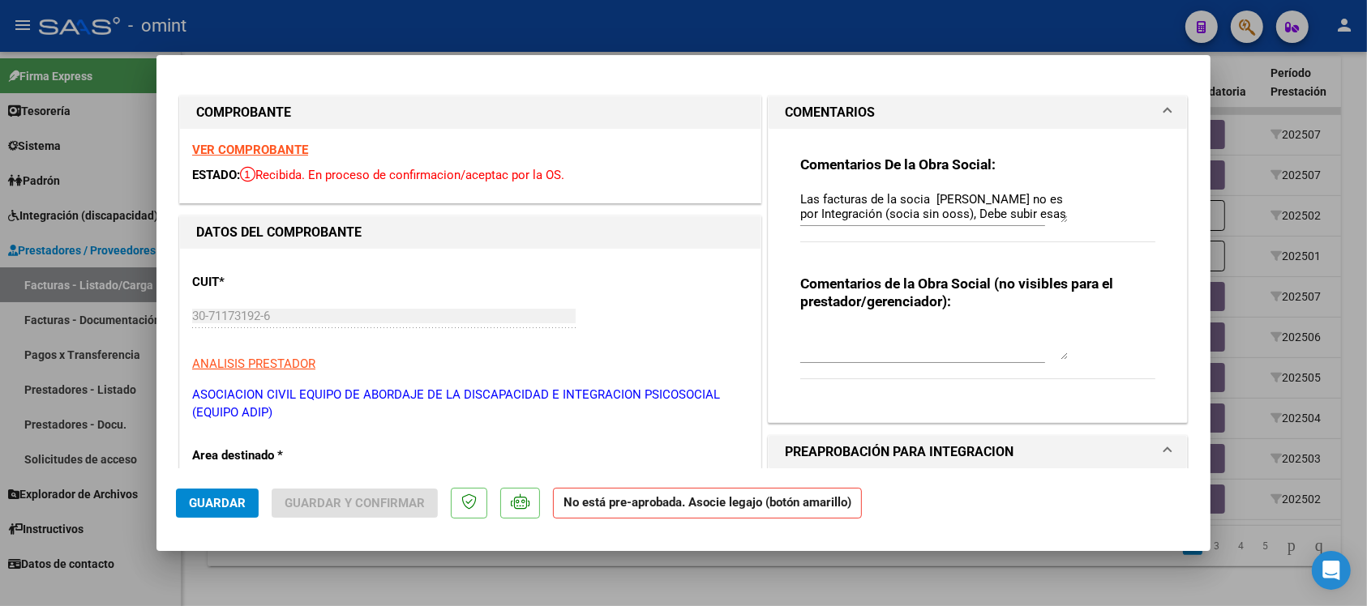
click at [273, 150] on strong "VER COMPROBANTE" at bounding box center [250, 150] width 116 height 15
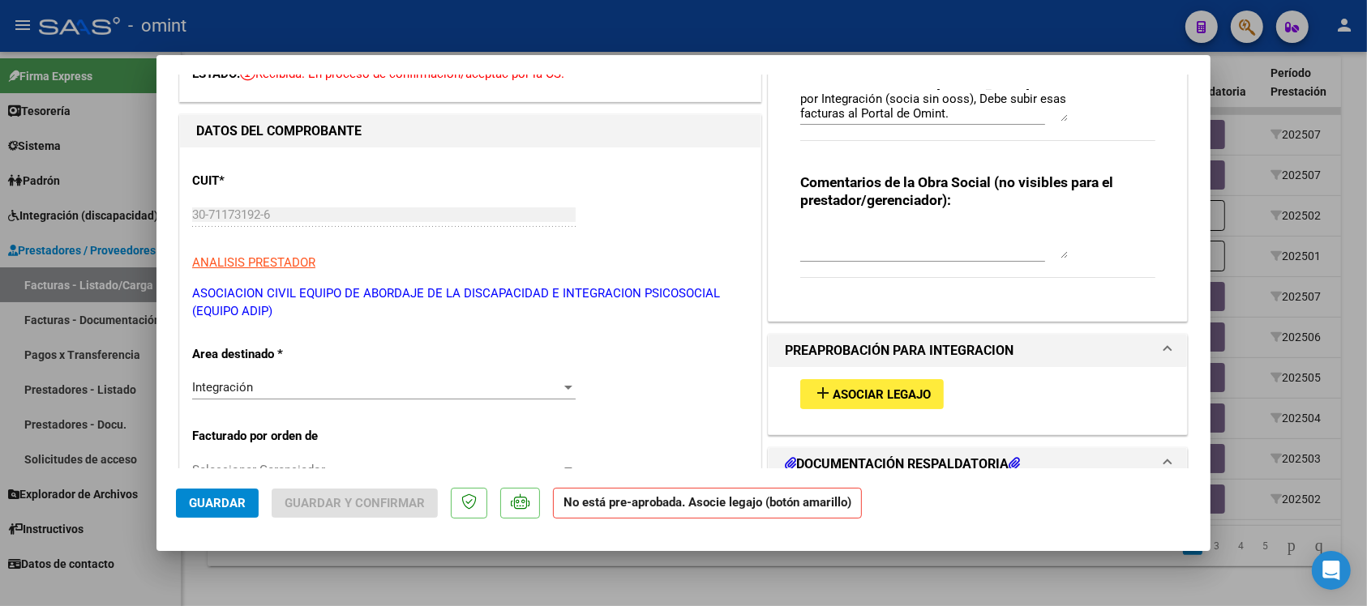
click at [333, 398] on div "Integración Seleccionar Area" at bounding box center [383, 387] width 383 height 24
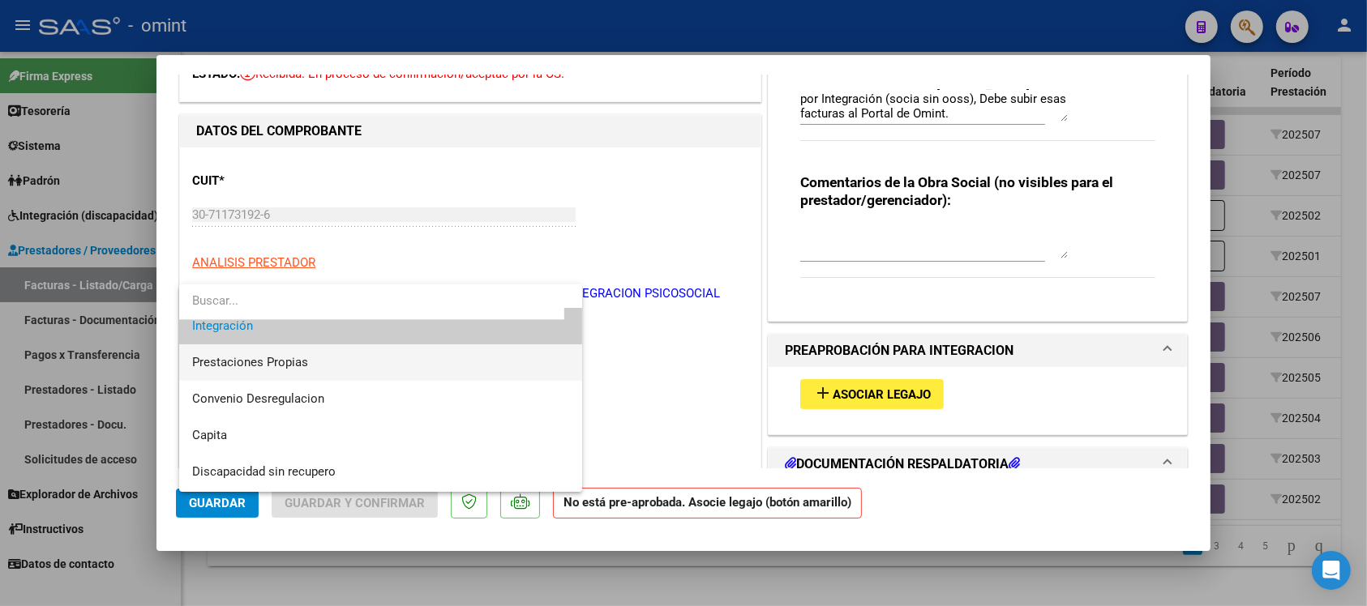
scroll to position [156, 0]
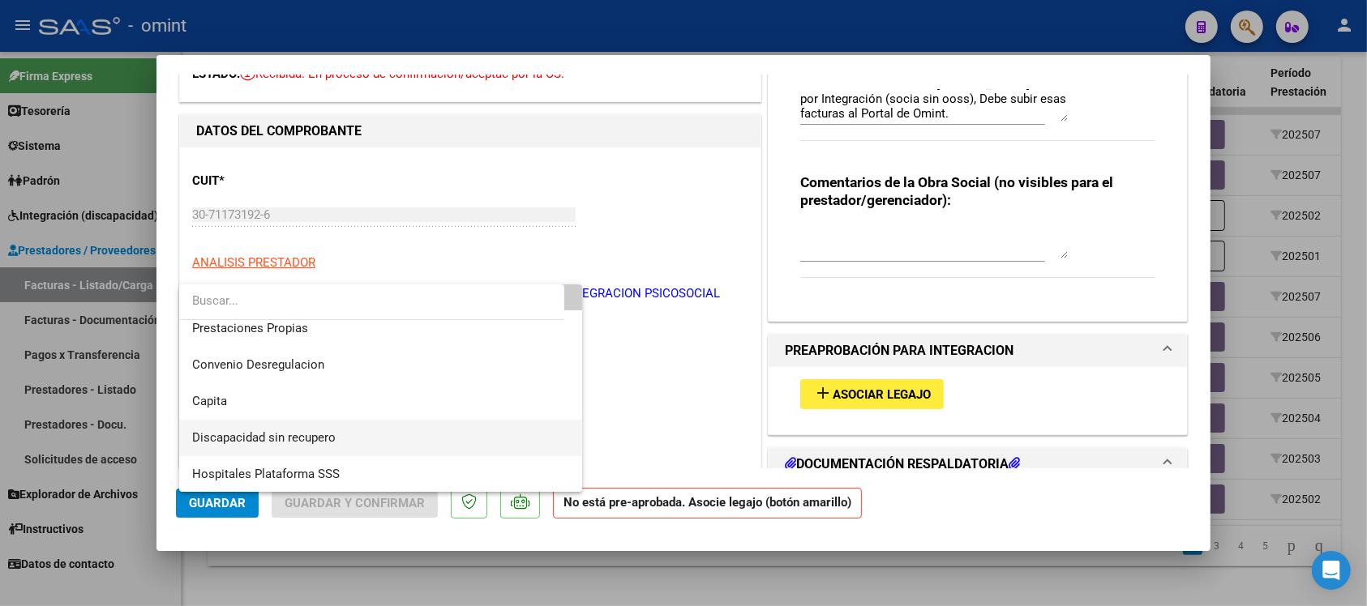
click at [366, 438] on span "Discapacidad sin recupero" at bounding box center [380, 438] width 377 height 36
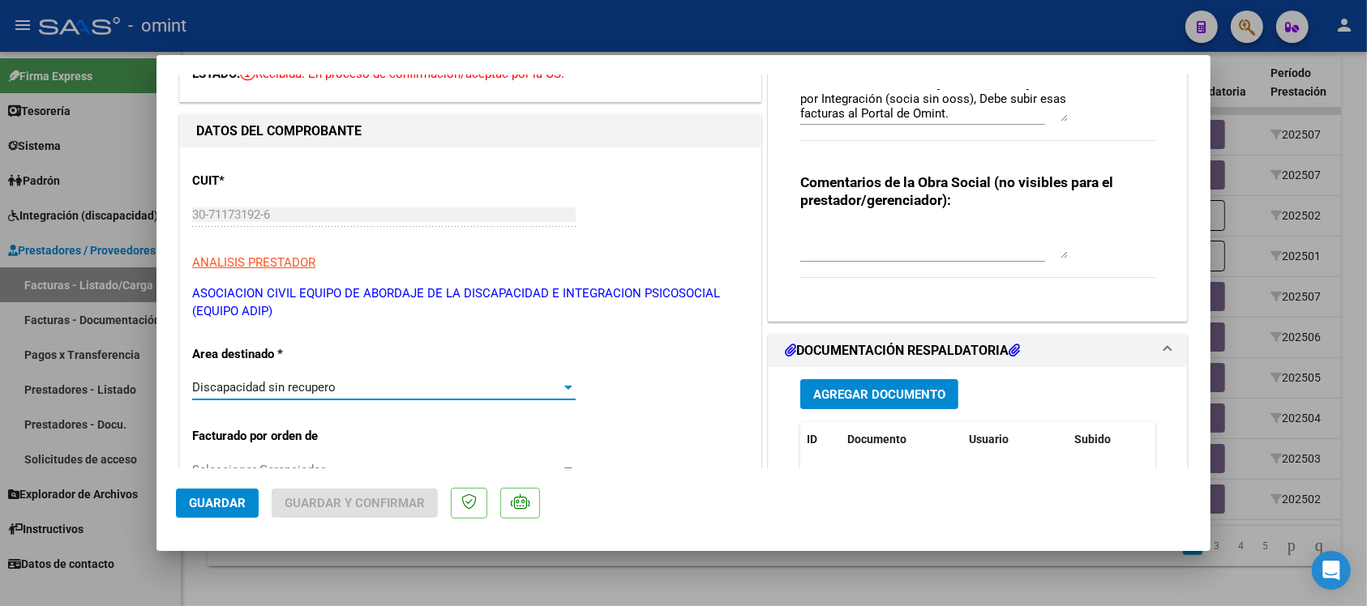
click at [231, 503] on span "Guardar" at bounding box center [217, 503] width 57 height 15
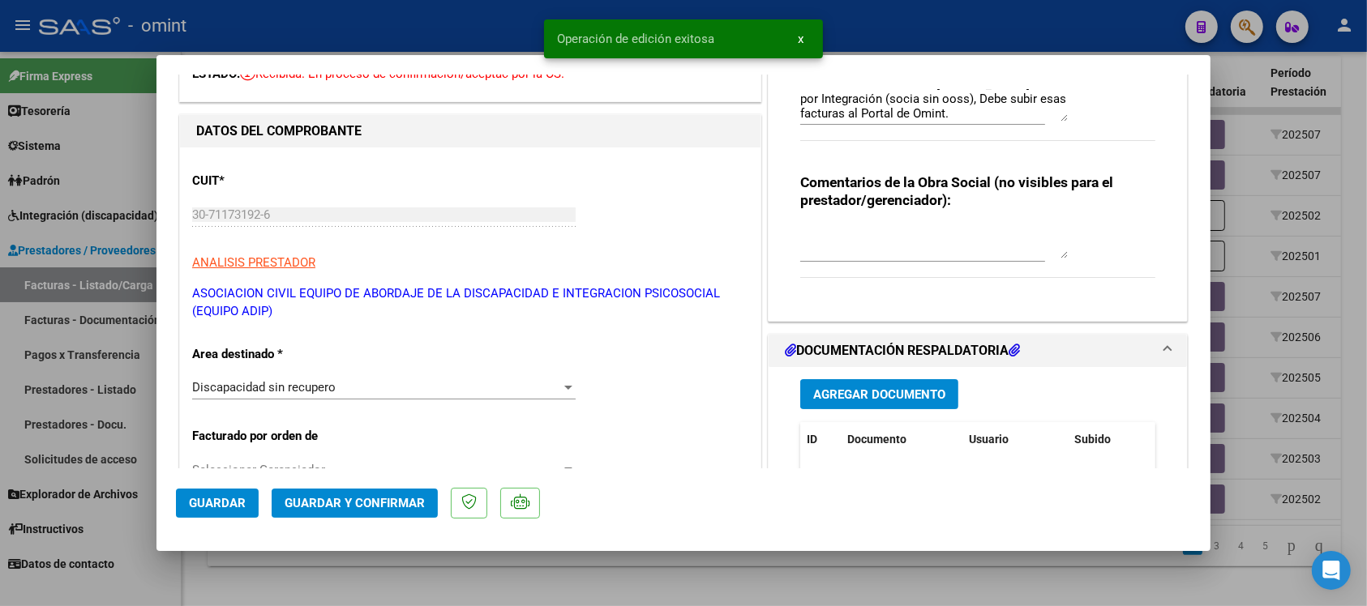
click at [406, 28] on div at bounding box center [683, 303] width 1367 height 606
type input "$ 0,00"
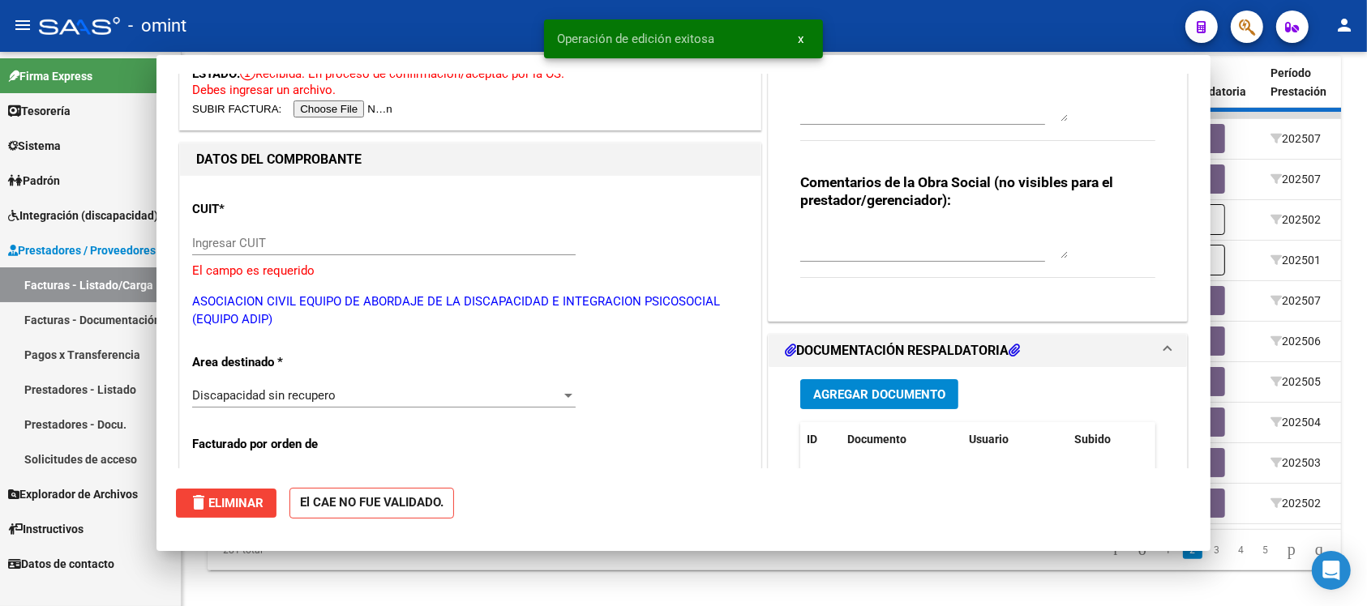
scroll to position [0, 0]
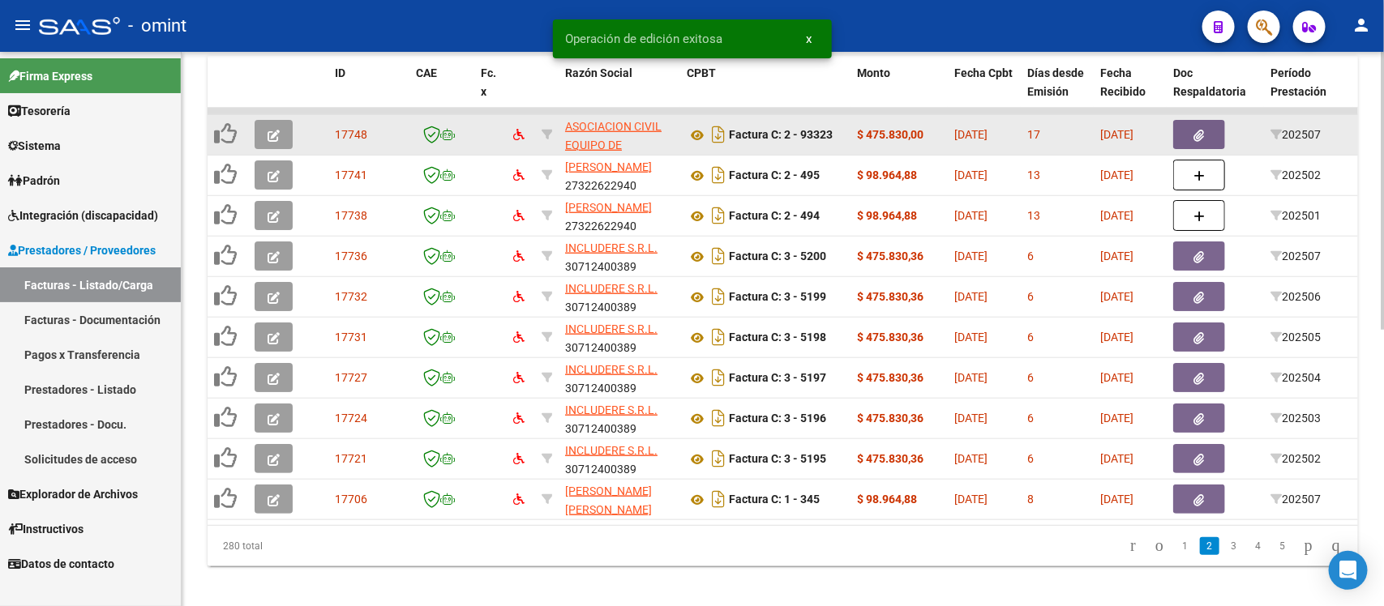
click at [282, 134] on button "button" at bounding box center [274, 134] width 38 height 29
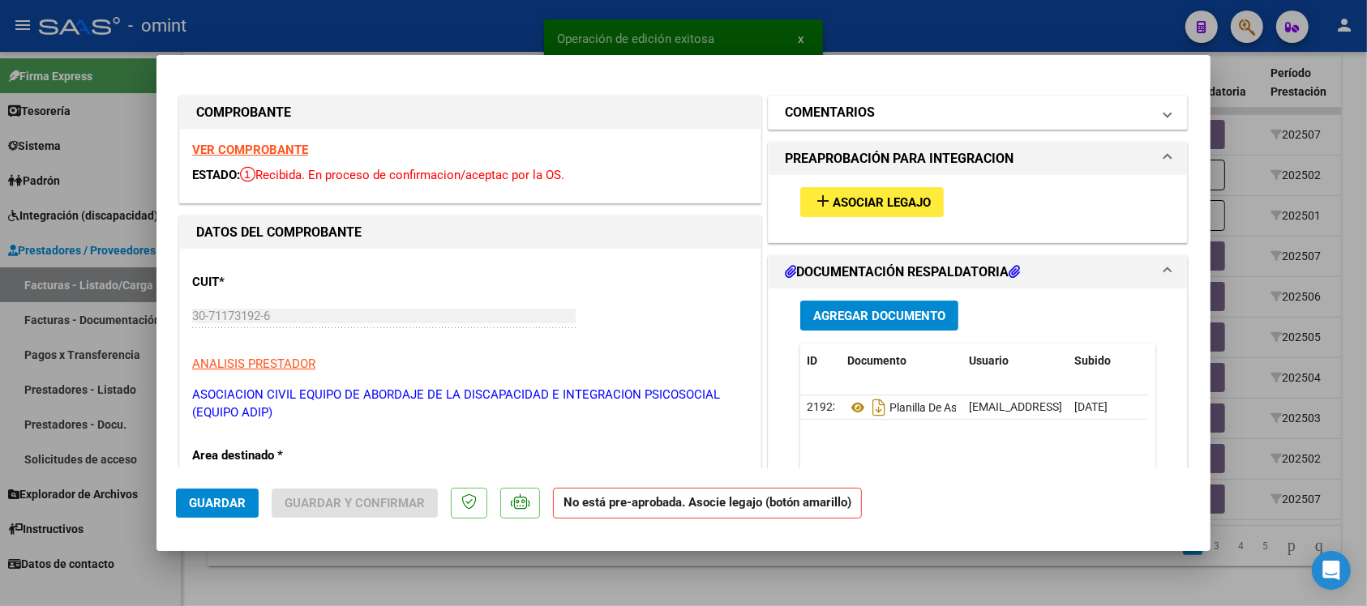
click at [871, 104] on mat-panel-title "COMENTARIOS" at bounding box center [968, 112] width 366 height 19
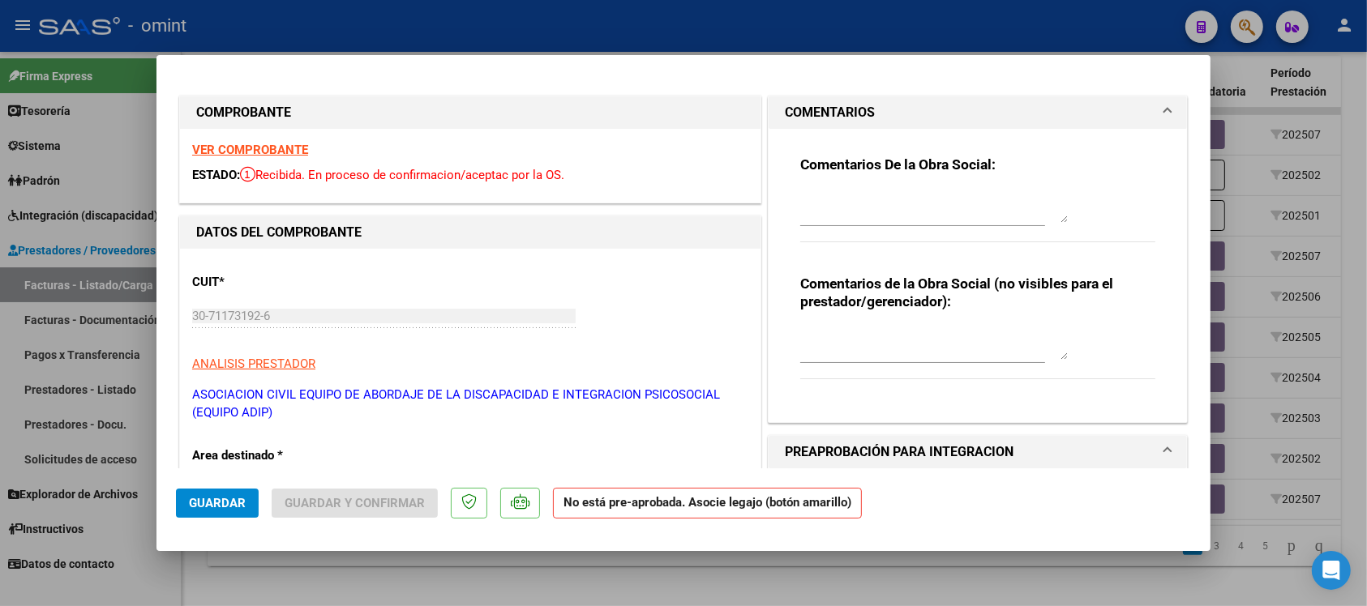
click at [285, 148] on strong "VER COMPROBANTE" at bounding box center [250, 150] width 116 height 15
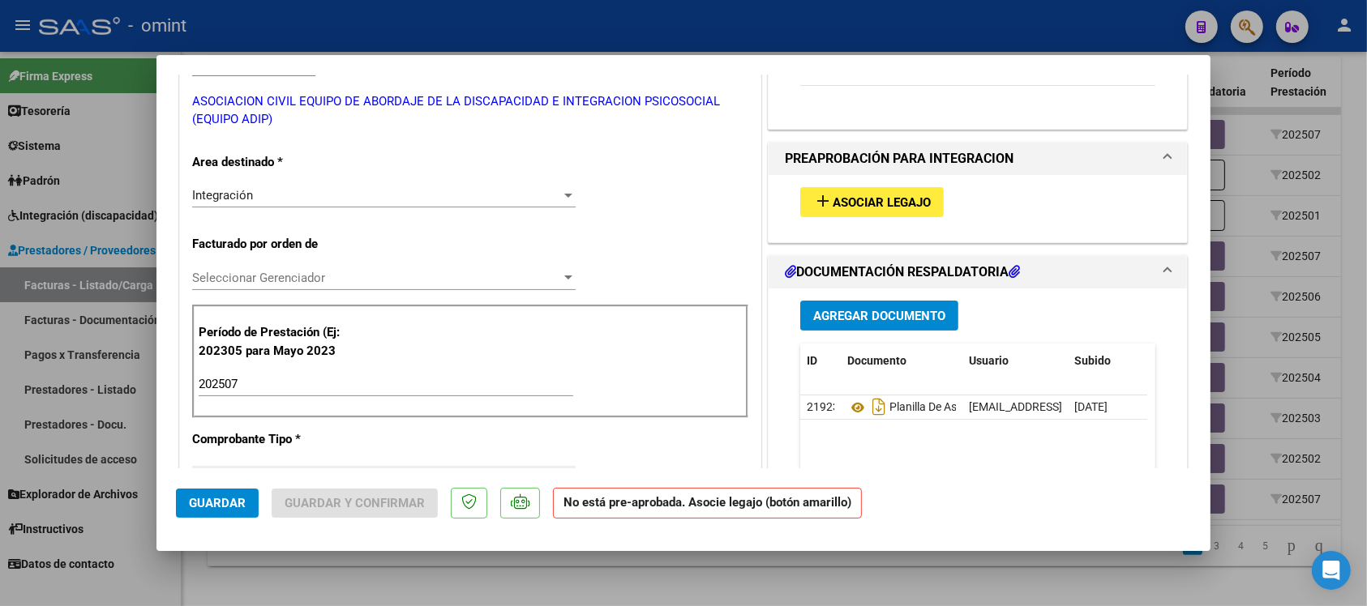
scroll to position [304, 0]
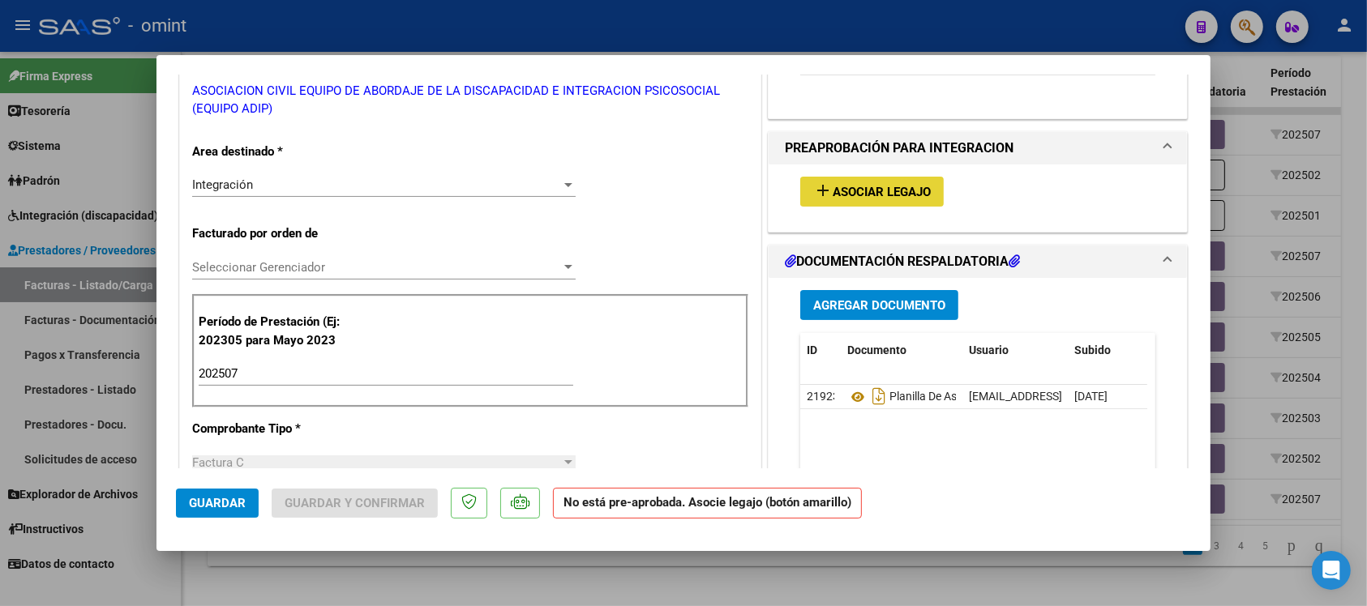
click at [869, 191] on span "Asociar Legajo" at bounding box center [881, 192] width 98 height 15
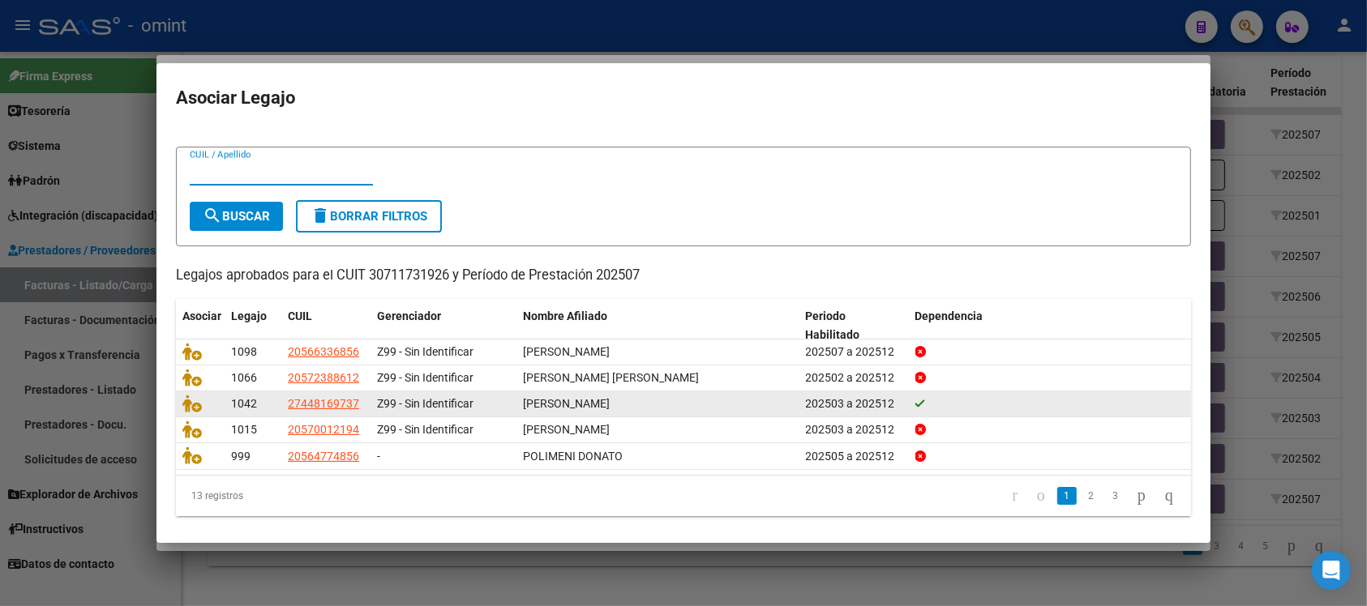
scroll to position [26, 0]
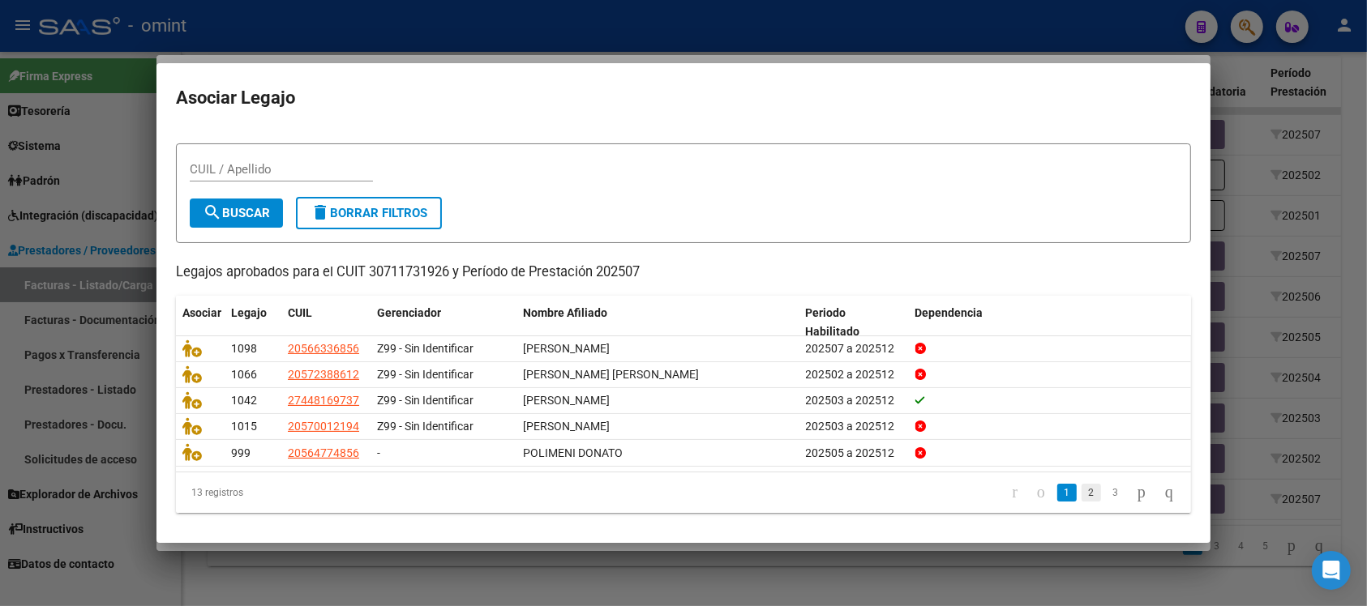
click at [1081, 484] on link "2" at bounding box center [1090, 493] width 19 height 18
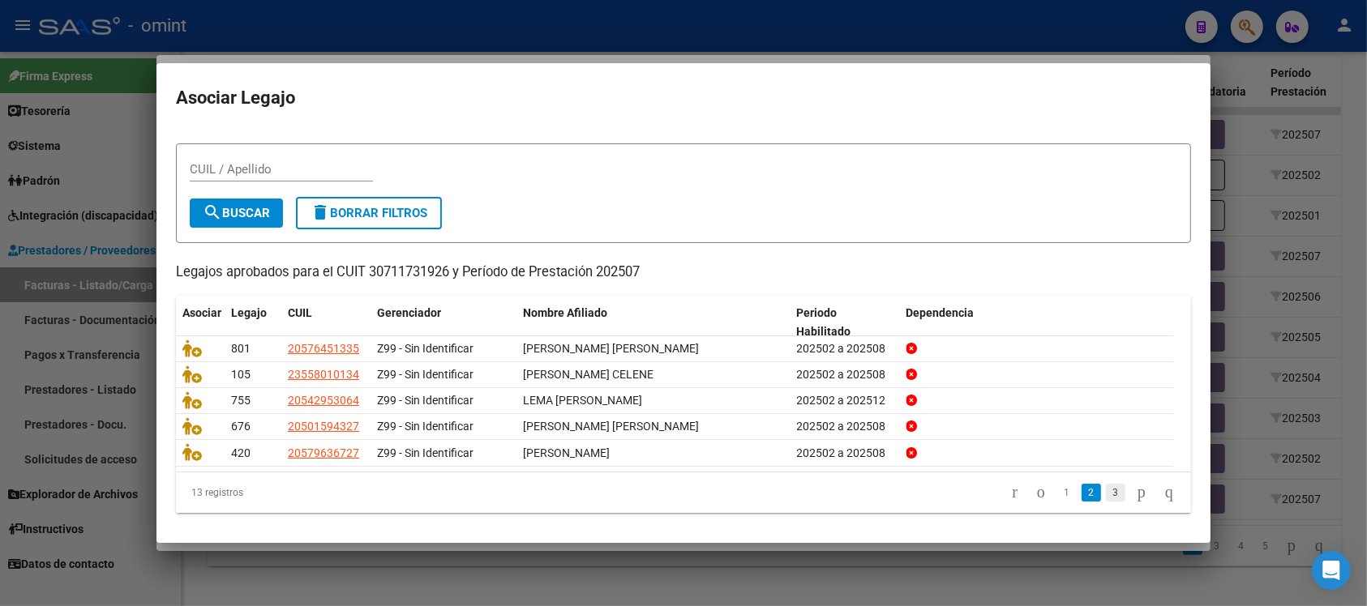
click at [1106, 492] on link "3" at bounding box center [1115, 493] width 19 height 18
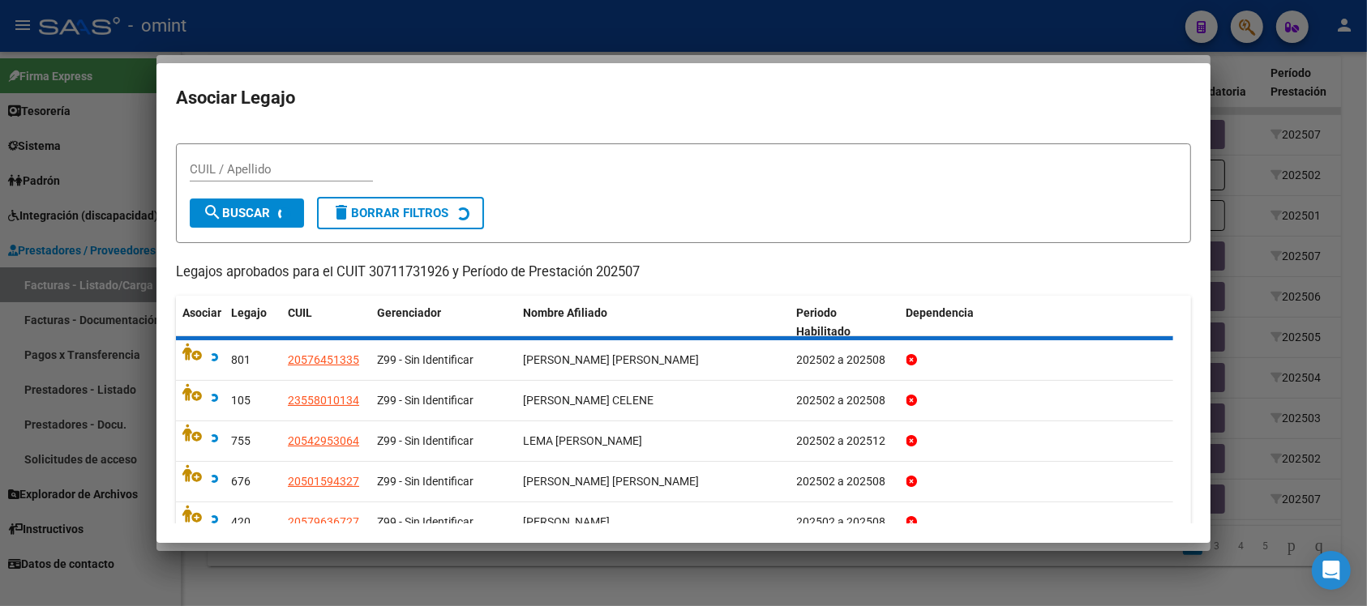
scroll to position [0, 0]
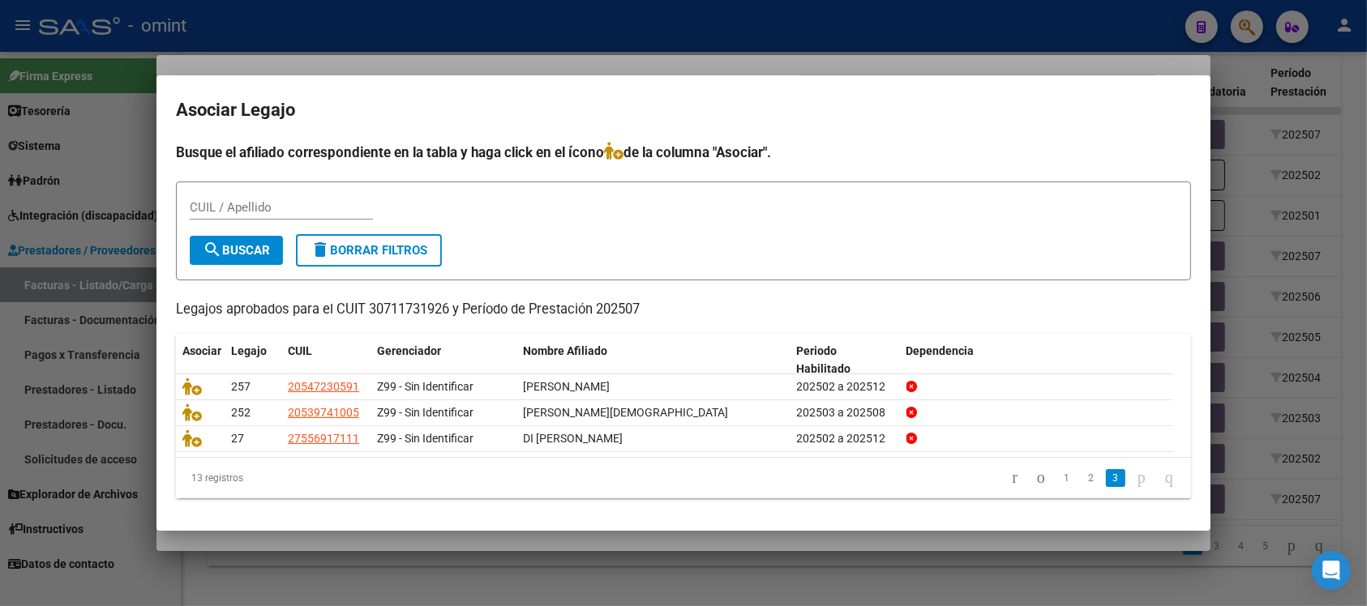
click at [623, 45] on div at bounding box center [683, 303] width 1367 height 606
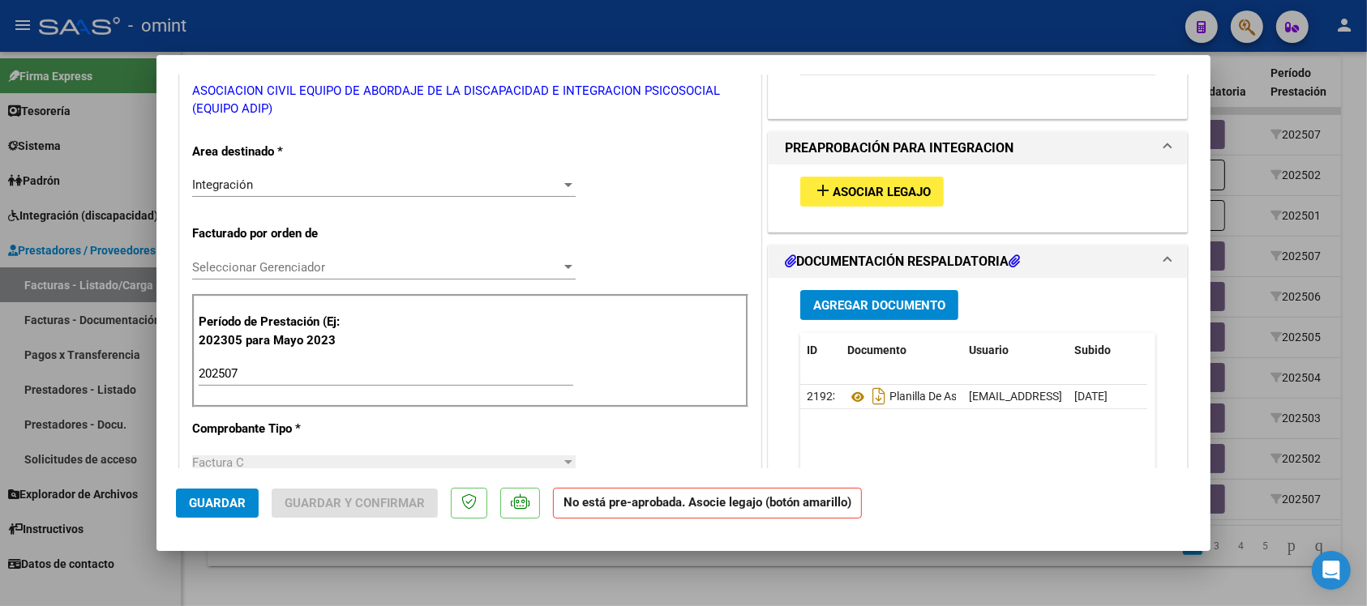
click at [618, 33] on div at bounding box center [683, 303] width 1367 height 606
type input "$ 0,00"
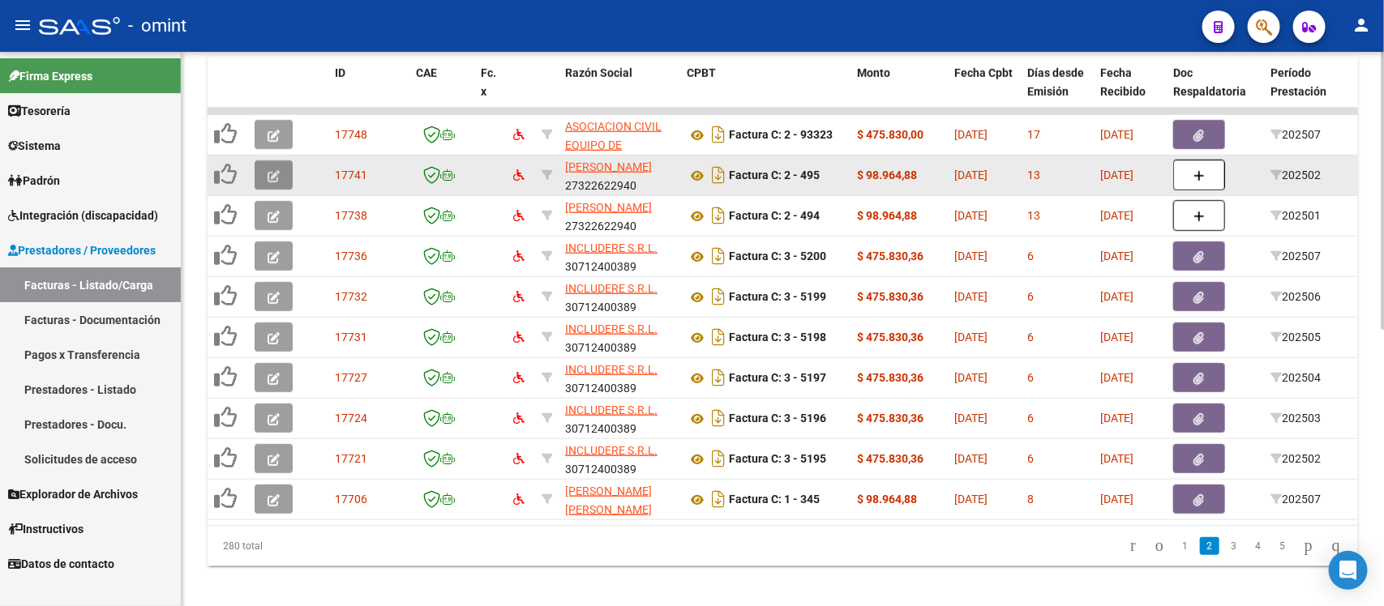
click at [289, 170] on button "button" at bounding box center [274, 174] width 38 height 29
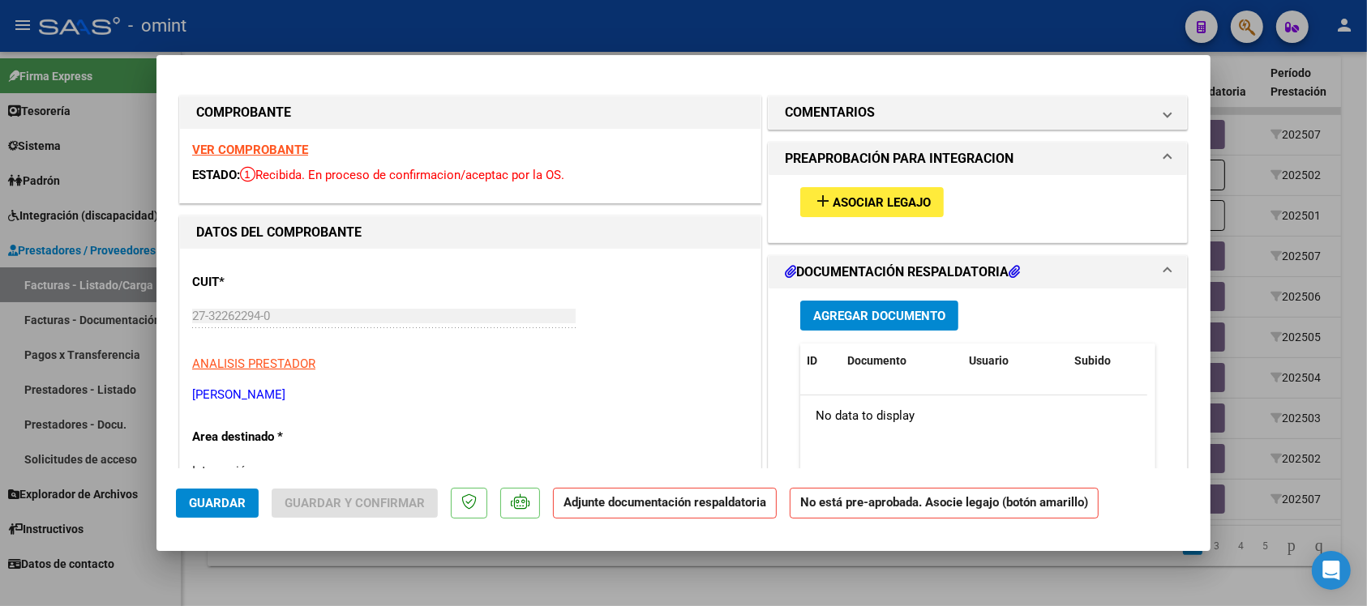
click at [282, 150] on strong "VER COMPROBANTE" at bounding box center [250, 150] width 116 height 15
click at [930, 199] on button "add Asociar Legajo" at bounding box center [871, 202] width 143 height 30
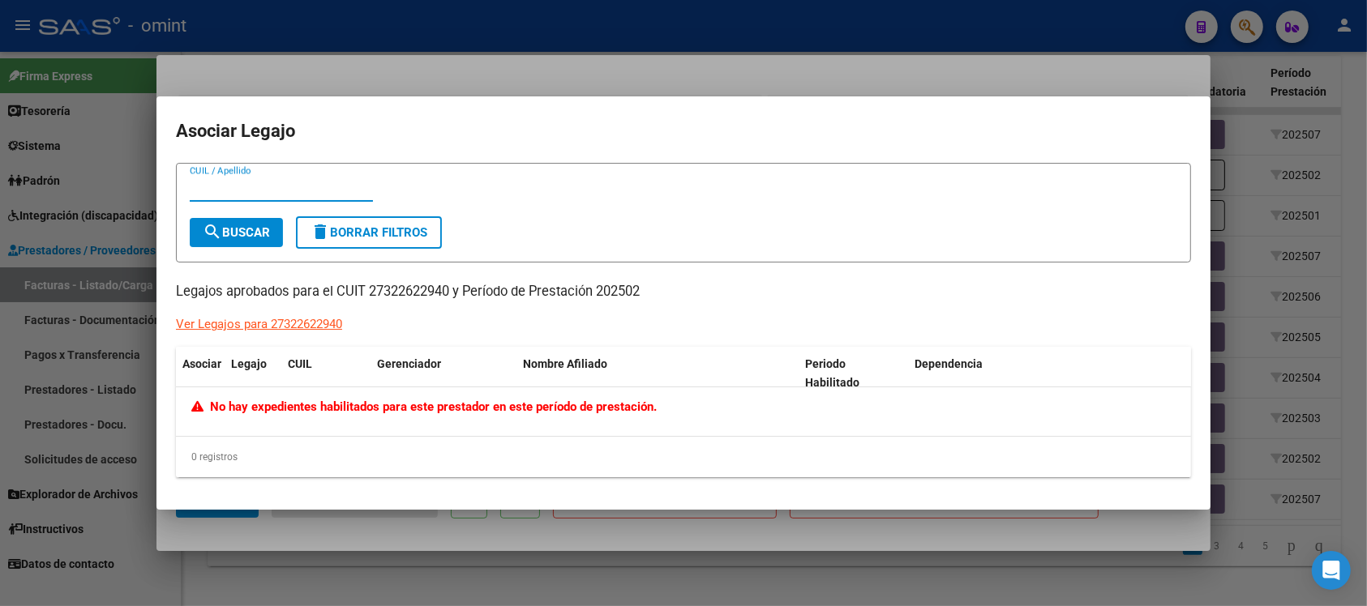
click at [426, 67] on div at bounding box center [683, 303] width 1367 height 606
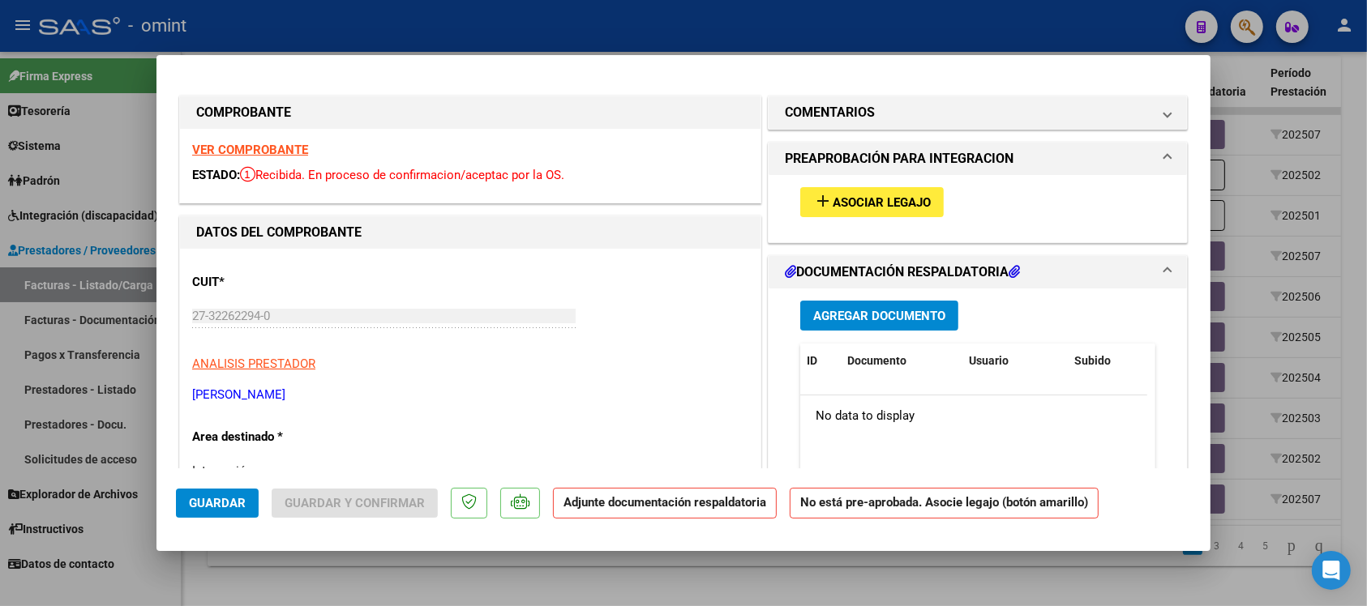
click at [483, 24] on div at bounding box center [683, 303] width 1367 height 606
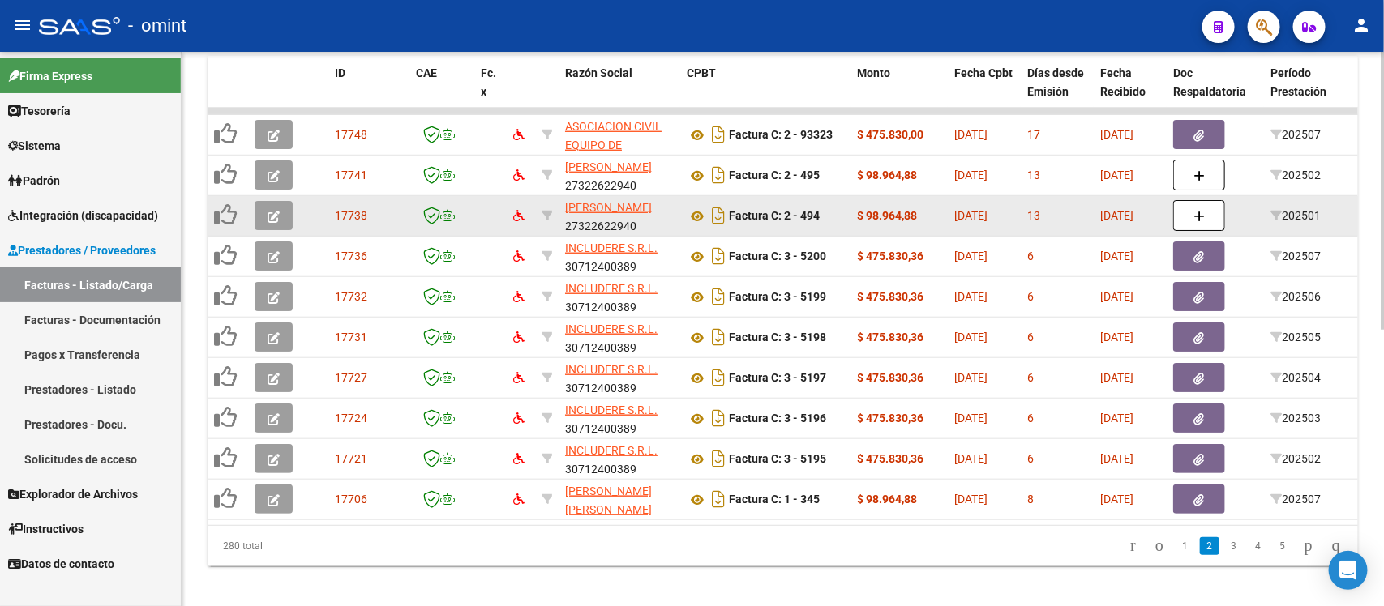
click at [272, 220] on button "button" at bounding box center [274, 215] width 38 height 29
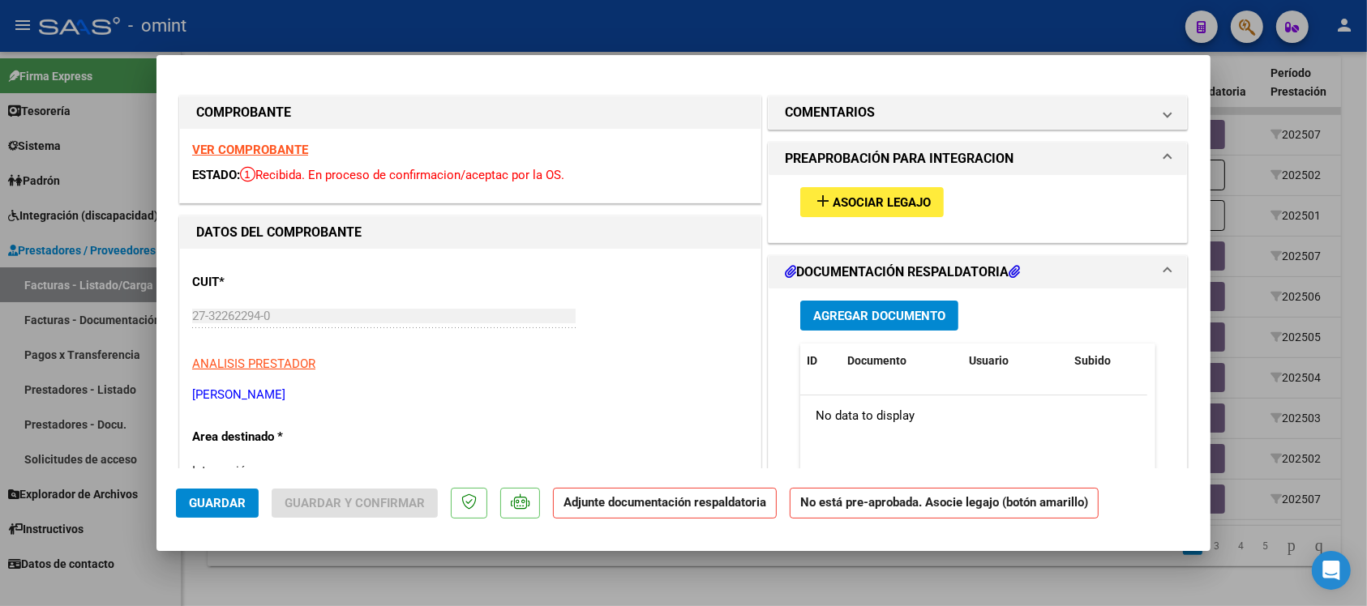
click at [288, 144] on strong "VER COMPROBANTE" at bounding box center [250, 150] width 116 height 15
click at [604, 31] on div at bounding box center [683, 303] width 1367 height 606
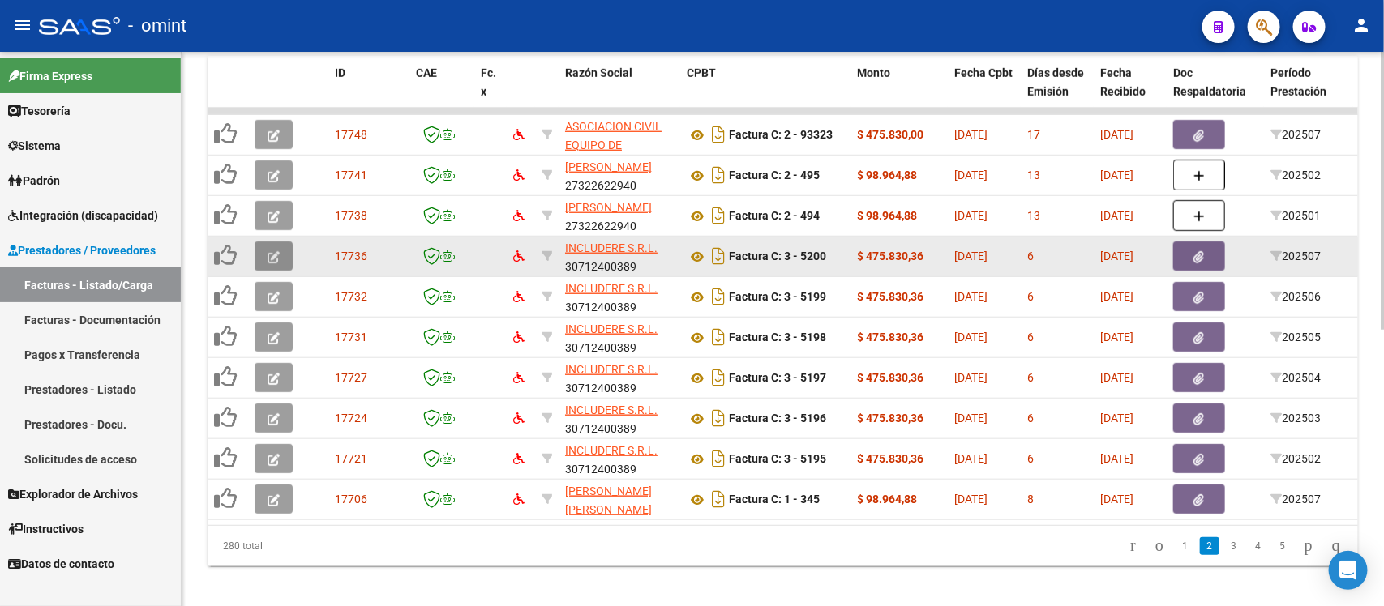
click at [281, 252] on button "button" at bounding box center [274, 256] width 38 height 29
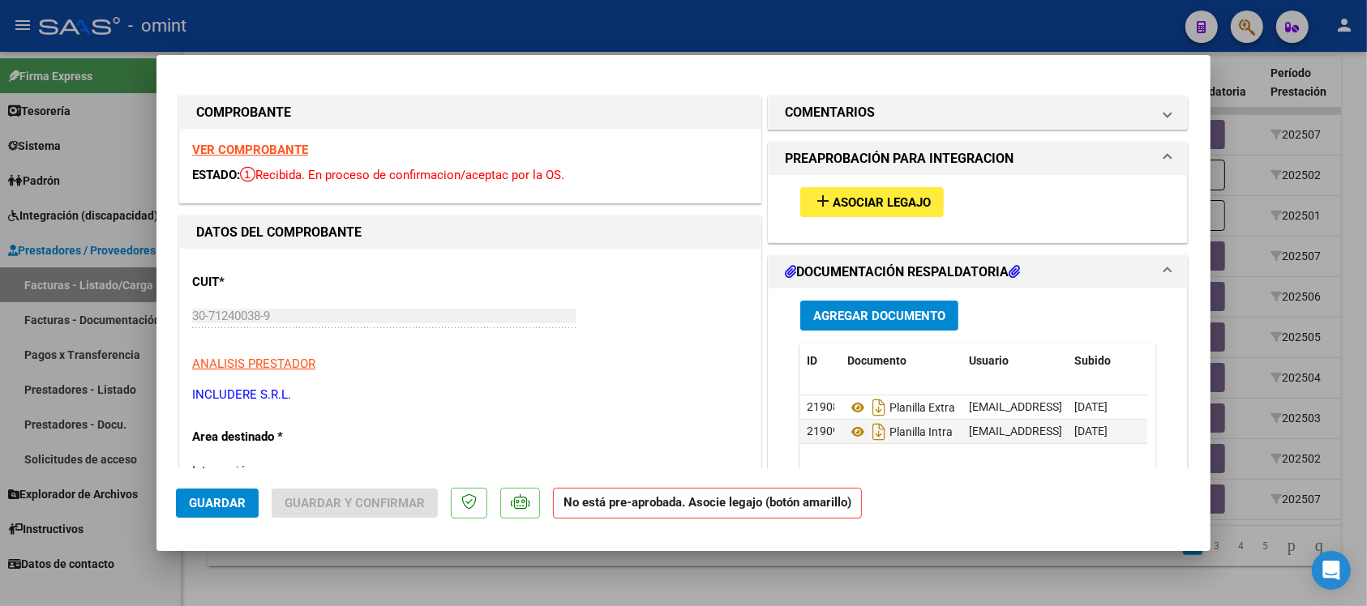
click at [261, 147] on strong "VER COMPROBANTE" at bounding box center [250, 150] width 116 height 15
click at [885, 197] on span "Asociar Legajo" at bounding box center [881, 202] width 98 height 15
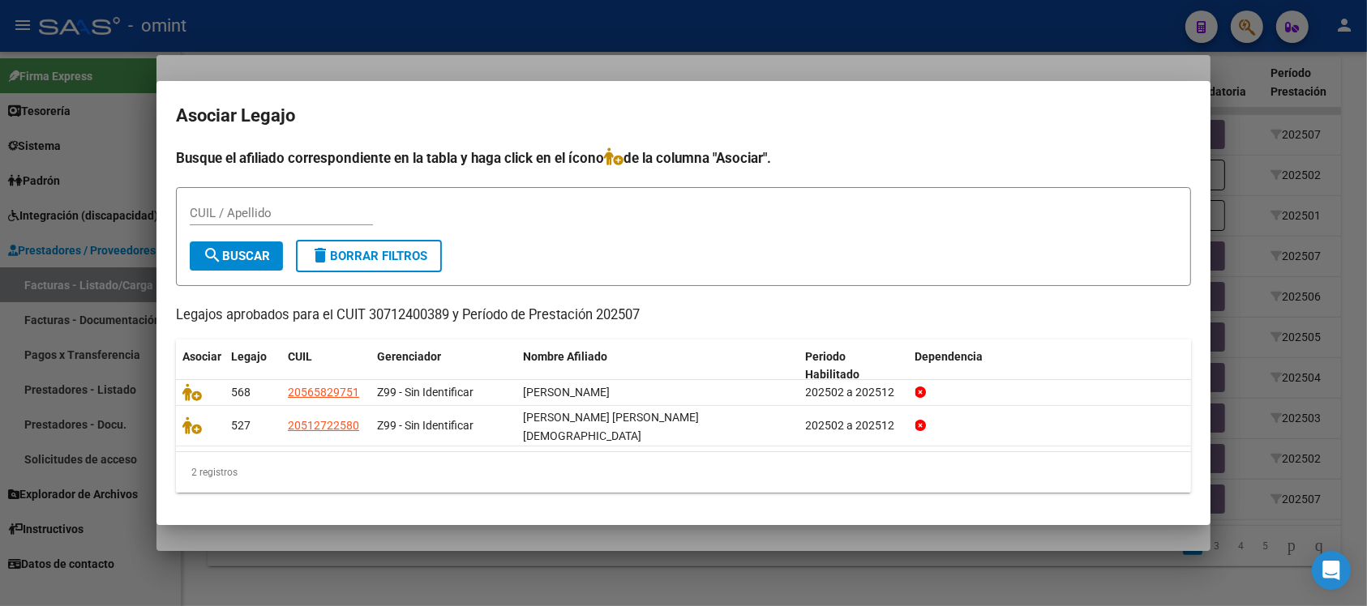
click at [597, 51] on div at bounding box center [683, 303] width 1367 height 606
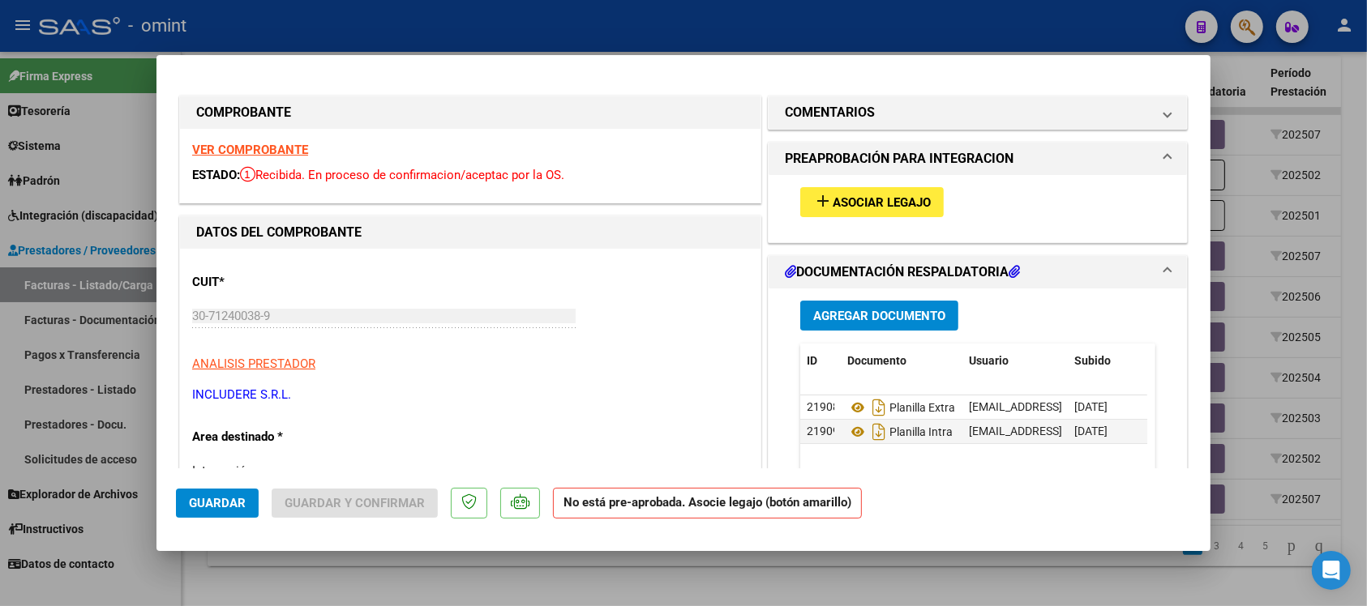
click at [578, 33] on div at bounding box center [683, 303] width 1367 height 606
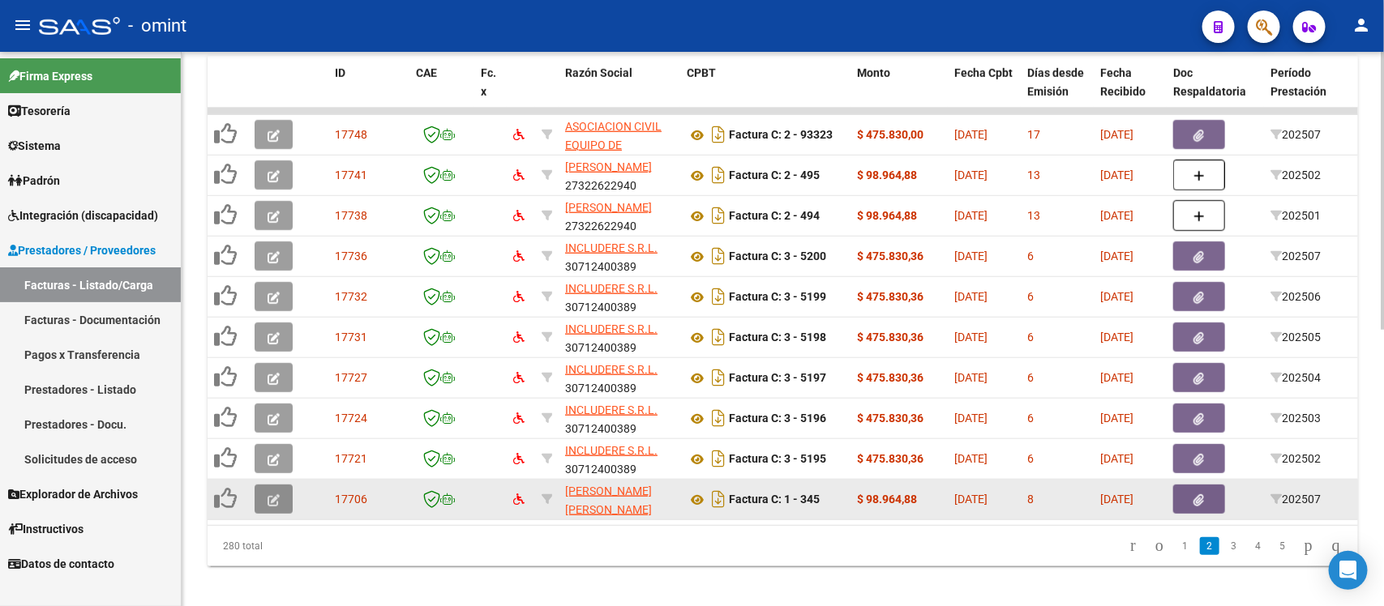
click at [269, 494] on icon "button" at bounding box center [273, 500] width 12 height 12
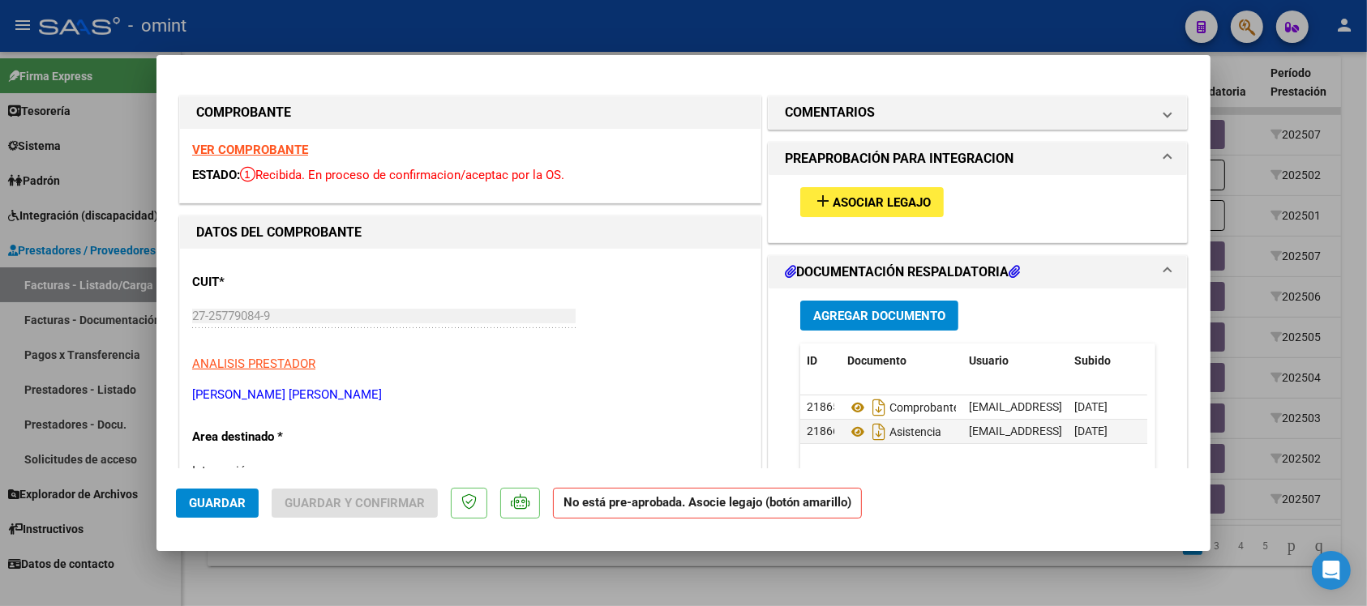
click at [262, 146] on strong "VER COMPROBANTE" at bounding box center [250, 150] width 116 height 15
click at [848, 208] on span "Asociar Legajo" at bounding box center [881, 202] width 98 height 15
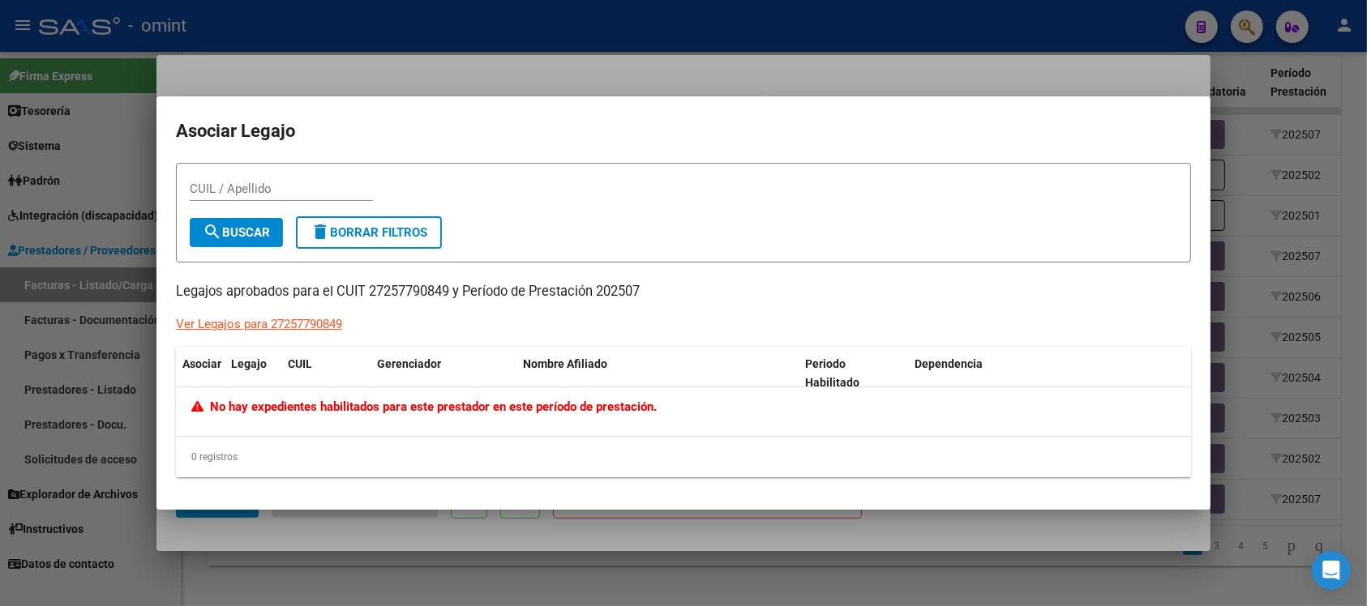
click at [492, 62] on div at bounding box center [683, 303] width 1367 height 606
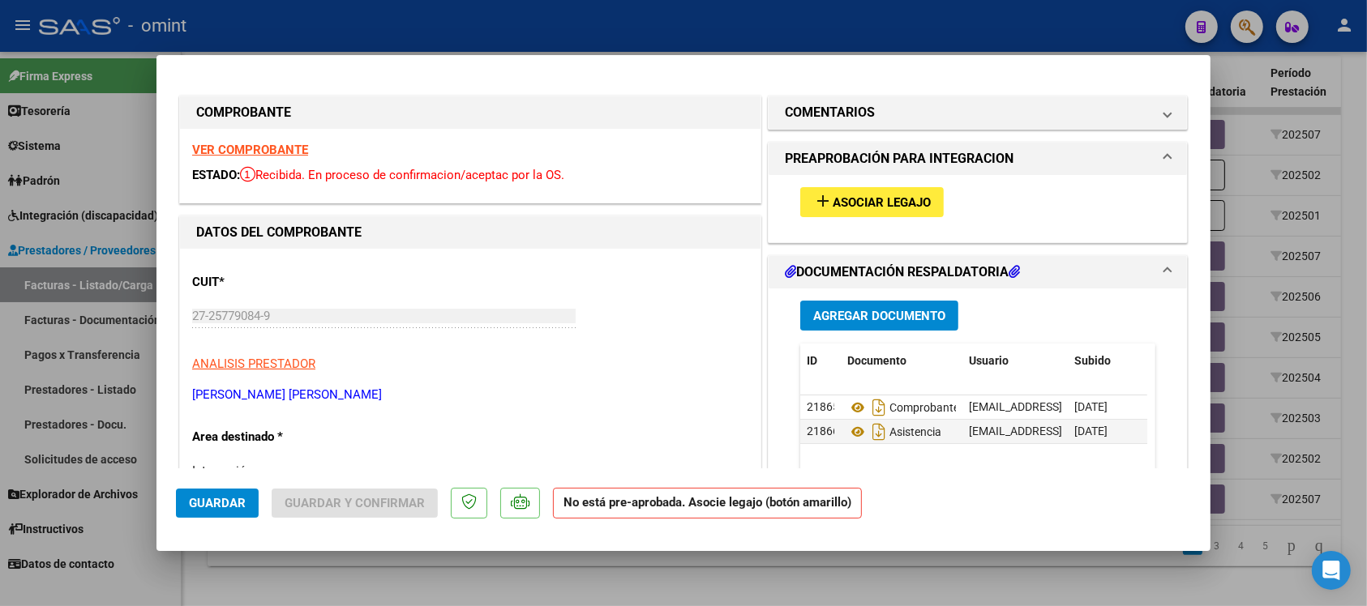
click at [533, 30] on div at bounding box center [683, 303] width 1367 height 606
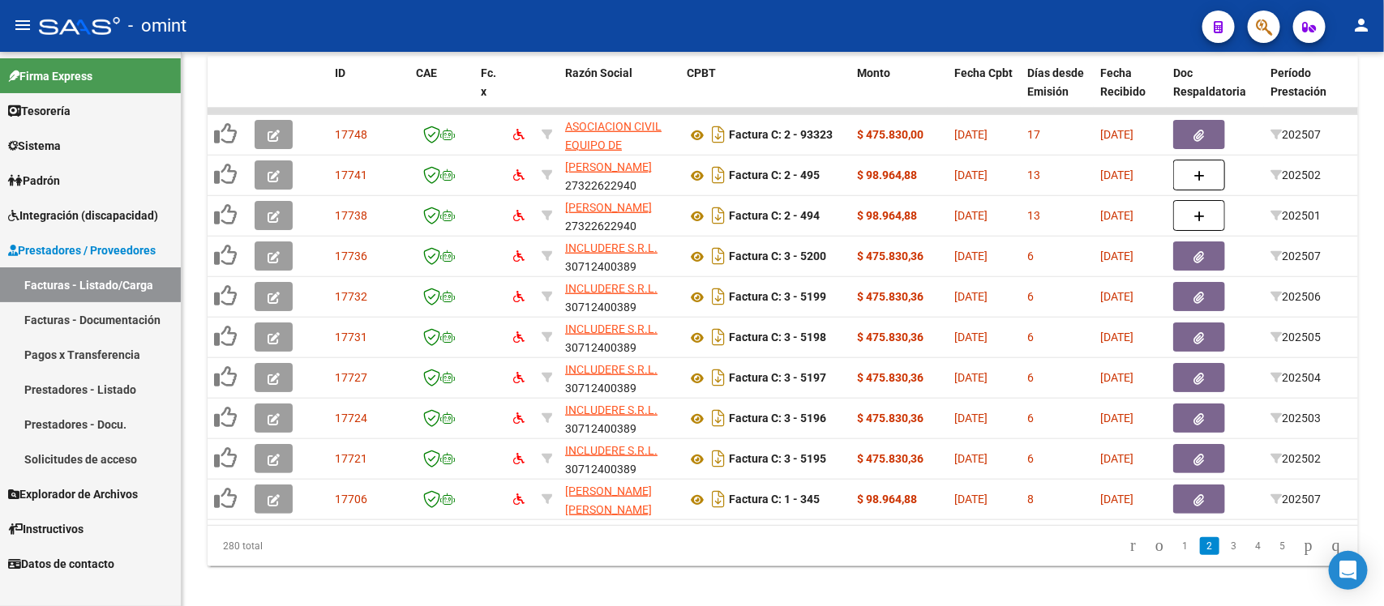
click at [1222, 560] on li "3" at bounding box center [1234, 547] width 24 height 28
click at [1224, 555] on link "3" at bounding box center [1233, 546] width 19 height 18
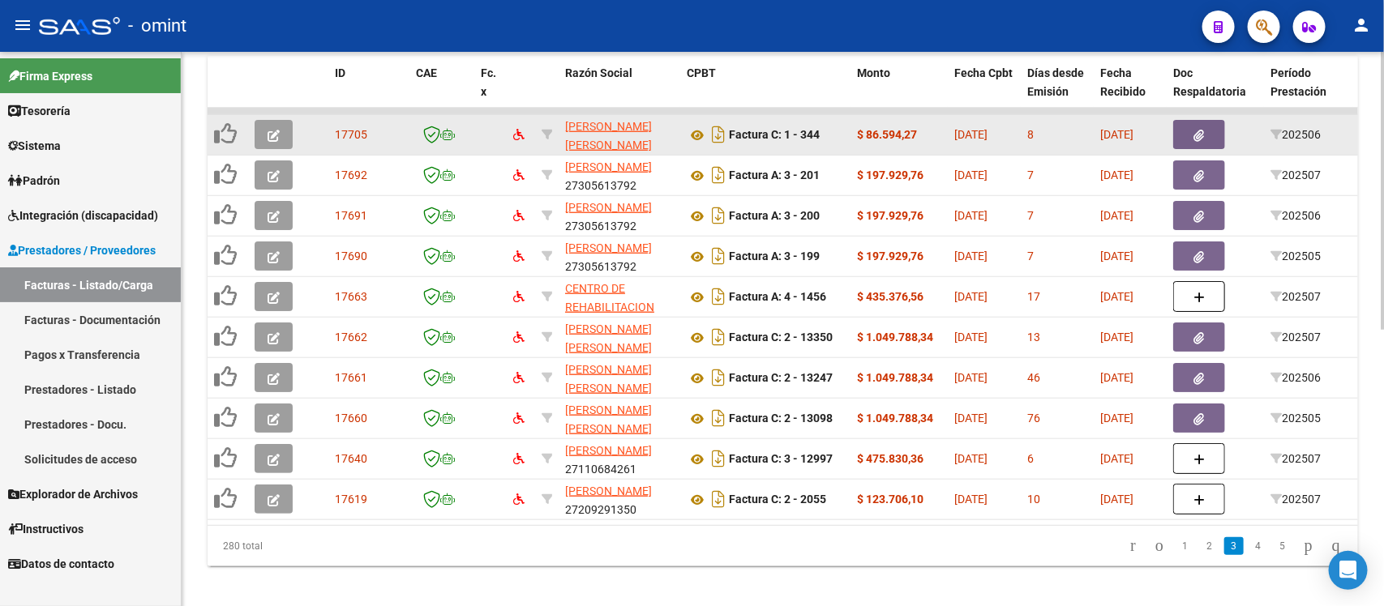
click at [276, 132] on icon "button" at bounding box center [273, 136] width 12 height 12
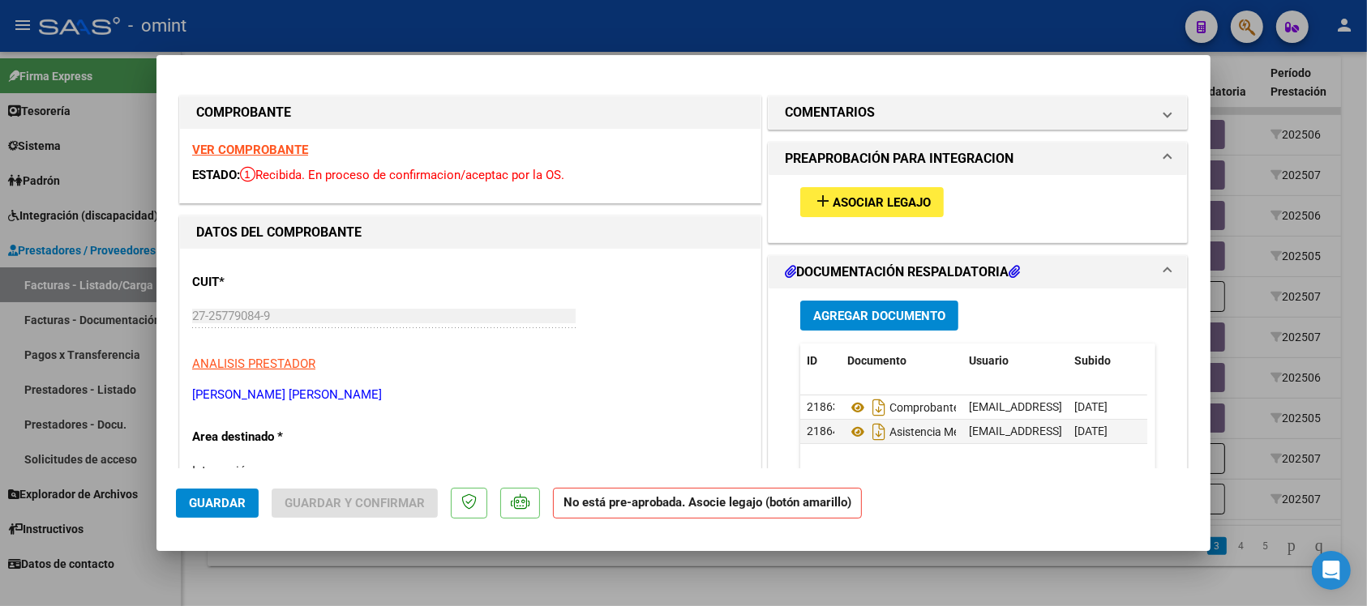
click at [300, 152] on strong "VER COMPROBANTE" at bounding box center [250, 150] width 116 height 15
click at [888, 192] on button "add Asociar Legajo" at bounding box center [871, 202] width 143 height 30
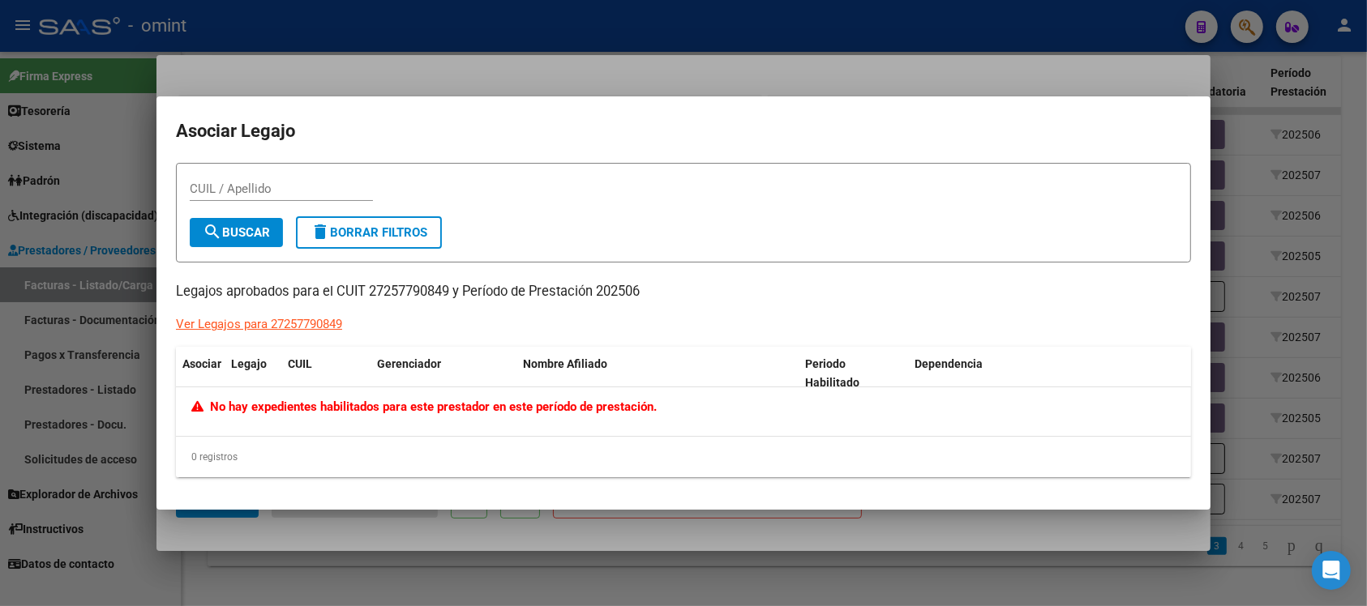
click at [602, 24] on div at bounding box center [683, 303] width 1367 height 606
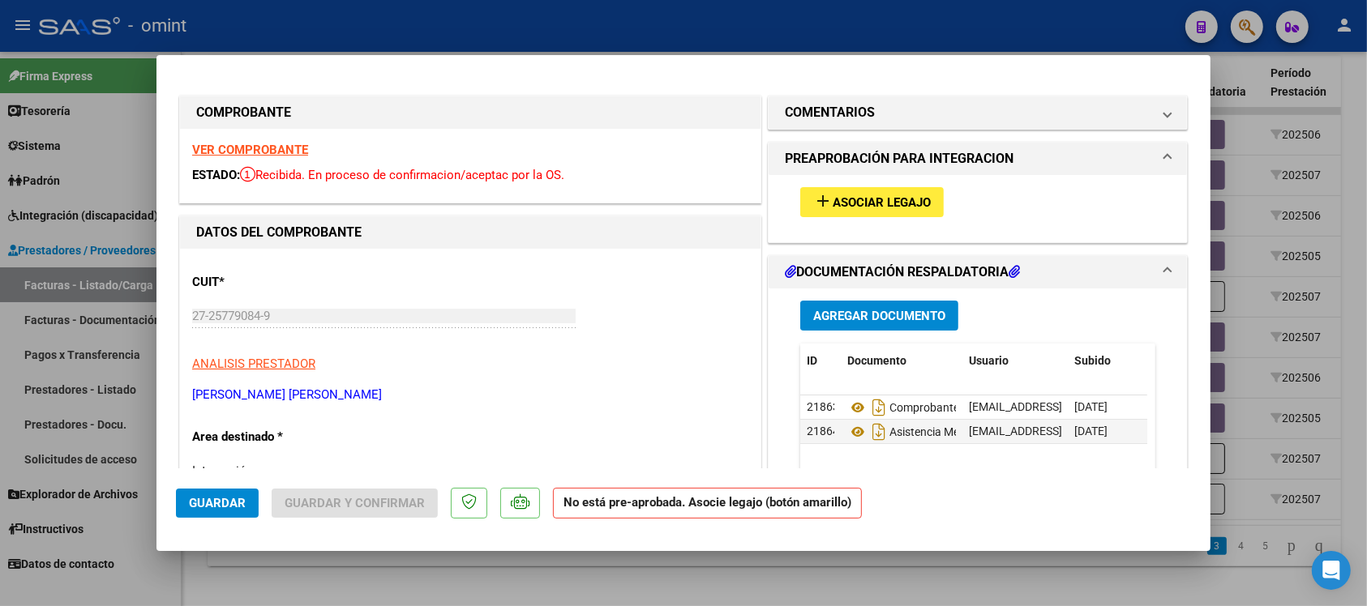
click at [602, 24] on div at bounding box center [683, 303] width 1367 height 606
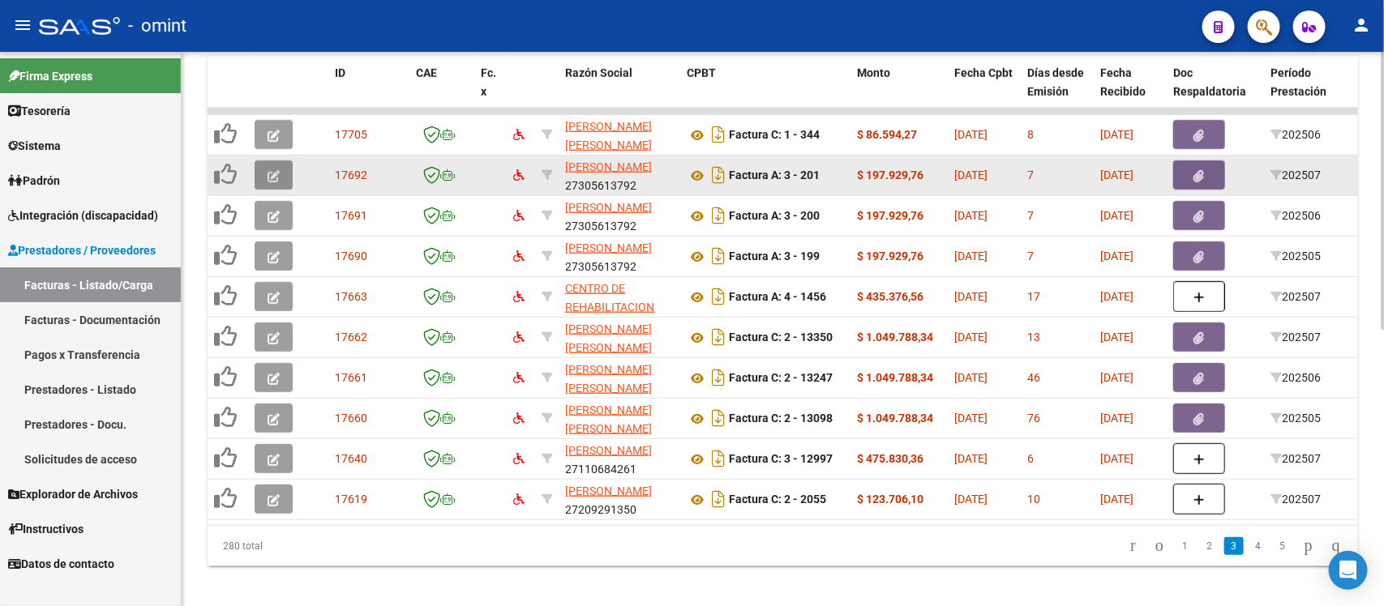
click at [264, 169] on button "button" at bounding box center [274, 174] width 38 height 29
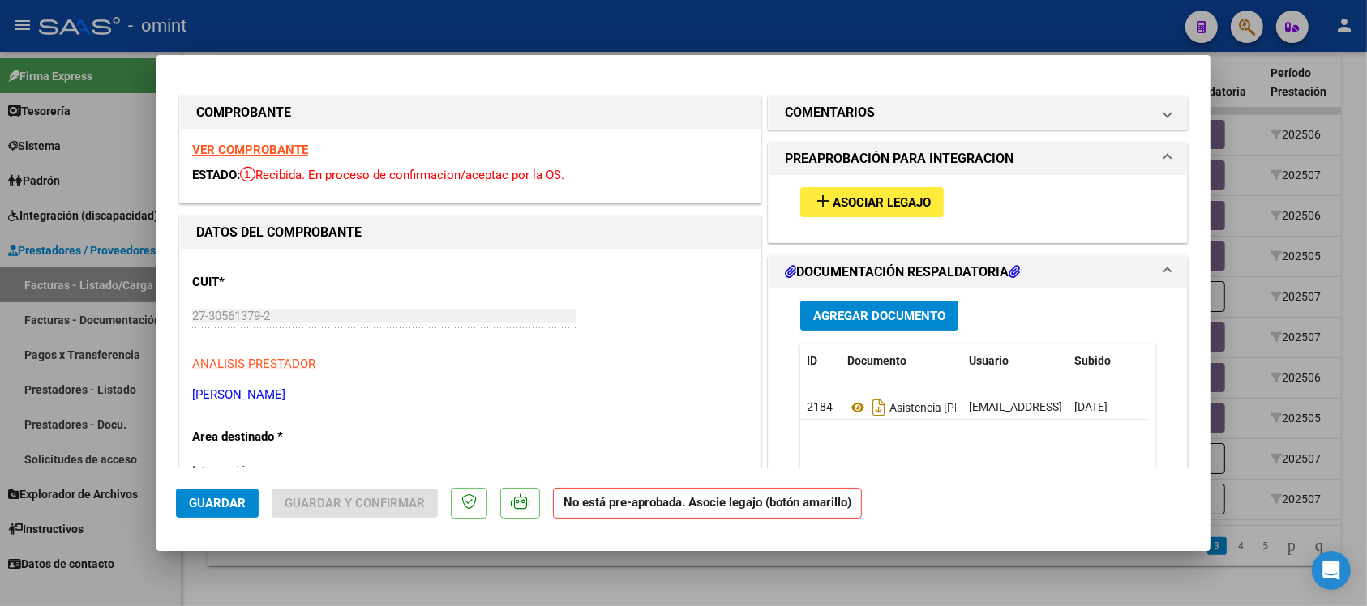
click at [250, 142] on div "VER COMPROBANTE ESTADO: Recibida. En proceso de confirmacion/aceptac por la OS." at bounding box center [470, 166] width 580 height 74
click at [259, 151] on strong "VER COMPROBANTE" at bounding box center [250, 150] width 116 height 15
click at [905, 195] on span "Asociar Legajo" at bounding box center [881, 202] width 98 height 15
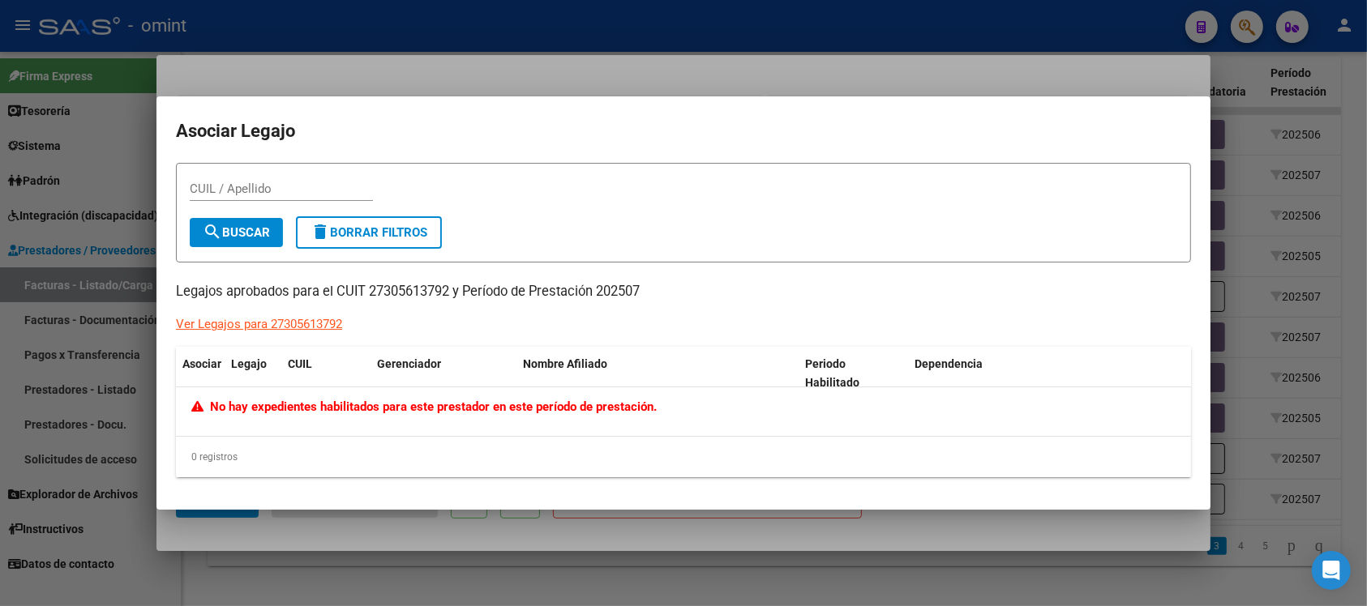
click at [614, 53] on div at bounding box center [683, 303] width 1367 height 606
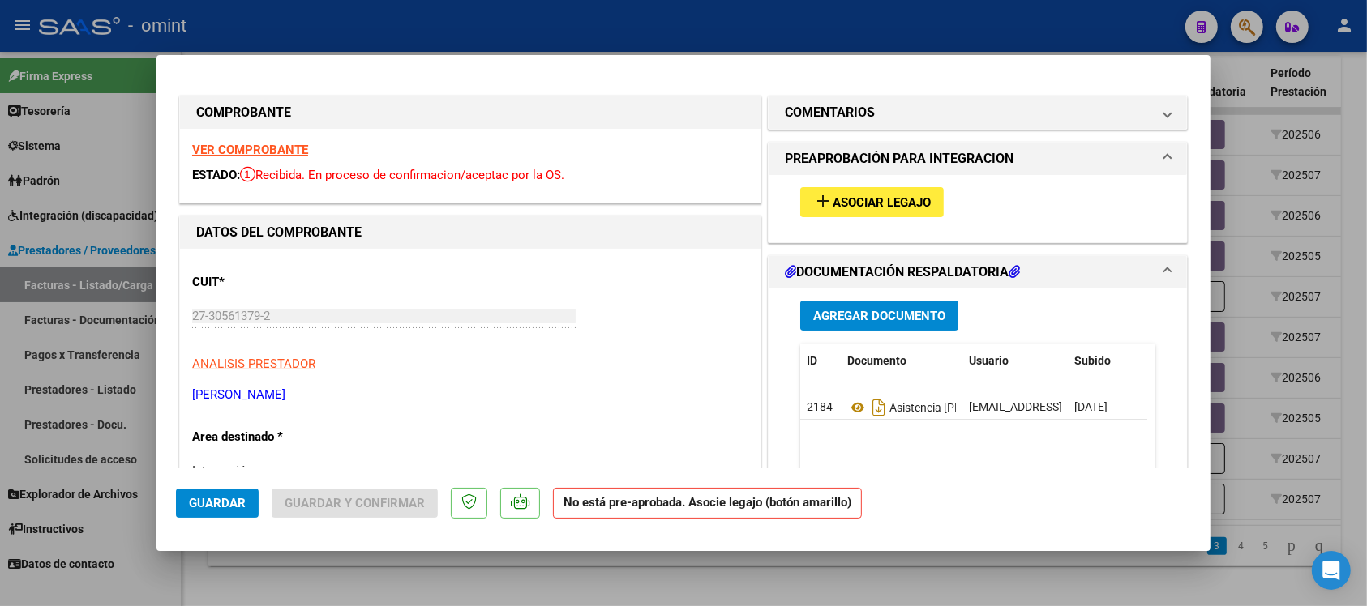
click at [609, 39] on div at bounding box center [683, 303] width 1367 height 606
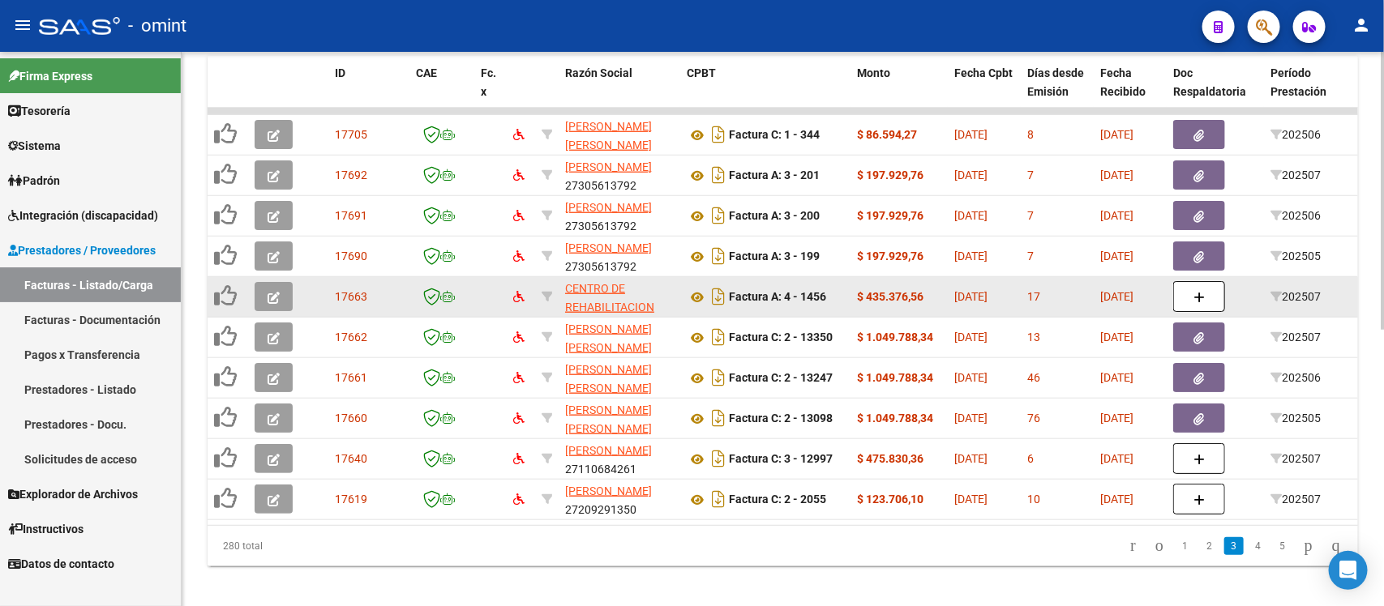
click at [284, 296] on button "button" at bounding box center [274, 296] width 38 height 29
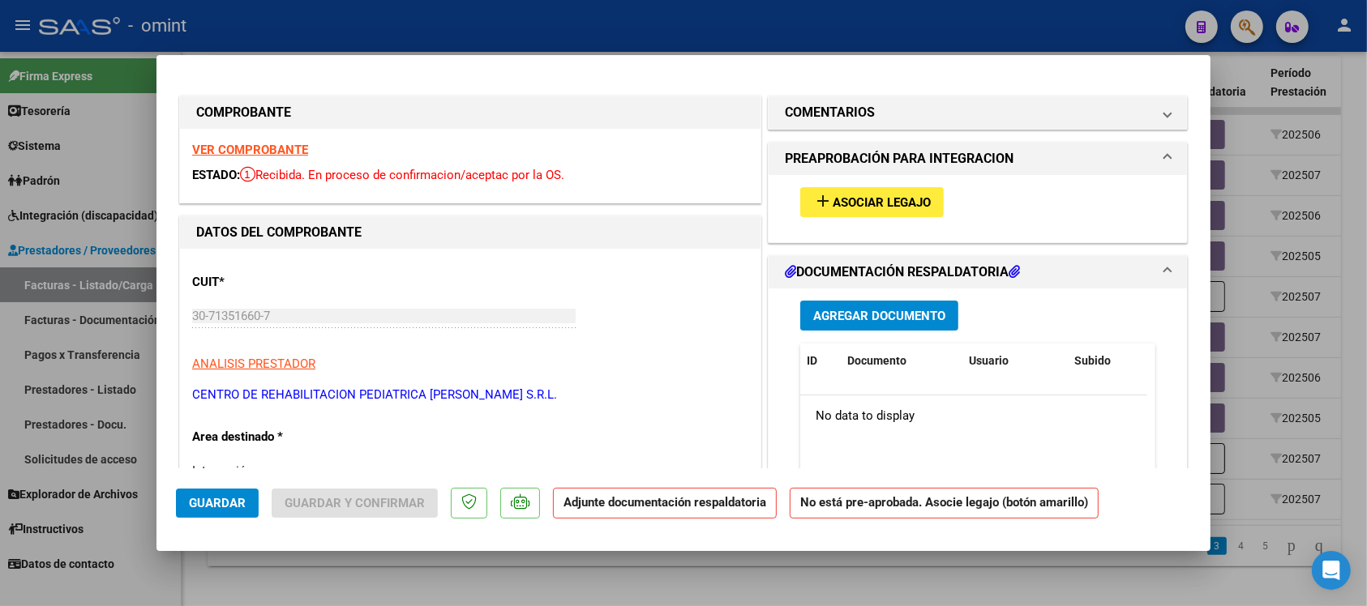
click at [286, 158] on div "VER COMPROBANTE ESTADO: Recibida. En proceso de confirmacion/aceptac por la OS." at bounding box center [470, 166] width 580 height 74
click at [280, 150] on strong "VER COMPROBANTE" at bounding box center [250, 150] width 116 height 15
click at [854, 199] on span "Asociar Legajo" at bounding box center [881, 202] width 98 height 15
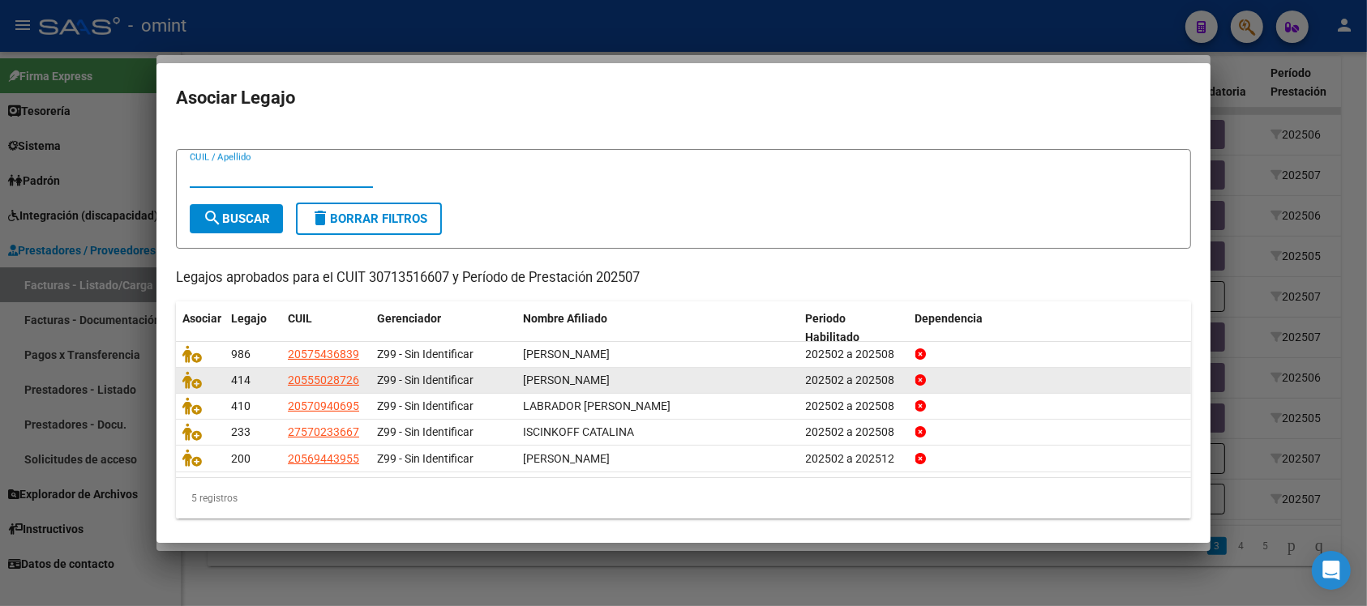
scroll to position [26, 0]
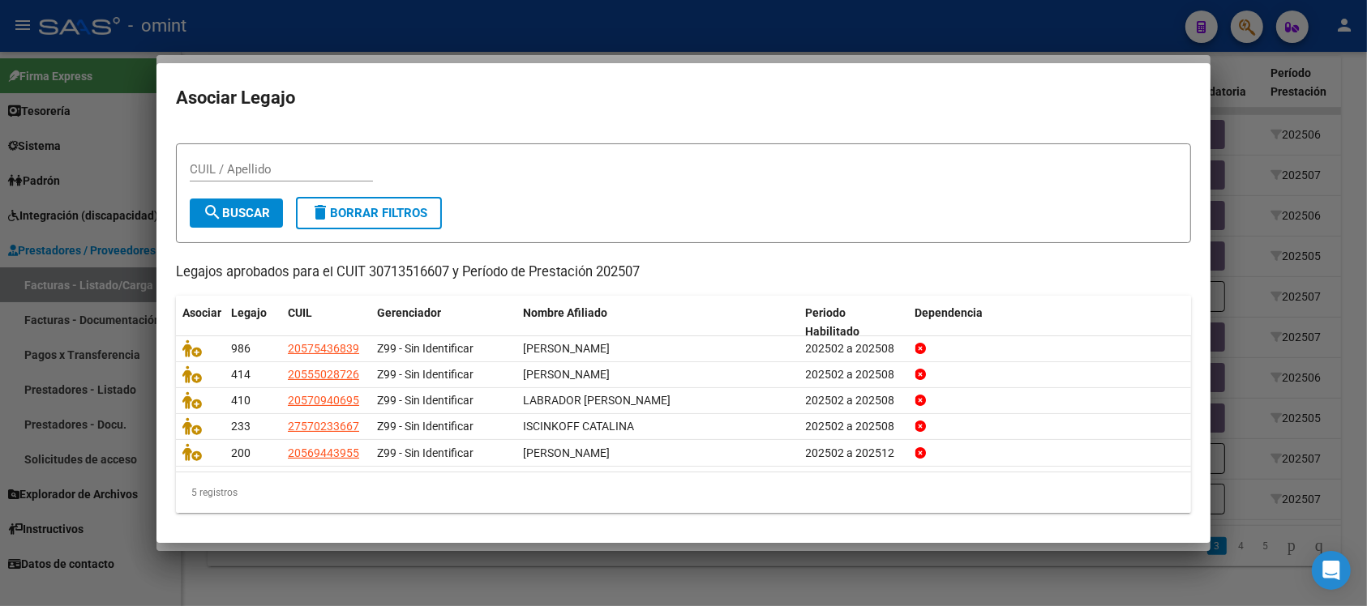
click at [574, 17] on div at bounding box center [683, 303] width 1367 height 606
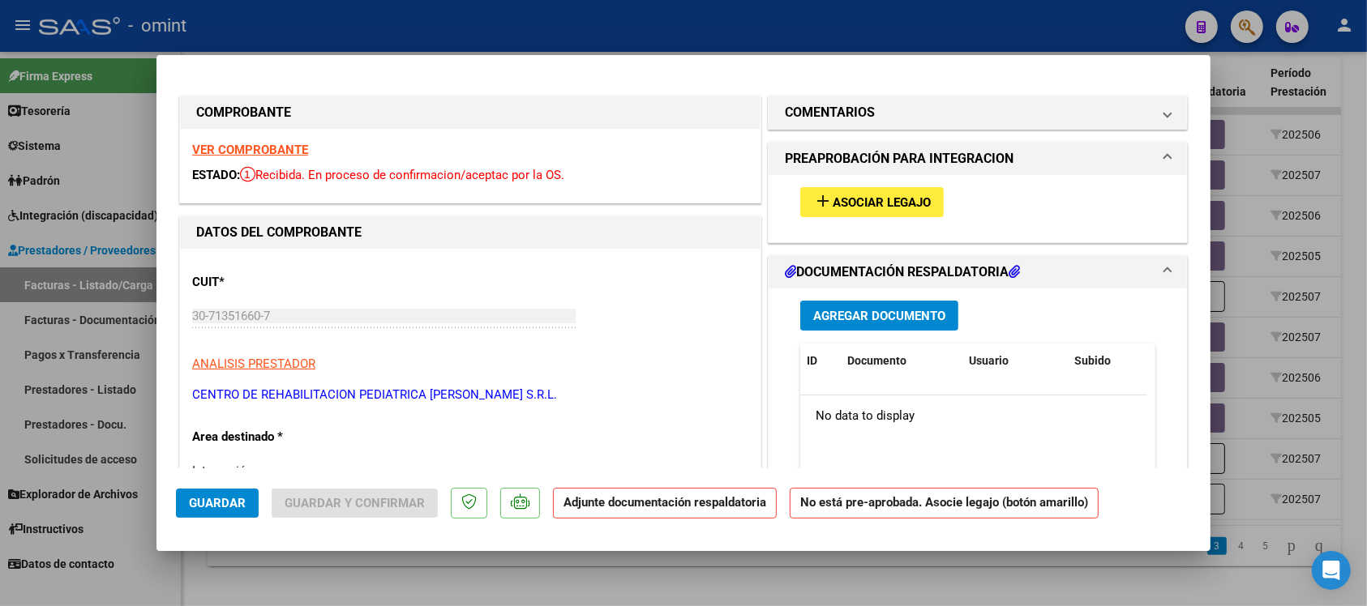
click at [574, 17] on div at bounding box center [683, 303] width 1367 height 606
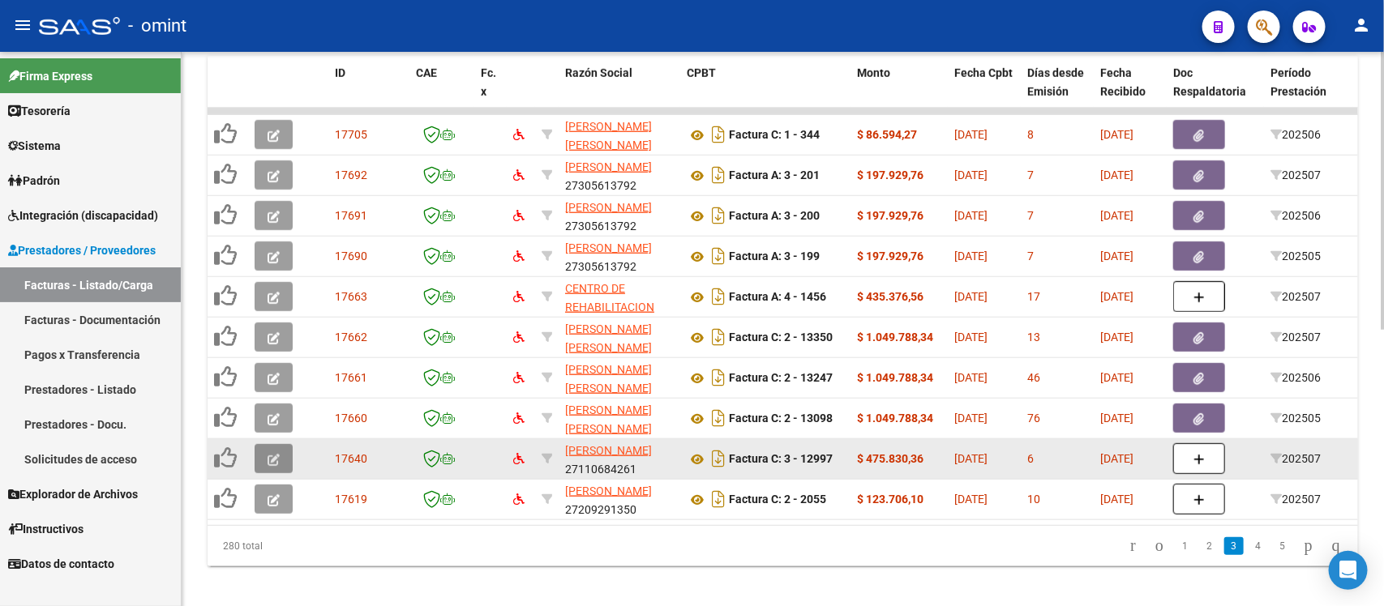
click at [282, 462] on button "button" at bounding box center [274, 458] width 38 height 29
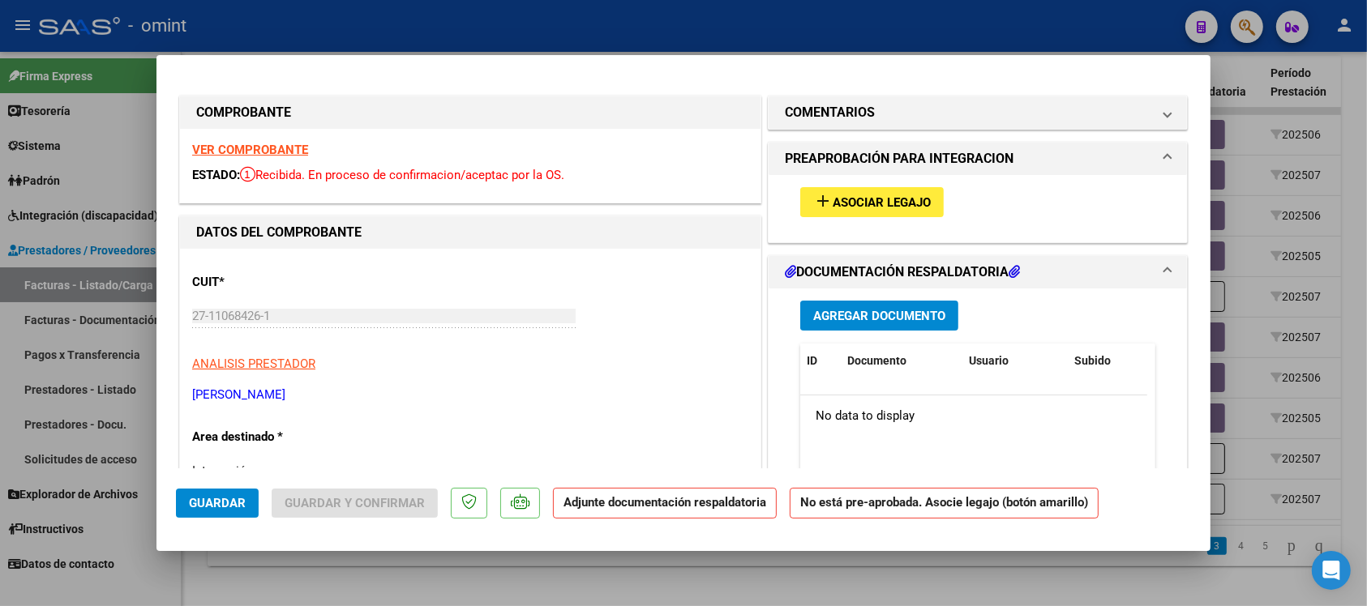
click at [269, 152] on strong "VER COMPROBANTE" at bounding box center [250, 150] width 116 height 15
click at [880, 212] on button "add Asociar Legajo" at bounding box center [871, 202] width 143 height 30
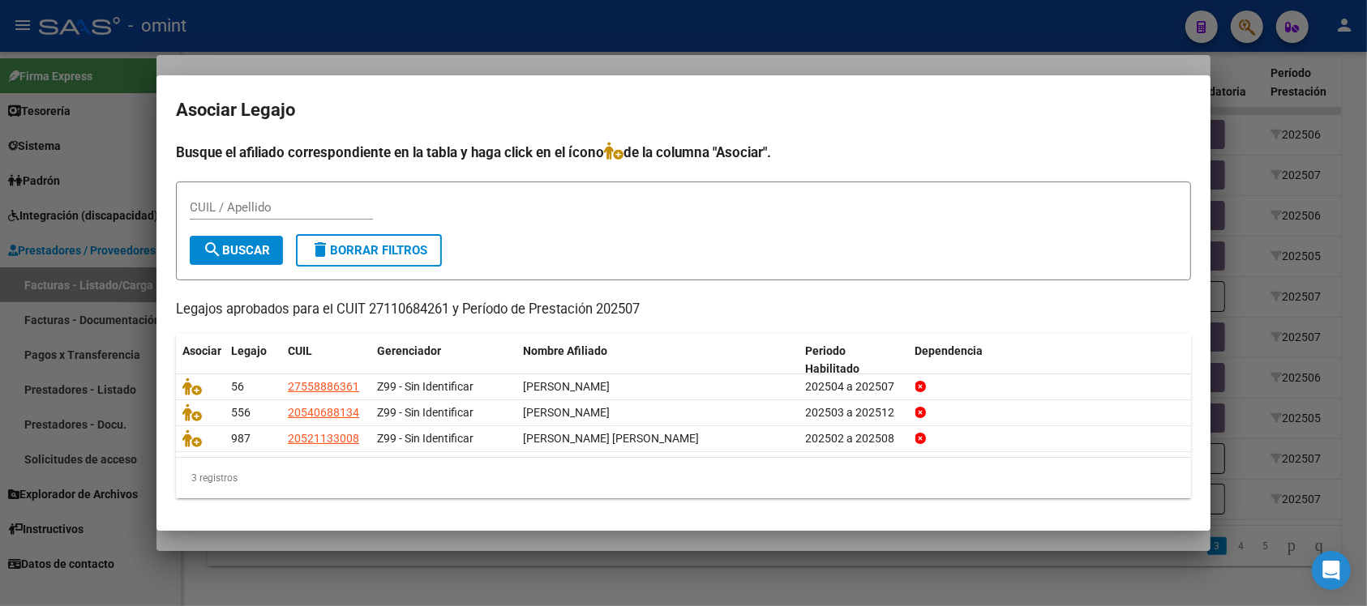
click at [582, 45] on div at bounding box center [683, 303] width 1367 height 606
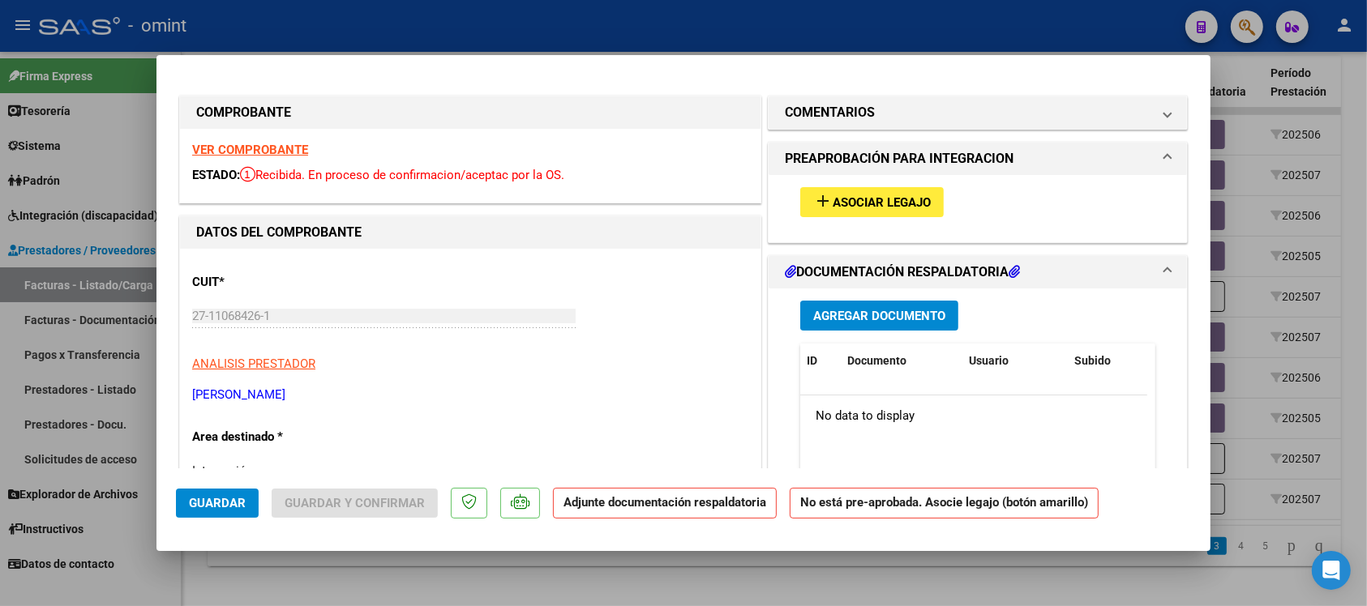
click at [582, 43] on div at bounding box center [683, 303] width 1367 height 606
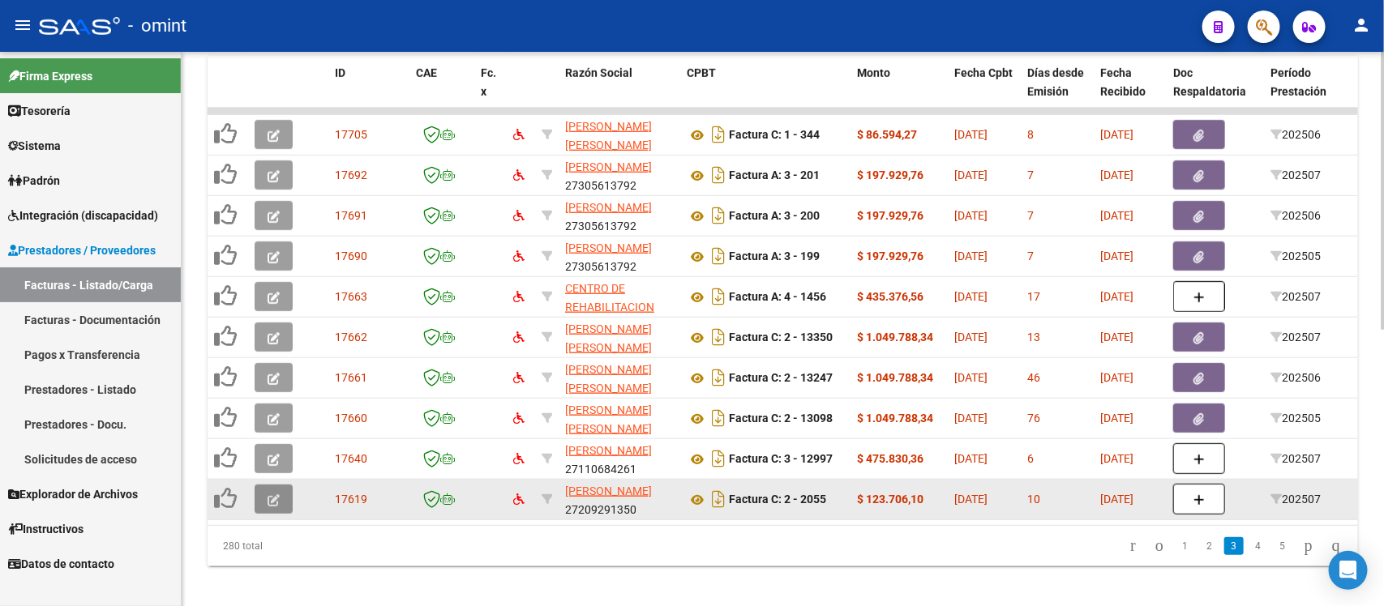
click at [269, 494] on icon "button" at bounding box center [273, 500] width 12 height 12
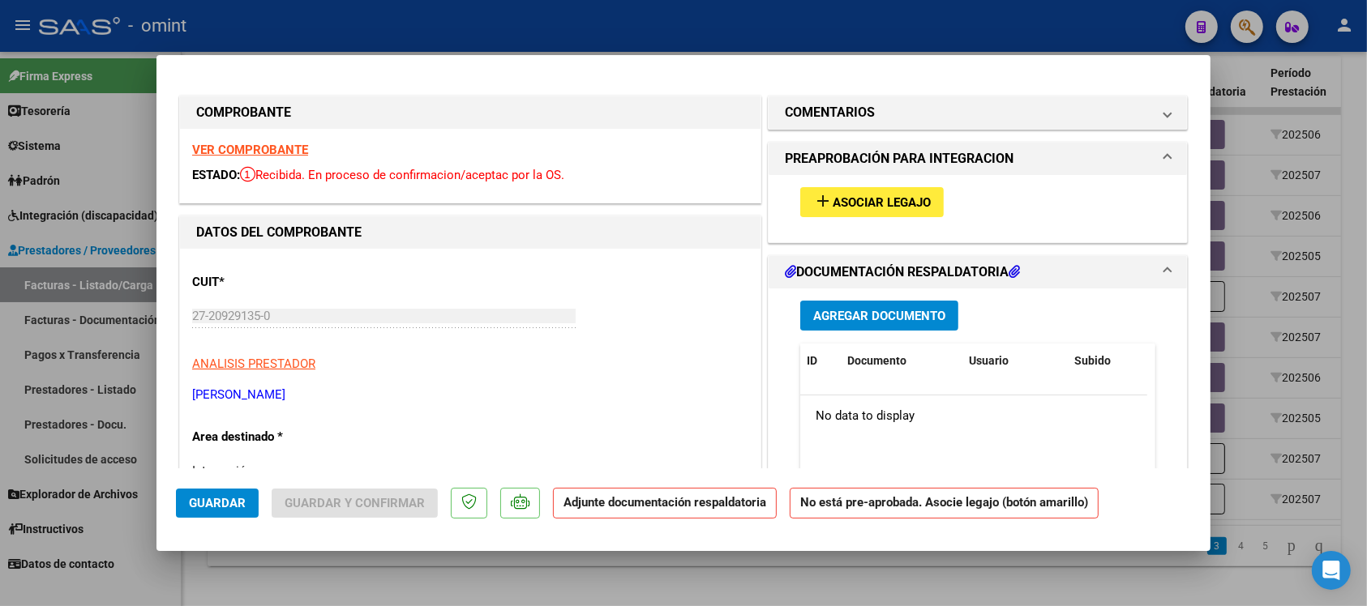
click at [276, 139] on div "VER COMPROBANTE ESTADO: Recibida. En proceso de confirmacion/aceptac por la OS." at bounding box center [470, 166] width 580 height 74
click at [282, 152] on strong "VER COMPROBANTE" at bounding box center [250, 150] width 116 height 15
click at [837, 195] on span "Asociar Legajo" at bounding box center [881, 202] width 98 height 15
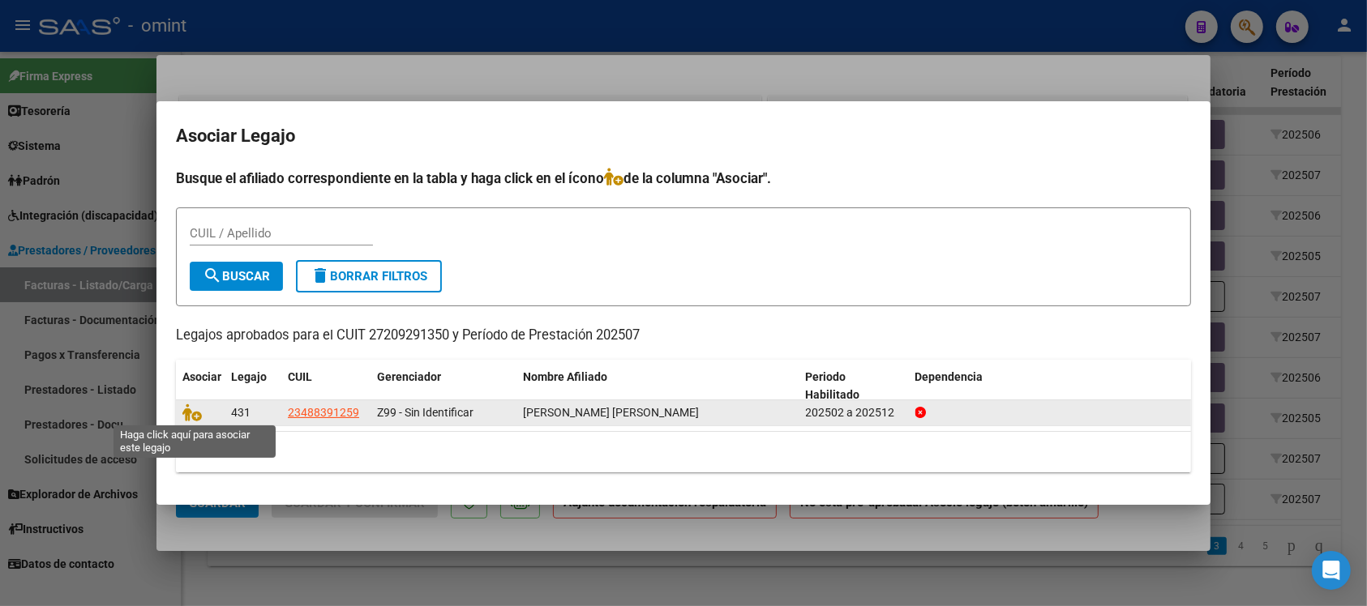
click at [203, 406] on span at bounding box center [194, 412] width 24 height 13
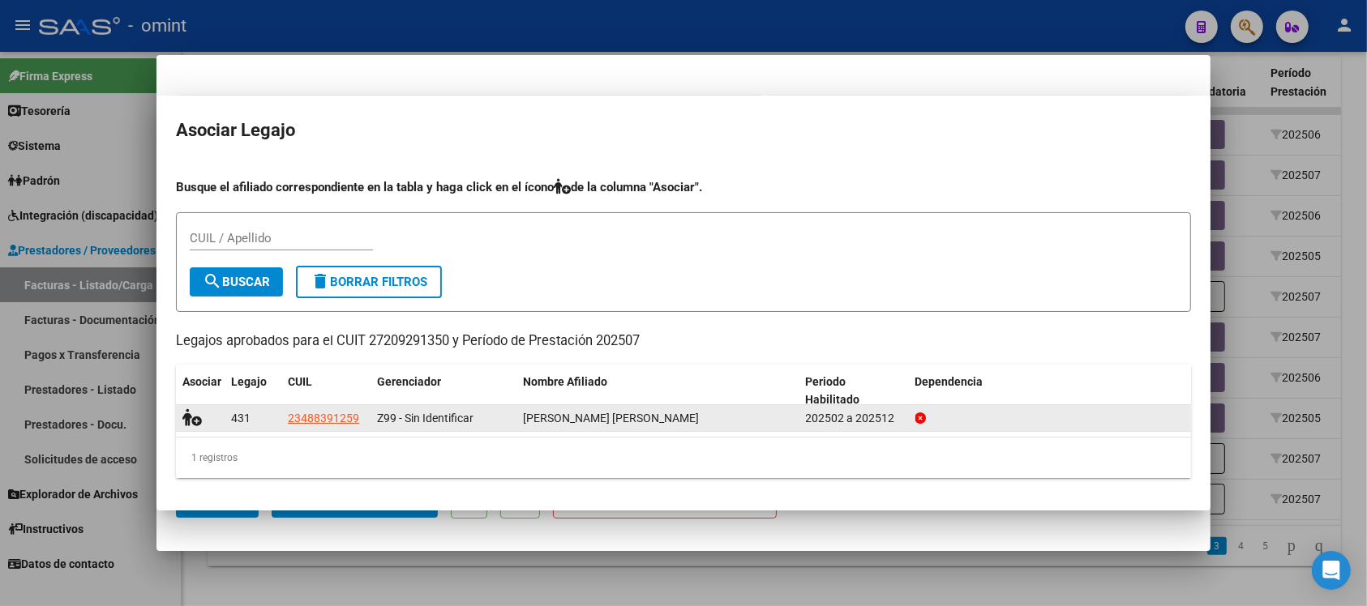
click at [195, 414] on icon at bounding box center [191, 418] width 19 height 18
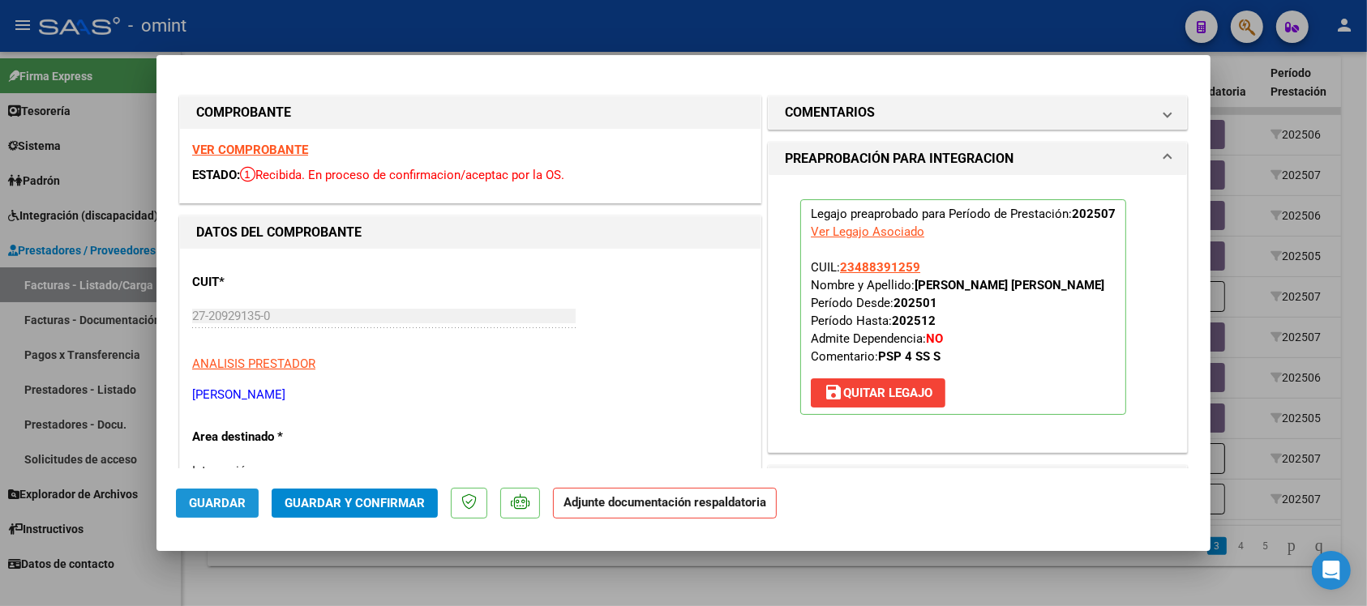
drag, startPoint x: 212, startPoint y: 509, endPoint x: 221, endPoint y: 519, distance: 13.2
click at [213, 509] on span "Guardar" at bounding box center [217, 503] width 57 height 15
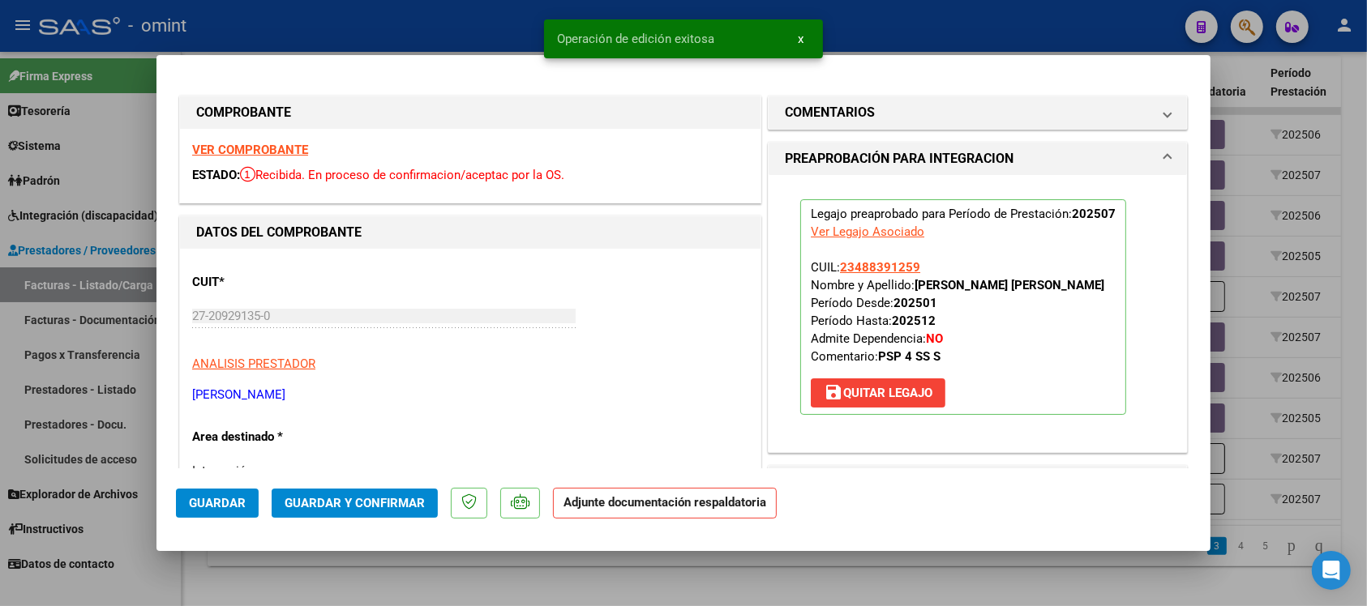
click at [443, 28] on div at bounding box center [683, 303] width 1367 height 606
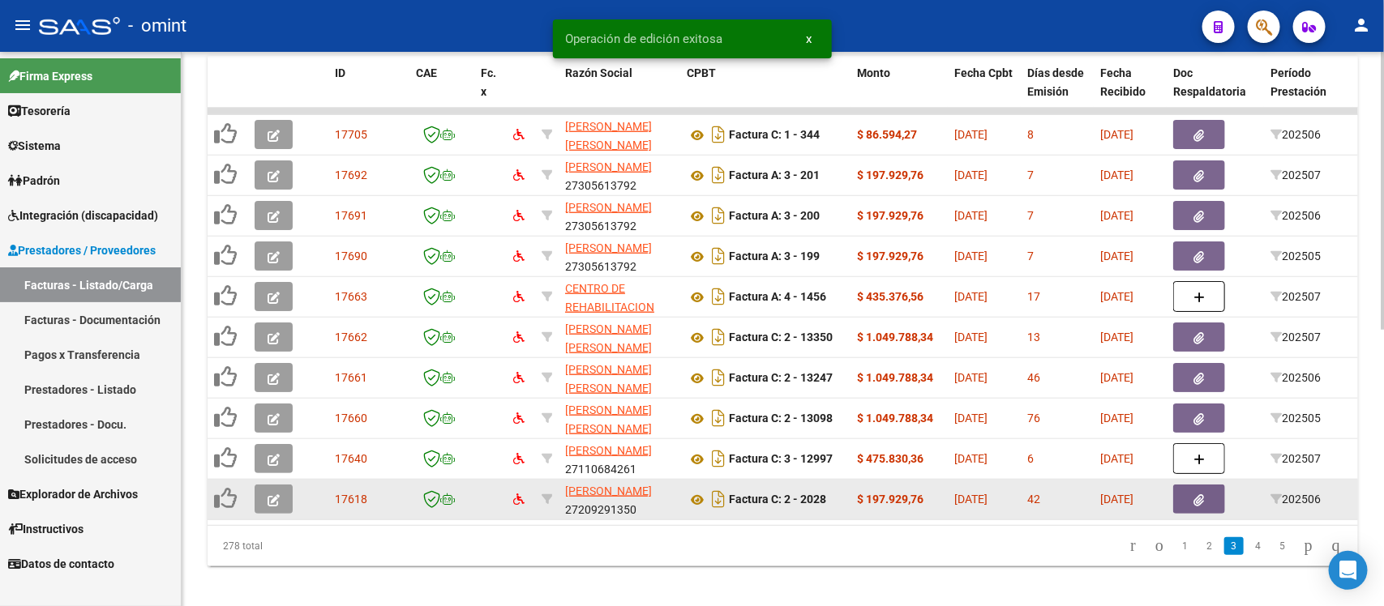
click at [274, 494] on icon "button" at bounding box center [273, 500] width 12 height 12
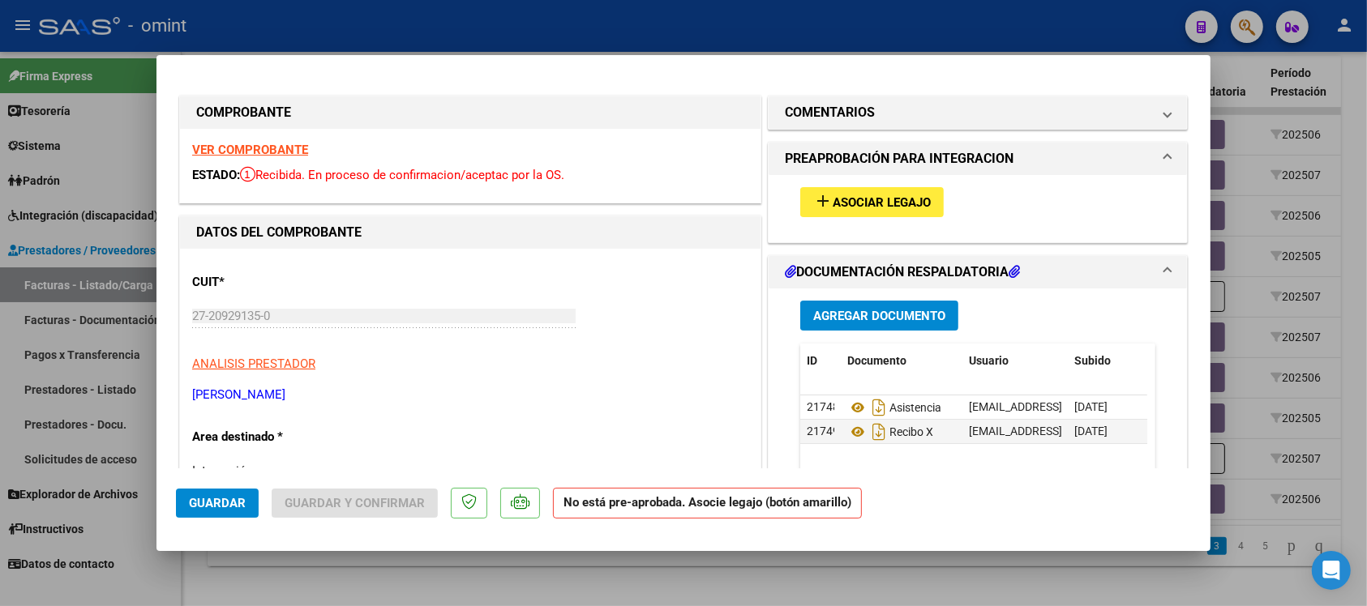
click at [258, 147] on strong "VER COMPROBANTE" at bounding box center [250, 150] width 116 height 15
click at [869, 208] on span "Asociar Legajo" at bounding box center [881, 202] width 98 height 15
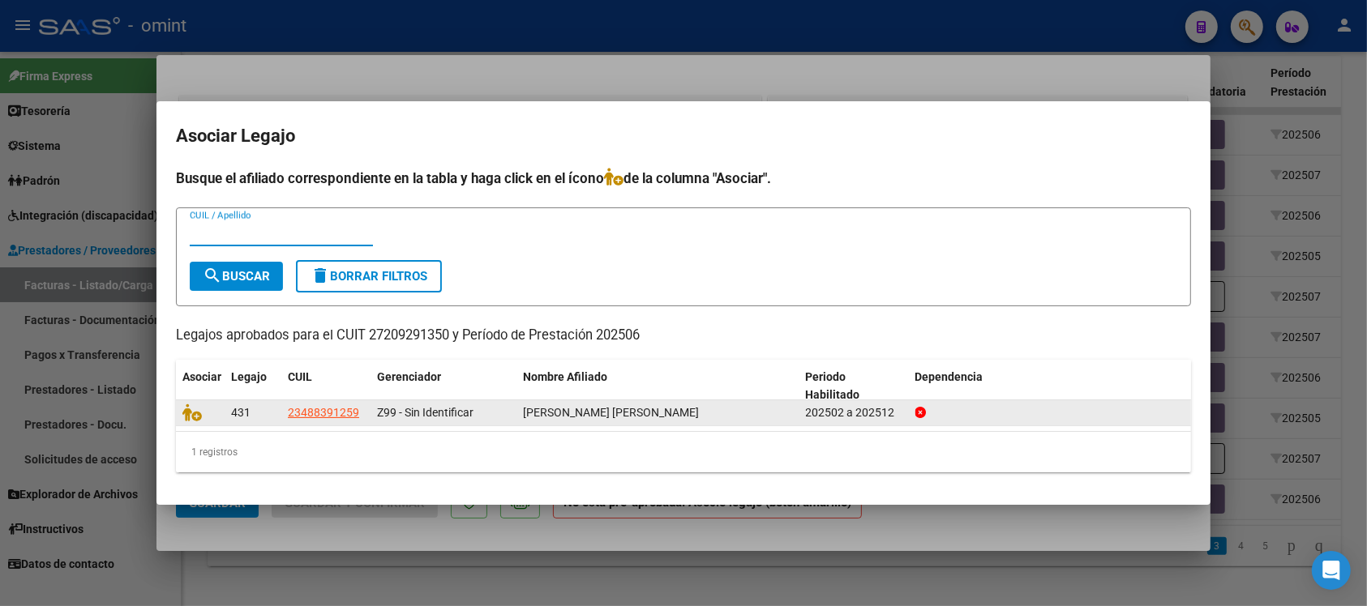
click at [191, 423] on datatable-body-cell at bounding box center [200, 412] width 49 height 25
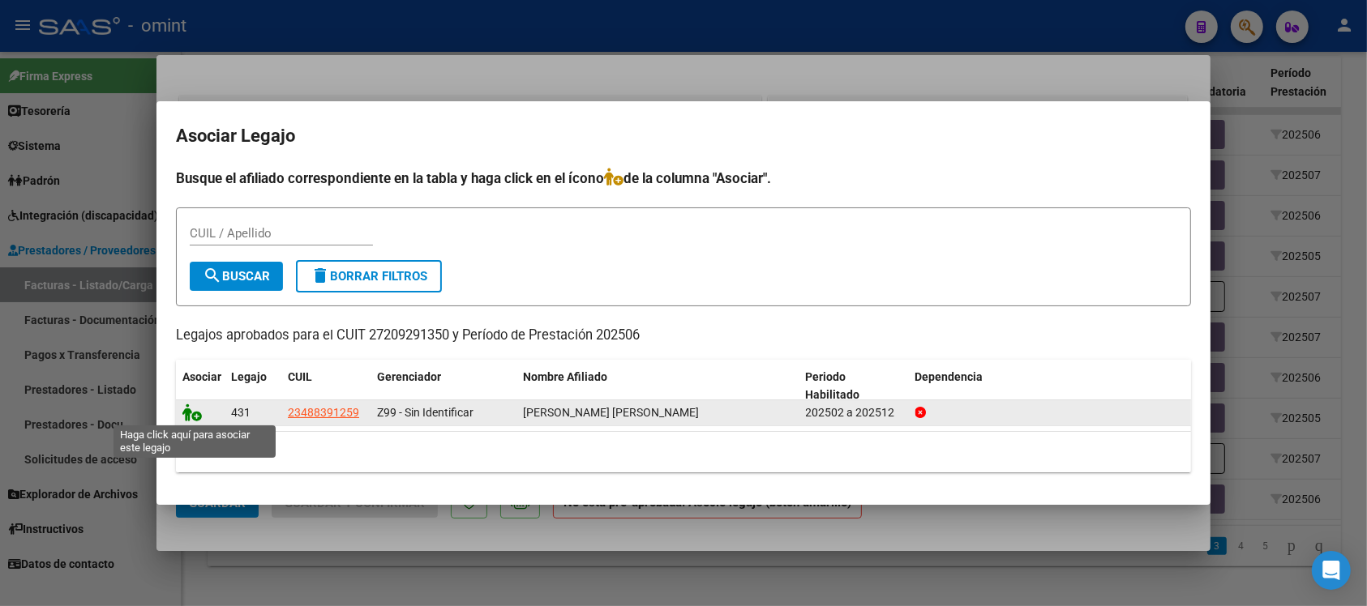
click at [188, 414] on icon at bounding box center [191, 413] width 19 height 18
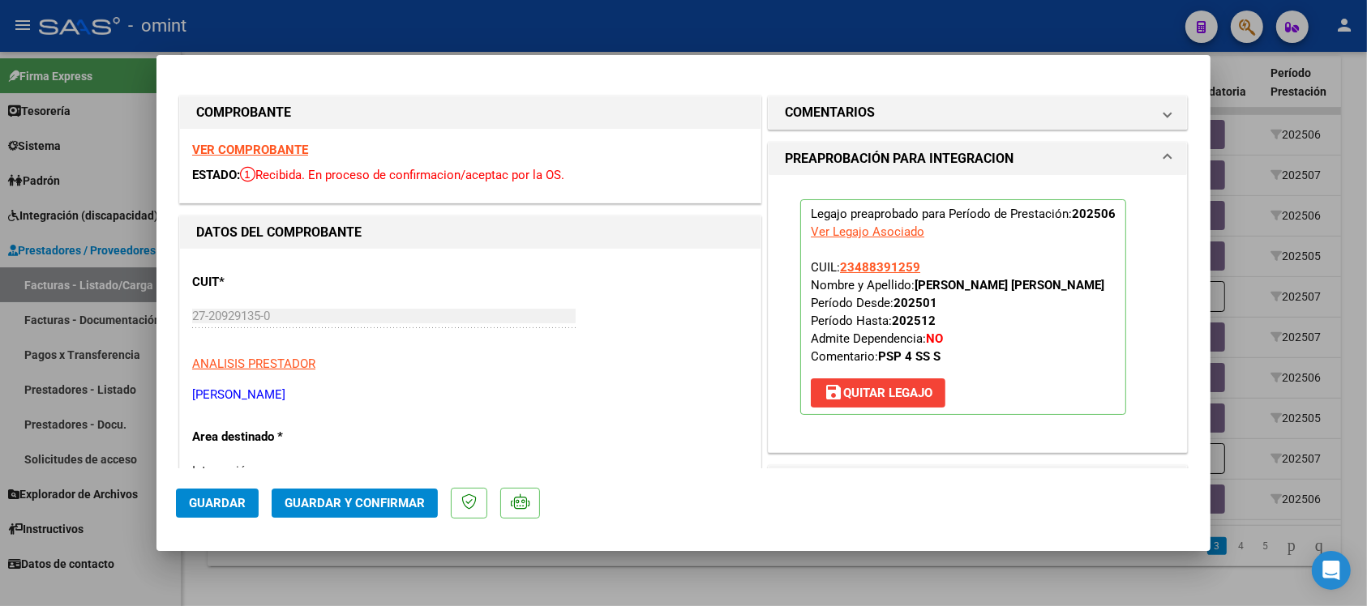
click at [212, 509] on span "Guardar" at bounding box center [217, 503] width 57 height 15
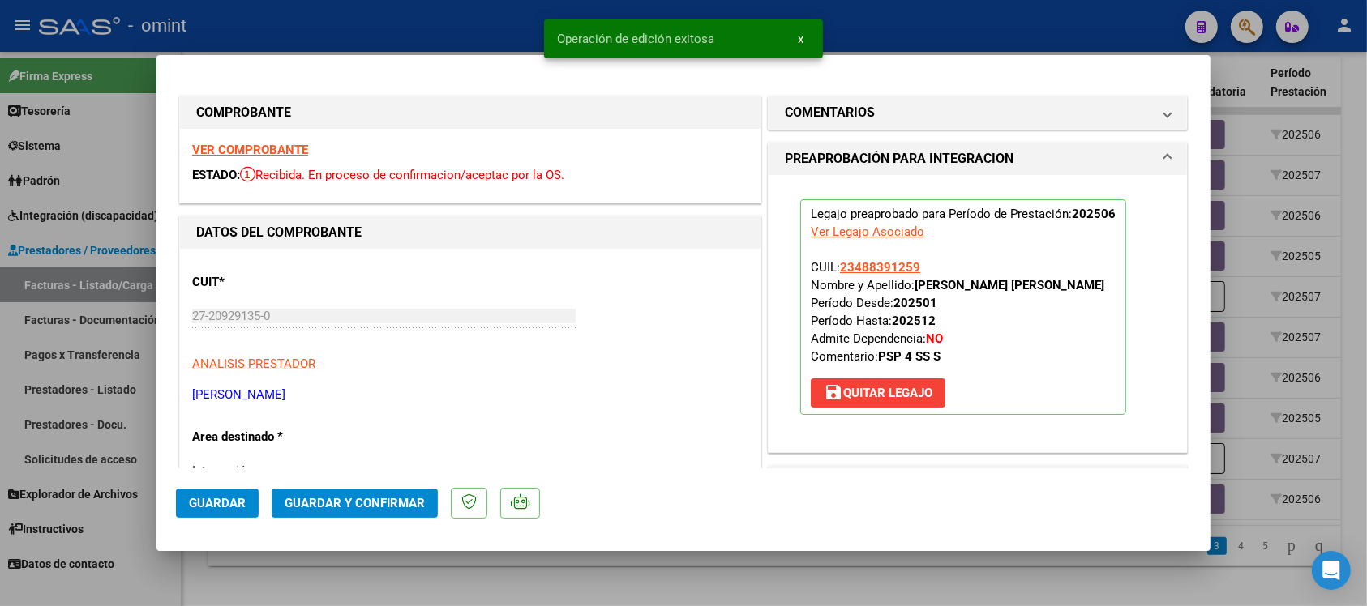
click at [487, 26] on div at bounding box center [683, 303] width 1367 height 606
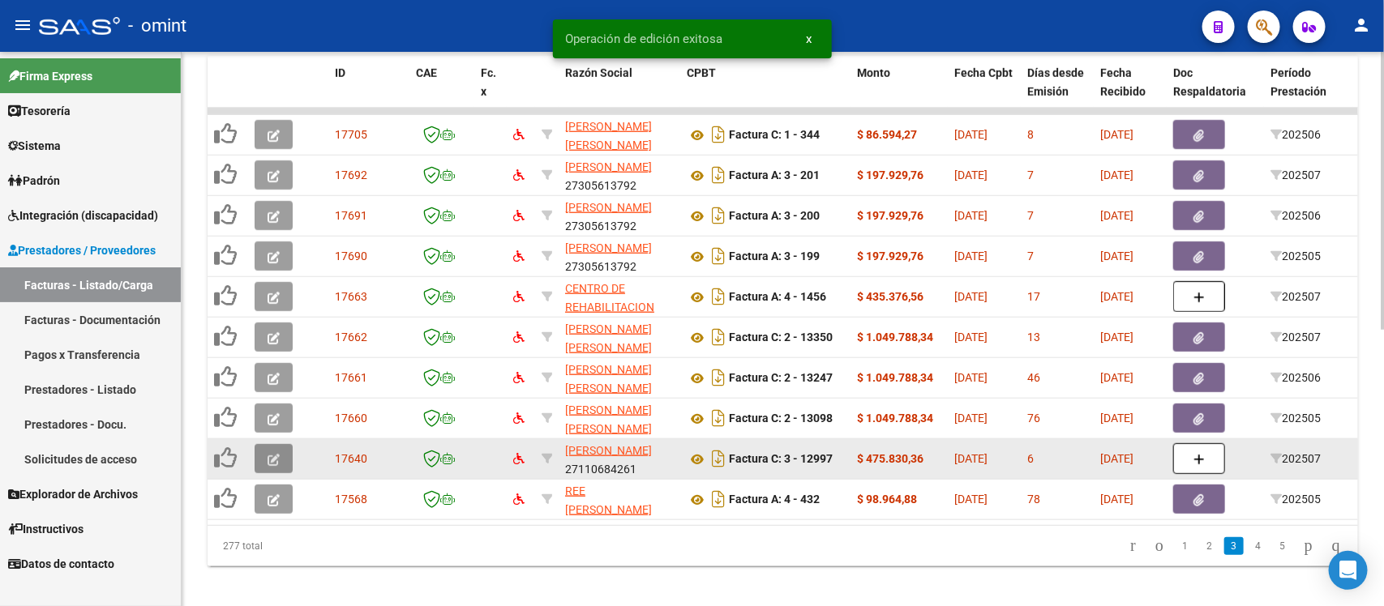
click at [277, 456] on icon "button" at bounding box center [273, 460] width 12 height 12
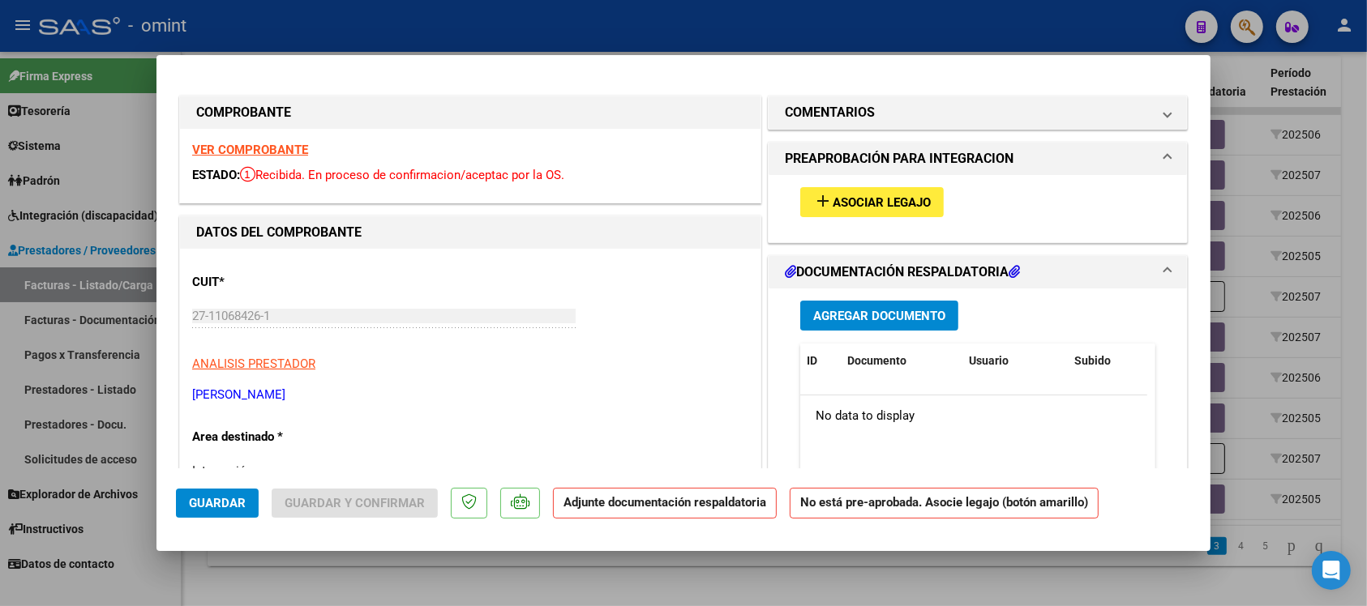
click at [282, 148] on strong "VER COMPROBANTE" at bounding box center [250, 150] width 116 height 15
click at [331, 26] on div at bounding box center [683, 303] width 1367 height 606
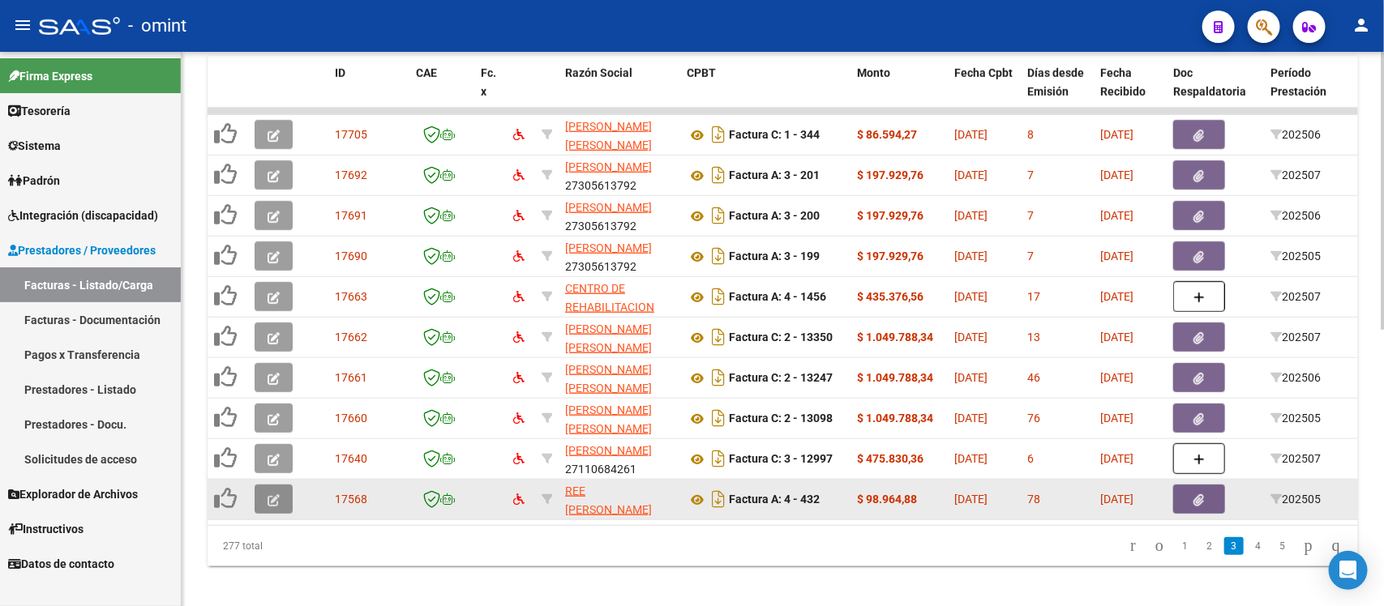
click at [256, 500] on button "button" at bounding box center [274, 499] width 38 height 29
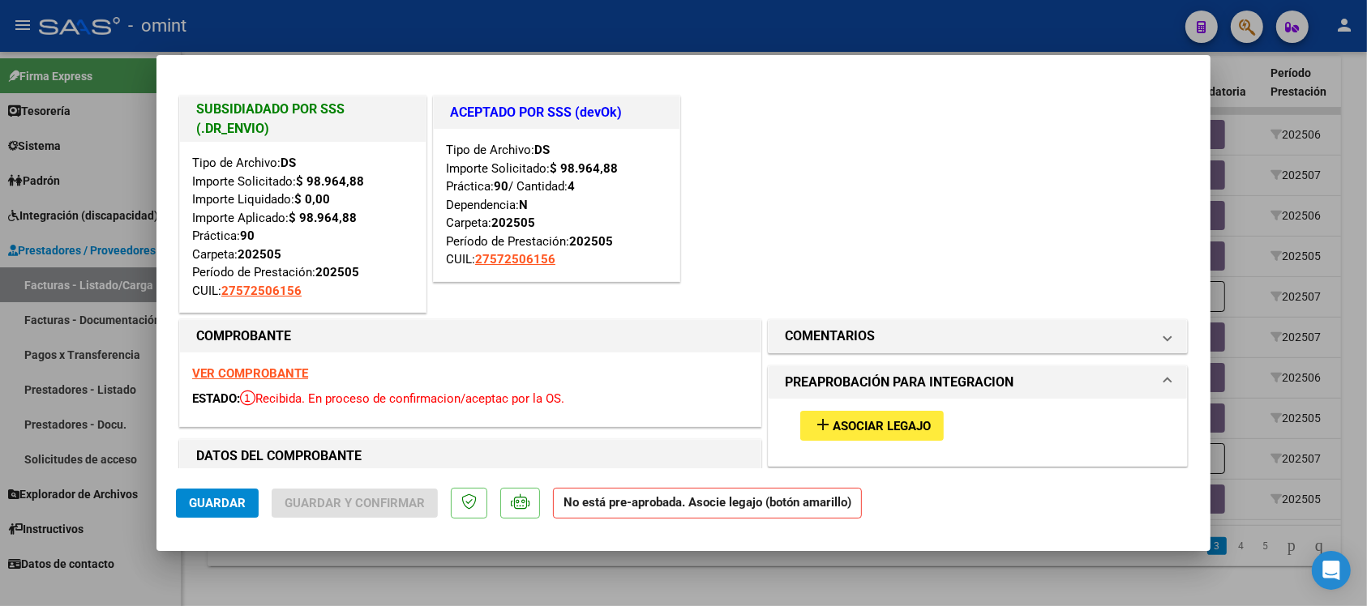
click at [272, 369] on strong "VER COMPROBANTE" at bounding box center [250, 373] width 116 height 15
click at [909, 421] on span "Asociar Legajo" at bounding box center [881, 426] width 98 height 15
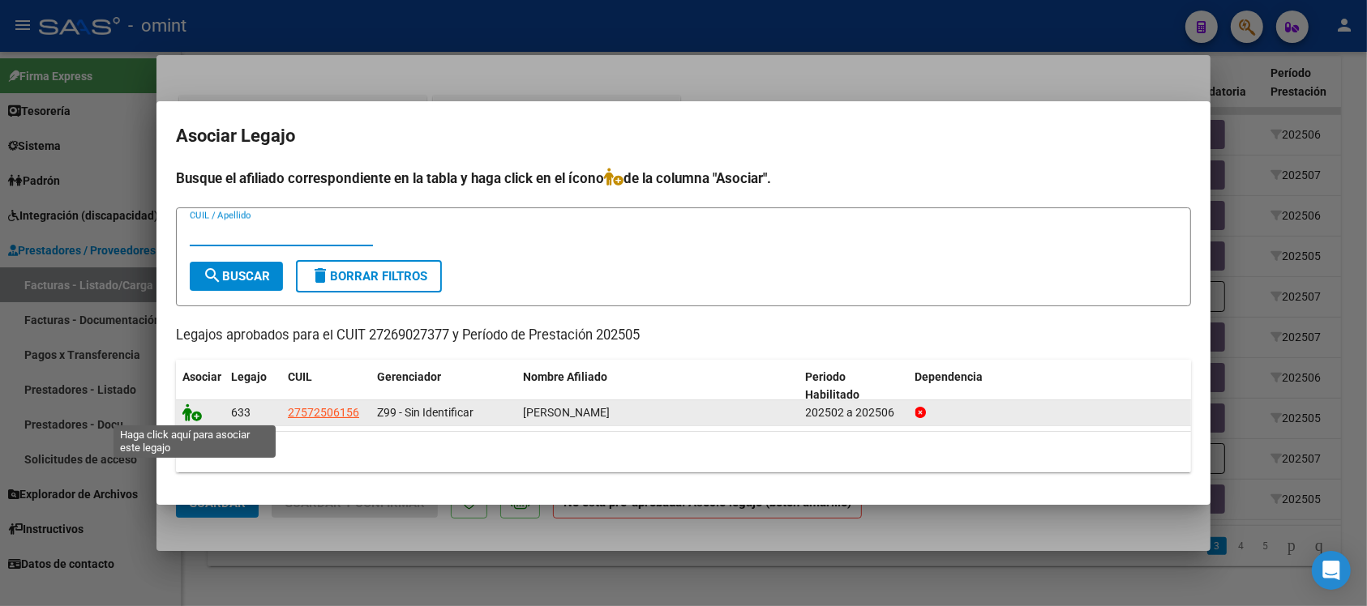
click at [195, 404] on icon at bounding box center [191, 413] width 19 height 18
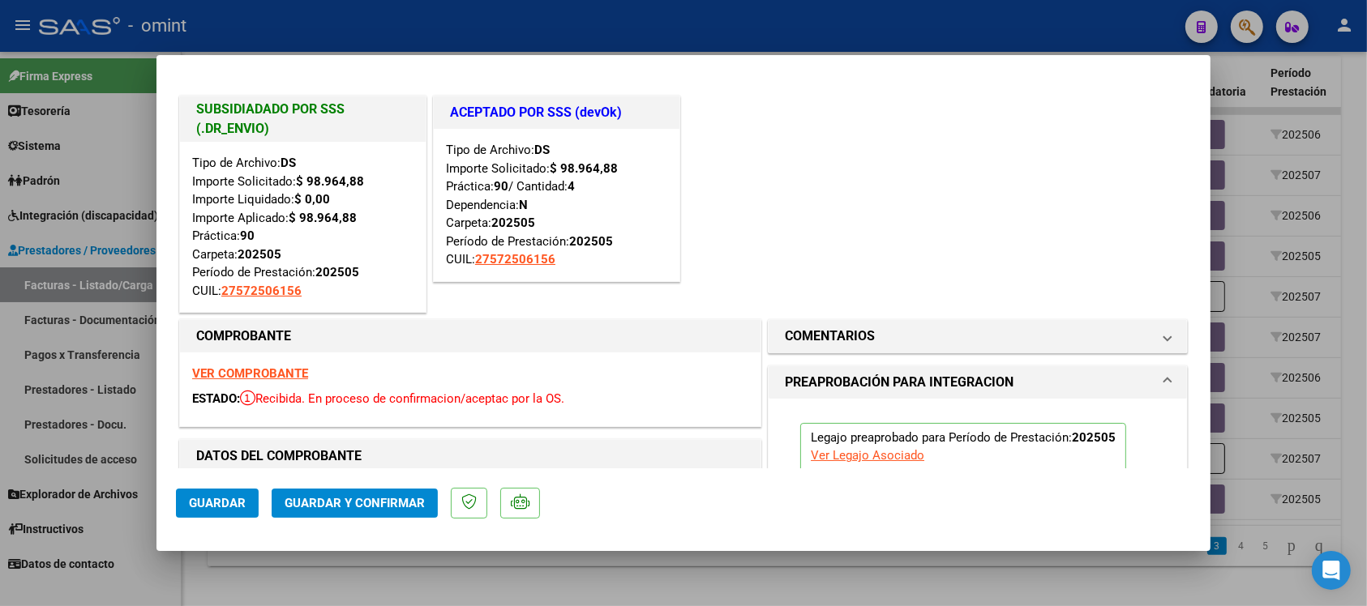
click at [233, 508] on span "Guardar" at bounding box center [217, 503] width 57 height 15
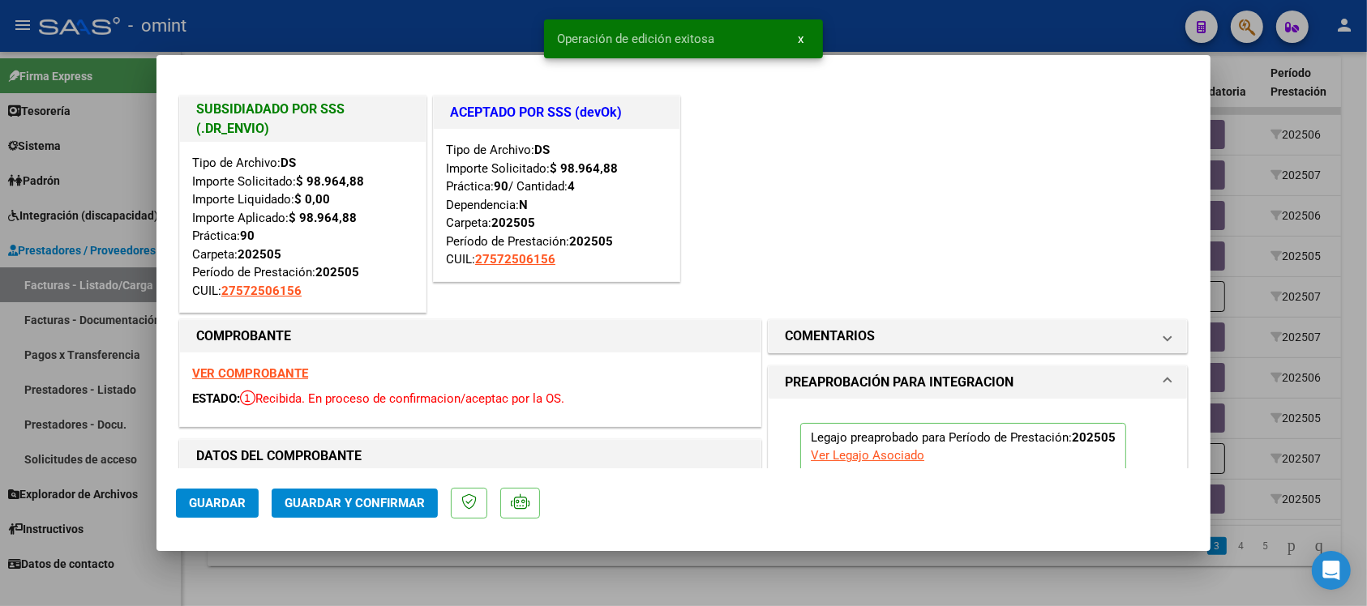
click at [345, 9] on div at bounding box center [683, 303] width 1367 height 606
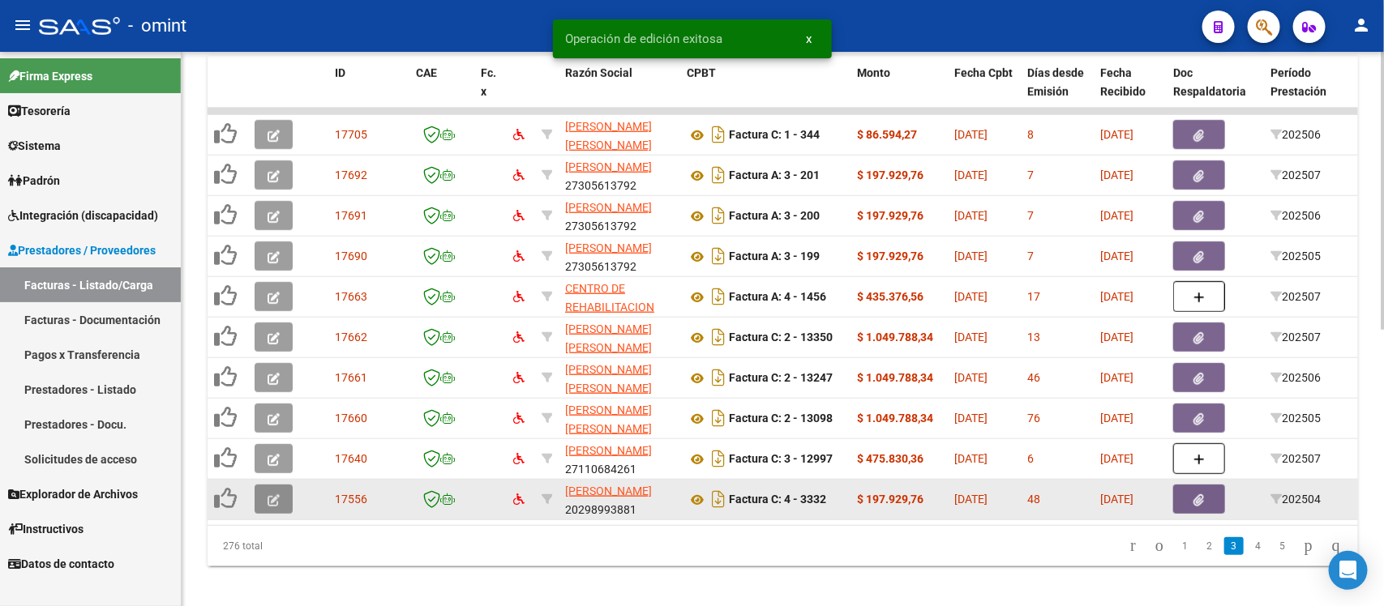
click at [265, 493] on button "button" at bounding box center [274, 499] width 38 height 29
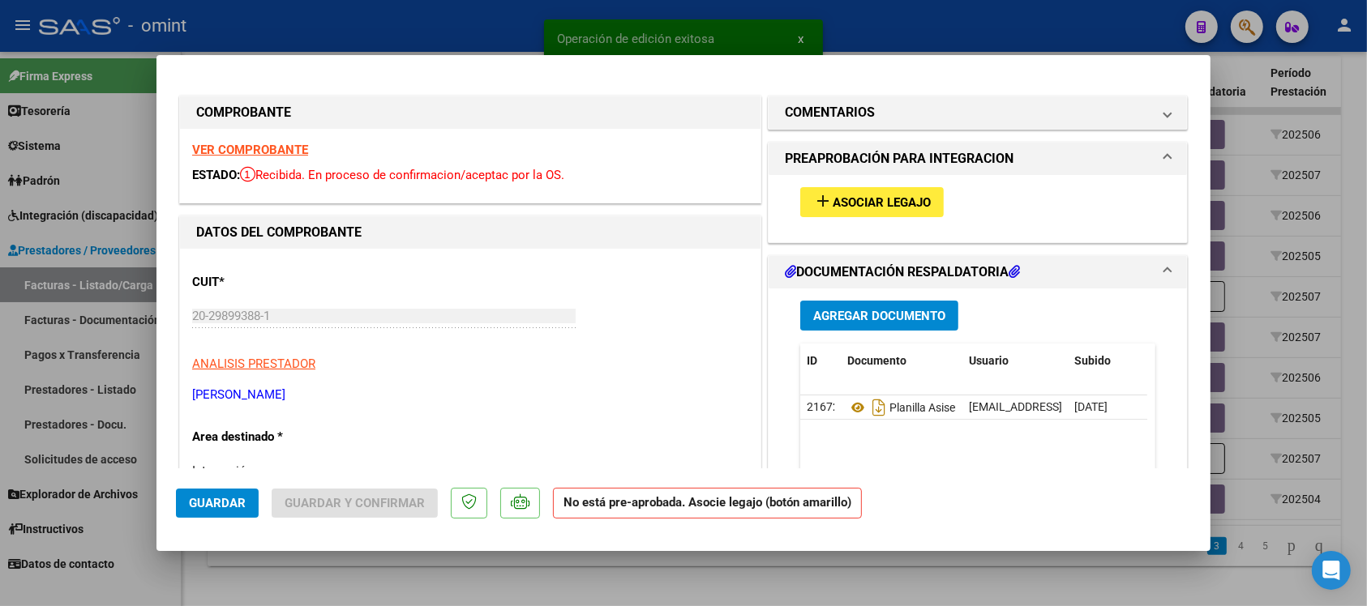
click at [231, 147] on strong "VER COMPROBANTE" at bounding box center [250, 150] width 116 height 15
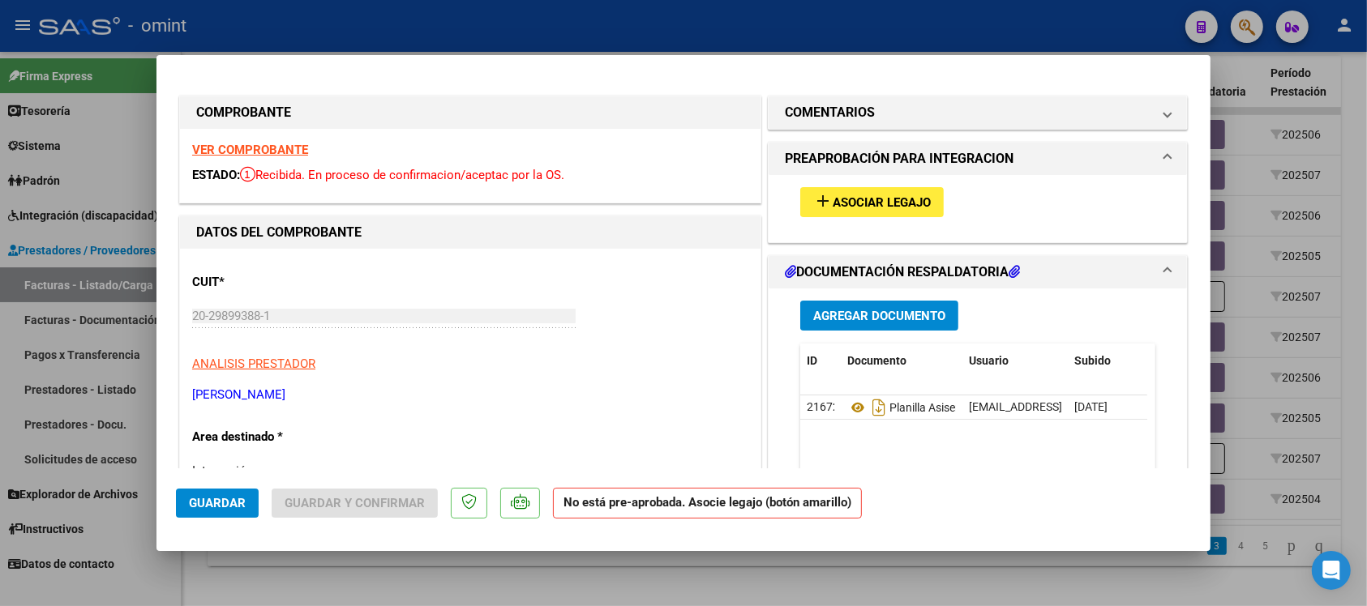
click at [873, 200] on span "Asociar Legajo" at bounding box center [881, 202] width 98 height 15
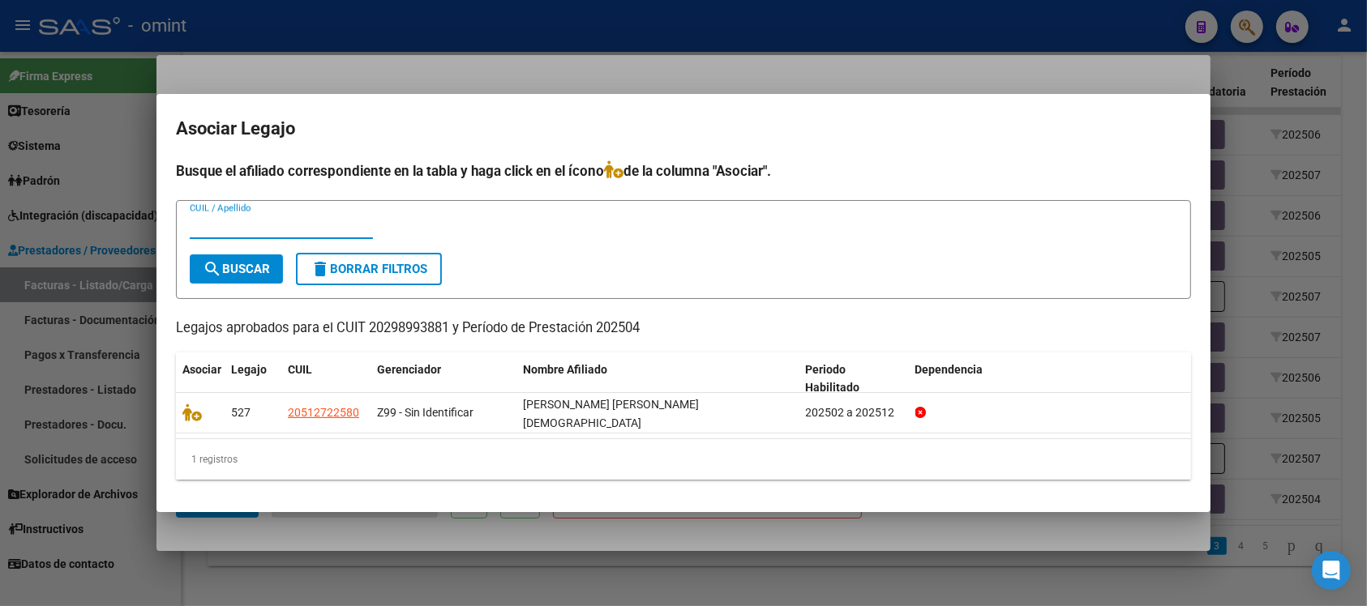
click at [499, 75] on div at bounding box center [683, 303] width 1367 height 606
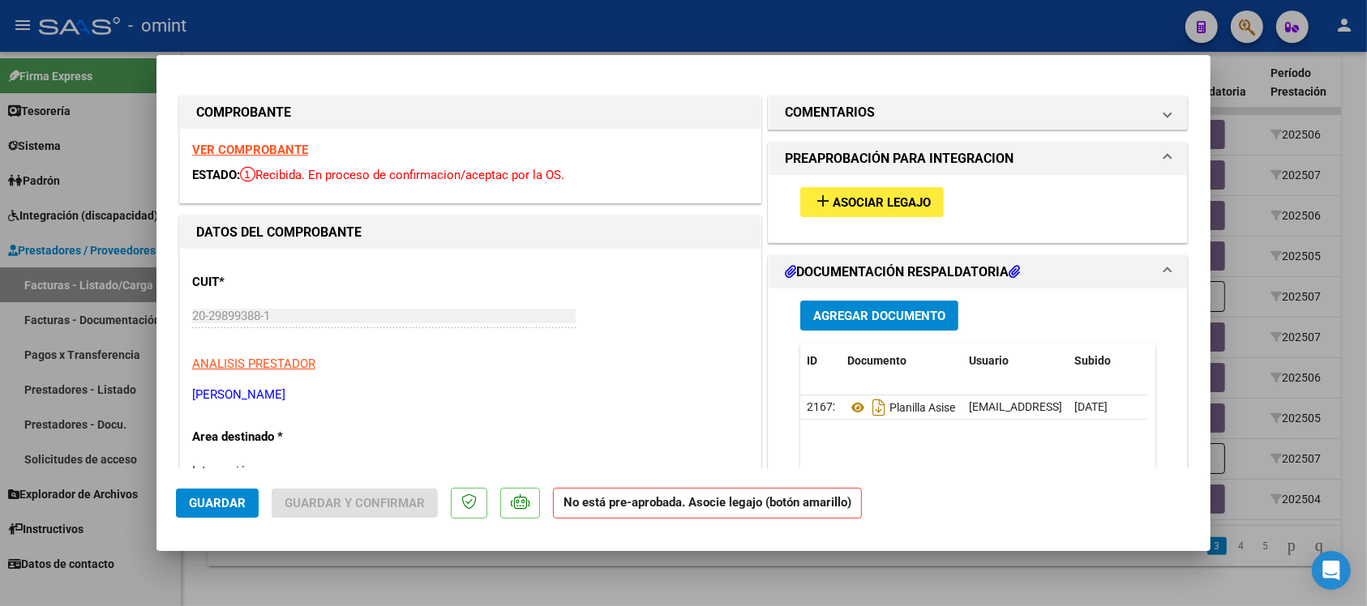
click at [491, 26] on div at bounding box center [683, 303] width 1367 height 606
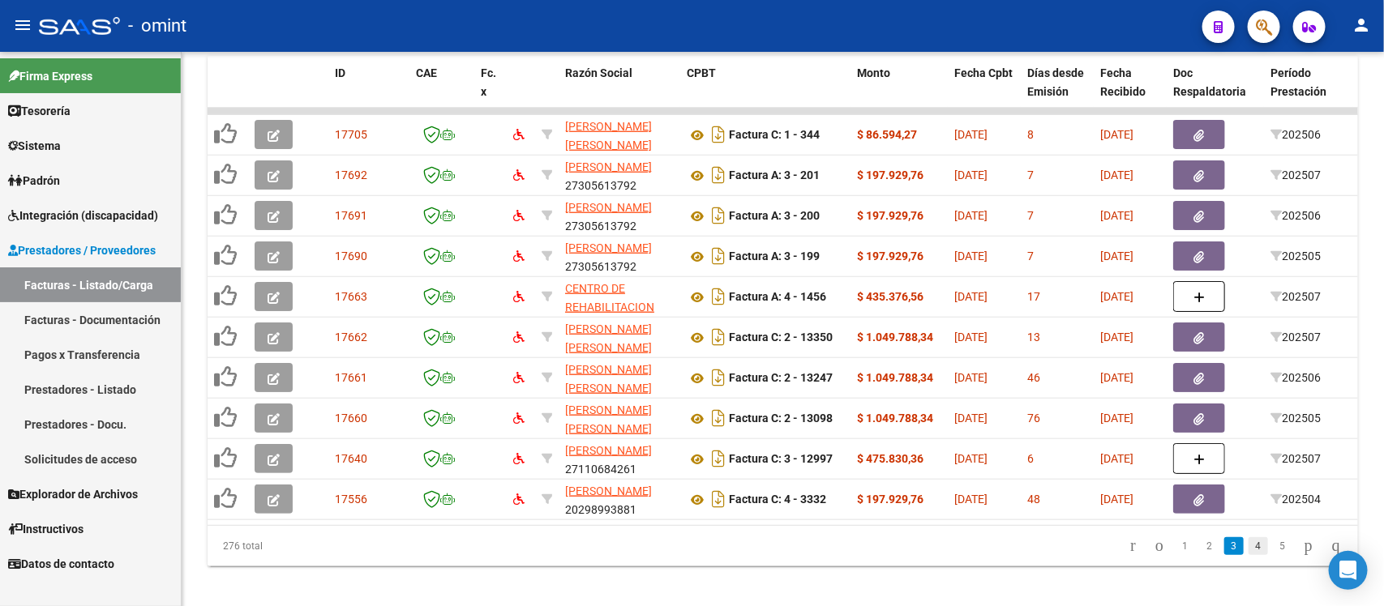
click at [1248, 555] on link "4" at bounding box center [1257, 546] width 19 height 18
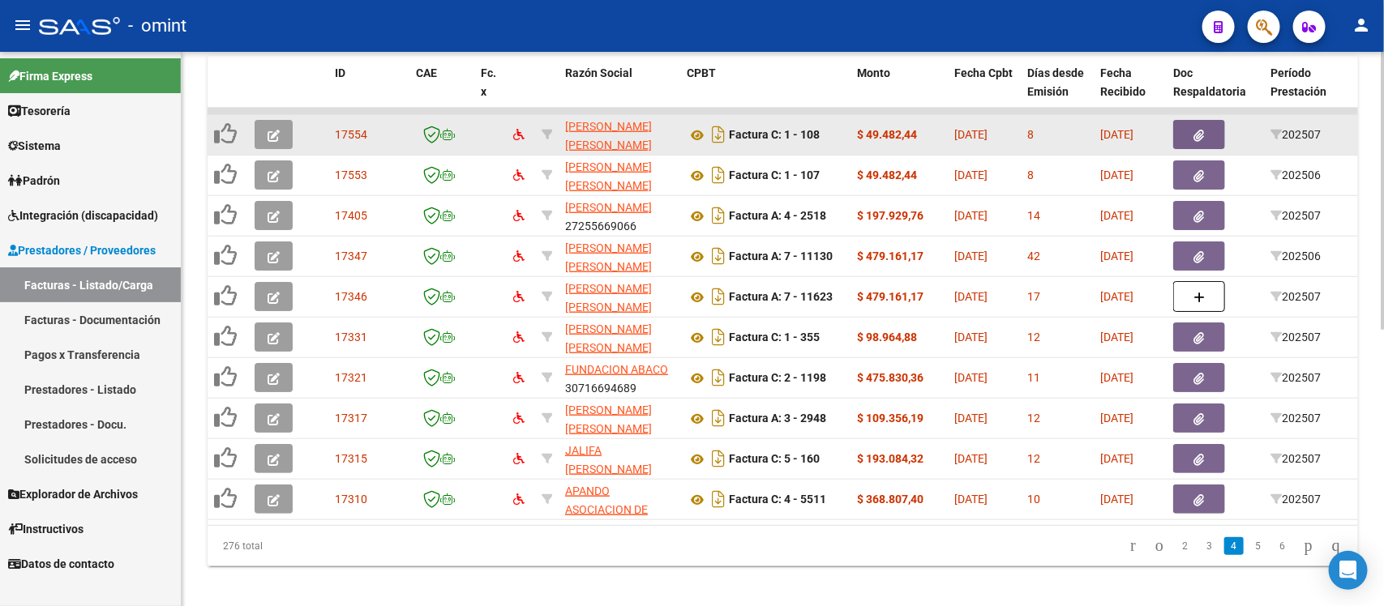
click at [278, 127] on span "button" at bounding box center [273, 134] width 12 height 15
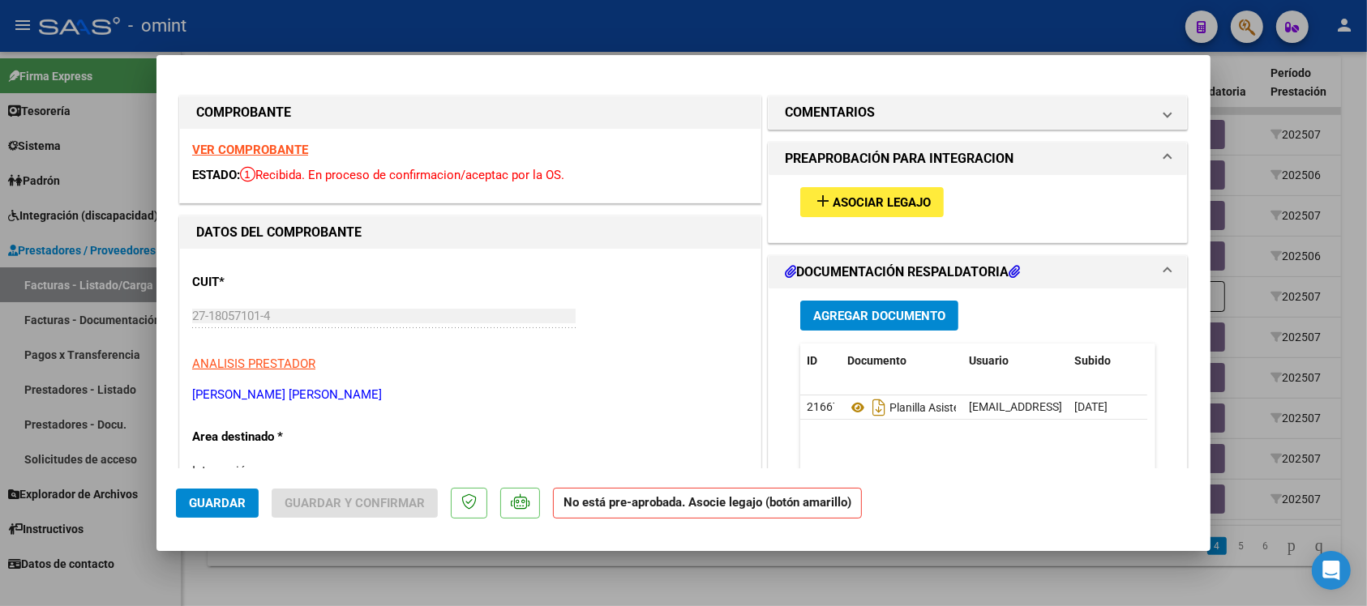
click at [280, 146] on strong "VER COMPROBANTE" at bounding box center [250, 150] width 116 height 15
click at [916, 200] on span "Asociar Legajo" at bounding box center [881, 202] width 98 height 15
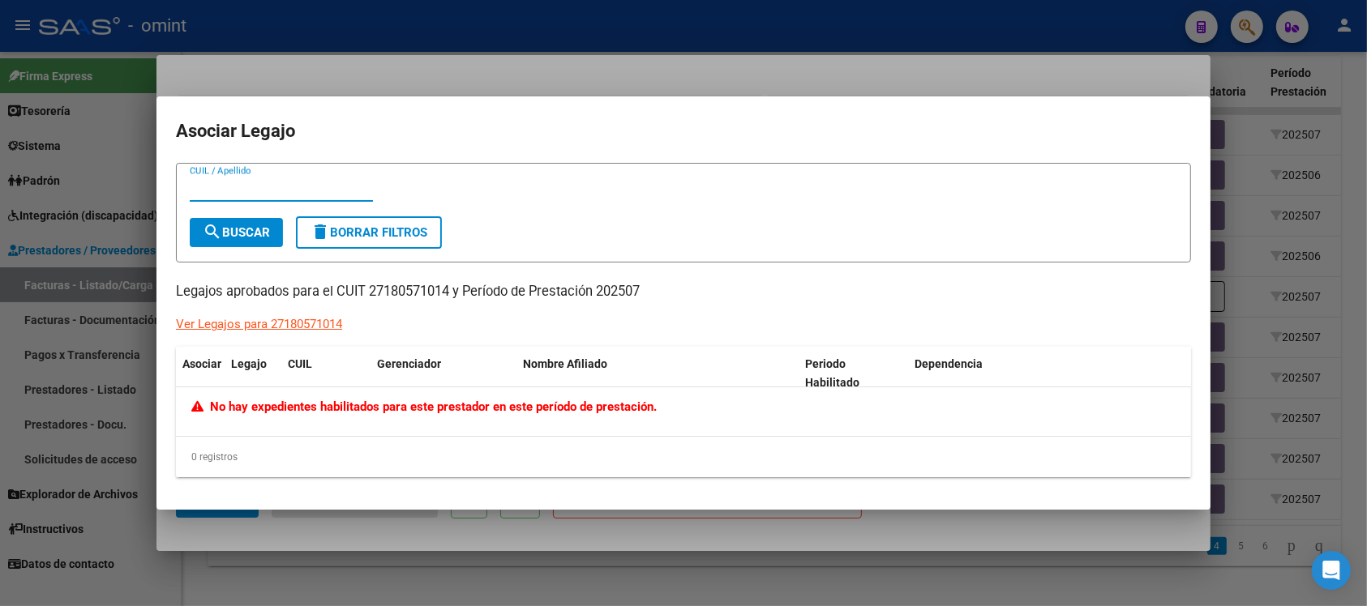
click at [516, 107] on mat-dialog-container "Asociar Legajo CUIL / Apellido search Buscar delete Borrar Filtros Legajos apro…" at bounding box center [683, 302] width 1054 height 413
click at [512, 66] on div at bounding box center [683, 303] width 1367 height 606
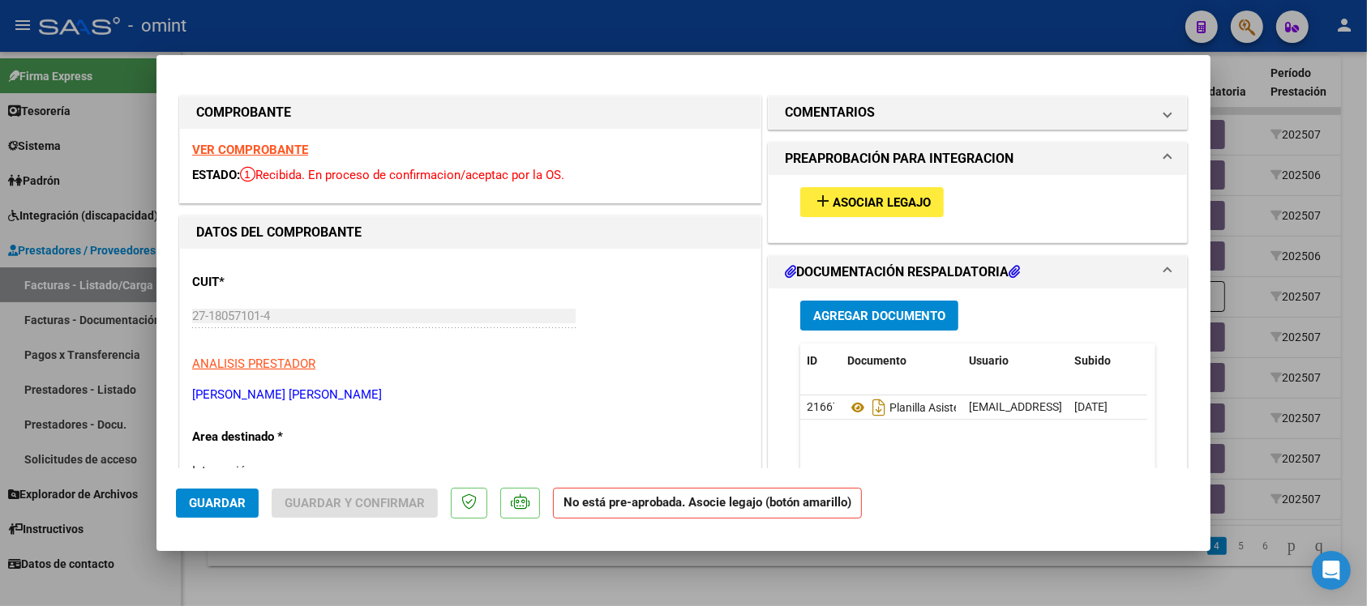
click at [516, 32] on div at bounding box center [683, 303] width 1367 height 606
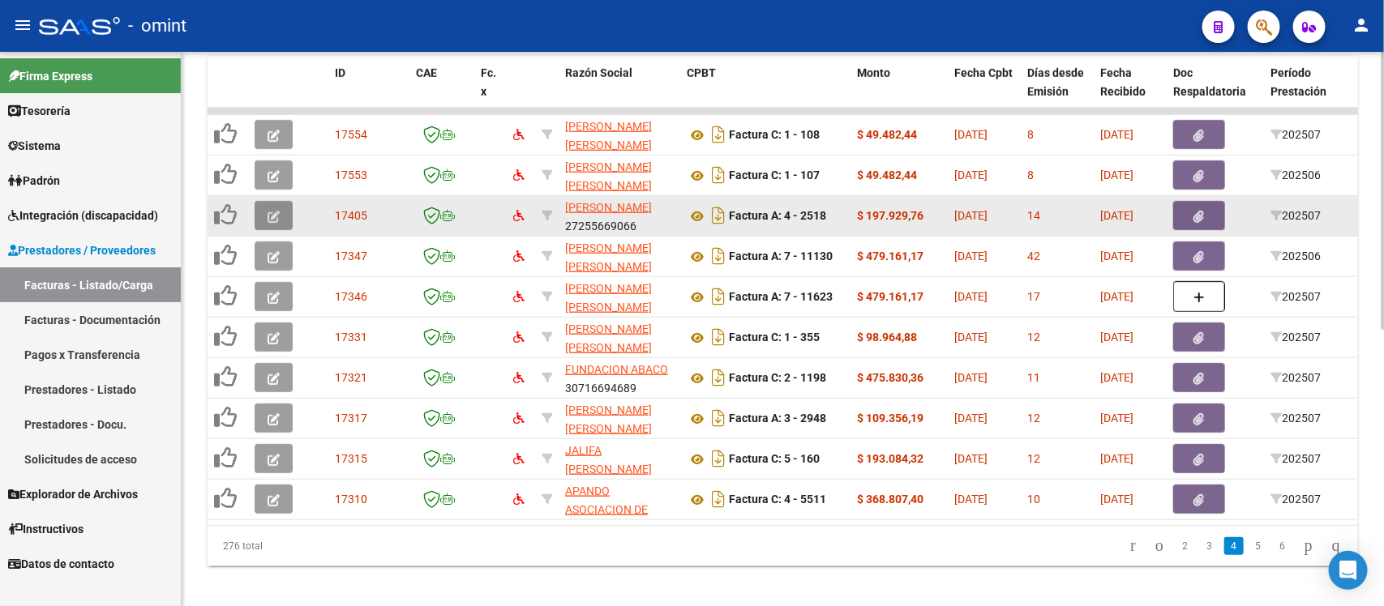
click at [260, 205] on button "button" at bounding box center [274, 215] width 38 height 29
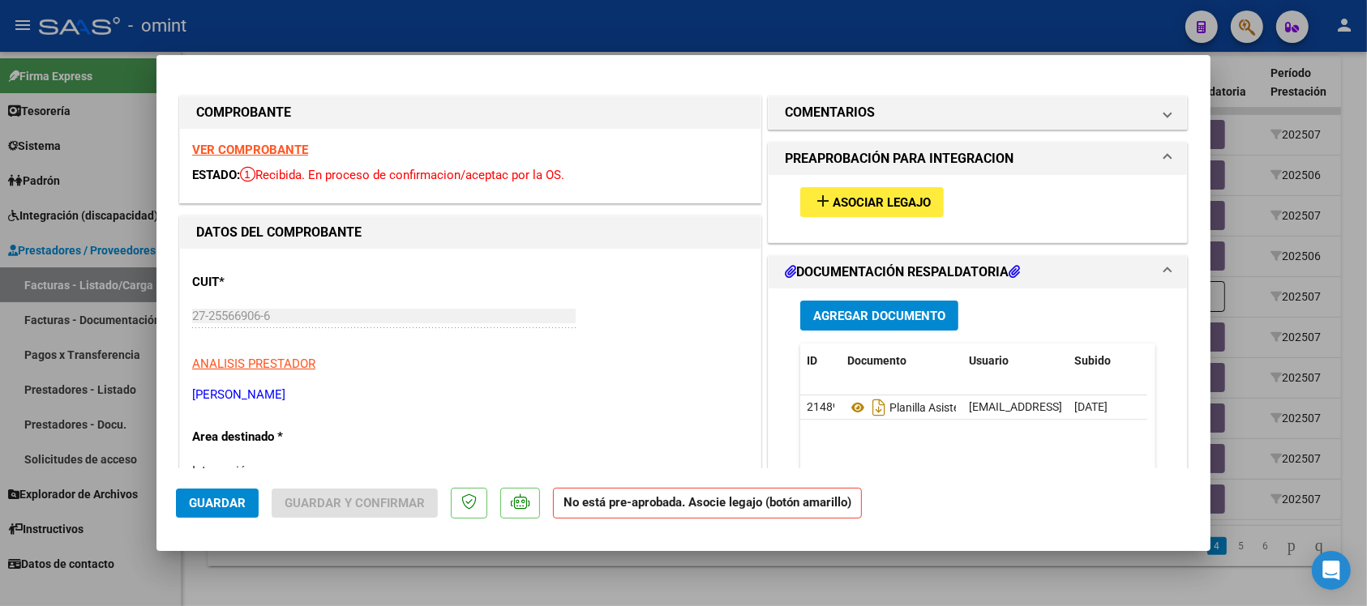
click at [280, 156] on strong "VER COMPROBANTE" at bounding box center [250, 150] width 116 height 15
click at [870, 195] on span "Asociar Legajo" at bounding box center [881, 202] width 98 height 15
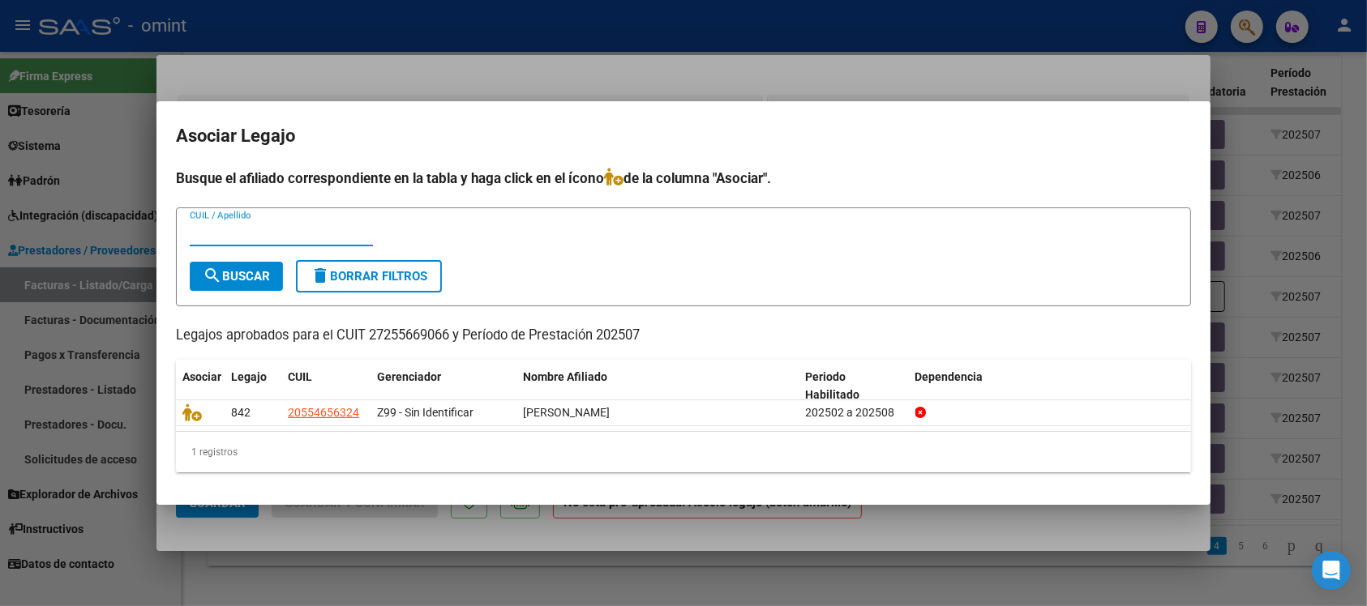
click at [609, 53] on div at bounding box center [683, 303] width 1367 height 606
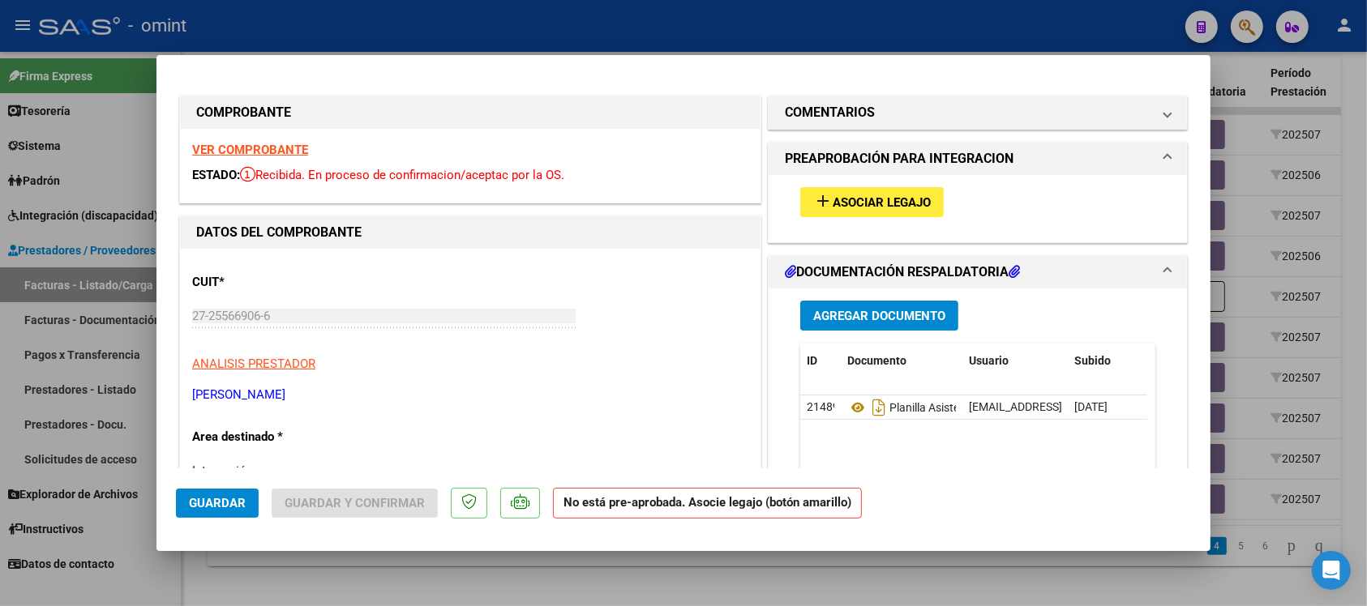
click at [608, 37] on div at bounding box center [683, 303] width 1367 height 606
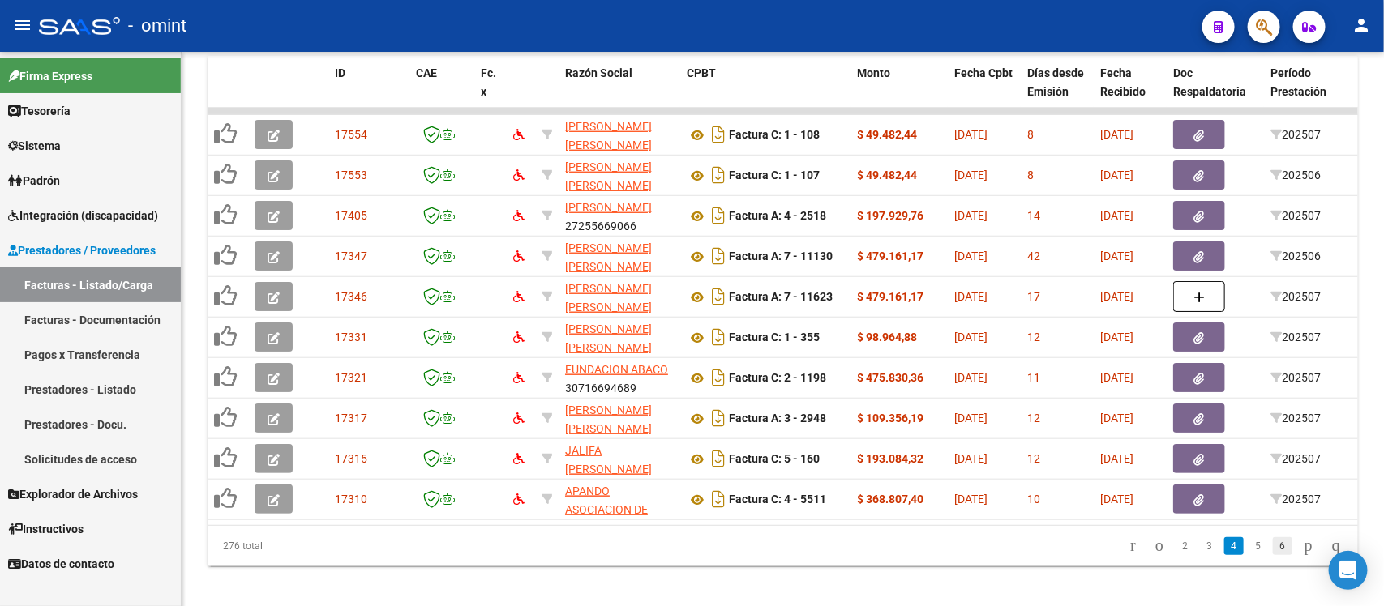
click at [1274, 555] on link "6" at bounding box center [1282, 546] width 19 height 18
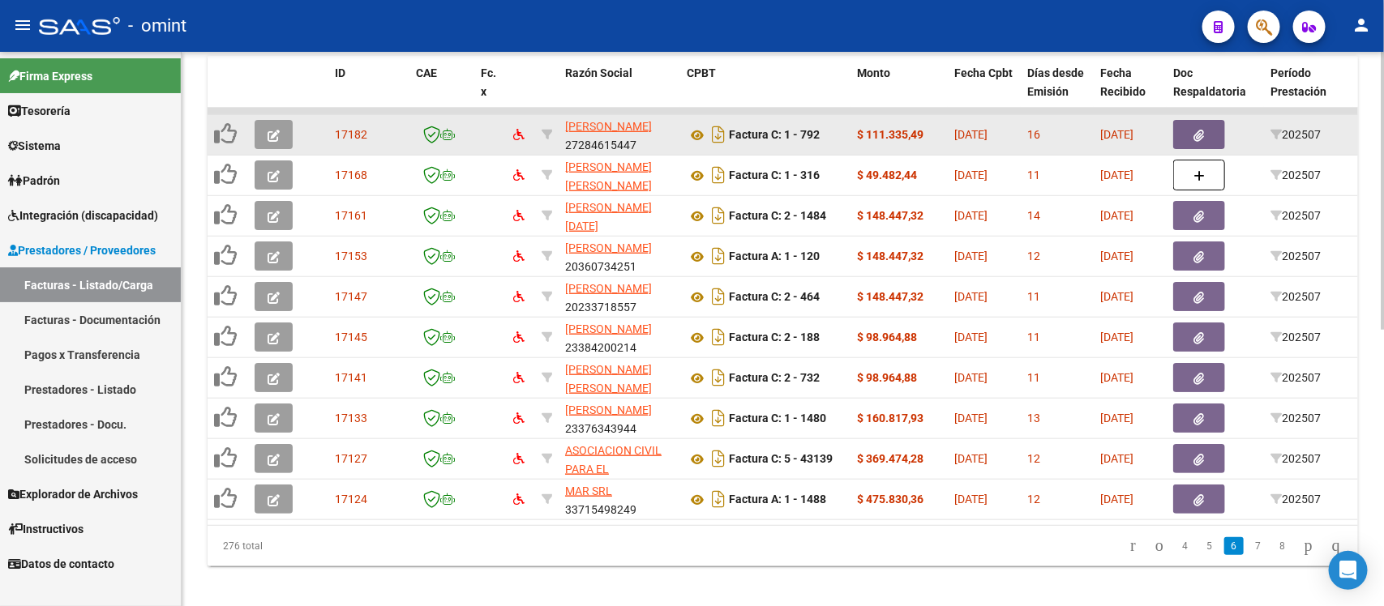
click at [272, 135] on icon "button" at bounding box center [273, 136] width 12 height 12
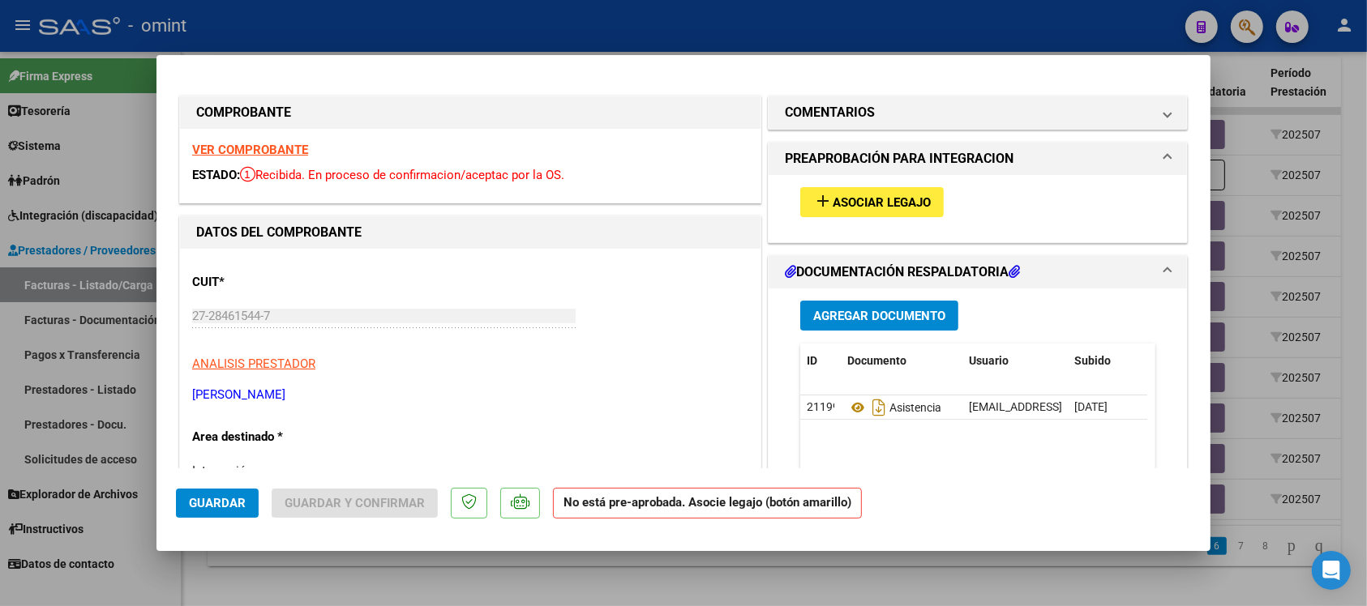
click at [280, 156] on strong "VER COMPROBANTE" at bounding box center [250, 150] width 116 height 15
click at [898, 196] on span "Asociar Legajo" at bounding box center [881, 202] width 98 height 15
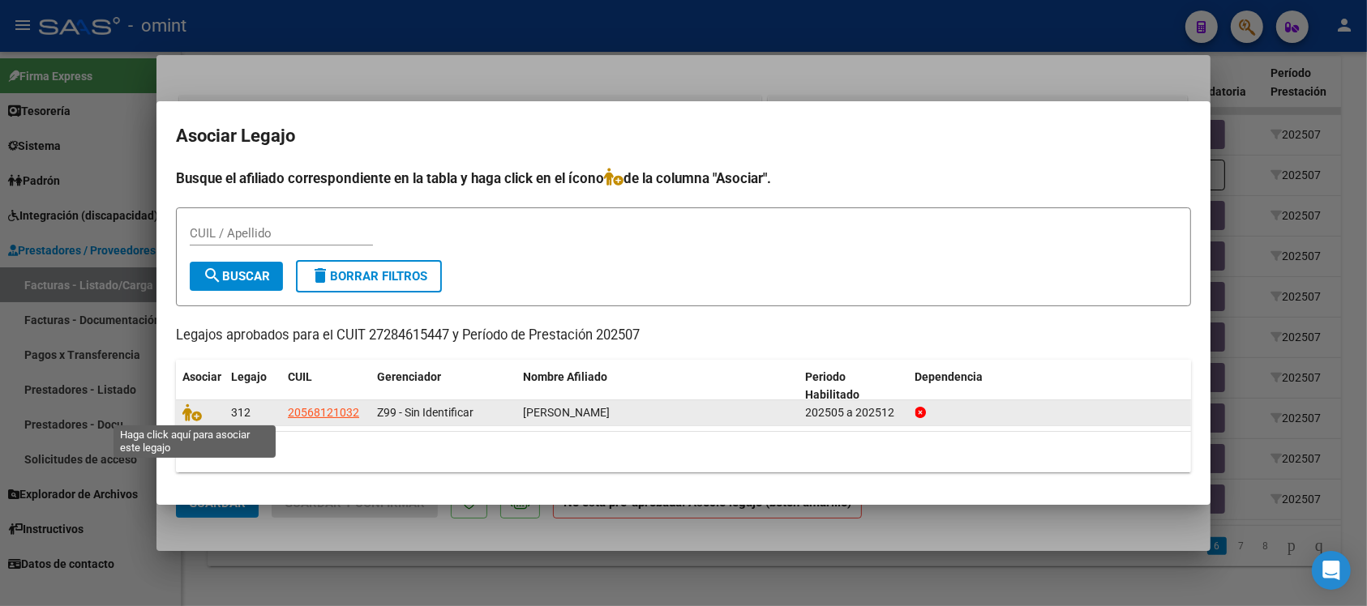
click at [200, 407] on span at bounding box center [194, 412] width 24 height 13
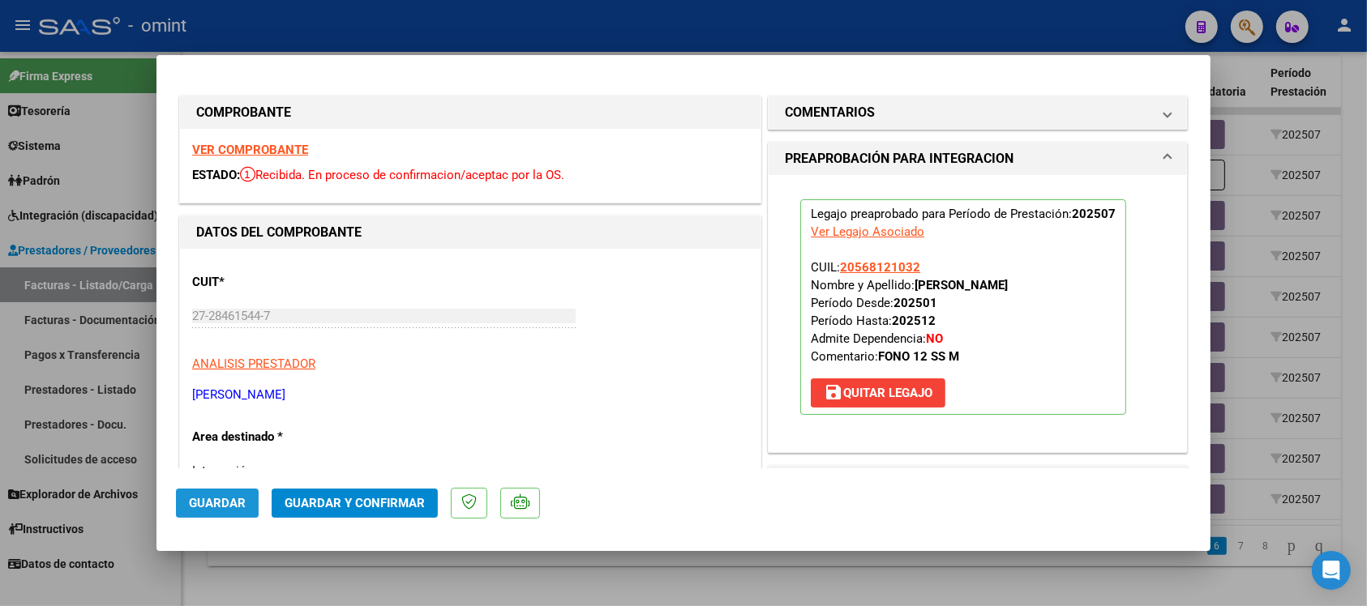
click at [237, 501] on span "Guardar" at bounding box center [217, 503] width 57 height 15
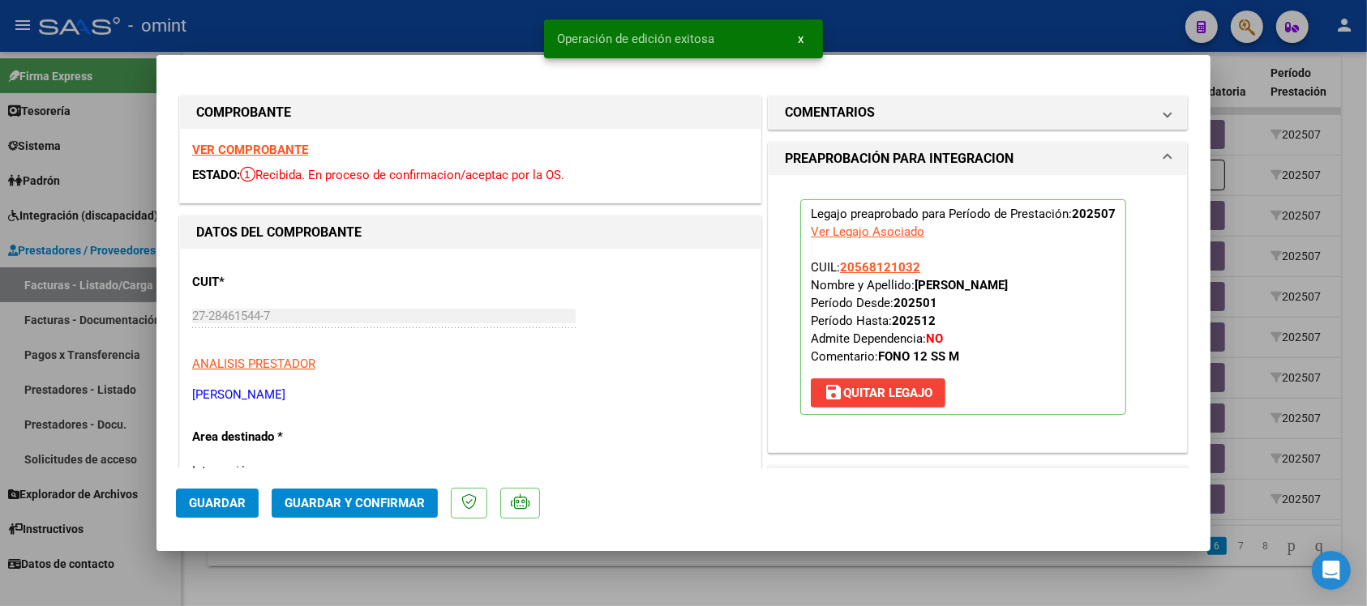
click at [475, 29] on div at bounding box center [683, 303] width 1367 height 606
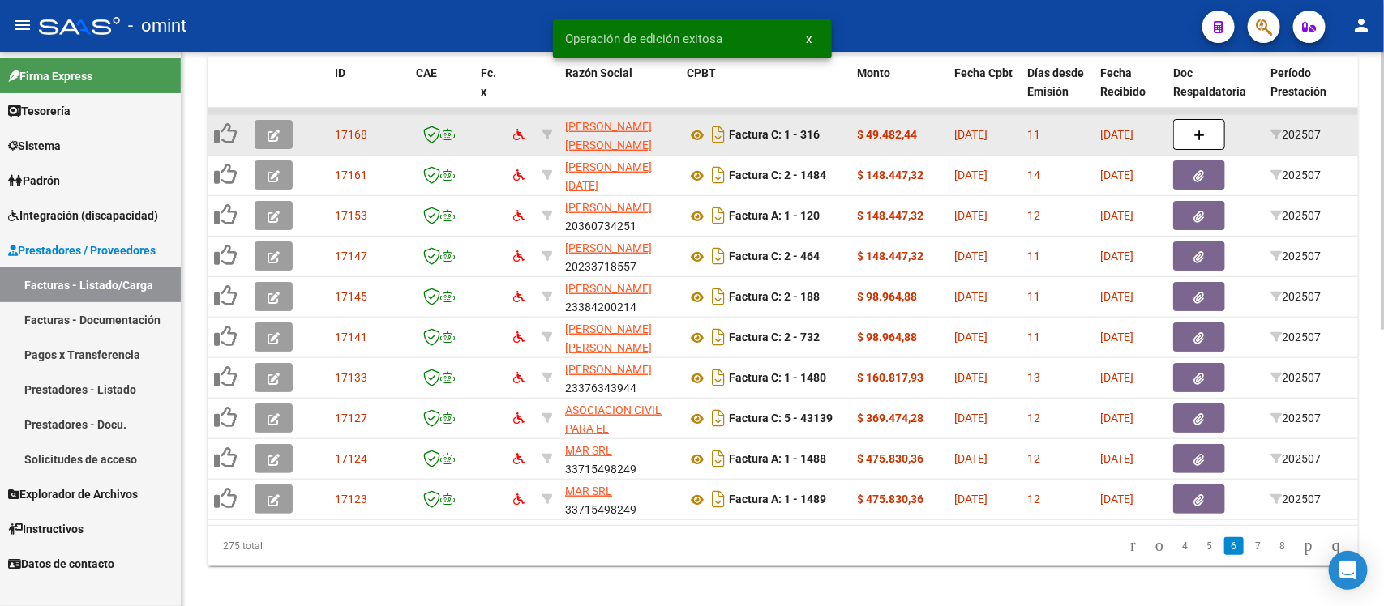
click at [282, 131] on button "button" at bounding box center [274, 134] width 38 height 29
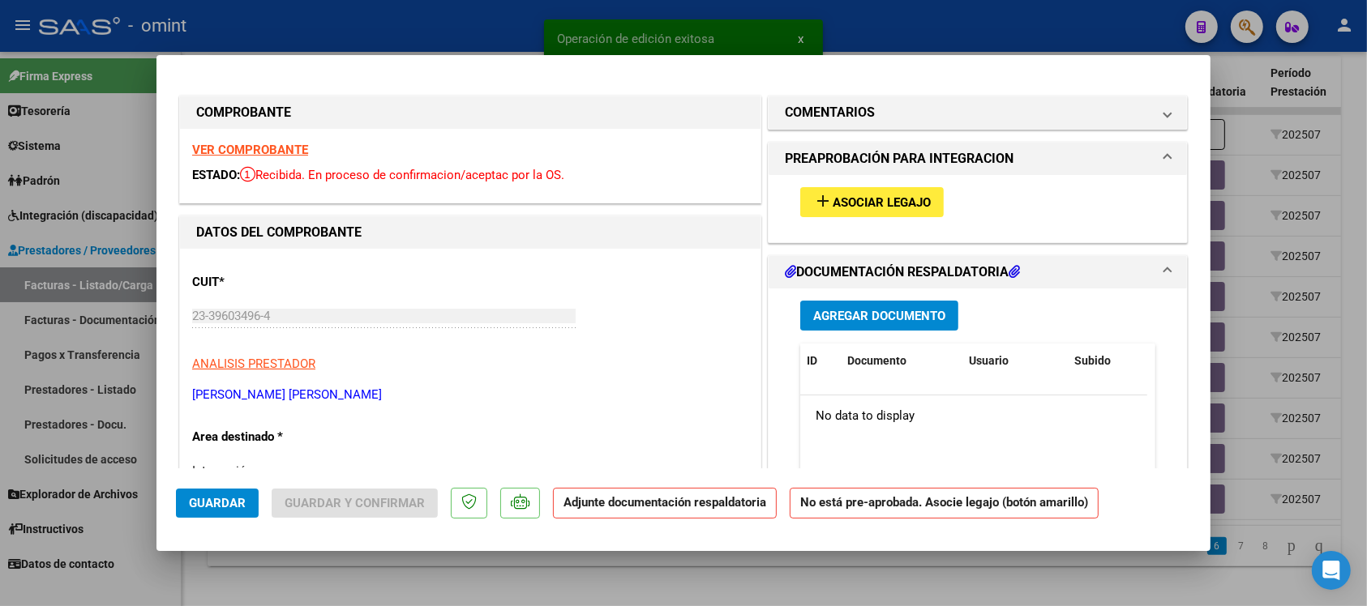
click at [285, 147] on strong "VER COMPROBANTE" at bounding box center [250, 150] width 116 height 15
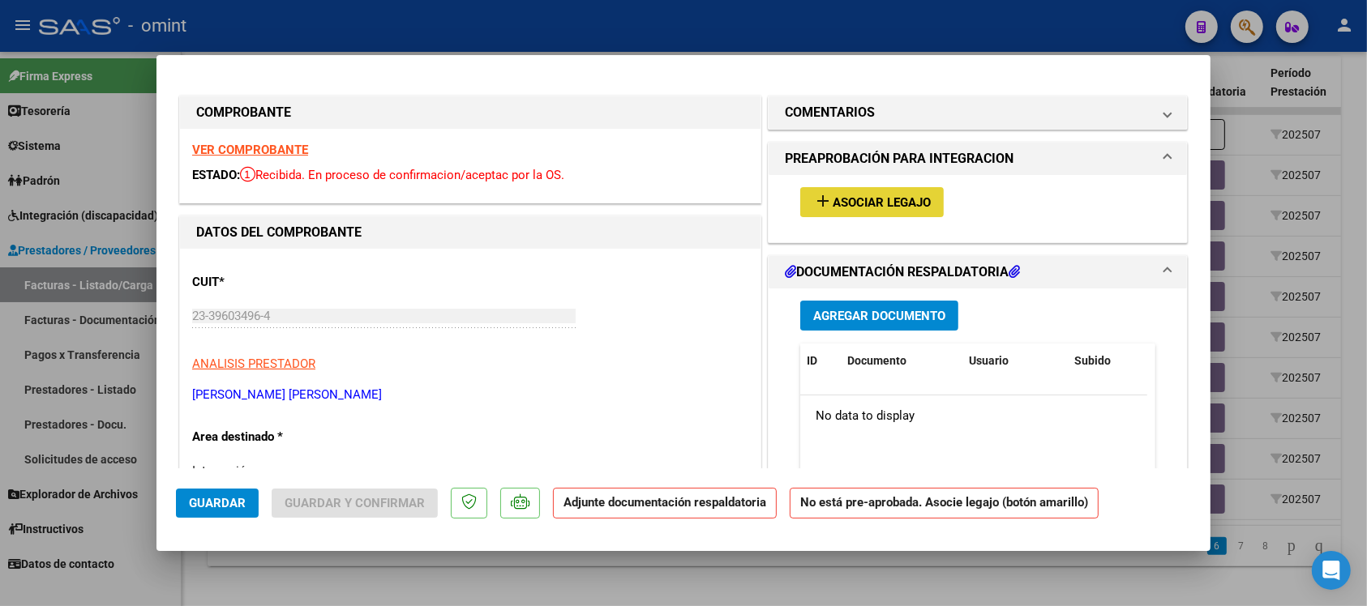
click at [922, 191] on button "add Asociar Legajo" at bounding box center [871, 202] width 143 height 30
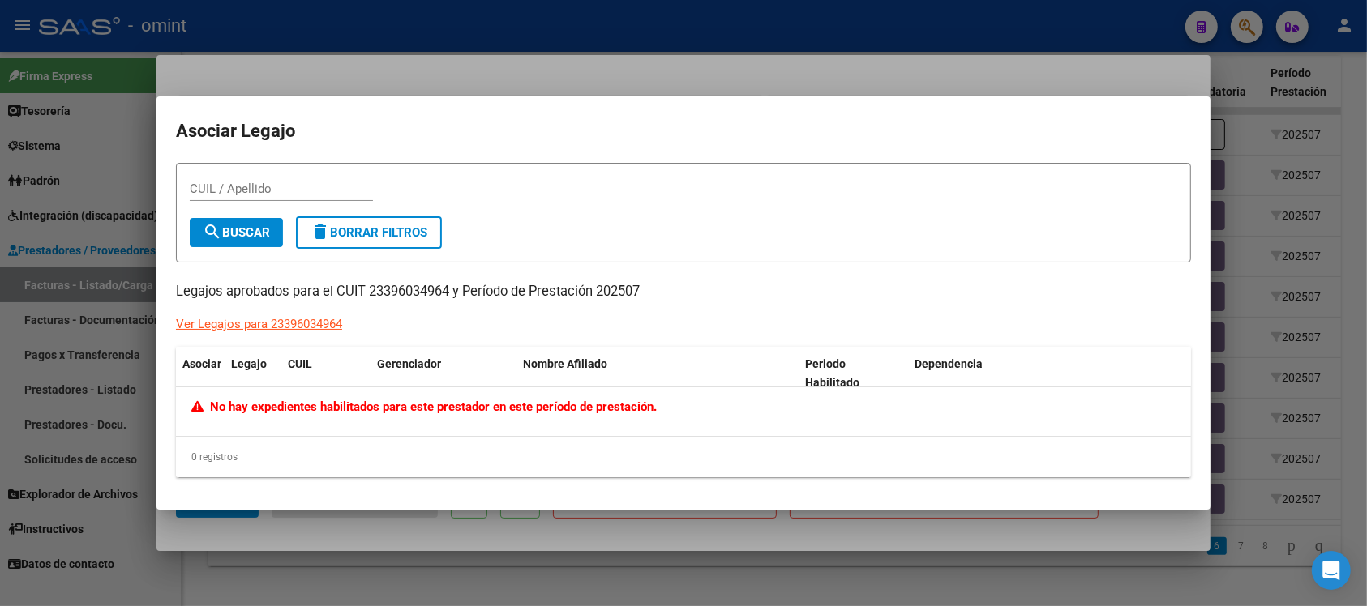
click at [524, 66] on div at bounding box center [683, 303] width 1367 height 606
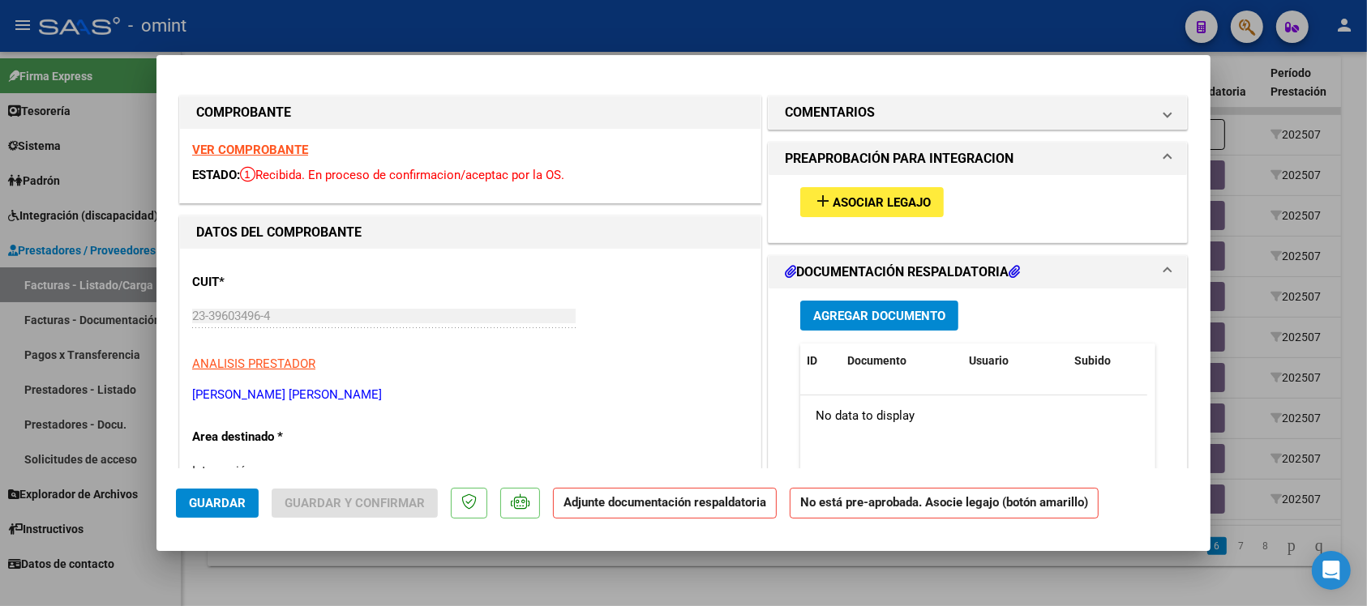
click at [503, 43] on div at bounding box center [683, 303] width 1367 height 606
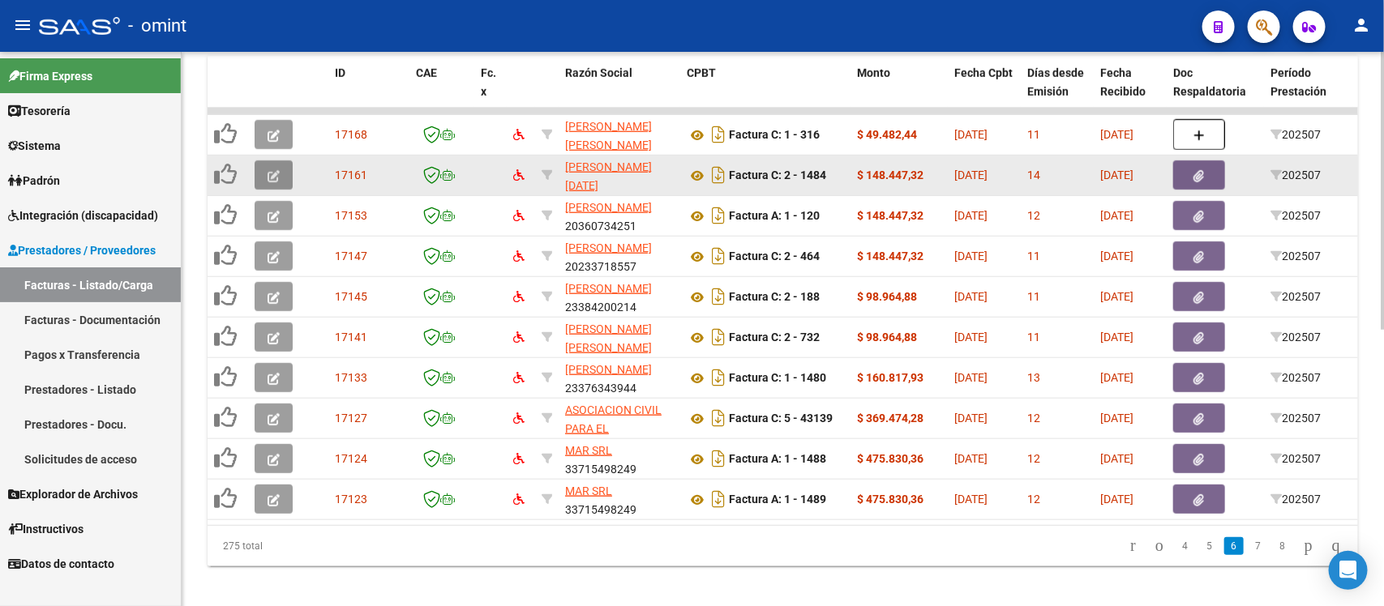
click at [274, 170] on icon "button" at bounding box center [273, 176] width 12 height 12
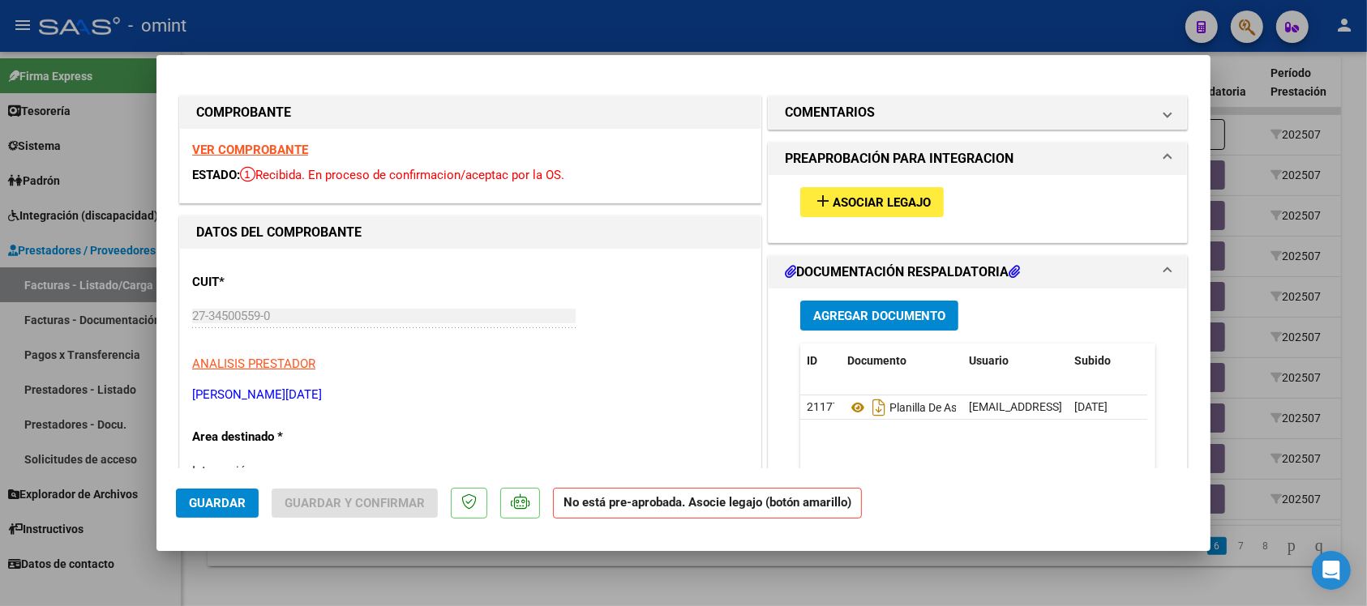
click at [293, 143] on strong "VER COMPROBANTE" at bounding box center [250, 150] width 116 height 15
click at [902, 215] on button "add Asociar Legajo" at bounding box center [871, 202] width 143 height 30
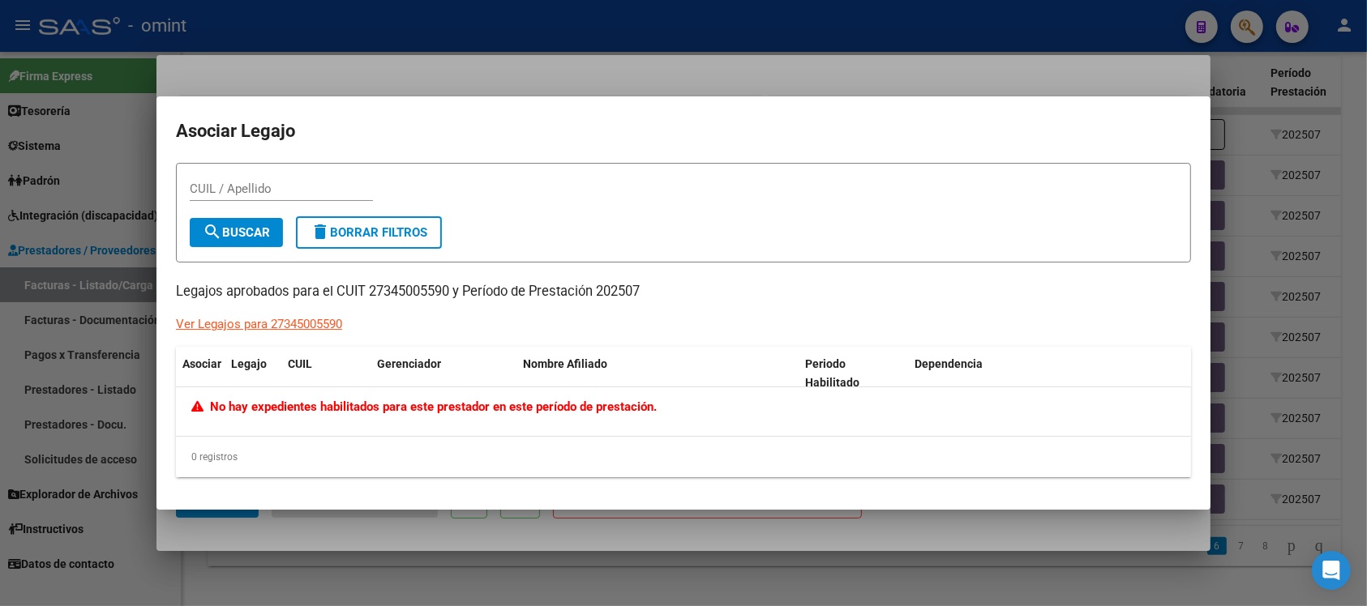
click at [443, 42] on div at bounding box center [683, 303] width 1367 height 606
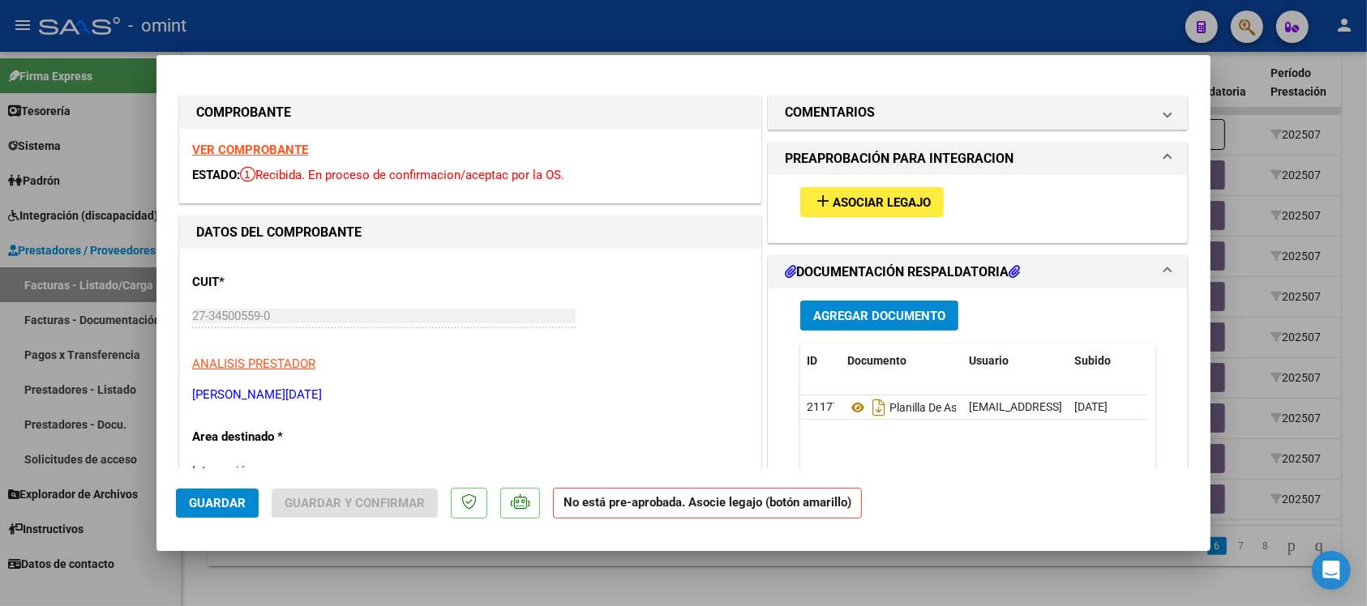
click at [269, 144] on strong "VER COMPROBANTE" at bounding box center [250, 150] width 116 height 15
click at [290, 152] on strong "VER COMPROBANTE" at bounding box center [250, 150] width 116 height 15
click at [858, 216] on button "add Asociar Legajo" at bounding box center [871, 202] width 143 height 30
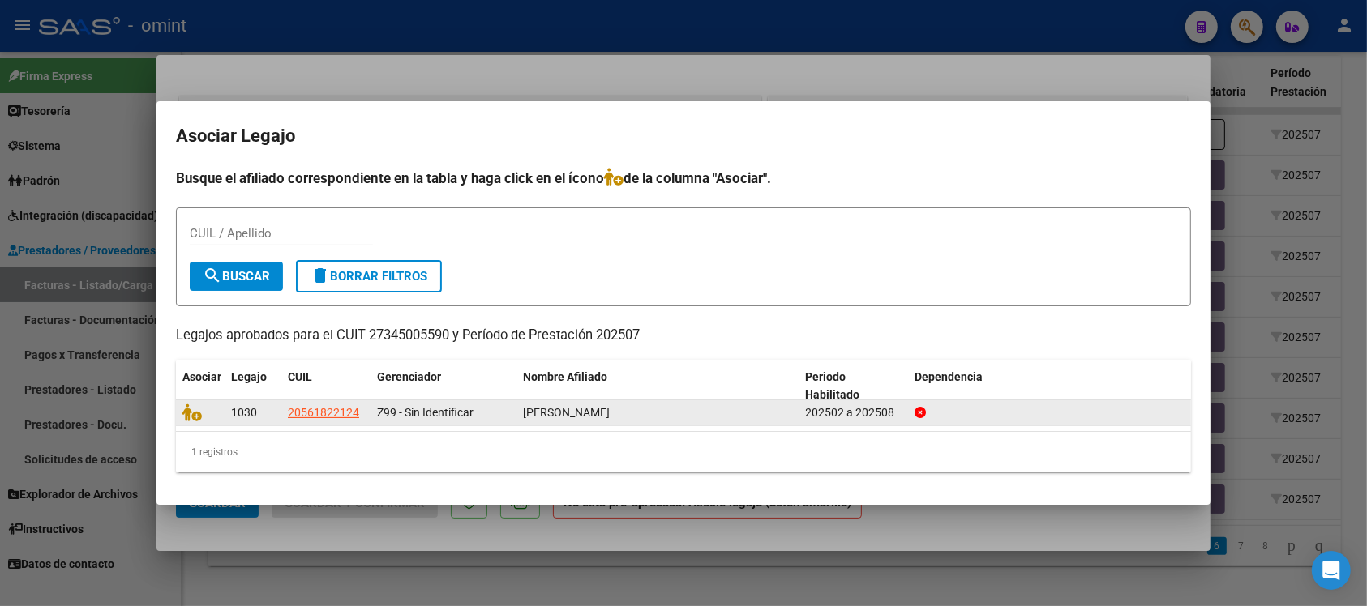
click at [181, 416] on datatable-body-cell at bounding box center [200, 412] width 49 height 25
click at [187, 414] on icon at bounding box center [191, 413] width 19 height 18
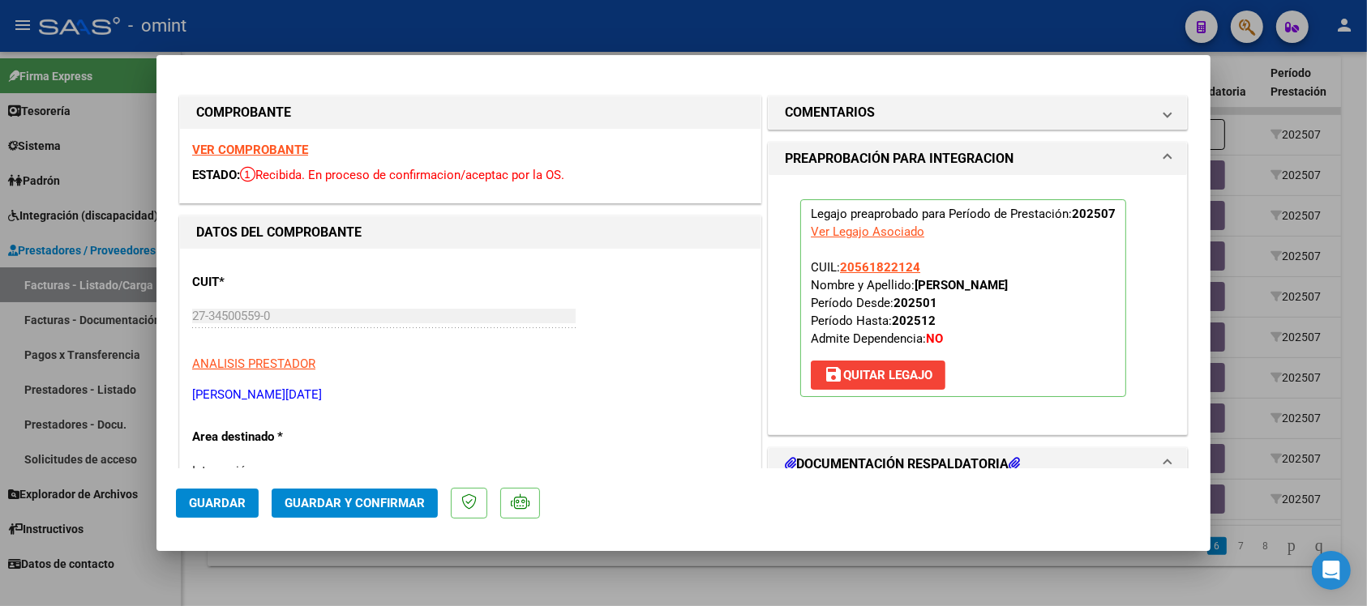
click at [229, 505] on span "Guardar" at bounding box center [217, 503] width 57 height 15
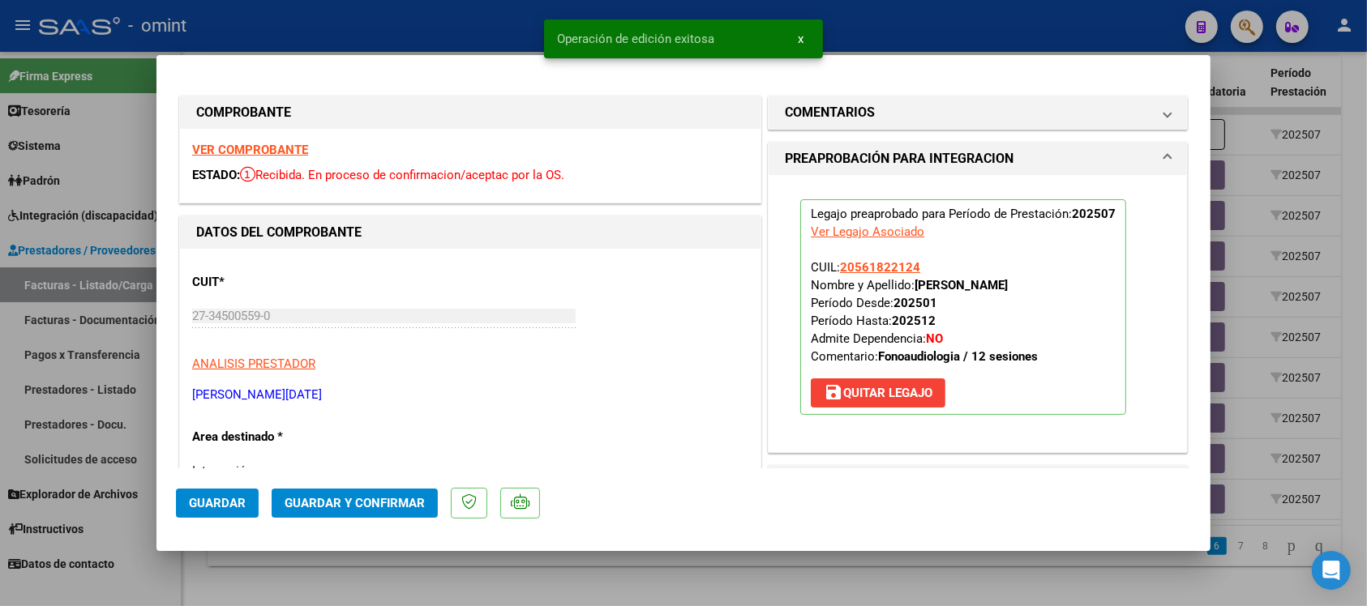
click at [471, 6] on div at bounding box center [683, 303] width 1367 height 606
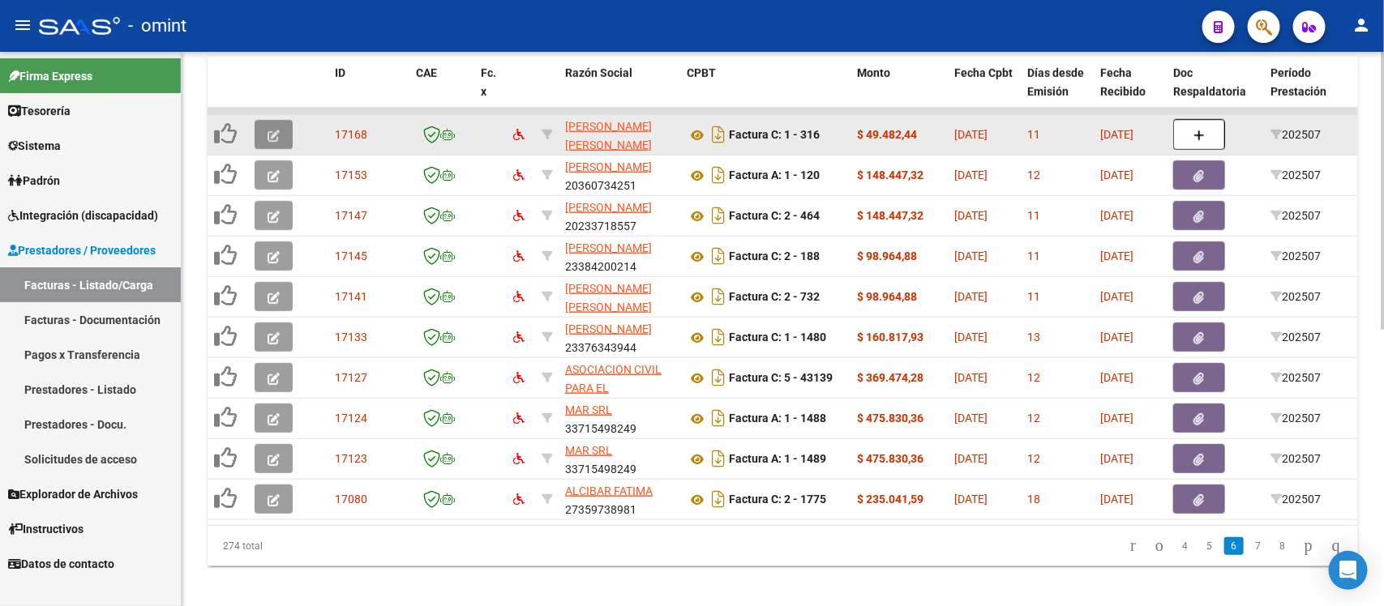
click at [280, 135] on button "button" at bounding box center [274, 134] width 38 height 29
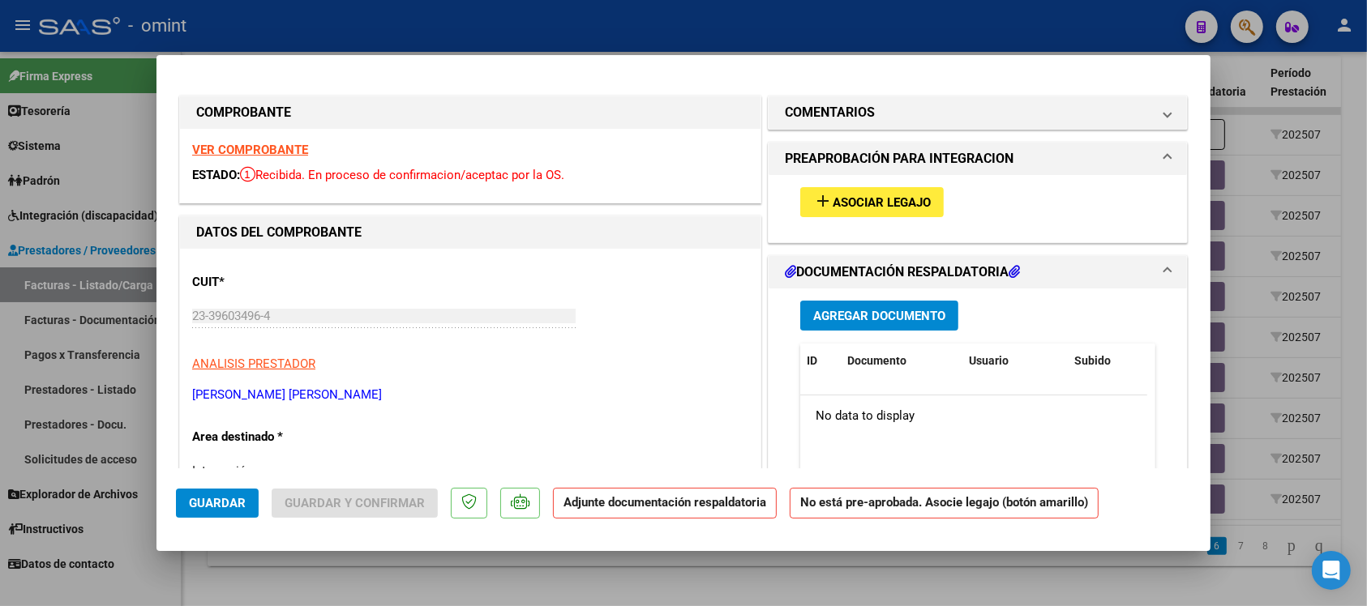
click at [296, 147] on strong "VER COMPROBANTE" at bounding box center [250, 150] width 116 height 15
click at [820, 209] on mat-icon "add" at bounding box center [822, 200] width 19 height 19
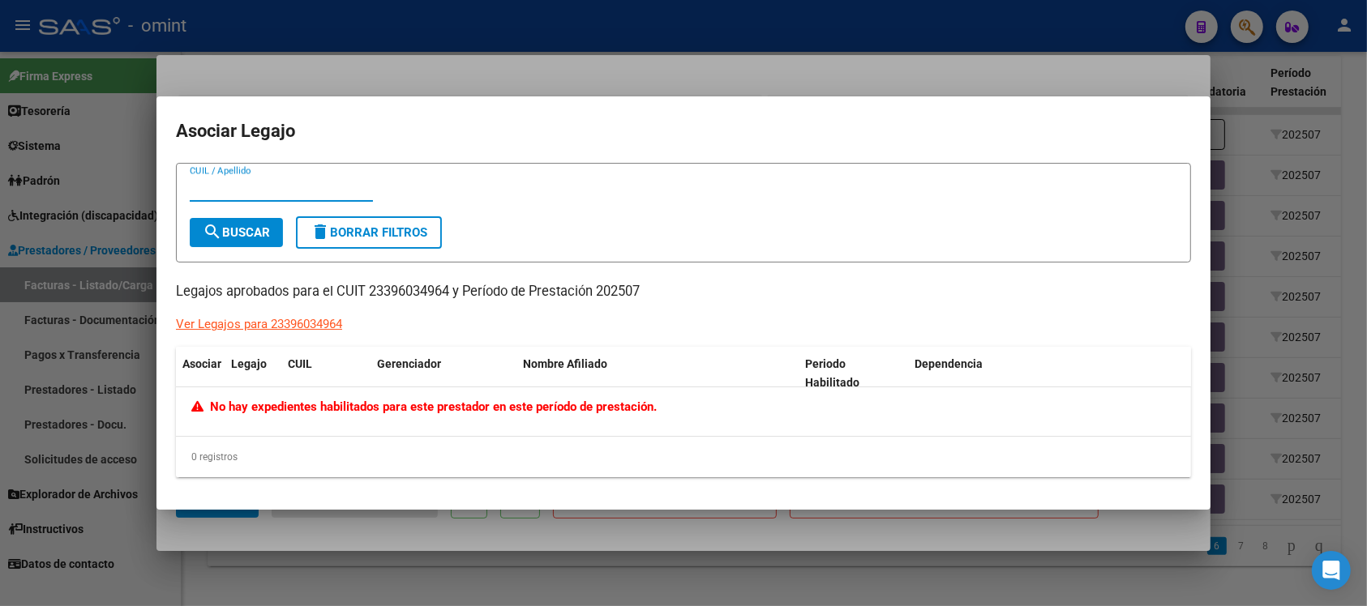
click at [628, 35] on div at bounding box center [683, 303] width 1367 height 606
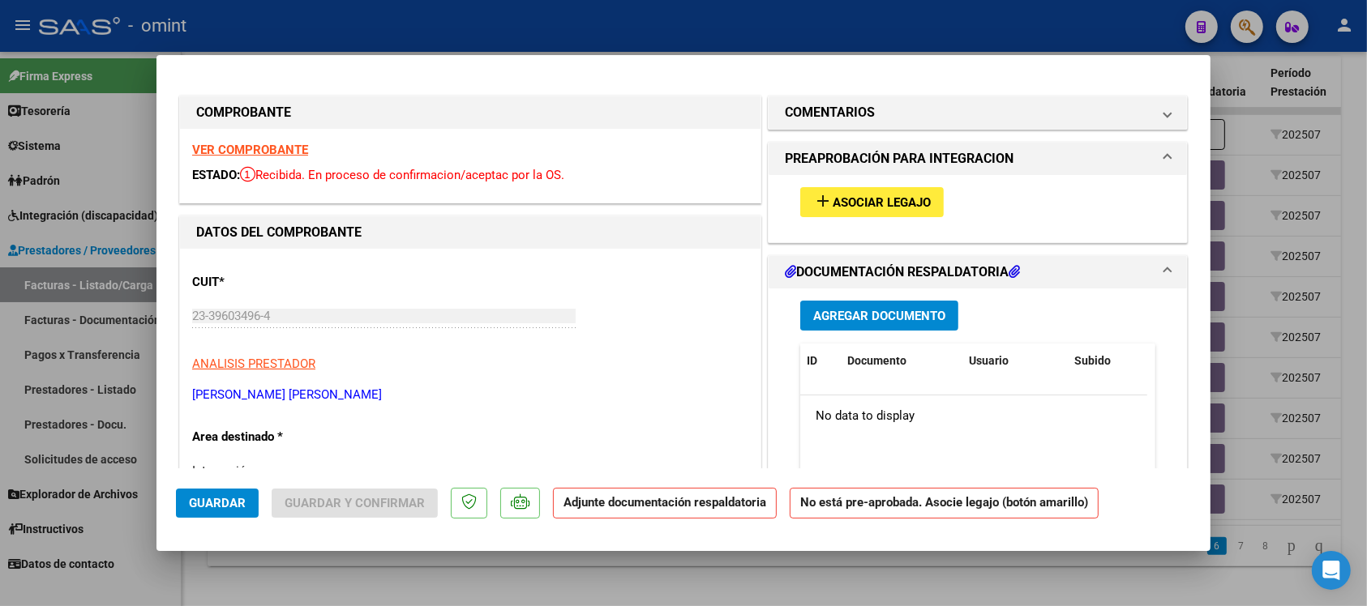
click at [628, 35] on div at bounding box center [683, 303] width 1367 height 606
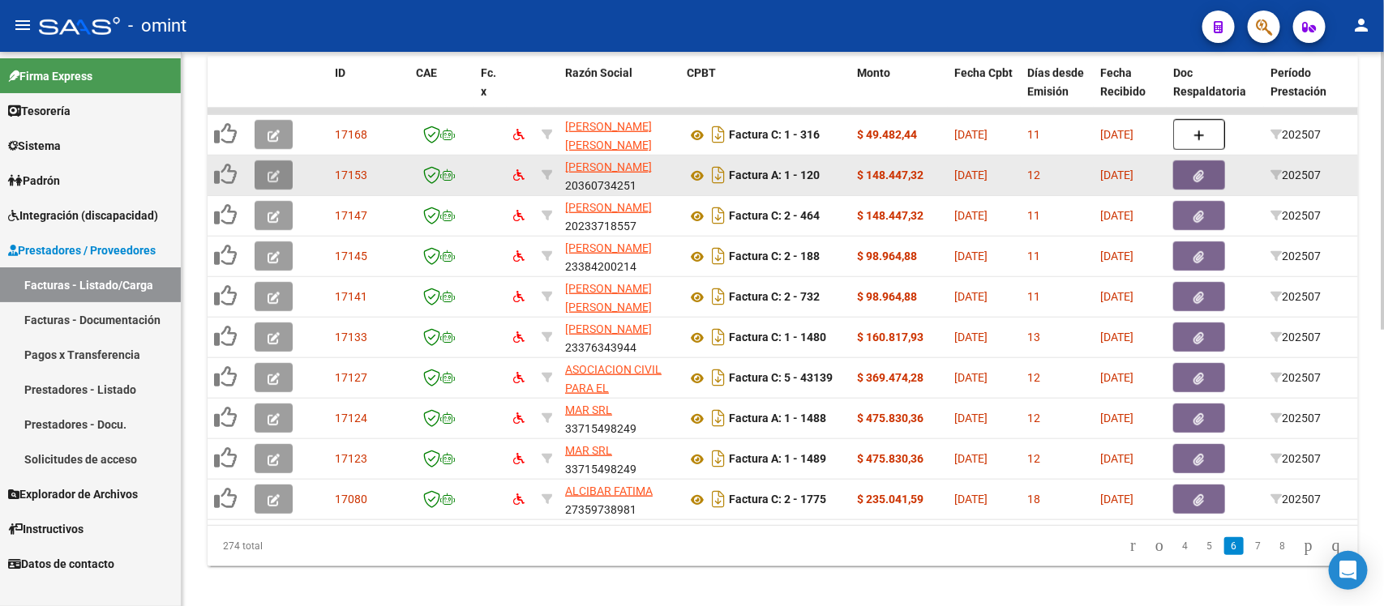
click at [276, 176] on icon "button" at bounding box center [273, 176] width 12 height 12
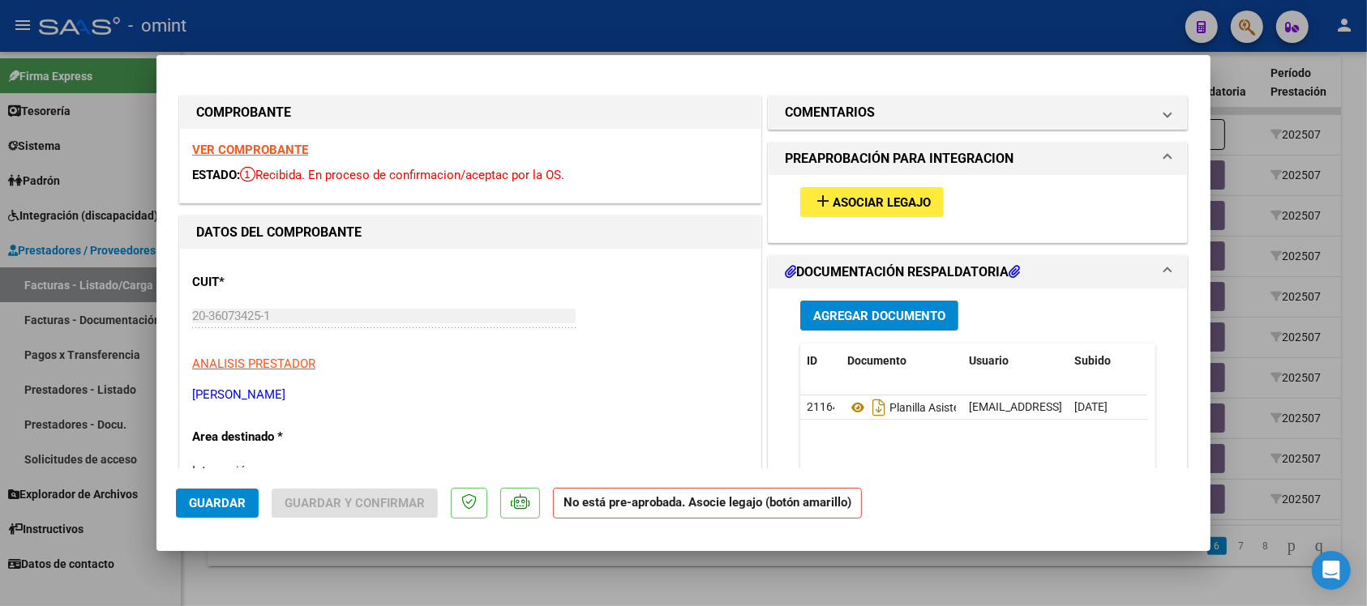
click at [274, 147] on strong "VER COMPROBANTE" at bounding box center [250, 150] width 116 height 15
click at [859, 196] on span "Asociar Legajo" at bounding box center [881, 202] width 98 height 15
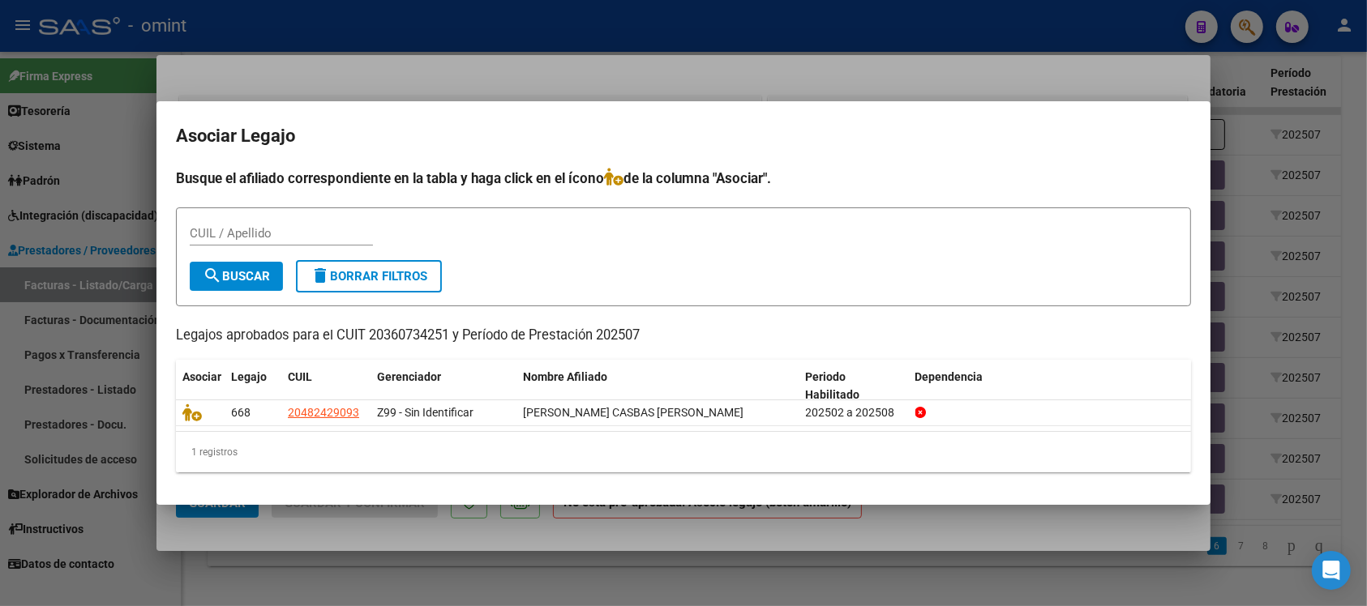
click at [589, 45] on div at bounding box center [683, 303] width 1367 height 606
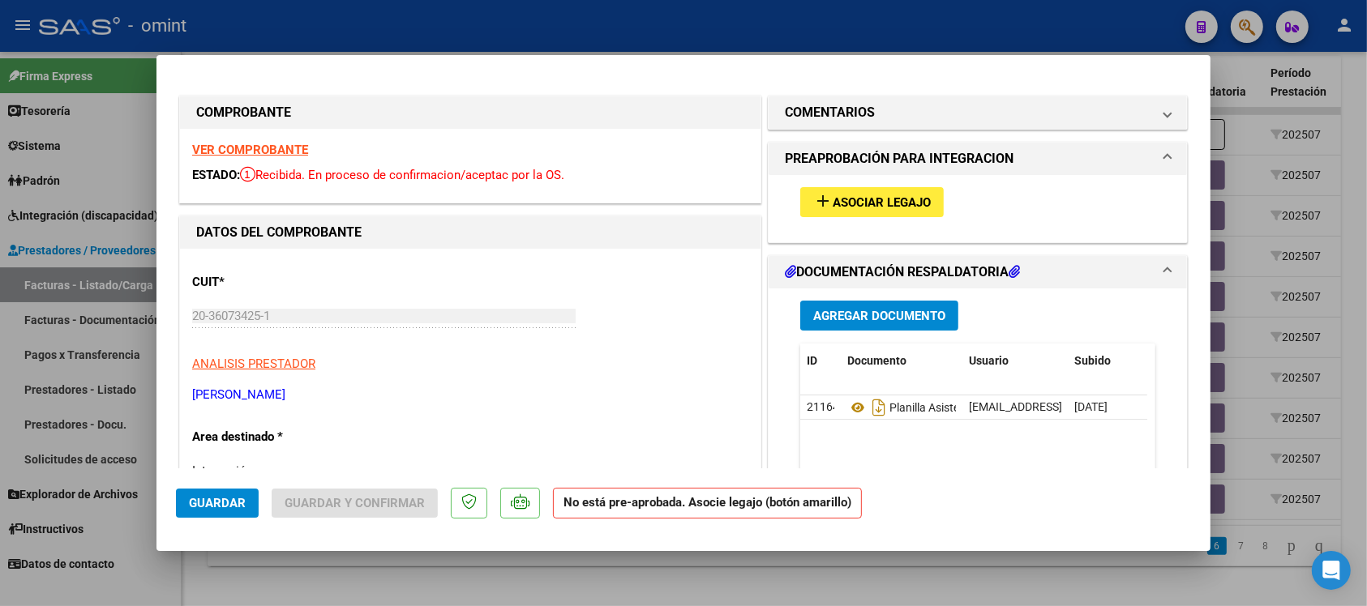
click at [589, 45] on div at bounding box center [683, 303] width 1367 height 606
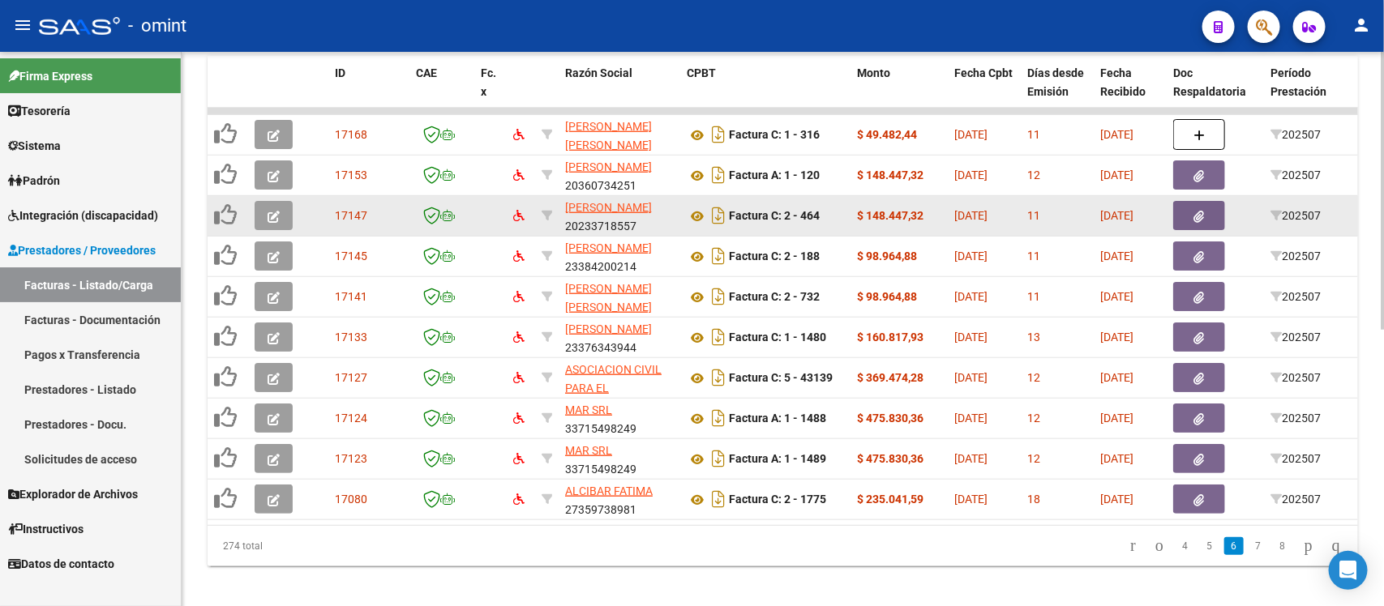
click at [280, 208] on button "button" at bounding box center [274, 215] width 38 height 29
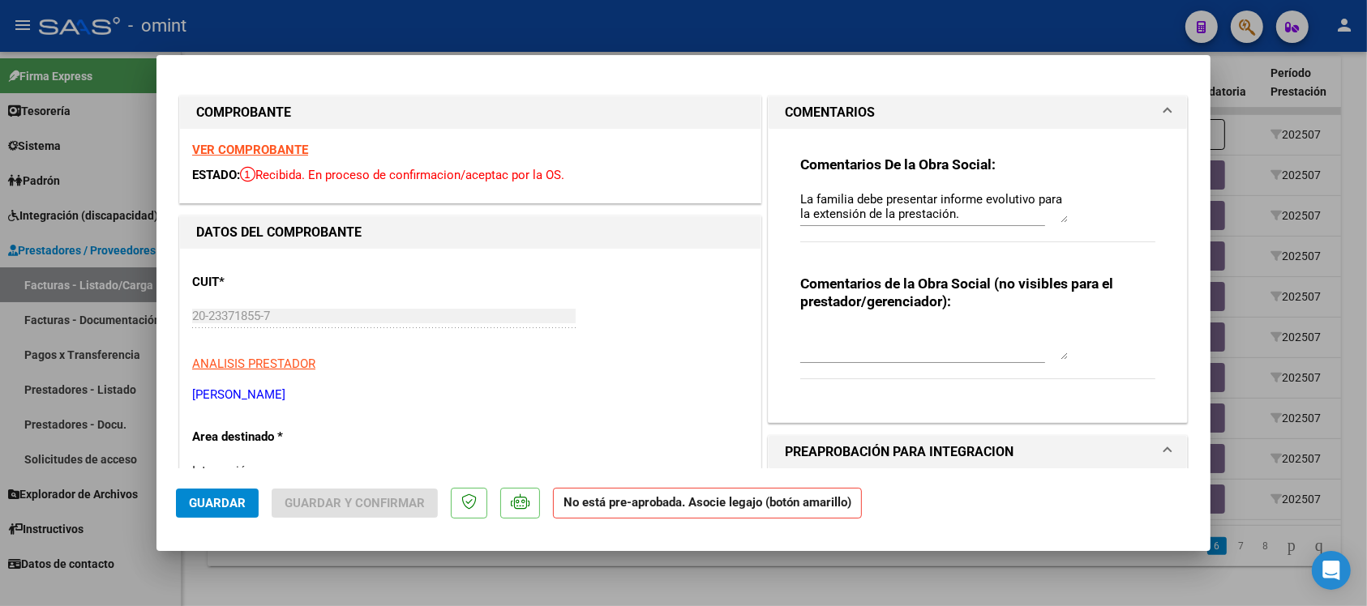
click at [270, 152] on strong "VER COMPROBANTE" at bounding box center [250, 150] width 116 height 15
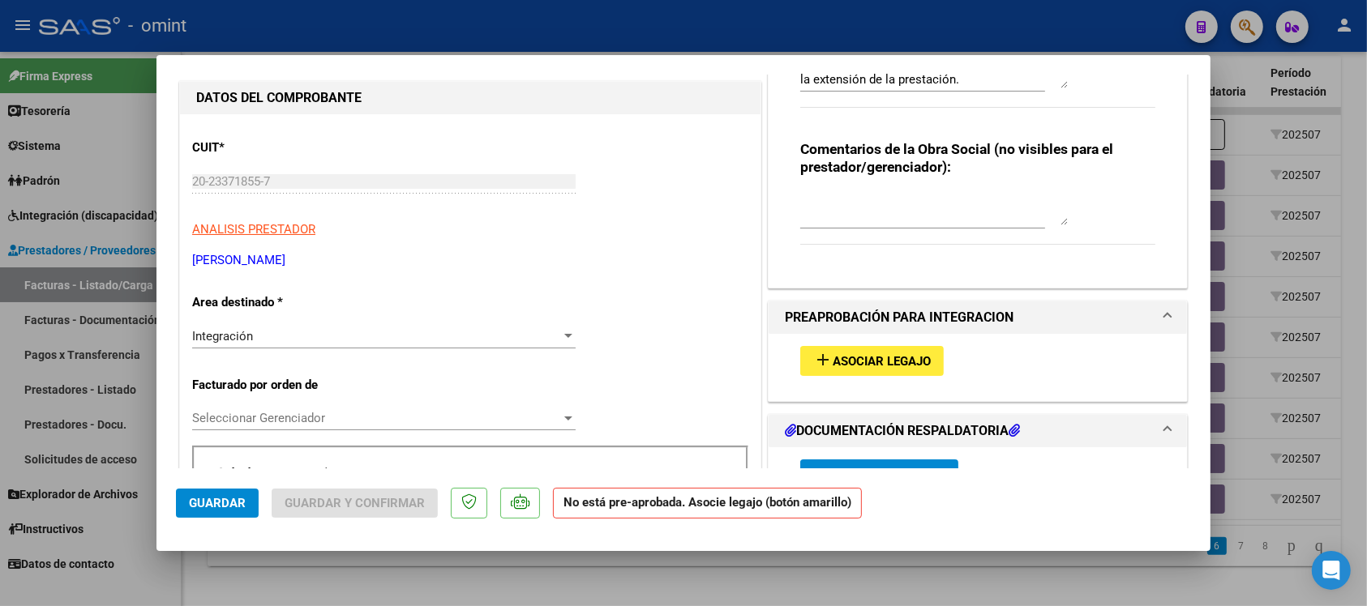
scroll to position [304, 0]
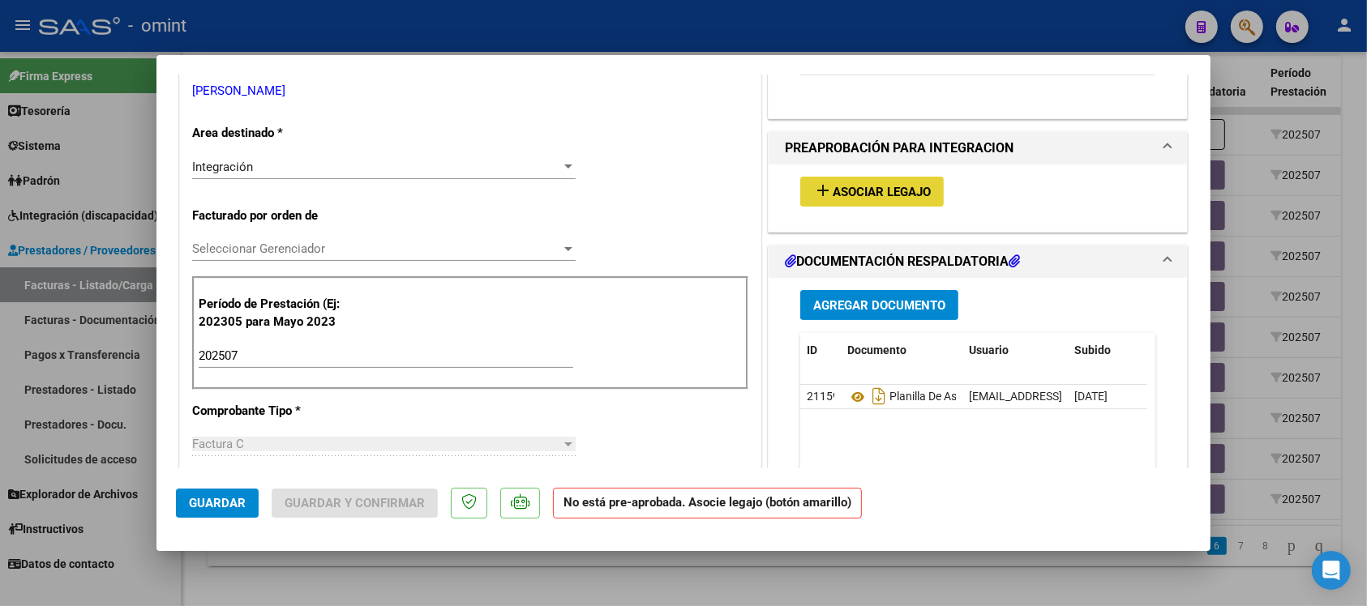
click at [832, 199] on button "add Asociar Legajo" at bounding box center [871, 192] width 143 height 30
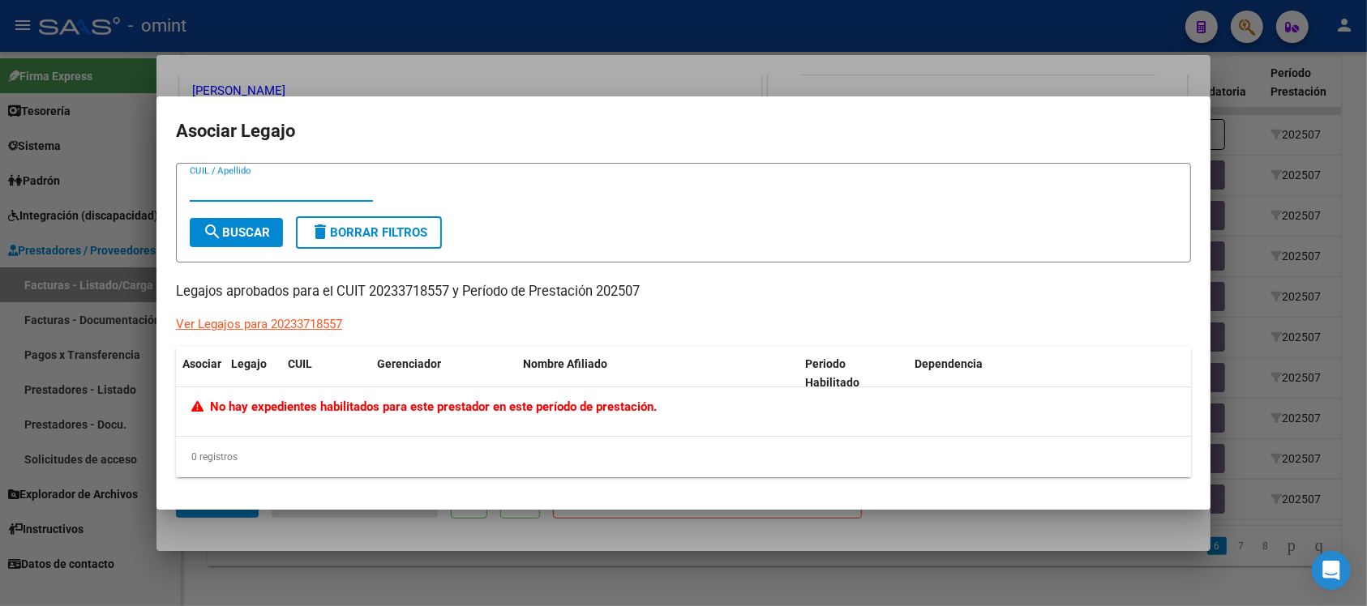
click at [353, 49] on div at bounding box center [683, 303] width 1367 height 606
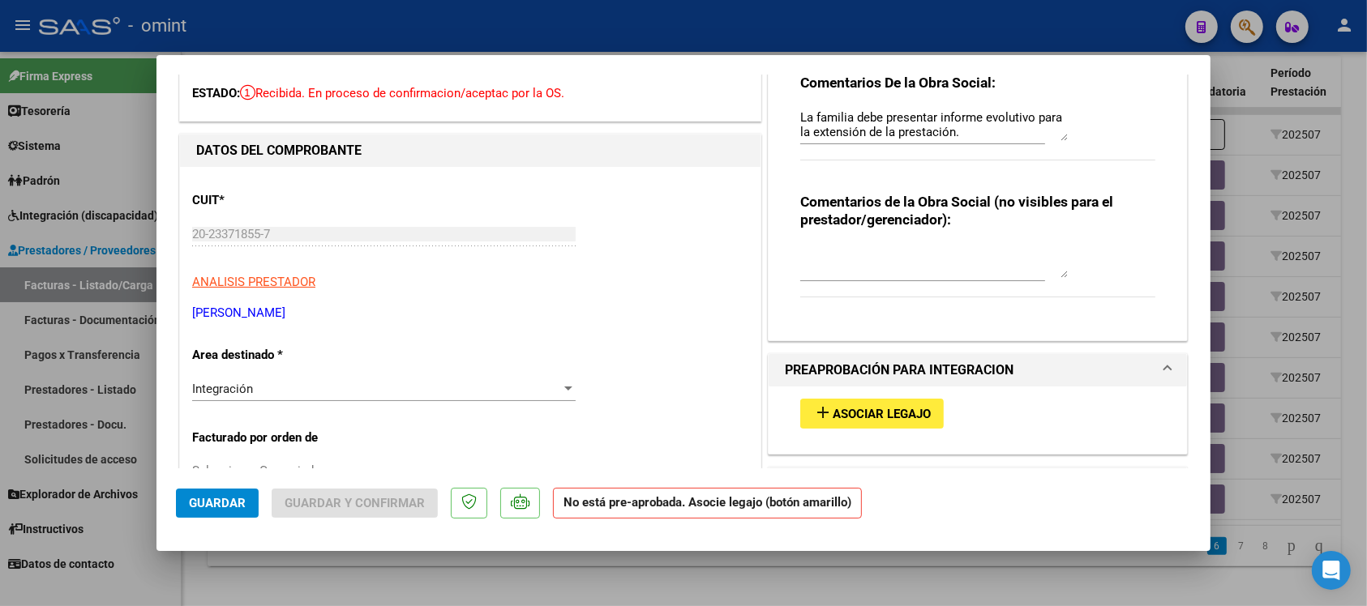
scroll to position [0, 0]
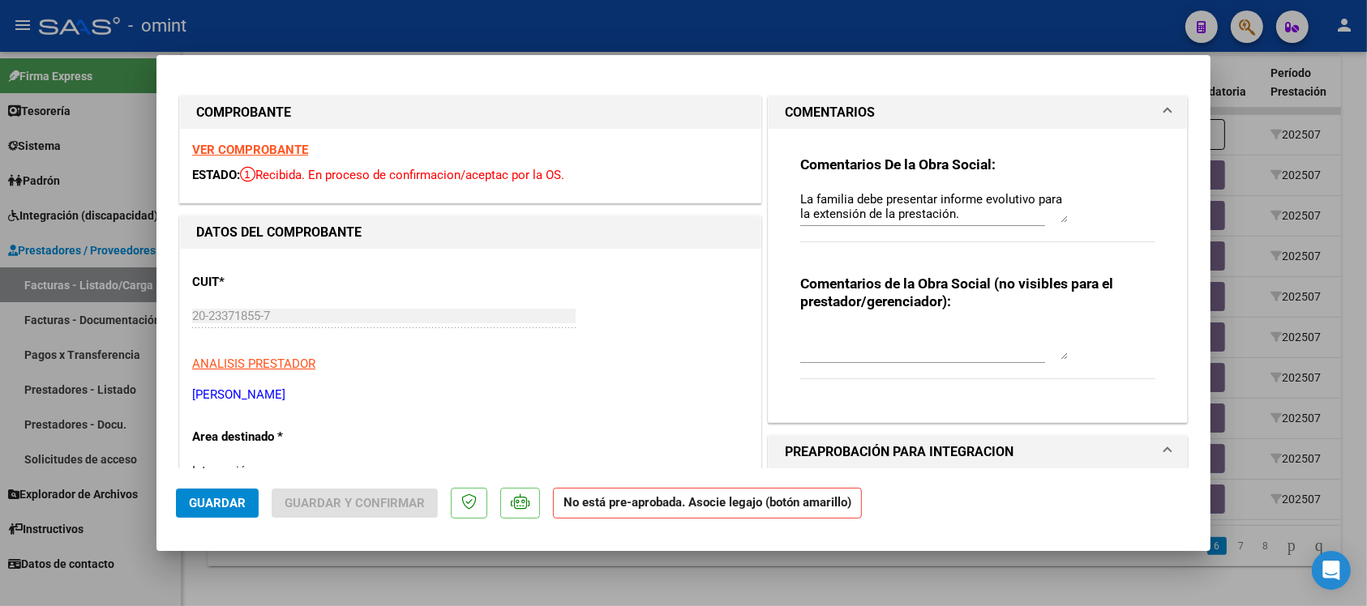
click at [421, 33] on div at bounding box center [683, 303] width 1367 height 606
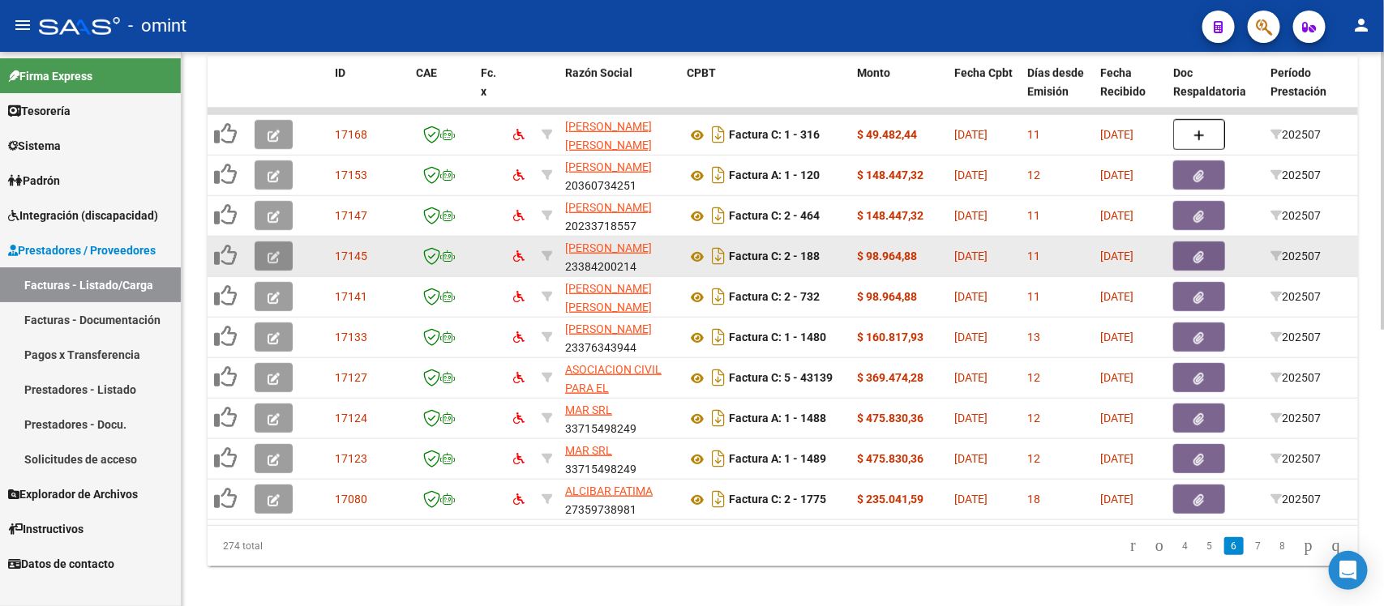
click at [268, 251] on icon "button" at bounding box center [273, 257] width 12 height 12
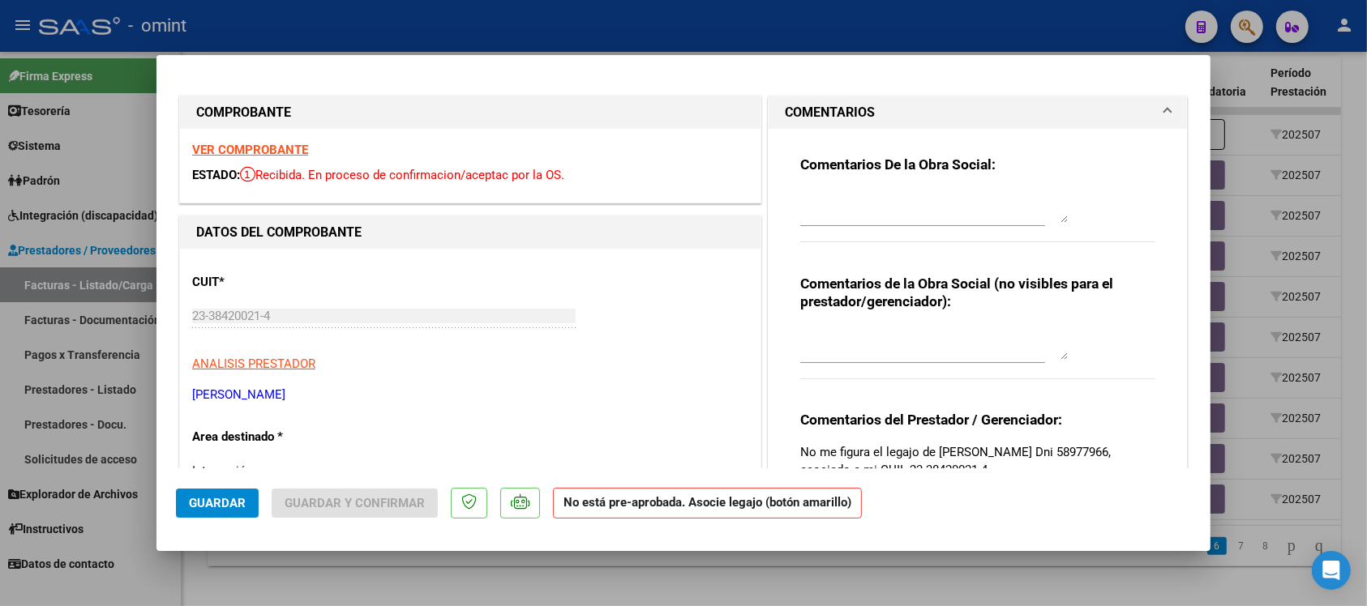
click at [267, 156] on strong "VER COMPROBANTE" at bounding box center [250, 150] width 116 height 15
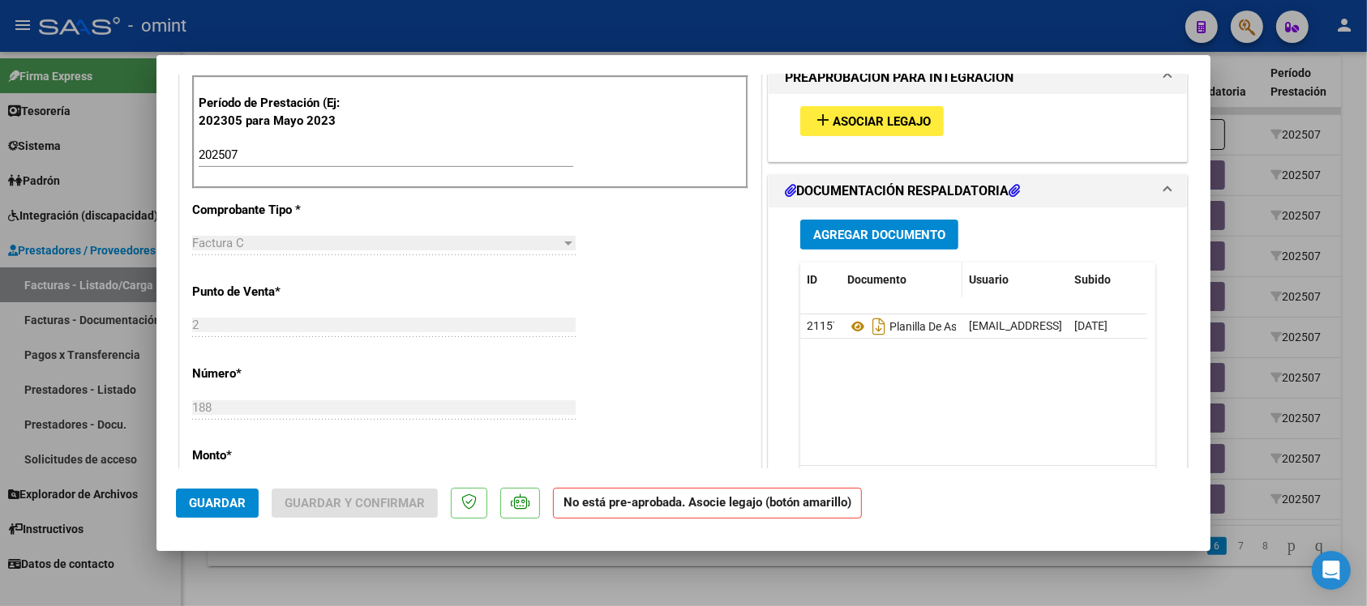
scroll to position [507, 0]
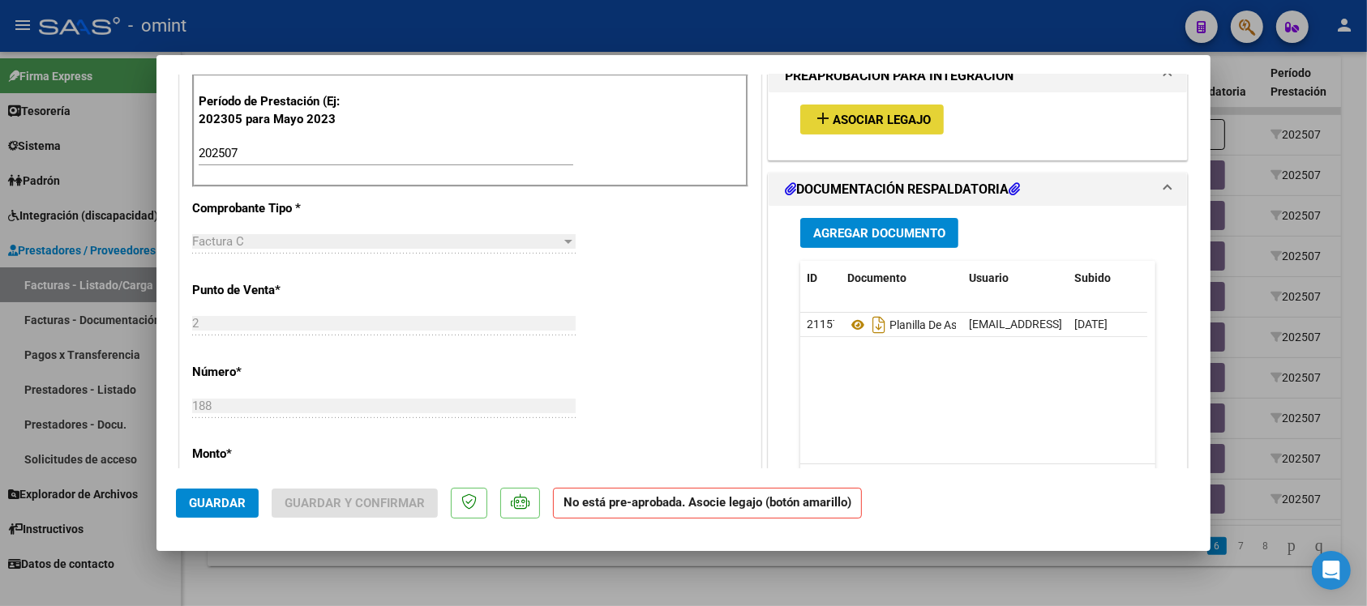
click at [848, 127] on button "add Asociar Legajo" at bounding box center [871, 120] width 143 height 30
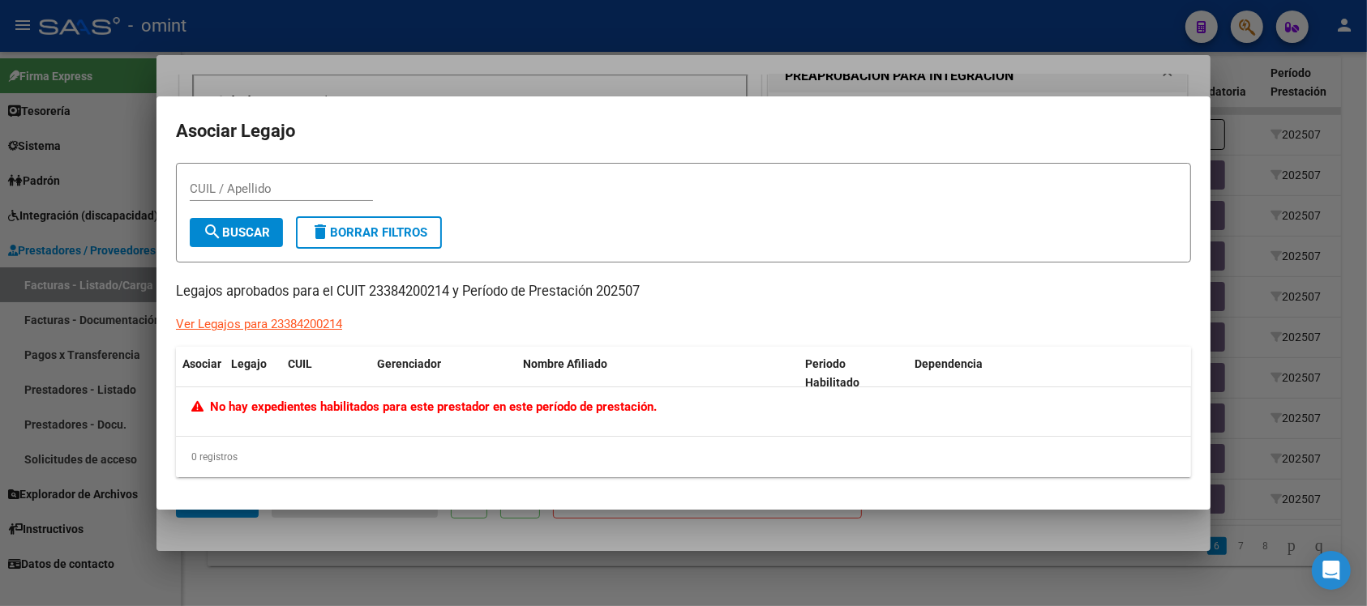
click at [480, 54] on div at bounding box center [683, 303] width 1367 height 606
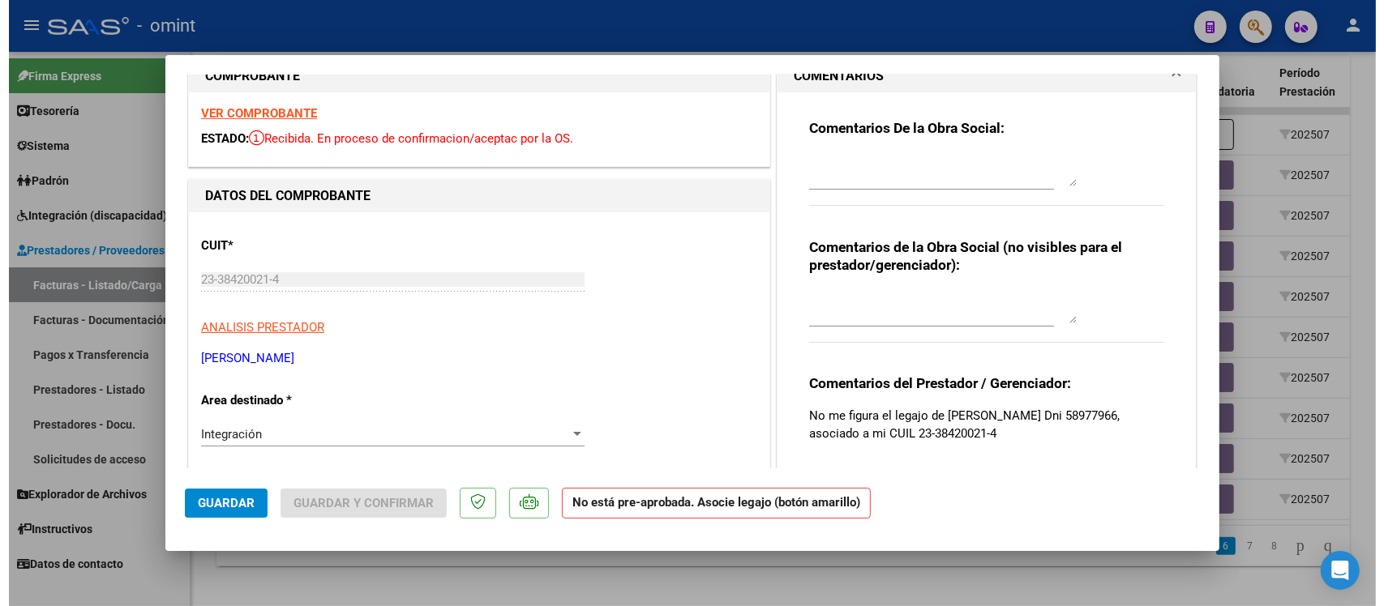
scroll to position [0, 0]
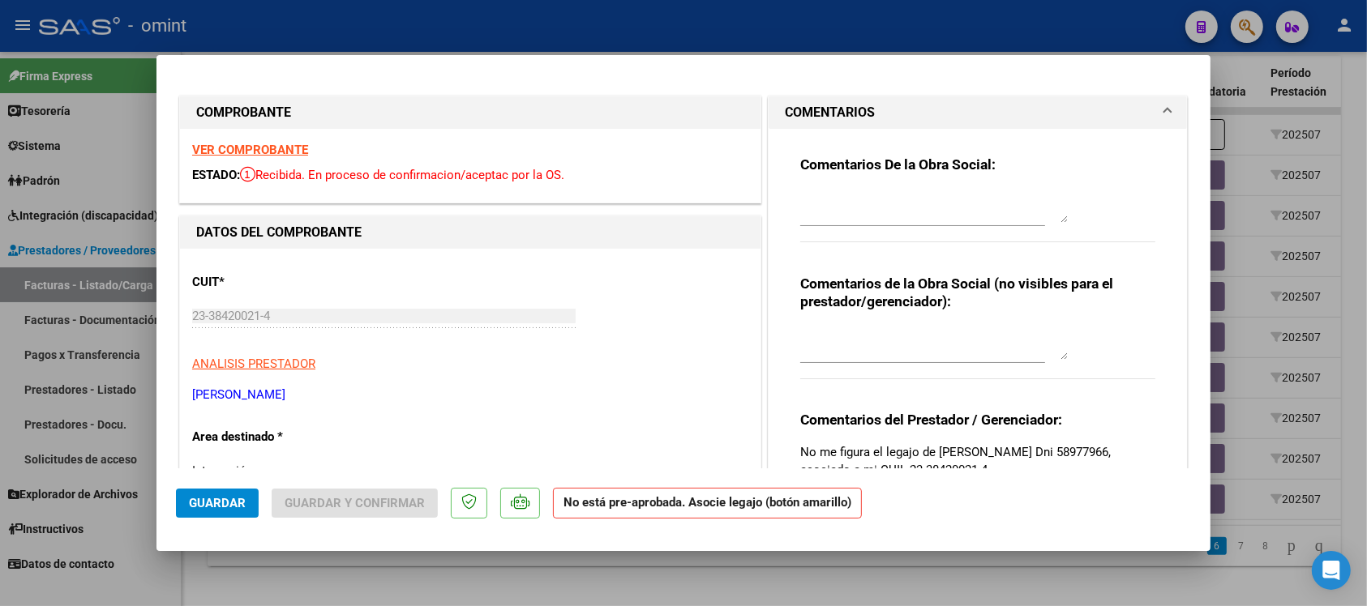
click at [517, 19] on div at bounding box center [683, 303] width 1367 height 606
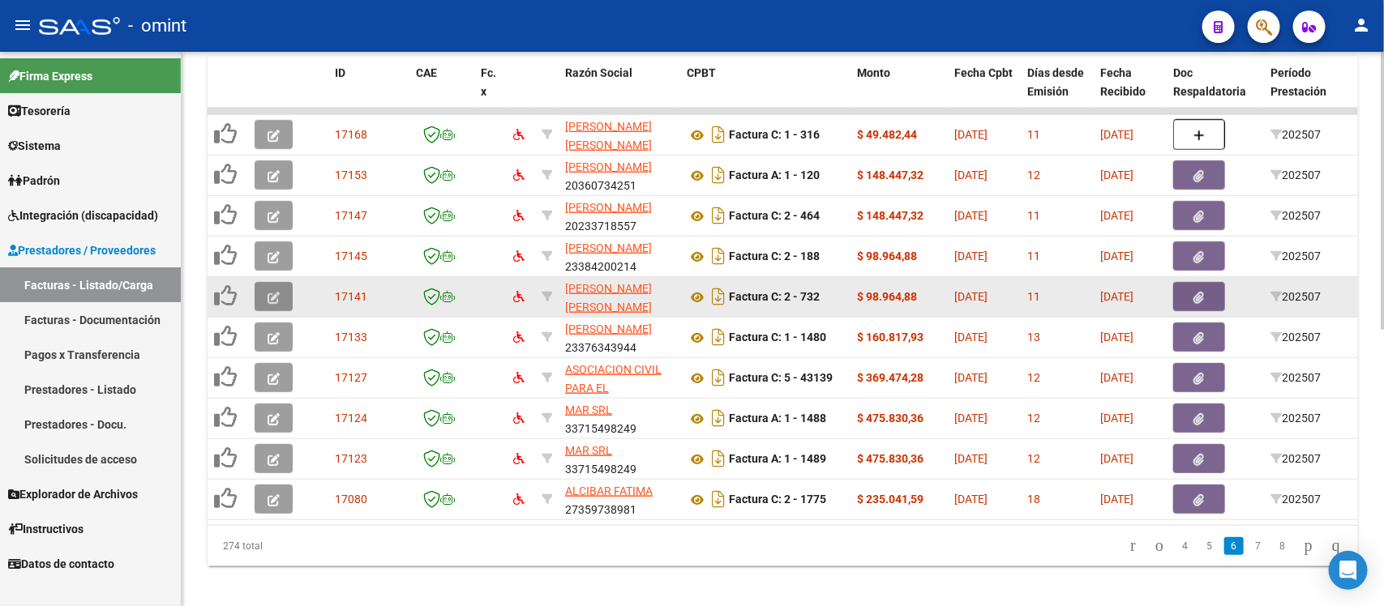
click at [267, 298] on icon "button" at bounding box center [273, 298] width 12 height 12
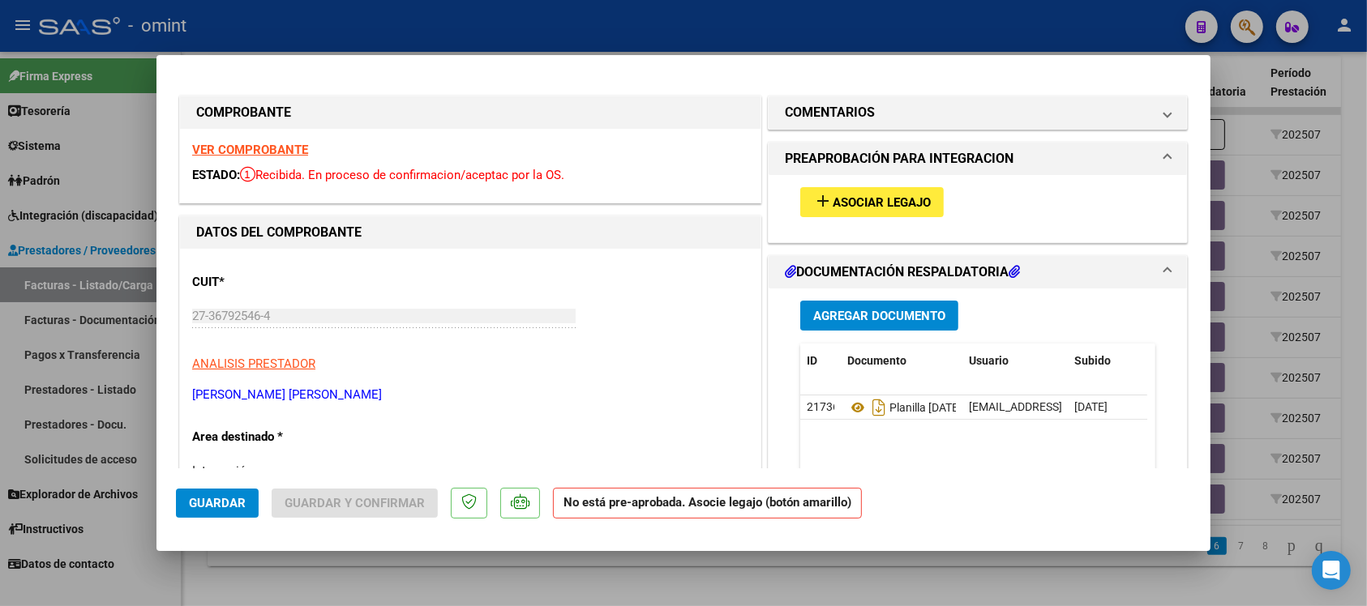
click at [278, 154] on strong "VER COMPROBANTE" at bounding box center [250, 150] width 116 height 15
click at [867, 208] on span "Asociar Legajo" at bounding box center [881, 202] width 98 height 15
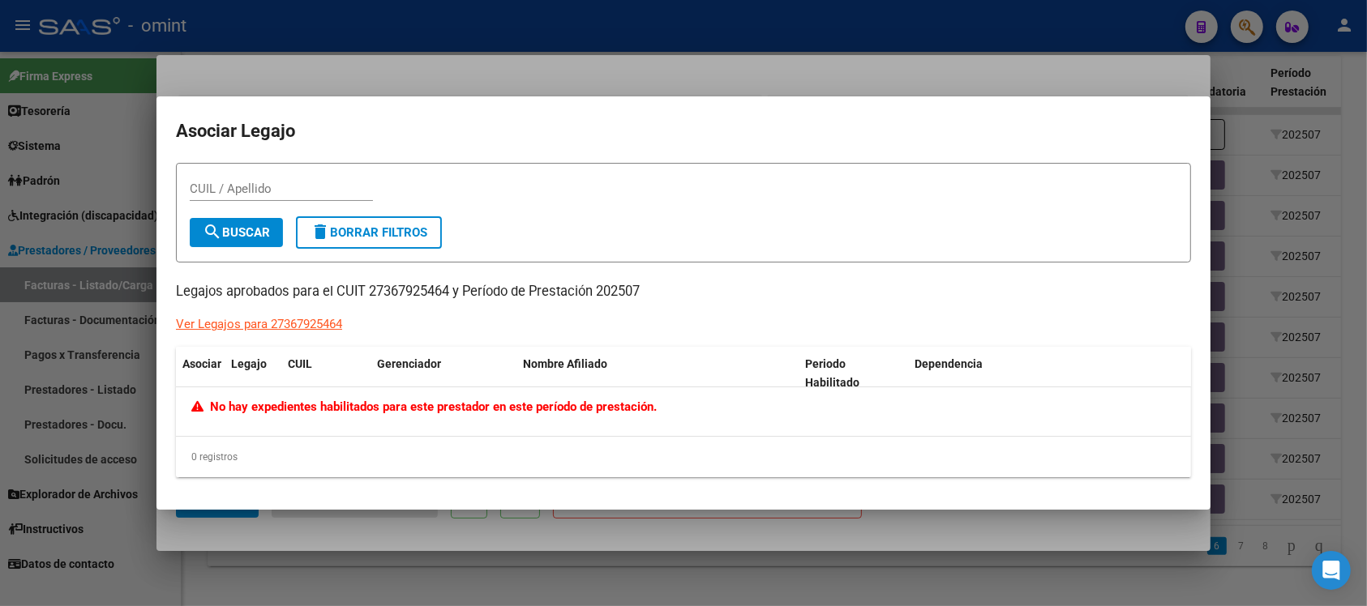
click at [474, 58] on div at bounding box center [683, 303] width 1367 height 606
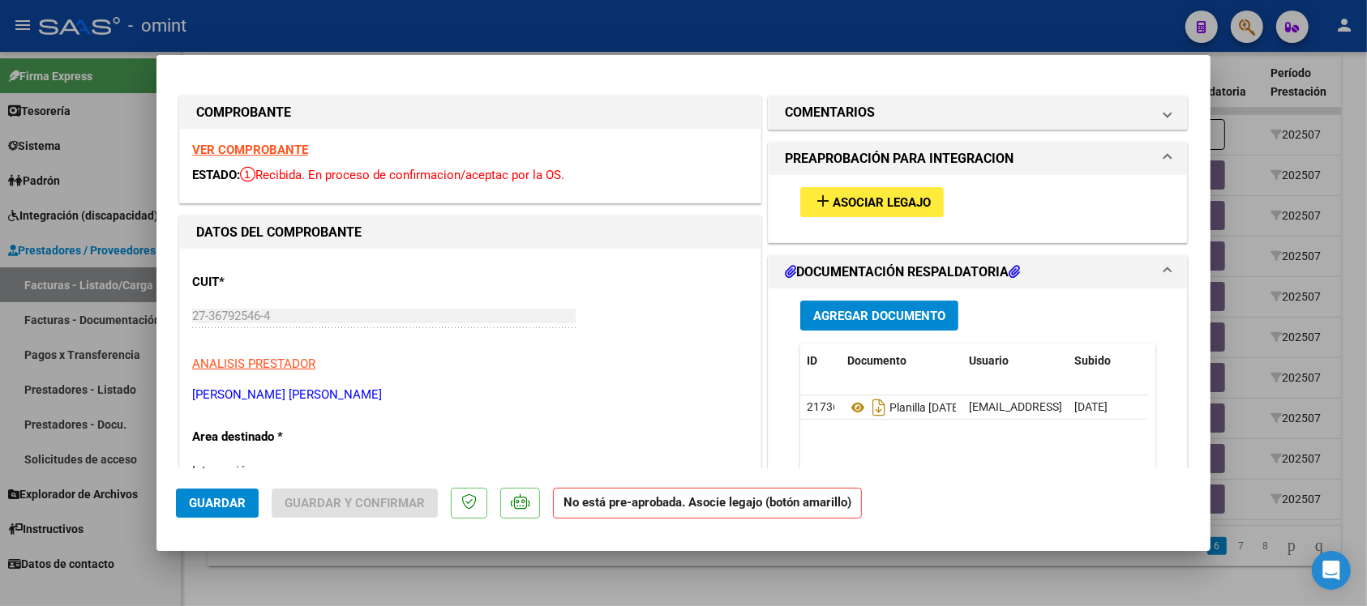
click at [474, 58] on mat-dialog-container "COMPROBANTE VER COMPROBANTE ESTADO: Recibida. En proceso de confirmacion/acepta…" at bounding box center [683, 303] width 1054 height 497
click at [572, 4] on div at bounding box center [683, 303] width 1367 height 606
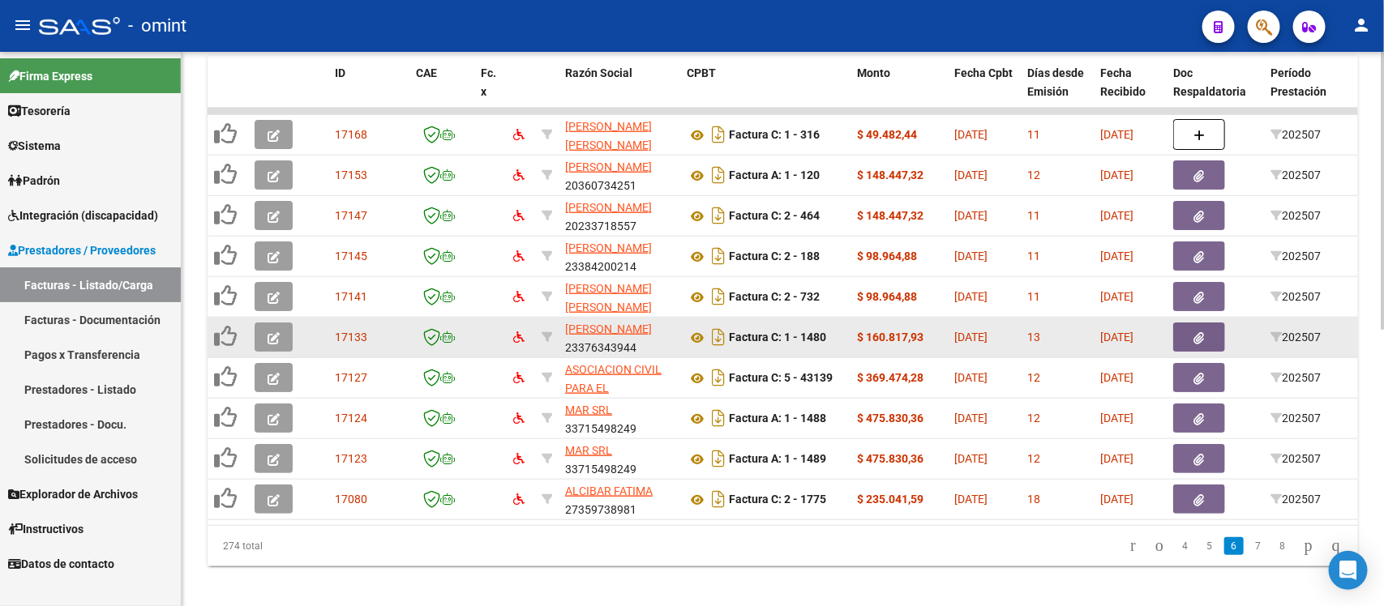
click at [286, 340] on button "button" at bounding box center [274, 337] width 38 height 29
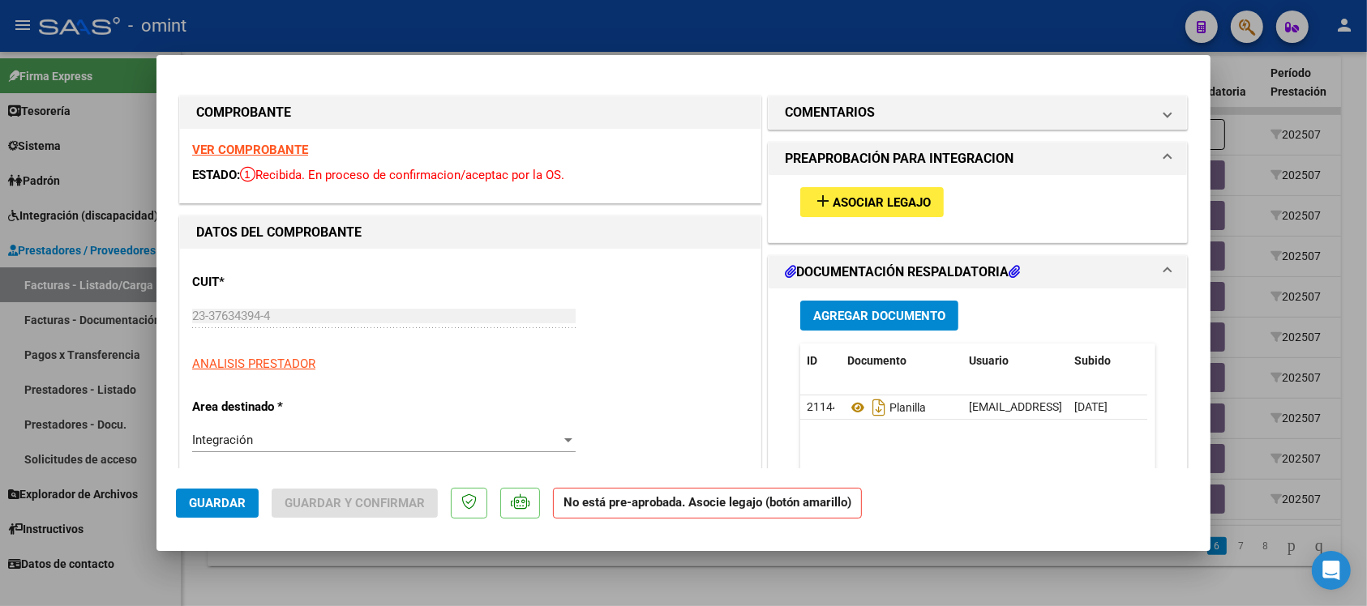
click at [269, 151] on strong "VER COMPROBANTE" at bounding box center [250, 150] width 116 height 15
click at [839, 213] on button "add Asociar Legajo" at bounding box center [871, 202] width 143 height 30
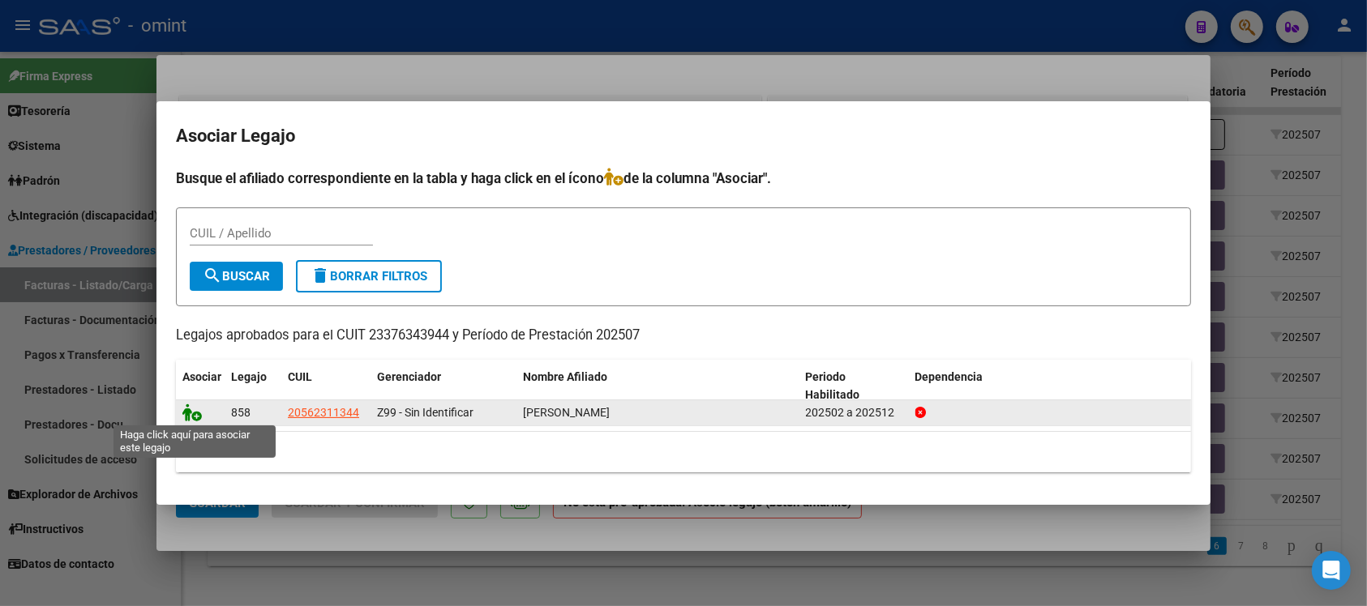
click at [190, 410] on icon at bounding box center [191, 413] width 19 height 18
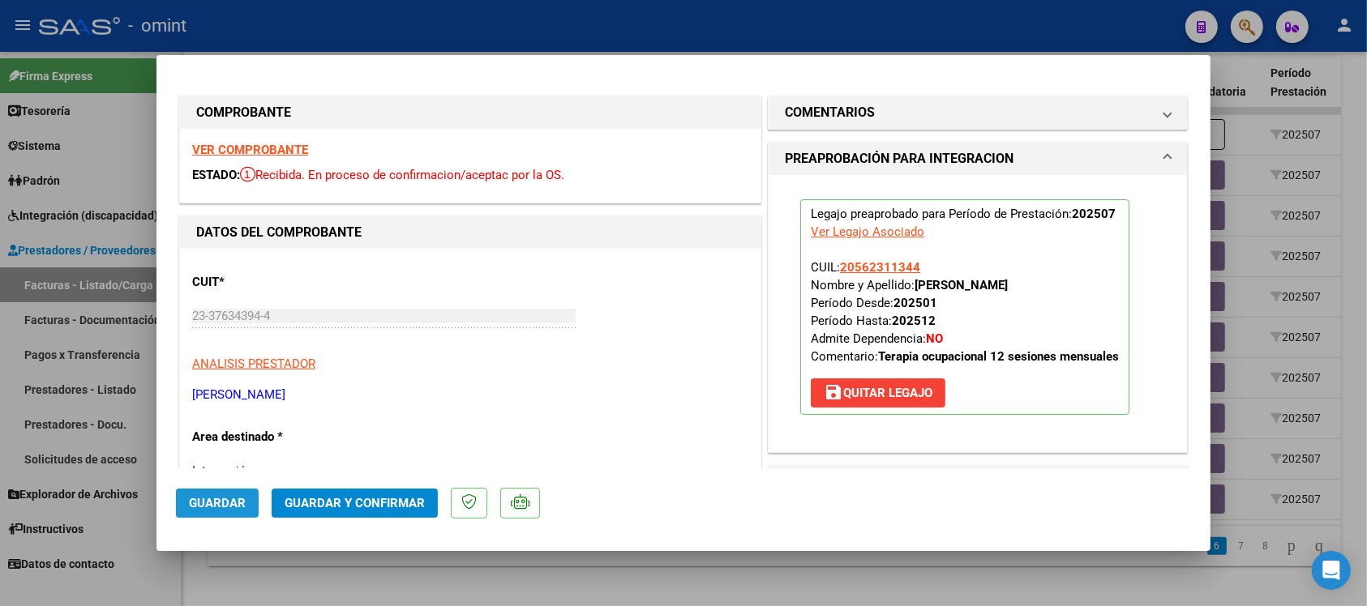
click at [223, 499] on span "Guardar" at bounding box center [217, 503] width 57 height 15
click at [499, 31] on div at bounding box center [683, 303] width 1367 height 606
